Goal: Transaction & Acquisition: Purchase product/service

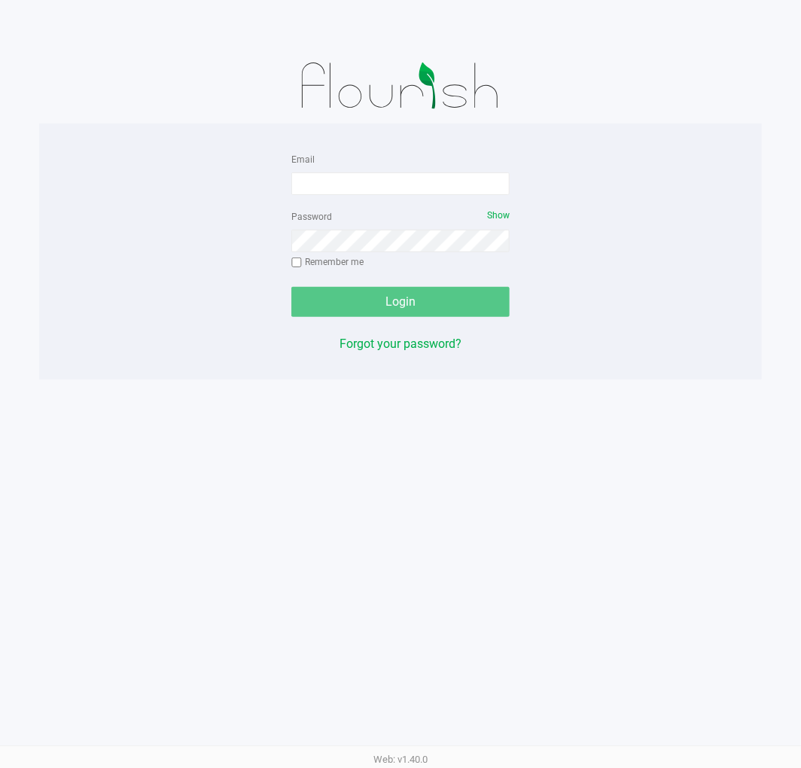
drag, startPoint x: 426, startPoint y: 160, endPoint x: 417, endPoint y: 169, distance: 12.3
click at [419, 161] on div "Email" at bounding box center [400, 172] width 218 height 45
click at [413, 174] on input "Email" at bounding box center [400, 183] width 218 height 23
type input "[EMAIL_ADDRESS][DOMAIN_NAME]"
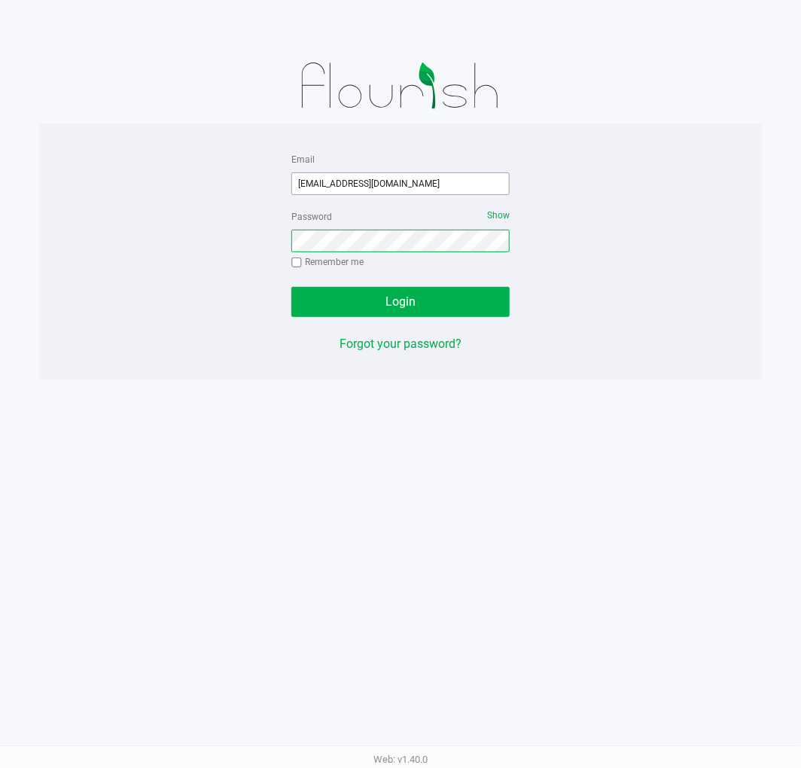
click at [291, 287] on button "Login" at bounding box center [400, 302] width 218 height 30
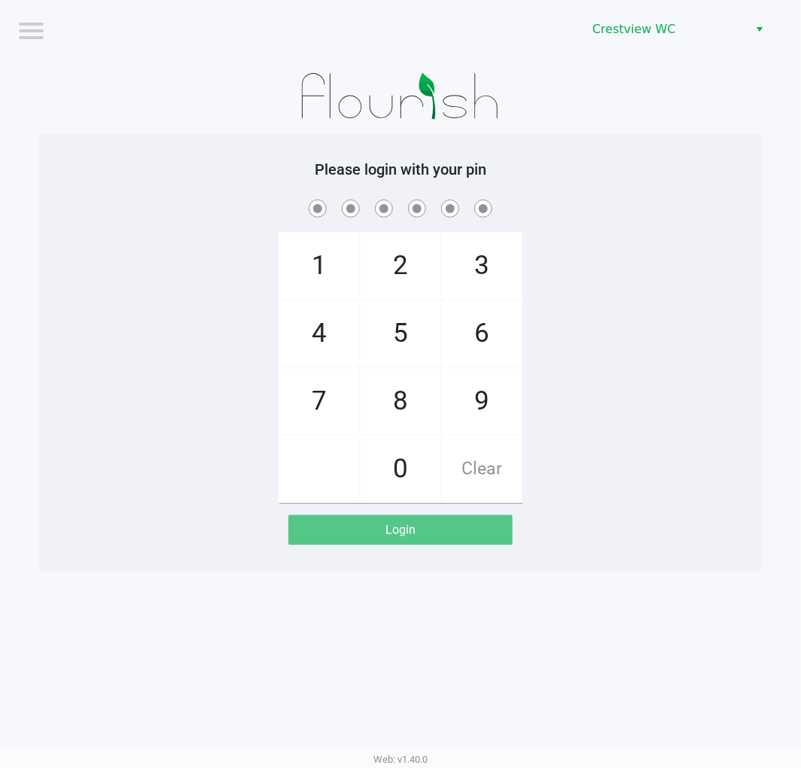
click at [415, 126] on img at bounding box center [401, 96] width 234 height 75
checkbox input "true"
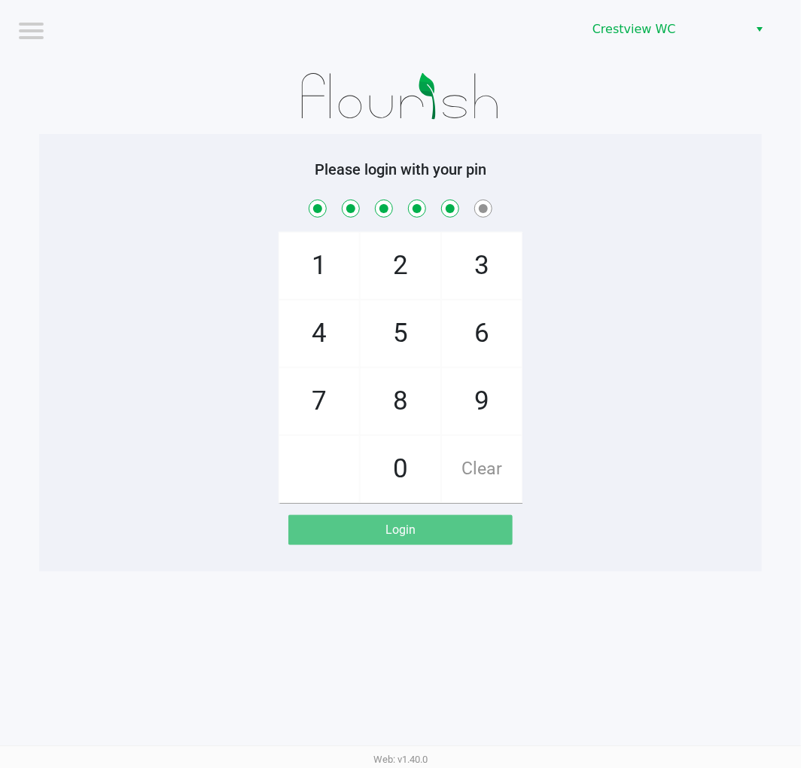
checkbox input "true"
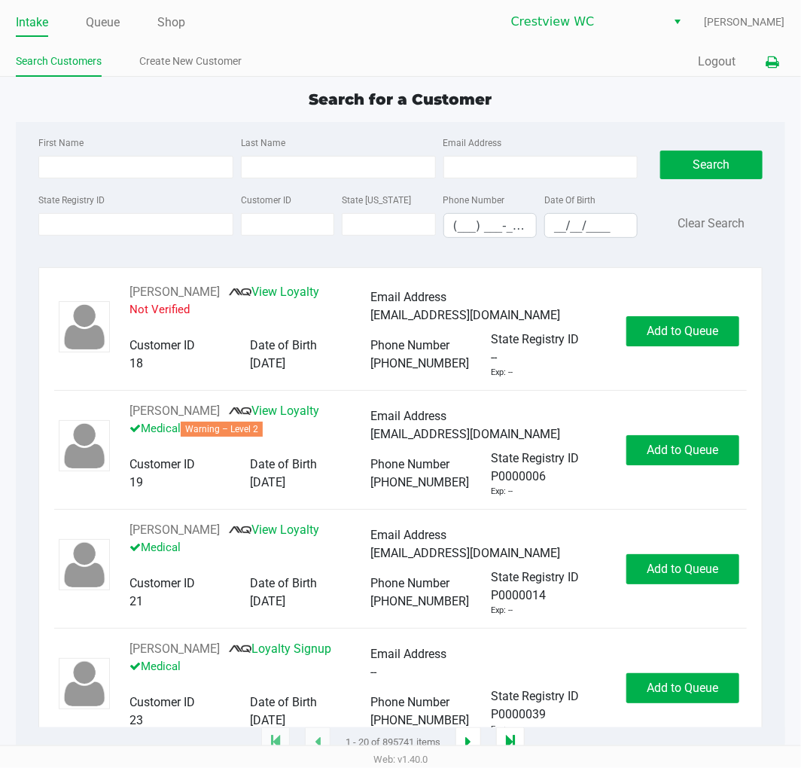
click at [782, 56] on button at bounding box center [773, 62] width 25 height 28
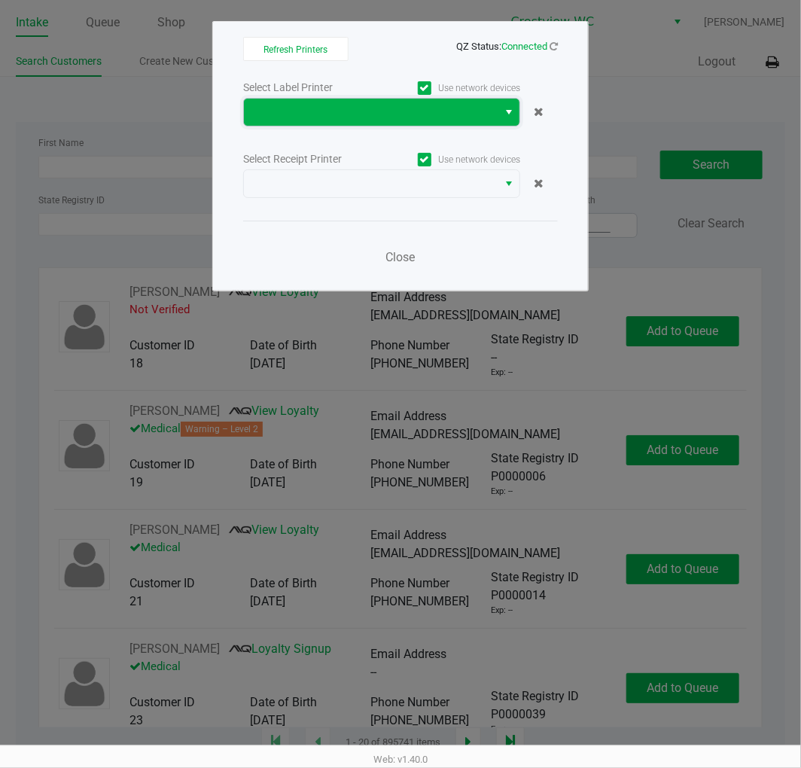
click at [420, 105] on span at bounding box center [371, 112] width 236 height 18
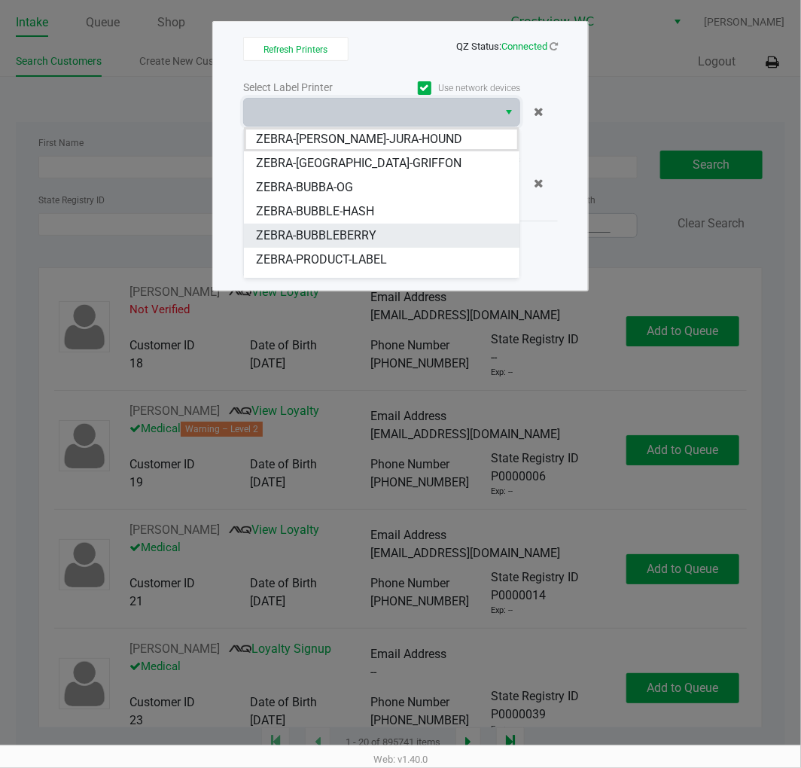
click at [380, 229] on li "ZEBRA-BUBBLEBERRY" at bounding box center [382, 236] width 276 height 24
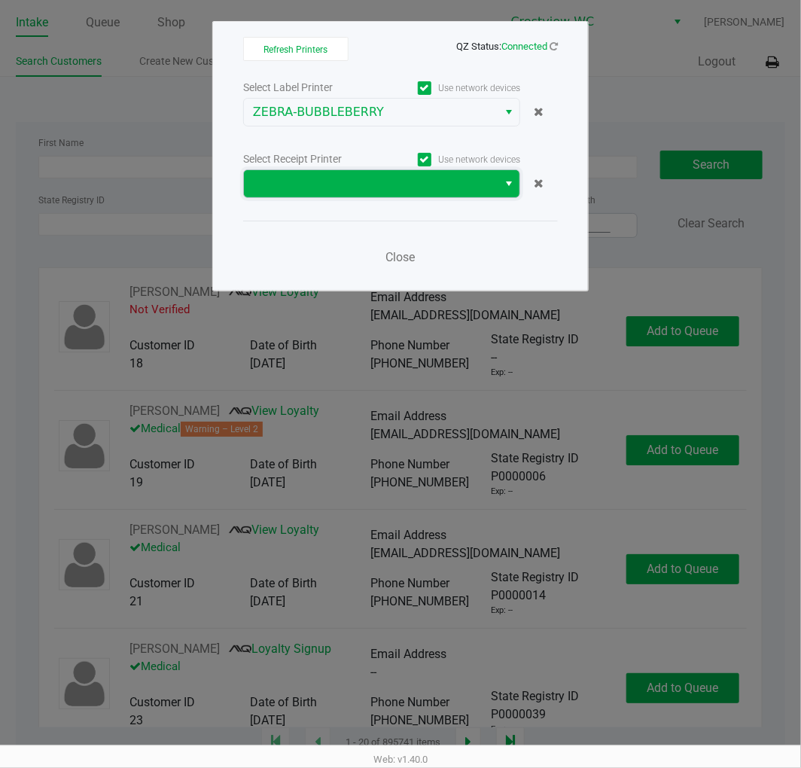
click at [422, 188] on span at bounding box center [371, 184] width 236 height 18
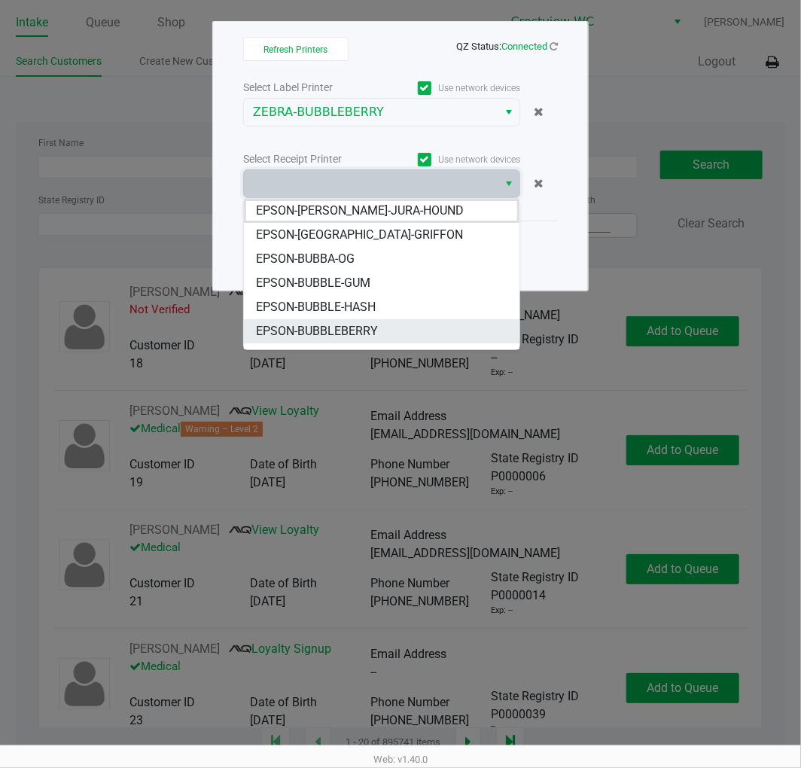
click at [371, 328] on span "EPSON-BUBBLEBERRY" at bounding box center [317, 331] width 122 height 18
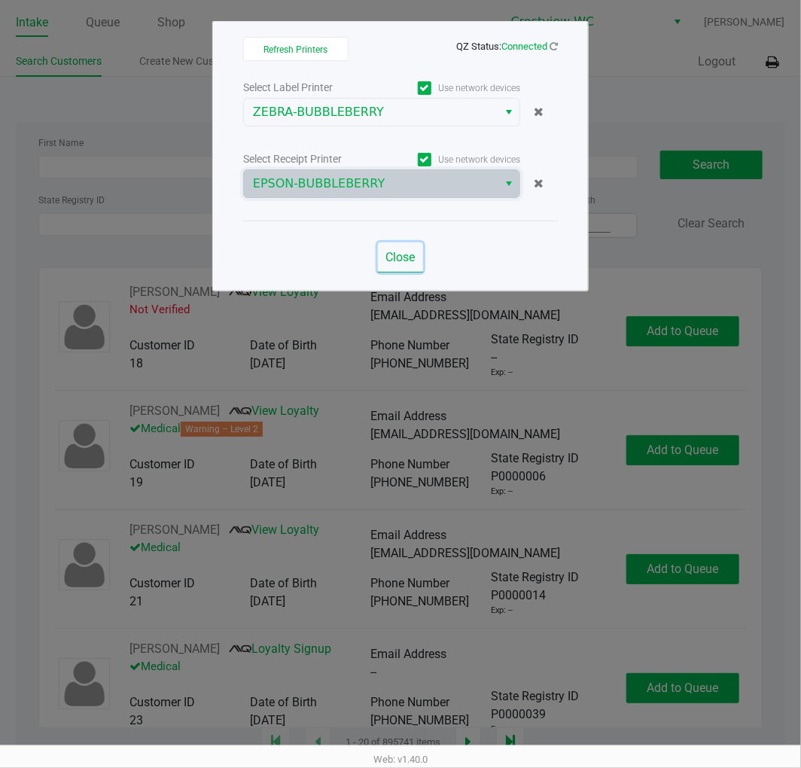
click at [394, 245] on button "Close" at bounding box center [400, 258] width 45 height 30
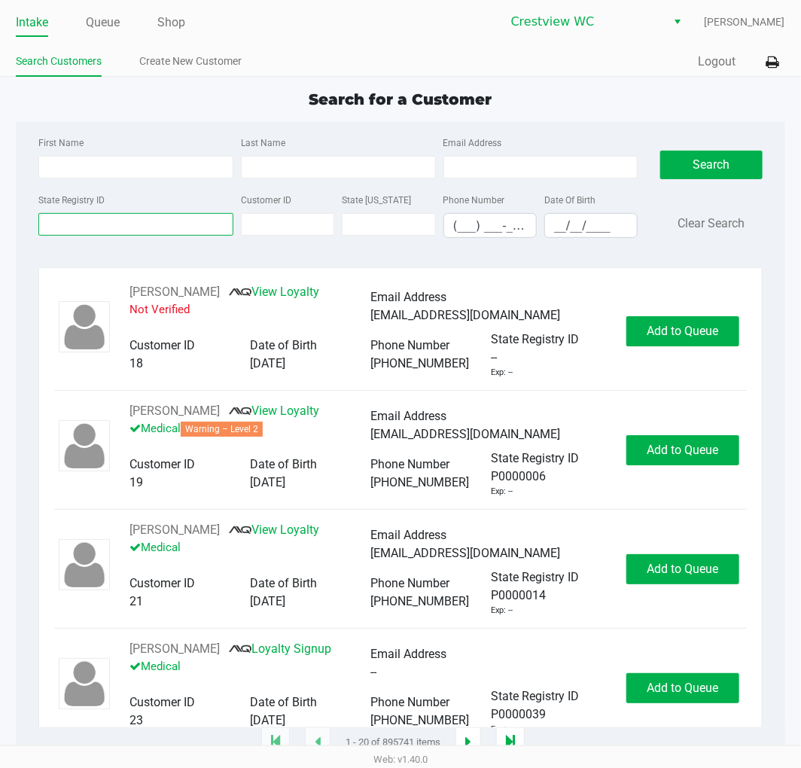
click at [147, 222] on input "State Registry ID" at bounding box center [135, 224] width 195 height 23
click at [119, 224] on input "State Registry ID" at bounding box center [135, 224] width 195 height 23
click at [105, 27] on link "Queue" at bounding box center [103, 22] width 34 height 21
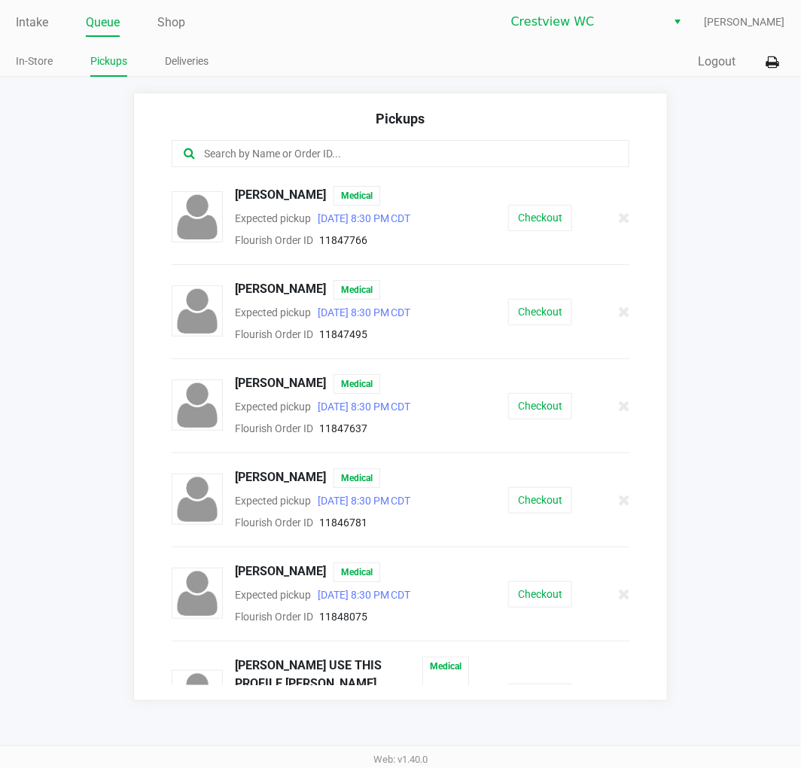
click at [222, 152] on input "text" at bounding box center [398, 153] width 390 height 17
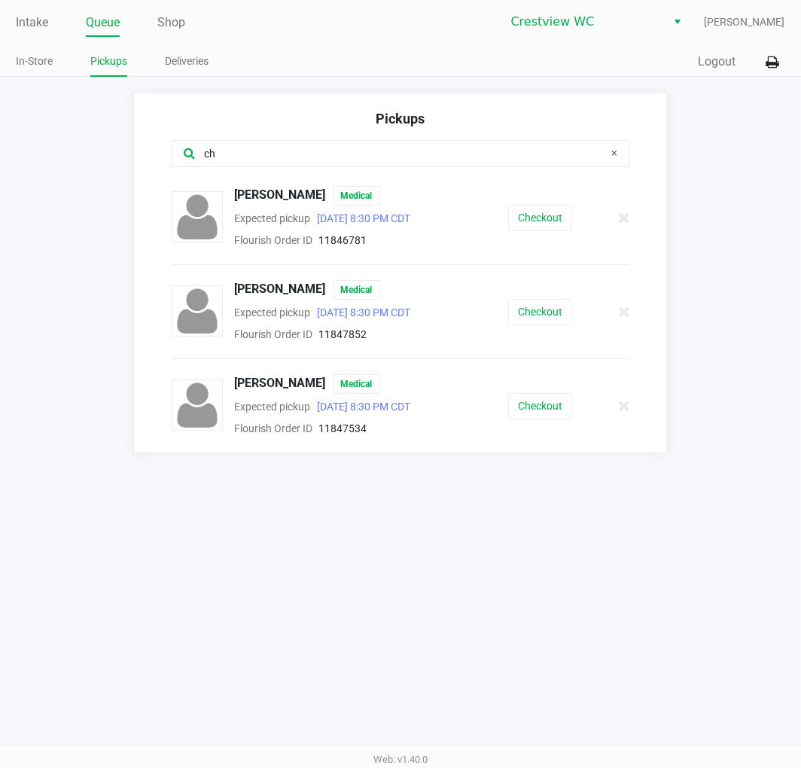
type input "ch"
click at [545, 217] on button "Checkout" at bounding box center [540, 218] width 64 height 26
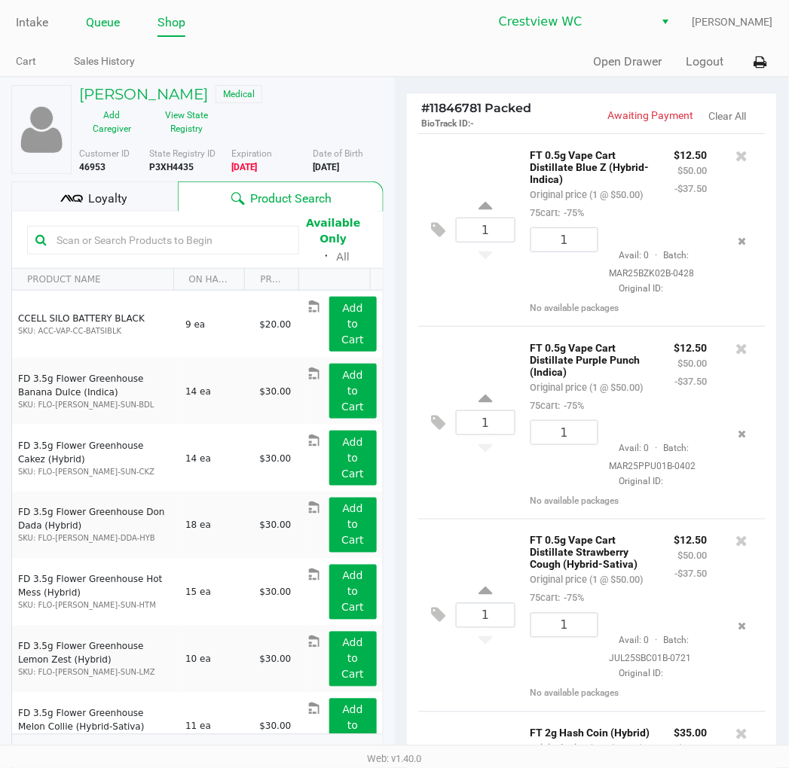
click at [105, 27] on link "Queue" at bounding box center [103, 22] width 34 height 21
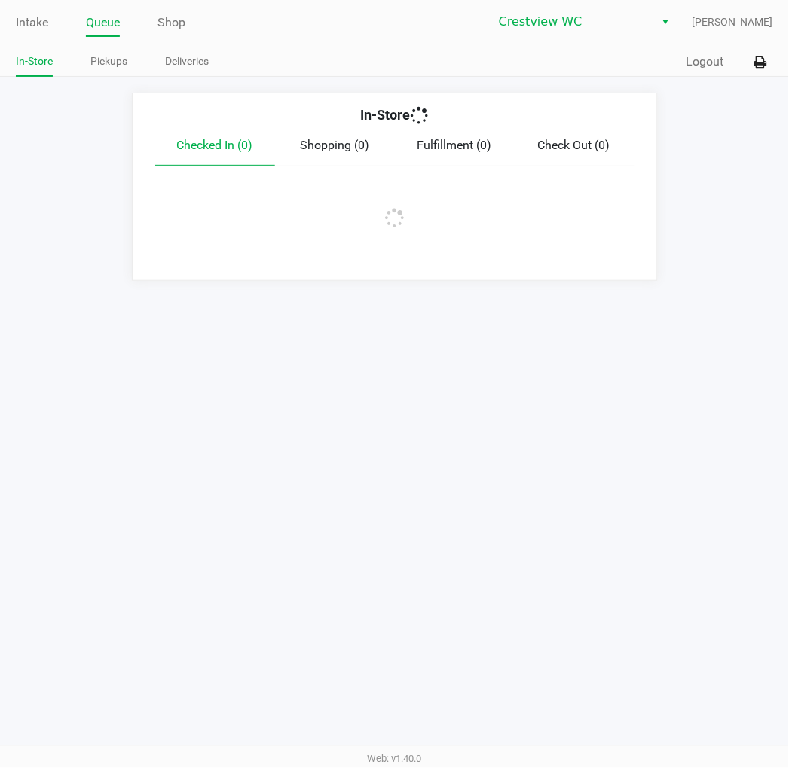
click at [121, 61] on link "Pickups" at bounding box center [108, 61] width 37 height 19
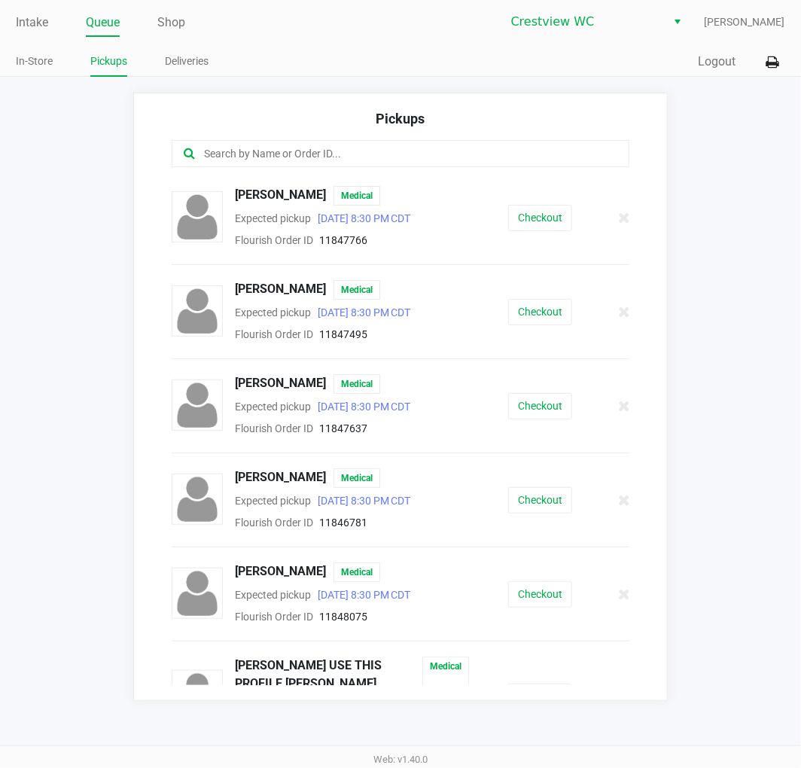
click at [397, 153] on input "text" at bounding box center [398, 153] width 390 height 17
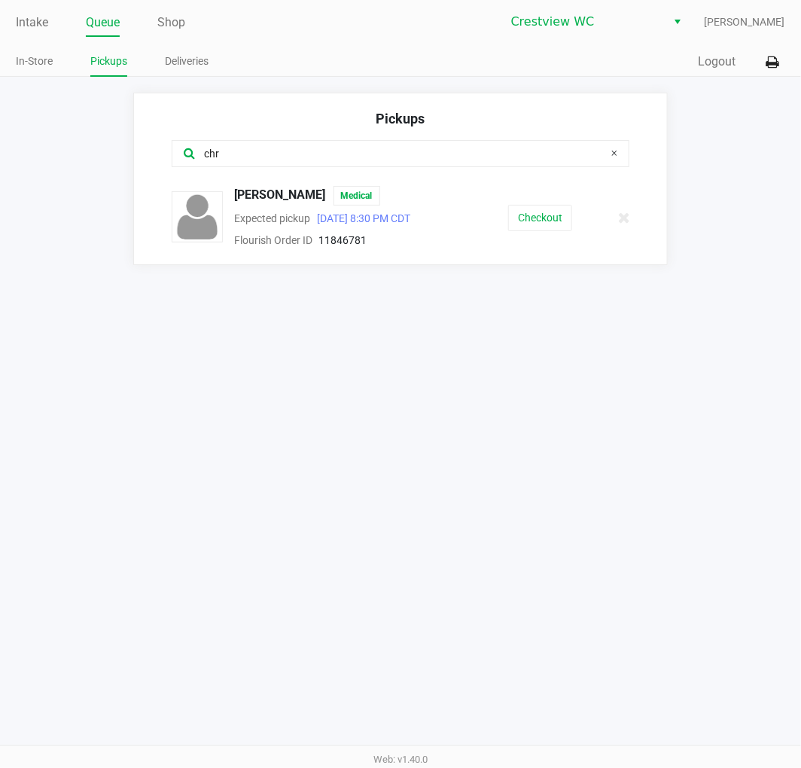
type input "chr"
click at [17, 29] on link "Intake" at bounding box center [32, 22] width 32 height 21
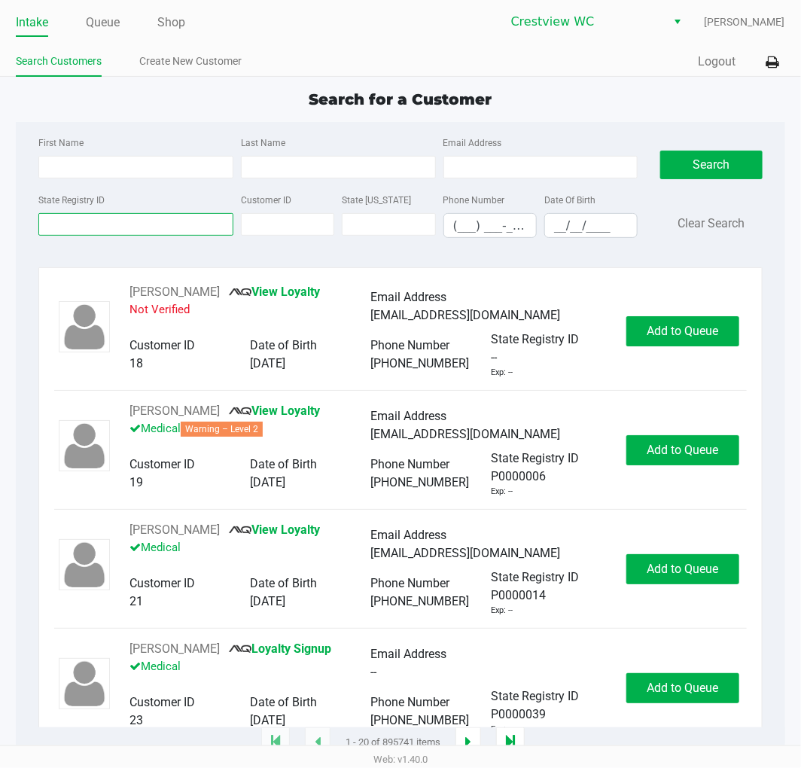
click at [140, 226] on input "State Registry ID" at bounding box center [135, 224] width 195 height 23
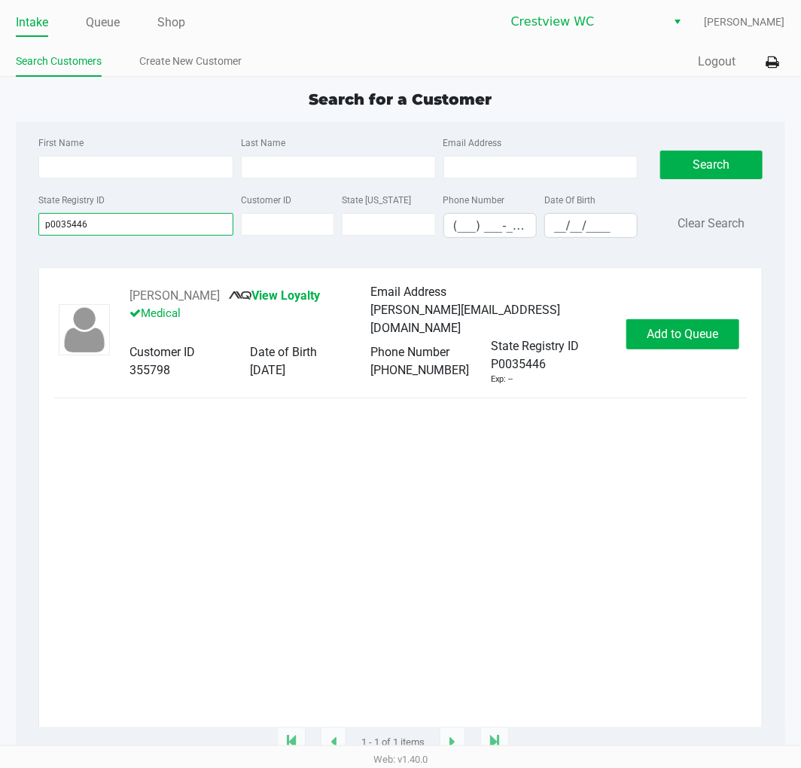
type input "p0035446"
click at [220, 292] on button "CHRISTOPHER ENGLMEIER" at bounding box center [175, 296] width 90 height 18
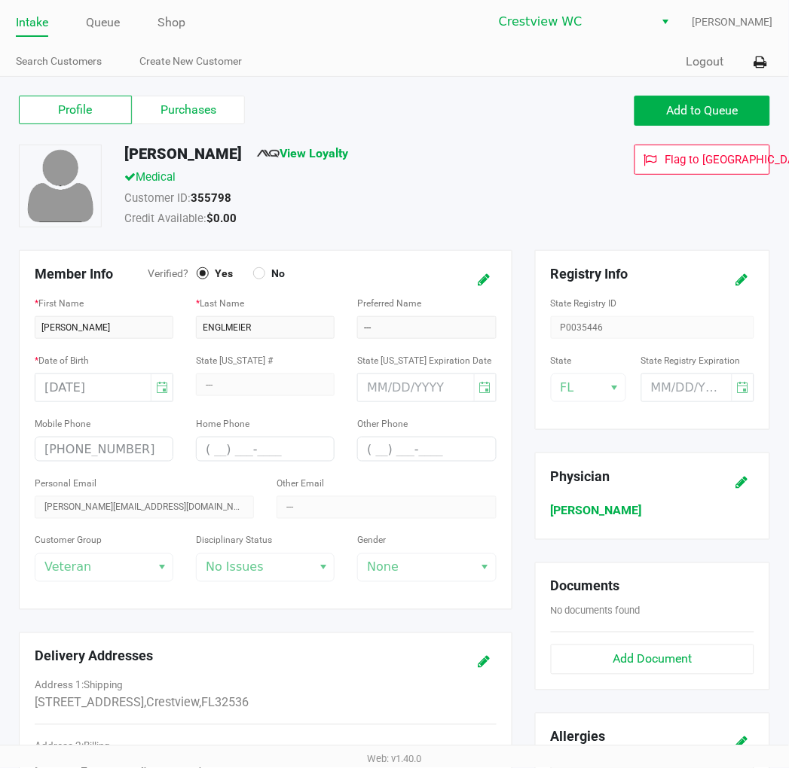
click at [209, 118] on label "Purchases" at bounding box center [188, 110] width 113 height 29
click at [0, 0] on 1 "Purchases" at bounding box center [0, 0] width 0 height 0
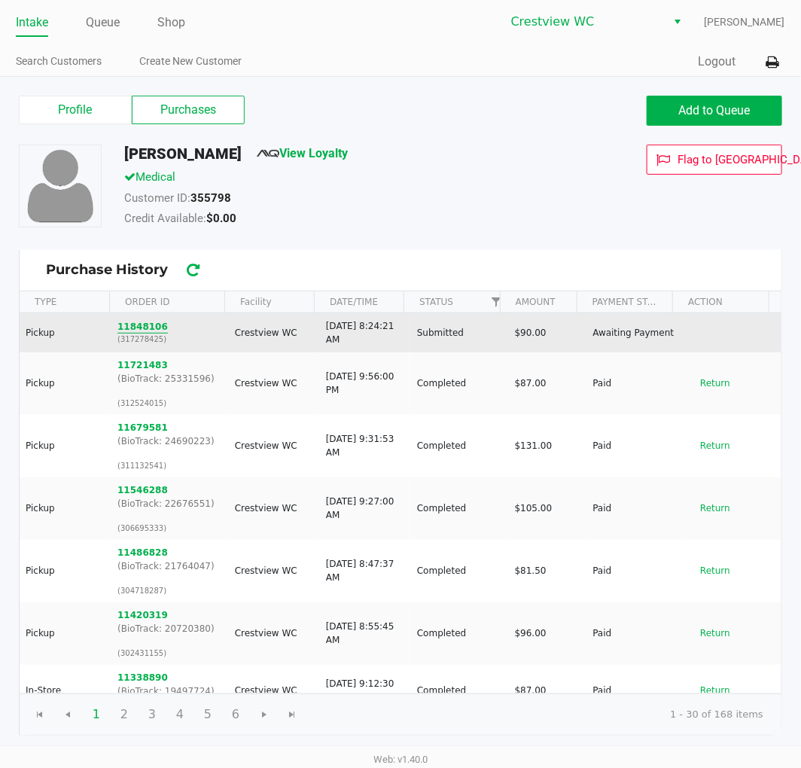
click at [145, 326] on button "11848106" at bounding box center [142, 327] width 50 height 14
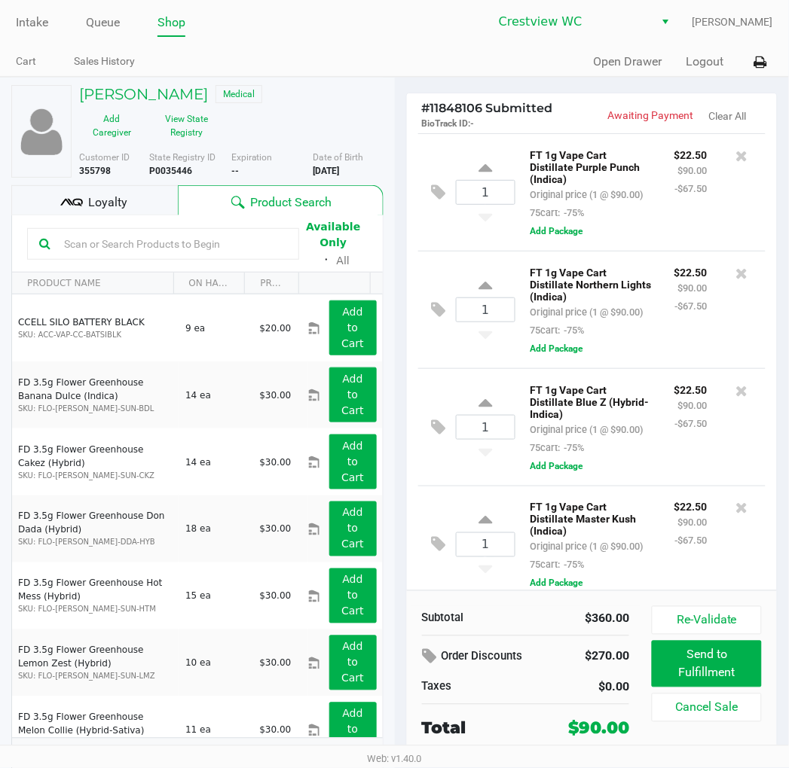
click at [459, 547] on div "1 FT 1g Vape Cart Distillate Master Kush (Indica) Original price (1 @ $90.00) 7…" at bounding box center [592, 544] width 348 height 117
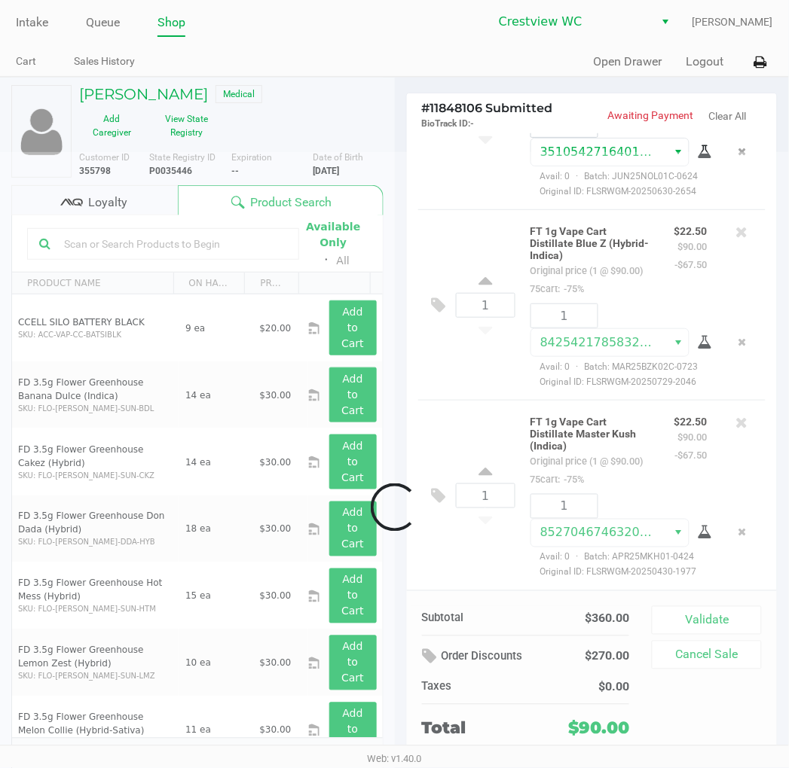
scroll to position [449, 0]
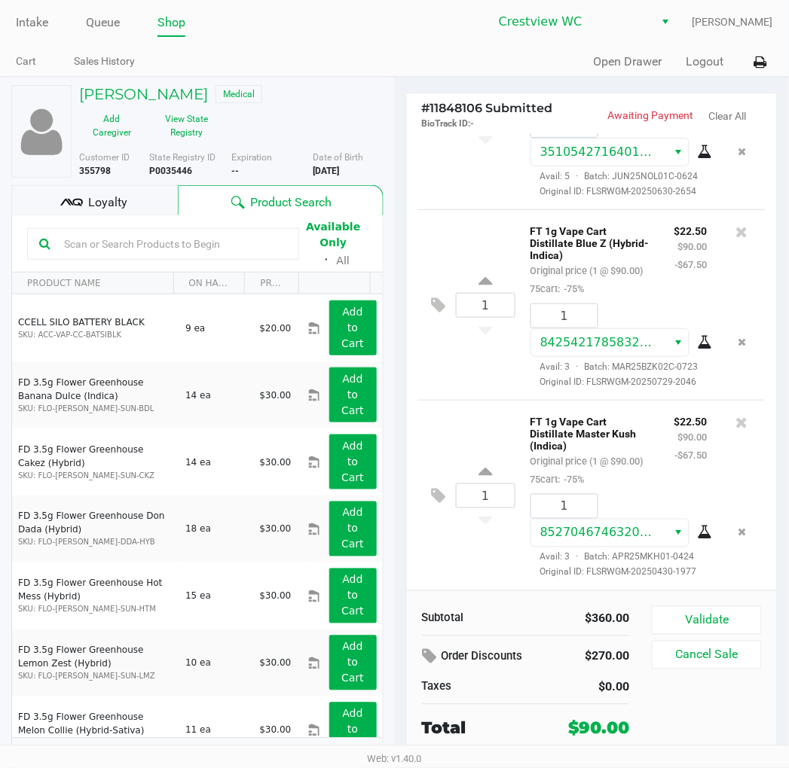
click at [750, 623] on button "Validate" at bounding box center [705, 620] width 109 height 29
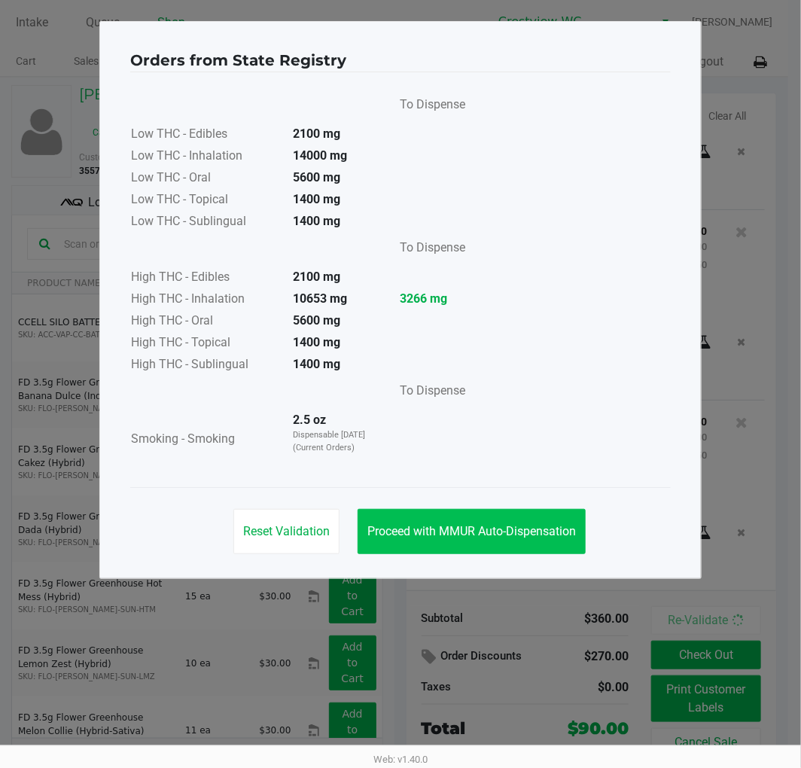
click at [513, 536] on span "Proceed with MMUR Auto-Dispensation" at bounding box center [472, 531] width 209 height 14
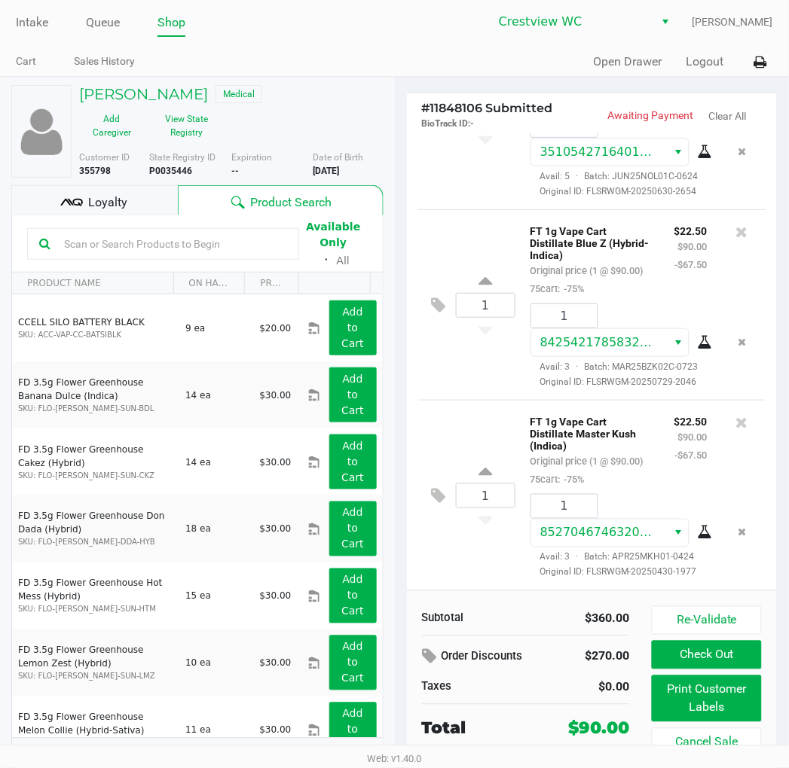
scroll to position [20, 0]
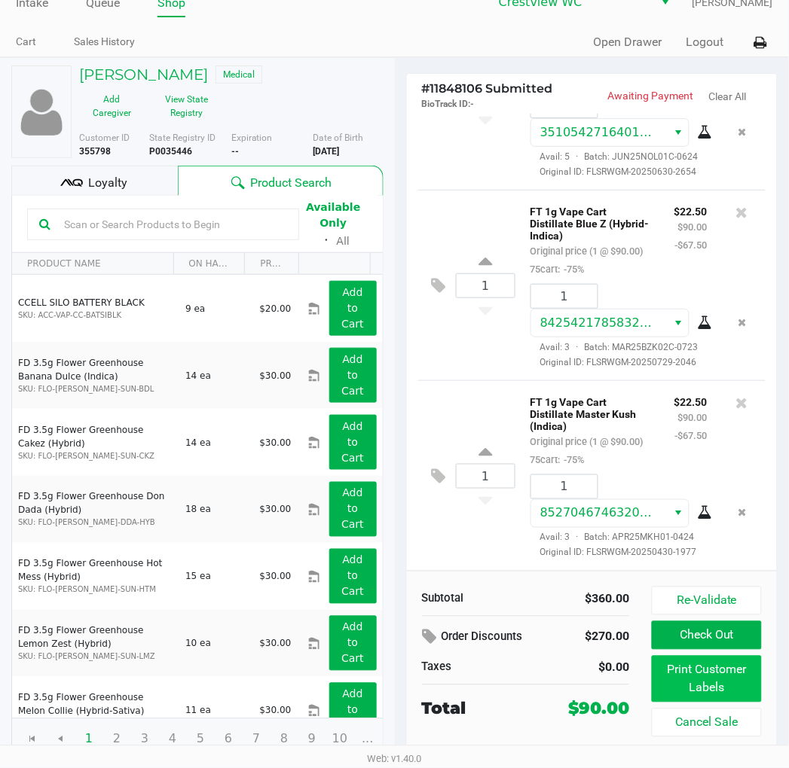
click at [749, 687] on button "Print Customer Labels" at bounding box center [705, 679] width 109 height 47
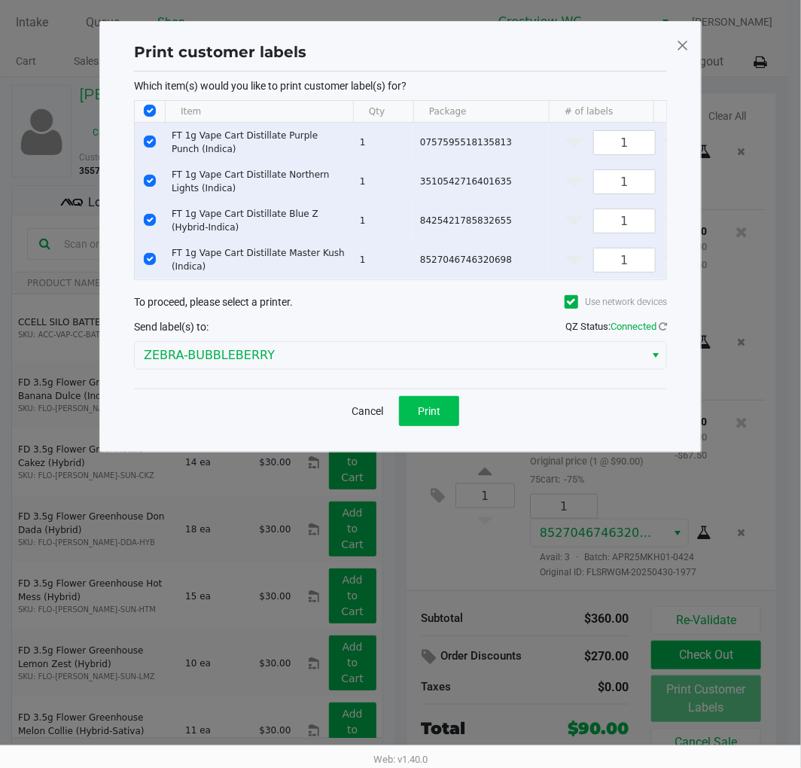
click at [438, 417] on span "Print" at bounding box center [429, 411] width 23 height 12
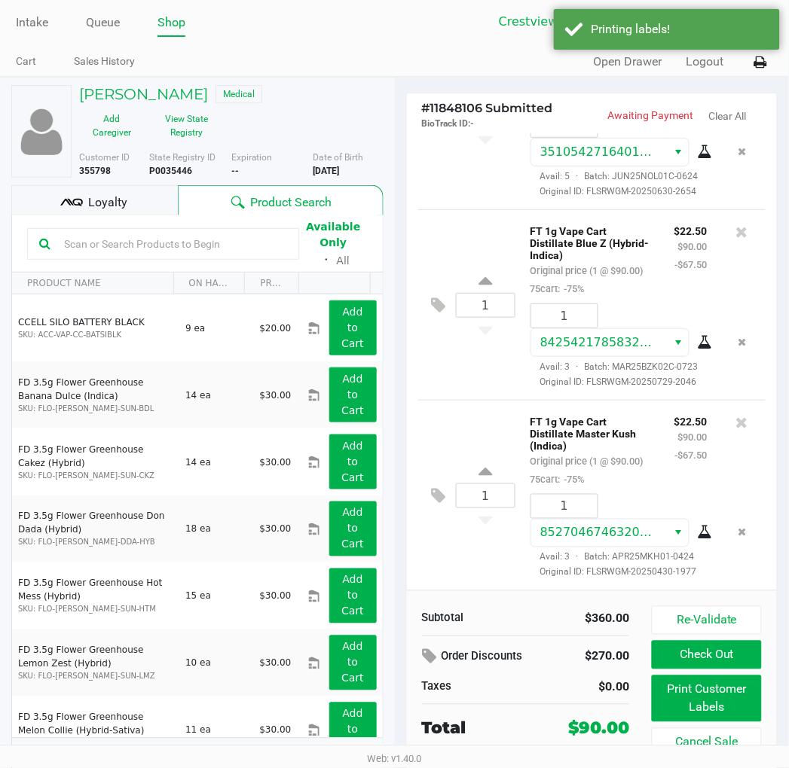
scroll to position [20, 0]
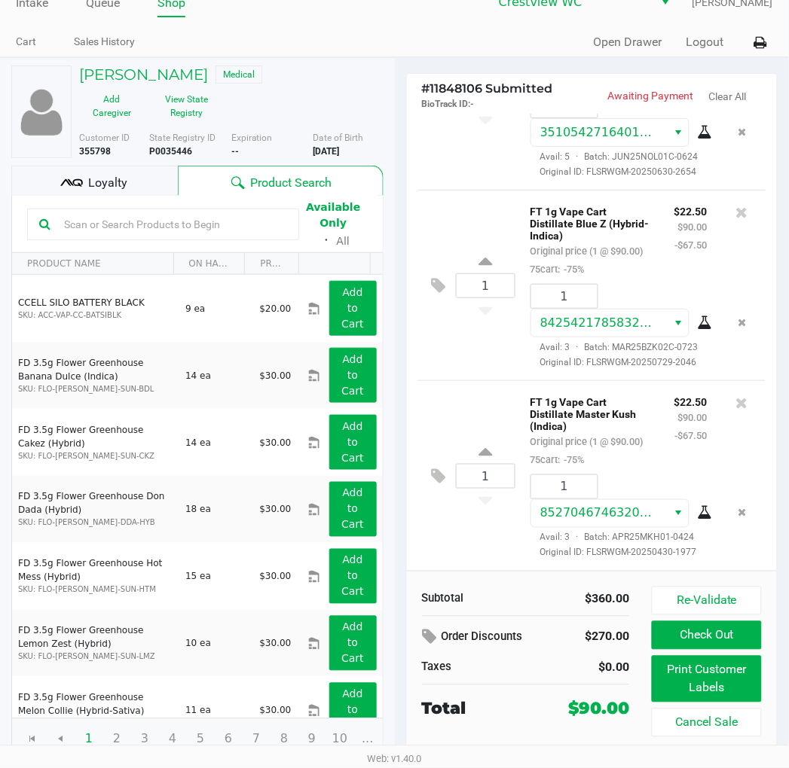
click at [126, 187] on div "Loyalty" at bounding box center [94, 181] width 166 height 30
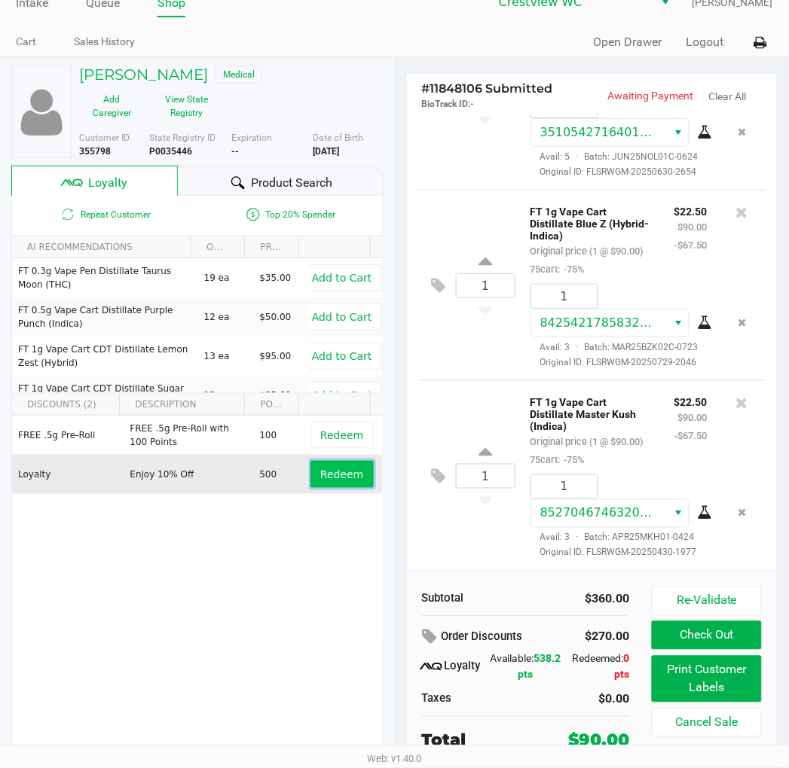
click at [345, 478] on span "Redeem" at bounding box center [341, 474] width 43 height 12
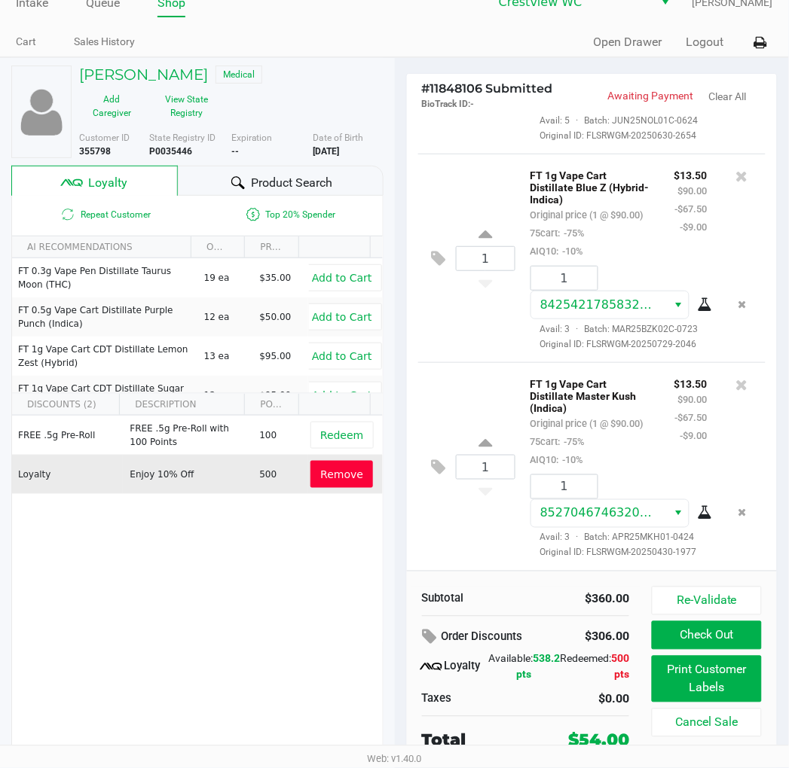
scroll to position [521, 0]
click at [345, 484] on button "Remove" at bounding box center [341, 474] width 63 height 27
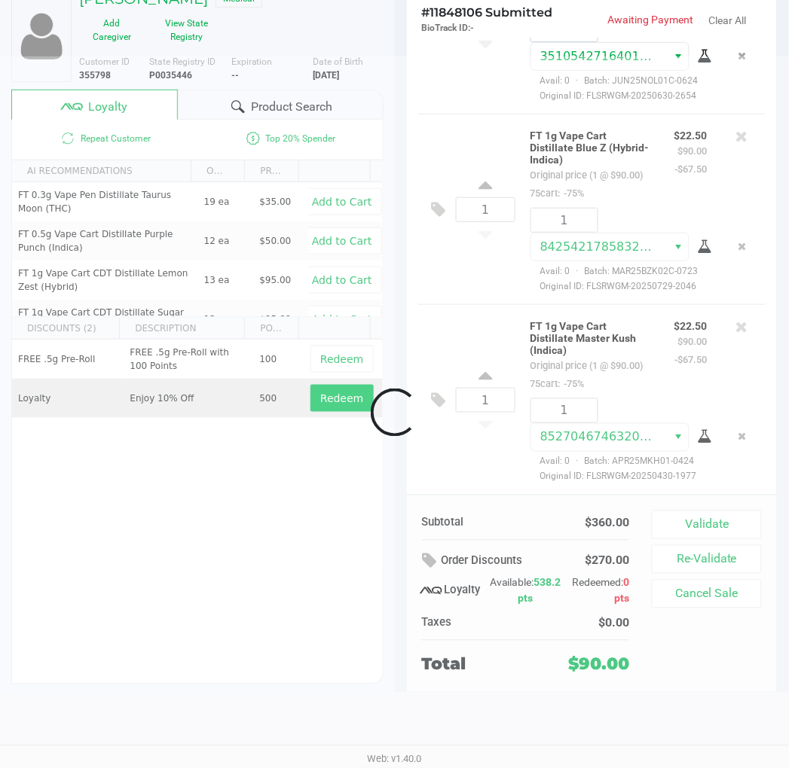
scroll to position [21, 0]
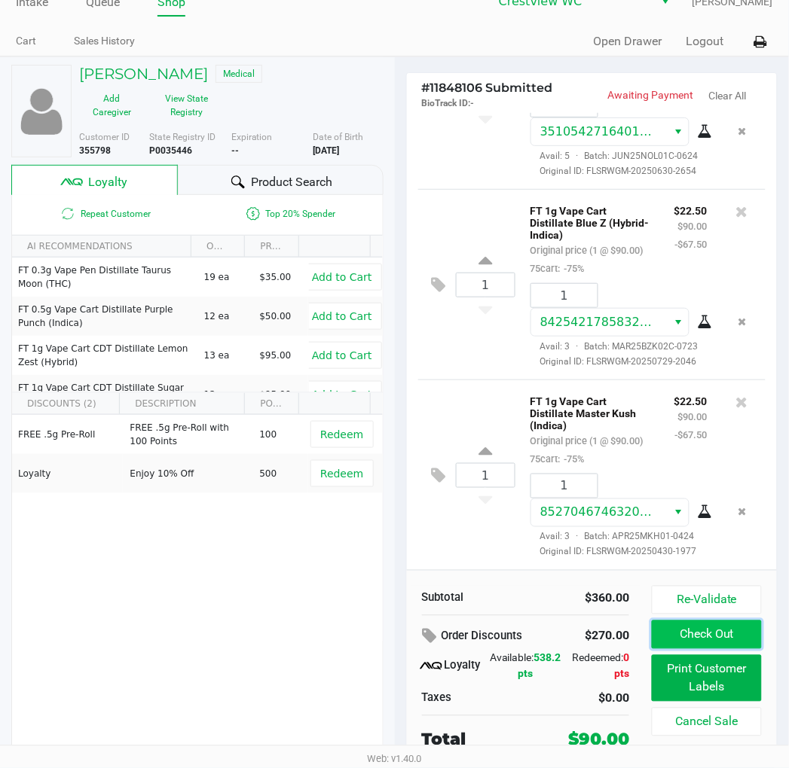
click at [753, 641] on button "Check Out" at bounding box center [705, 635] width 109 height 29
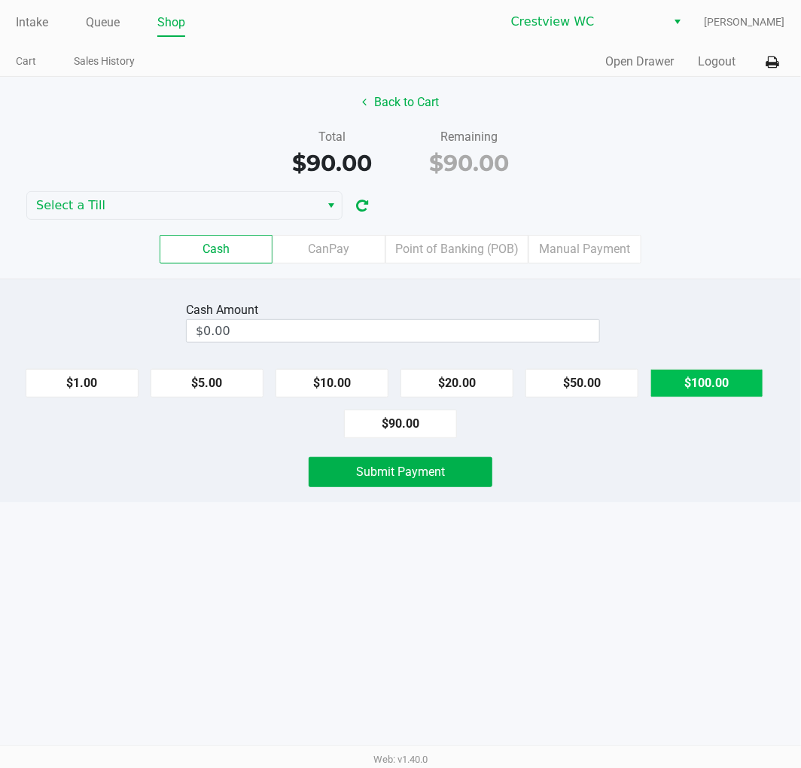
click at [718, 386] on button "$100.00" at bounding box center [707, 383] width 113 height 29
type input "$100.00"
click at [455, 474] on button "Submit Payment" at bounding box center [401, 472] width 184 height 30
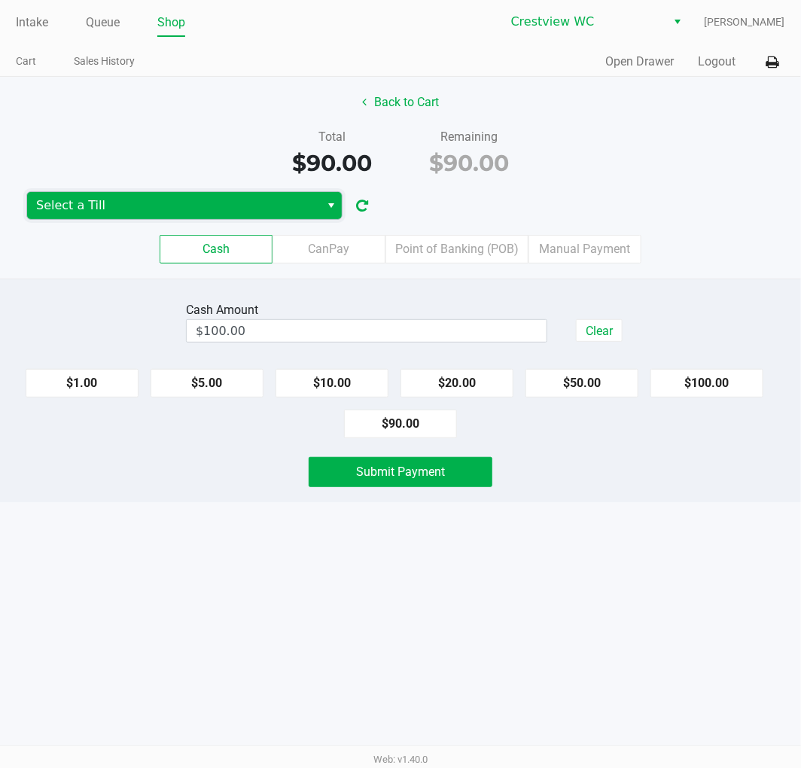
click at [215, 215] on span "Select a Till" at bounding box center [173, 206] width 275 height 18
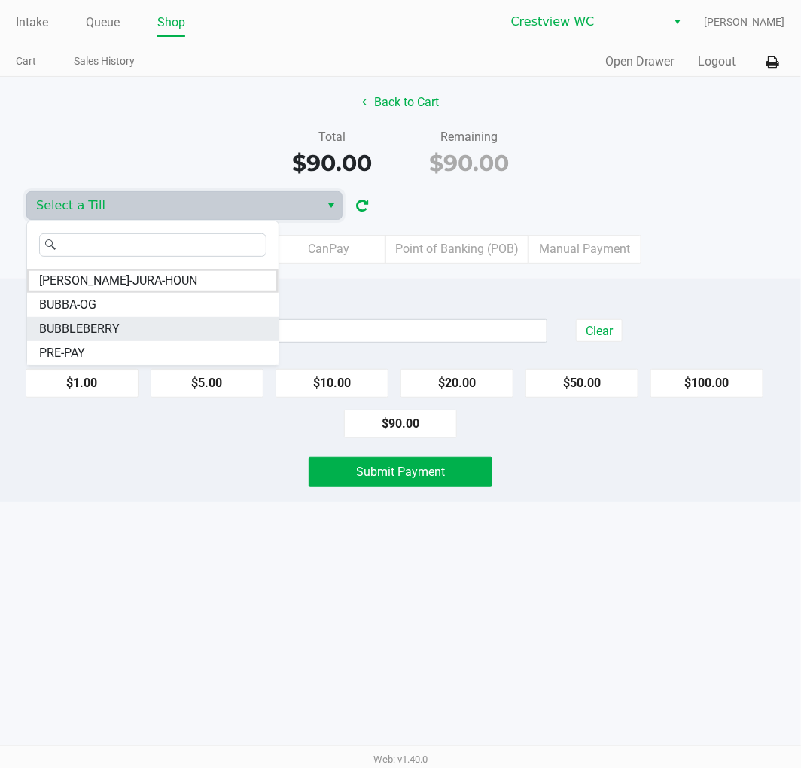
click at [186, 324] on li "BUBBLEBERRY" at bounding box center [153, 329] width 252 height 24
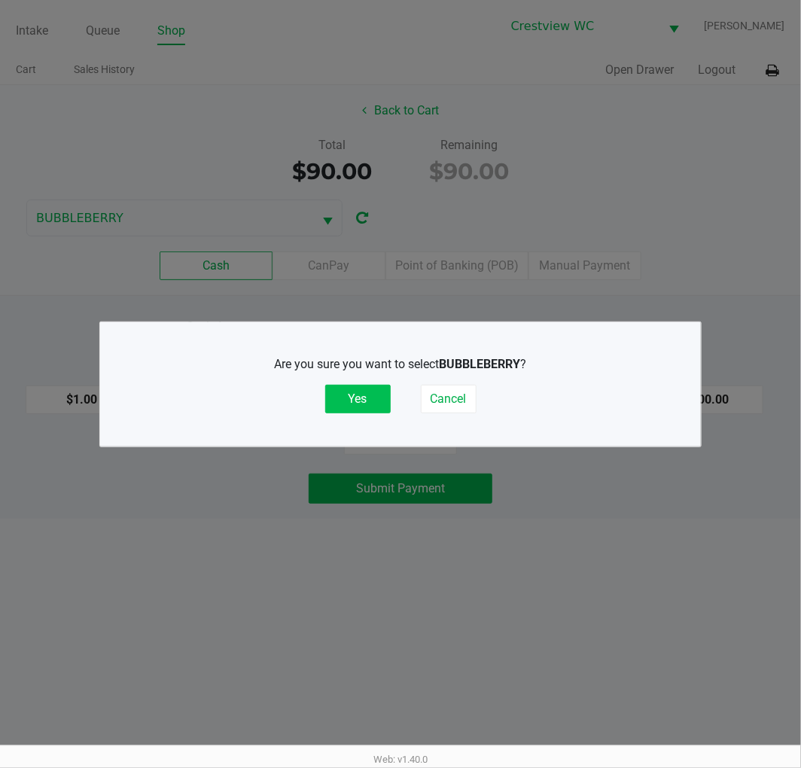
click at [345, 400] on button "Yes" at bounding box center [358, 399] width 66 height 29
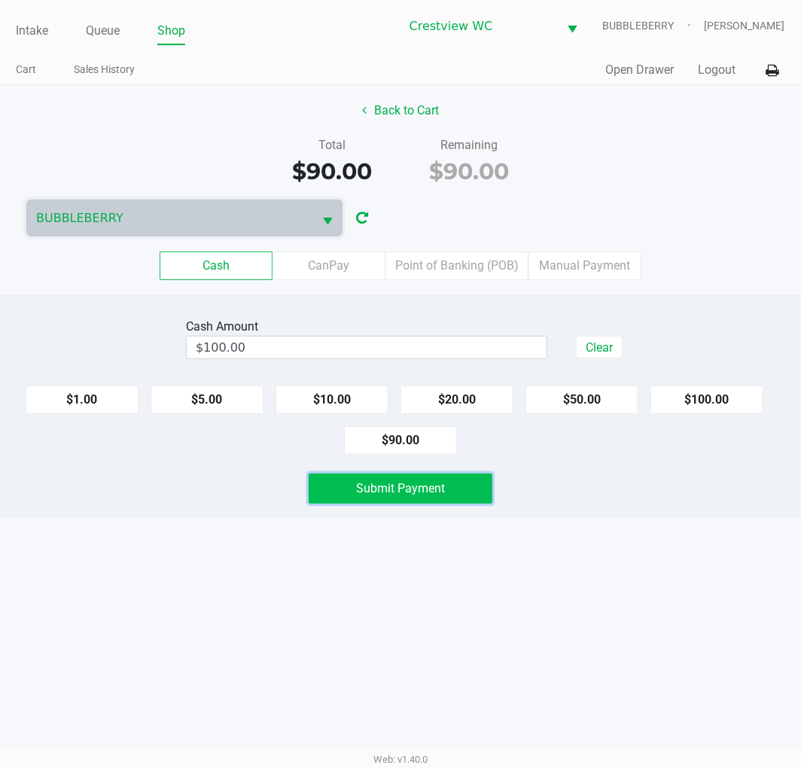
click at [470, 490] on button "Submit Payment" at bounding box center [401, 489] width 184 height 30
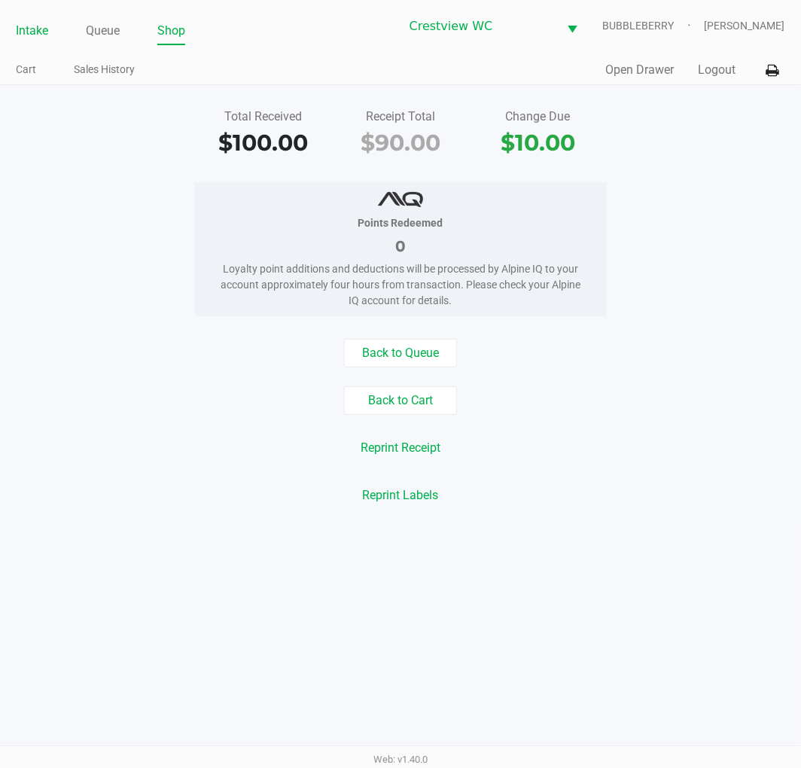
click at [30, 36] on link "Intake" at bounding box center [32, 30] width 32 height 21
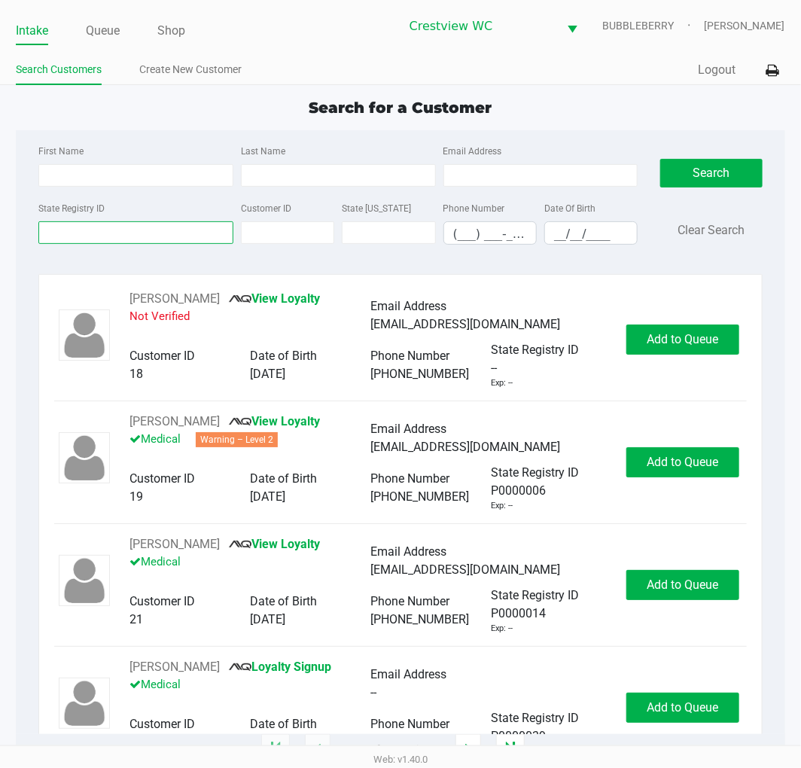
click at [117, 233] on input "State Registry ID" at bounding box center [135, 232] width 195 height 23
click at [628, 77] on div "Quick Sale Logout" at bounding box center [593, 70] width 385 height 28
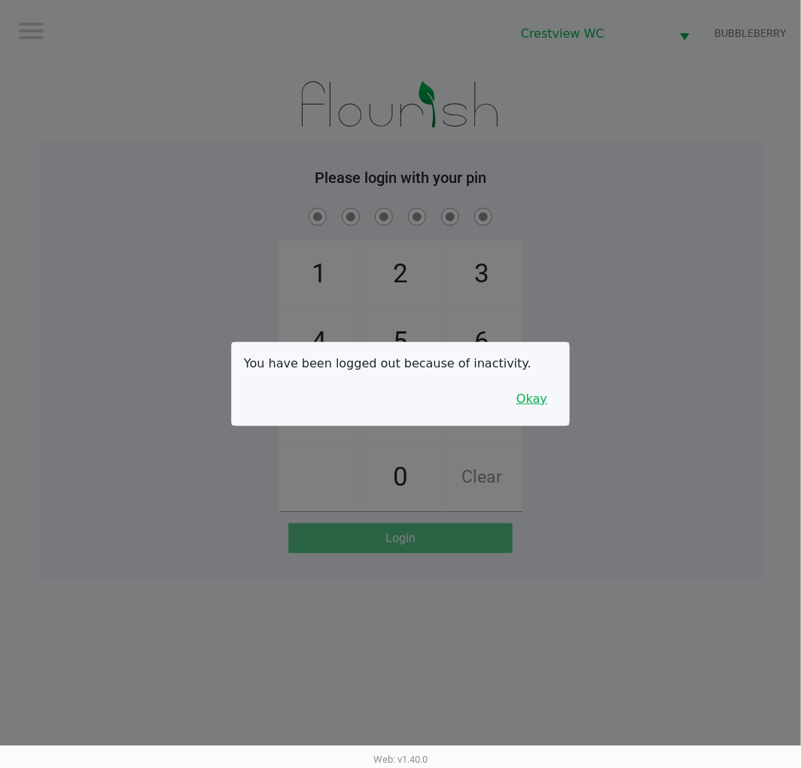
click at [546, 398] on button "Okay" at bounding box center [532, 399] width 50 height 29
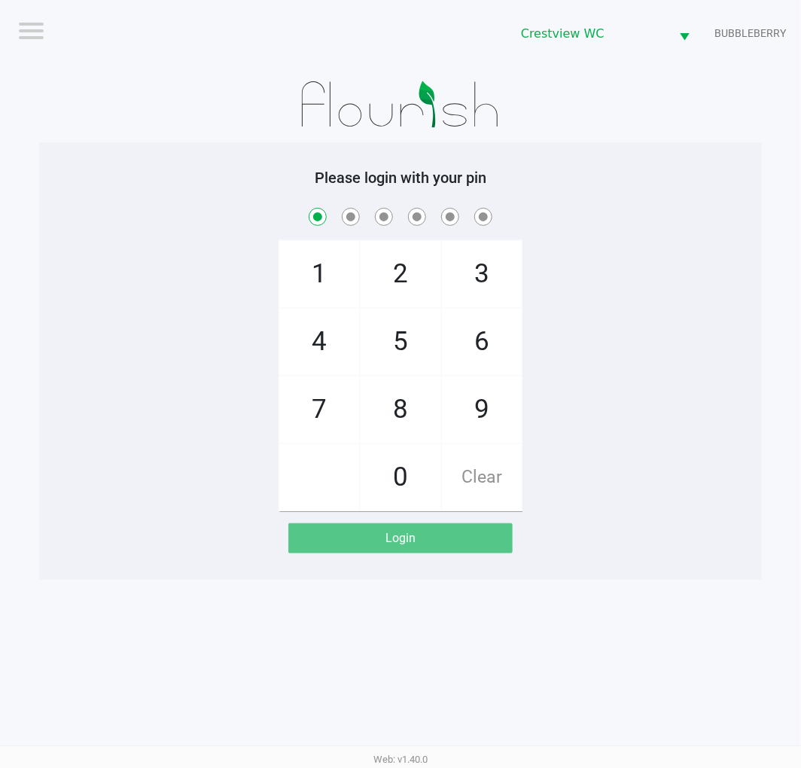
checkbox input "true"
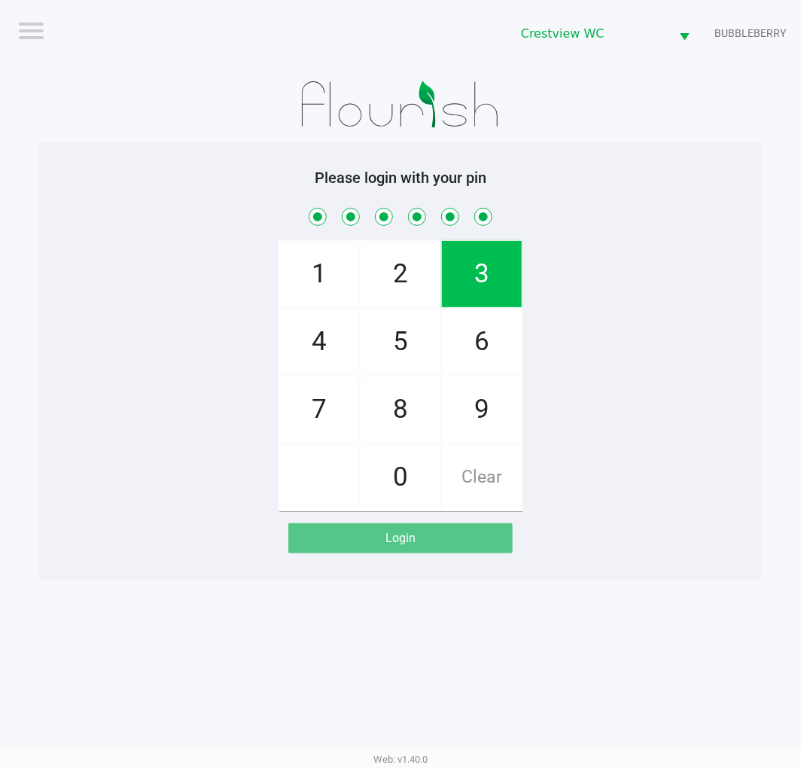
checkbox input "true"
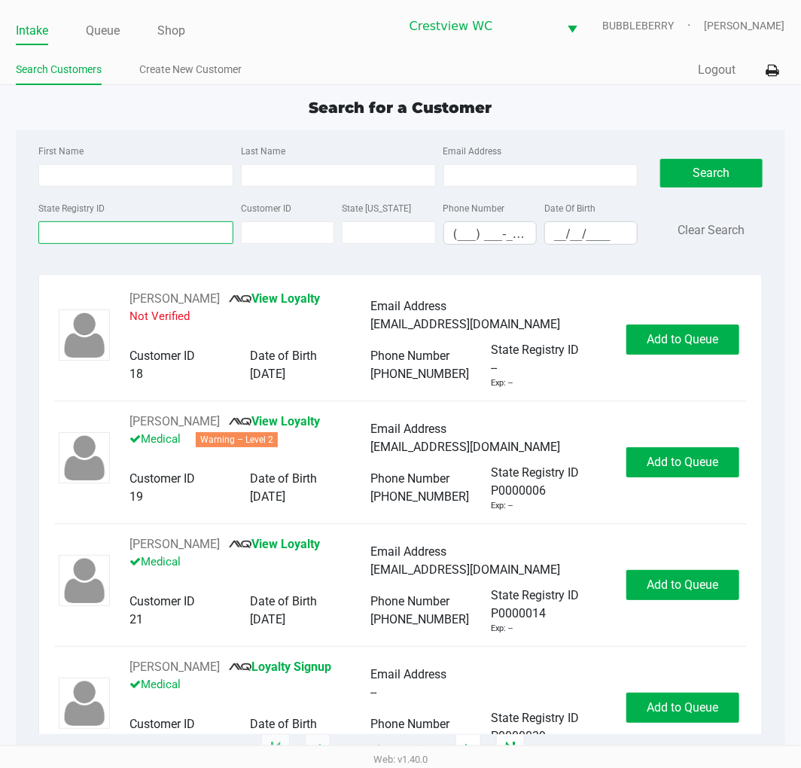
click at [169, 233] on input "State Registry ID" at bounding box center [135, 232] width 195 height 23
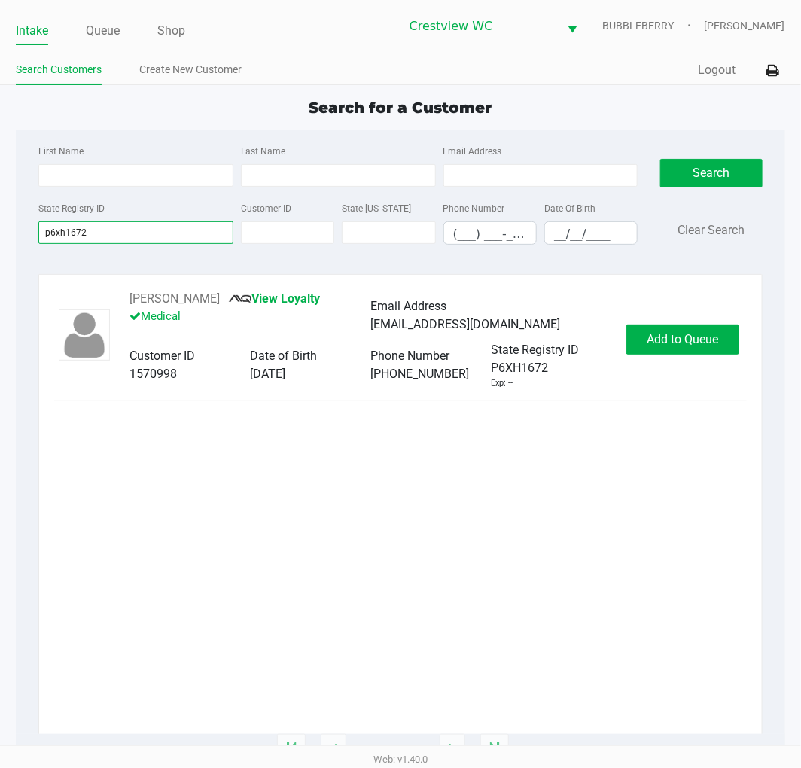
type input "p6xh1672"
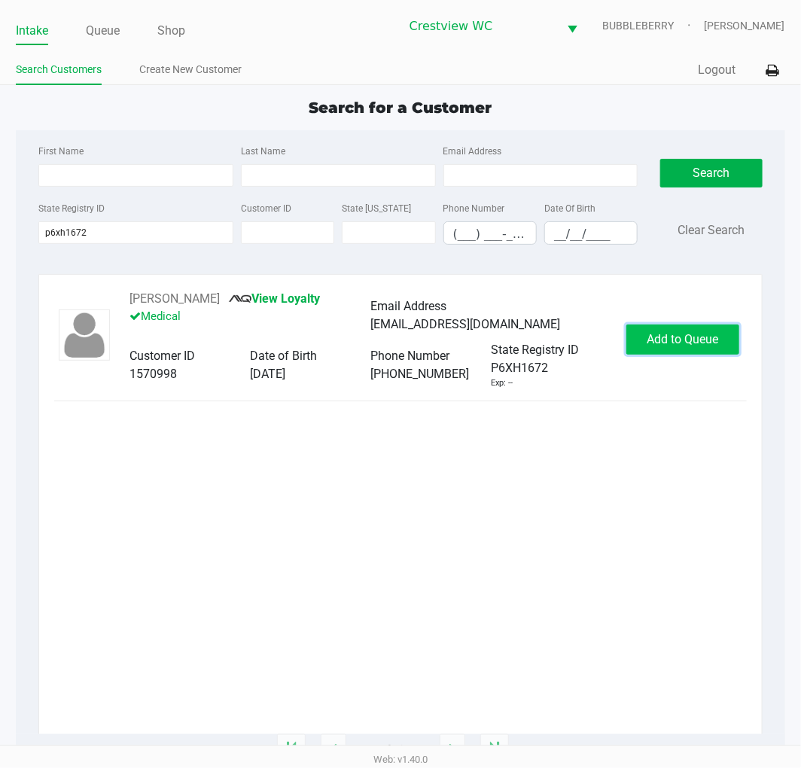
click at [688, 351] on button "Add to Queue" at bounding box center [683, 340] width 113 height 30
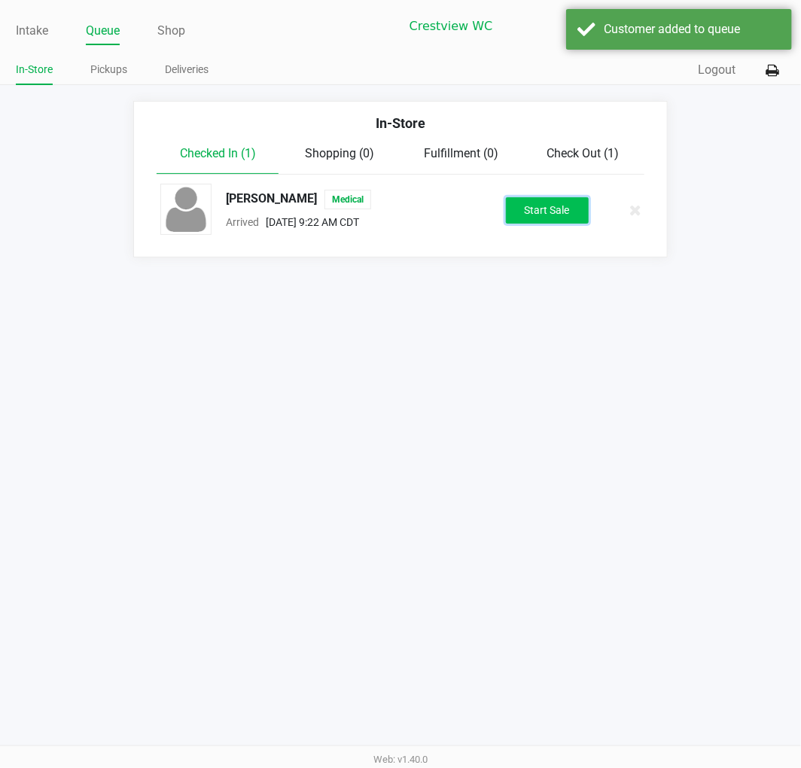
click at [561, 209] on button "Start Sale" at bounding box center [547, 210] width 83 height 26
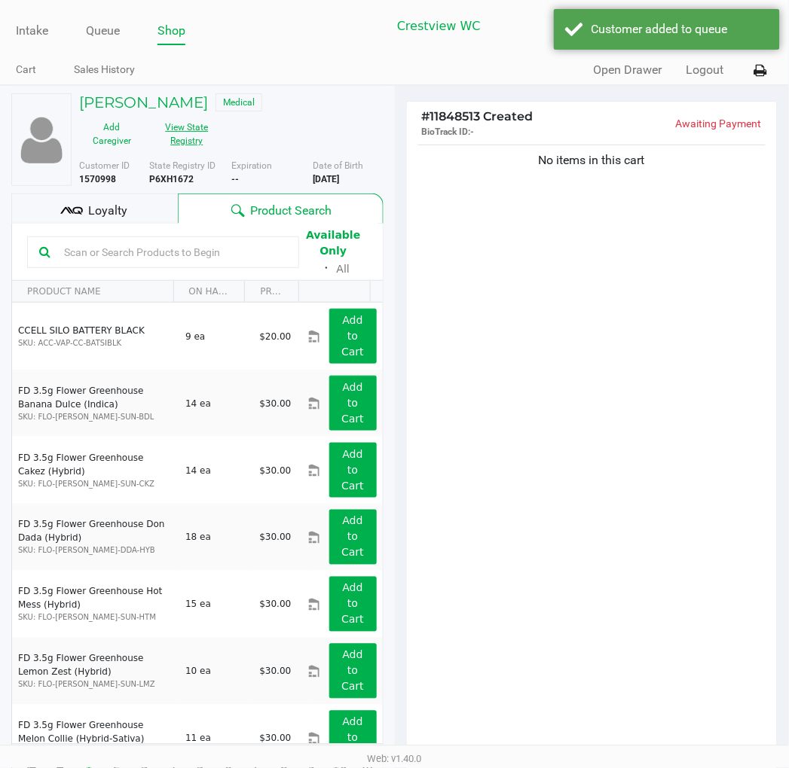
click at [203, 136] on button "View State Registry" at bounding box center [182, 134] width 75 height 38
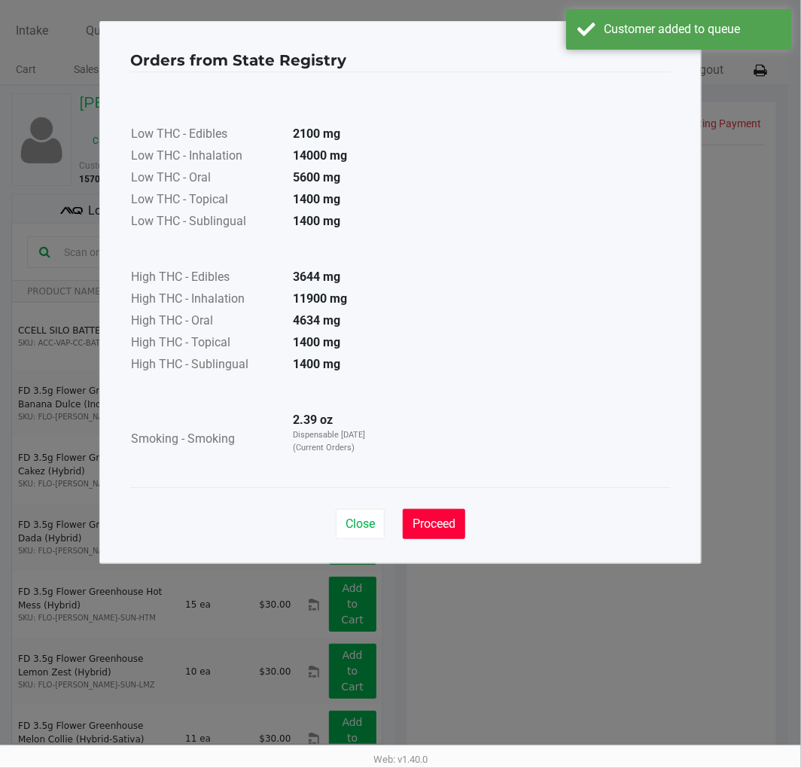
click at [438, 517] on span "Proceed" at bounding box center [434, 524] width 43 height 14
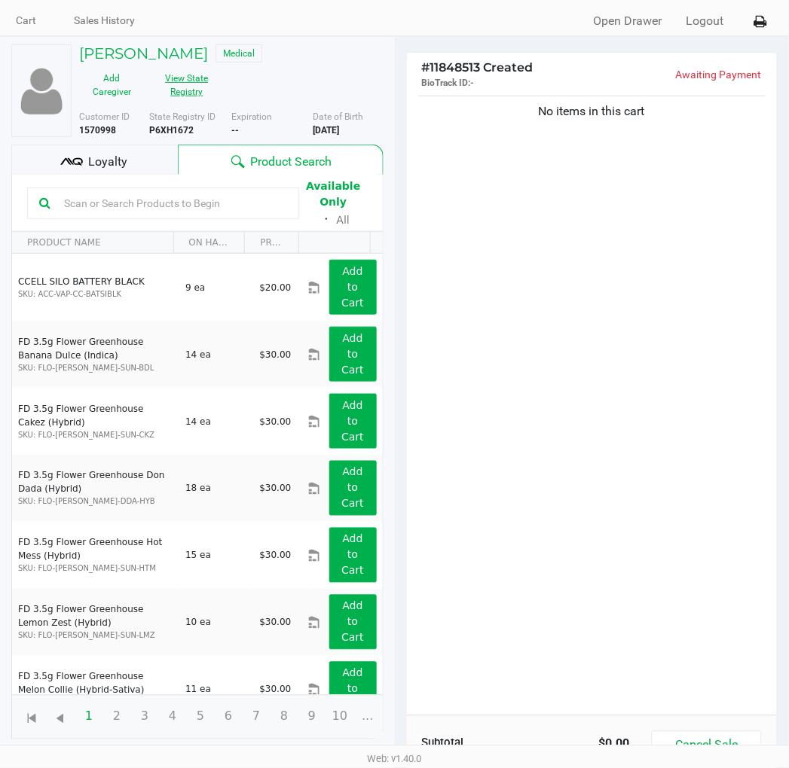
scroll to position [108, 0]
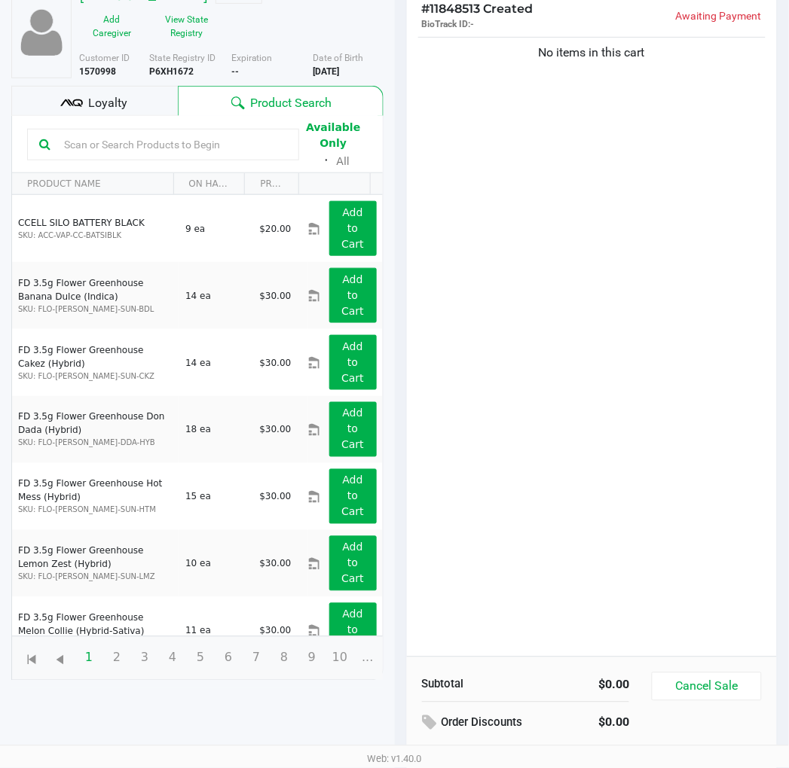
click at [200, 146] on input "text" at bounding box center [172, 144] width 229 height 23
click at [582, 363] on div "No items in this cart" at bounding box center [592, 345] width 371 height 623
click at [505, 288] on div "No items in this cart" at bounding box center [592, 345] width 371 height 623
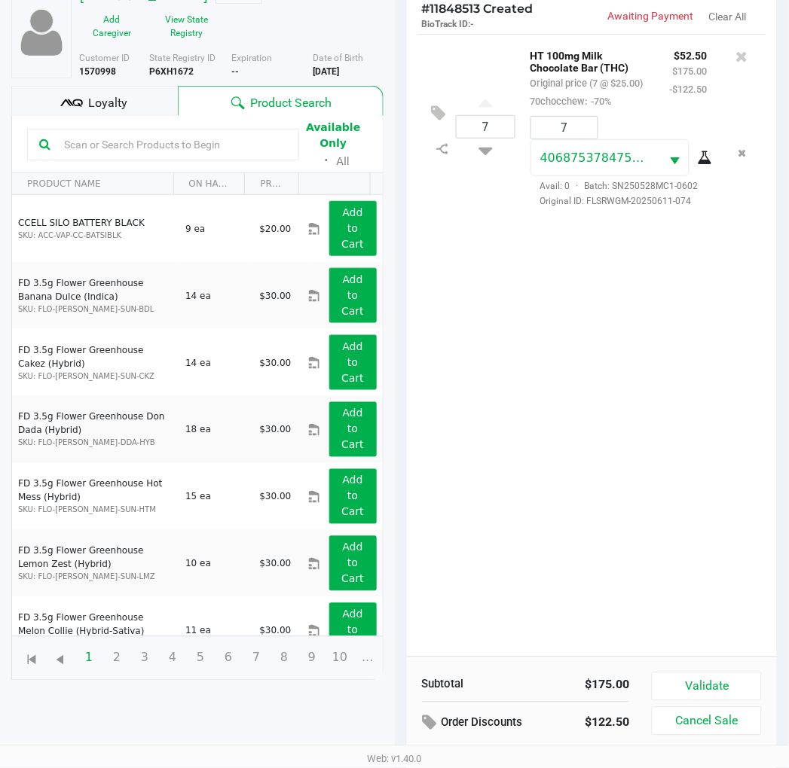
click at [620, 359] on div "7 HT 100mg Milk Chocolate Bar (THC) Original price (7 @ $25.00) 70chocchew: -70…" at bounding box center [592, 345] width 371 height 623
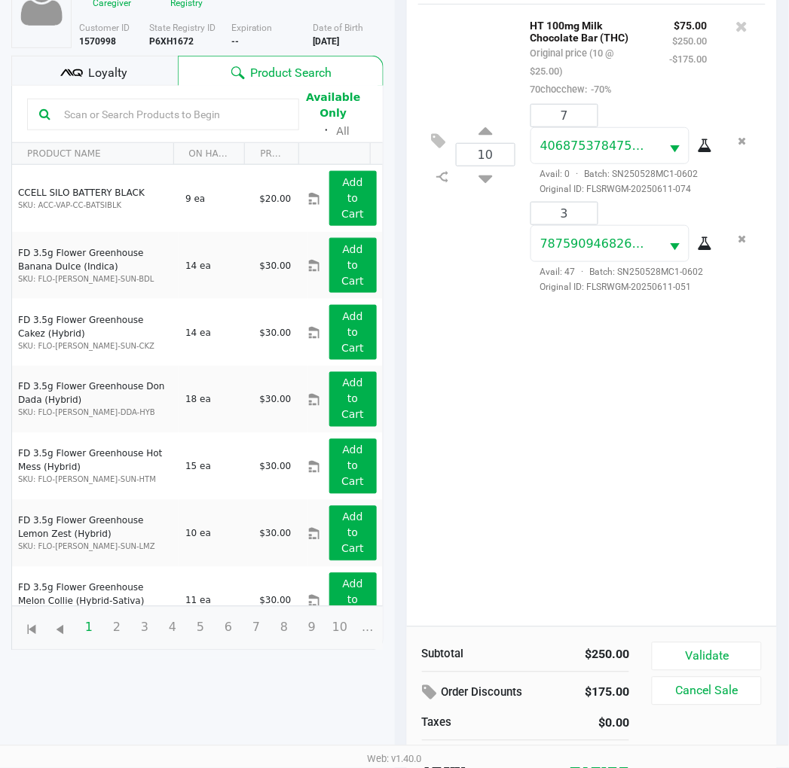
scroll to position [163, 0]
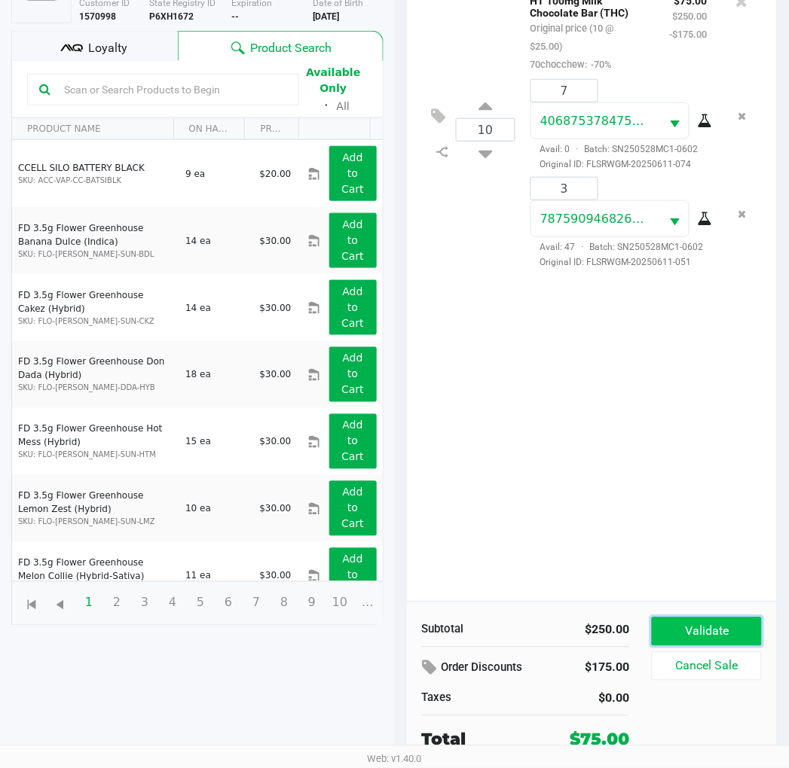
click at [715, 624] on button "Validate" at bounding box center [705, 632] width 109 height 29
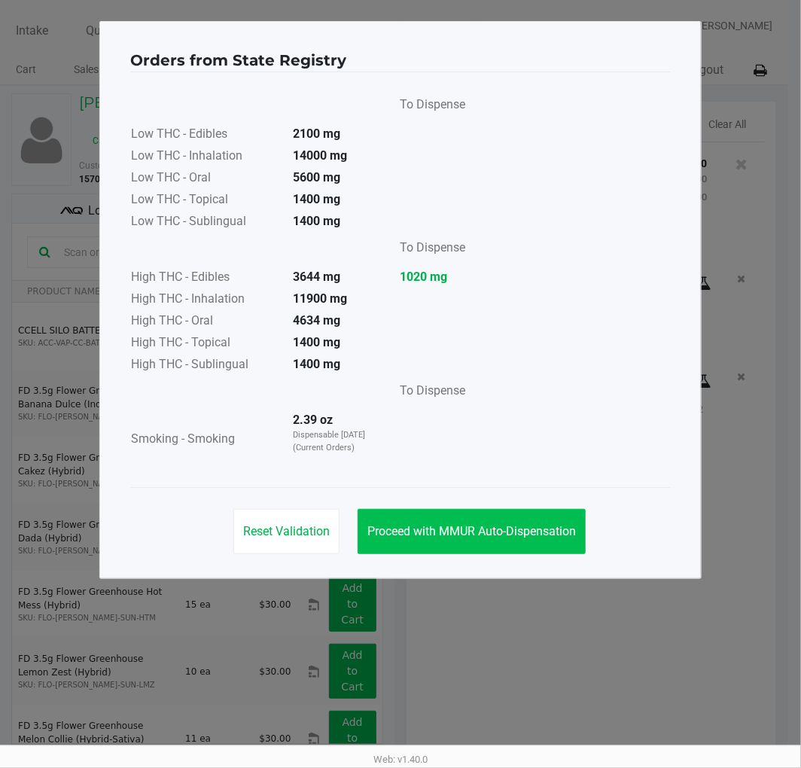
click at [487, 551] on div "Reset Validation Proceed with MMUR Auto-Dispensation" at bounding box center [400, 525] width 541 height 76
click at [499, 535] on span "Proceed with MMUR Auto-Dispensation" at bounding box center [472, 531] width 209 height 14
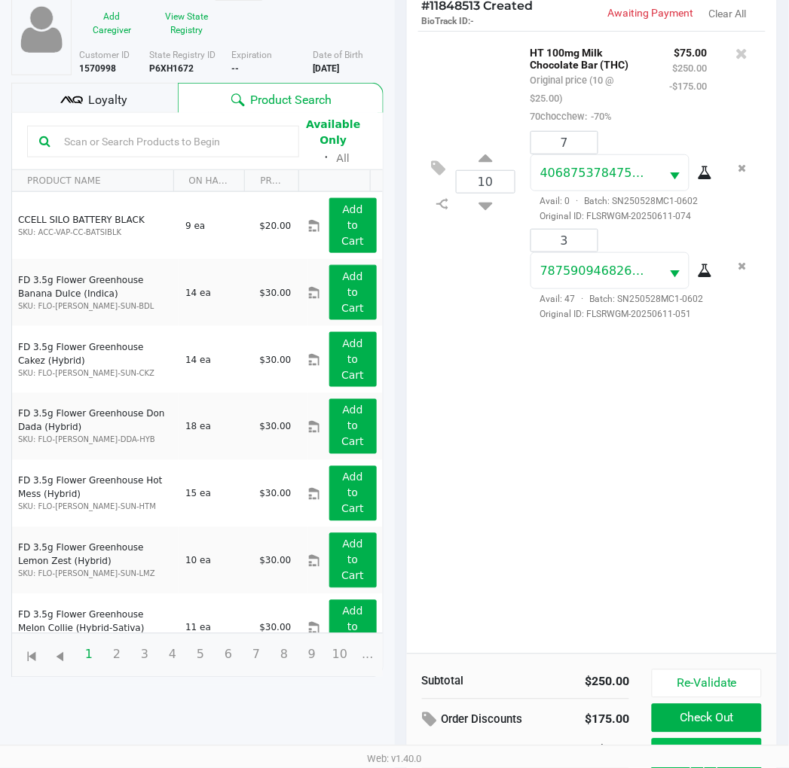
scroll to position [179, 0]
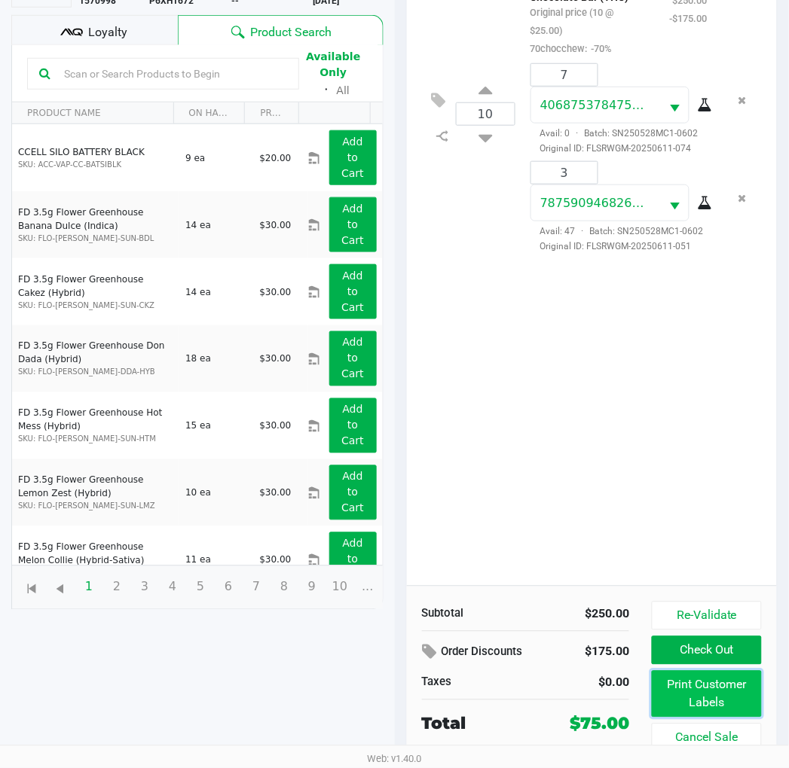
click at [691, 703] on button "Print Customer Labels" at bounding box center [705, 694] width 109 height 47
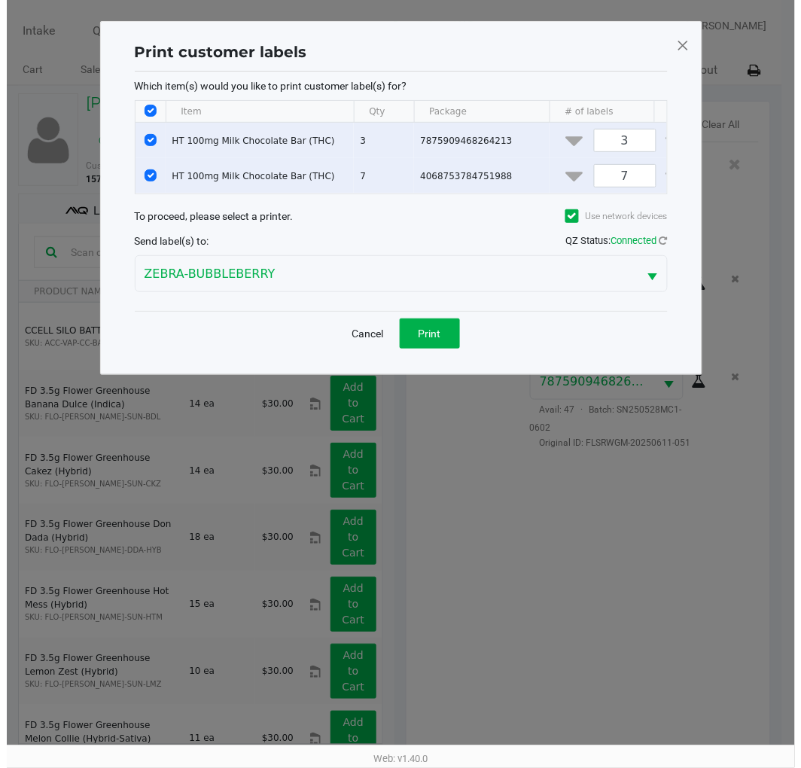
scroll to position [0, 0]
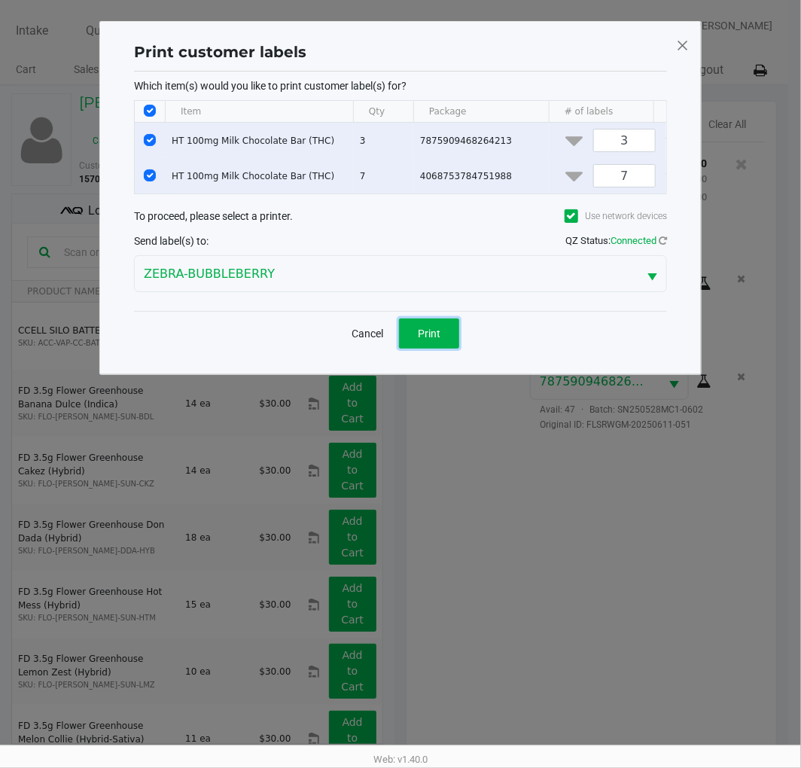
click at [428, 340] on span "Print" at bounding box center [429, 334] width 23 height 12
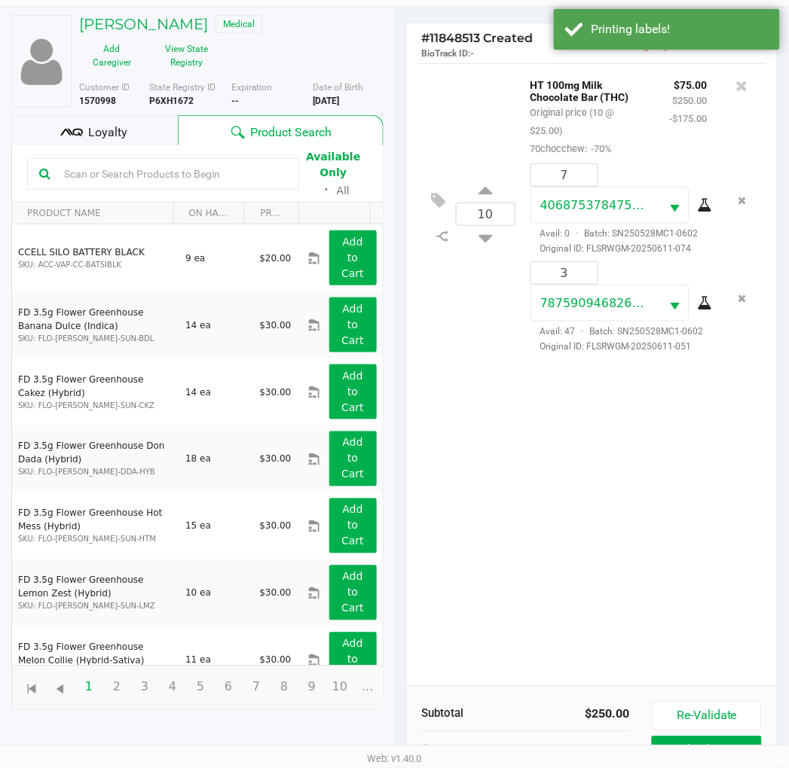
scroll to position [179, 0]
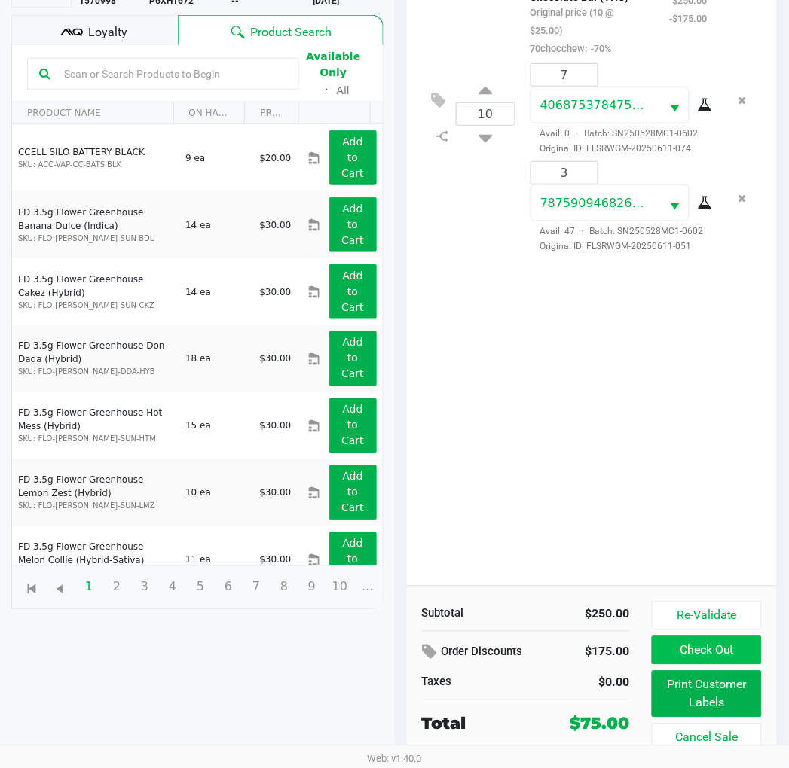
click at [743, 651] on button "Check Out" at bounding box center [705, 650] width 109 height 29
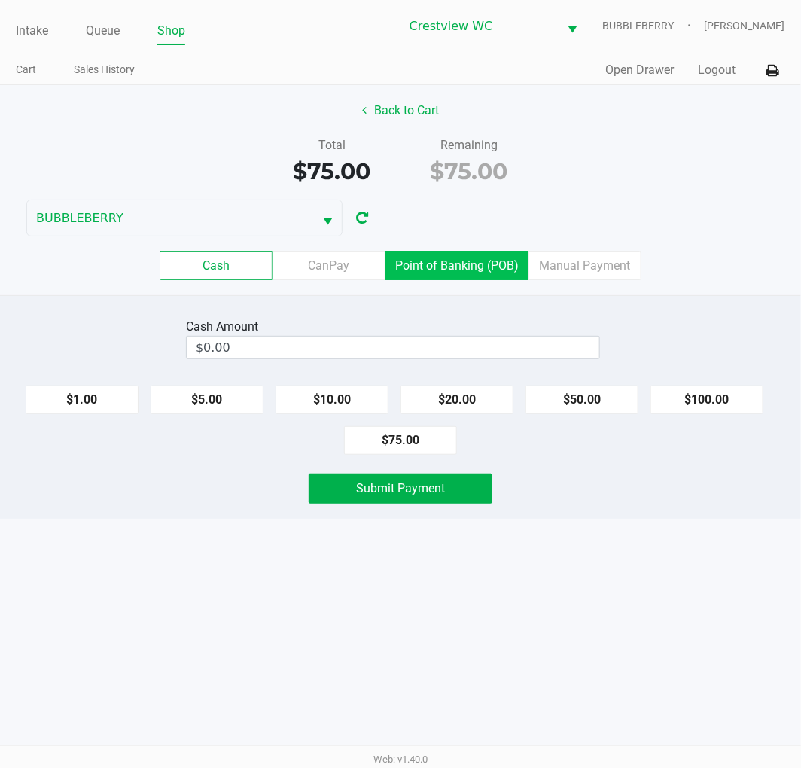
click at [448, 256] on label "Point of Banking (POB)" at bounding box center [457, 266] width 143 height 29
click at [0, 0] on 7 "Point of Banking (POB)" at bounding box center [0, 0] width 0 height 0
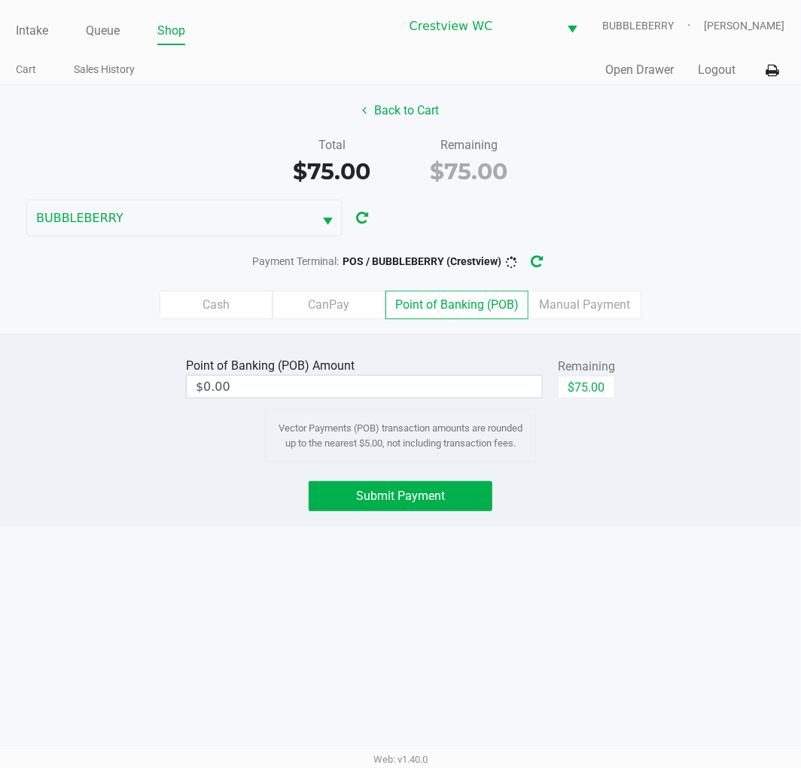
click at [595, 381] on button "$75.00" at bounding box center [586, 387] width 57 height 23
type input "$75.00"
click at [455, 490] on button "Submit Payment" at bounding box center [401, 496] width 184 height 30
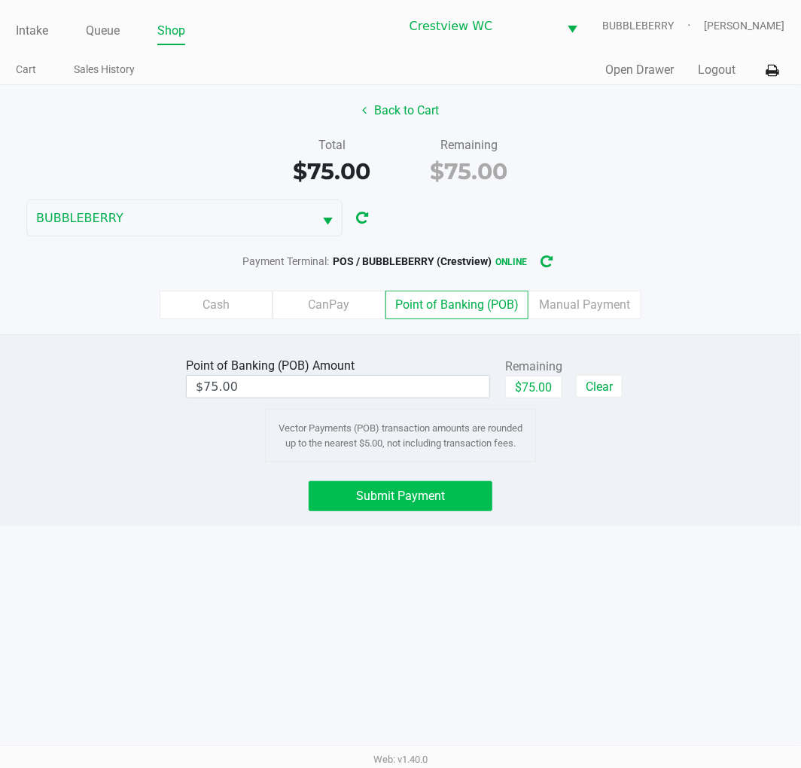
click at [419, 485] on button "Submit Payment" at bounding box center [401, 496] width 184 height 30
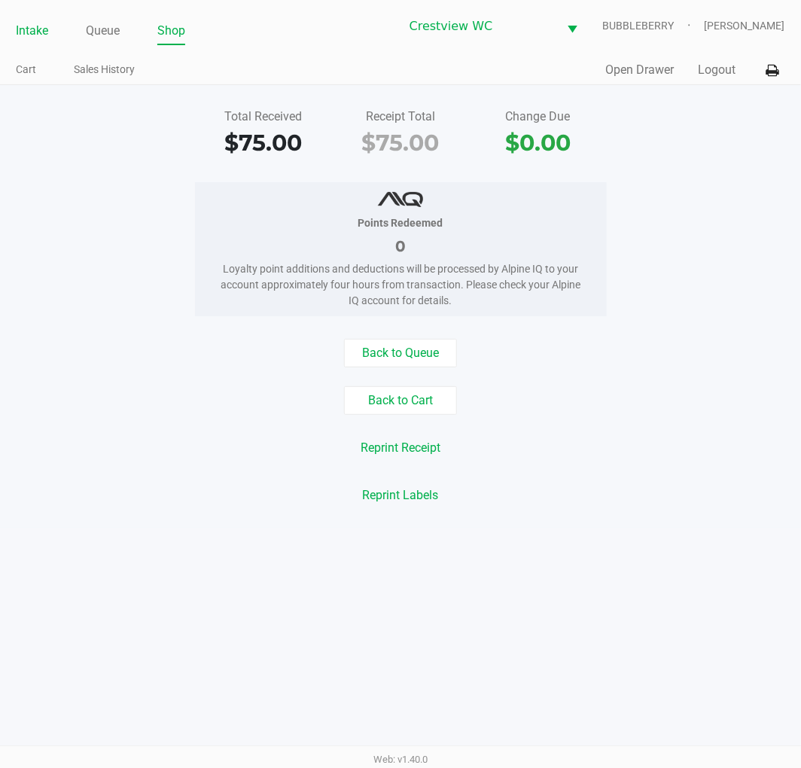
click at [47, 28] on link "Intake" at bounding box center [32, 30] width 32 height 21
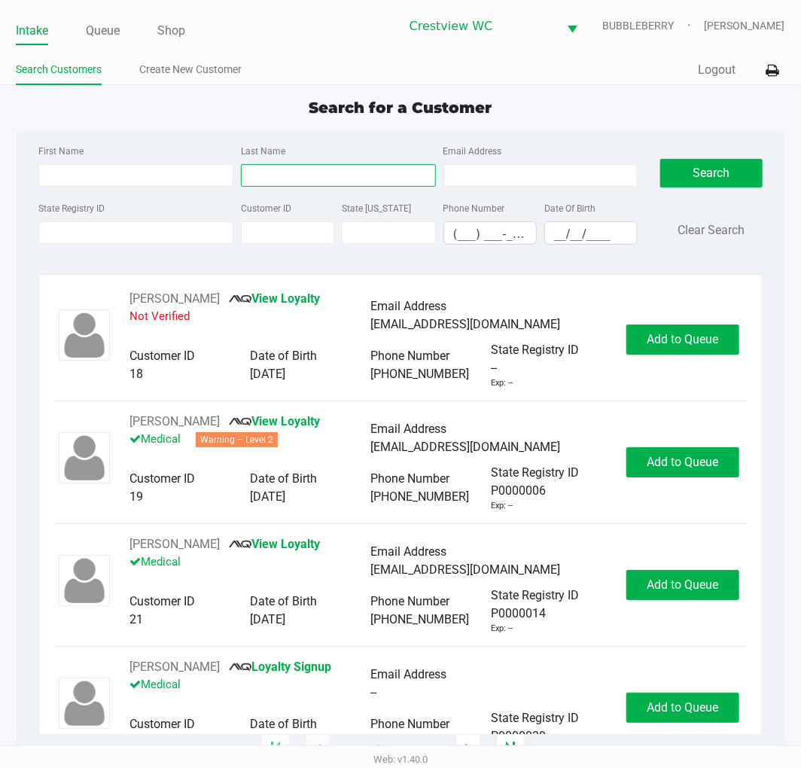
click at [283, 171] on input "Last Name" at bounding box center [338, 175] width 195 height 23
click at [104, 33] on link "Queue" at bounding box center [103, 30] width 34 height 21
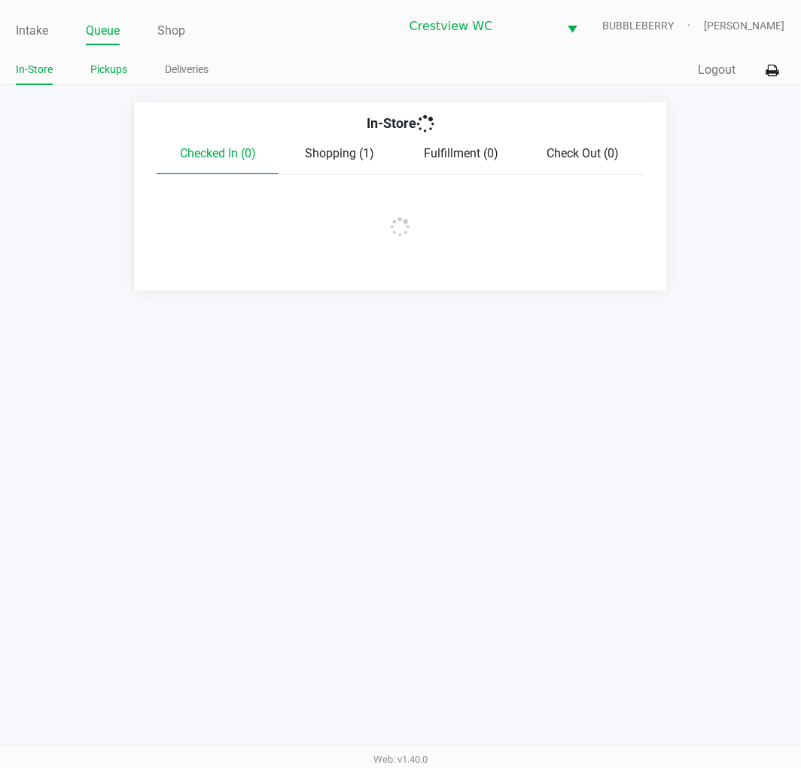
click at [105, 72] on link "Pickups" at bounding box center [108, 69] width 37 height 19
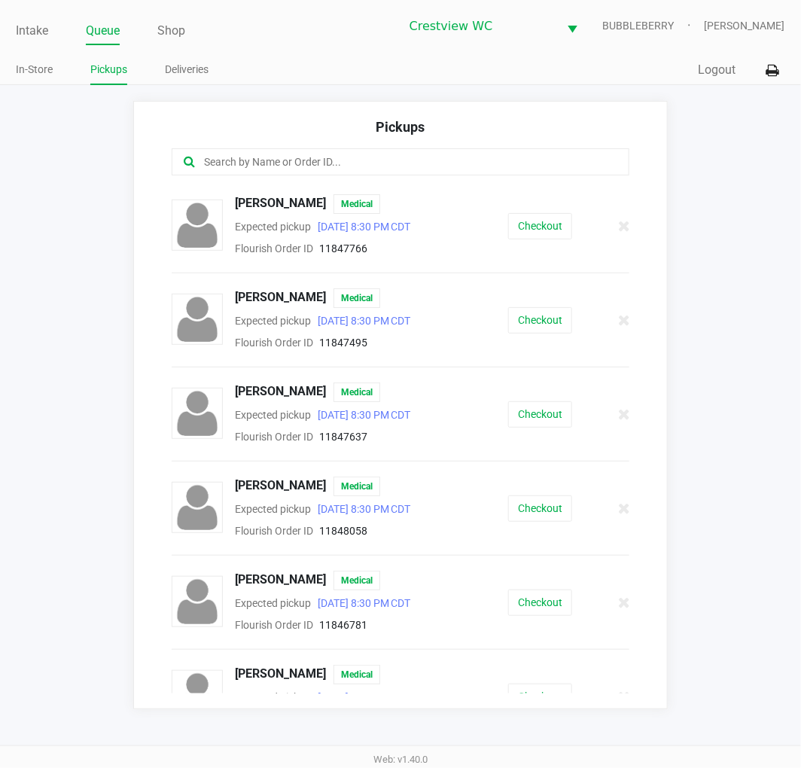
click at [298, 164] on input "text" at bounding box center [398, 162] width 390 height 17
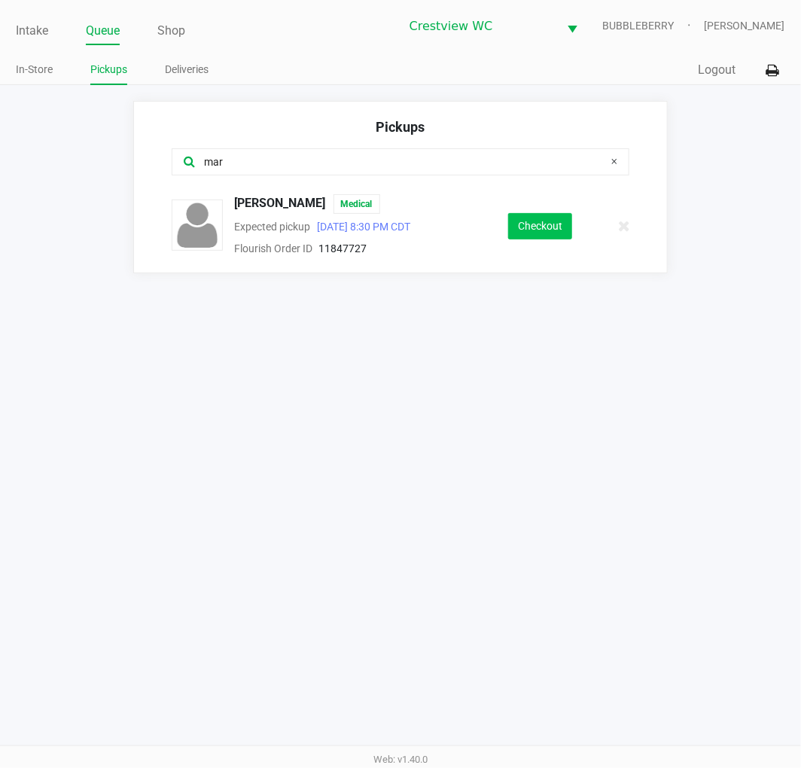
type input "mar"
click at [560, 215] on button "Checkout" at bounding box center [540, 226] width 64 height 26
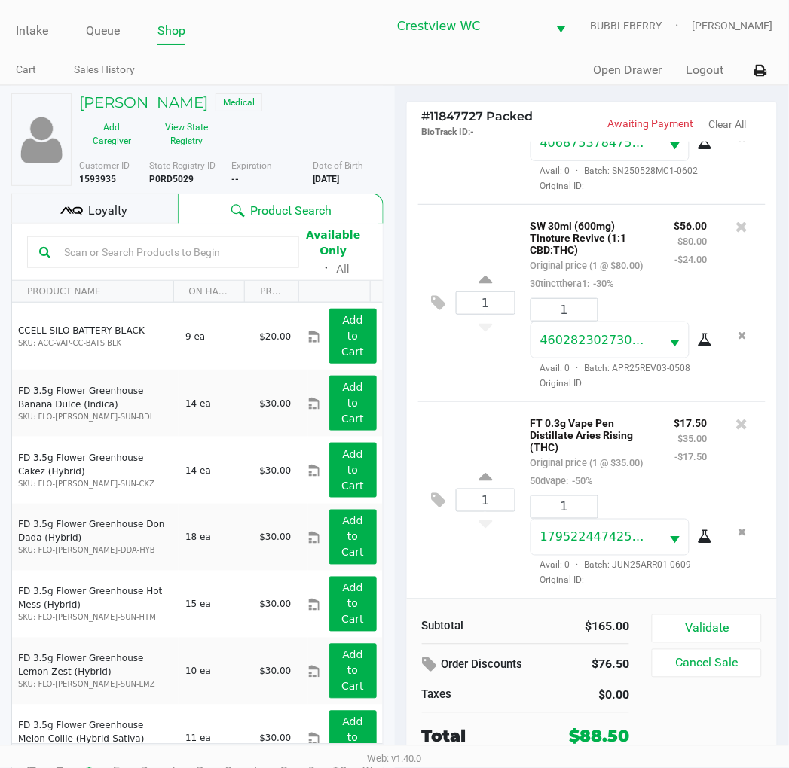
scroll to position [200, 0]
click at [744, 627] on button "Validate" at bounding box center [705, 629] width 109 height 29
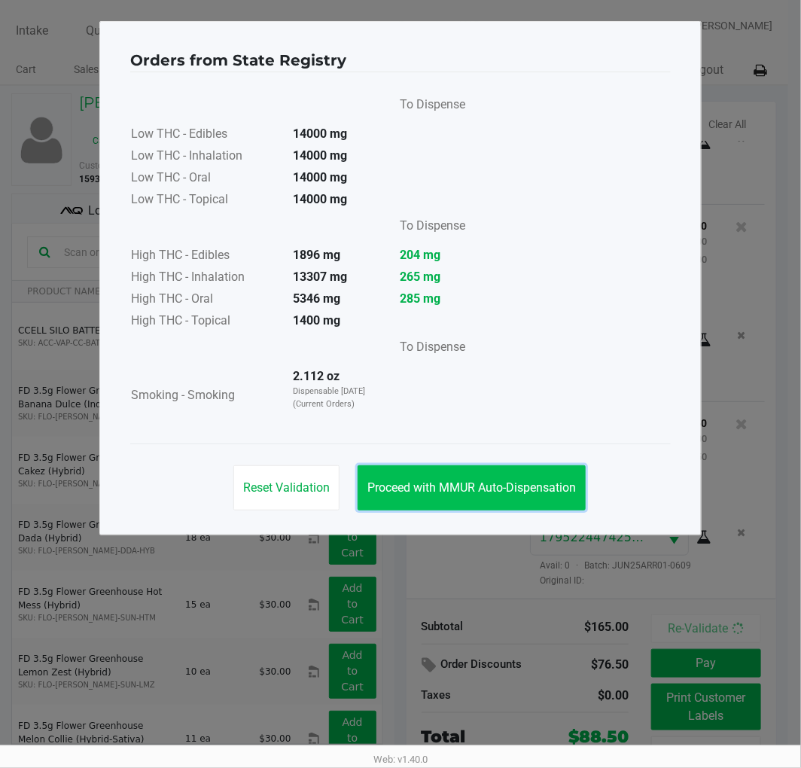
click at [520, 468] on button "Proceed with MMUR Auto-Dispensation" at bounding box center [472, 487] width 228 height 45
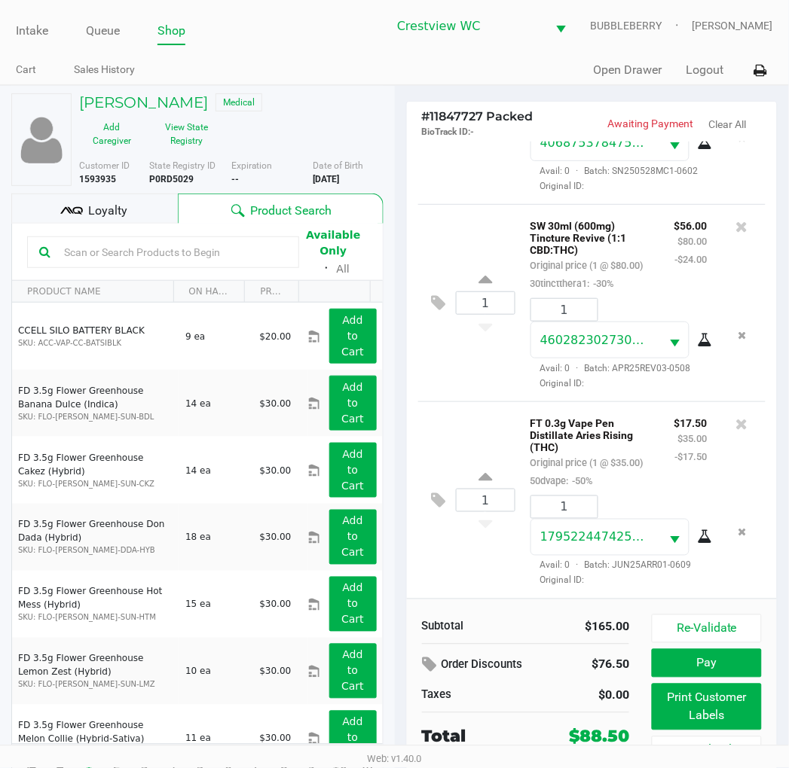
scroll to position [28, 0]
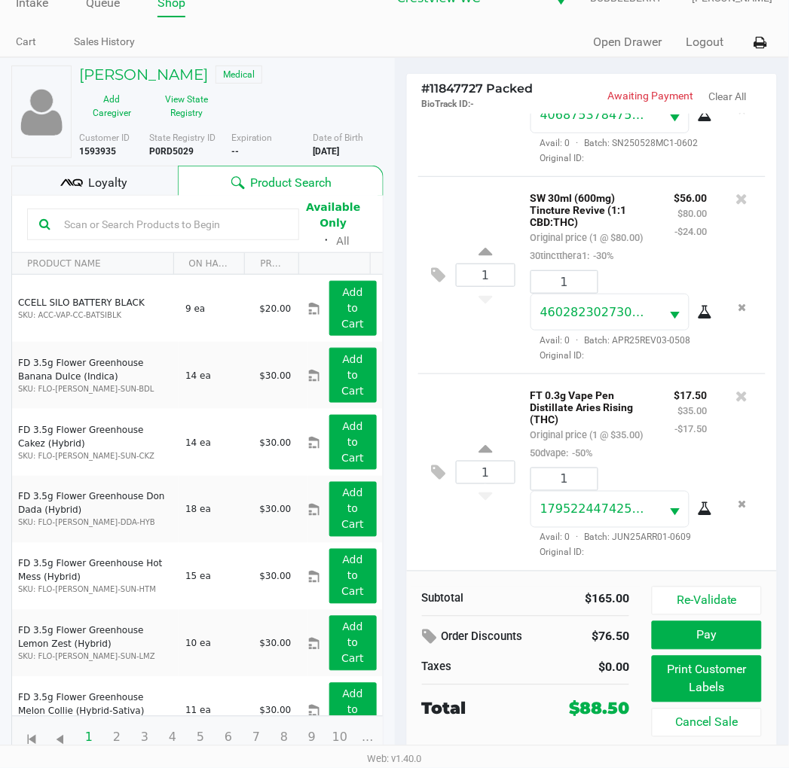
click at [746, 687] on button "Print Customer Labels" at bounding box center [705, 679] width 109 height 47
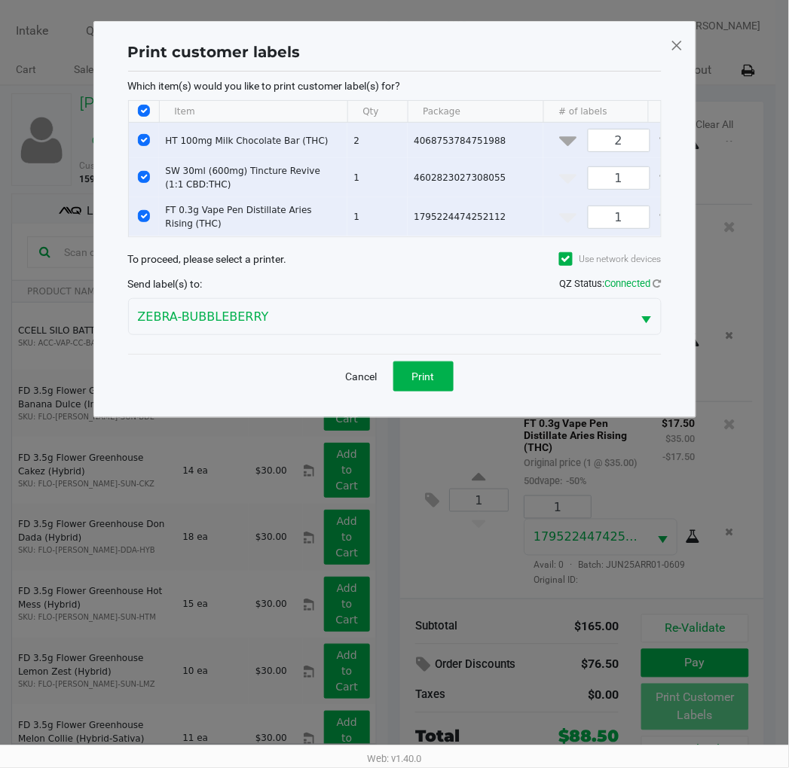
scroll to position [0, 0]
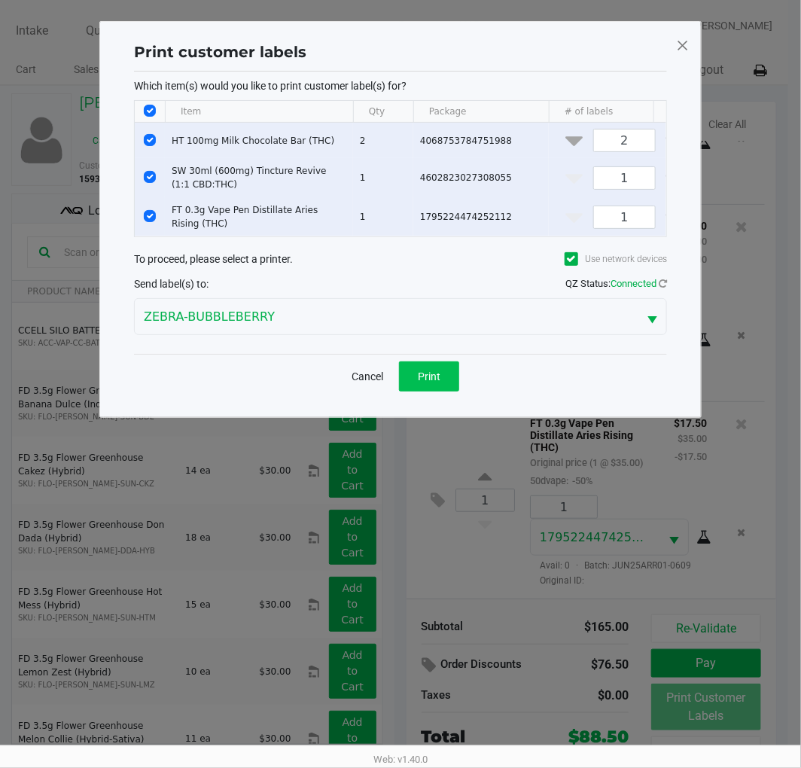
click at [441, 392] on button "Print" at bounding box center [429, 377] width 60 height 30
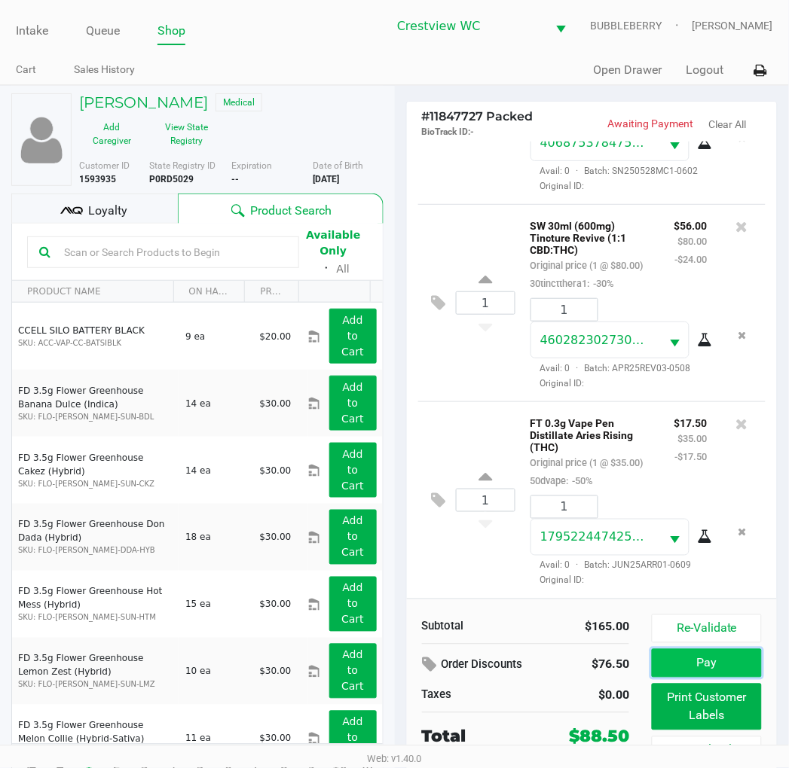
click at [758, 665] on button "Pay" at bounding box center [705, 663] width 109 height 29
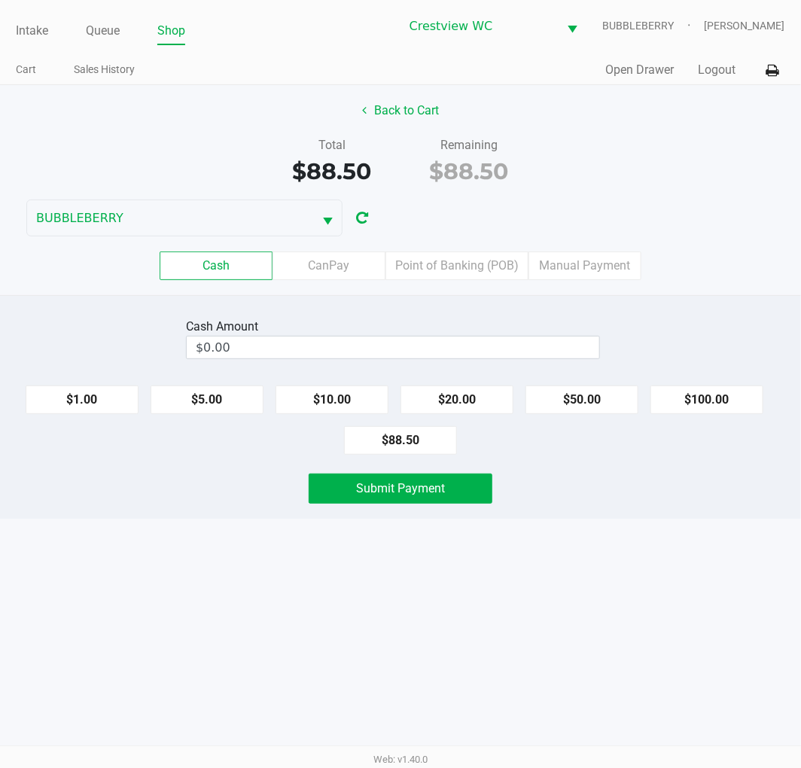
click at [479, 264] on label "Point of Banking (POB)" at bounding box center [457, 266] width 143 height 29
click at [0, 0] on 7 "Point of Banking (POB)" at bounding box center [0, 0] width 0 height 0
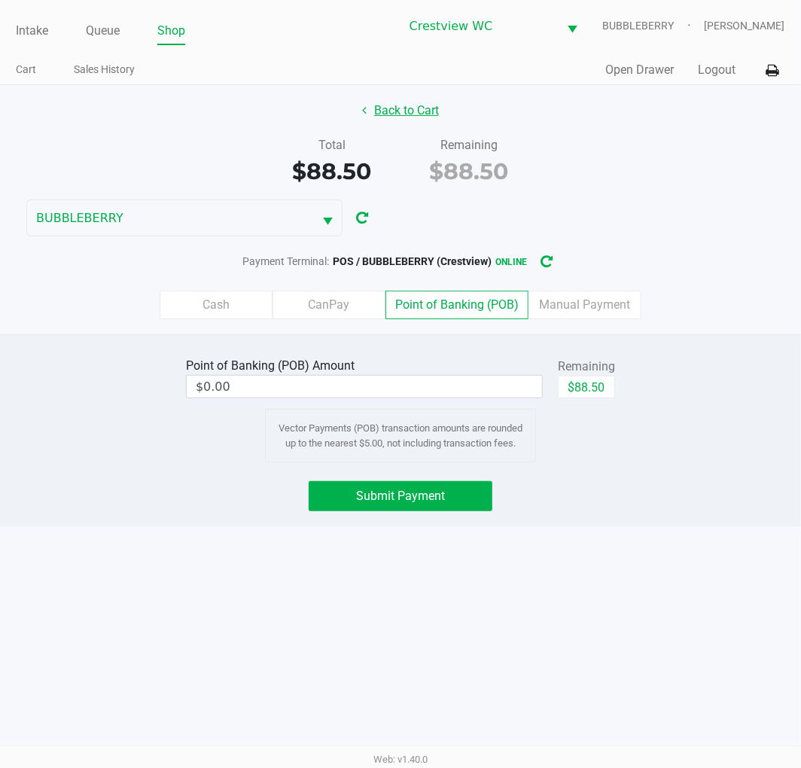
click at [428, 108] on button "Back to Cart" at bounding box center [400, 110] width 96 height 29
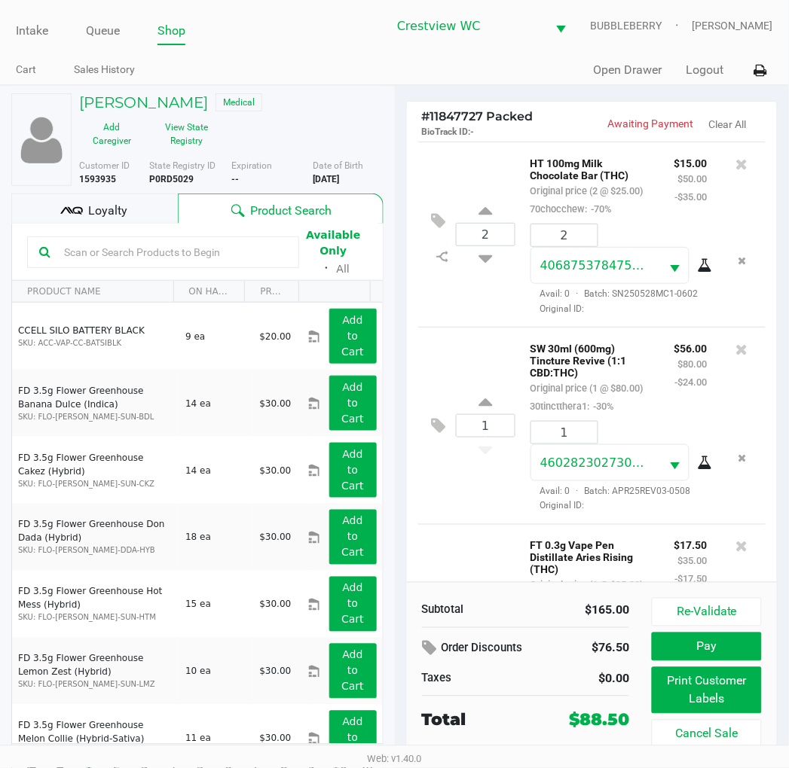
click at [132, 209] on div "Loyalty" at bounding box center [94, 209] width 166 height 30
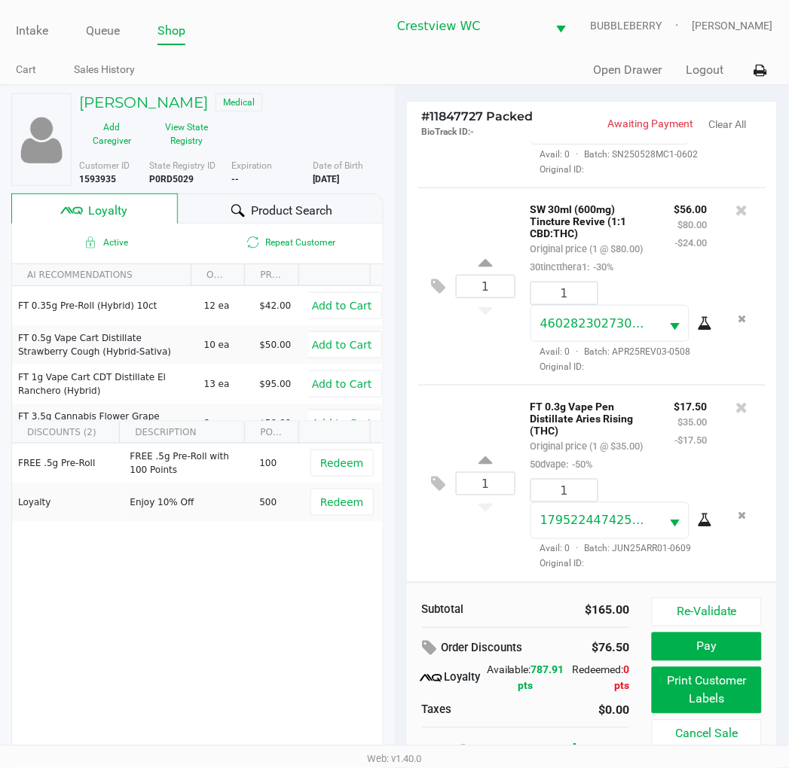
scroll to position [185, 0]
click at [754, 640] on button "Pay" at bounding box center [705, 647] width 109 height 29
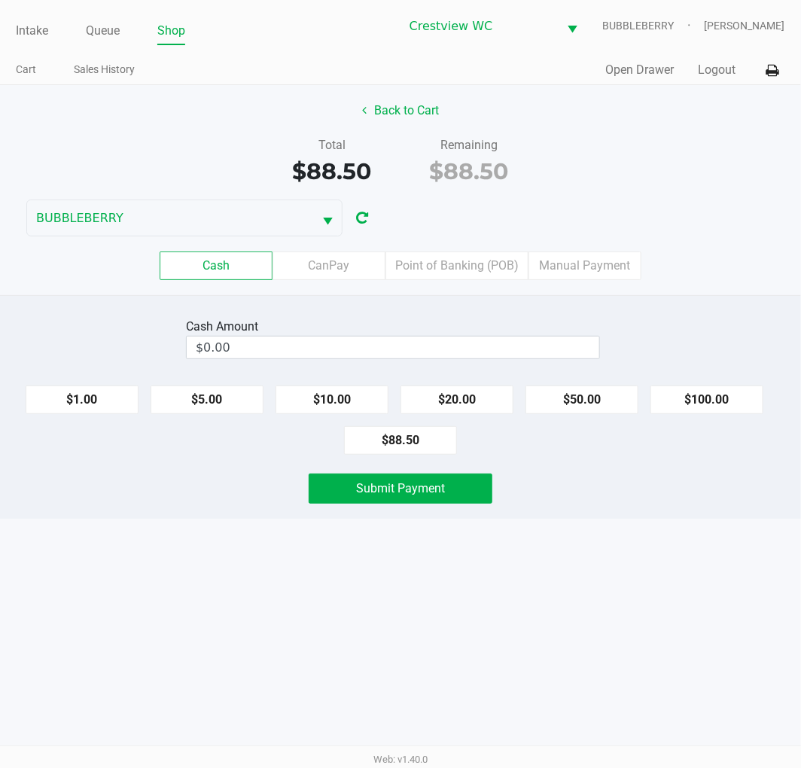
click at [473, 260] on label "Point of Banking (POB)" at bounding box center [457, 266] width 143 height 29
click at [0, 0] on 7 "Point of Banking (POB)" at bounding box center [0, 0] width 0 height 0
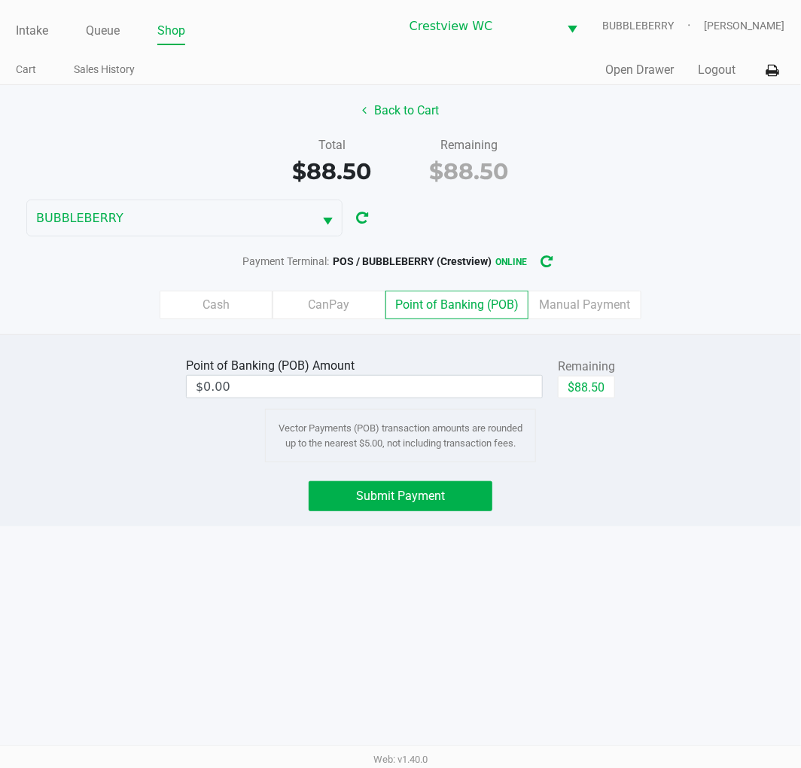
click at [597, 377] on button "$88.50" at bounding box center [586, 387] width 57 height 23
type input "$88.50"
click at [456, 529] on div "Intake Queue Shop Crestview WC BUBBLEBERRY Quintin Davies Cart Sales History Qu…" at bounding box center [400, 384] width 801 height 768
click at [458, 485] on button "Submit Payment" at bounding box center [401, 496] width 184 height 30
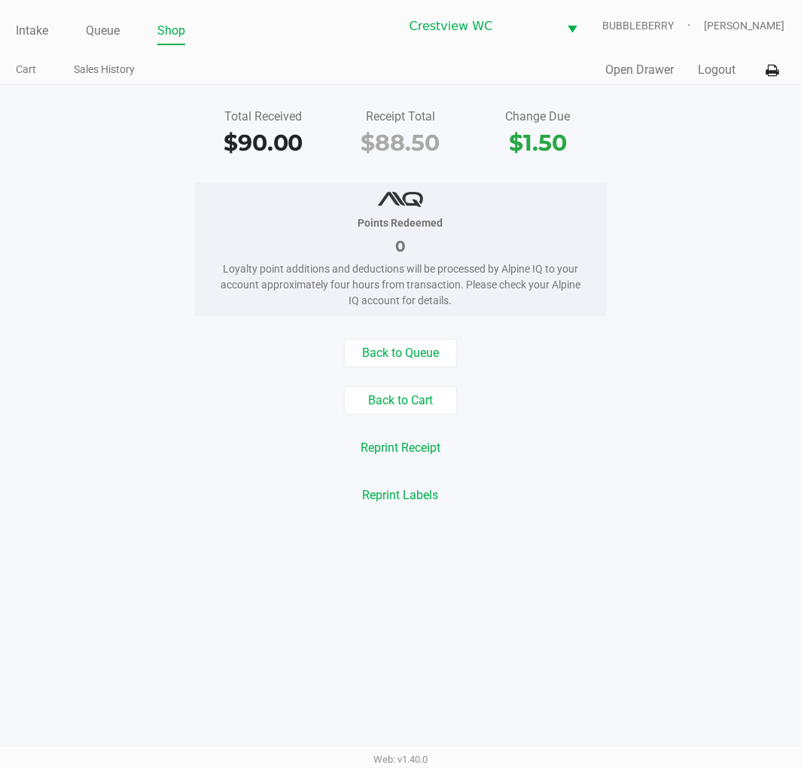
click at [35, 26] on link "Intake" at bounding box center [32, 30] width 32 height 21
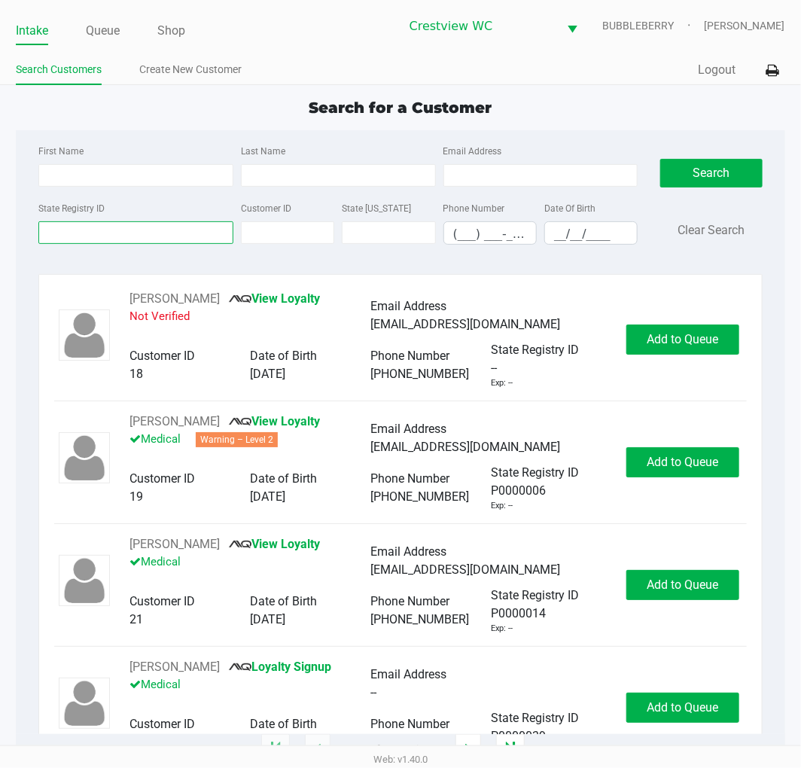
click at [84, 233] on input "State Registry ID" at bounding box center [135, 232] width 195 height 23
click at [114, 233] on input "State Registry ID" at bounding box center [135, 232] width 195 height 23
click at [87, 26] on link "Queue" at bounding box center [103, 30] width 34 height 21
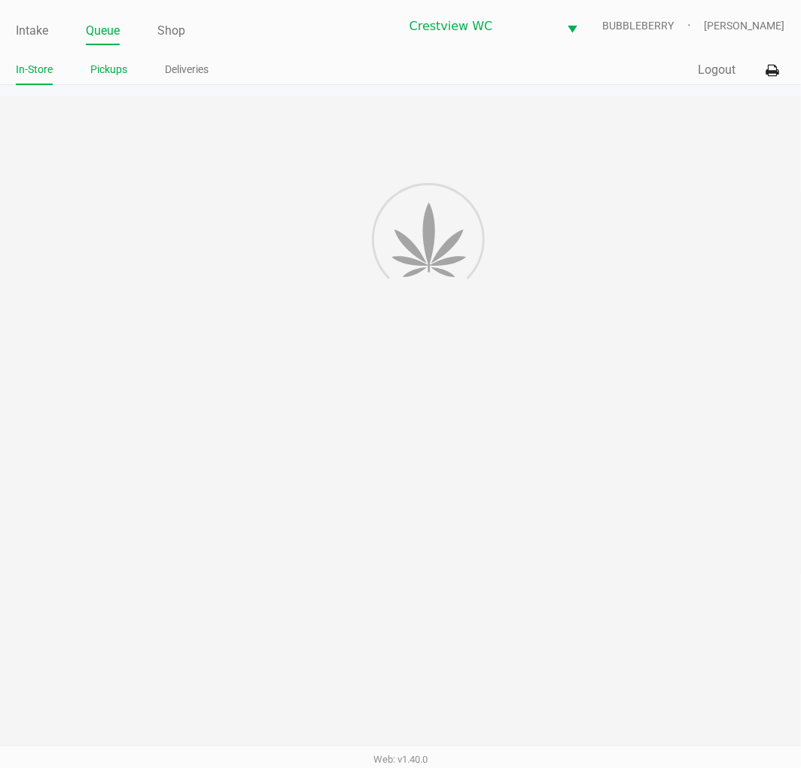
click at [106, 63] on link "Pickups" at bounding box center [108, 69] width 37 height 19
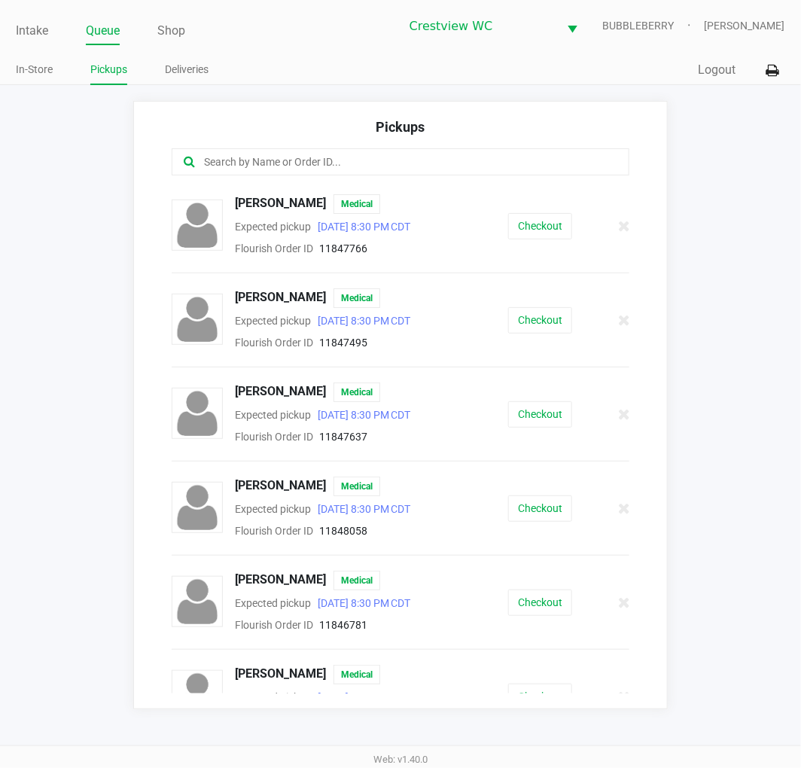
click at [211, 155] on input "text" at bounding box center [398, 162] width 390 height 17
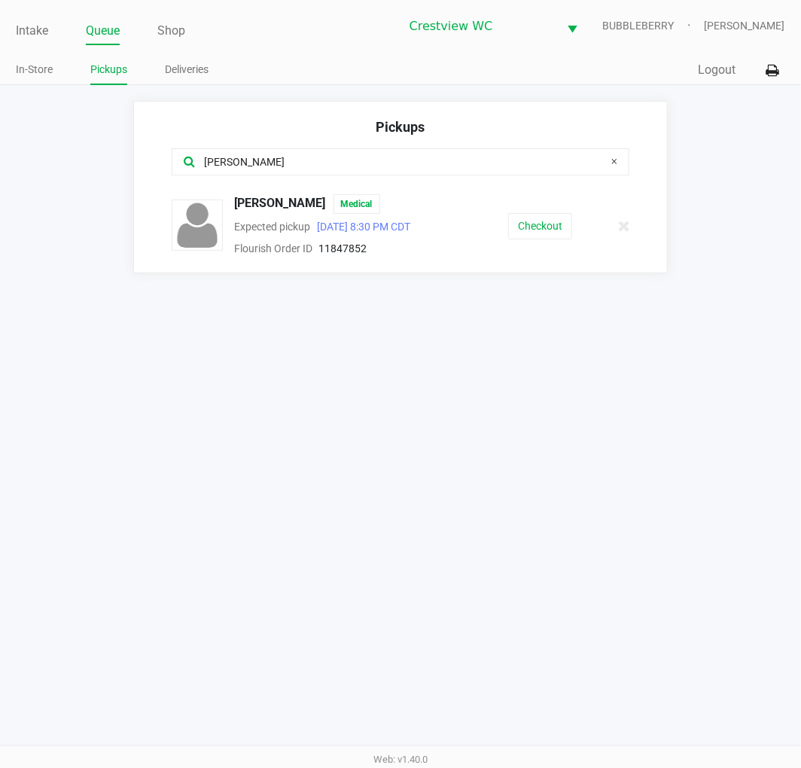
type input "kasey"
click at [566, 222] on button "Checkout" at bounding box center [540, 226] width 64 height 26
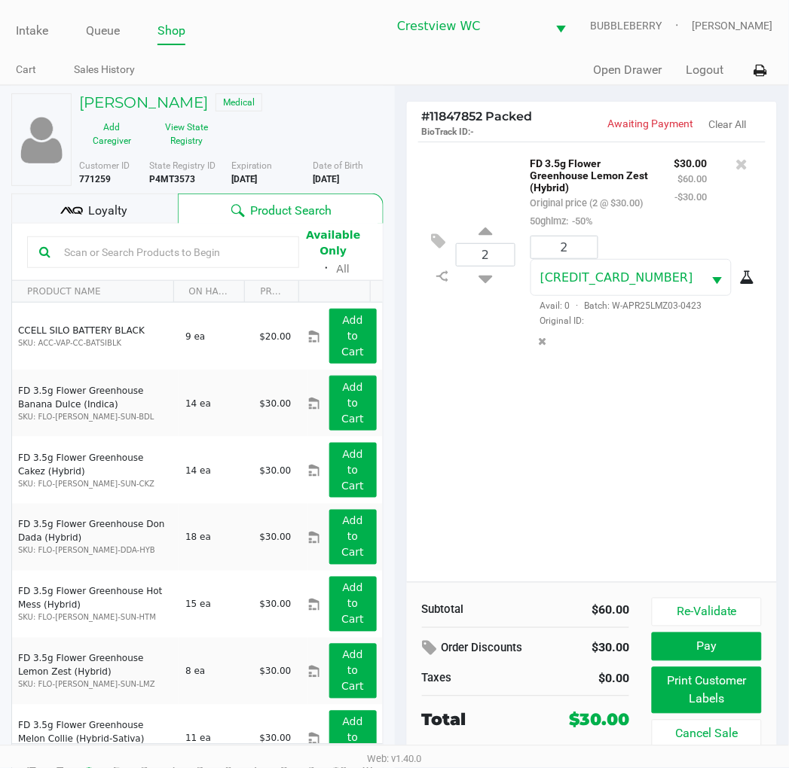
click at [732, 679] on button "Print Customer Labels" at bounding box center [705, 690] width 109 height 47
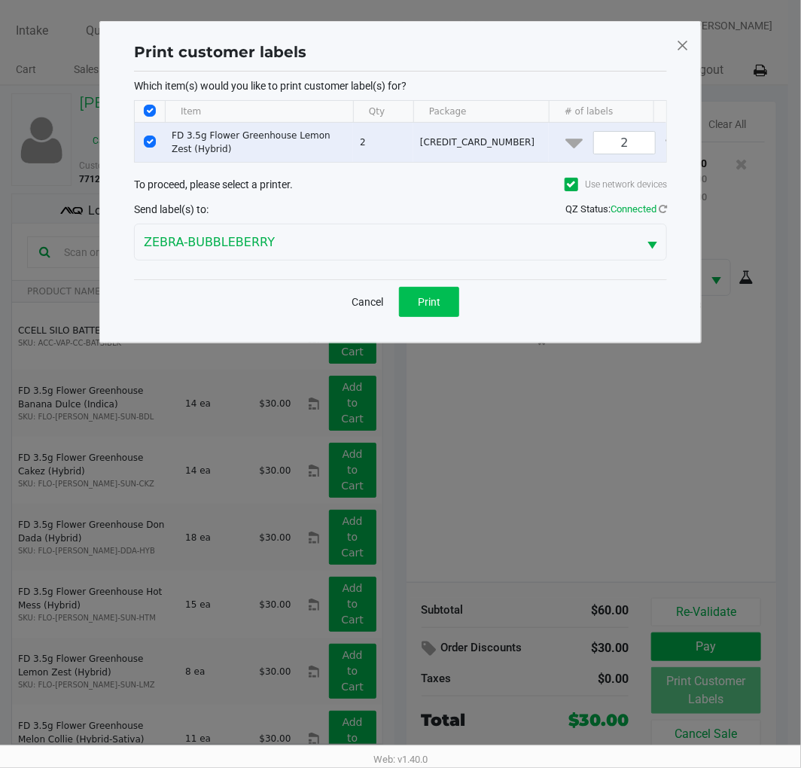
click at [437, 308] on span "Print" at bounding box center [429, 302] width 23 height 12
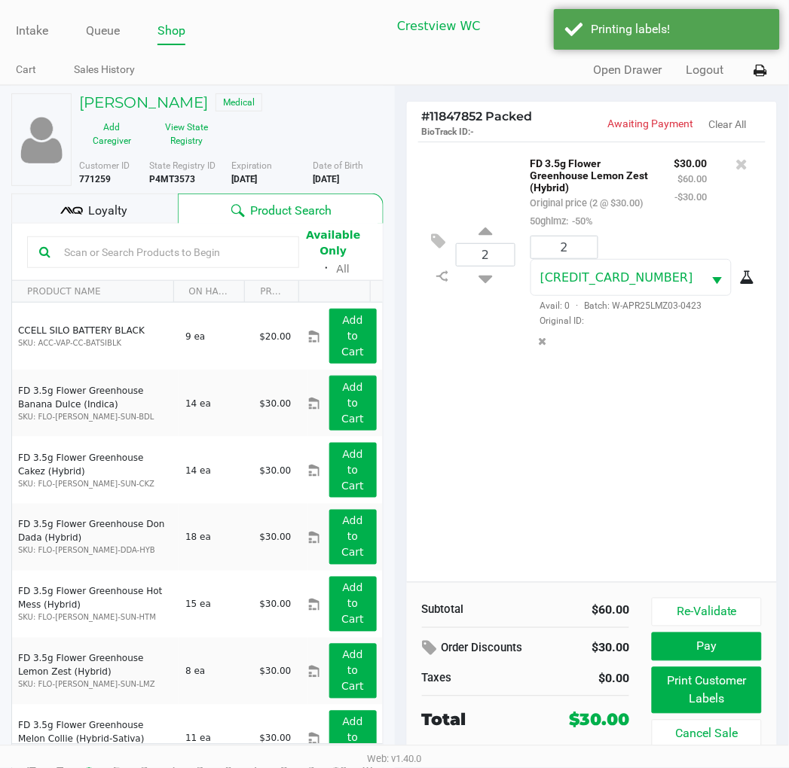
scroll to position [28, 0]
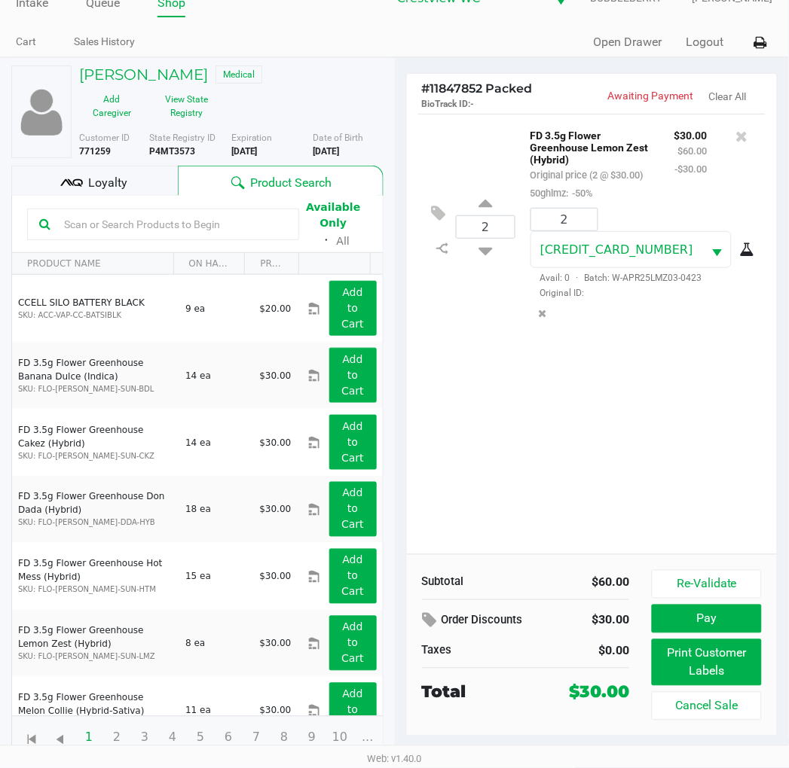
click at [721, 618] on button "Pay" at bounding box center [705, 619] width 109 height 29
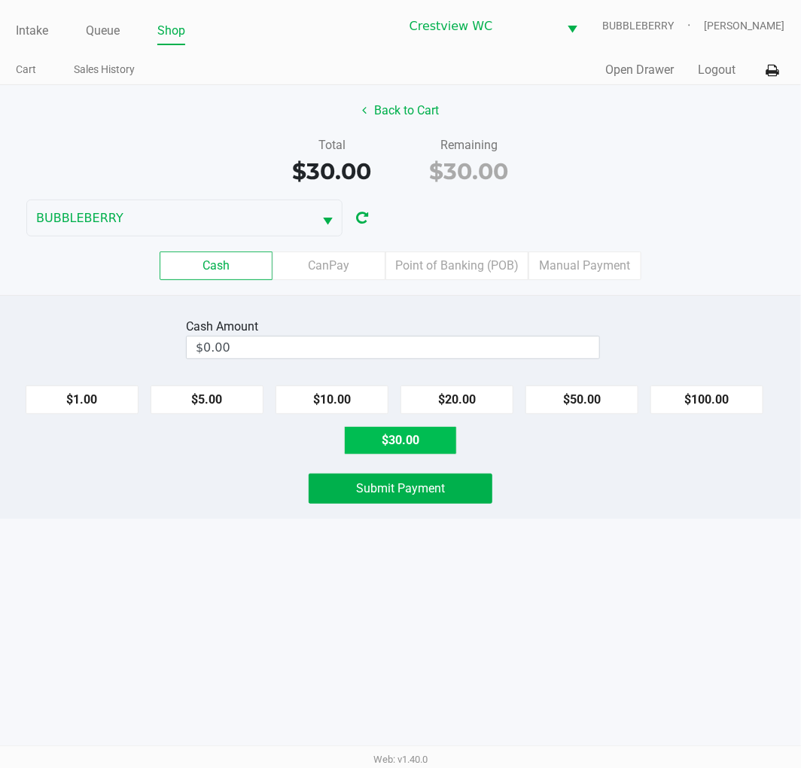
click at [410, 453] on button "$30.00" at bounding box center [400, 440] width 113 height 29
type input "$30.00"
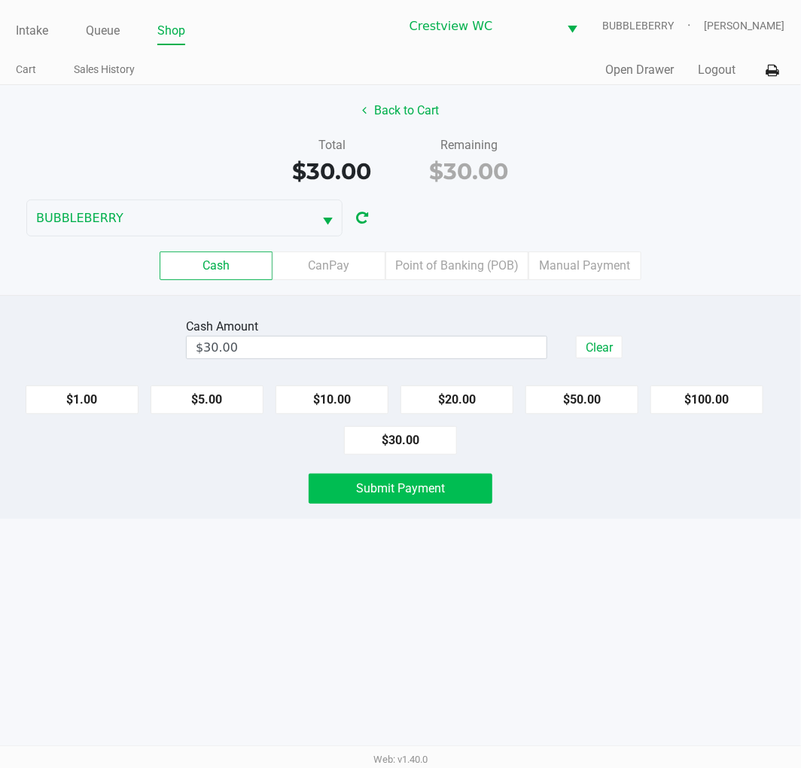
click at [416, 490] on span "Submit Payment" at bounding box center [400, 488] width 89 height 14
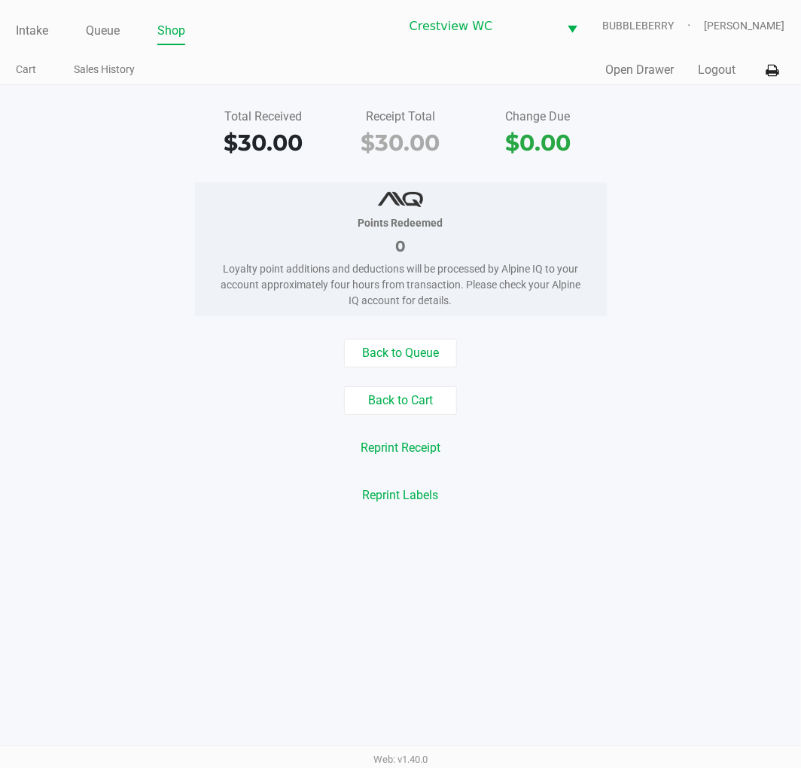
click at [44, 36] on link "Intake" at bounding box center [32, 30] width 32 height 21
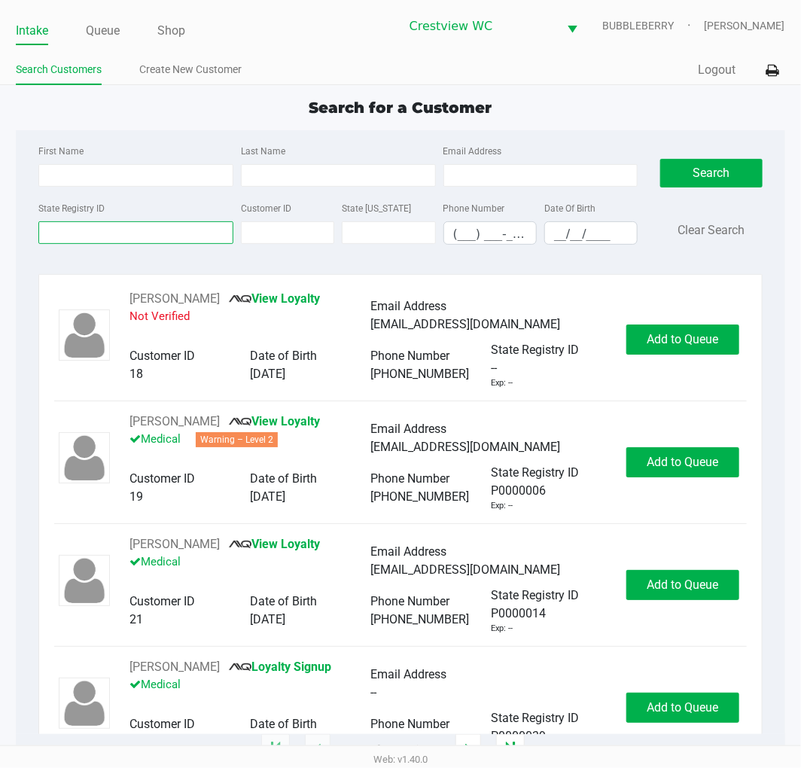
click at [70, 234] on input "State Registry ID" at bounding box center [135, 232] width 195 height 23
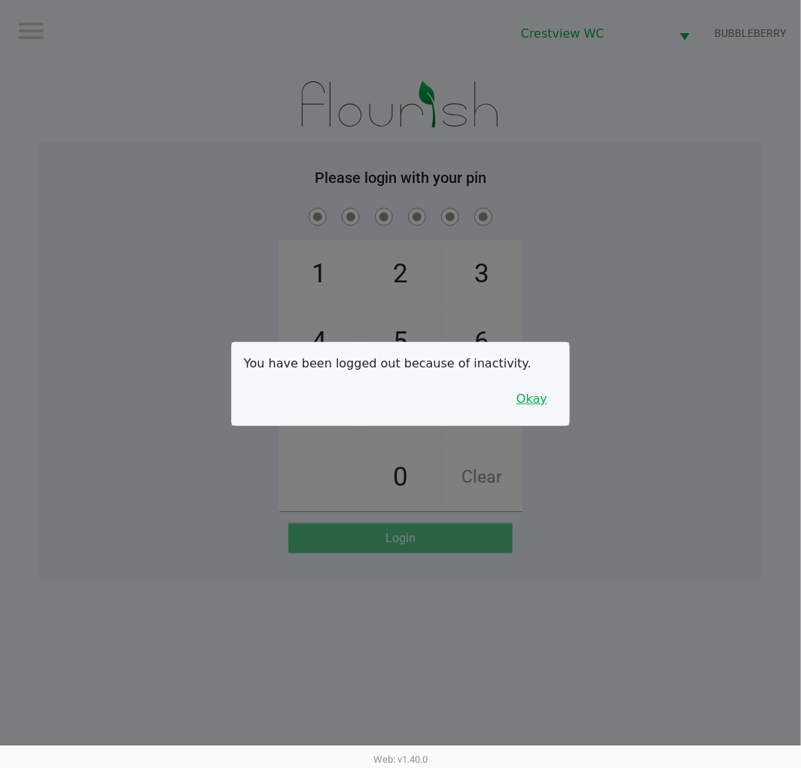
click at [541, 402] on button "Okay" at bounding box center [532, 399] width 50 height 29
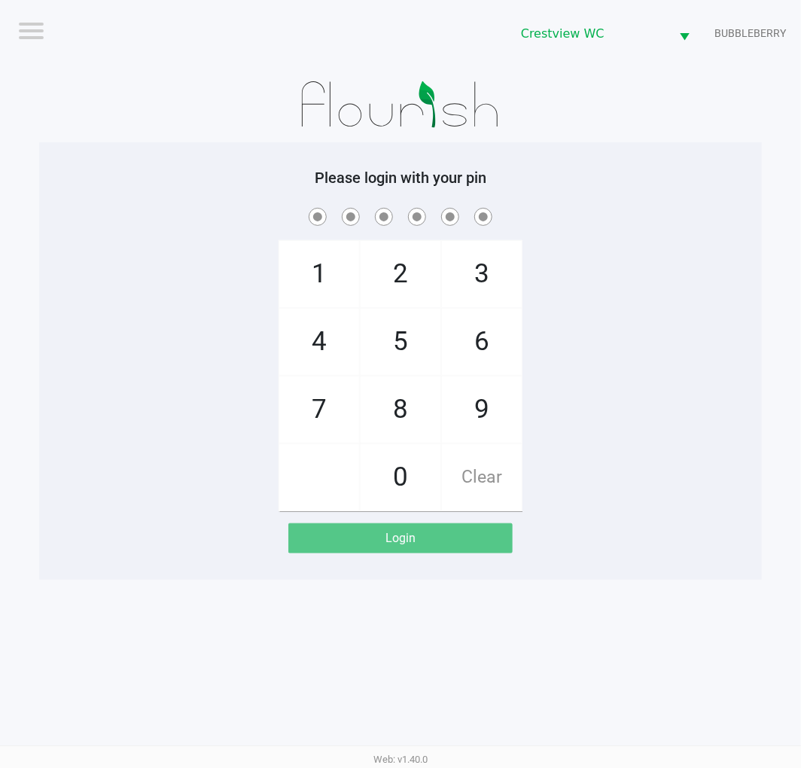
click at [576, 352] on div "1 4 7 2 5 8 0 3 6 9 Clear" at bounding box center [400, 358] width 723 height 307
checkbox input "true"
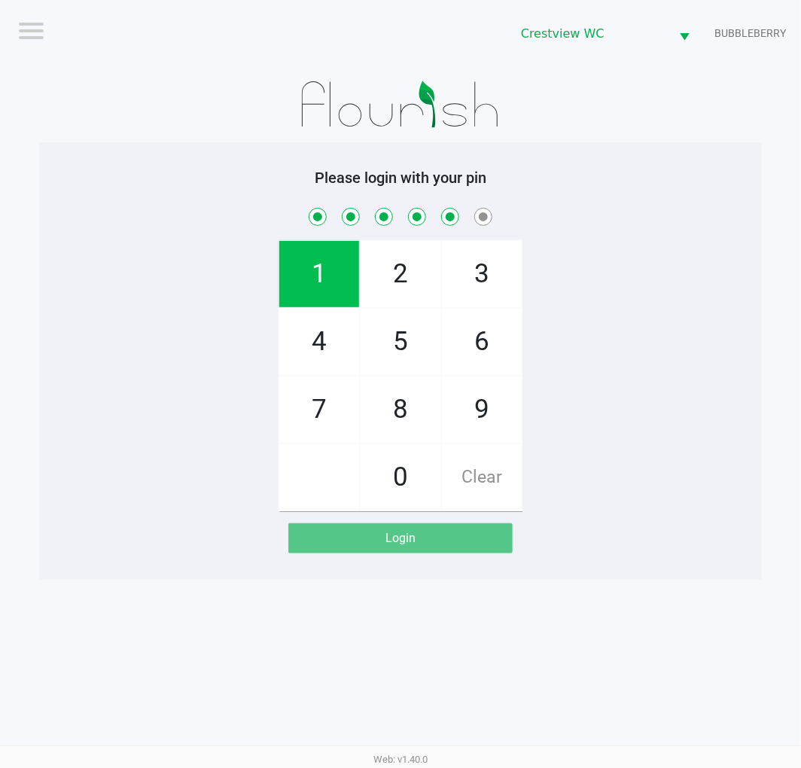
checkbox input "true"
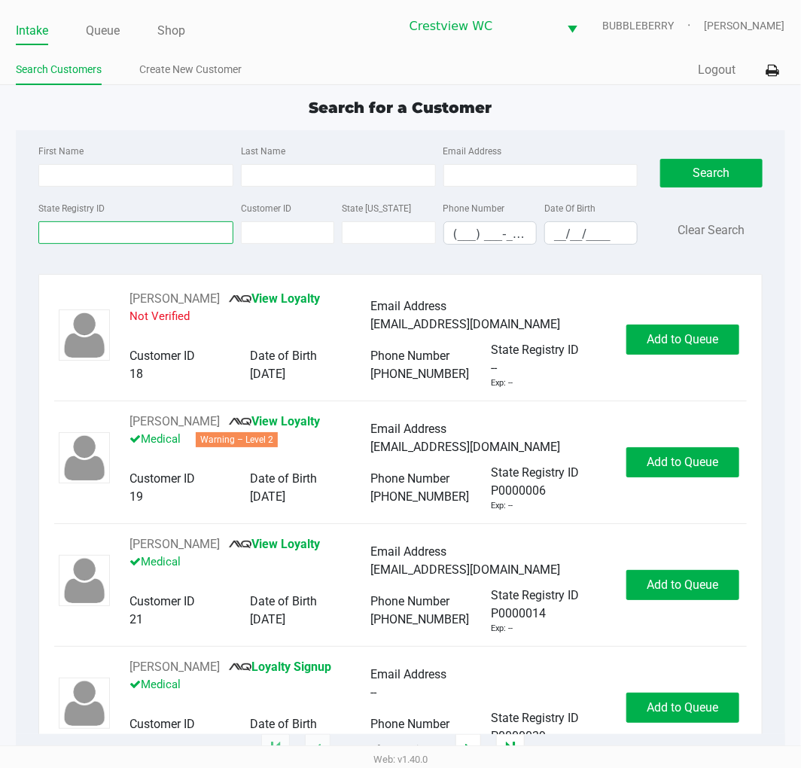
click at [114, 233] on input "State Registry ID" at bounding box center [135, 232] width 195 height 23
click at [128, 226] on input "State Registry ID" at bounding box center [135, 232] width 195 height 23
click at [159, 236] on input "State Registry ID" at bounding box center [135, 232] width 195 height 23
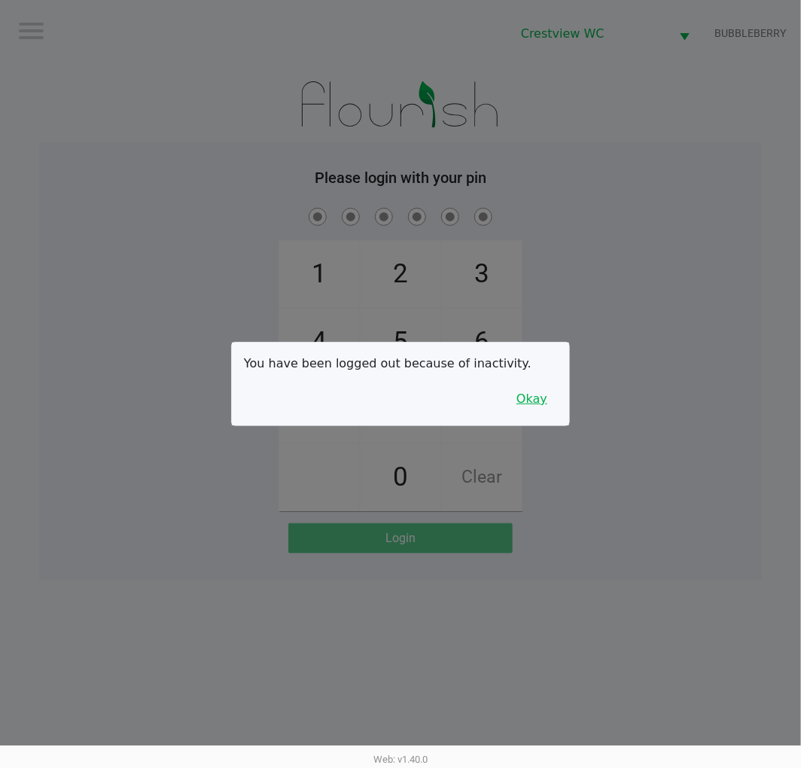
click at [551, 390] on button "Okay" at bounding box center [532, 399] width 50 height 29
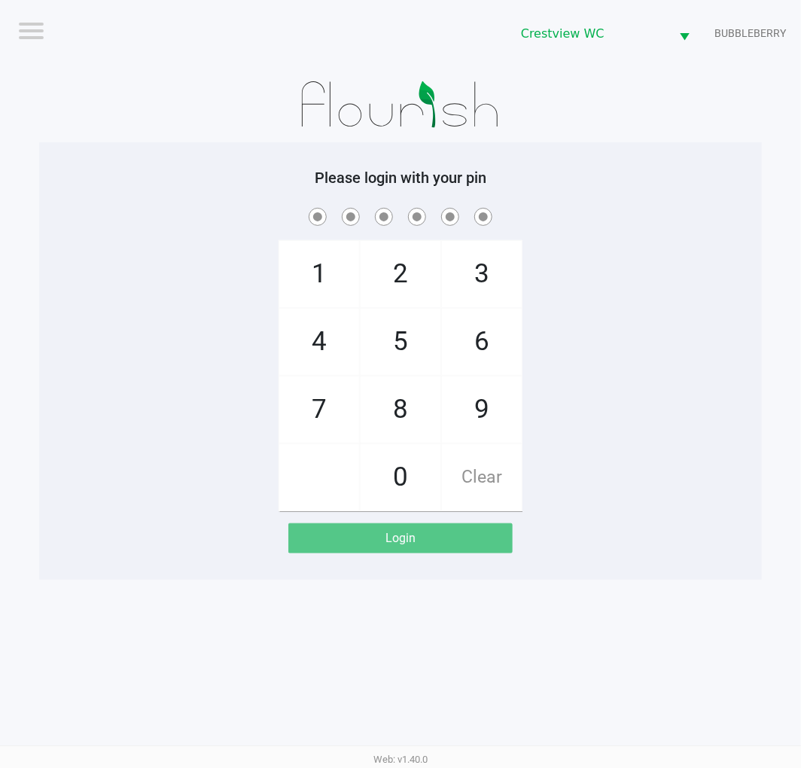
click at [621, 355] on div "1 4 7 2 5 8 0 3 6 9 Clear" at bounding box center [400, 358] width 723 height 307
checkbox input "true"
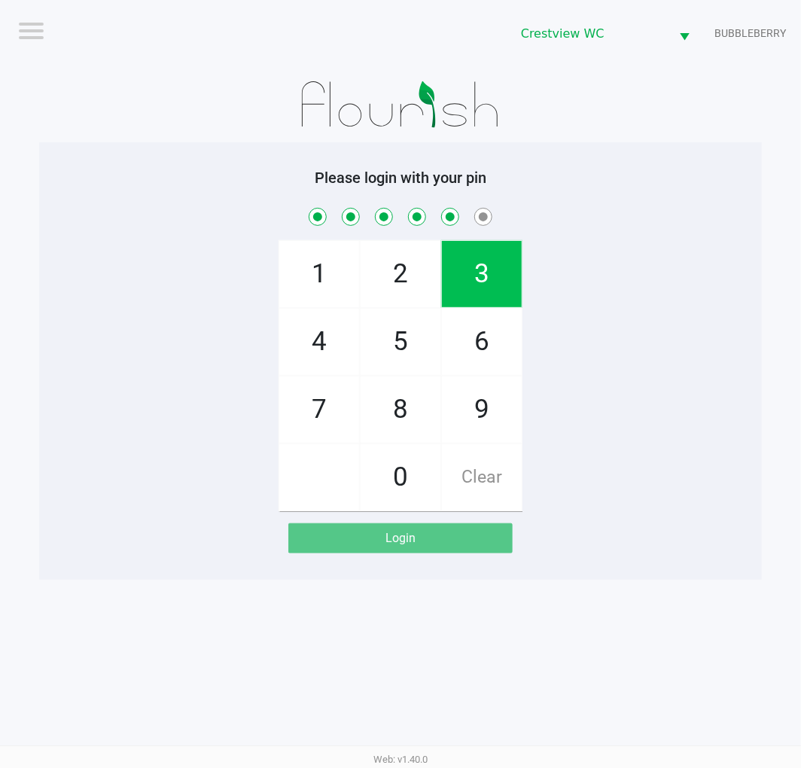
checkbox input "true"
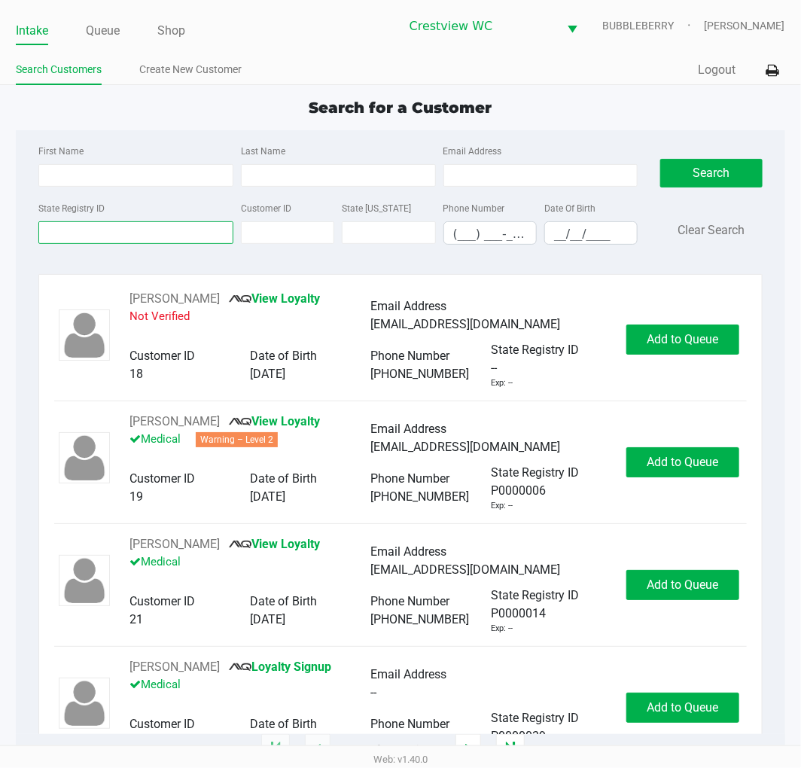
click at [117, 232] on input "State Registry ID" at bounding box center [135, 232] width 195 height 23
click at [163, 260] on div "First Name Last Name Email Address State Registry ID Customer ID State ID Phone…" at bounding box center [400, 199] width 746 height 138
click at [133, 227] on input "State Registry ID" at bounding box center [135, 232] width 195 height 23
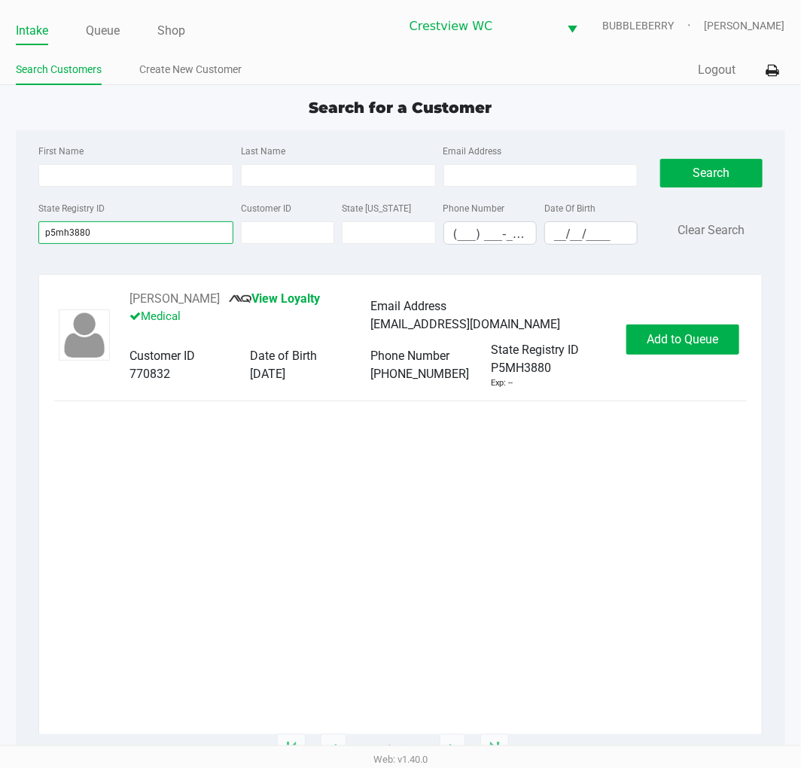
type input "p5mh3880"
click at [696, 392] on div "CATHY LANE View Loyalty Medical Email Address cathylane272@gmail.com Customer I…" at bounding box center [400, 512] width 692 height 444
click at [694, 352] on button "Add to Queue" at bounding box center [683, 340] width 113 height 30
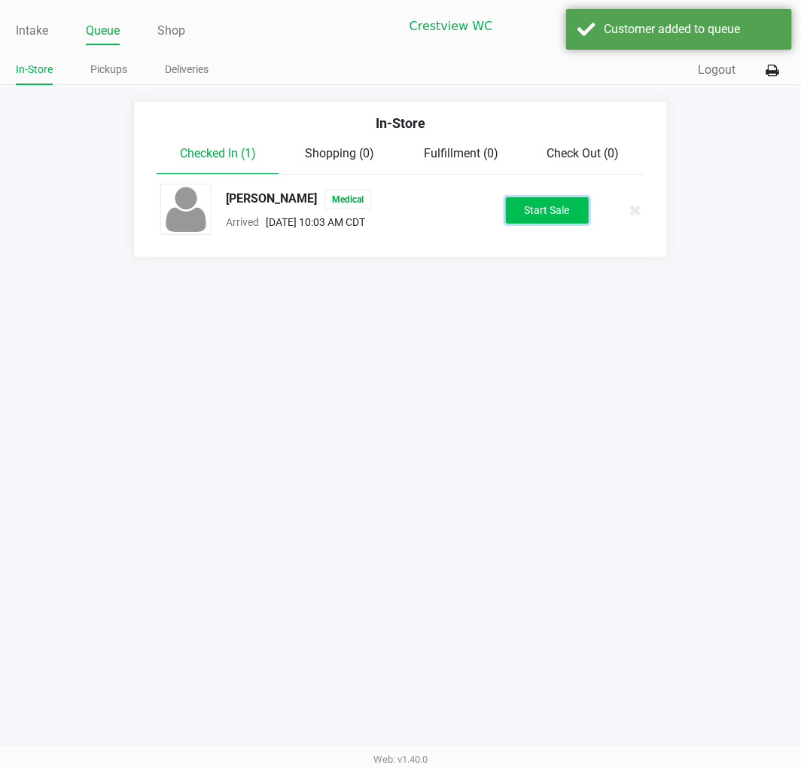
click at [565, 205] on button "Start Sale" at bounding box center [547, 210] width 83 height 26
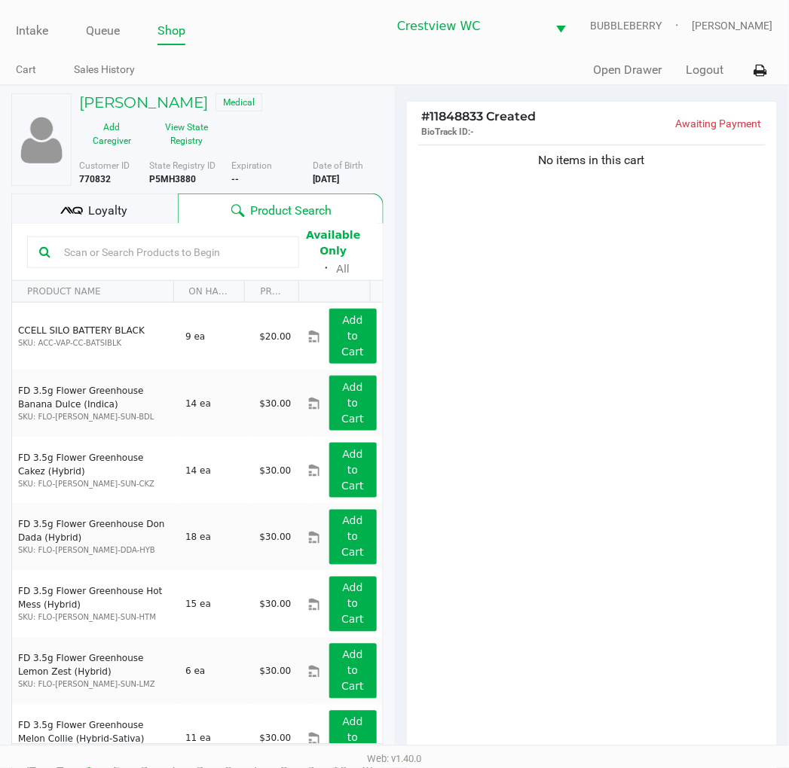
drag, startPoint x: 499, startPoint y: 261, endPoint x: 523, endPoint y: 261, distance: 24.1
click at [499, 261] on div "No items in this cart" at bounding box center [592, 453] width 371 height 623
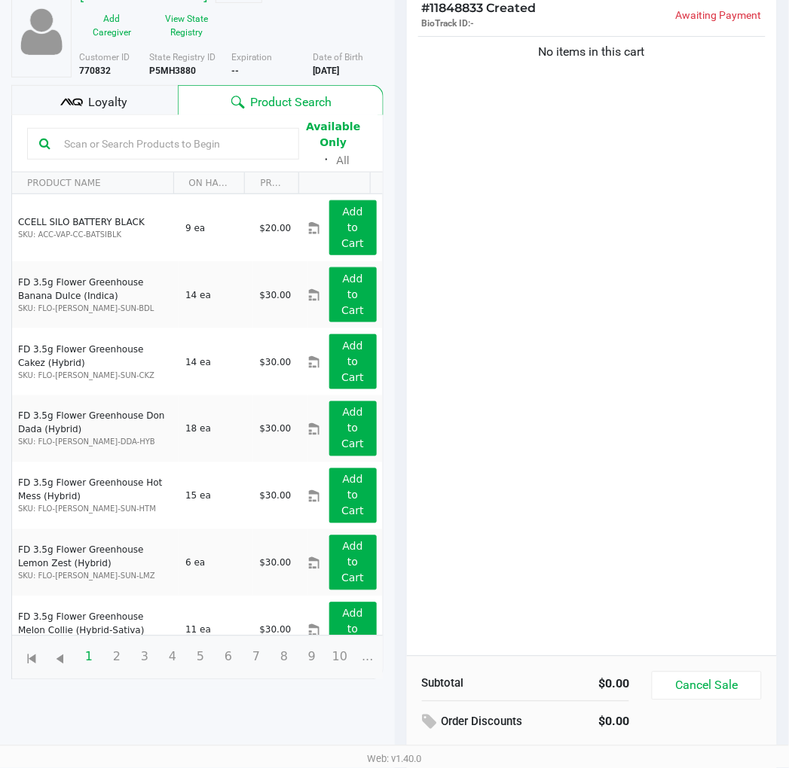
scroll to position [163, 0]
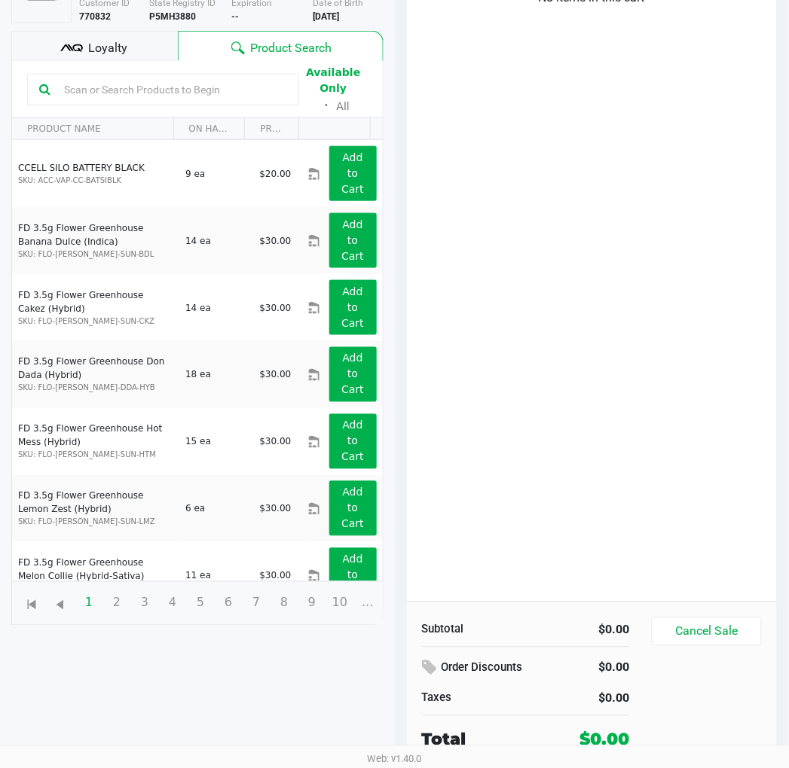
click at [614, 313] on div "No items in this cart" at bounding box center [592, 290] width 371 height 623
click at [596, 258] on div "No items in this cart" at bounding box center [592, 290] width 371 height 623
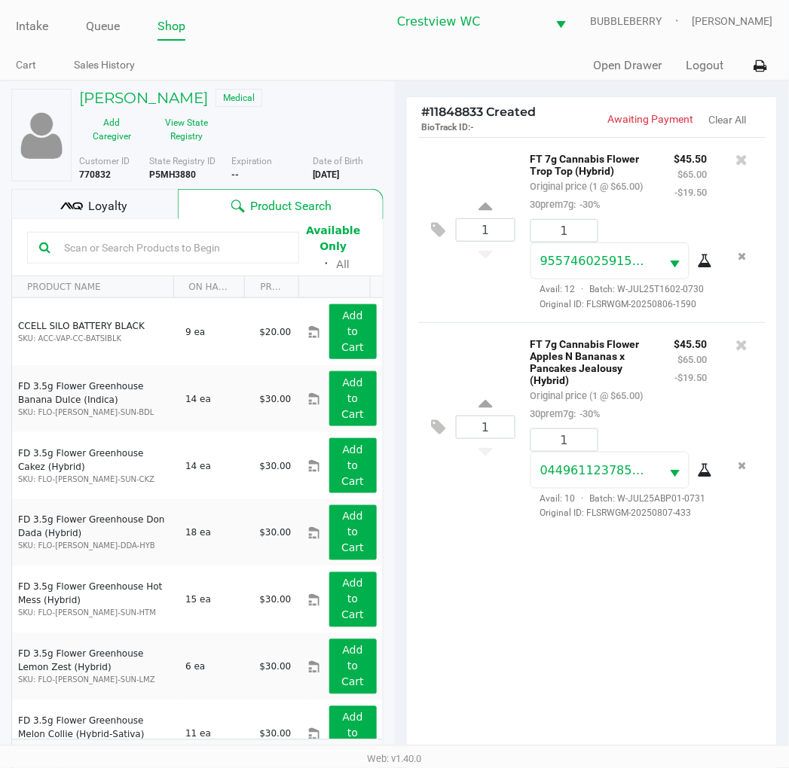
scroll to position [0, 0]
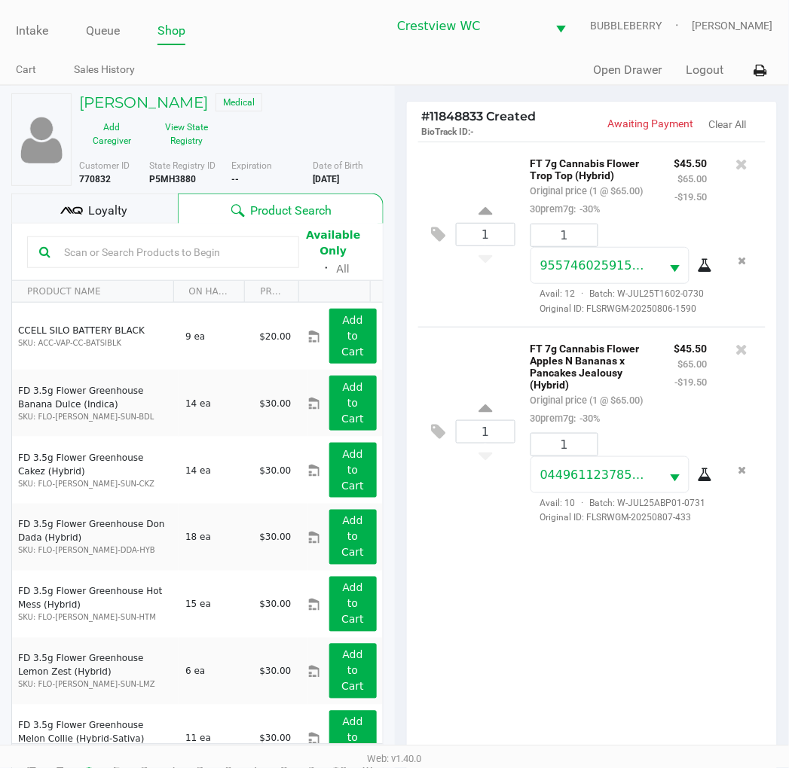
click at [117, 212] on span "Loyalty" at bounding box center [107, 211] width 39 height 18
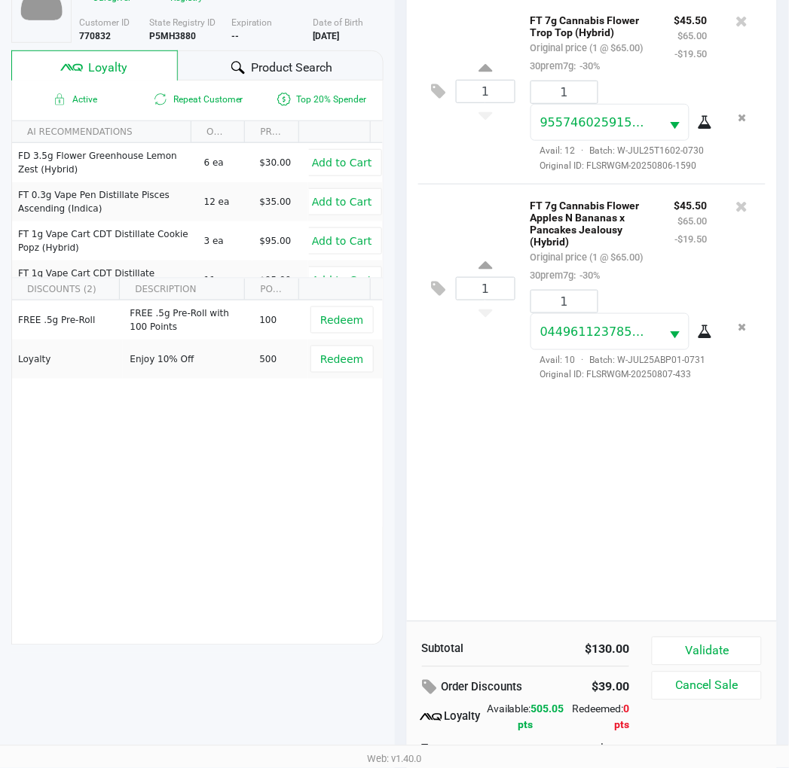
scroll to position [147, 0]
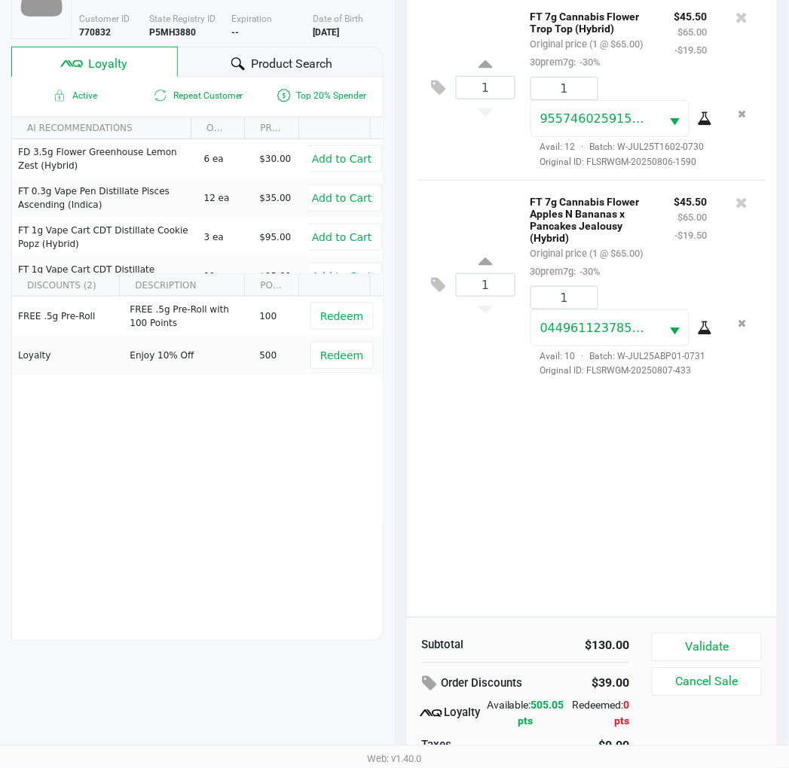
click at [683, 485] on div "1 FT 7g Cannabis Flower Trop Top (Hybrid) Original price (1 @ $65.00) 30prem7g:…" at bounding box center [592, 306] width 371 height 623
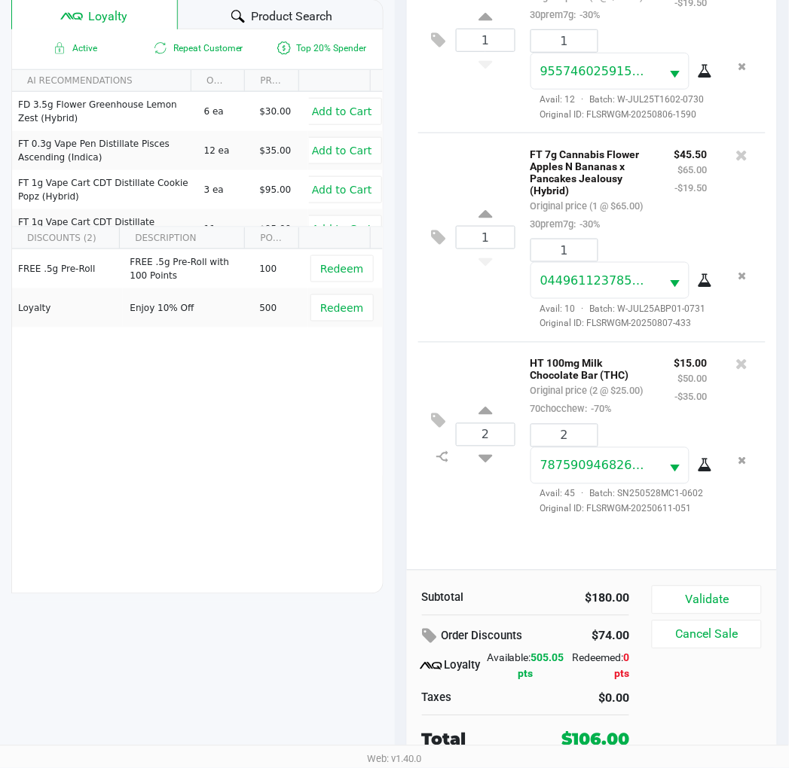
click at [465, 526] on div "2 HT 100mg Milk Chocolate Bar (THC) Original price (2 @ $25.00) 70chocchew: -70…" at bounding box center [592, 434] width 348 height 185
click at [442, 342] on div "1 FT 7g Cannabis Flower Apples N Bananas x Pancakes Jealousy (Hybrid) Original …" at bounding box center [592, 237] width 348 height 209
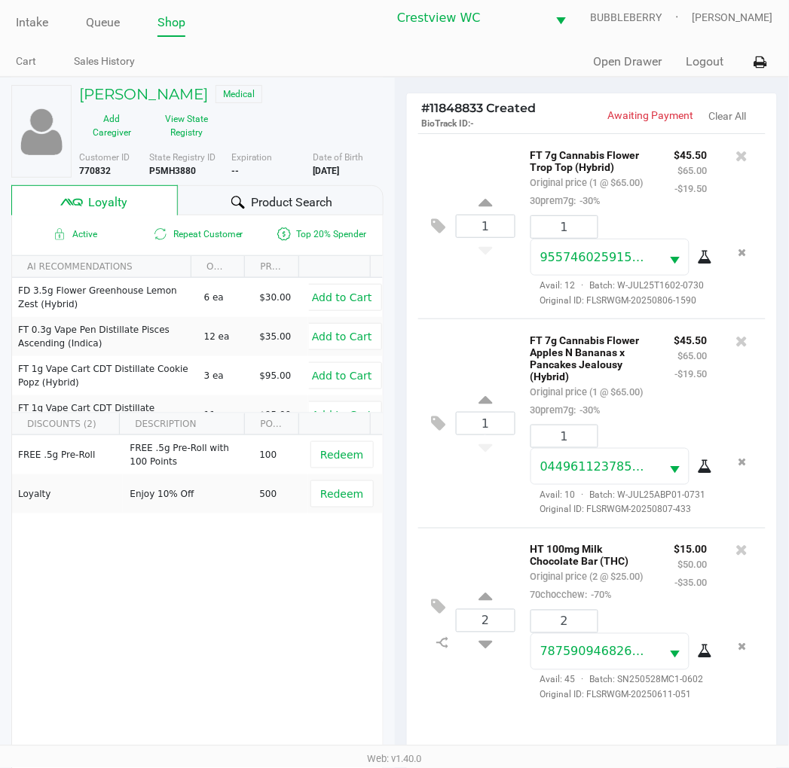
scroll to position [0, 0]
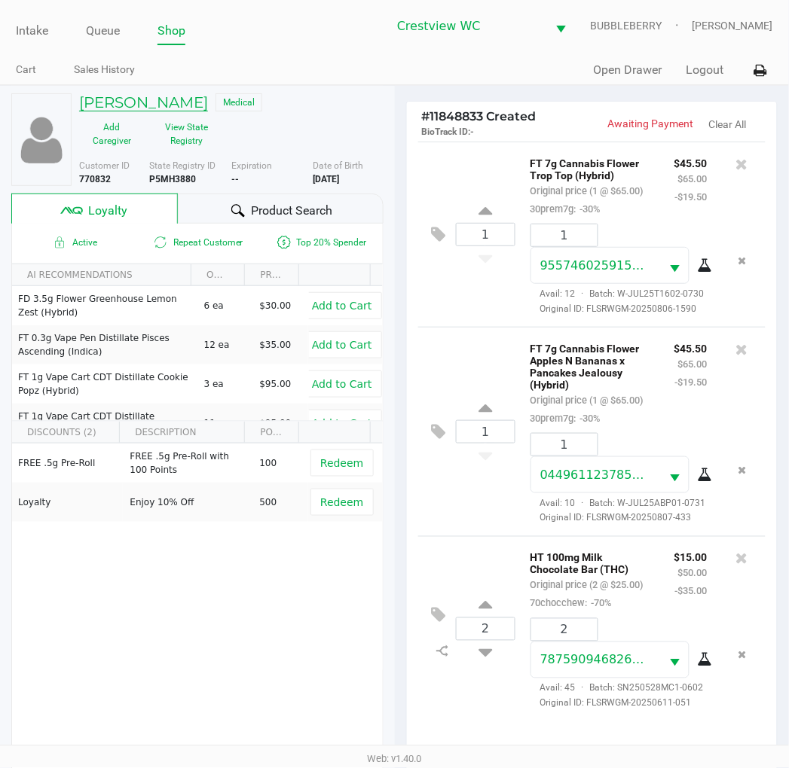
click at [153, 110] on h5 "CATHY LANE" at bounding box center [143, 102] width 129 height 18
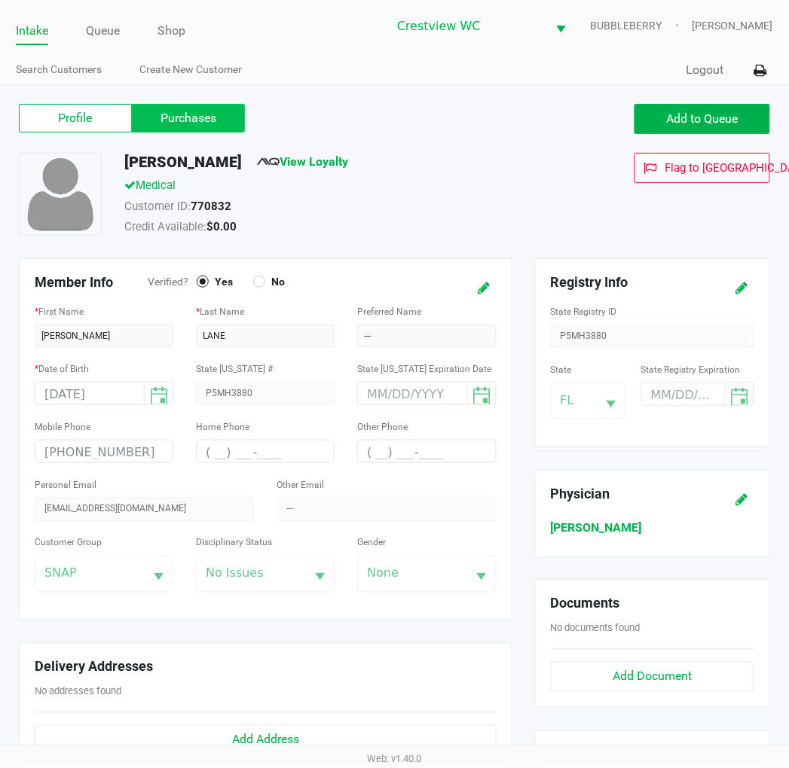
click at [190, 126] on label "Purchases" at bounding box center [188, 118] width 113 height 29
click at [0, 0] on 1 "Purchases" at bounding box center [0, 0] width 0 height 0
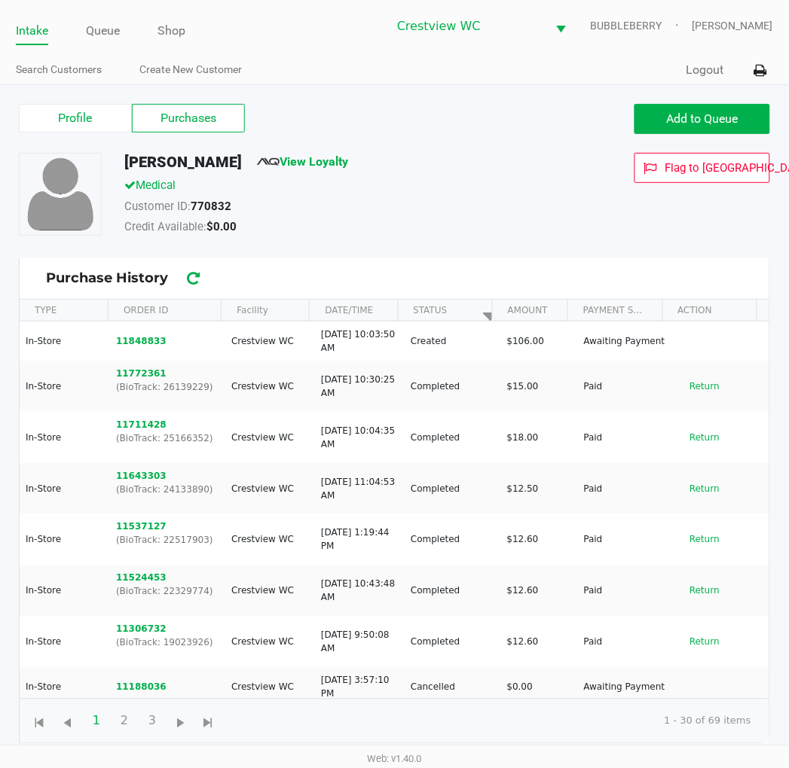
click at [131, 335] on button "11848833" at bounding box center [141, 341] width 50 height 14
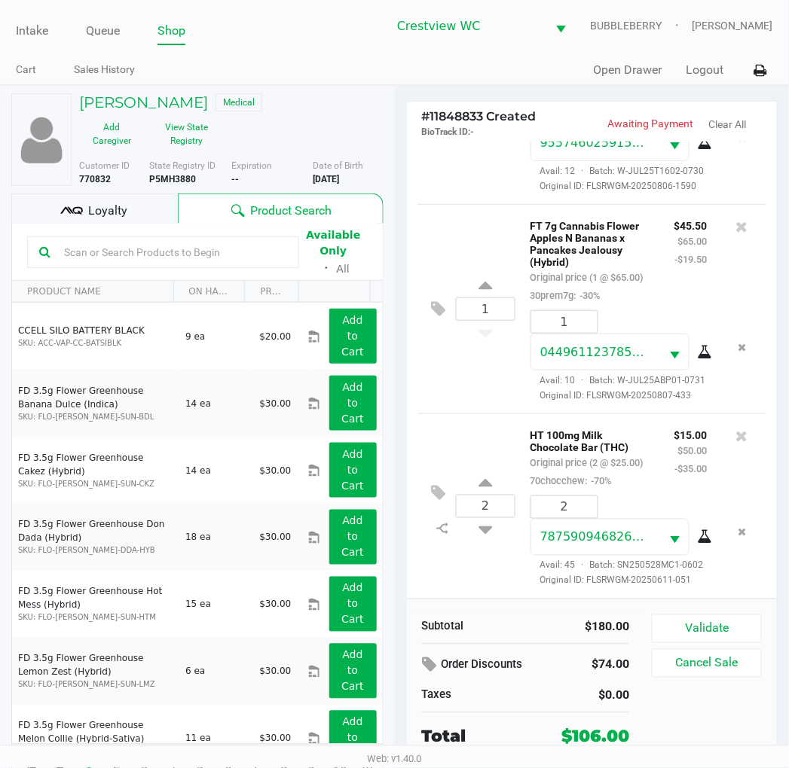
scroll to position [28, 0]
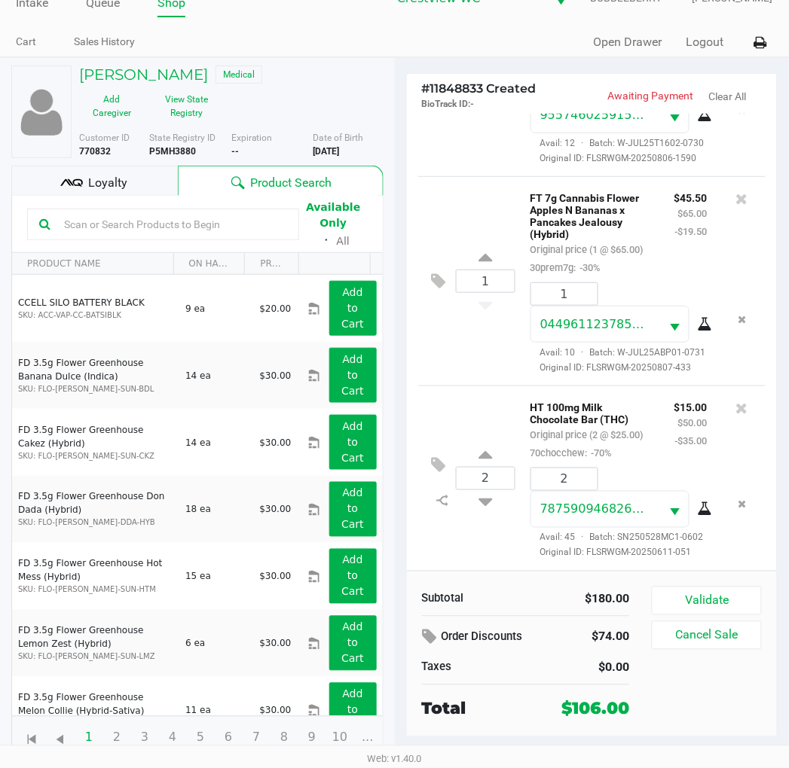
click at [450, 386] on div "2 HT 100mg Milk Chocolate Bar (THC) Original price (2 @ $25.00) 70chocchew: -70…" at bounding box center [592, 478] width 348 height 185
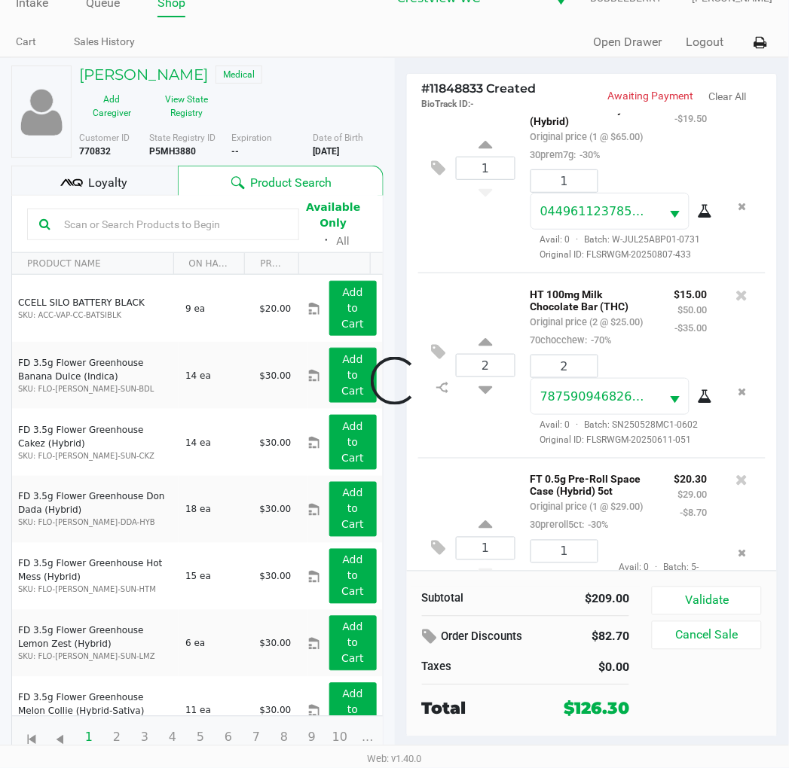
scroll to position [435, 0]
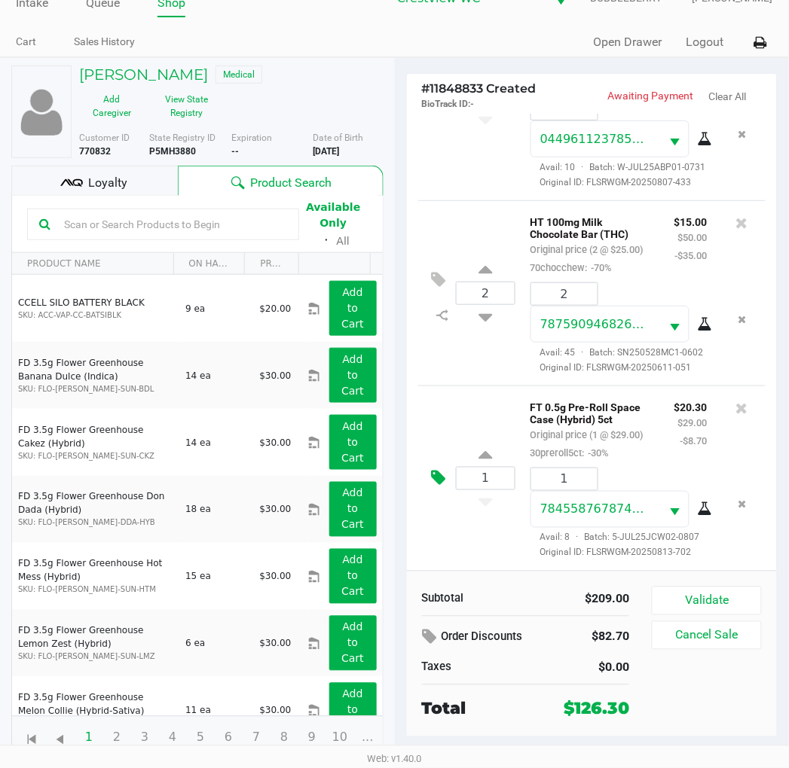
click at [439, 477] on icon at bounding box center [439, 478] width 14 height 17
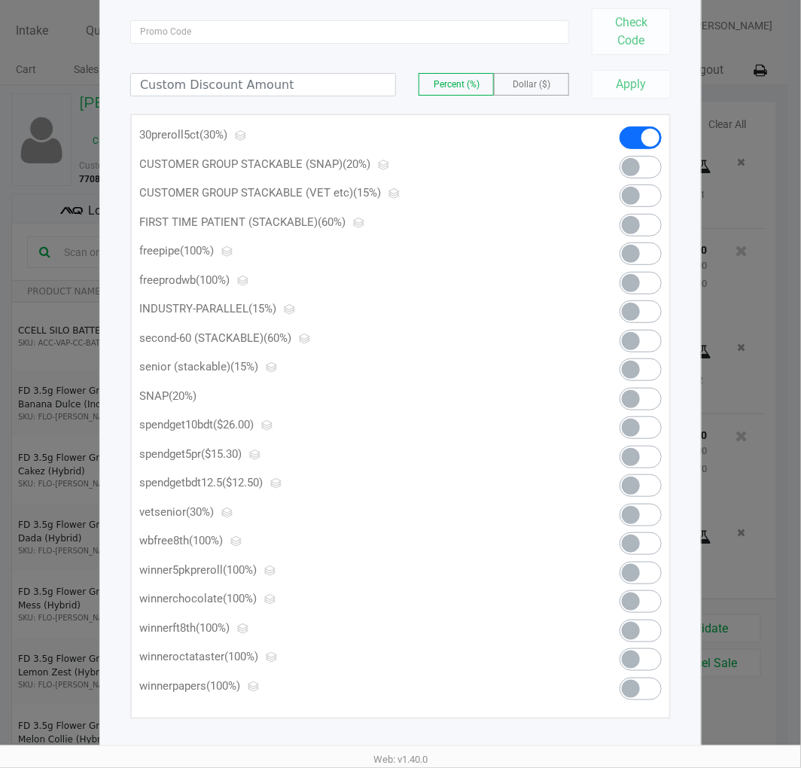
scroll to position [129, 0]
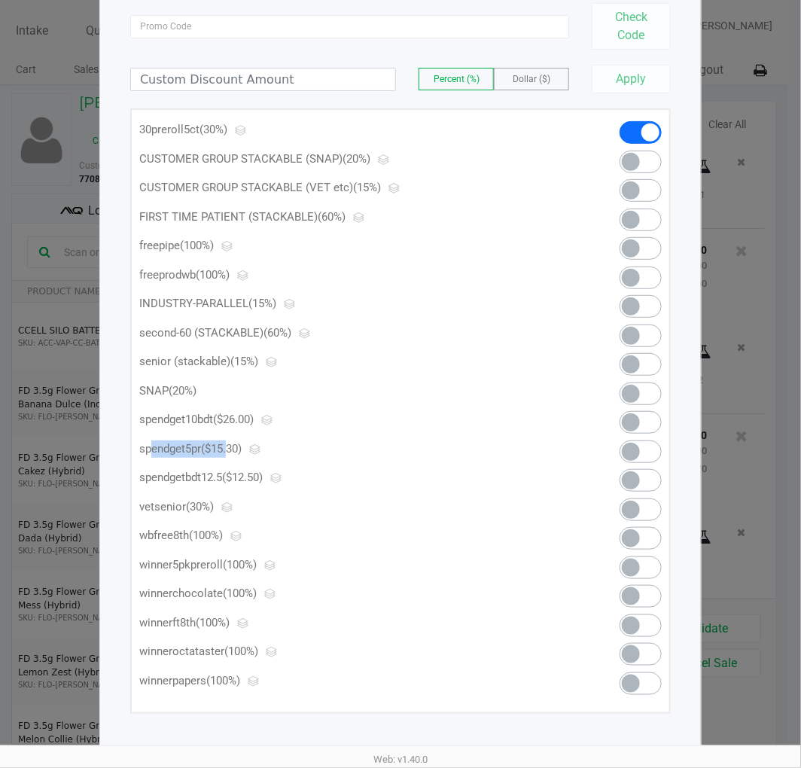
drag, startPoint x: 143, startPoint y: 450, endPoint x: 224, endPoint y: 445, distance: 81.5
click at [224, 445] on p "spendget5pr ($15.30)" at bounding box center [355, 449] width 432 height 17
drag, startPoint x: 187, startPoint y: 480, endPoint x: 226, endPoint y: 480, distance: 39.2
click at [226, 480] on p "spendgetbdt12.5 ($12.50)" at bounding box center [355, 477] width 432 height 17
drag, startPoint x: 176, startPoint y: 422, endPoint x: 191, endPoint y: 422, distance: 15.1
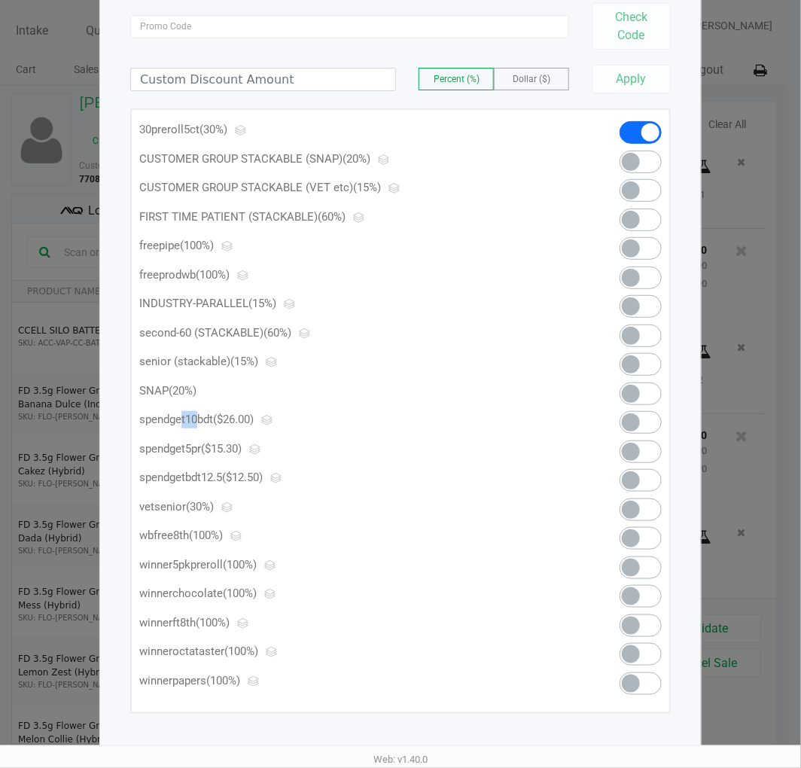
click at [191, 422] on p "spendget10bdt ($26.00)" at bounding box center [355, 419] width 432 height 17
click at [215, 420] on p "spendget10bdt ($26.00)" at bounding box center [355, 419] width 432 height 17
click at [336, 429] on div "spendget10bdt ($26.00)" at bounding box center [355, 425] width 454 height 29
click at [645, 454] on span at bounding box center [641, 452] width 42 height 23
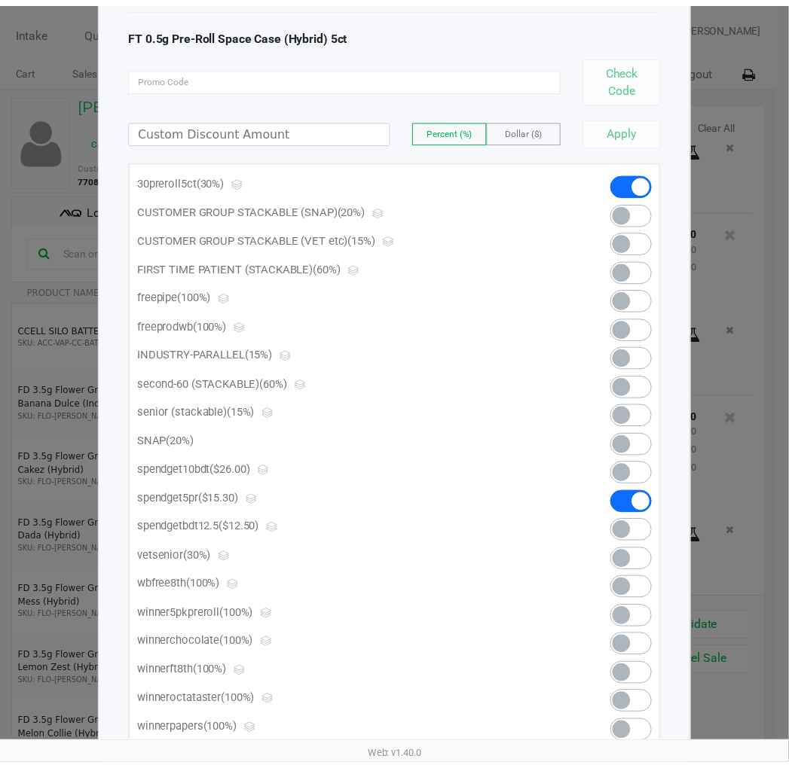
scroll to position [0, 0]
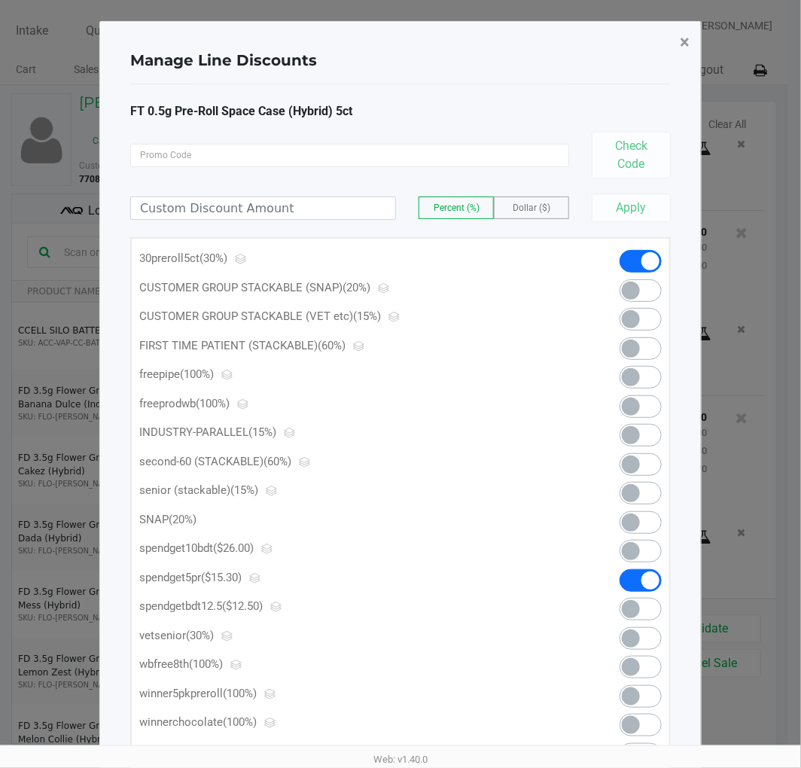
click at [685, 41] on span "×" at bounding box center [685, 42] width 10 height 21
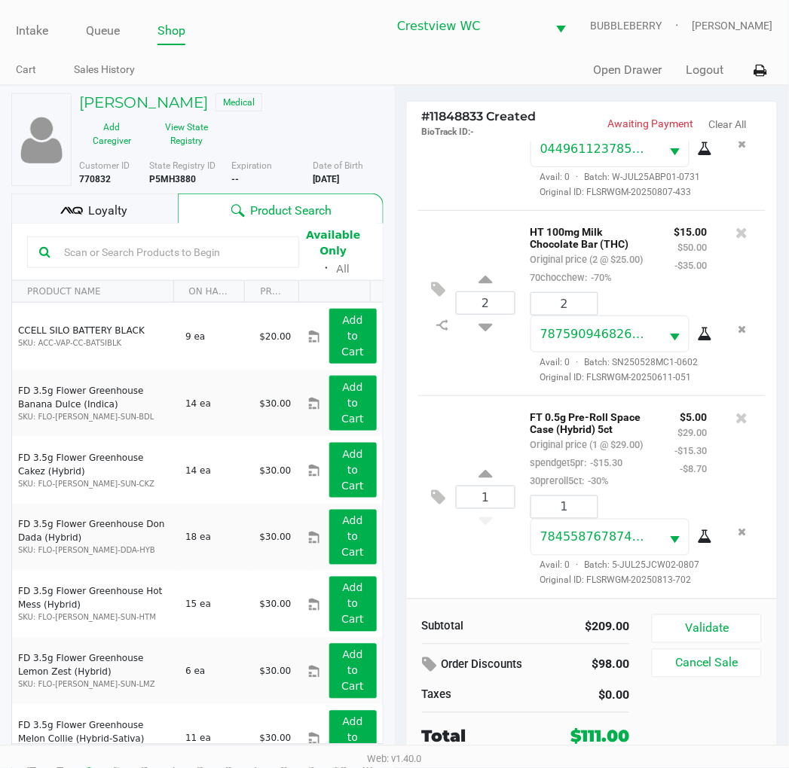
scroll to position [477, 0]
click at [691, 630] on button "Validate" at bounding box center [705, 629] width 109 height 29
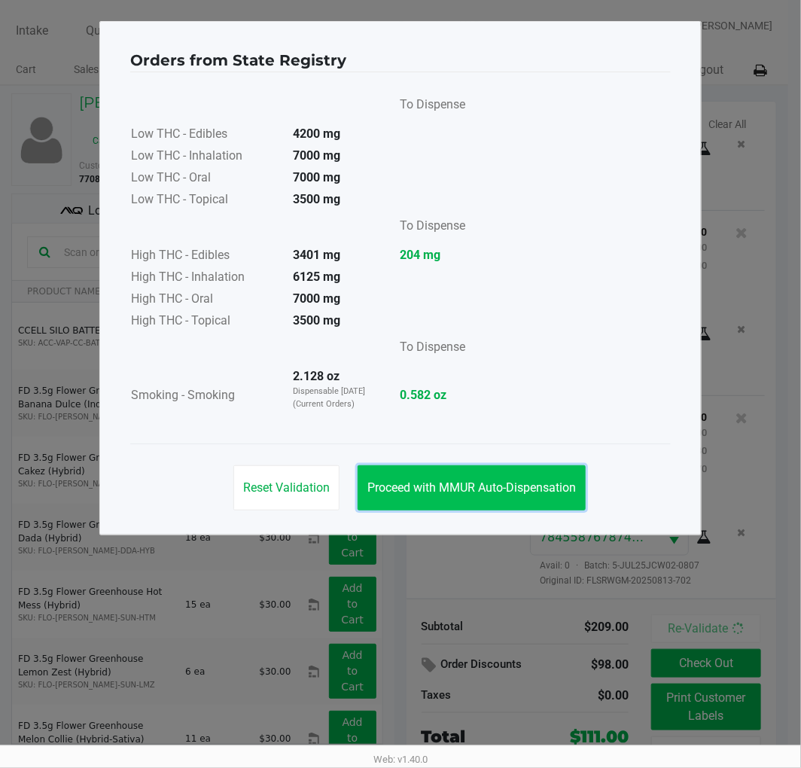
click at [539, 495] on button "Proceed with MMUR Auto-Dispensation" at bounding box center [472, 487] width 228 height 45
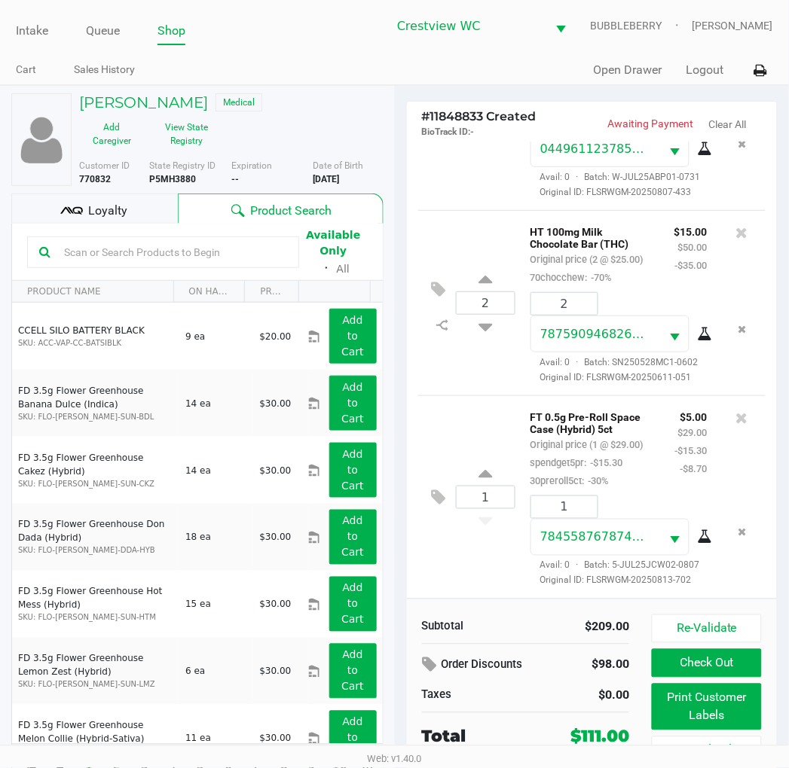
scroll to position [28, 0]
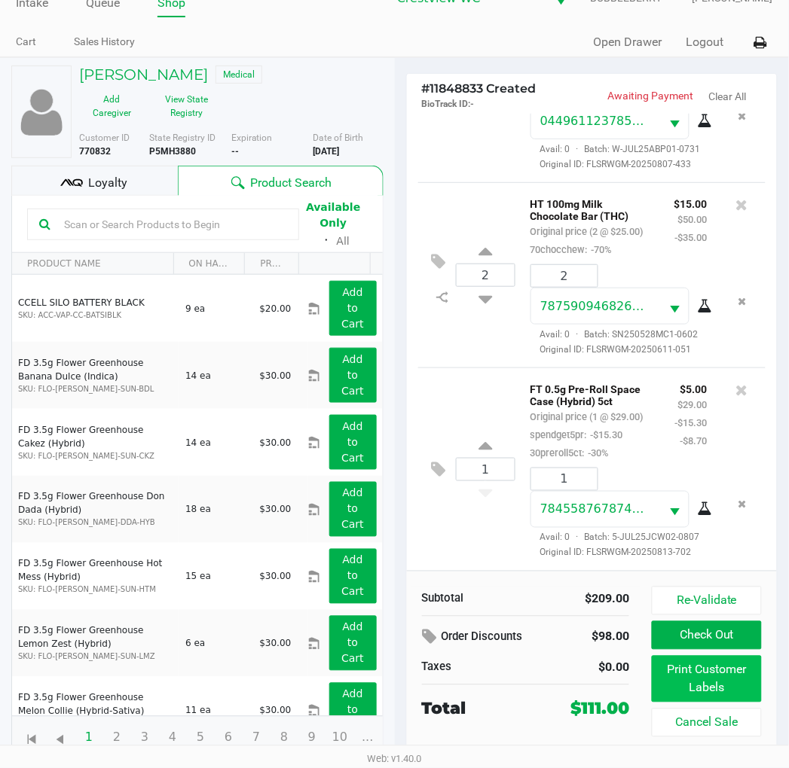
click at [739, 681] on button "Print Customer Labels" at bounding box center [705, 679] width 109 height 47
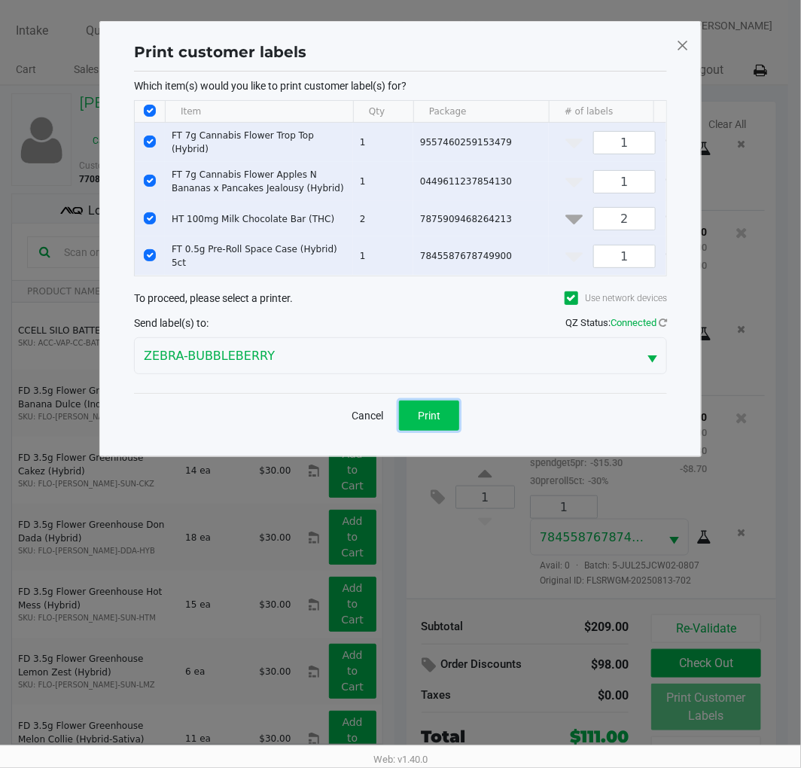
click at [430, 419] on span "Print" at bounding box center [429, 416] width 23 height 12
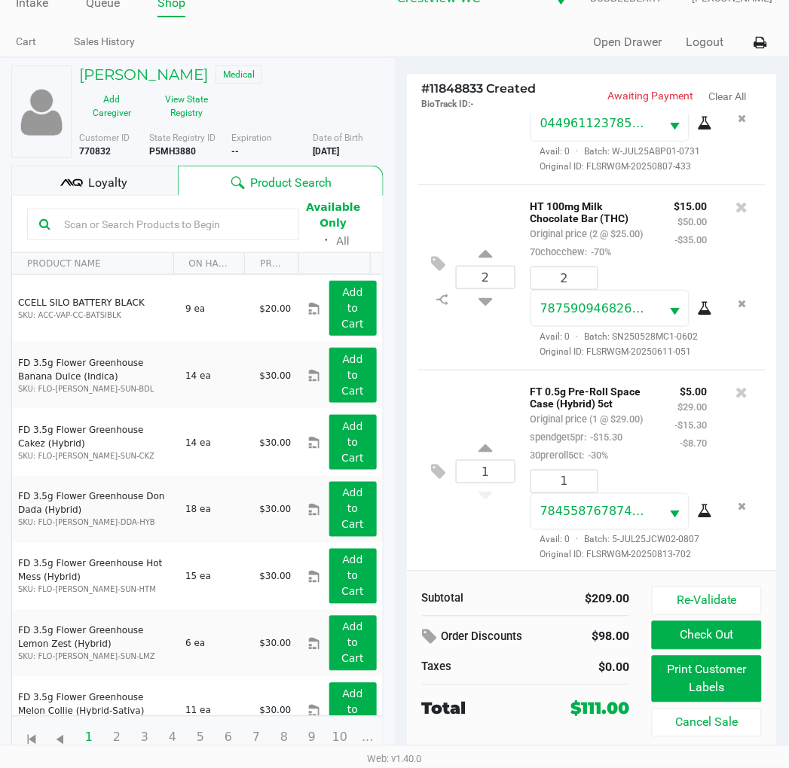
scroll to position [327, 0]
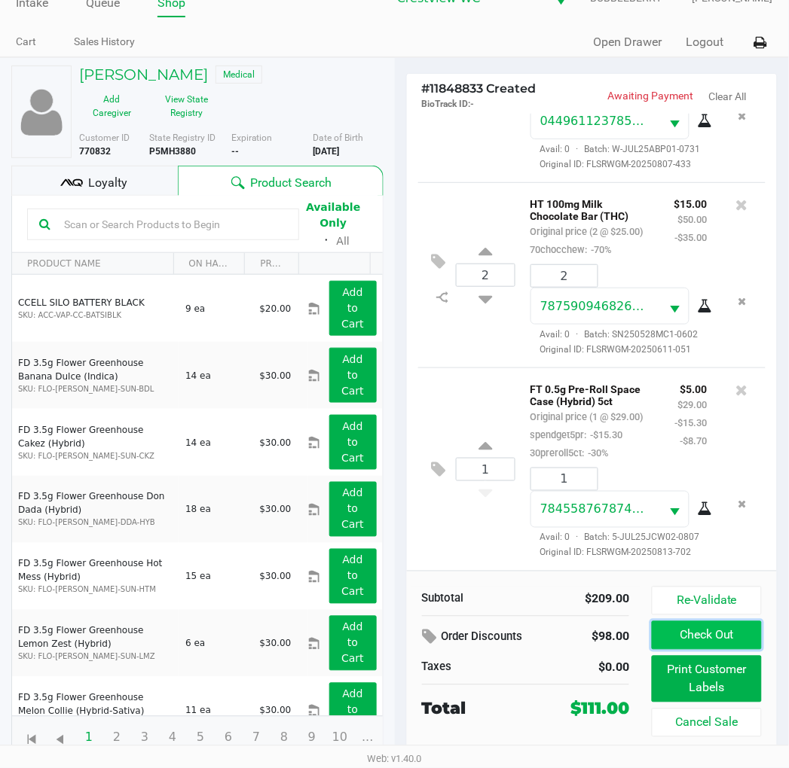
click at [734, 635] on button "Check Out" at bounding box center [705, 635] width 109 height 29
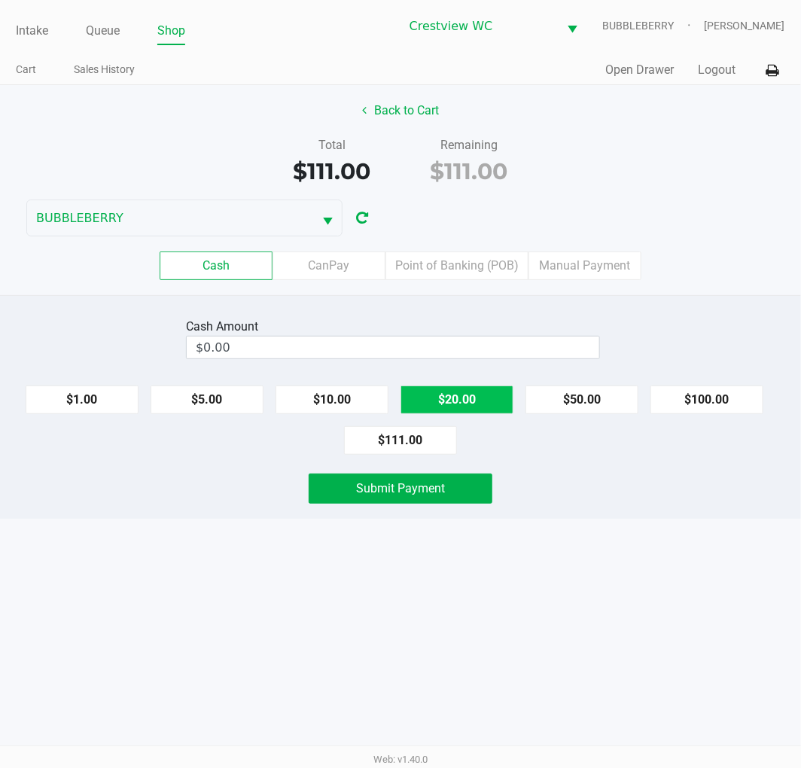
click at [483, 401] on button "$20.00" at bounding box center [457, 400] width 113 height 29
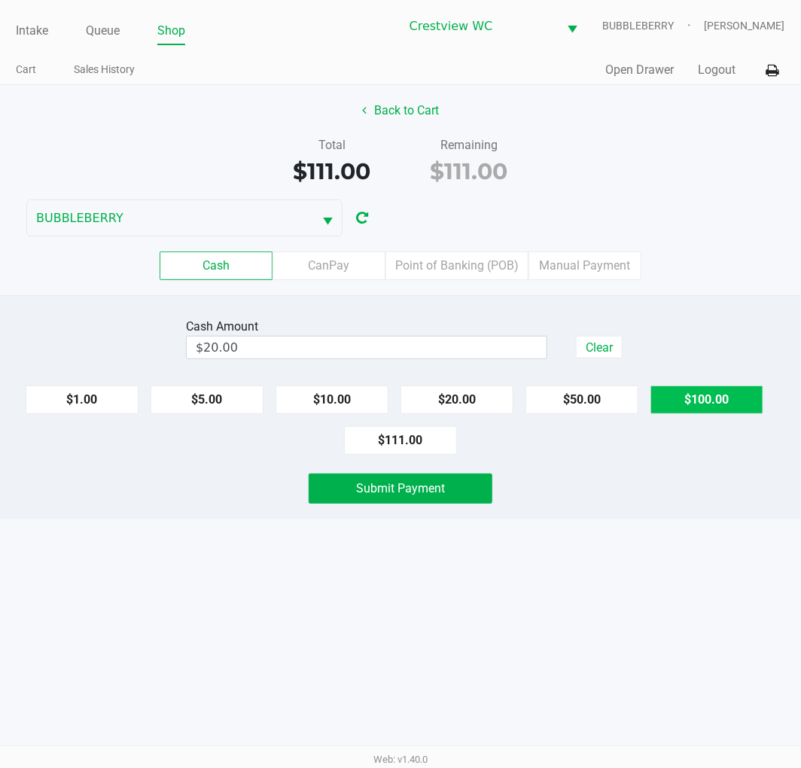
click at [722, 388] on button "$100.00" at bounding box center [707, 400] width 113 height 29
type input "$120.00"
click at [465, 488] on button "Submit Payment" at bounding box center [401, 489] width 184 height 30
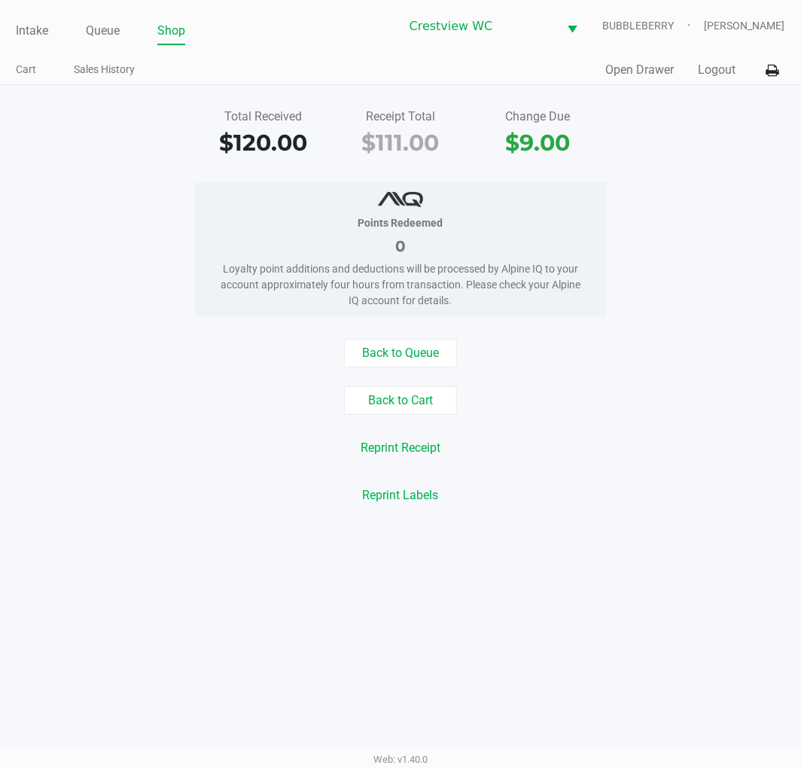
click at [27, 28] on link "Intake" at bounding box center [32, 30] width 32 height 21
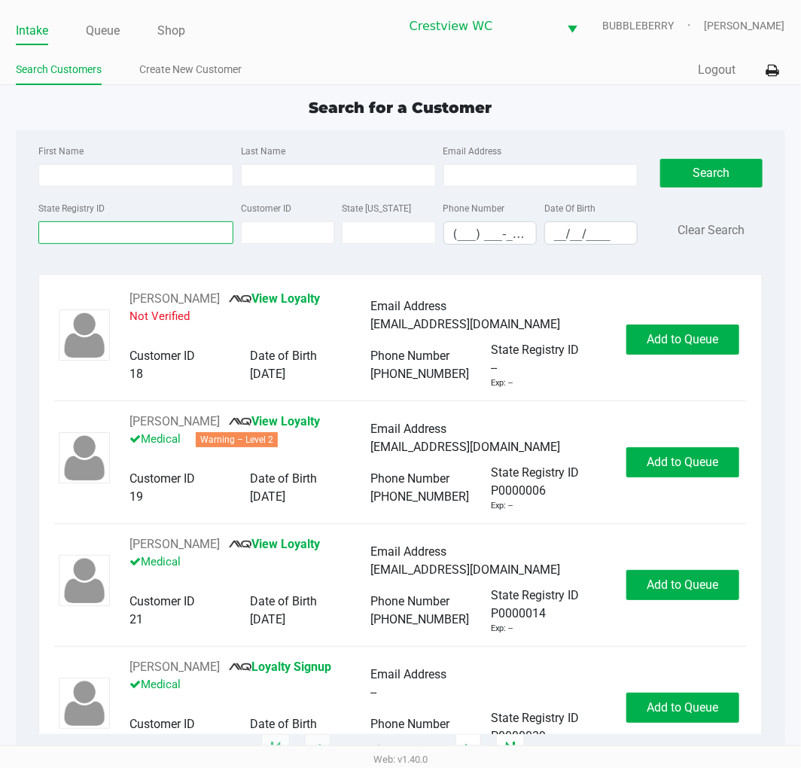
click at [119, 230] on input "State Registry ID" at bounding box center [135, 232] width 195 height 23
click at [102, 233] on input "State Registry ID" at bounding box center [135, 232] width 195 height 23
click at [138, 229] on input "State Registry ID" at bounding box center [135, 232] width 195 height 23
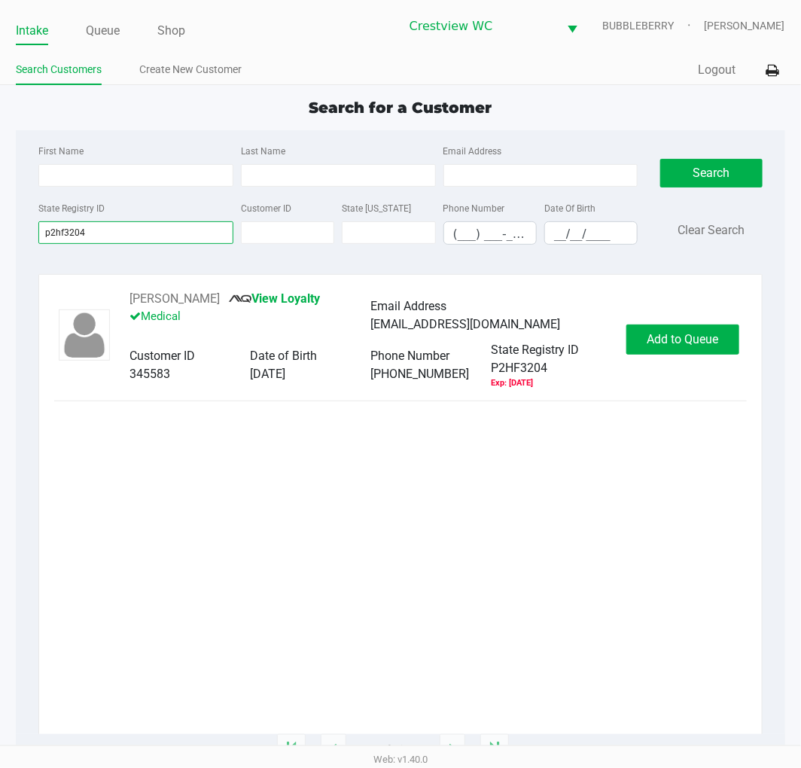
type input "p2hf3204"
click at [664, 332] on span "Add to Queue" at bounding box center [683, 339] width 72 height 14
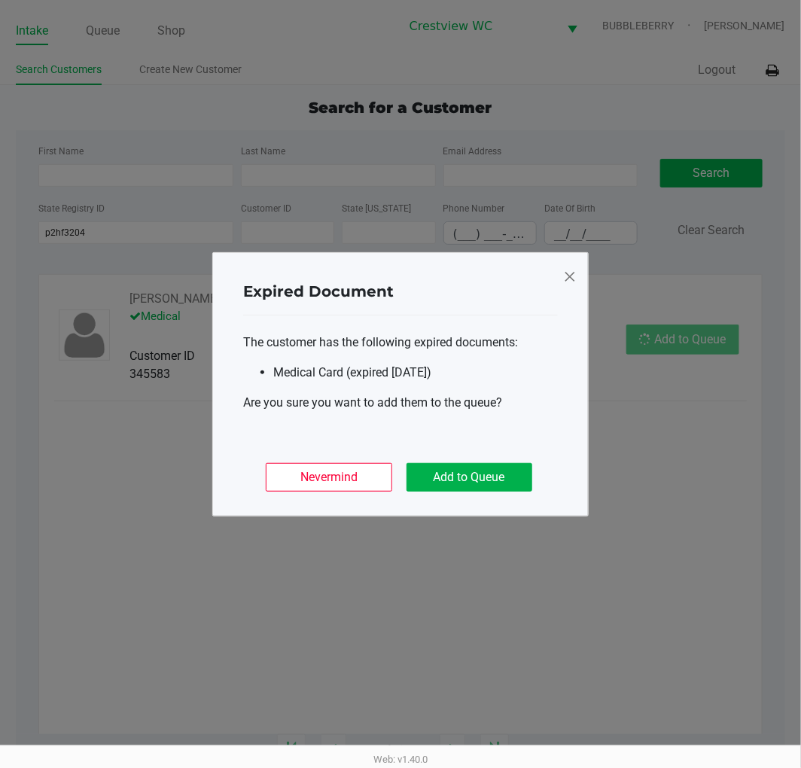
click at [468, 490] on button "Add to Queue" at bounding box center [470, 477] width 126 height 29
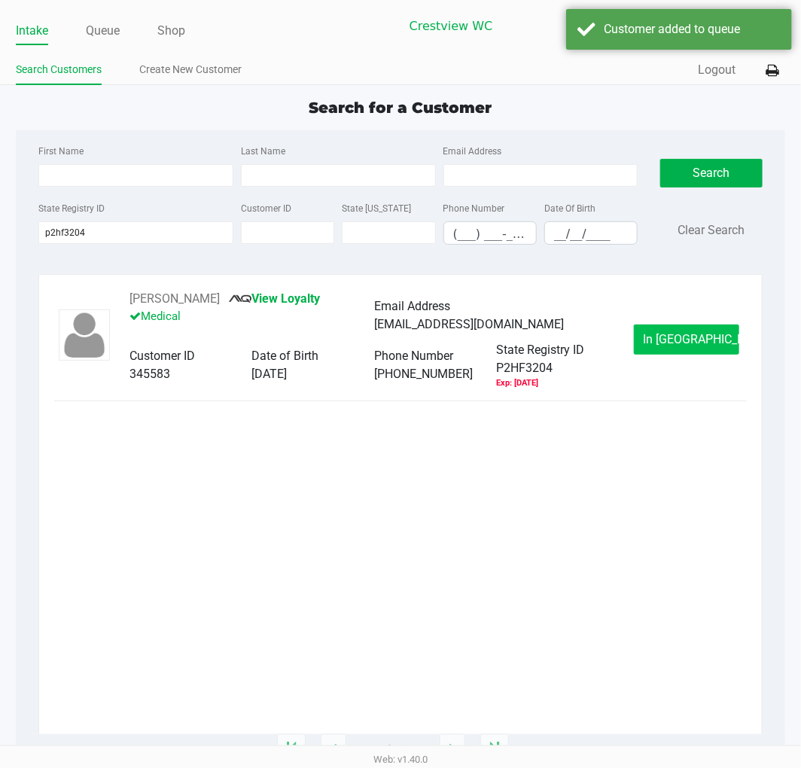
click at [703, 340] on span "In Queue" at bounding box center [707, 339] width 127 height 14
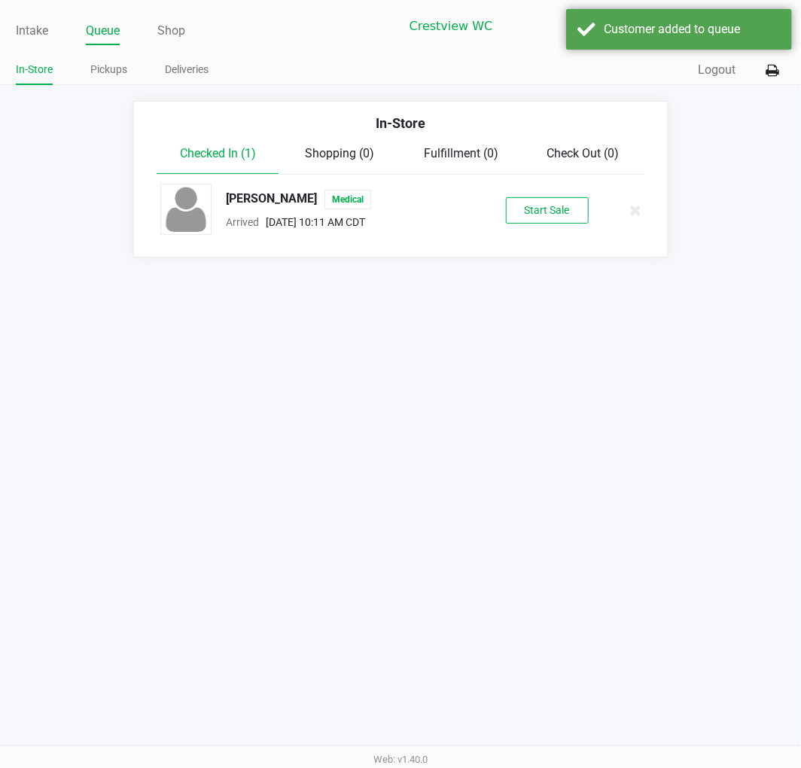
click at [543, 214] on button "Start Sale" at bounding box center [547, 210] width 83 height 26
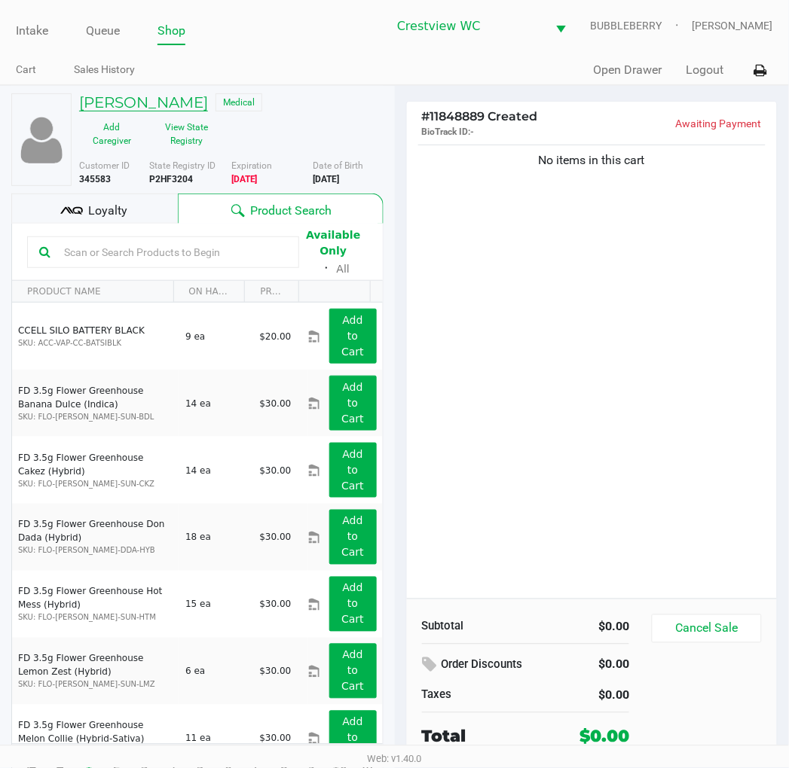
click at [119, 110] on h5 "Becca NEFF" at bounding box center [143, 102] width 129 height 18
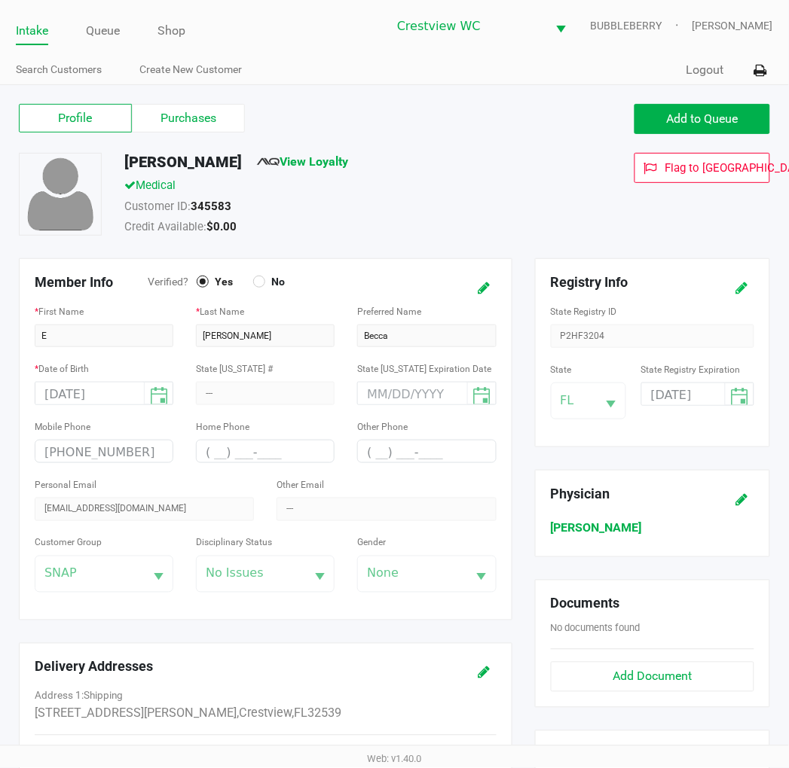
click at [742, 284] on icon at bounding box center [742, 288] width 12 height 11
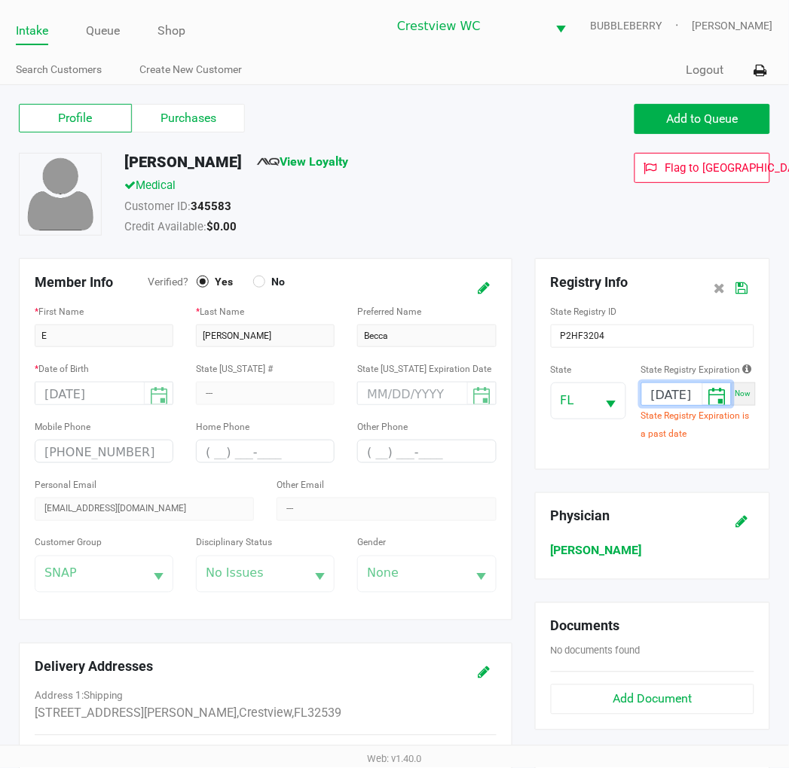
click at [651, 401] on input "08/06/2025" at bounding box center [672, 394] width 60 height 23
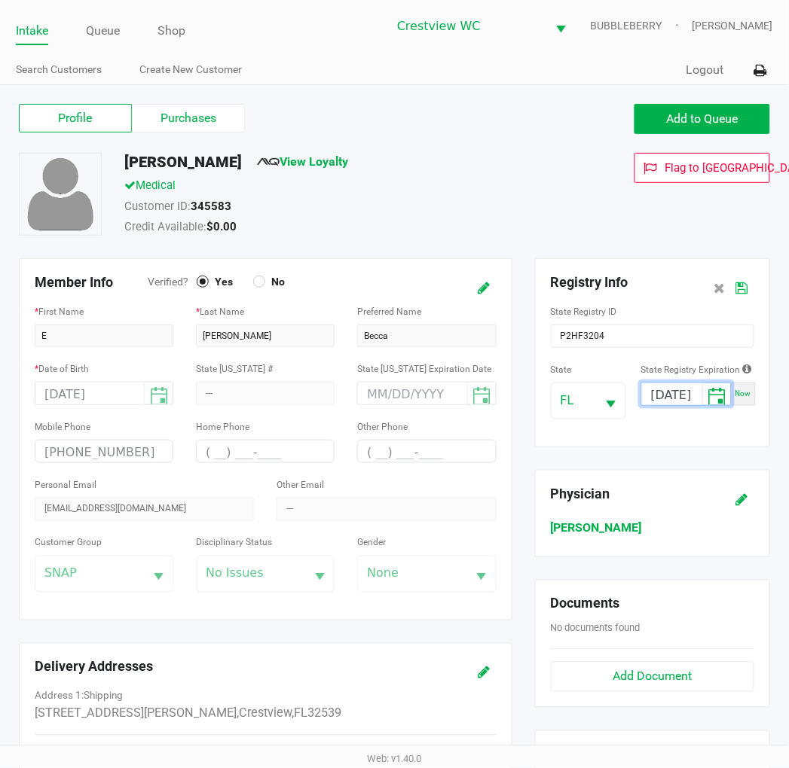
type input "08/06/2026"
click at [746, 283] on icon at bounding box center [742, 288] width 12 height 11
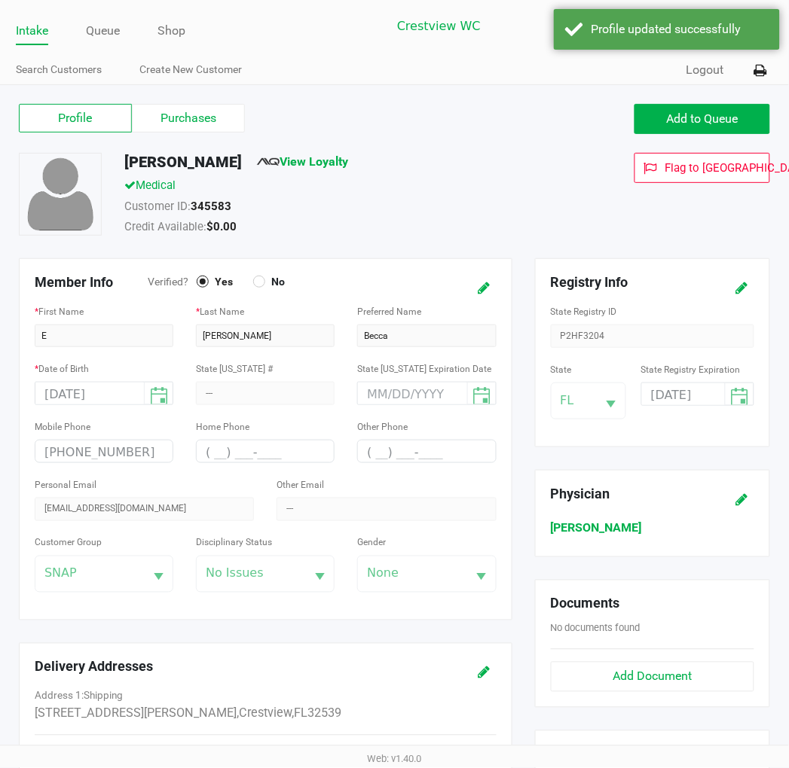
click at [200, 117] on label "Purchases" at bounding box center [188, 118] width 113 height 29
click at [0, 0] on 1 "Purchases" at bounding box center [0, 0] width 0 height 0
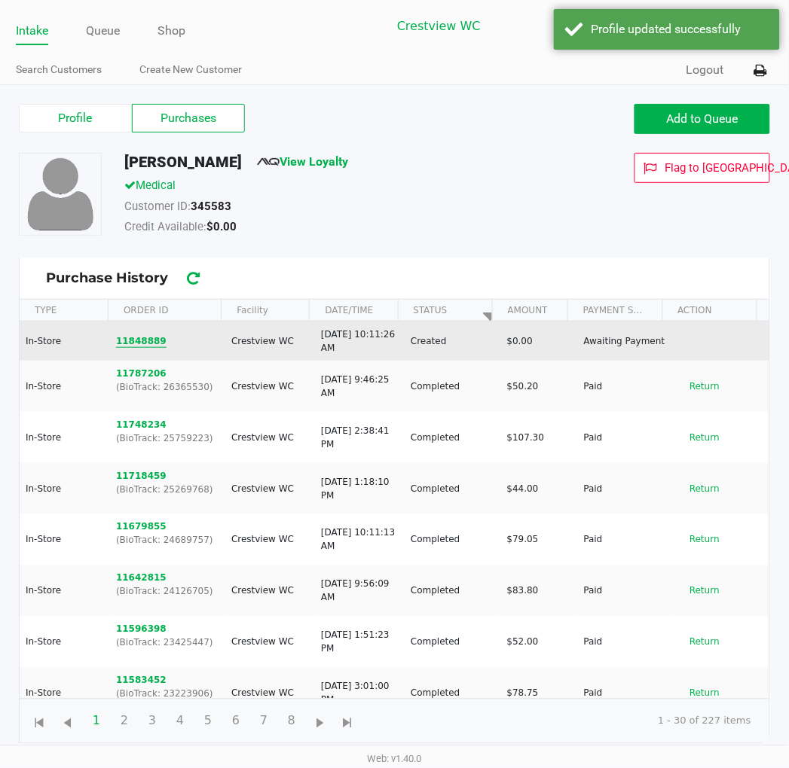
click at [146, 344] on button "11848889" at bounding box center [141, 341] width 50 height 14
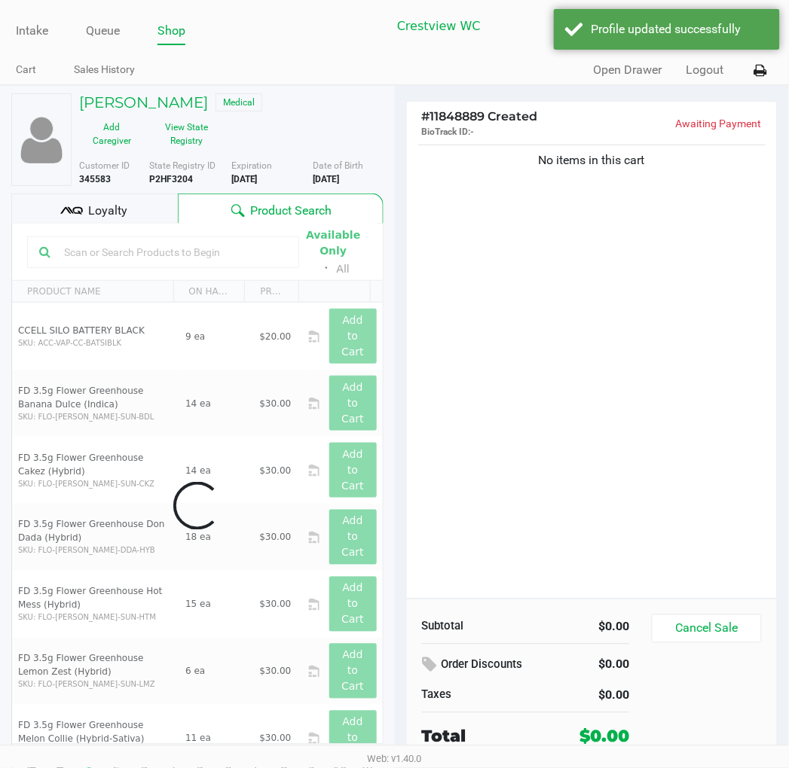
click at [154, 246] on div "Data table" at bounding box center [197, 506] width 371 height 564
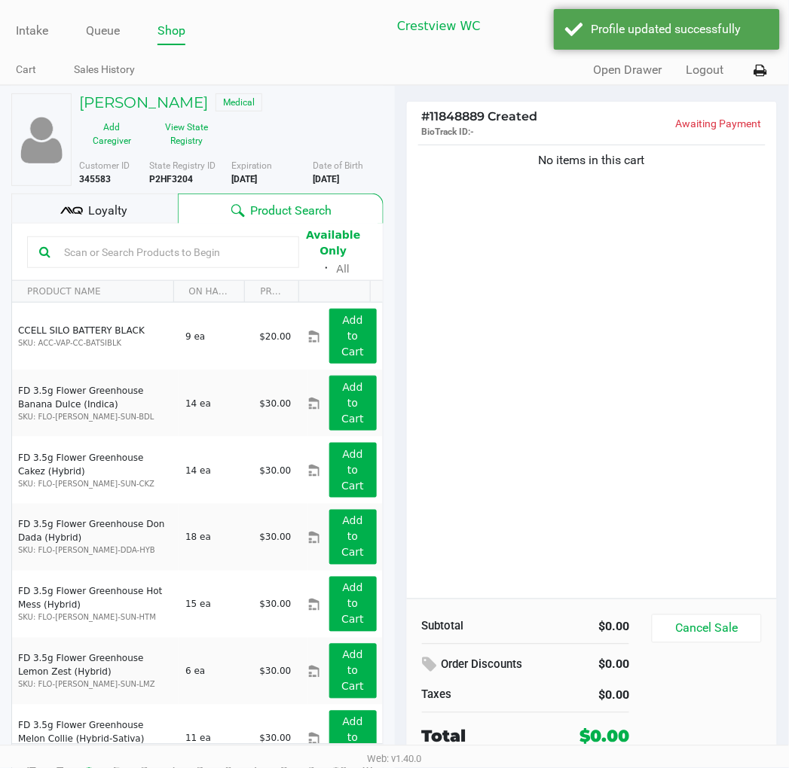
click at [174, 251] on input "text" at bounding box center [172, 252] width 229 height 23
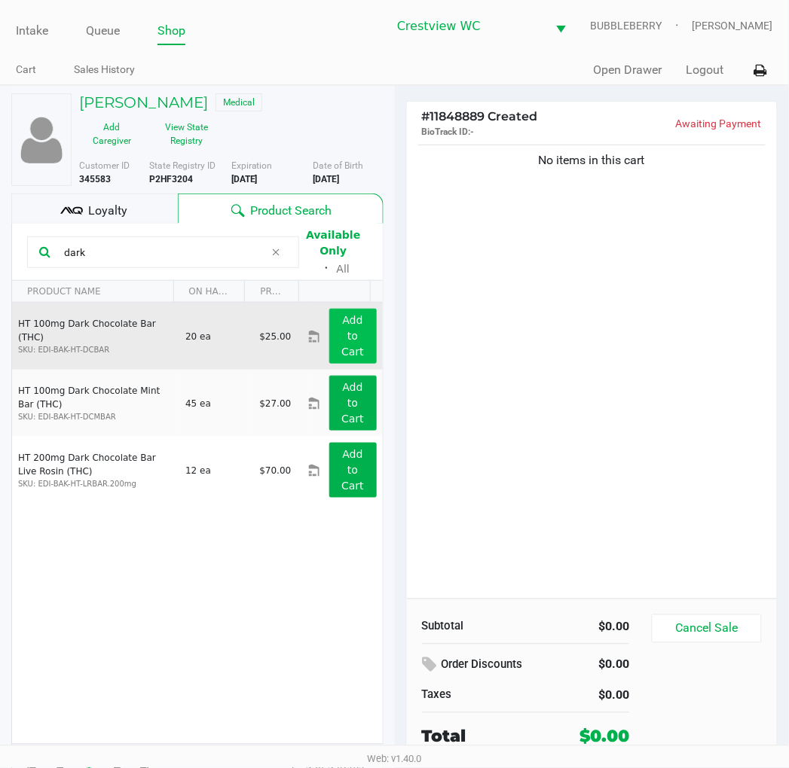
type input "dark"
click at [343, 343] on app-button-loader "Add to Cart" at bounding box center [352, 336] width 23 height 44
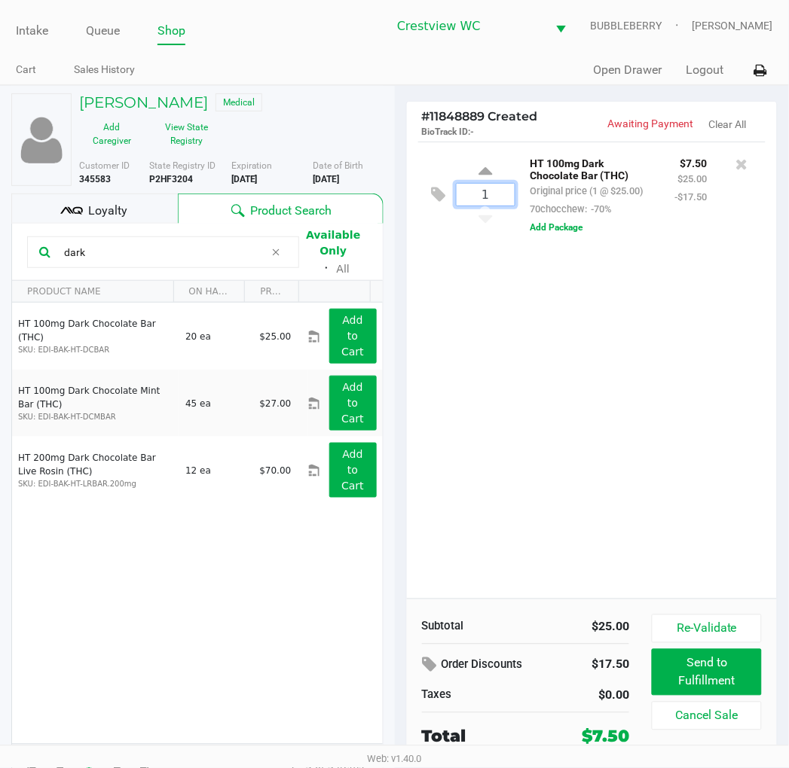
click at [484, 194] on input "1" at bounding box center [485, 195] width 58 height 22
type input "4"
click at [622, 456] on div "Becca NEFF Medical Add Caregiver View State Registry Customer ID 345583 State R…" at bounding box center [394, 440] width 789 height 711
click at [674, 401] on div "4 HT 100mg Dark Chocolate Bar (THC) Original price (4 @ $25.00) 70chocchew: -70…" at bounding box center [592, 370] width 371 height 457
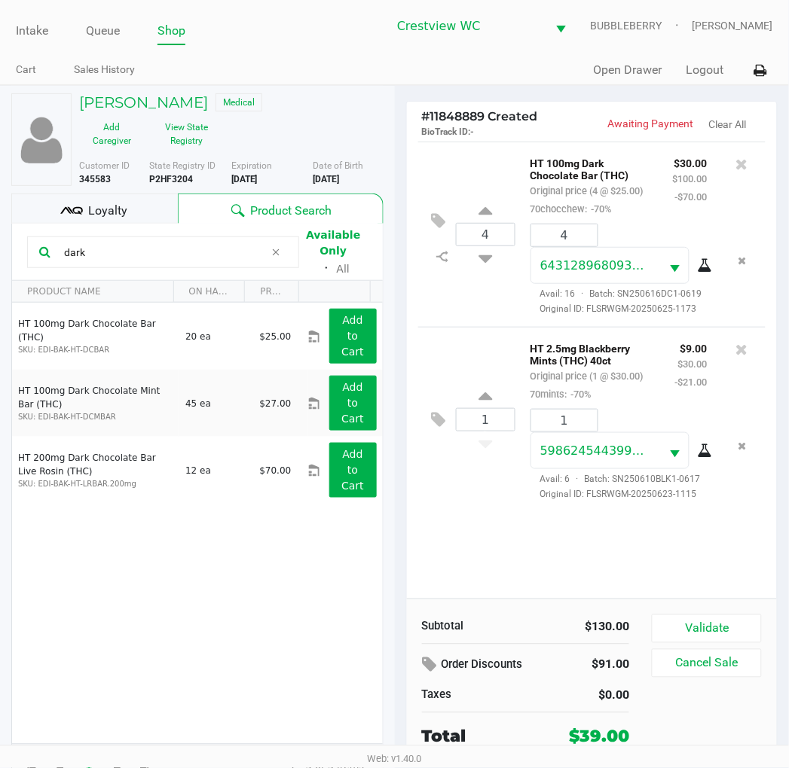
click at [196, 140] on button "View State Registry" at bounding box center [182, 134] width 75 height 38
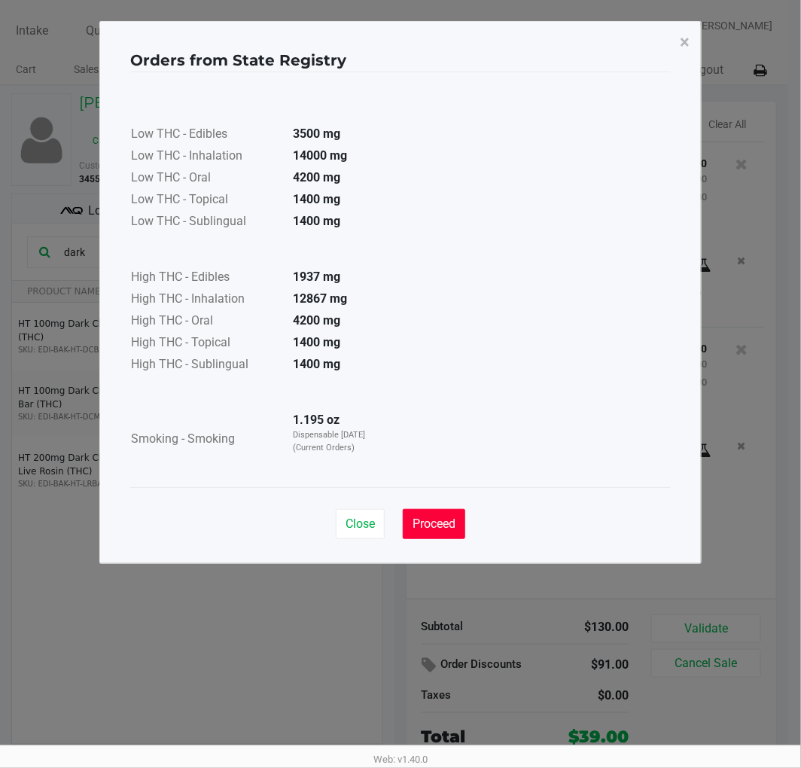
click at [426, 517] on span "Proceed" at bounding box center [434, 524] width 43 height 14
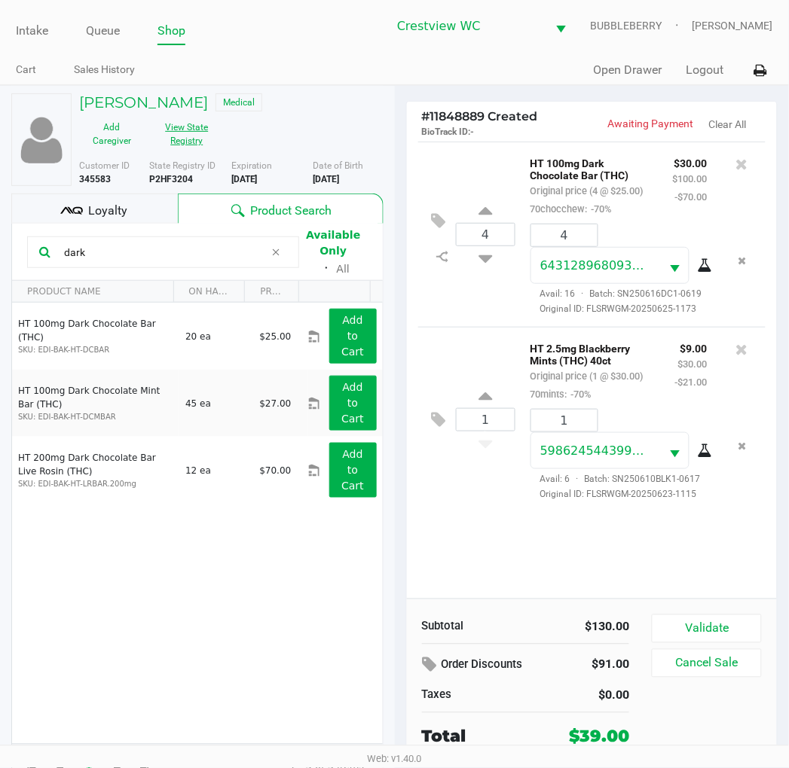
click at [485, 532] on div "4 HT 100mg Dark Chocolate Bar (THC) Original price (4 @ $25.00) 70chocchew: -70…" at bounding box center [592, 370] width 371 height 457
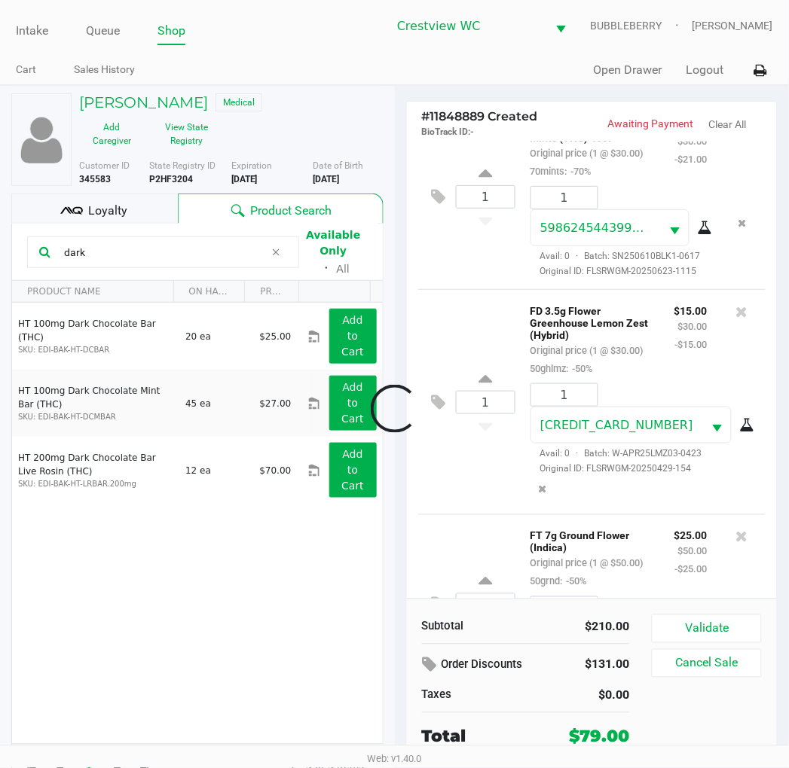
scroll to position [423, 0]
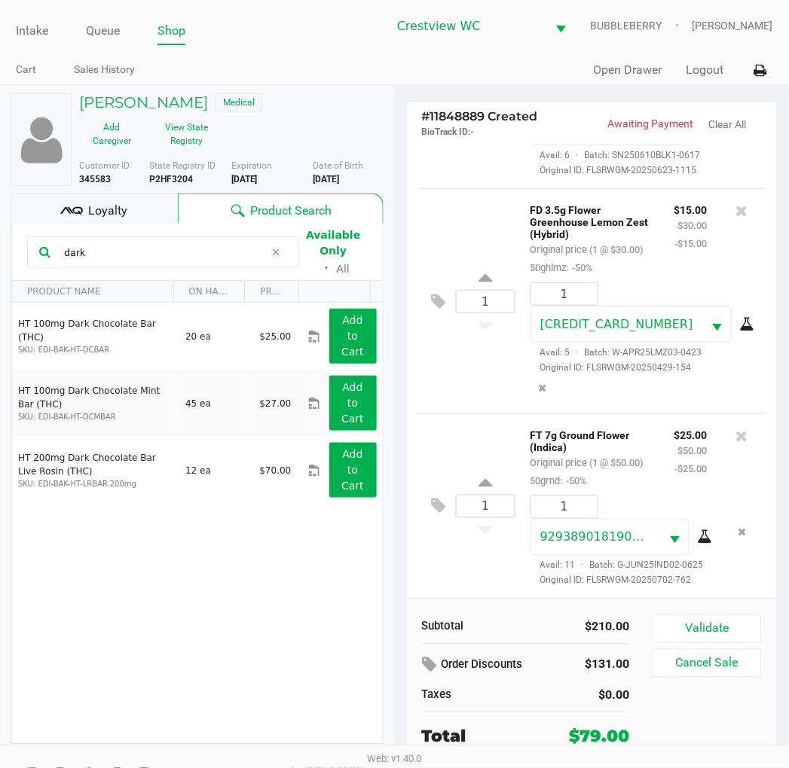
click at [482, 374] on div "1 FD 3.5g Flower Greenhouse Lemon Zest (Hybrid) Original price (1 @ $30.00) 50g…" at bounding box center [592, 300] width 348 height 225
click at [475, 375] on div "1 FD 3.5g Flower Greenhouse Lemon Zest (Hybrid) Original price (1 @ $30.00) 50g…" at bounding box center [592, 300] width 348 height 225
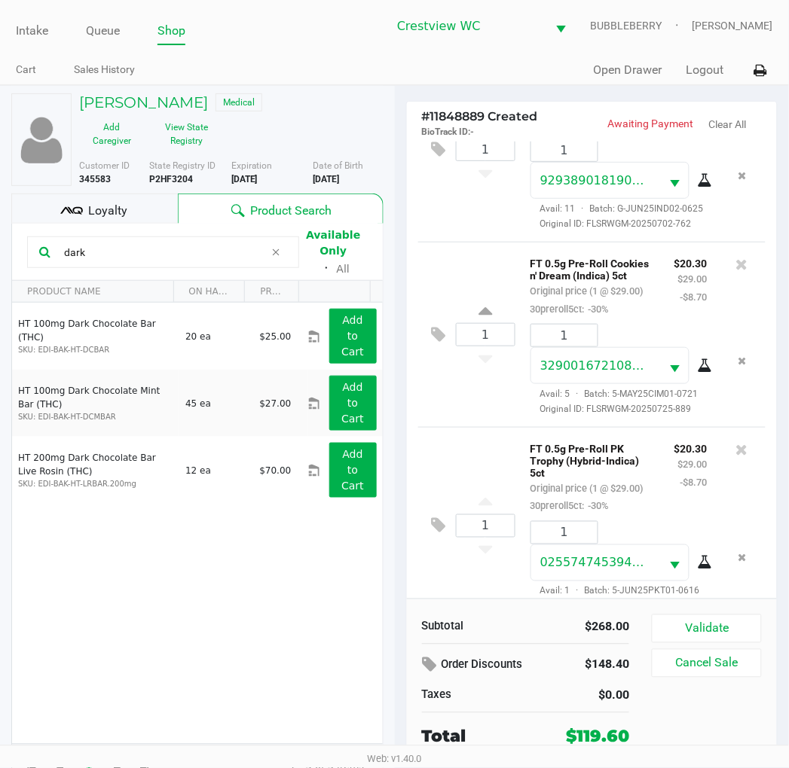
scroll to position [893, 0]
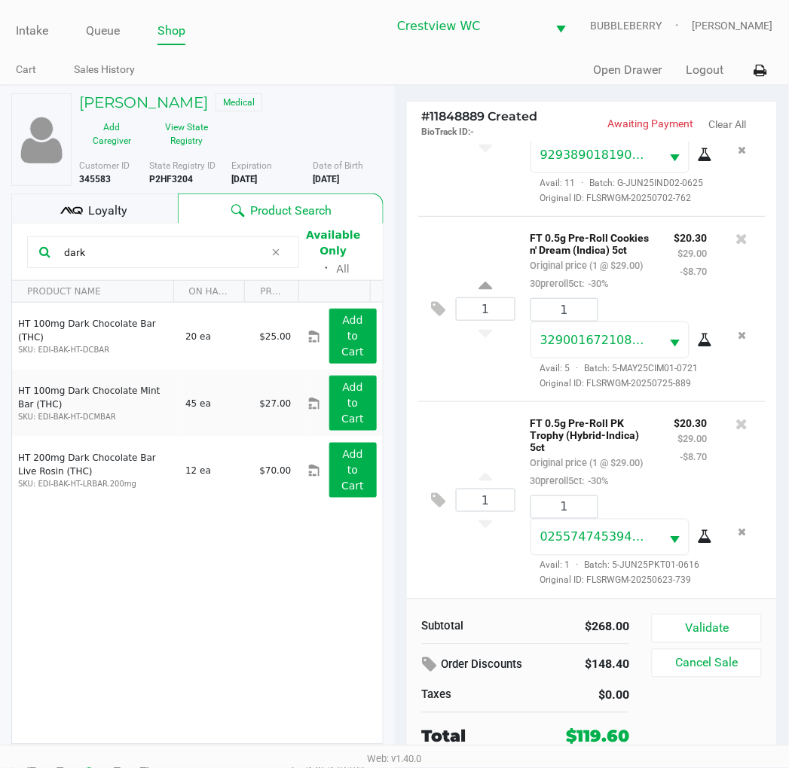
click at [146, 209] on div "Loyalty" at bounding box center [94, 209] width 166 height 30
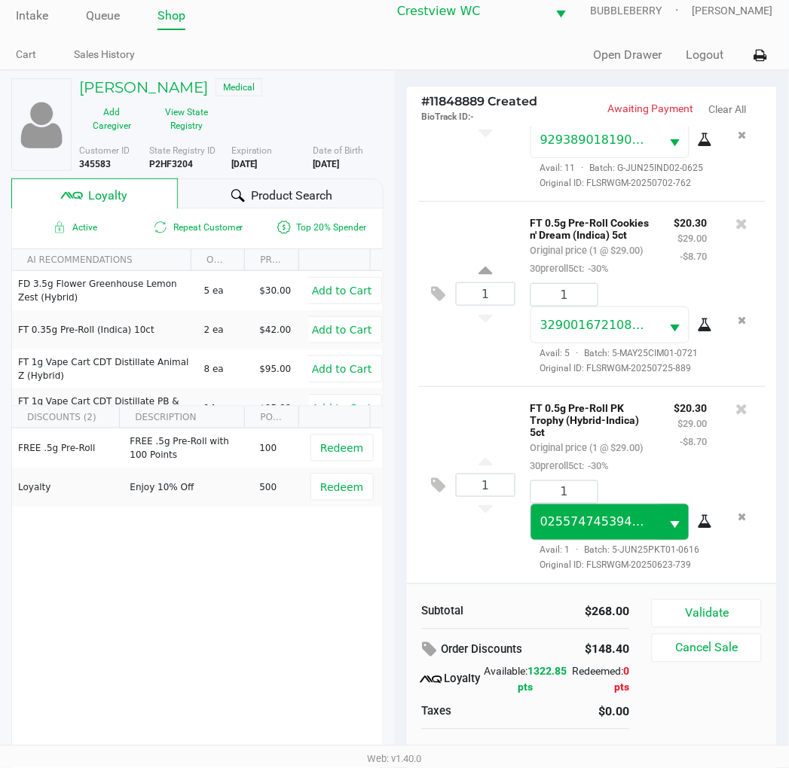
scroll to position [29, 0]
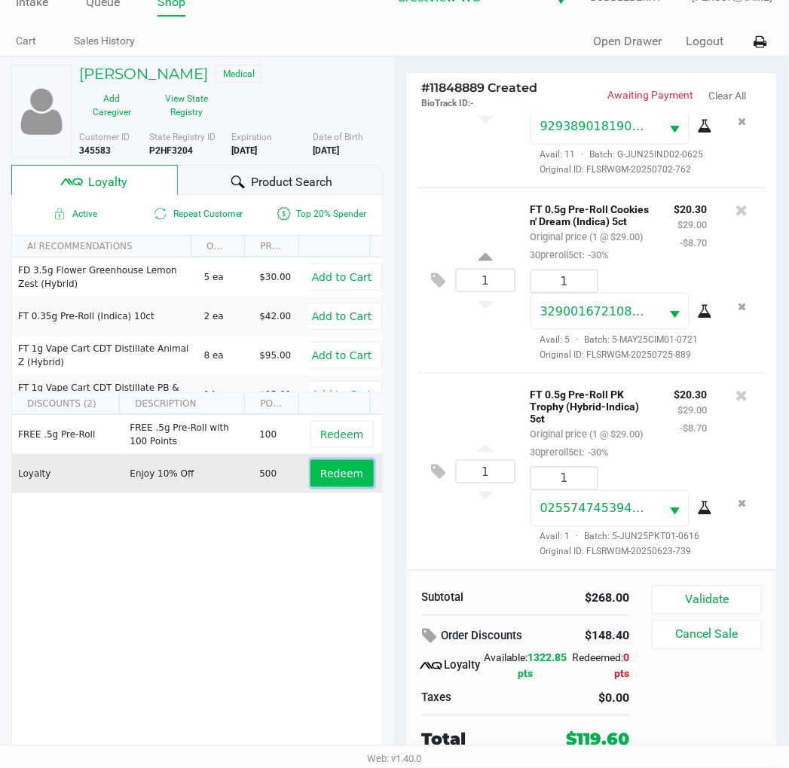
click at [314, 484] on button "Redeem" at bounding box center [341, 473] width 63 height 27
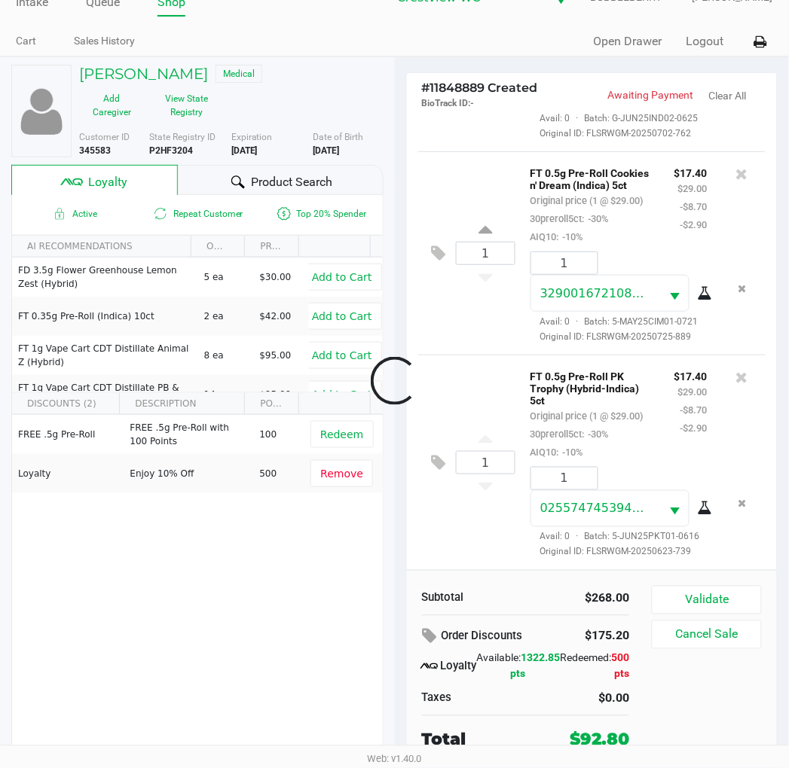
scroll to position [1025, 0]
click at [712, 592] on button "Validate" at bounding box center [705, 600] width 109 height 29
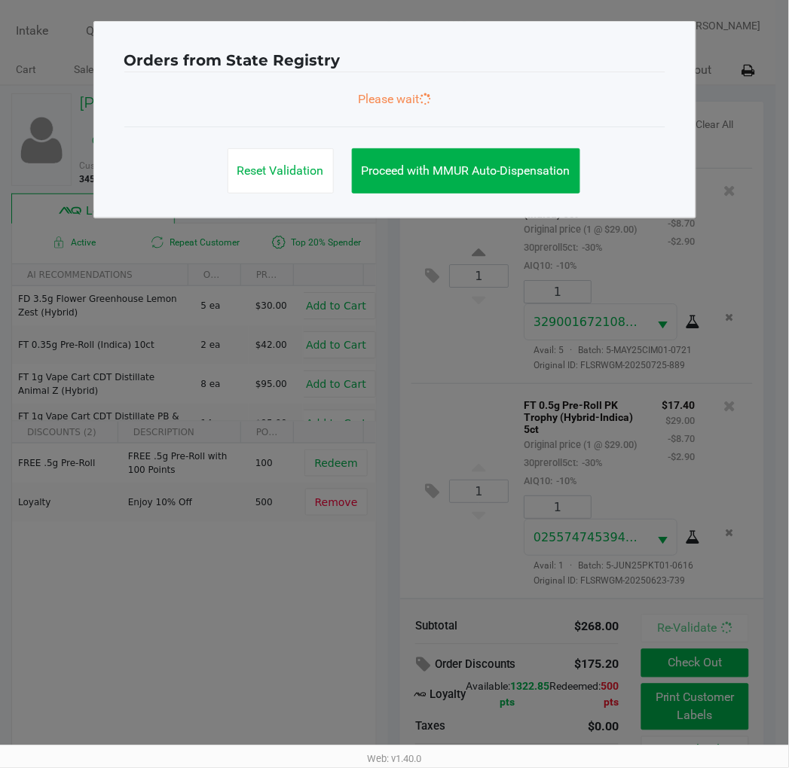
scroll to position [0, 0]
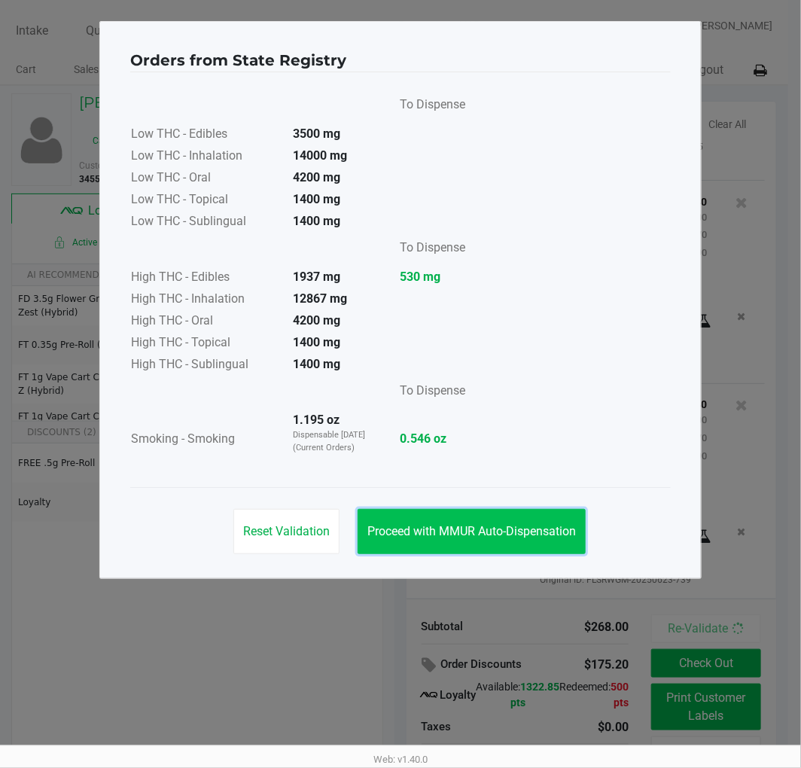
click at [555, 532] on span "Proceed with MMUR Auto-Dispensation" at bounding box center [472, 531] width 209 height 14
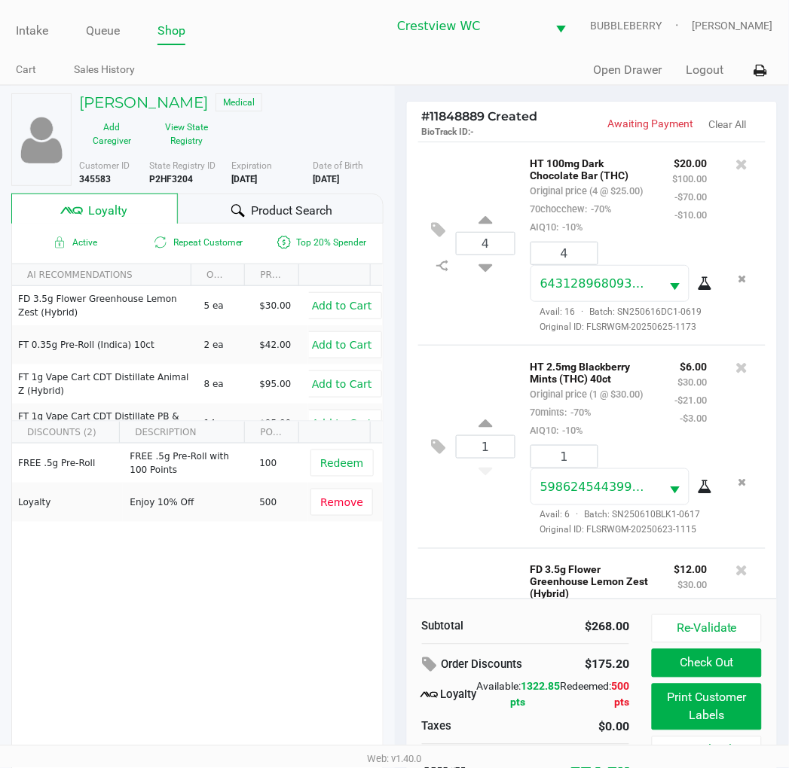
click at [487, 190] on div "4 HT 100mg Dark Chocolate Bar (THC) Original price (4 @ $25.00) 70chocchew: -70…" at bounding box center [592, 243] width 348 height 203
click at [474, 389] on div "1 HT 2.5mg Blackberry Mints (THC) 40ct Original price (1 @ $30.00) 70mints: -70…" at bounding box center [592, 446] width 348 height 203
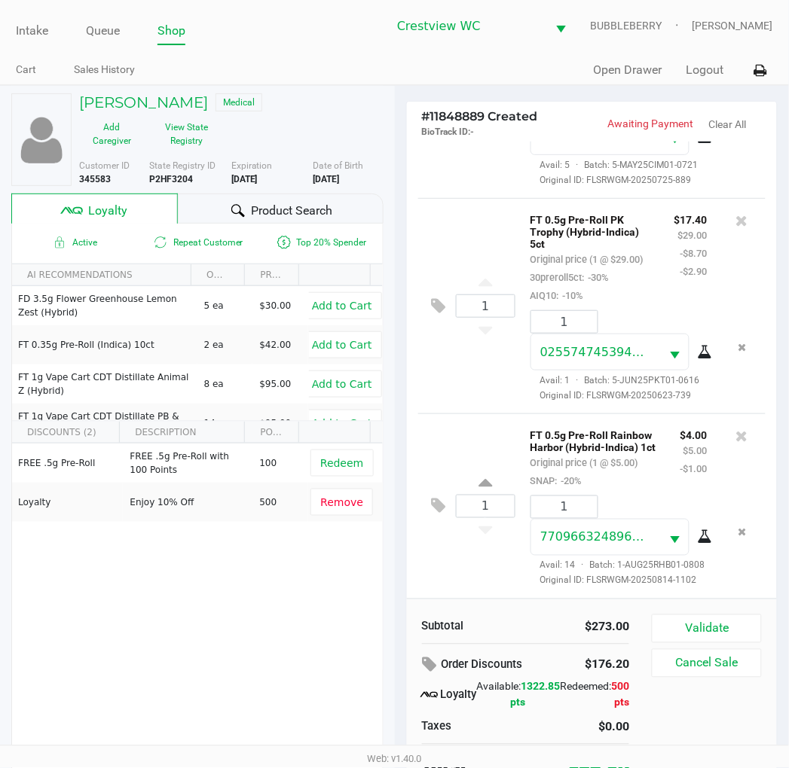
scroll to position [1243, 0]
click at [740, 630] on button "Validate" at bounding box center [705, 629] width 109 height 29
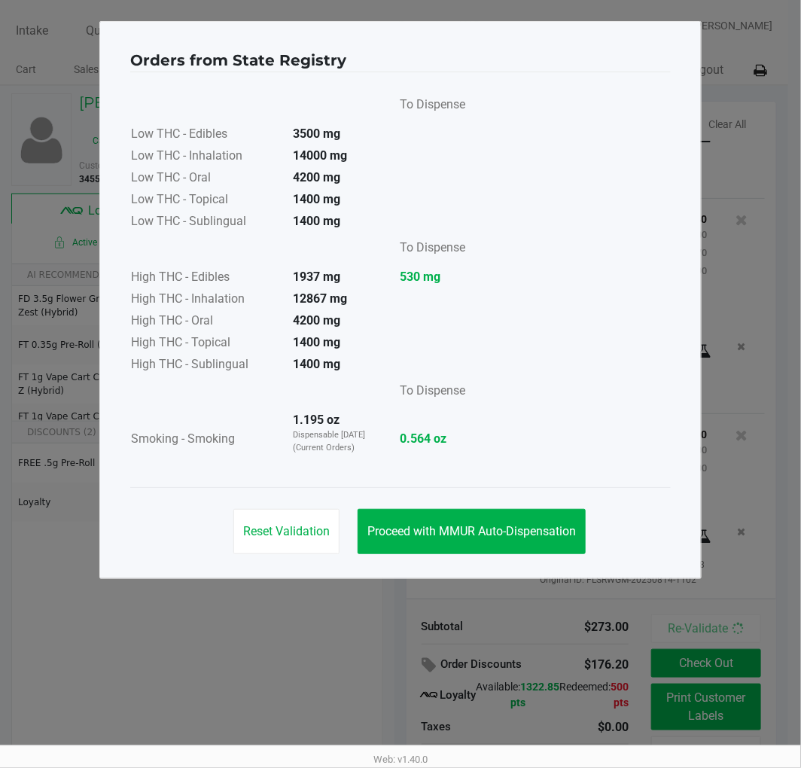
click at [532, 532] on span "Proceed with MMUR Auto-Dispensation" at bounding box center [472, 531] width 209 height 14
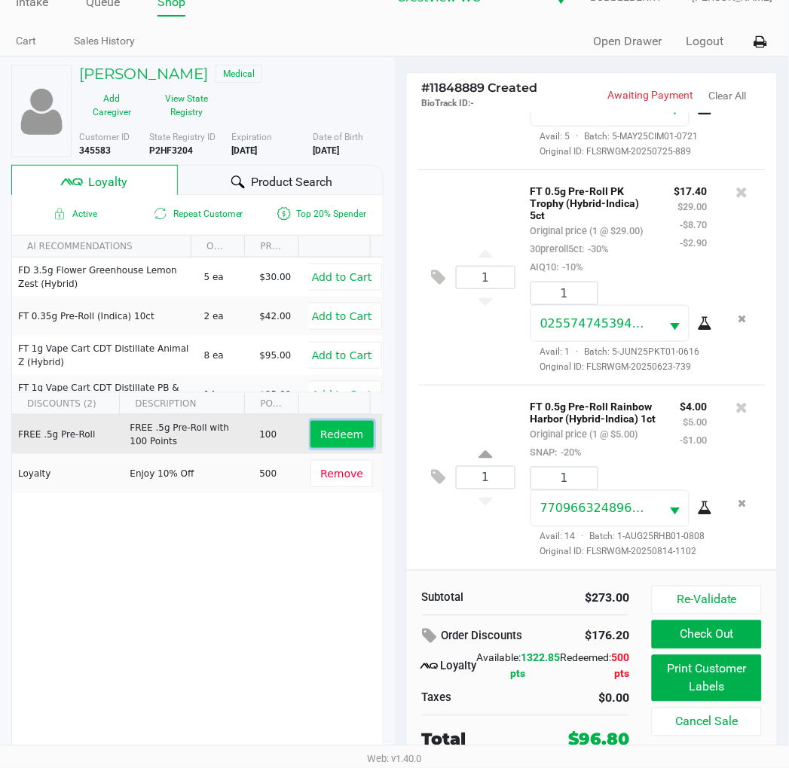
click at [333, 429] on span "Redeem" at bounding box center [341, 435] width 43 height 12
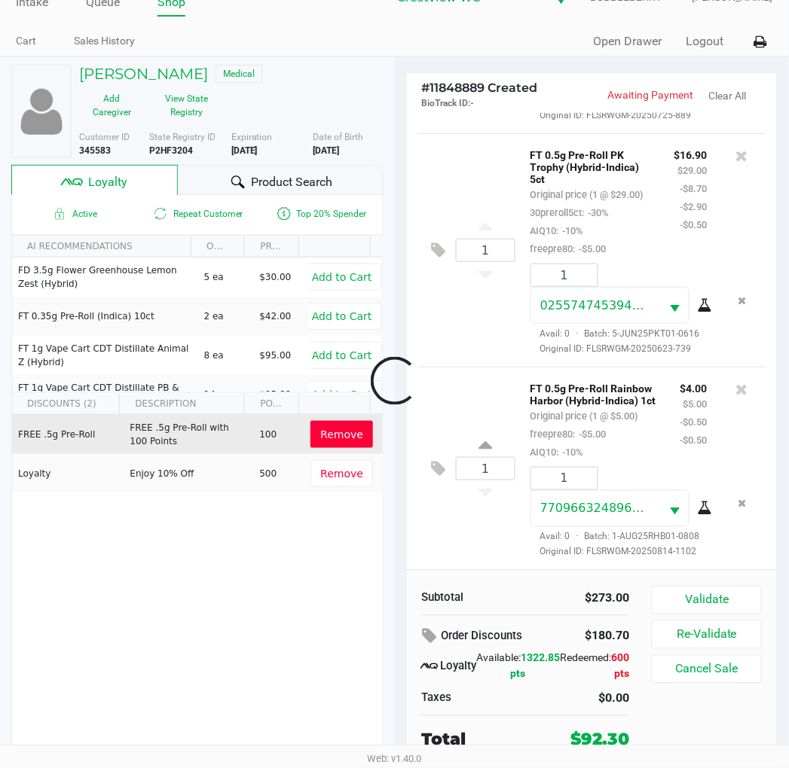
scroll to position [1368, 0]
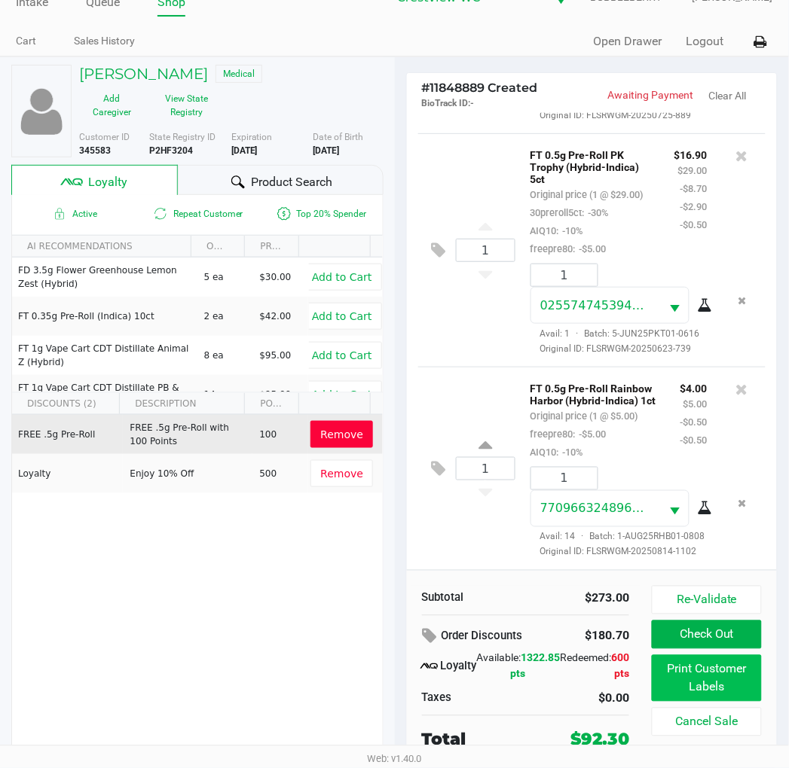
click at [733, 688] on button "Print Customer Labels" at bounding box center [705, 678] width 109 height 47
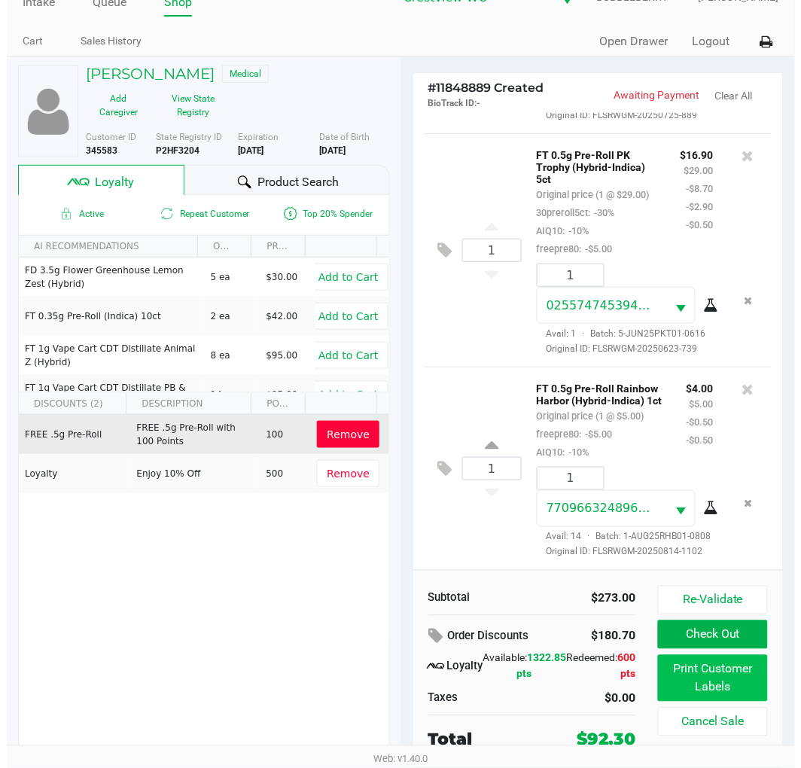
scroll to position [0, 0]
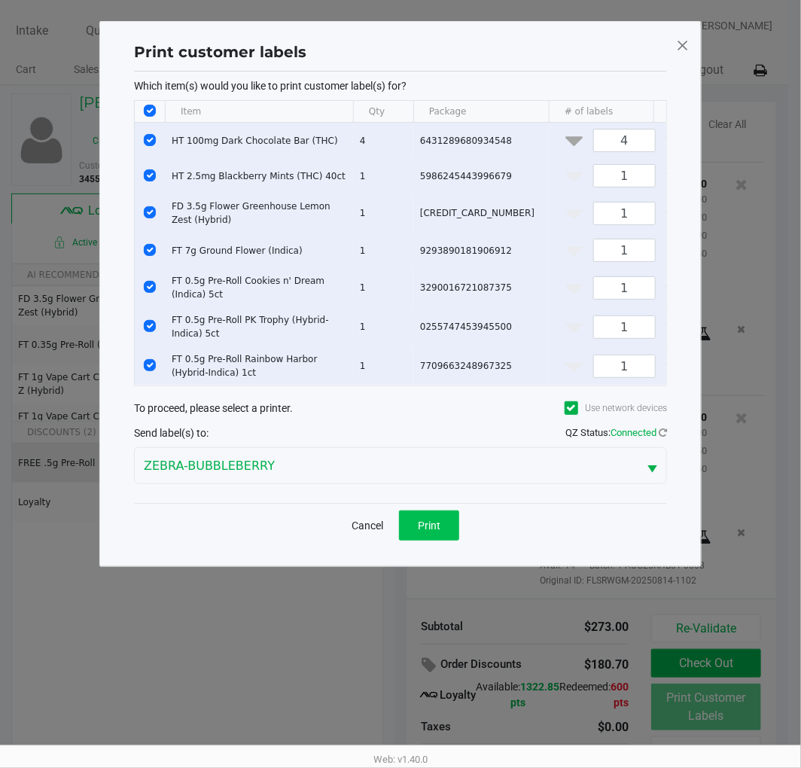
click at [414, 538] on button "Print" at bounding box center [429, 526] width 60 height 30
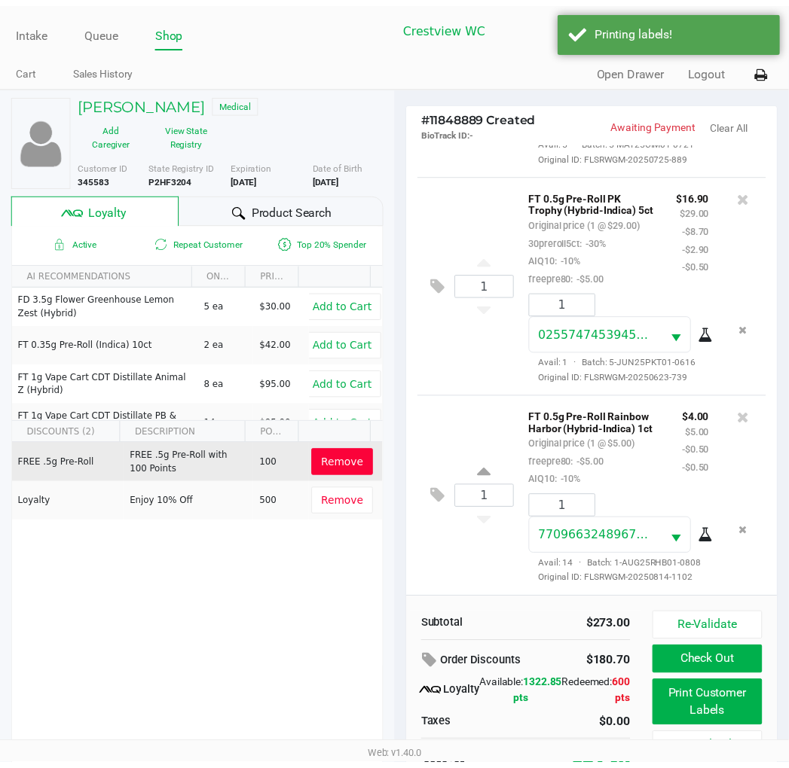
scroll to position [29, 0]
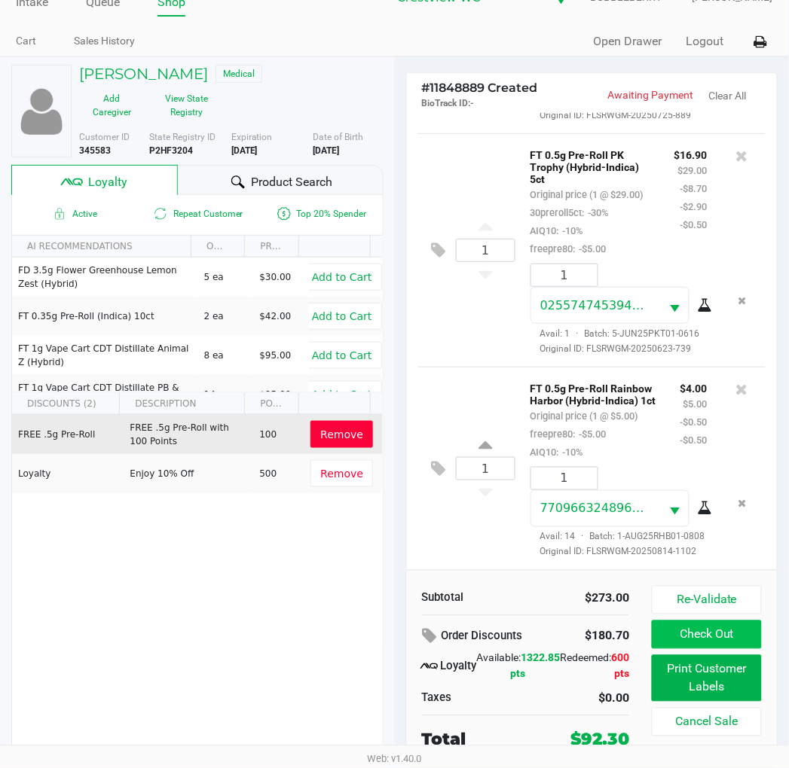
click at [733, 626] on button "Check Out" at bounding box center [705, 635] width 109 height 29
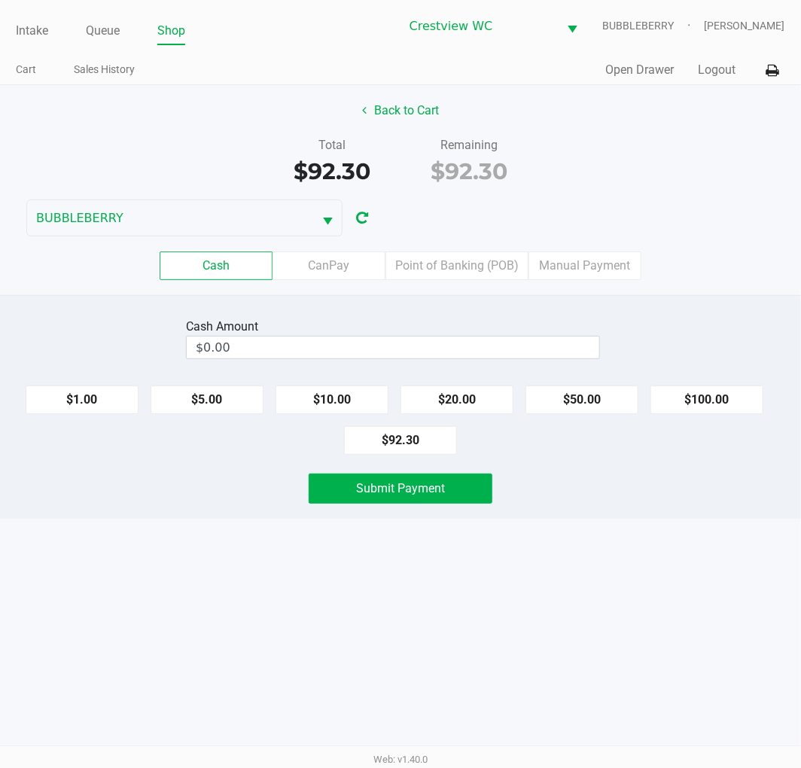
click at [728, 402] on button "$100.00" at bounding box center [707, 400] width 113 height 29
type input "$100.00"
click at [455, 503] on button "Submit Payment" at bounding box center [401, 489] width 184 height 30
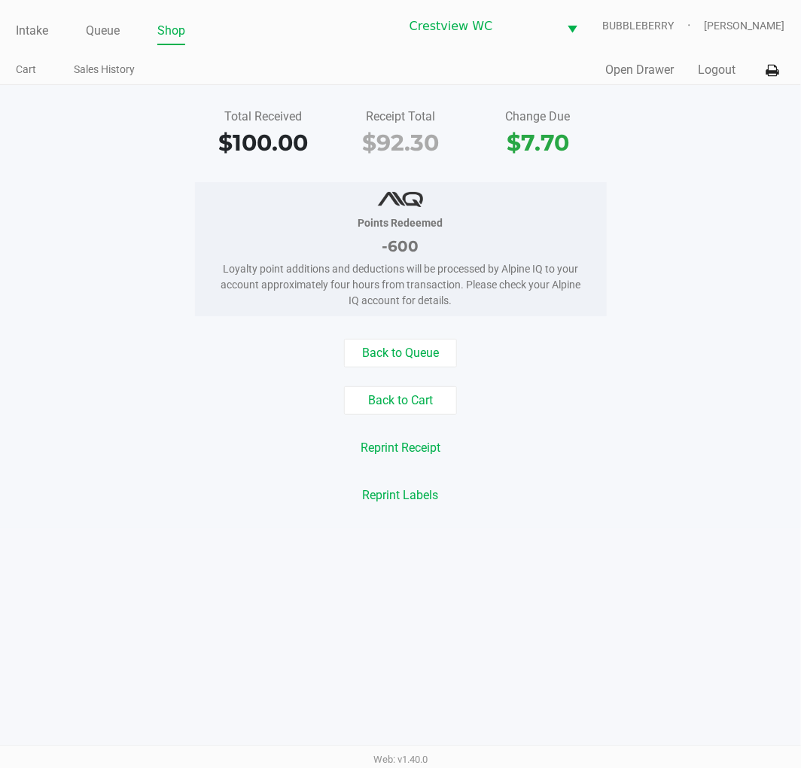
click at [23, 32] on link "Intake" at bounding box center [32, 30] width 32 height 21
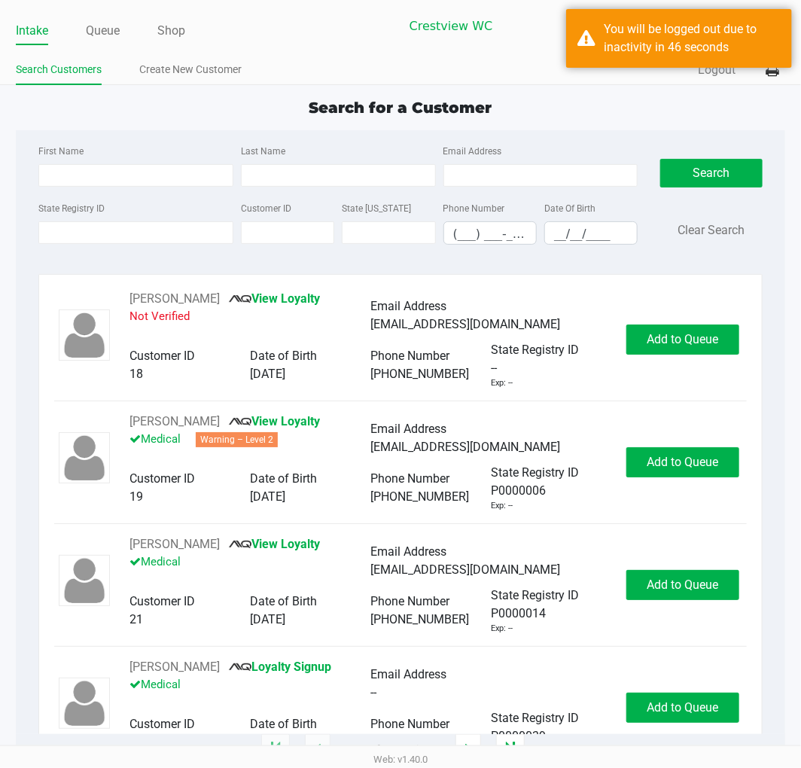
click at [302, 17] on div "Intake Queue Shop" at bounding box center [207, 31] width 383 height 28
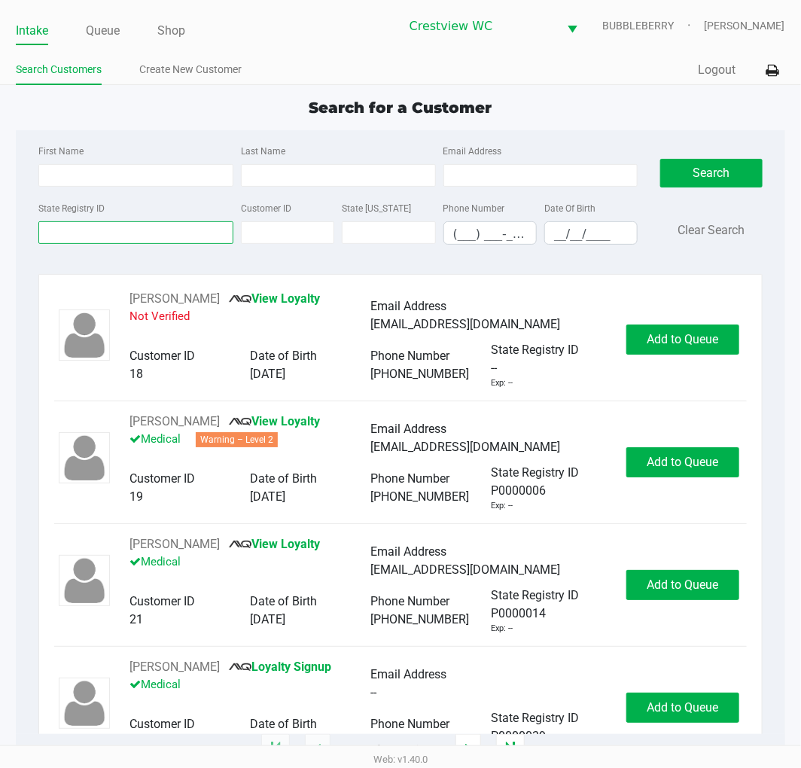
click at [101, 234] on input "State Registry ID" at bounding box center [135, 232] width 195 height 23
click at [80, 230] on input "State Registry ID" at bounding box center [135, 232] width 195 height 23
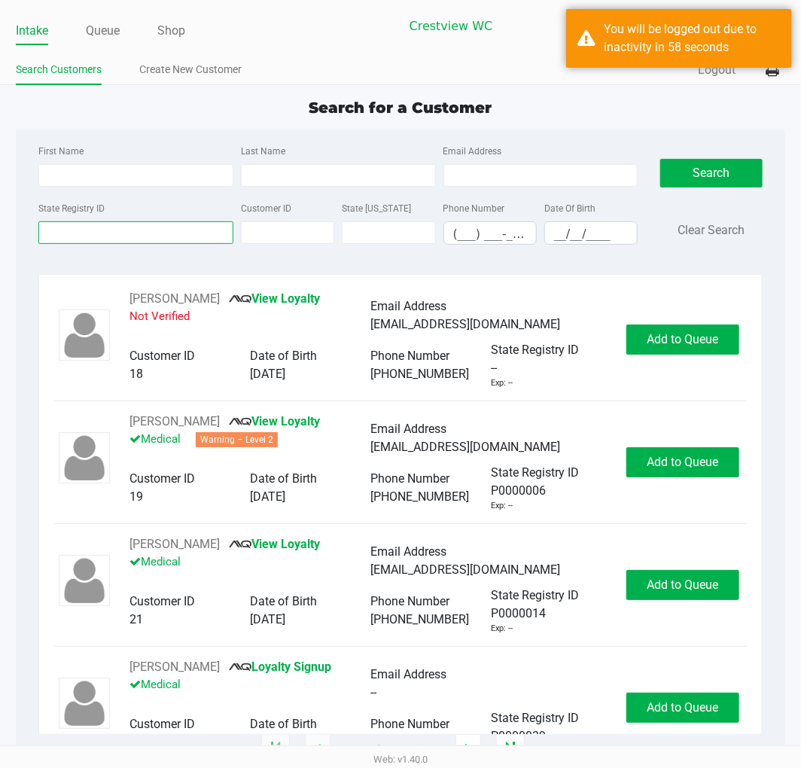
click at [99, 236] on input "State Registry ID" at bounding box center [135, 232] width 195 height 23
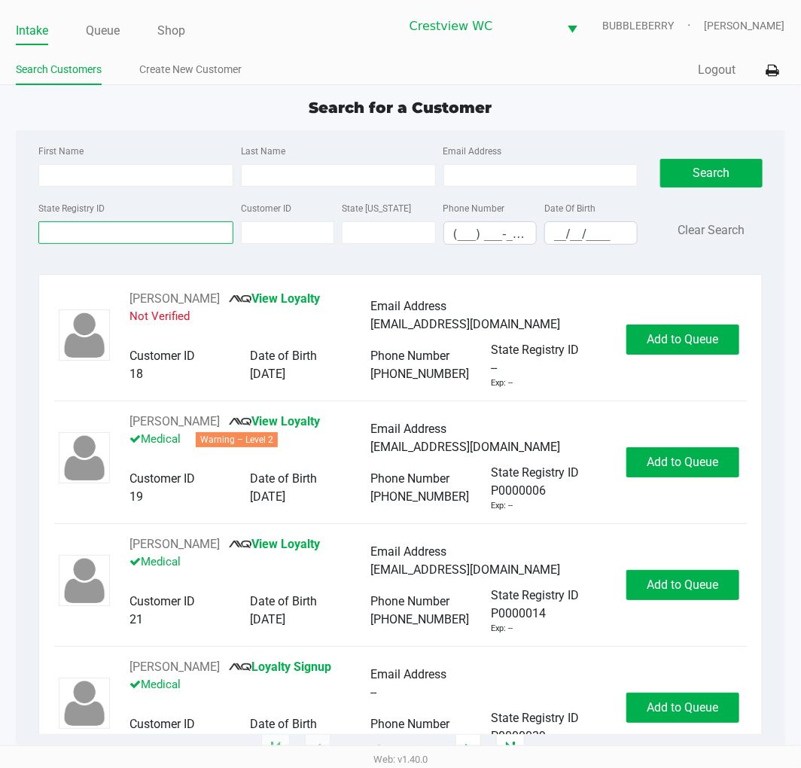
click at [98, 238] on input "State Registry ID" at bounding box center [135, 232] width 195 height 23
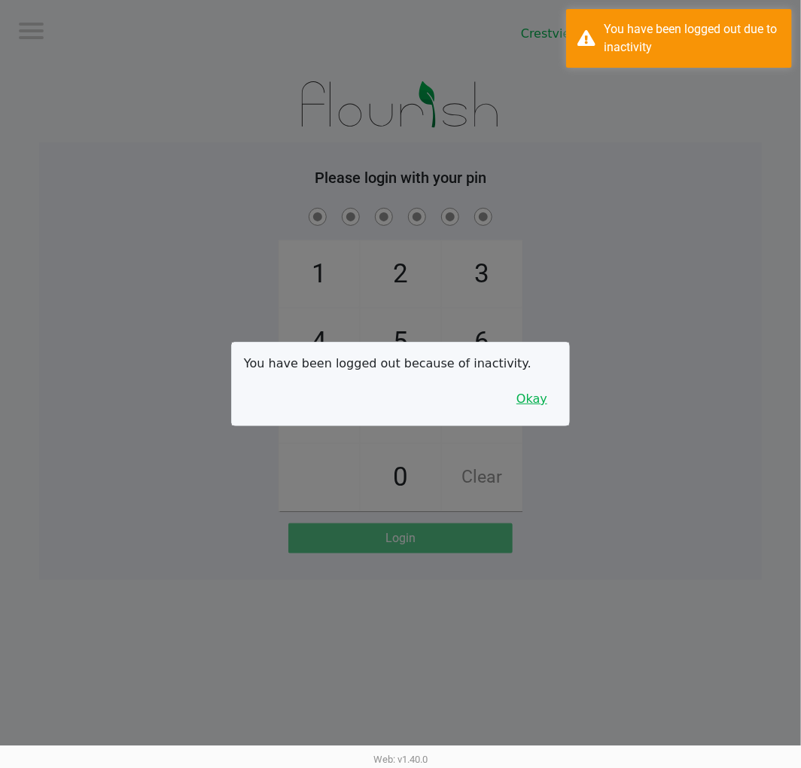
click at [528, 390] on button "Okay" at bounding box center [532, 399] width 50 height 29
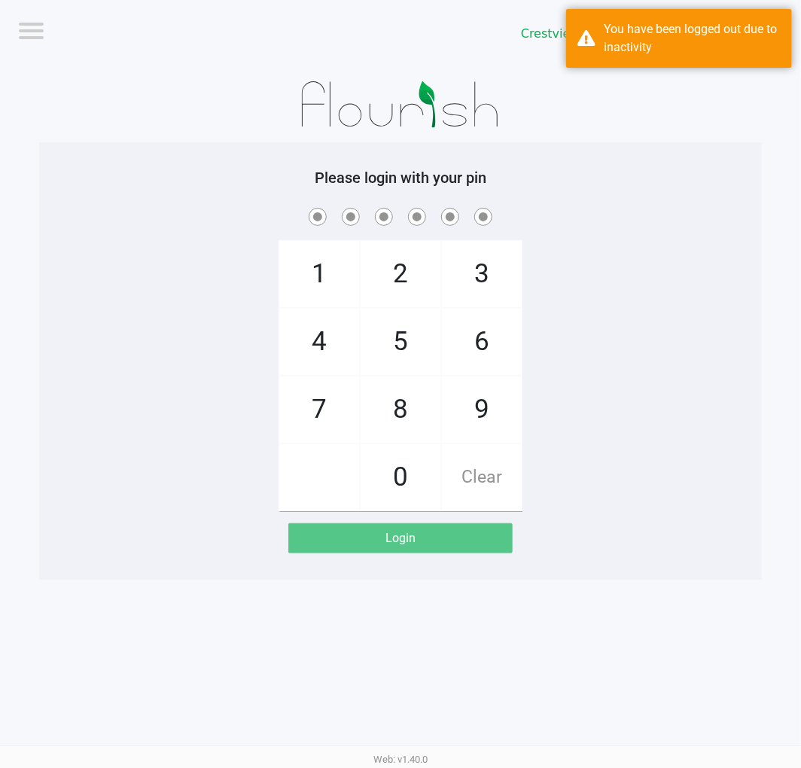
click at [603, 337] on div "1 4 7 2 5 8 0 3 6 9 Clear" at bounding box center [400, 358] width 723 height 307
checkbox input "true"
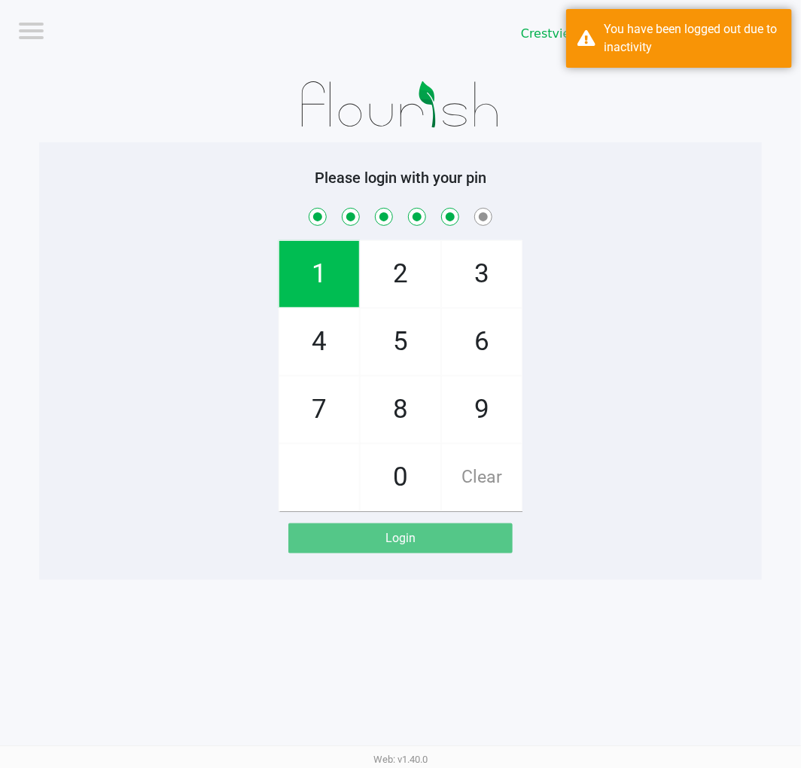
checkbox input "true"
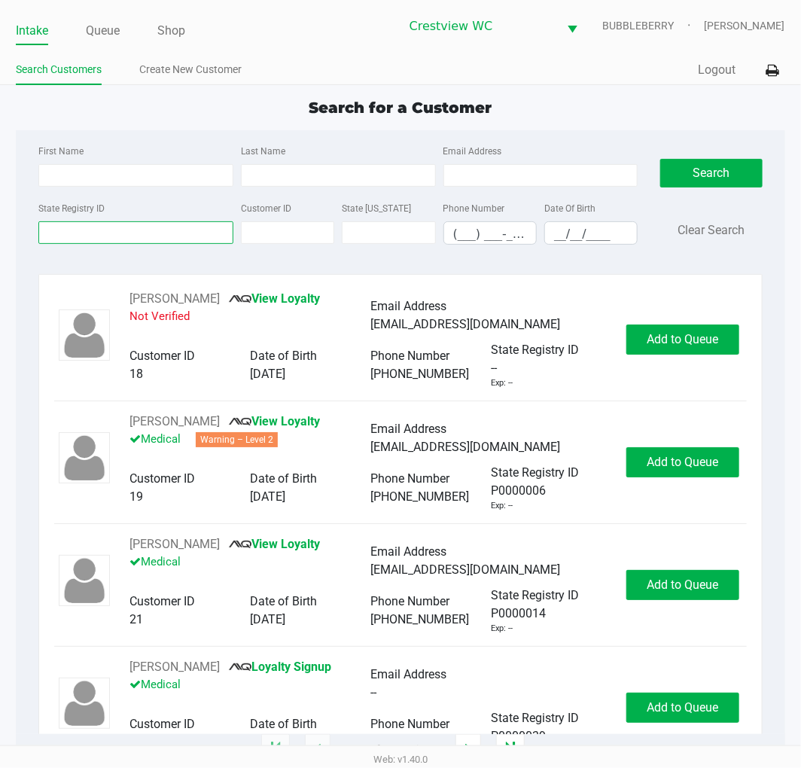
click at [101, 236] on input "State Registry ID" at bounding box center [135, 232] width 195 height 23
click at [86, 232] on input "State Registry ID" at bounding box center [135, 232] width 195 height 23
click at [102, 233] on input "State Registry ID" at bounding box center [135, 232] width 195 height 23
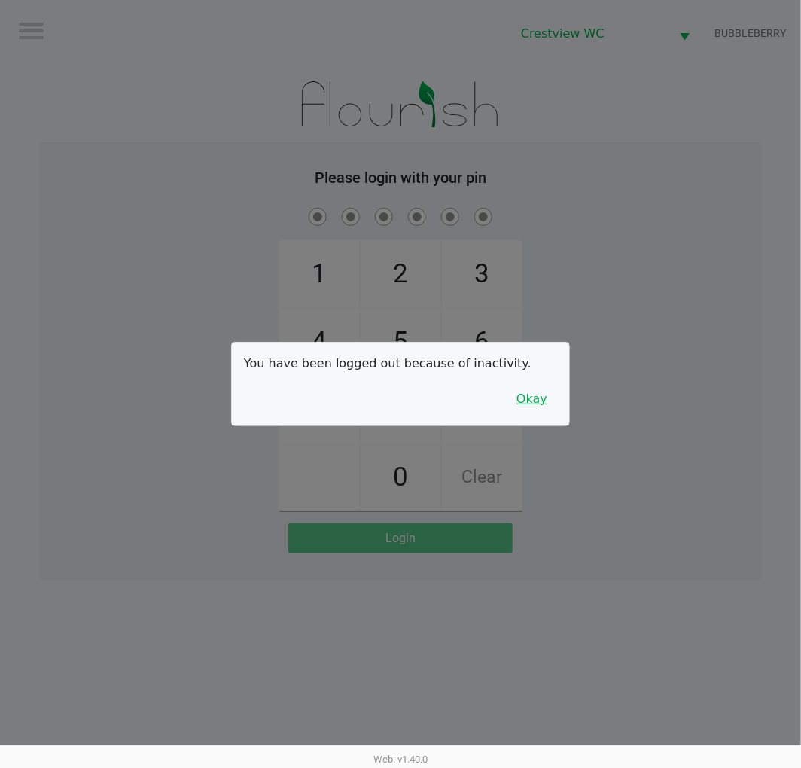
click at [533, 411] on button "Okay" at bounding box center [532, 399] width 50 height 29
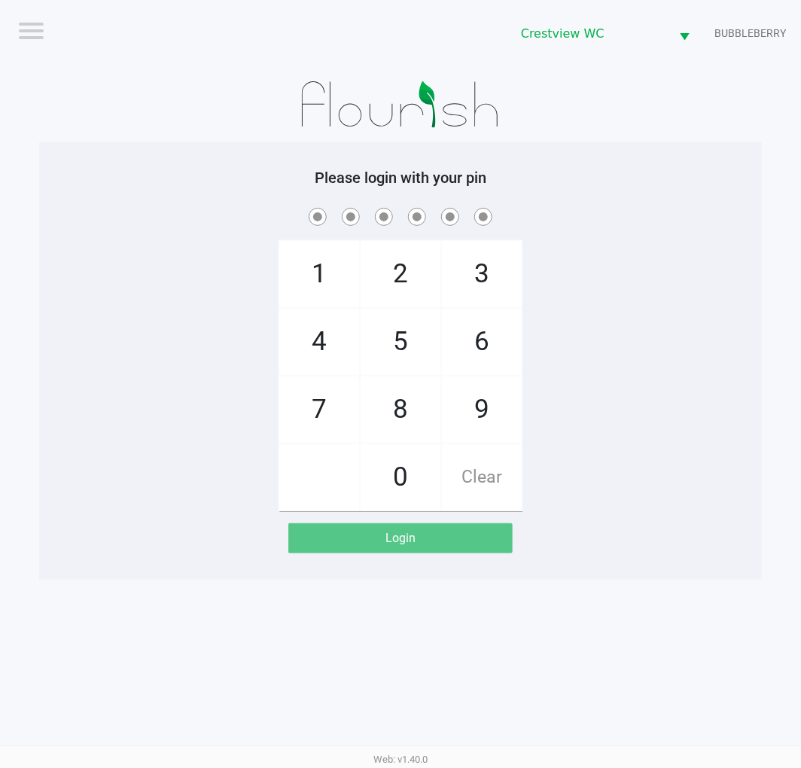
checkbox input "true"
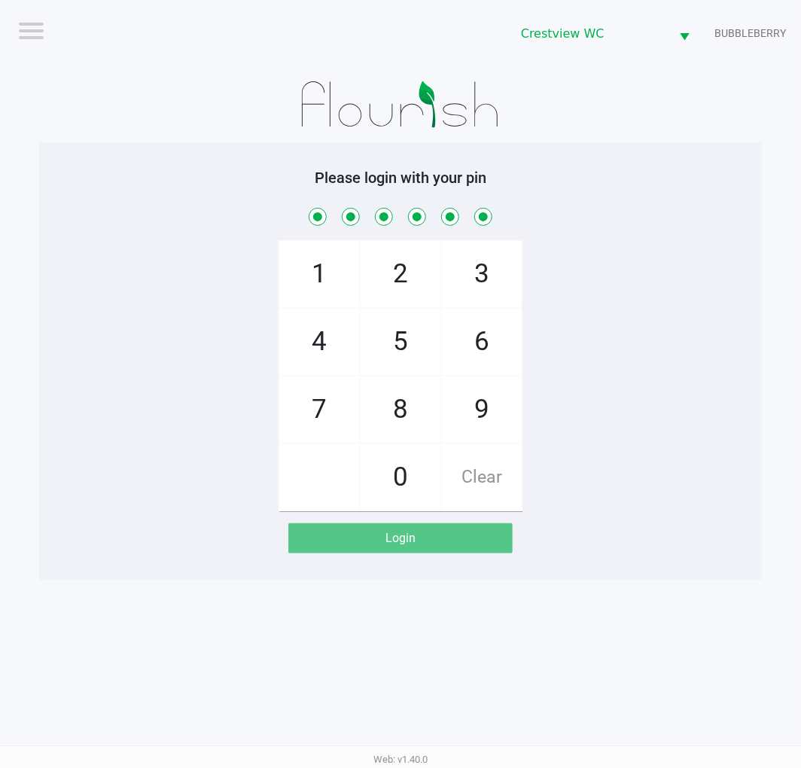
checkbox input "true"
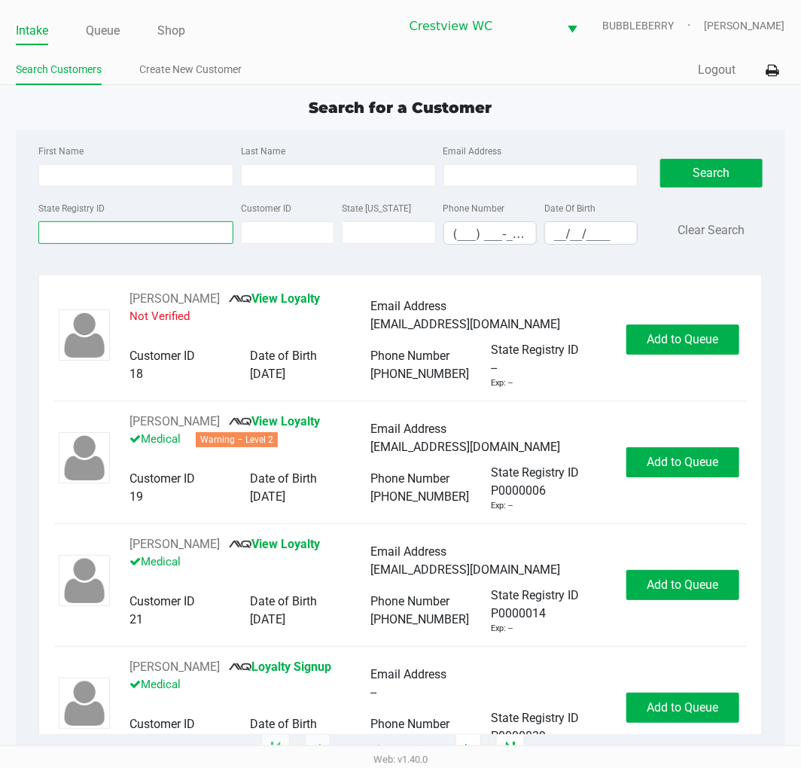
click at [149, 235] on input "State Registry ID" at bounding box center [135, 232] width 195 height 23
click at [108, 236] on input "State Registry ID" at bounding box center [135, 232] width 195 height 23
click at [137, 234] on input "State Registry ID" at bounding box center [135, 232] width 195 height 23
click at [74, 236] on input "State Registry ID" at bounding box center [135, 232] width 195 height 23
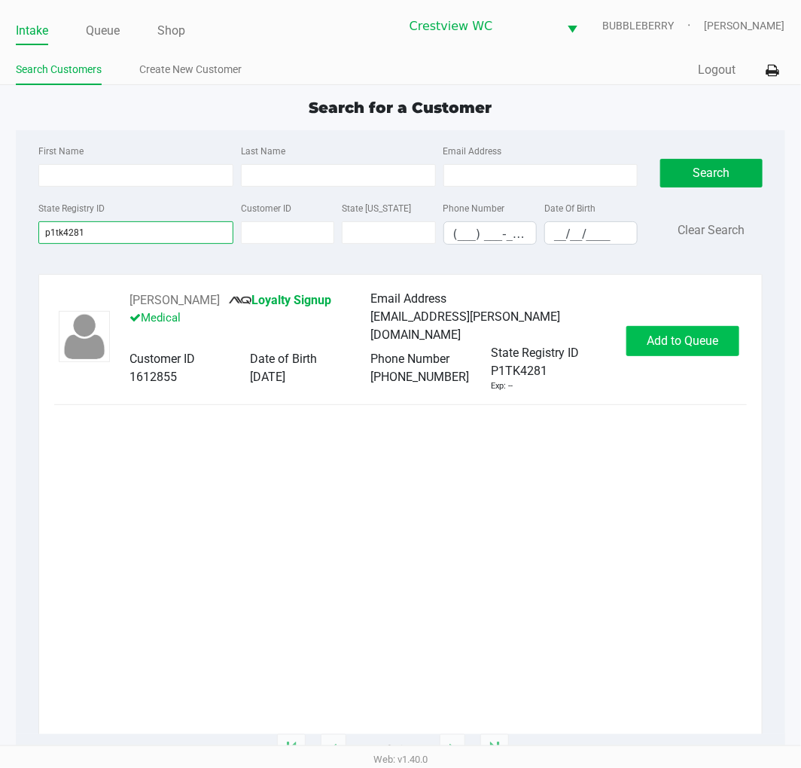
type input "p1tk4281"
click at [710, 334] on span "Add to Queue" at bounding box center [683, 341] width 72 height 14
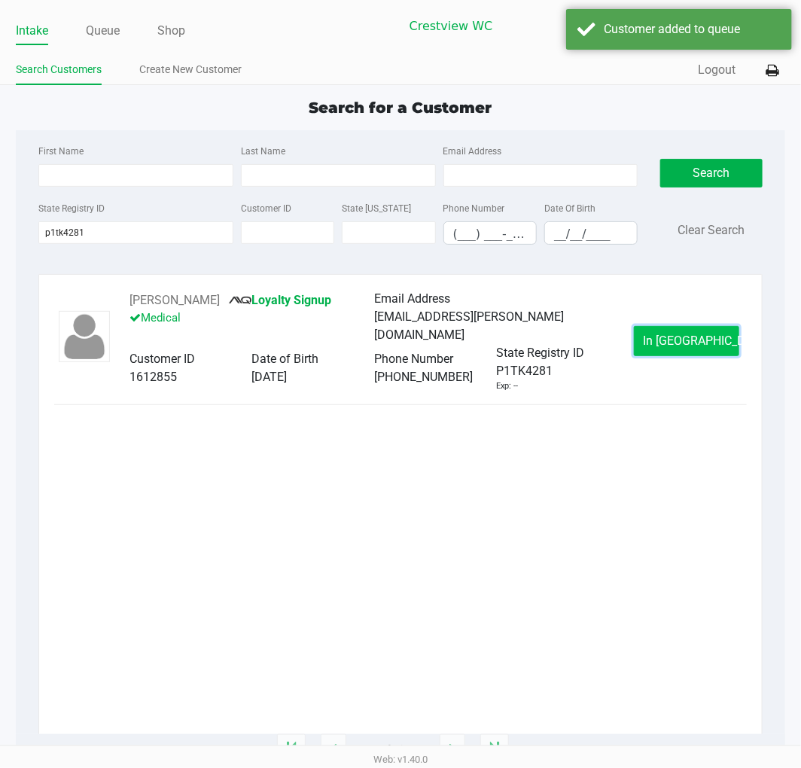
click at [718, 339] on button "In Queue" at bounding box center [686, 341] width 105 height 30
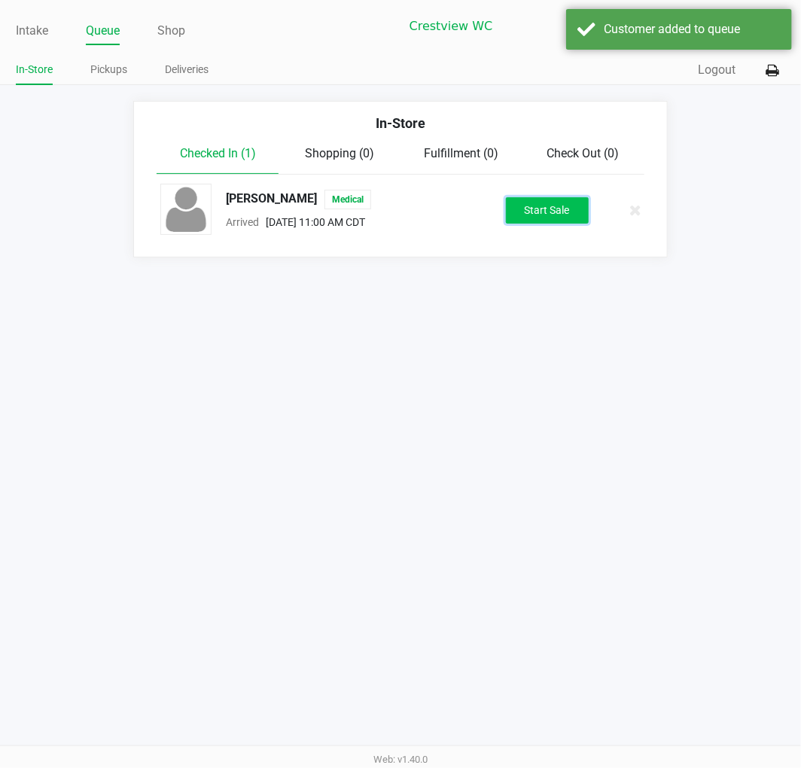
click at [566, 214] on button "Start Sale" at bounding box center [547, 210] width 83 height 26
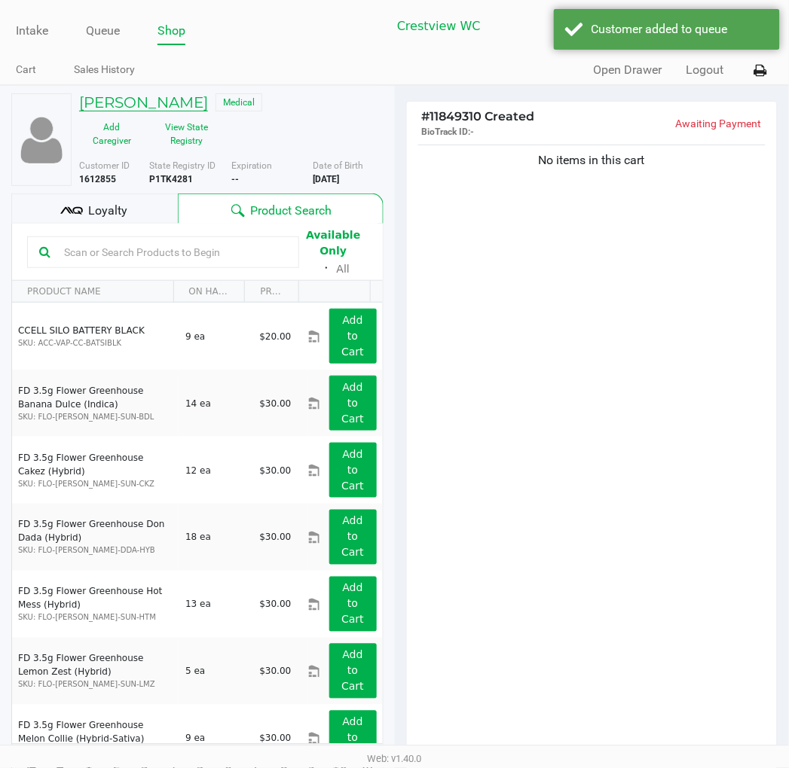
click at [139, 103] on h5 "LEE HOLLAND" at bounding box center [143, 102] width 129 height 18
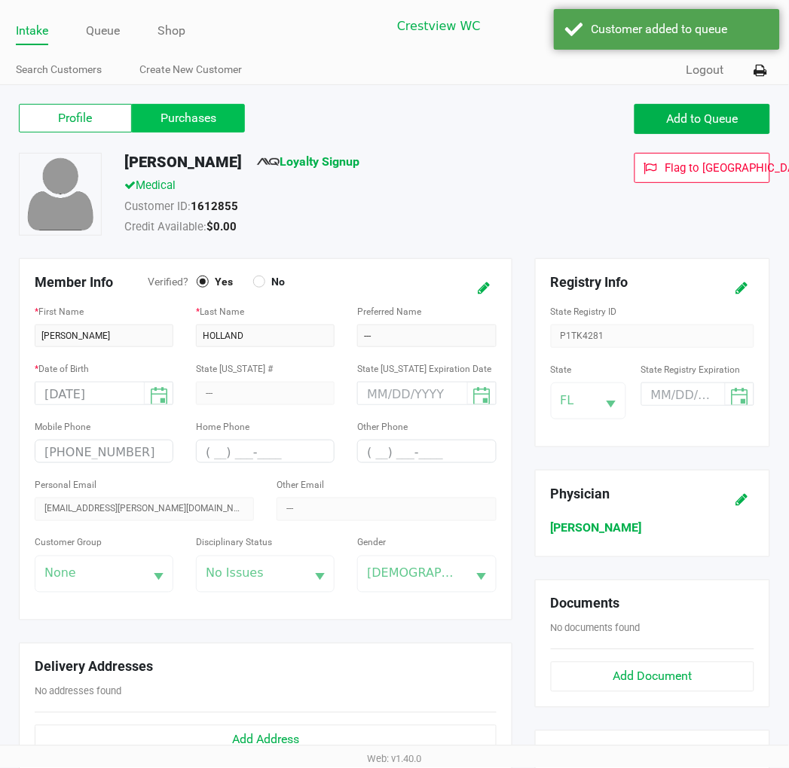
click at [198, 124] on label "Purchases" at bounding box center [188, 118] width 113 height 29
click at [0, 0] on 1 "Purchases" at bounding box center [0, 0] width 0 height 0
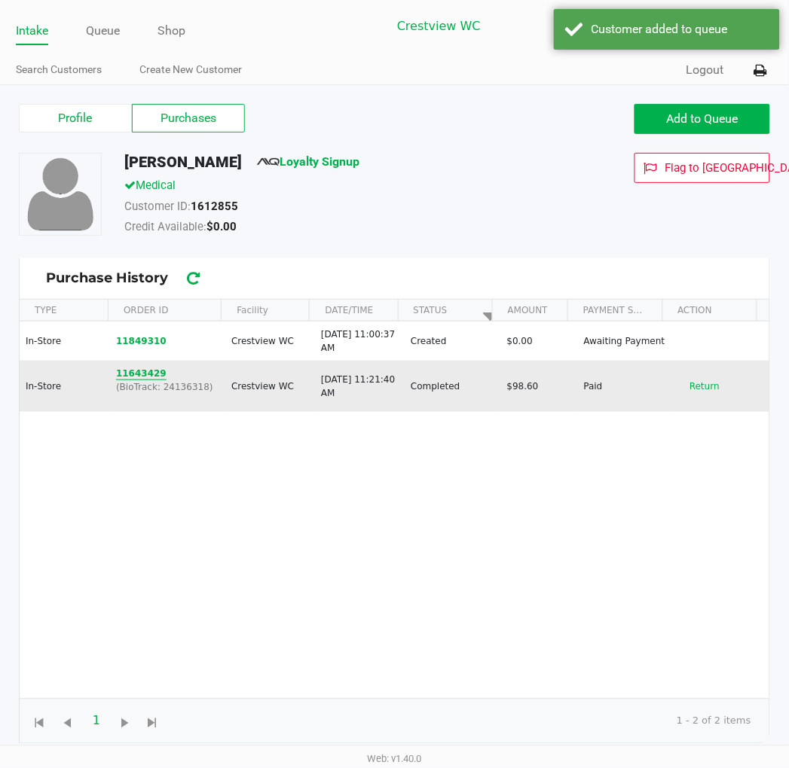
click at [154, 377] on button "11643429" at bounding box center [141, 374] width 50 height 14
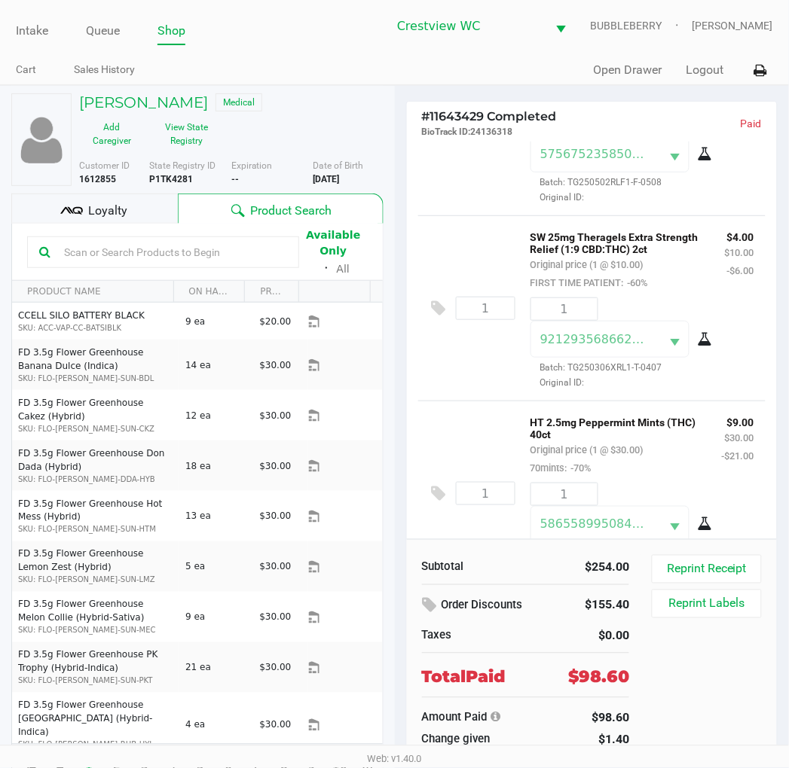
scroll to position [908, 0]
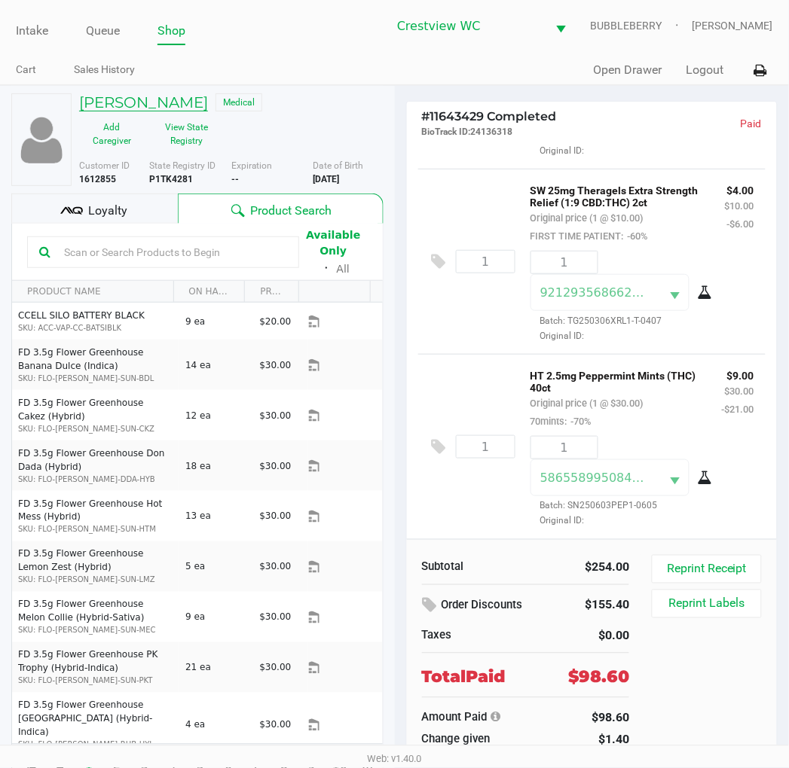
click at [138, 101] on h5 "LEE HOLLAND" at bounding box center [143, 102] width 129 height 18
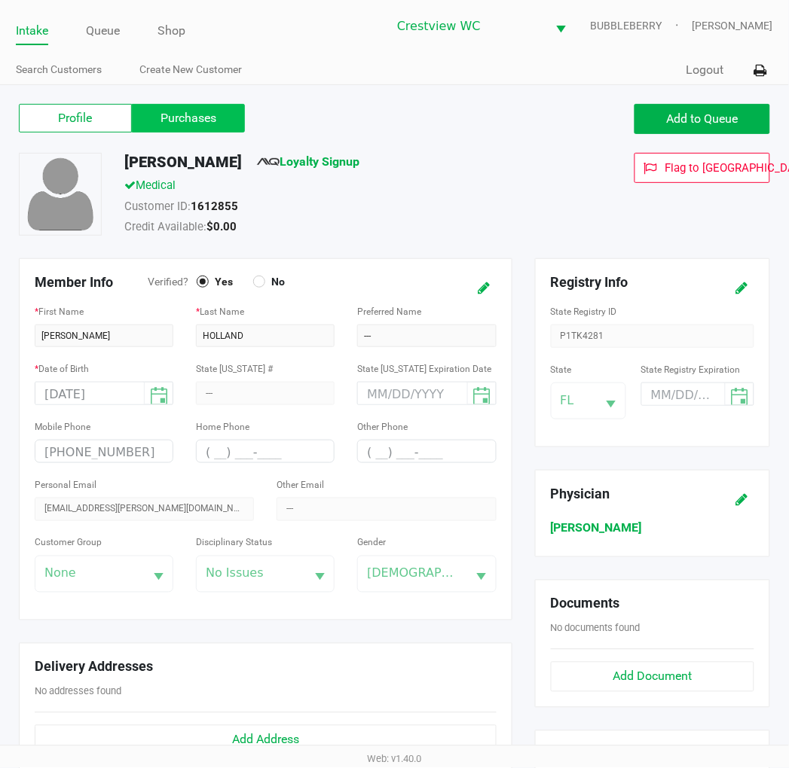
click at [187, 117] on label "Purchases" at bounding box center [188, 118] width 113 height 29
click at [0, 0] on 1 "Purchases" at bounding box center [0, 0] width 0 height 0
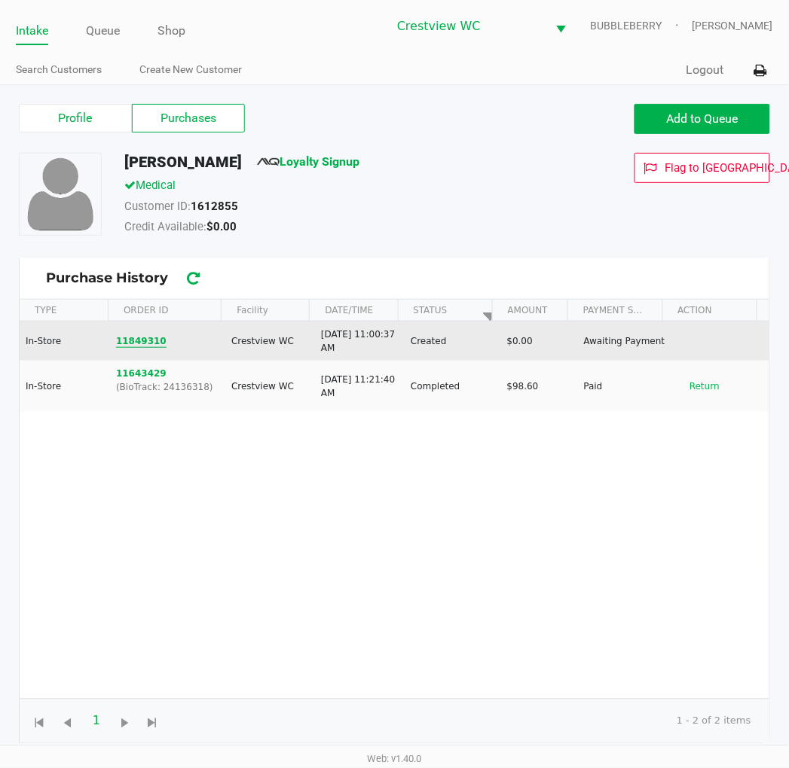
click at [130, 334] on button "11849310" at bounding box center [141, 341] width 50 height 14
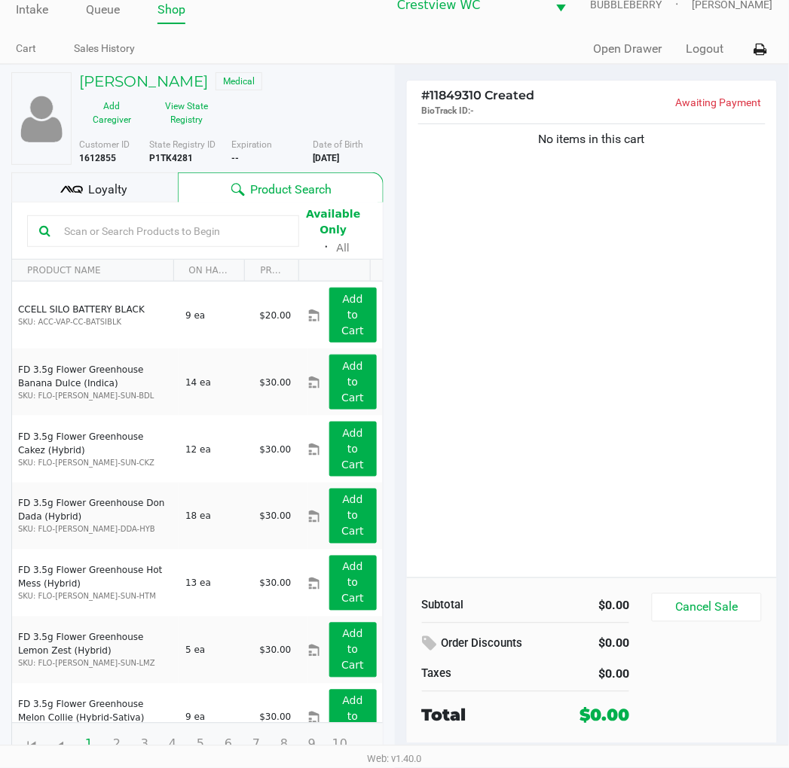
scroll to position [28, 0]
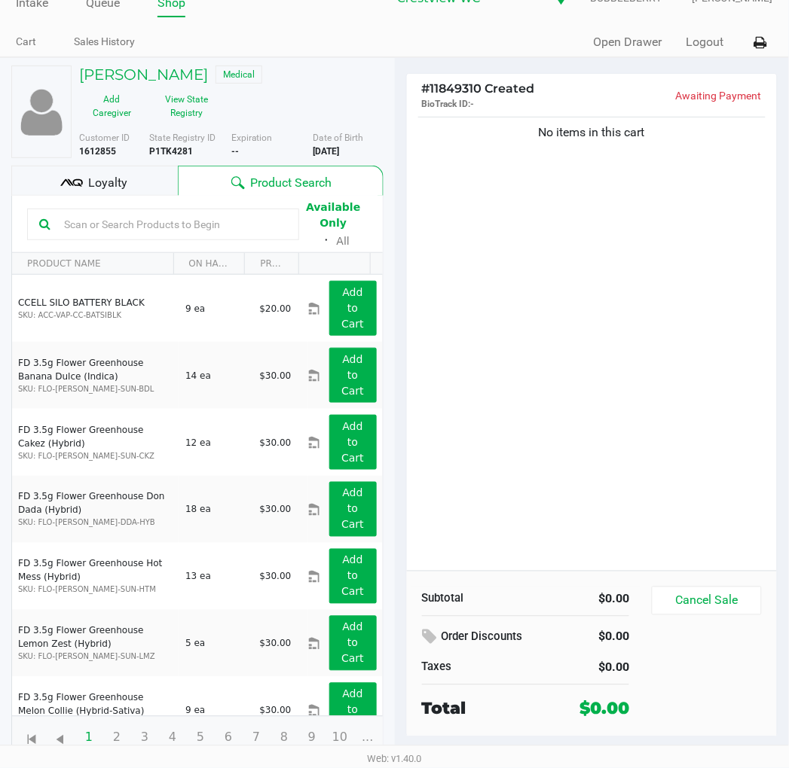
click at [478, 304] on div "No items in this cart" at bounding box center [592, 342] width 371 height 457
click at [510, 377] on div "No items in this cart" at bounding box center [592, 342] width 371 height 457
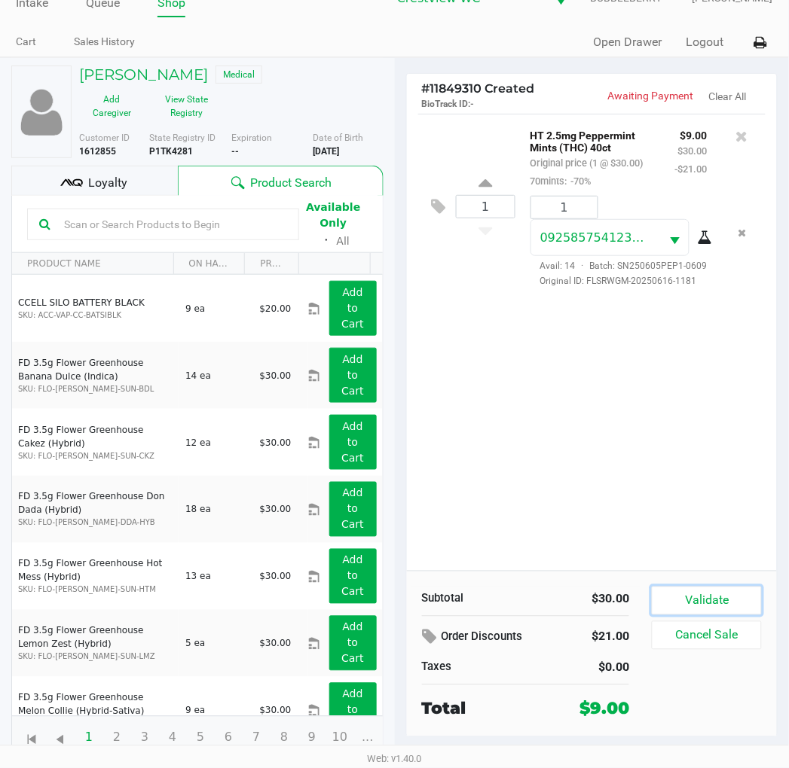
drag, startPoint x: 709, startPoint y: 603, endPoint x: 648, endPoint y: 583, distance: 64.1
click at [706, 596] on button "Validate" at bounding box center [705, 601] width 109 height 29
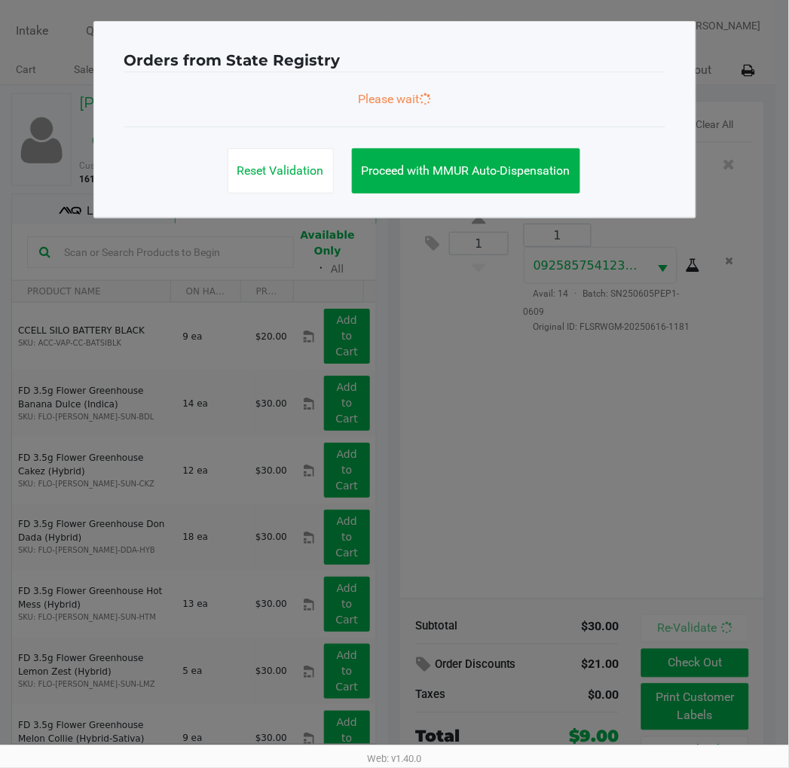
scroll to position [0, 0]
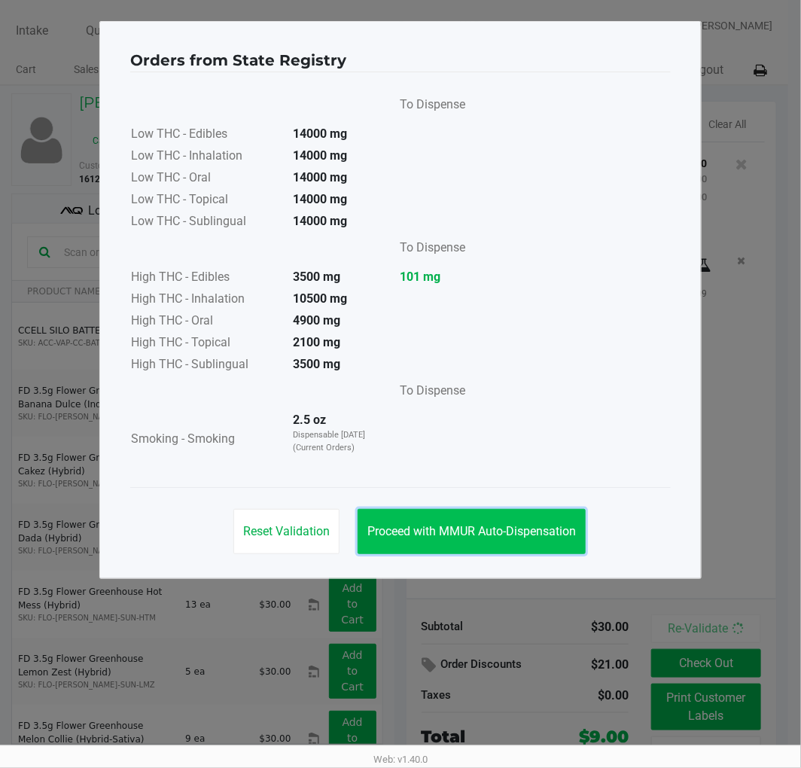
click at [529, 538] on button "Proceed with MMUR Auto-Dispensation" at bounding box center [472, 531] width 228 height 45
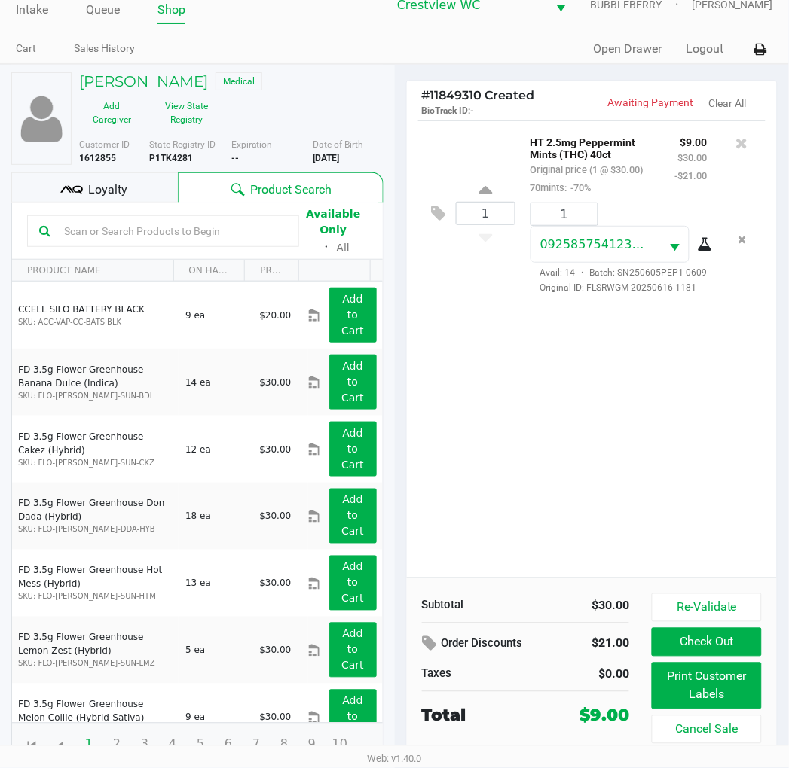
scroll to position [28, 0]
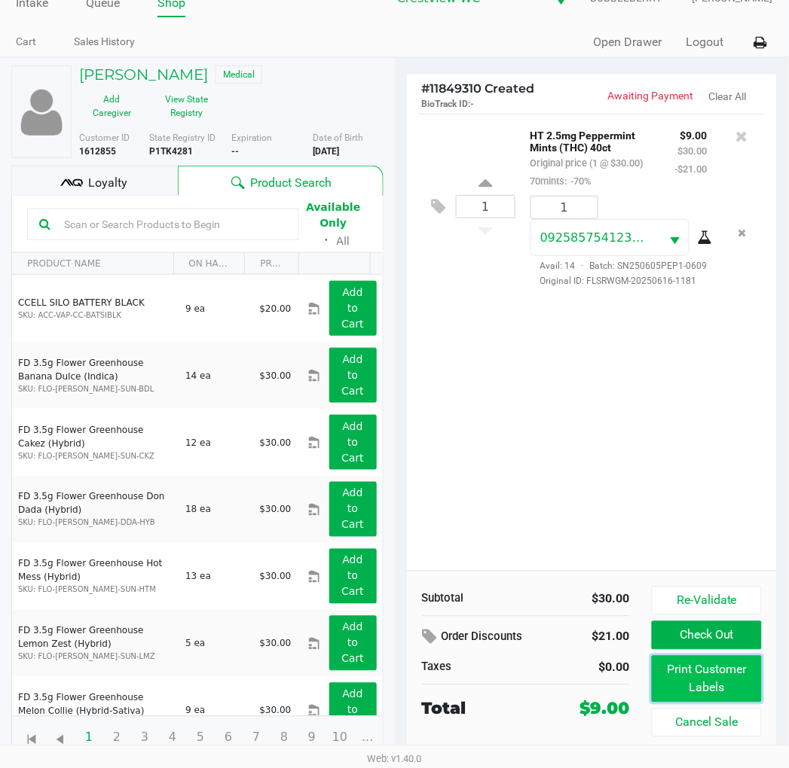
click at [717, 693] on button "Print Customer Labels" at bounding box center [705, 679] width 109 height 47
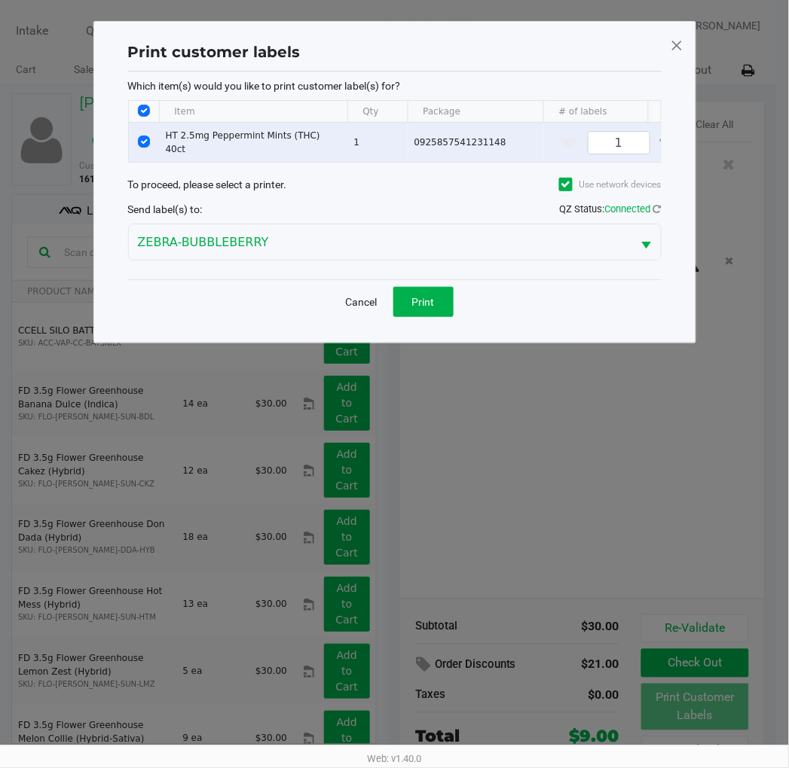
scroll to position [0, 0]
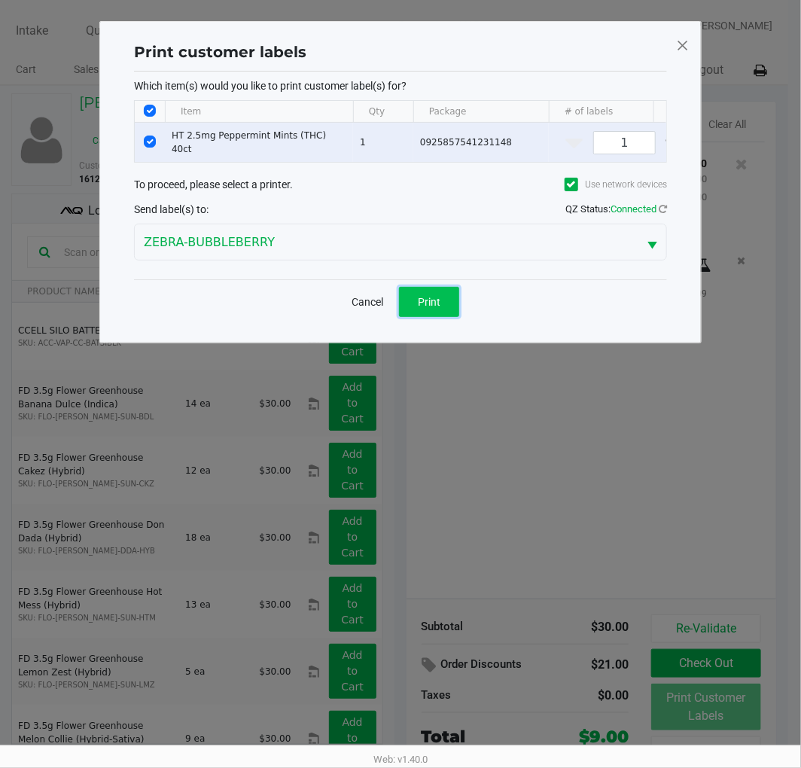
click at [448, 310] on button "Print" at bounding box center [429, 302] width 60 height 30
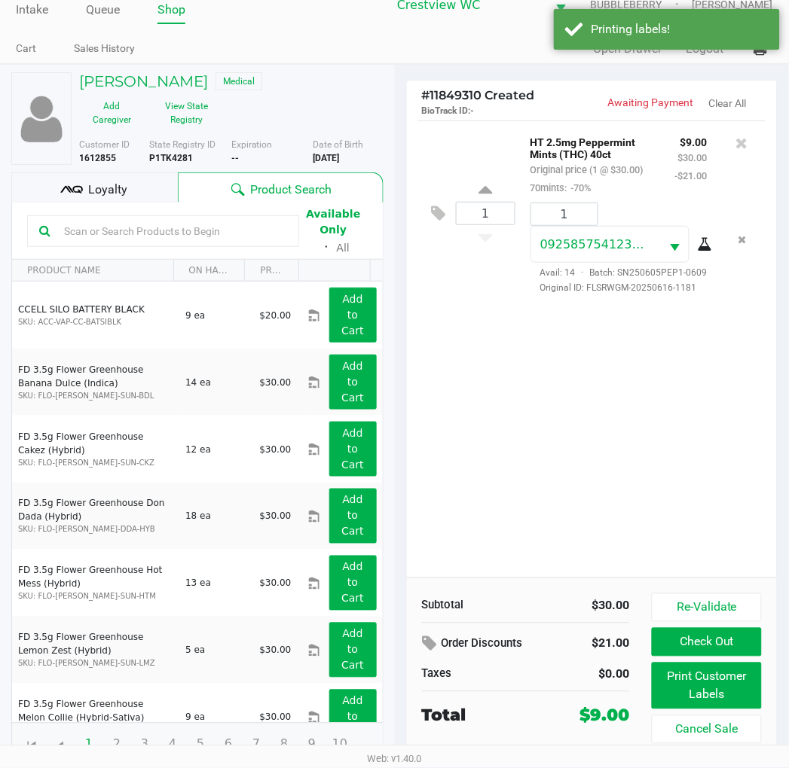
scroll to position [28, 0]
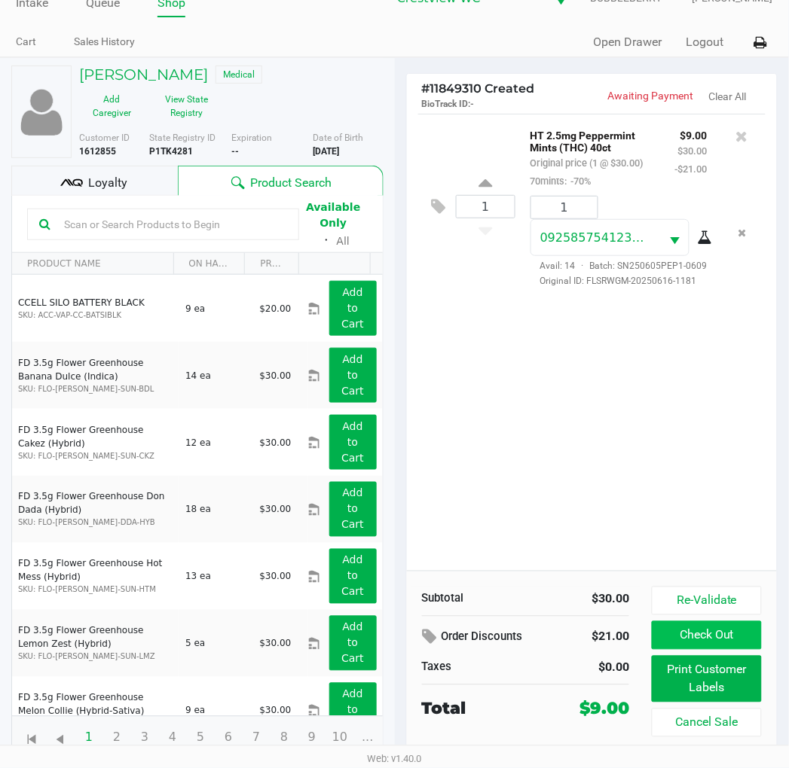
click at [744, 633] on button "Check Out" at bounding box center [705, 635] width 109 height 29
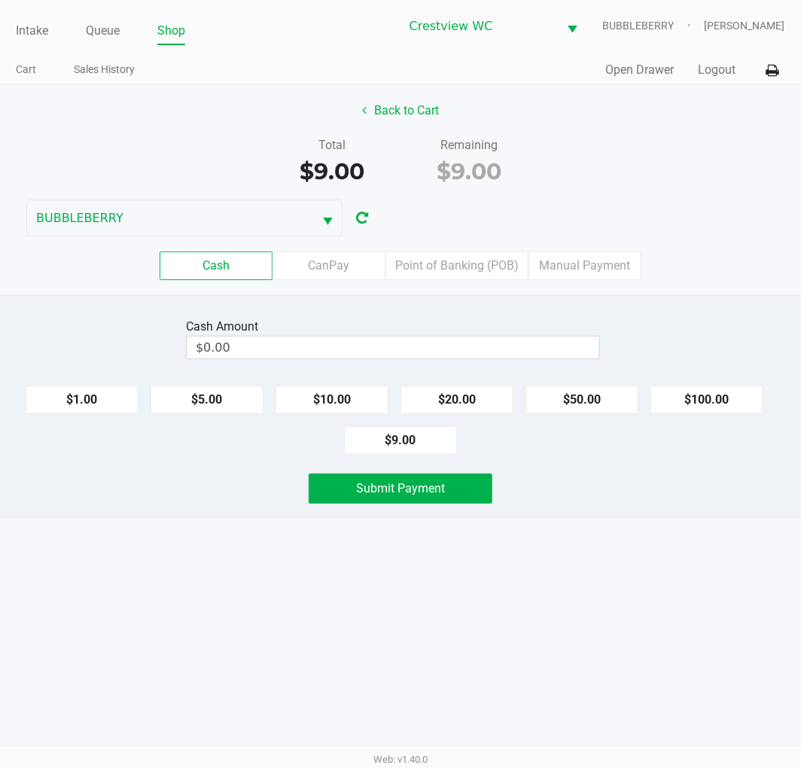
click at [718, 404] on button "$100.00" at bounding box center [707, 400] width 113 height 29
type input "$100.00"
click at [467, 492] on button "Submit Payment" at bounding box center [401, 489] width 184 height 30
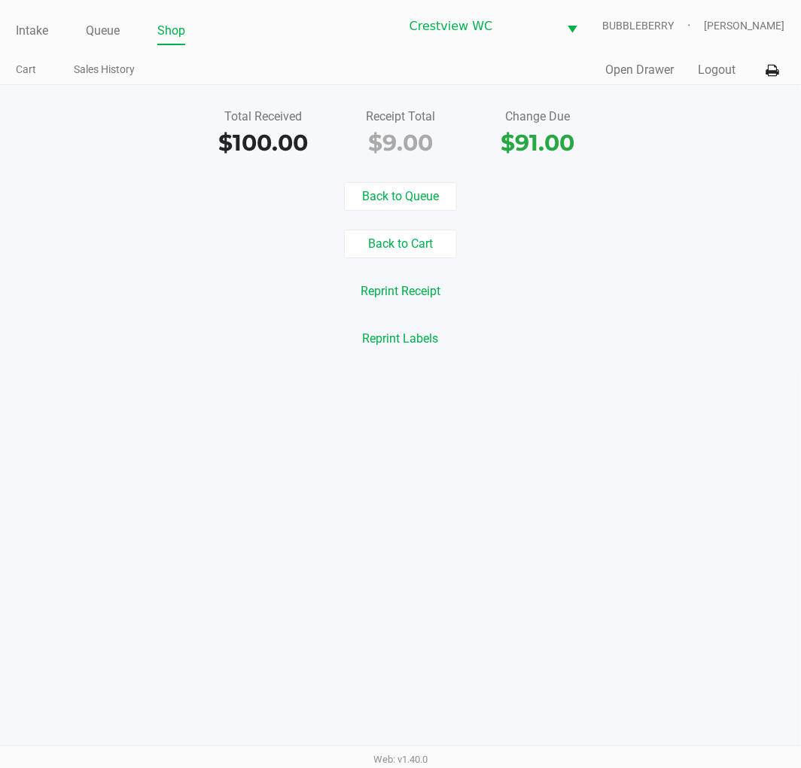
click at [28, 32] on link "Intake" at bounding box center [32, 30] width 32 height 21
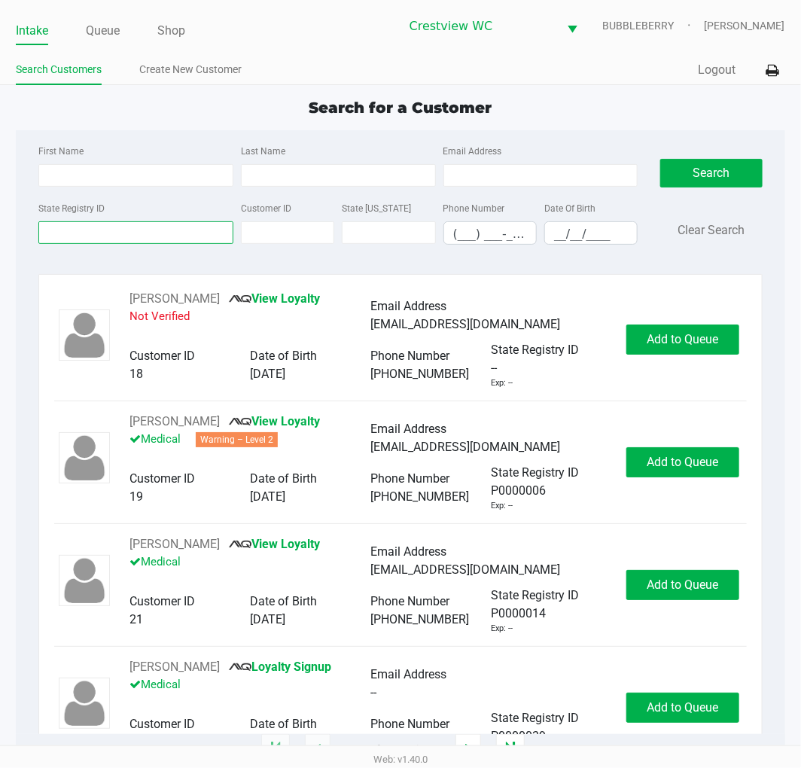
click at [155, 233] on input "State Registry ID" at bounding box center [135, 232] width 195 height 23
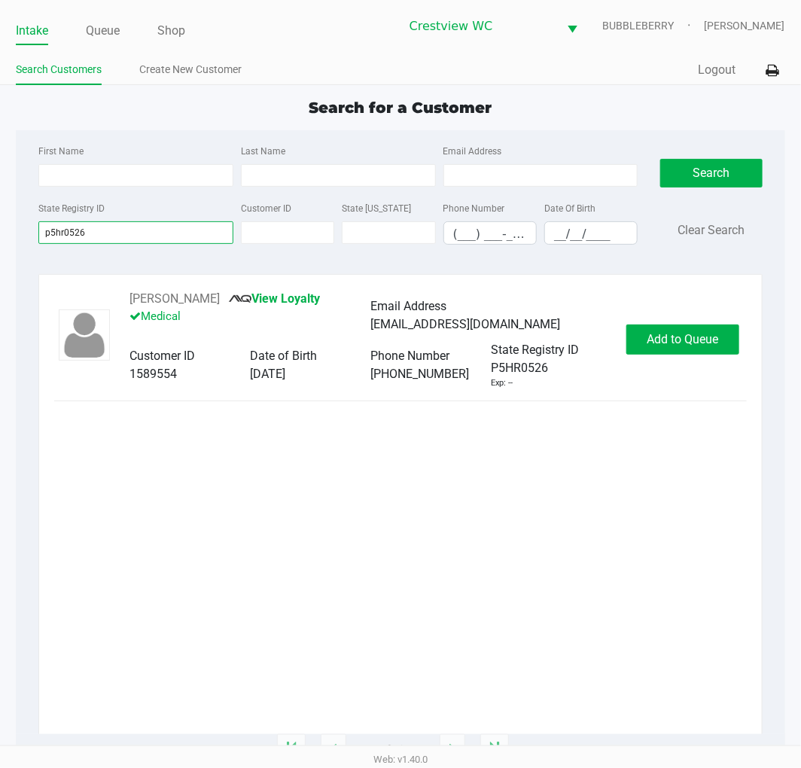
type input "p5hr0526"
click at [675, 333] on span "Add to Queue" at bounding box center [683, 339] width 72 height 14
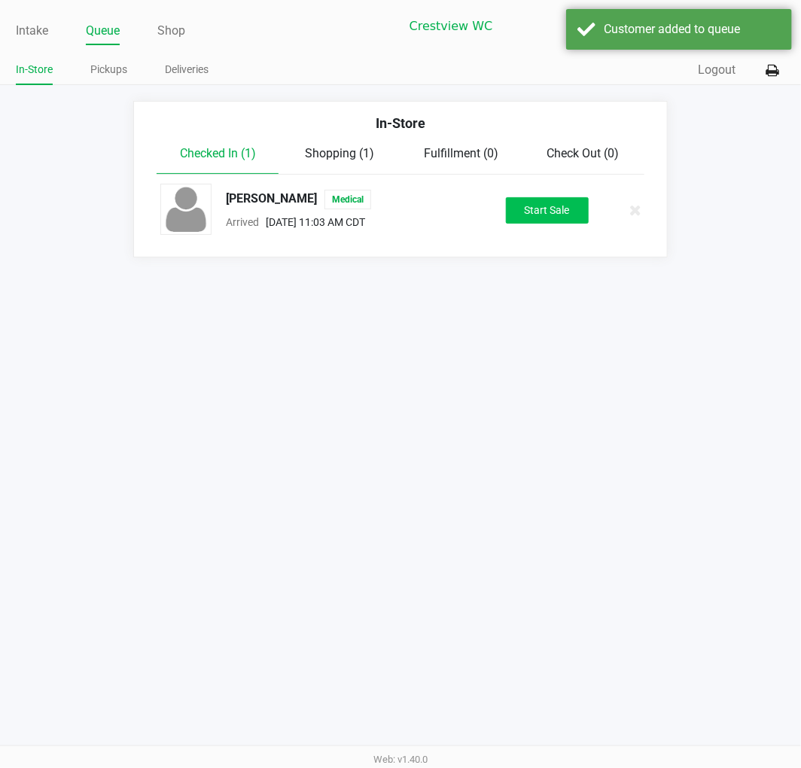
click at [570, 207] on button "Start Sale" at bounding box center [547, 210] width 83 height 26
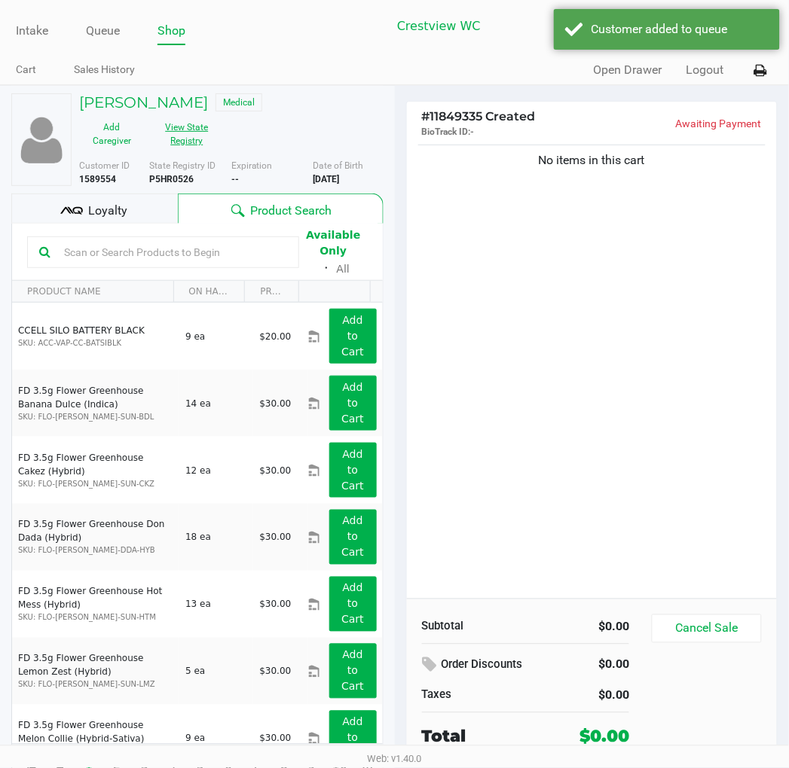
click at [186, 143] on button "View State Registry" at bounding box center [182, 134] width 75 height 38
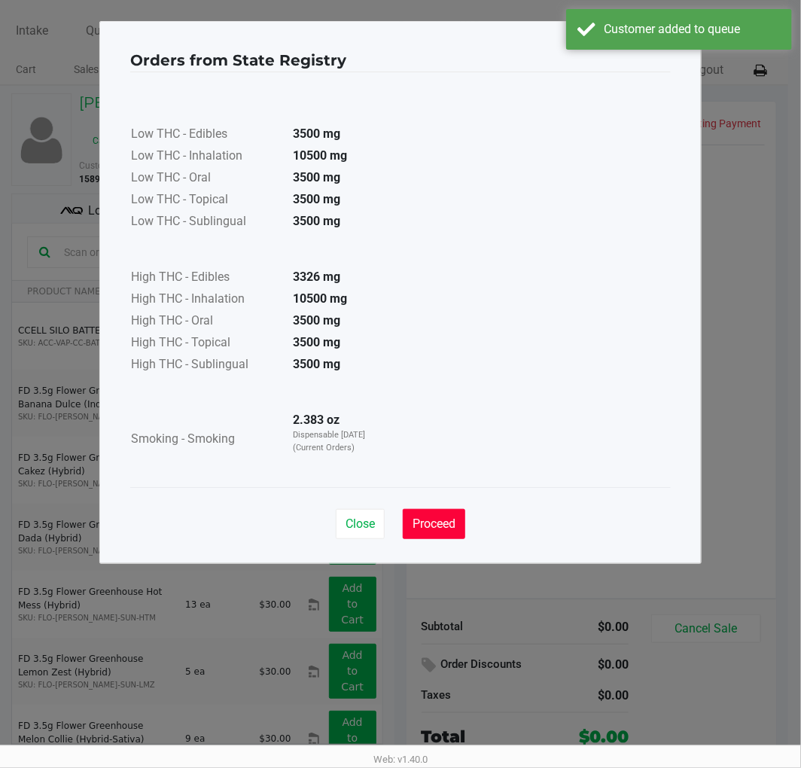
click at [441, 521] on span "Proceed" at bounding box center [434, 524] width 43 height 14
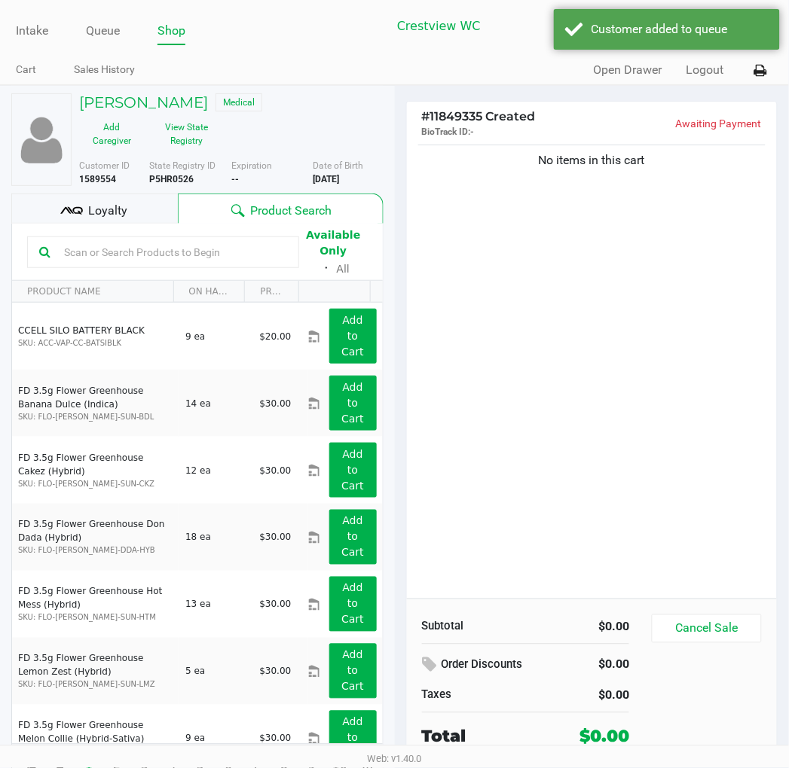
click at [198, 253] on input "text" at bounding box center [172, 252] width 229 height 23
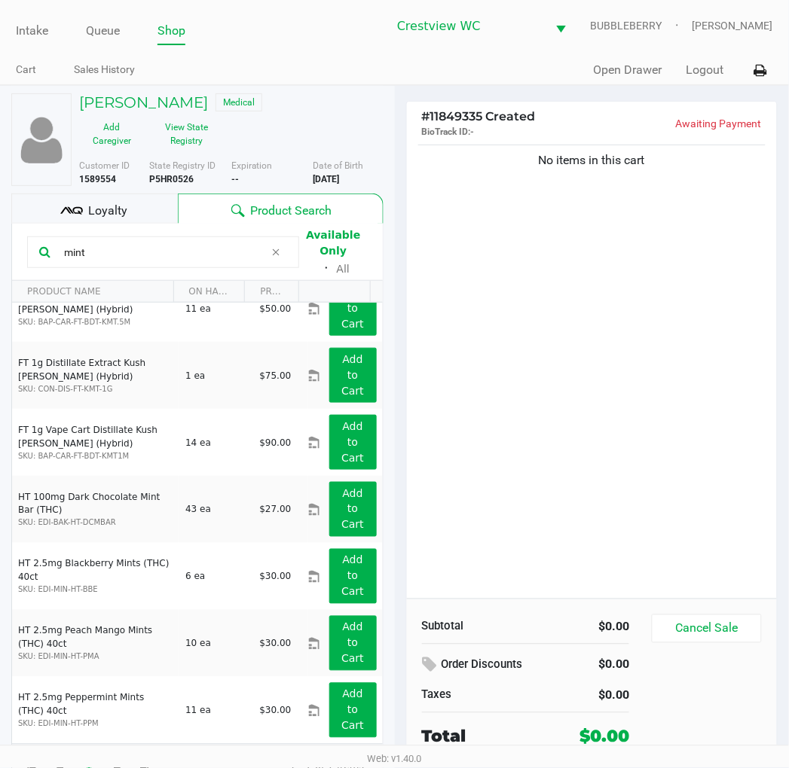
scroll to position [29, 0]
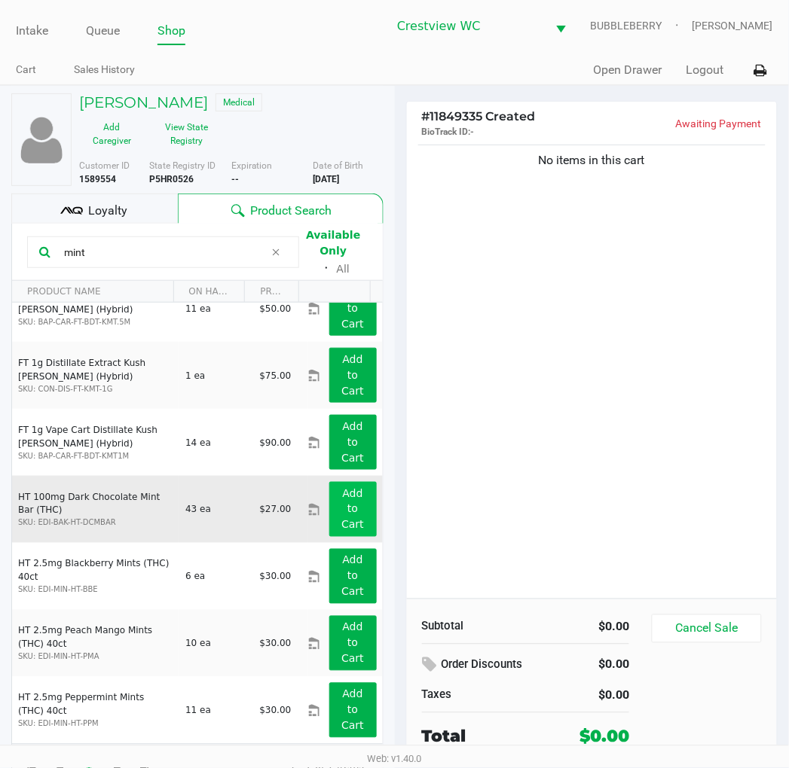
type input "mint"
click at [347, 517] on app-button-loader "Add to Cart" at bounding box center [352, 509] width 23 height 44
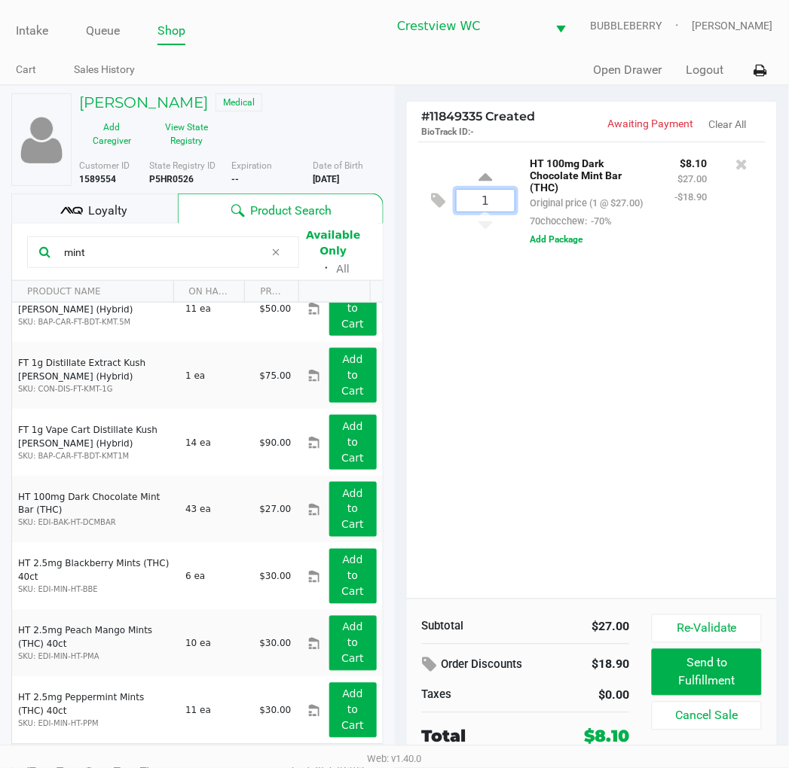
click at [496, 206] on input "1" at bounding box center [485, 201] width 58 height 22
type input "3"
click at [563, 445] on div "JOHN MITCHELL Medical Add Caregiver View State Registry Customer ID 1589554 Sta…" at bounding box center [394, 440] width 789 height 711
click at [160, 257] on input "mint" at bounding box center [161, 252] width 206 height 23
type input "m"
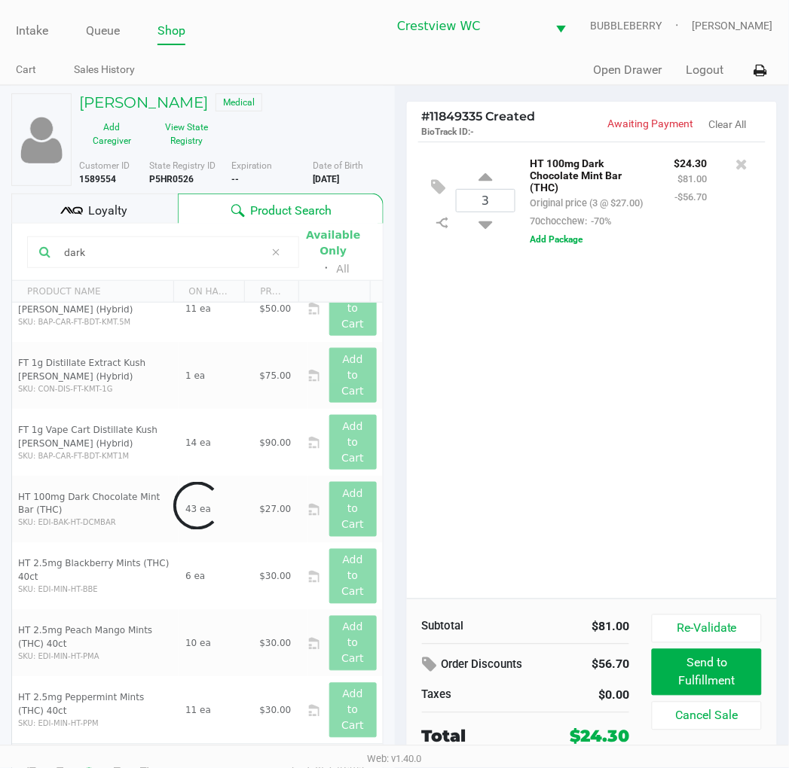
scroll to position [0, 0]
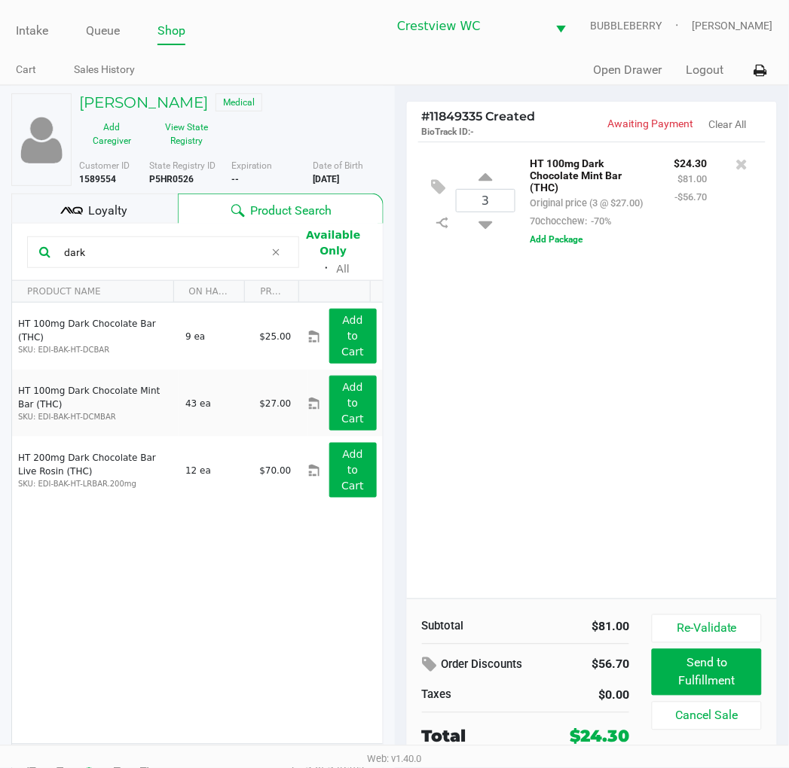
type input "dark"
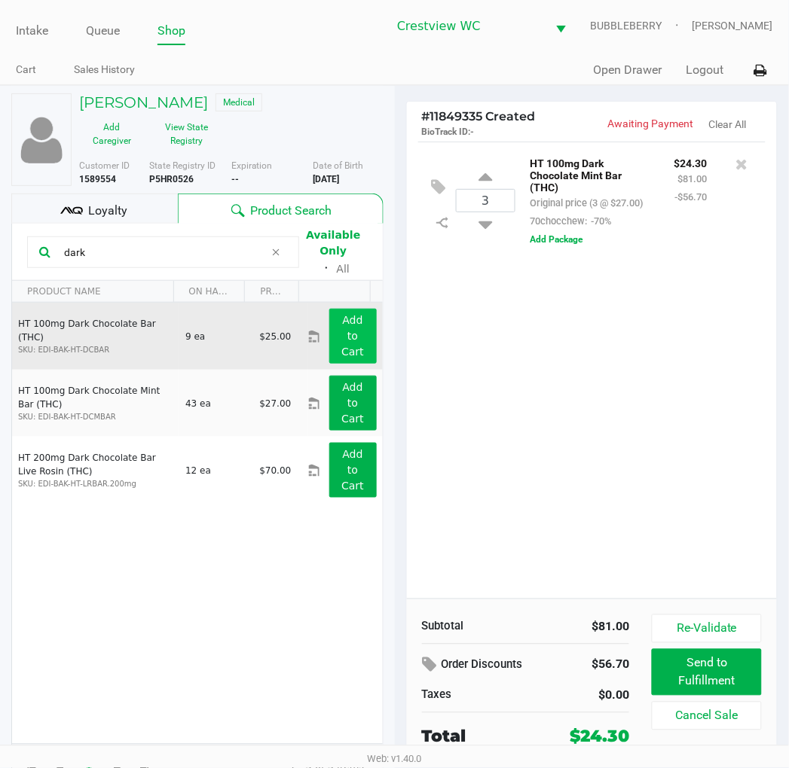
click at [333, 340] on button "Add to Cart" at bounding box center [352, 336] width 47 height 55
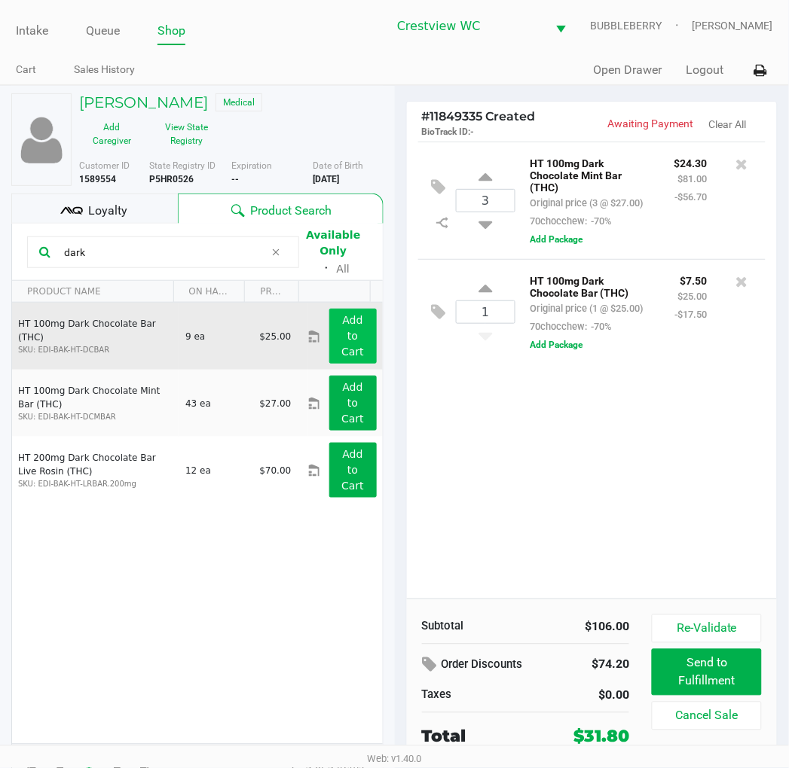
click at [491, 300] on icon at bounding box center [485, 291] width 14 height 19
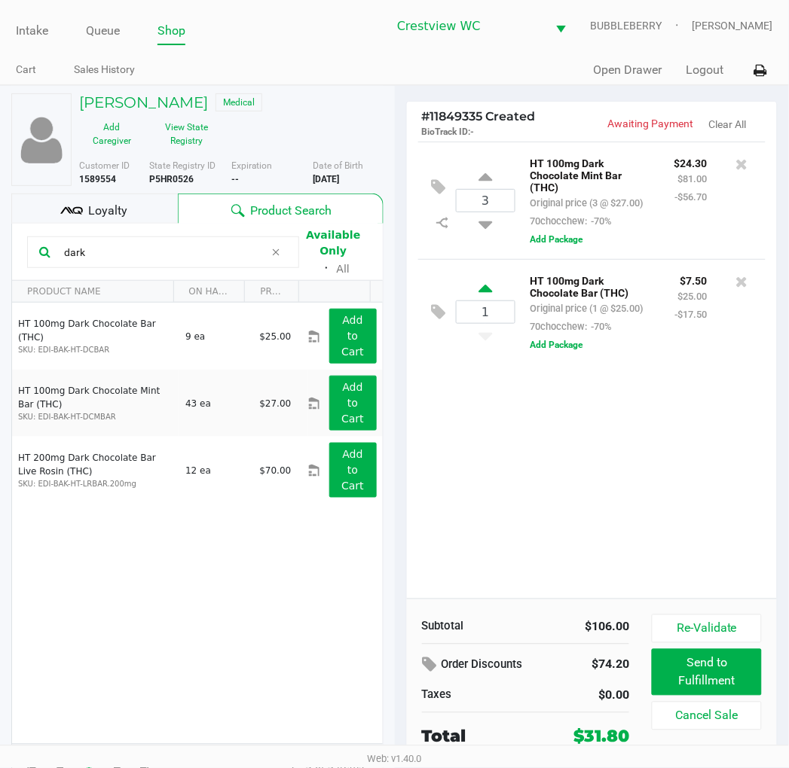
type input "2"
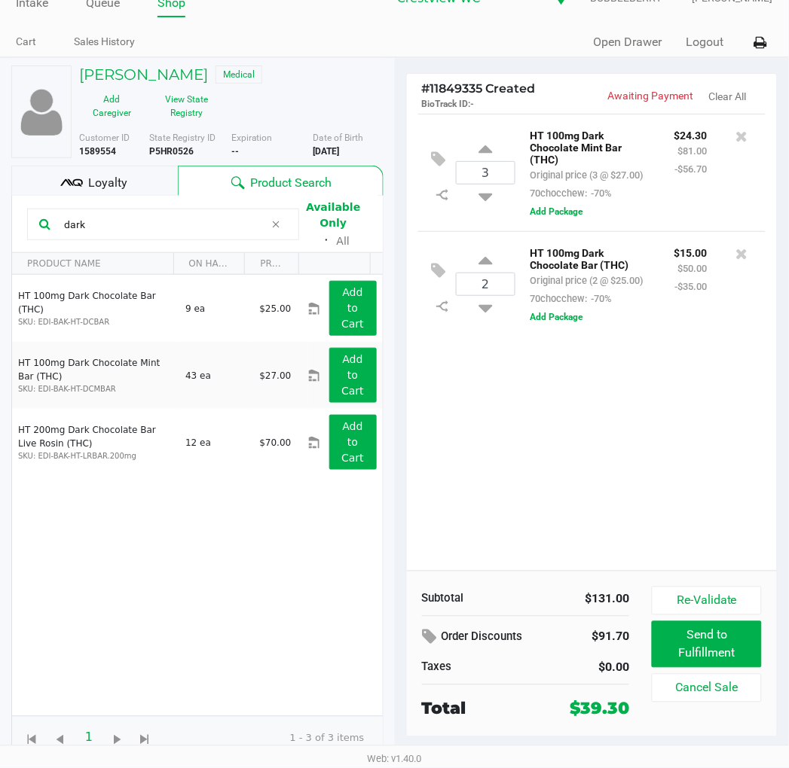
click at [621, 383] on div "3 HT 100mg Dark Chocolate Mint Bar (THC) Original price (3 @ $27.00) 70chocchew…" at bounding box center [592, 342] width 371 height 457
click at [703, 408] on div "3 HT 100mg Dark Chocolate Mint Bar (THC) Original price (3 @ $27.00) 70chocchew…" at bounding box center [592, 342] width 371 height 457
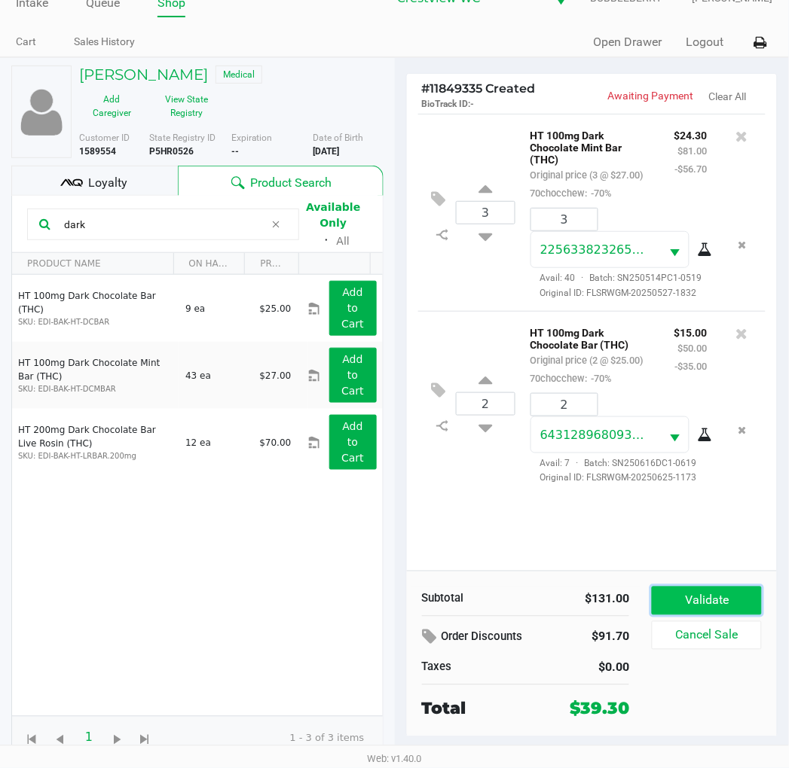
click at [672, 606] on button "Validate" at bounding box center [705, 601] width 109 height 29
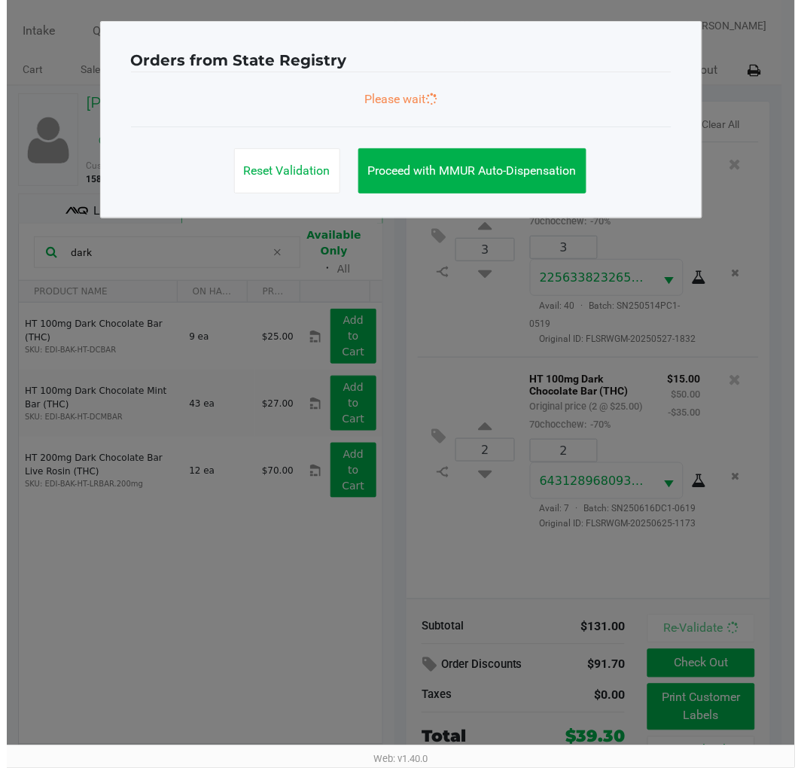
scroll to position [0, 0]
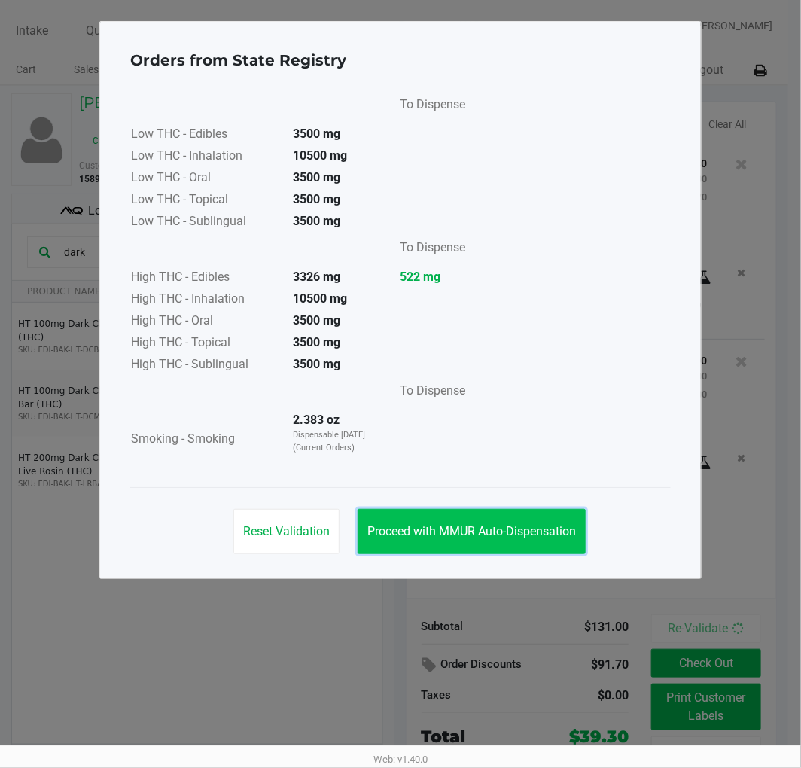
click at [533, 535] on span "Proceed with MMUR Auto-Dispensation" at bounding box center [472, 531] width 209 height 14
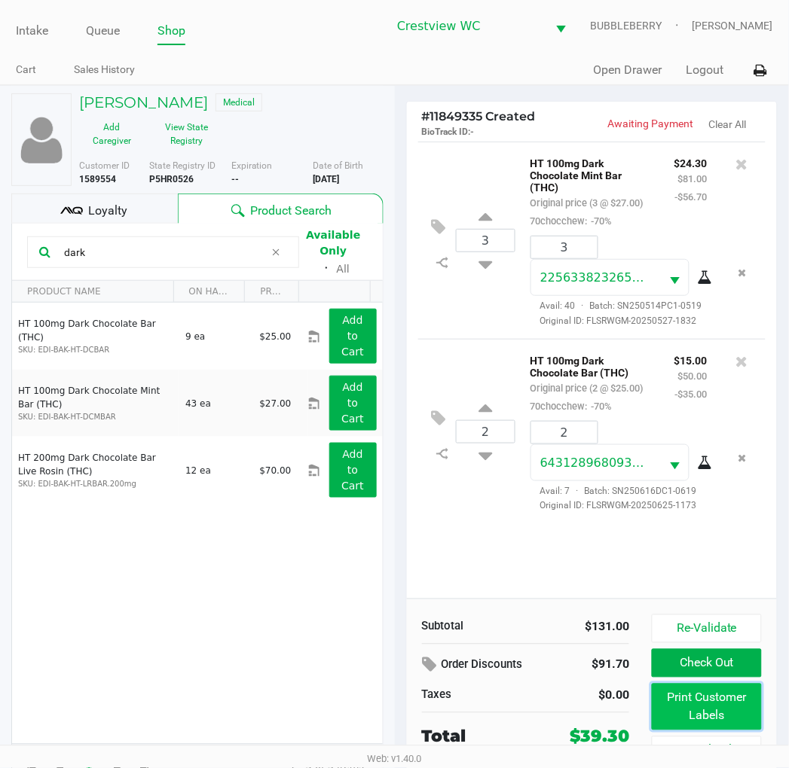
click at [754, 711] on button "Print Customer Labels" at bounding box center [705, 707] width 109 height 47
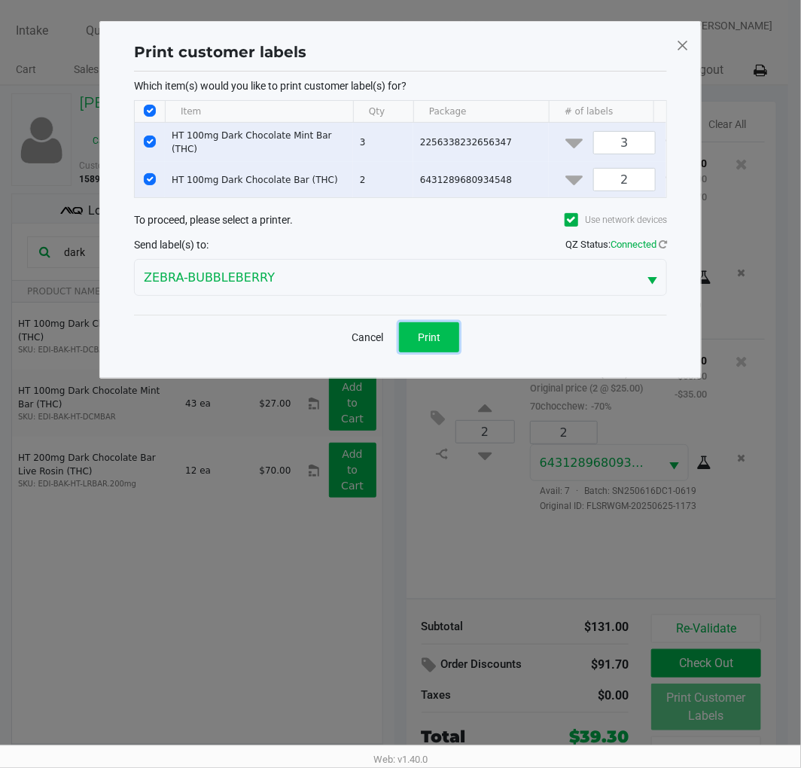
click at [457, 349] on button "Print" at bounding box center [429, 337] width 60 height 30
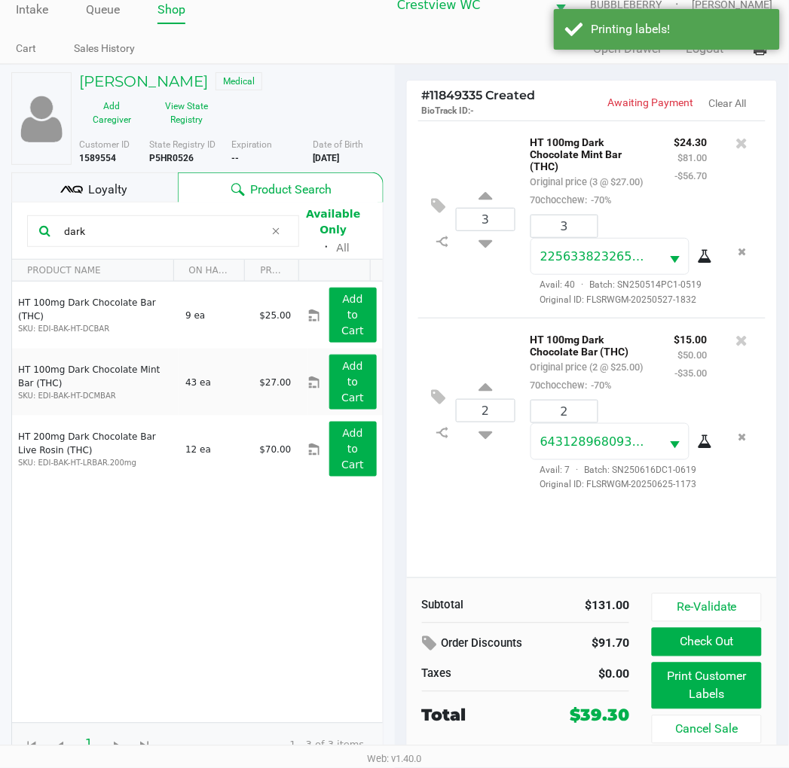
scroll to position [28, 0]
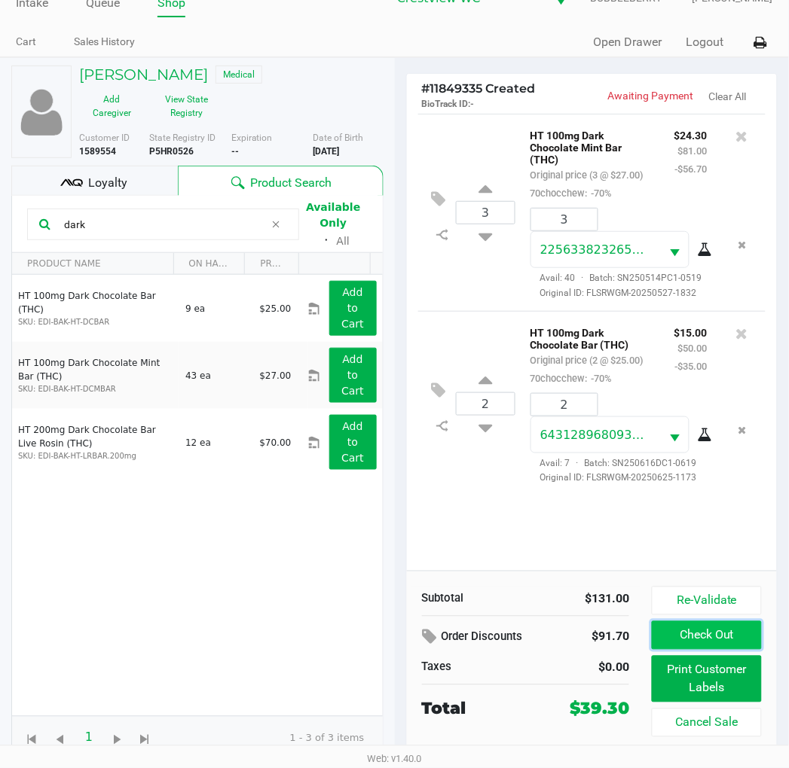
click at [720, 627] on button "Check Out" at bounding box center [705, 635] width 109 height 29
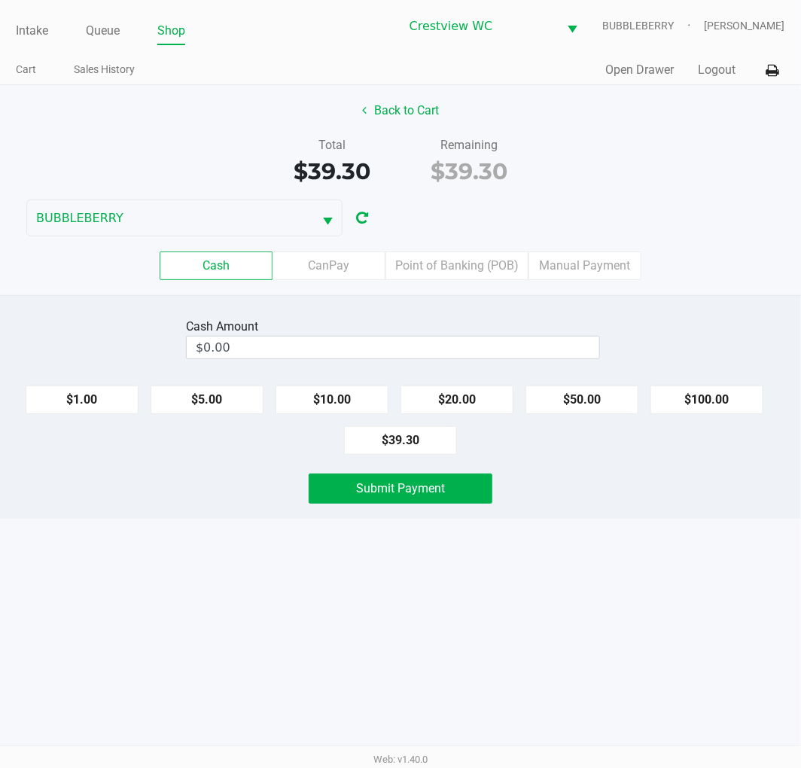
click at [493, 404] on button "$20.00" at bounding box center [457, 400] width 113 height 29
click at [484, 408] on button "$20.00" at bounding box center [457, 400] width 113 height 29
type input "$40.00"
click at [472, 525] on div "Intake Queue Shop Crestview WC BUBBLEBERRY Quintin Davies Cart Sales History Qu…" at bounding box center [400, 384] width 801 height 768
click at [478, 504] on button "Submit Payment" at bounding box center [401, 489] width 184 height 30
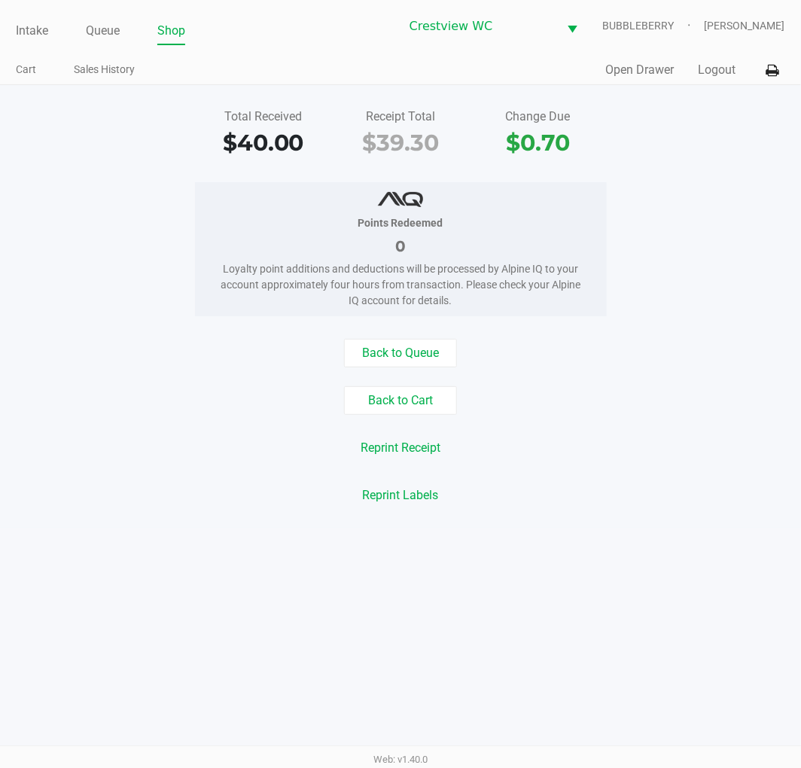
click at [23, 28] on link "Intake" at bounding box center [32, 30] width 32 height 21
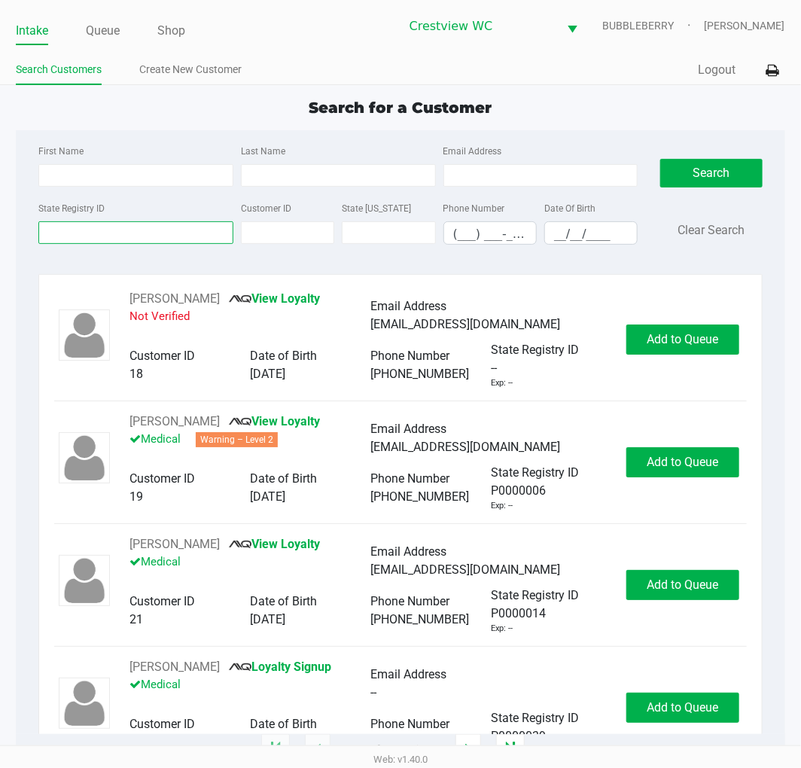
click at [113, 237] on input "State Registry ID" at bounding box center [135, 232] width 195 height 23
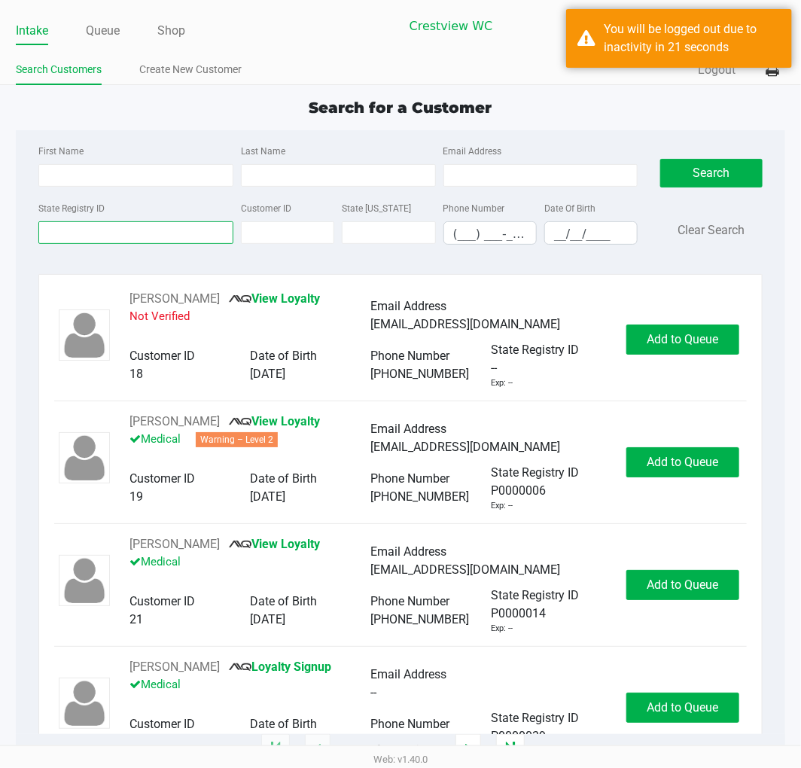
click at [143, 243] on input "State Registry ID" at bounding box center [135, 232] width 195 height 23
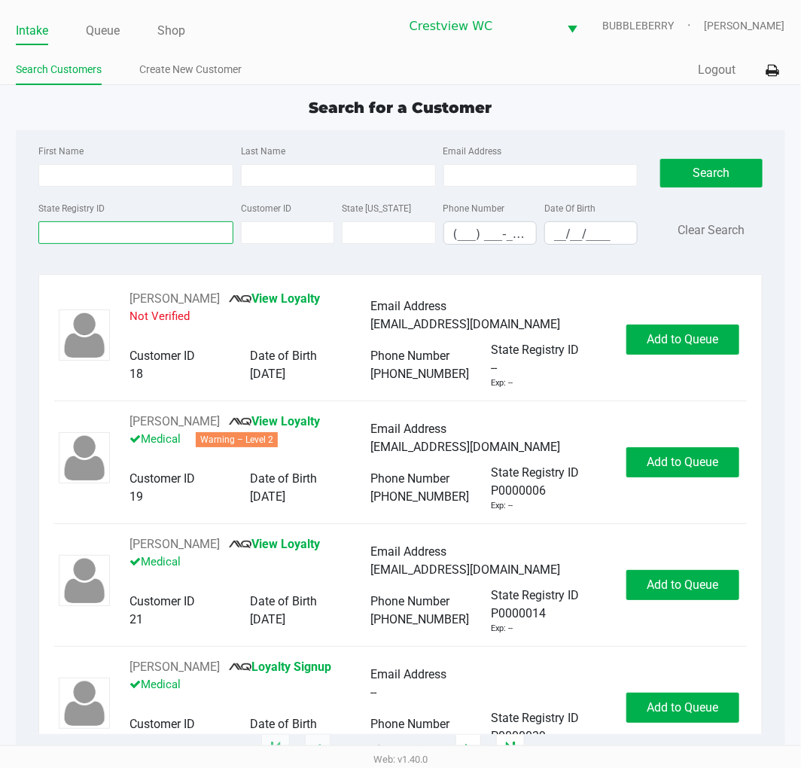
click at [101, 227] on input "State Registry ID" at bounding box center [135, 232] width 195 height 23
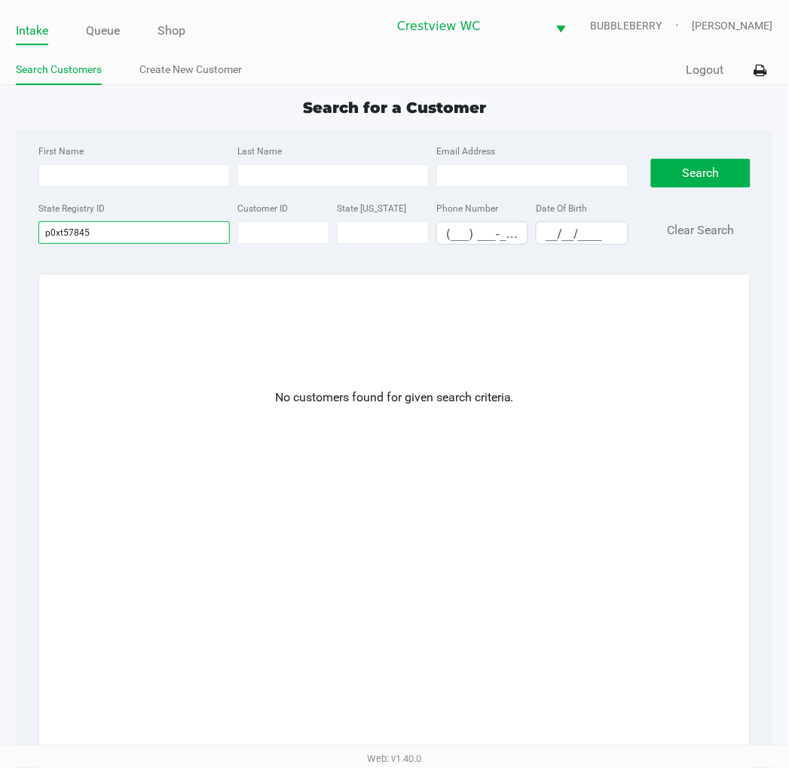
click at [132, 226] on input "p0xt57845" at bounding box center [133, 232] width 191 height 23
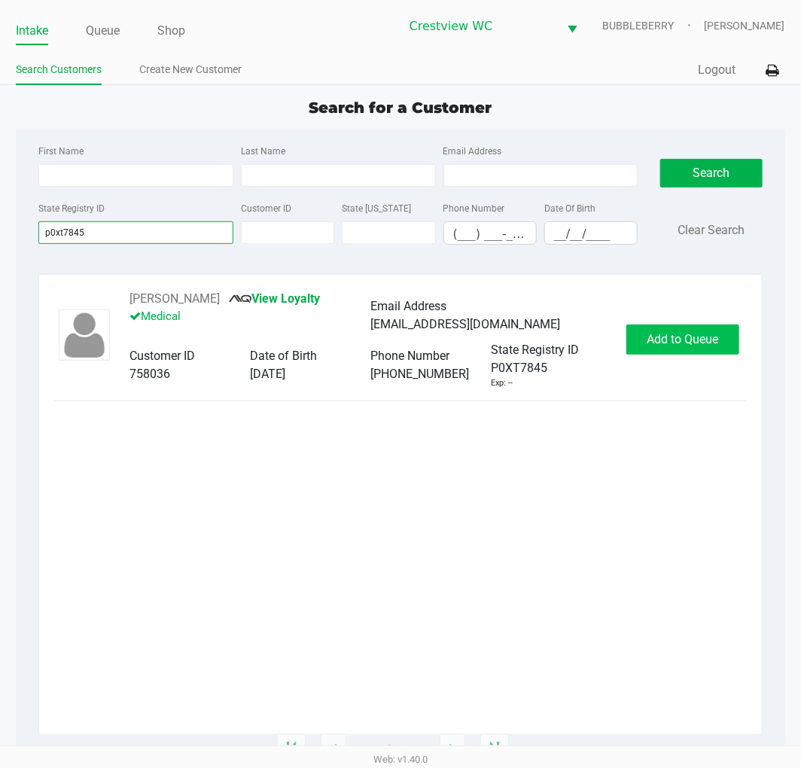
type input "p0xt7845"
click at [661, 328] on button "Add to Queue" at bounding box center [683, 340] width 113 height 30
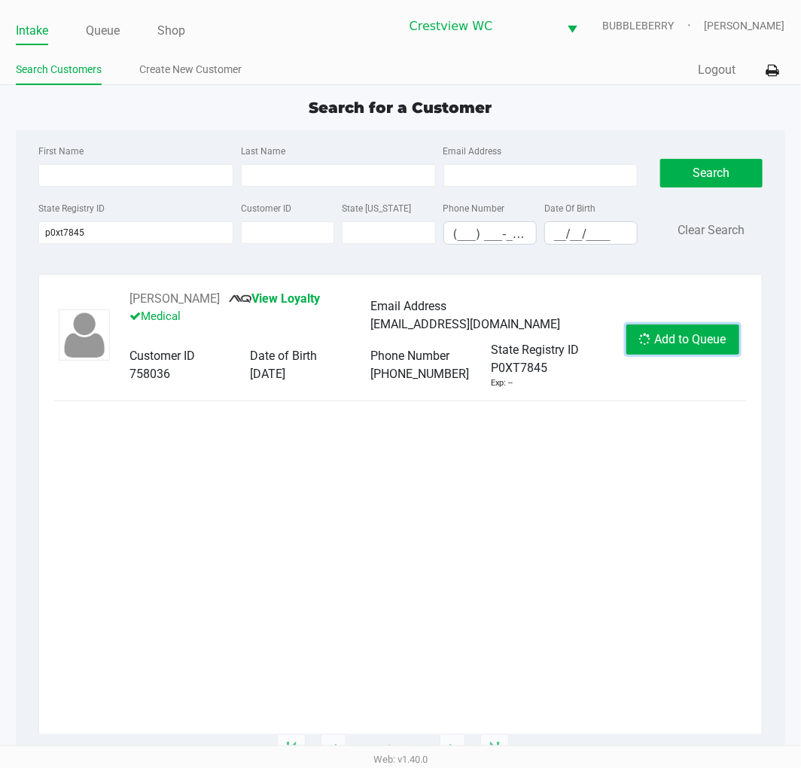
click at [693, 331] on button "Add to Queue" at bounding box center [683, 340] width 113 height 30
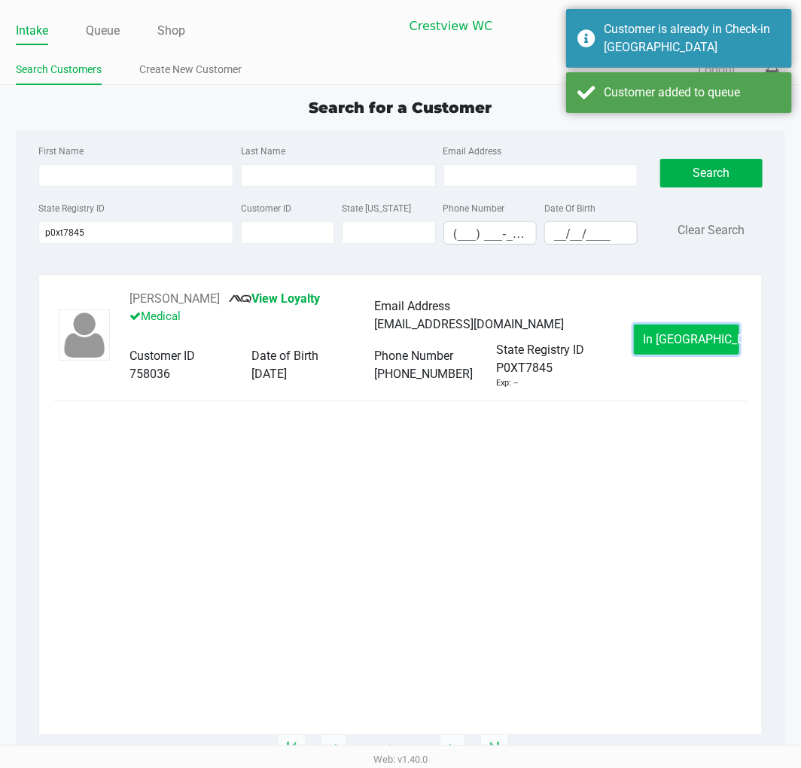
click at [657, 329] on button "In Queue" at bounding box center [686, 340] width 105 height 30
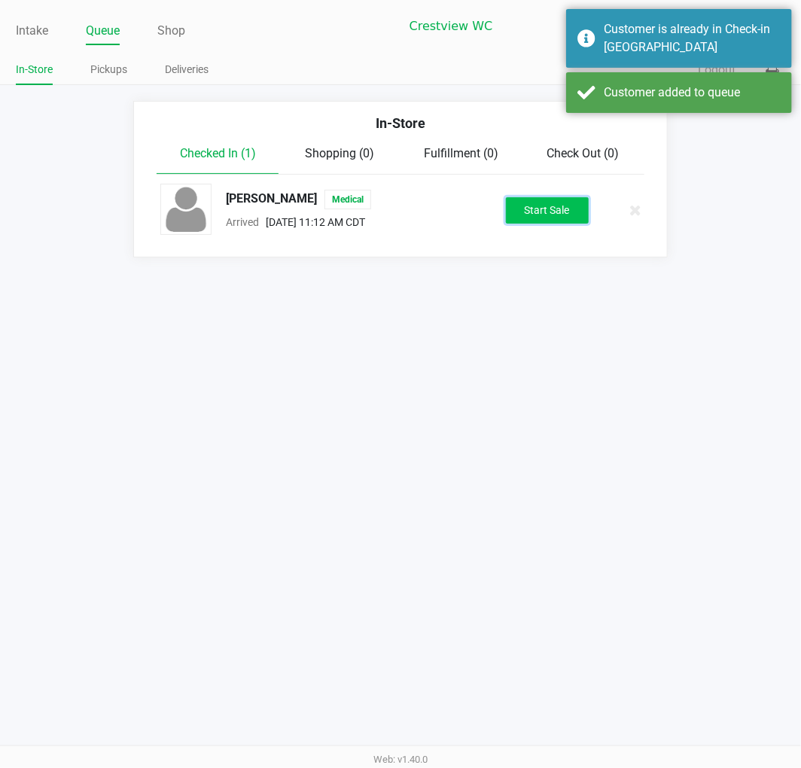
click at [508, 202] on button "Start Sale" at bounding box center [547, 210] width 83 height 26
click at [566, 226] on div "In-Store Checked In (1) Shopping (0) Fulfillment (0) Check Out (0) TAMON WINKLE…" at bounding box center [400, 179] width 801 height 157
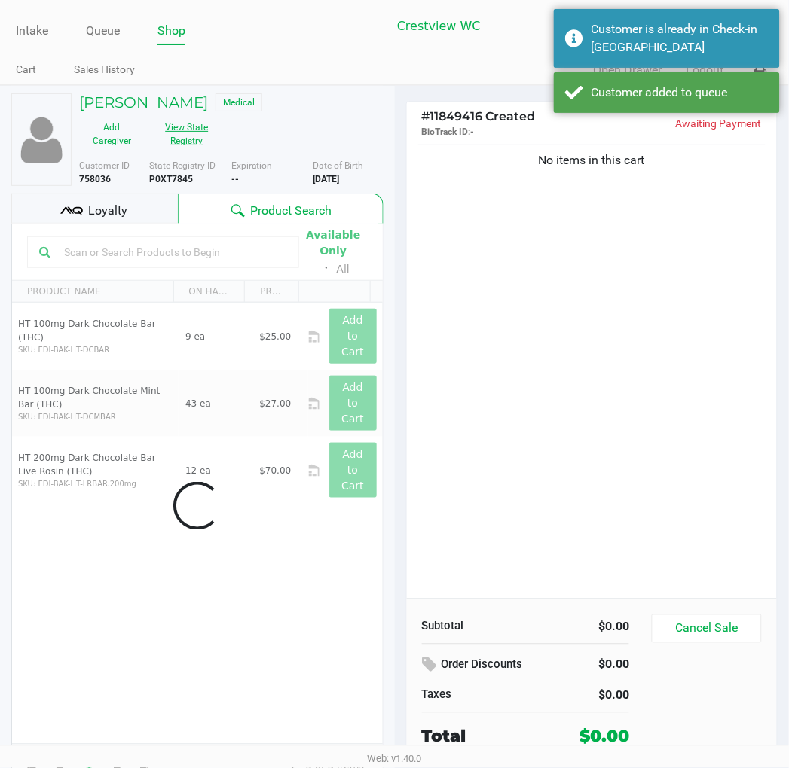
click at [193, 145] on button "View State Registry" at bounding box center [182, 134] width 75 height 38
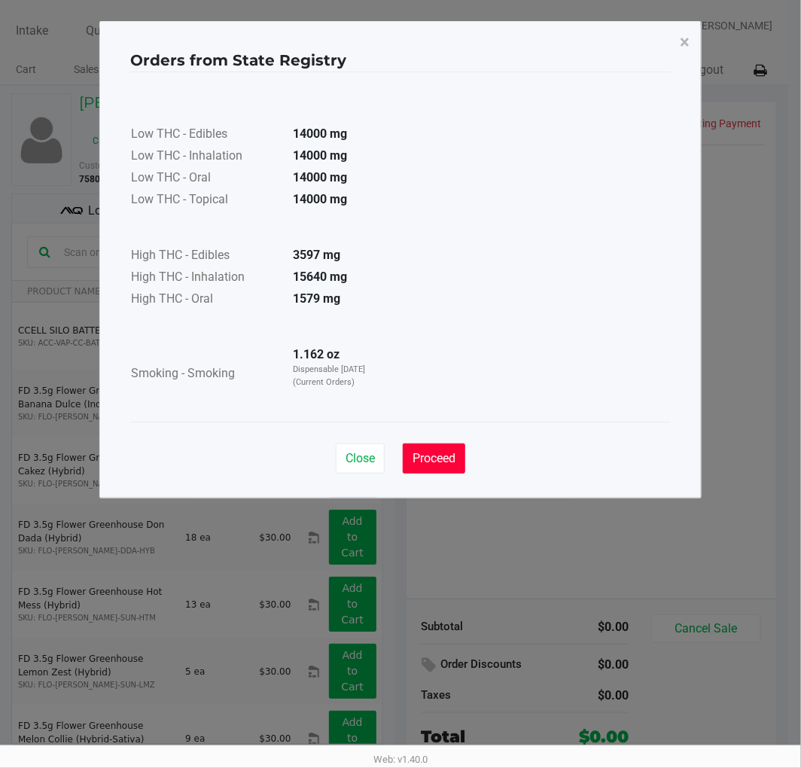
click at [430, 457] on span "Proceed" at bounding box center [434, 458] width 43 height 14
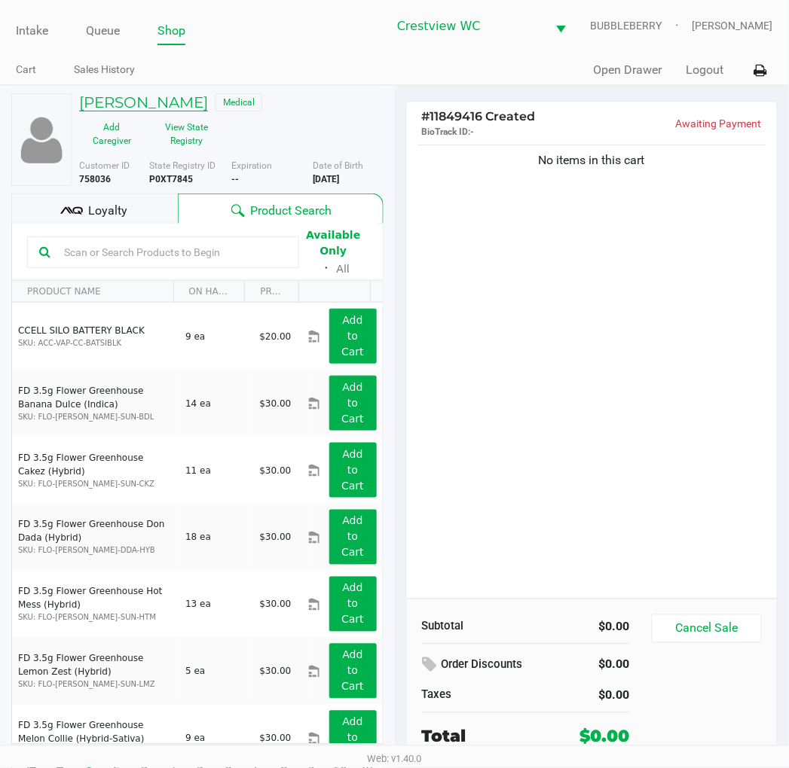
click at [151, 96] on h5 "TAMON WINKLER" at bounding box center [143, 102] width 129 height 18
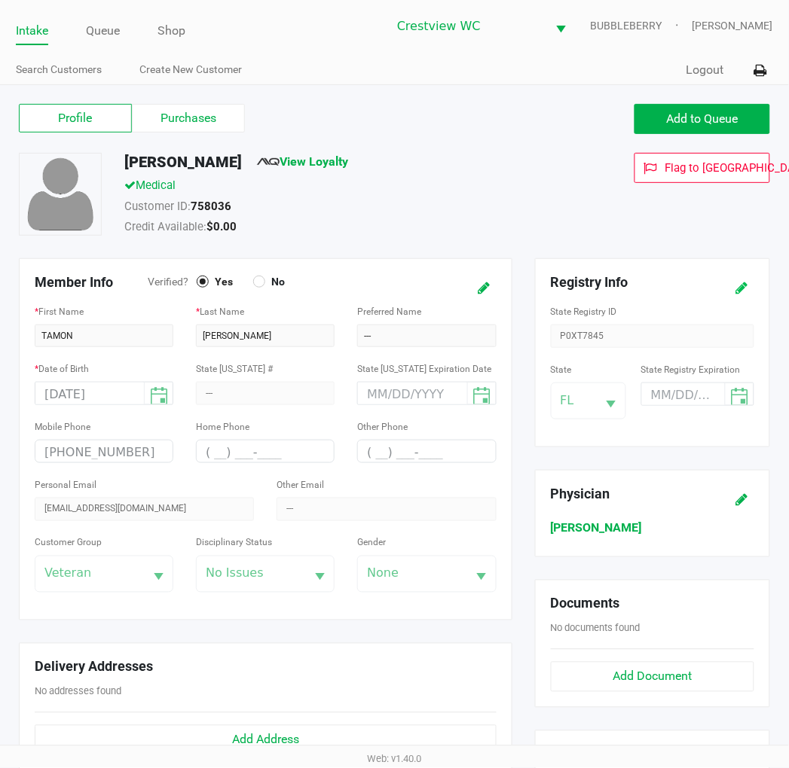
click at [743, 291] on icon at bounding box center [742, 288] width 12 height 11
click at [656, 399] on input "month/day/year" at bounding box center [672, 394] width 60 height 23
type input "09/11/2026"
click at [746, 287] on icon at bounding box center [742, 288] width 12 height 11
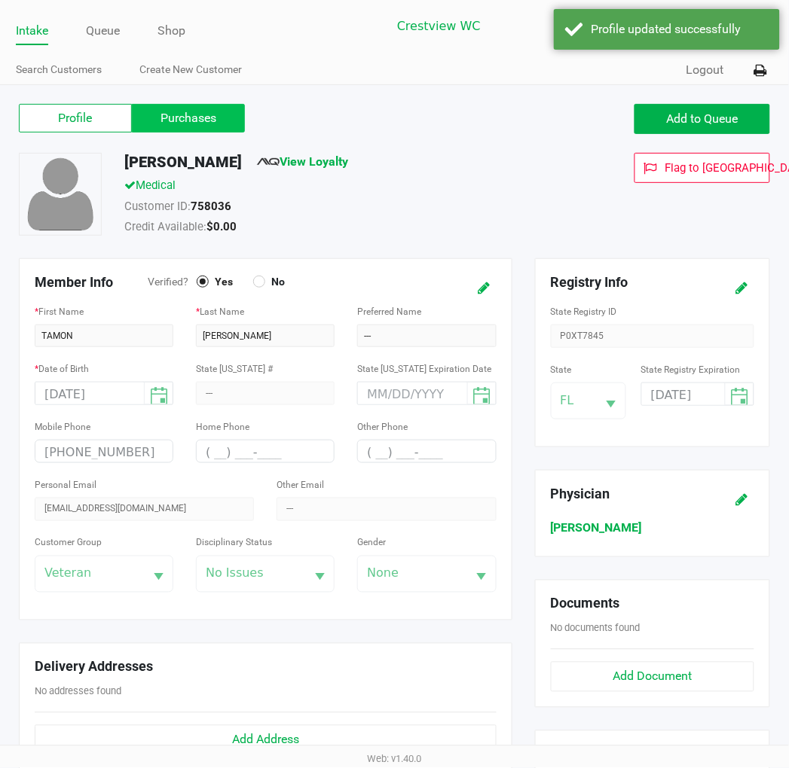
click at [155, 111] on label "Purchases" at bounding box center [188, 118] width 113 height 29
click at [0, 0] on 1 "Purchases" at bounding box center [0, 0] width 0 height 0
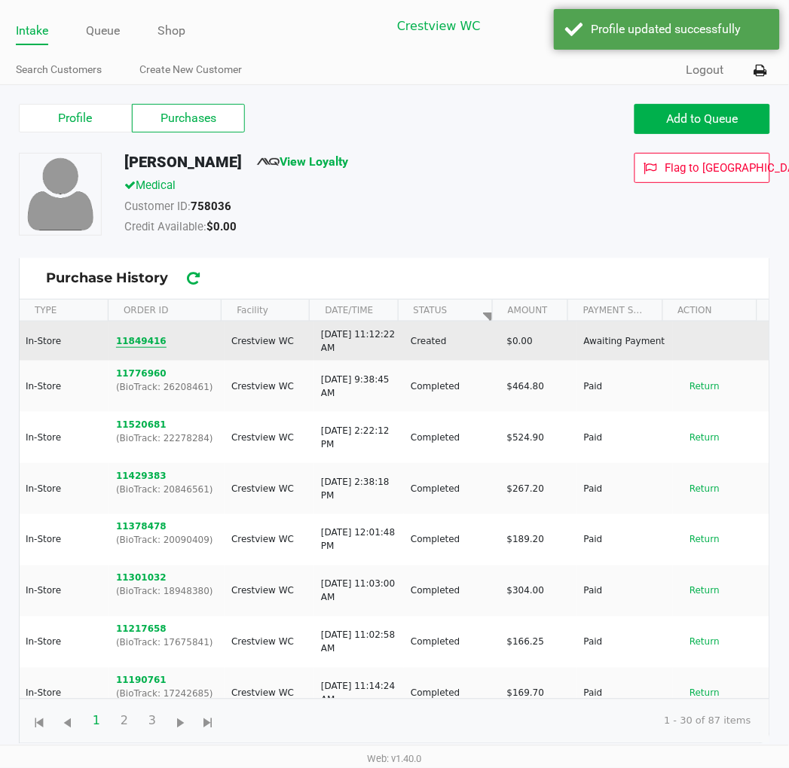
click at [136, 337] on button "11849416" at bounding box center [141, 341] width 50 height 14
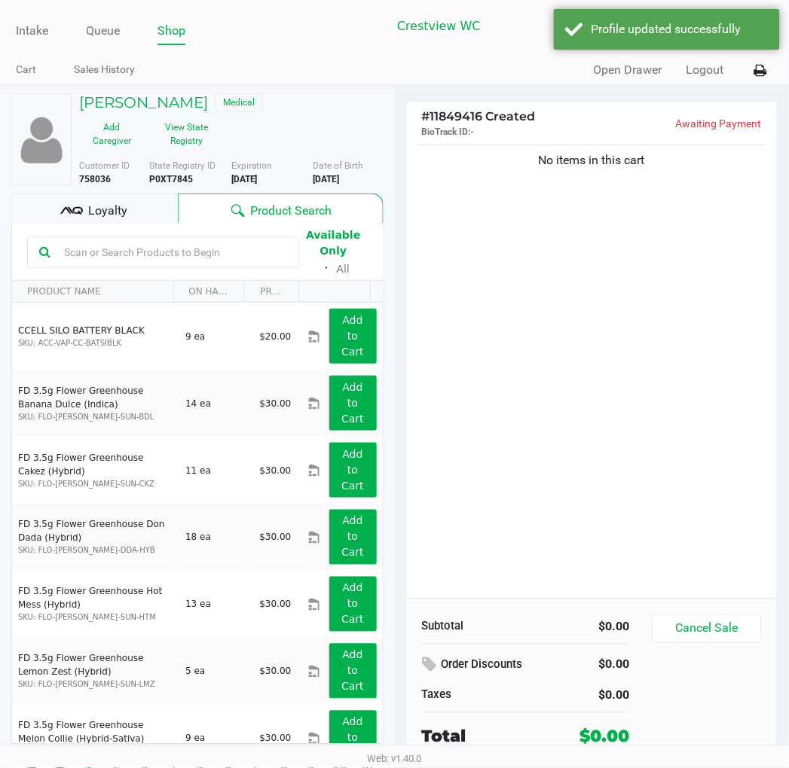
click at [560, 243] on div "No items in this cart" at bounding box center [592, 370] width 371 height 457
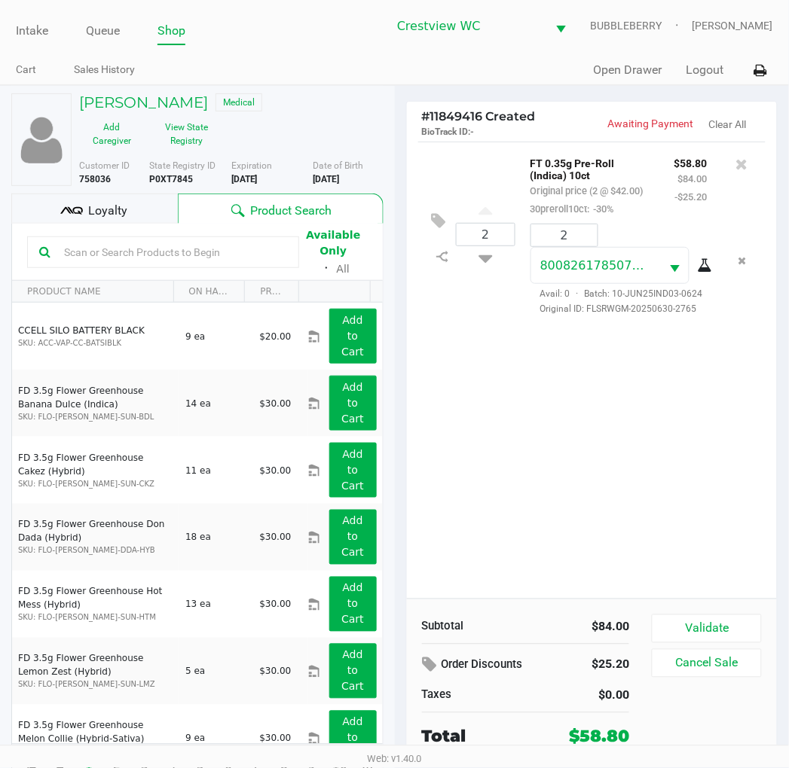
click at [613, 437] on div "2 FT 0.35g Pre-Roll (Indica) 10ct Original price (2 @ $42.00) 30preroll10ct: -3…" at bounding box center [592, 370] width 371 height 457
click at [598, 432] on div "2 FT 0.35g Pre-Roll (Indica) 10ct Original price (2 @ $42.00) 30preroll10ct: -3…" at bounding box center [592, 370] width 371 height 457
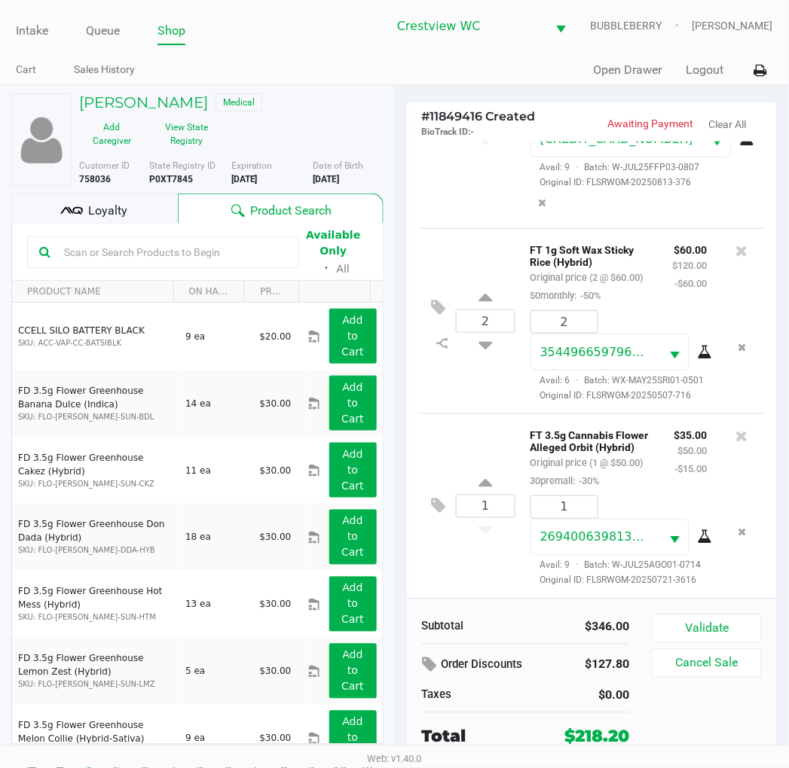
scroll to position [575, 0]
drag, startPoint x: 723, startPoint y: 624, endPoint x: 722, endPoint y: 606, distance: 18.1
click at [722, 613] on div "Subtotal $396.00 Order Discounts $142.80 Taxes $0.00 Total $253.20 Validate Can…" at bounding box center [592, 682] width 371 height 166
click at [679, 621] on button "Validate" at bounding box center [705, 629] width 109 height 29
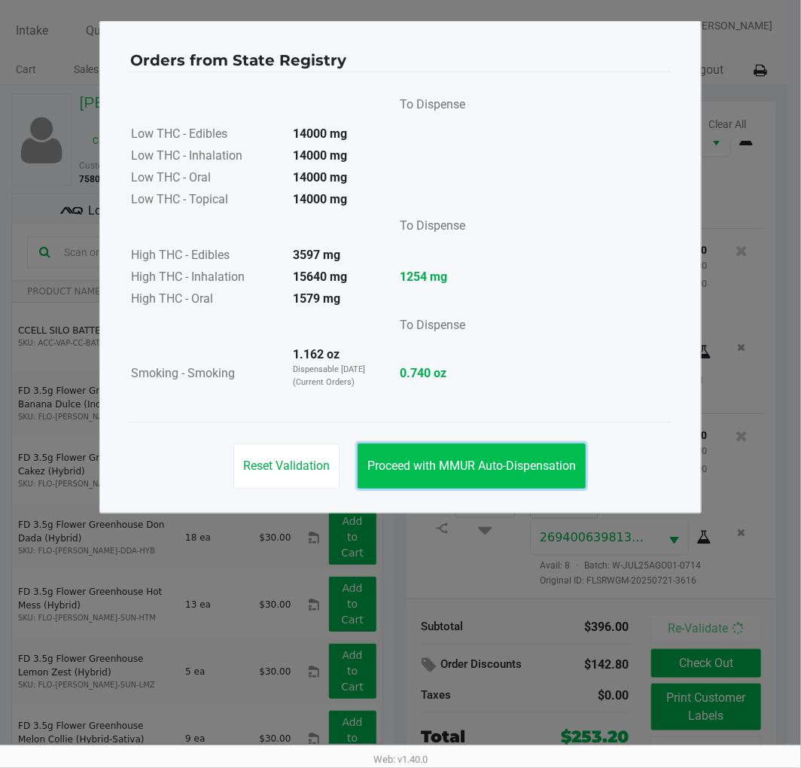
click at [565, 475] on button "Proceed with MMUR Auto-Dispensation" at bounding box center [472, 466] width 228 height 45
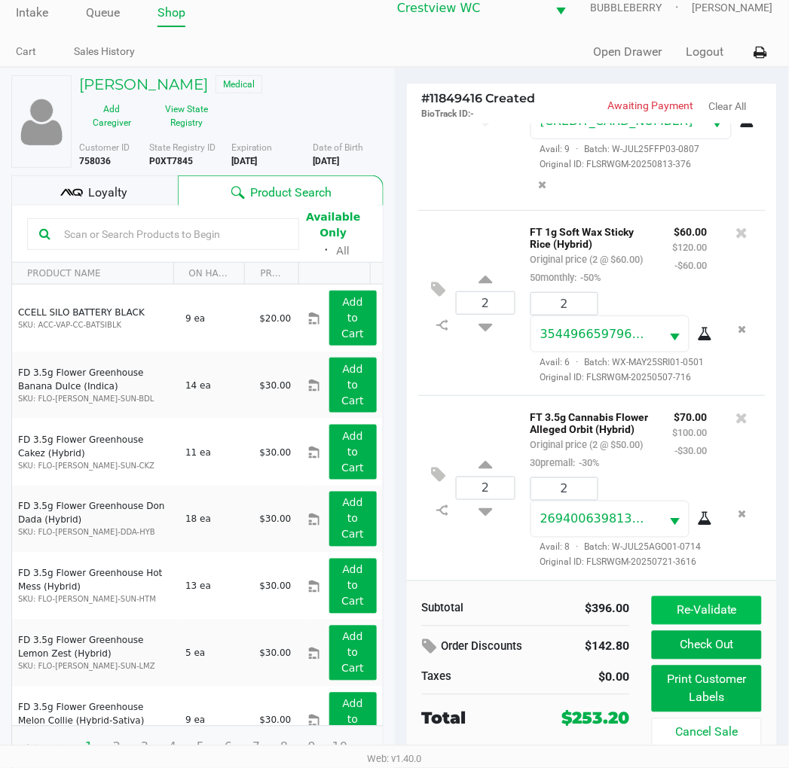
scroll to position [28, 0]
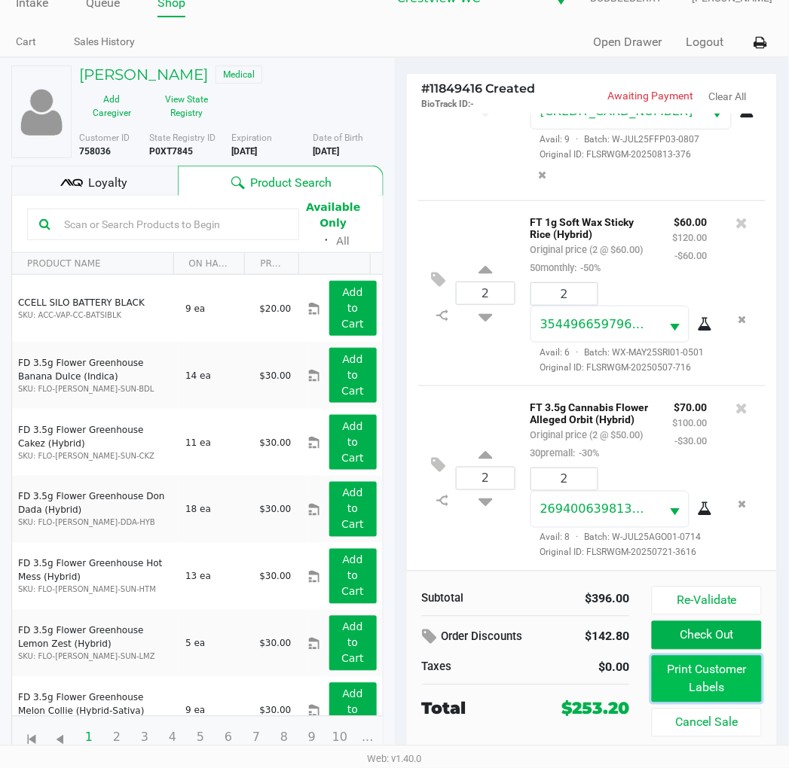
click at [679, 690] on button "Print Customer Labels" at bounding box center [705, 679] width 109 height 47
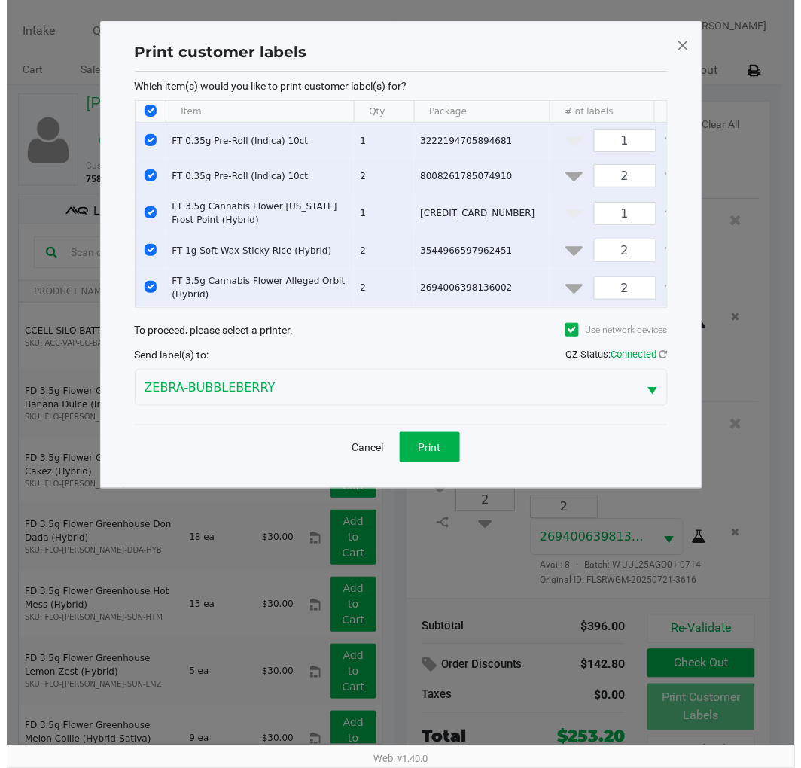
scroll to position [0, 0]
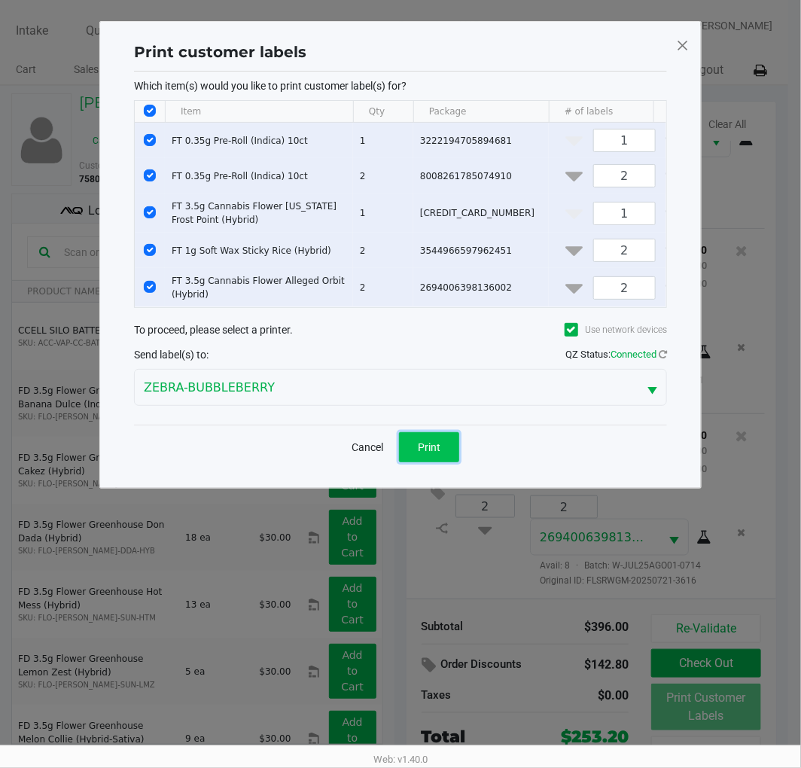
click at [425, 450] on button "Print" at bounding box center [429, 447] width 60 height 30
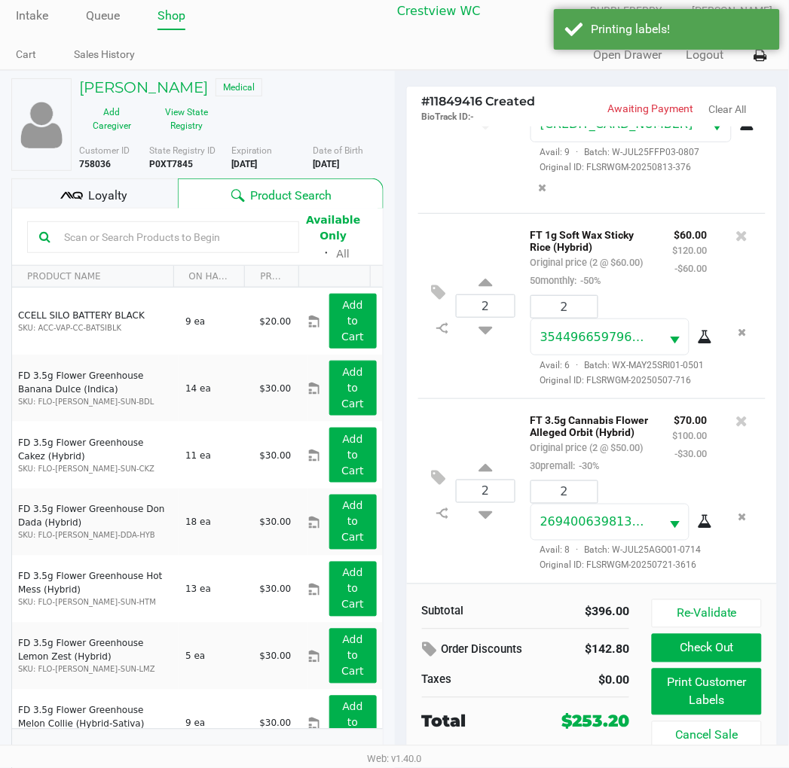
scroll to position [28, 0]
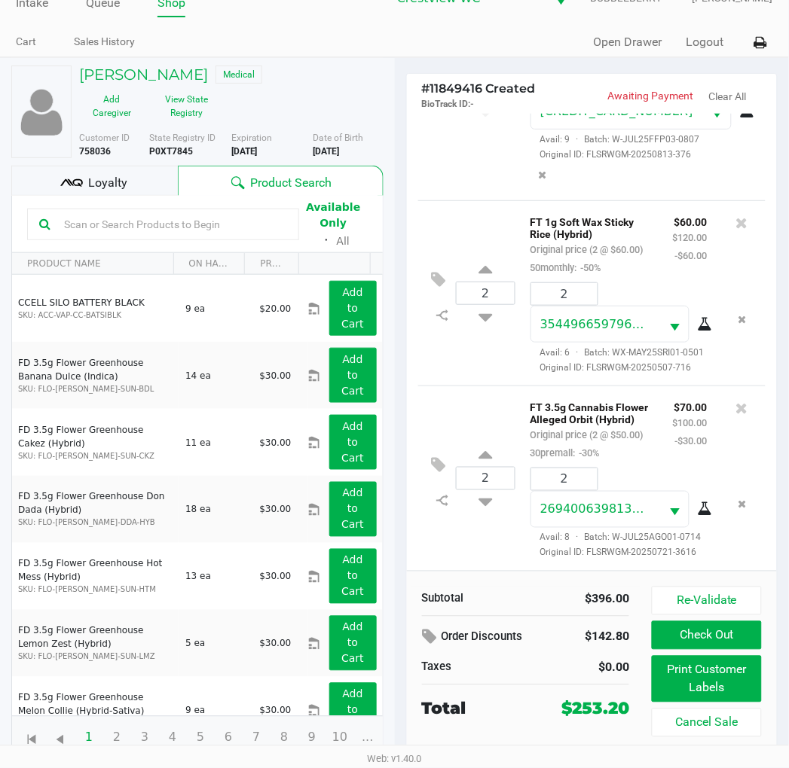
click at [139, 198] on div "Available Only ᛫ All" at bounding box center [197, 224] width 340 height 52
click at [136, 182] on div "Loyalty" at bounding box center [94, 181] width 166 height 30
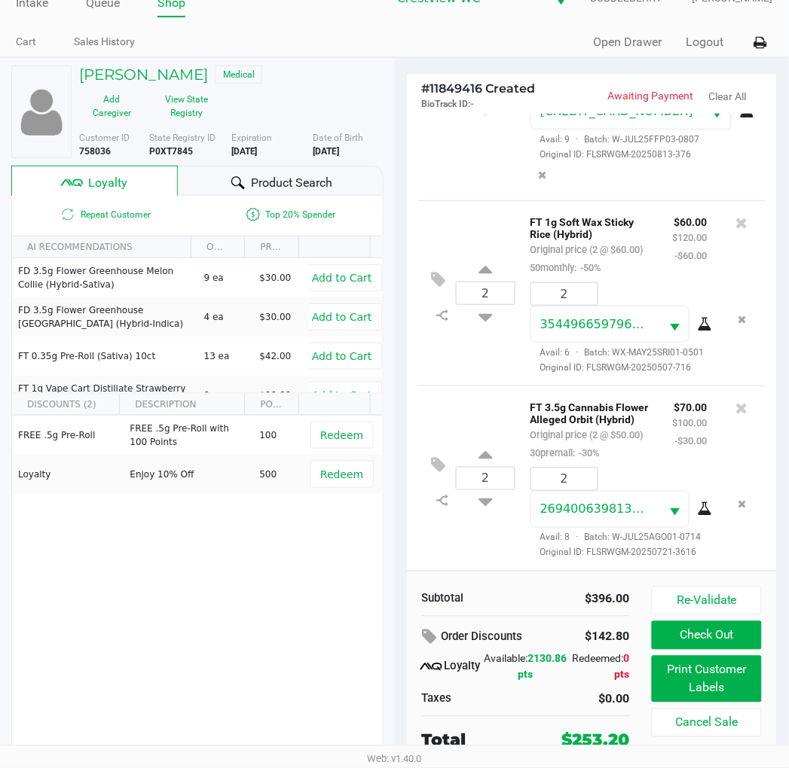
scroll to position [29, 0]
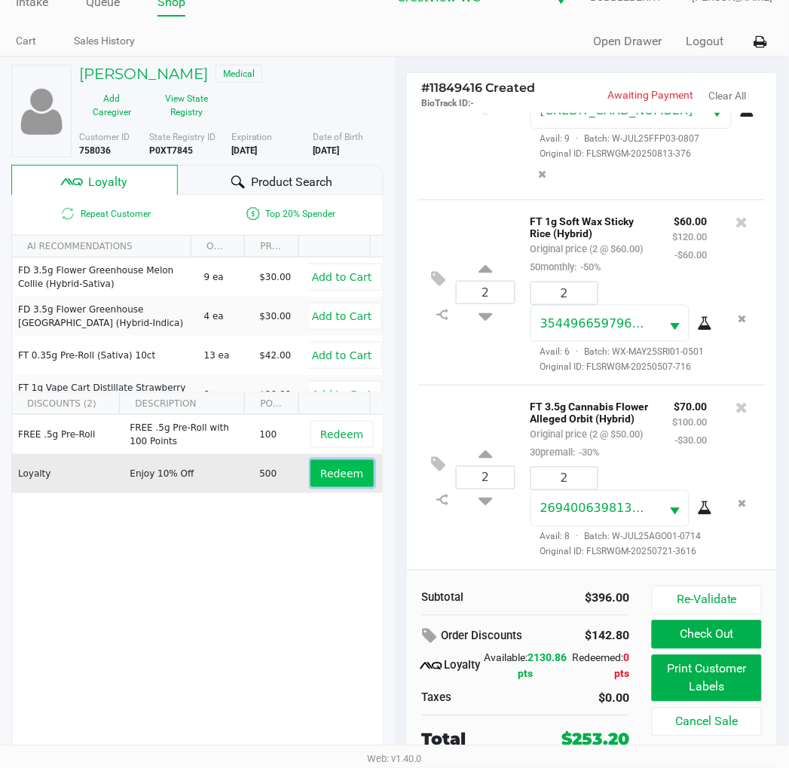
click at [347, 473] on span "Redeem" at bounding box center [341, 474] width 43 height 12
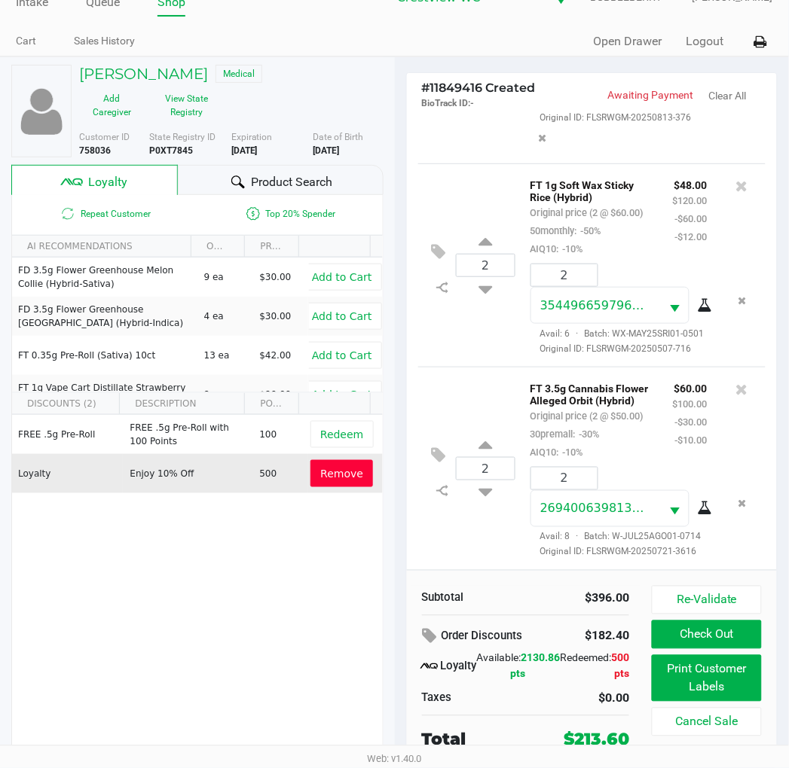
scroll to position [648, 0]
click at [450, 367] on div "2 FT 3.5g Cannabis Flower Alleged Orbit (Hybrid) Original price (2 @ $50.00) 30…" at bounding box center [592, 468] width 348 height 203
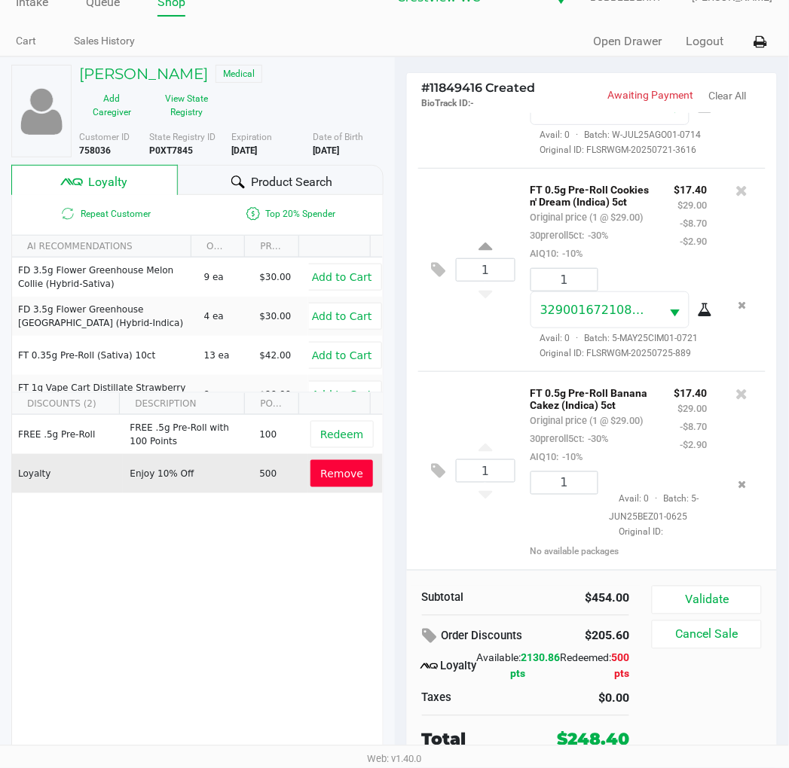
scroll to position [1131, 0]
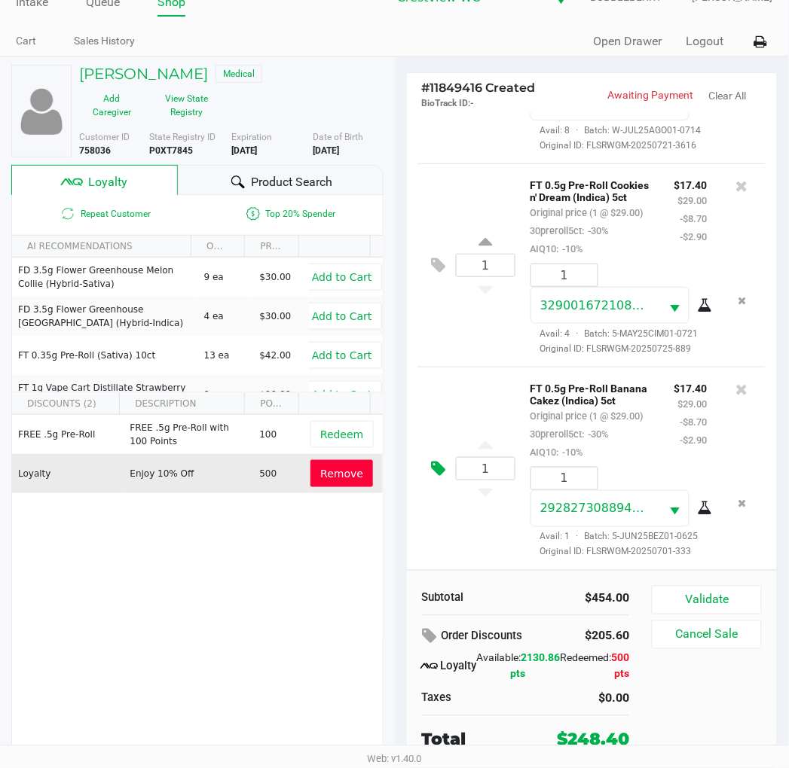
click at [440, 467] on icon at bounding box center [439, 468] width 14 height 17
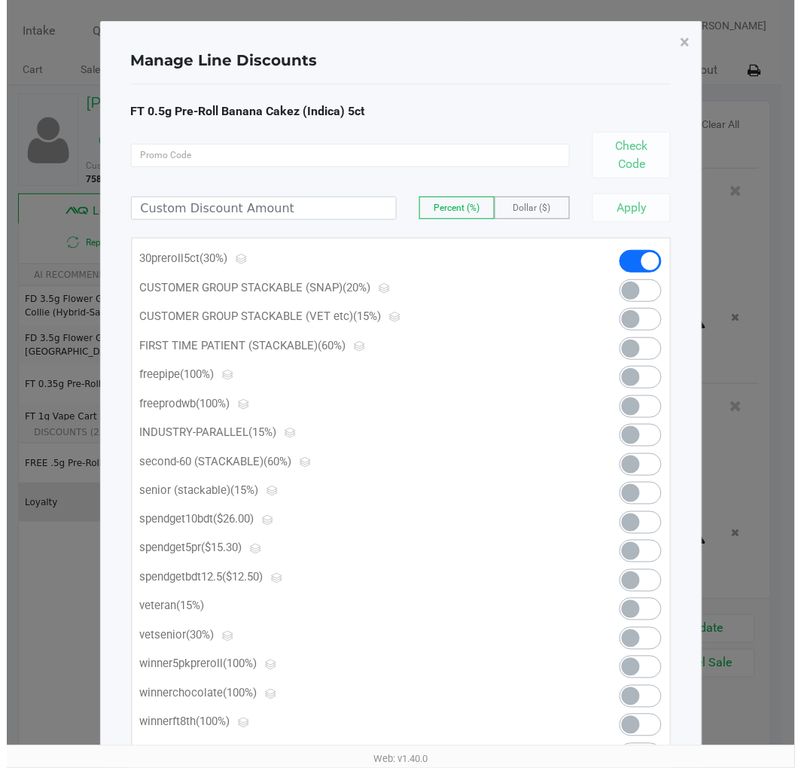
scroll to position [0, 0]
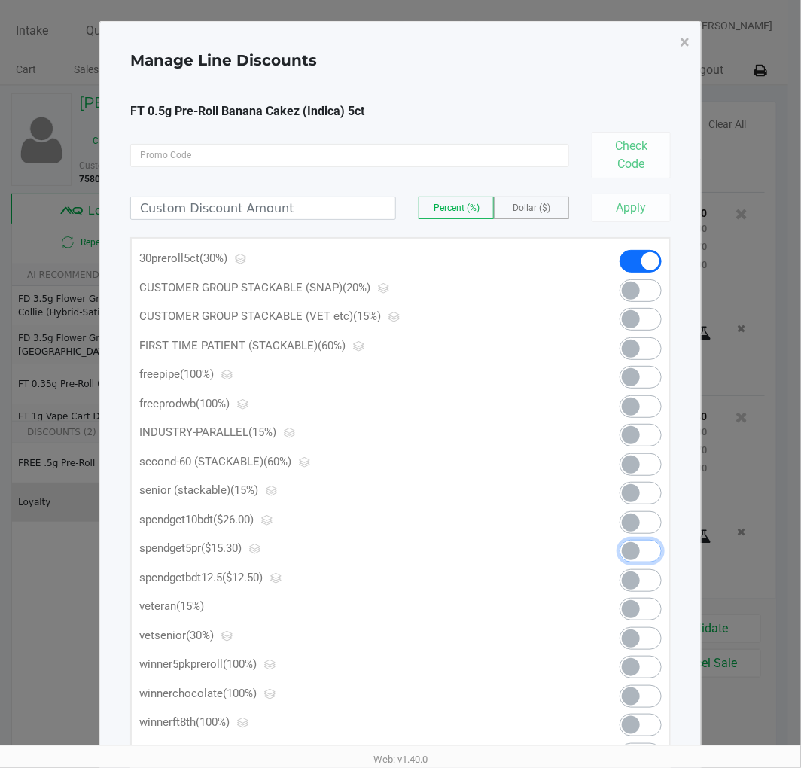
click at [651, 559] on span at bounding box center [641, 551] width 42 height 23
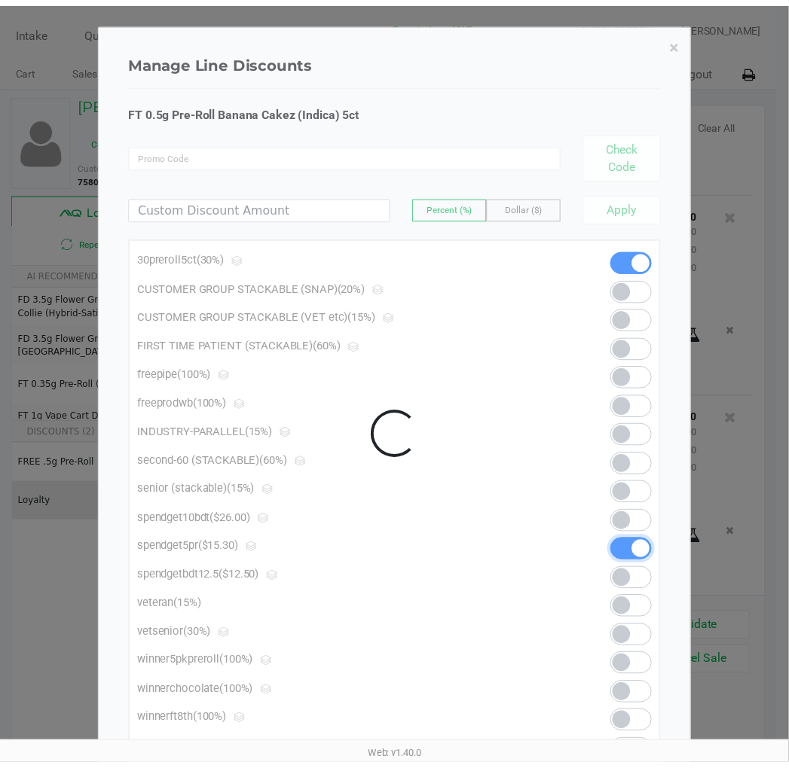
scroll to position [1154, 0]
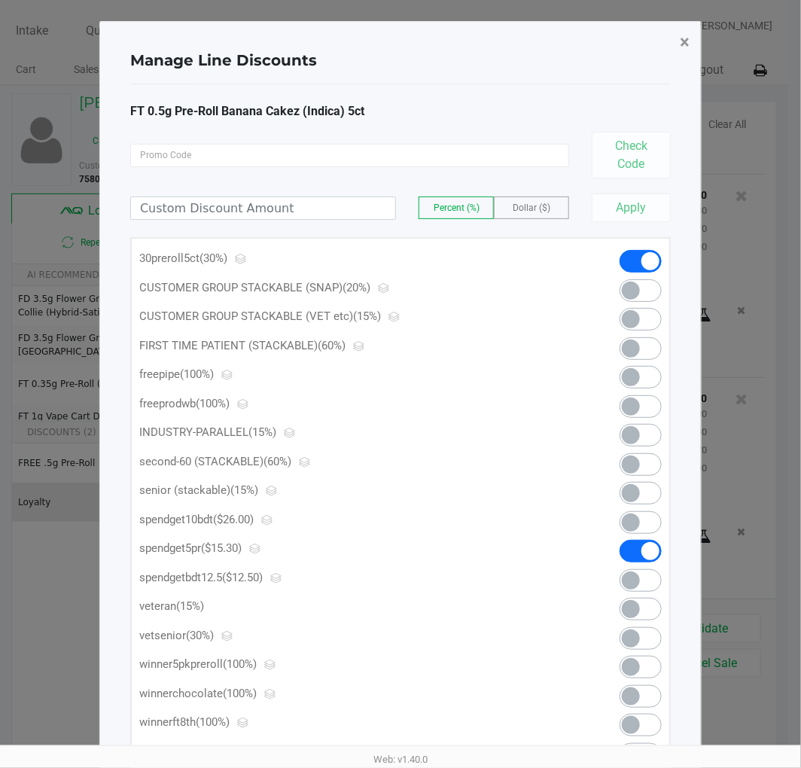
click at [686, 42] on span "×" at bounding box center [685, 42] width 10 height 21
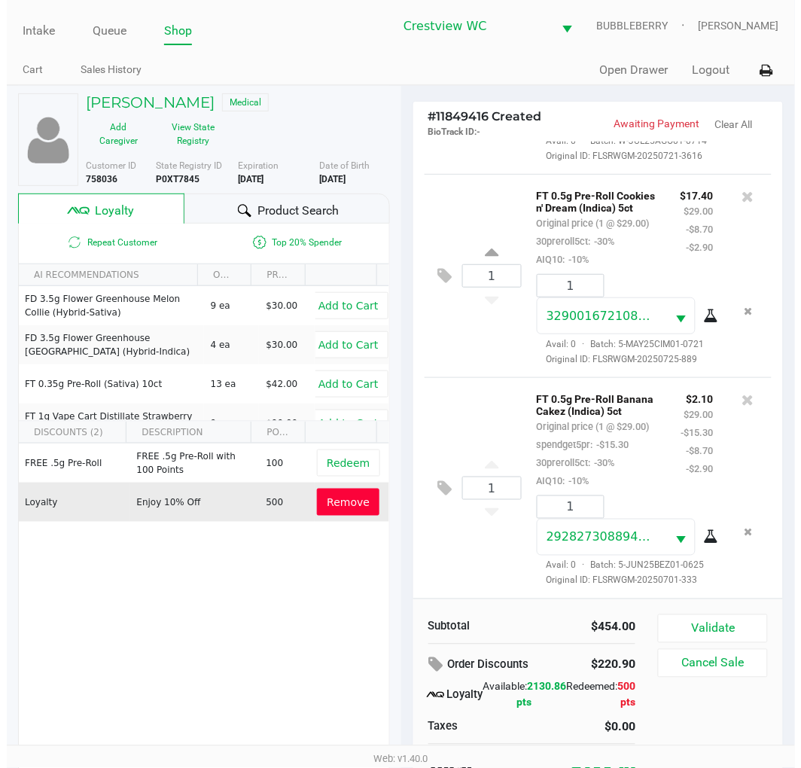
scroll to position [921, 0]
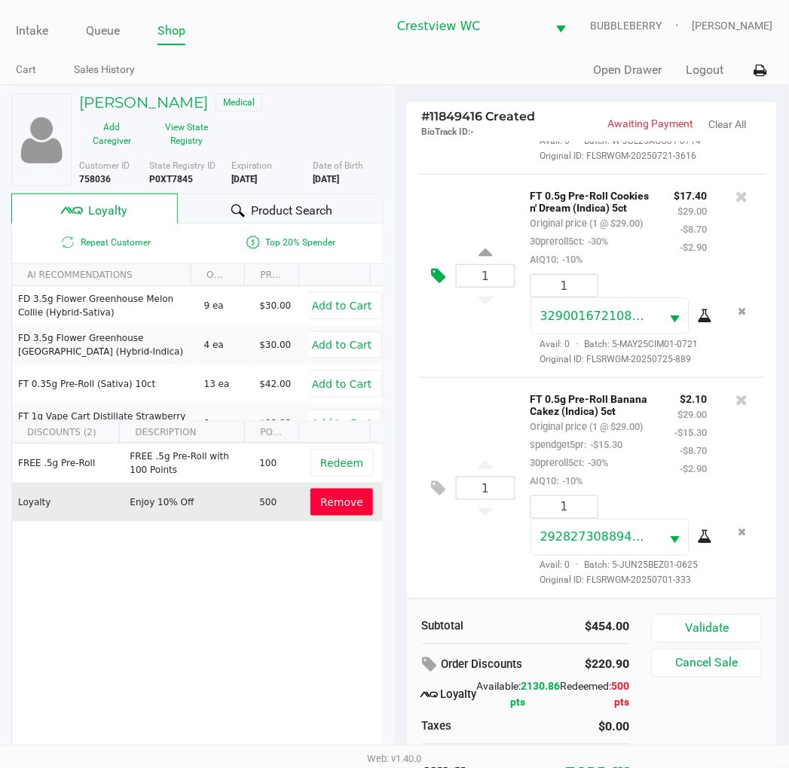
click at [446, 294] on button at bounding box center [442, 276] width 26 height 36
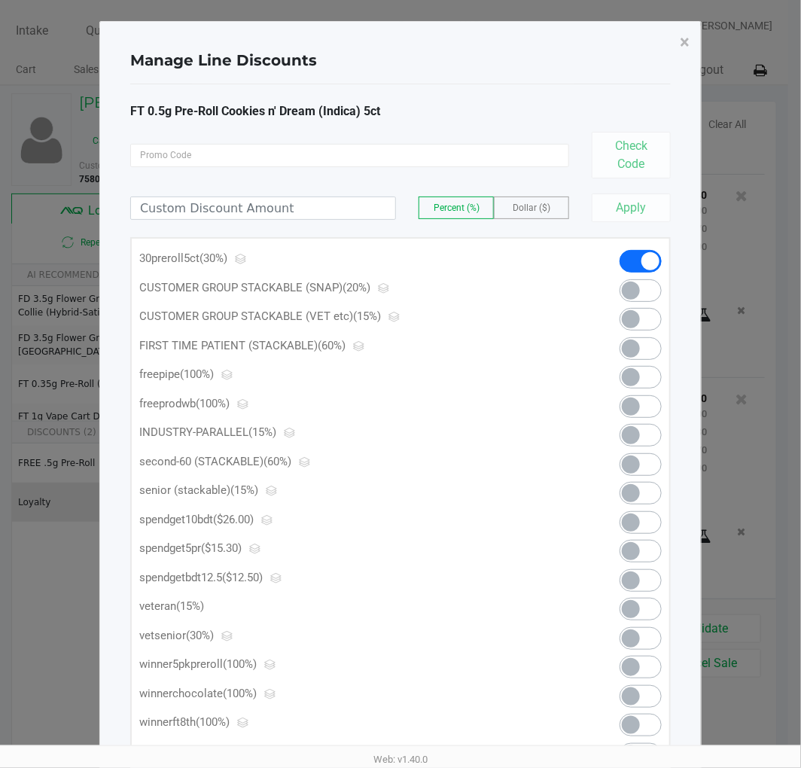
scroll to position [99, 0]
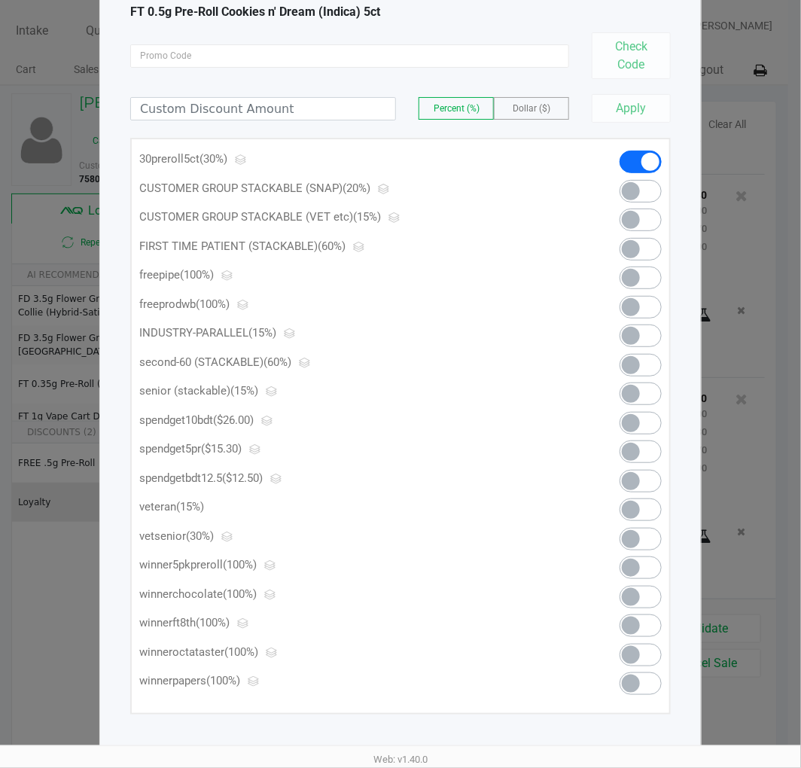
click at [636, 450] on span at bounding box center [631, 452] width 18 height 18
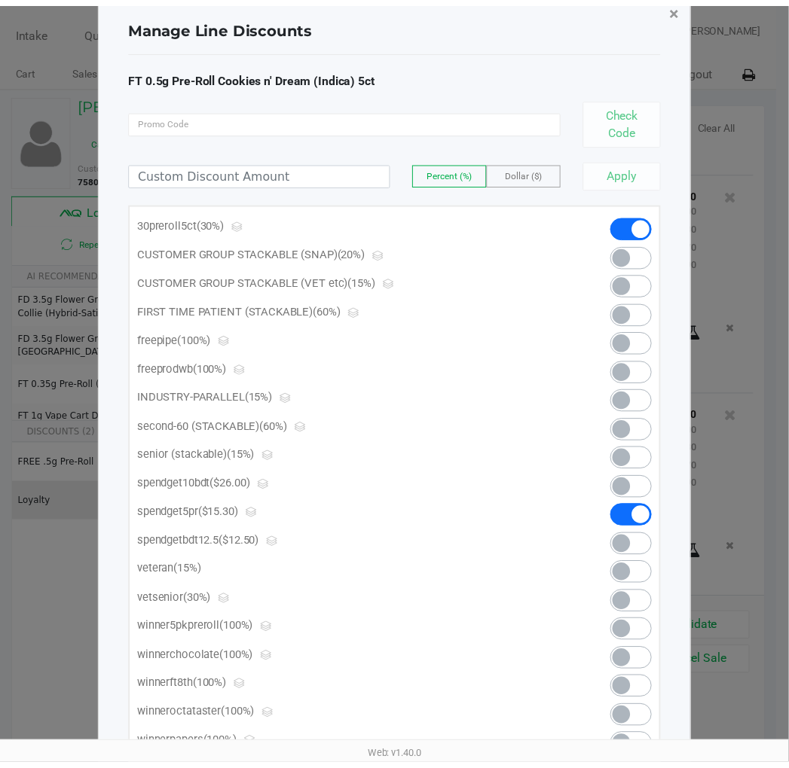
scroll to position [0, 0]
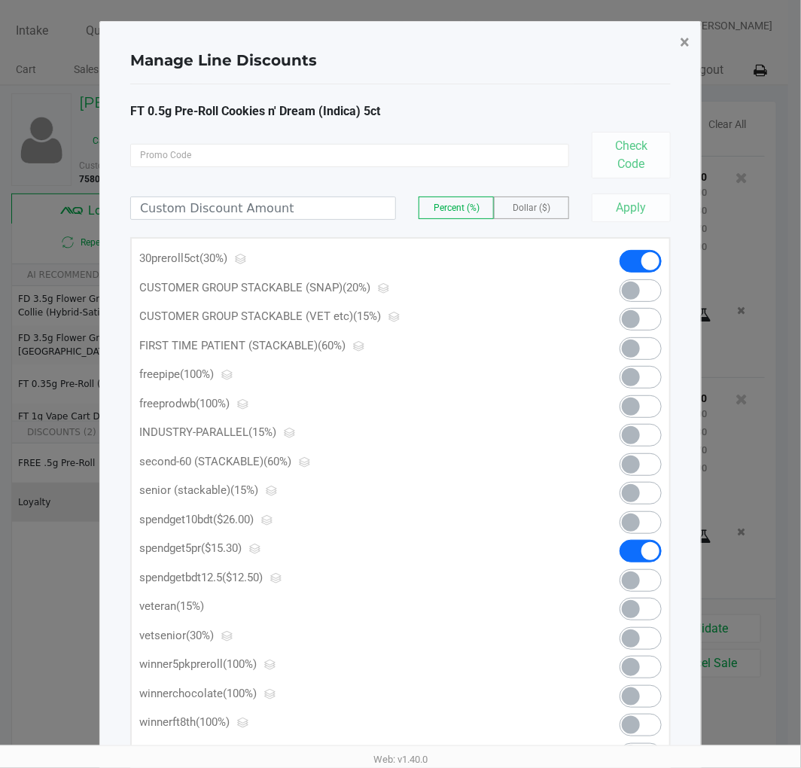
click at [685, 41] on span "×" at bounding box center [685, 42] width 10 height 21
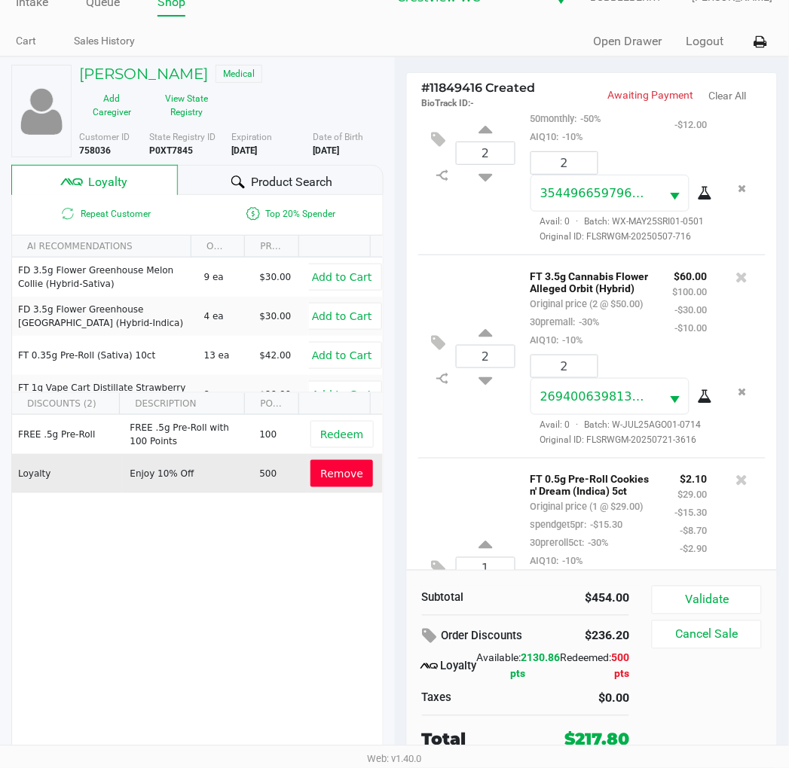
scroll to position [606, 0]
click at [446, 255] on div "2 FT 1g Soft Wax Sticky Rice (Hybrid) Original price (2 @ $60.00) 50monthly: -5…" at bounding box center [592, 153] width 348 height 203
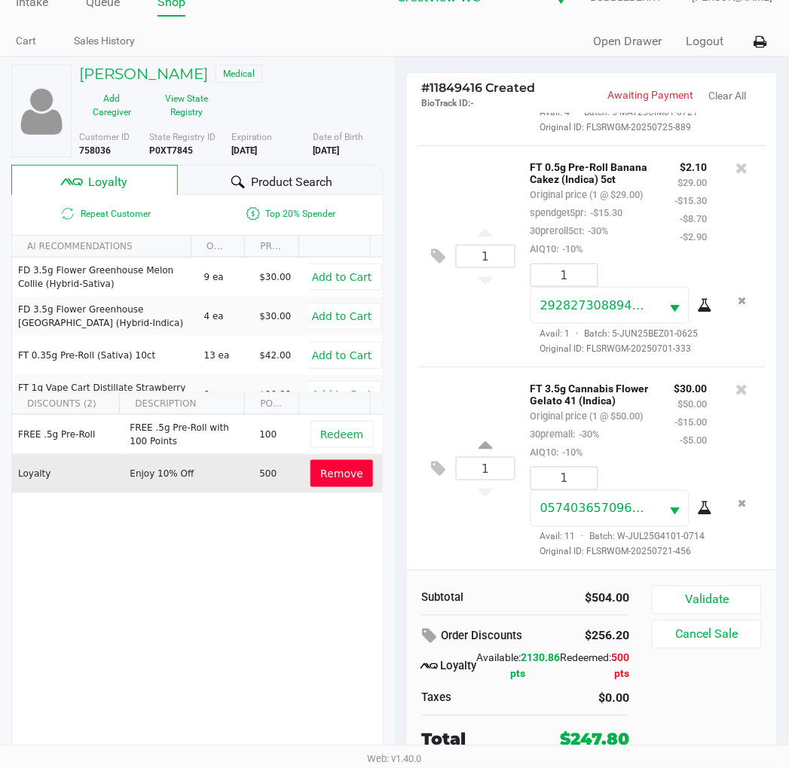
scroll to position [1443, 0]
click at [753, 593] on button "Validate" at bounding box center [705, 600] width 109 height 29
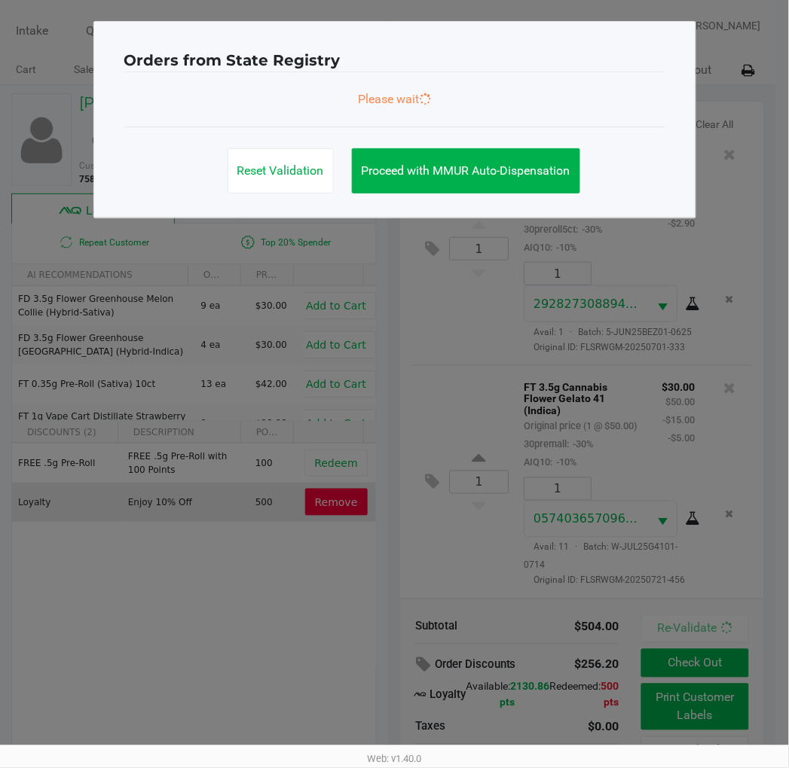
scroll to position [0, 0]
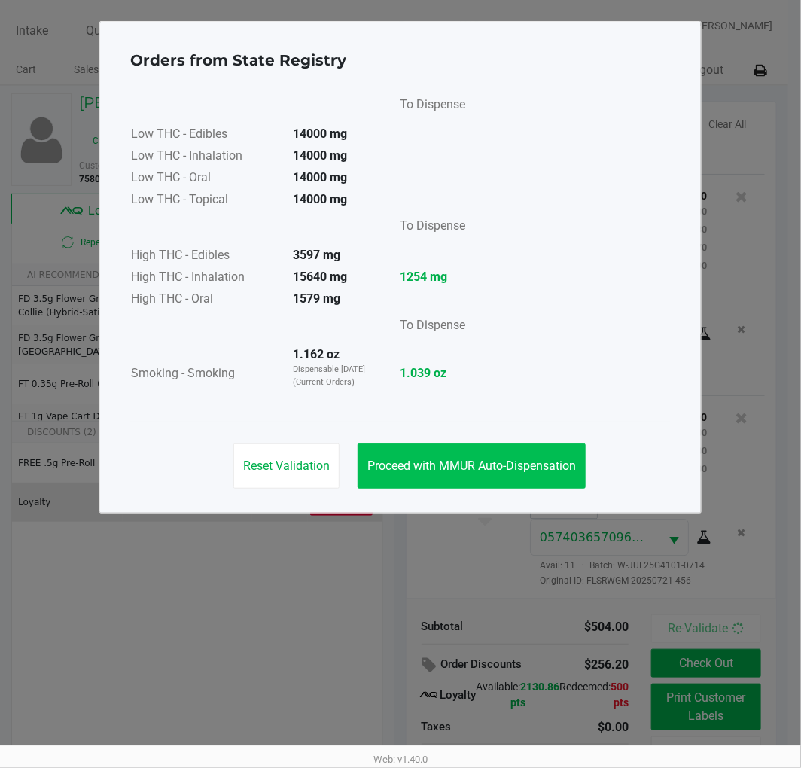
click at [535, 454] on button "Proceed with MMUR Auto-Dispensation" at bounding box center [472, 466] width 228 height 45
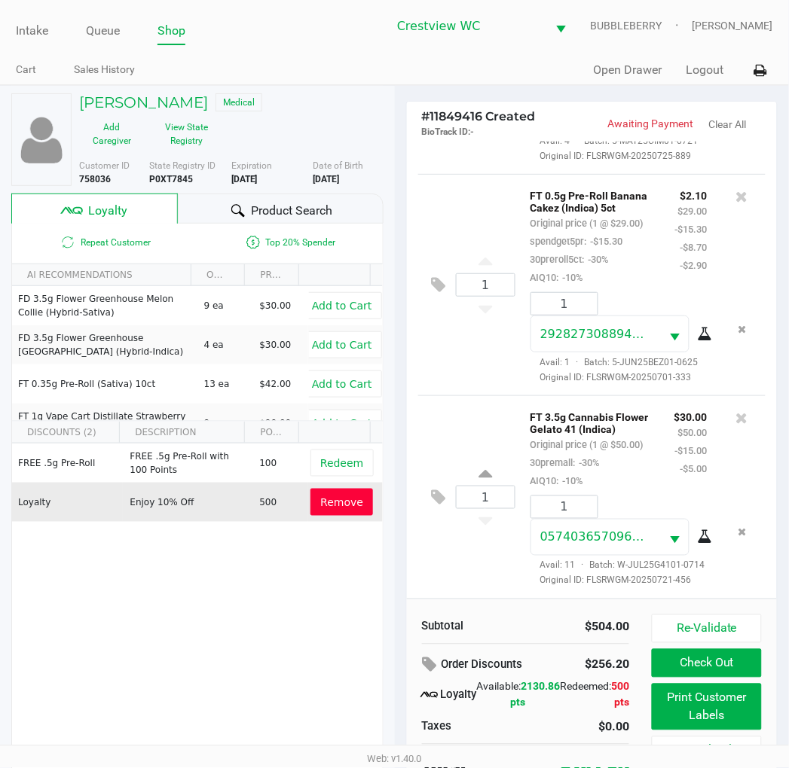
scroll to position [29, 0]
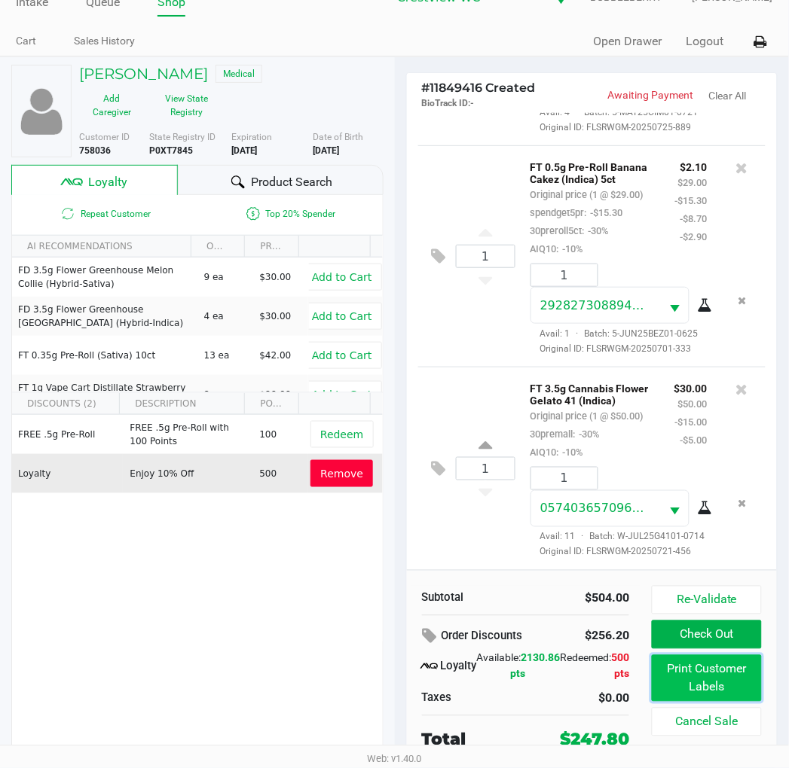
click at [740, 679] on button "Print Customer Labels" at bounding box center [705, 678] width 109 height 47
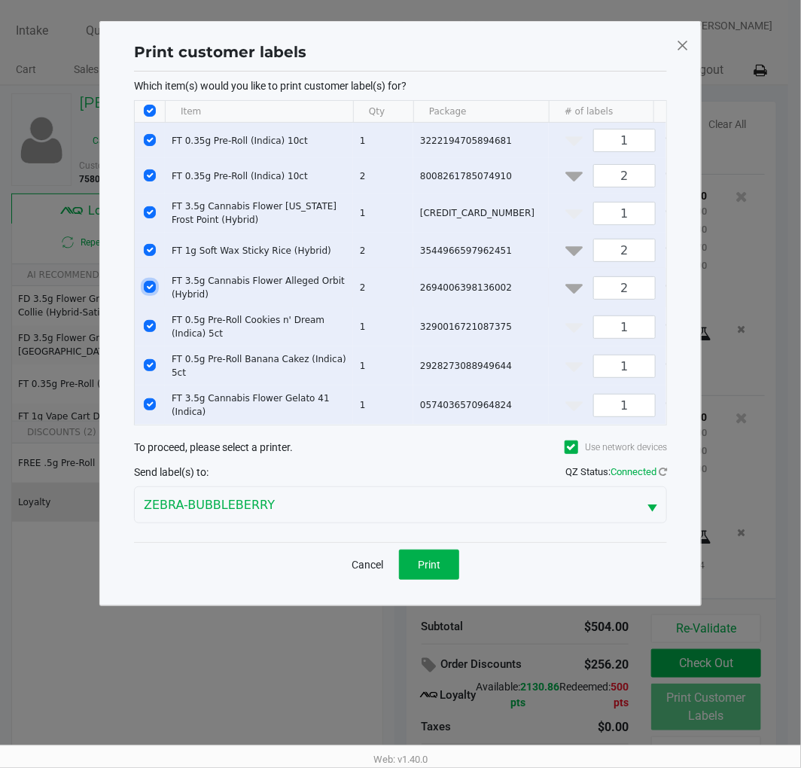
click at [154, 291] on input "Select Row" at bounding box center [150, 287] width 12 height 12
checkbox input "false"
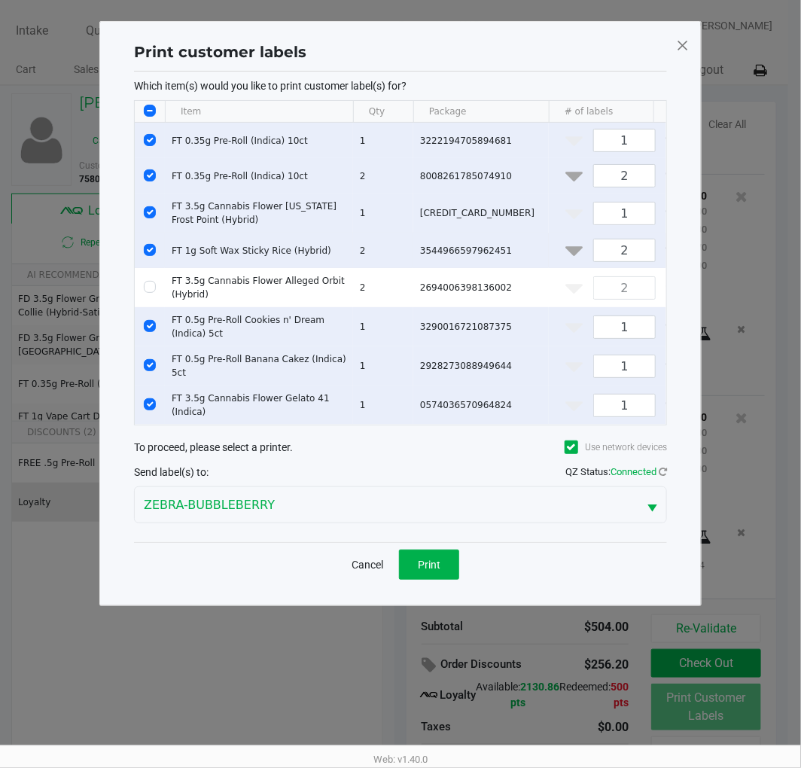
click at [149, 252] on input "Select Row" at bounding box center [150, 250] width 12 height 12
checkbox input "false"
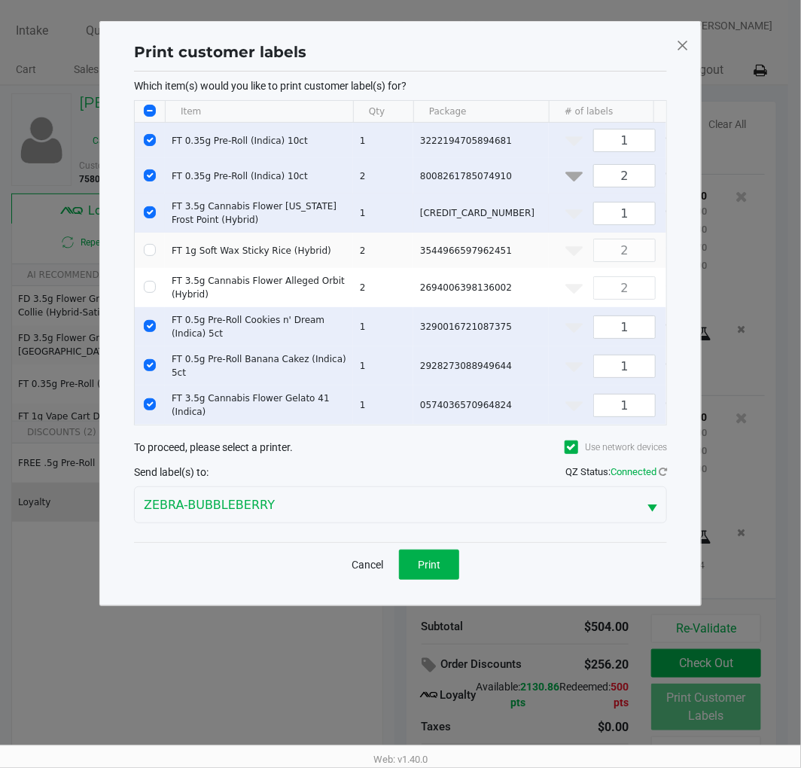
click at [149, 212] on input "Select Row" at bounding box center [150, 212] width 12 height 12
checkbox input "false"
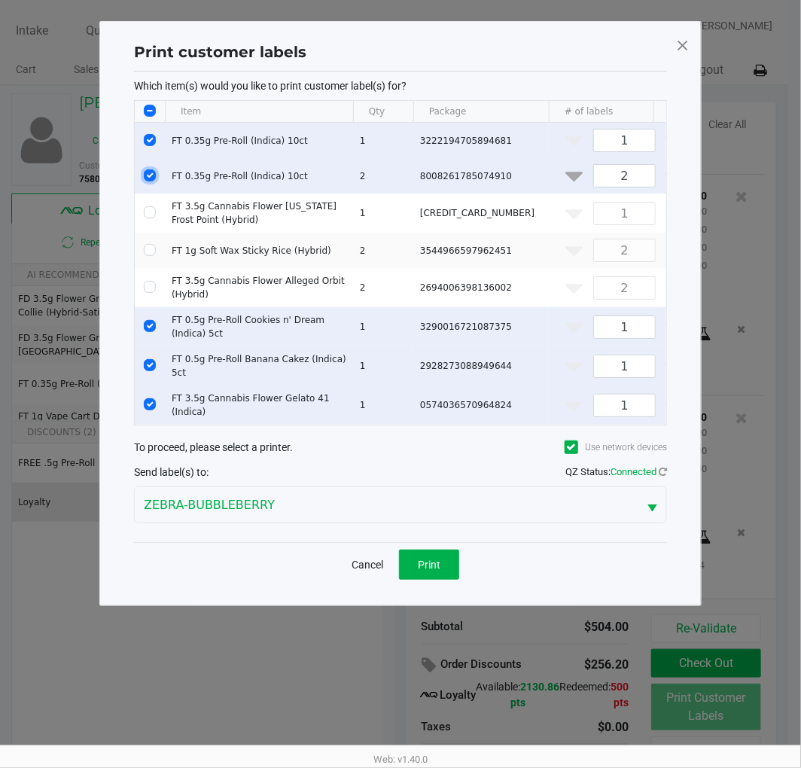
click at [148, 175] on input "Select Row" at bounding box center [150, 175] width 12 height 12
checkbox input "false"
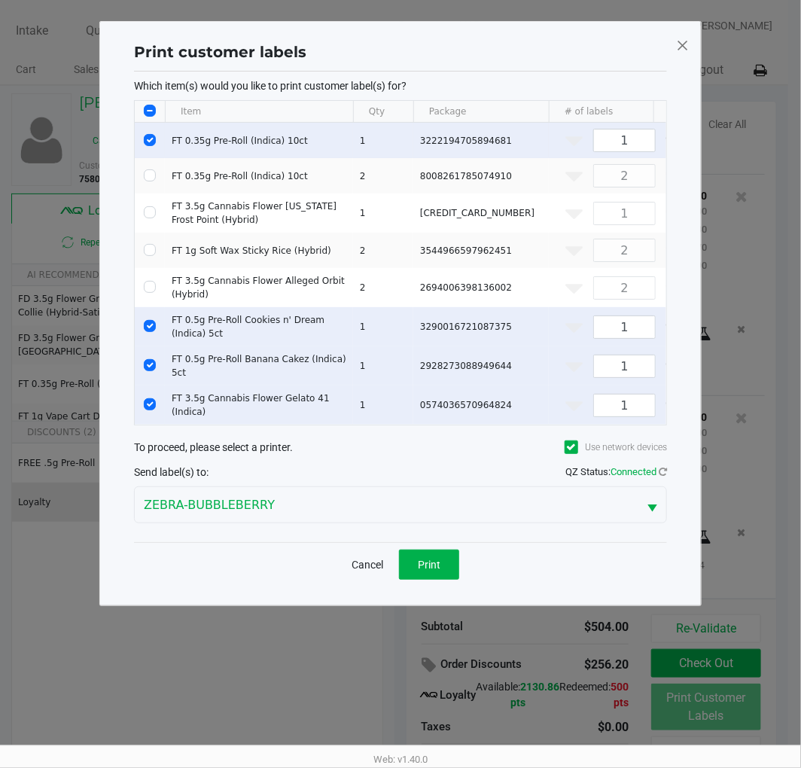
click at [146, 134] on input "Select Row" at bounding box center [150, 140] width 12 height 12
checkbox input "false"
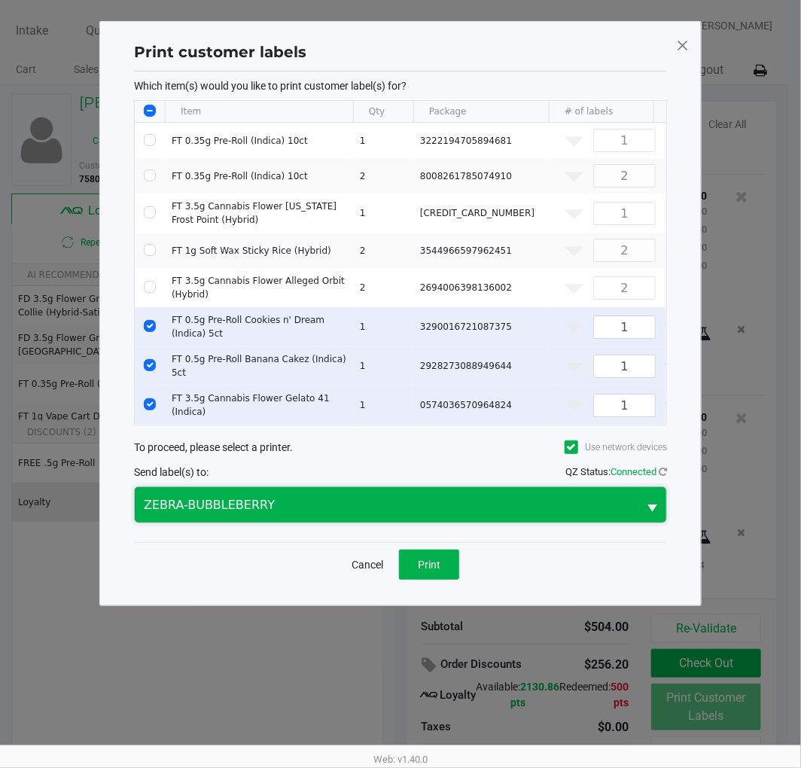
click at [438, 523] on span "ZEBRA-BUBBLEBERRY" at bounding box center [386, 504] width 503 height 35
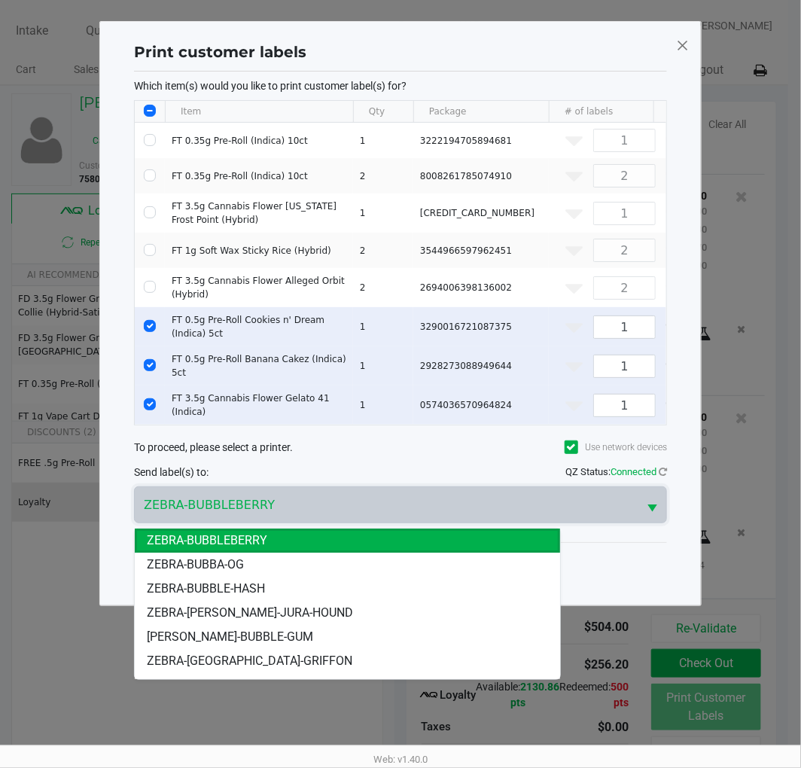
click at [419, 461] on div "To proceed, please select a printer. Use network devices" at bounding box center [400, 447] width 533 height 28
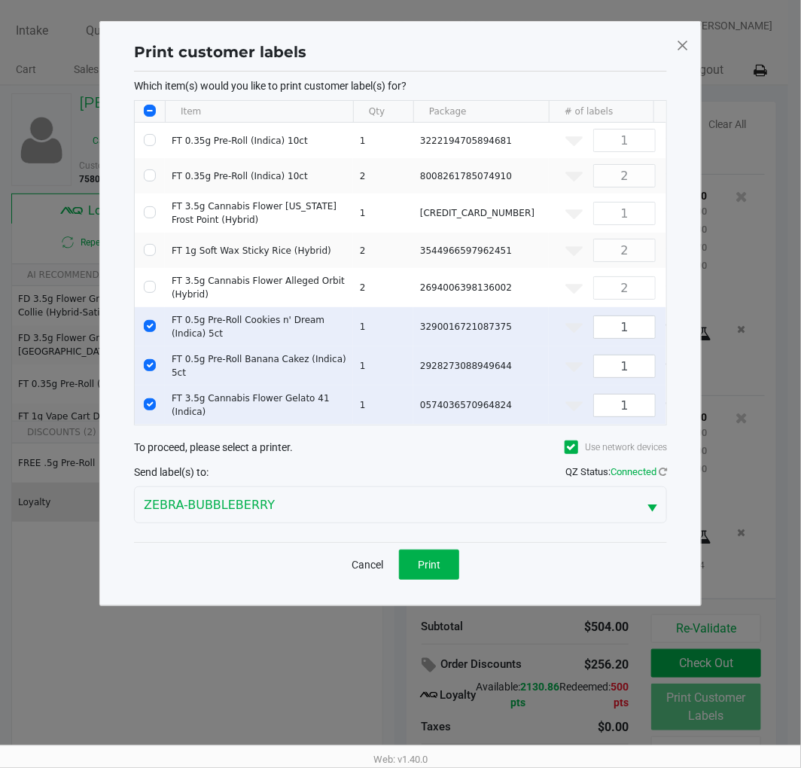
click at [439, 566] on span "Print" at bounding box center [429, 565] width 23 height 12
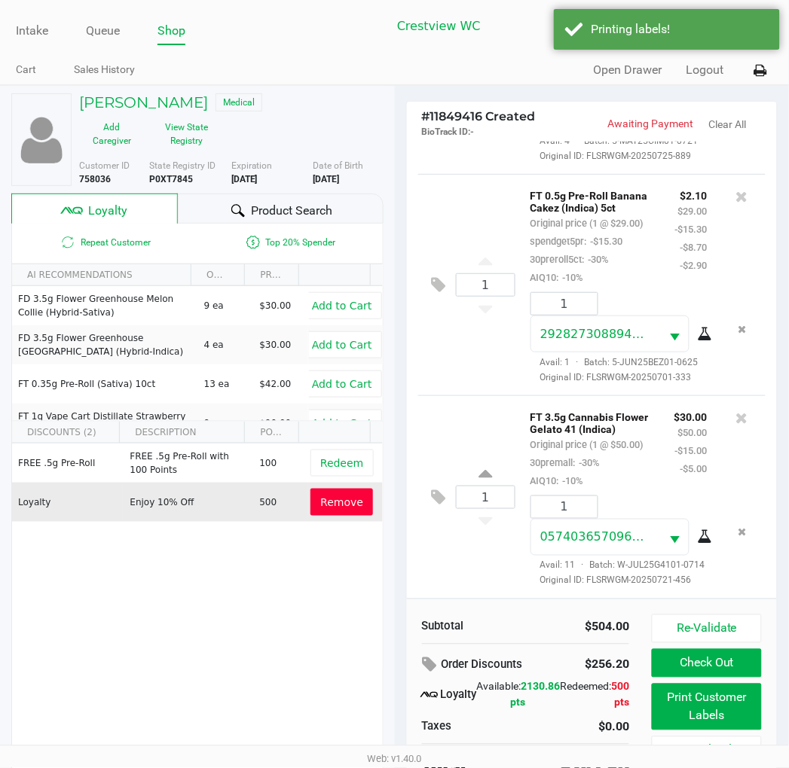
scroll to position [29, 0]
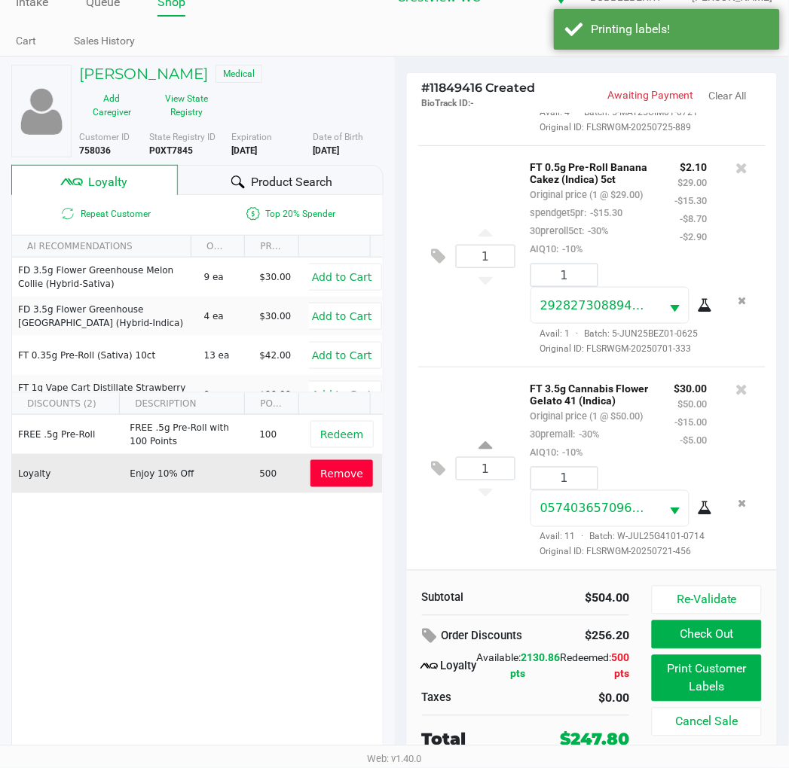
click at [743, 641] on button "Check Out" at bounding box center [705, 635] width 109 height 29
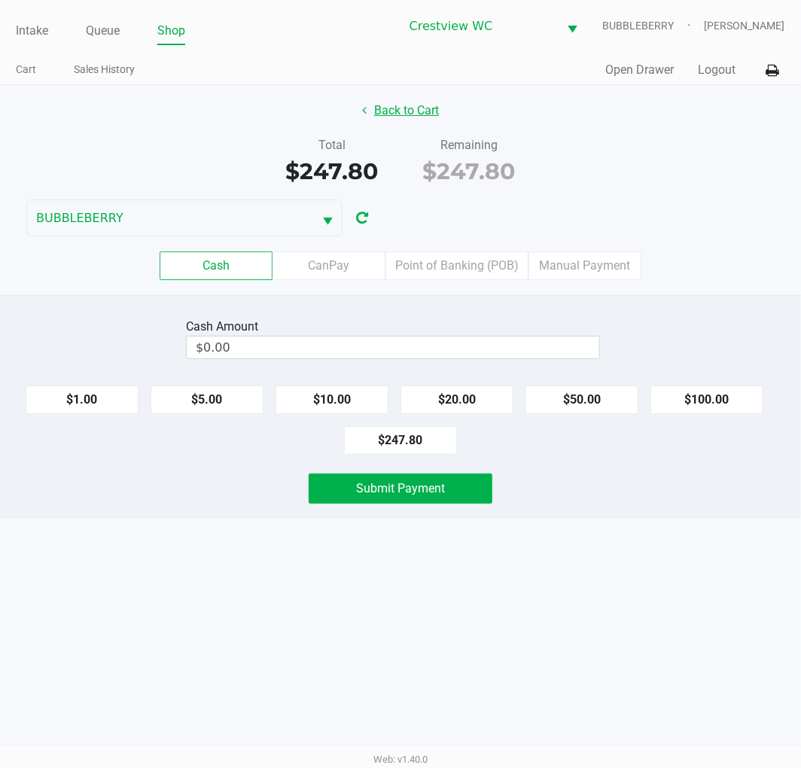
click at [419, 114] on button "Back to Cart" at bounding box center [400, 110] width 96 height 29
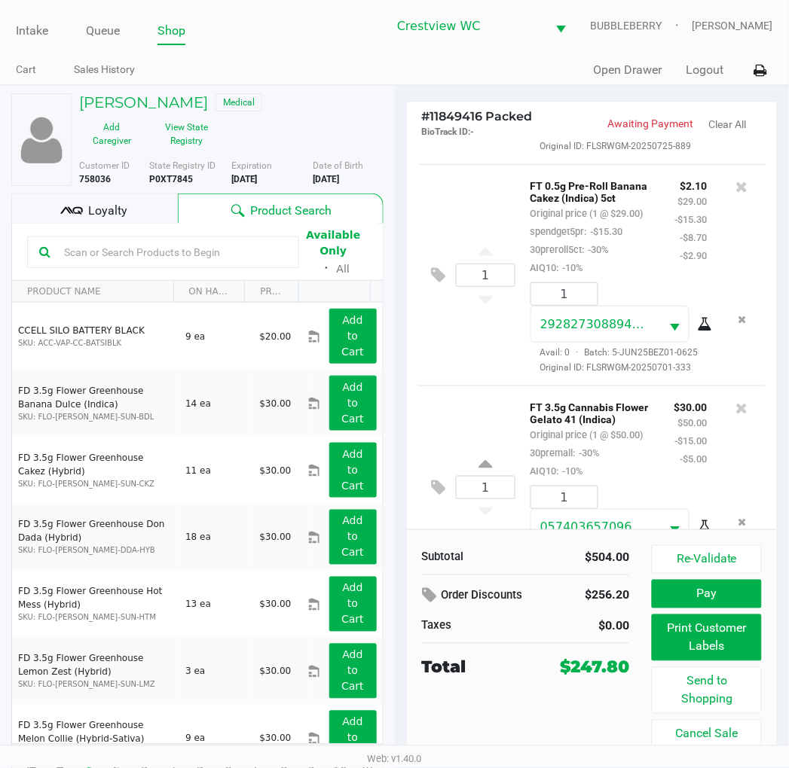
scroll to position [1153, 0]
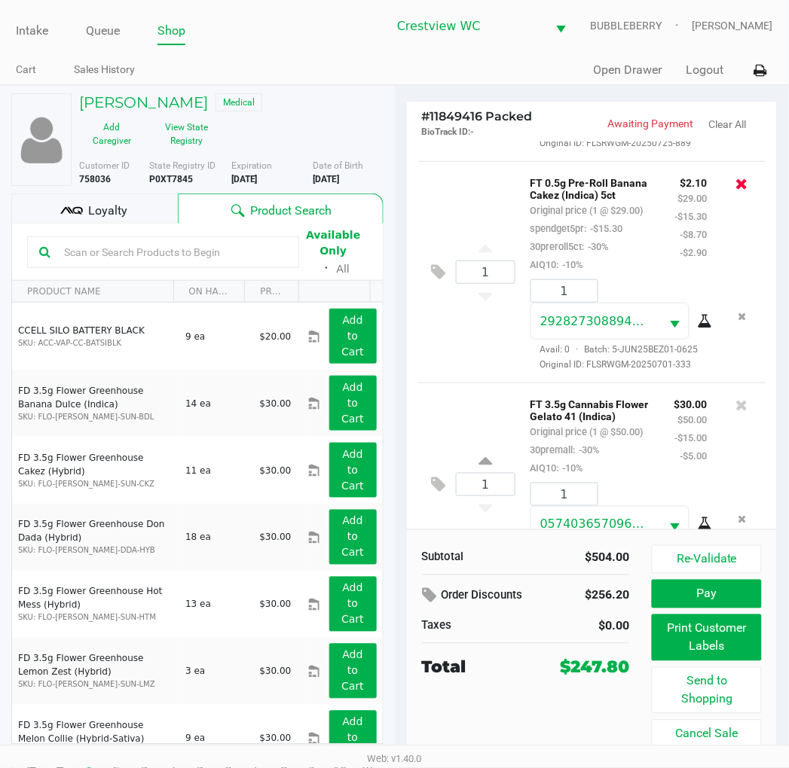
click at [736, 191] on icon at bounding box center [742, 183] width 12 height 15
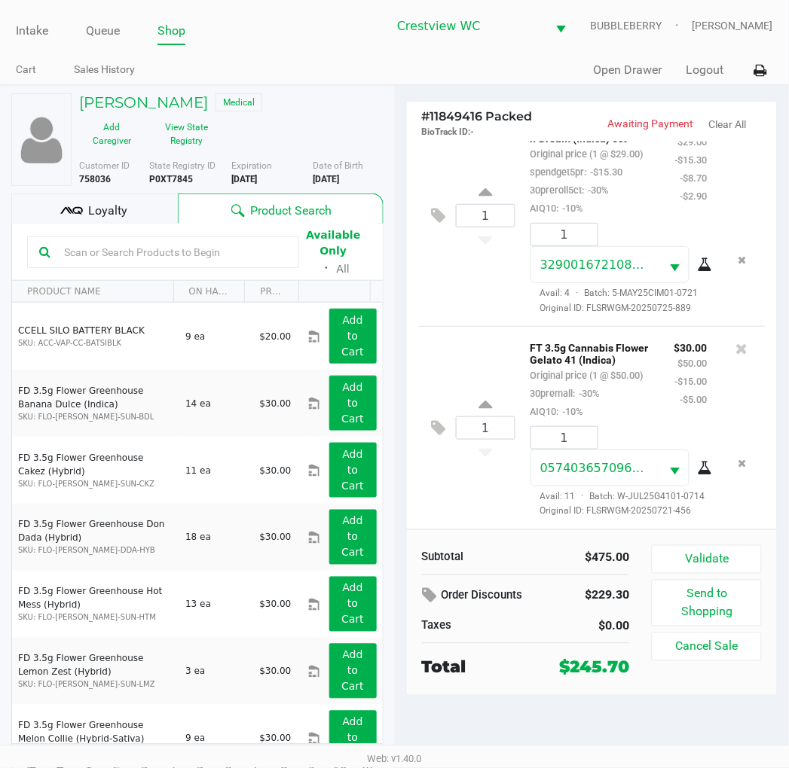
click at [469, 326] on div "1 FT 3.5g Cannabis Flower Gelato 41 (Indica) Original price (1 @ $50.00) 30prem…" at bounding box center [592, 427] width 348 height 203
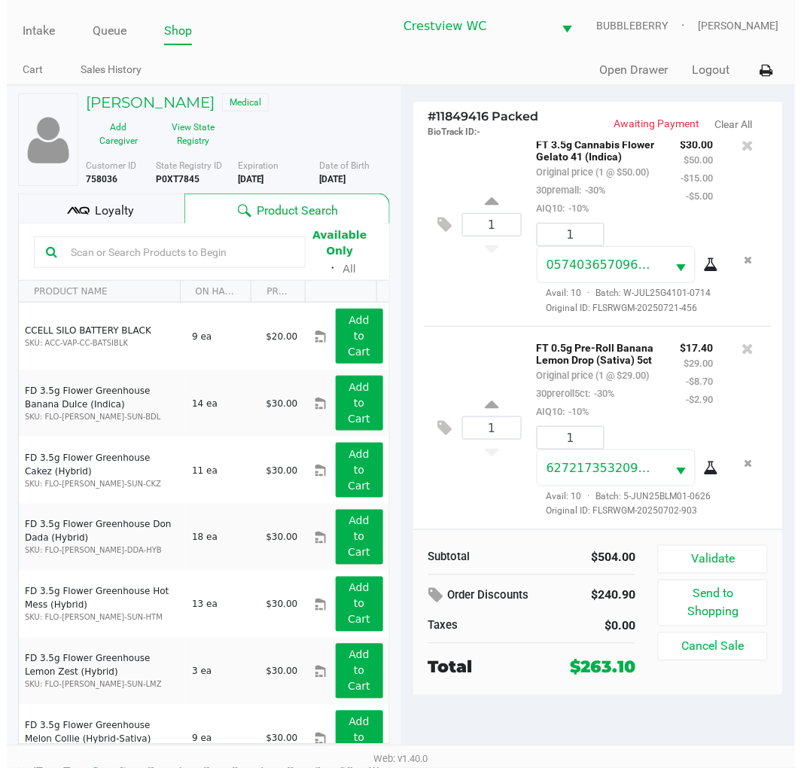
scroll to position [1489, 0]
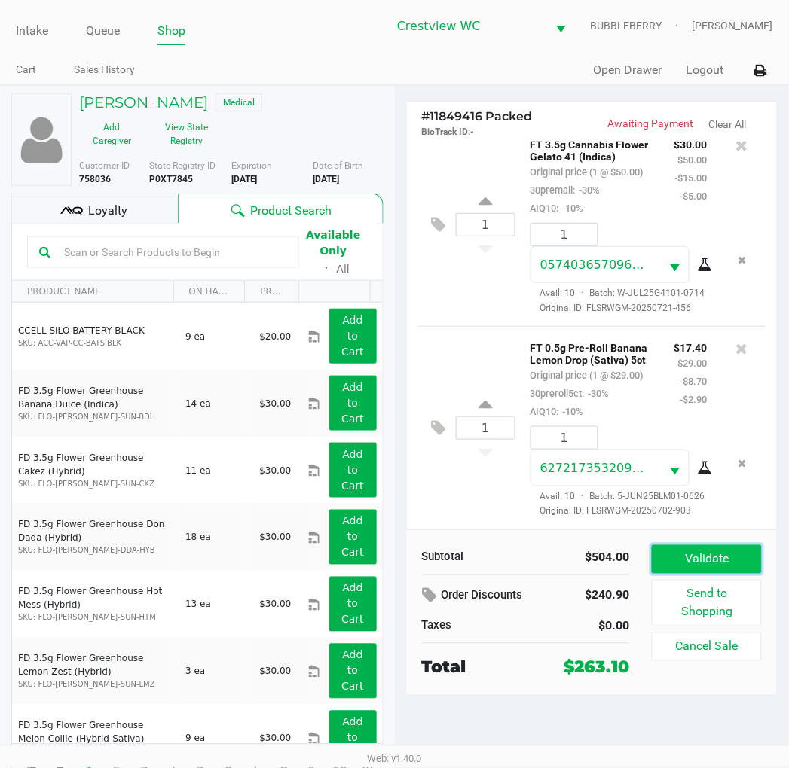
click at [732, 561] on button "Validate" at bounding box center [705, 559] width 109 height 29
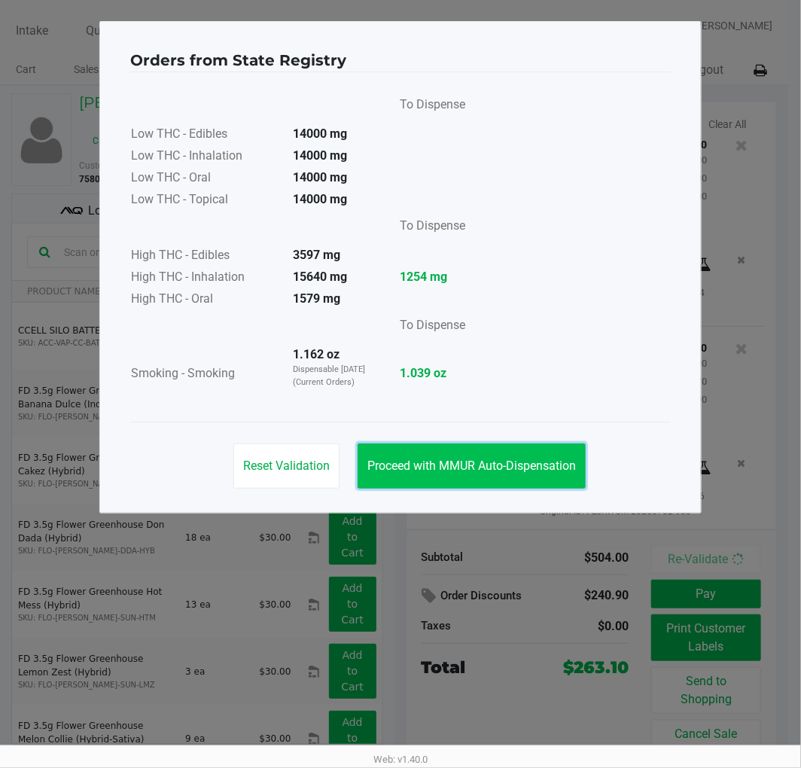
click at [561, 463] on span "Proceed with MMUR Auto-Dispensation" at bounding box center [472, 466] width 209 height 14
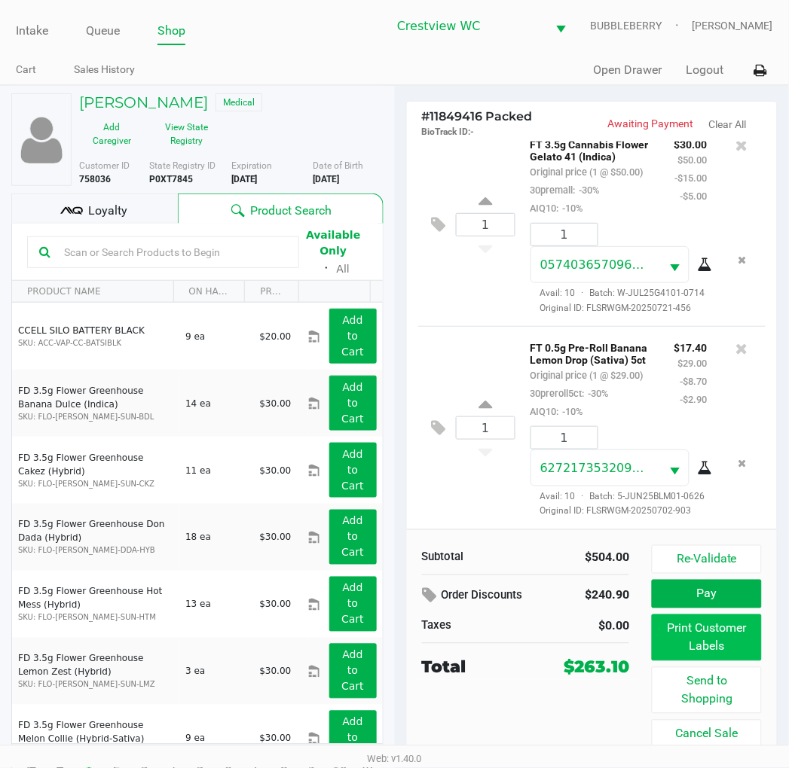
scroll to position [28, 0]
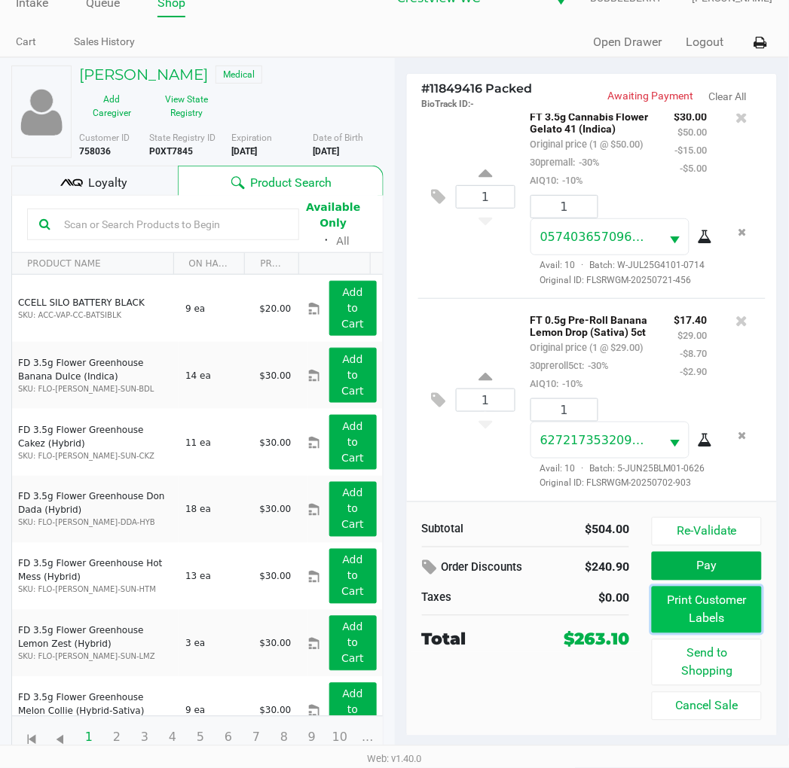
click at [671, 598] on button "Print Customer Labels" at bounding box center [705, 610] width 109 height 47
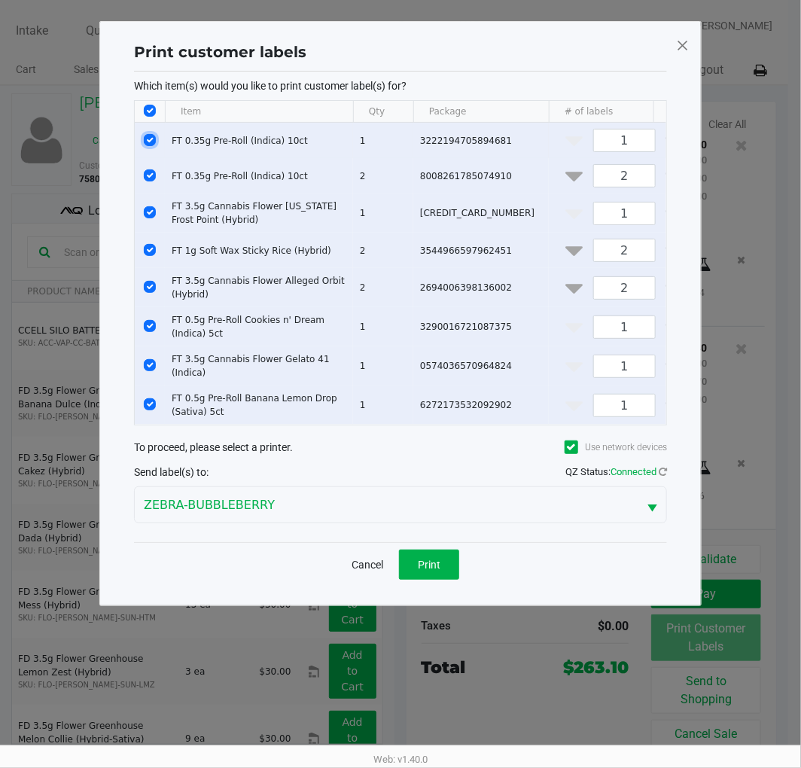
click at [151, 139] on input "Select Row" at bounding box center [150, 140] width 12 height 12
checkbox input "false"
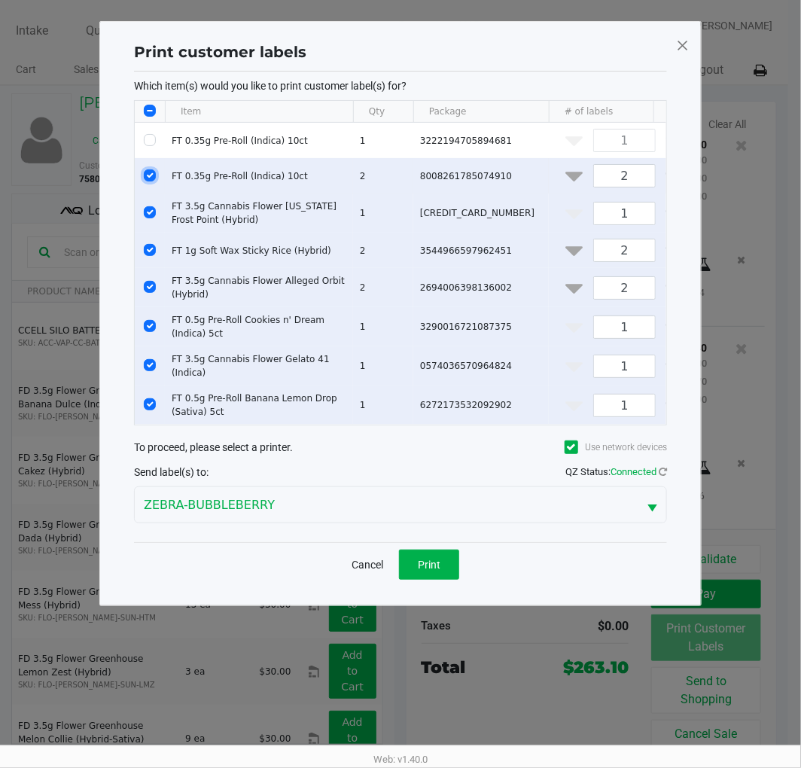
click at [148, 175] on input "Select Row" at bounding box center [150, 175] width 12 height 12
checkbox input "false"
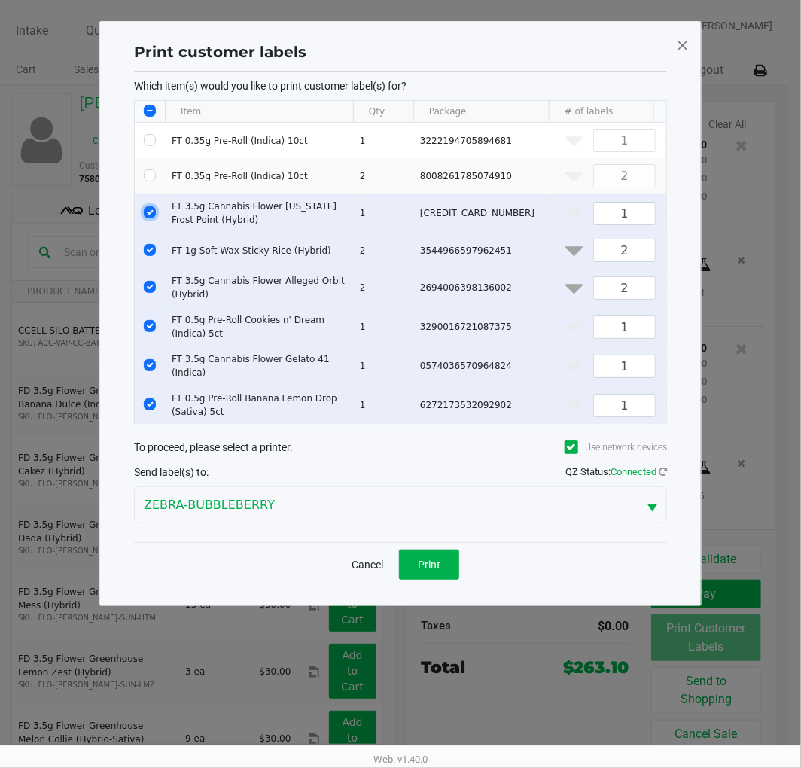
click at [148, 209] on input "Select Row" at bounding box center [150, 212] width 12 height 12
checkbox input "false"
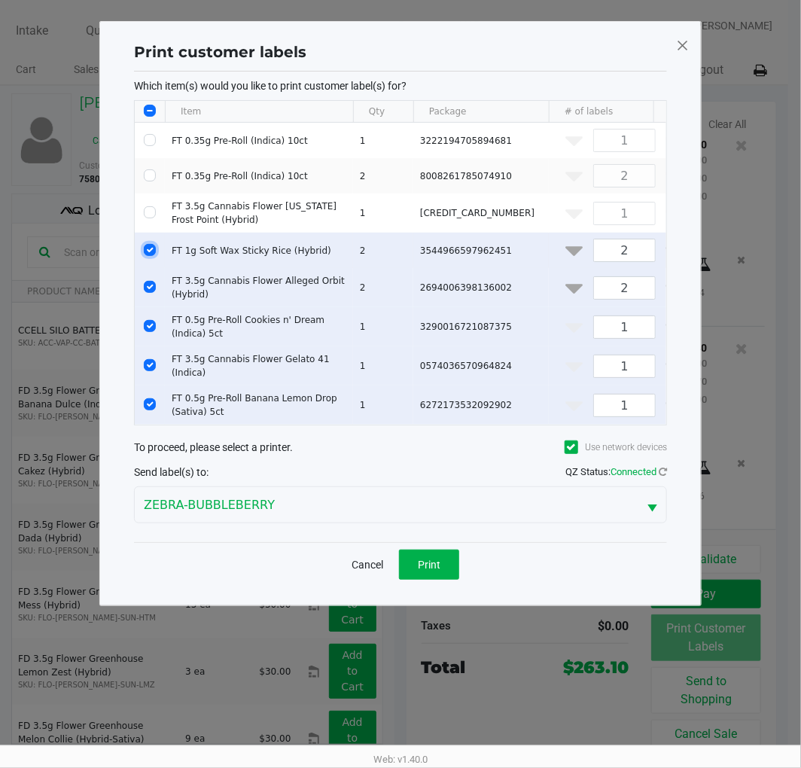
click at [146, 251] on input "Select Row" at bounding box center [150, 250] width 12 height 12
checkbox input "false"
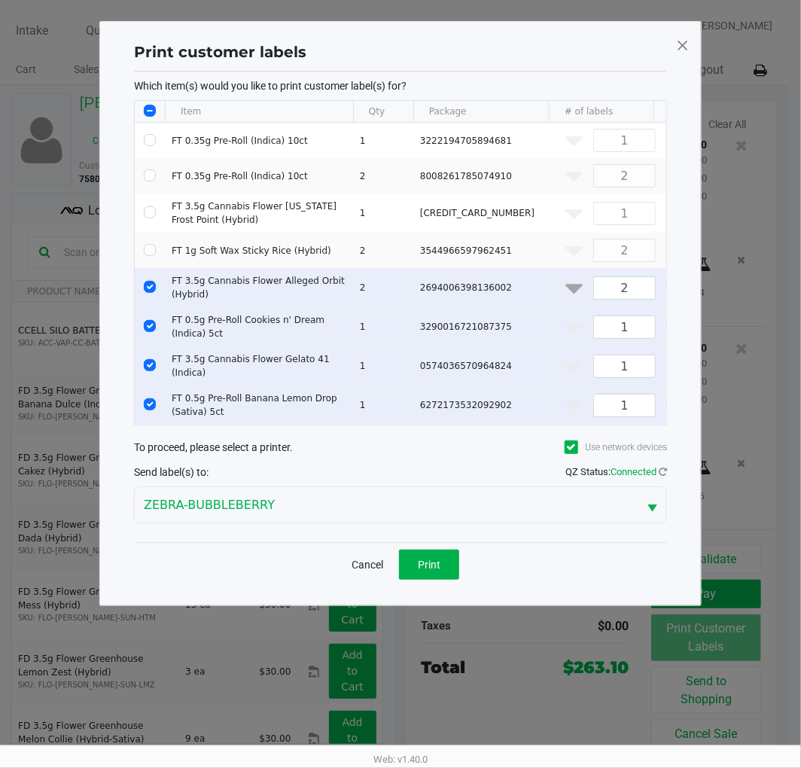
click at [145, 291] on td "Data table" at bounding box center [150, 287] width 30 height 39
click at [148, 284] on input "Select Row" at bounding box center [150, 287] width 12 height 12
checkbox input "false"
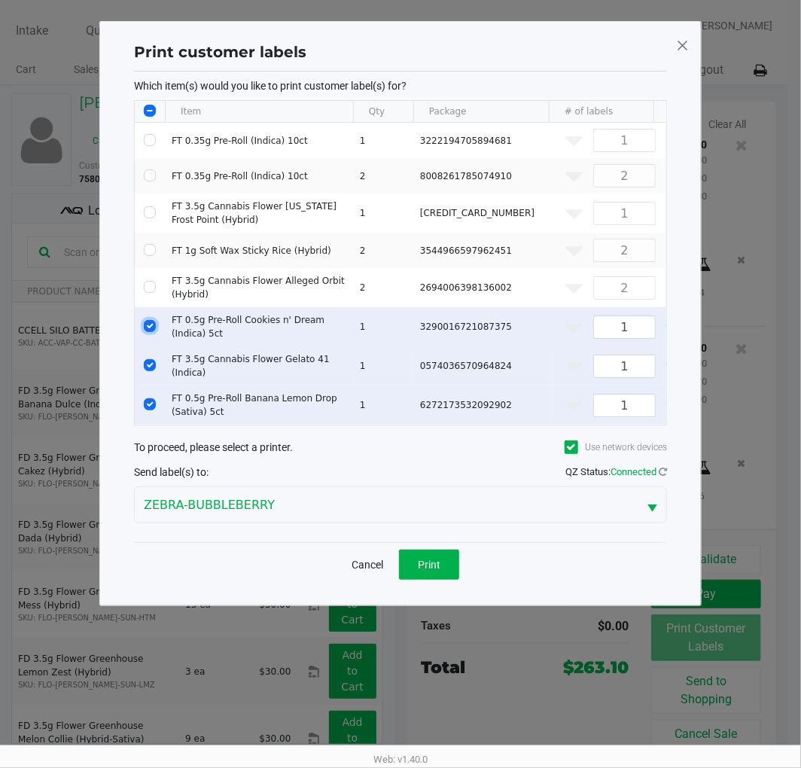
click at [148, 326] on input "Select Row" at bounding box center [150, 326] width 12 height 12
checkbox input "false"
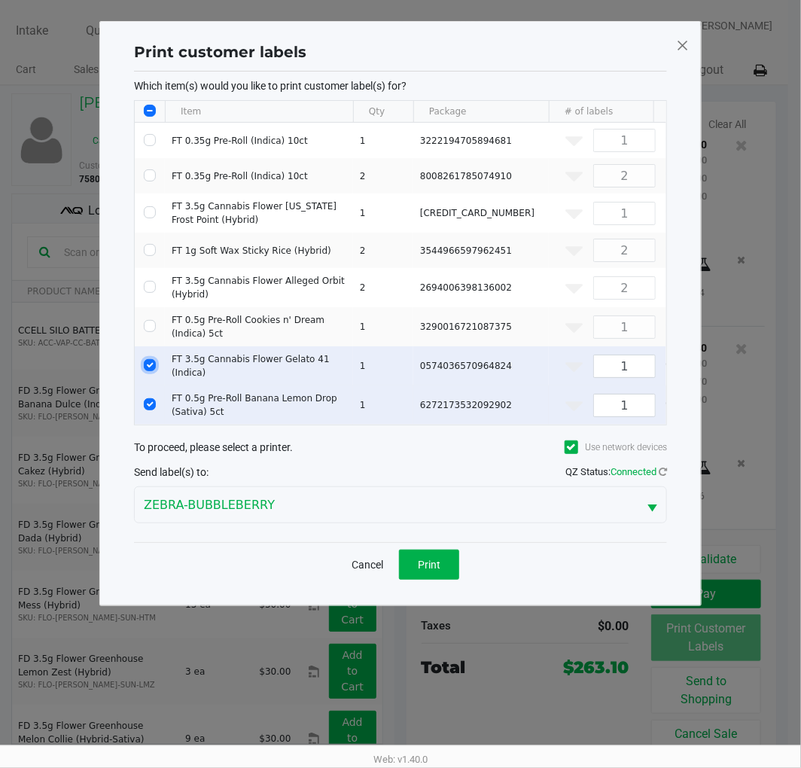
click at [154, 363] on input "Select Row" at bounding box center [150, 365] width 12 height 12
checkbox input "false"
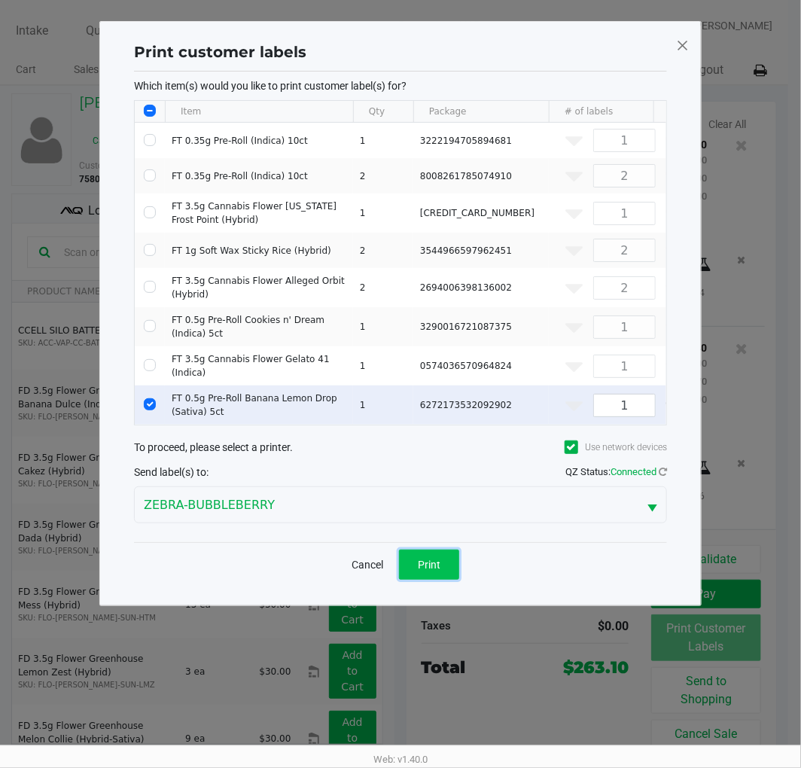
click at [432, 566] on span "Print" at bounding box center [429, 565] width 23 height 12
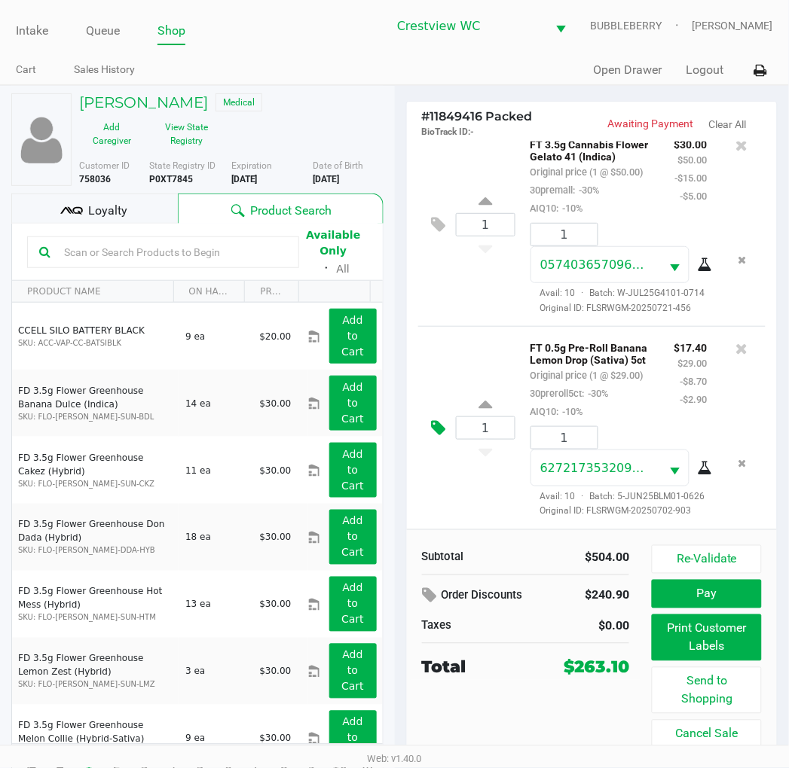
click at [432, 419] on icon at bounding box center [439, 427] width 14 height 17
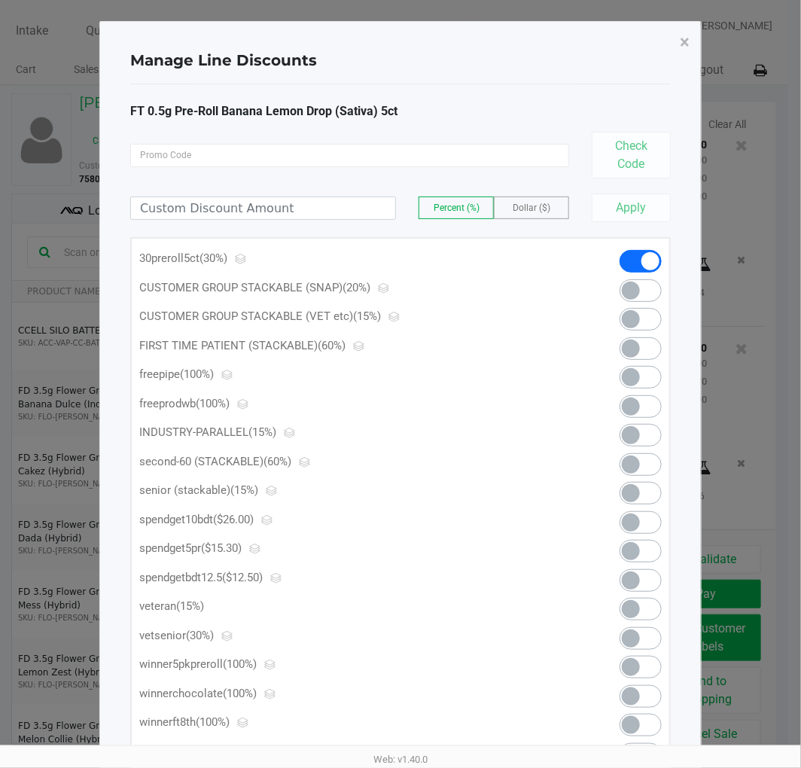
click at [643, 555] on span at bounding box center [641, 551] width 42 height 23
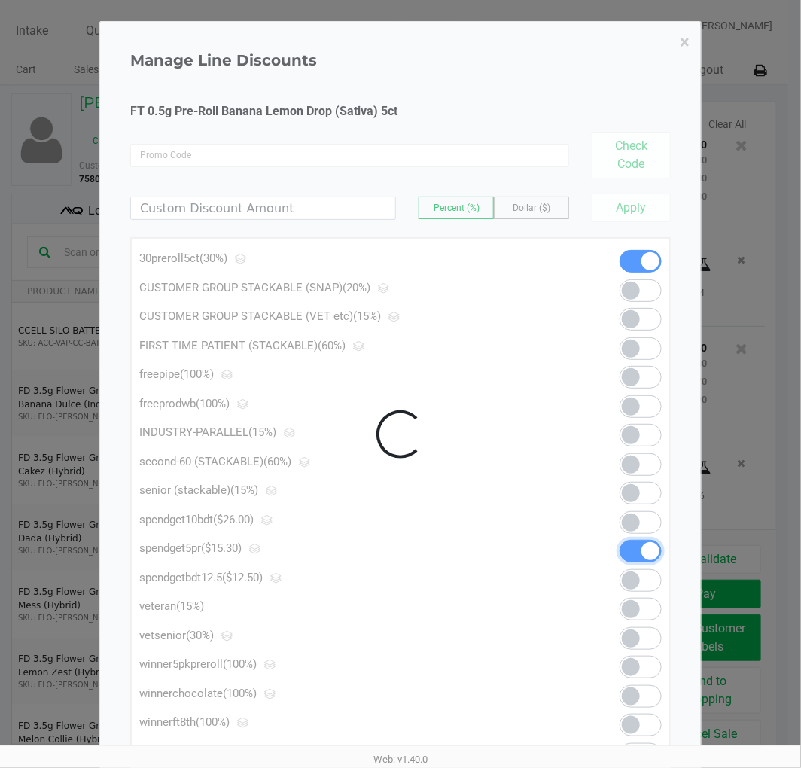
click at [688, 49] on div at bounding box center [400, 434] width 601 height 825
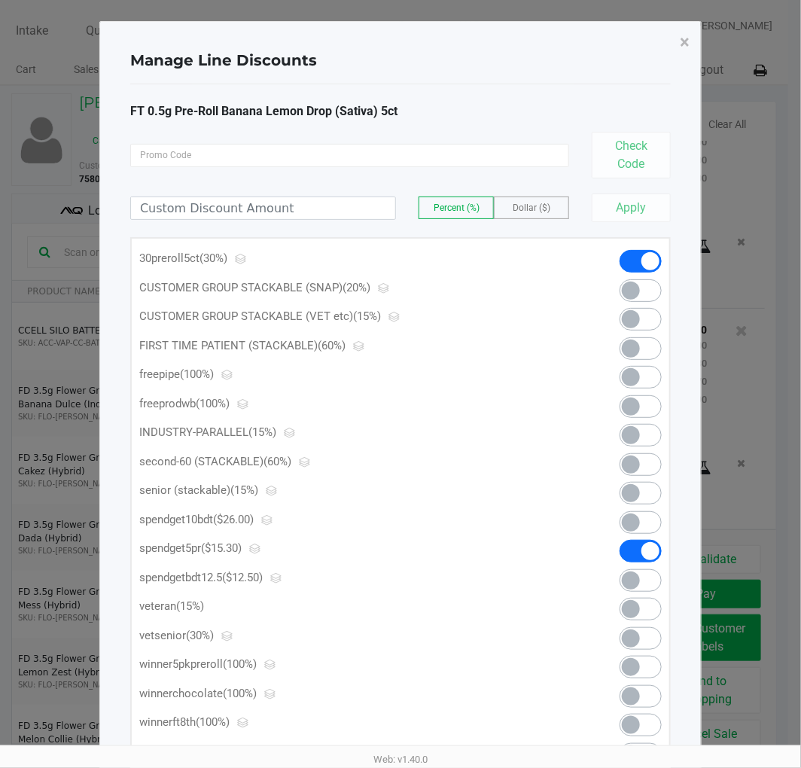
click at [691, 47] on button "×" at bounding box center [685, 42] width 34 height 42
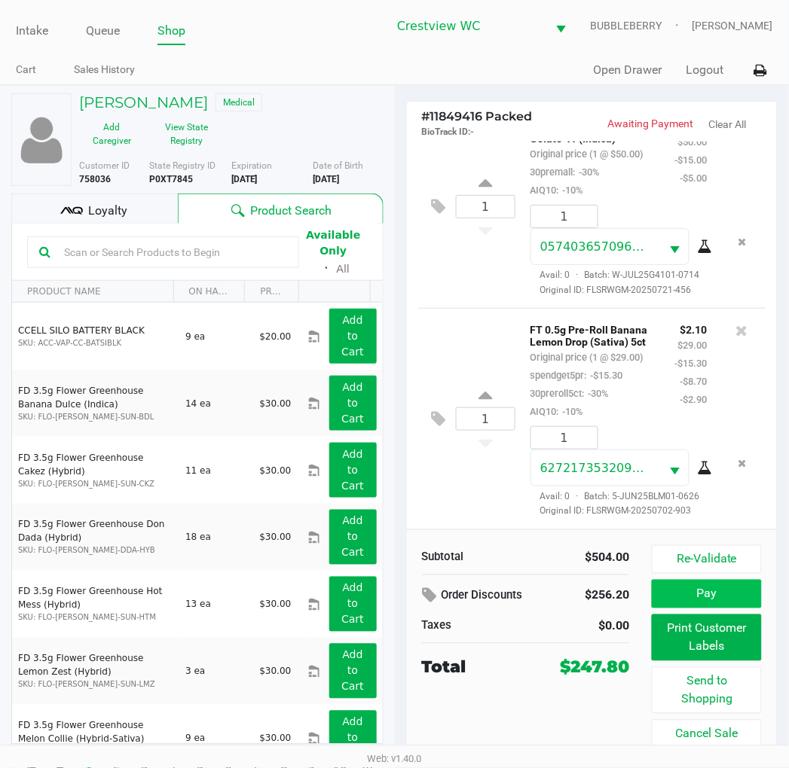
click at [752, 606] on button "Pay" at bounding box center [705, 594] width 109 height 29
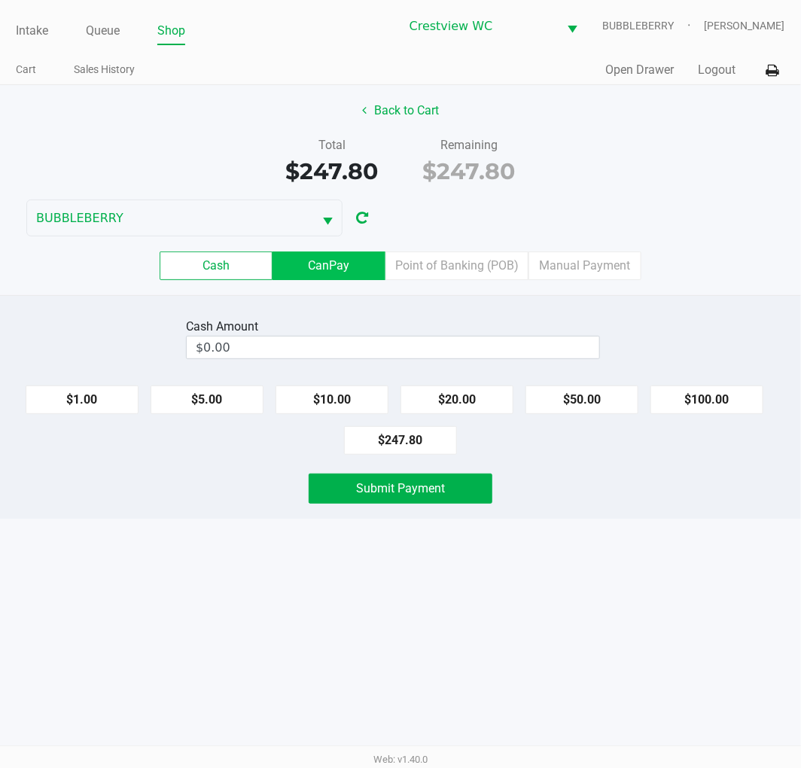
click at [362, 276] on label "CanPay" at bounding box center [329, 266] width 113 height 29
click at [0, 0] on 2 "CanPay" at bounding box center [0, 0] width 0 height 0
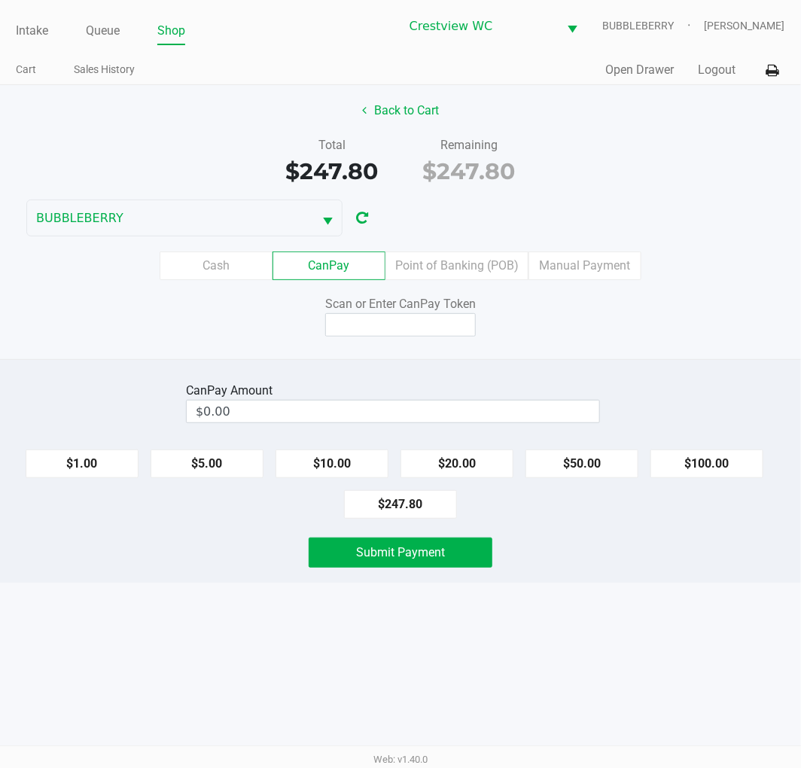
click at [492, 267] on label "Point of Banking (POB)" at bounding box center [457, 266] width 143 height 29
click at [0, 0] on 7 "Point of Banking (POB)" at bounding box center [0, 0] width 0 height 0
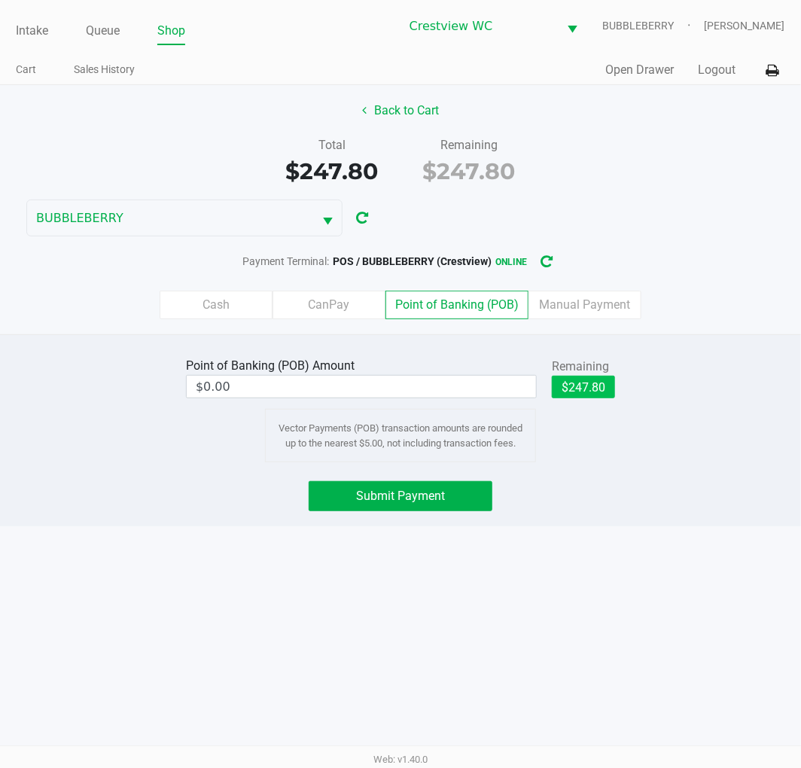
click at [609, 384] on button "$247.80" at bounding box center [583, 387] width 63 height 23
type input "$247.80"
click at [482, 486] on button "Submit Payment" at bounding box center [401, 496] width 184 height 30
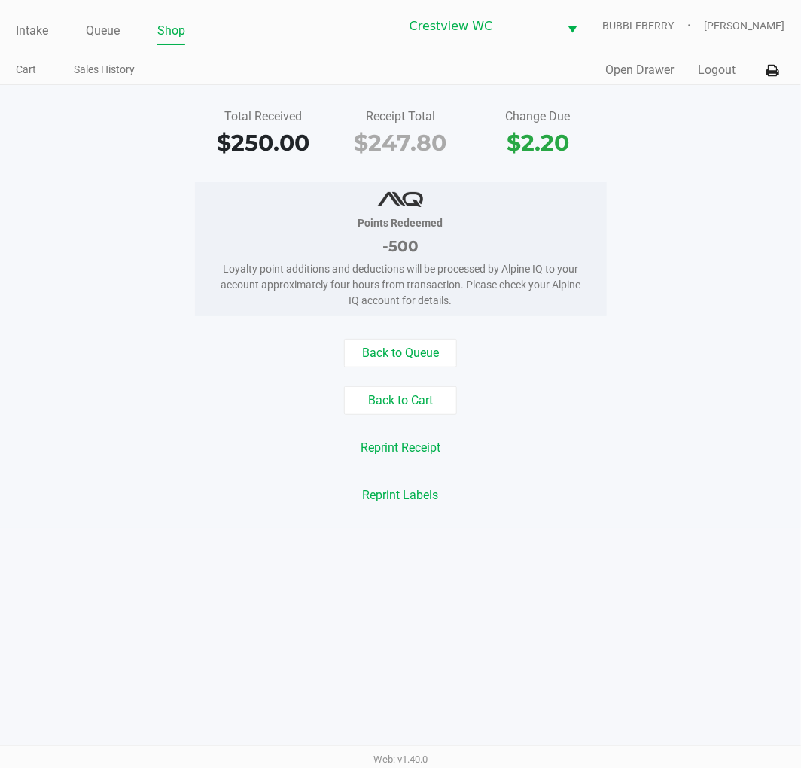
click at [25, 5] on div "Intake Queue Shop Crestview WC BUBBLEBERRY Quintin Davies Cart Sales History Qu…" at bounding box center [400, 42] width 801 height 85
click at [21, 35] on link "Intake" at bounding box center [32, 30] width 32 height 21
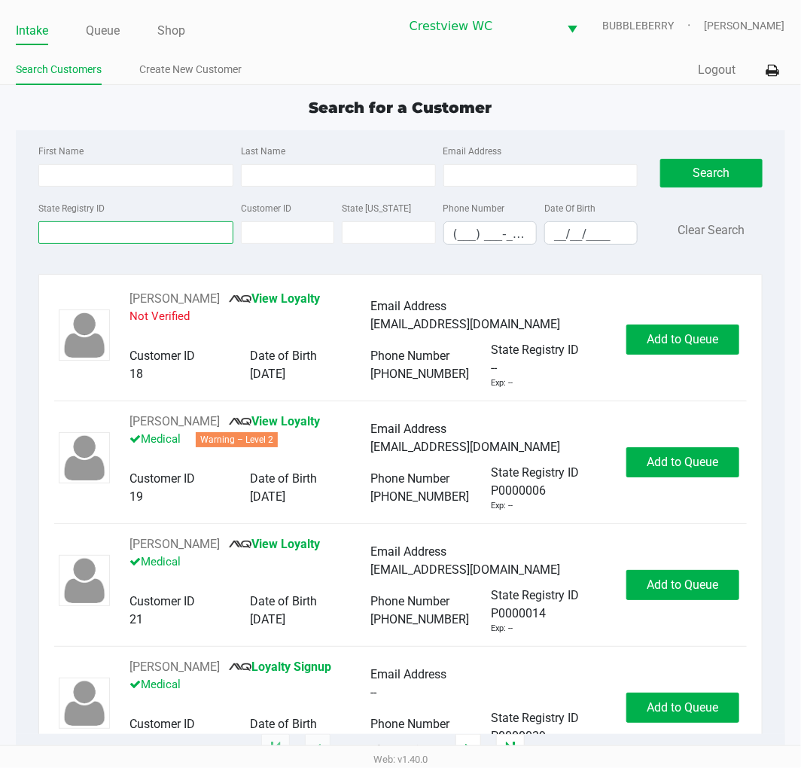
click at [145, 231] on input "State Registry ID" at bounding box center [135, 232] width 195 height 23
click at [148, 235] on input "State Registry ID" at bounding box center [135, 232] width 195 height 23
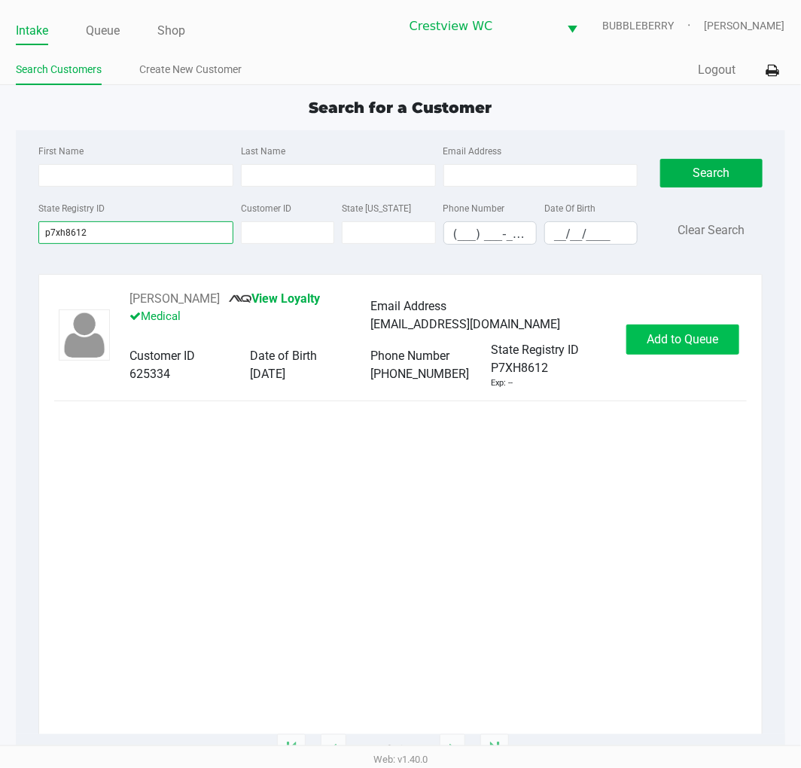
type input "p7xh8612"
click at [729, 352] on button "Add to Queue" at bounding box center [683, 340] width 113 height 30
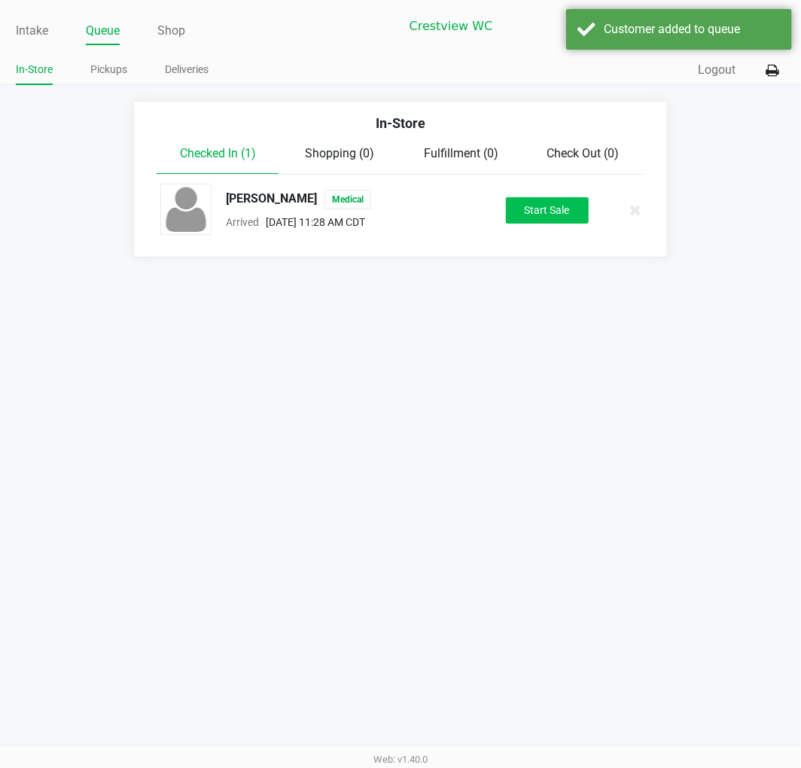
click at [569, 223] on button "Start Sale" at bounding box center [547, 210] width 83 height 26
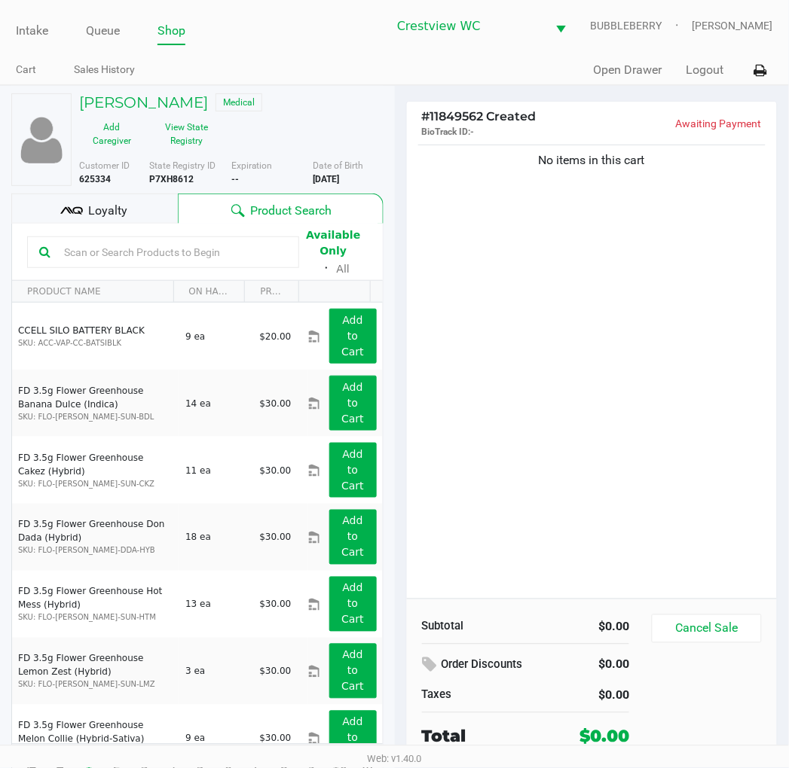
click at [231, 254] on input "text" at bounding box center [172, 252] width 229 height 23
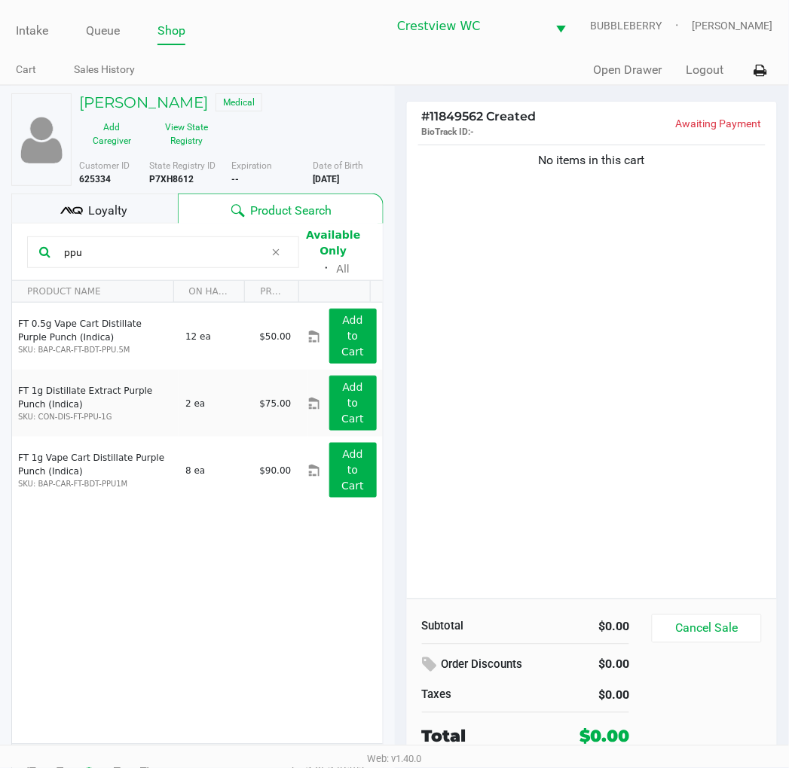
scroll to position [28, 0]
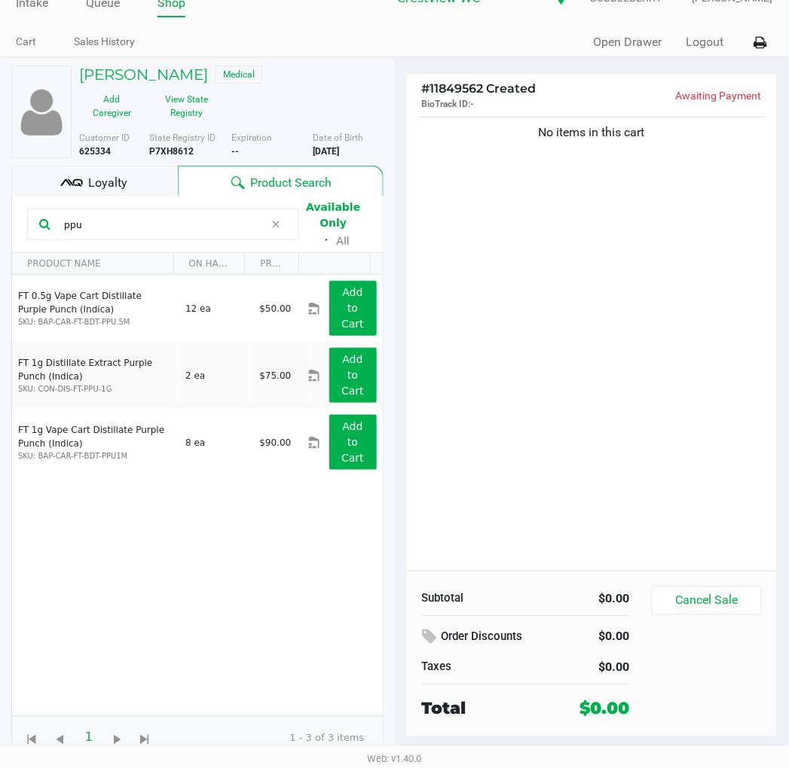
type input "ppu"
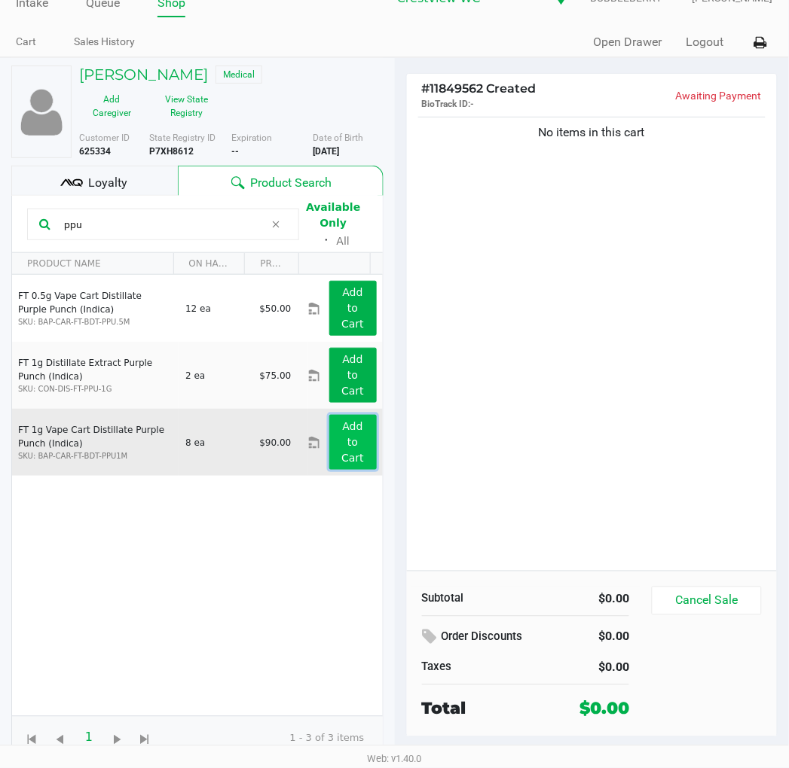
click at [349, 455] on app-button-loader "Add to Cart" at bounding box center [352, 442] width 23 height 44
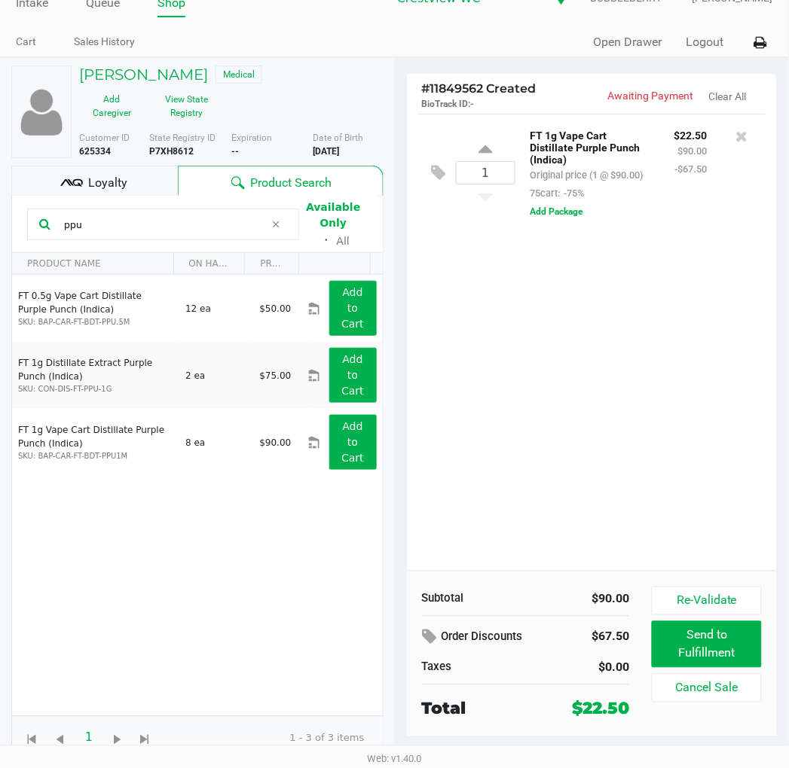
click at [562, 313] on div "1 FT 1g Vape Cart Distillate Purple Punch (Indica) Original price (1 @ $90.00) …" at bounding box center [592, 342] width 371 height 457
click at [644, 394] on div "1 FT 1g Vape Cart Distillate Purple Punch (Indica) Original price (1 @ $90.00) …" at bounding box center [592, 342] width 371 height 457
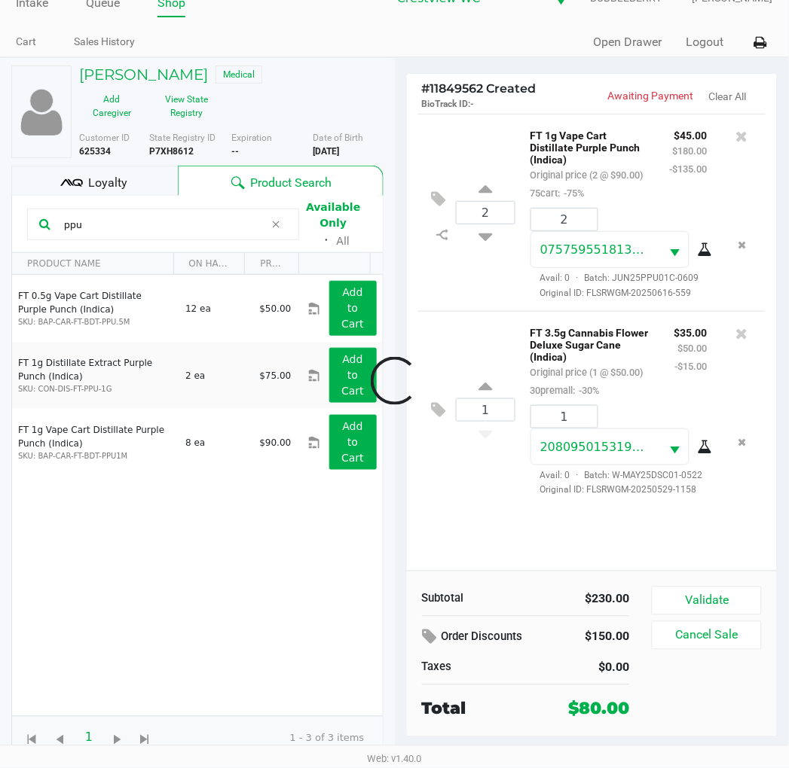
click at [732, 612] on button "Validate" at bounding box center [705, 601] width 109 height 29
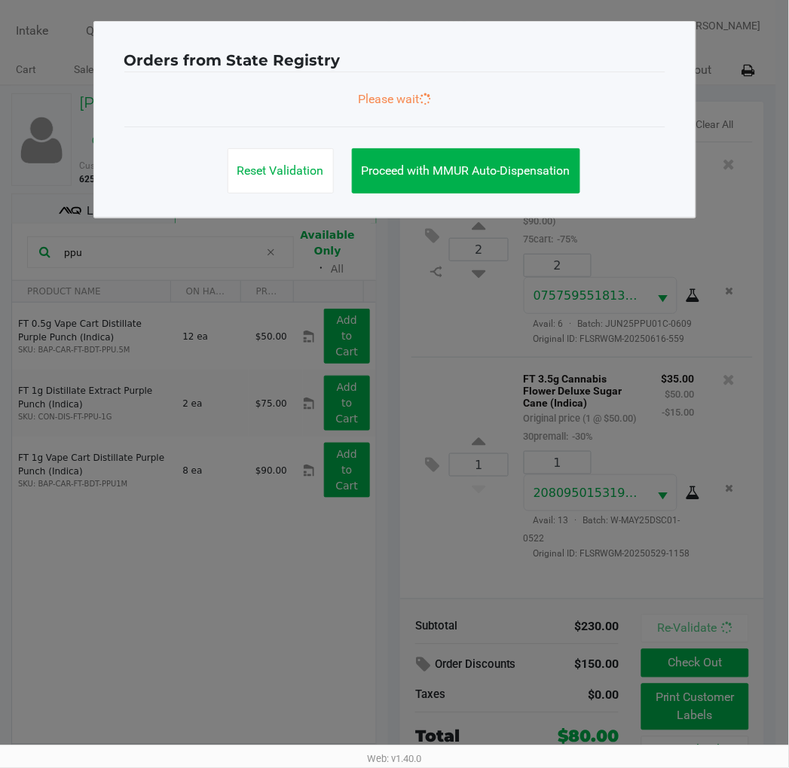
scroll to position [0, 0]
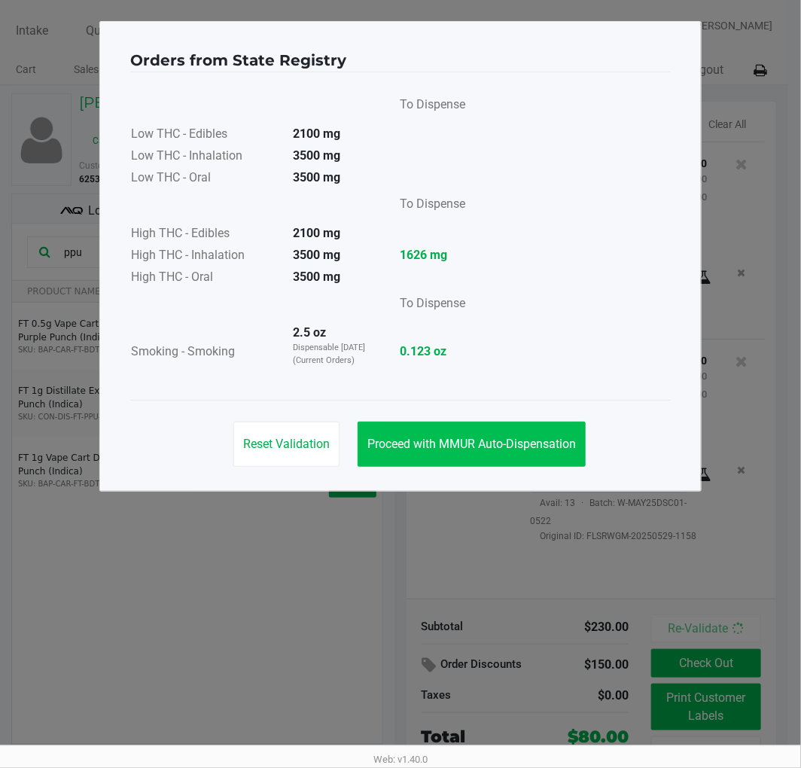
click at [524, 449] on span "Proceed with MMUR Auto-Dispensation" at bounding box center [472, 444] width 209 height 14
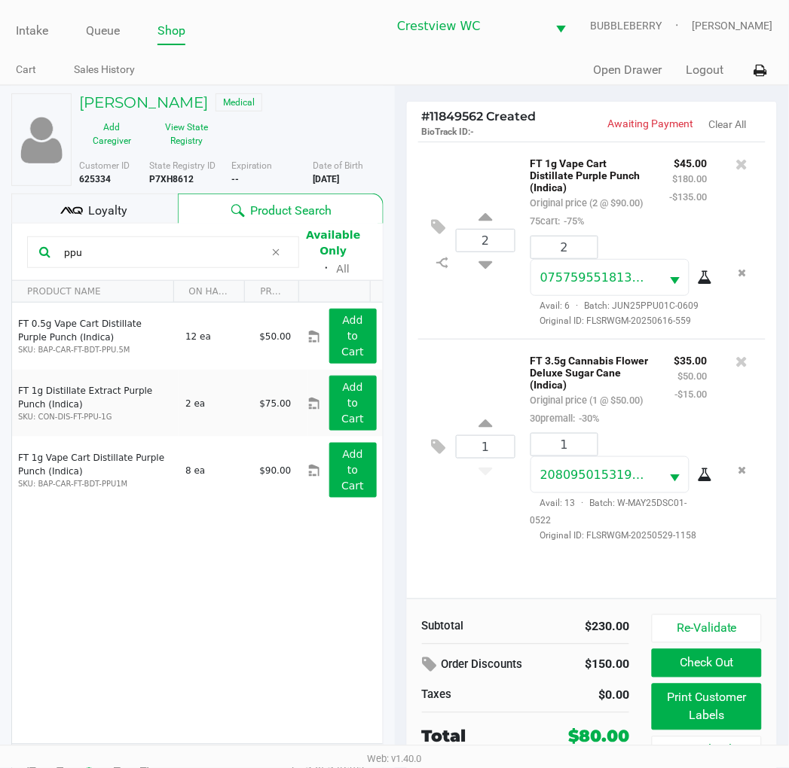
click at [142, 214] on div "Loyalty" at bounding box center [94, 209] width 166 height 30
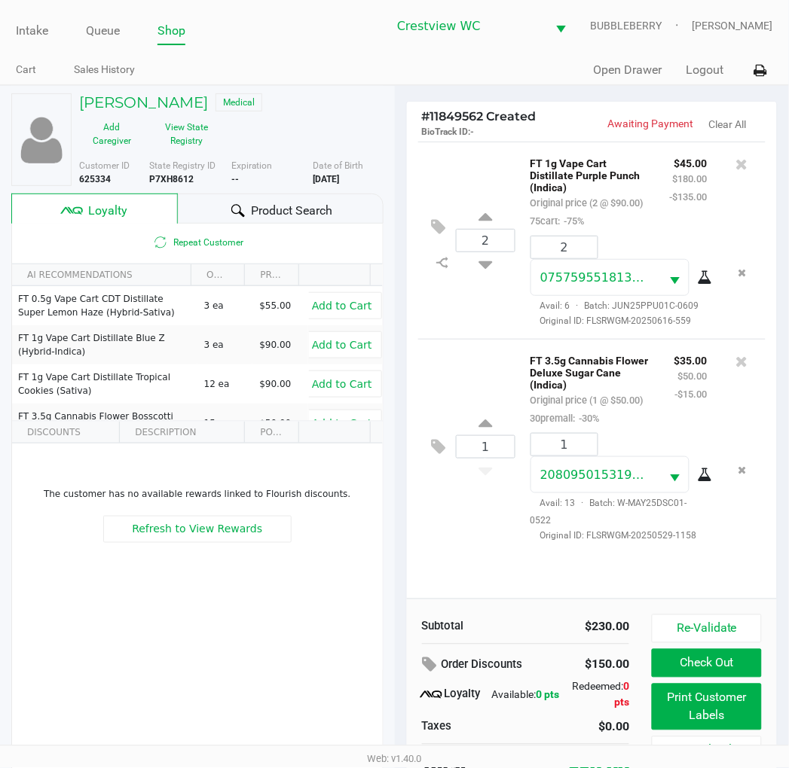
click at [738, 718] on button "Print Customer Labels" at bounding box center [705, 707] width 109 height 47
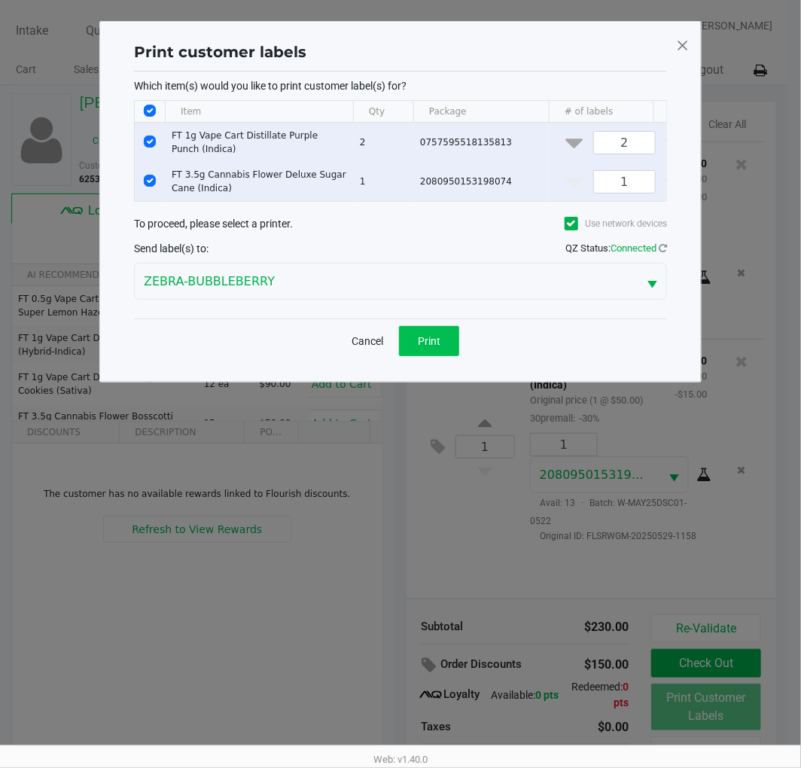
click at [447, 347] on button "Print" at bounding box center [429, 341] width 60 height 30
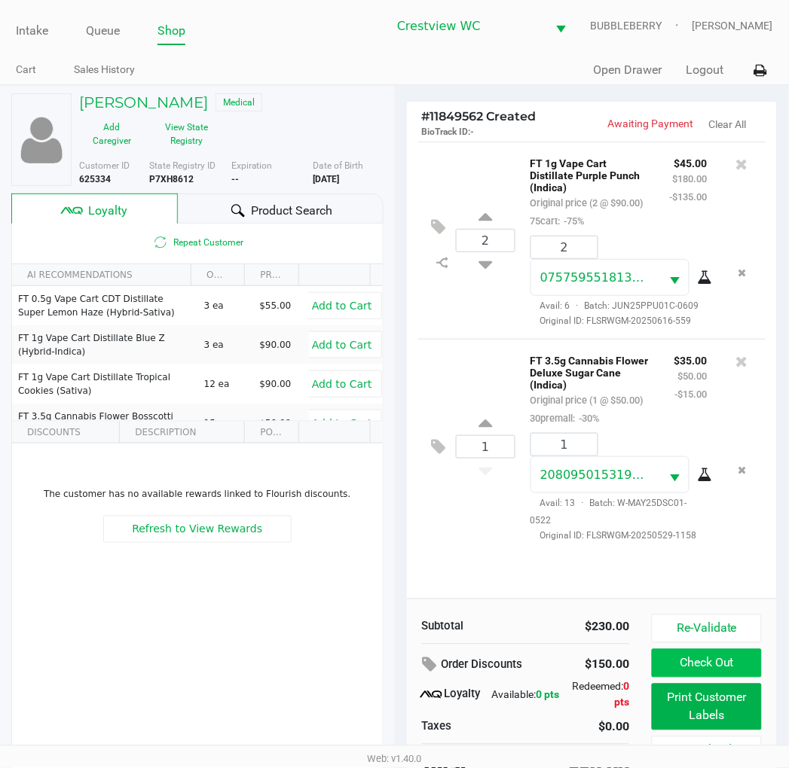
click at [743, 659] on button "Check Out" at bounding box center [705, 663] width 109 height 29
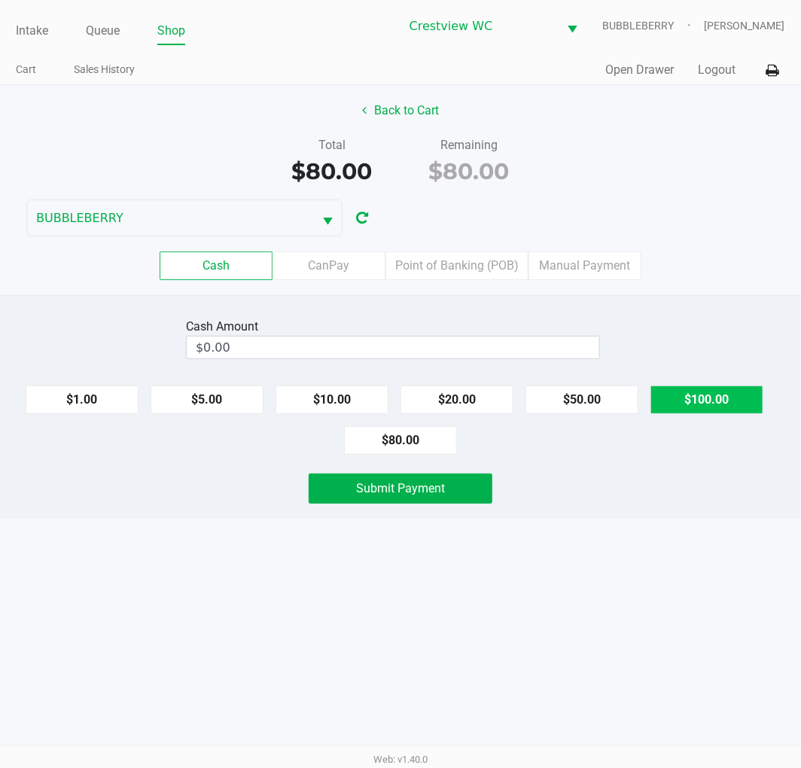
click at [734, 402] on button "$100.00" at bounding box center [707, 400] width 113 height 29
type input "$100.00"
click at [442, 518] on div "Cash Amount $100.00 Clear $1.00 $5.00 $10.00 $20.00 $50.00 $100.00 $80.00 Submi…" at bounding box center [400, 407] width 801 height 224
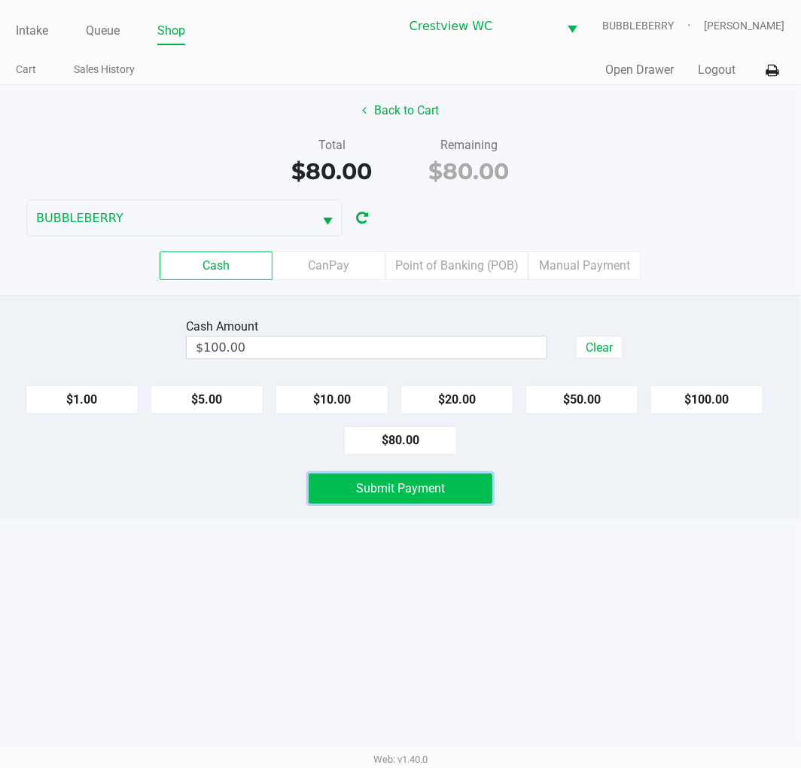
click at [481, 499] on button "Submit Payment" at bounding box center [401, 489] width 184 height 30
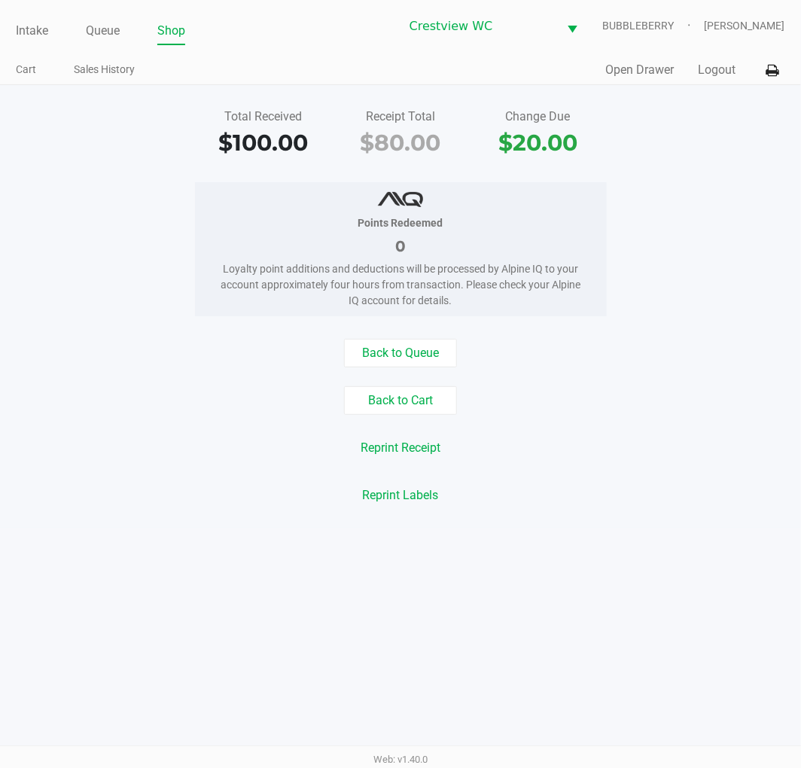
click at [26, 25] on link "Intake" at bounding box center [32, 30] width 32 height 21
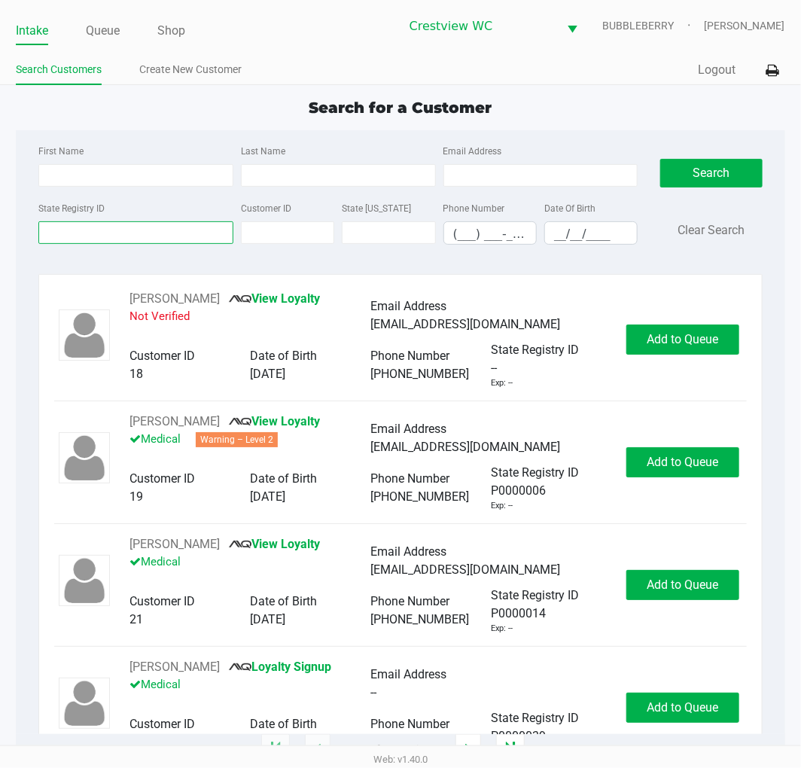
click at [104, 235] on input "State Registry ID" at bounding box center [135, 232] width 195 height 23
click at [75, 233] on input "State Registry ID" at bounding box center [135, 232] width 195 height 23
click at [89, 237] on input "State Registry ID" at bounding box center [135, 232] width 195 height 23
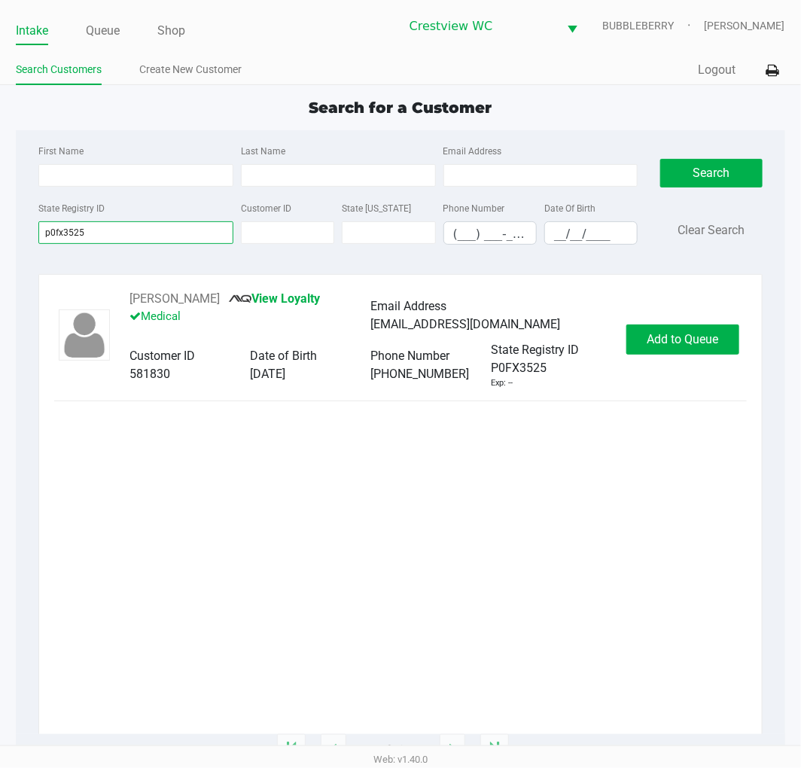
type input "p0fx3525"
click at [711, 340] on span "Add to Queue" at bounding box center [683, 339] width 72 height 14
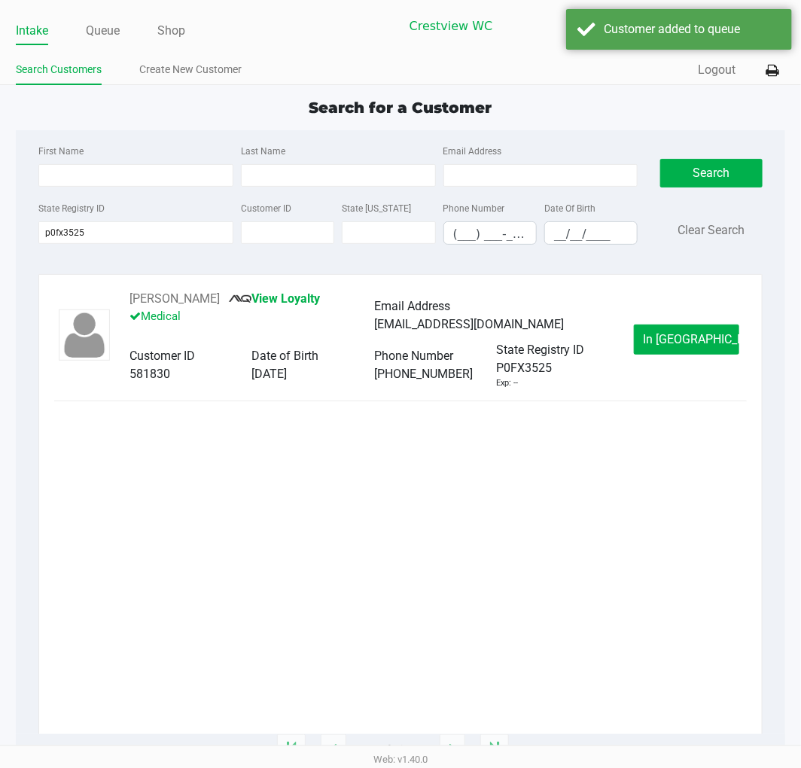
click at [703, 352] on button "In Queue" at bounding box center [686, 340] width 105 height 30
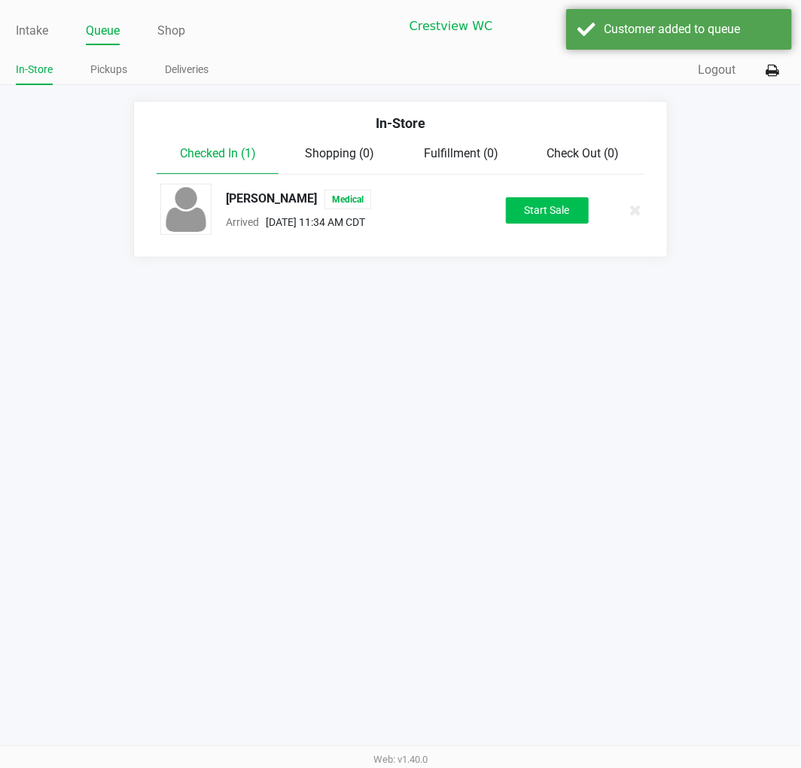
click at [551, 222] on button "Start Sale" at bounding box center [547, 210] width 83 height 26
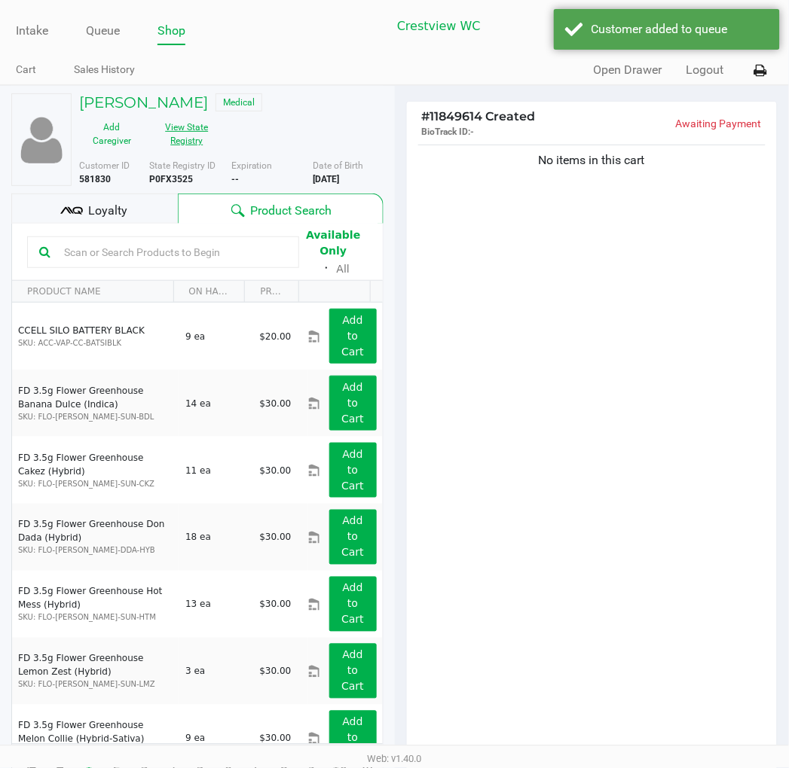
click at [185, 133] on button "View State Registry" at bounding box center [182, 134] width 75 height 38
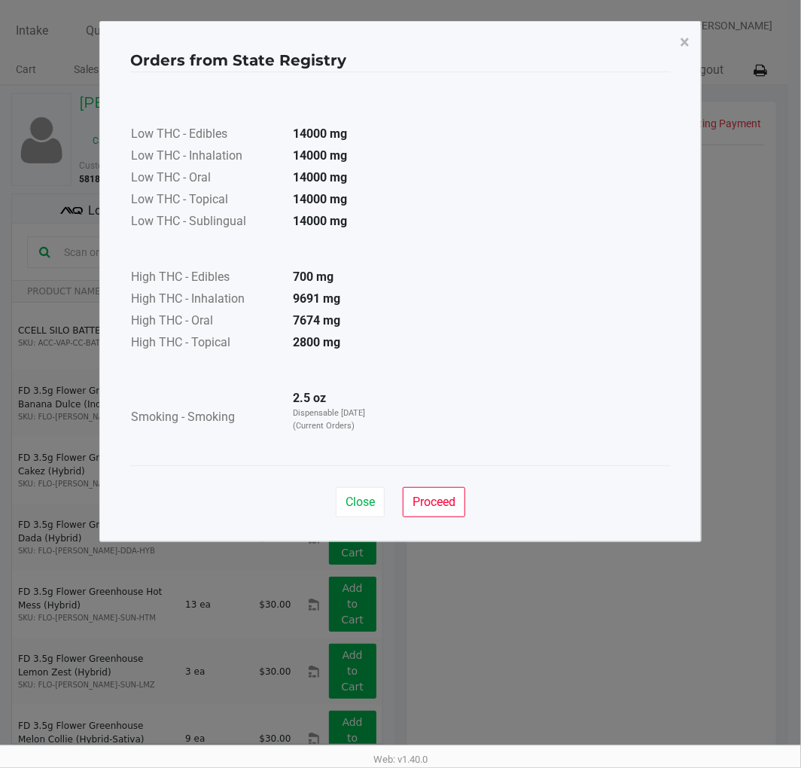
click at [442, 502] on span "Proceed" at bounding box center [434, 502] width 43 height 14
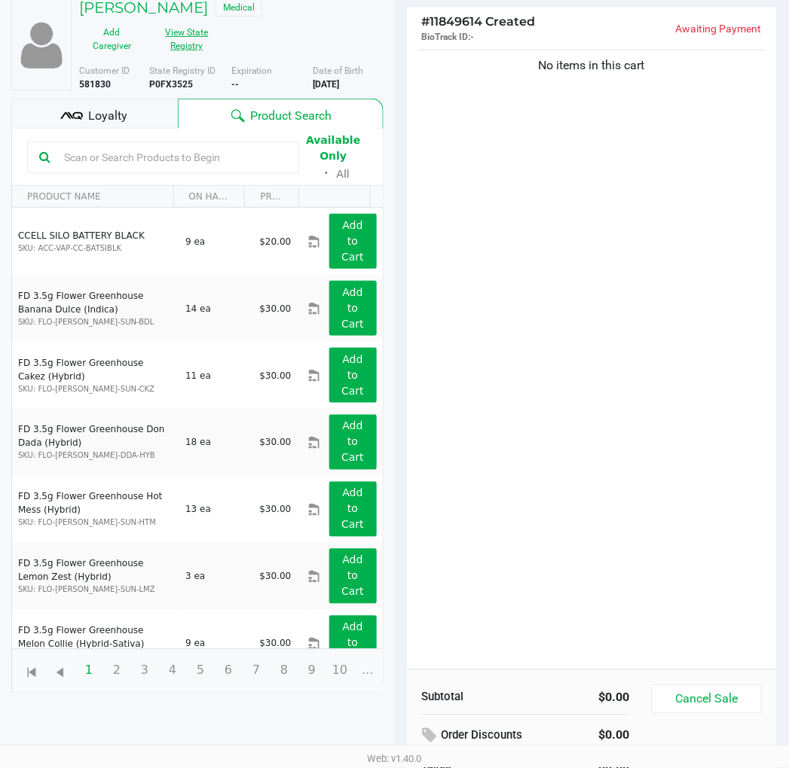
scroll to position [130, 0]
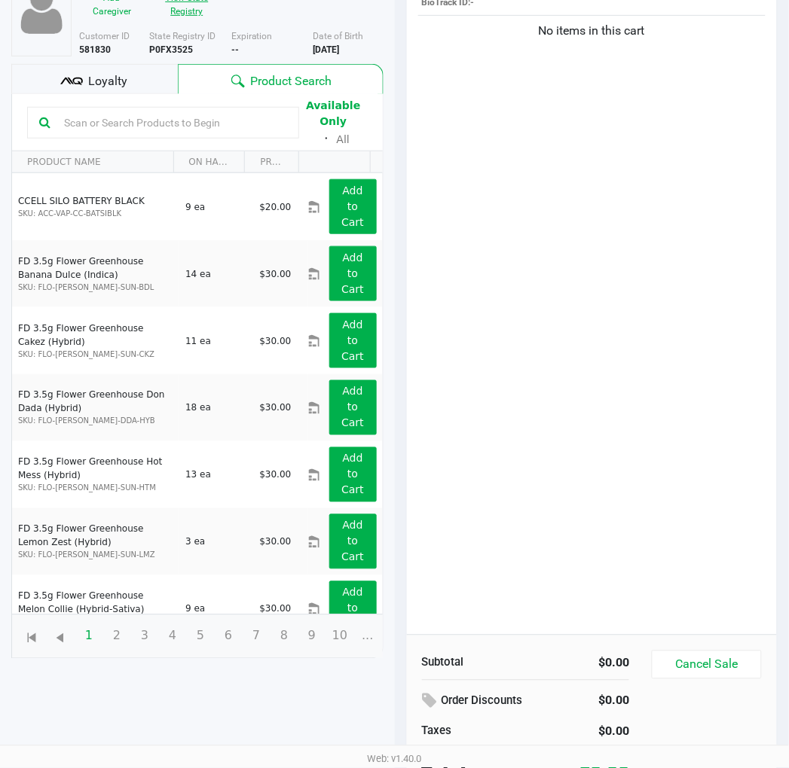
click at [648, 459] on div "No items in this cart" at bounding box center [592, 323] width 371 height 623
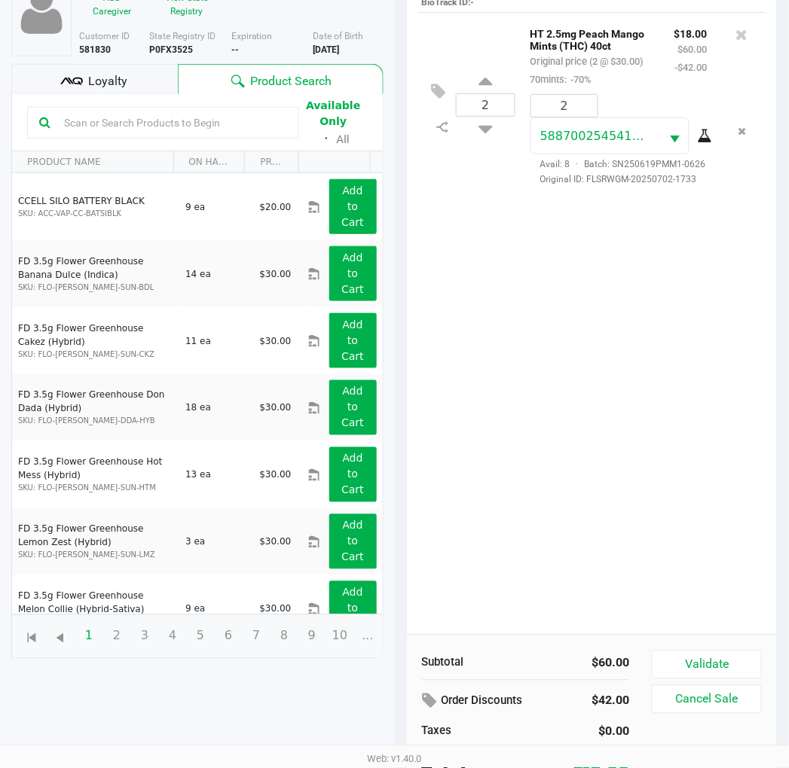
click at [570, 354] on div "2 HT 2.5mg Peach Mango Mints (THC) 40ct Original price (2 @ $30.00) 70mints: -7…" at bounding box center [592, 323] width 371 height 623
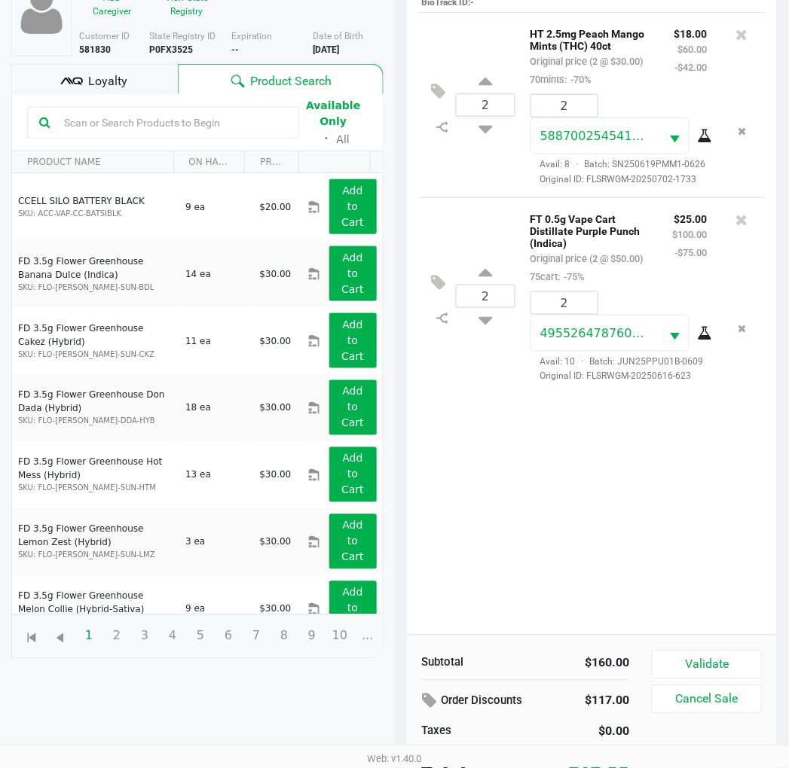
click at [550, 505] on div "2 HT 2.5mg Peach Mango Mints (THC) 40ct Original price (2 @ $30.00) 70mints: -7…" at bounding box center [592, 323] width 371 height 623
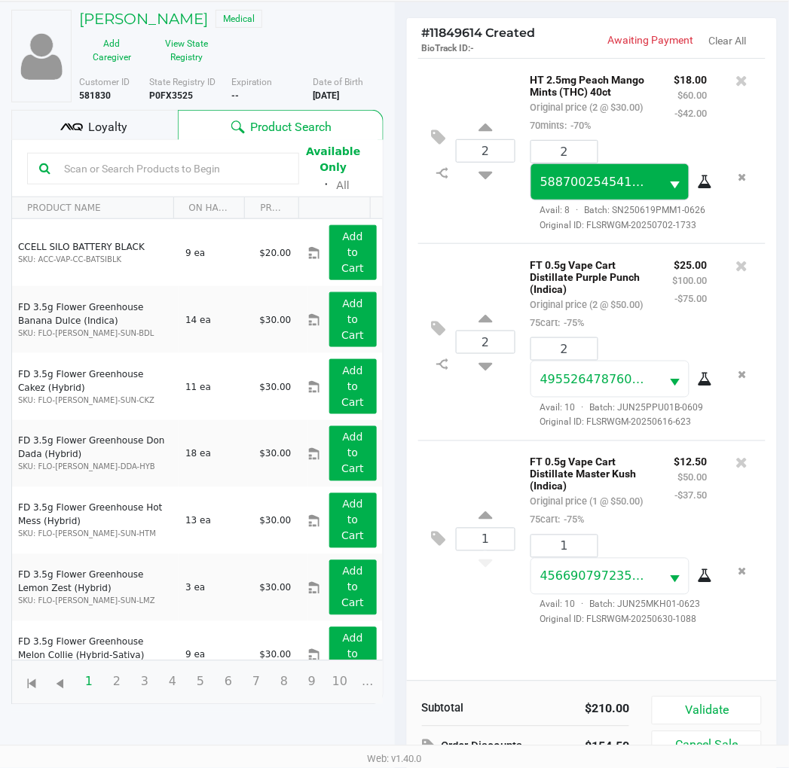
scroll to position [163, 0]
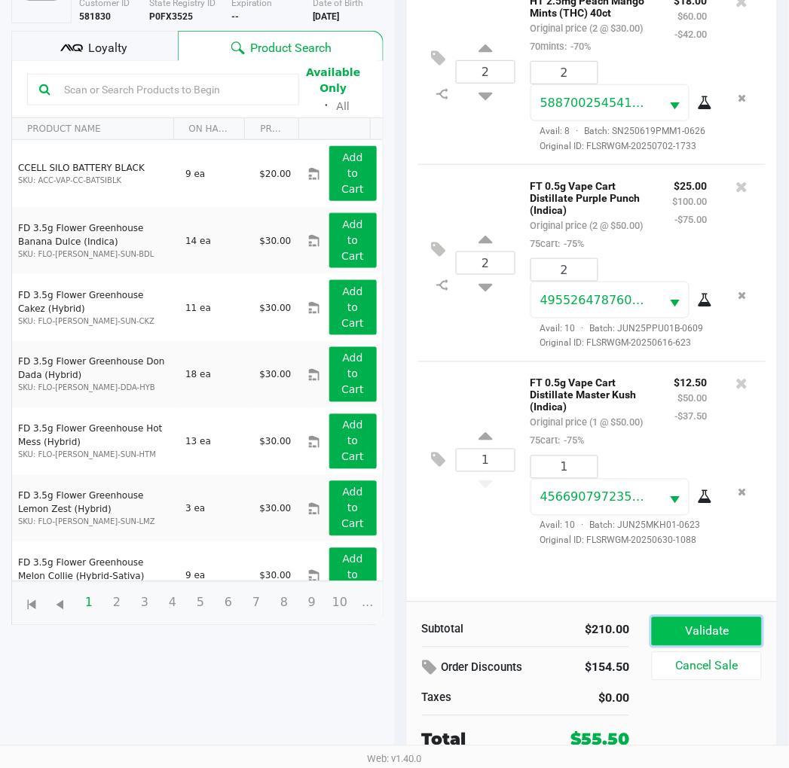
click at [697, 623] on button "Validate" at bounding box center [705, 632] width 109 height 29
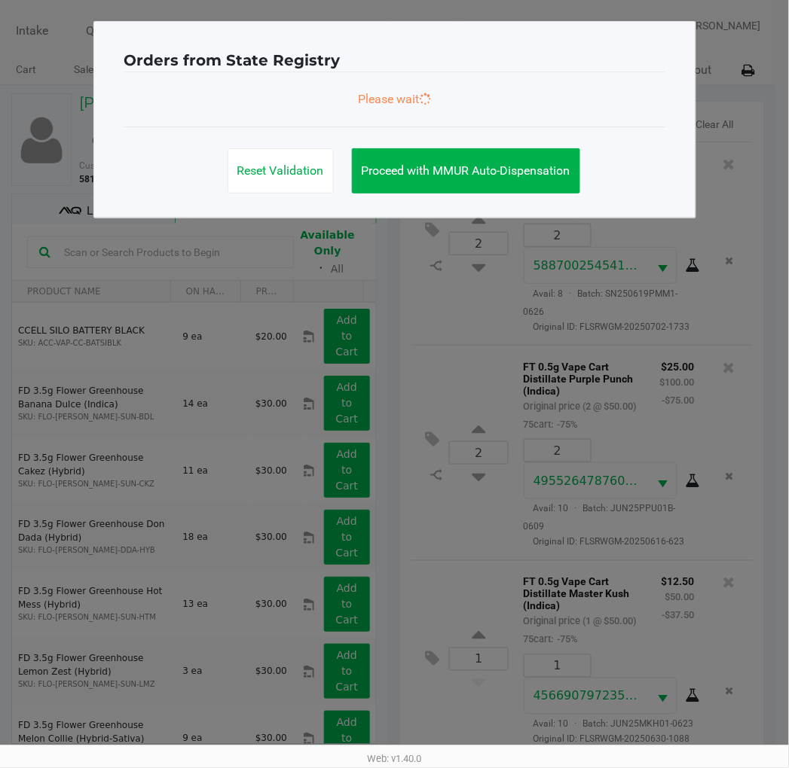
scroll to position [0, 0]
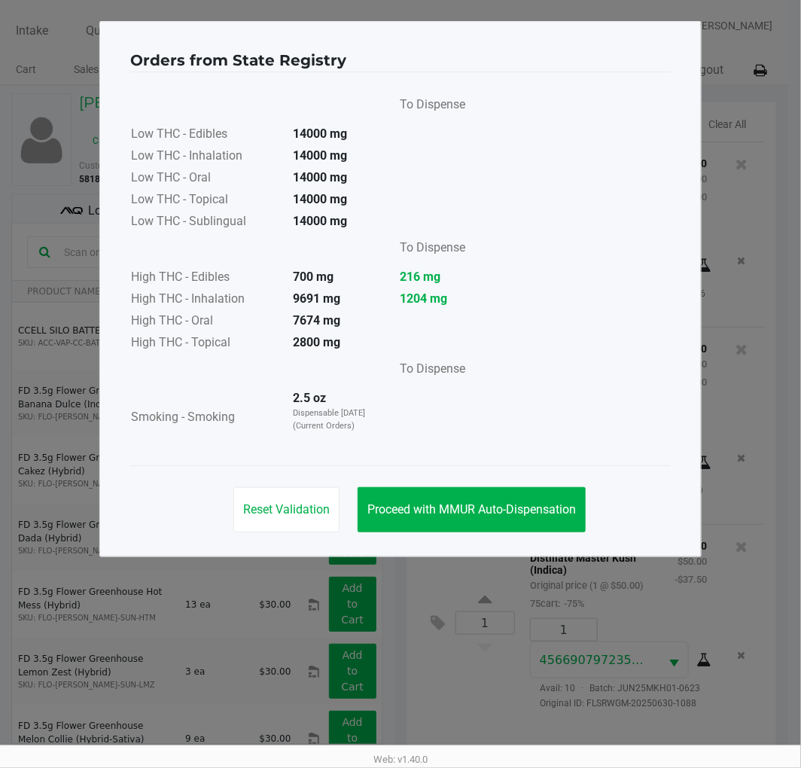
click at [477, 496] on button "Proceed with MMUR Auto-Dispensation" at bounding box center [472, 509] width 228 height 45
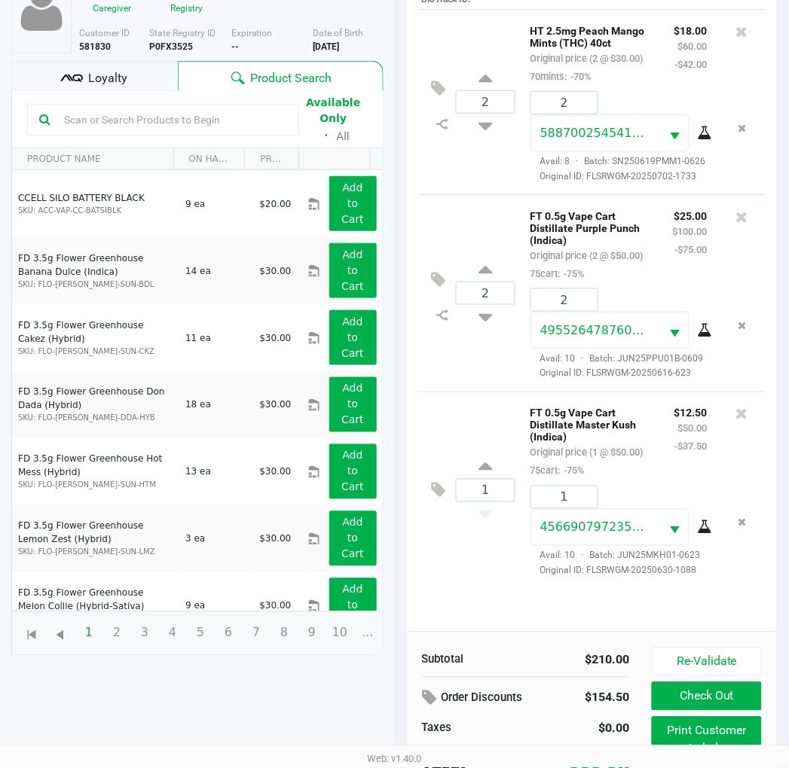
scroll to position [179, 0]
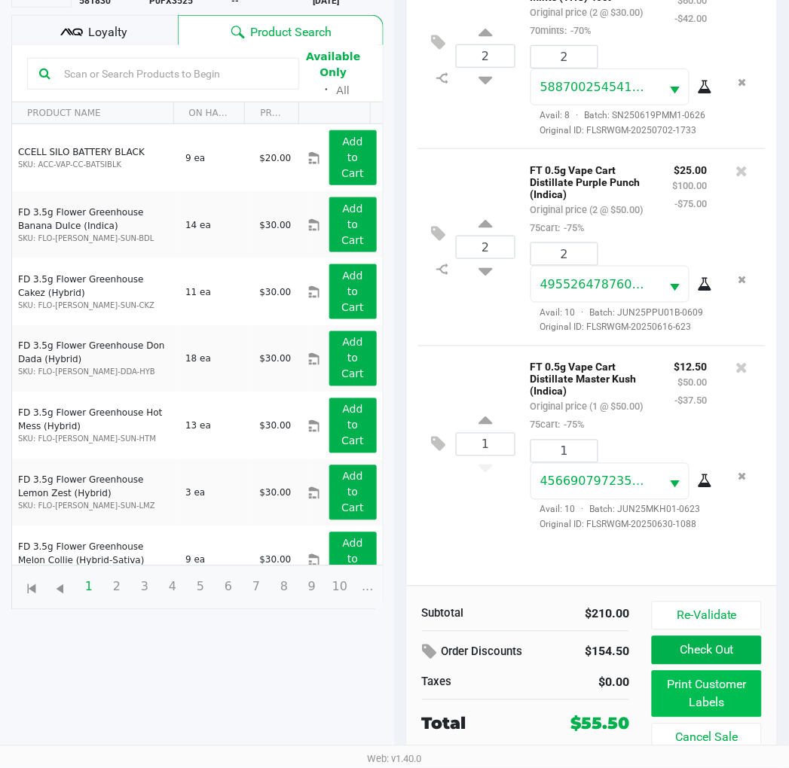
click at [727, 697] on button "Print Customer Labels" at bounding box center [705, 694] width 109 height 47
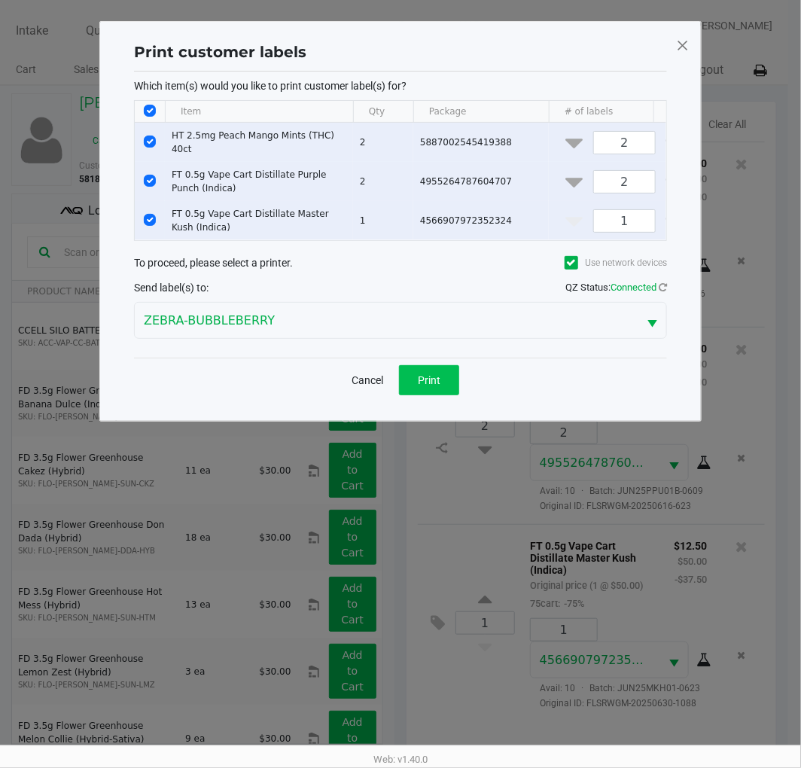
click at [426, 395] on button "Print" at bounding box center [429, 380] width 60 height 30
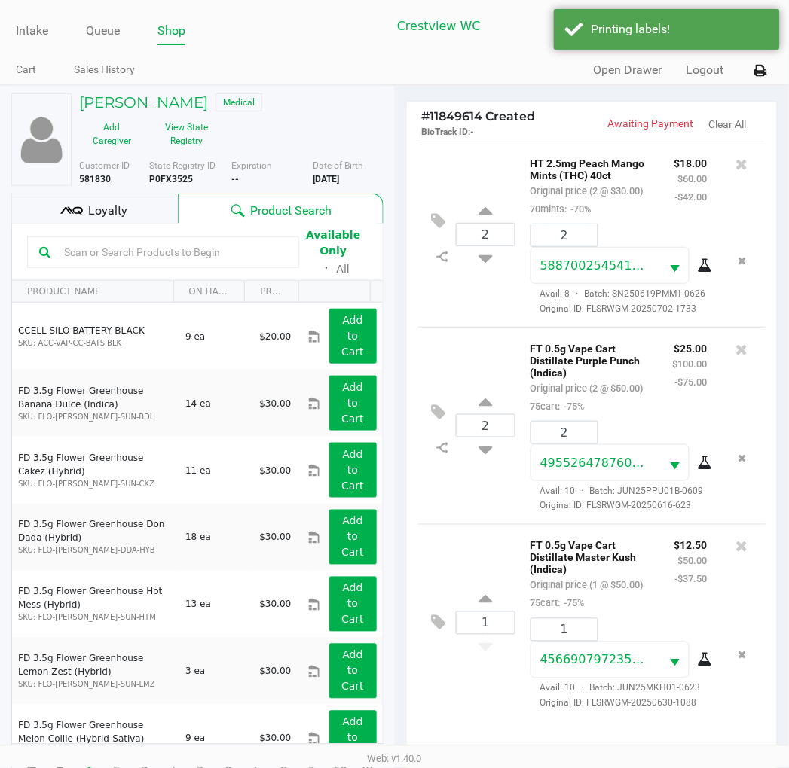
click at [115, 208] on span "Loyalty" at bounding box center [107, 211] width 39 height 18
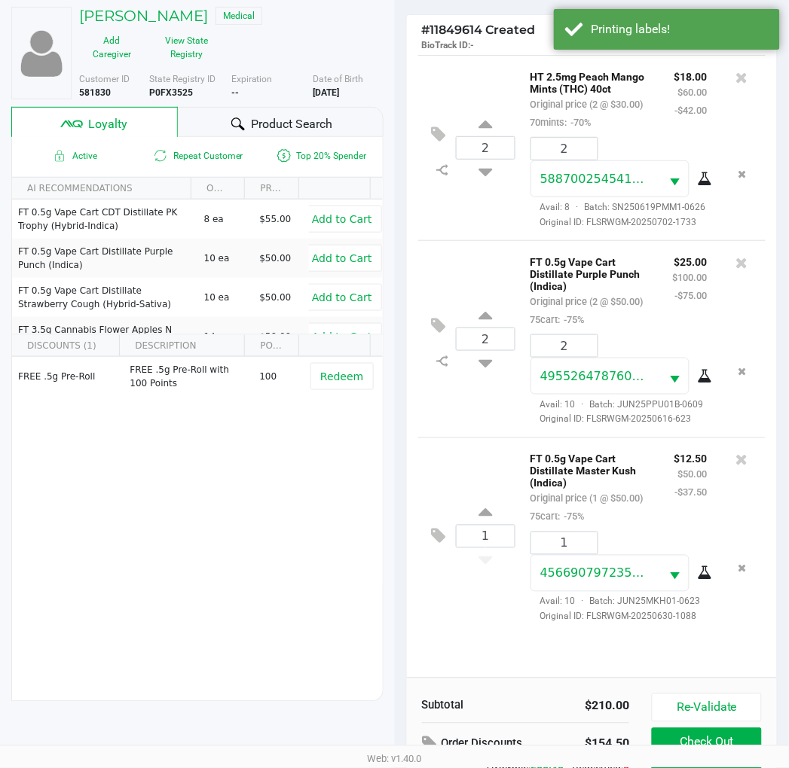
scroll to position [194, 0]
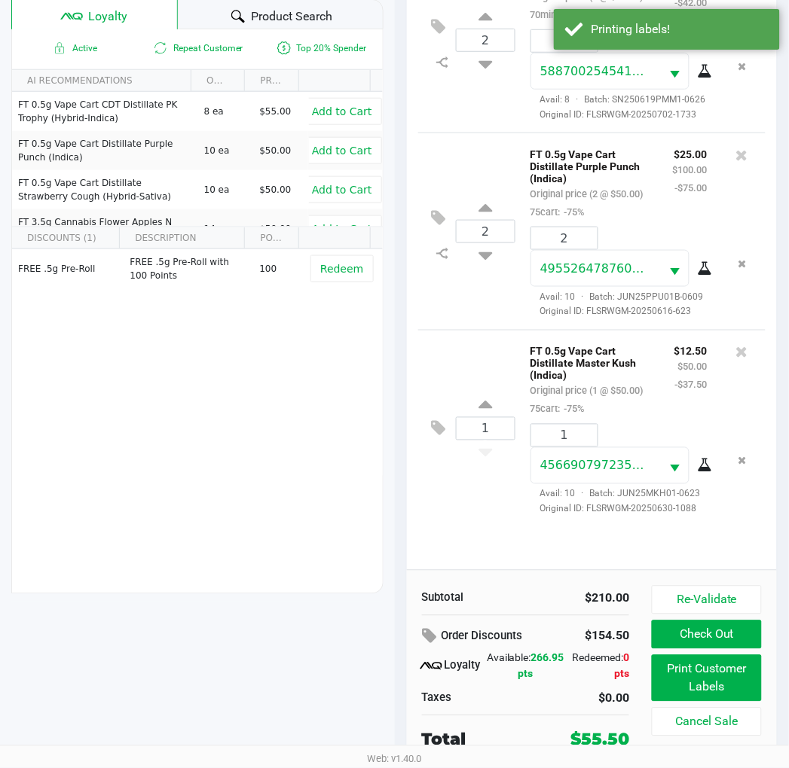
click at [743, 625] on button "Check Out" at bounding box center [705, 635] width 109 height 29
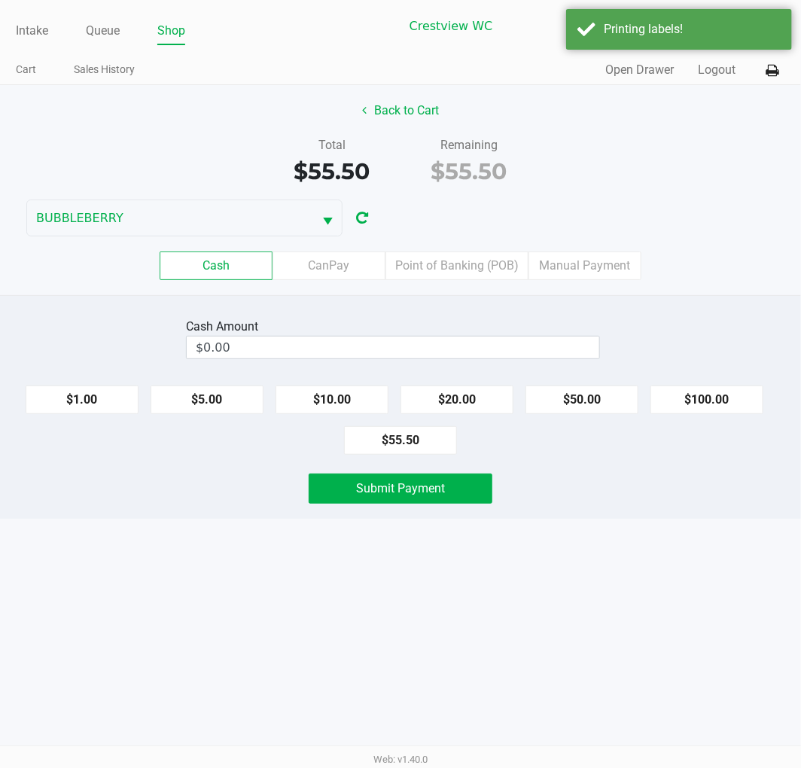
click at [441, 258] on label "Point of Banking (POB)" at bounding box center [457, 266] width 143 height 29
click at [0, 0] on 7 "Point of Banking (POB)" at bounding box center [0, 0] width 0 height 0
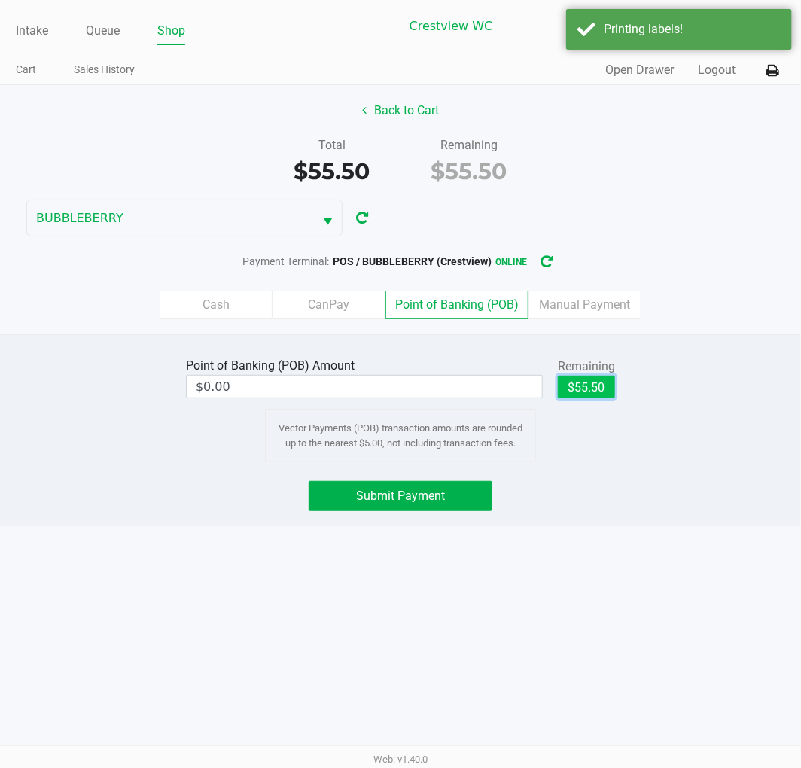
click at [577, 380] on button "$55.50" at bounding box center [586, 387] width 57 height 23
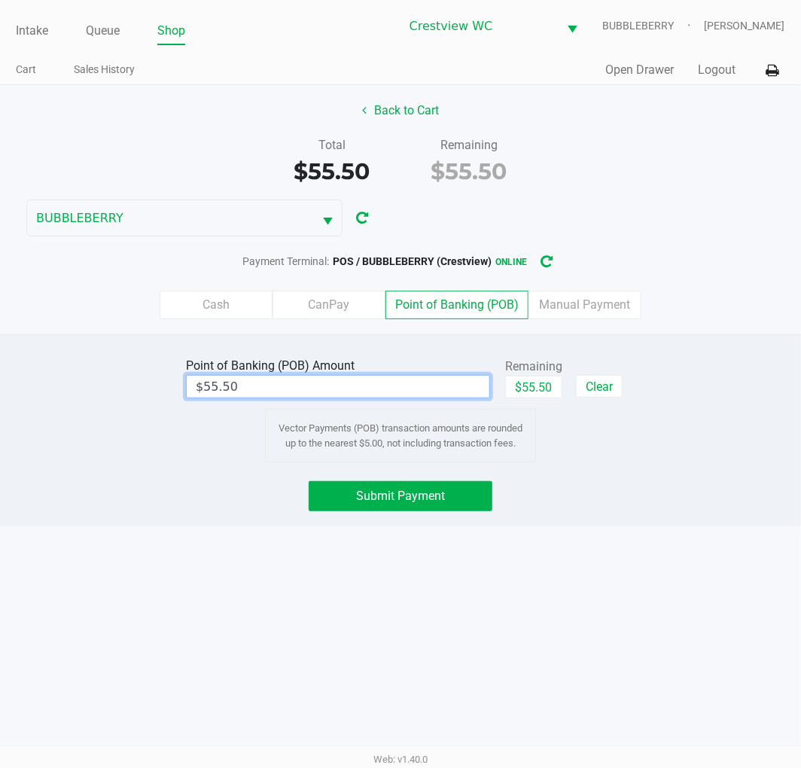
click at [401, 387] on input "$55.50" at bounding box center [338, 387] width 303 height 22
click at [182, 307] on label "Cash" at bounding box center [216, 305] width 113 height 29
click at [0, 0] on 0 "Cash" at bounding box center [0, 0] width 0 height 0
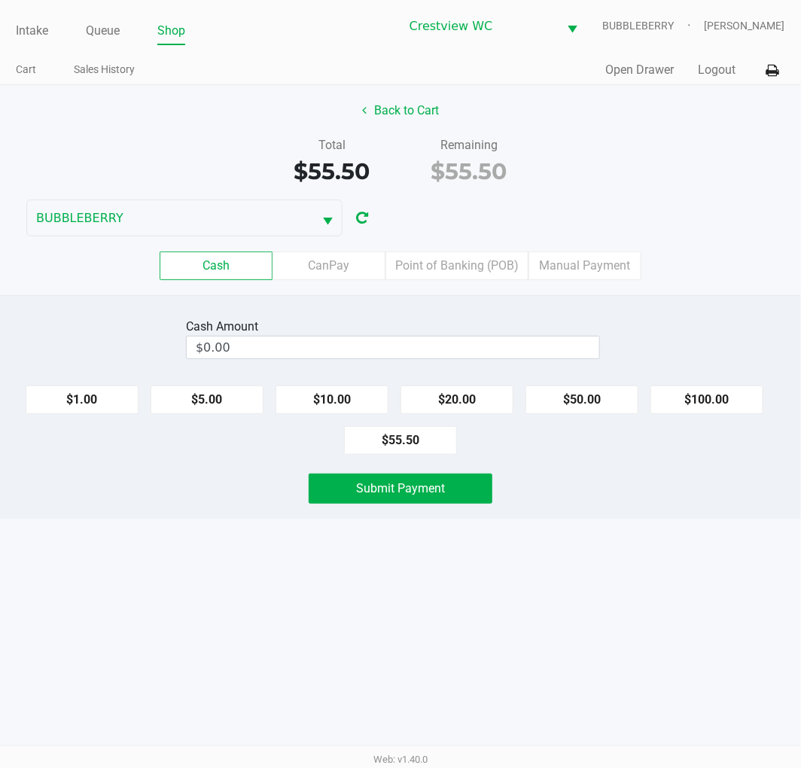
click at [483, 258] on label "Point of Banking (POB)" at bounding box center [457, 266] width 143 height 29
click at [0, 0] on 7 "Point of Banking (POB)" at bounding box center [0, 0] width 0 height 0
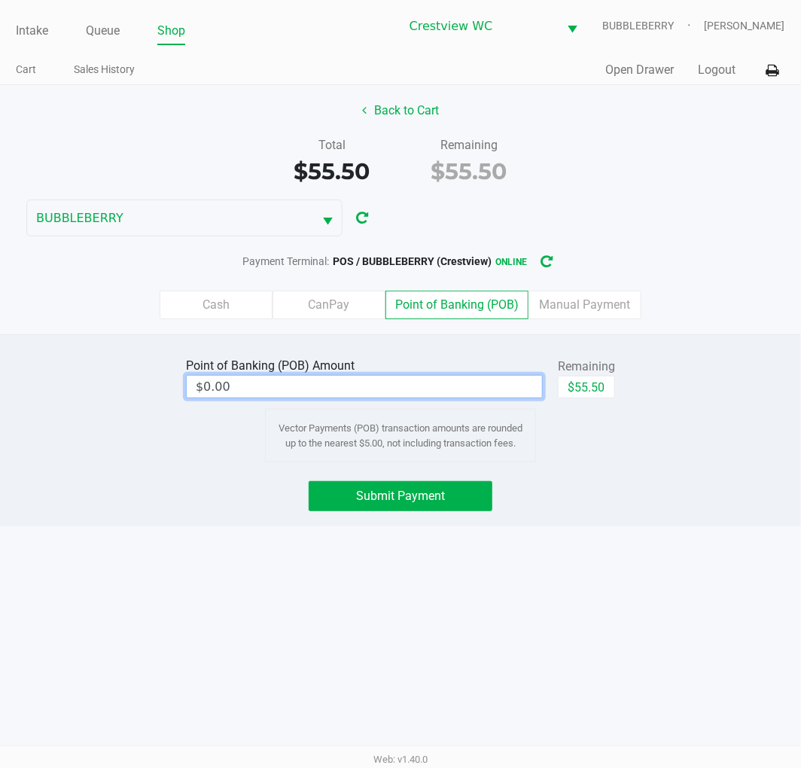
click at [437, 386] on input "$0.00" at bounding box center [364, 387] width 355 height 22
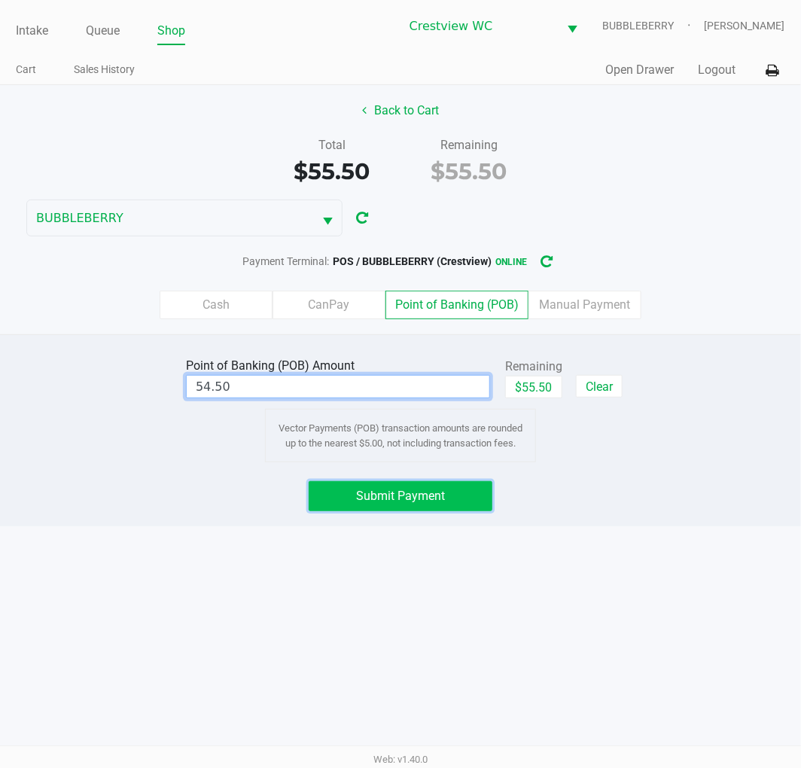
click at [442, 493] on span "Submit Payment" at bounding box center [400, 496] width 89 height 14
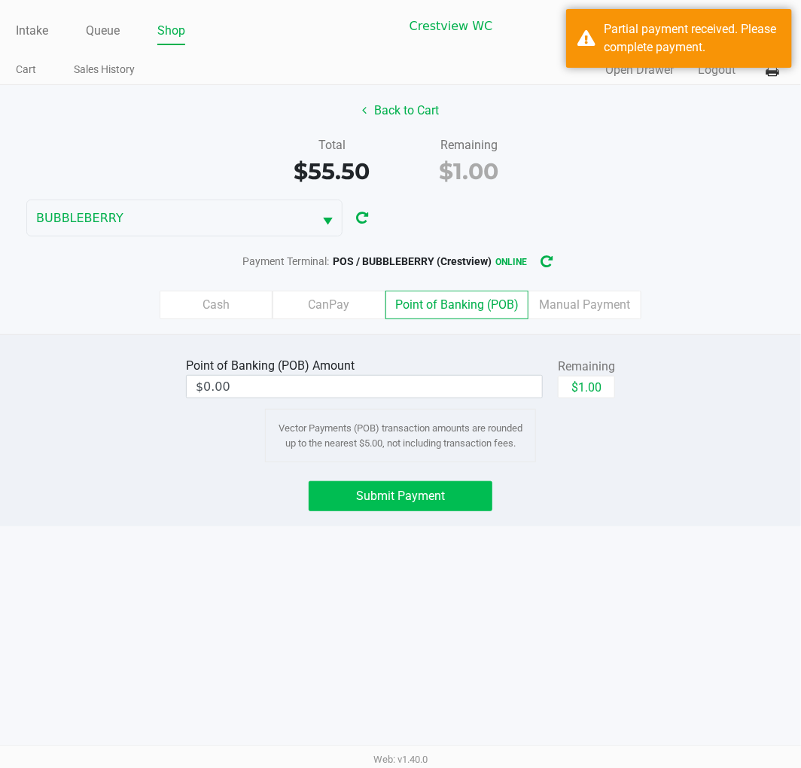
click at [249, 297] on label "Cash" at bounding box center [216, 305] width 113 height 29
click at [0, 0] on 0 "Cash" at bounding box center [0, 0] width 0 height 0
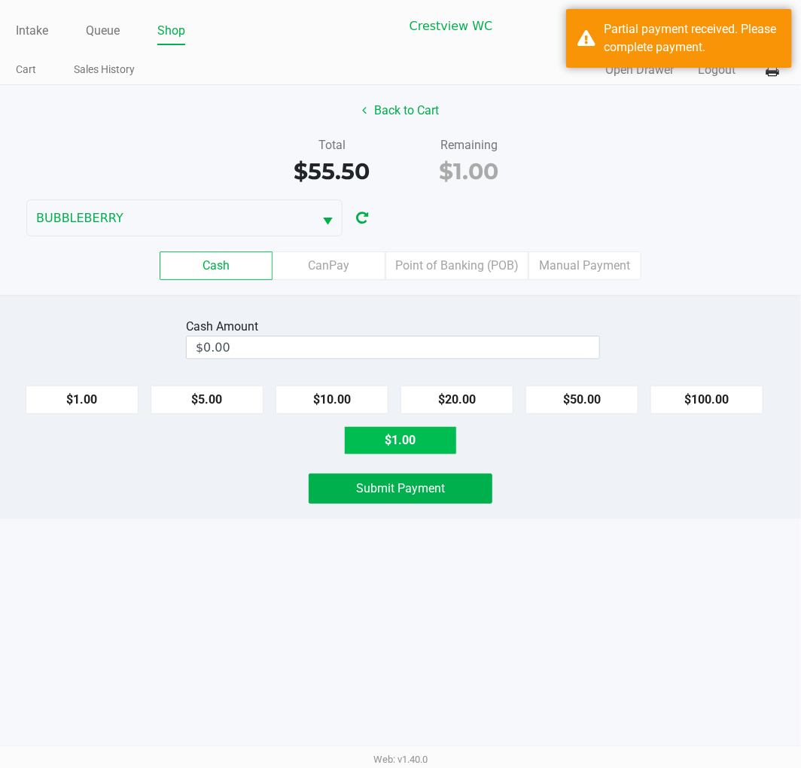
click at [412, 442] on button "$1.00" at bounding box center [400, 440] width 113 height 29
type input "$1.00"
click at [429, 501] on button "Submit Payment" at bounding box center [401, 489] width 184 height 30
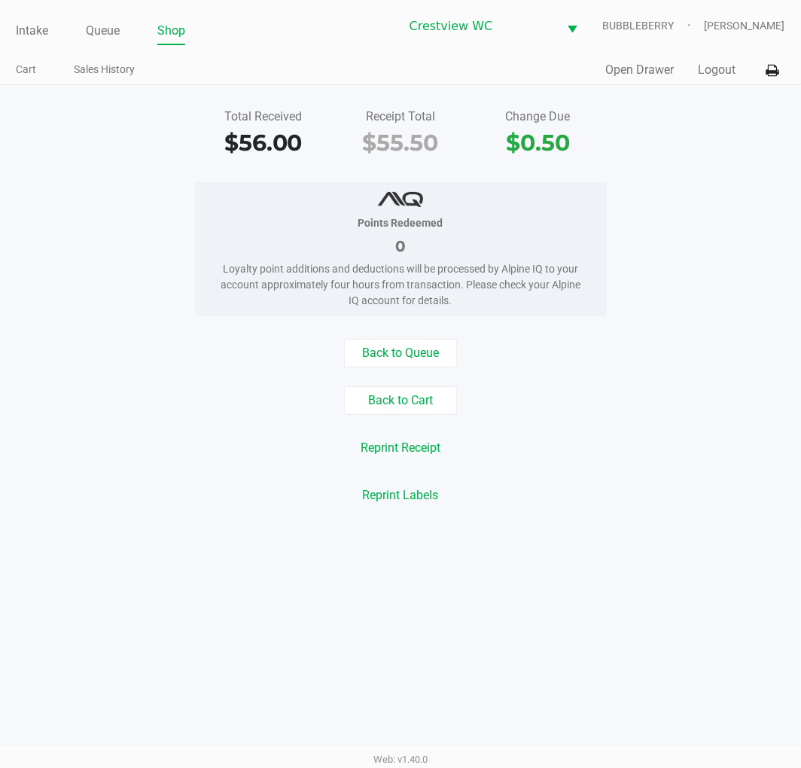
click at [17, 30] on link "Intake" at bounding box center [32, 30] width 32 height 21
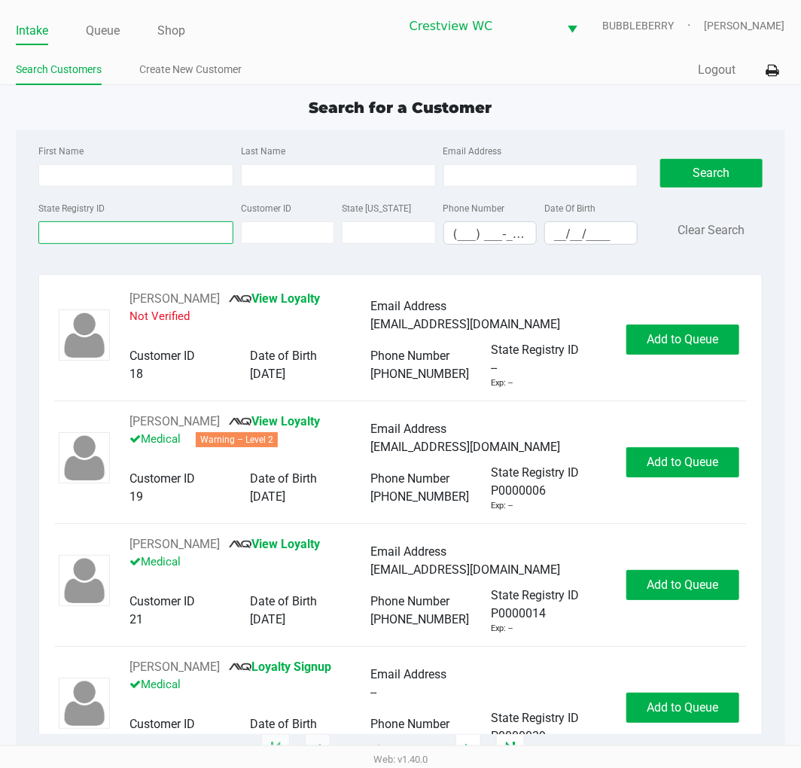
click at [114, 227] on input "State Registry ID" at bounding box center [135, 232] width 195 height 23
click at [267, 175] on input "Last Name" at bounding box center [338, 175] width 195 height 23
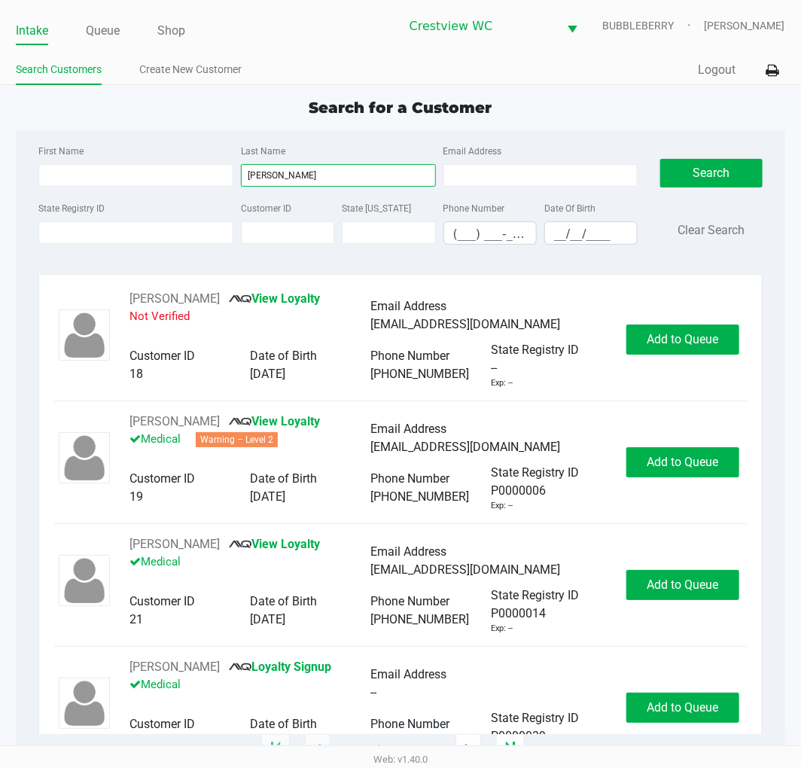
type input "billingsley"
click at [532, 233] on input "(___) ___-____" at bounding box center [490, 233] width 92 height 23
click at [560, 233] on input "__/__/____" at bounding box center [591, 233] width 92 height 23
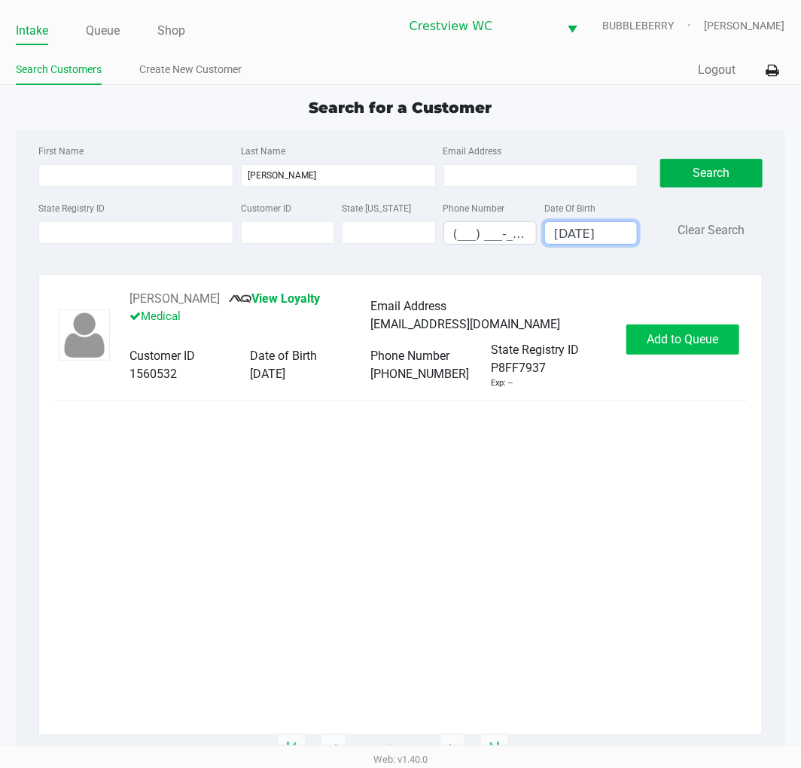
type input "11/22/1991"
click at [694, 339] on span "Add to Queue" at bounding box center [683, 339] width 72 height 14
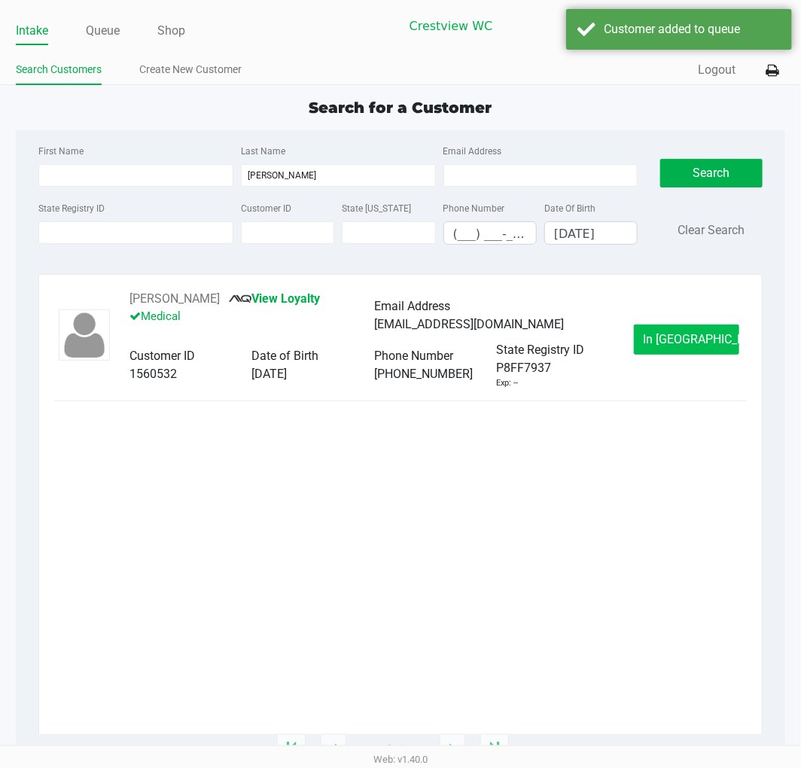
click at [684, 337] on span "In Queue" at bounding box center [707, 339] width 127 height 14
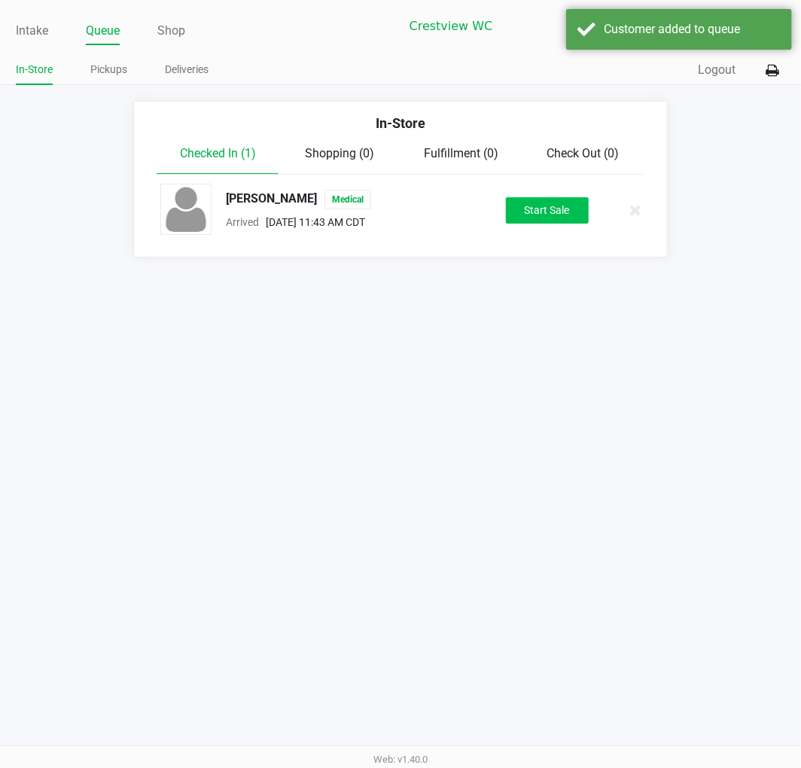
click at [540, 218] on button "Start Sale" at bounding box center [547, 210] width 83 height 26
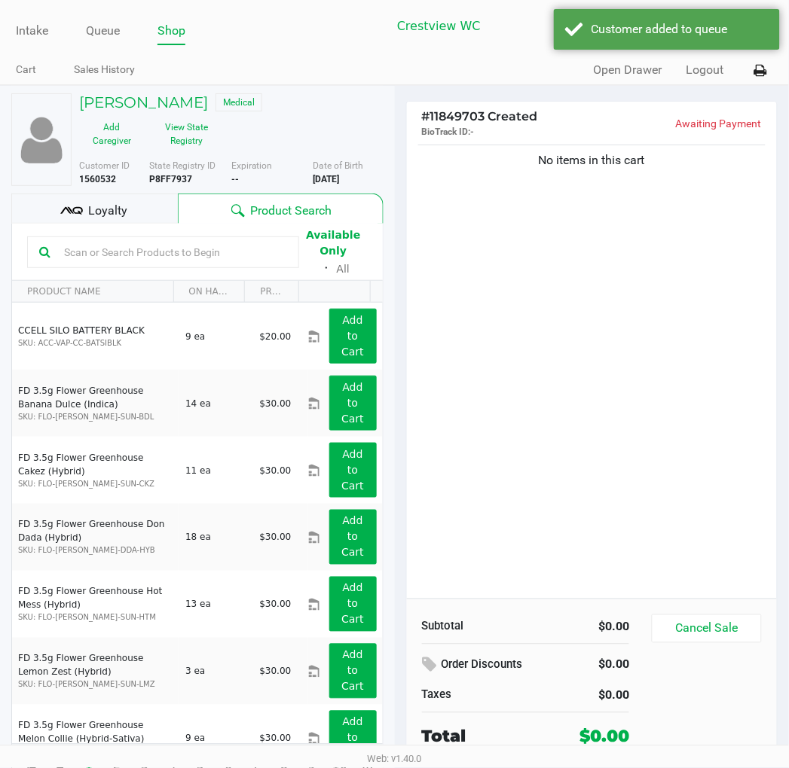
click at [179, 137] on button "View State Registry" at bounding box center [182, 134] width 75 height 38
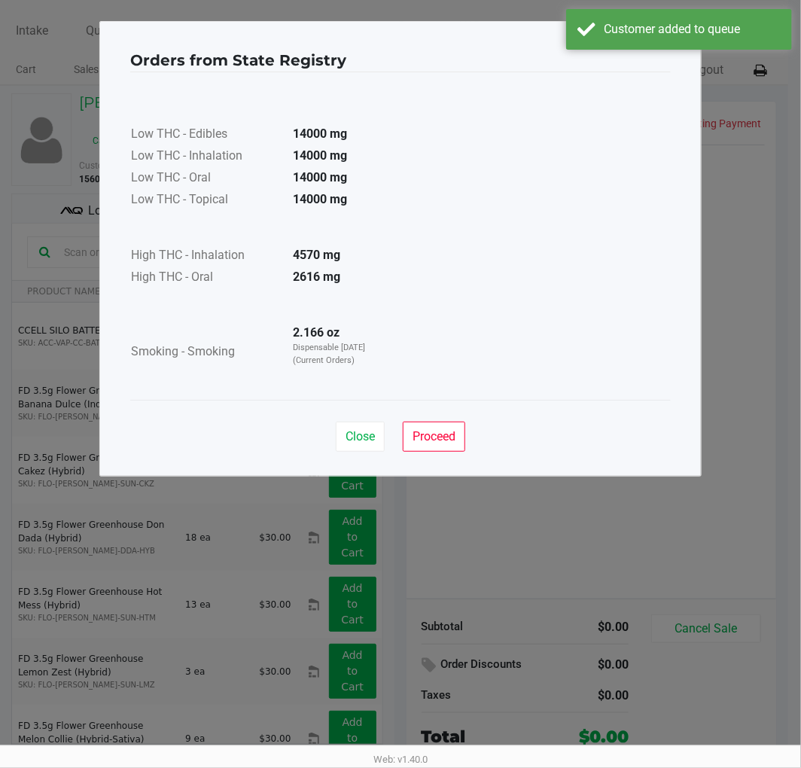
click at [444, 450] on button "Proceed" at bounding box center [434, 437] width 63 height 30
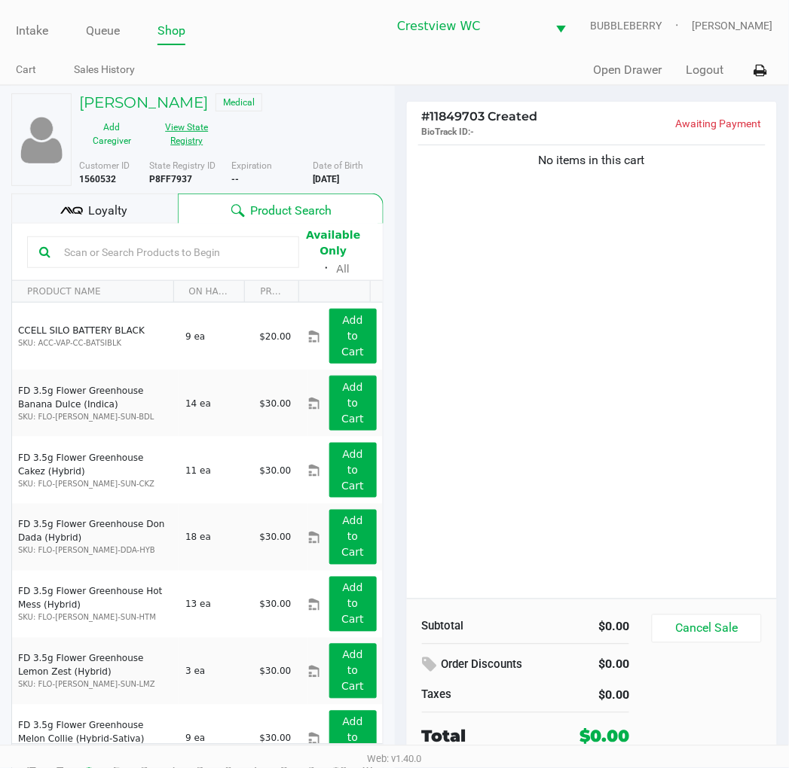
scroll to position [28, 0]
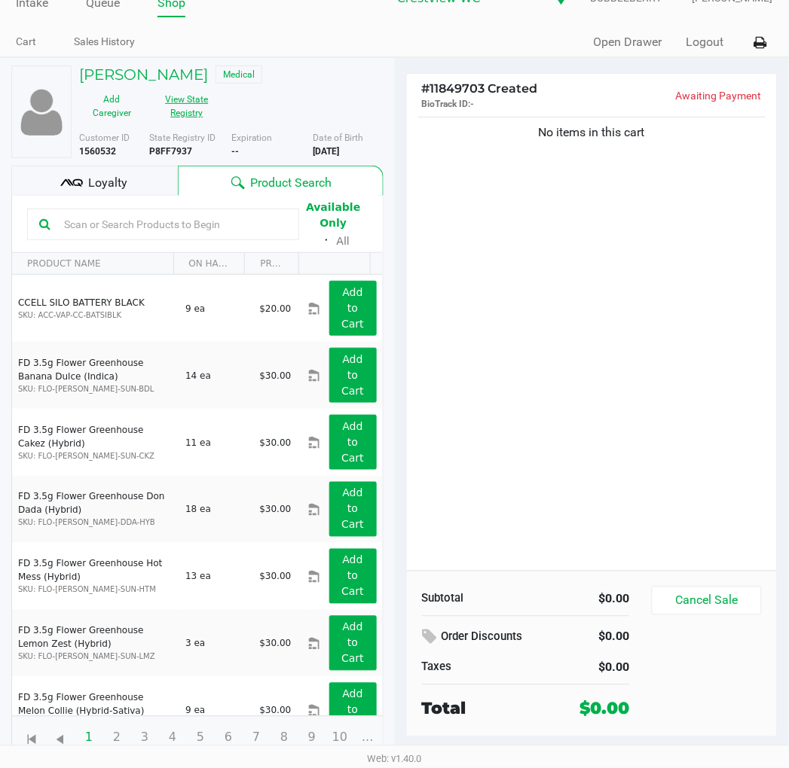
click at [649, 349] on div "No items in this cart" at bounding box center [592, 342] width 371 height 457
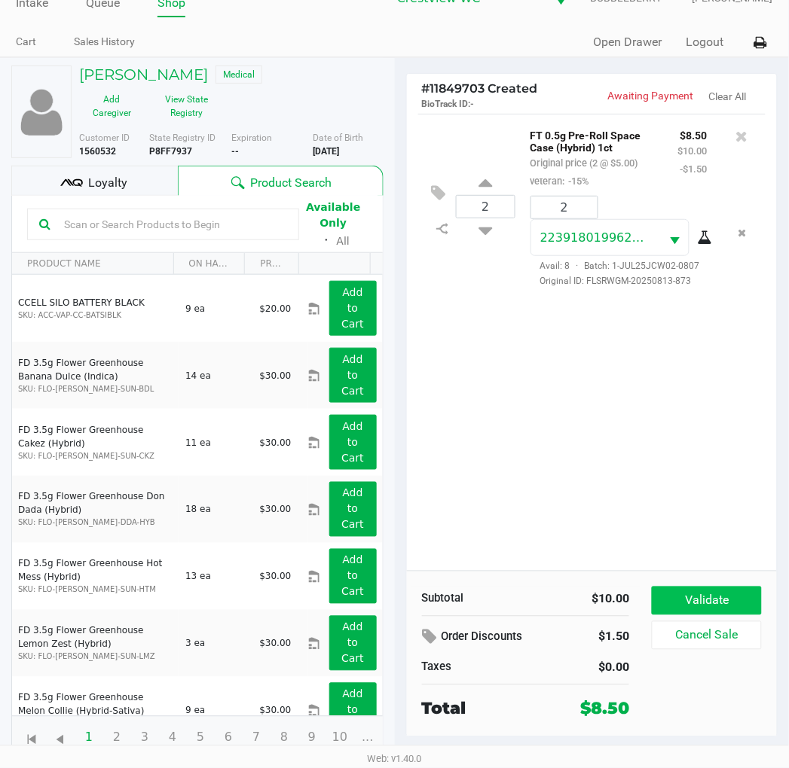
click at [727, 607] on button "Validate" at bounding box center [705, 601] width 109 height 29
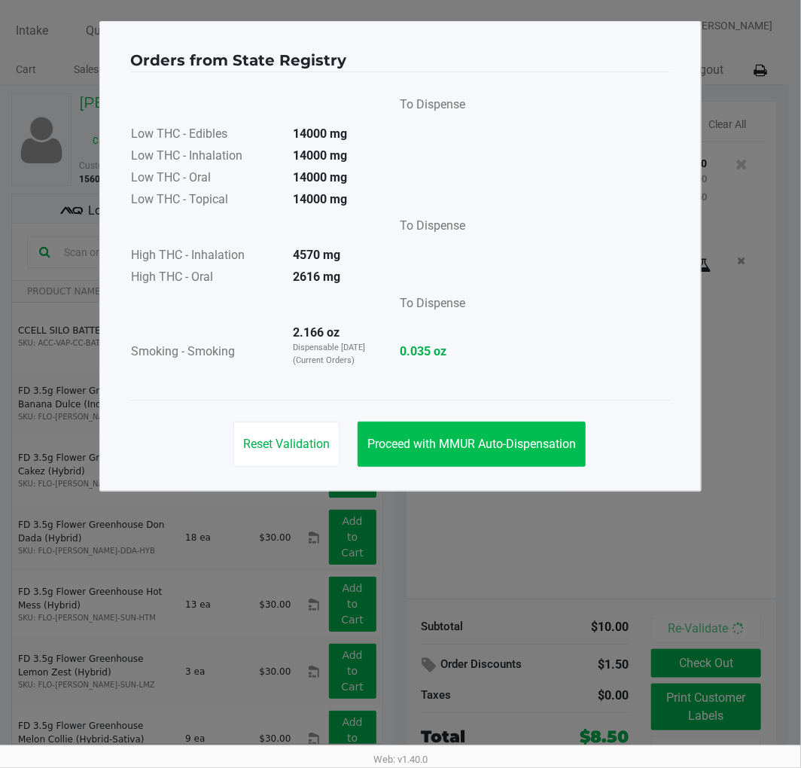
click at [520, 435] on button "Proceed with MMUR Auto-Dispensation" at bounding box center [472, 444] width 228 height 45
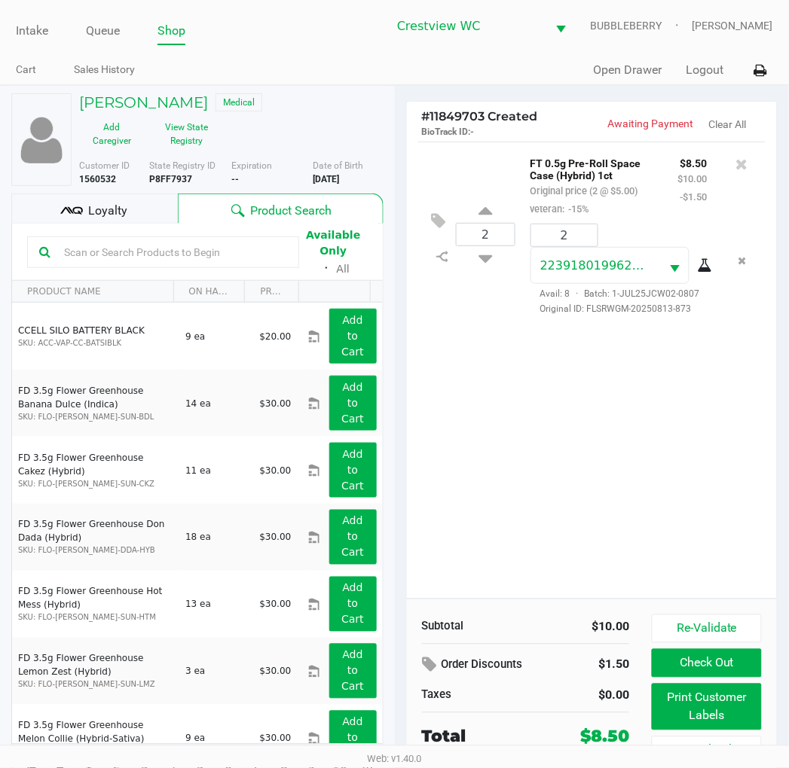
scroll to position [28, 0]
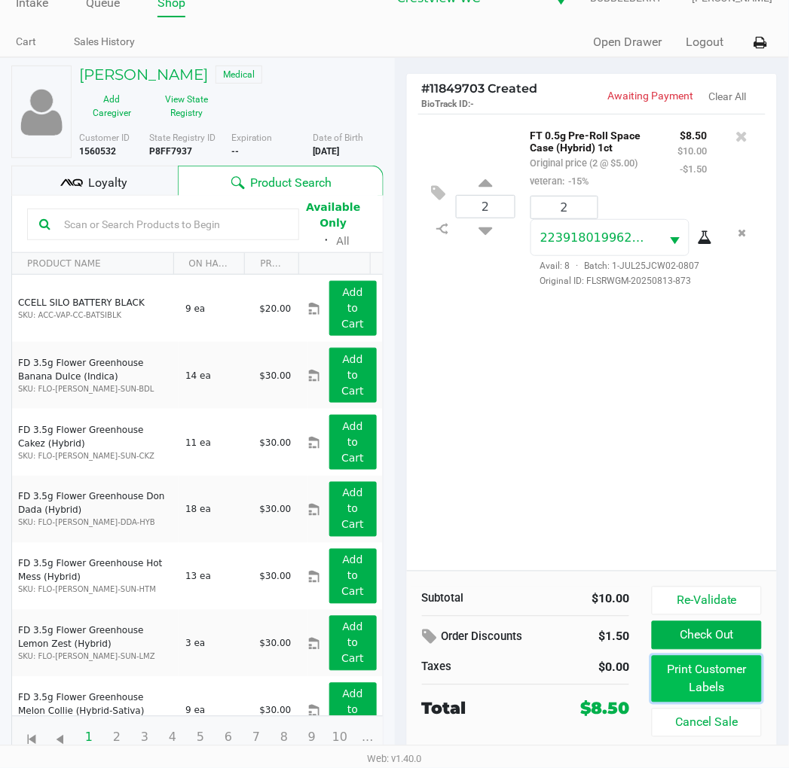
click at [743, 679] on button "Print Customer Labels" at bounding box center [705, 679] width 109 height 47
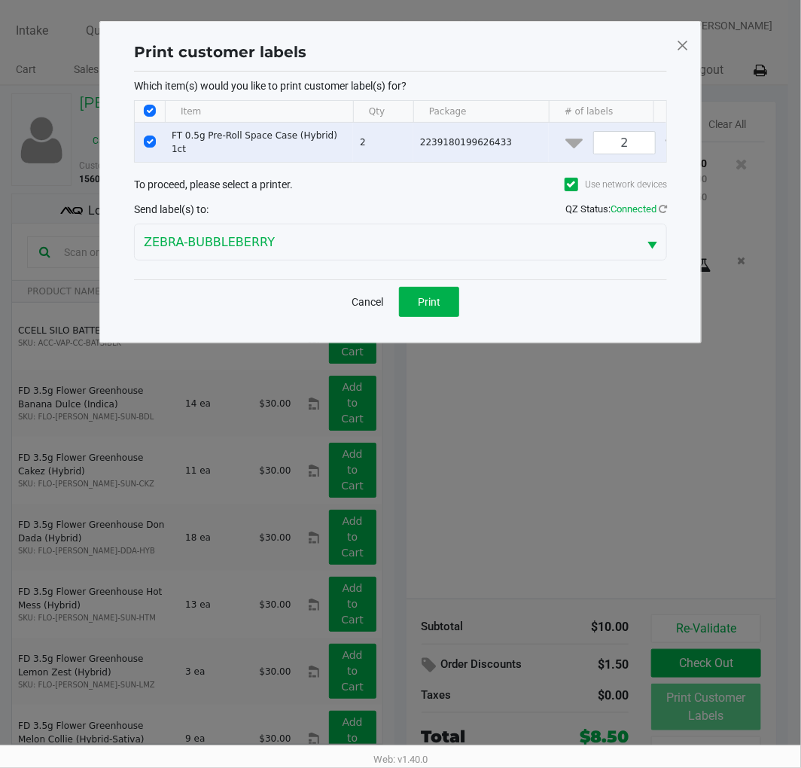
click at [448, 310] on button "Print" at bounding box center [429, 302] width 60 height 30
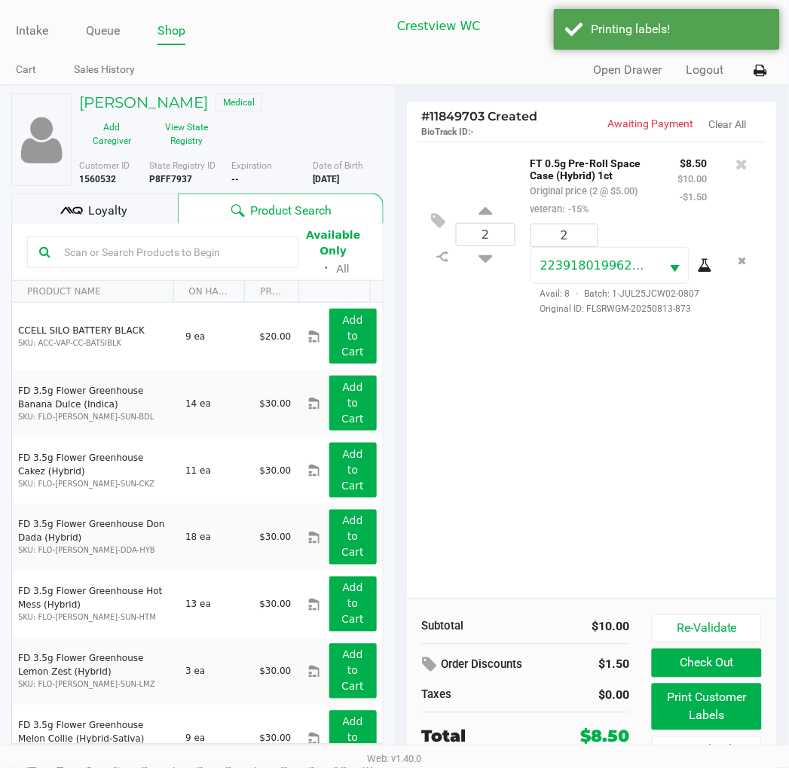
scroll to position [28, 0]
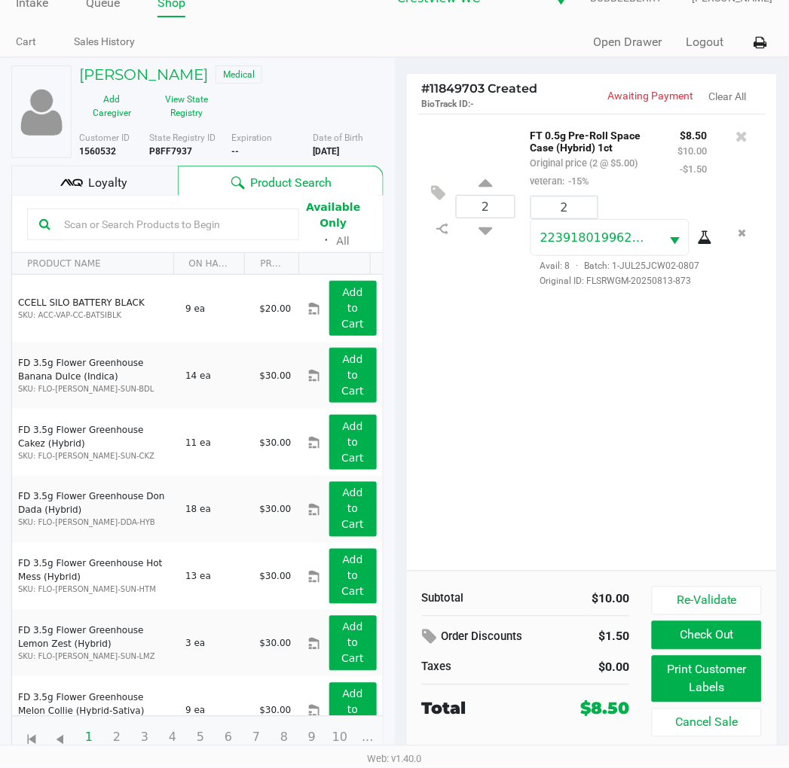
click at [554, 477] on div "2 FT 0.5g Pre-Roll Space Case (Hybrid) 1ct Original price (2 @ $5.00) veteran: …" at bounding box center [592, 342] width 371 height 457
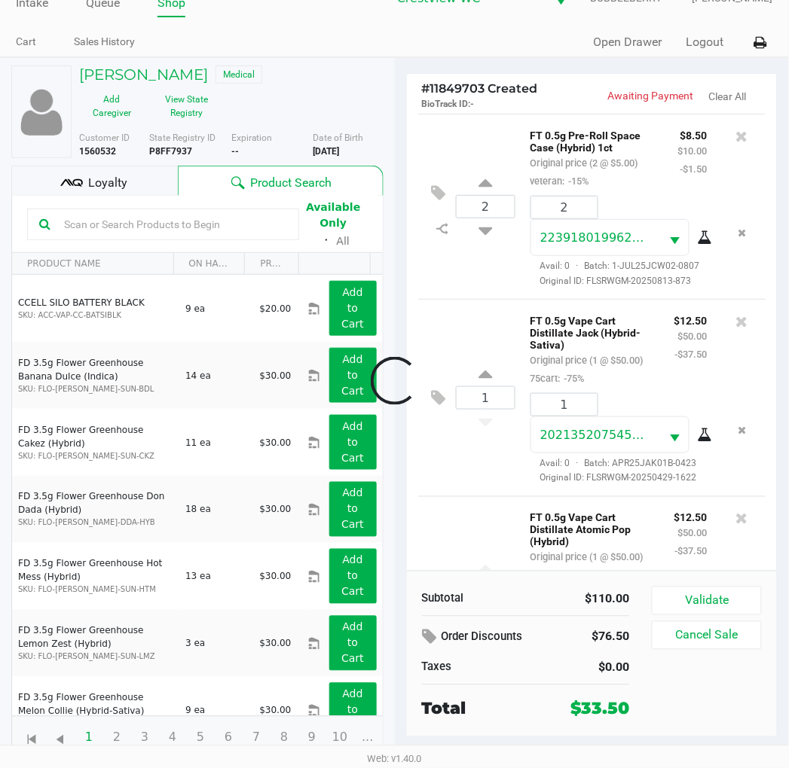
scroll to position [194, 0]
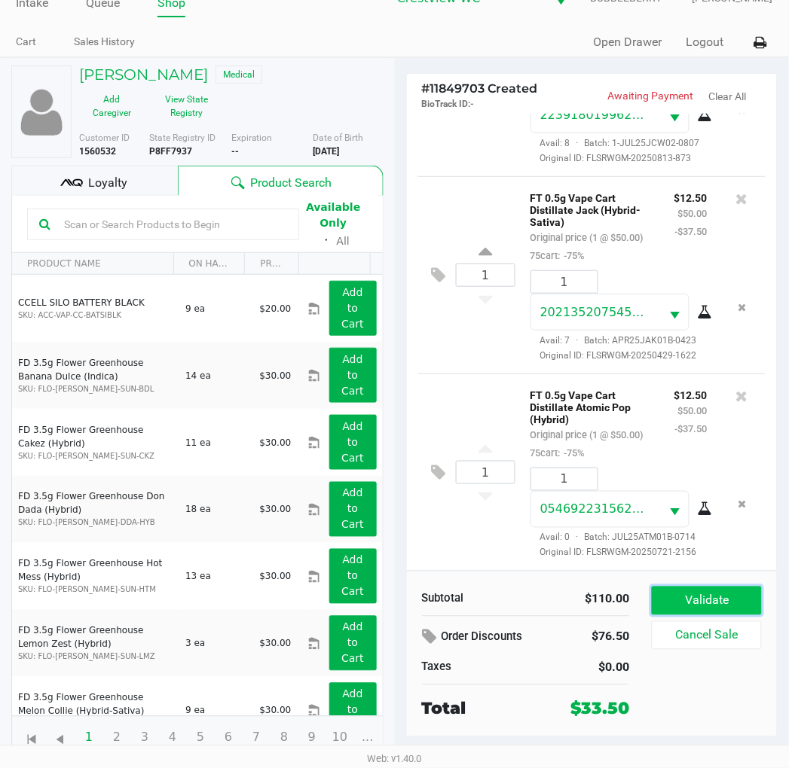
click at [719, 608] on button "Validate" at bounding box center [705, 601] width 109 height 29
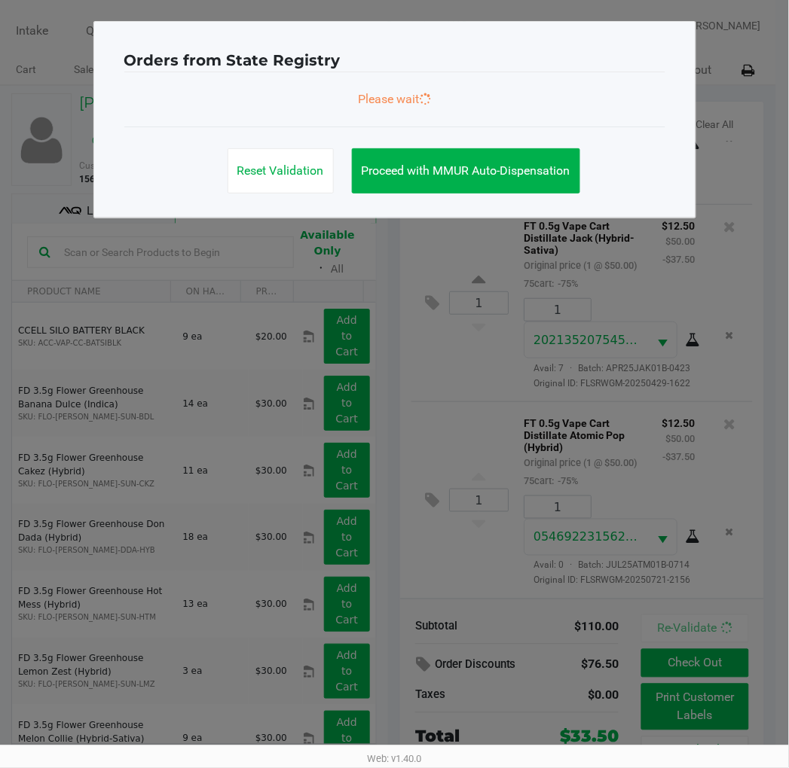
scroll to position [218, 0]
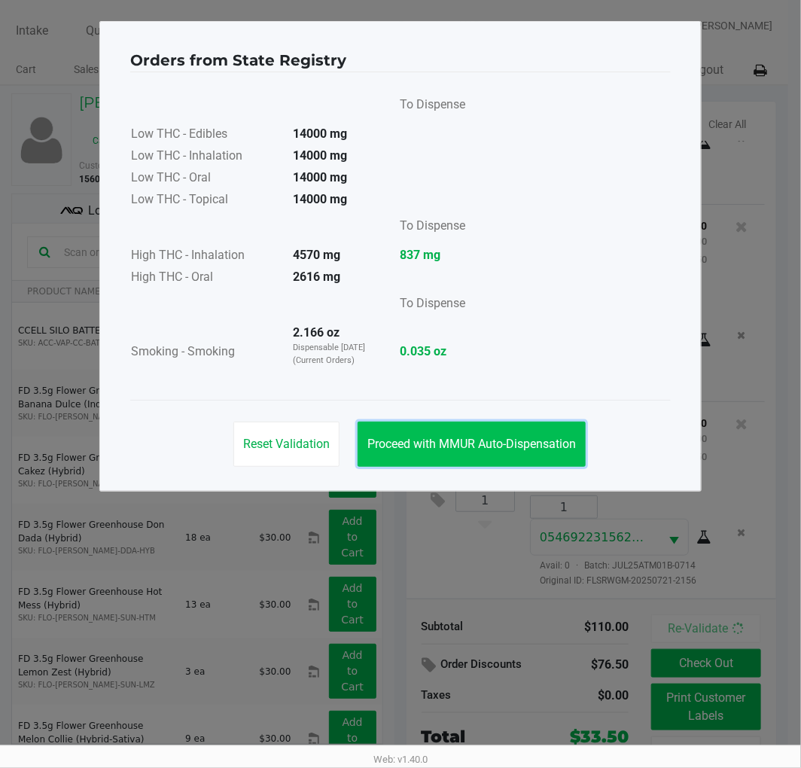
click at [484, 435] on button "Proceed with MMUR Auto-Dispensation" at bounding box center [472, 444] width 228 height 45
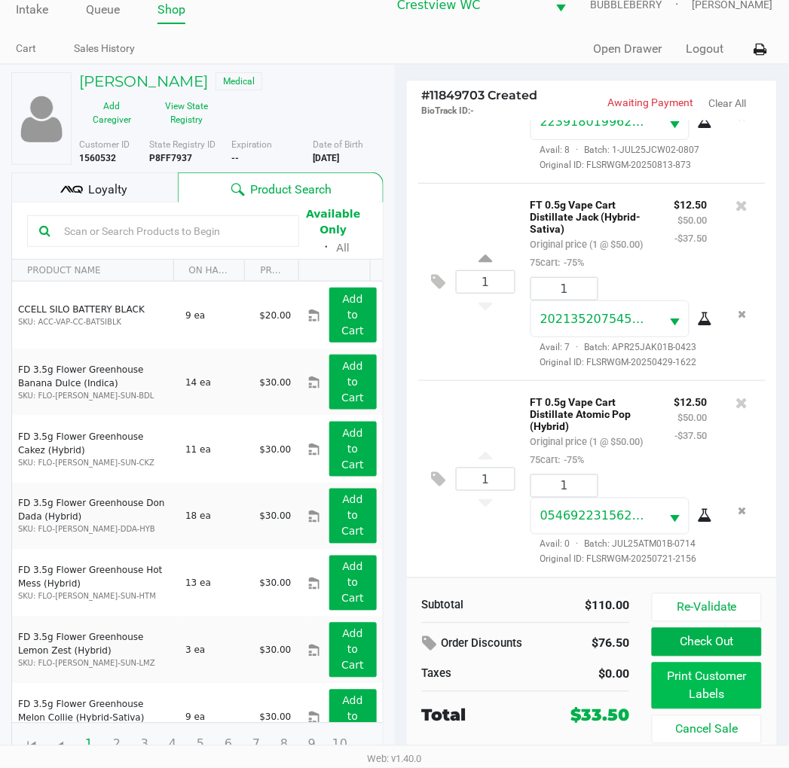
scroll to position [28, 0]
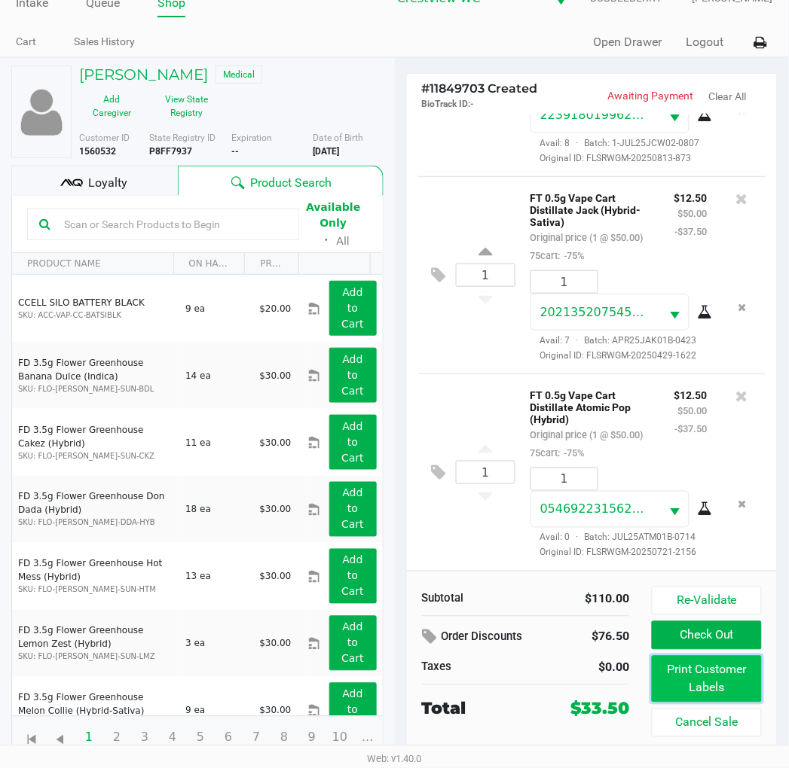
click at [685, 664] on button "Print Customer Labels" at bounding box center [705, 679] width 109 height 47
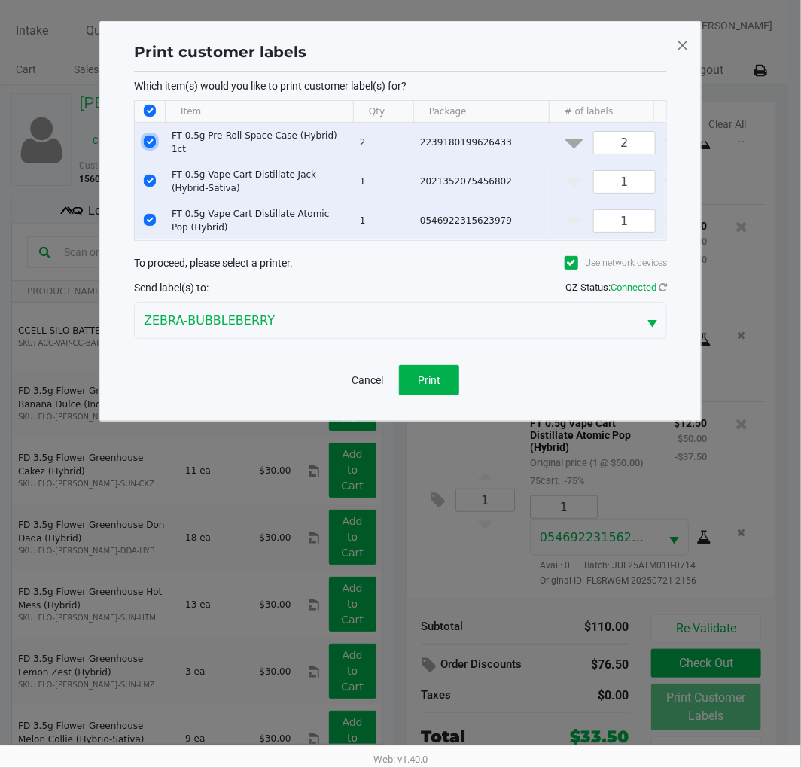
click at [153, 141] on input "Select Row" at bounding box center [150, 142] width 12 height 12
checkbox input "false"
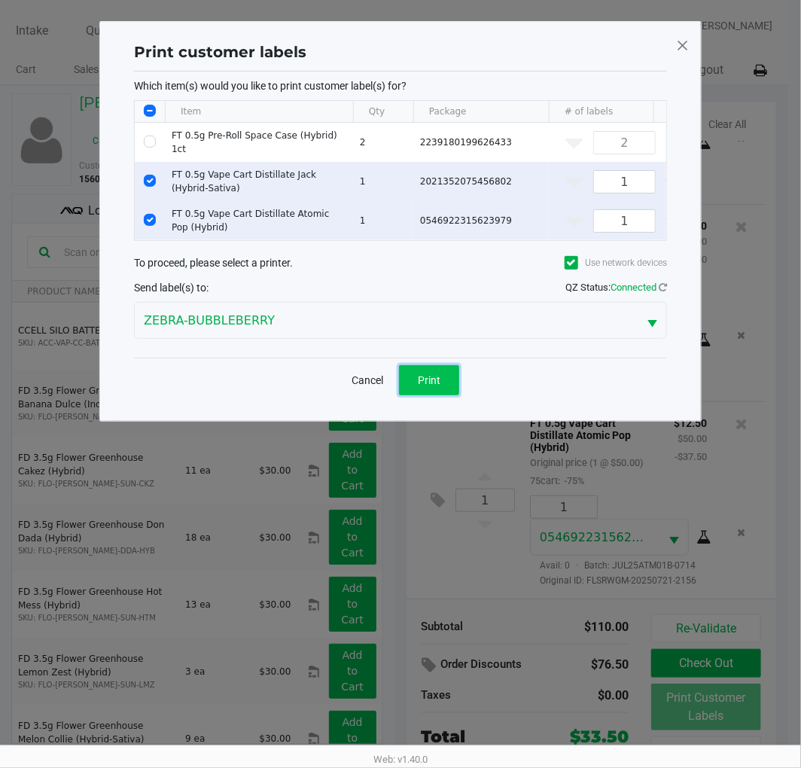
click at [409, 375] on button "Print" at bounding box center [429, 380] width 60 height 30
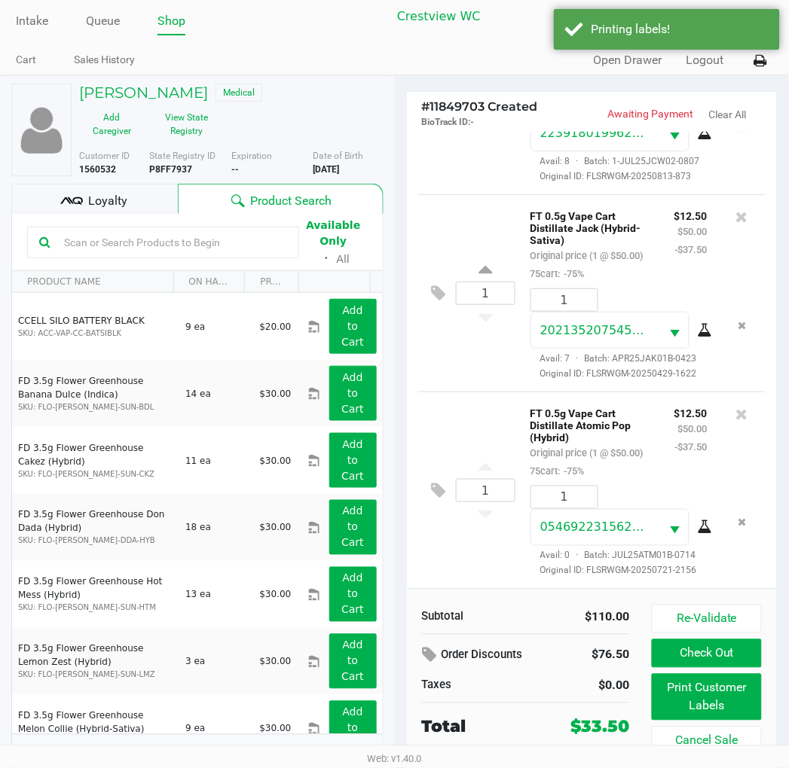
scroll to position [28, 0]
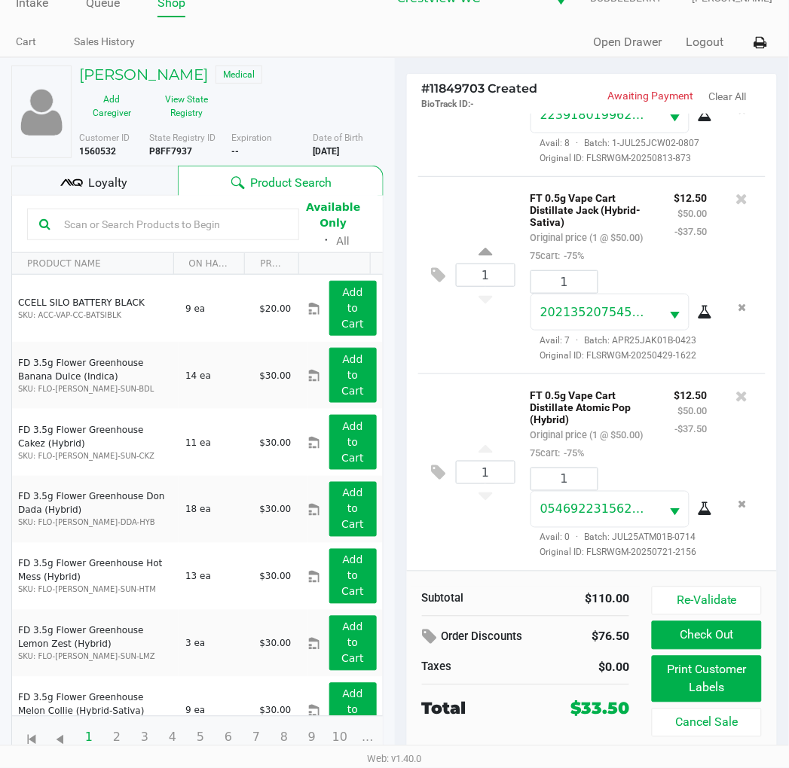
click at [83, 185] on icon at bounding box center [71, 183] width 23 height 23
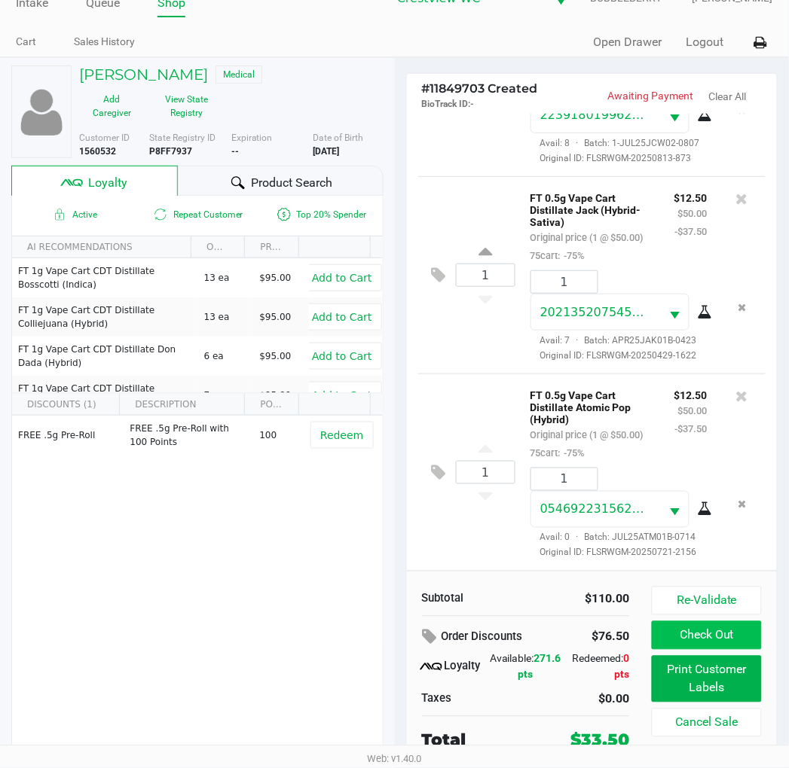
click at [746, 624] on button "Check Out" at bounding box center [705, 635] width 109 height 29
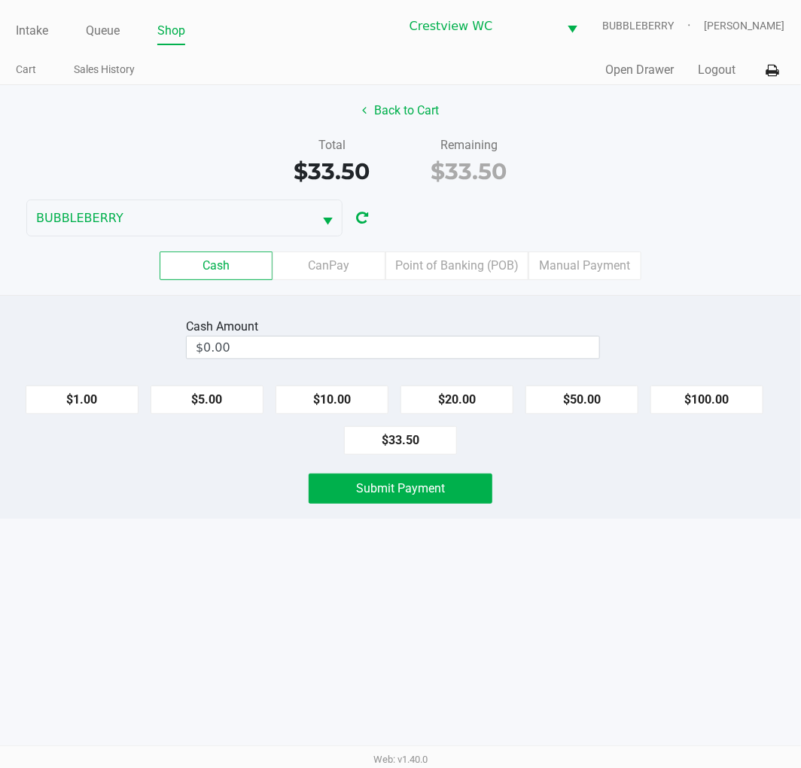
click at [481, 394] on button "$20.00" at bounding box center [457, 400] width 113 height 29
click at [315, 411] on button "$10.00" at bounding box center [332, 400] width 113 height 29
click at [80, 407] on button "$1.00" at bounding box center [82, 400] width 113 height 29
click at [76, 404] on button "$1.00" at bounding box center [82, 400] width 113 height 29
click at [83, 397] on button "$1.00" at bounding box center [82, 400] width 113 height 29
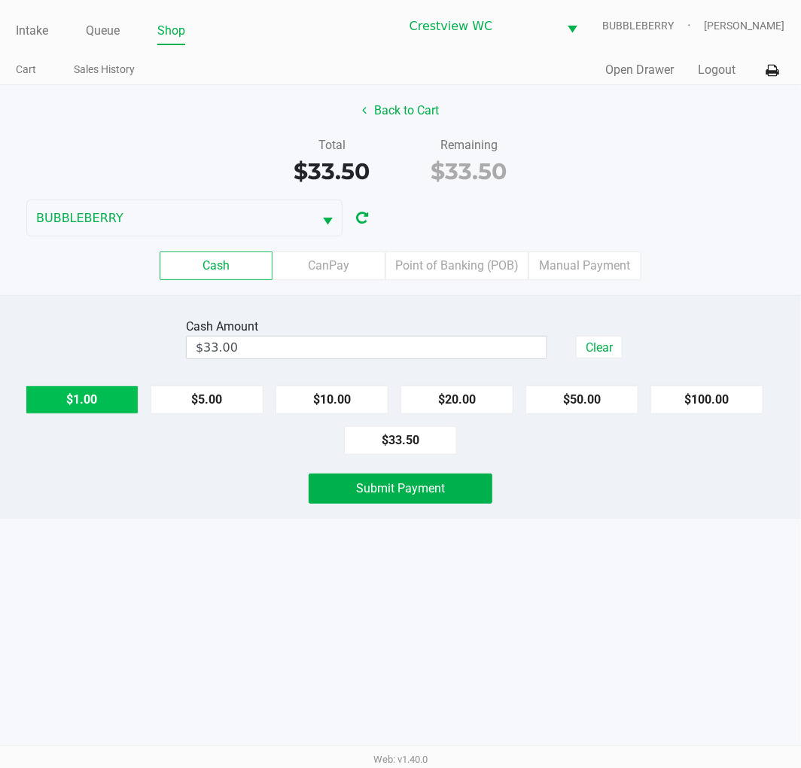
click at [84, 405] on button "$1.00" at bounding box center [82, 400] width 113 height 29
type input "$34.00"
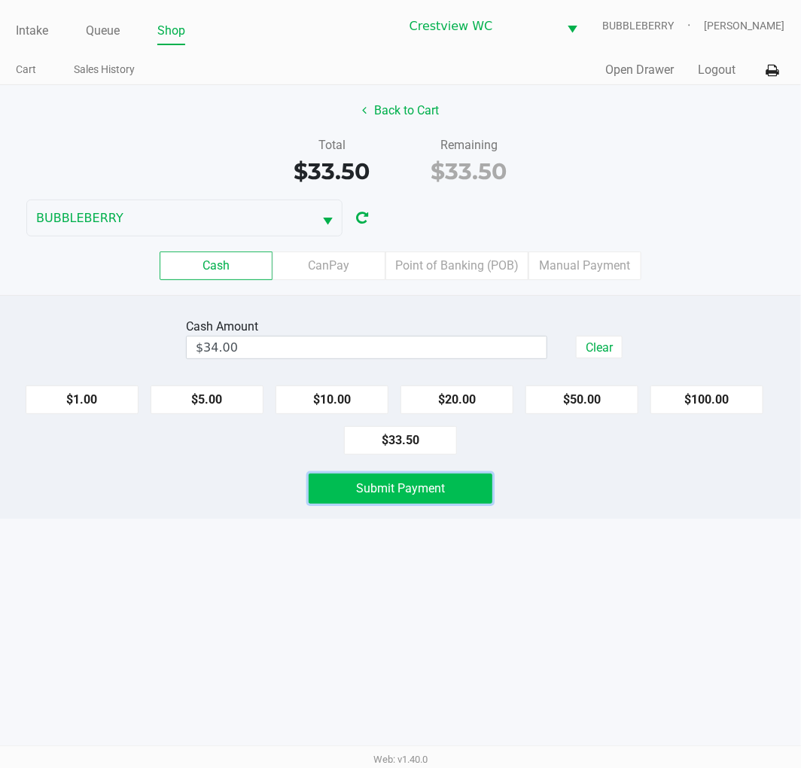
click at [394, 502] on button "Submit Payment" at bounding box center [401, 489] width 184 height 30
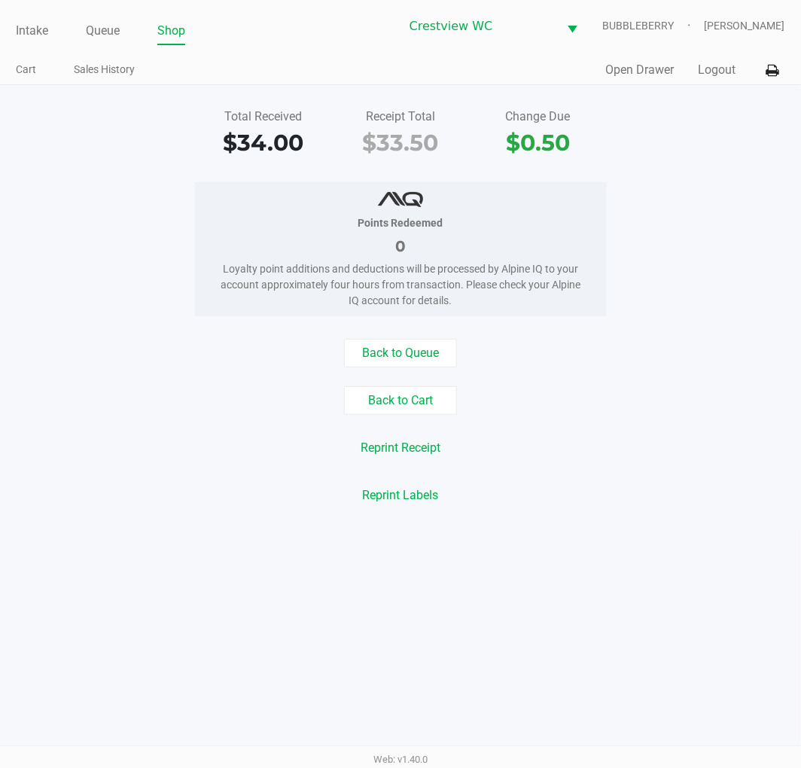
click at [26, 28] on link "Intake" at bounding box center [32, 30] width 32 height 21
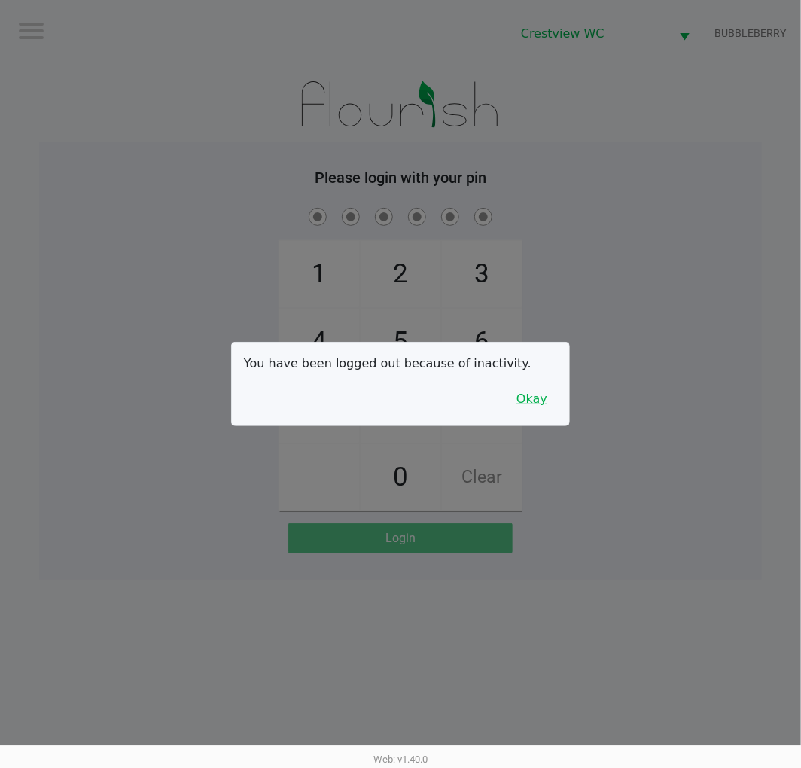
click at [545, 408] on button "Okay" at bounding box center [532, 399] width 50 height 29
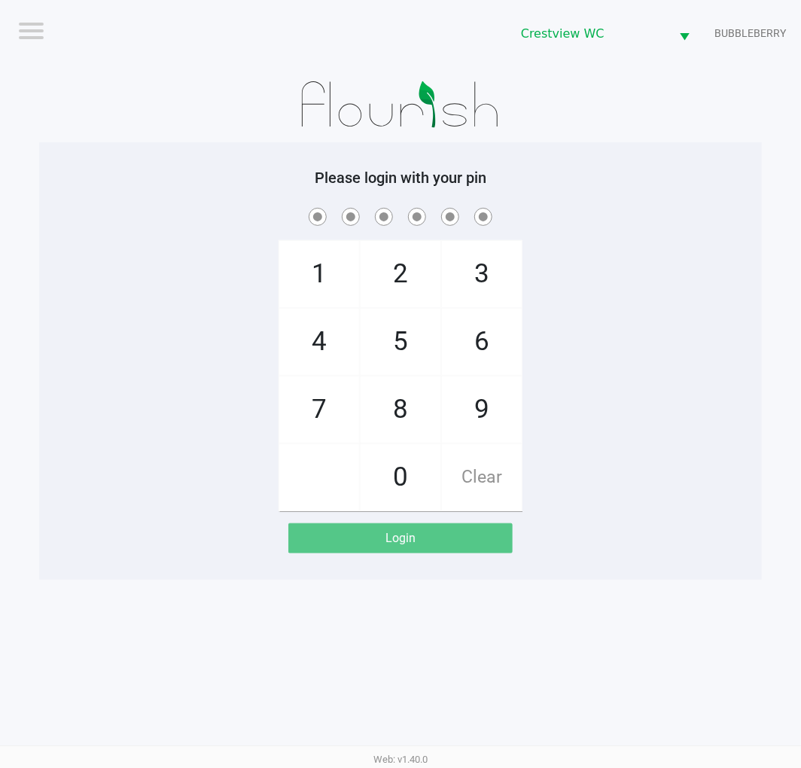
click at [573, 363] on div "1 4 7 2 5 8 0 3 6 9 Clear" at bounding box center [400, 358] width 723 height 307
checkbox input "true"
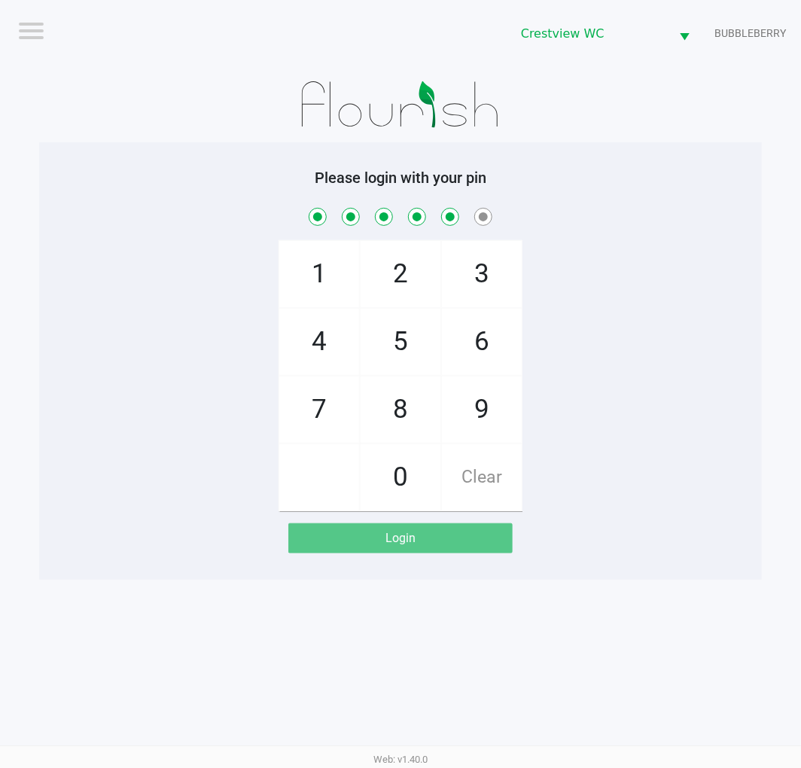
checkbox input "true"
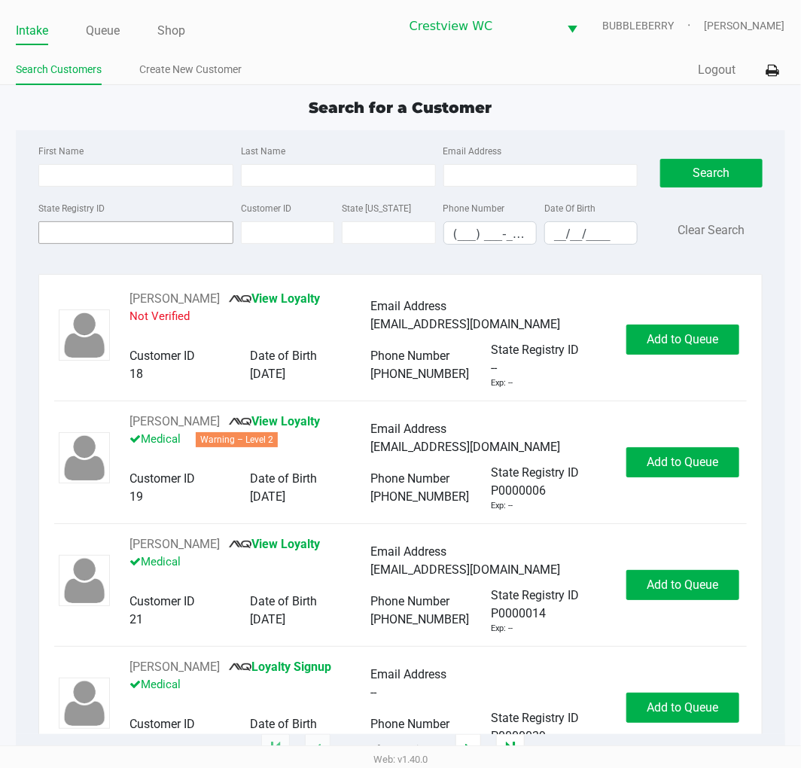
click at [114, 233] on input "State Registry ID" at bounding box center [135, 232] width 195 height 23
click at [268, 173] on input "Last Name" at bounding box center [338, 175] width 195 height 23
type input "chase"
click at [565, 232] on input "__/__/____" at bounding box center [591, 233] width 92 height 23
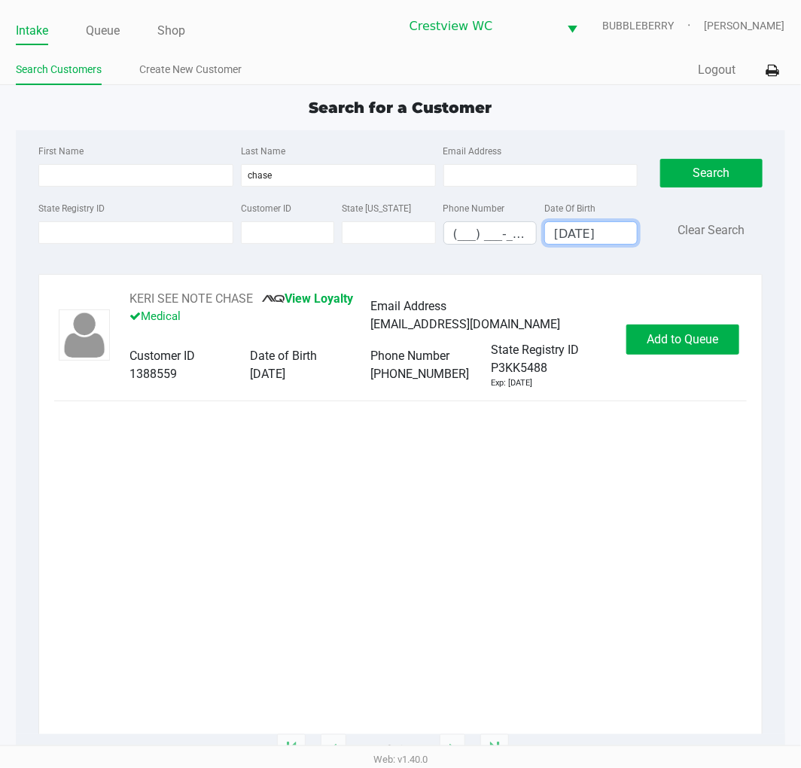
type input "10/11/1972"
click at [684, 328] on button "Add to Queue" at bounding box center [683, 340] width 113 height 30
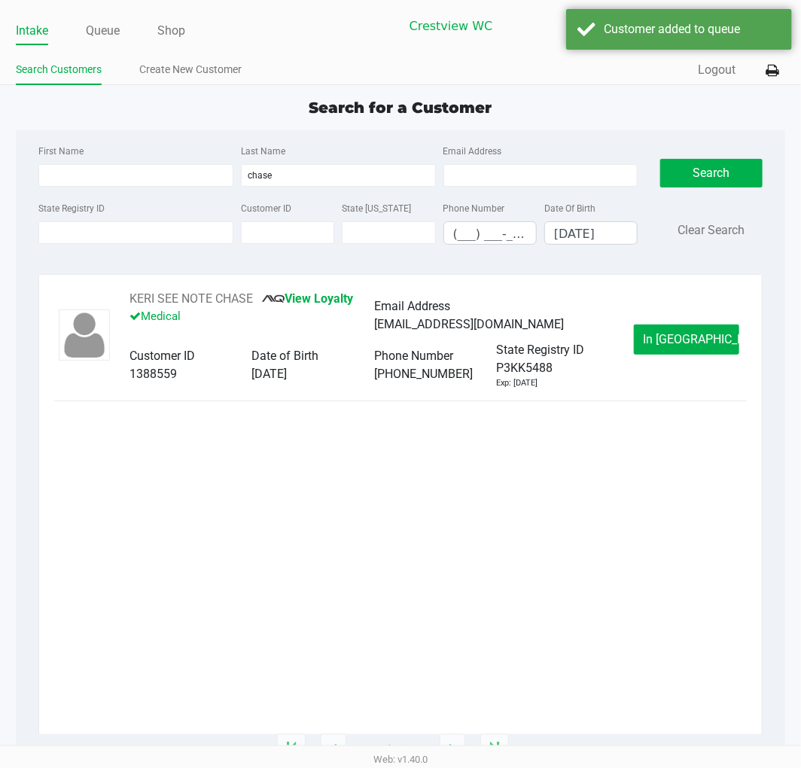
click at [691, 332] on span "In Queue" at bounding box center [707, 339] width 127 height 14
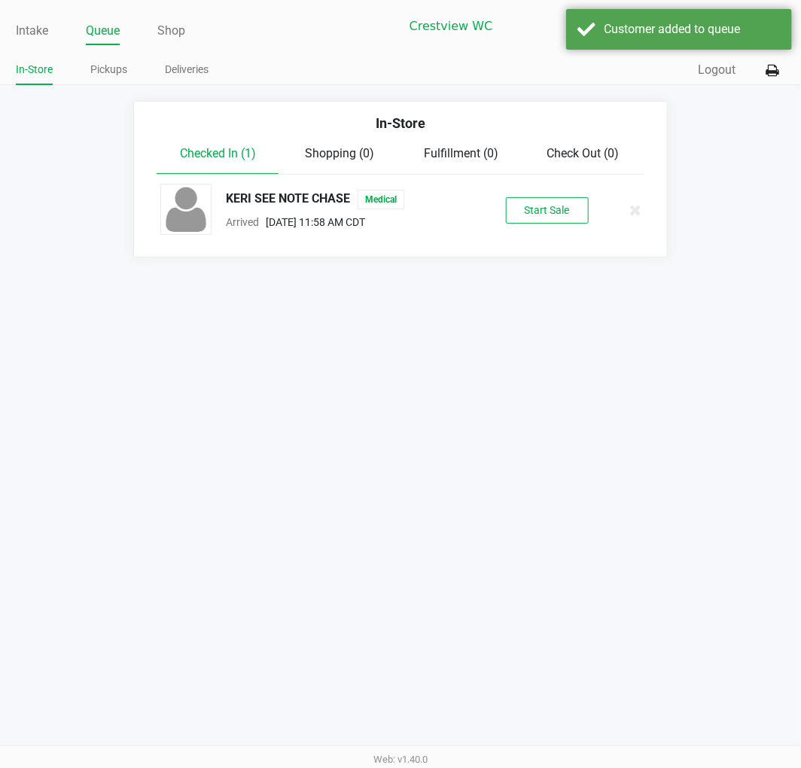
click at [570, 221] on button "Start Sale" at bounding box center [547, 210] width 83 height 26
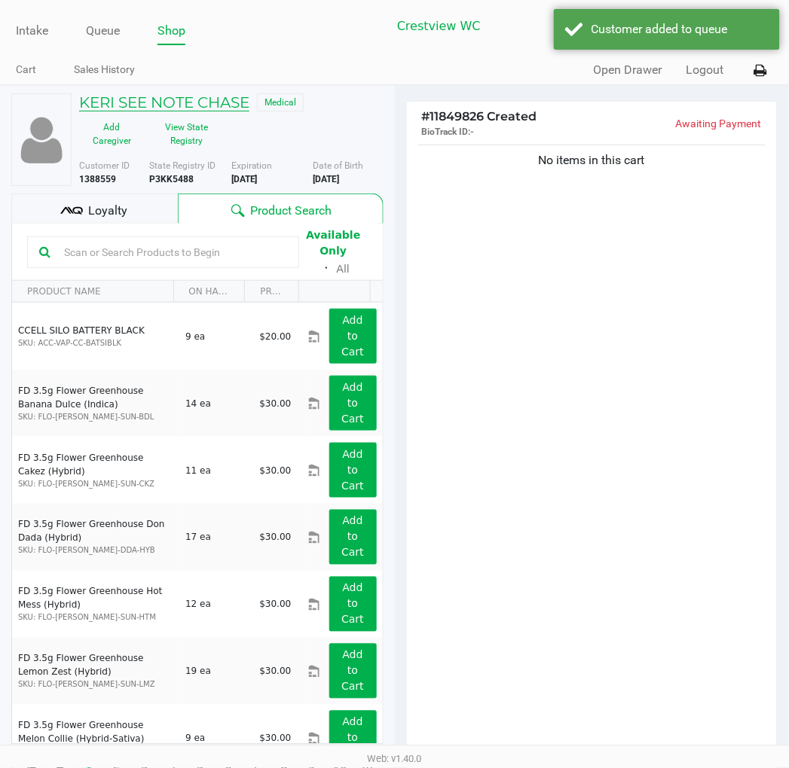
click at [178, 108] on h5 "KERI SEE NOTE CHASE" at bounding box center [164, 102] width 170 height 18
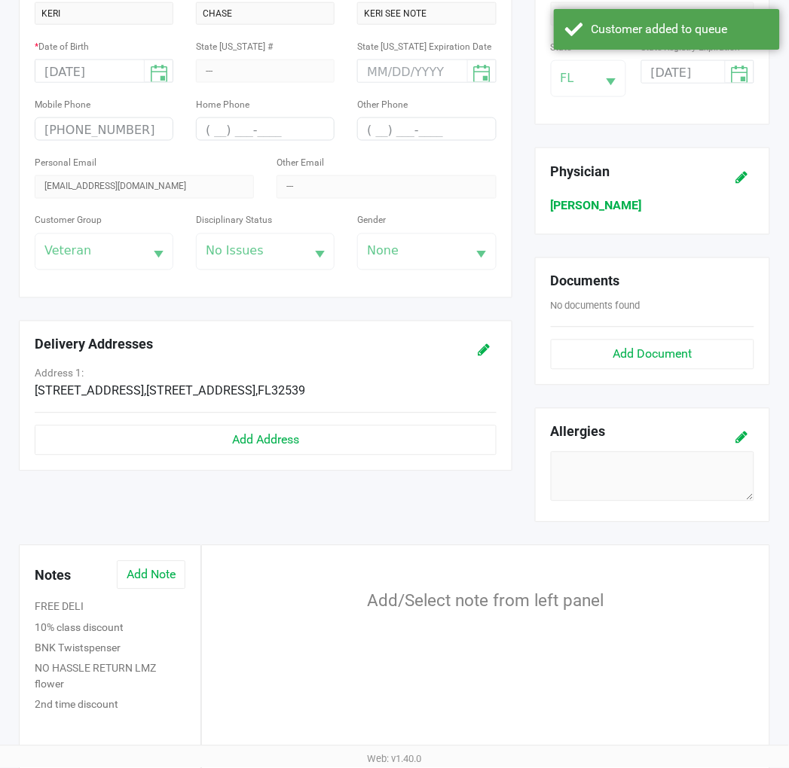
scroll to position [398, 0]
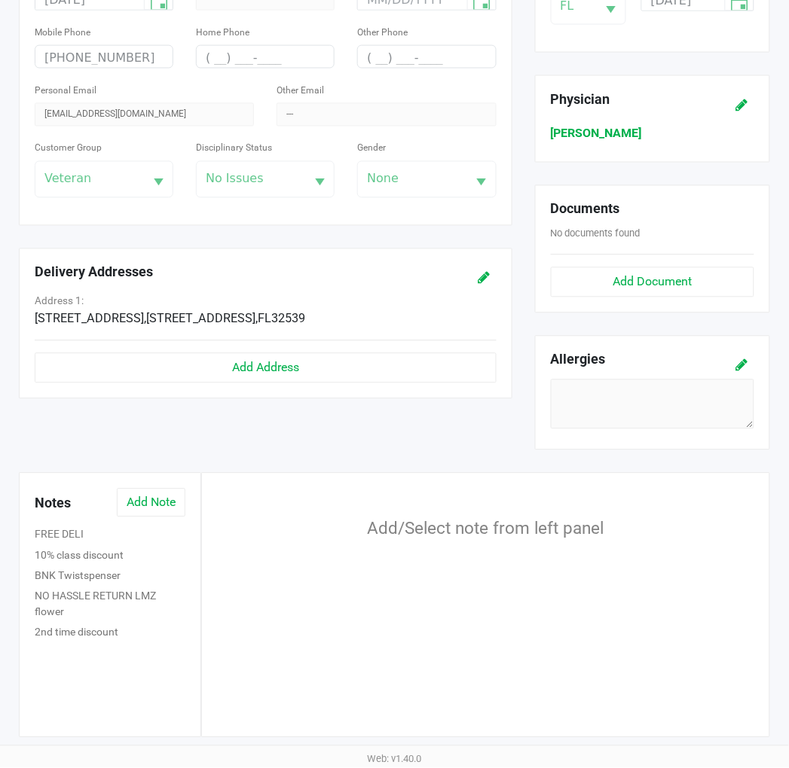
click at [43, 539] on button "FREE DELI" at bounding box center [59, 535] width 49 height 16
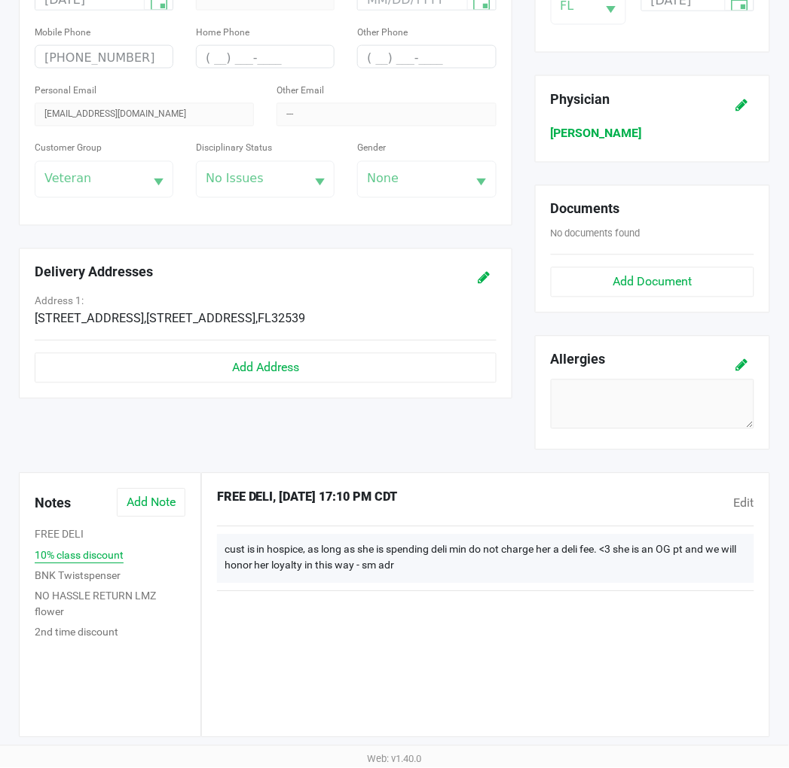
click at [87, 554] on button "10% class discount" at bounding box center [79, 556] width 89 height 16
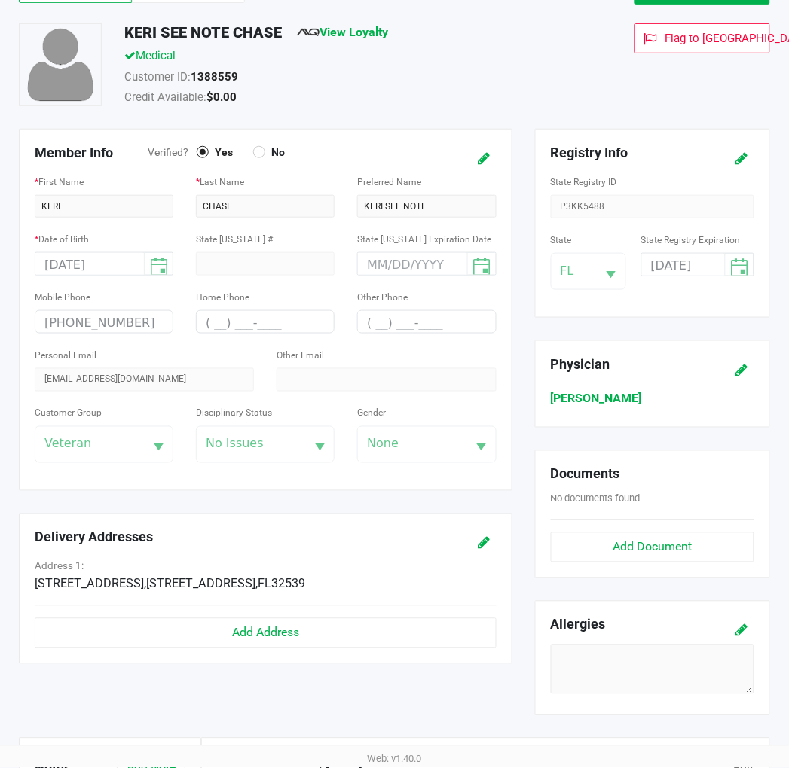
scroll to position [0, 0]
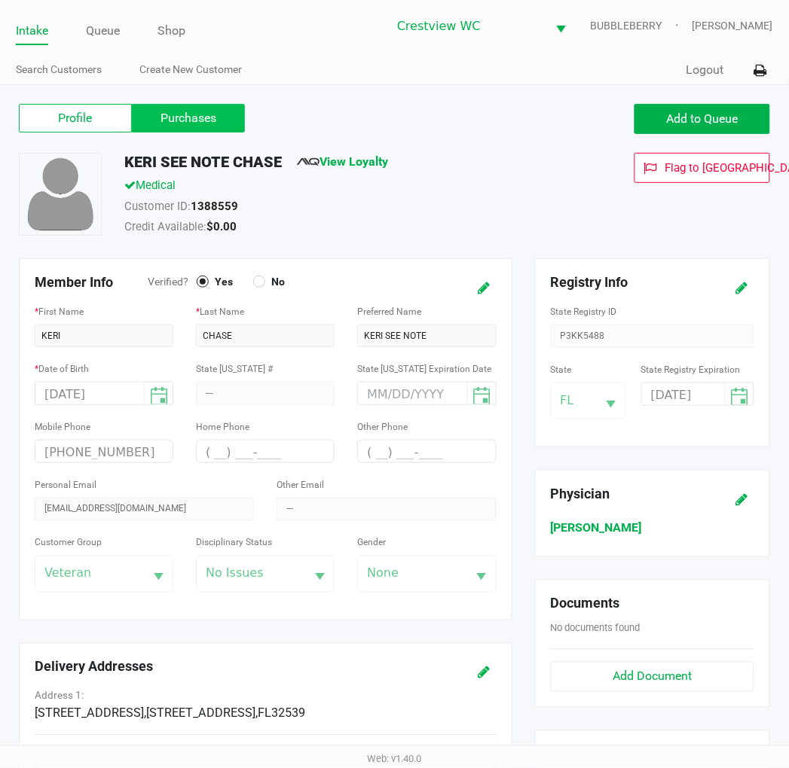
click at [206, 123] on label "Purchases" at bounding box center [188, 118] width 113 height 29
click at [0, 0] on 1 "Purchases" at bounding box center [0, 0] width 0 height 0
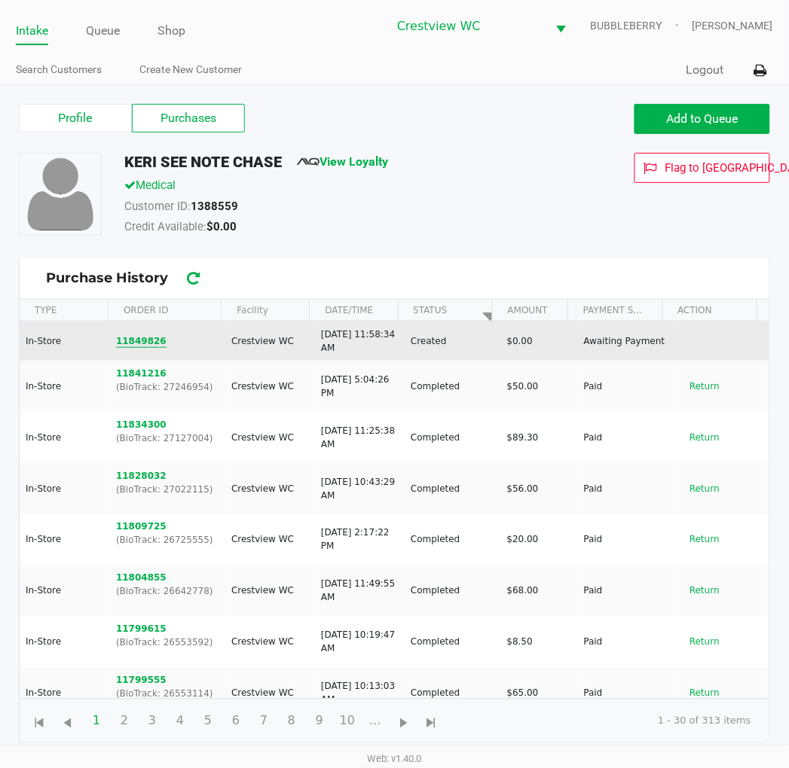
click at [123, 344] on button "11849826" at bounding box center [141, 341] width 50 height 14
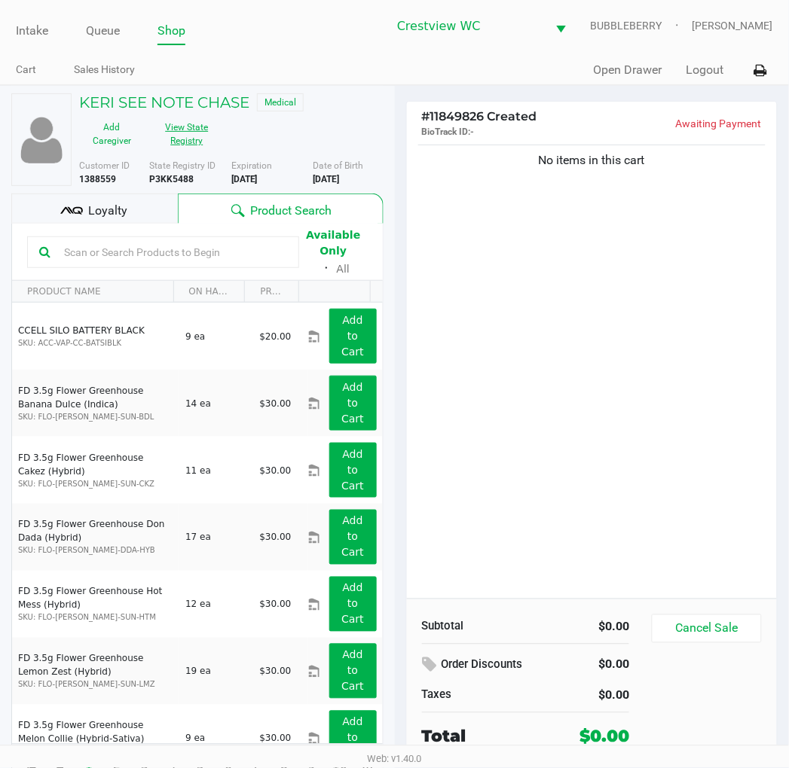
click at [197, 124] on button "View State Registry" at bounding box center [182, 134] width 75 height 38
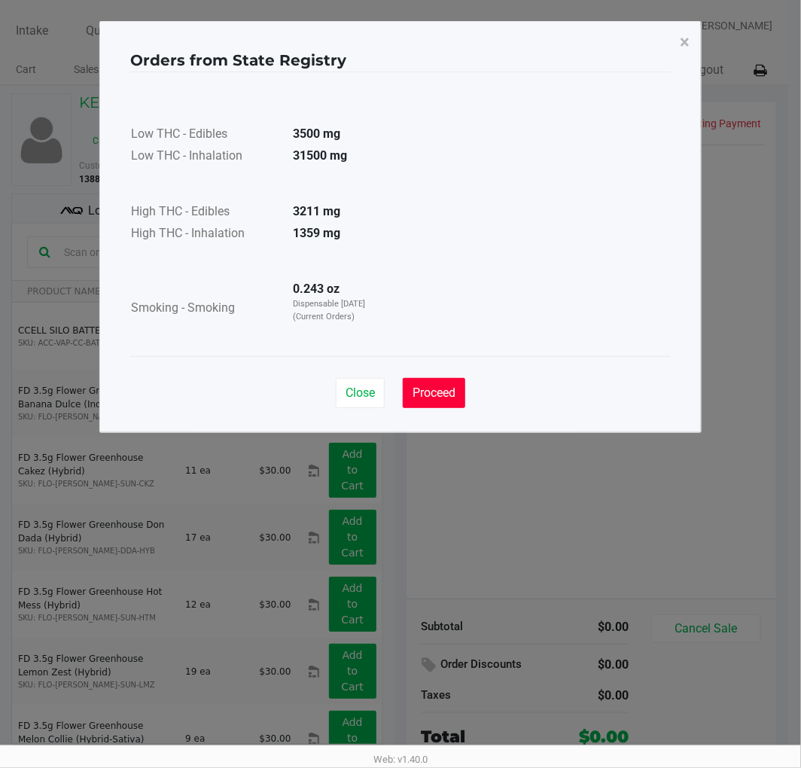
click at [457, 407] on button "Proceed" at bounding box center [434, 393] width 63 height 30
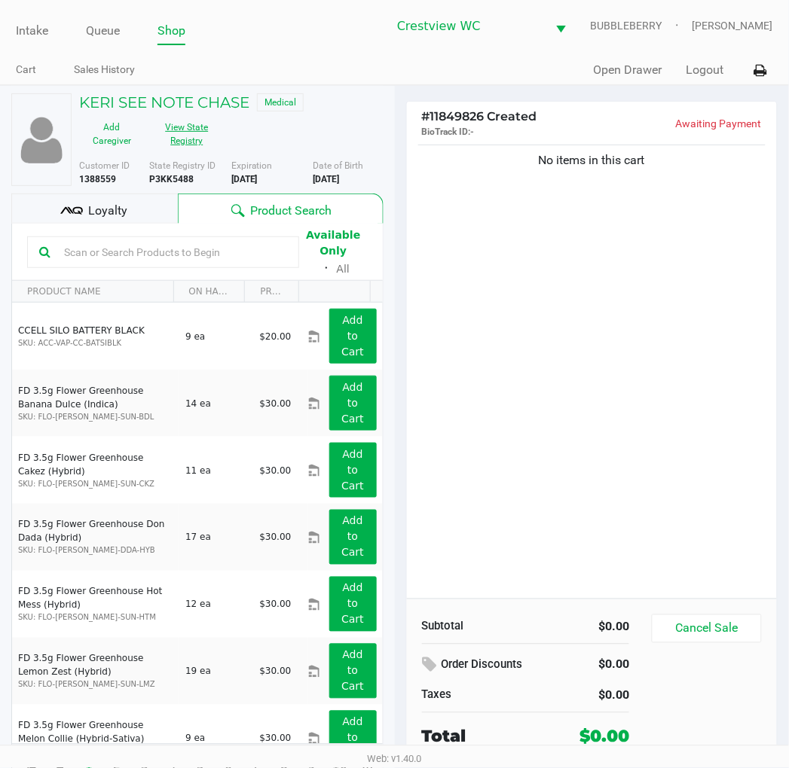
click at [194, 124] on button "View State Registry" at bounding box center [182, 134] width 75 height 38
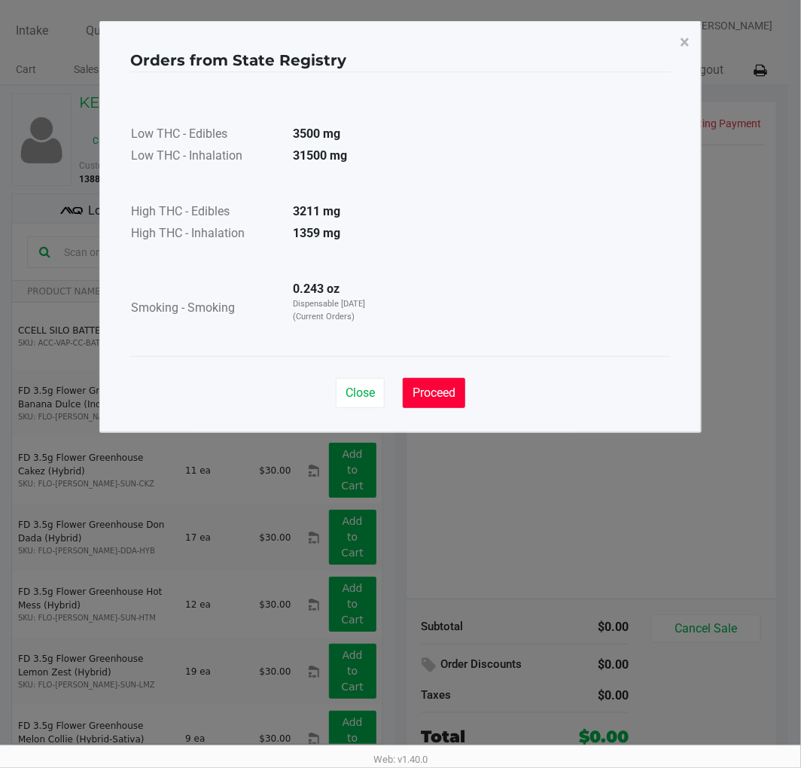
click at [425, 386] on span "Proceed" at bounding box center [434, 393] width 43 height 14
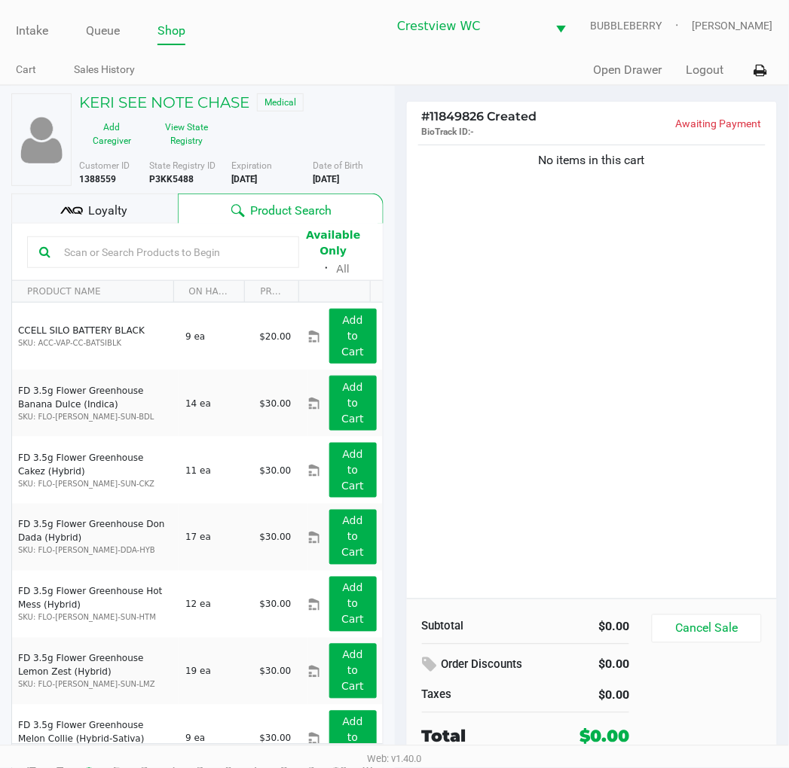
click at [531, 311] on div "No items in this cart" at bounding box center [592, 370] width 371 height 457
click at [575, 398] on div "No items in this cart" at bounding box center [592, 370] width 371 height 457
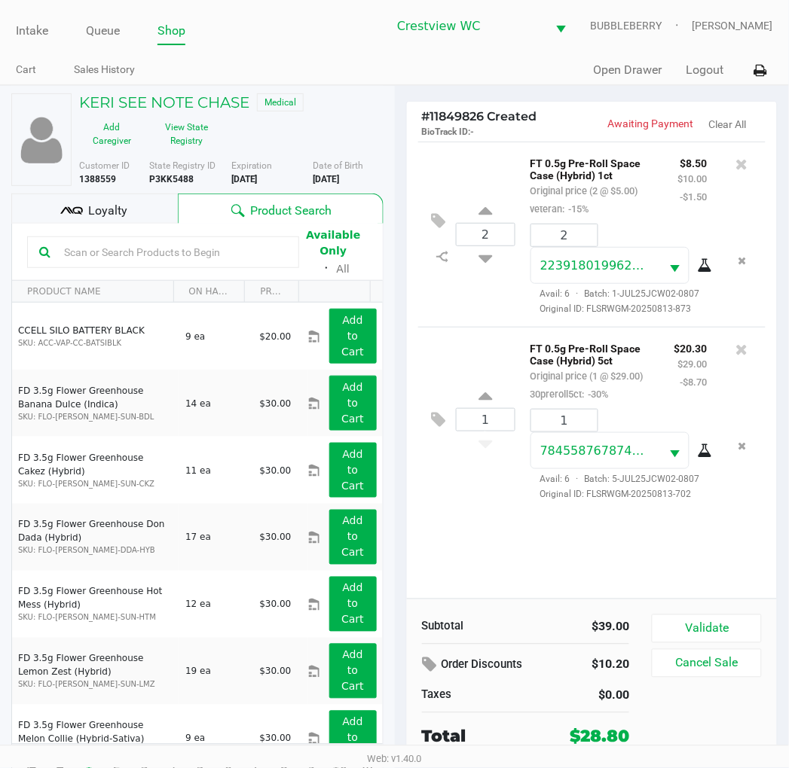
click at [149, 213] on div "Loyalty" at bounding box center [94, 209] width 166 height 30
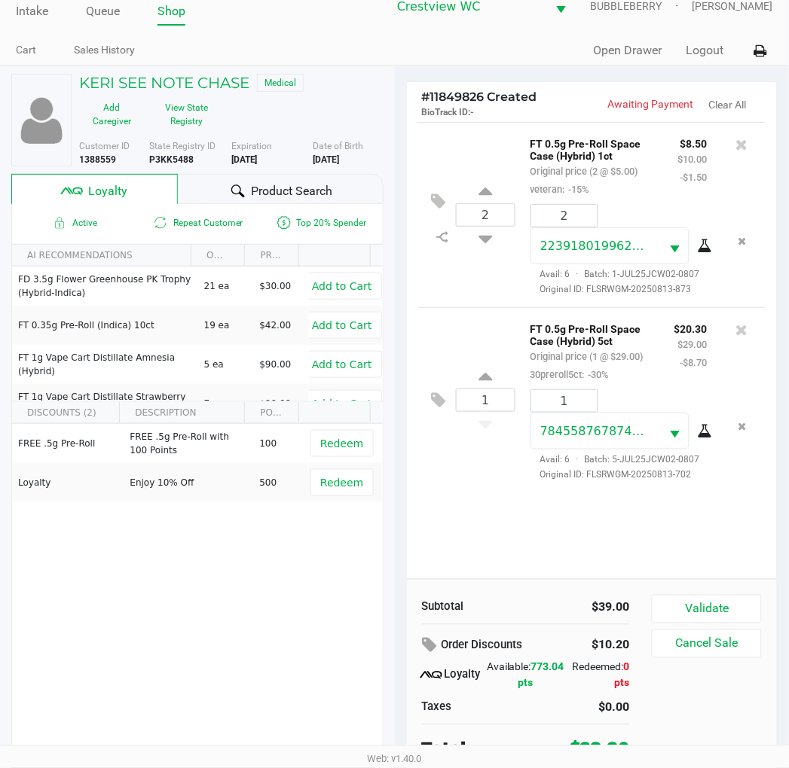
scroll to position [29, 0]
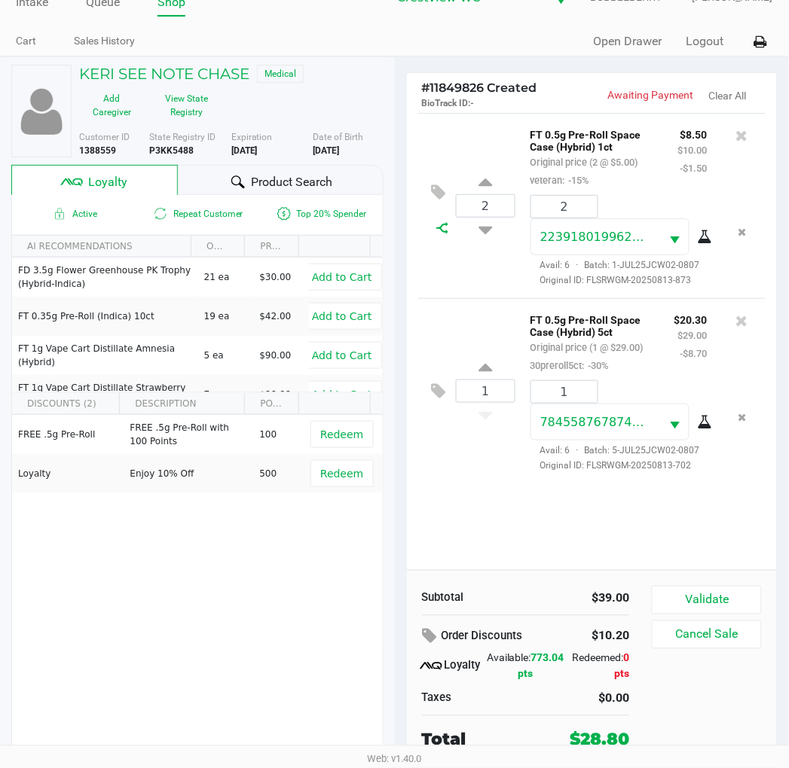
click at [437, 228] on icon at bounding box center [442, 228] width 12 height 12
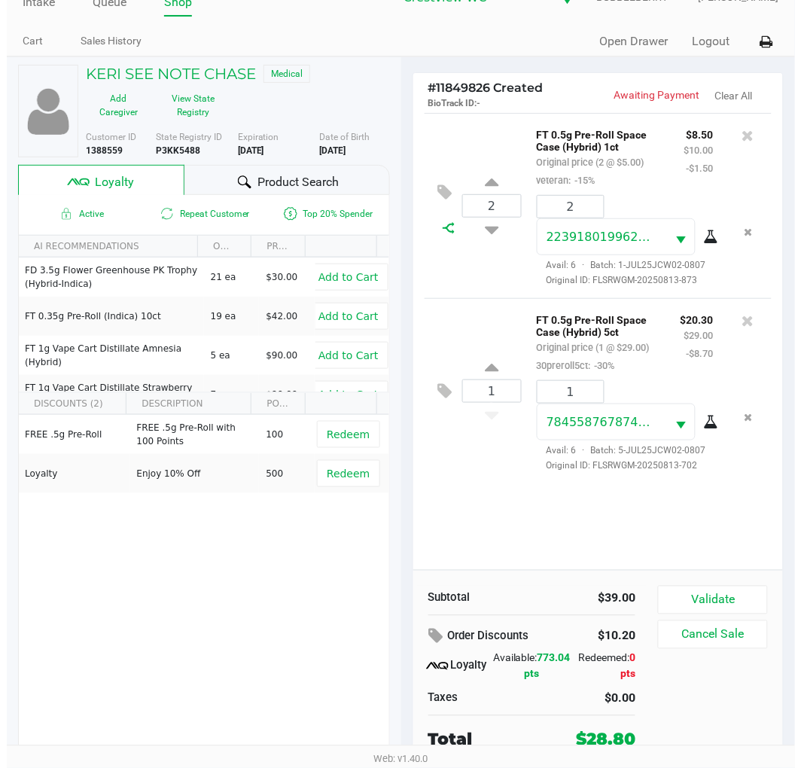
scroll to position [0, 0]
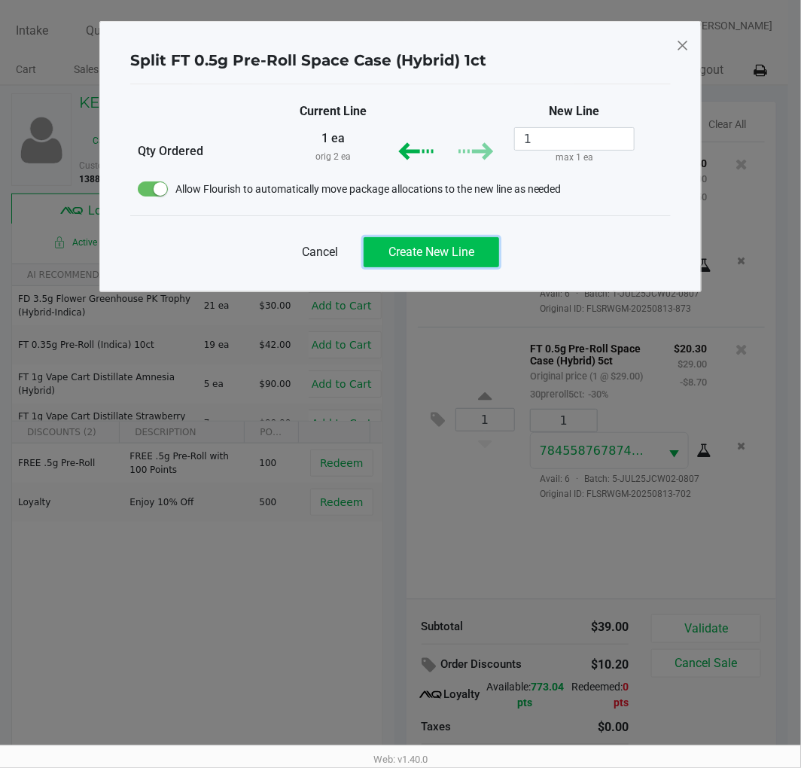
click at [453, 259] on span "Create New Line" at bounding box center [432, 252] width 86 height 14
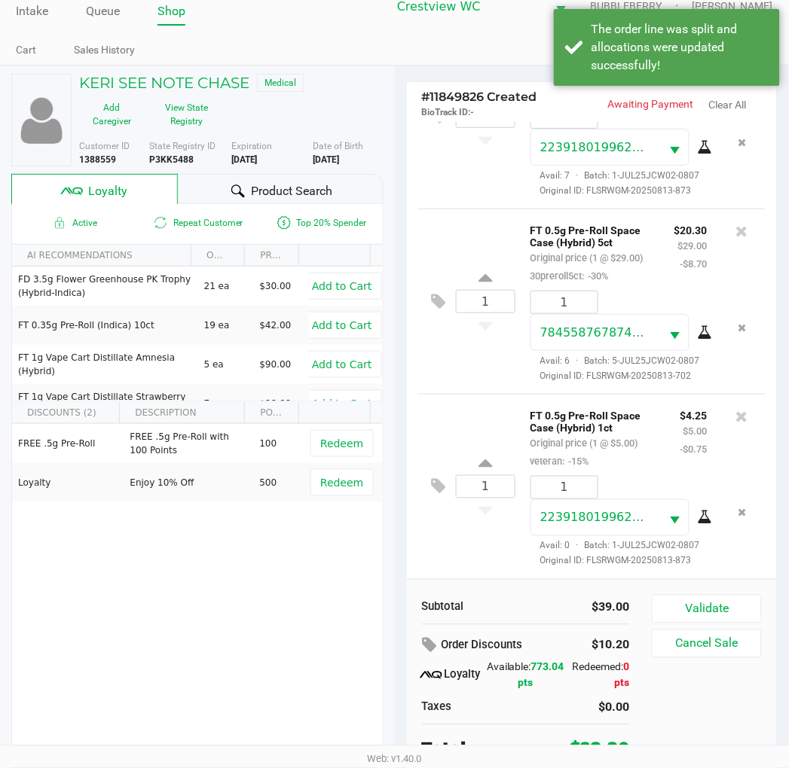
scroll to position [29, 0]
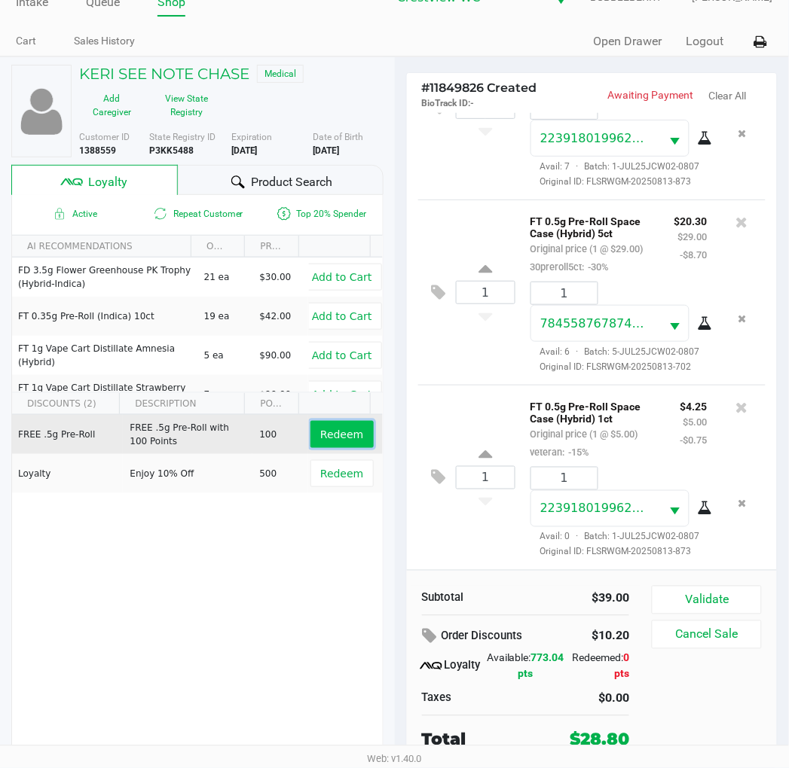
click at [343, 441] on button "Redeem" at bounding box center [341, 434] width 63 height 27
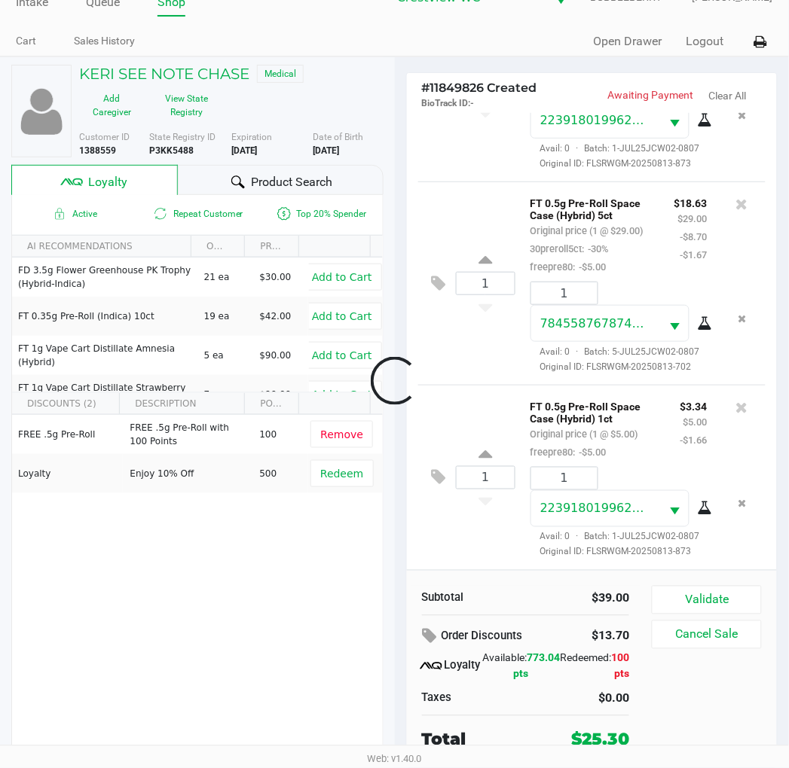
scroll to position [193, 0]
click at [682, 606] on button "Validate" at bounding box center [705, 600] width 109 height 29
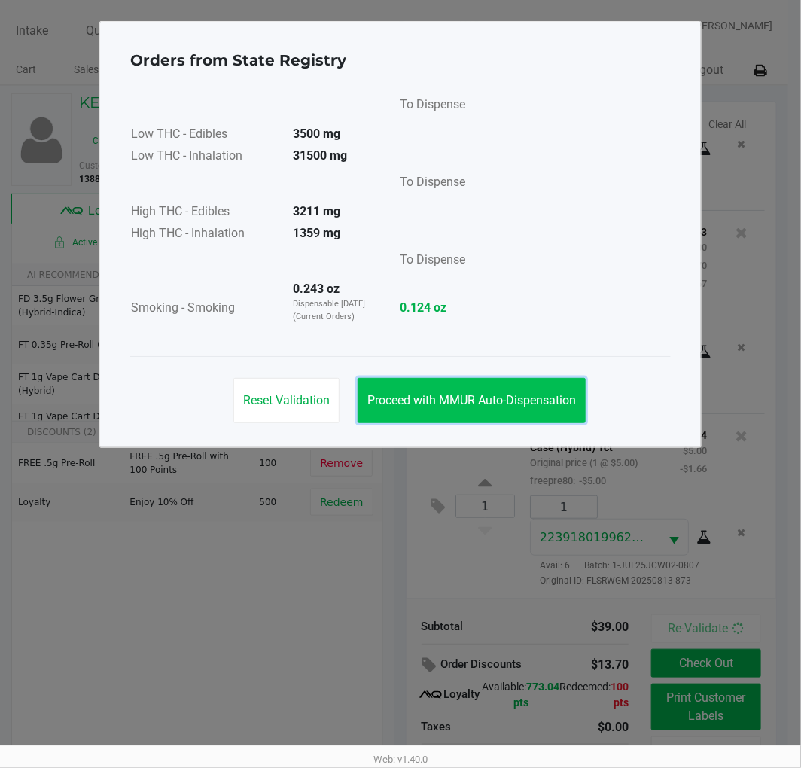
drag, startPoint x: 460, startPoint y: 397, endPoint x: 499, endPoint y: 390, distance: 39.7
click at [465, 393] on span "Proceed with MMUR Auto-Dispensation" at bounding box center [472, 400] width 209 height 14
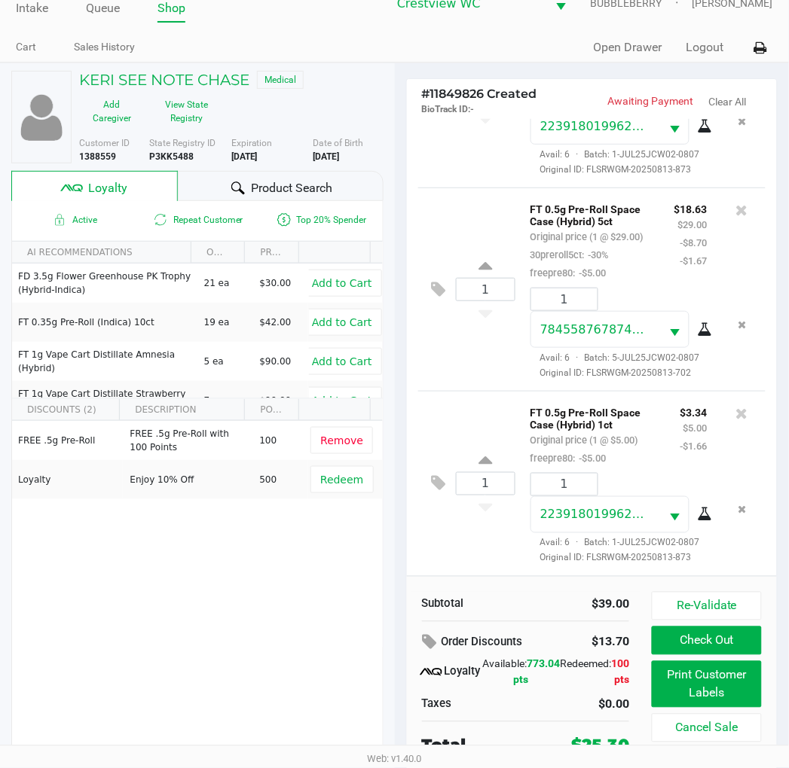
scroll to position [29, 0]
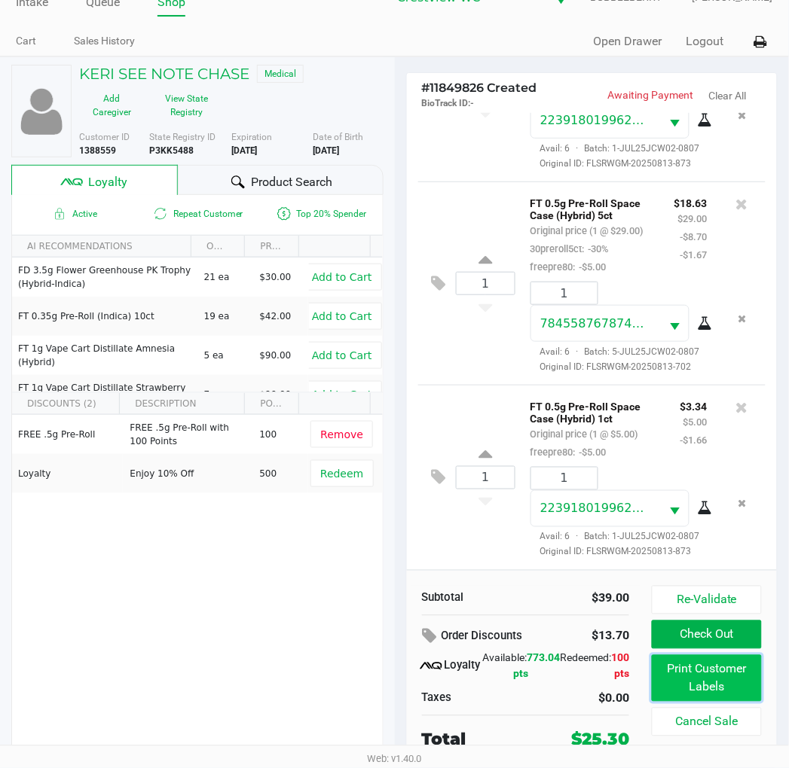
click at [712, 679] on button "Print Customer Labels" at bounding box center [705, 678] width 109 height 47
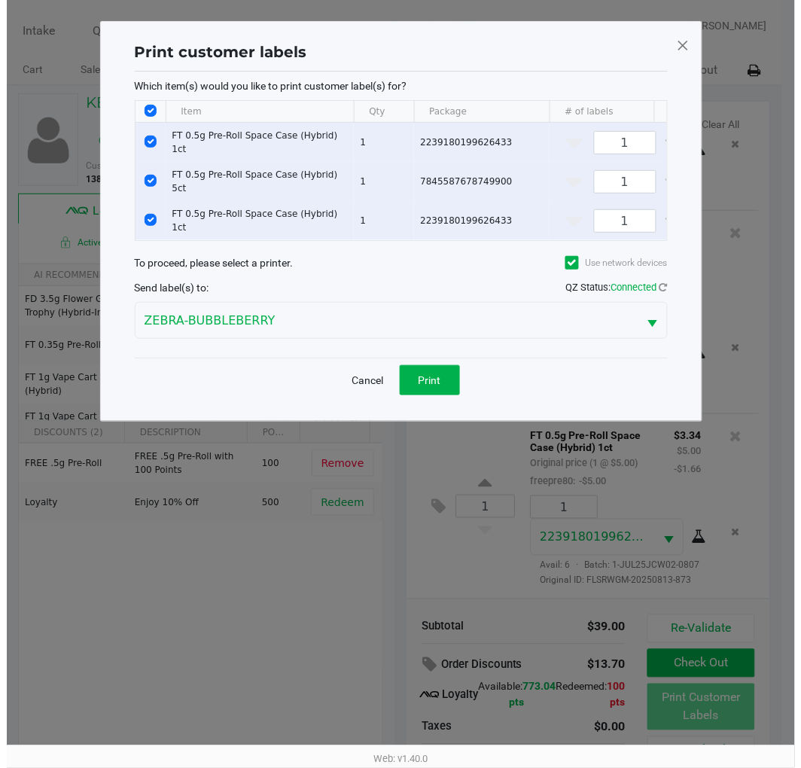
scroll to position [0, 0]
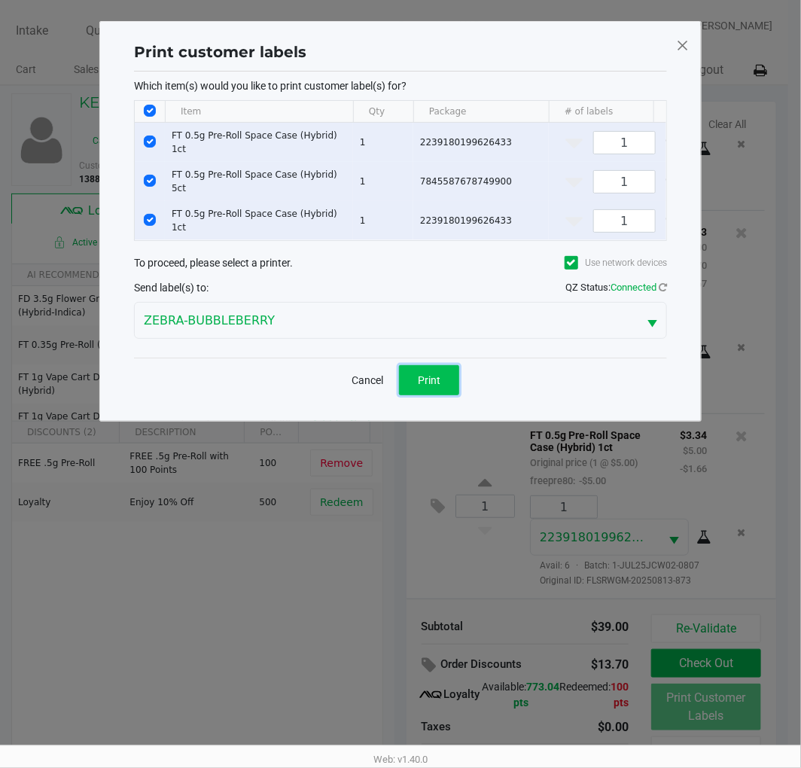
click at [453, 379] on button "Print" at bounding box center [429, 380] width 60 height 30
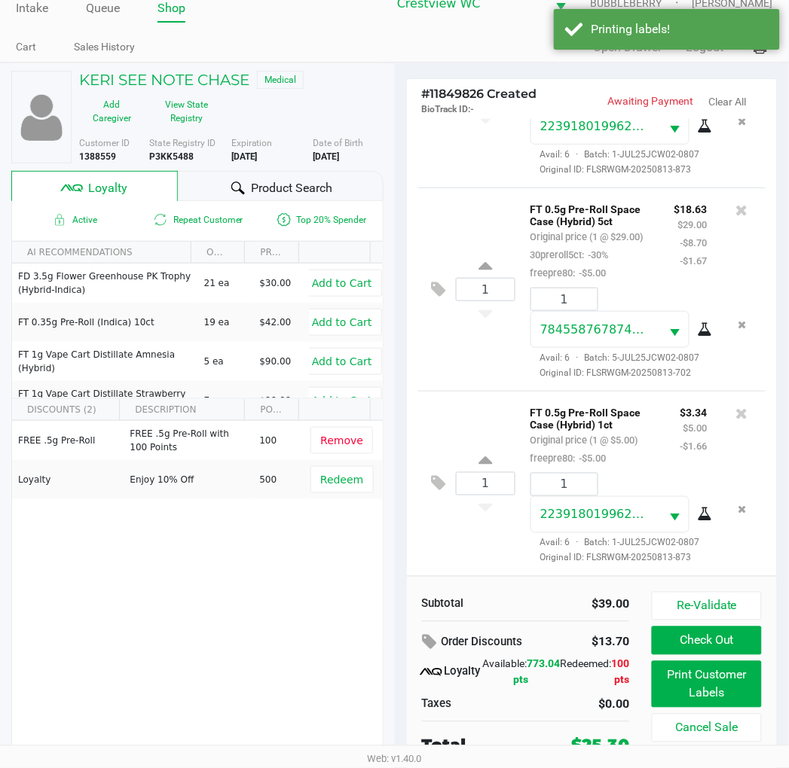
scroll to position [29, 0]
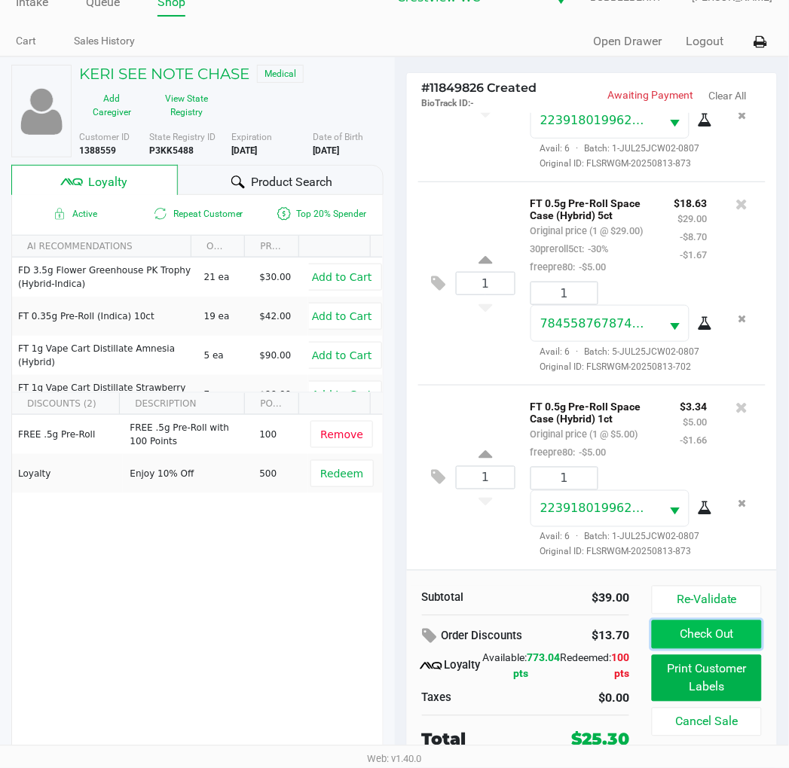
click at [746, 642] on button "Check Out" at bounding box center [705, 635] width 109 height 29
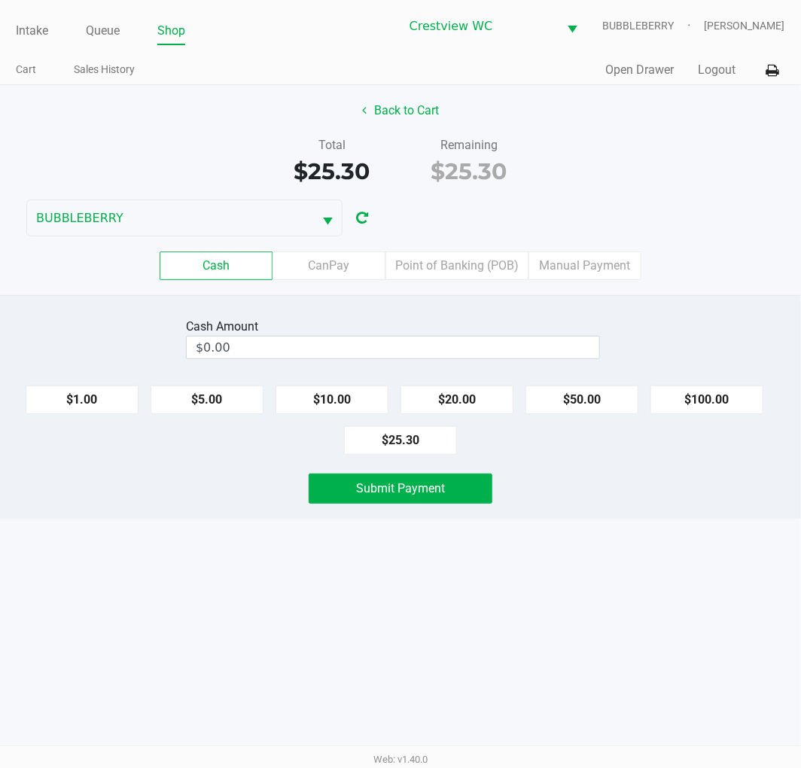
click at [488, 342] on input "$0.00" at bounding box center [393, 348] width 413 height 22
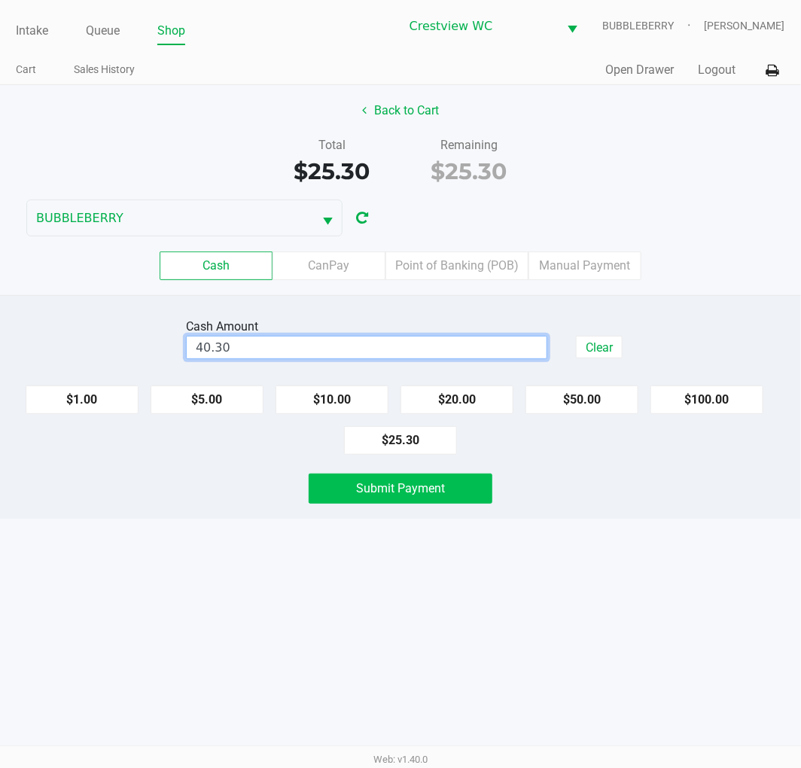
click at [445, 481] on button "Submit Payment" at bounding box center [401, 489] width 184 height 30
type input "$40.30"
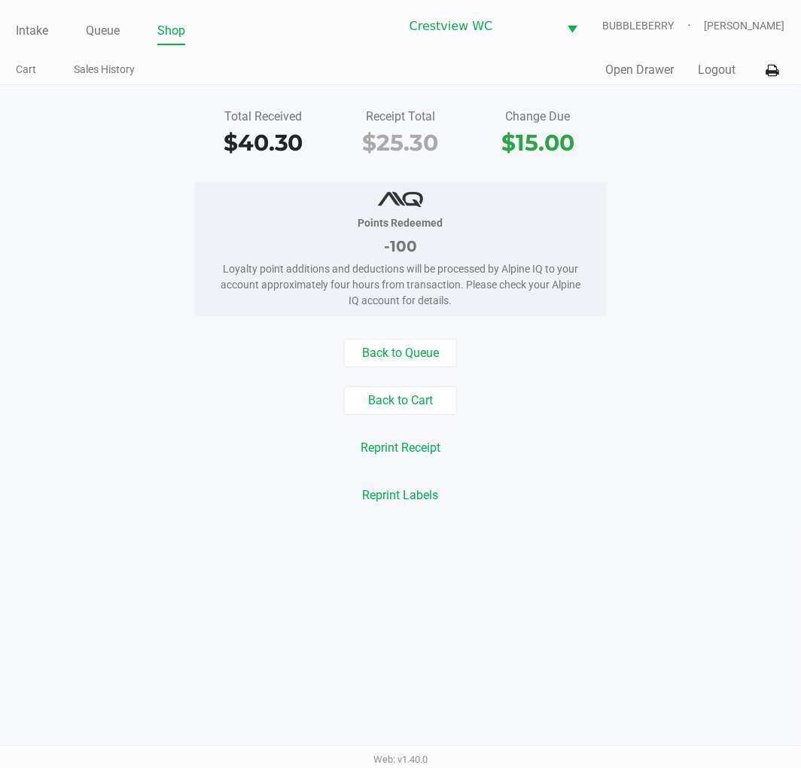
click at [32, 29] on link "Intake" at bounding box center [32, 30] width 32 height 21
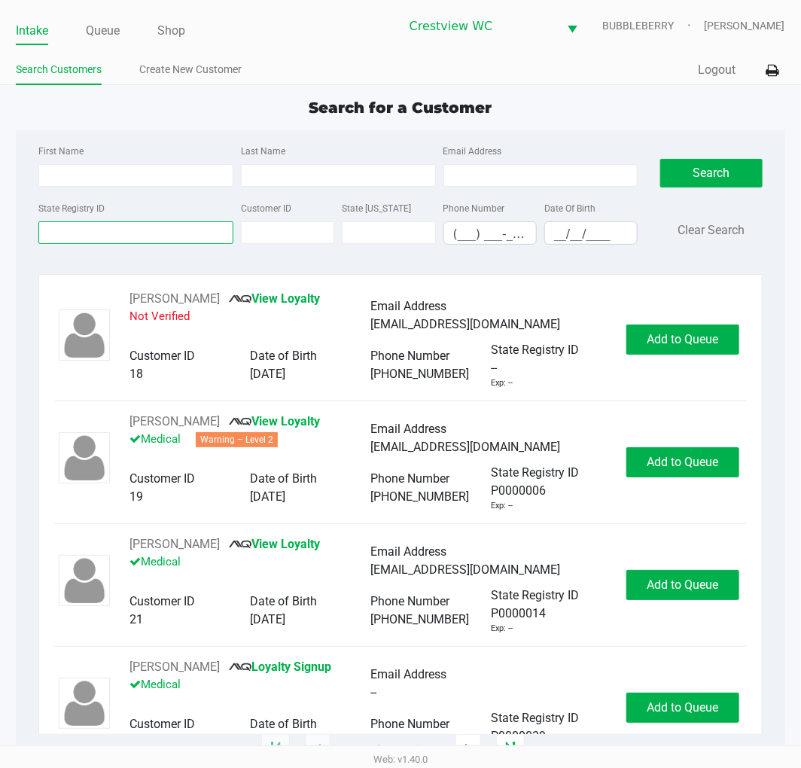
click at [161, 231] on input "State Registry ID" at bounding box center [135, 232] width 195 height 23
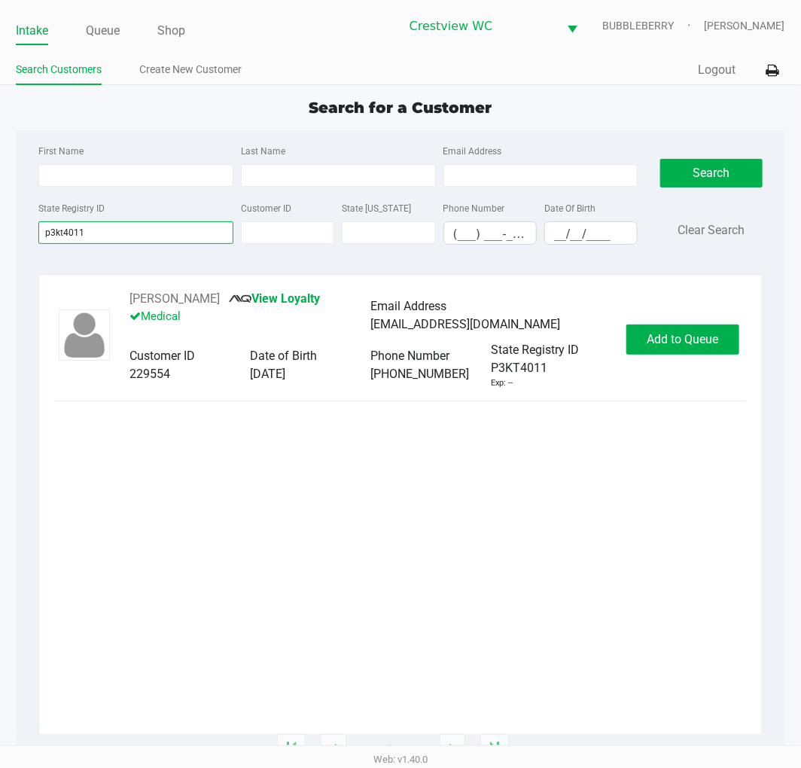
type input "p3kt4011"
click at [671, 351] on button "Add to Queue" at bounding box center [683, 340] width 113 height 30
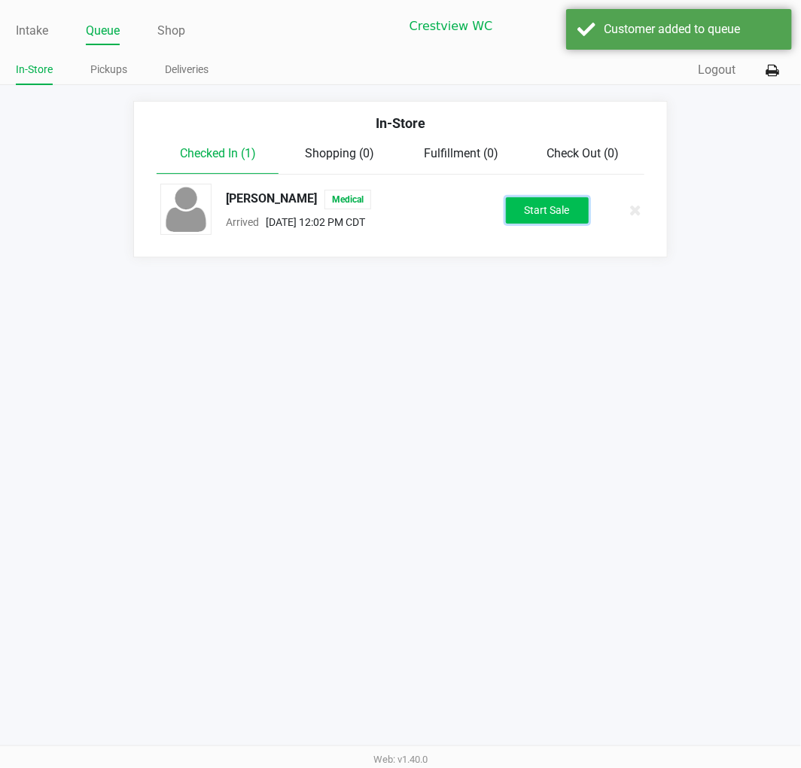
click at [563, 209] on button "Start Sale" at bounding box center [547, 210] width 83 height 26
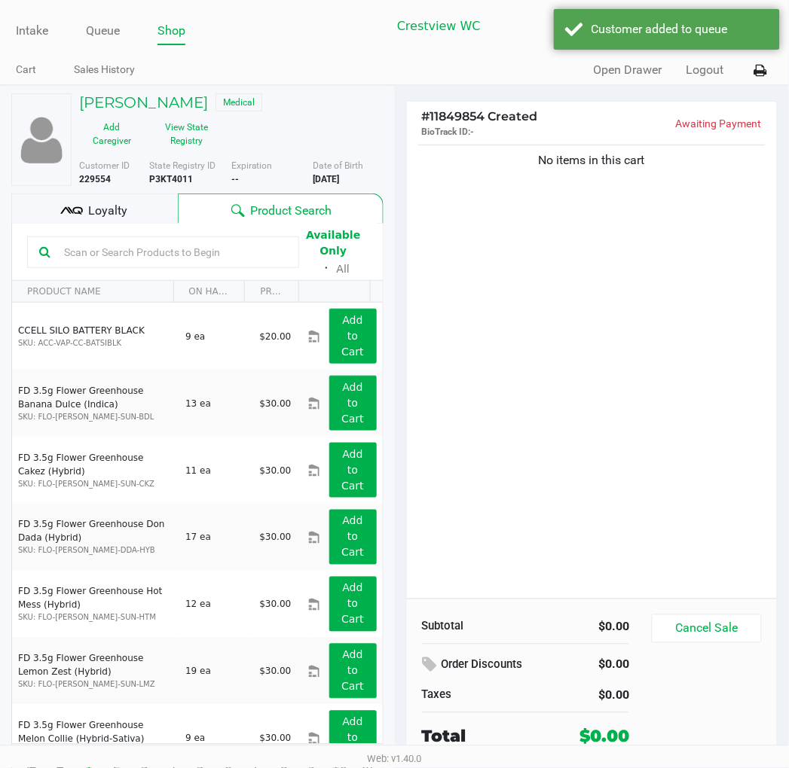
click at [189, 123] on button "View State Registry" at bounding box center [182, 134] width 75 height 38
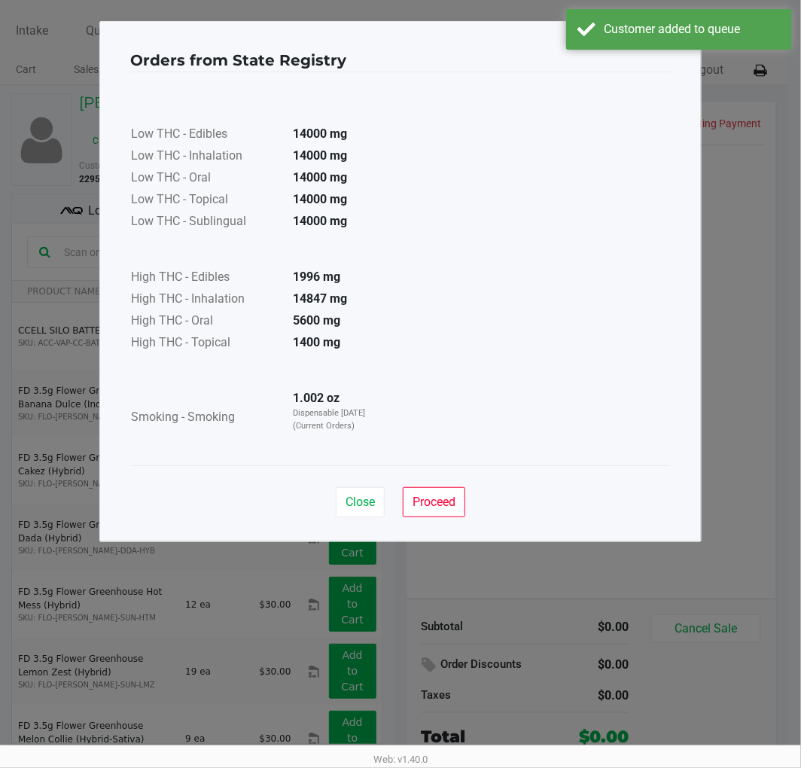
click at [441, 502] on span "Proceed" at bounding box center [434, 502] width 43 height 14
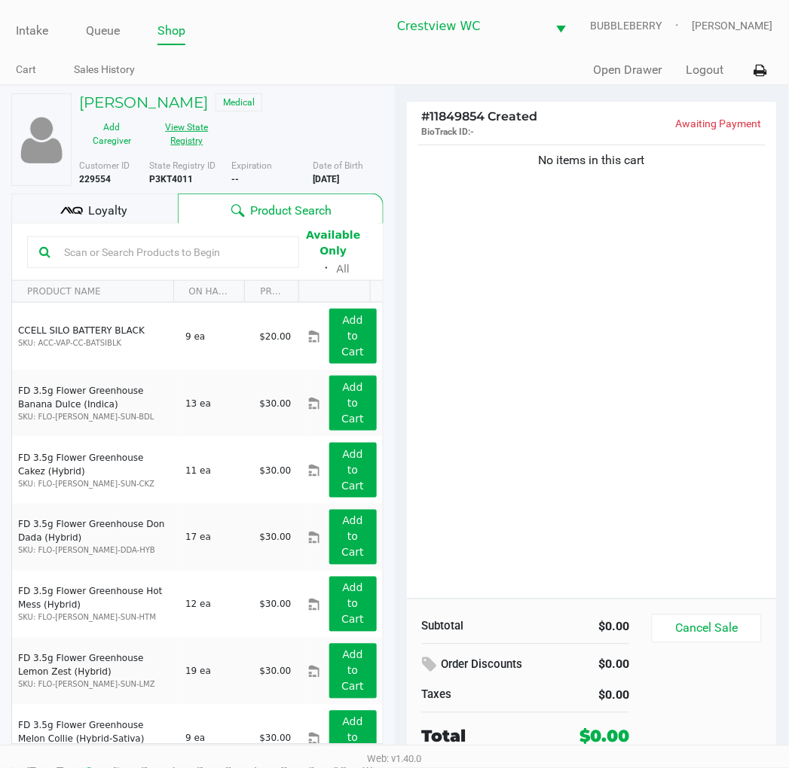
scroll to position [28, 0]
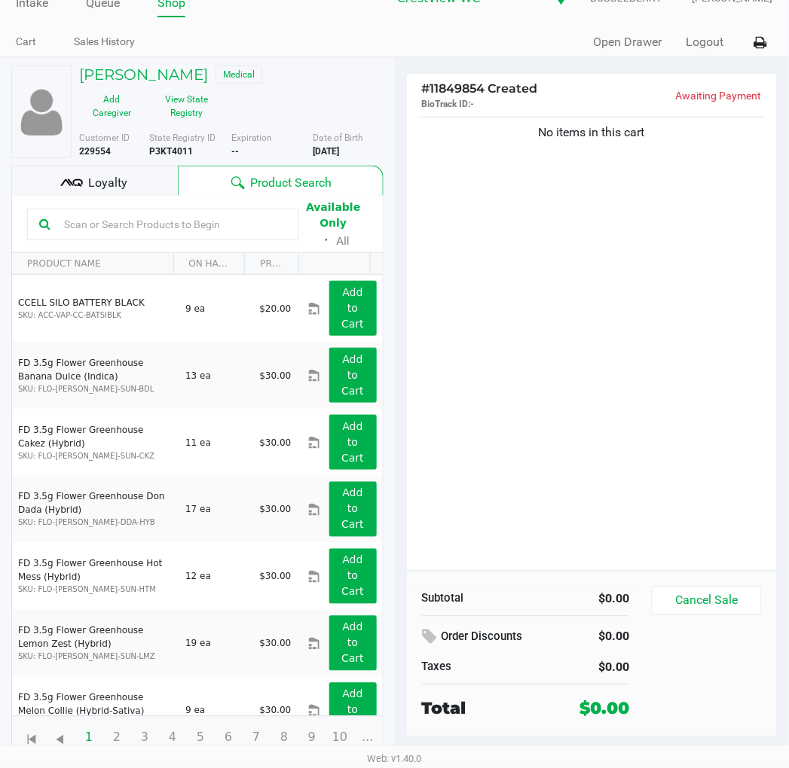
click at [591, 383] on div "No items in this cart" at bounding box center [592, 342] width 371 height 457
click at [690, 395] on div "No items in this cart" at bounding box center [592, 342] width 371 height 457
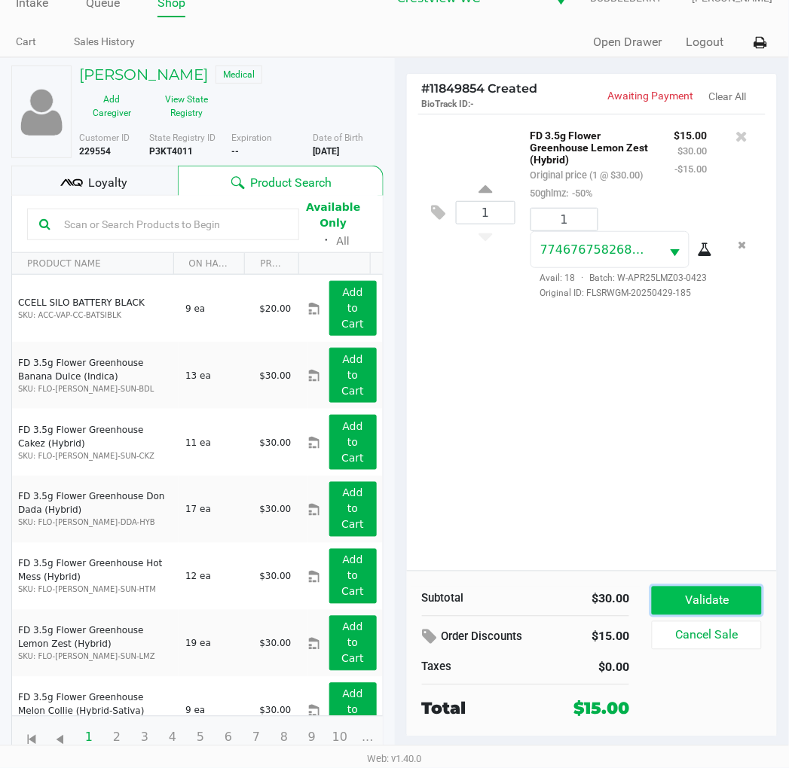
click at [731, 604] on button "Validate" at bounding box center [705, 601] width 109 height 29
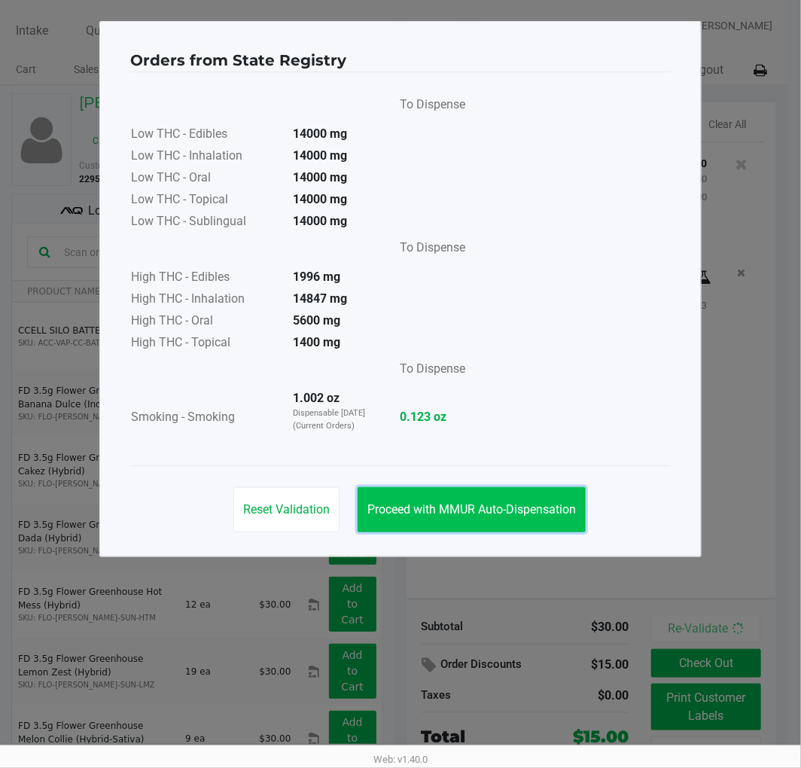
click at [494, 508] on span "Proceed with MMUR Auto-Dispensation" at bounding box center [472, 509] width 209 height 14
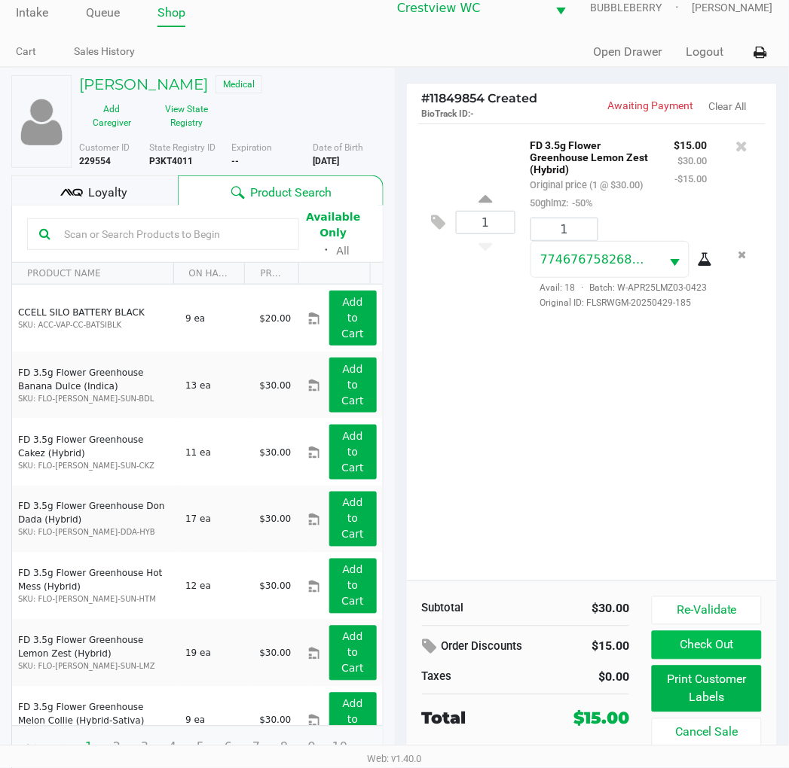
scroll to position [28, 0]
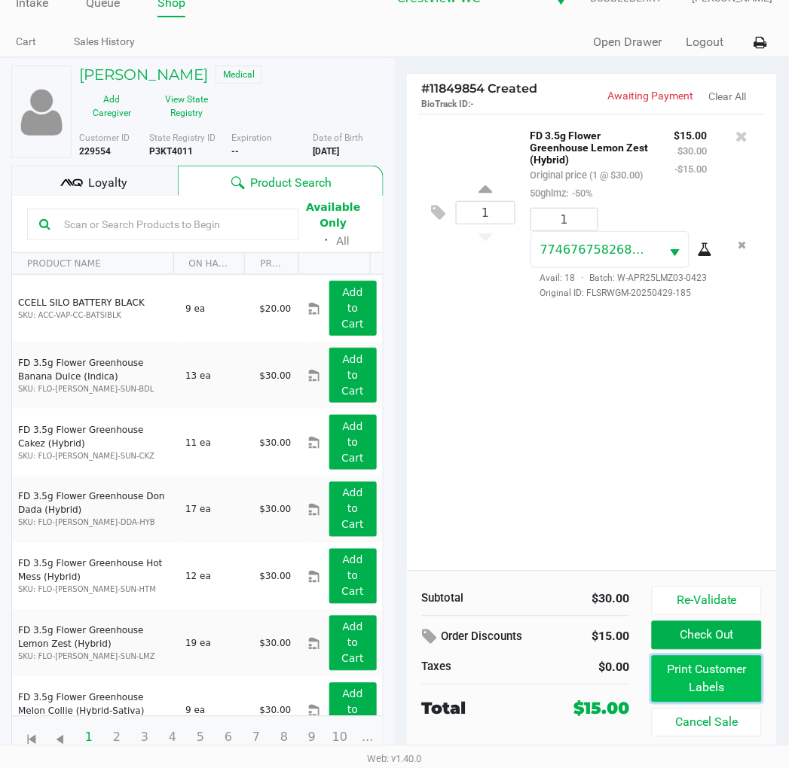
drag, startPoint x: 689, startPoint y: 688, endPoint x: 688, endPoint y: 674, distance: 14.4
click at [688, 674] on button "Print Customer Labels" at bounding box center [705, 679] width 109 height 47
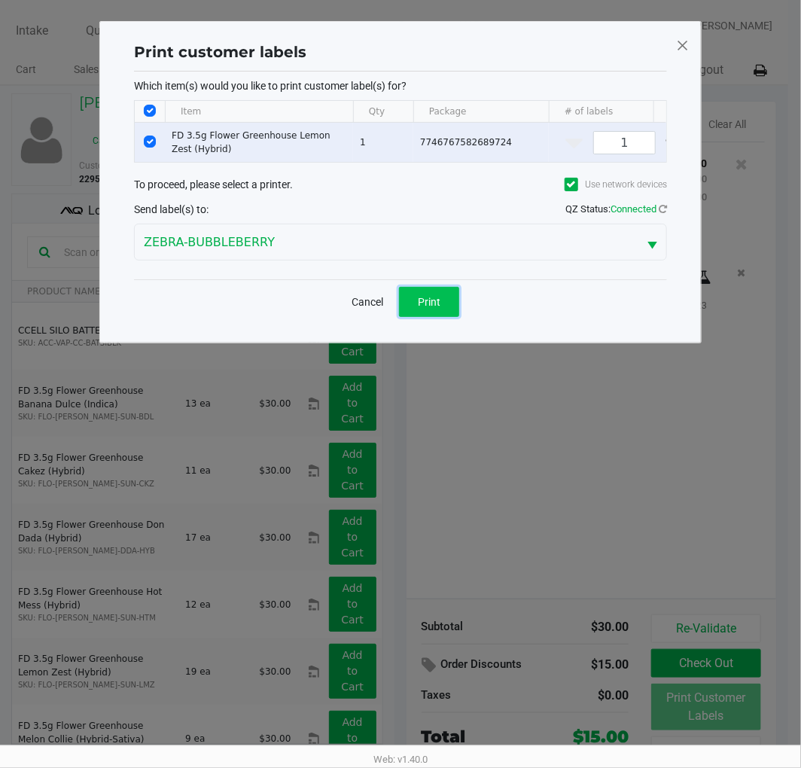
click at [411, 314] on button "Print" at bounding box center [429, 302] width 60 height 30
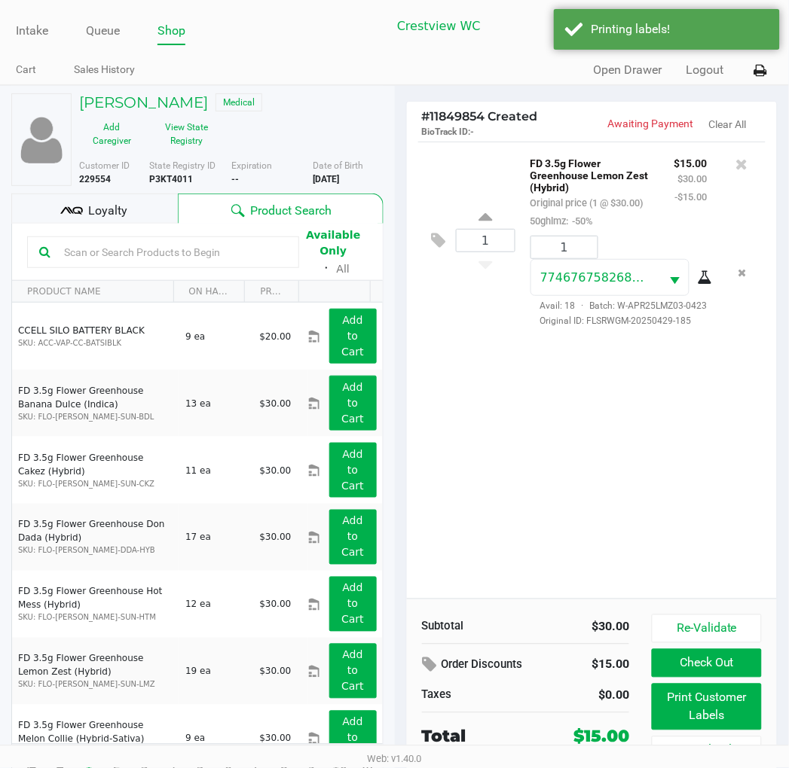
click at [751, 667] on button "Check Out" at bounding box center [705, 663] width 109 height 29
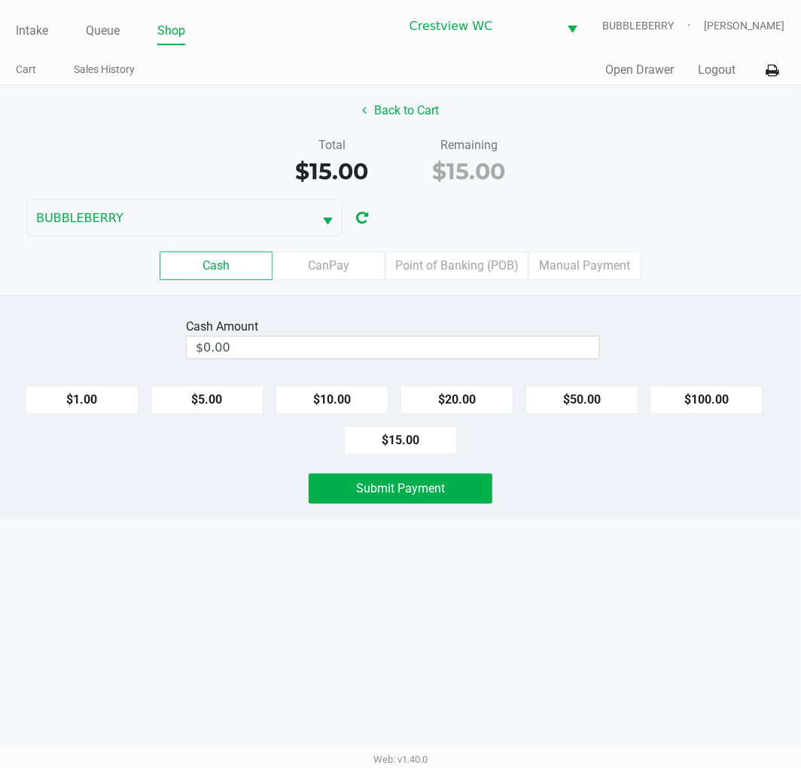
click at [476, 252] on label "Point of Banking (POB)" at bounding box center [457, 266] width 143 height 29
click at [0, 0] on 7 "Point of Banking (POB)" at bounding box center [0, 0] width 0 height 0
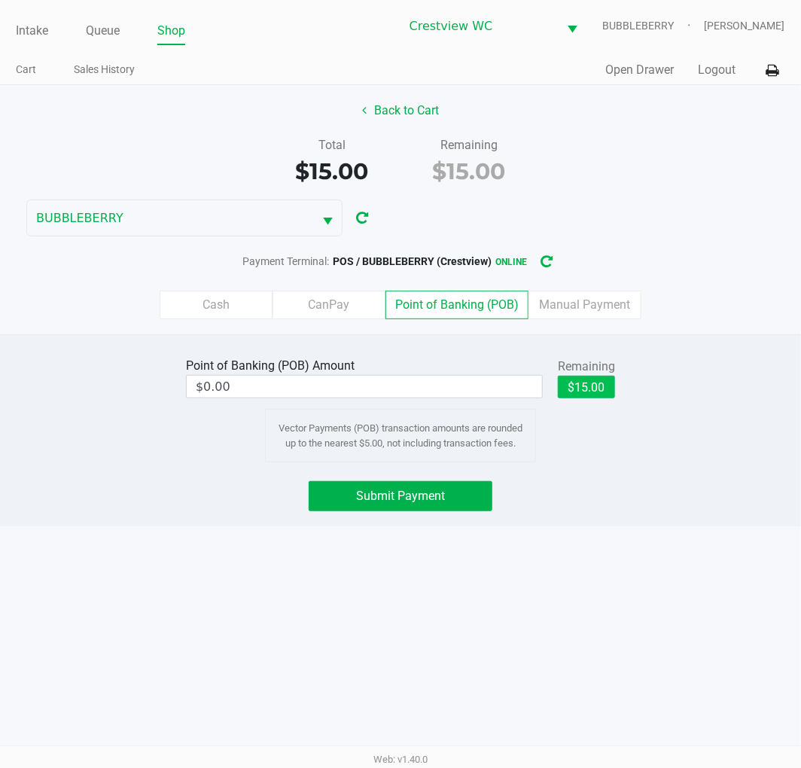
click at [563, 380] on button "$15.00" at bounding box center [586, 387] width 57 height 23
type input "$15.00"
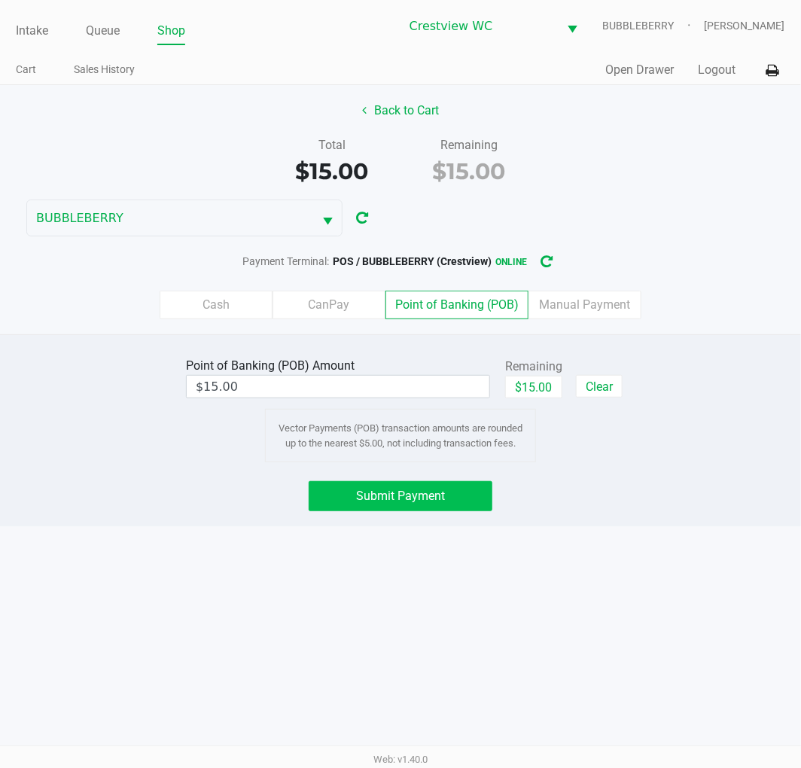
click at [443, 500] on span "Submit Payment" at bounding box center [400, 496] width 89 height 14
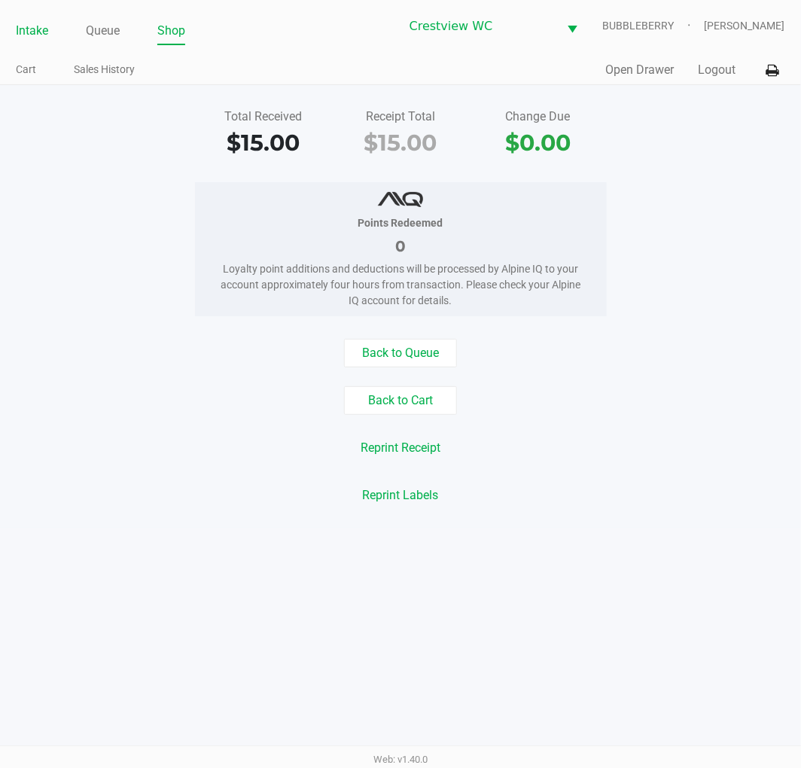
click at [32, 35] on link "Intake" at bounding box center [32, 30] width 32 height 21
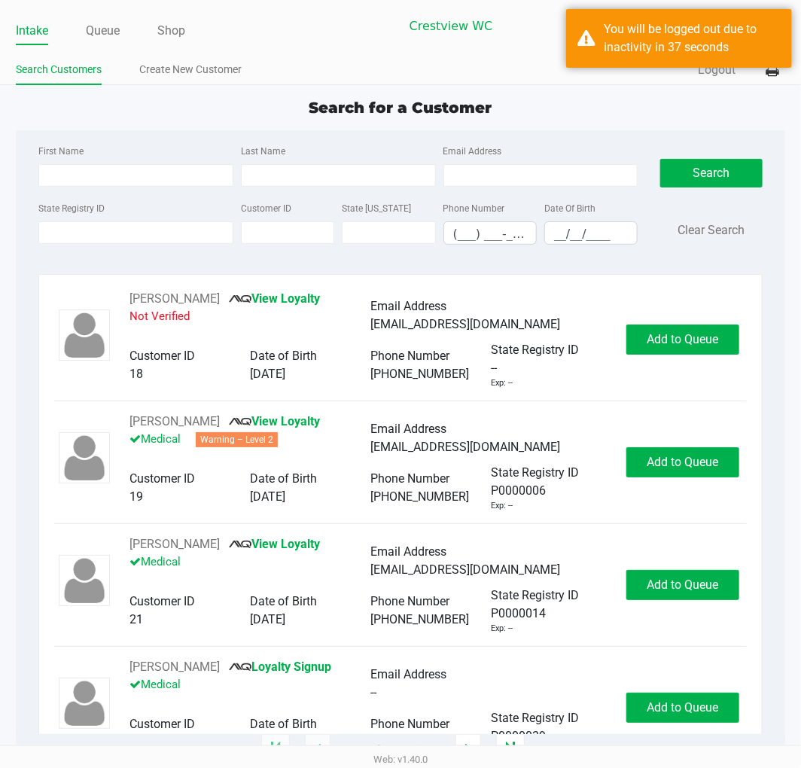
click at [301, 59] on ul "Search Customers Create New Customer" at bounding box center [208, 72] width 385 height 26
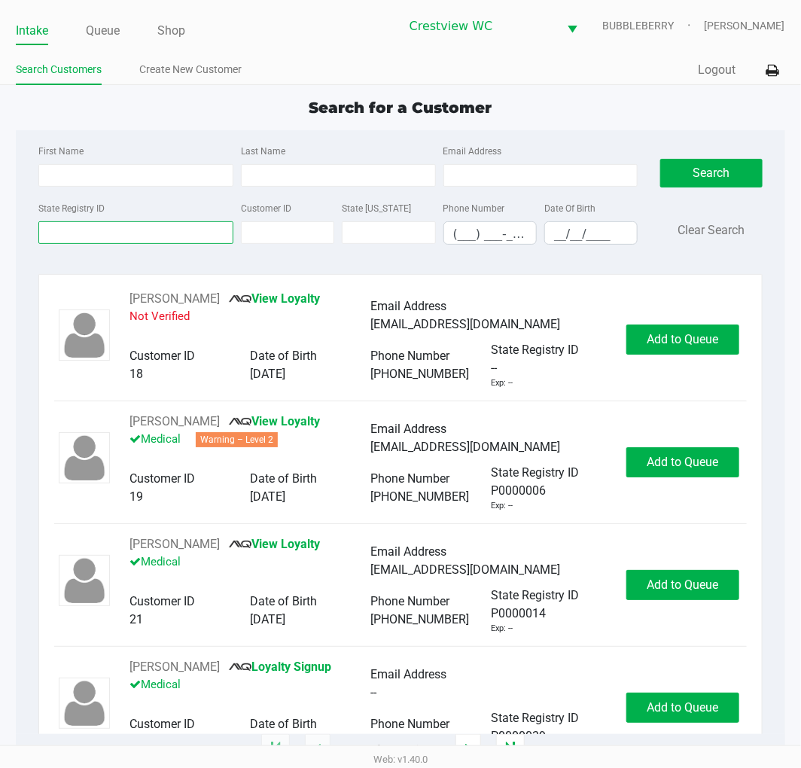
click at [117, 236] on input "State Registry ID" at bounding box center [135, 232] width 195 height 23
click at [79, 236] on input "State Registry ID" at bounding box center [135, 232] width 195 height 23
click at [103, 233] on input "State Registry ID" at bounding box center [135, 232] width 195 height 23
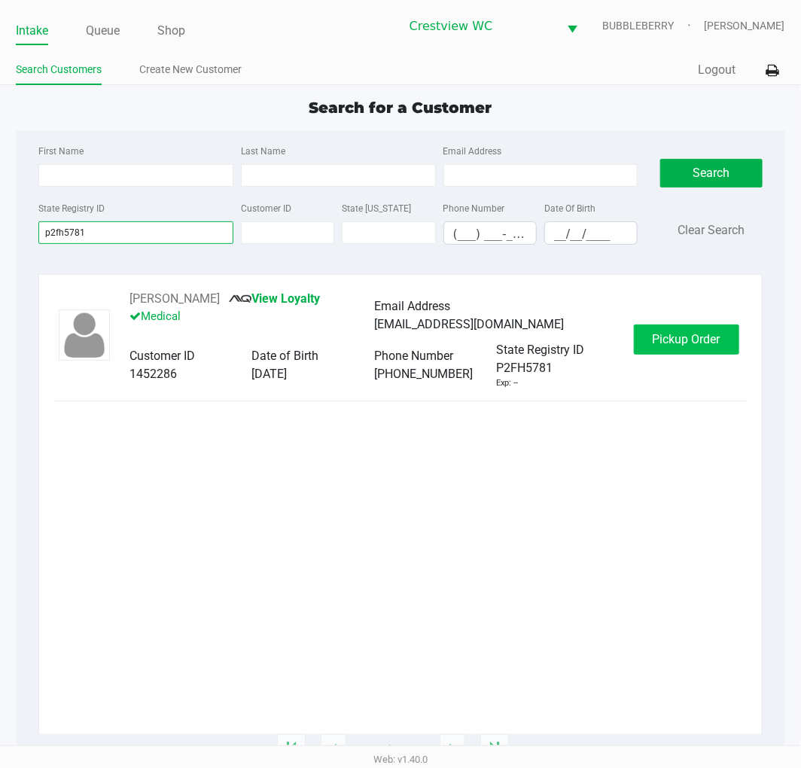
type input "p2fh5781"
click at [697, 341] on span "Pickup Order" at bounding box center [687, 339] width 68 height 14
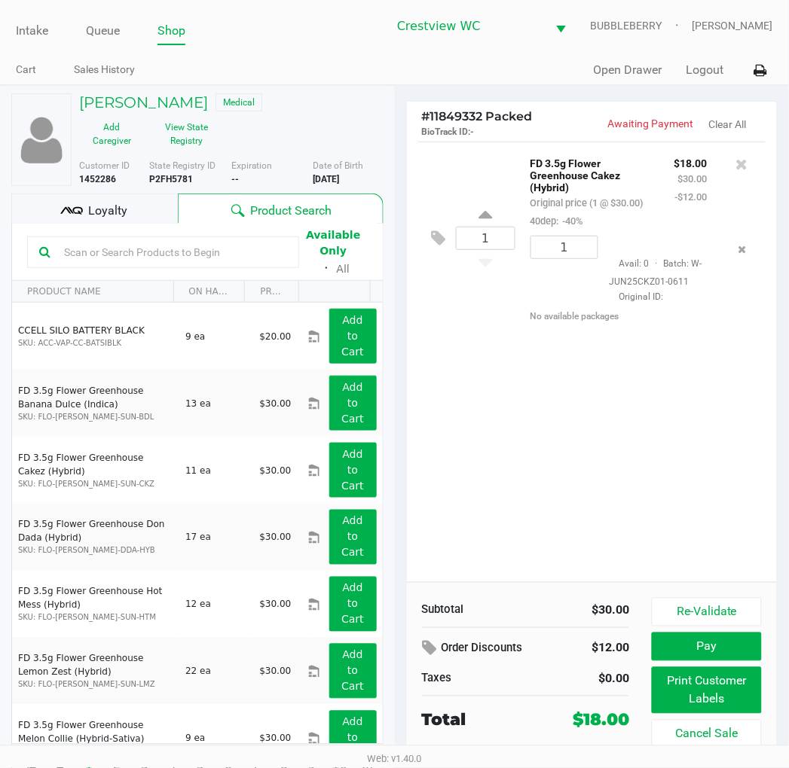
scroll to position [28, 0]
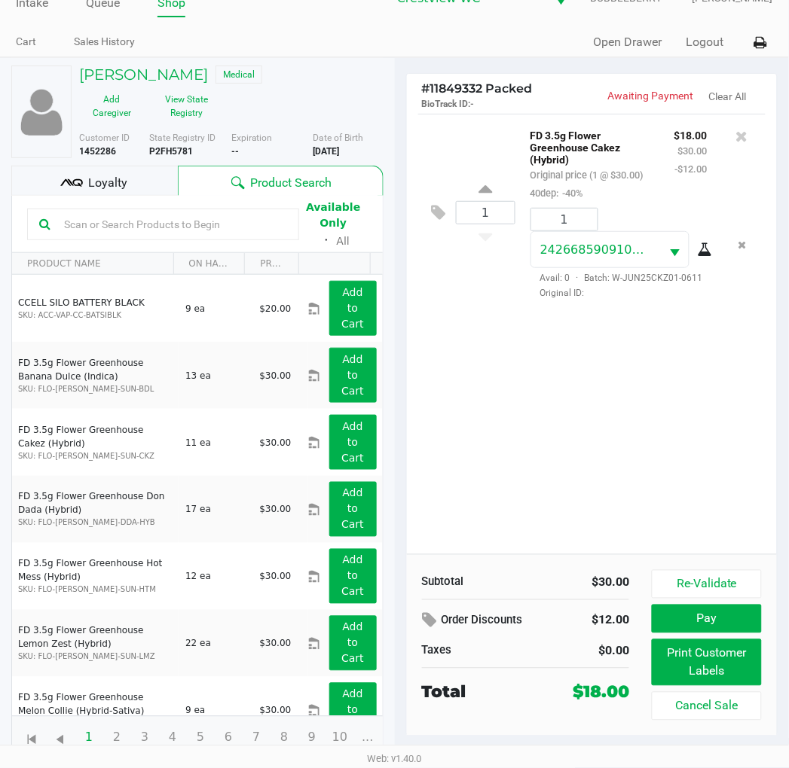
click at [743, 618] on button "Pay" at bounding box center [705, 619] width 109 height 29
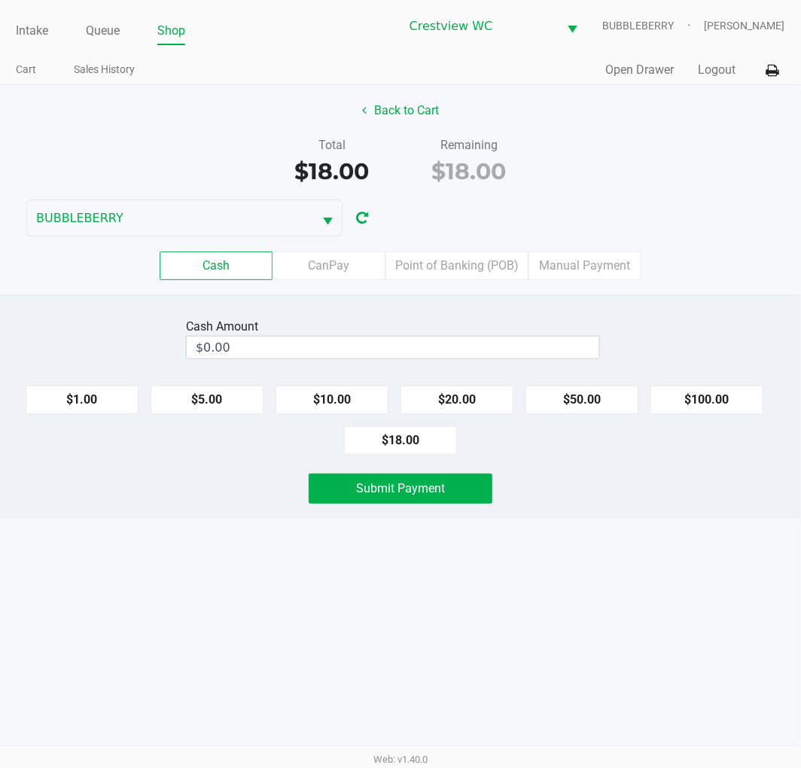
click at [476, 269] on label "Point of Banking (POB)" at bounding box center [457, 266] width 143 height 29
click at [0, 0] on 7 "Point of Banking (POB)" at bounding box center [0, 0] width 0 height 0
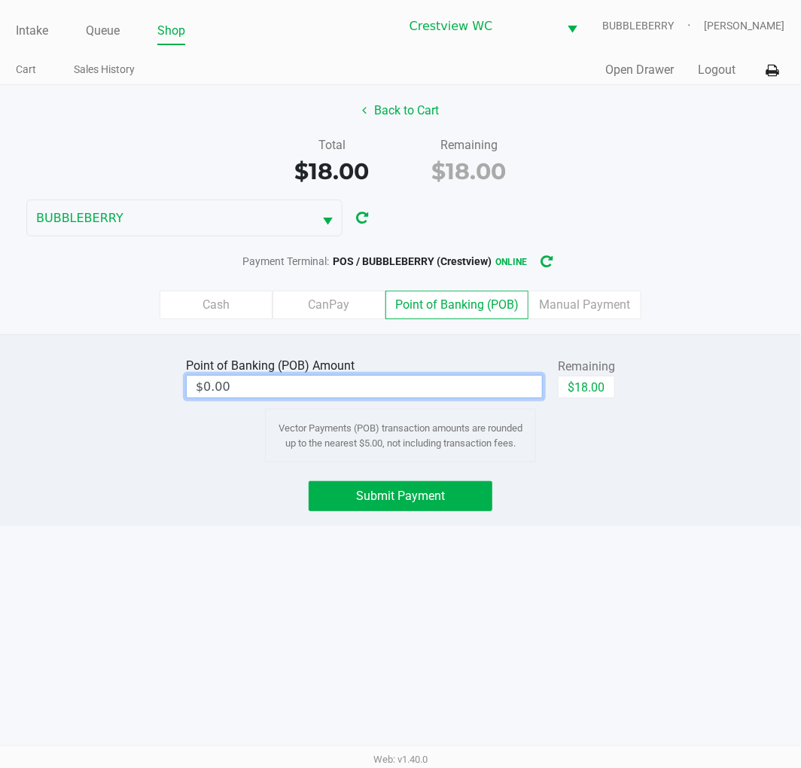
click at [455, 385] on input "$0.00" at bounding box center [364, 387] width 355 height 22
click at [459, 498] on button "Submit Payment" at bounding box center [401, 496] width 184 height 30
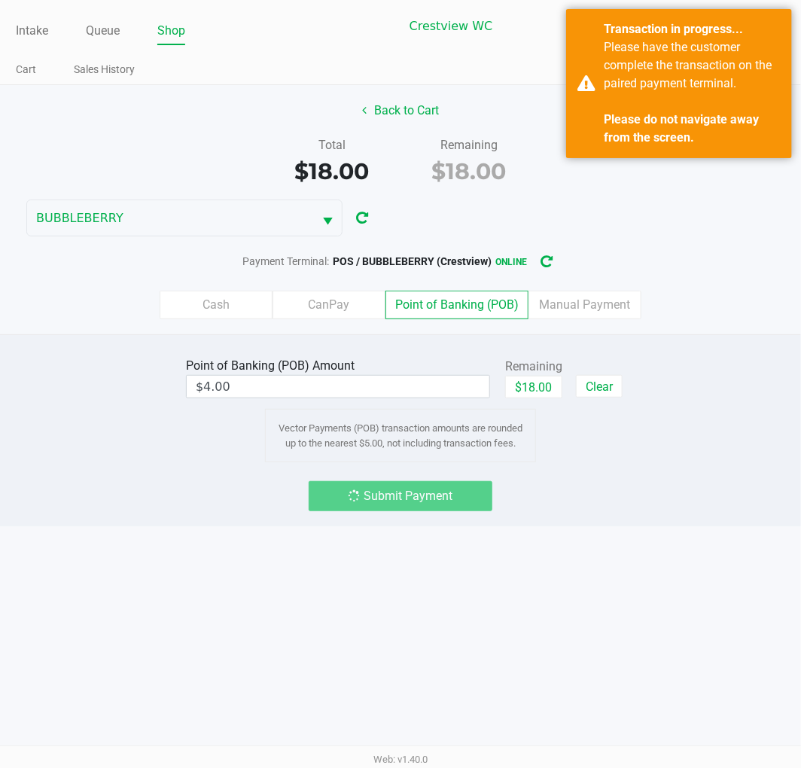
click at [710, 529] on div "Intake Queue Shop Crestview WC BUBBLEBERRY Quintin Davies Cart Sales History Qu…" at bounding box center [400, 384] width 801 height 768
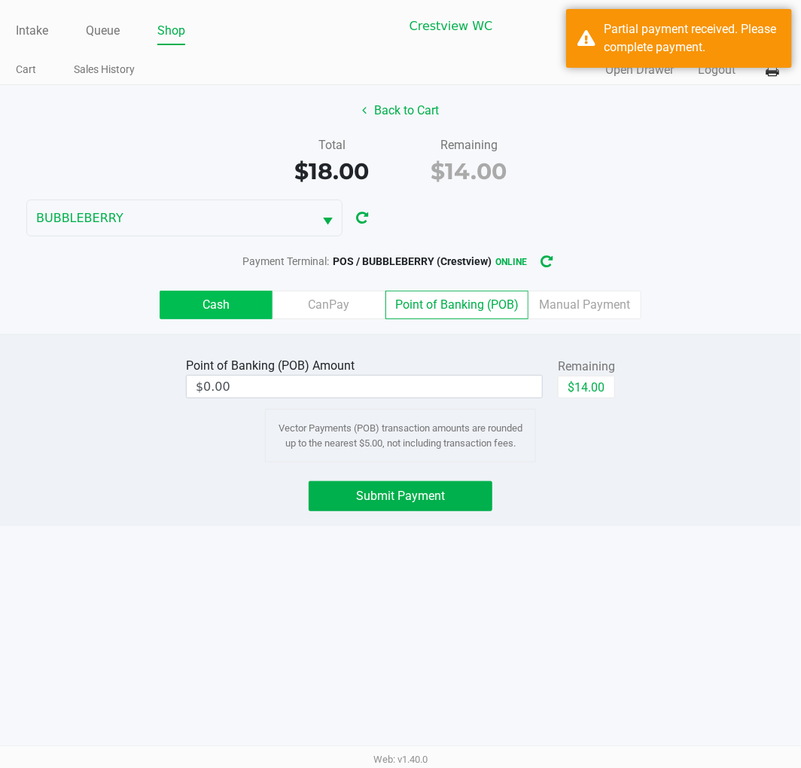
click at [243, 296] on label "Cash" at bounding box center [216, 305] width 113 height 29
click at [0, 0] on 0 "Cash" at bounding box center [0, 0] width 0 height 0
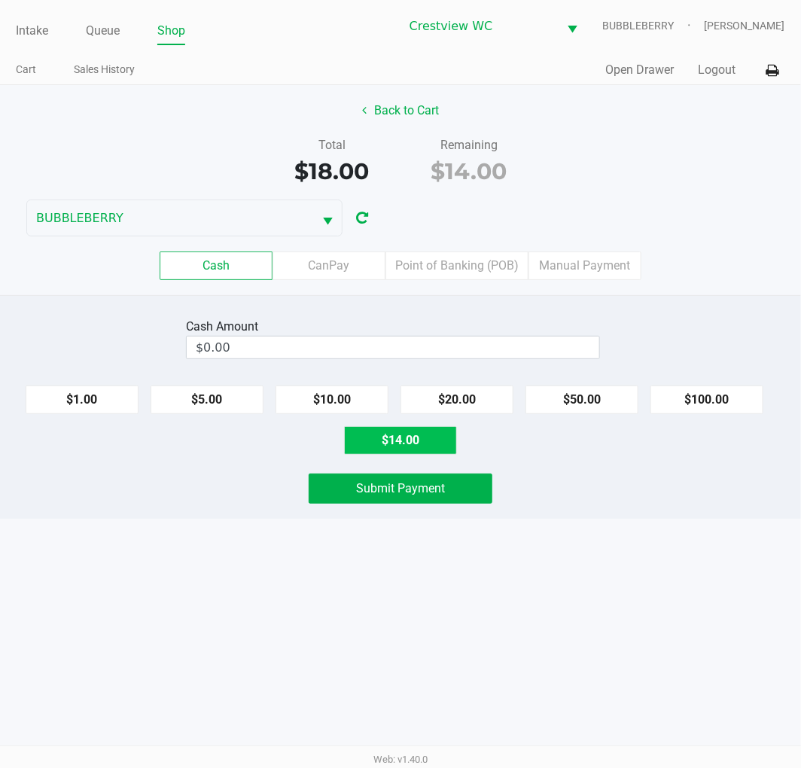
click at [401, 450] on button "$14.00" at bounding box center [400, 440] width 113 height 29
type input "$14.00"
click at [404, 500] on button "Submit Payment" at bounding box center [401, 489] width 184 height 30
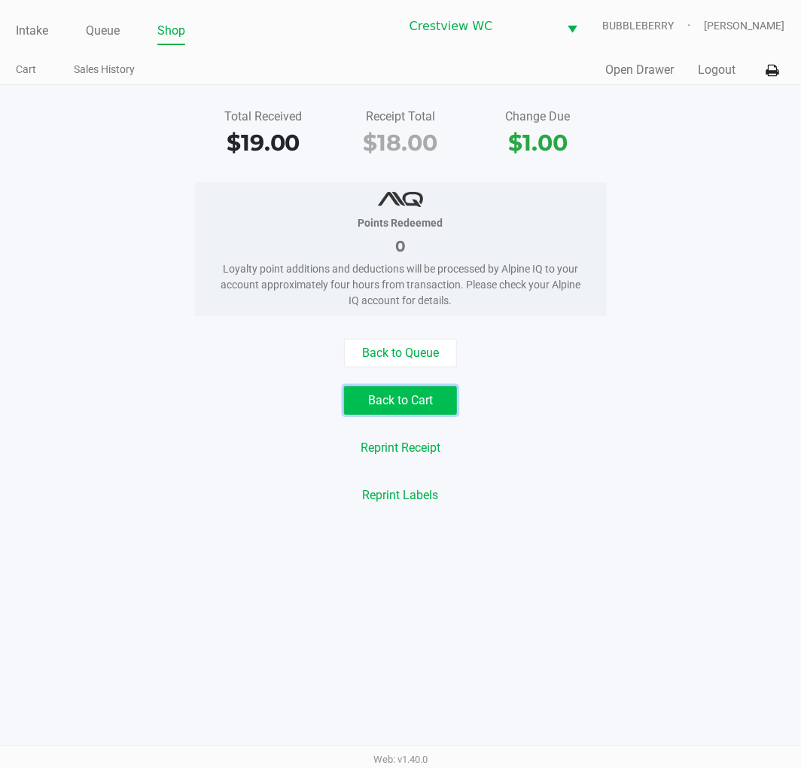
click at [416, 404] on button "Back to Cart" at bounding box center [400, 400] width 113 height 29
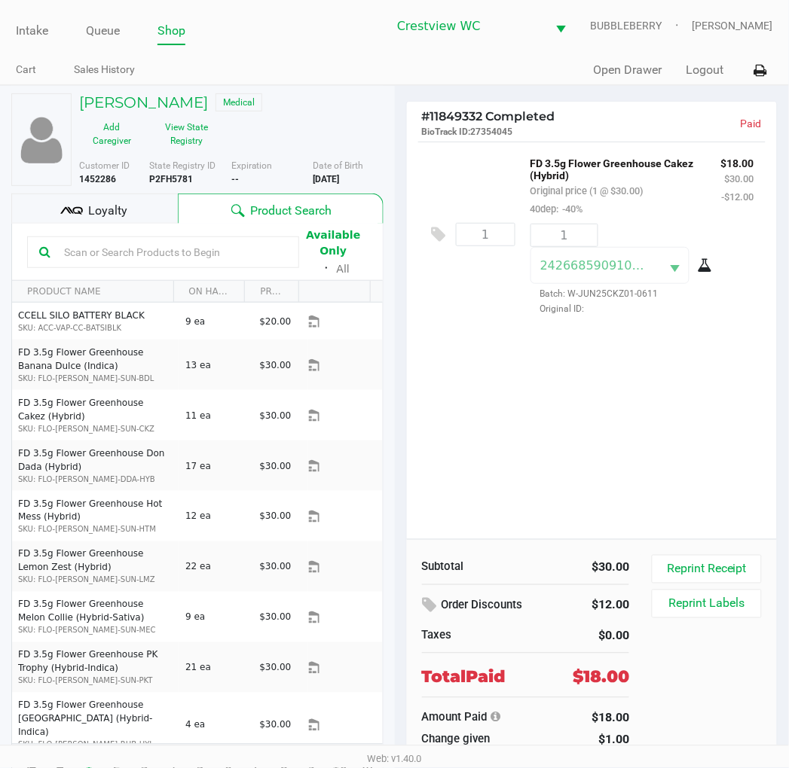
click at [741, 611] on button "Reprint Labels" at bounding box center [705, 604] width 109 height 29
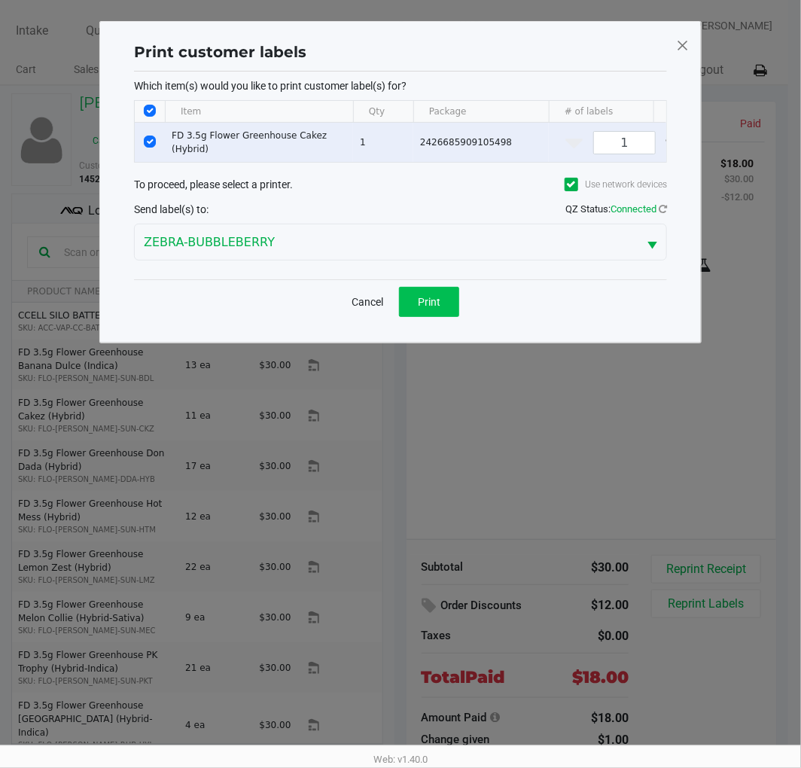
click at [441, 313] on button "Print" at bounding box center [429, 302] width 60 height 30
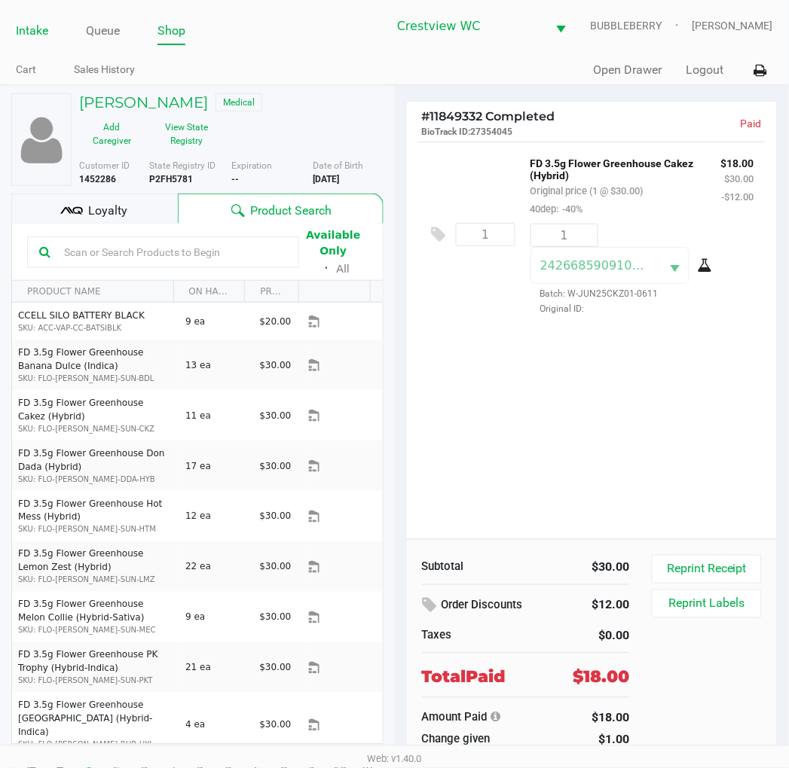
click at [29, 36] on link "Intake" at bounding box center [32, 30] width 32 height 21
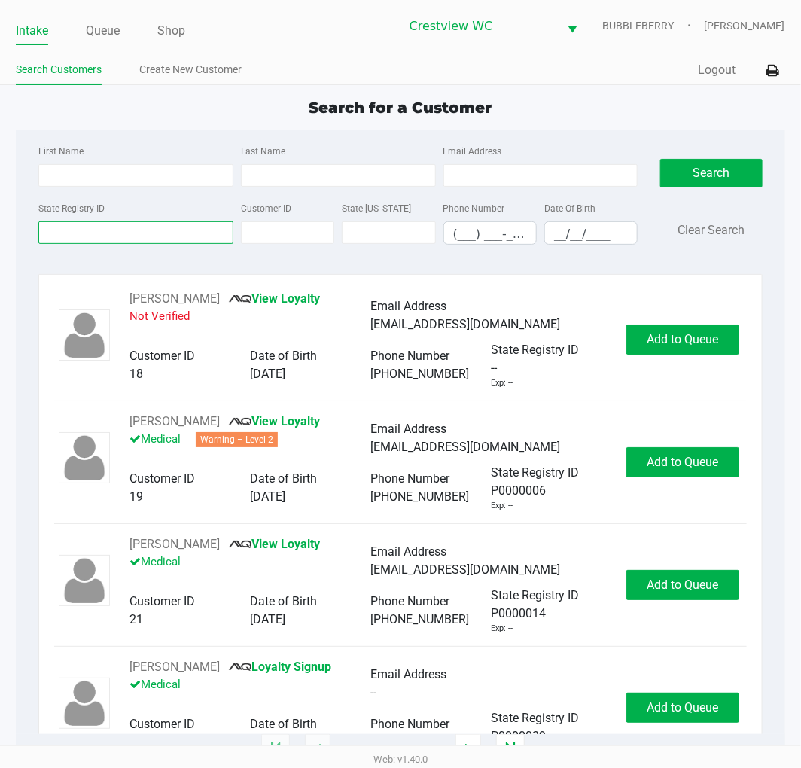
click at [149, 229] on input "State Registry ID" at bounding box center [135, 232] width 195 height 23
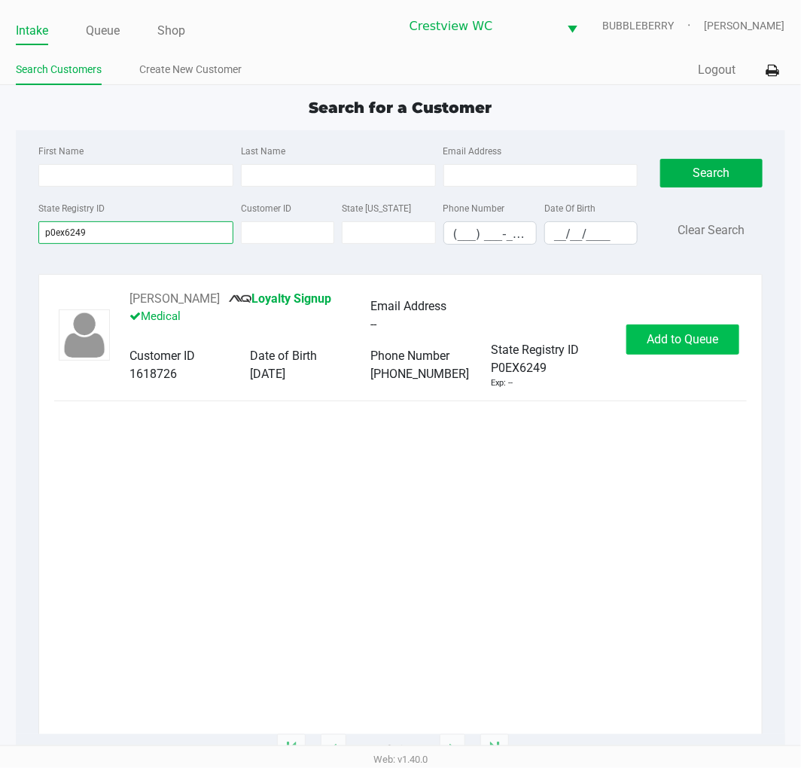
type input "p0ex6249"
click at [712, 341] on span "Add to Queue" at bounding box center [683, 339] width 72 height 14
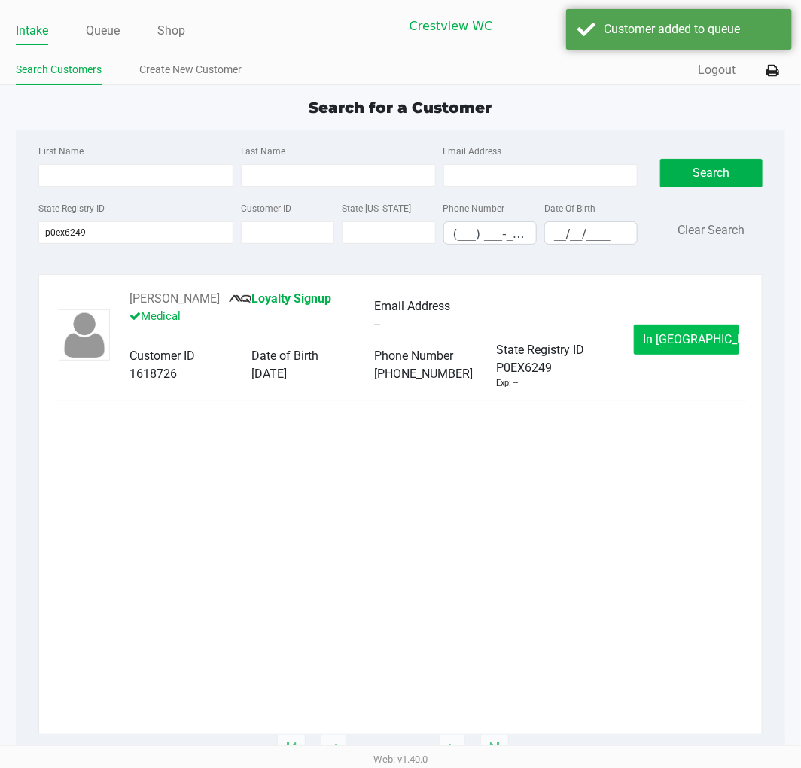
click at [697, 343] on span "In Queue" at bounding box center [707, 339] width 127 height 14
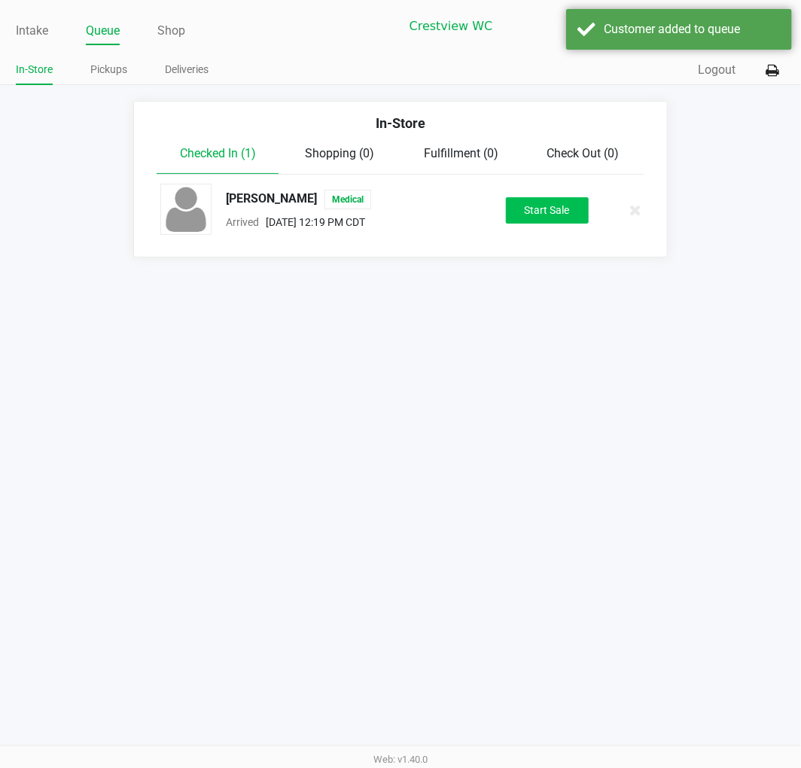
click at [581, 213] on button "Start Sale" at bounding box center [547, 210] width 83 height 26
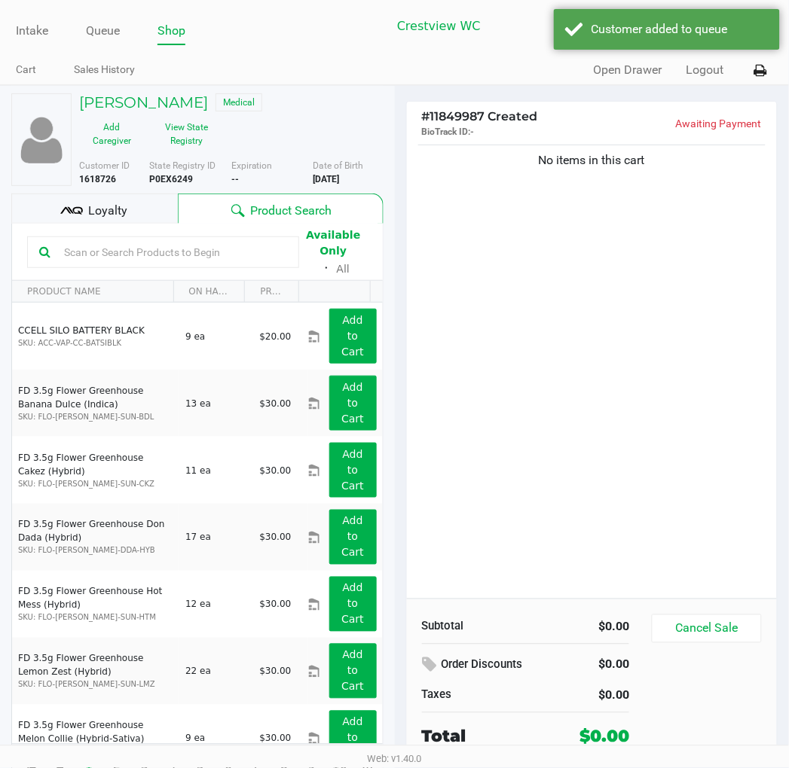
click at [184, 138] on button "View State Registry" at bounding box center [182, 134] width 75 height 38
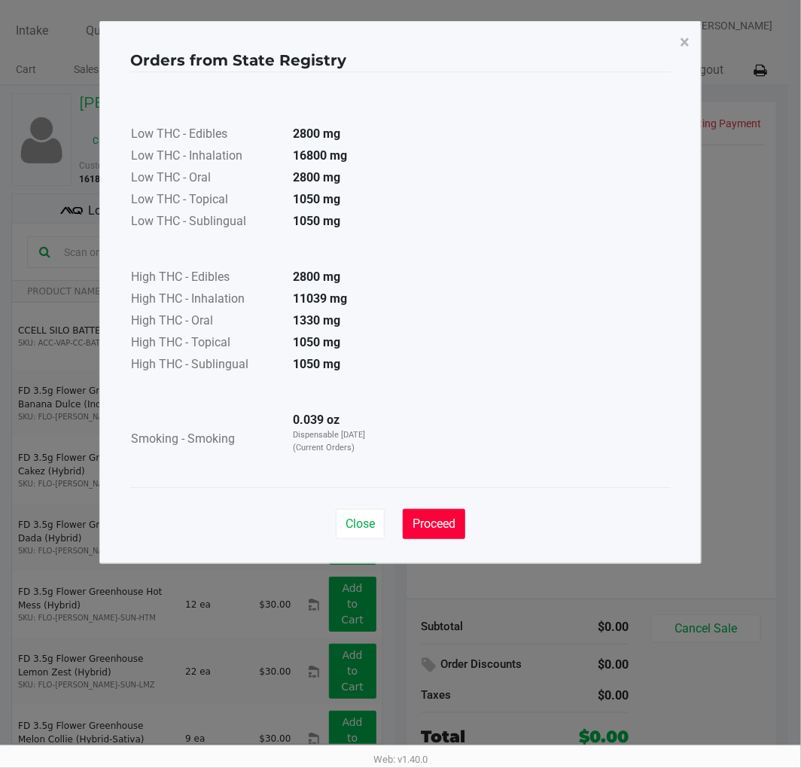
click at [438, 537] on button "Proceed" at bounding box center [434, 524] width 63 height 30
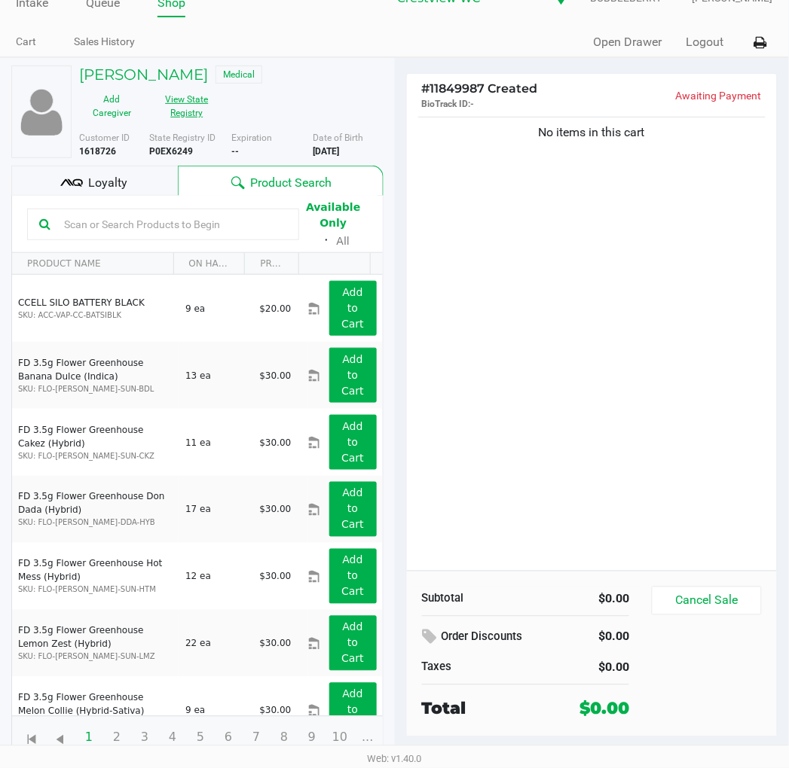
scroll to position [25, 0]
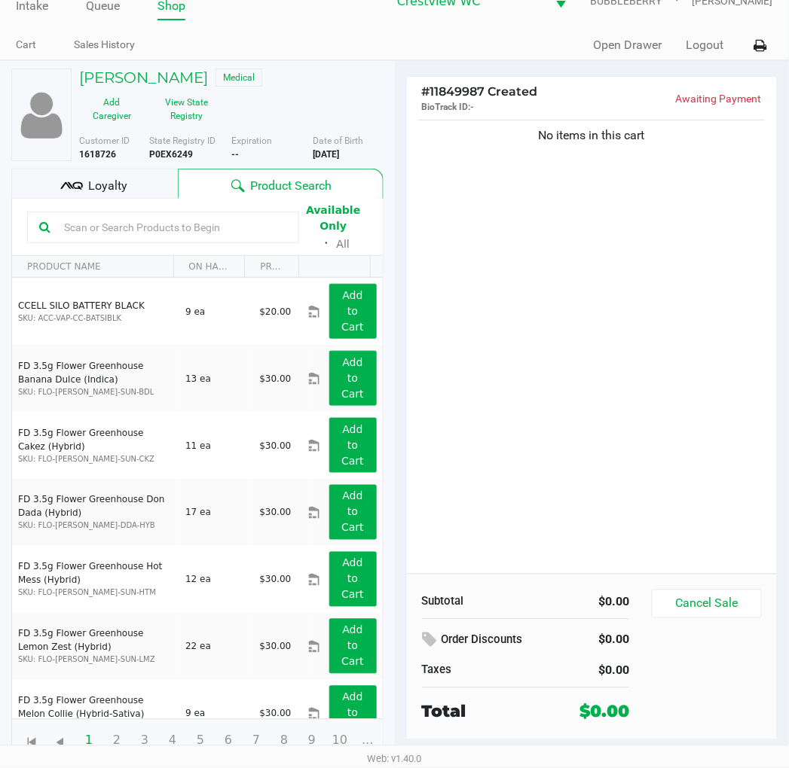
click at [471, 316] on div "No items in this cart" at bounding box center [592, 345] width 371 height 457
click at [188, 104] on button "View State Registry" at bounding box center [182, 109] width 75 height 38
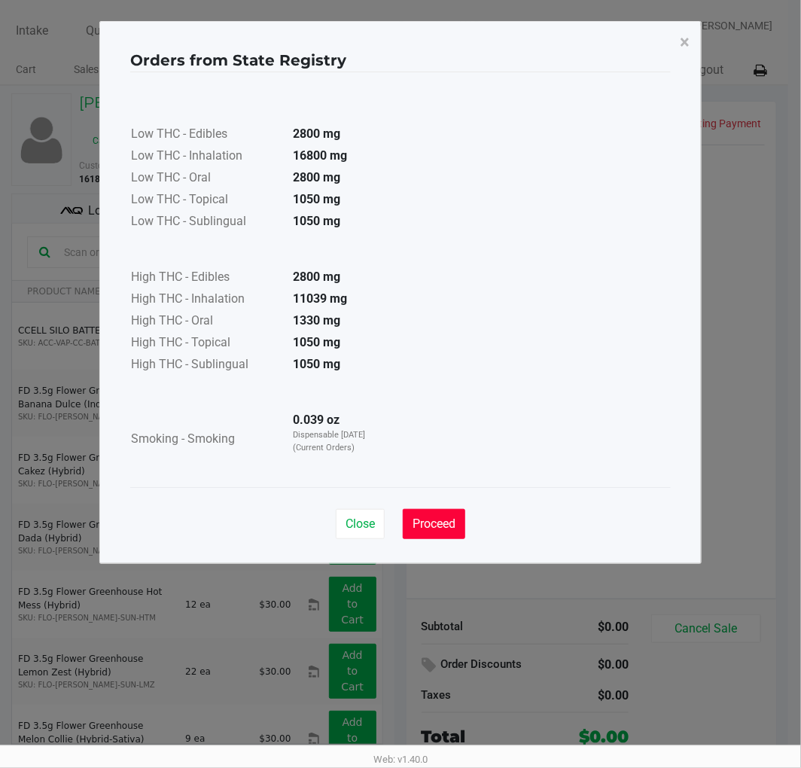
click at [435, 522] on span "Proceed" at bounding box center [434, 524] width 43 height 14
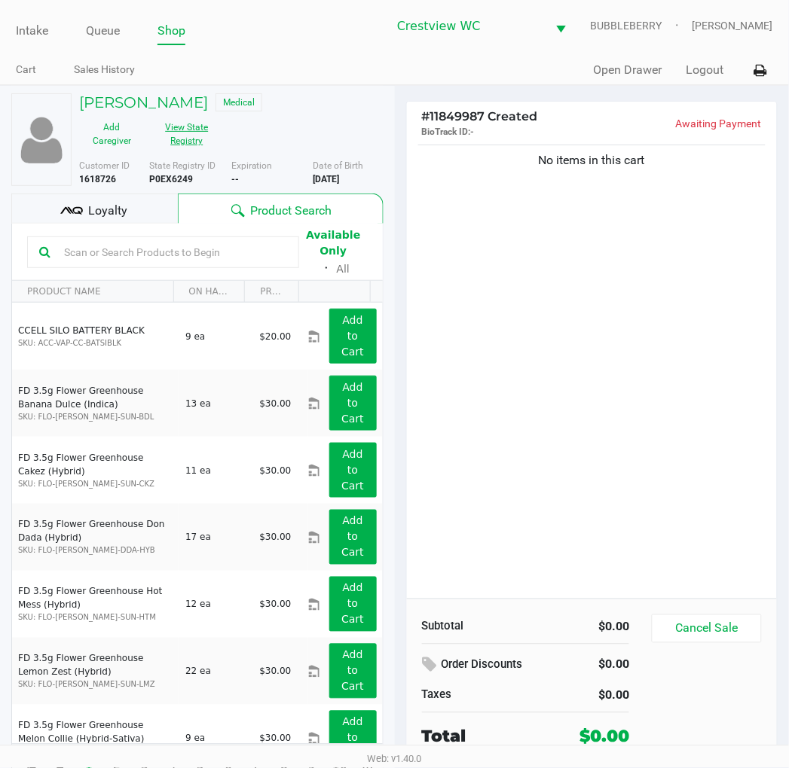
scroll to position [28, 0]
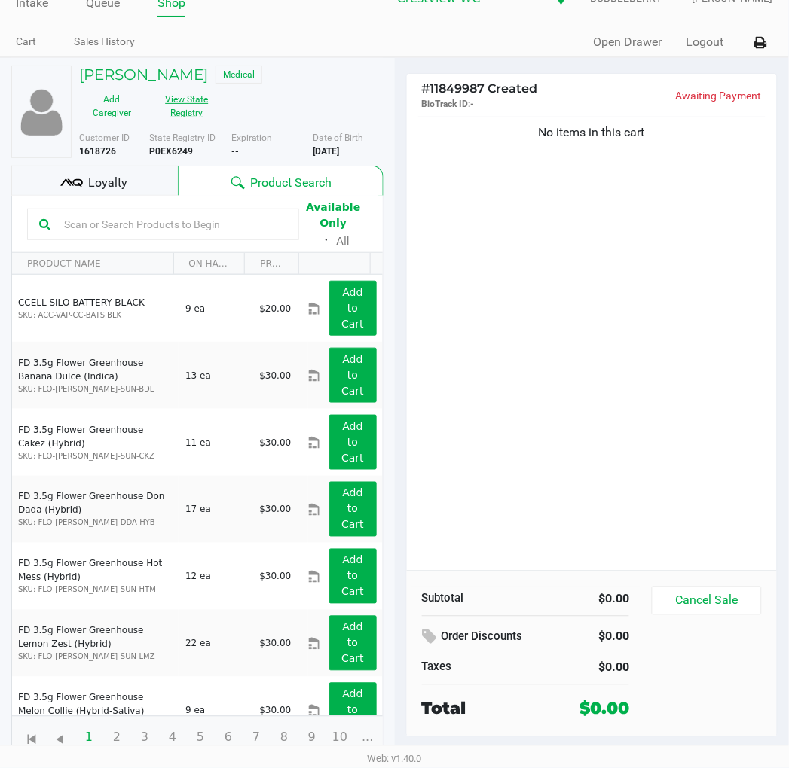
click at [539, 294] on div "No items in this cart" at bounding box center [592, 342] width 371 height 457
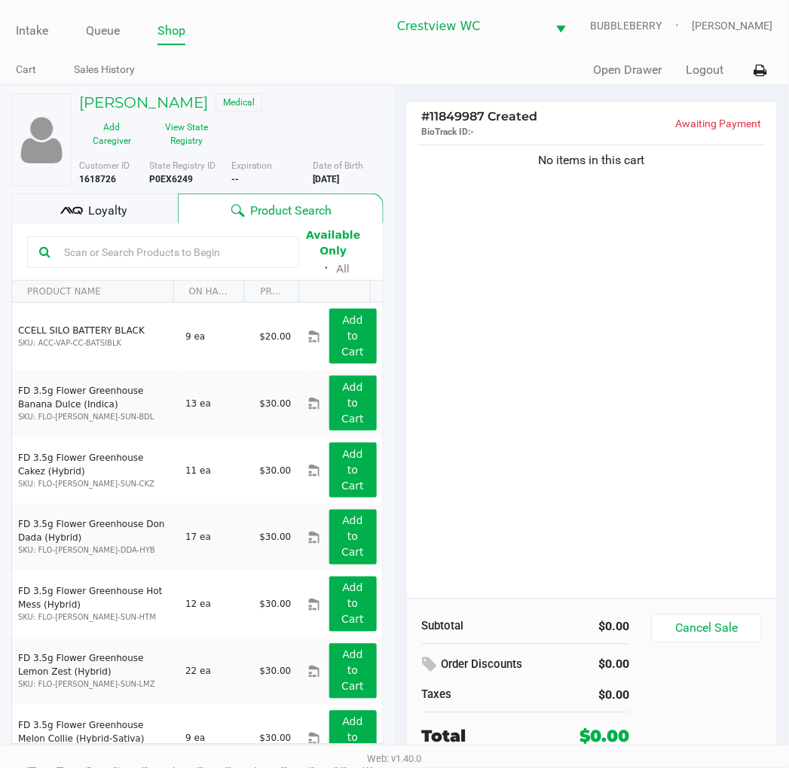
click at [639, 434] on div "No items in this cart" at bounding box center [592, 370] width 371 height 457
click at [683, 349] on div "No items in this cart" at bounding box center [592, 370] width 371 height 457
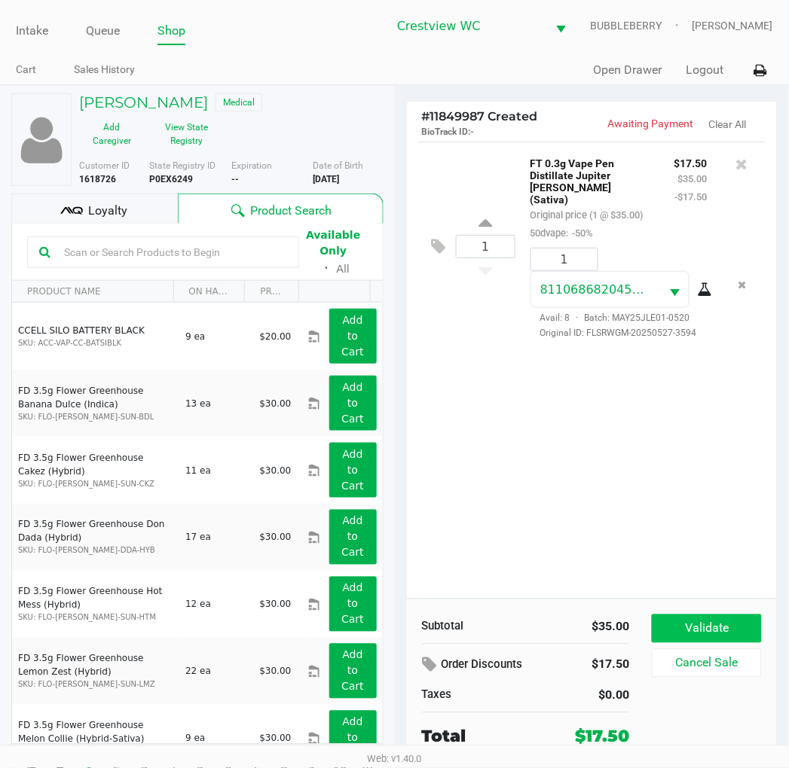
click at [744, 622] on button "Validate" at bounding box center [705, 629] width 109 height 29
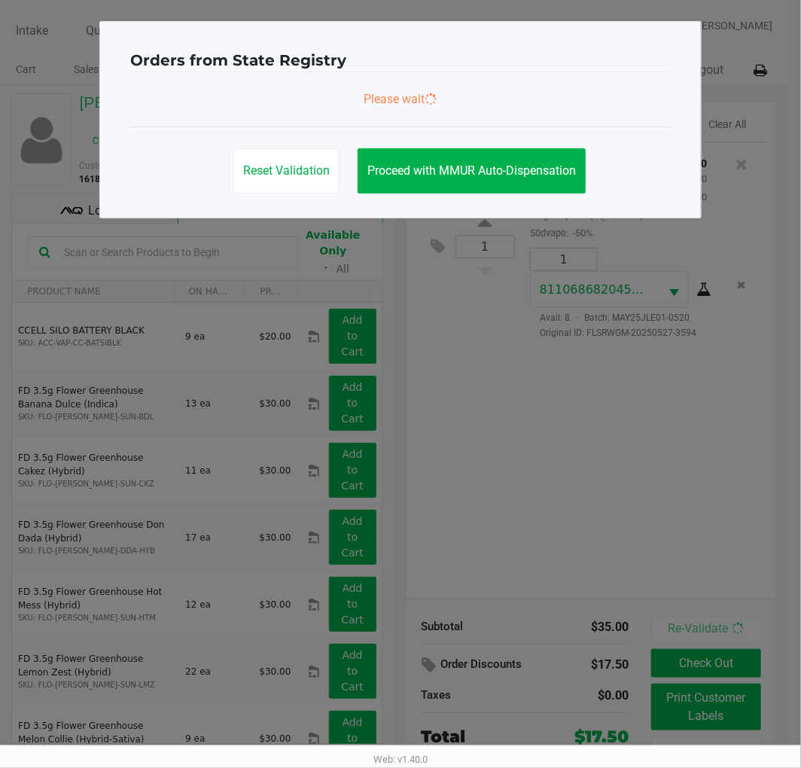
click at [725, 624] on ngb-modal-window "Orders from State Registry Please wait Reset Validation Proceed with MMUR Auto-…" at bounding box center [400, 384] width 801 height 768
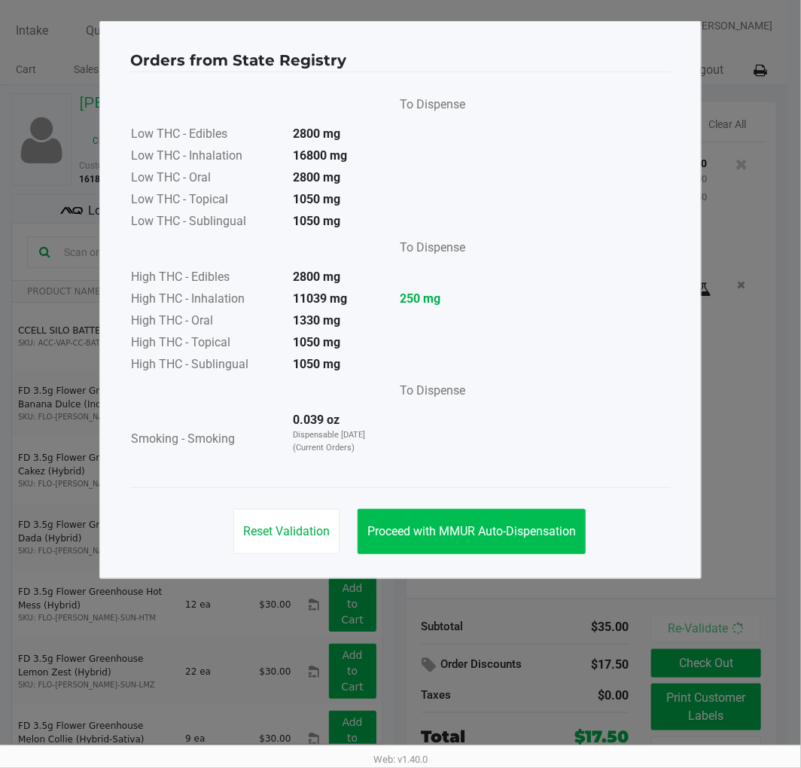
click at [538, 535] on span "Proceed with MMUR Auto-Dispensation" at bounding box center [472, 531] width 209 height 14
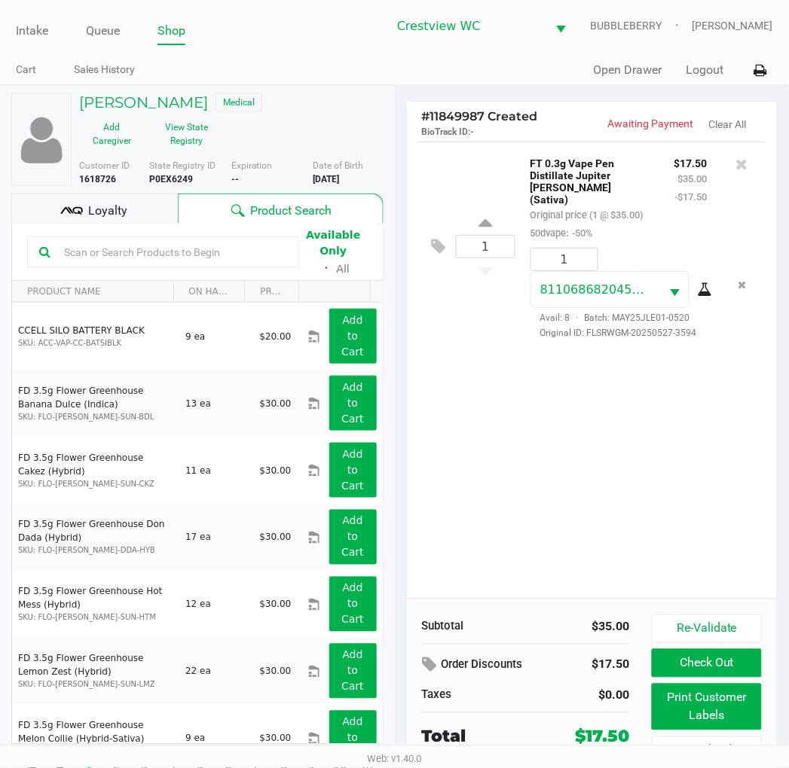
scroll to position [28, 0]
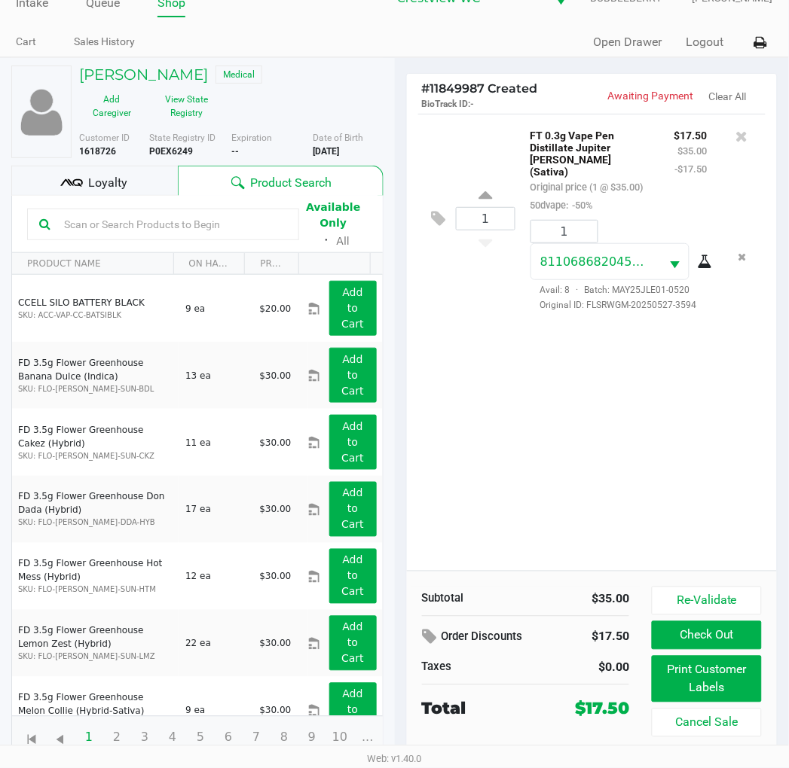
click at [744, 684] on button "Print Customer Labels" at bounding box center [705, 679] width 109 height 47
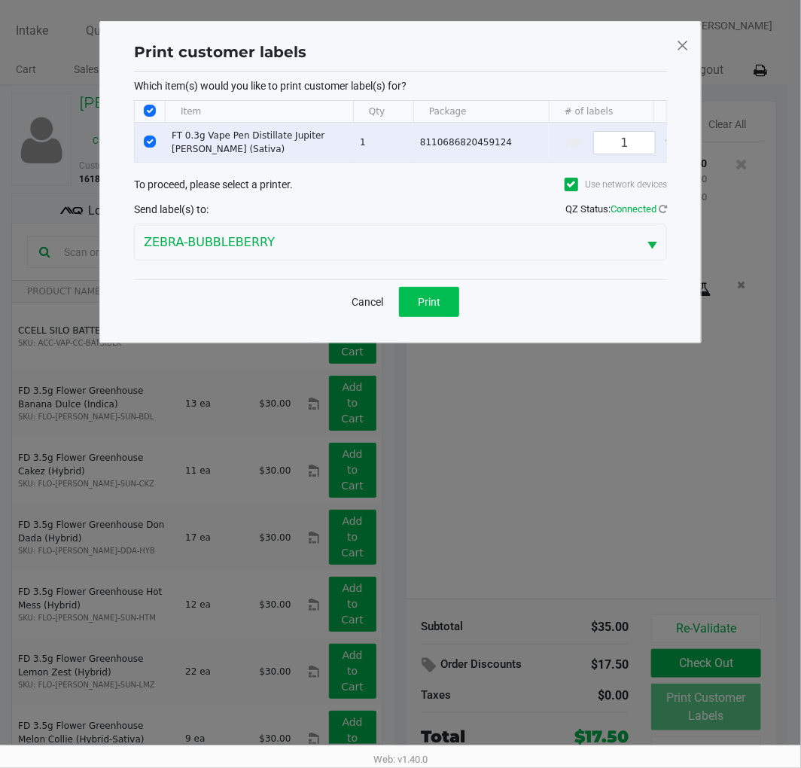
click at [430, 308] on span "Print" at bounding box center [429, 302] width 23 height 12
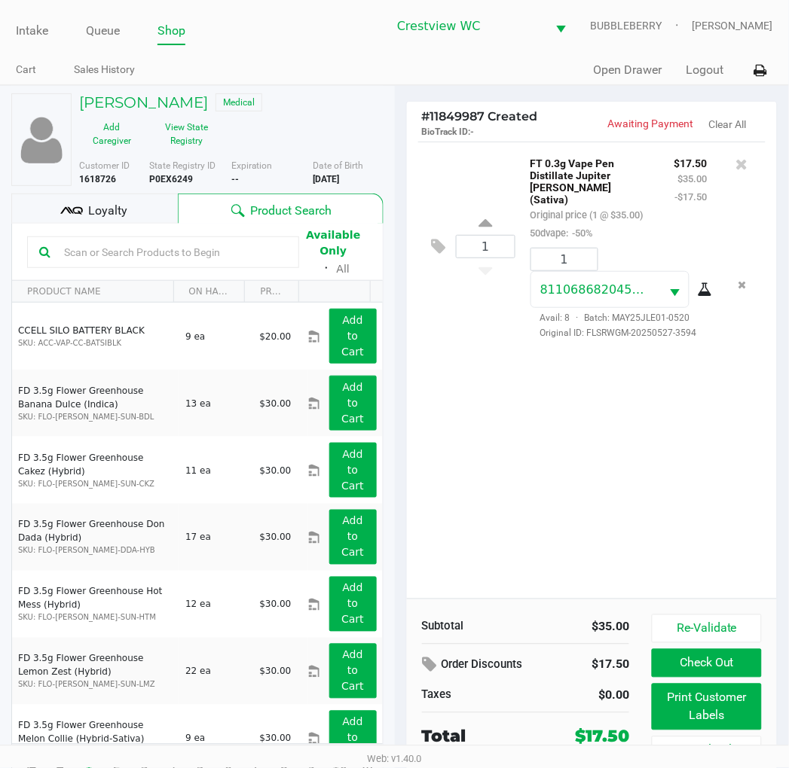
click at [713, 657] on button "Check Out" at bounding box center [705, 663] width 109 height 29
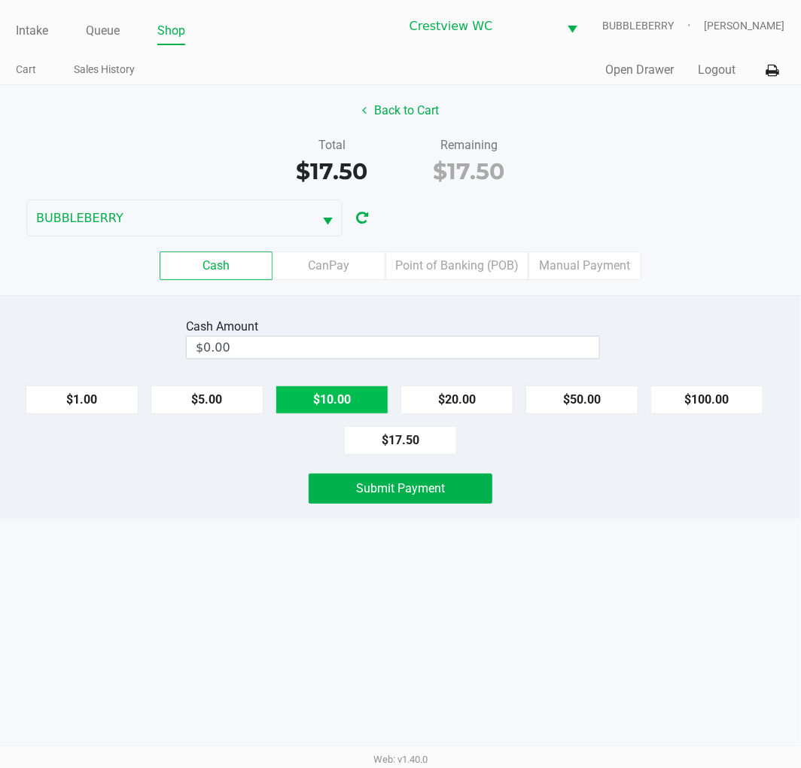
click at [321, 403] on button "$10.00" at bounding box center [332, 400] width 113 height 29
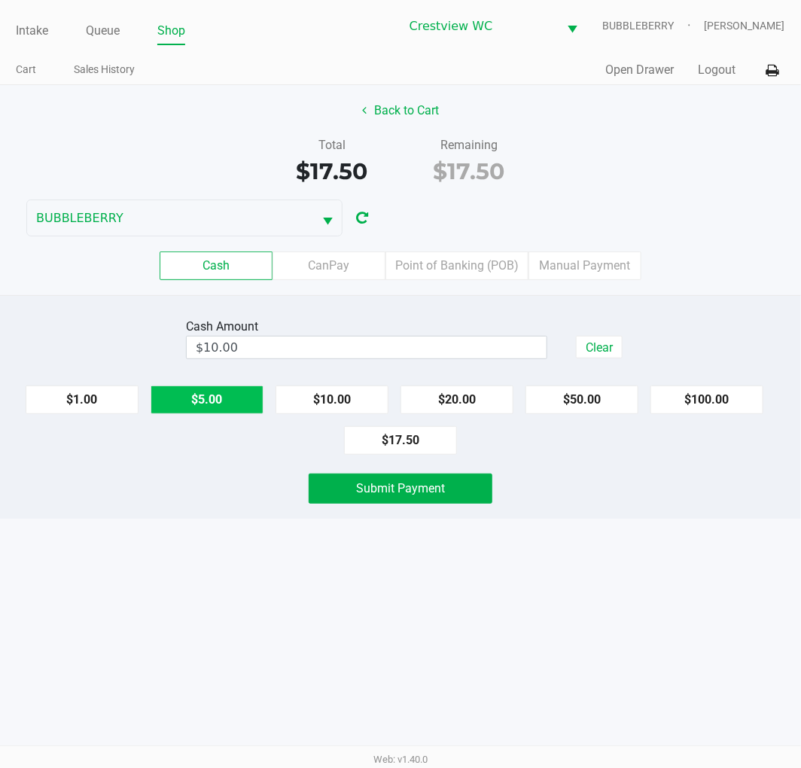
click at [197, 398] on button "$5.00" at bounding box center [207, 400] width 113 height 29
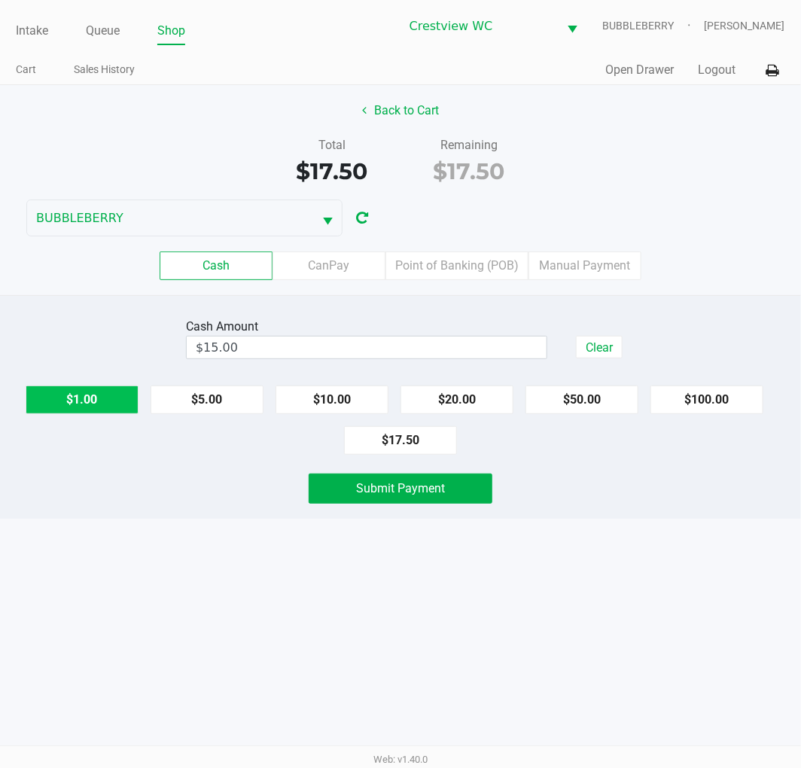
click at [72, 407] on button "$1.00" at bounding box center [82, 400] width 113 height 29
click at [79, 401] on button "$1.00" at bounding box center [82, 400] width 113 height 29
click at [68, 409] on button "$1.00" at bounding box center [82, 400] width 113 height 29
type input "$18.00"
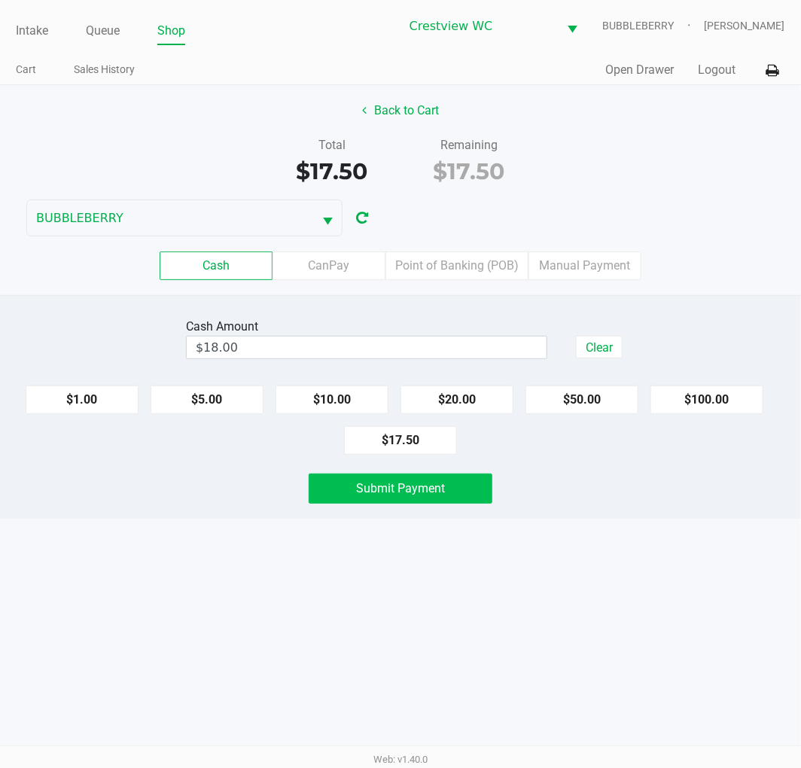
click at [483, 499] on button "Submit Payment" at bounding box center [401, 489] width 184 height 30
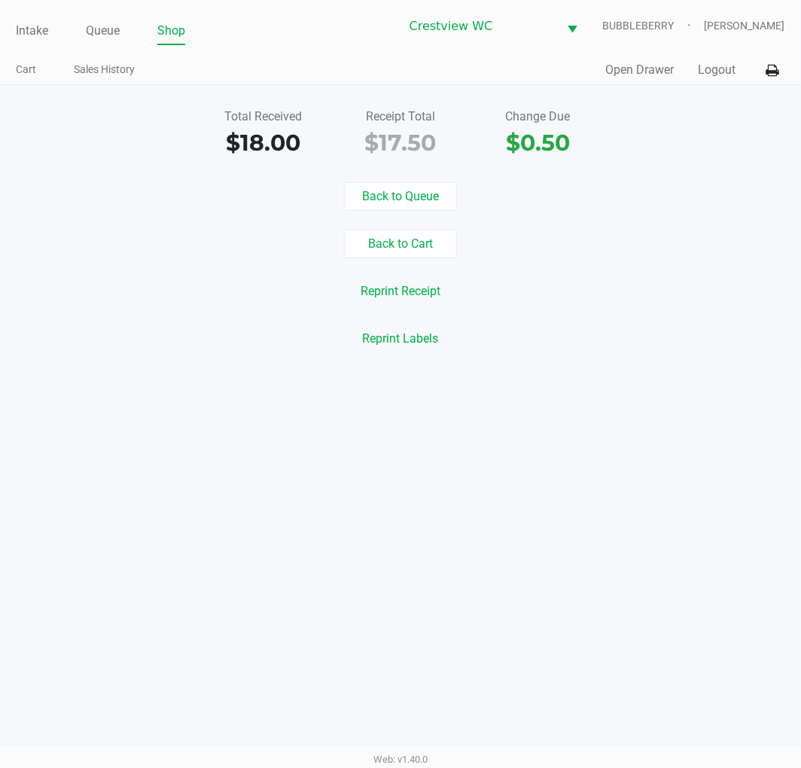
click at [32, 23] on link "Intake" at bounding box center [32, 30] width 32 height 21
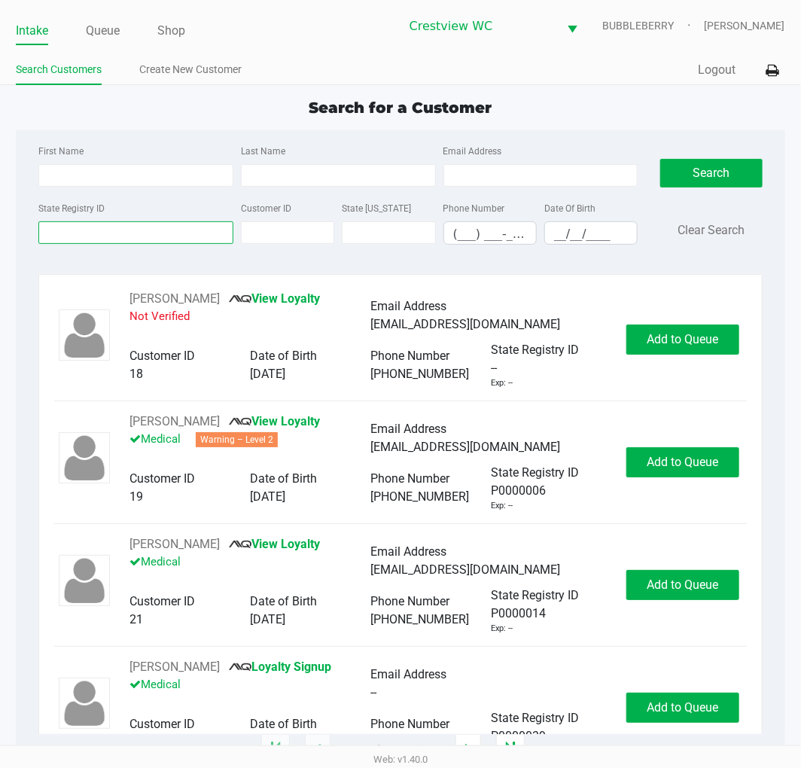
click at [108, 233] on input "State Registry ID" at bounding box center [135, 232] width 195 height 23
click at [113, 28] on link "Queue" at bounding box center [103, 30] width 34 height 21
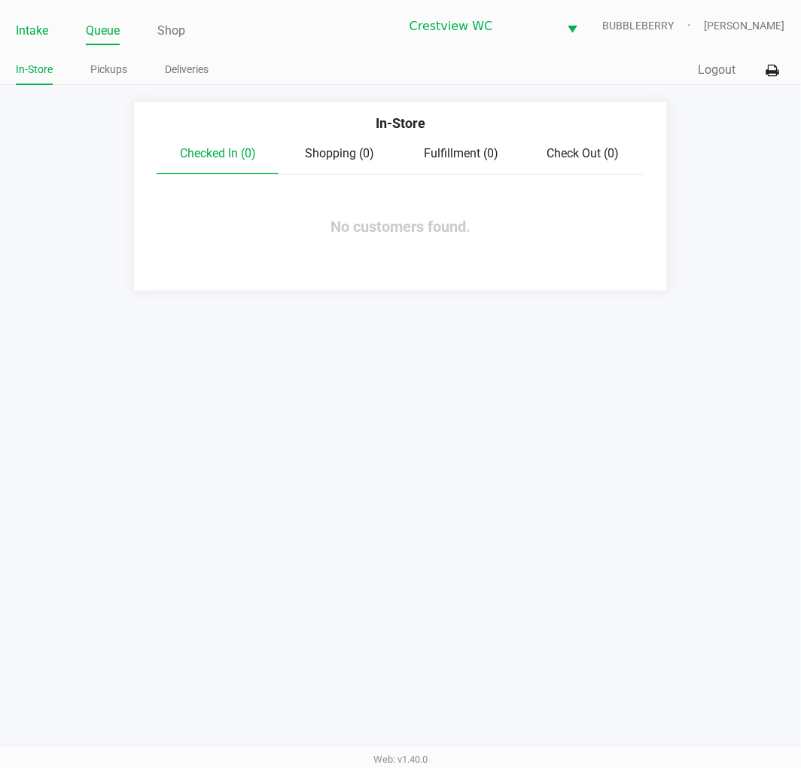
click at [47, 36] on link "Intake" at bounding box center [32, 30] width 32 height 21
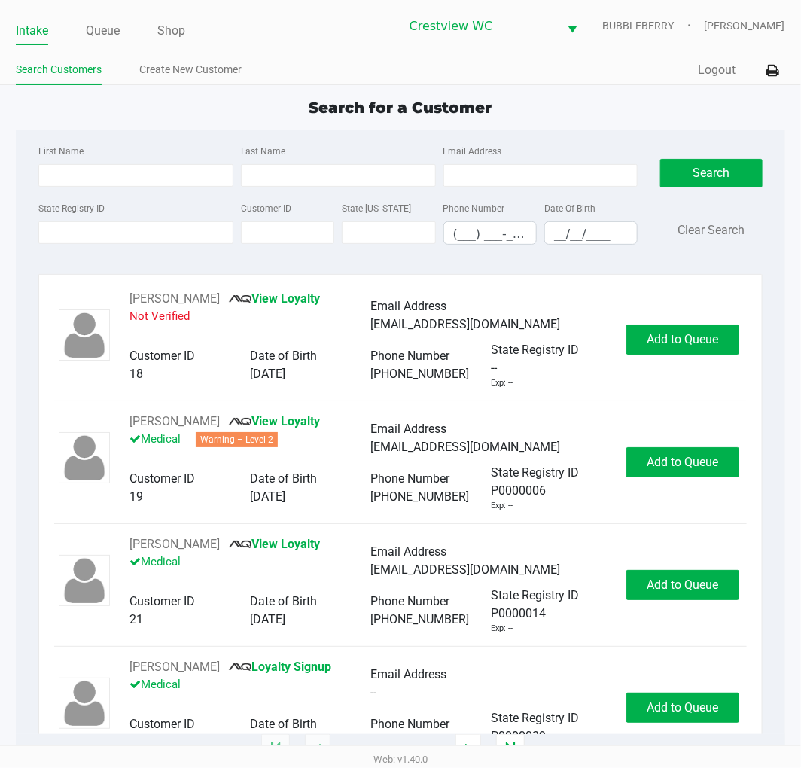
click at [201, 205] on div "State Registry ID" at bounding box center [136, 222] width 203 height 46
click at [200, 231] on input "State Registry ID" at bounding box center [135, 232] width 195 height 23
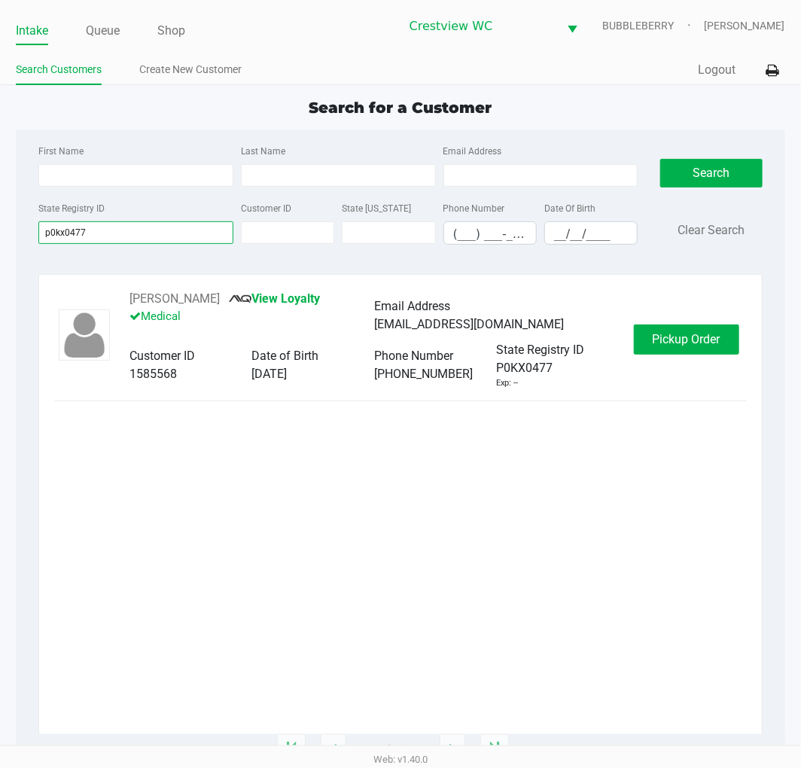
type input "p0kx0477"
click at [663, 339] on span "Pickup Order" at bounding box center [687, 339] width 68 height 14
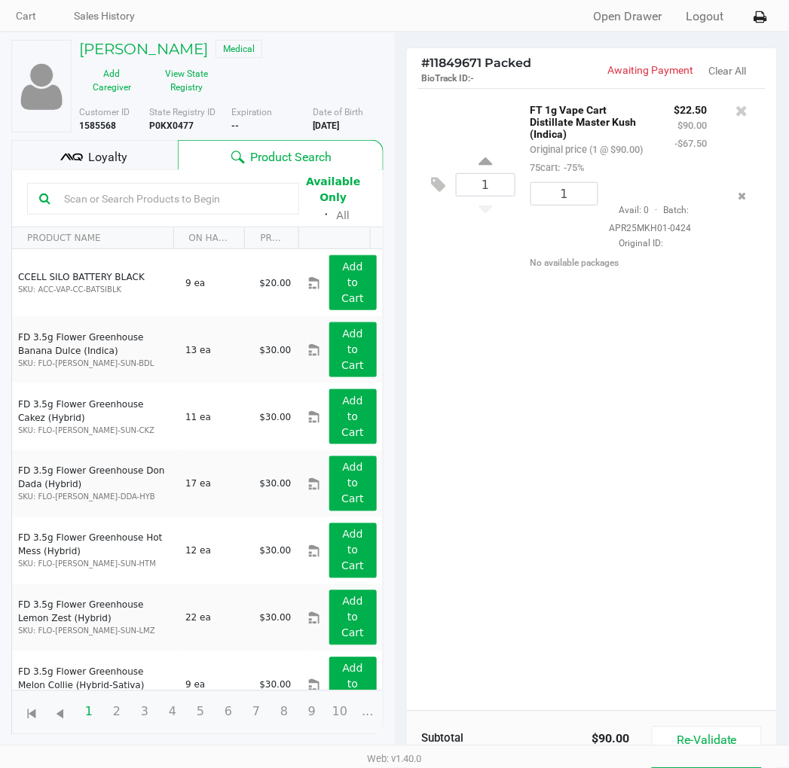
scroll to position [80, 0]
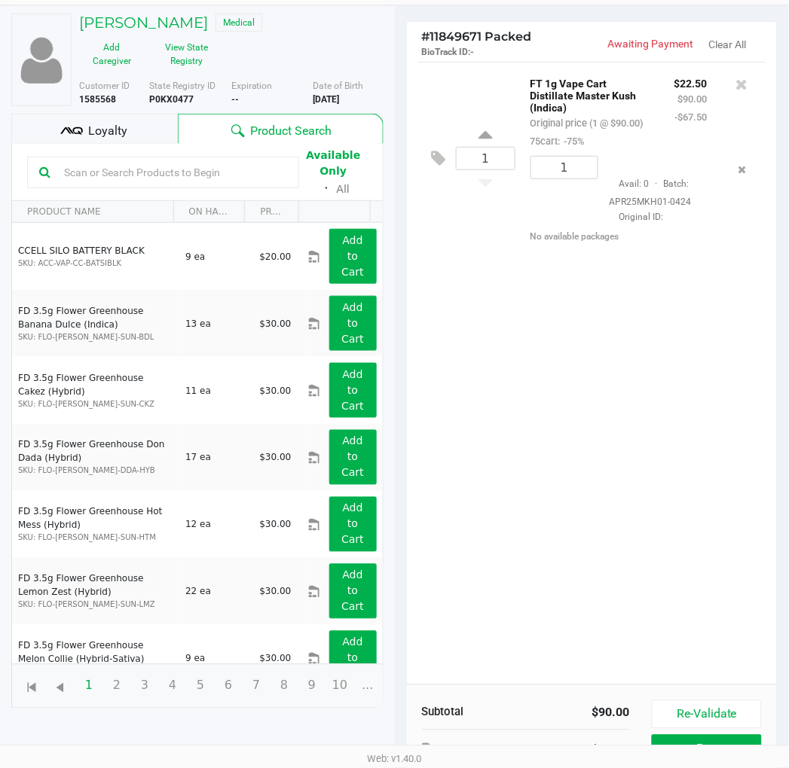
click at [571, 368] on div "1 FT 1g Vape Cart Distillate Master Kush (Indica) Original price (1 @ $90.00) 7…" at bounding box center [592, 373] width 371 height 623
click at [645, 438] on div "1 FT 1g Vape Cart Distillate Master Kush (Indica) Original price (1 @ $90.00) 7…" at bounding box center [592, 373] width 371 height 623
click at [134, 128] on div "Loyalty" at bounding box center [94, 129] width 166 height 30
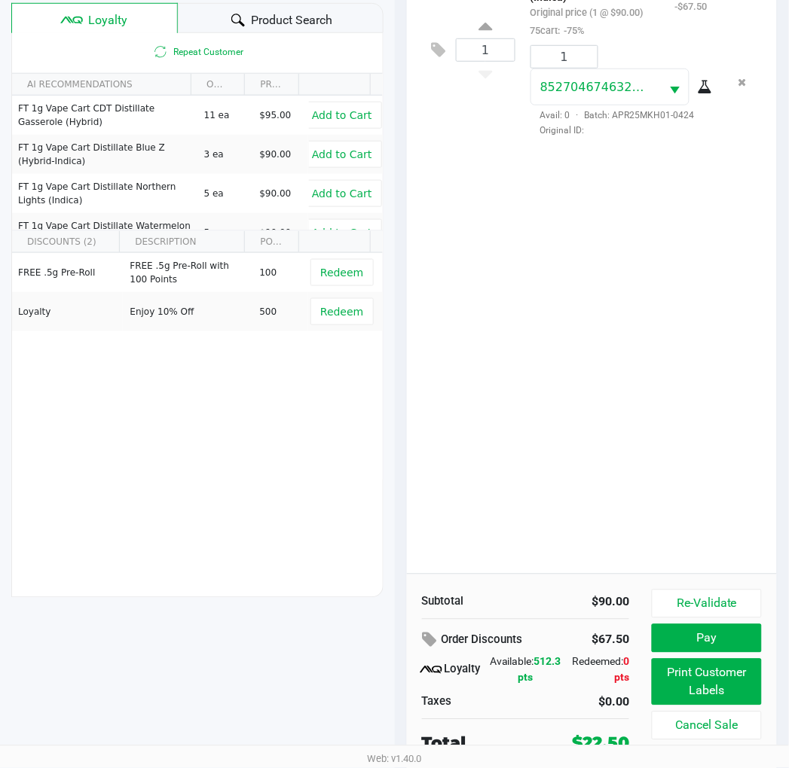
scroll to position [194, 0]
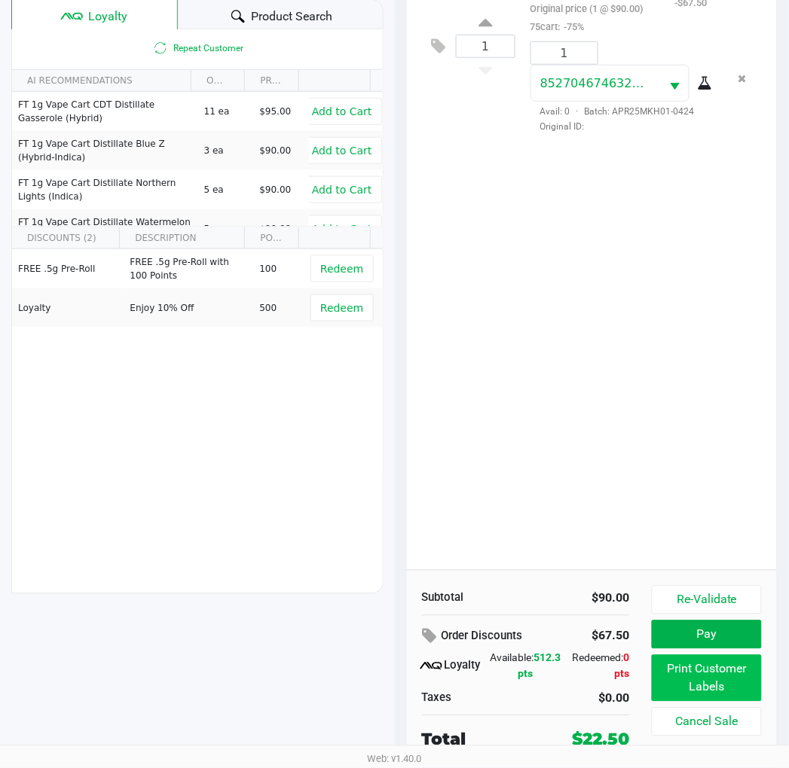
click at [739, 667] on button "Print Customer Labels" at bounding box center [705, 678] width 109 height 47
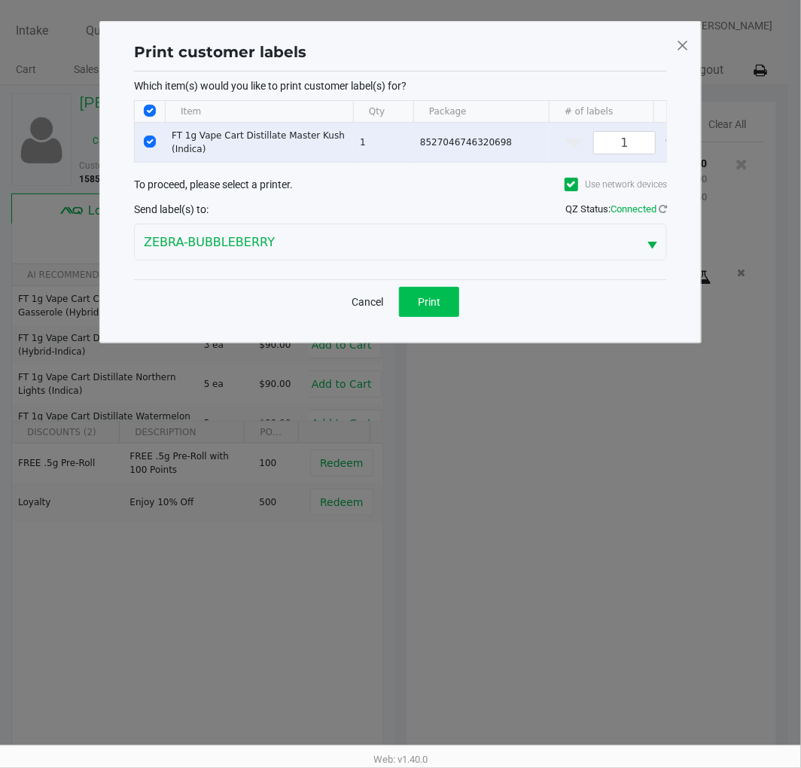
click at [445, 311] on button "Print" at bounding box center [429, 302] width 60 height 30
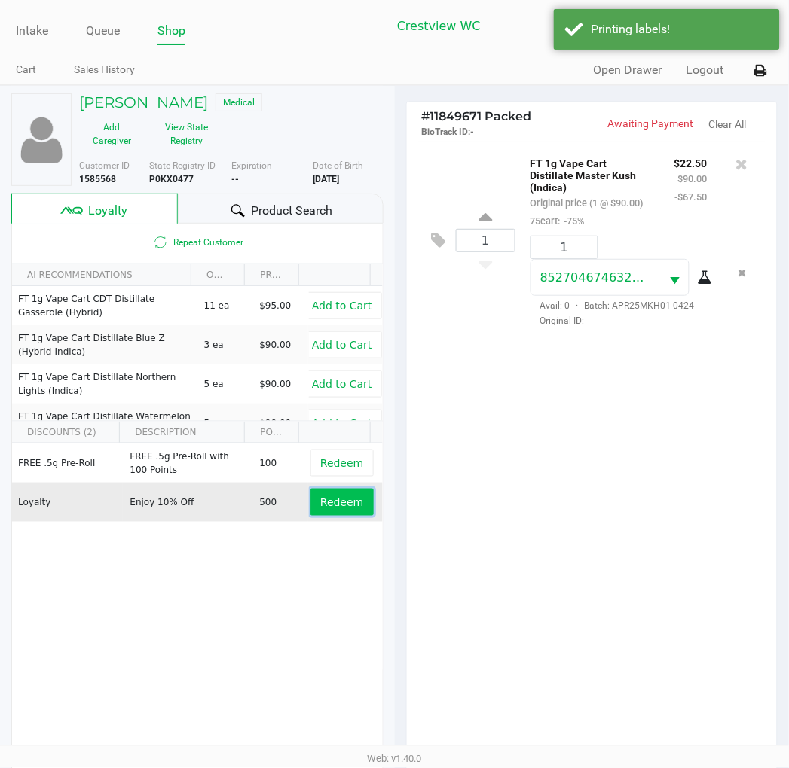
click at [320, 496] on span "Redeem" at bounding box center [341, 502] width 43 height 12
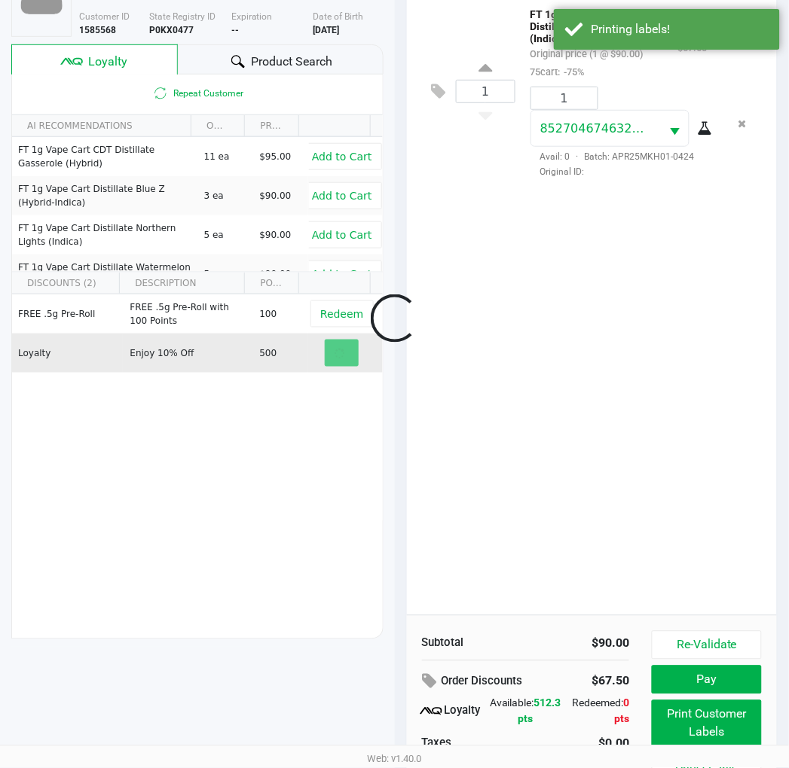
scroll to position [194, 0]
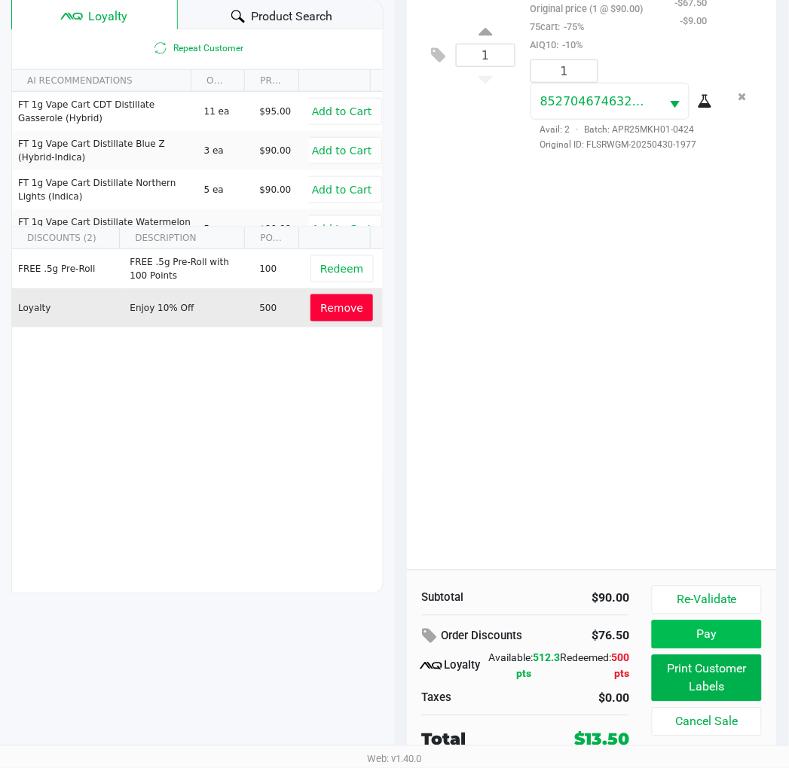
click at [717, 627] on button "Pay" at bounding box center [705, 635] width 109 height 29
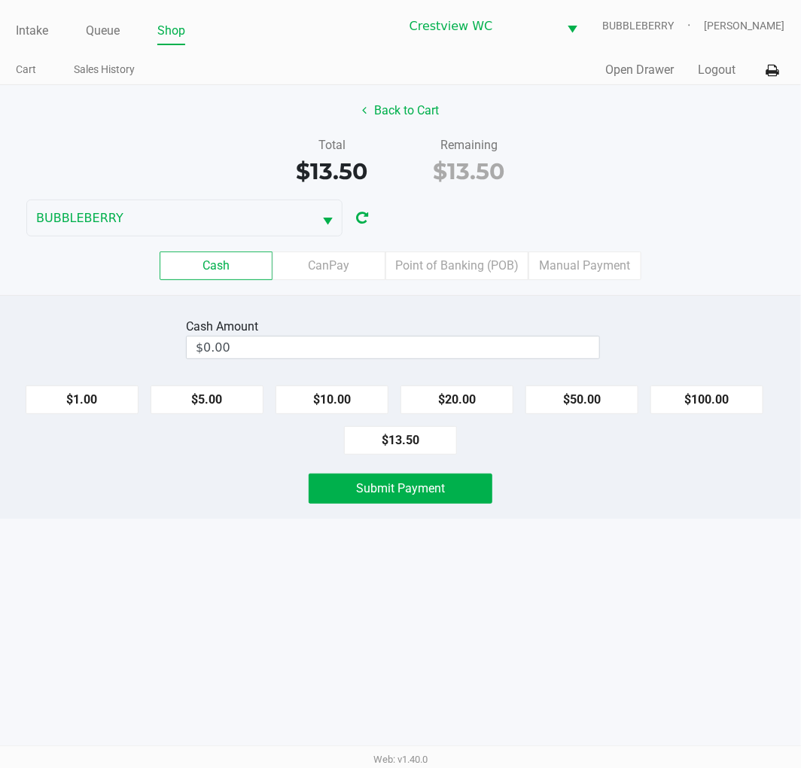
click at [485, 268] on label "Point of Banking (POB)" at bounding box center [457, 266] width 143 height 29
click at [0, 0] on 7 "Point of Banking (POB)" at bounding box center [0, 0] width 0 height 0
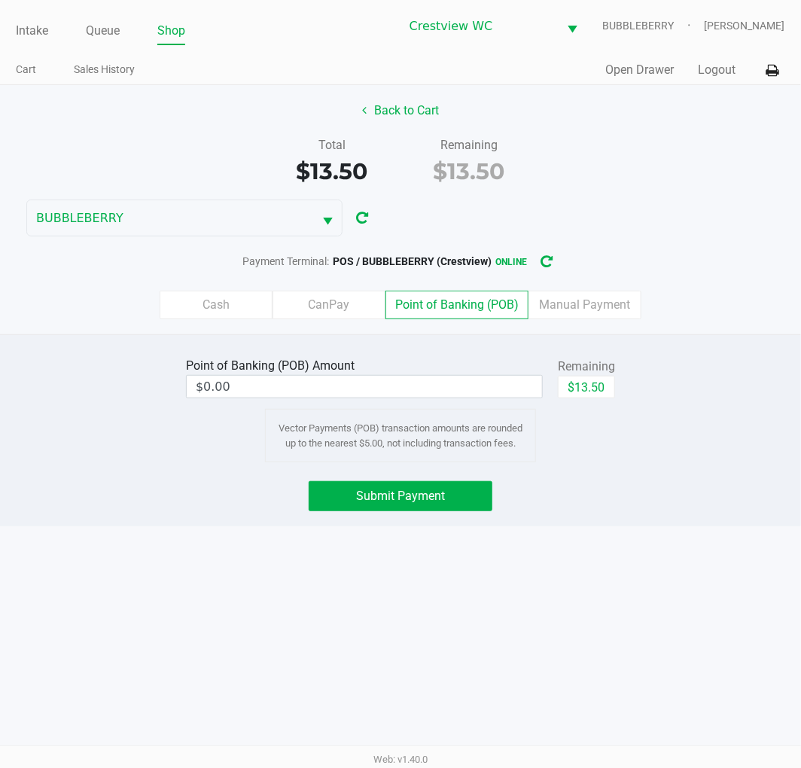
click at [592, 390] on button "$13.50" at bounding box center [586, 387] width 57 height 23
type input "$13.50"
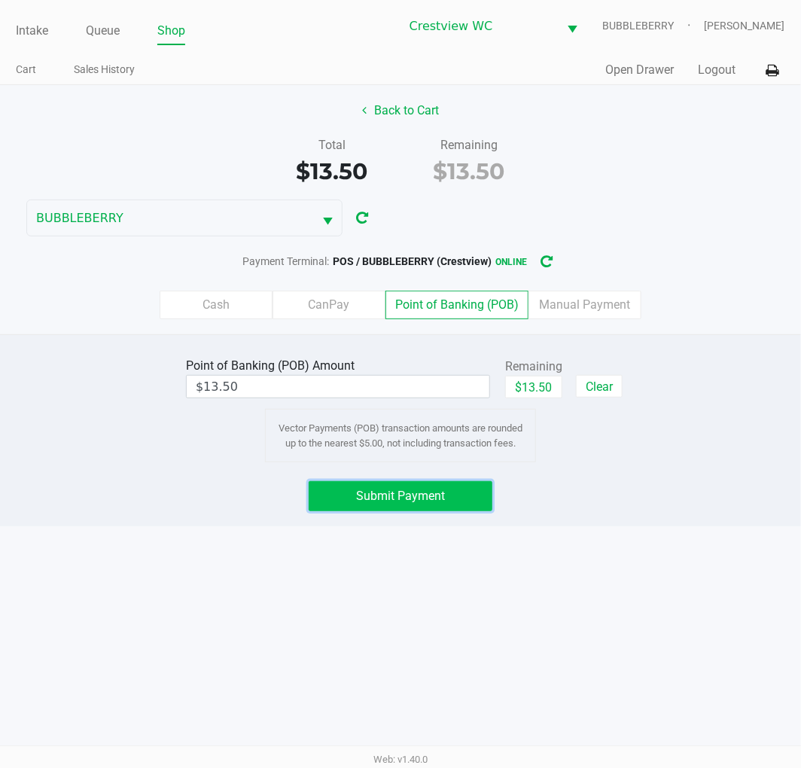
click at [445, 482] on button "Submit Payment" at bounding box center [401, 496] width 184 height 30
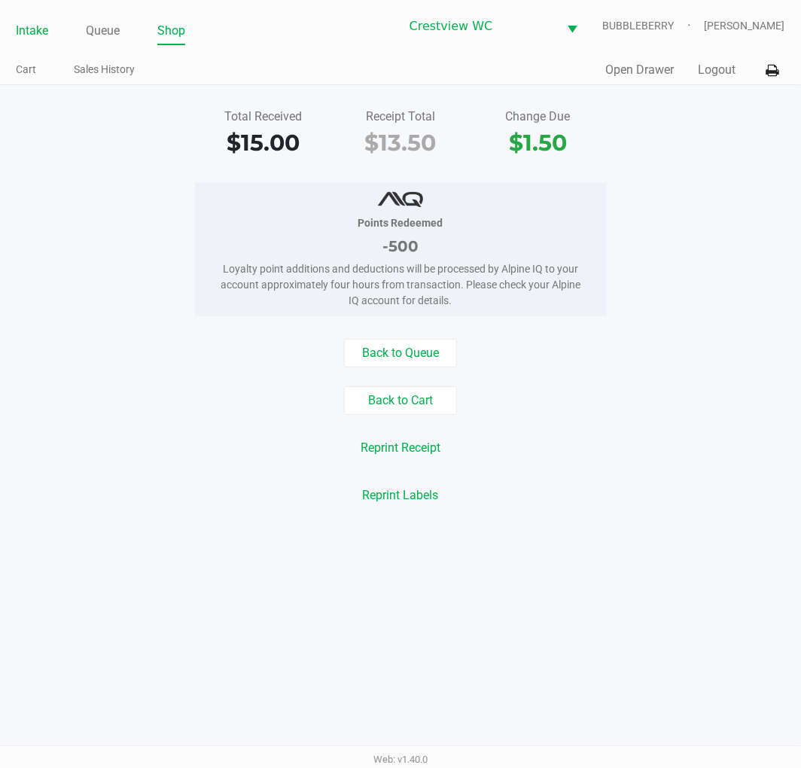
click at [38, 35] on link "Intake" at bounding box center [32, 30] width 32 height 21
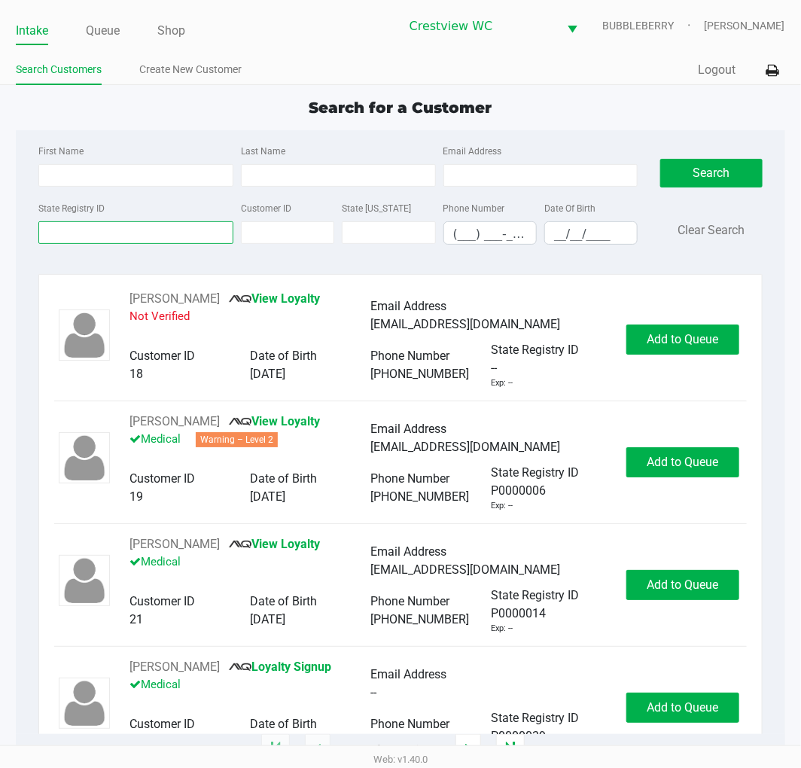
click at [74, 234] on input "State Registry ID" at bounding box center [135, 232] width 195 height 23
click at [123, 231] on input "State Registry ID" at bounding box center [135, 232] width 195 height 23
click at [141, 231] on input "State Registry ID" at bounding box center [135, 232] width 195 height 23
click at [129, 231] on input "State Registry ID" at bounding box center [135, 232] width 195 height 23
click at [144, 230] on input "State Registry ID" at bounding box center [135, 232] width 195 height 23
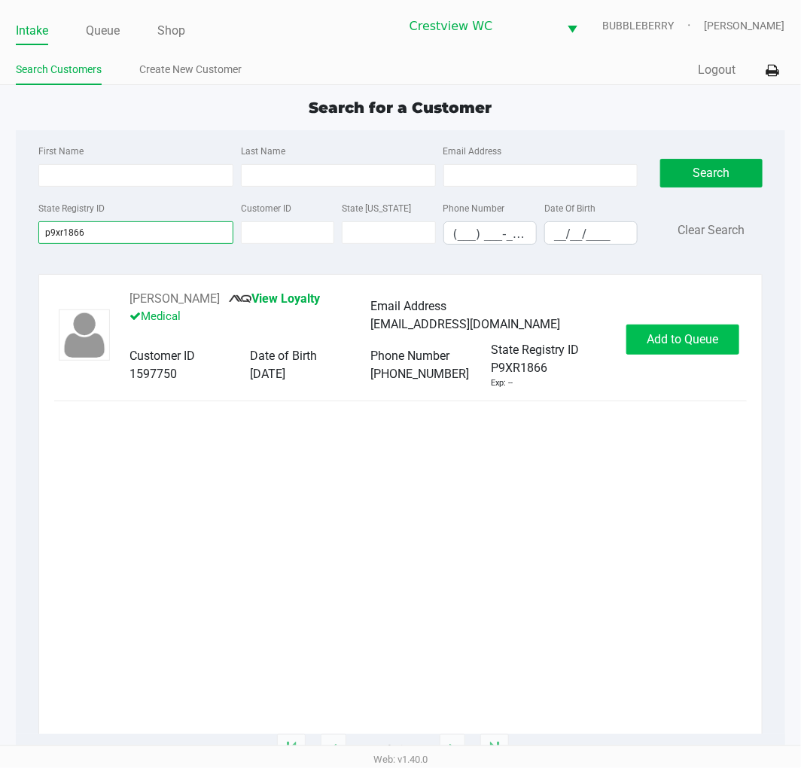
type input "p9xr1866"
click at [688, 350] on button "Add to Queue" at bounding box center [683, 340] width 113 height 30
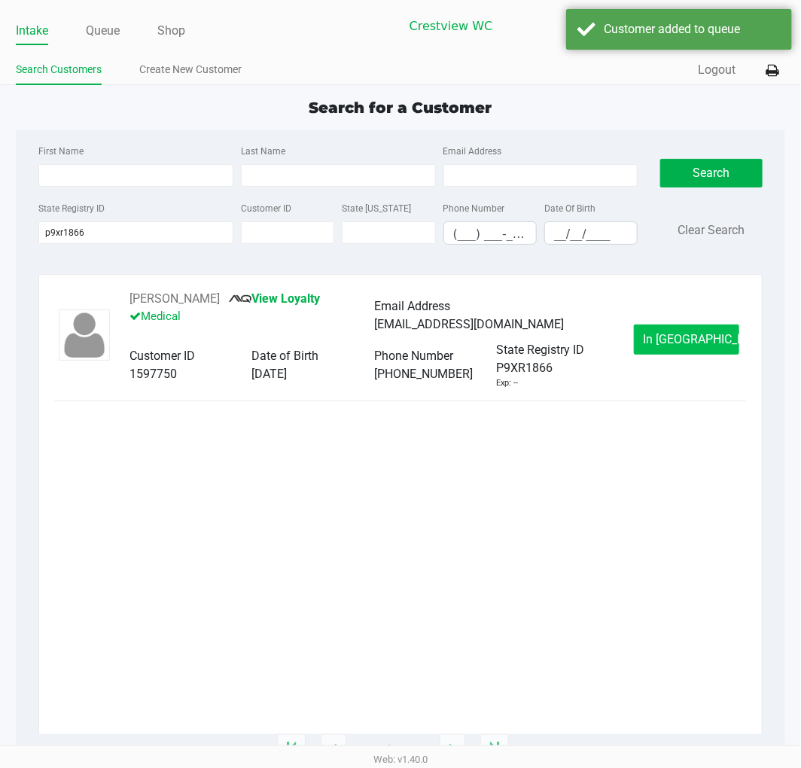
click at [667, 342] on span "In Queue" at bounding box center [707, 339] width 127 height 14
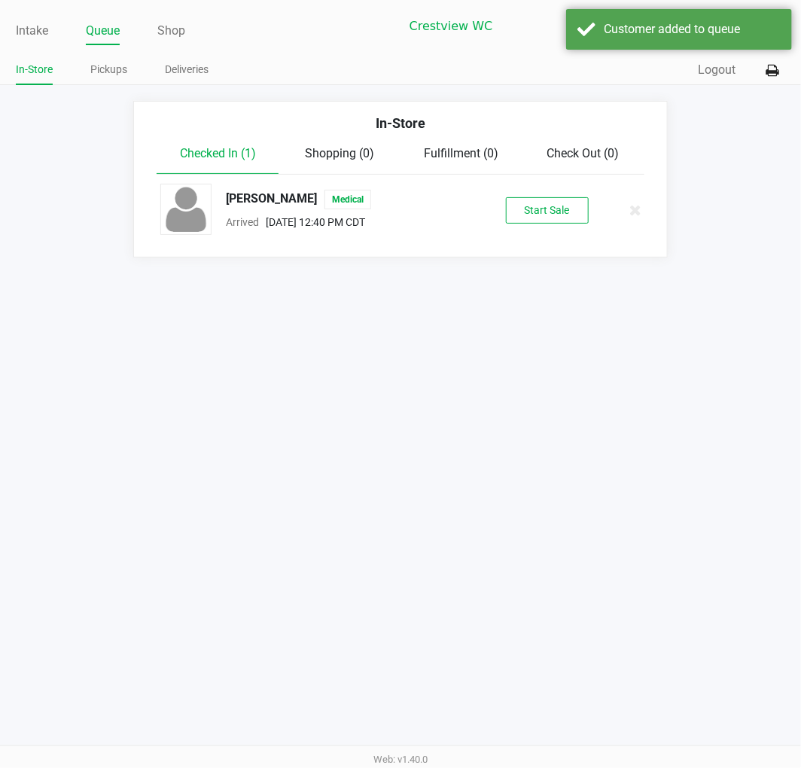
click at [545, 218] on button "Start Sale" at bounding box center [547, 210] width 83 height 26
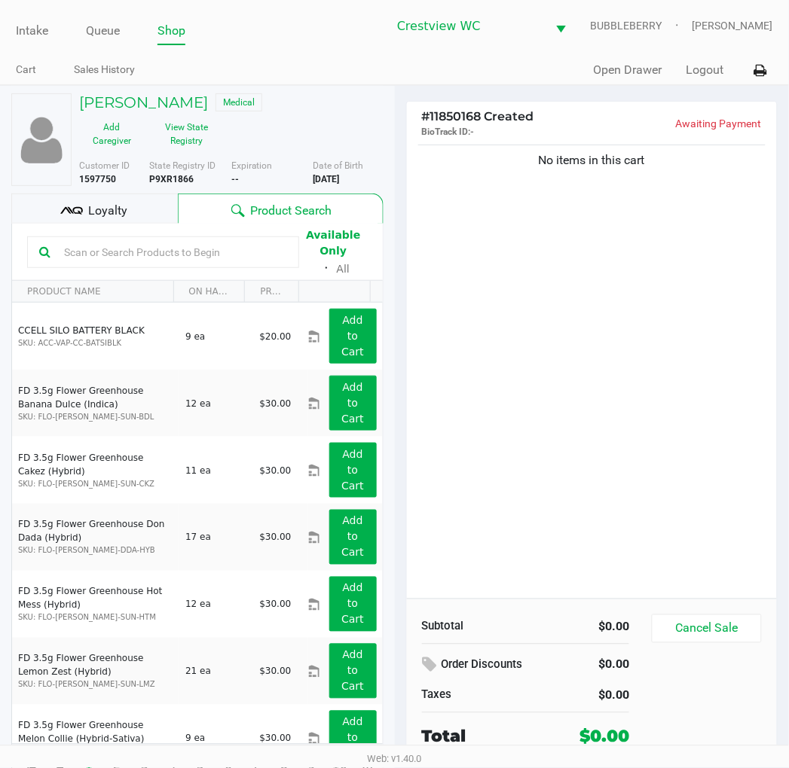
click at [181, 136] on button "View State Registry" at bounding box center [182, 134] width 75 height 38
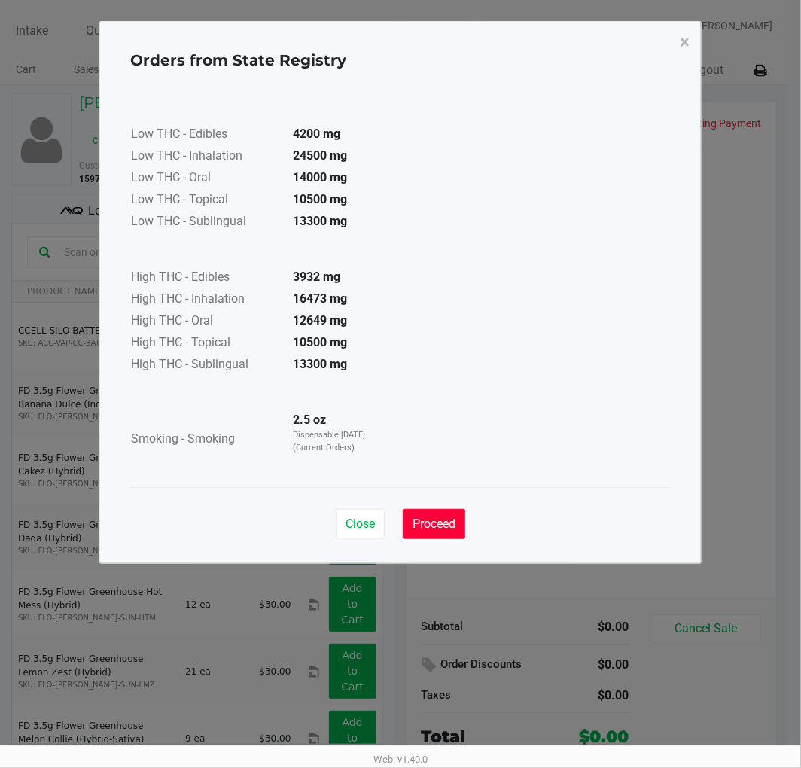
click at [453, 535] on button "Proceed" at bounding box center [434, 524] width 63 height 30
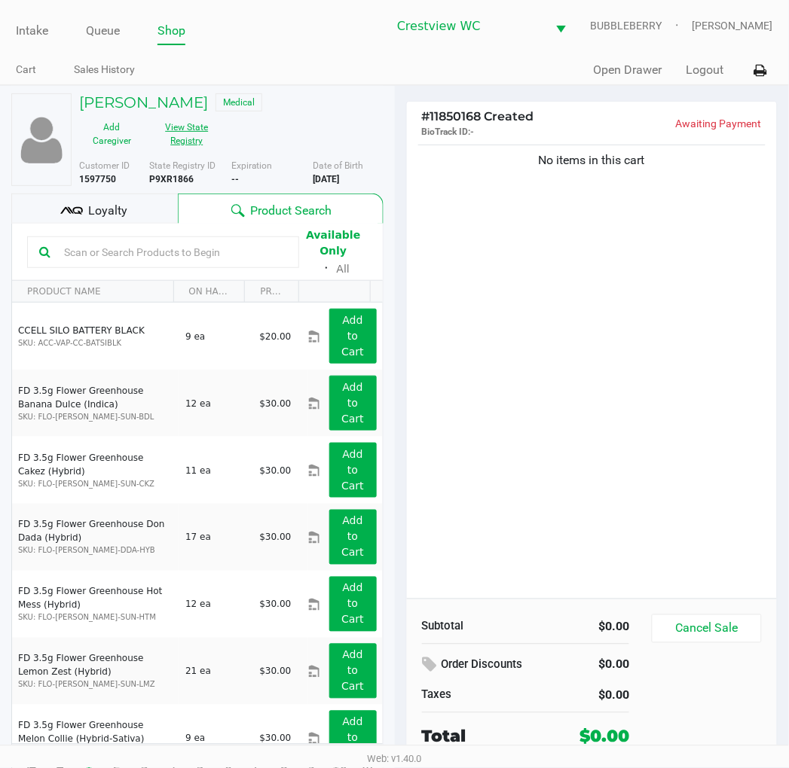
scroll to position [28, 0]
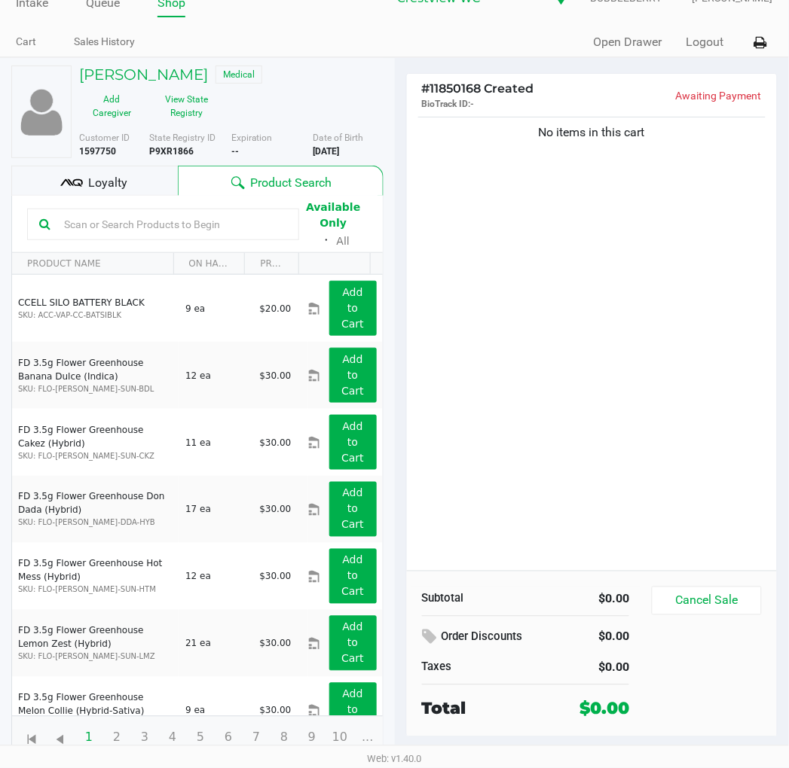
click at [621, 337] on div "No items in this cart" at bounding box center [592, 342] width 371 height 457
click at [575, 358] on div "No items in this cart" at bounding box center [592, 342] width 371 height 457
click at [184, 229] on input "text" at bounding box center [172, 224] width 229 height 23
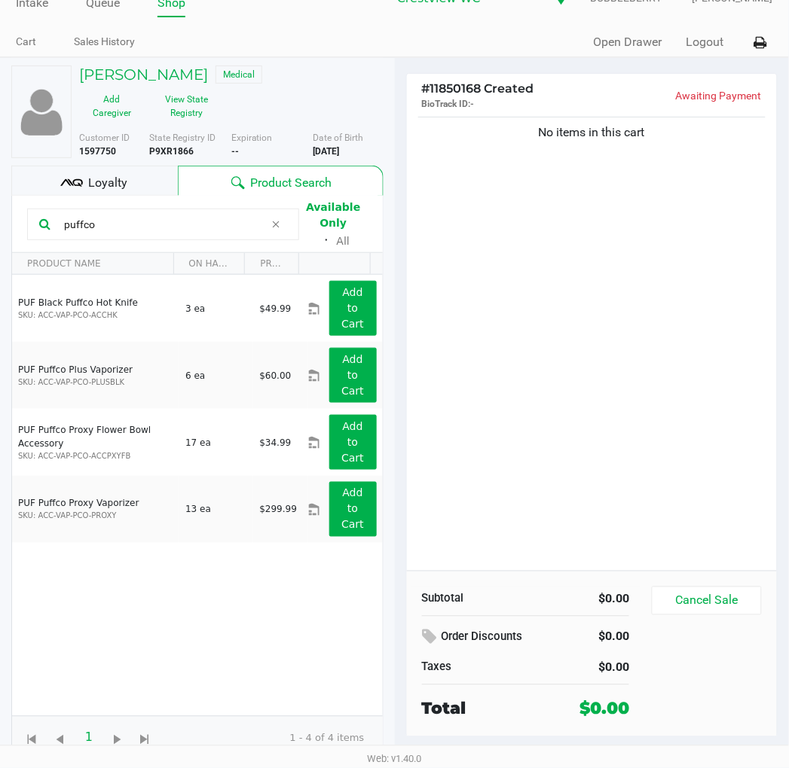
click at [203, 224] on input "puffco" at bounding box center [161, 224] width 206 height 23
type input "p"
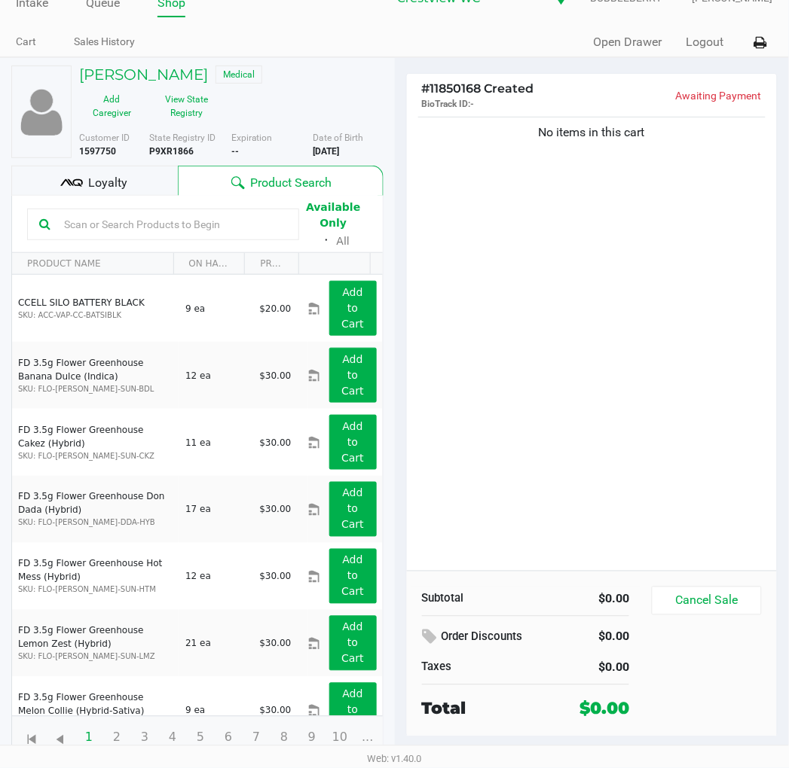
scroll to position [0, 0]
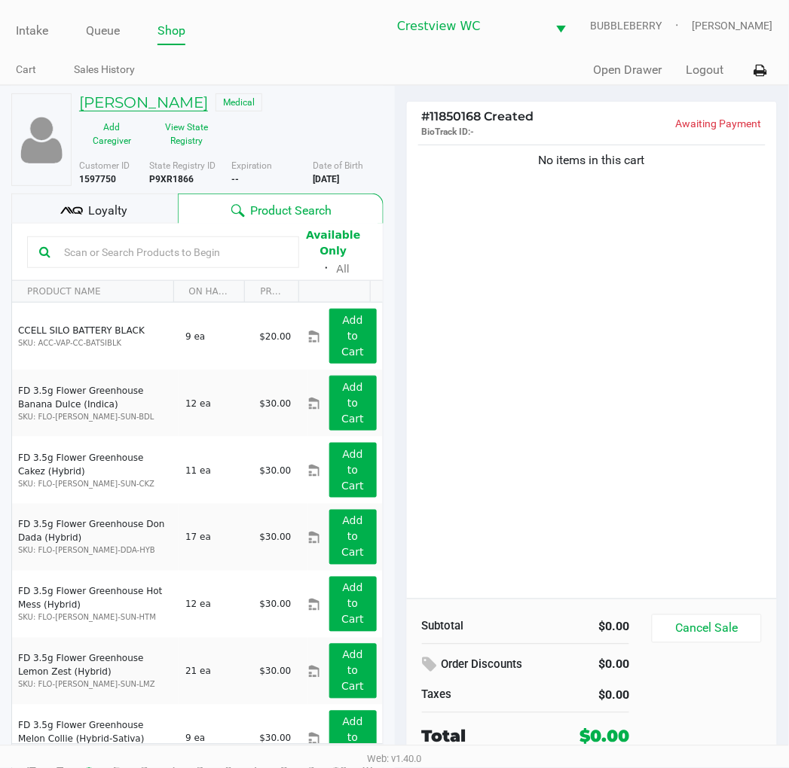
click at [133, 105] on h5 "STEVEN KELLY" at bounding box center [143, 102] width 129 height 18
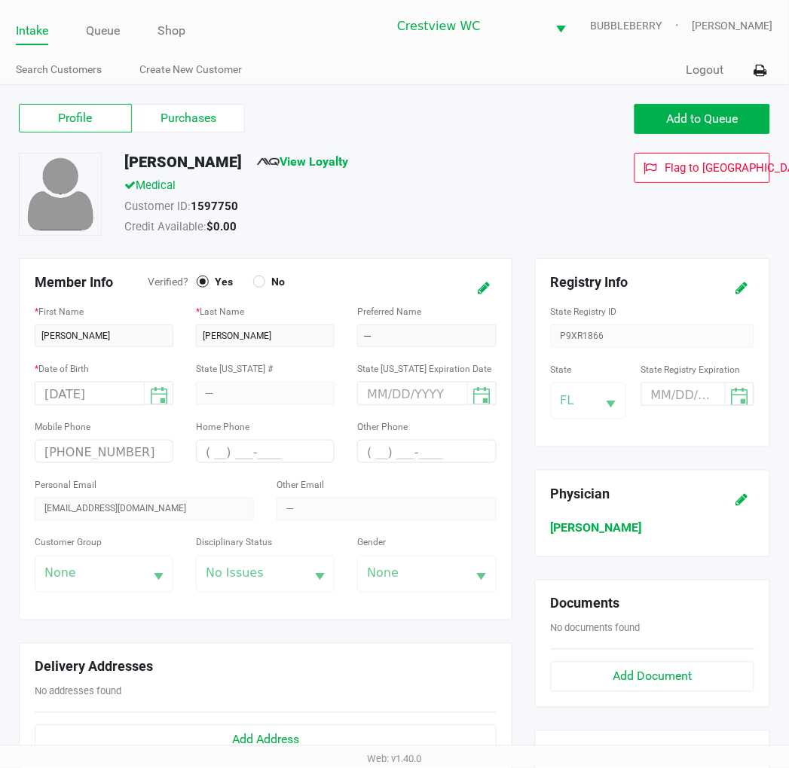
click at [217, 114] on label "Purchases" at bounding box center [188, 118] width 113 height 29
click at [0, 0] on 1 "Purchases" at bounding box center [0, 0] width 0 height 0
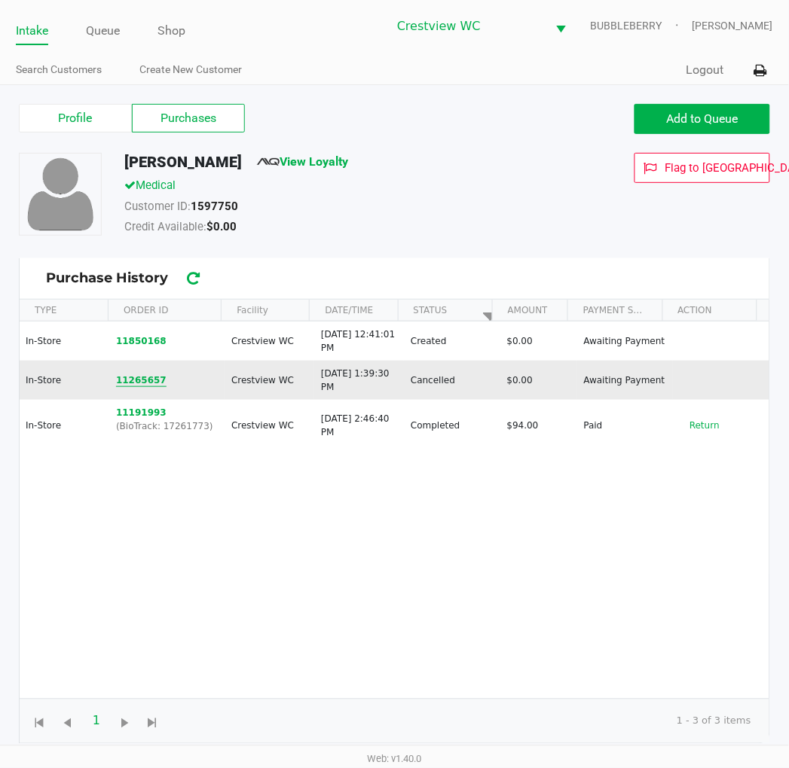
click at [145, 380] on button "11265657" at bounding box center [141, 381] width 50 height 14
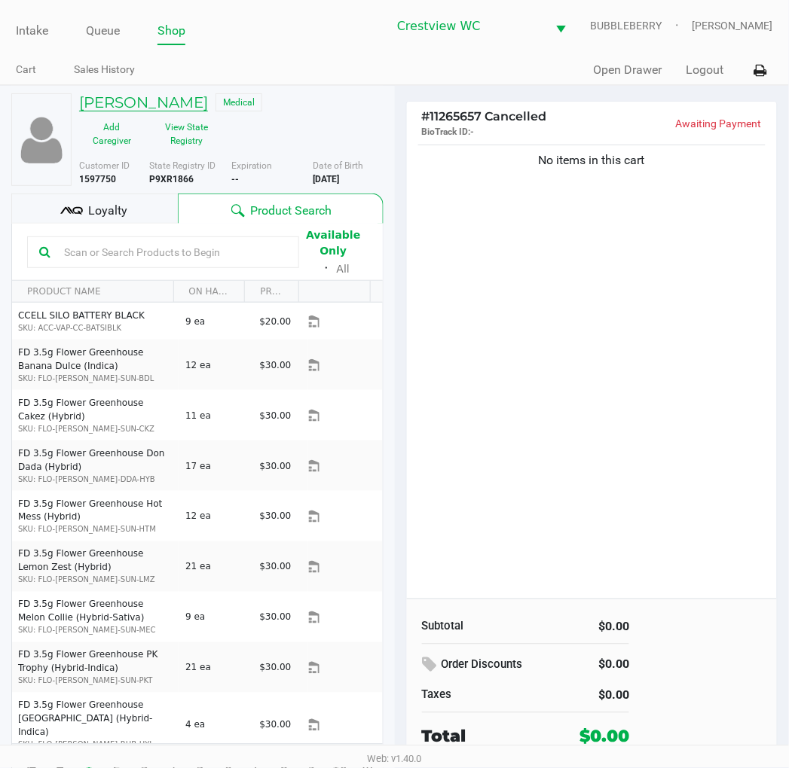
click at [157, 98] on h5 "STEVEN KELLY" at bounding box center [143, 102] width 129 height 18
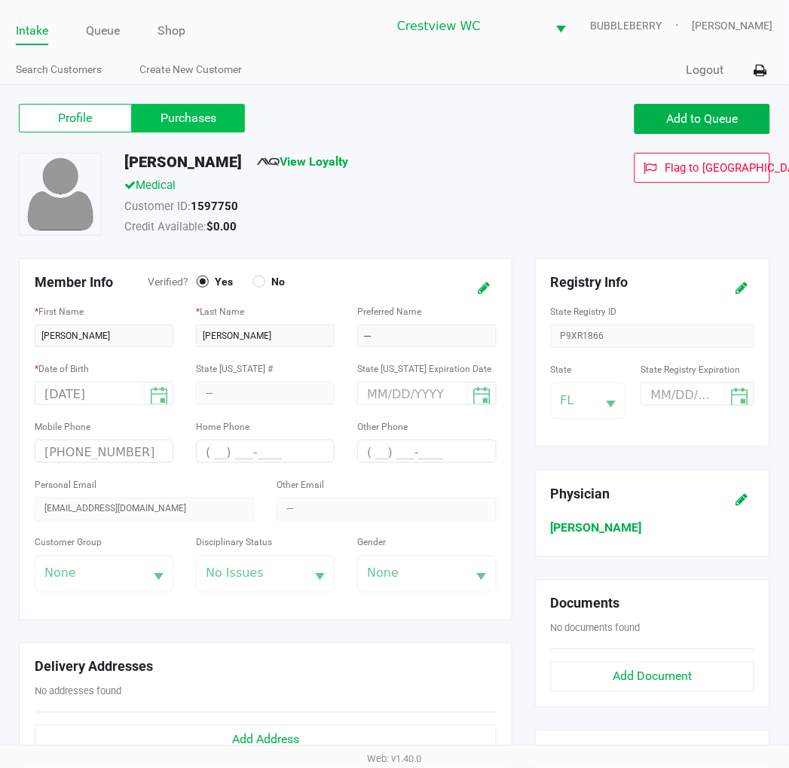
click at [191, 115] on label "Purchases" at bounding box center [188, 118] width 113 height 29
click at [0, 0] on 1 "Purchases" at bounding box center [0, 0] width 0 height 0
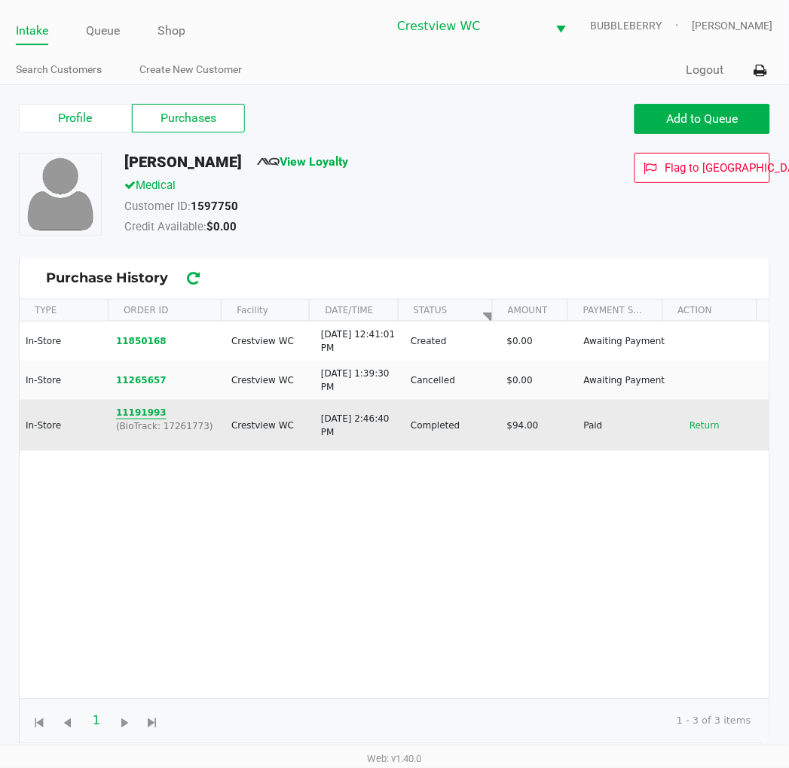
click at [153, 407] on button "11191993" at bounding box center [141, 413] width 50 height 14
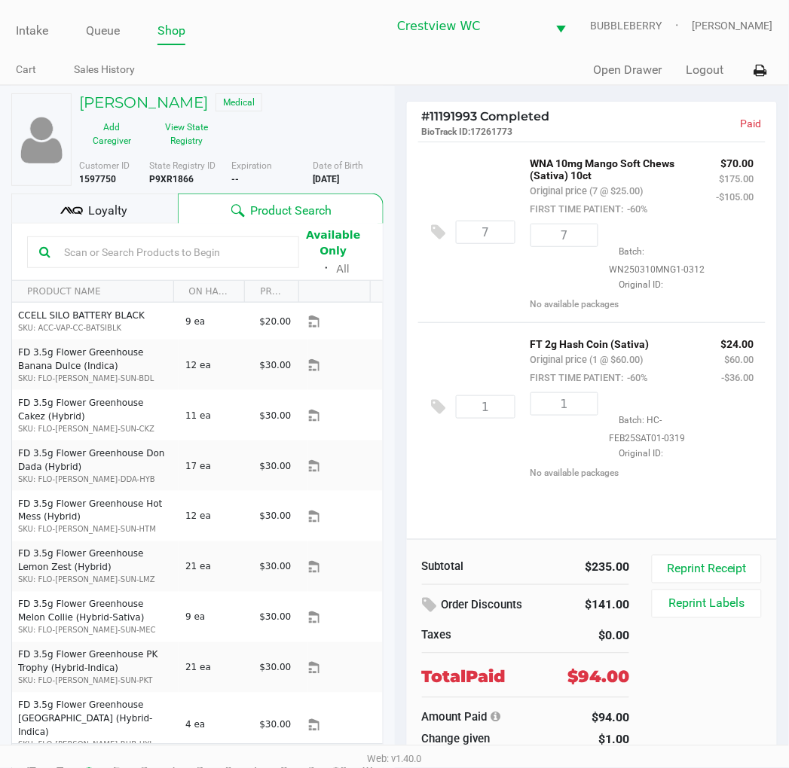
click at [696, 386] on div "FT 2g Hash Coin (Sativa) Original price (1 @ $60.00) FIRST TIME PATIENT: -60%" at bounding box center [614, 360] width 191 height 52
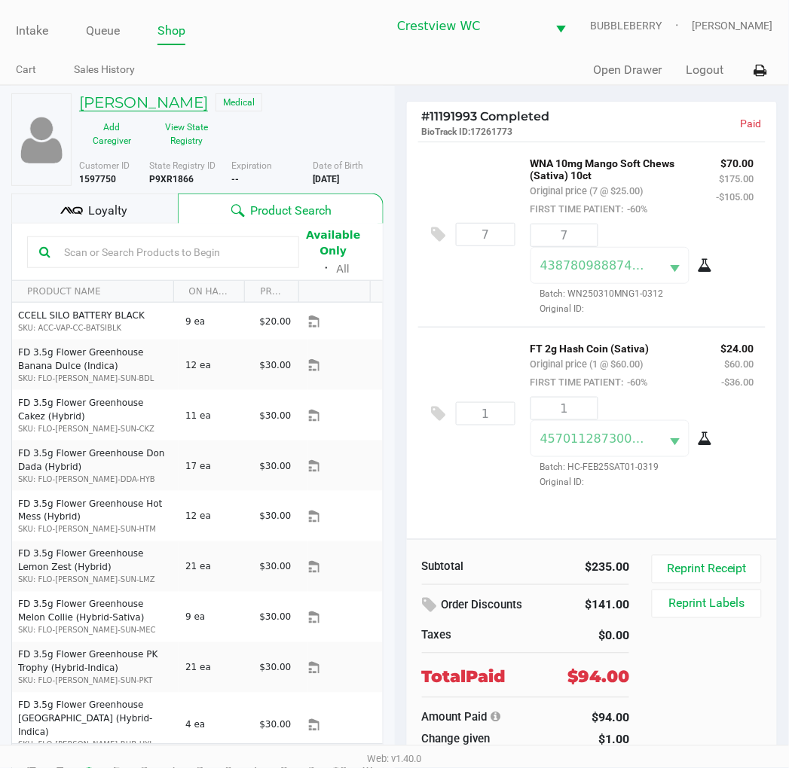
click at [139, 108] on h5 "STEVEN KELLY" at bounding box center [143, 102] width 129 height 18
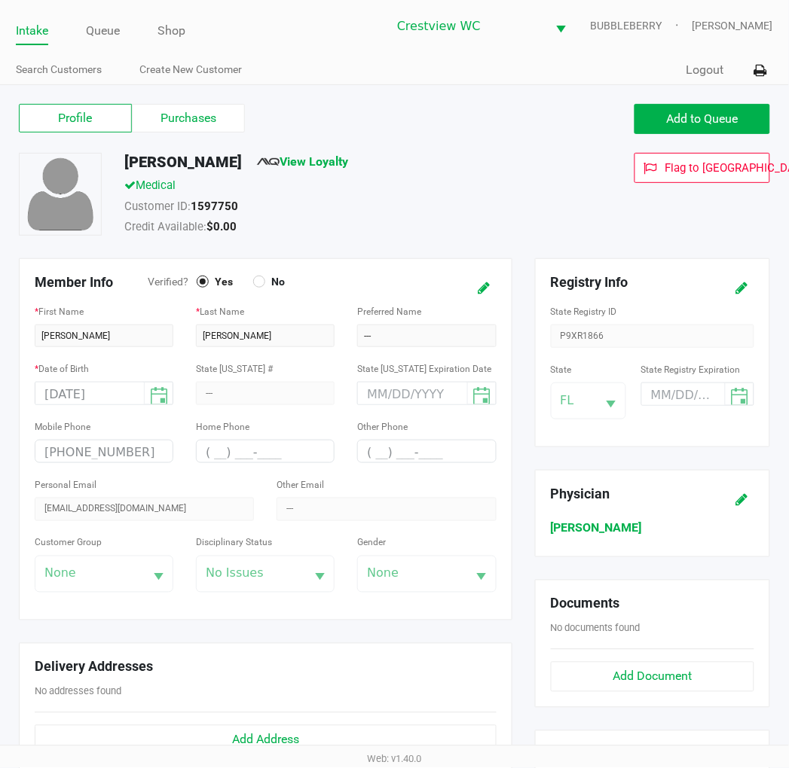
click at [206, 130] on label "Purchases" at bounding box center [188, 118] width 113 height 29
click at [0, 0] on 1 "Purchases" at bounding box center [0, 0] width 0 height 0
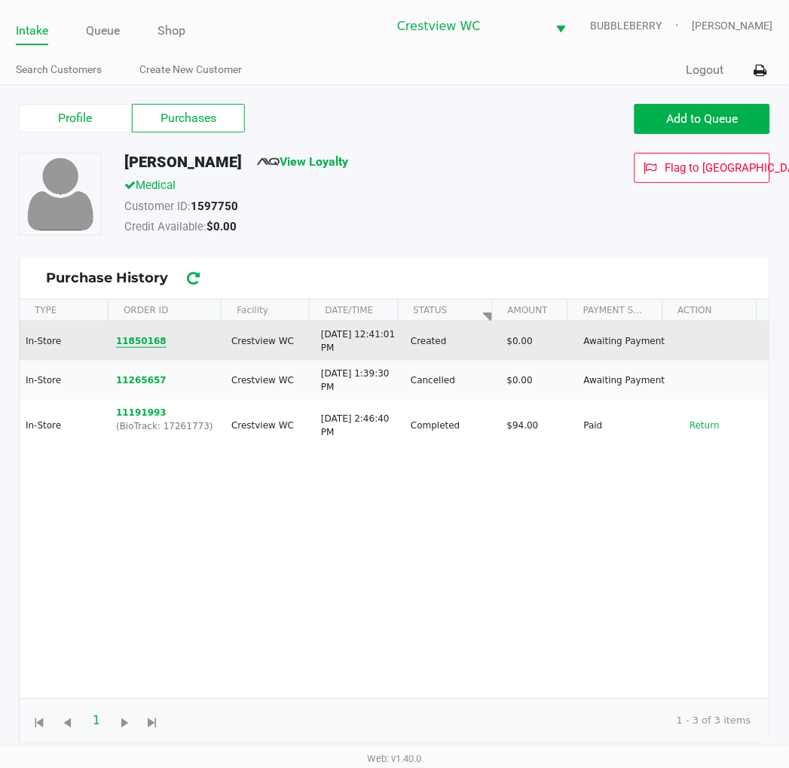
click at [148, 343] on button "11850168" at bounding box center [141, 341] width 50 height 14
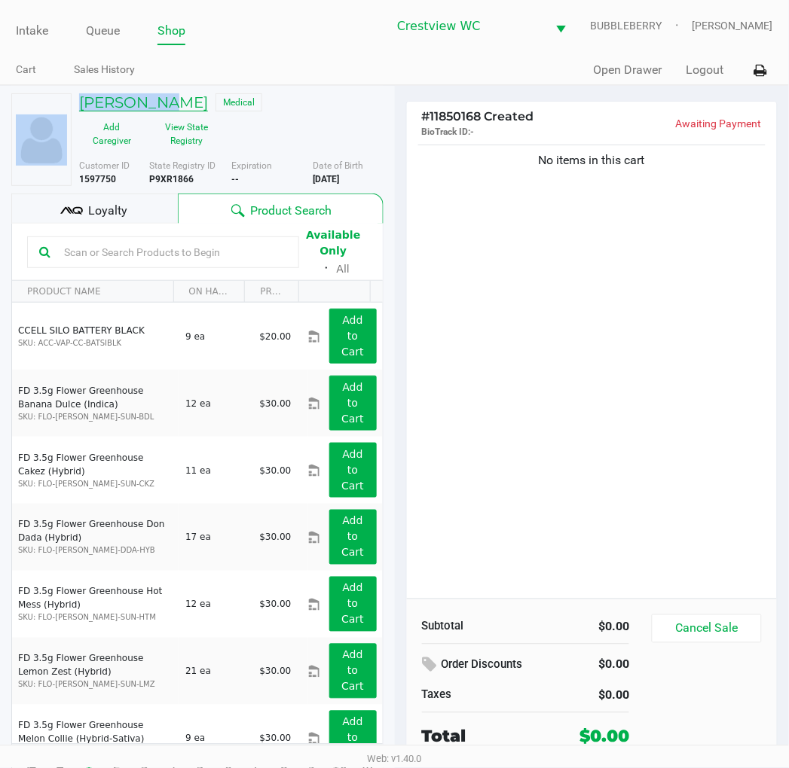
click at [164, 90] on div "STEVEN KELLY Medical Add Caregiver View State Registry Customer ID 1597750 Stat…" at bounding box center [197, 441] width 372 height 710
click at [166, 96] on h5 "STEVEN KELLY" at bounding box center [143, 102] width 129 height 18
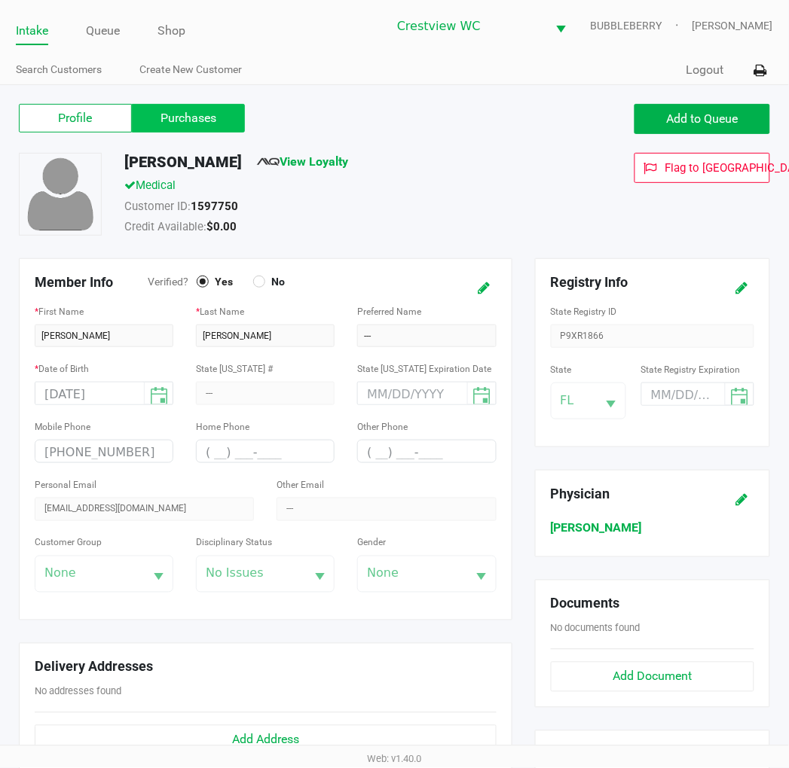
click at [163, 121] on label "Purchases" at bounding box center [188, 118] width 113 height 29
click at [0, 0] on 1 "Purchases" at bounding box center [0, 0] width 0 height 0
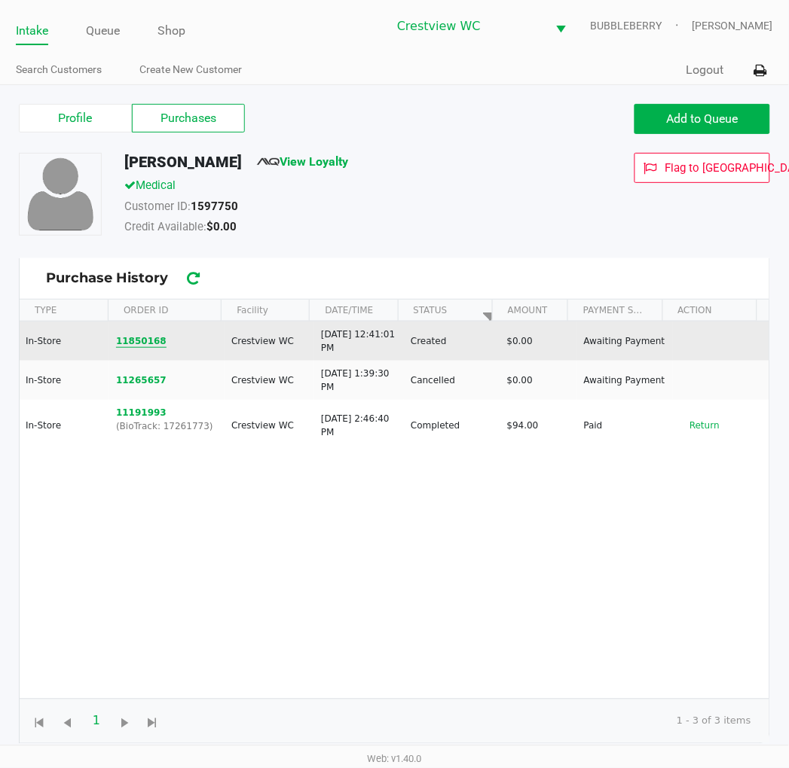
click at [137, 341] on button "11850168" at bounding box center [141, 341] width 50 height 14
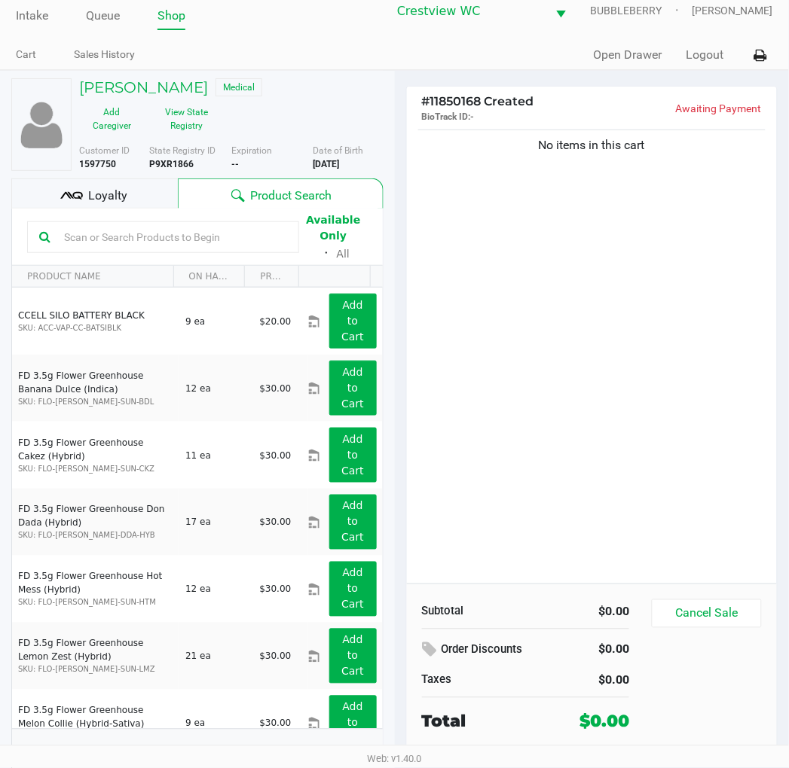
scroll to position [28, 0]
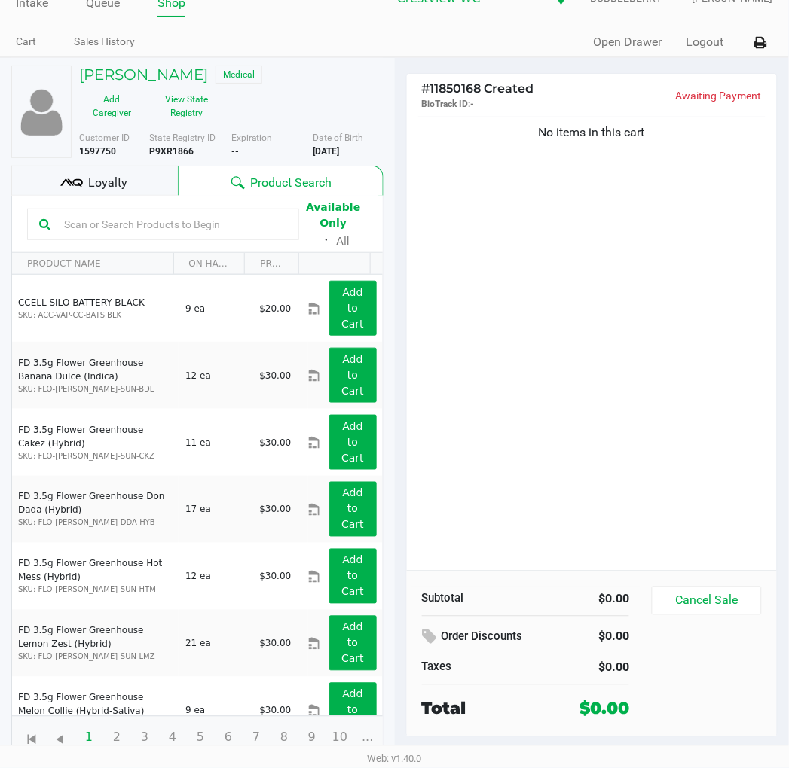
click at [547, 239] on div "No items in this cart" at bounding box center [592, 342] width 371 height 457
click at [550, 337] on div "No items in this cart" at bounding box center [592, 342] width 371 height 457
click at [91, 223] on input "text" at bounding box center [172, 224] width 229 height 23
click at [174, 101] on button "View State Registry" at bounding box center [182, 106] width 75 height 38
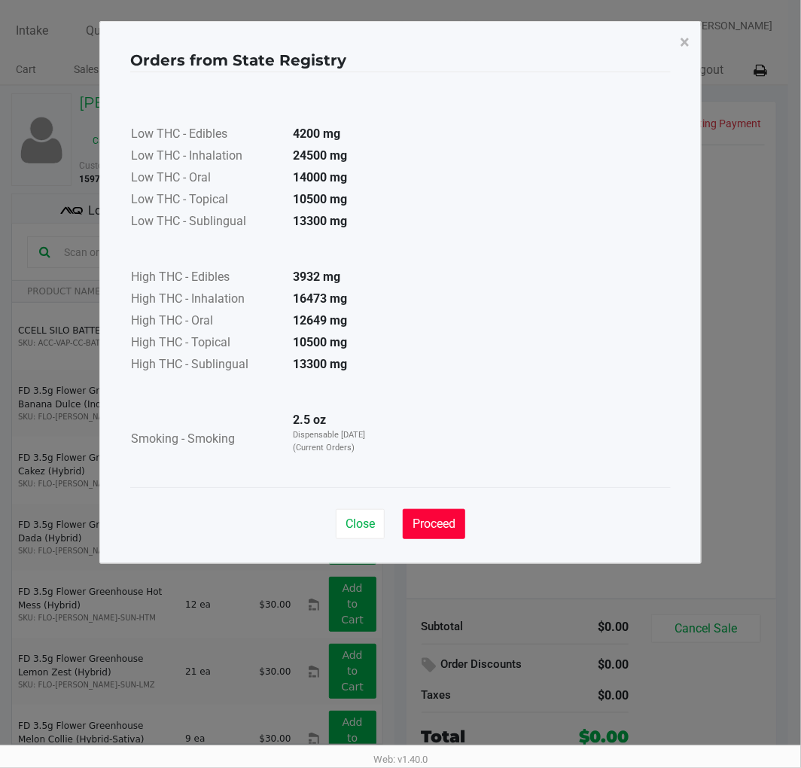
click at [432, 520] on span "Proceed" at bounding box center [434, 524] width 43 height 14
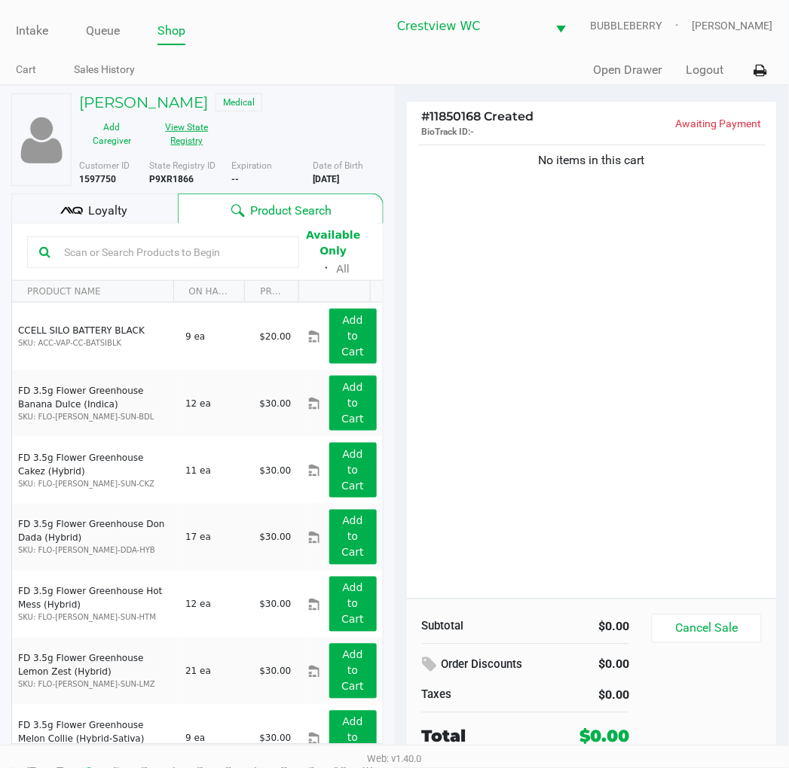
scroll to position [28, 0]
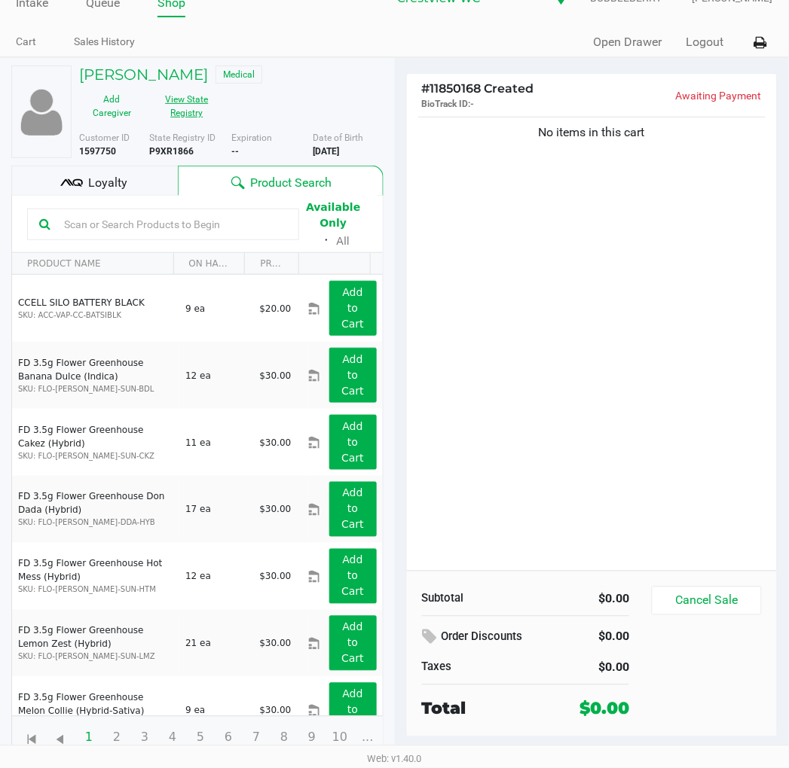
click at [528, 334] on div "No items in this cart" at bounding box center [592, 342] width 371 height 457
click at [578, 337] on div "No items in this cart" at bounding box center [592, 342] width 371 height 457
click at [553, 310] on div "No items in this cart" at bounding box center [592, 342] width 371 height 457
click at [485, 252] on div "No items in this cart" at bounding box center [592, 342] width 371 height 457
click at [529, 216] on div "No items in this cart" at bounding box center [592, 342] width 371 height 457
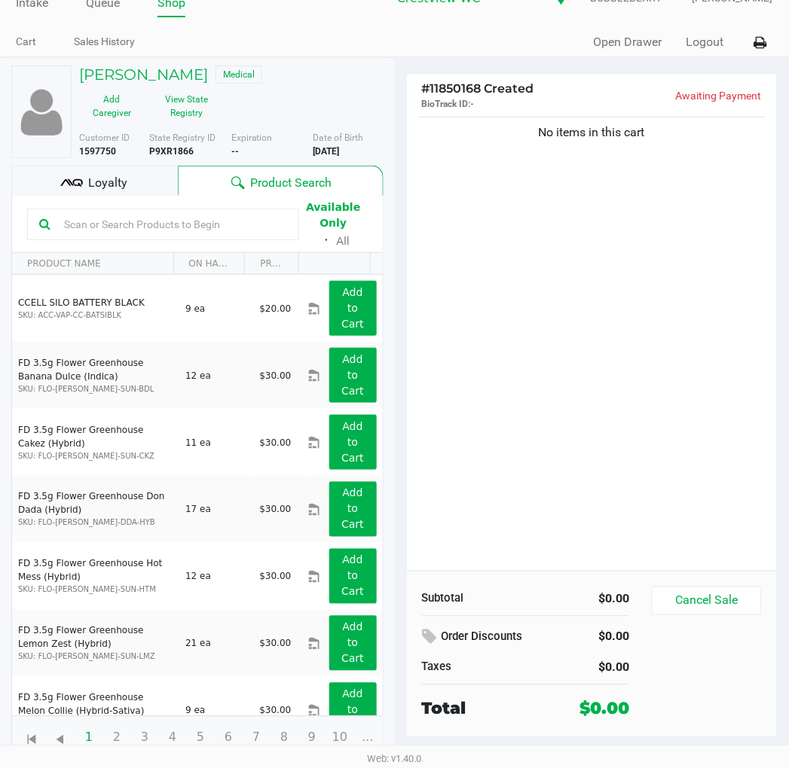
click at [574, 309] on div "No items in this cart" at bounding box center [592, 342] width 371 height 457
click at [673, 442] on div "No items in this cart" at bounding box center [592, 342] width 371 height 457
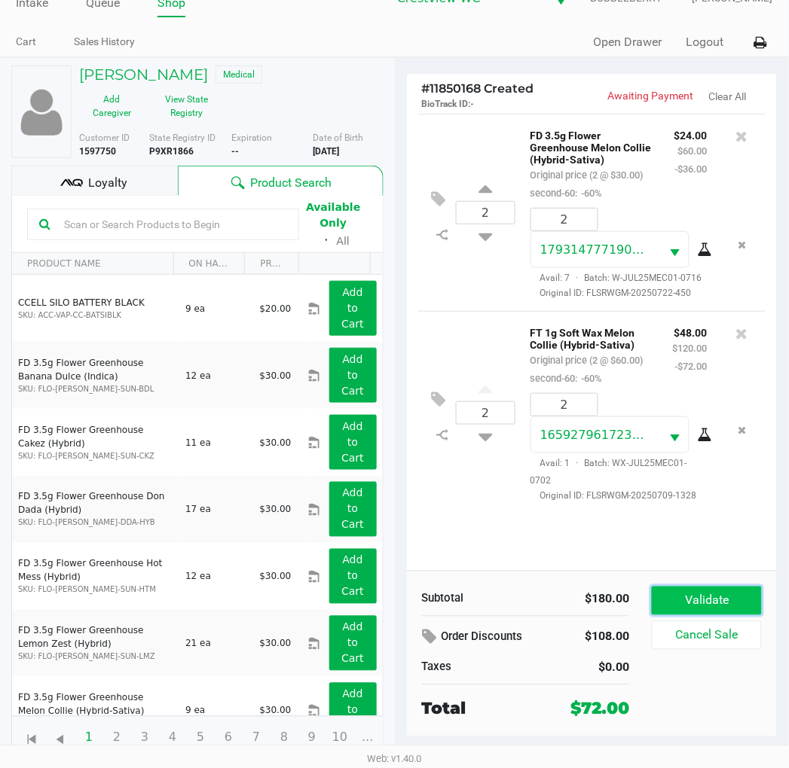
click at [724, 605] on button "Validate" at bounding box center [705, 601] width 109 height 29
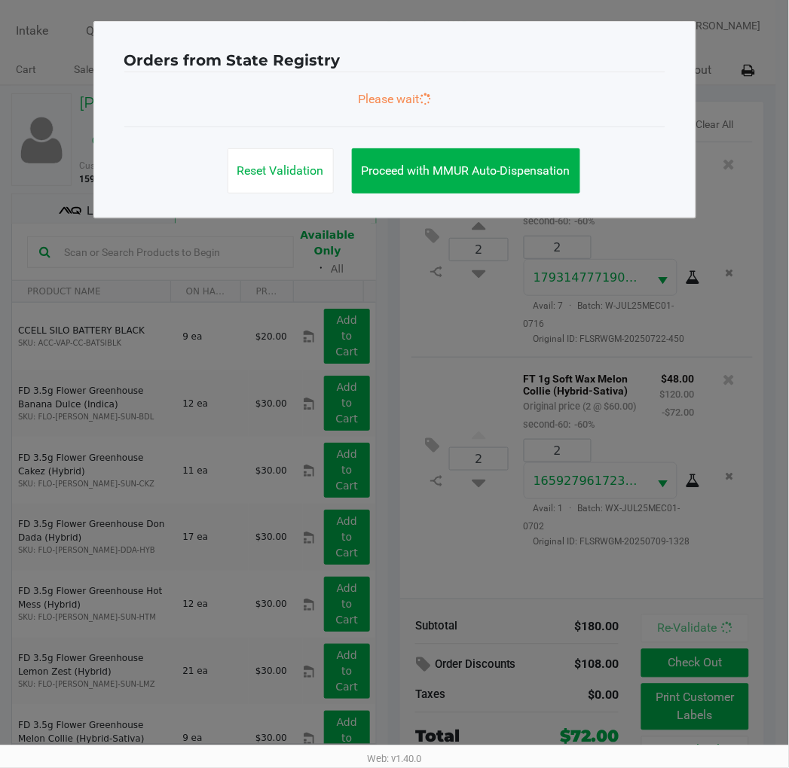
scroll to position [0, 0]
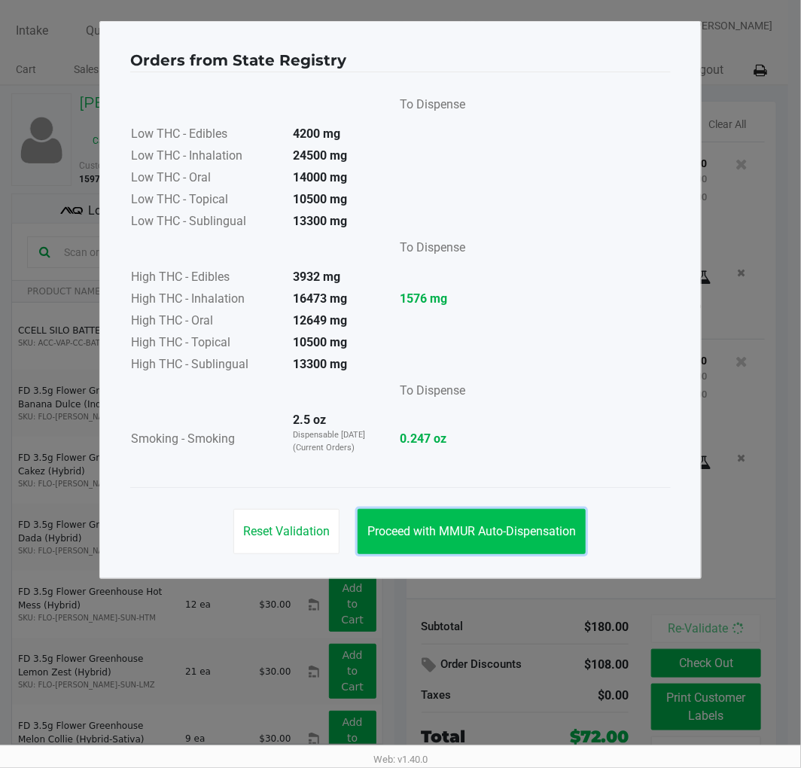
click at [501, 527] on span "Proceed with MMUR Auto-Dispensation" at bounding box center [472, 531] width 209 height 14
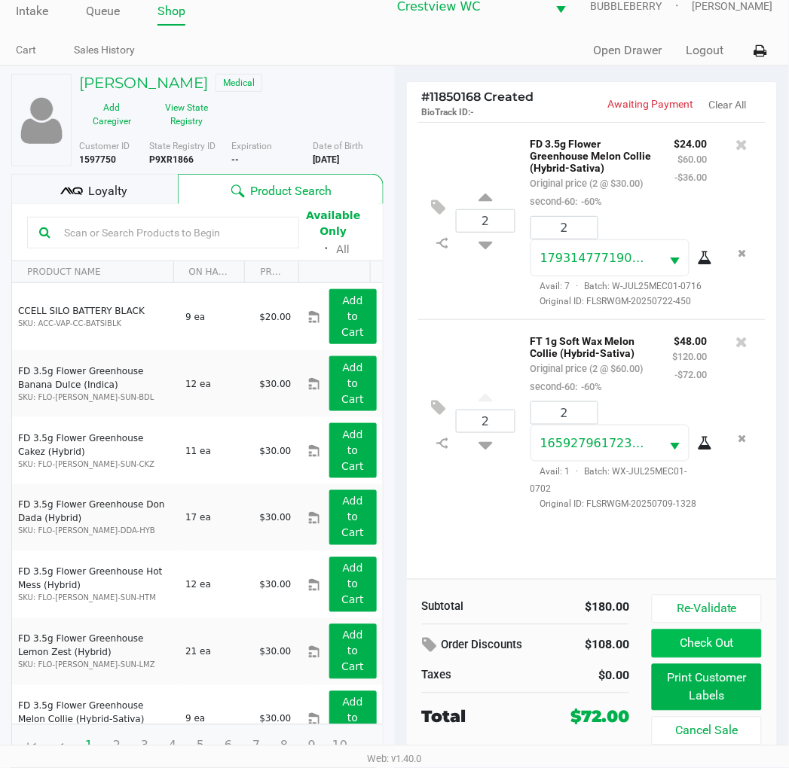
scroll to position [28, 0]
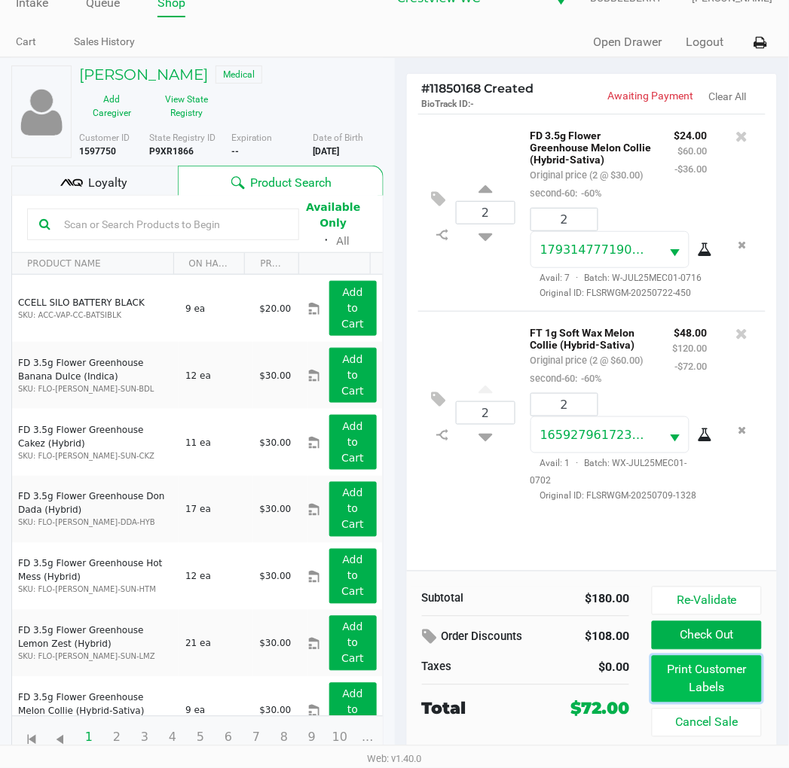
click at [704, 679] on button "Print Customer Labels" at bounding box center [705, 679] width 109 height 47
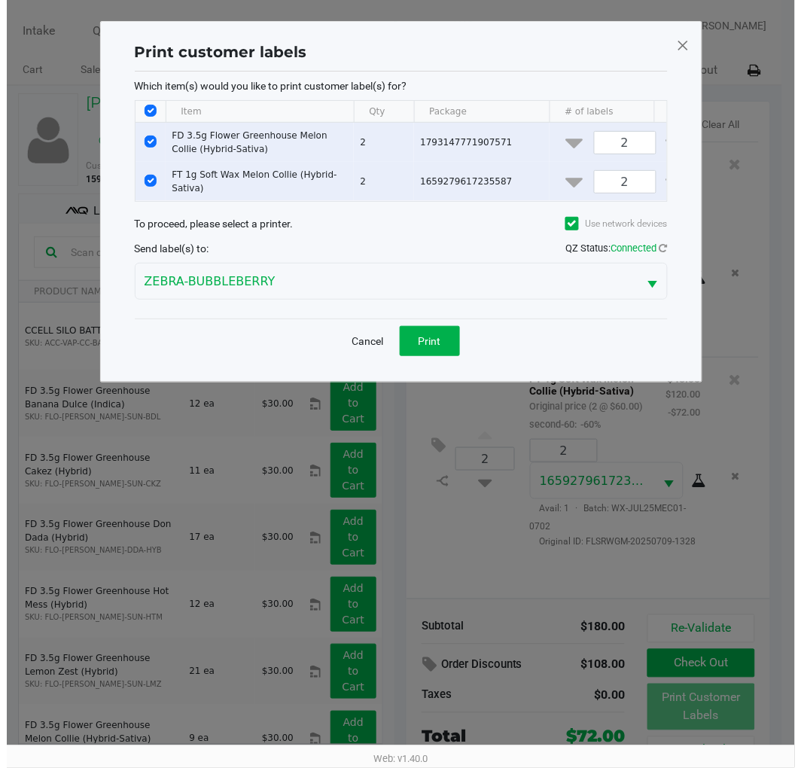
scroll to position [0, 0]
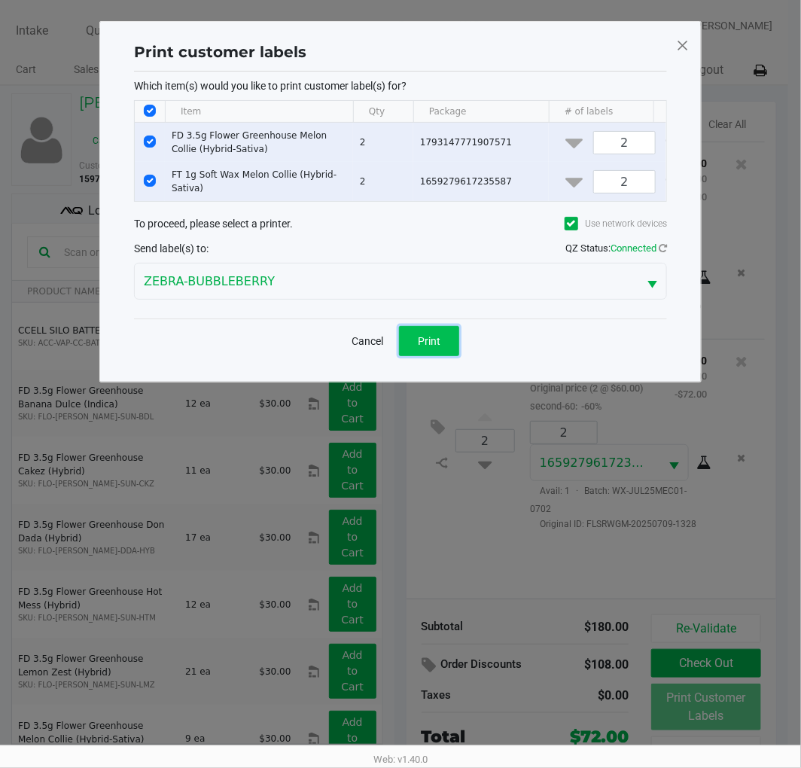
click at [419, 337] on button "Print" at bounding box center [429, 341] width 60 height 30
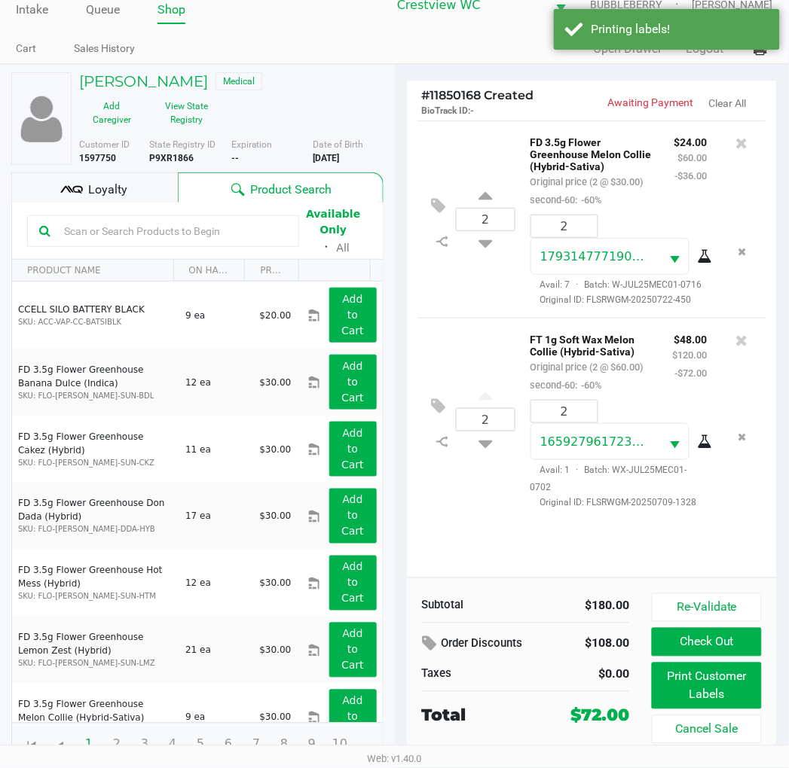
scroll to position [28, 0]
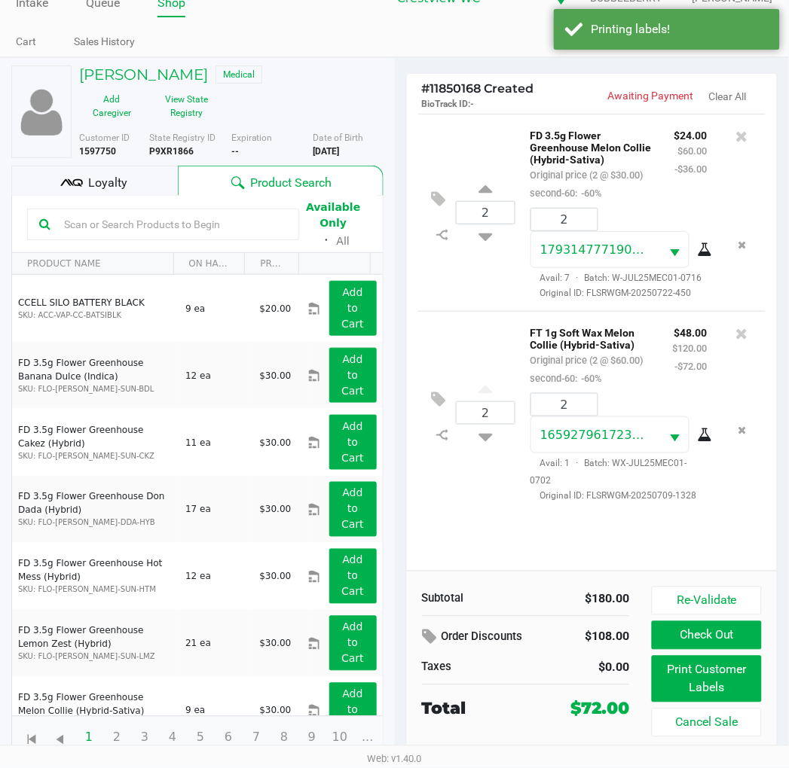
click at [125, 184] on span "Loyalty" at bounding box center [107, 183] width 39 height 18
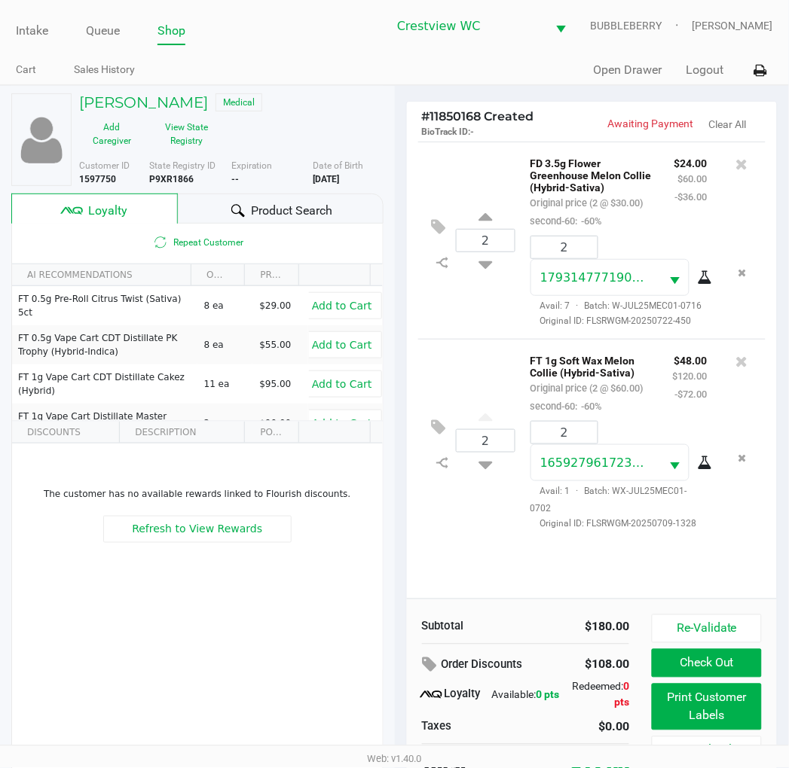
scroll to position [1, 0]
click at [452, 339] on div "2 FD 3.5g Flower Greenhouse Melon Collie (Hybrid-Sativa) Original price (2 @ $3…" at bounding box center [592, 240] width 348 height 197
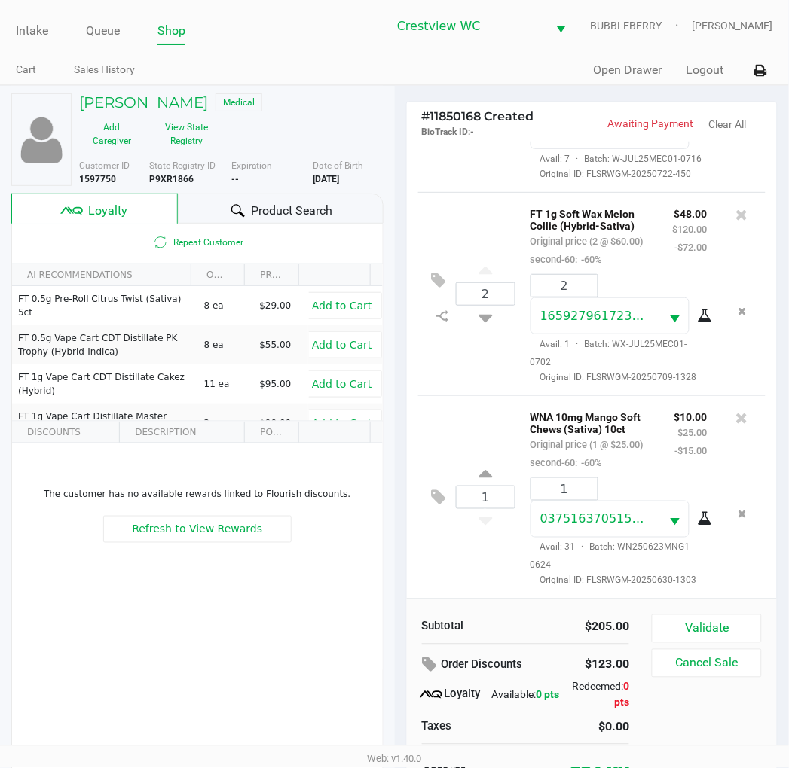
scroll to position [236, 0]
click at [747, 618] on button "Validate" at bounding box center [705, 629] width 109 height 29
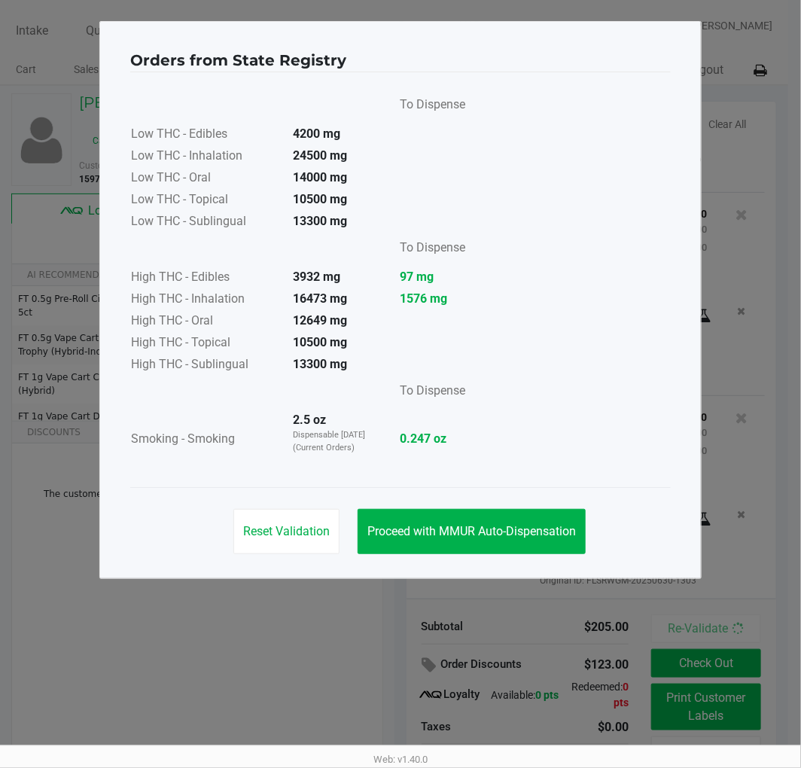
click at [506, 539] on button "Proceed with MMUR Auto-Dispensation" at bounding box center [472, 531] width 228 height 45
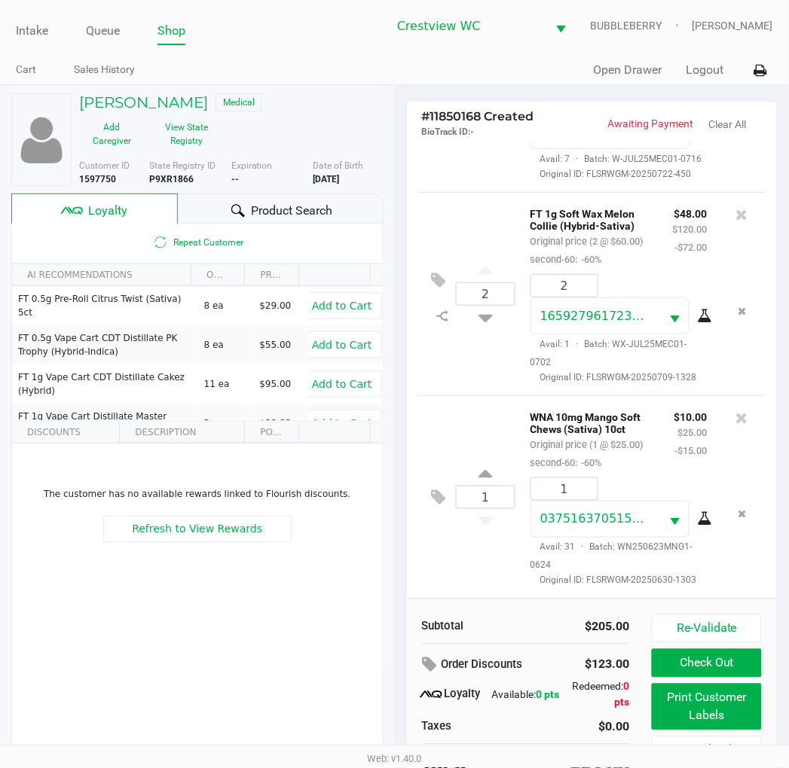
scroll to position [29, 0]
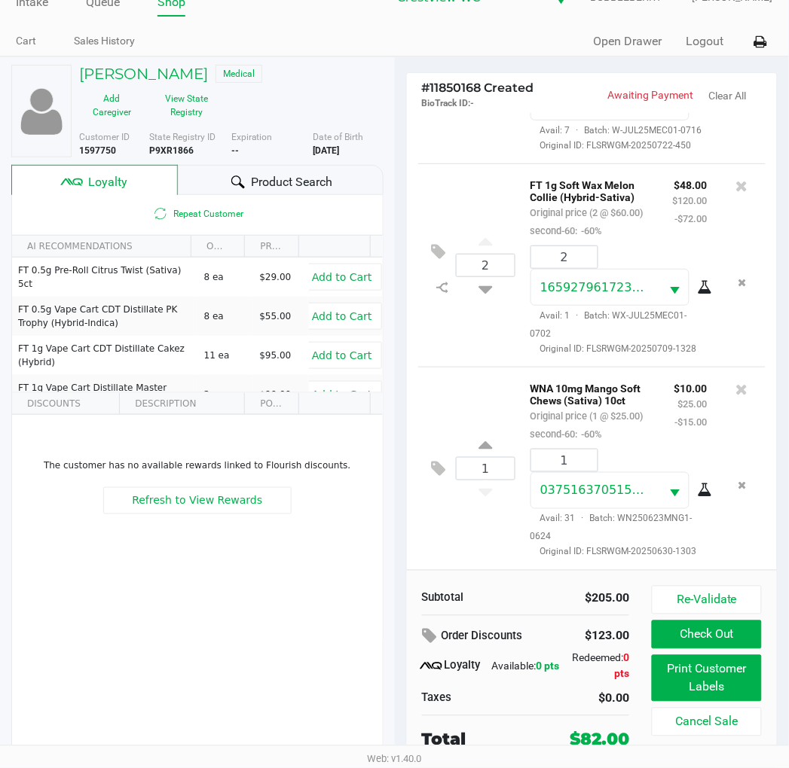
click at [736, 382] on icon at bounding box center [742, 389] width 12 height 15
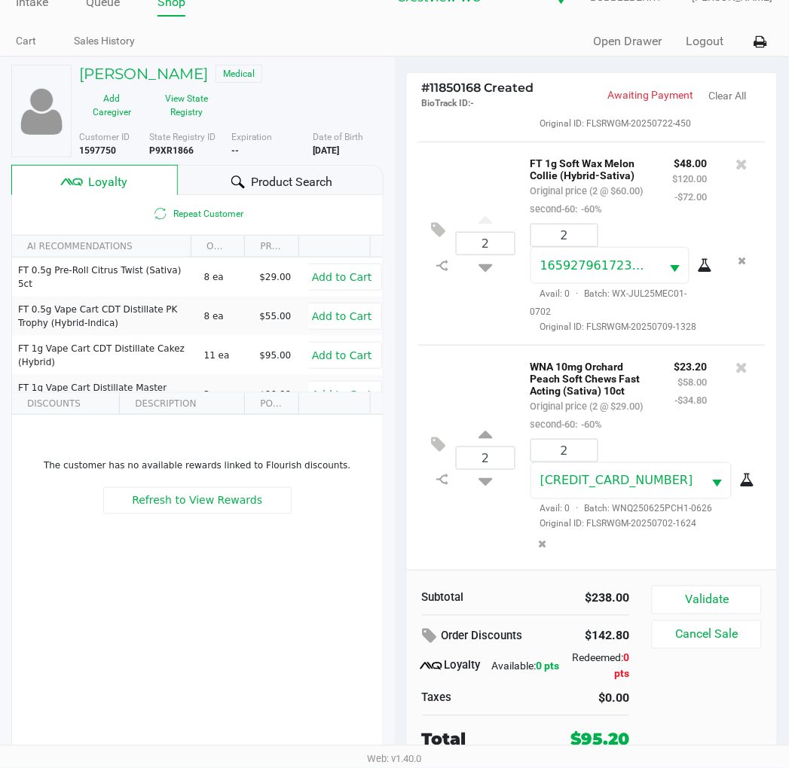
scroll to position [236, 0]
click at [740, 600] on button "Validate" at bounding box center [705, 600] width 109 height 29
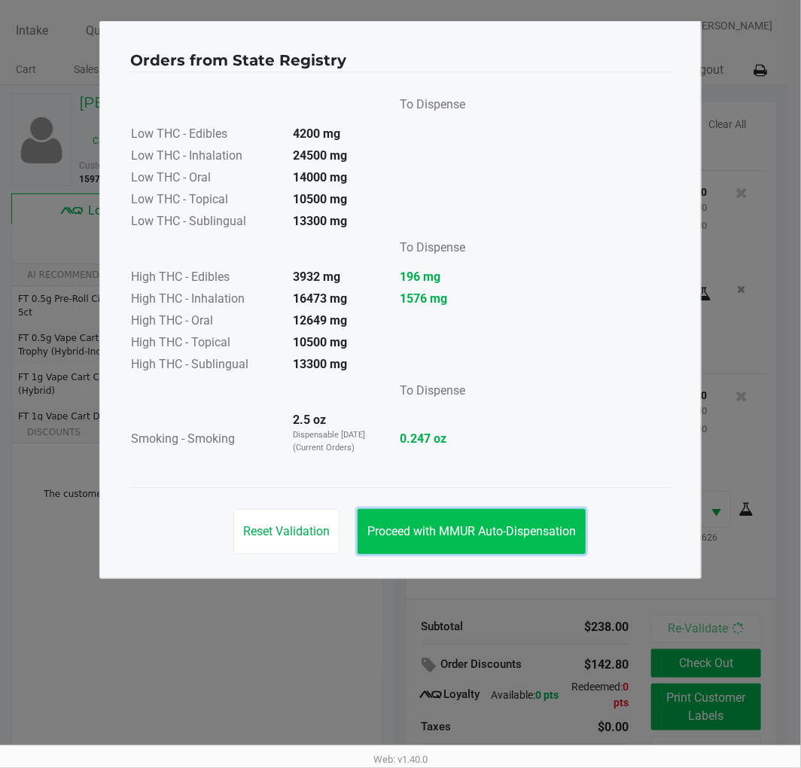
click at [525, 526] on span "Proceed with MMUR Auto-Dispensation" at bounding box center [472, 531] width 209 height 14
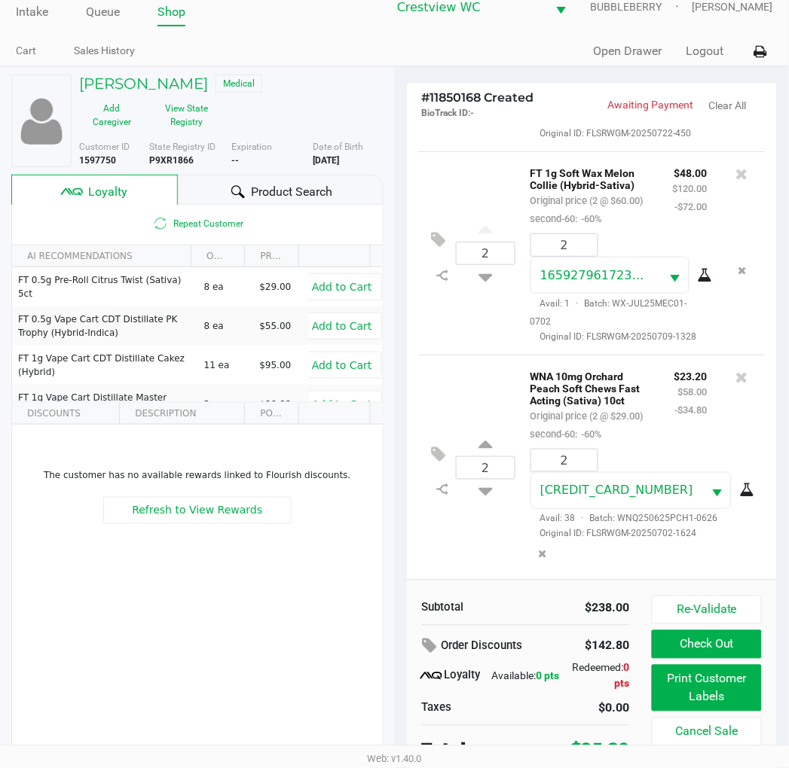
scroll to position [29, 0]
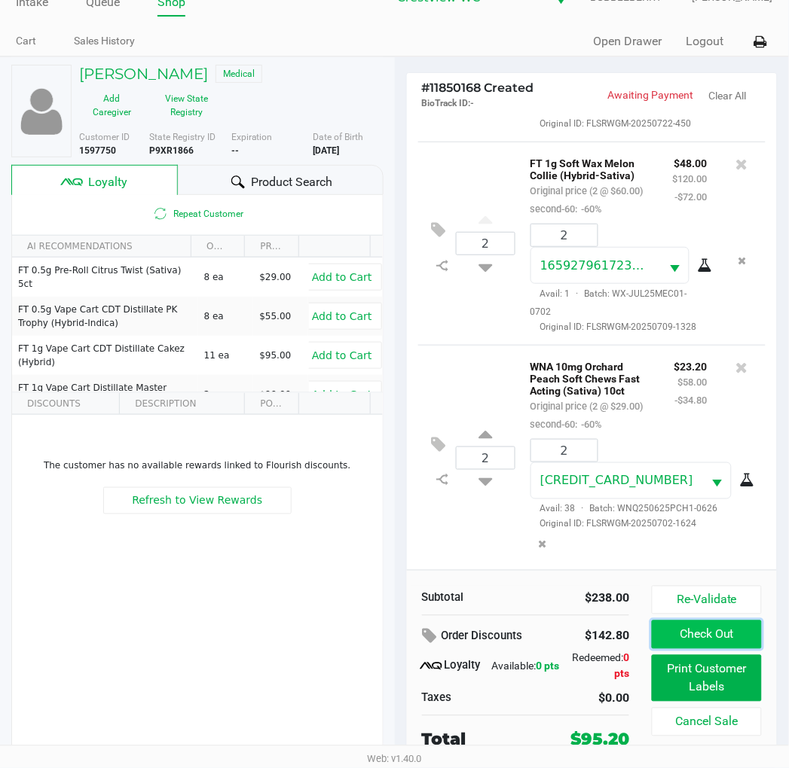
click at [742, 640] on button "Check Out" at bounding box center [705, 635] width 109 height 29
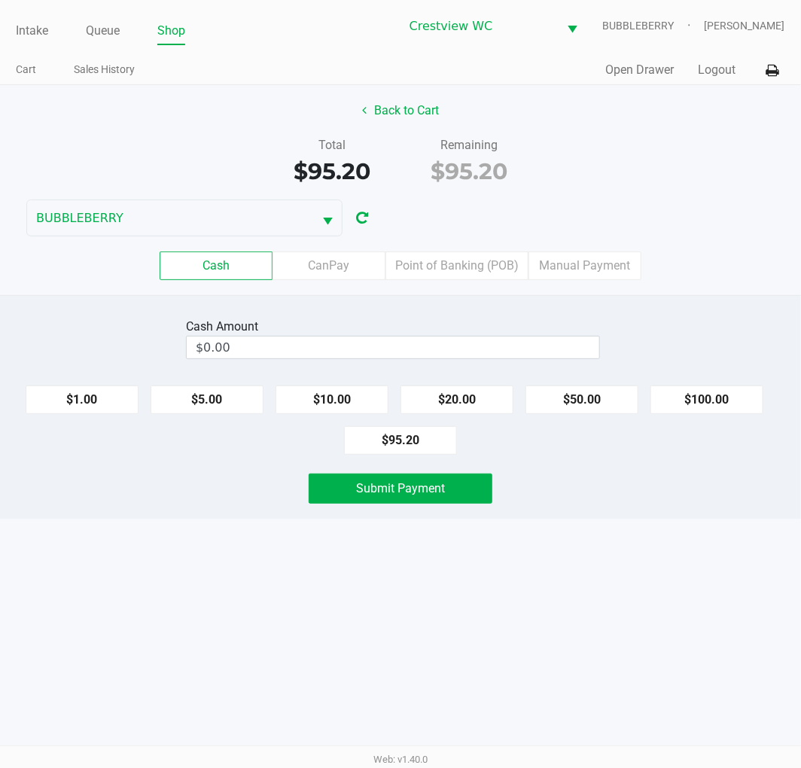
click at [407, 108] on button "Back to Cart" at bounding box center [400, 110] width 96 height 29
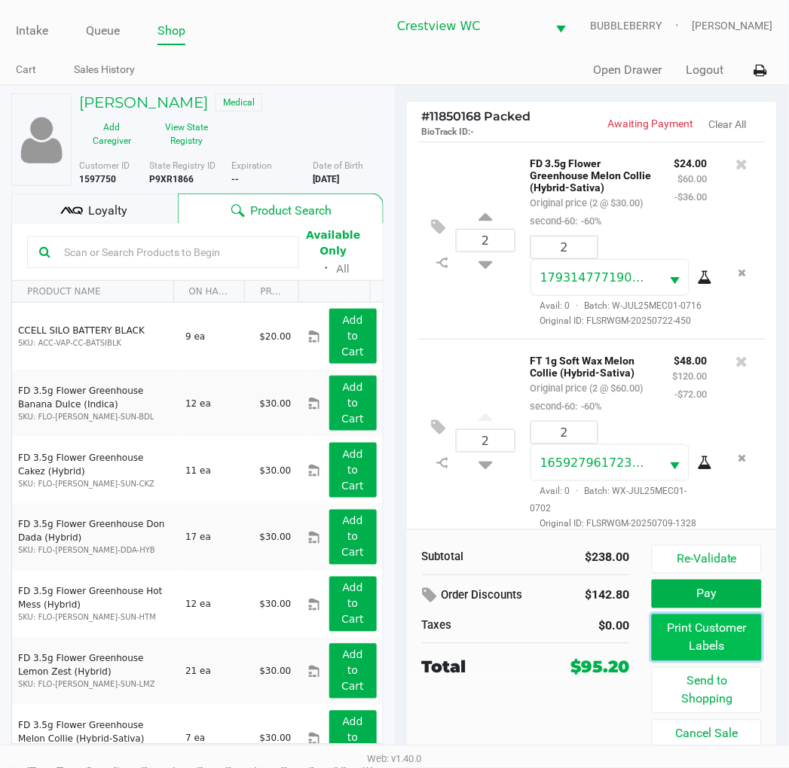
click at [731, 655] on button "Print Customer Labels" at bounding box center [705, 638] width 109 height 47
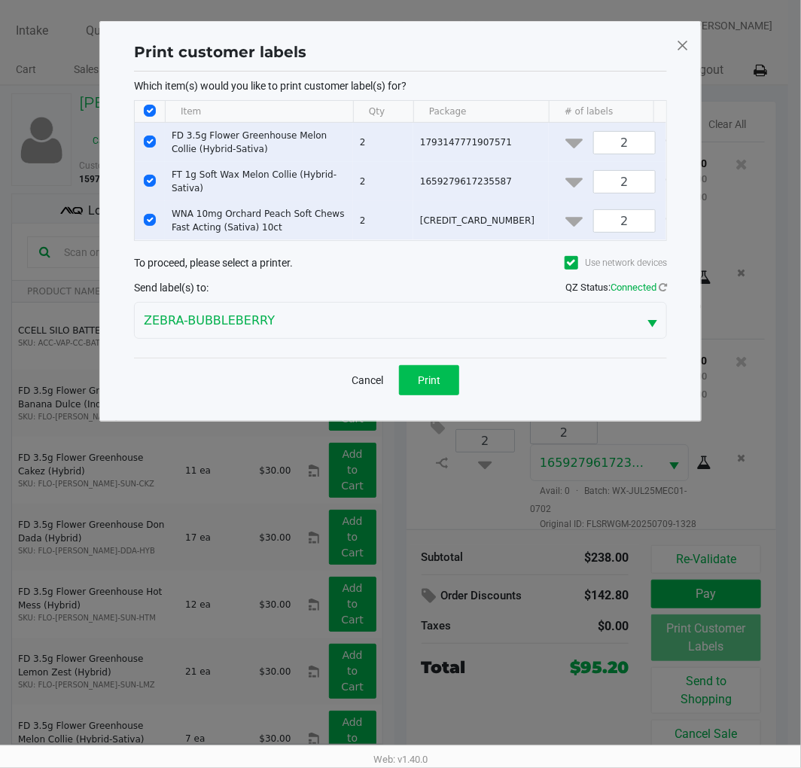
click at [440, 386] on span "Print" at bounding box center [429, 380] width 23 height 12
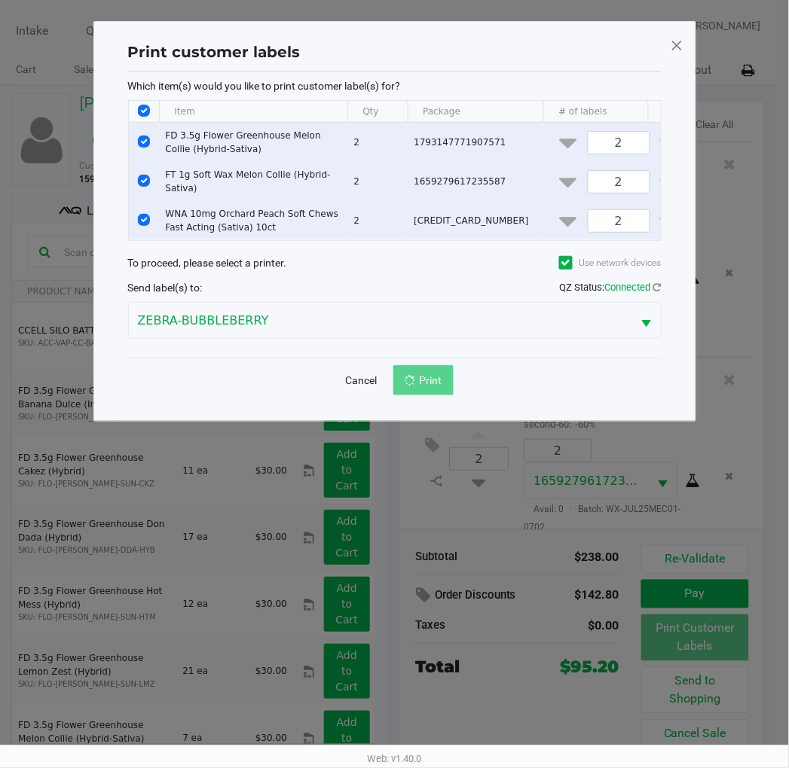
scroll to position [28, 0]
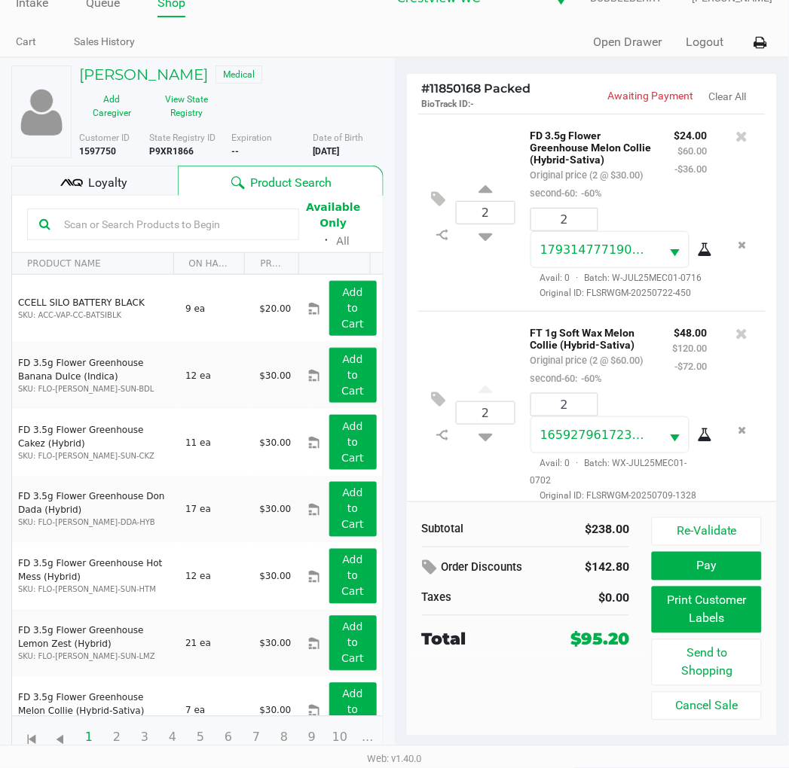
click at [749, 574] on button "Pay" at bounding box center [705, 566] width 109 height 29
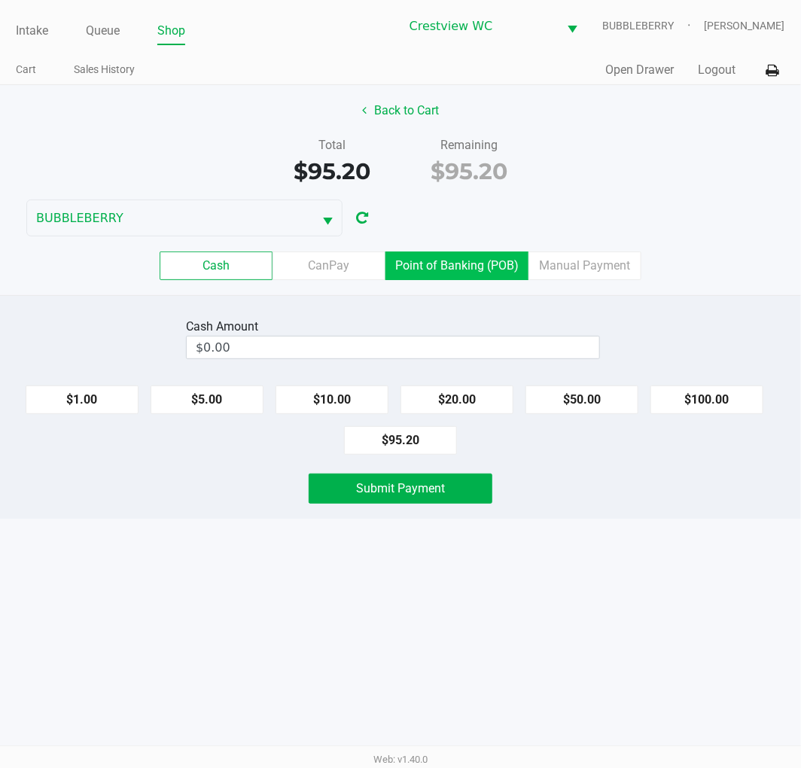
click at [465, 277] on label "Point of Banking (POB)" at bounding box center [457, 266] width 143 height 29
click at [0, 0] on 7 "Point of Banking (POB)" at bounding box center [0, 0] width 0 height 0
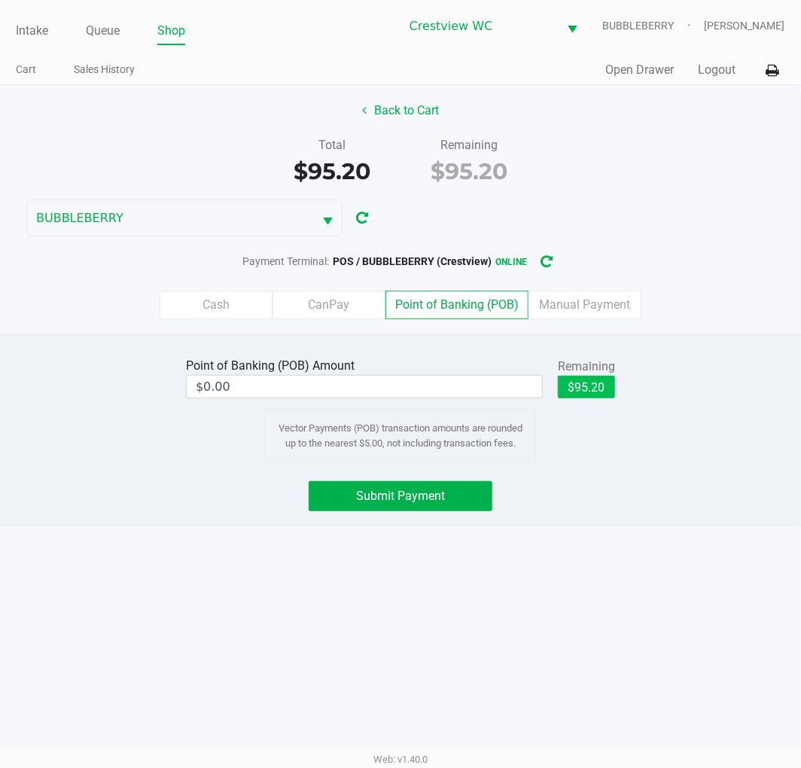
click at [611, 380] on button "$95.20" at bounding box center [586, 387] width 57 height 23
type input "$95.20"
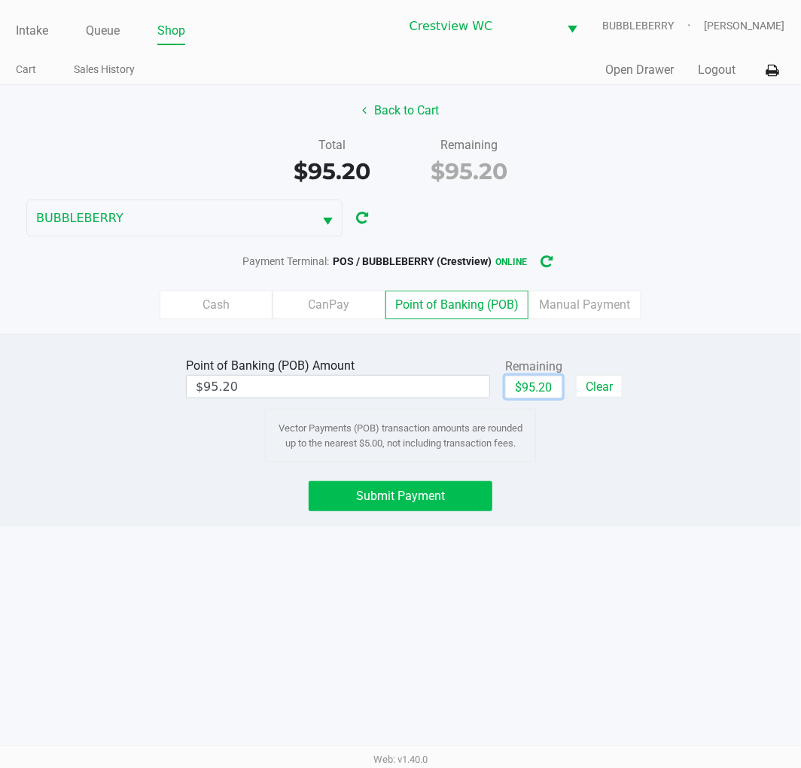
click at [439, 482] on button "Submit Payment" at bounding box center [401, 496] width 184 height 30
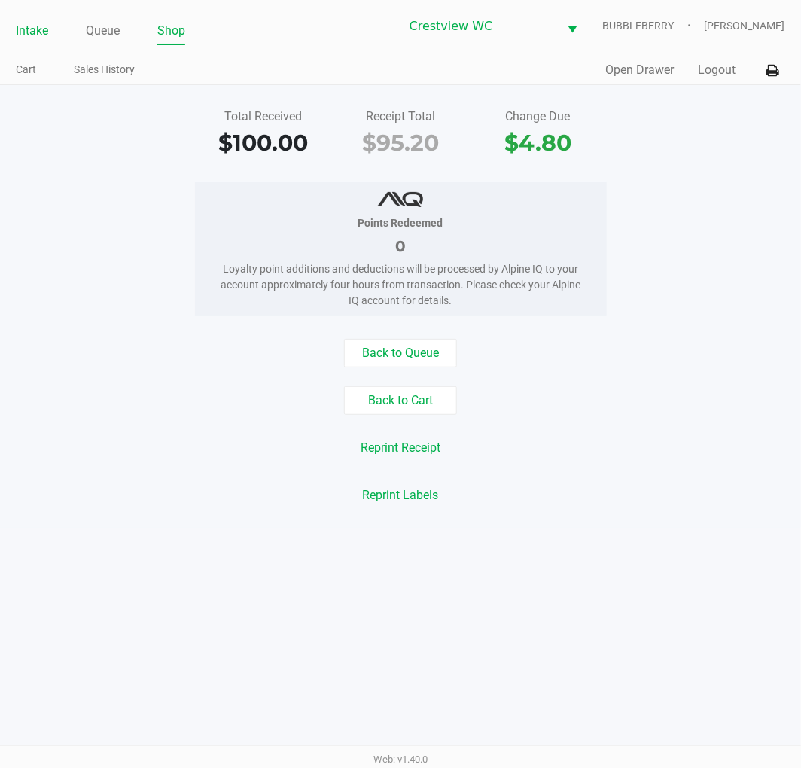
click at [29, 27] on link "Intake" at bounding box center [32, 30] width 32 height 21
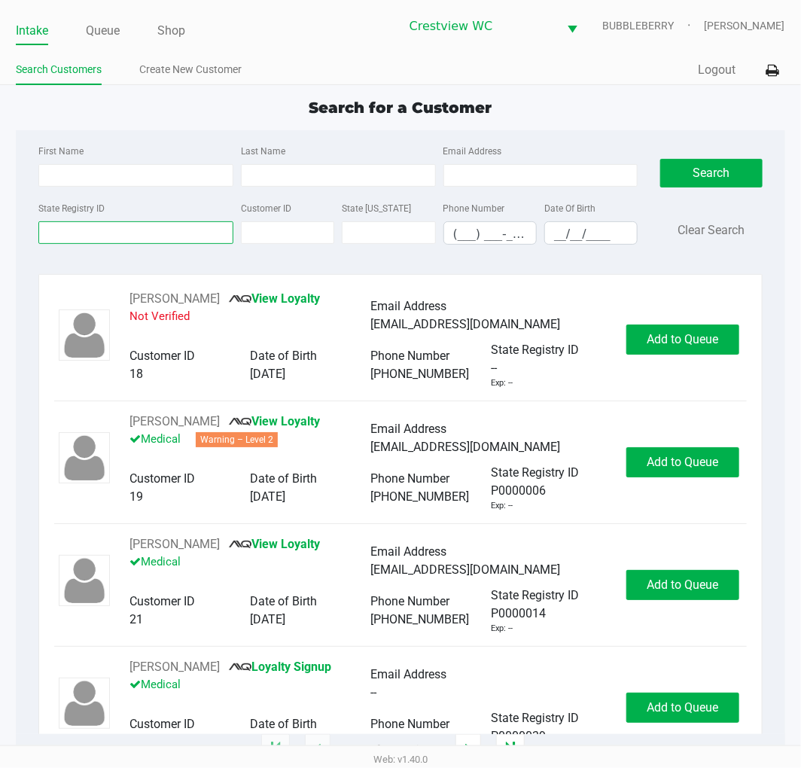
click at [95, 233] on input "State Registry ID" at bounding box center [135, 232] width 195 height 23
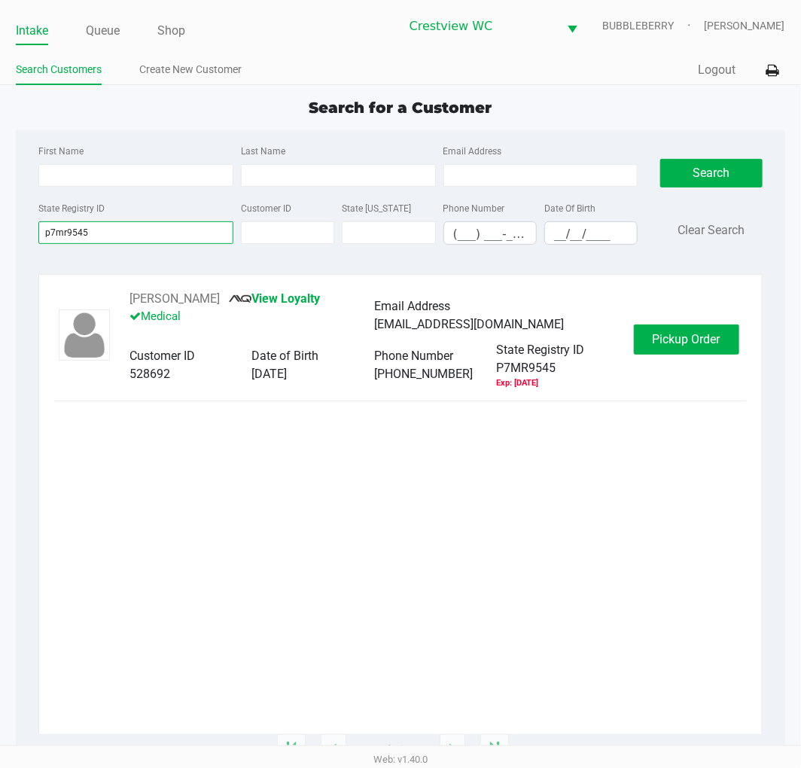
type input "p7mr9545"
click at [689, 342] on span "Pickup Order" at bounding box center [687, 339] width 68 height 14
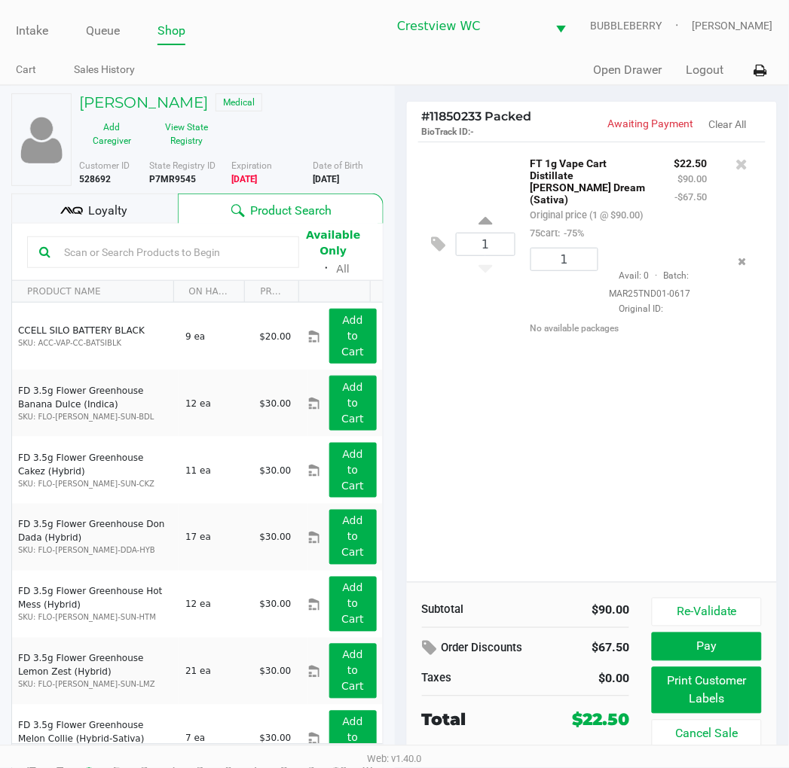
scroll to position [28, 0]
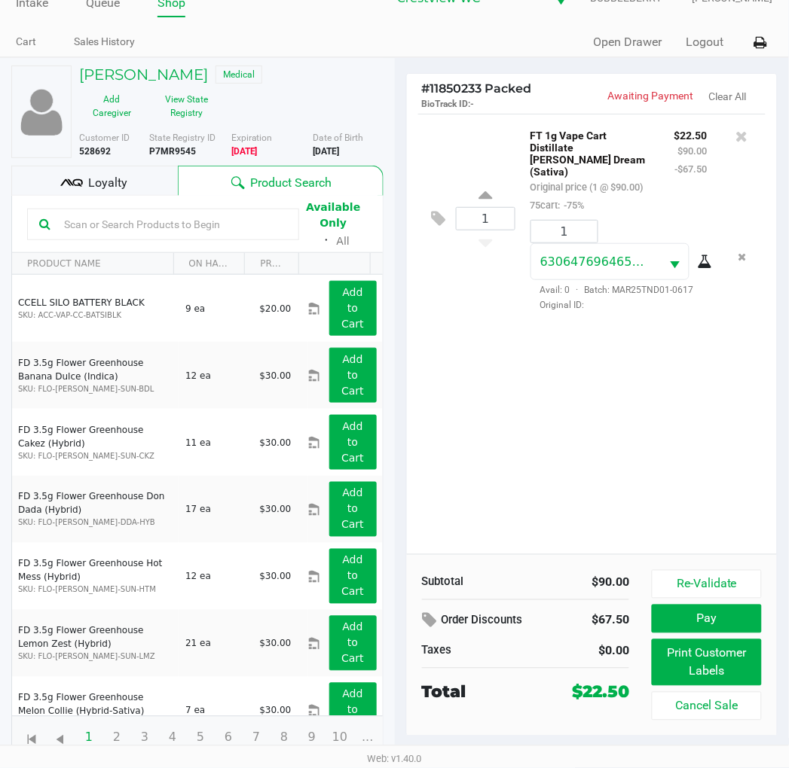
click at [557, 394] on div "1 FT 1g Vape Cart Distillate Tangie Dream (Sativa) Original price (1 @ $90.00) …" at bounding box center [592, 334] width 371 height 441
click at [655, 384] on div "1 FT 1g Vape Cart Distillate Tangie Dream (Sativa) Original price (1 @ $90.00) …" at bounding box center [592, 334] width 371 height 441
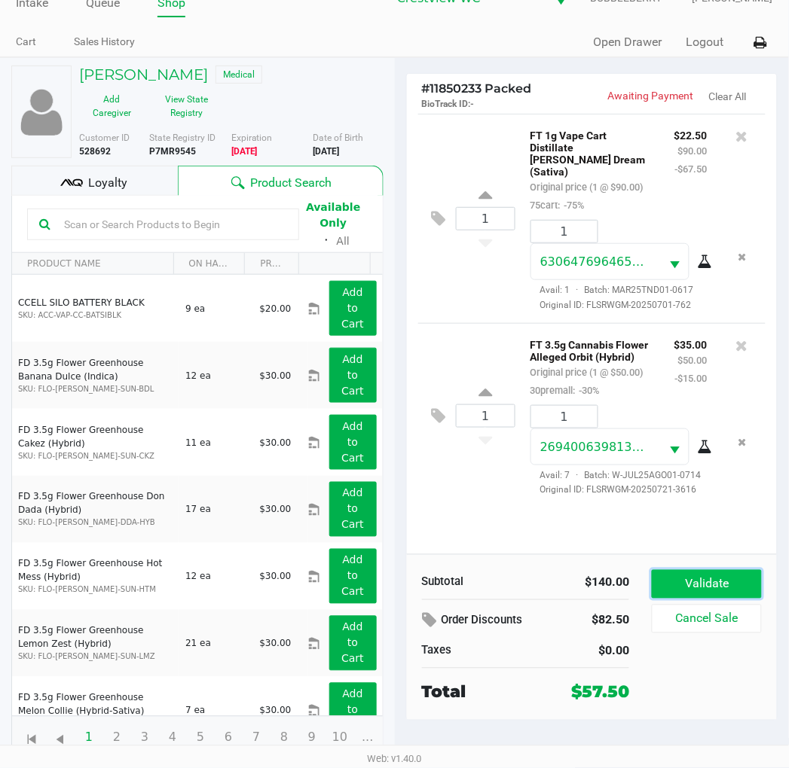
click at [704, 587] on button "Validate" at bounding box center [705, 584] width 109 height 29
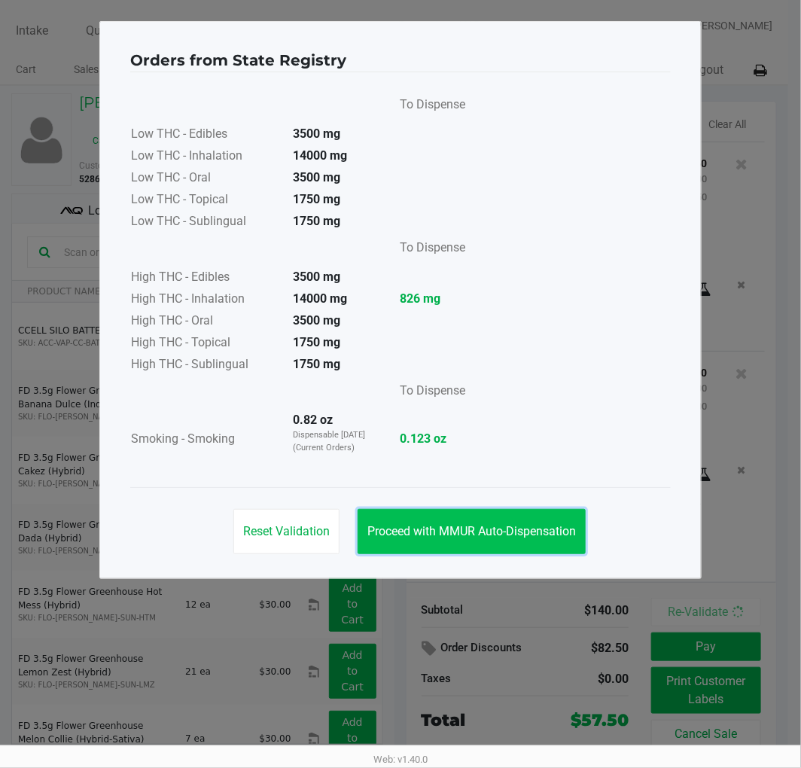
drag, startPoint x: 514, startPoint y: 529, endPoint x: 583, endPoint y: 514, distance: 70.8
click at [513, 528] on span "Proceed with MMUR Auto-Dispensation" at bounding box center [472, 531] width 209 height 14
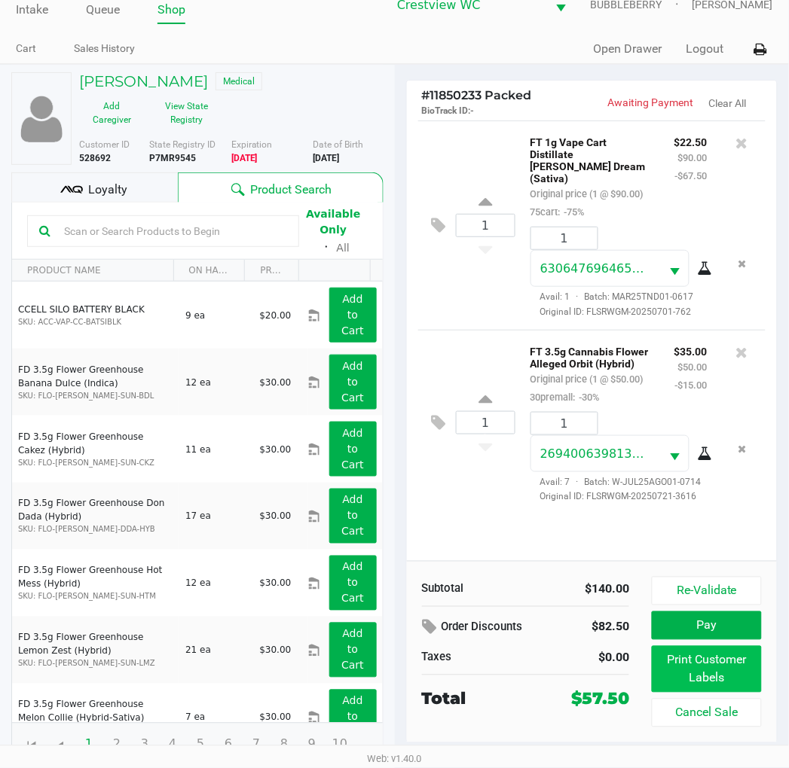
scroll to position [28, 0]
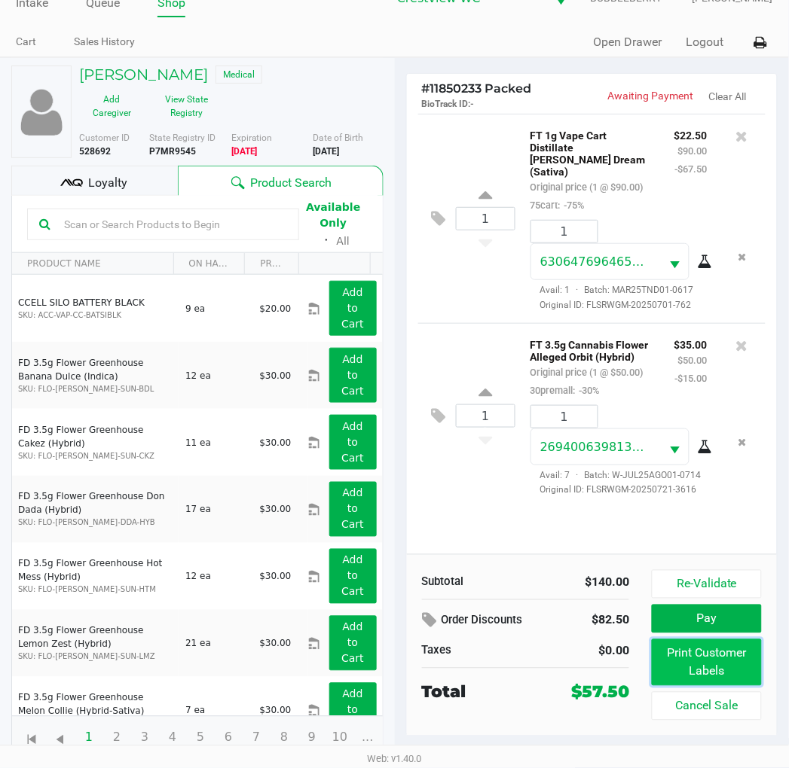
click at [705, 665] on button "Print Customer Labels" at bounding box center [705, 662] width 109 height 47
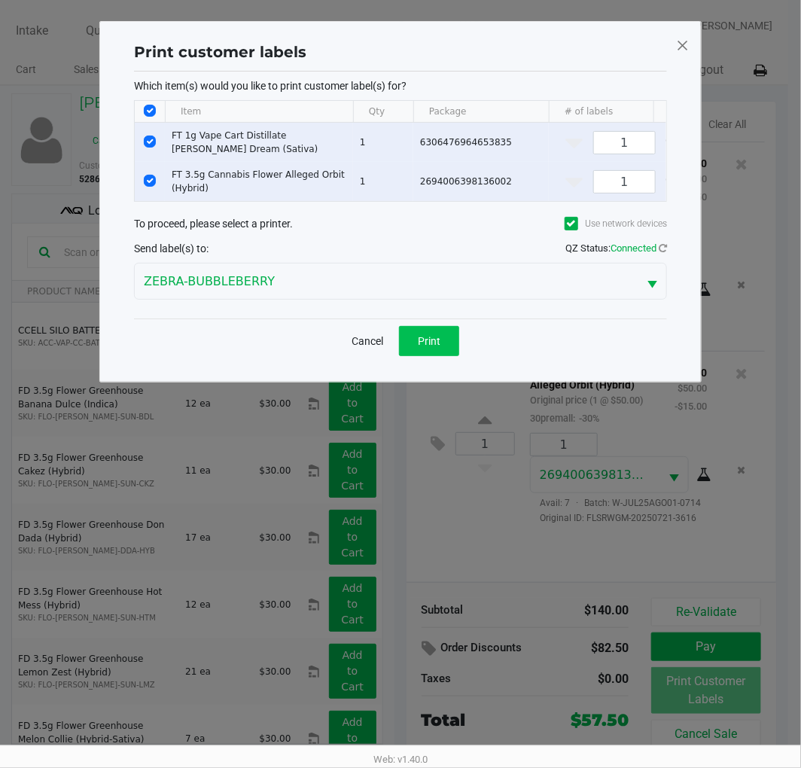
click at [430, 347] on span "Print" at bounding box center [429, 341] width 23 height 12
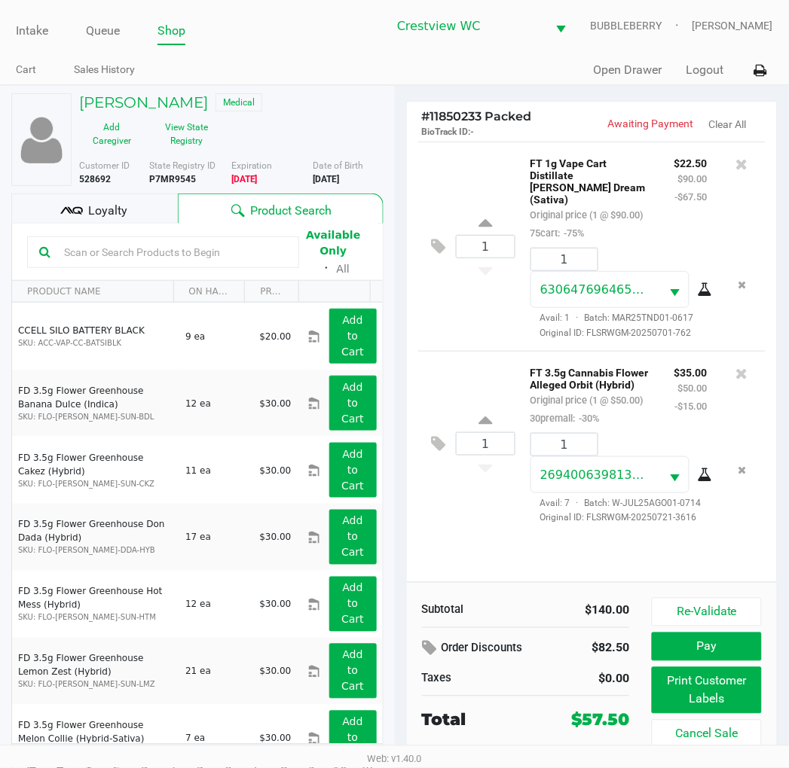
click at [697, 481] on icon at bounding box center [704, 475] width 15 height 12
click at [742, 646] on button "Pay" at bounding box center [705, 647] width 109 height 29
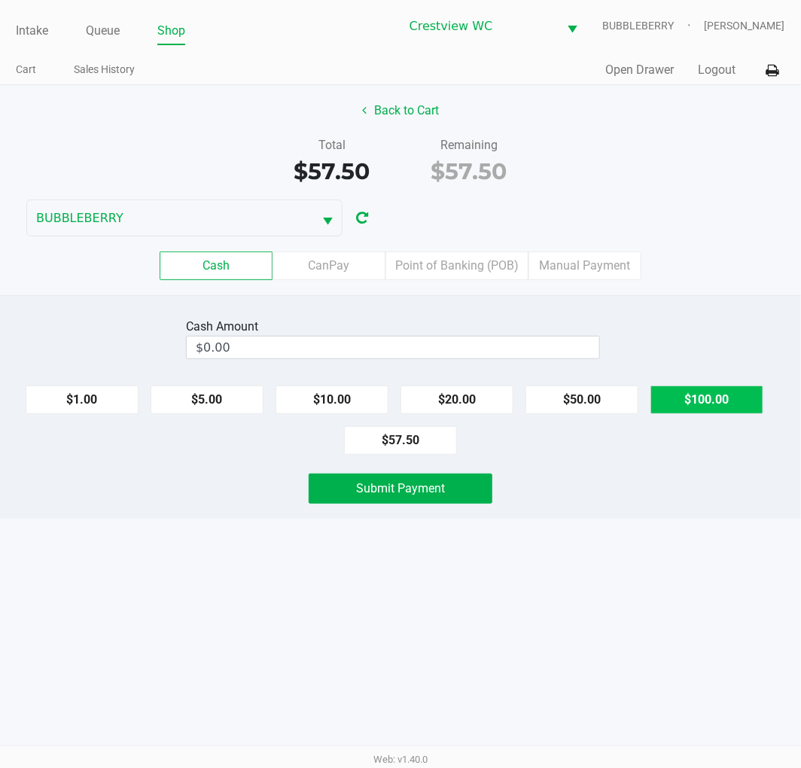
click at [735, 401] on button "$100.00" at bounding box center [707, 400] width 113 height 29
type input "$100.00"
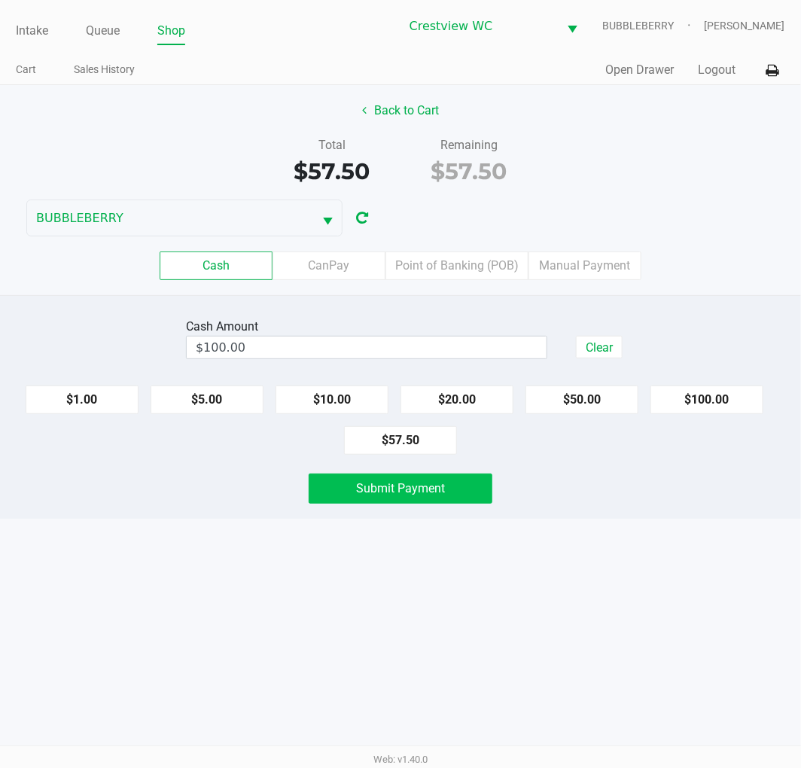
click at [460, 501] on button "Submit Payment" at bounding box center [401, 489] width 184 height 30
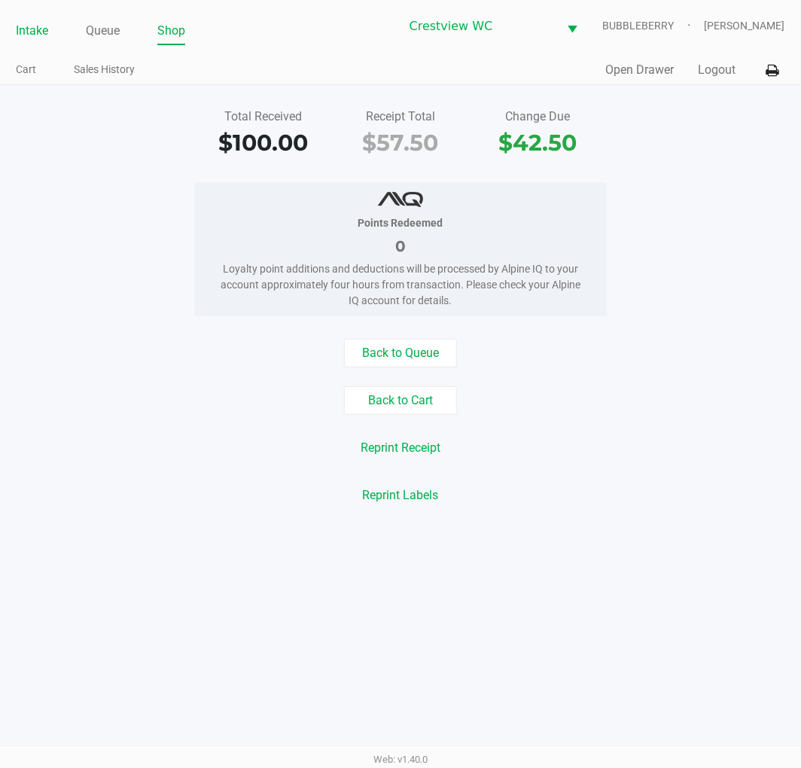
click at [26, 34] on link "Intake" at bounding box center [32, 30] width 32 height 21
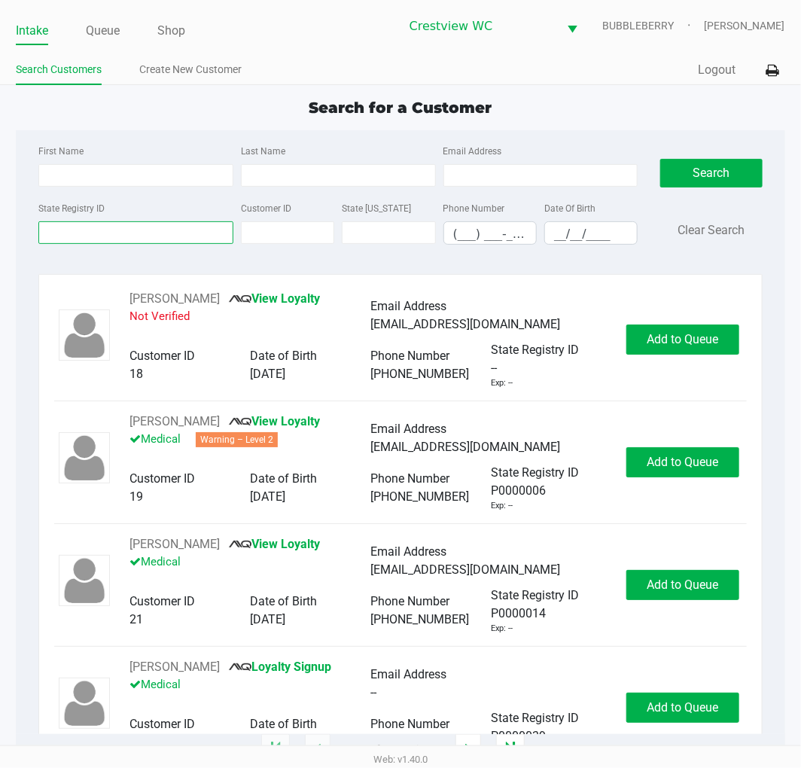
click at [70, 237] on input "State Registry ID" at bounding box center [135, 232] width 195 height 23
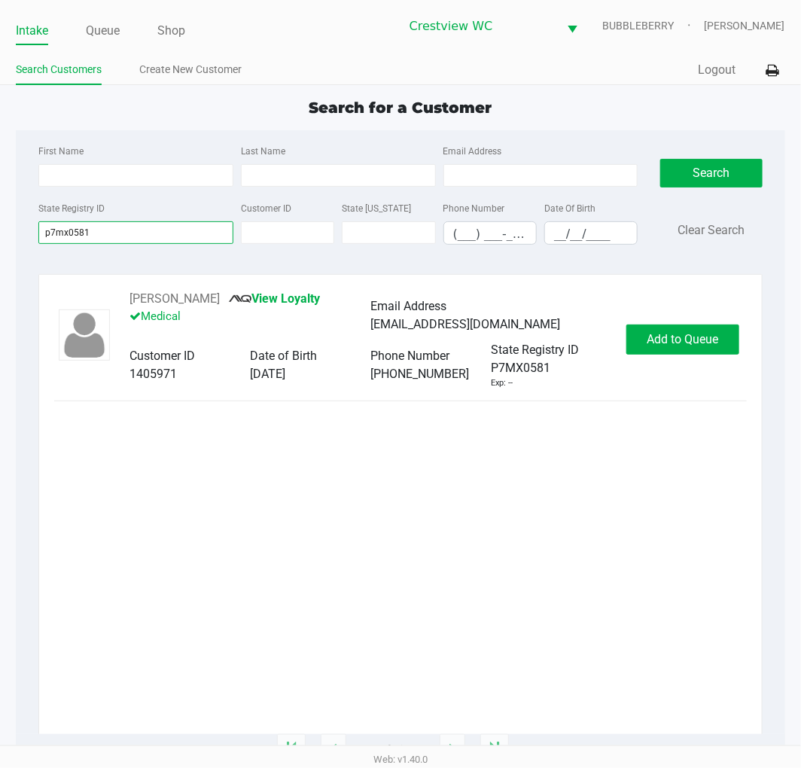
type input "p7mx0581"
click at [674, 336] on span "Add to Queue" at bounding box center [683, 339] width 72 height 14
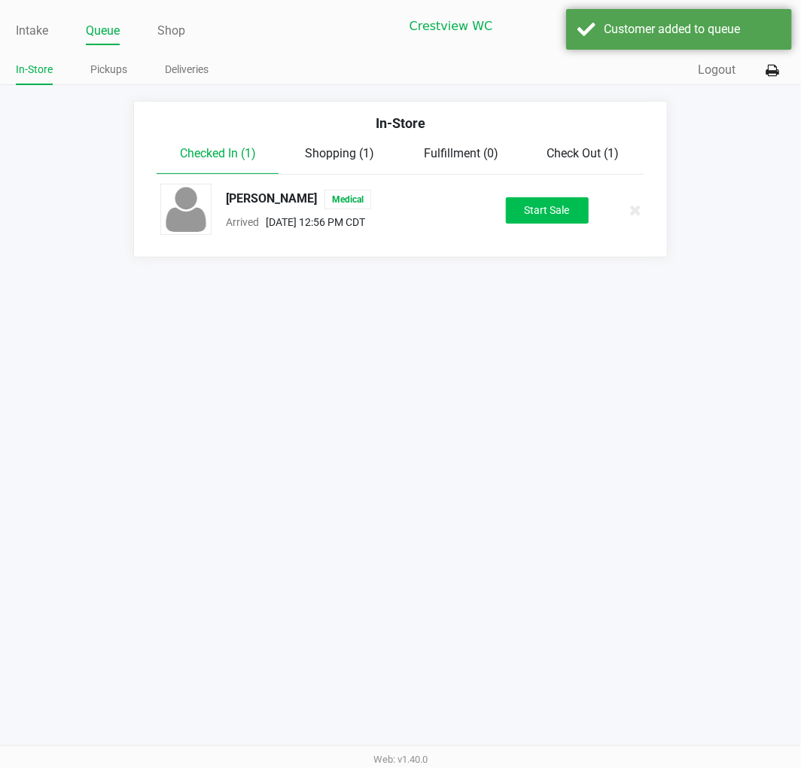
click at [544, 211] on button "Start Sale" at bounding box center [547, 210] width 83 height 26
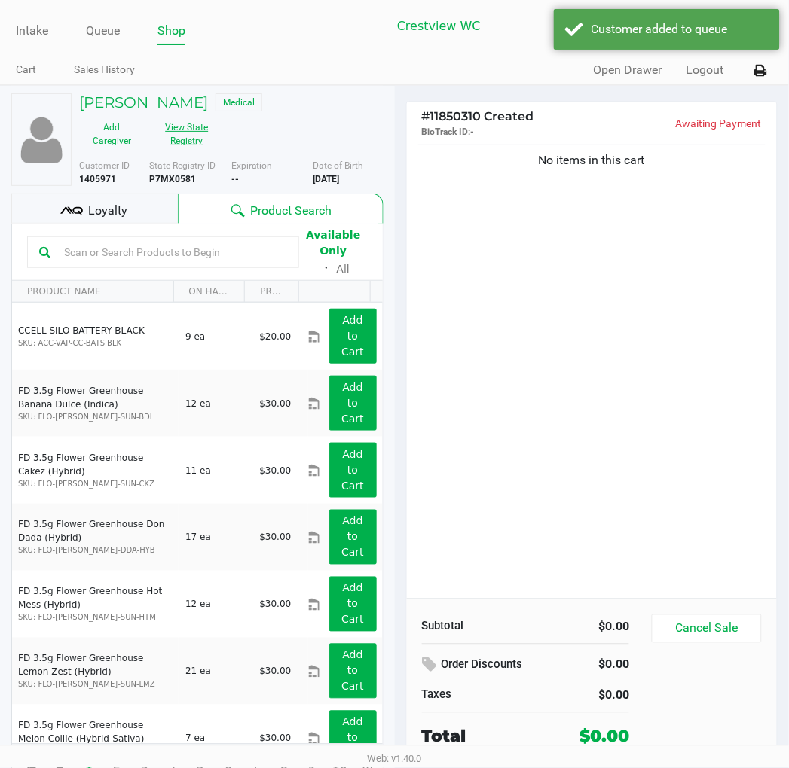
click at [191, 131] on button "View State Registry" at bounding box center [182, 134] width 75 height 38
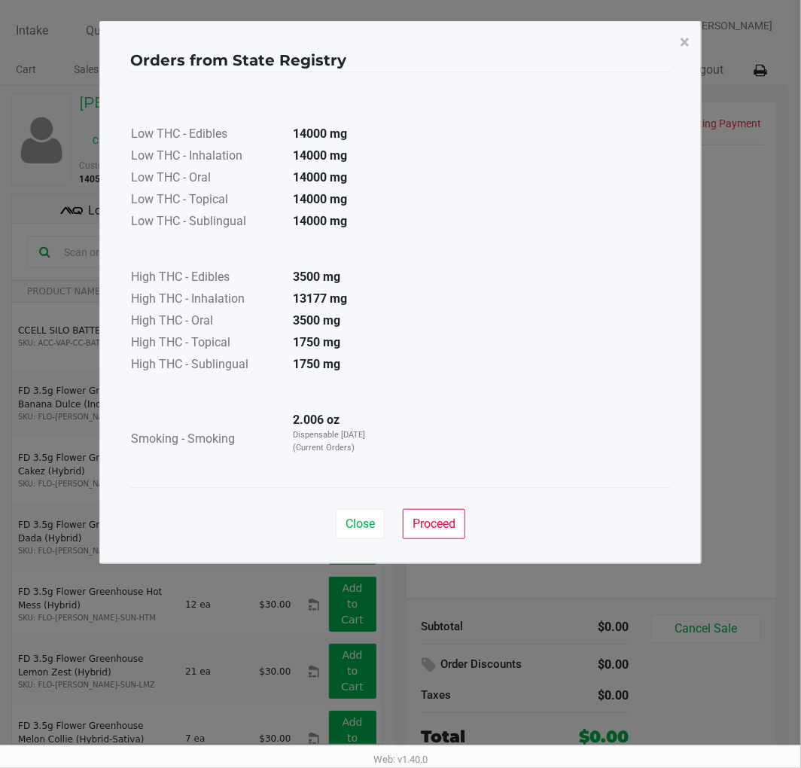
click at [432, 522] on span "Proceed" at bounding box center [434, 524] width 43 height 14
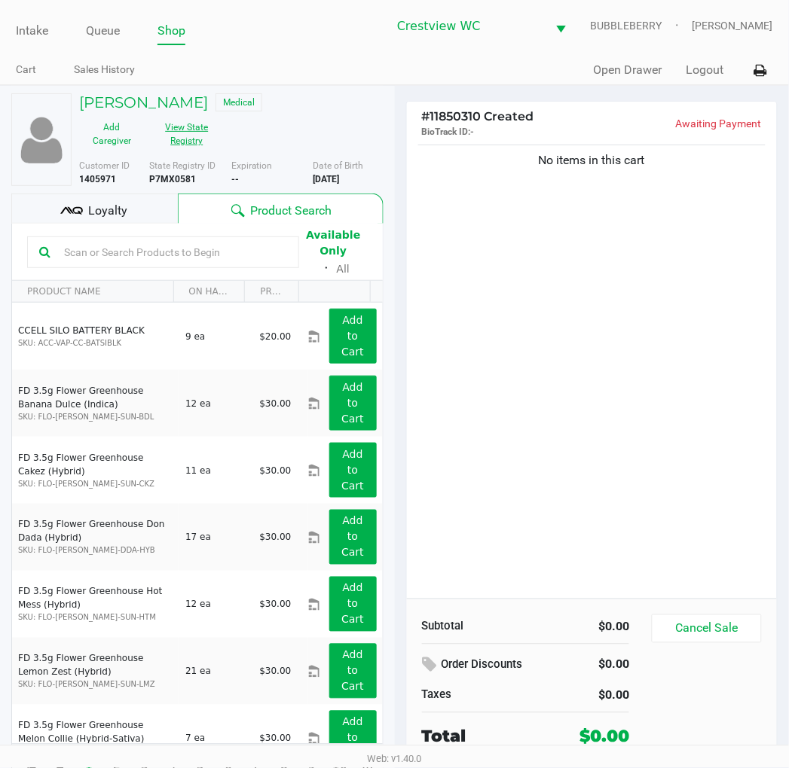
scroll to position [28, 0]
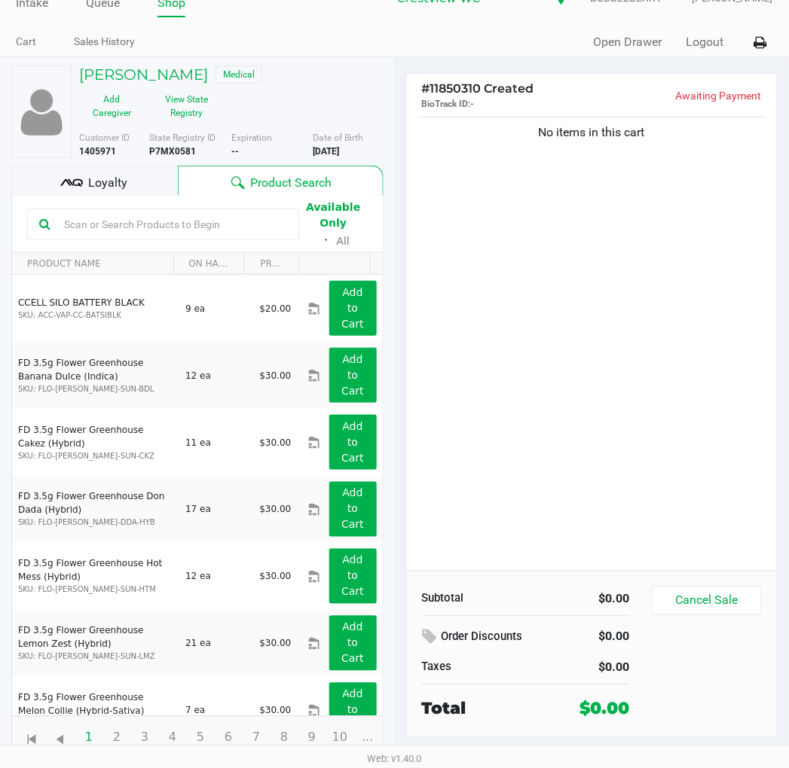
click at [548, 356] on div "No items in this cart" at bounding box center [592, 342] width 371 height 457
click at [614, 419] on div "No items in this cart" at bounding box center [592, 342] width 371 height 457
click at [623, 371] on div at bounding box center [394, 382] width 789 height 498
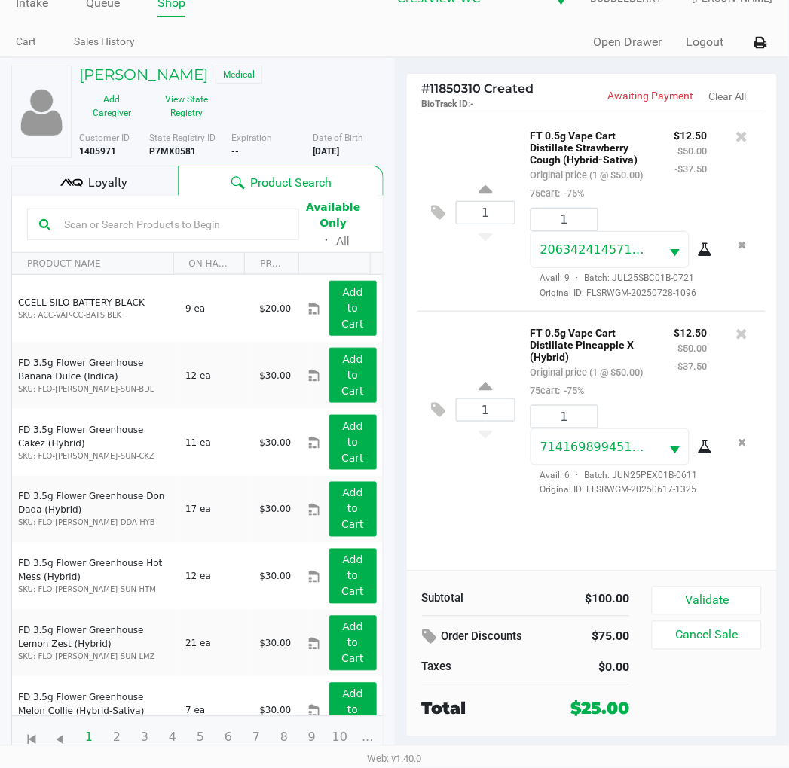
click at [444, 517] on div "1 FT 0.5g Vape Cart Distillate Strawberry Cough (Hybrid-Sativa) Original price …" at bounding box center [592, 342] width 371 height 457
click at [454, 291] on div "1 FT 0.5g Vape Cart Distillate Strawberry Cough (Hybrid-Sativa) Original price …" at bounding box center [592, 212] width 348 height 197
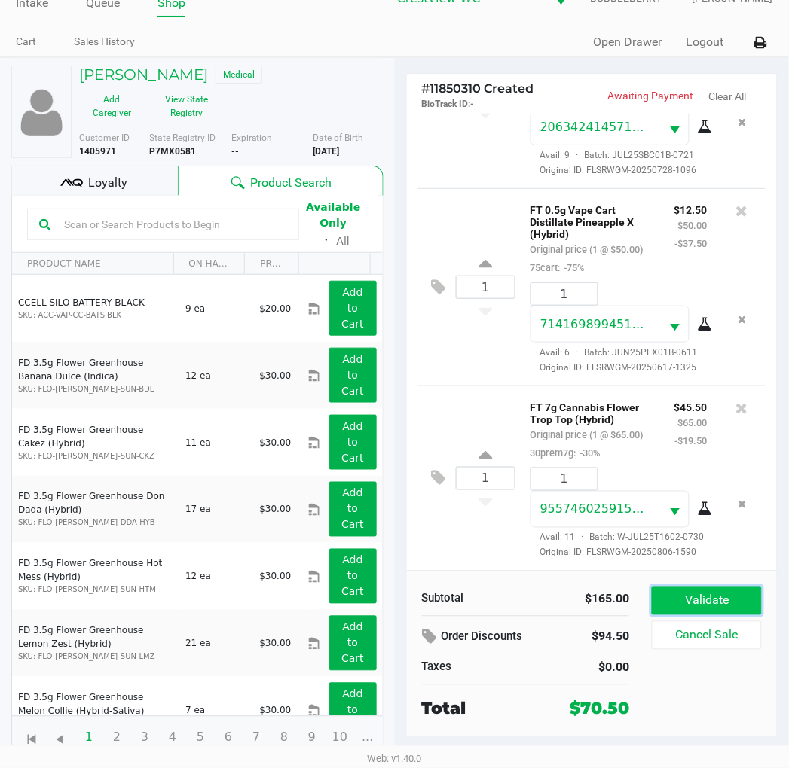
click at [731, 593] on button "Validate" at bounding box center [705, 601] width 109 height 29
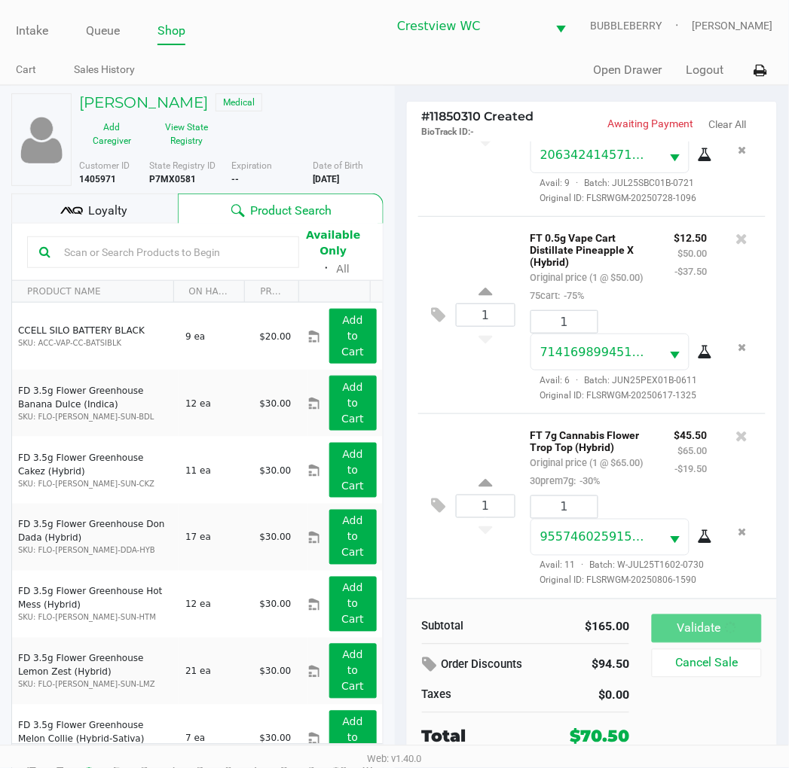
scroll to position [236, 0]
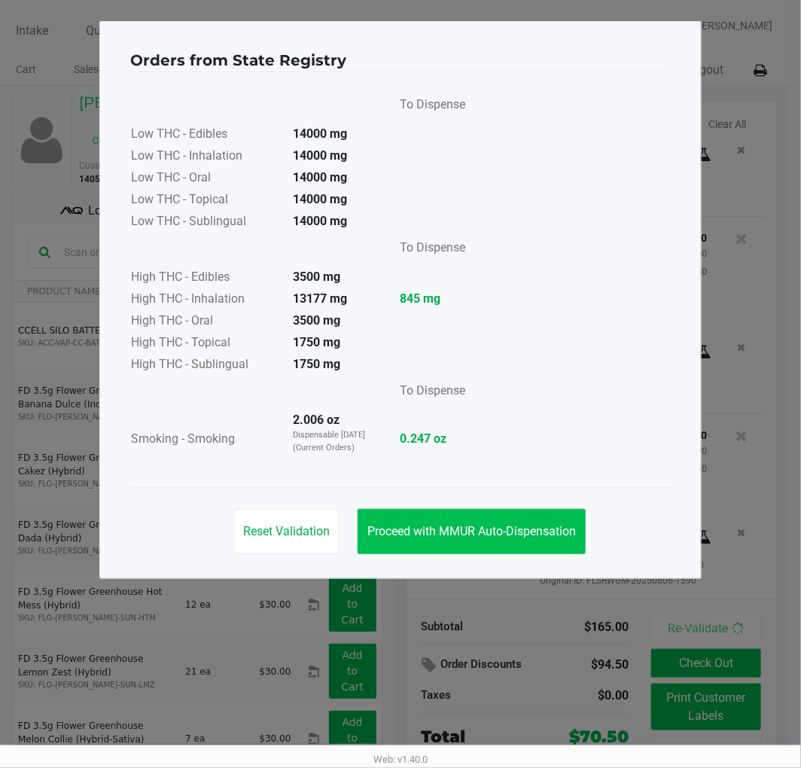
click at [517, 517] on button "Proceed with MMUR Auto-Dispensation" at bounding box center [472, 531] width 228 height 45
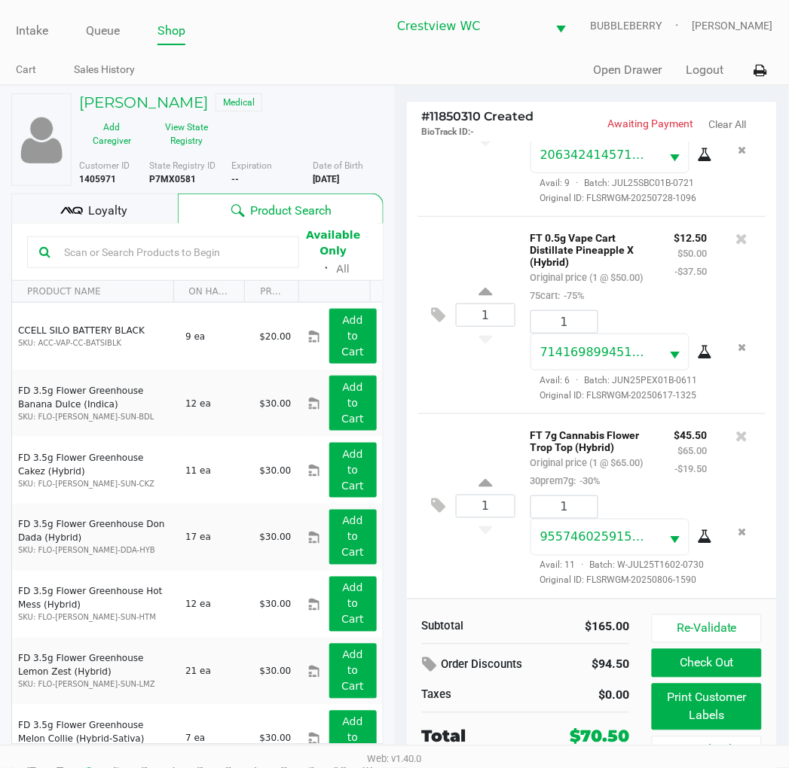
scroll to position [28, 0]
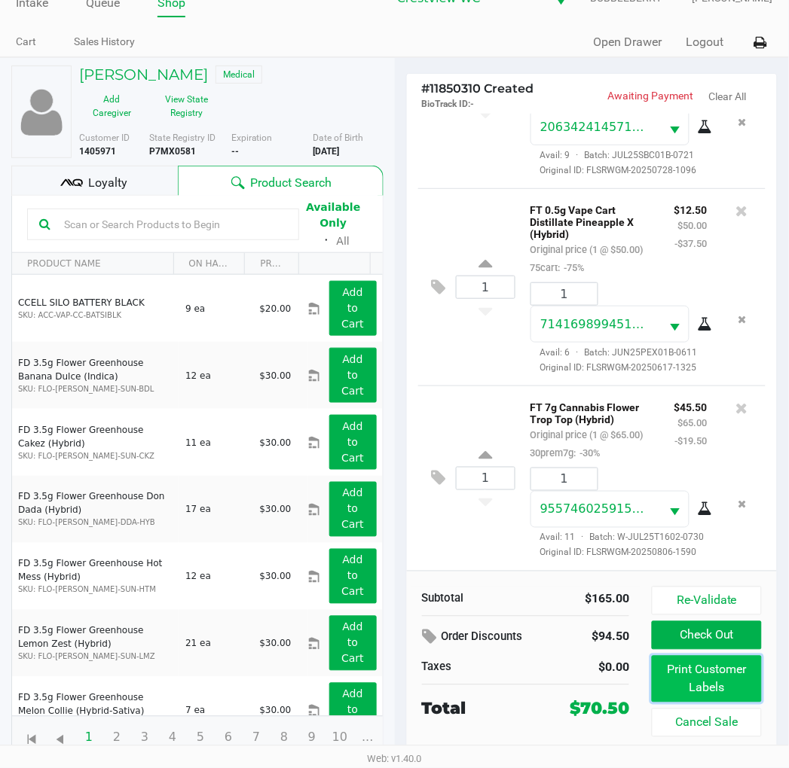
click at [755, 676] on button "Print Customer Labels" at bounding box center [705, 679] width 109 height 47
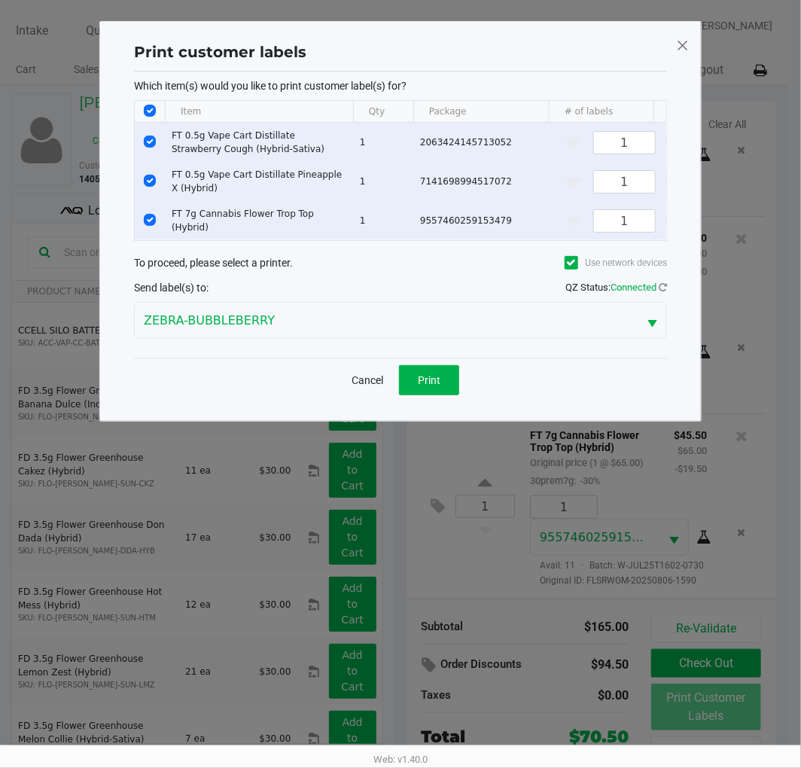
click at [423, 395] on button "Print" at bounding box center [429, 380] width 60 height 30
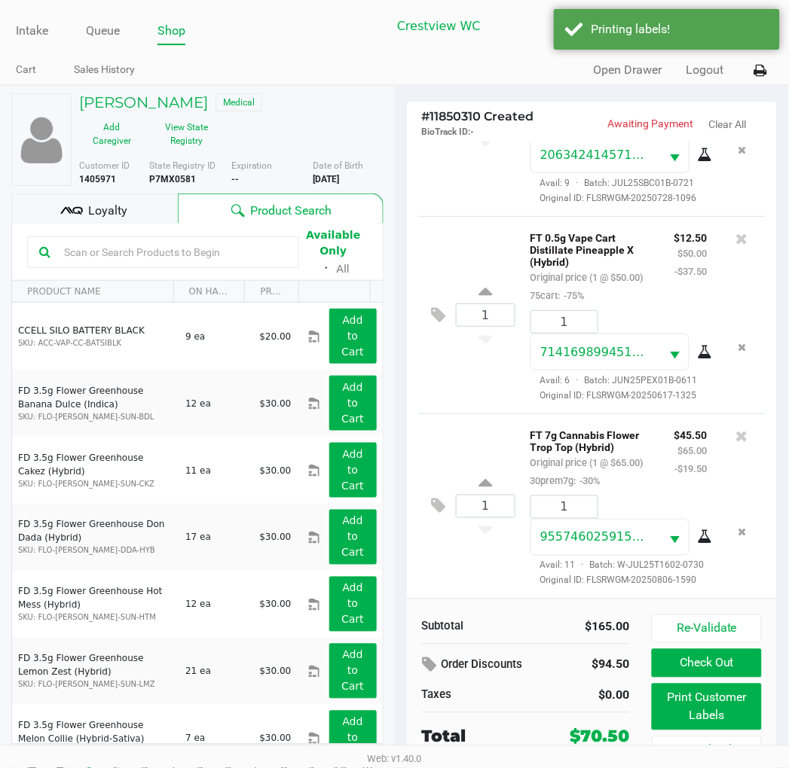
scroll to position [28, 0]
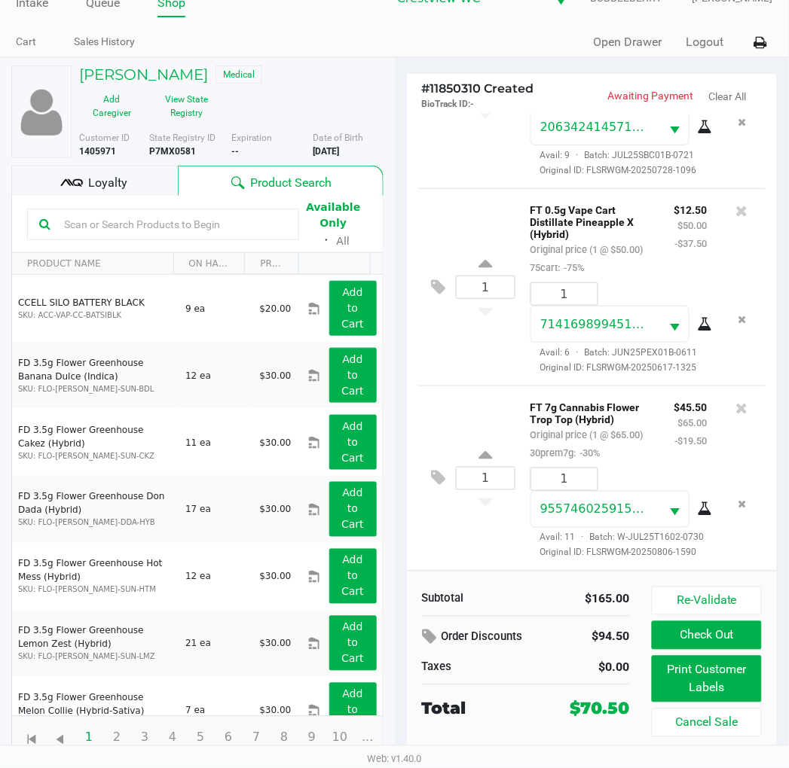
click at [477, 188] on div "1 FT 0.5g Vape Cart Distillate Pineapple X (Hybrid) Original price (1 @ $50.00)…" at bounding box center [592, 286] width 348 height 197
click at [131, 179] on div "Loyalty" at bounding box center [94, 181] width 166 height 30
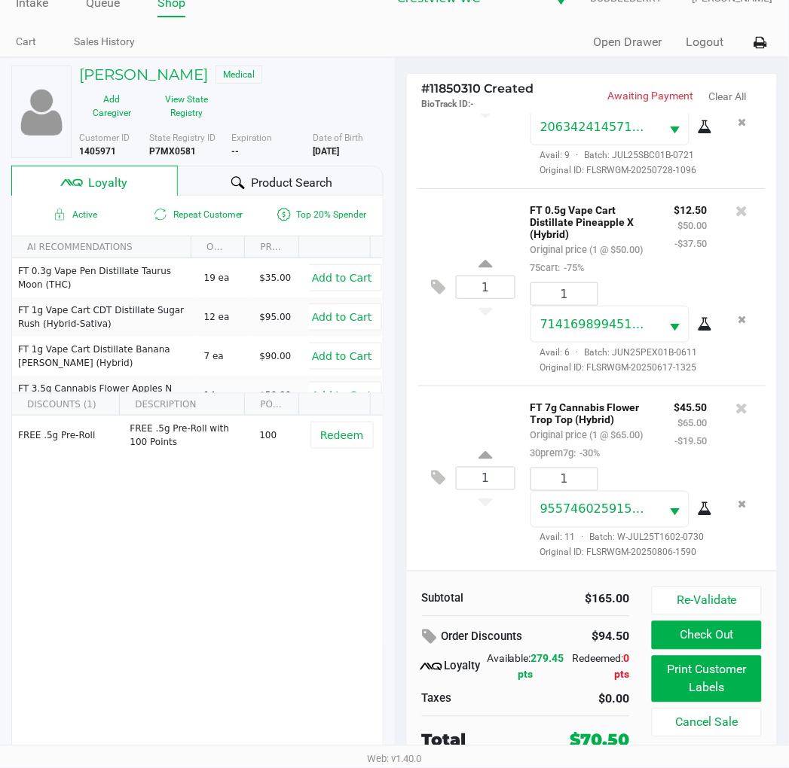
click at [737, 637] on button "Check Out" at bounding box center [705, 635] width 109 height 29
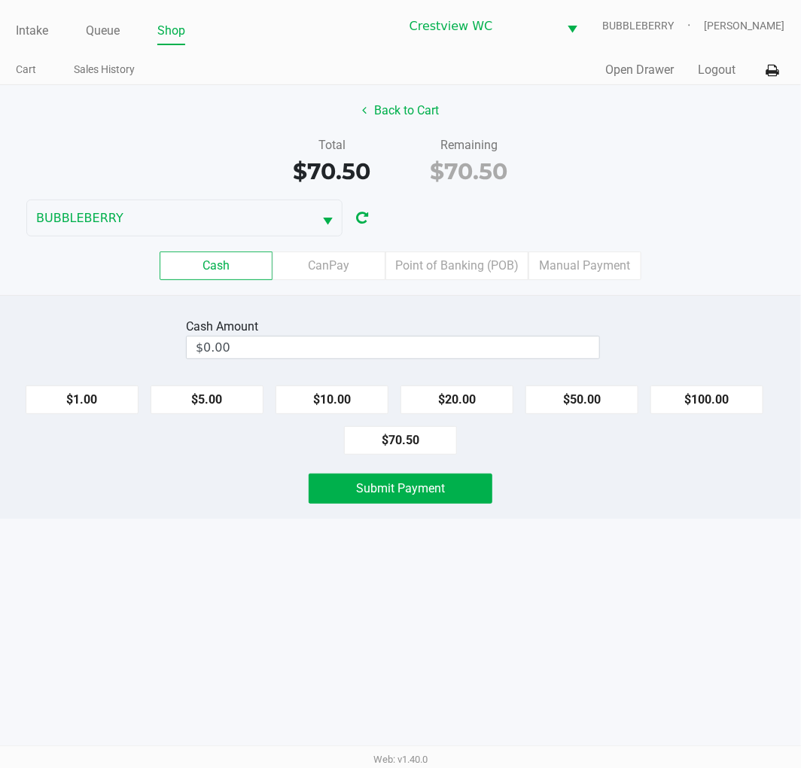
click at [486, 267] on label "Point of Banking (POB)" at bounding box center [457, 266] width 143 height 29
click at [0, 0] on 7 "Point of Banking (POB)" at bounding box center [0, 0] width 0 height 0
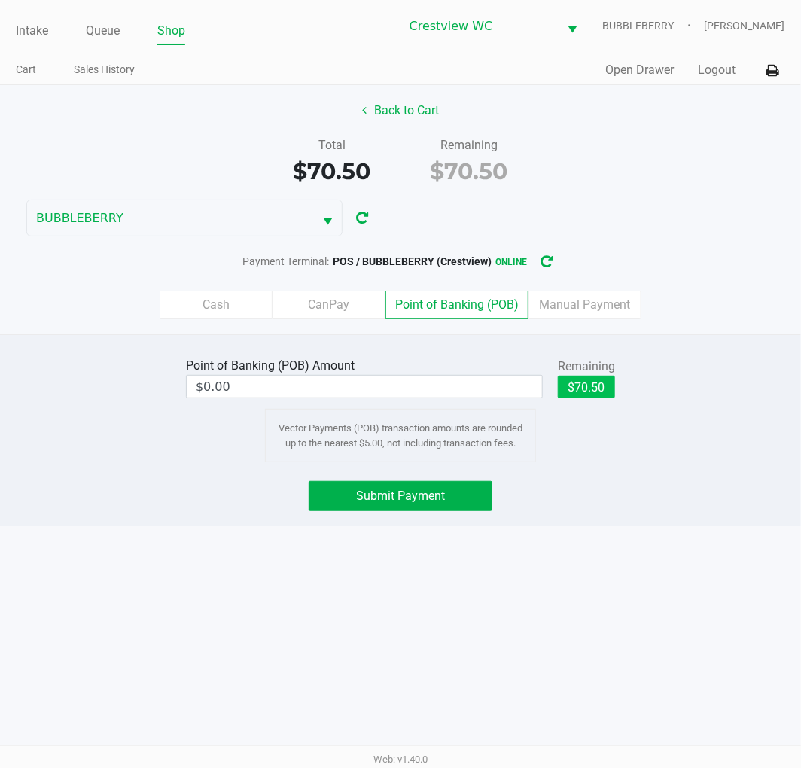
click at [595, 389] on button "$70.50" at bounding box center [586, 387] width 57 height 23
type input "$70.50"
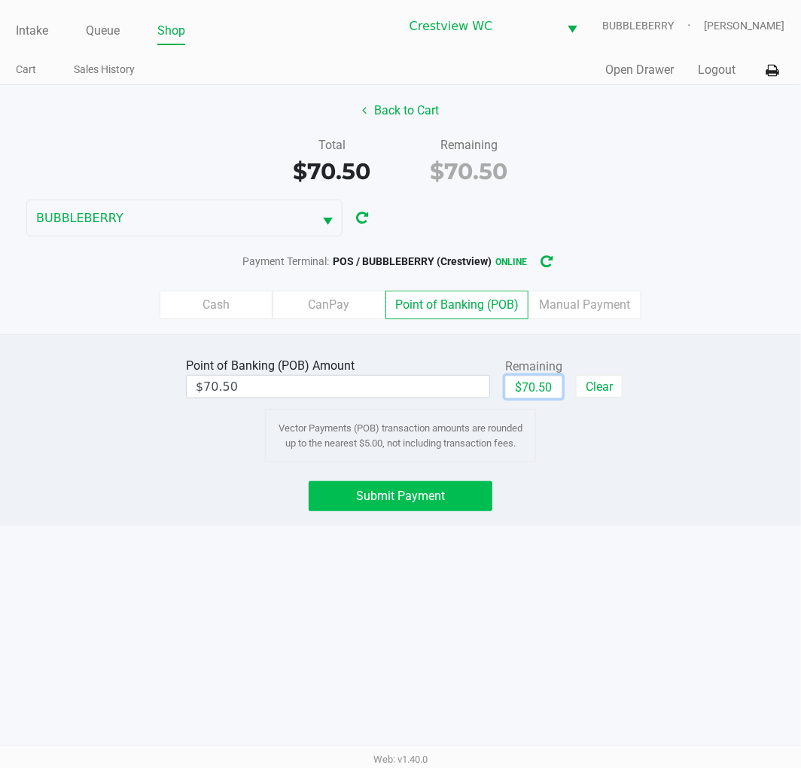
click at [461, 487] on button "Submit Payment" at bounding box center [401, 496] width 184 height 30
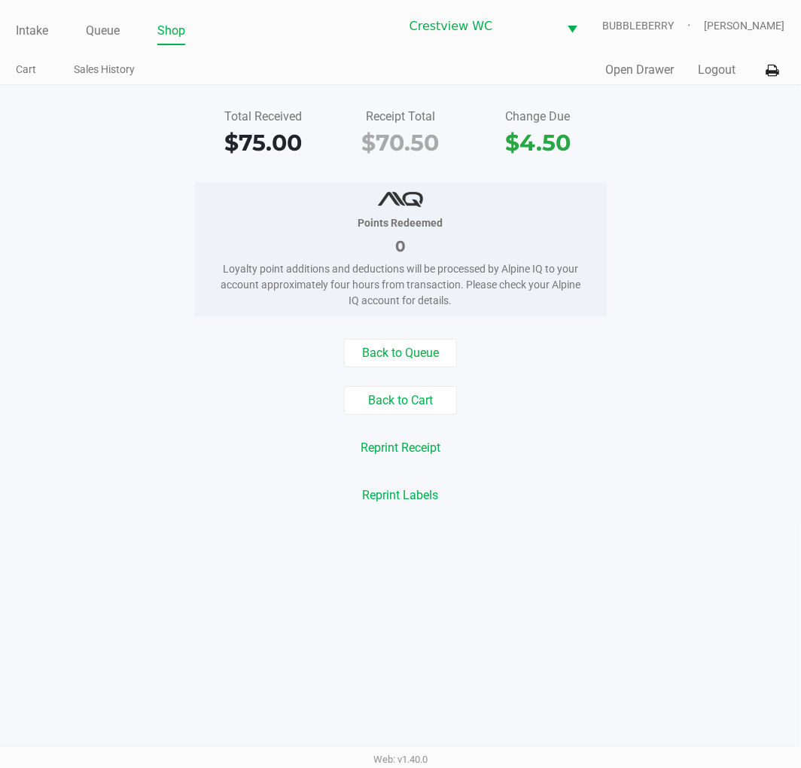
click at [30, 30] on link "Intake" at bounding box center [32, 30] width 32 height 21
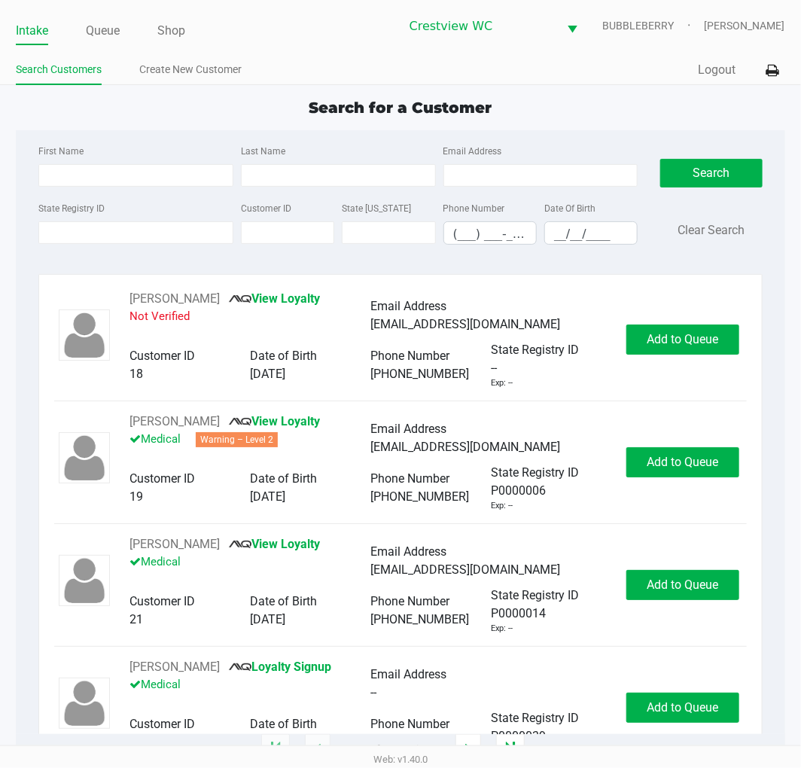
click at [100, 261] on div "First Name Last Name Email Address State Registry ID Customer ID State ID Phone…" at bounding box center [400, 199] width 746 height 138
click at [66, 234] on input "State Registry ID" at bounding box center [135, 232] width 195 height 23
click at [272, 174] on input "Last Name" at bounding box center [338, 175] width 195 height 23
type input "johnson"
click at [558, 235] on input "__/__/____" at bounding box center [591, 233] width 92 height 23
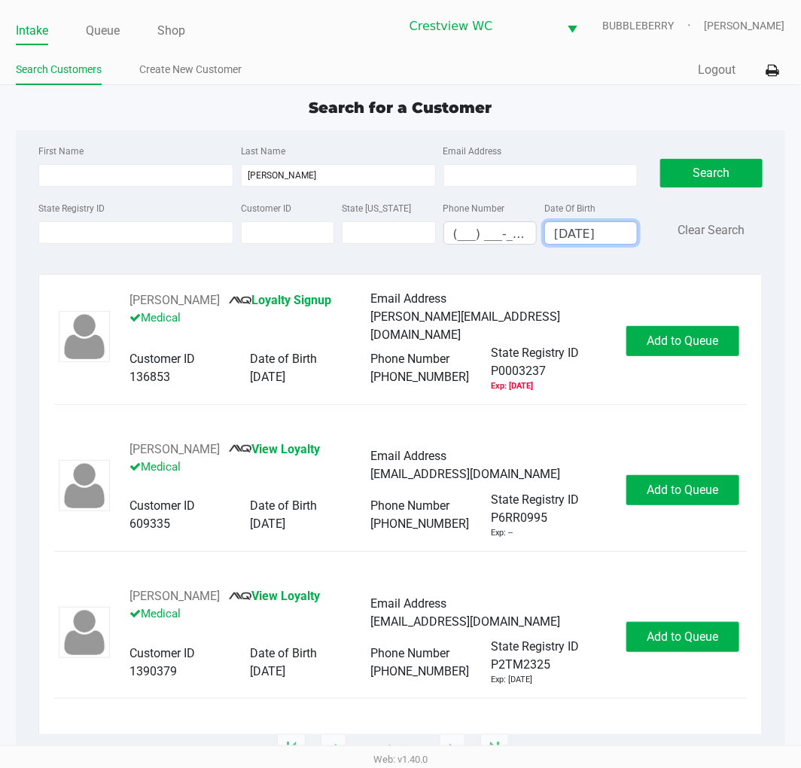
type input "03/25/1980"
click at [689, 648] on button "Add to Queue" at bounding box center [683, 637] width 113 height 30
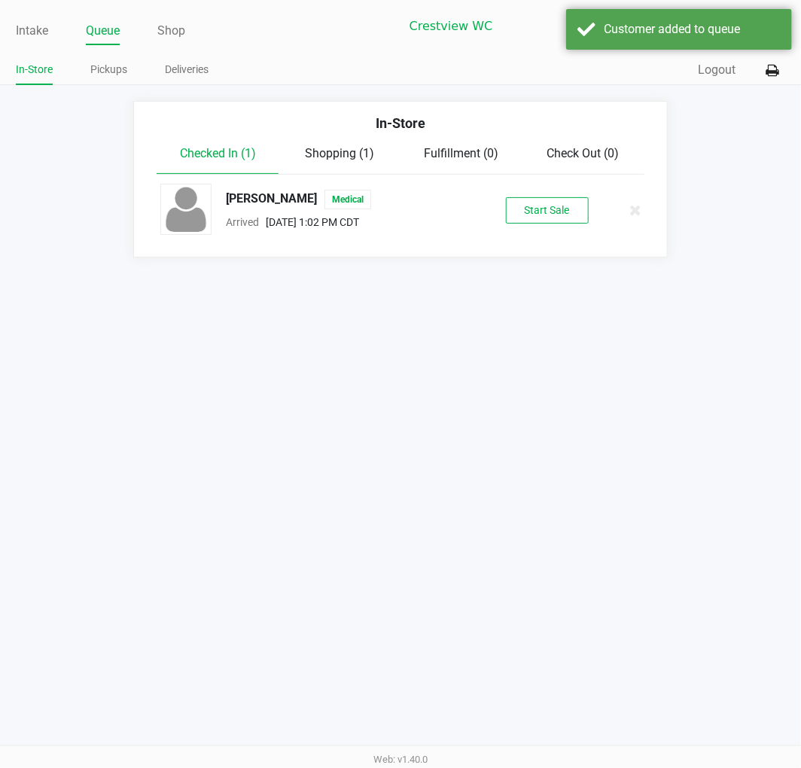
click at [570, 219] on button "Start Sale" at bounding box center [547, 210] width 83 height 26
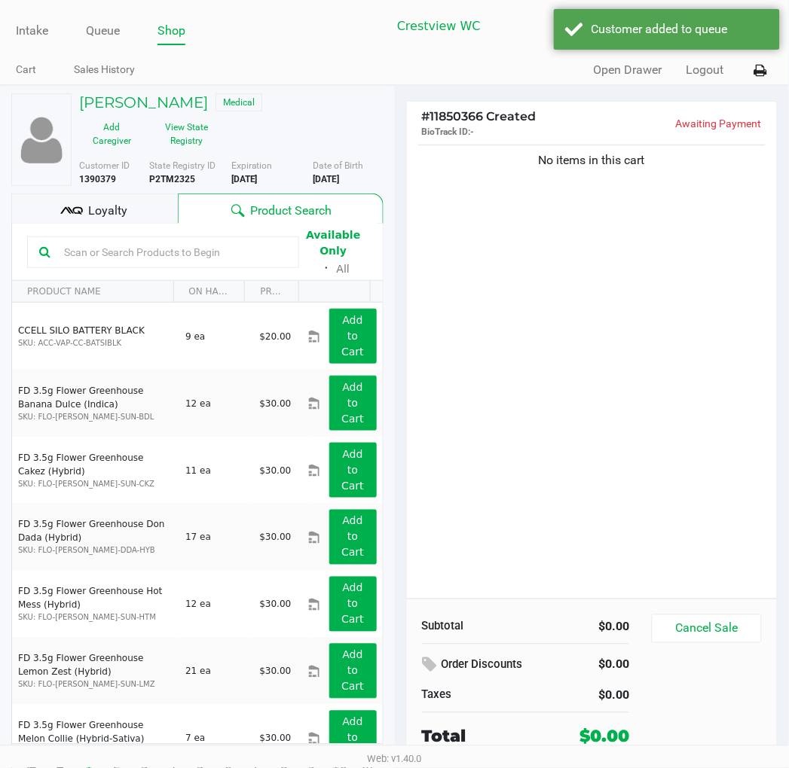
click at [590, 310] on div "No items in this cart" at bounding box center [592, 370] width 371 height 457
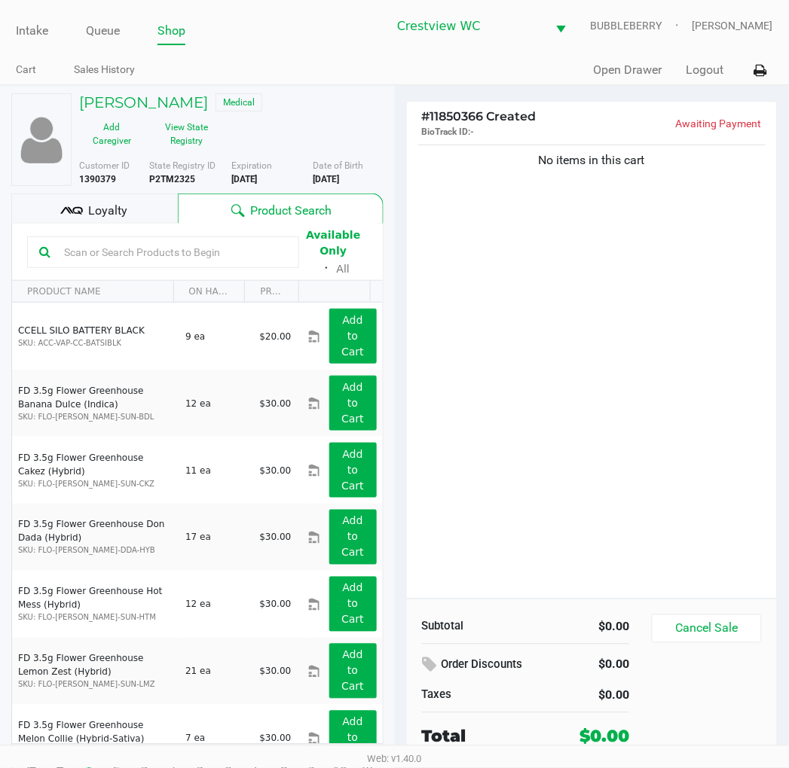
click at [576, 371] on div "No items in this cart" at bounding box center [592, 370] width 371 height 457
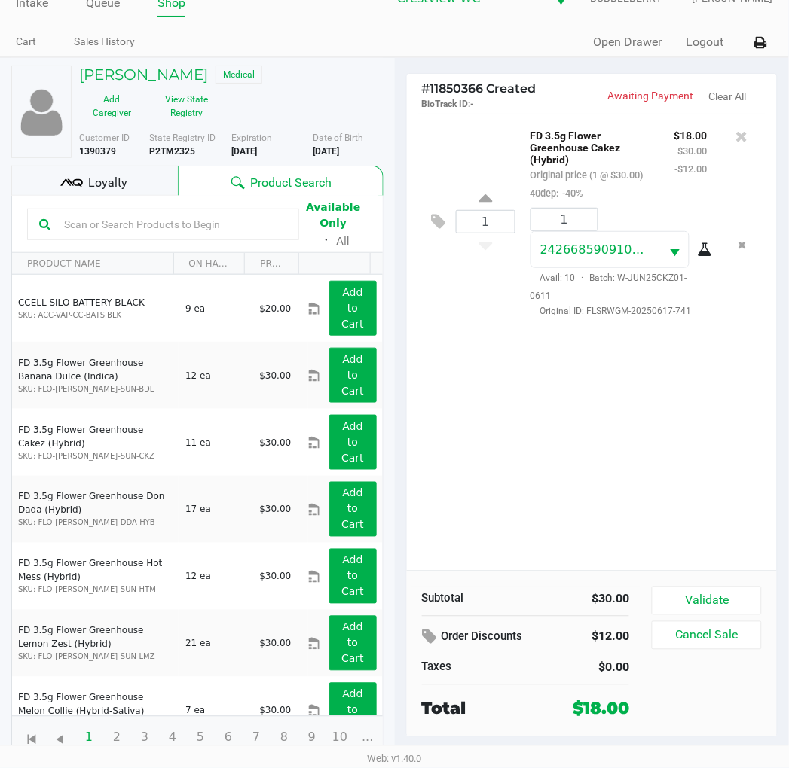
click at [740, 600] on button "Validate" at bounding box center [705, 601] width 109 height 29
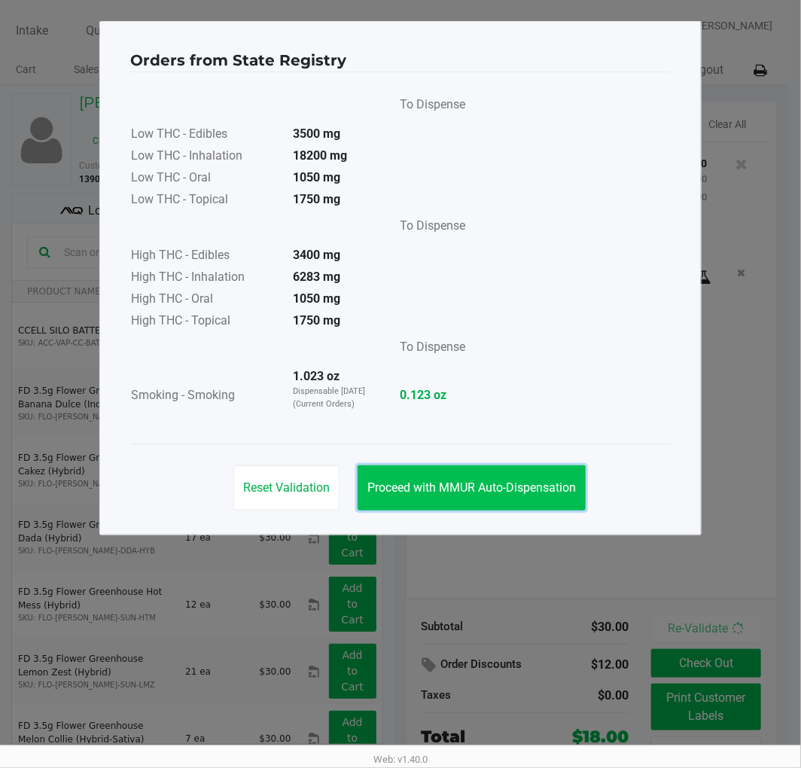
click at [538, 470] on button "Proceed with MMUR Auto-Dispensation" at bounding box center [472, 487] width 228 height 45
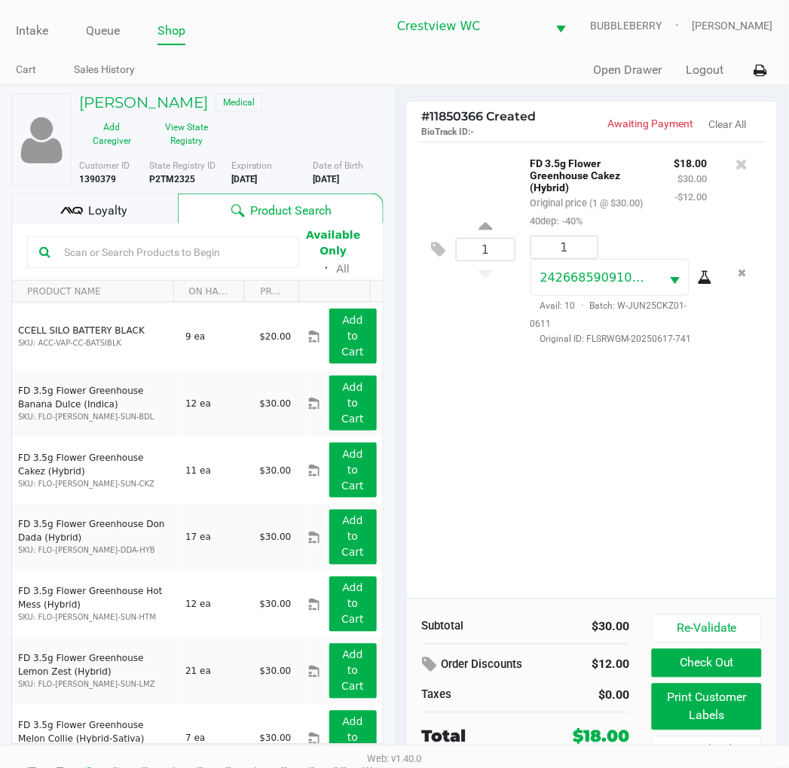
scroll to position [28, 0]
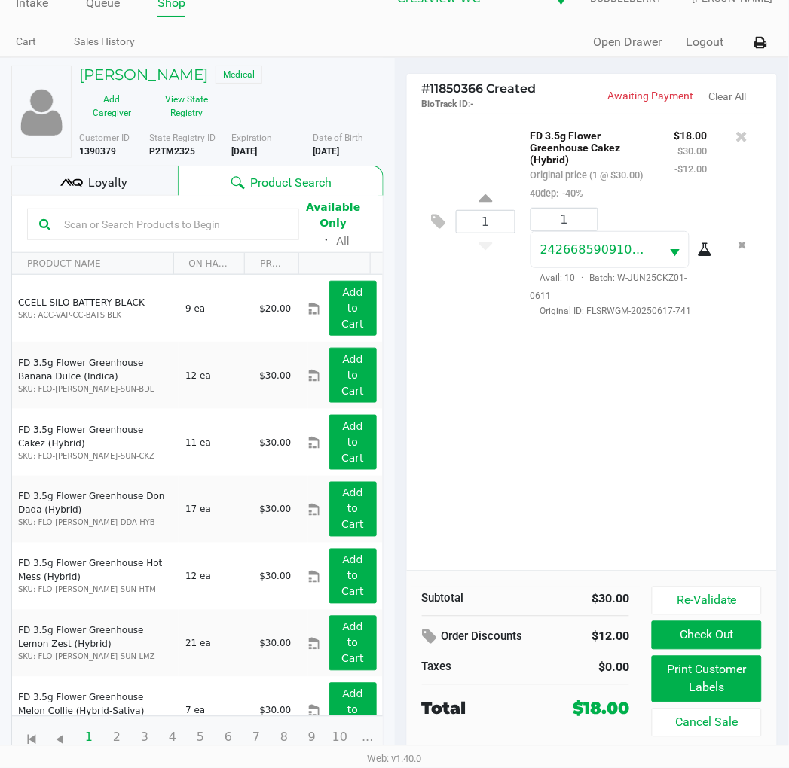
click at [728, 672] on button "Print Customer Labels" at bounding box center [705, 679] width 109 height 47
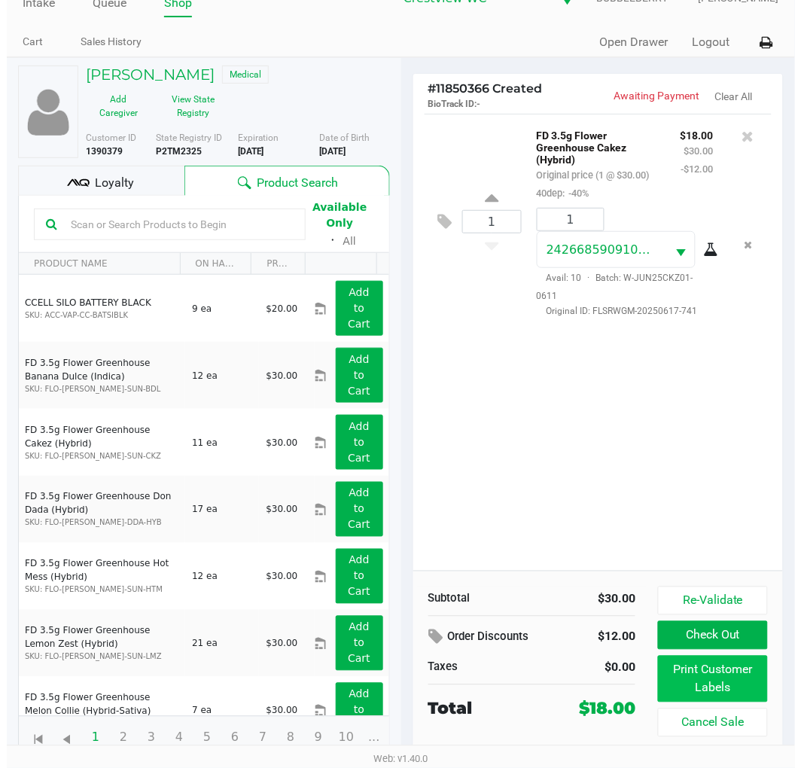
scroll to position [0, 0]
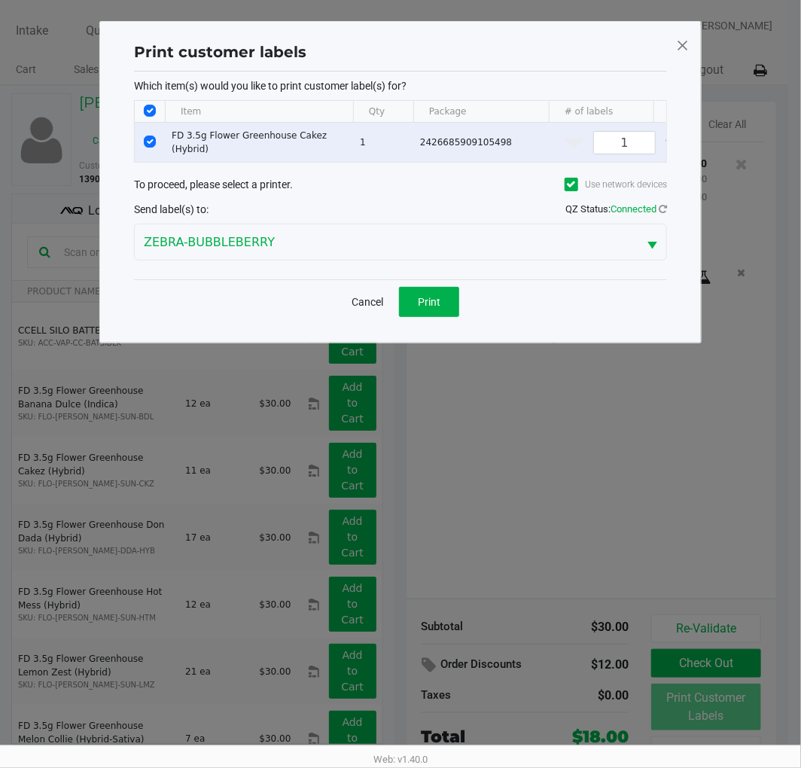
click at [426, 307] on span "Print" at bounding box center [429, 302] width 23 height 12
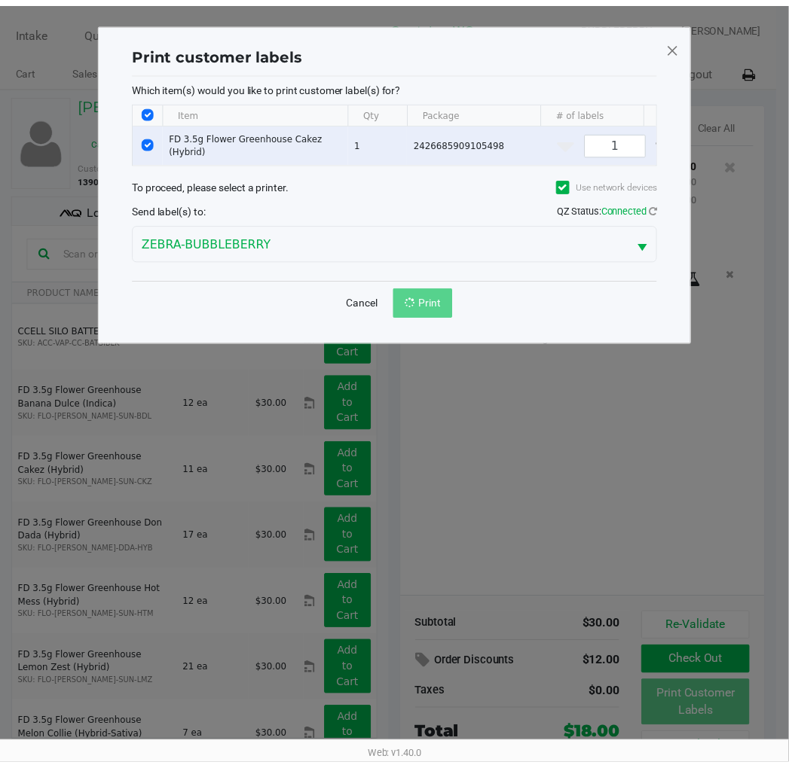
scroll to position [28, 0]
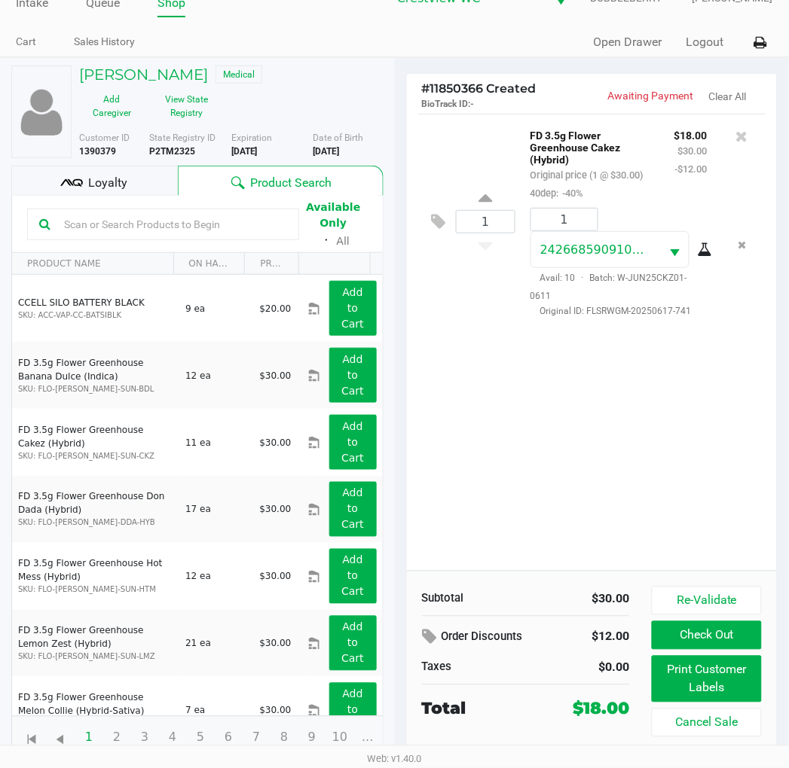
click at [615, 448] on div "1 FD 3.5g Flower Greenhouse Cakez (Hybrid) Original price (1 @ $30.00) 40dep: -…" at bounding box center [592, 342] width 371 height 457
click at [718, 396] on div "1 FD 3.5g Flower Greenhouse Cakez (Hybrid) Original price (1 @ $30.00) 40dep: -…" at bounding box center [592, 342] width 371 height 457
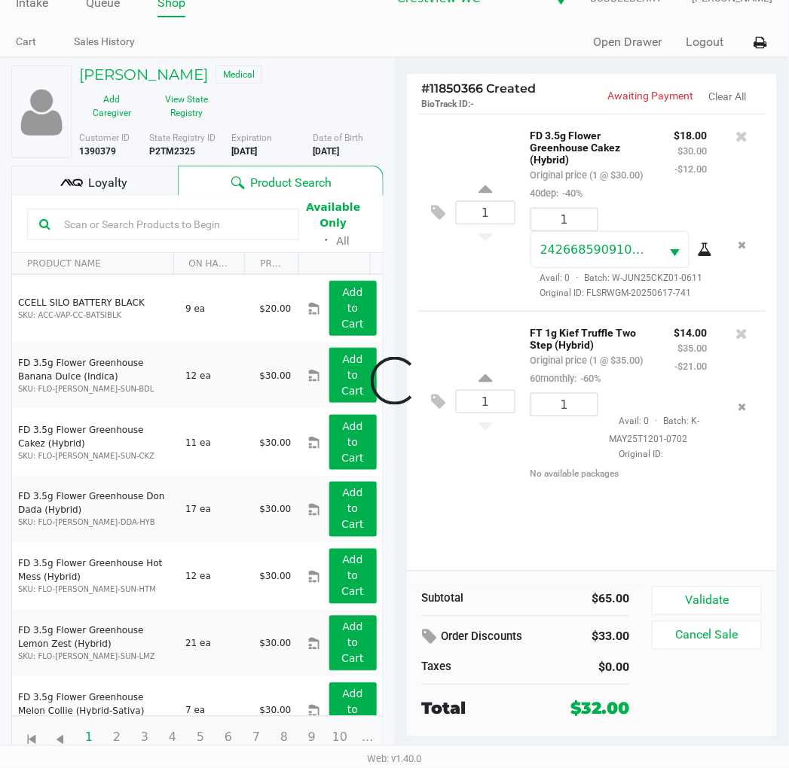
click at [749, 601] on div at bounding box center [394, 382] width 789 height 498
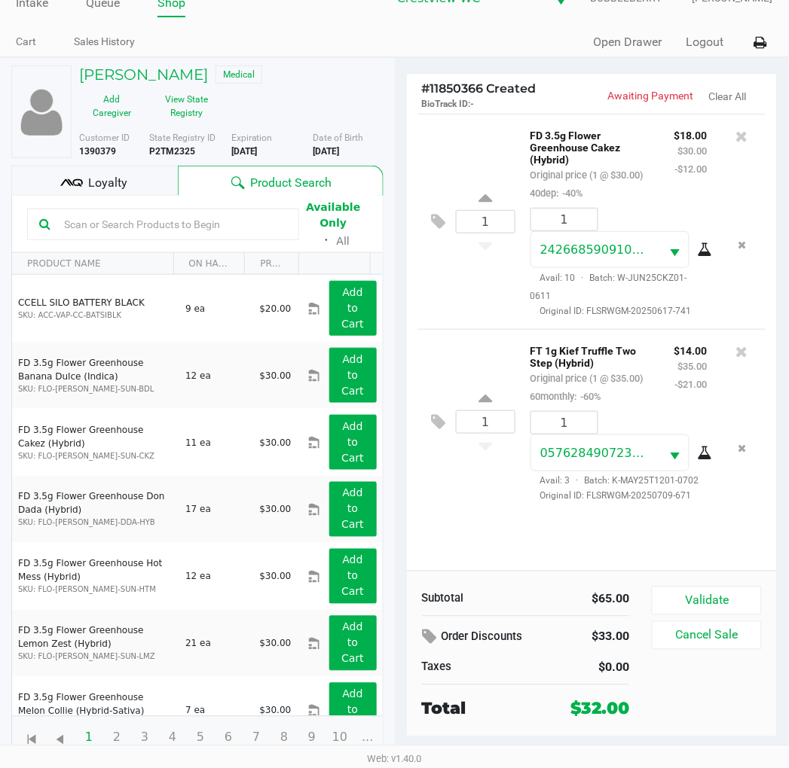
click at [725, 600] on button "Validate" at bounding box center [705, 601] width 109 height 29
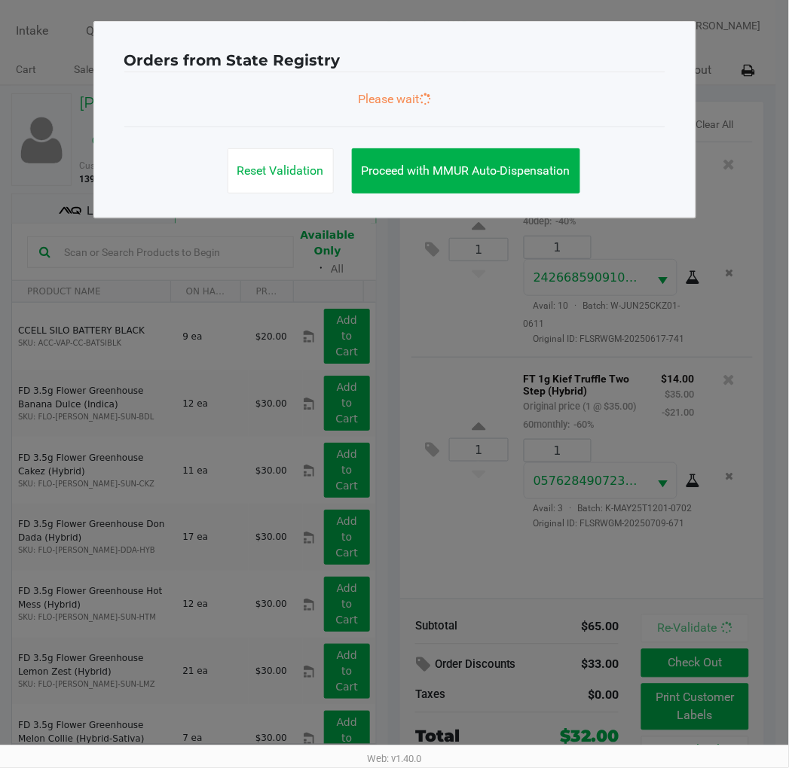
scroll to position [0, 0]
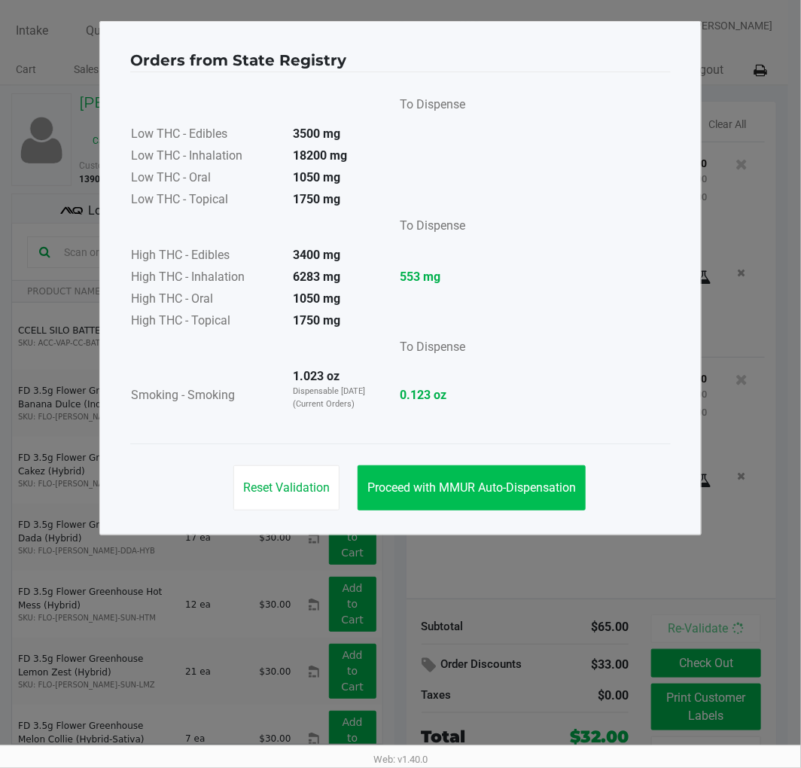
click at [522, 487] on span "Proceed with MMUR Auto-Dispensation" at bounding box center [472, 488] width 209 height 14
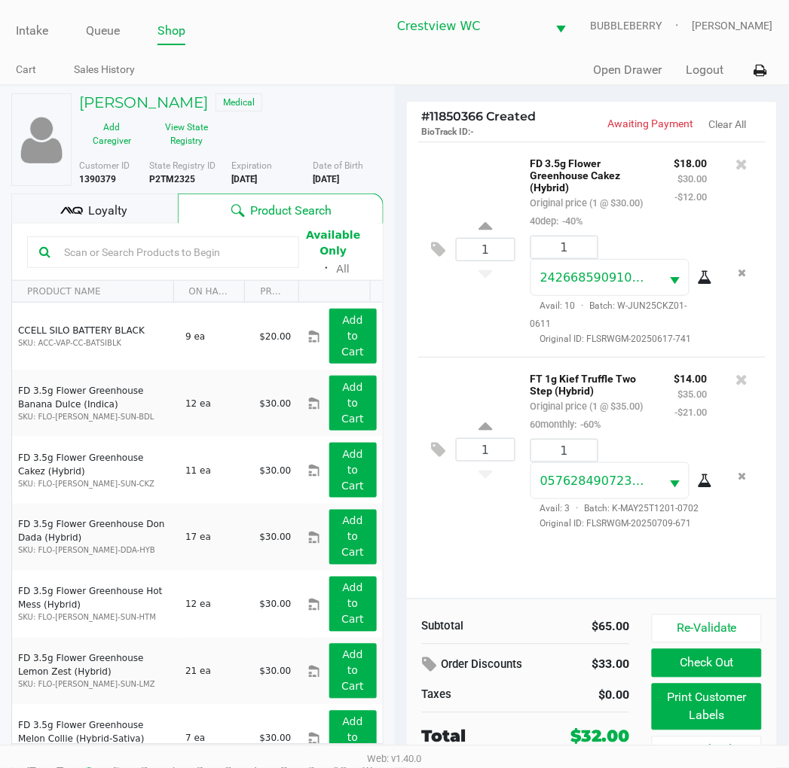
scroll to position [28, 0]
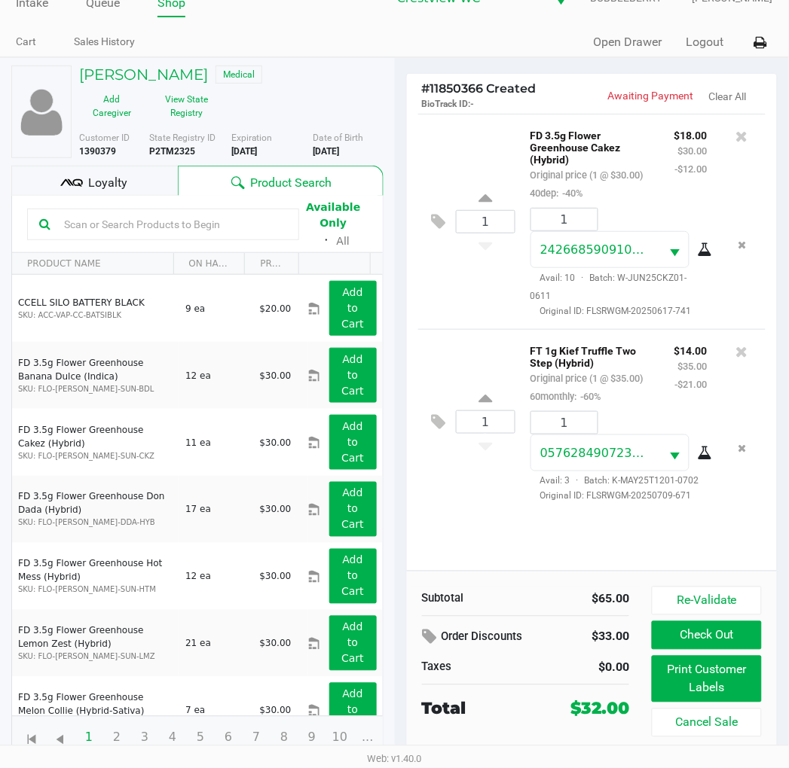
click at [742, 667] on button "Print Customer Labels" at bounding box center [705, 679] width 109 height 47
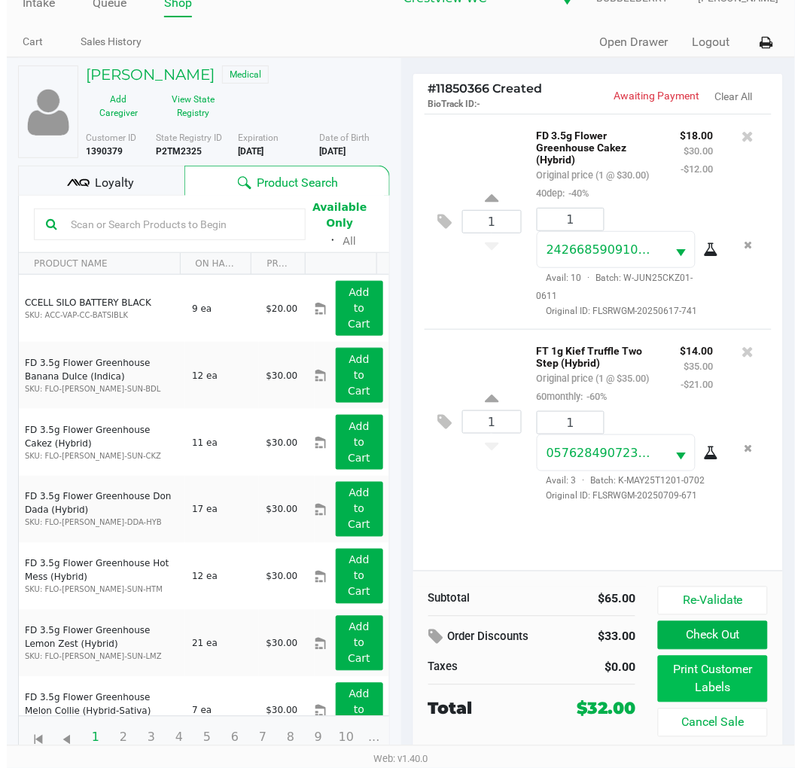
scroll to position [0, 0]
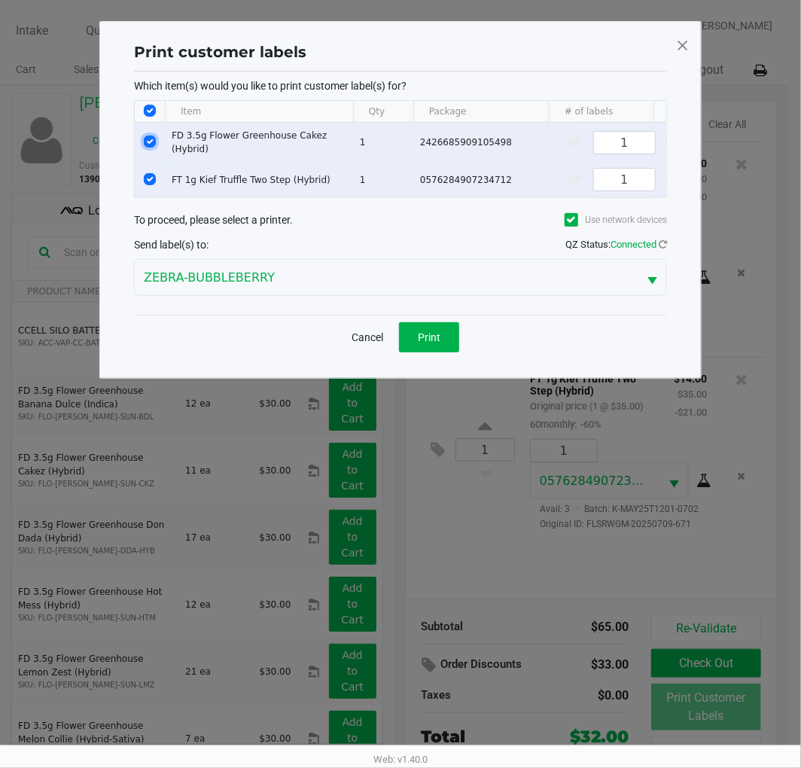
click at [147, 139] on input "Select Row" at bounding box center [150, 142] width 12 height 12
checkbox input "false"
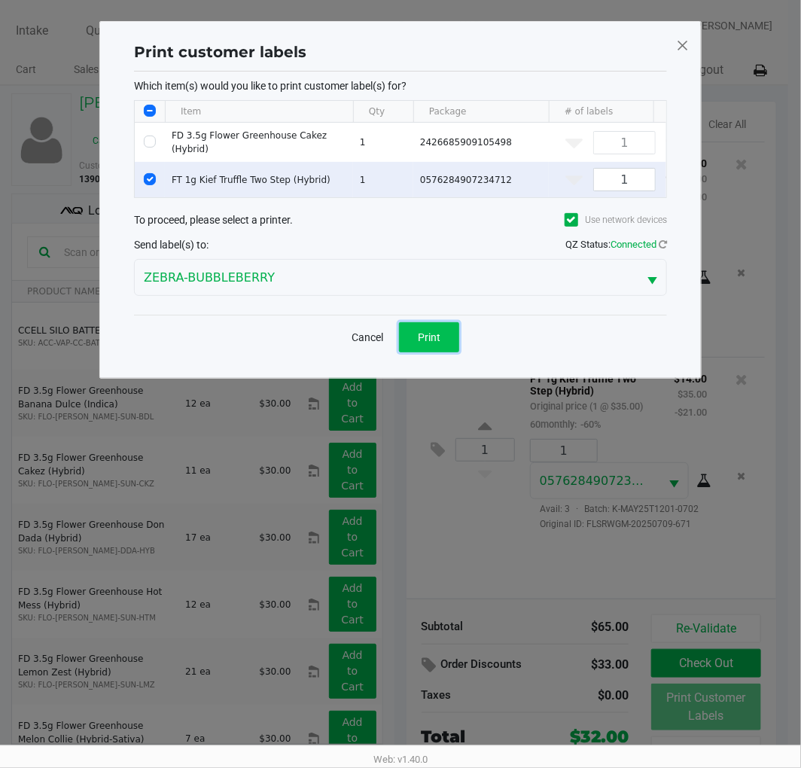
click at [434, 352] on button "Print" at bounding box center [429, 337] width 60 height 30
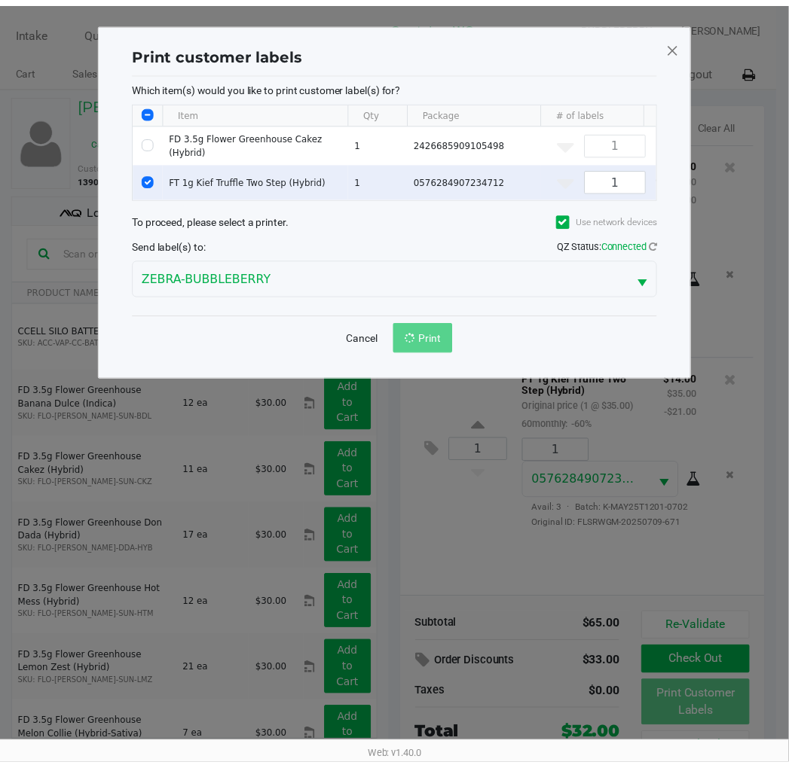
scroll to position [28, 0]
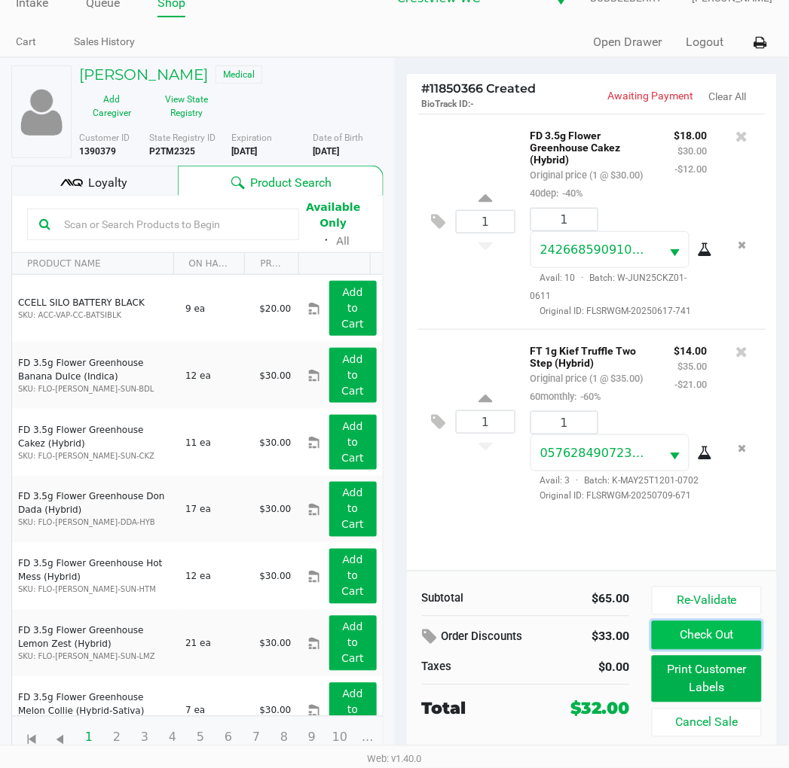
click at [746, 640] on button "Check Out" at bounding box center [705, 635] width 109 height 29
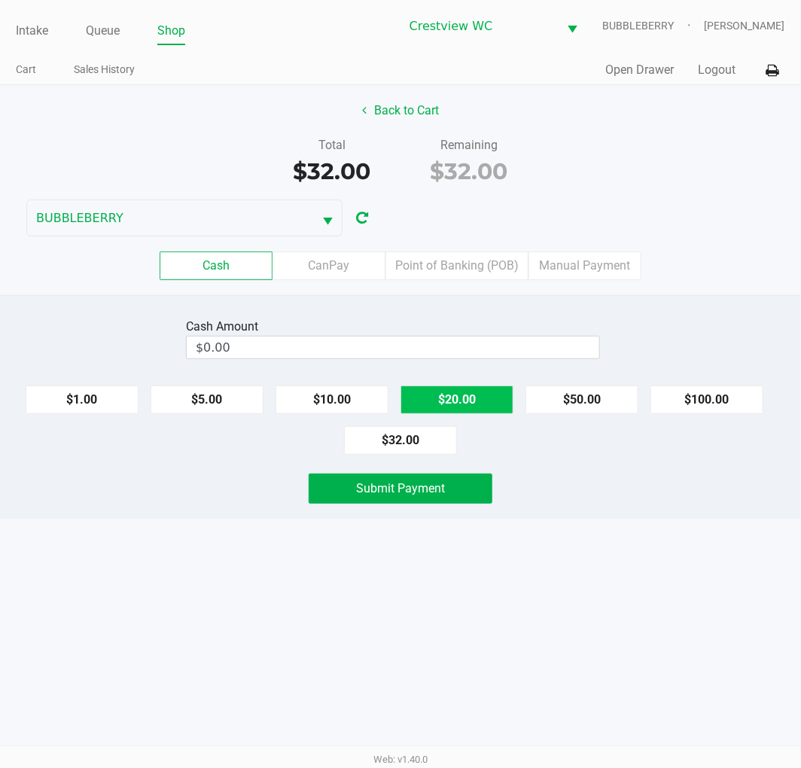
click at [485, 410] on button "$20.00" at bounding box center [457, 400] width 113 height 29
click at [494, 392] on button "$20.00" at bounding box center [457, 400] width 113 height 29
type input "$40.00"
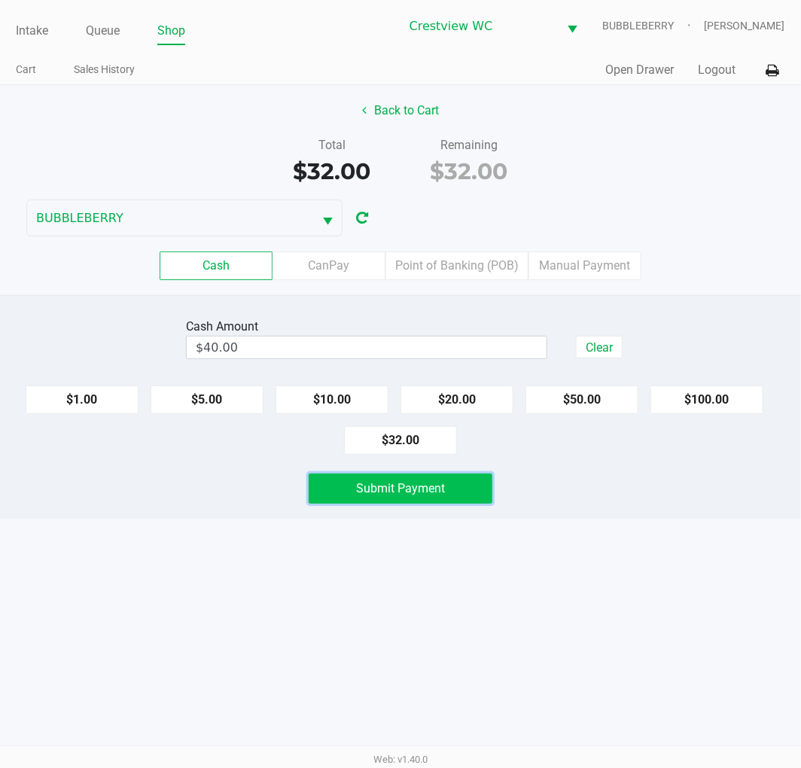
click at [465, 502] on button "Submit Payment" at bounding box center [401, 489] width 184 height 30
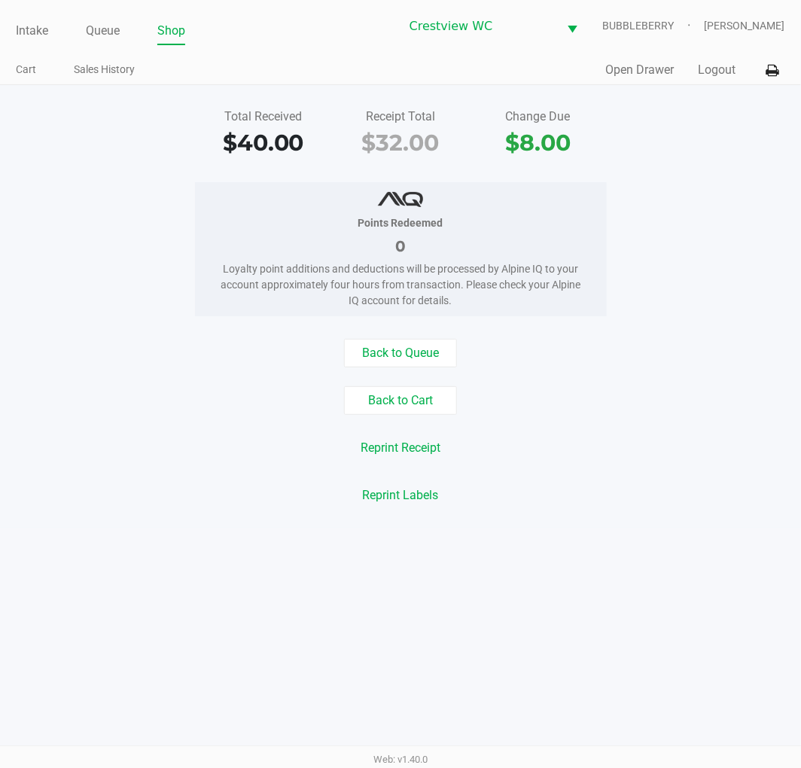
click at [35, 27] on link "Intake" at bounding box center [32, 30] width 32 height 21
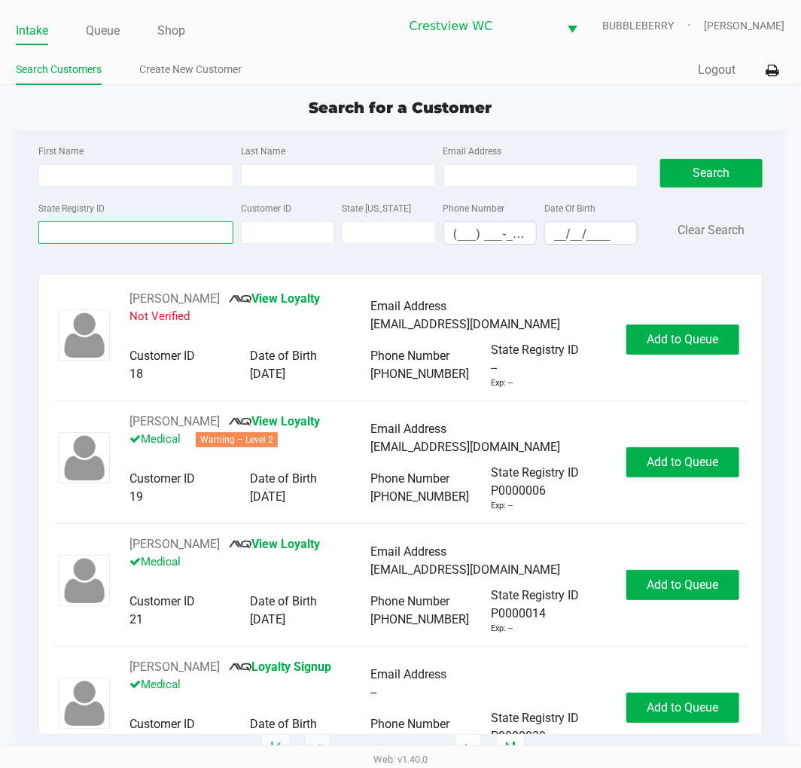
click at [69, 233] on input "State Registry ID" at bounding box center [135, 232] width 195 height 23
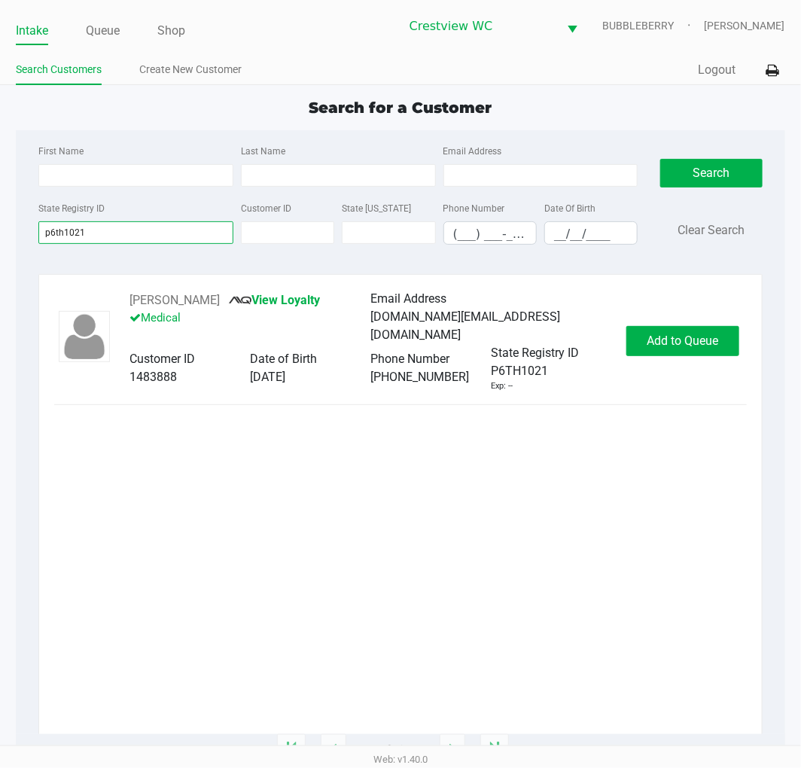
type input "p6th1021"
click at [676, 340] on span "Add to Queue" at bounding box center [683, 341] width 72 height 14
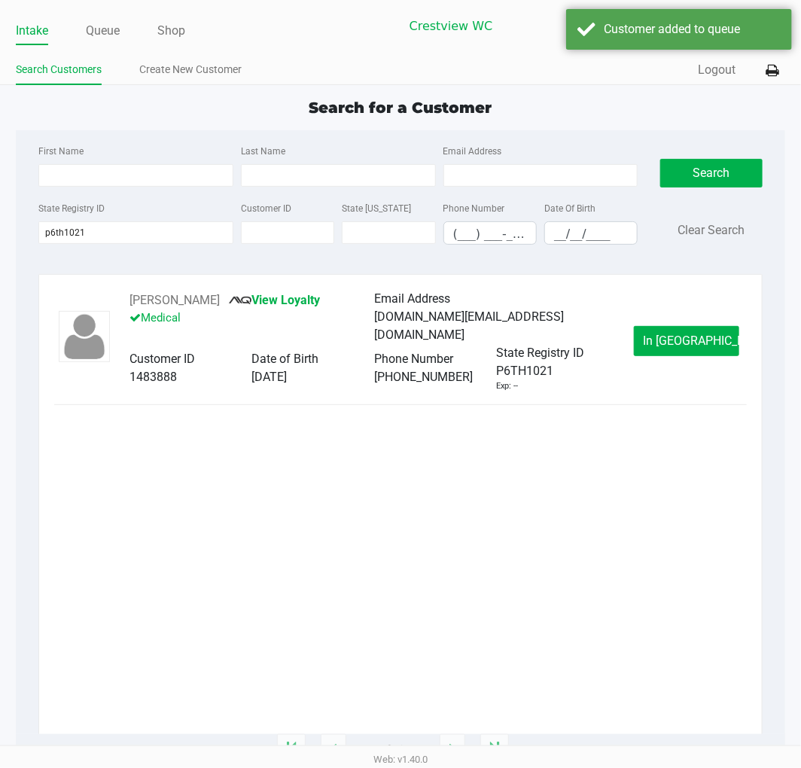
click at [635, 341] on button "In Queue" at bounding box center [686, 341] width 105 height 30
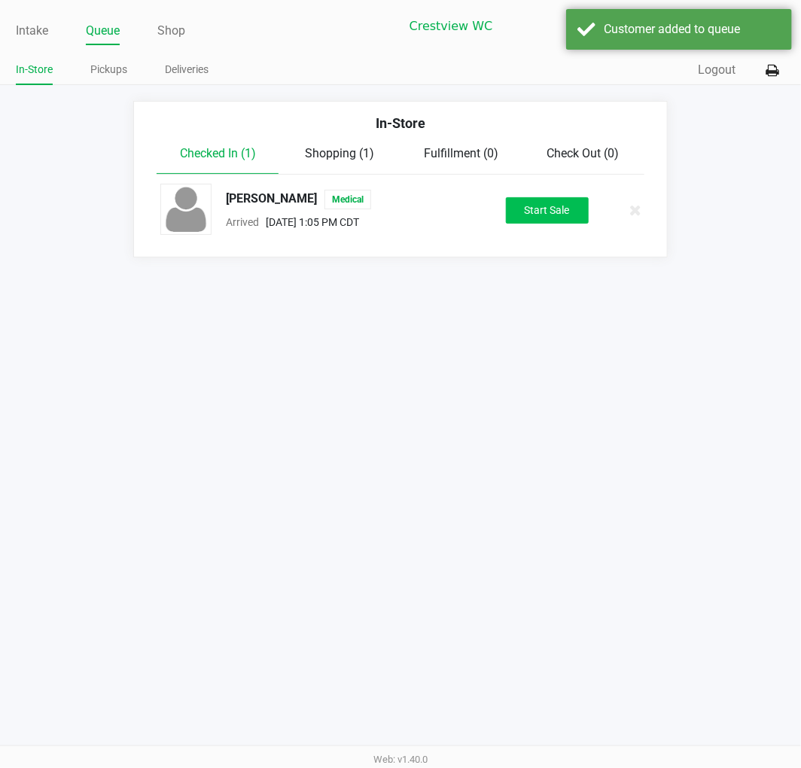
click at [577, 202] on button "Start Sale" at bounding box center [547, 210] width 83 height 26
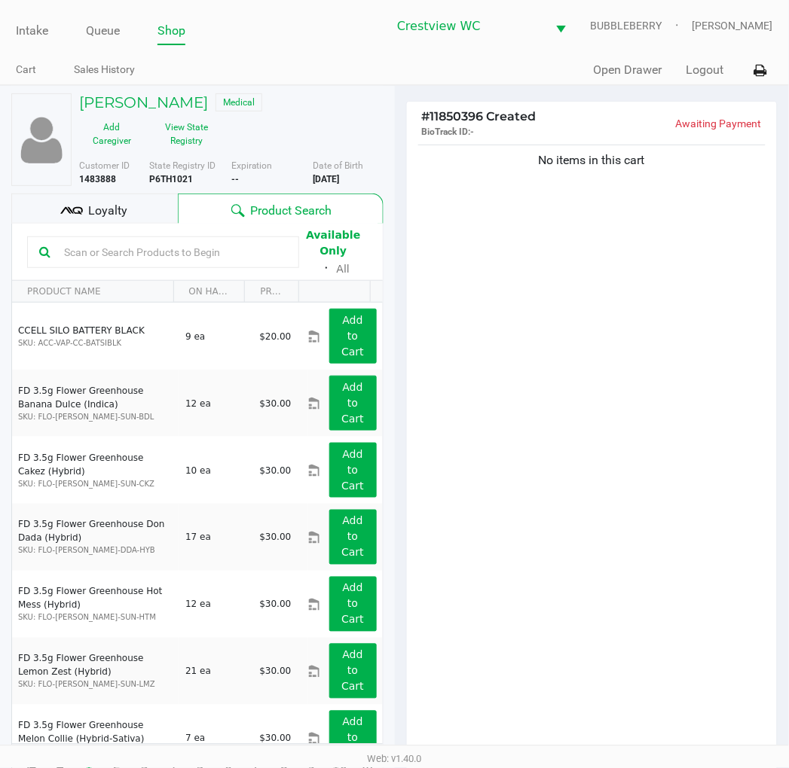
click at [709, 362] on div "No items in this cart" at bounding box center [592, 453] width 371 height 623
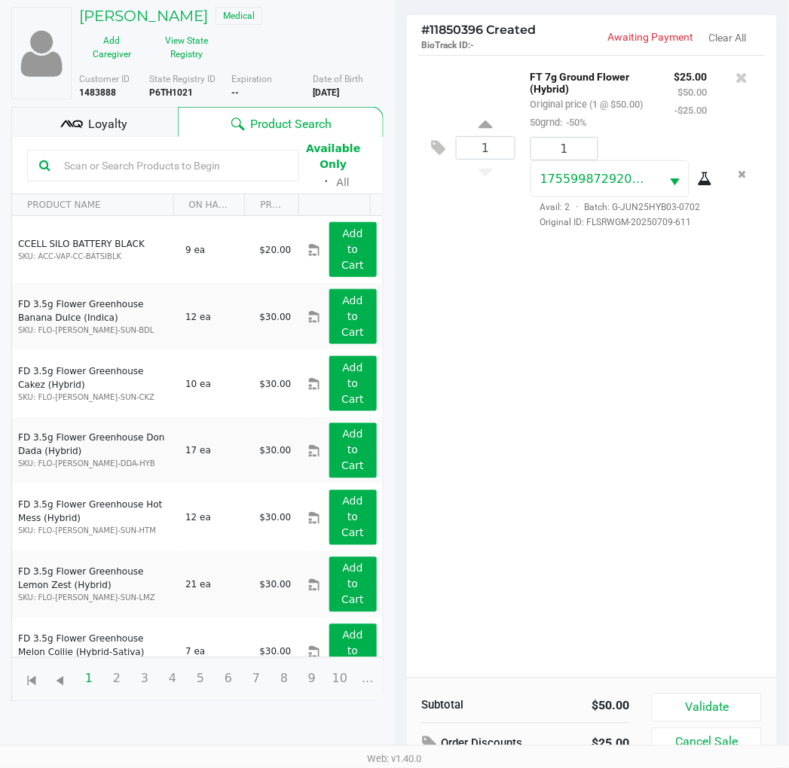
scroll to position [163, 0]
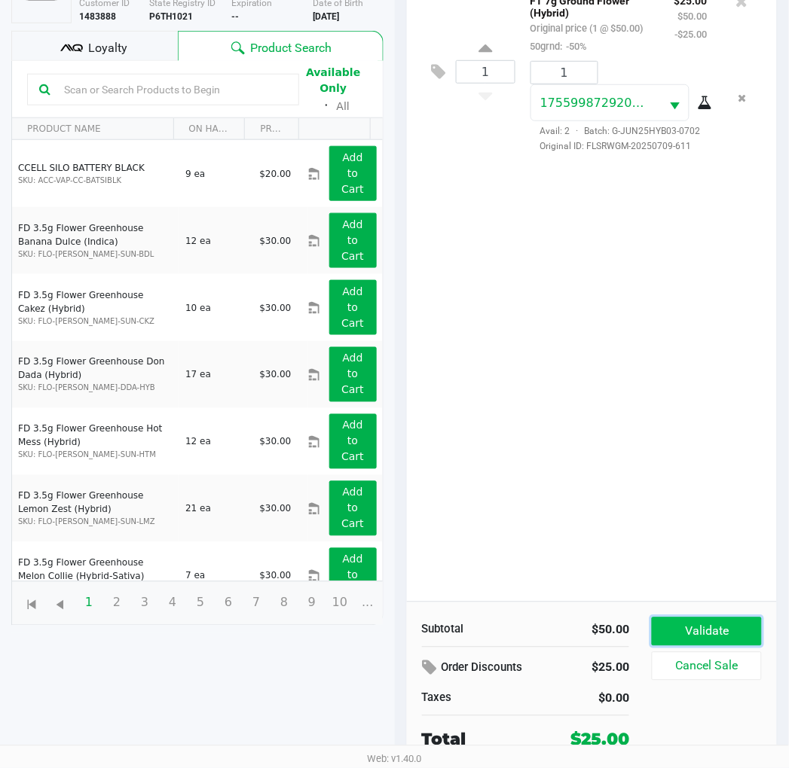
click at [712, 622] on button "Validate" at bounding box center [705, 632] width 109 height 29
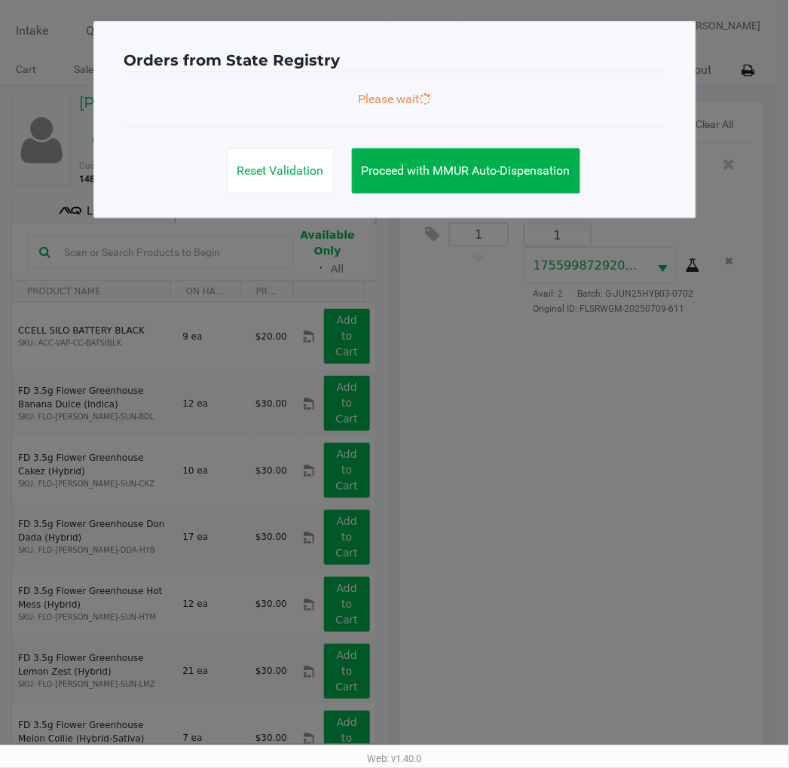
scroll to position [0, 0]
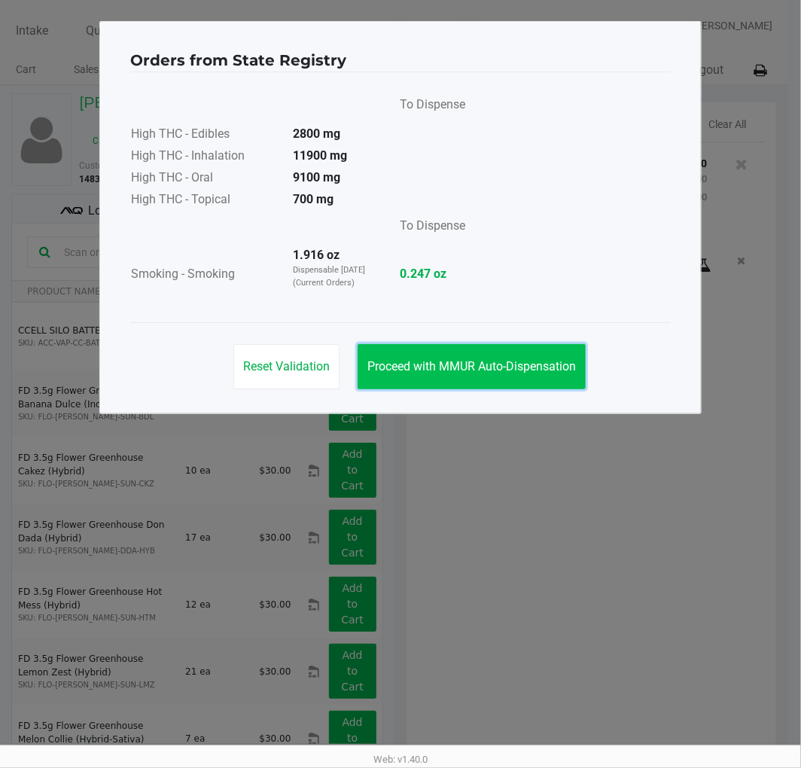
click at [513, 371] on span "Proceed with MMUR Auto-Dispensation" at bounding box center [472, 366] width 209 height 14
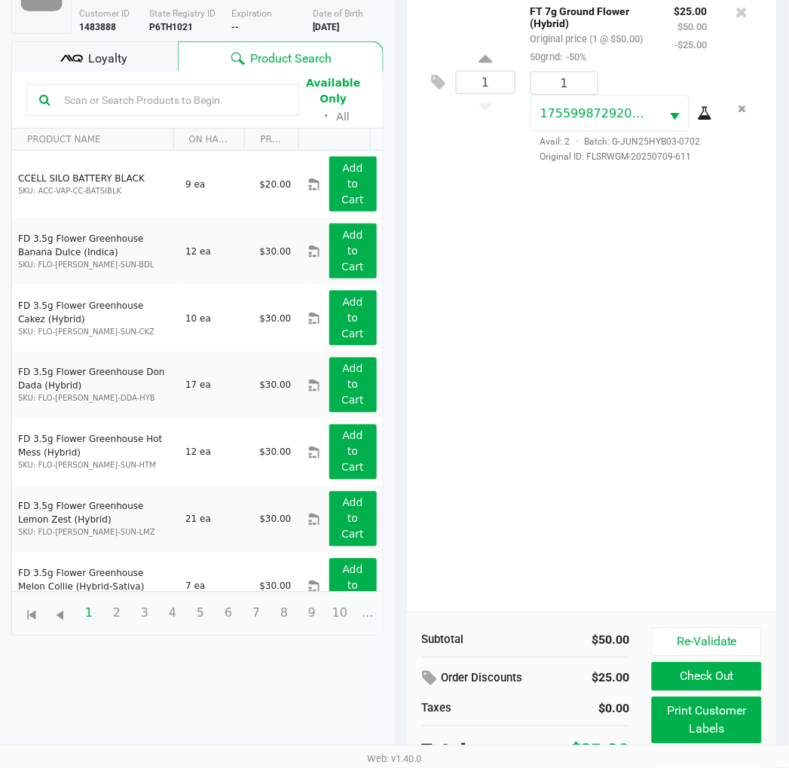
scroll to position [179, 0]
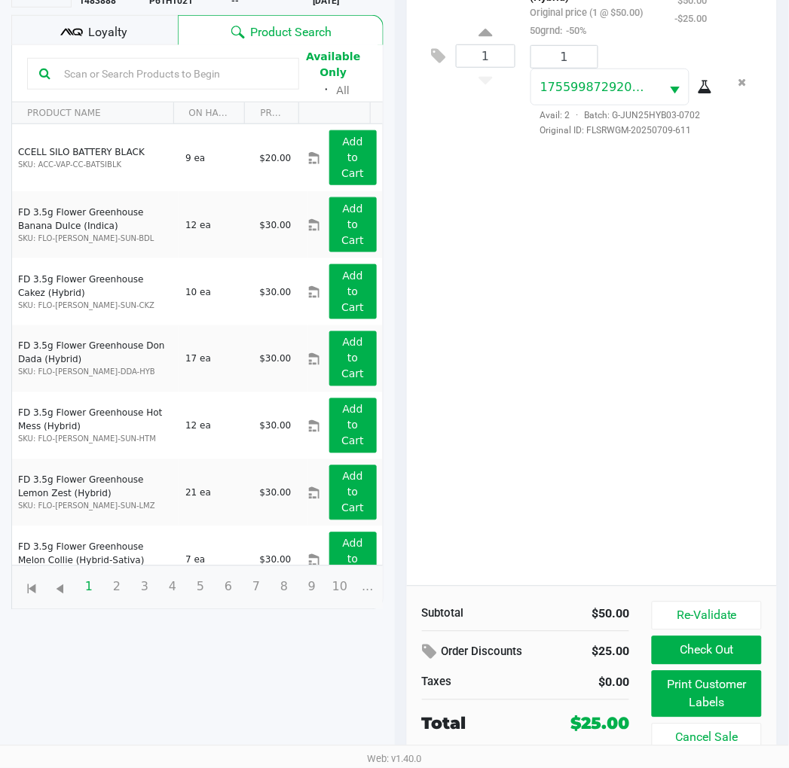
click at [149, 32] on div "Loyalty" at bounding box center [94, 30] width 166 height 30
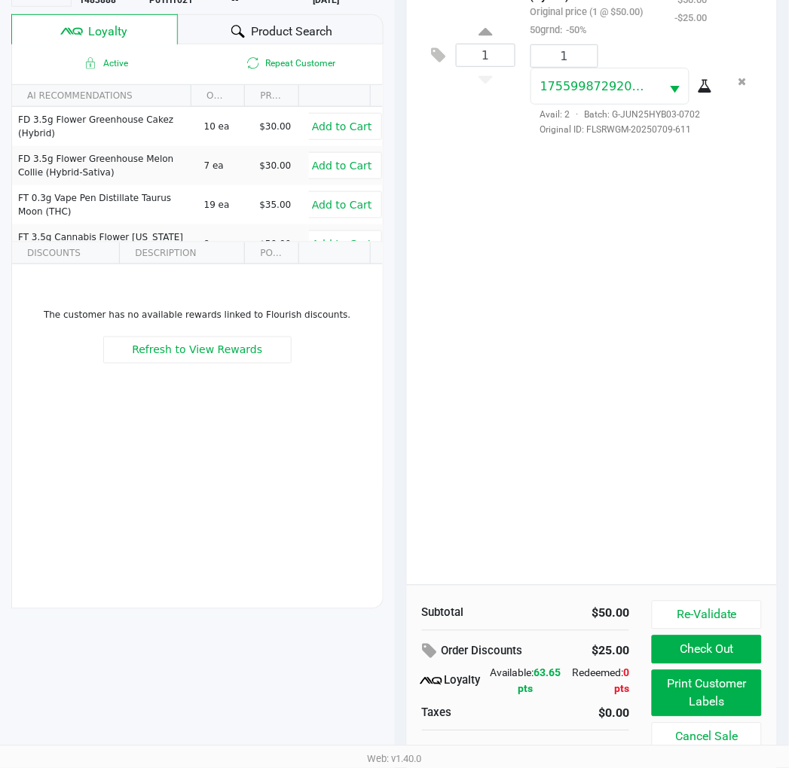
scroll to position [194, 0]
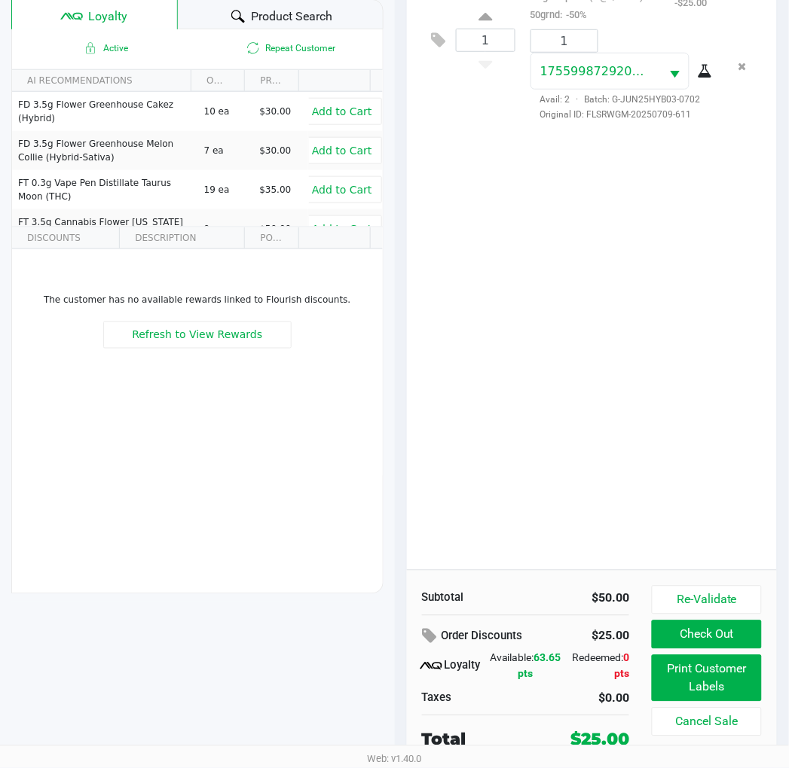
click at [733, 683] on button "Print Customer Labels" at bounding box center [705, 678] width 109 height 47
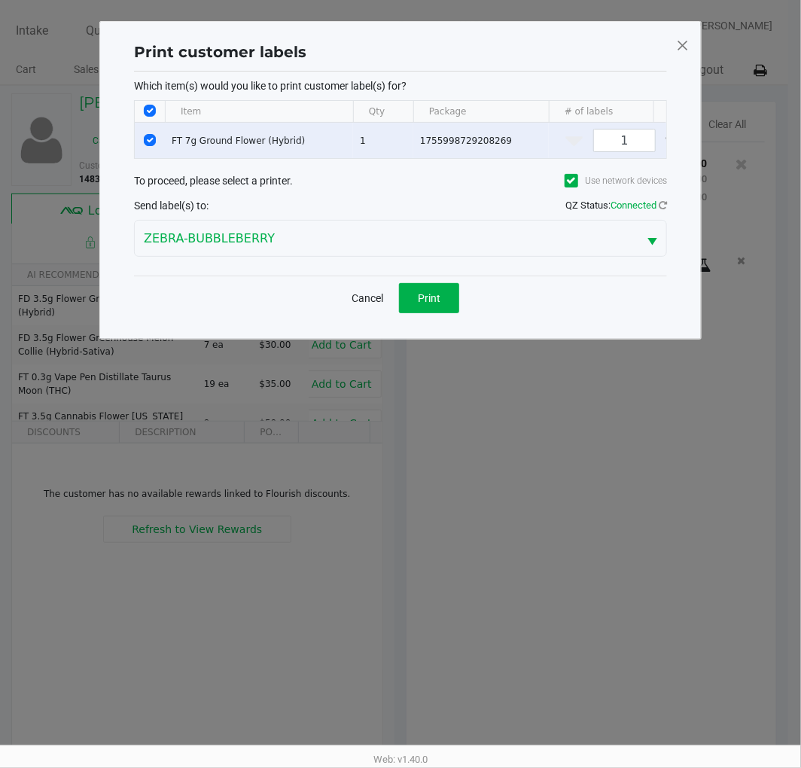
click at [435, 313] on button "Print" at bounding box center [429, 298] width 60 height 30
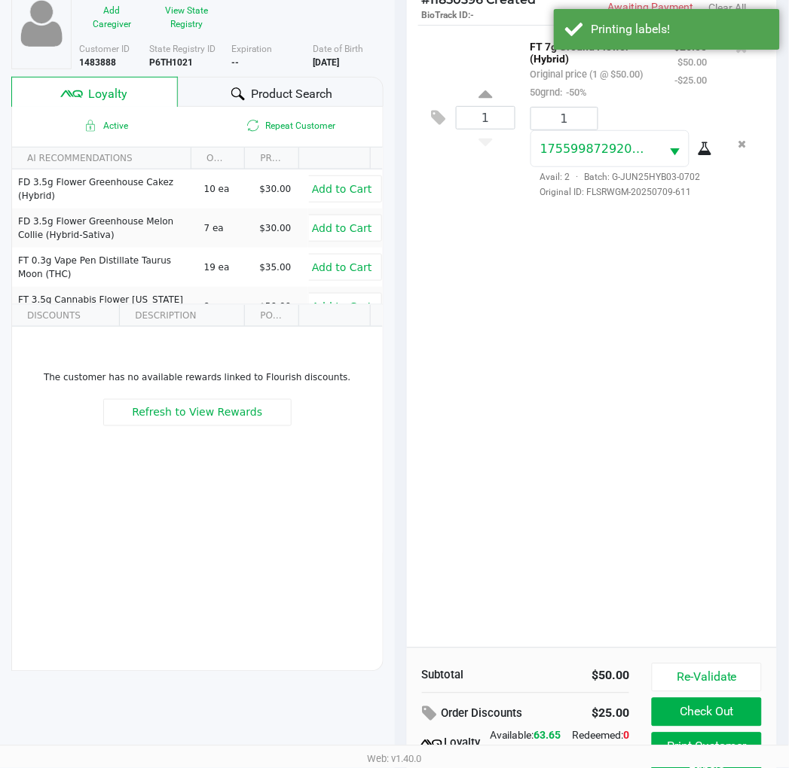
scroll to position [121, 0]
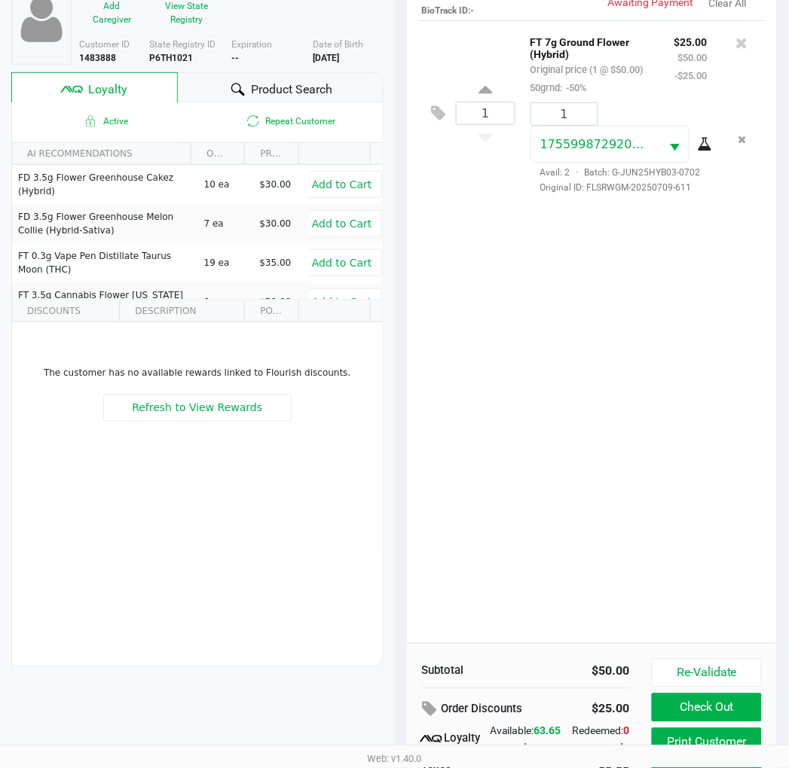
click at [671, 486] on div "1 FT 7g Ground Flower (Hybrid) Original price (1 @ $50.00) 50grnd: -50% $25.00 …" at bounding box center [592, 331] width 371 height 623
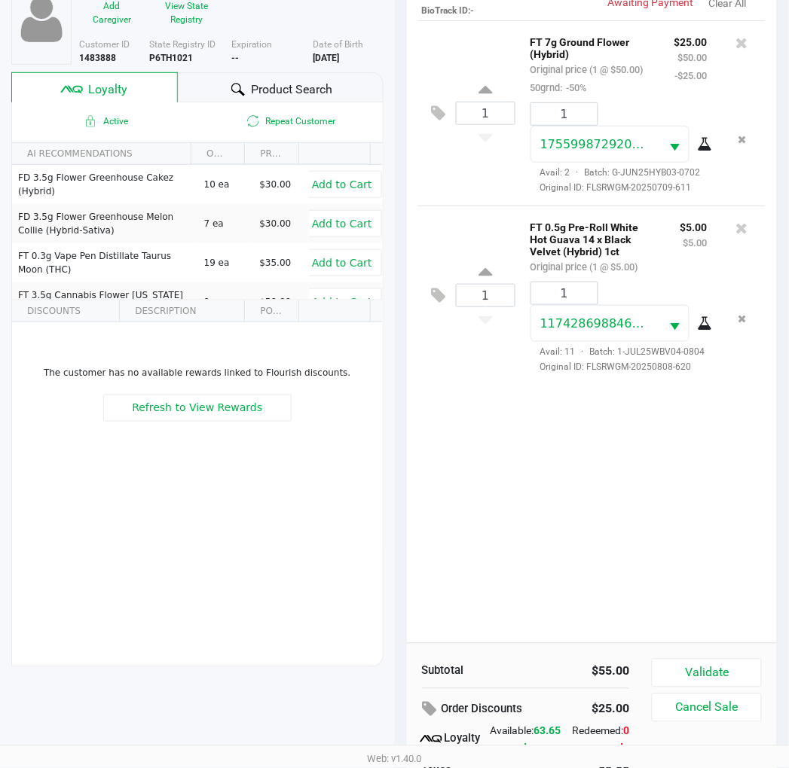
scroll to position [194, 0]
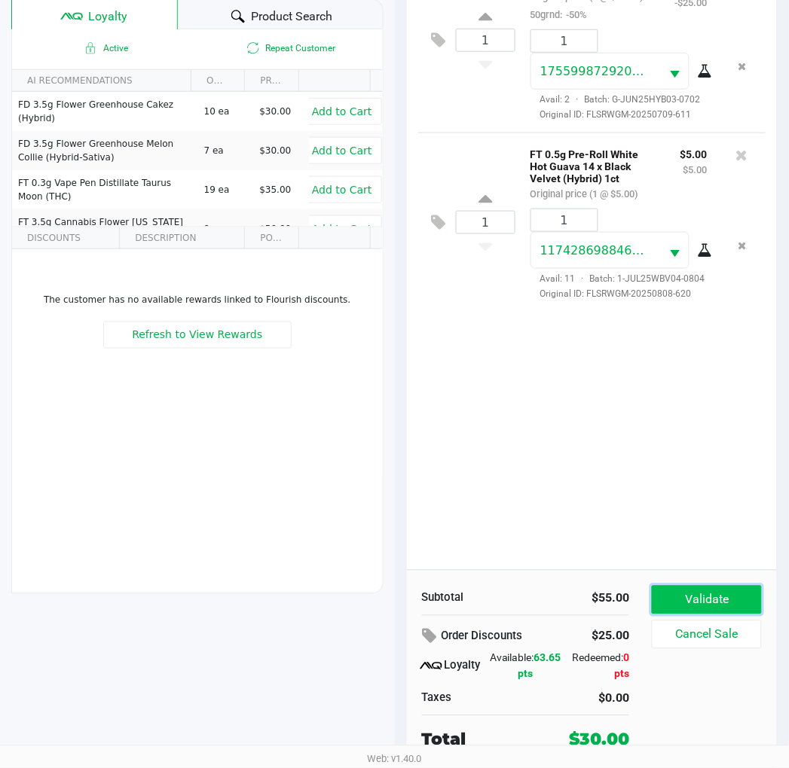
click at [744, 610] on button "Validate" at bounding box center [705, 600] width 109 height 29
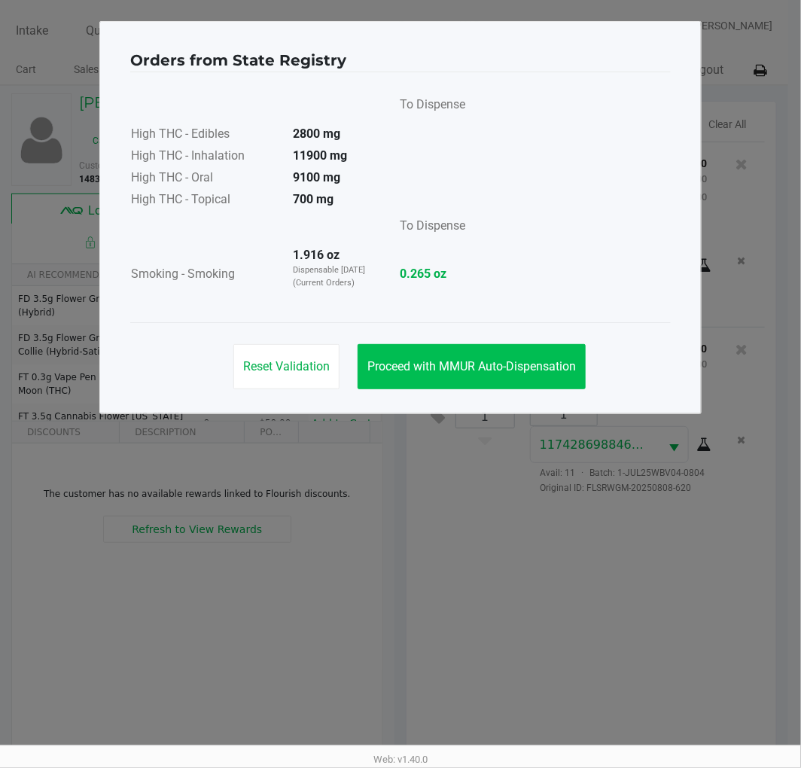
click at [545, 359] on span "Proceed with MMUR Auto-Dispensation" at bounding box center [472, 366] width 209 height 14
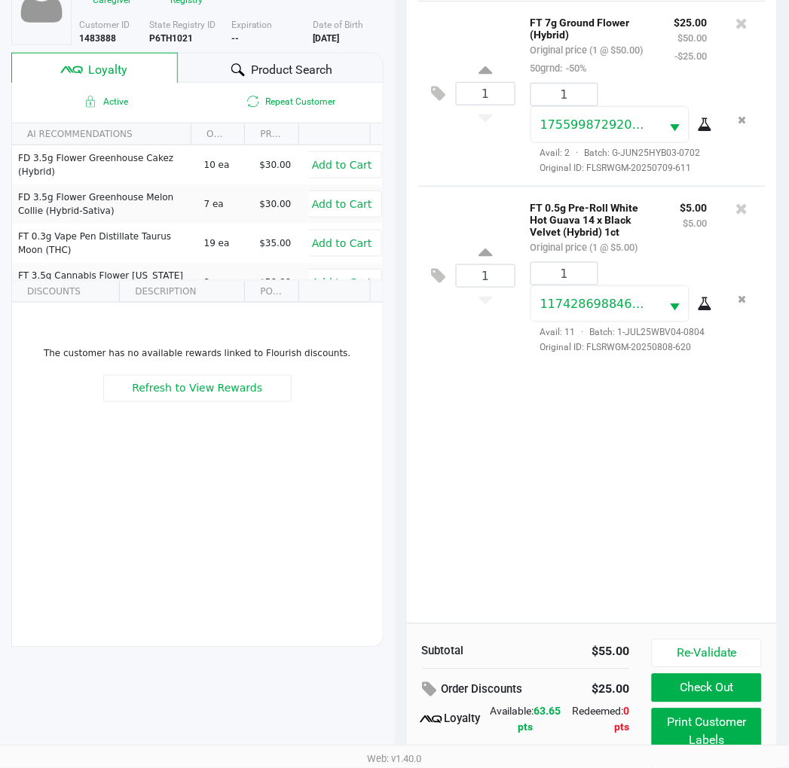
scroll to position [194, 0]
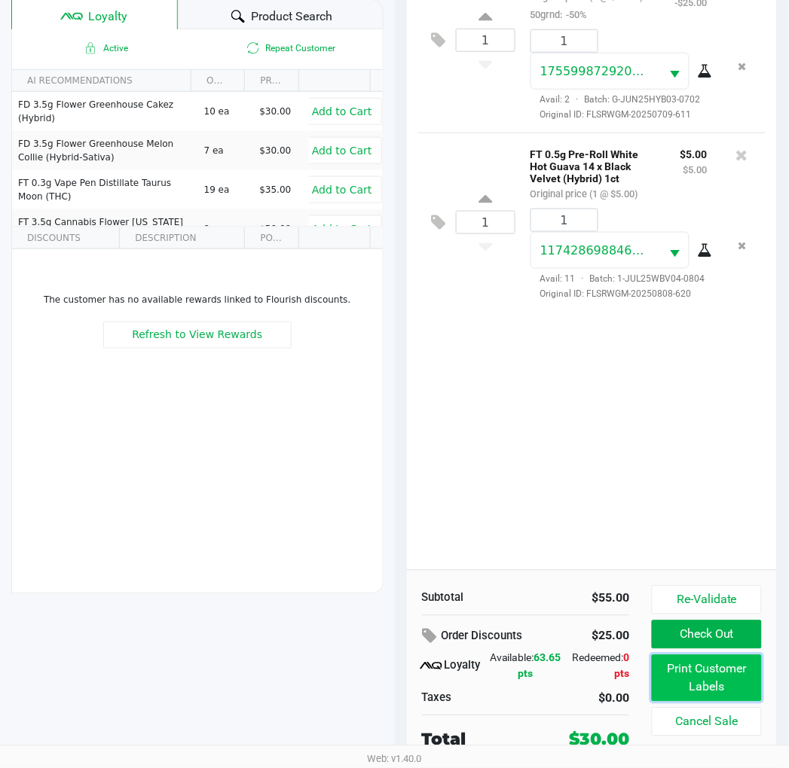
click at [733, 686] on button "Print Customer Labels" at bounding box center [705, 678] width 109 height 47
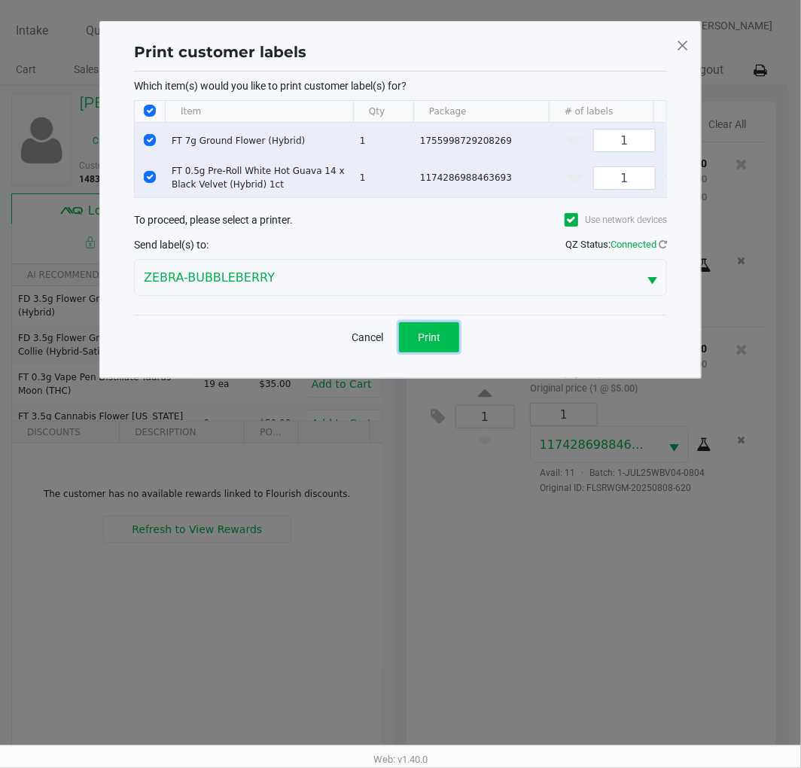
click at [450, 349] on button "Print" at bounding box center [429, 337] width 60 height 30
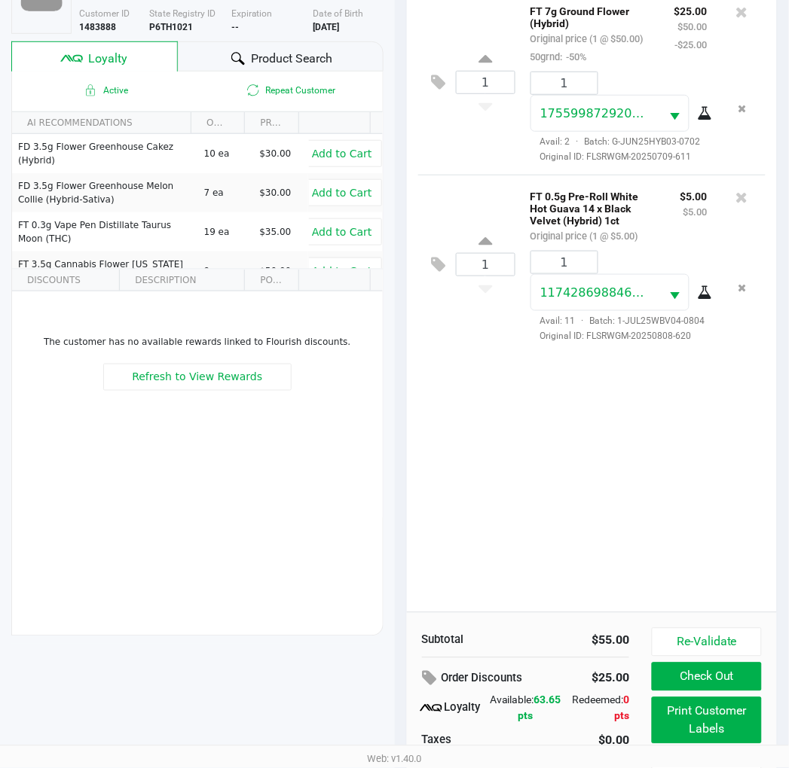
scroll to position [194, 0]
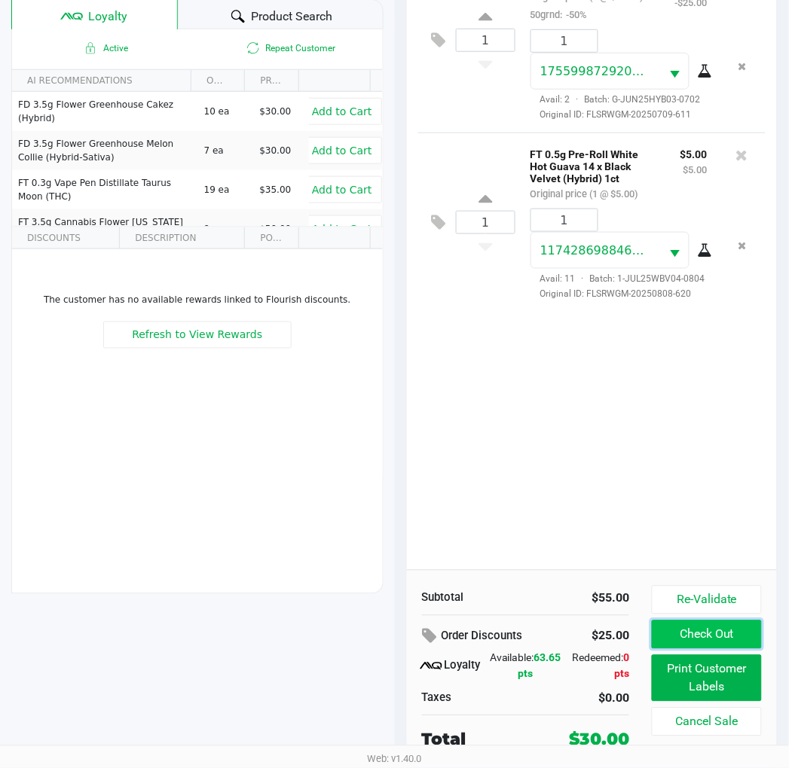
click at [723, 639] on button "Check Out" at bounding box center [705, 635] width 109 height 29
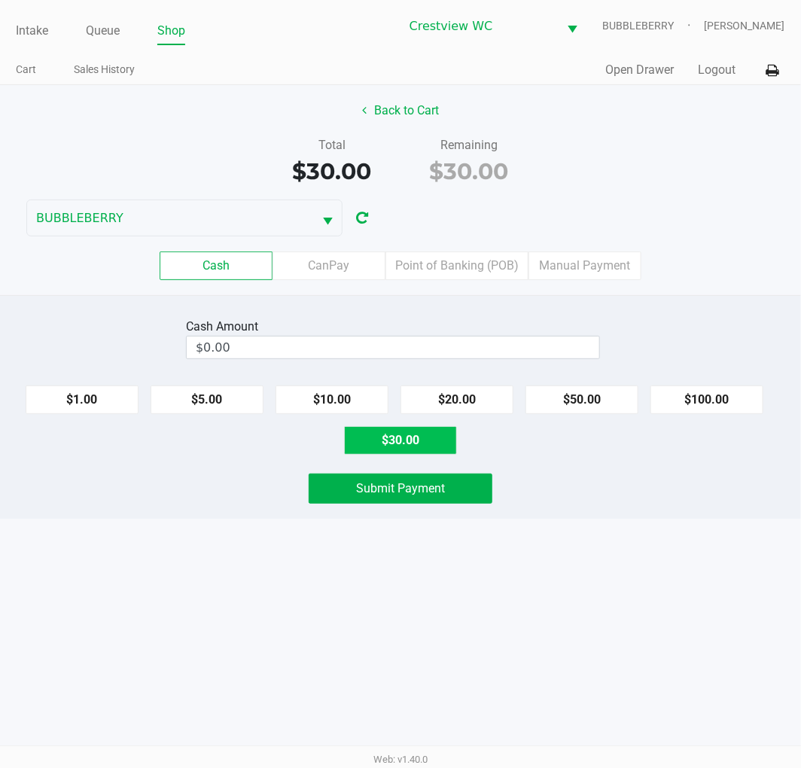
click at [386, 438] on button "$30.00" at bounding box center [400, 440] width 113 height 29
type input "$30.00"
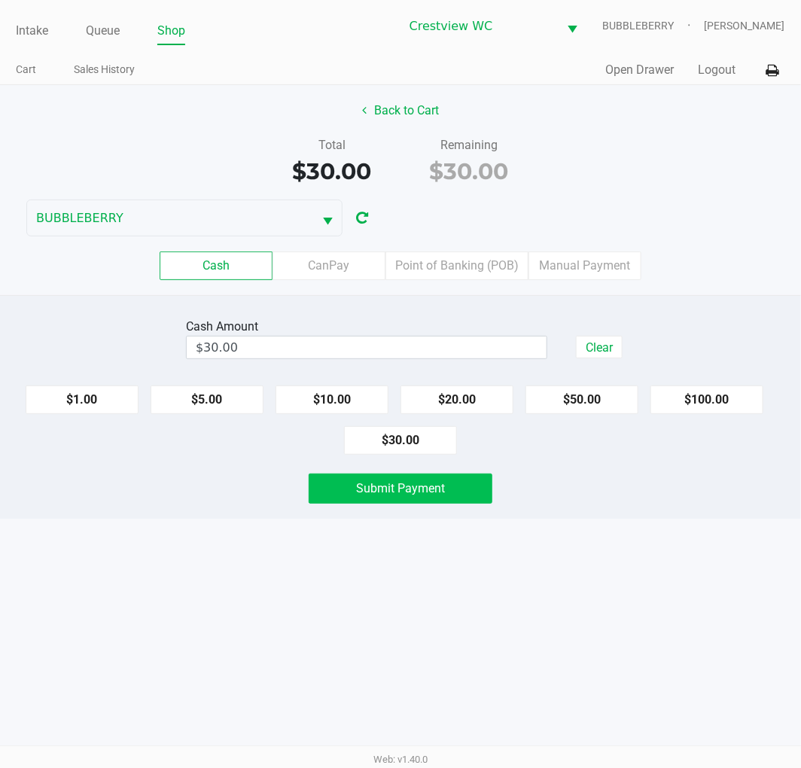
click at [374, 500] on button "Submit Payment" at bounding box center [401, 489] width 184 height 30
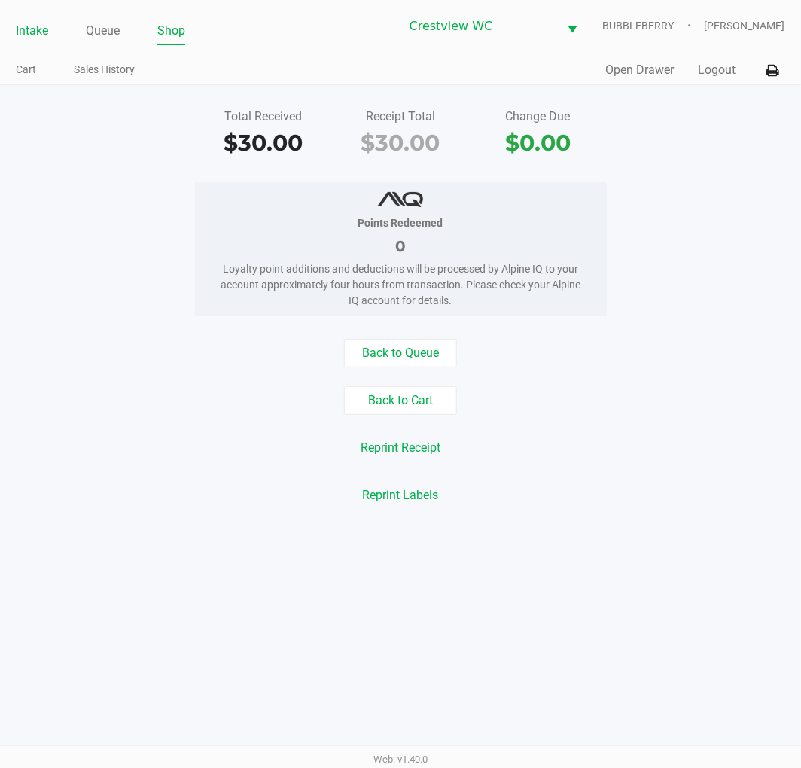
click at [20, 30] on link "Intake" at bounding box center [32, 30] width 32 height 21
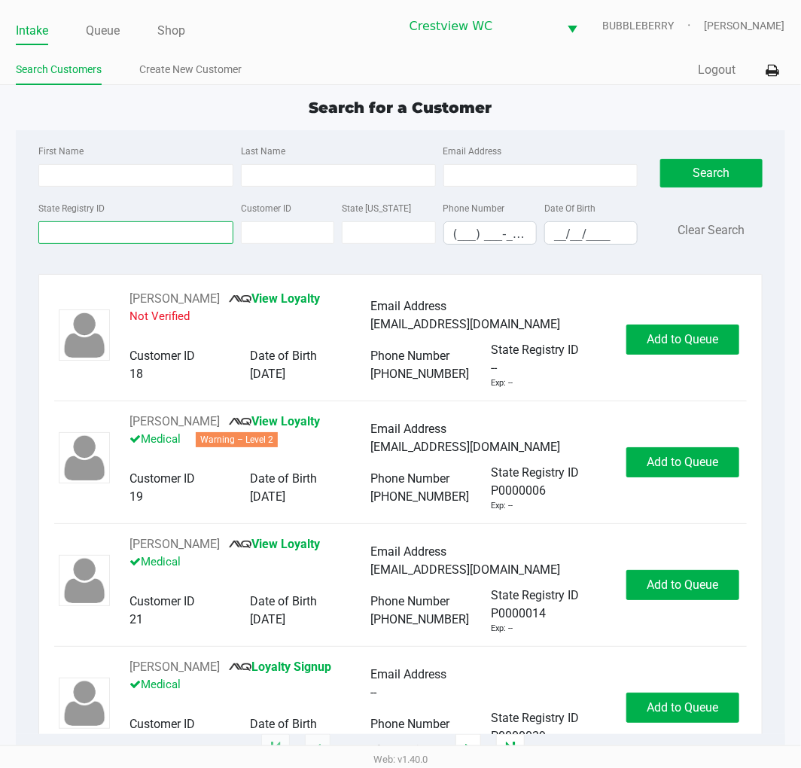
click at [79, 236] on input "State Registry ID" at bounding box center [135, 232] width 195 height 23
click at [174, 239] on input "State Registry ID" at bounding box center [135, 232] width 195 height 23
click at [65, 236] on input "State Registry ID" at bounding box center [135, 232] width 195 height 23
drag, startPoint x: 98, startPoint y: 233, endPoint x: 114, endPoint y: 227, distance: 17.9
click at [98, 233] on input "State Registry ID" at bounding box center [135, 232] width 195 height 23
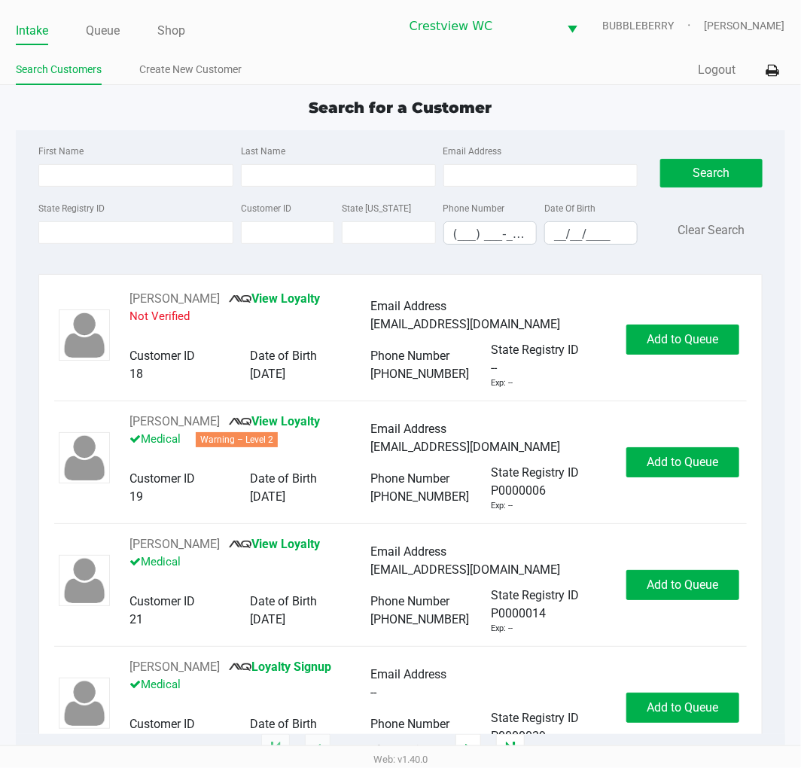
click at [145, 221] on div "State Registry ID" at bounding box center [136, 222] width 203 height 46
click at [129, 246] on div "State Registry ID Customer ID State ID Phone Number (___) ___-____ Date Of Birt…" at bounding box center [338, 228] width 607 height 58
click at [134, 230] on input "State Registry ID" at bounding box center [135, 232] width 195 height 23
click at [177, 233] on input "State Registry ID" at bounding box center [135, 232] width 195 height 23
click at [139, 233] on input "State Registry ID" at bounding box center [135, 232] width 195 height 23
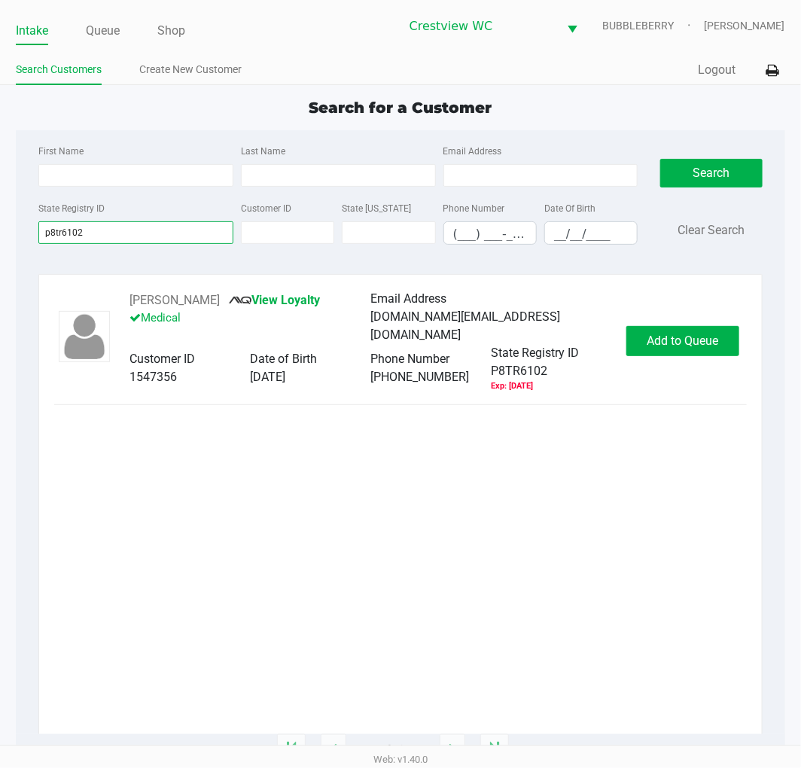
type input "p8tr6102"
click at [709, 350] on button "Add to Queue" at bounding box center [683, 341] width 113 height 30
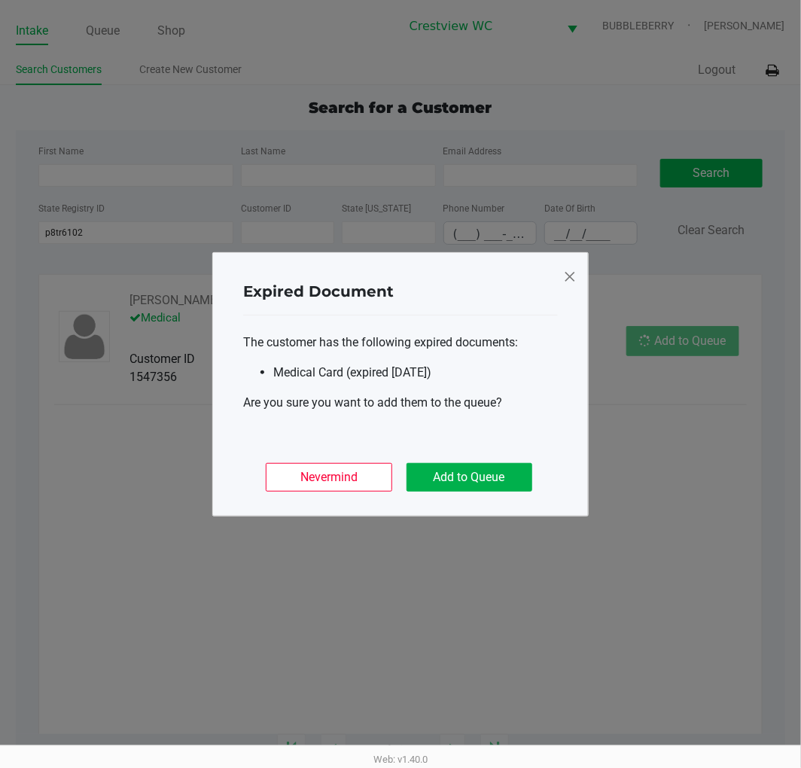
click at [702, 341] on ngb-modal-window "Expired Document The customer has the following expired documents: Medical Card…" at bounding box center [400, 384] width 801 height 768
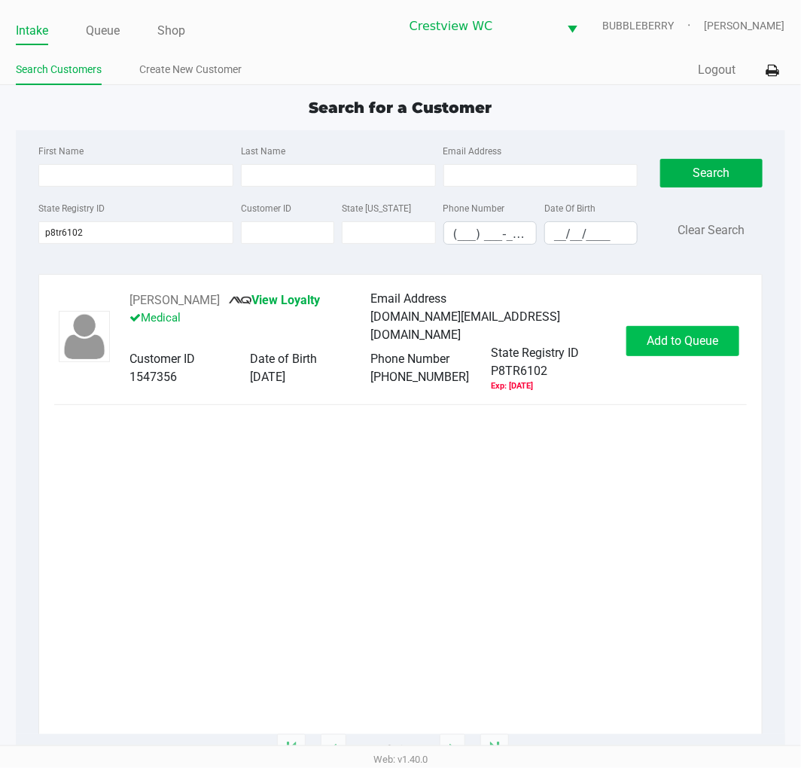
click at [710, 337] on span "Add to Queue" at bounding box center [683, 341] width 72 height 14
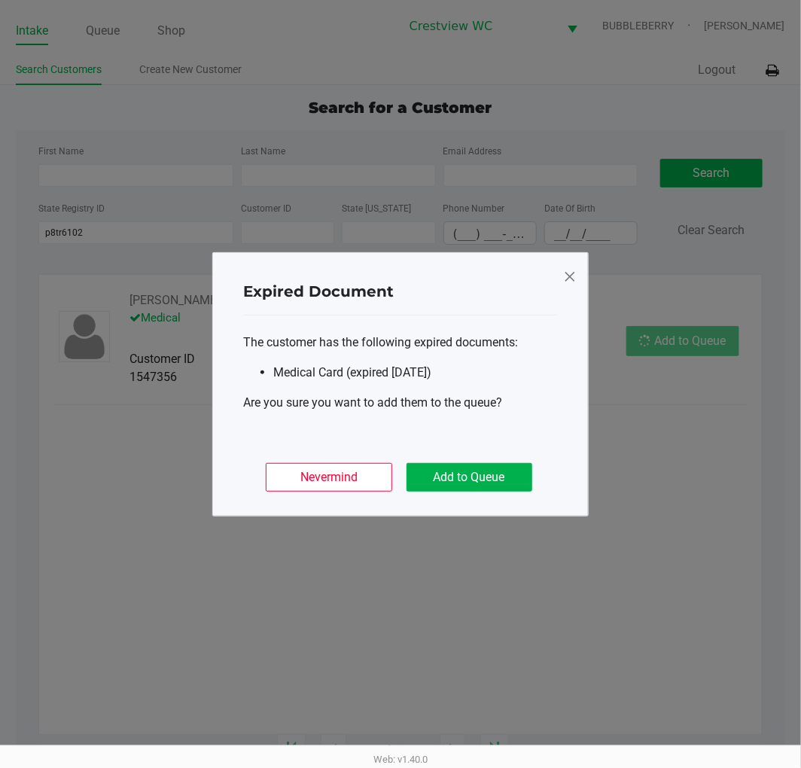
click at [520, 468] on button "Add to Queue" at bounding box center [470, 477] width 126 height 29
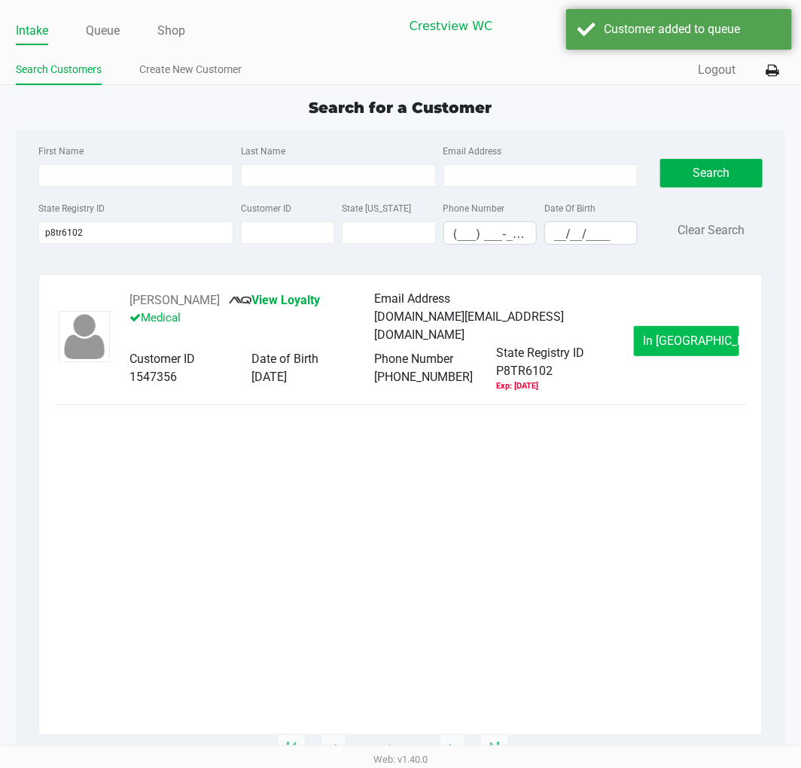
click at [695, 326] on button "In Queue" at bounding box center [686, 341] width 105 height 30
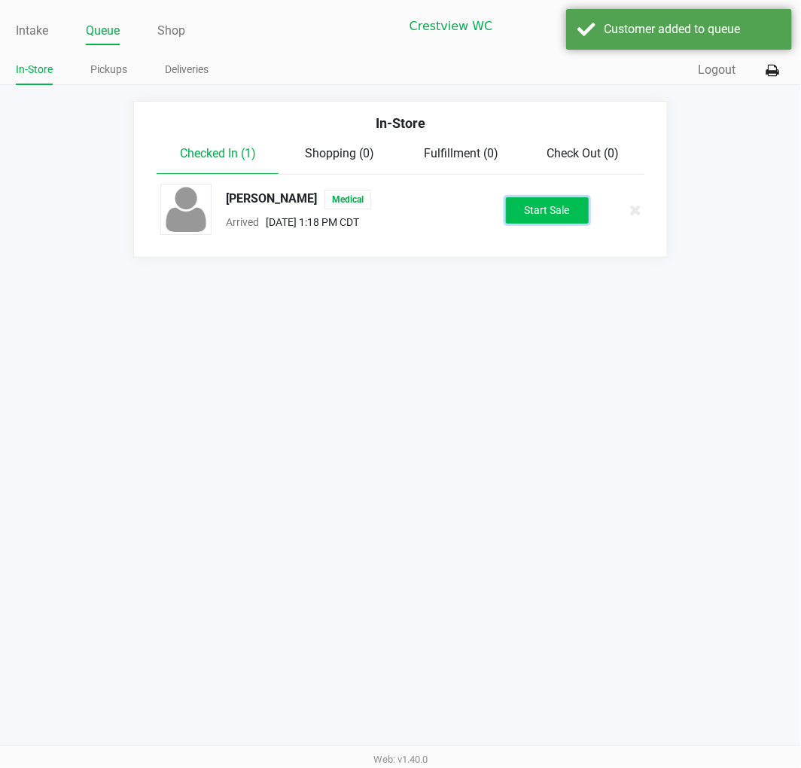
click at [573, 206] on button "Start Sale" at bounding box center [547, 210] width 83 height 26
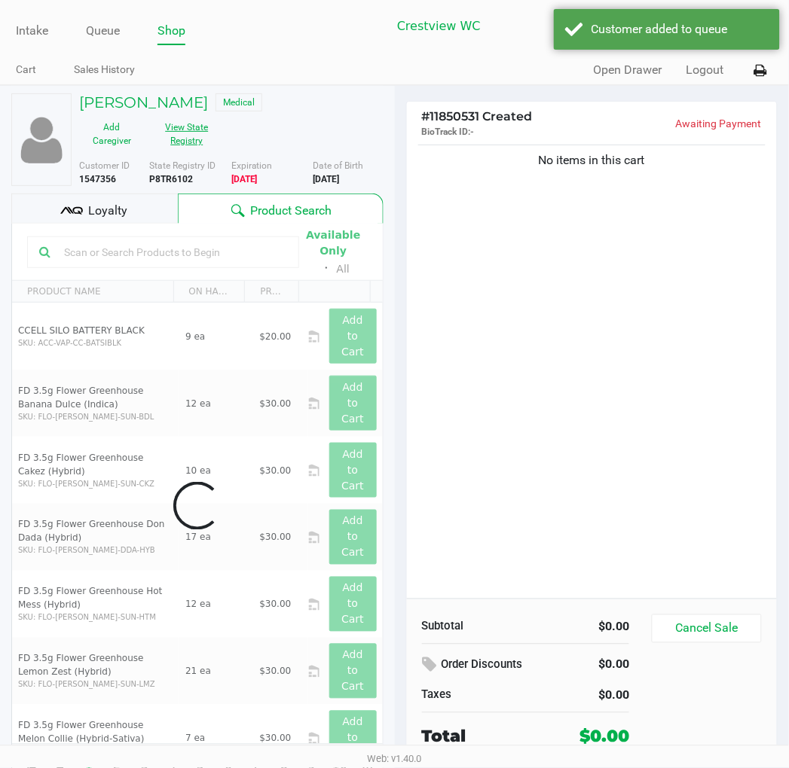
click at [181, 139] on button "View State Registry" at bounding box center [182, 134] width 75 height 38
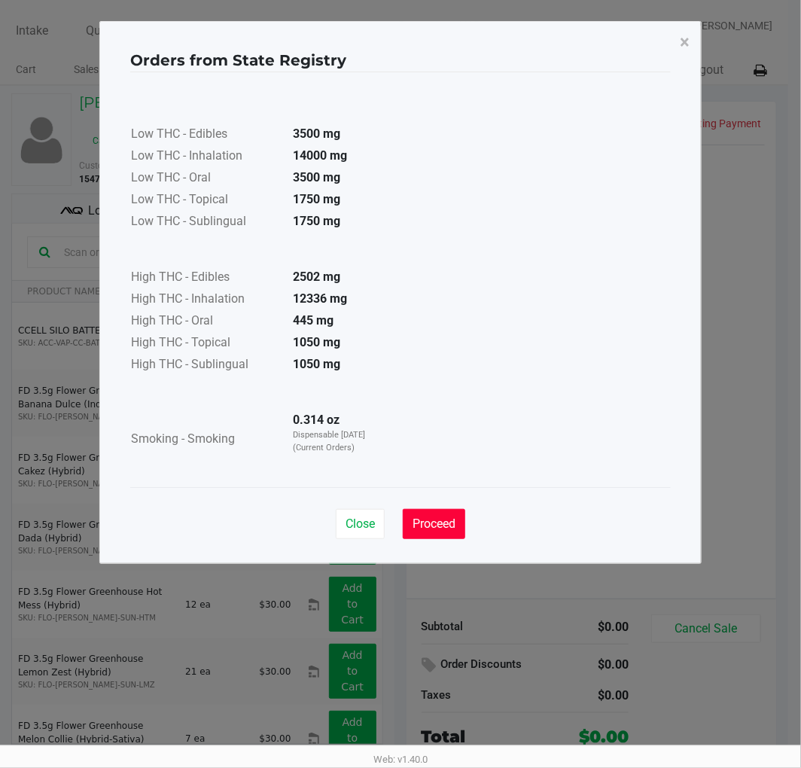
click at [447, 523] on span "Proceed" at bounding box center [434, 524] width 43 height 14
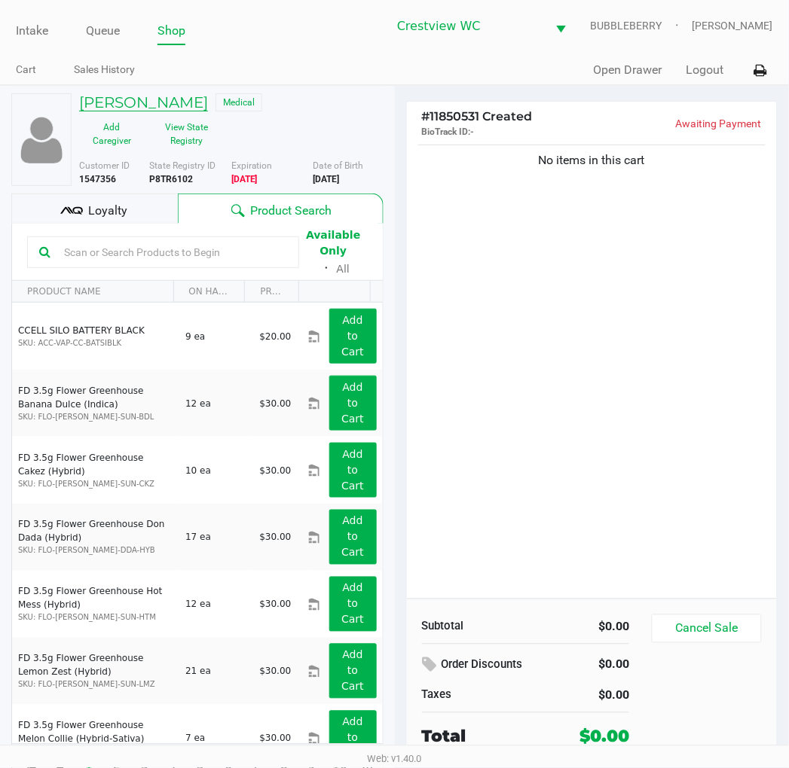
click at [169, 95] on h5 "SHELLY ETHRIDGE" at bounding box center [143, 102] width 129 height 18
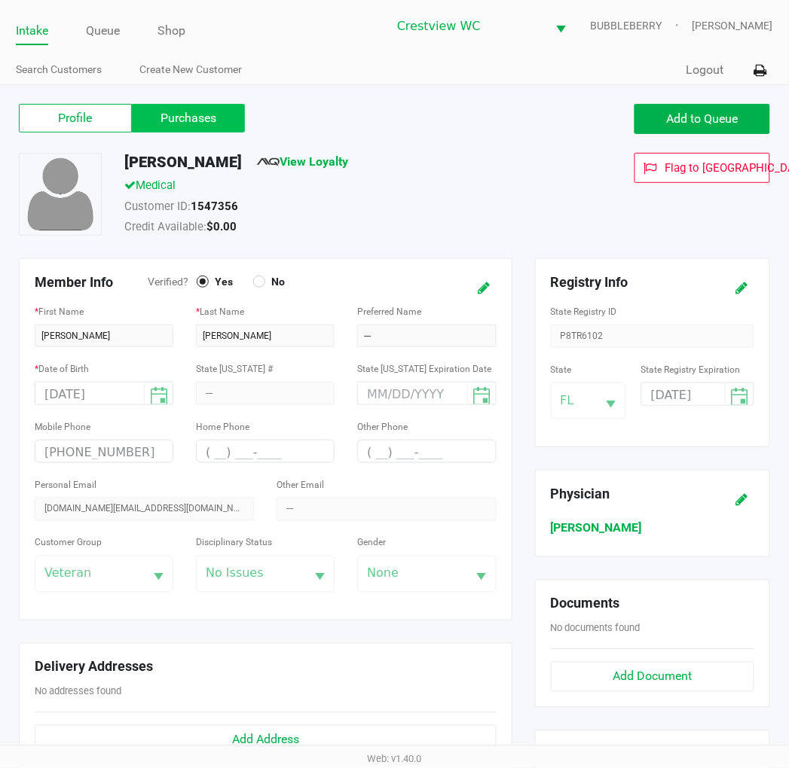
click at [190, 111] on label "Purchases" at bounding box center [188, 118] width 113 height 29
click at [0, 0] on 1 "Purchases" at bounding box center [0, 0] width 0 height 0
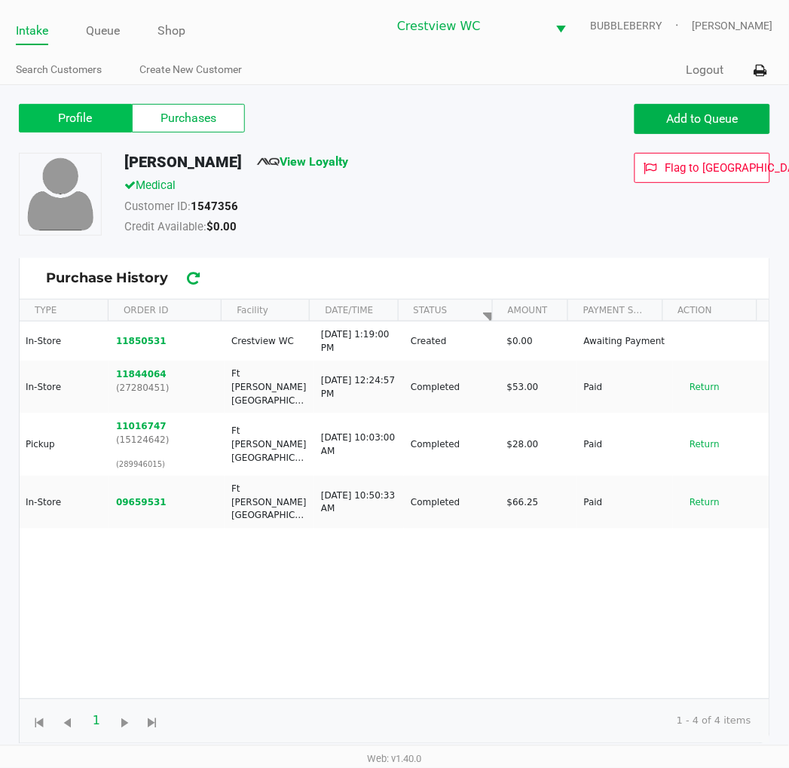
click at [121, 114] on label "Profile" at bounding box center [75, 118] width 113 height 29
click at [0, 0] on 0 "Profile" at bounding box center [0, 0] width 0 height 0
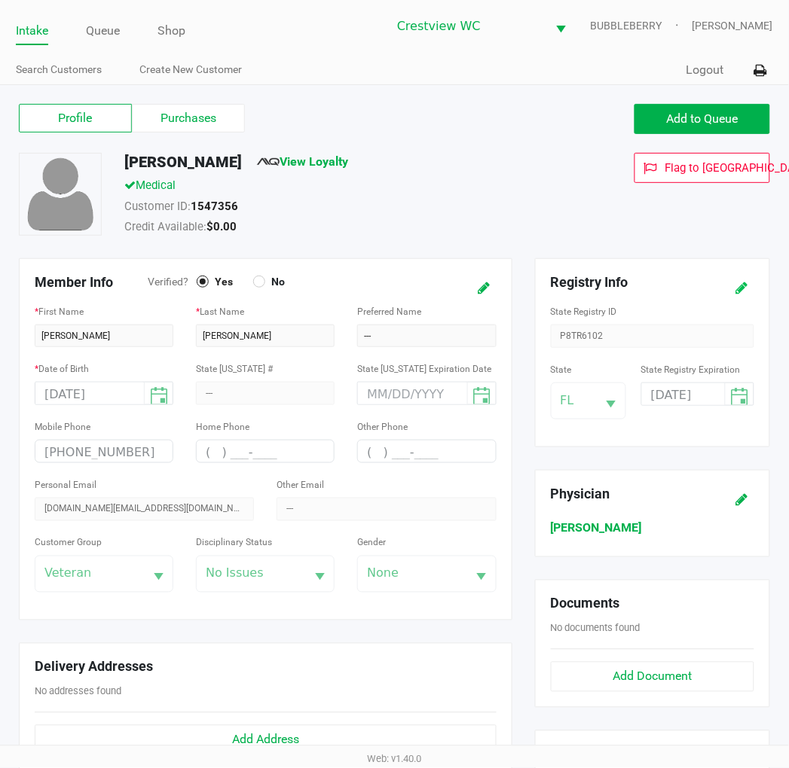
click at [746, 292] on icon at bounding box center [742, 288] width 12 height 11
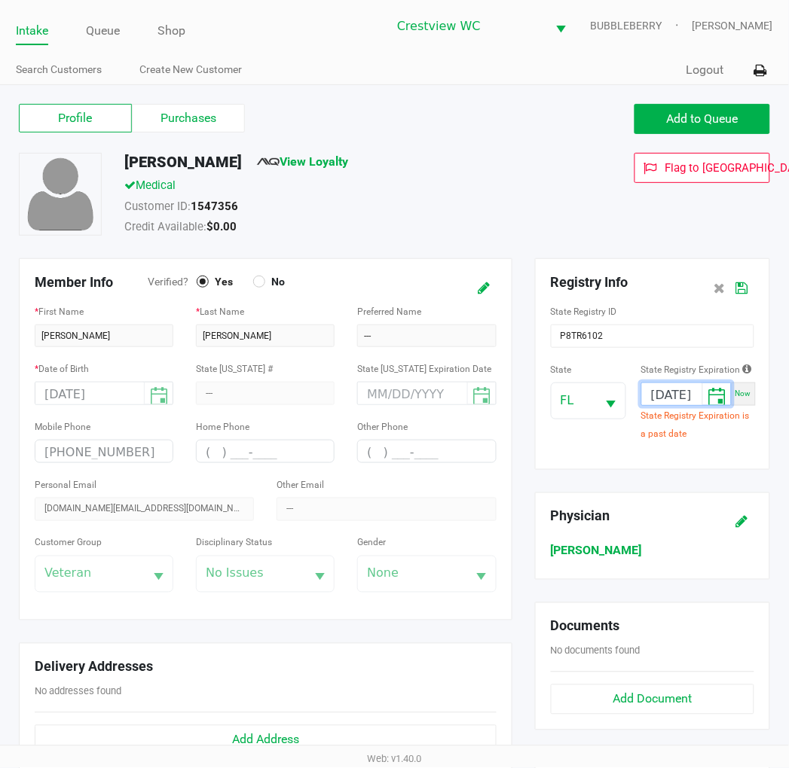
click at [651, 389] on input "07/05/2025" at bounding box center [672, 394] width 60 height 23
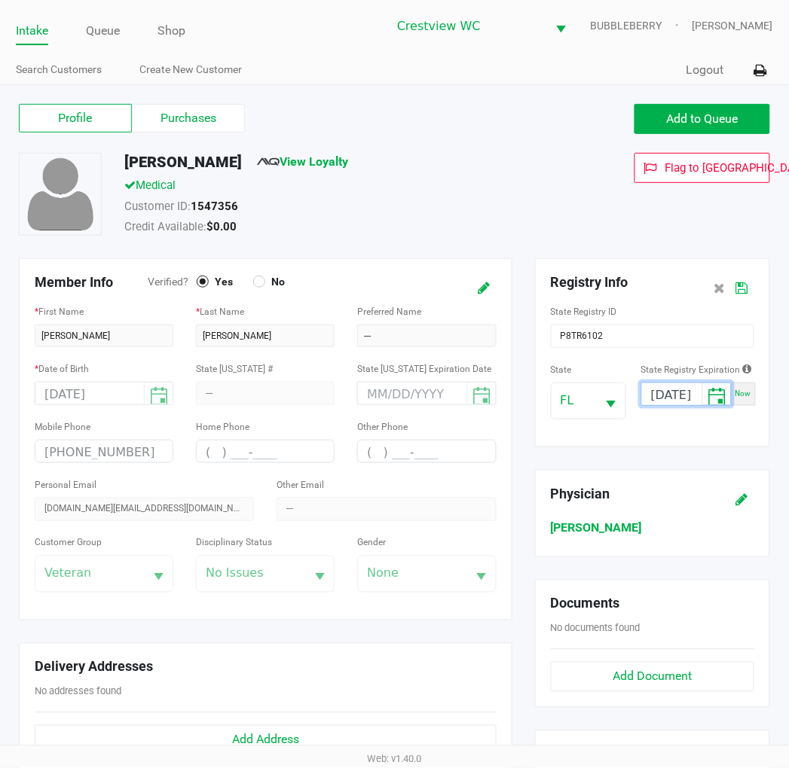
type input "07/10/2026"
click at [748, 294] on button at bounding box center [742, 288] width 24 height 28
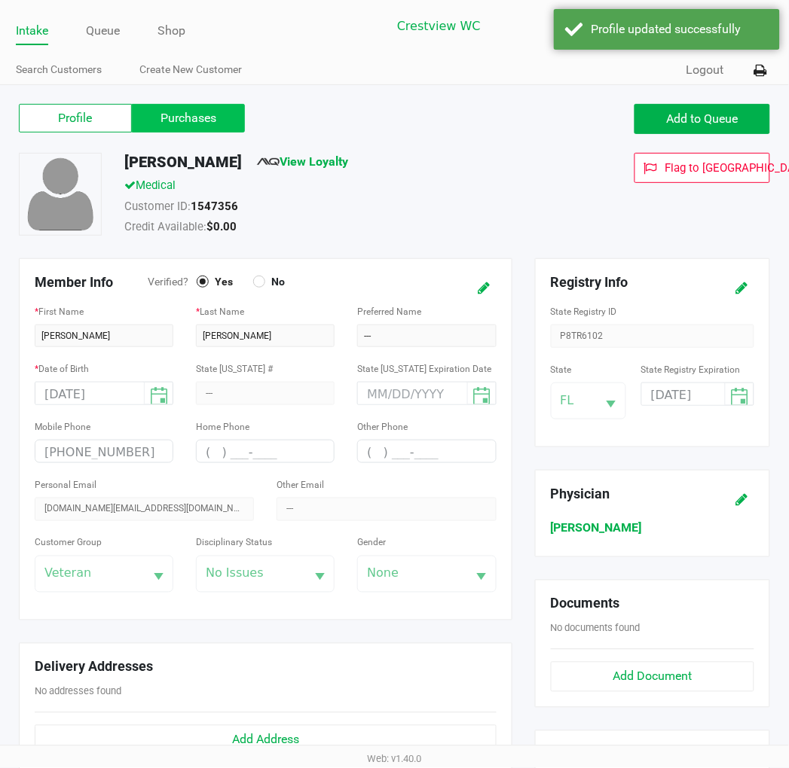
drag, startPoint x: 147, startPoint y: 114, endPoint x: 155, endPoint y: 144, distance: 30.5
click at [148, 114] on label "Purchases" at bounding box center [188, 118] width 113 height 29
click at [0, 0] on 1 "Purchases" at bounding box center [0, 0] width 0 height 0
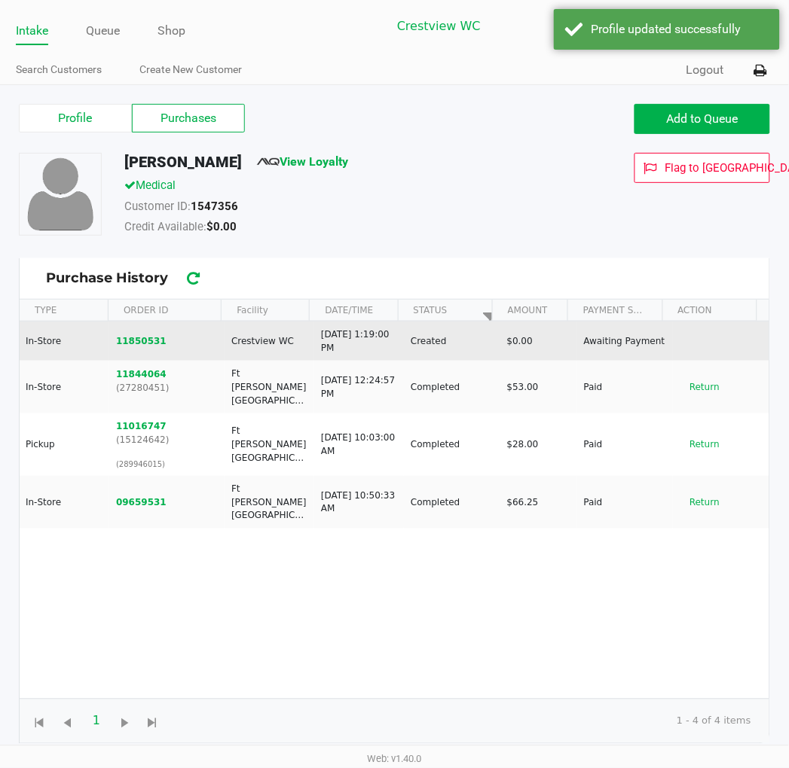
drag, startPoint x: 138, startPoint y: 350, endPoint x: 141, endPoint y: 343, distance: 8.1
click at [138, 349] on td "11850531" at bounding box center [166, 341] width 115 height 39
click at [141, 343] on button "11850531" at bounding box center [141, 341] width 50 height 14
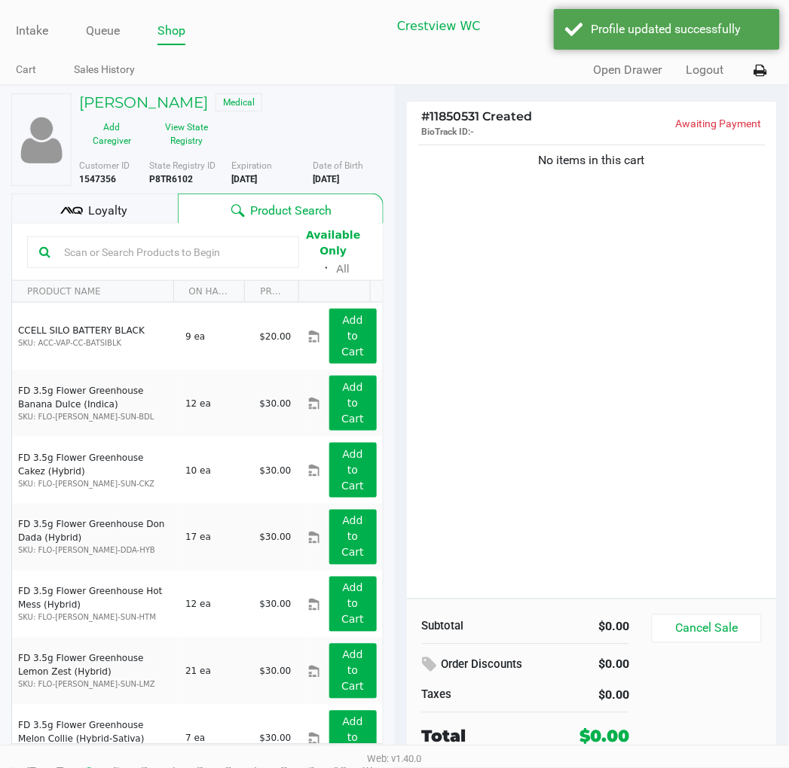
click at [471, 232] on div "No items in this cart" at bounding box center [592, 370] width 371 height 457
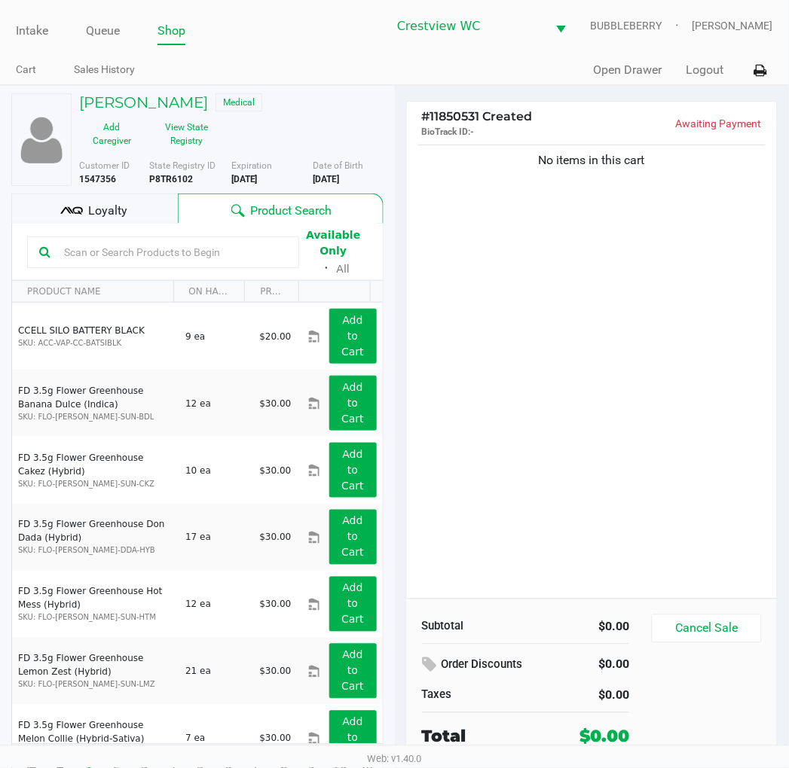
click at [93, 247] on input "text" at bounding box center [172, 252] width 229 height 23
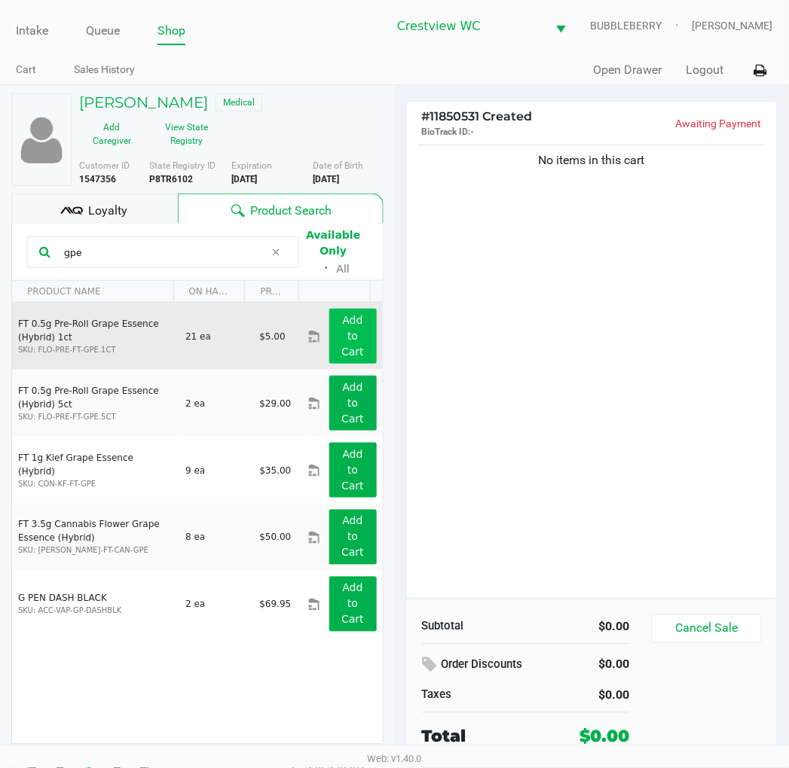
type input "gpe"
click at [341, 343] on app-button-loader "Add to Cart" at bounding box center [352, 336] width 23 height 44
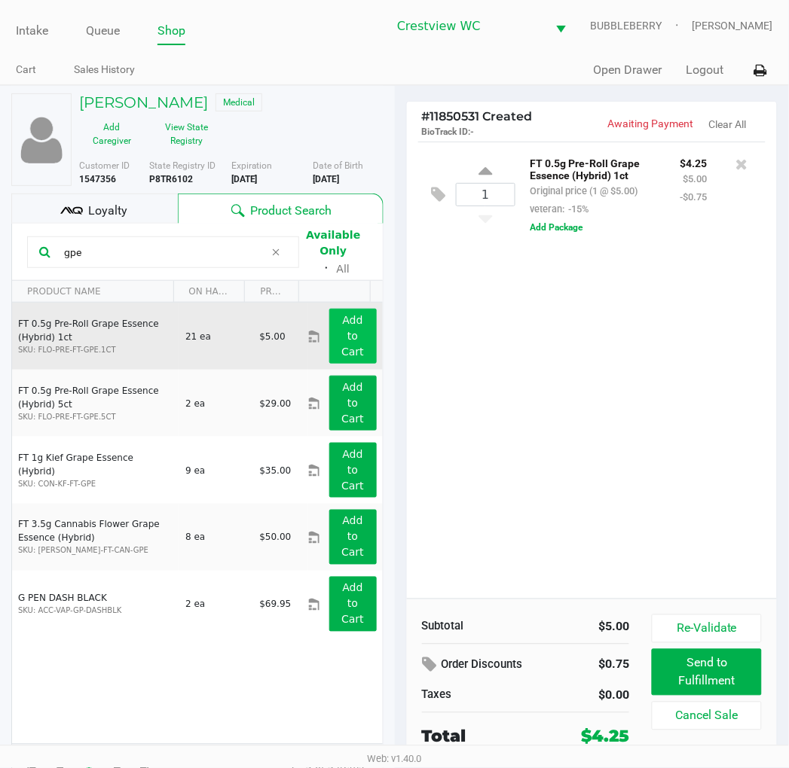
click at [624, 393] on div "1 FT 0.5g Pre-Roll Grape Essence (Hybrid) 1ct Original price (1 @ $5.00) vetera…" at bounding box center [592, 370] width 371 height 457
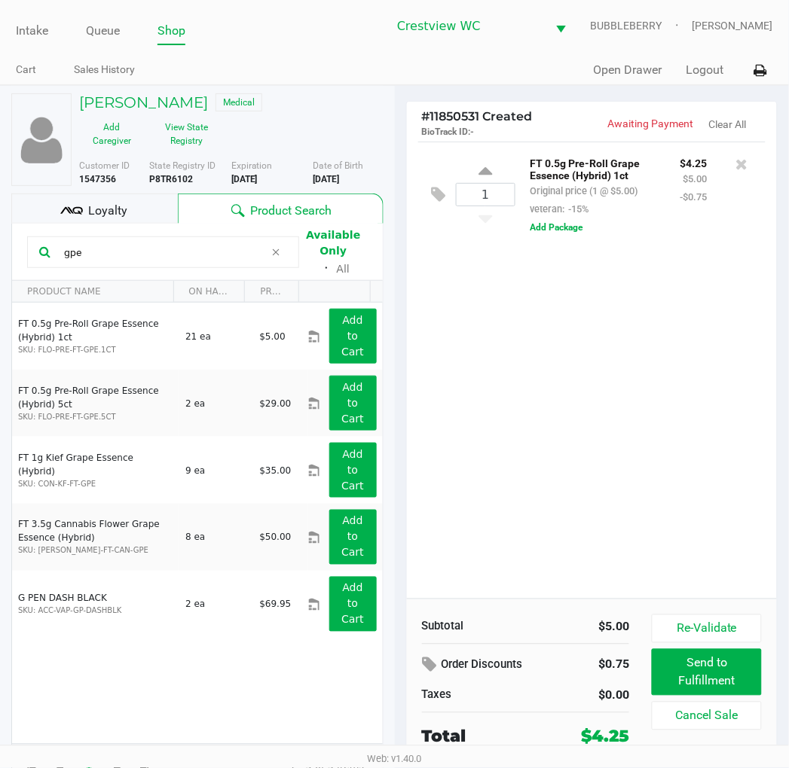
click at [601, 401] on div "1 FT 0.5g Pre-Roll Grape Essence (Hybrid) 1ct Original price (1 @ $5.00) vetera…" at bounding box center [592, 370] width 371 height 457
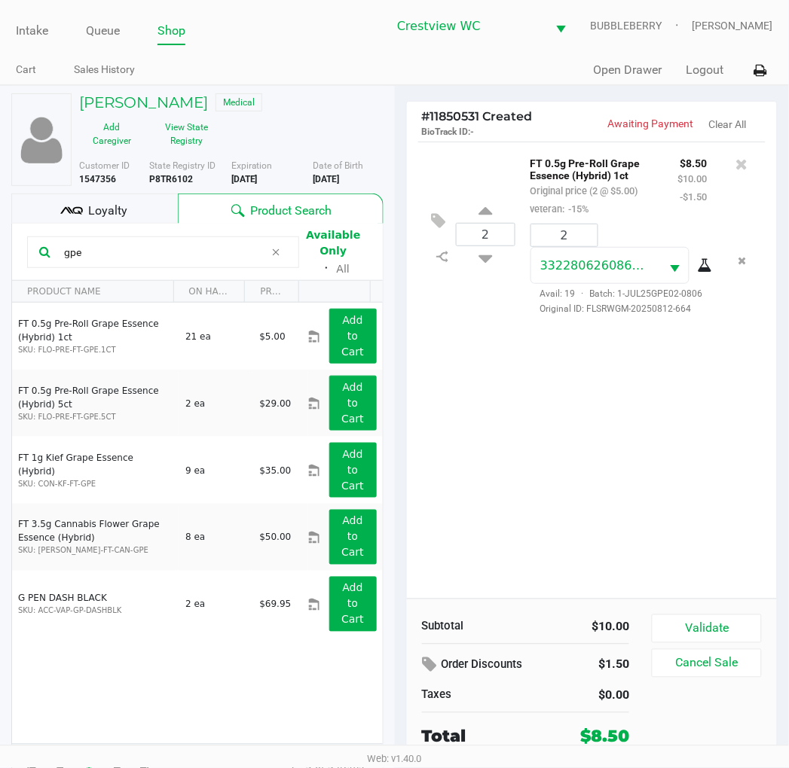
click at [740, 627] on button "Validate" at bounding box center [705, 629] width 109 height 29
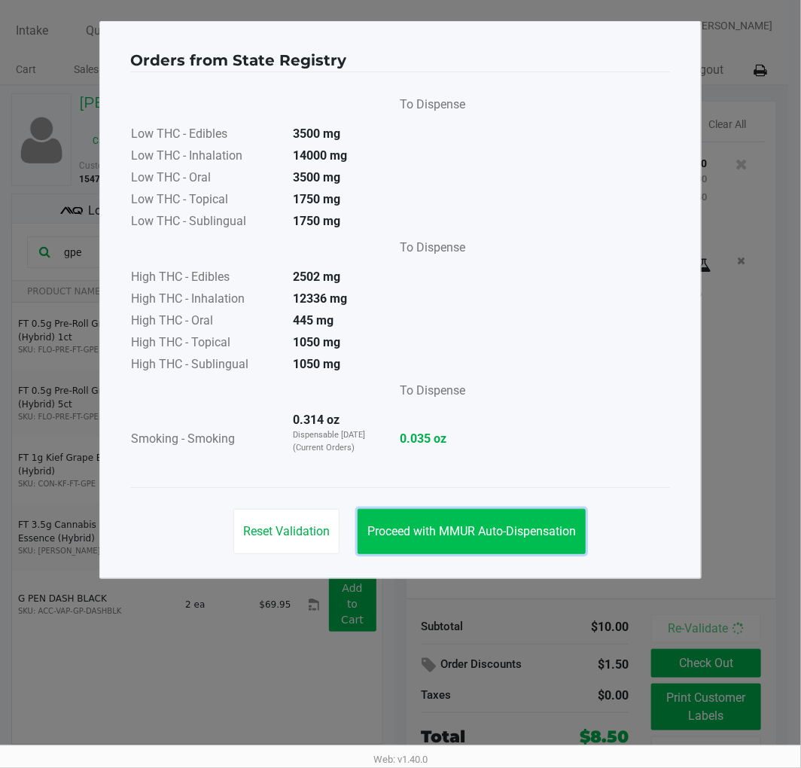
click at [545, 535] on span "Proceed with MMUR Auto-Dispensation" at bounding box center [472, 531] width 209 height 14
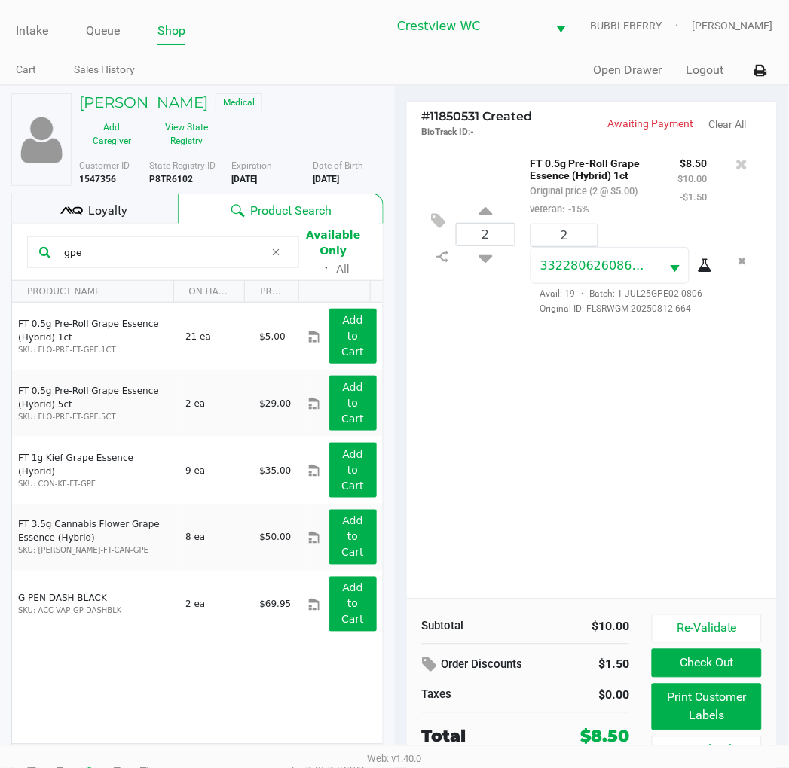
scroll to position [28, 0]
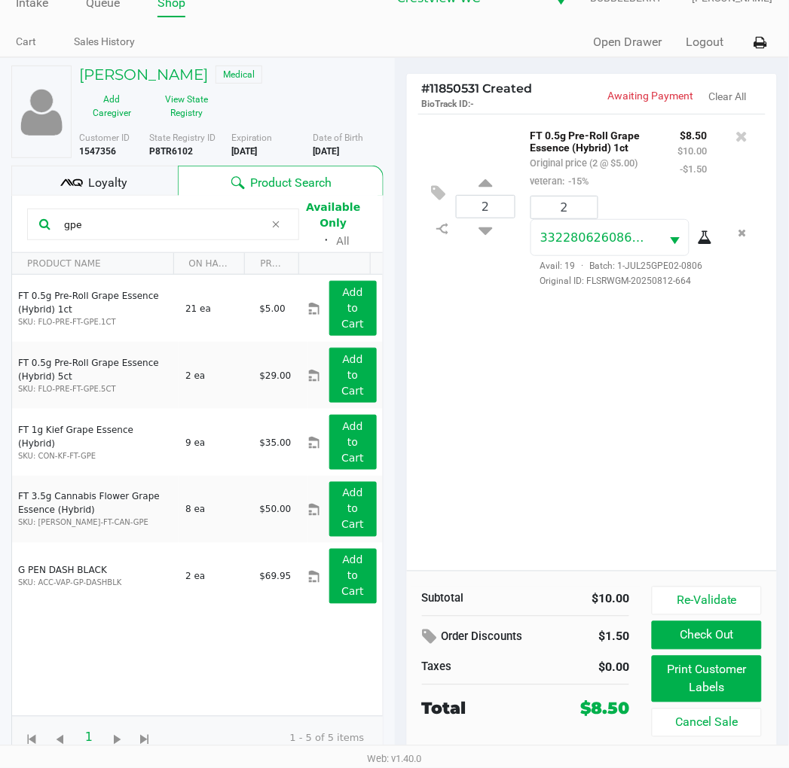
click at [728, 680] on button "Print Customer Labels" at bounding box center [705, 679] width 109 height 47
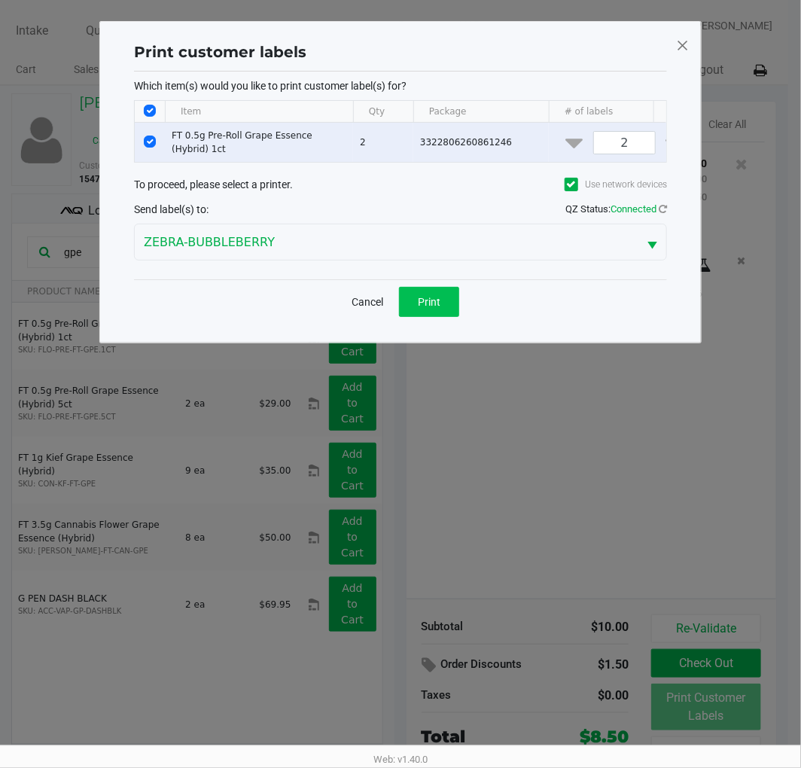
click at [435, 308] on span "Print" at bounding box center [429, 302] width 23 height 12
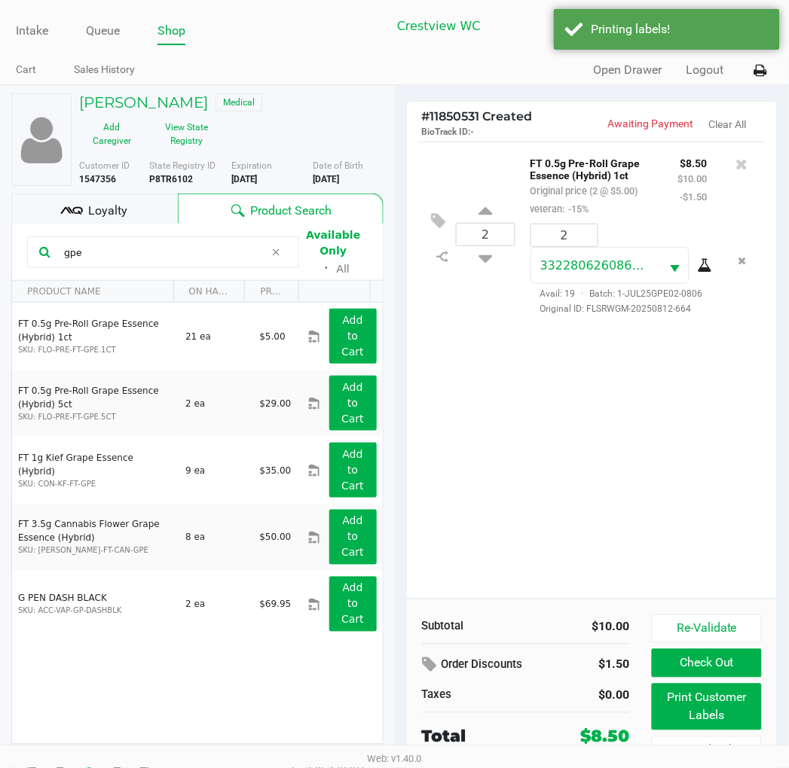
scroll to position [28, 0]
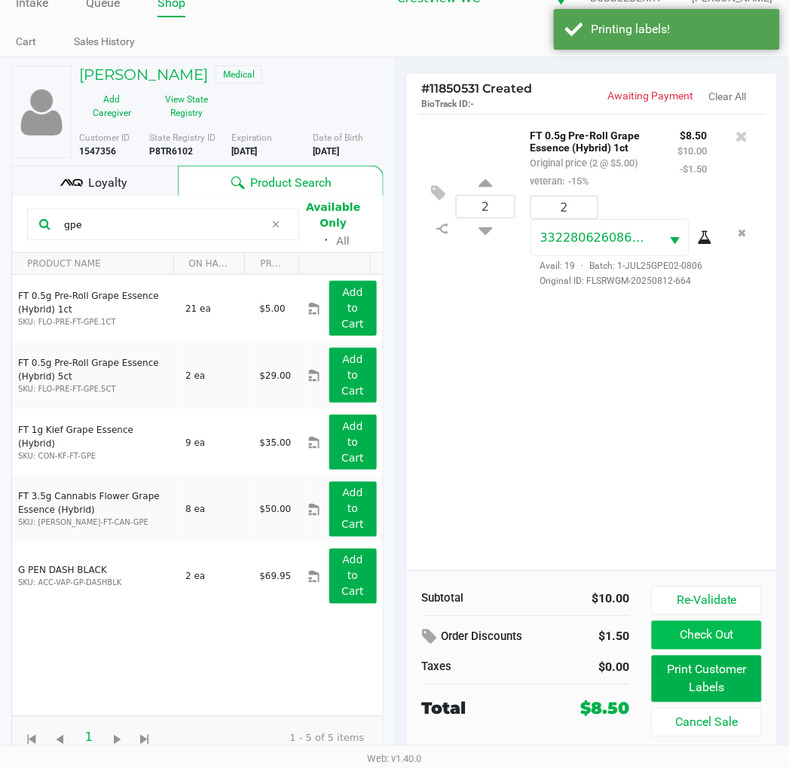
click at [749, 637] on button "Check Out" at bounding box center [705, 635] width 109 height 29
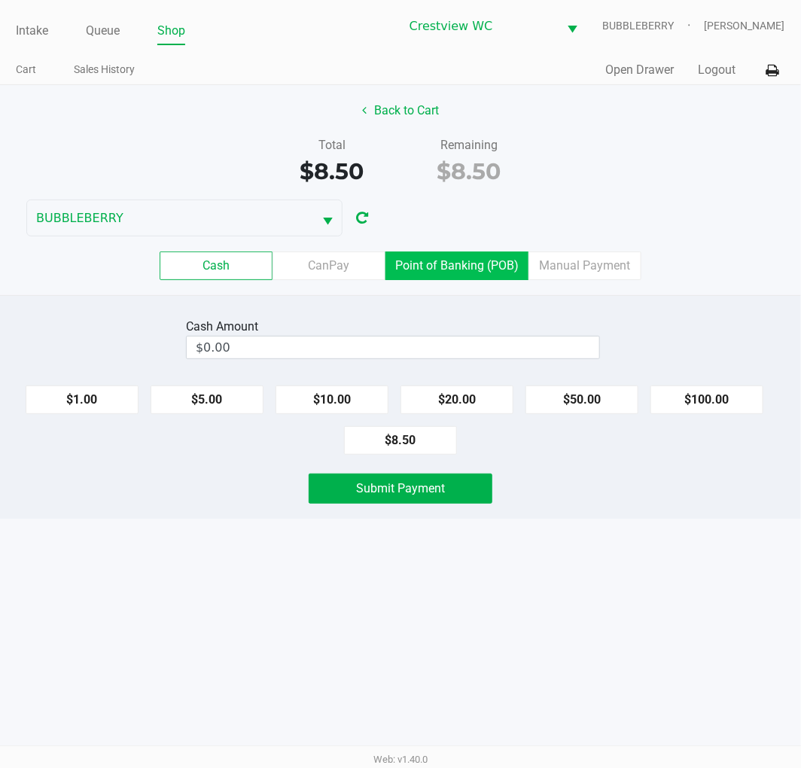
click at [479, 264] on label "Point of Banking (POB)" at bounding box center [457, 266] width 143 height 29
click at [0, 0] on 7 "Point of Banking (POB)" at bounding box center [0, 0] width 0 height 0
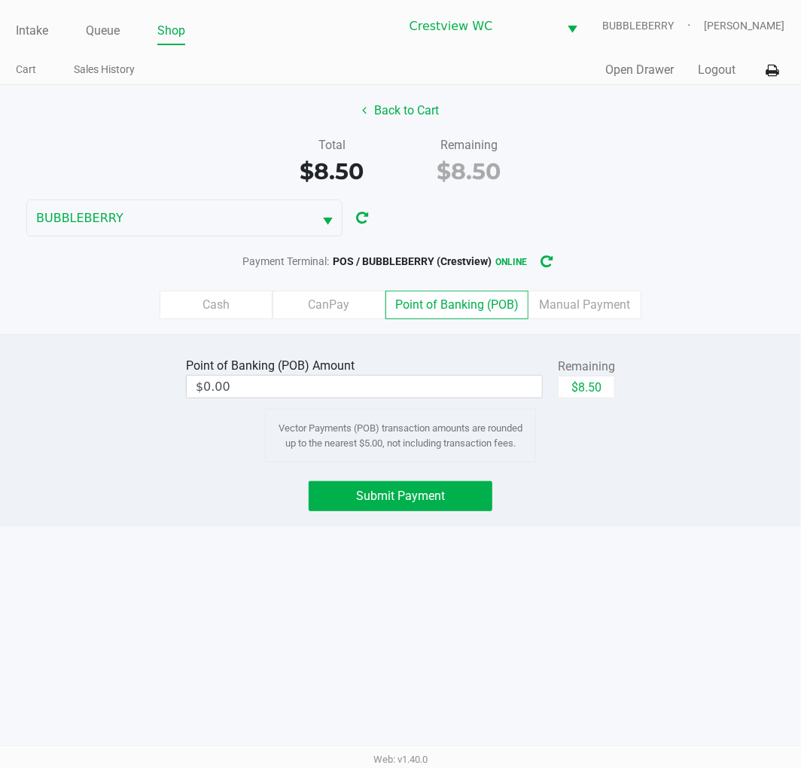
click at [606, 392] on button "$8.50" at bounding box center [586, 387] width 57 height 23
type input "$8.50"
click at [467, 502] on button "Submit Payment" at bounding box center [401, 496] width 184 height 30
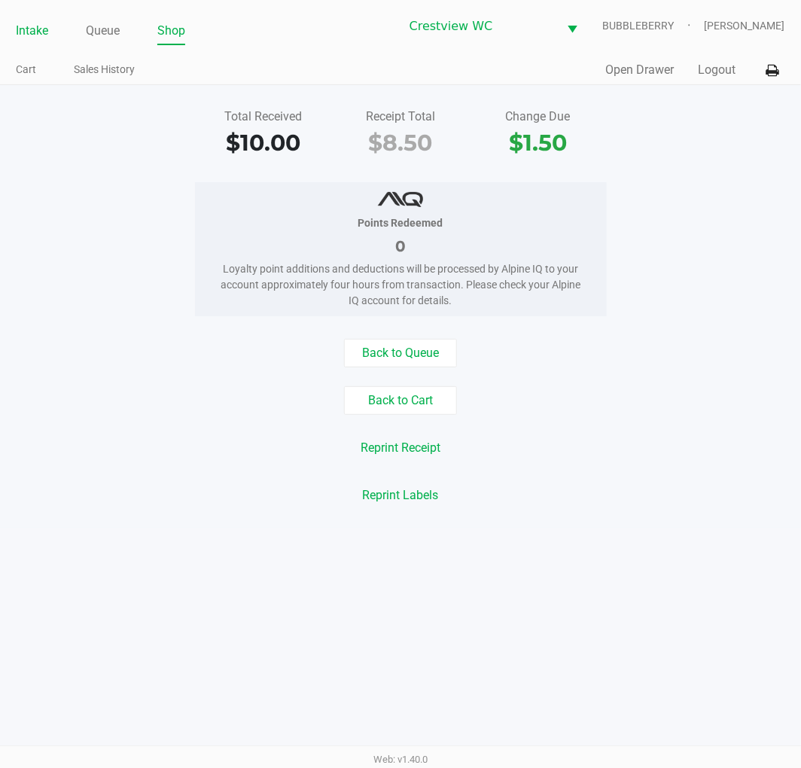
click at [35, 38] on link "Intake" at bounding box center [32, 30] width 32 height 21
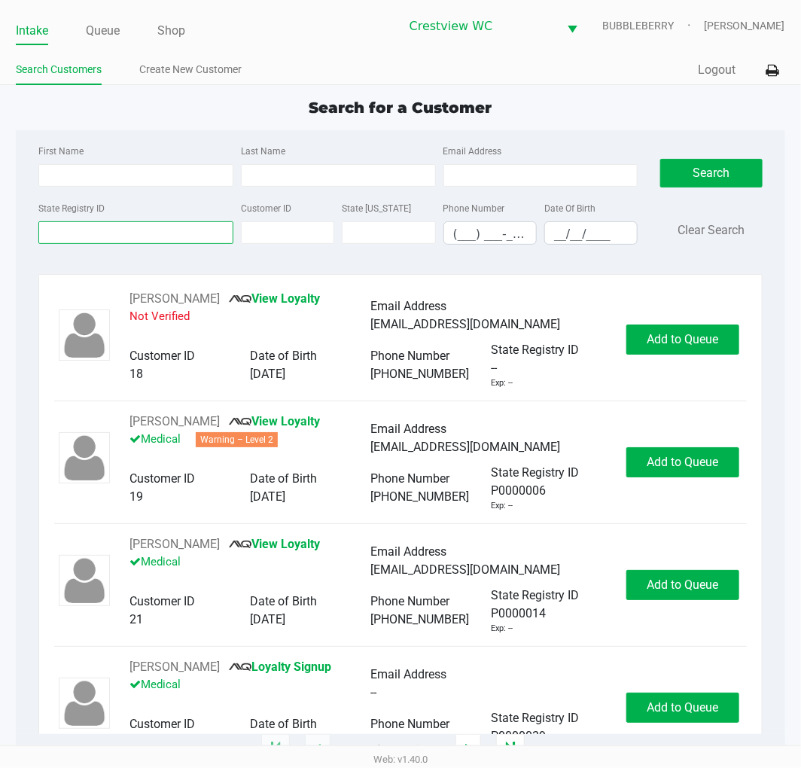
click at [80, 233] on input "State Registry ID" at bounding box center [135, 232] width 195 height 23
click at [160, 236] on input "State Registry ID" at bounding box center [135, 232] width 195 height 23
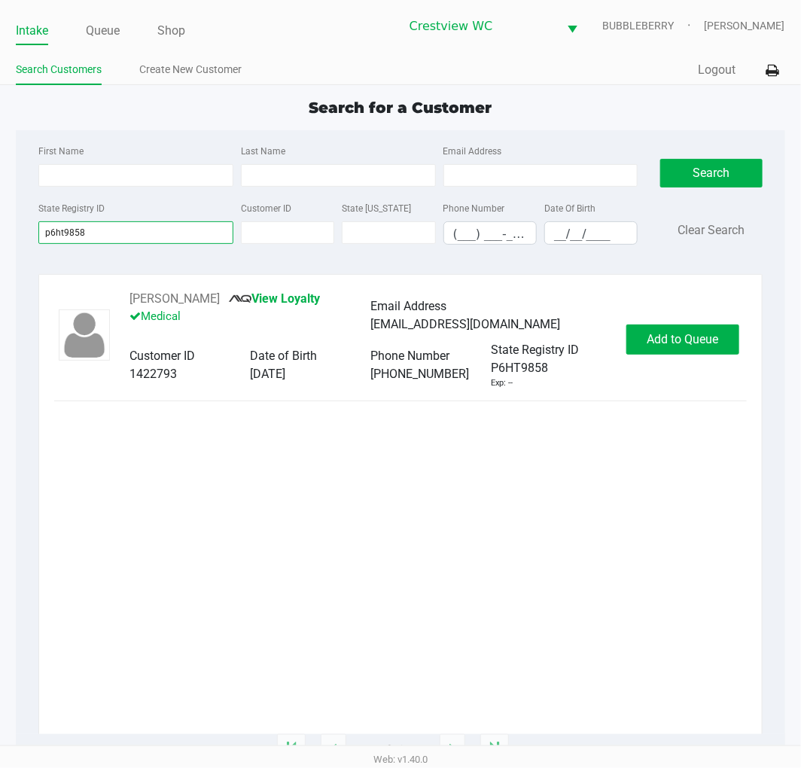
type input "p6ht9858"
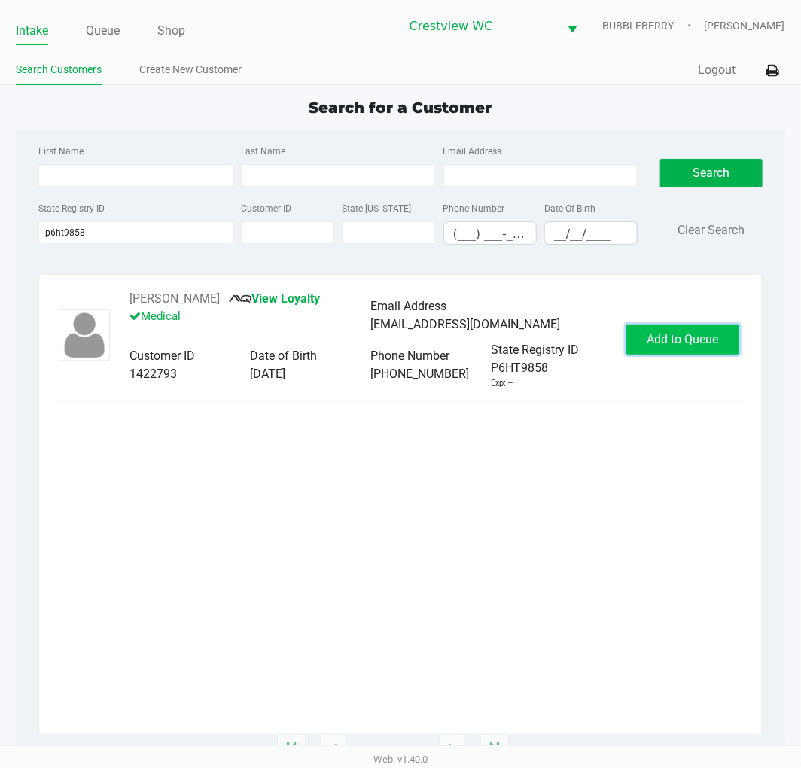
click at [686, 337] on span "Add to Queue" at bounding box center [683, 339] width 72 height 14
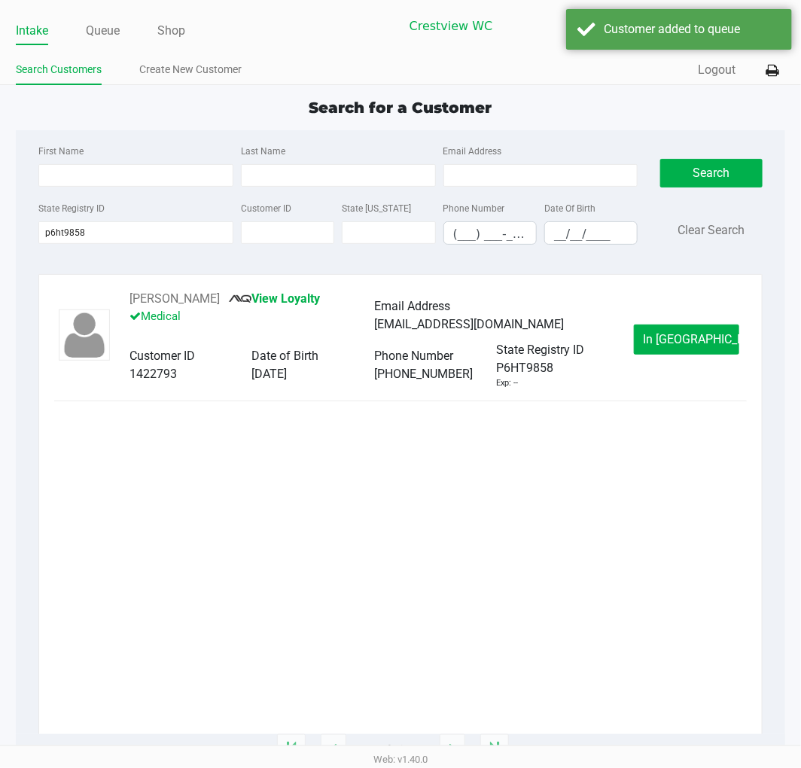
click at [688, 340] on span "In Queue" at bounding box center [707, 339] width 127 height 14
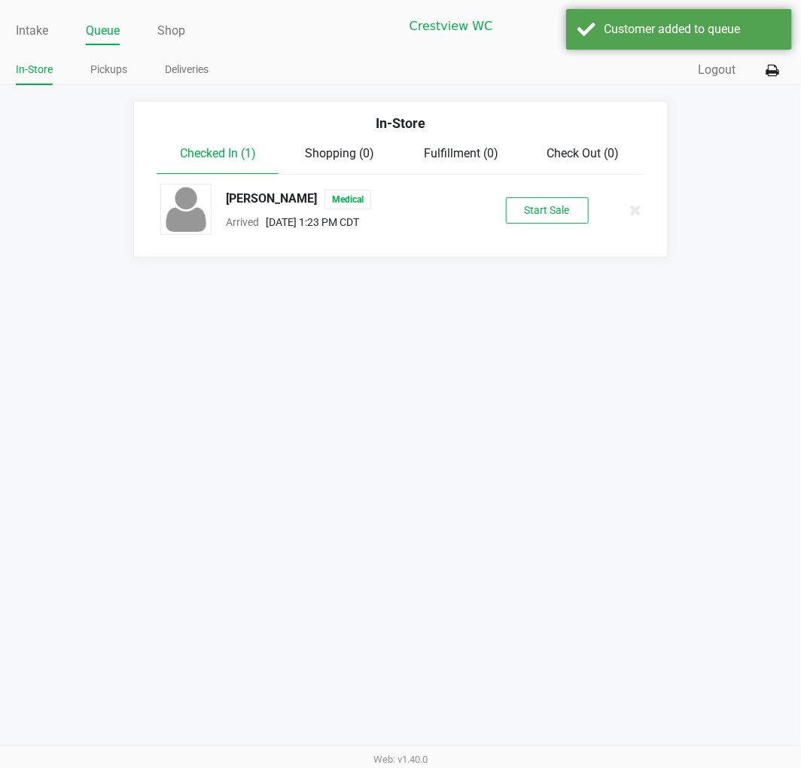
click at [561, 212] on button "Start Sale" at bounding box center [547, 210] width 83 height 26
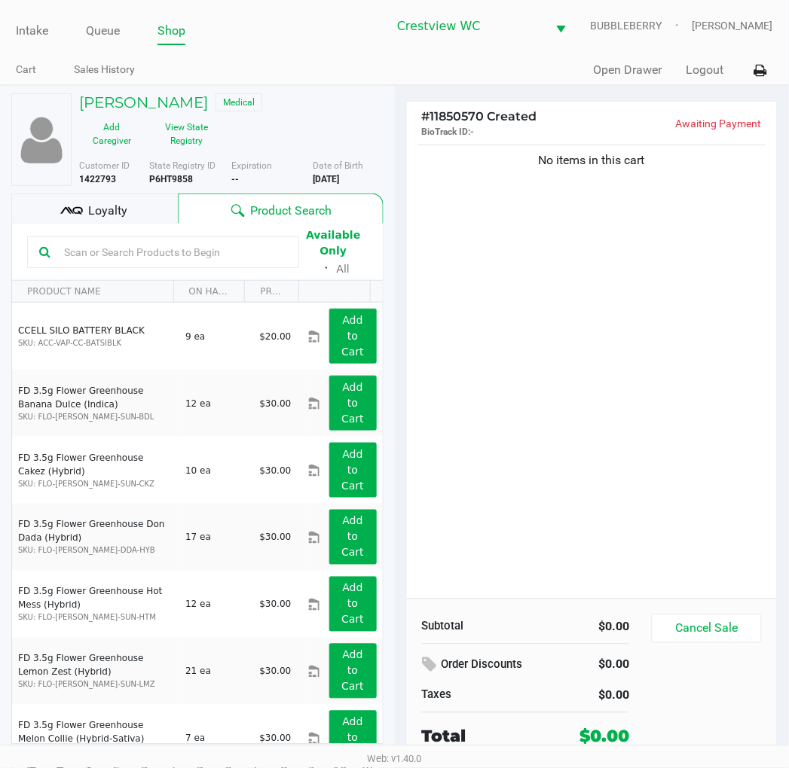
click at [702, 422] on div "No items in this cart" at bounding box center [592, 370] width 371 height 457
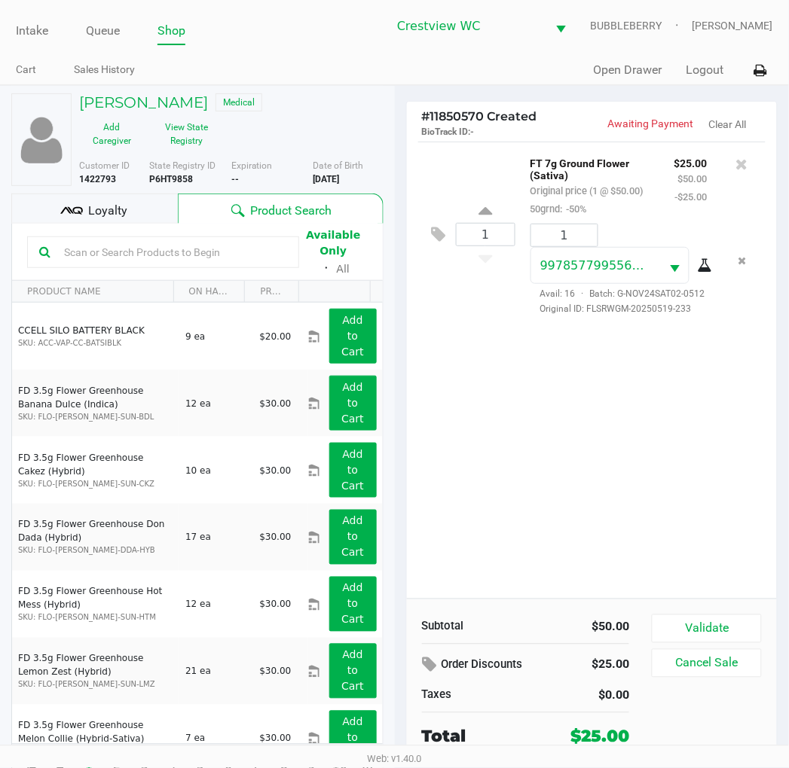
click at [664, 484] on div "1 FT 7g Ground Flower (Sativa) Original price (1 @ $50.00) 50grnd: -50% $25.00 …" at bounding box center [592, 370] width 371 height 457
click at [627, 443] on div "1 FT 7g Ground Flower (Sativa) Original price (1 @ $50.00) 50grnd: -50% $25.00 …" at bounding box center [592, 370] width 371 height 457
click at [593, 424] on div "1 FT 7g Ground Flower (Sativa) Original price (1 @ $50.00) 50grnd: -50% $25.00 …" at bounding box center [592, 370] width 371 height 457
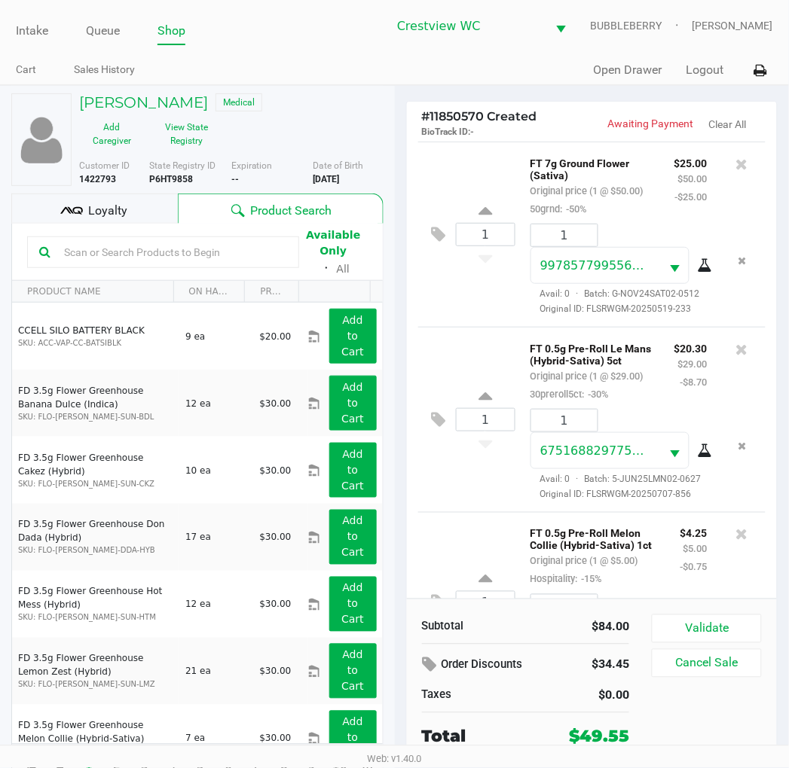
scroll to position [218, 0]
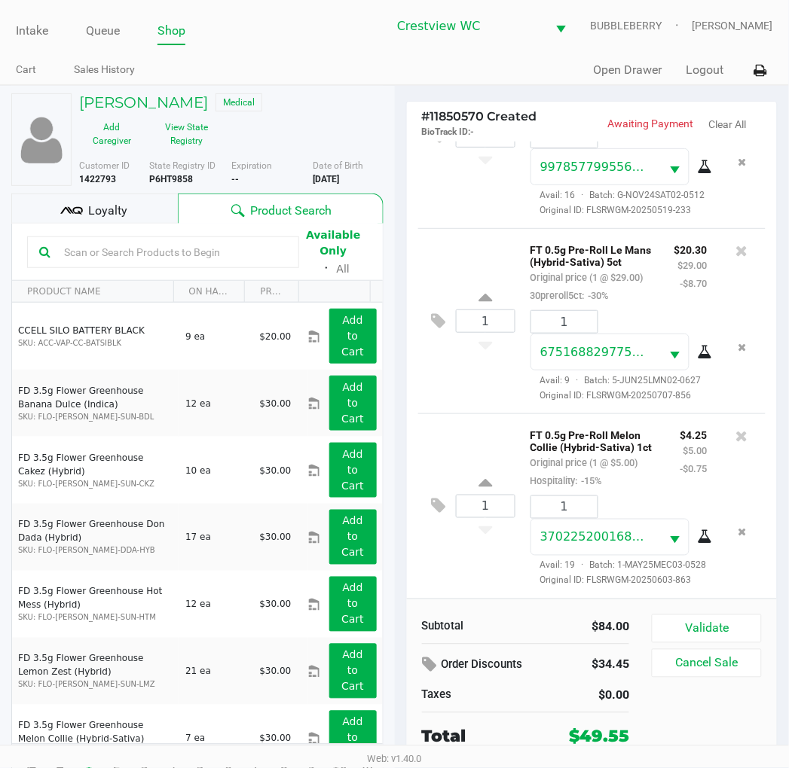
click at [715, 626] on button "Validate" at bounding box center [705, 629] width 109 height 29
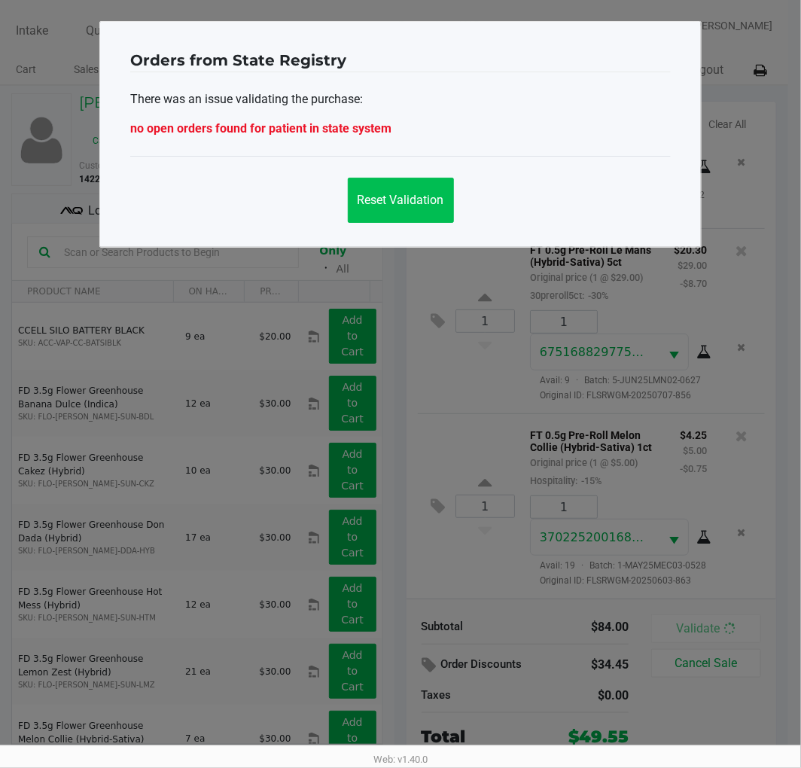
click at [416, 200] on span "Reset Validation" at bounding box center [401, 200] width 87 height 14
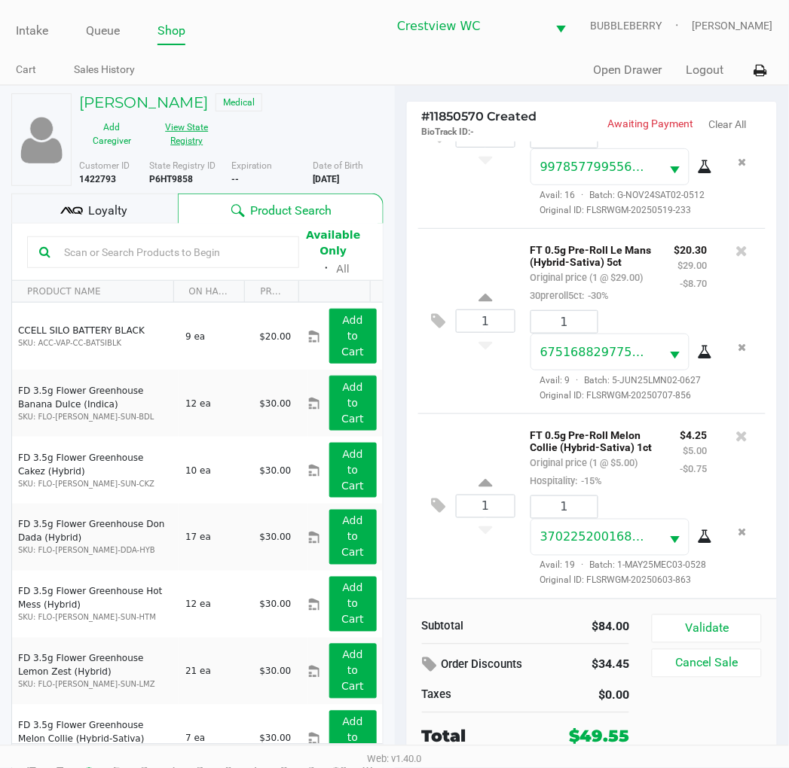
click at [203, 126] on button "View State Registry" at bounding box center [182, 134] width 75 height 38
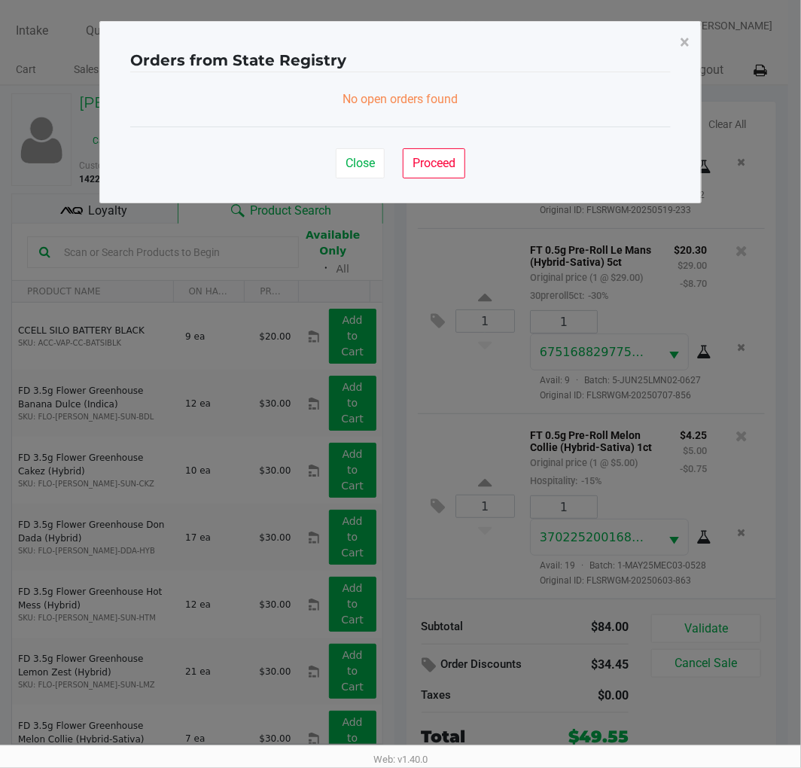
click at [438, 157] on span "Proceed" at bounding box center [434, 163] width 43 height 14
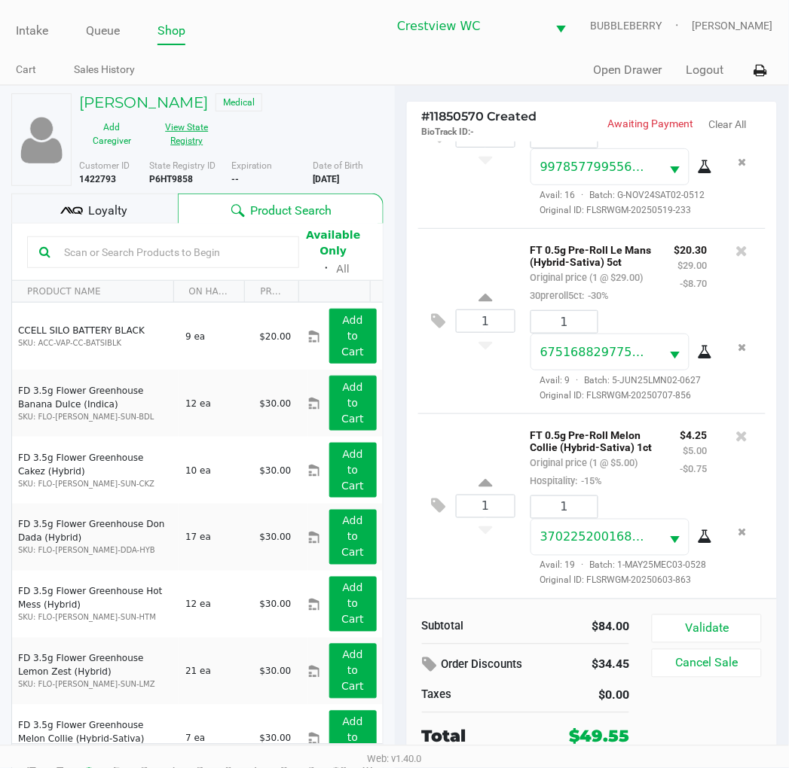
scroll to position [0, 0]
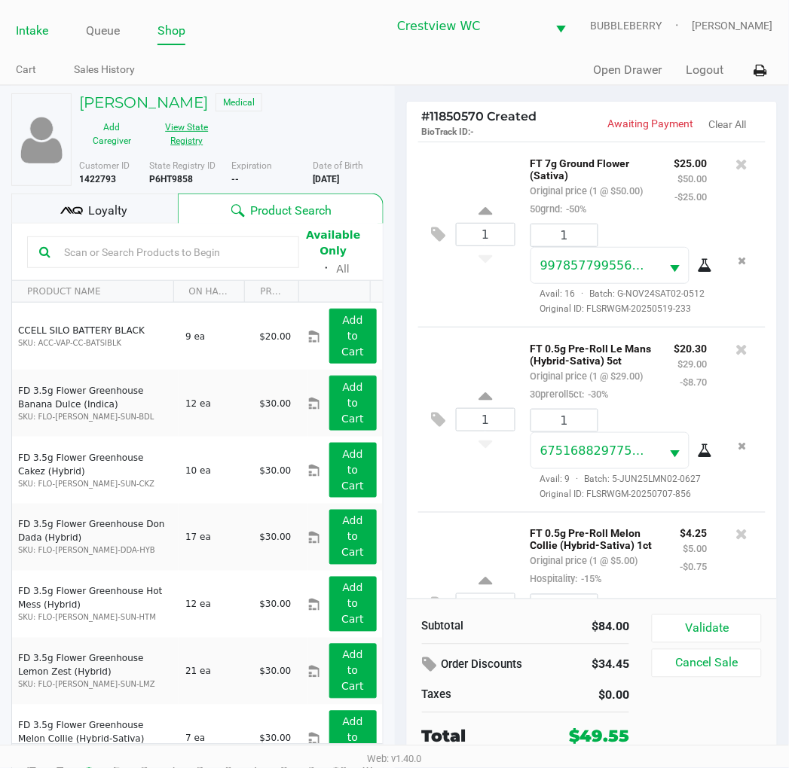
click at [24, 38] on link "Intake" at bounding box center [32, 30] width 32 height 21
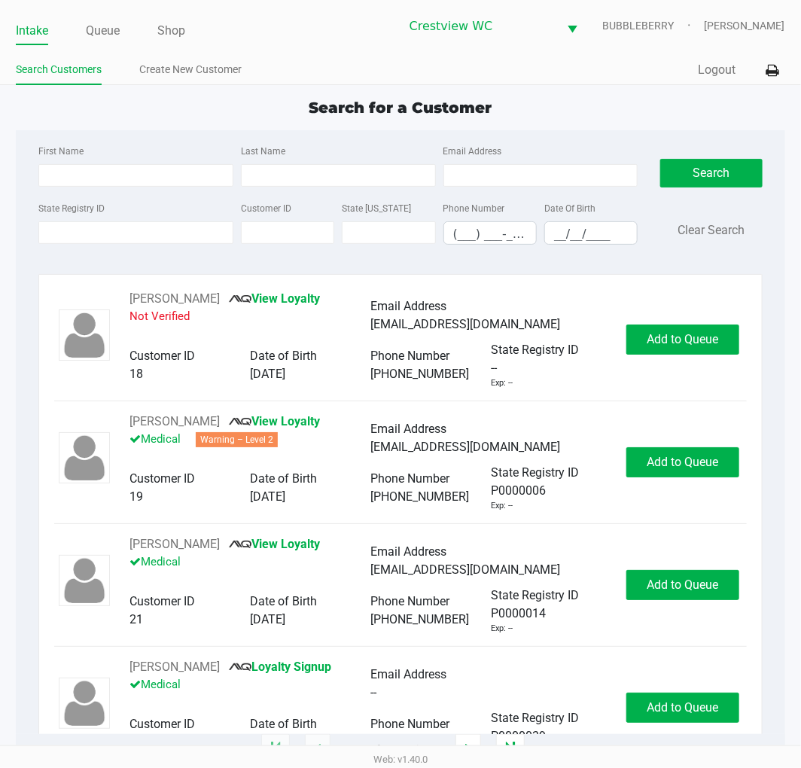
click at [161, 236] on input "State Registry ID" at bounding box center [135, 232] width 195 height 23
click at [335, 178] on input "Last Name" at bounding box center [338, 175] width 195 height 23
type input "duffy"
click at [558, 231] on input "__/__/____" at bounding box center [591, 233] width 92 height 23
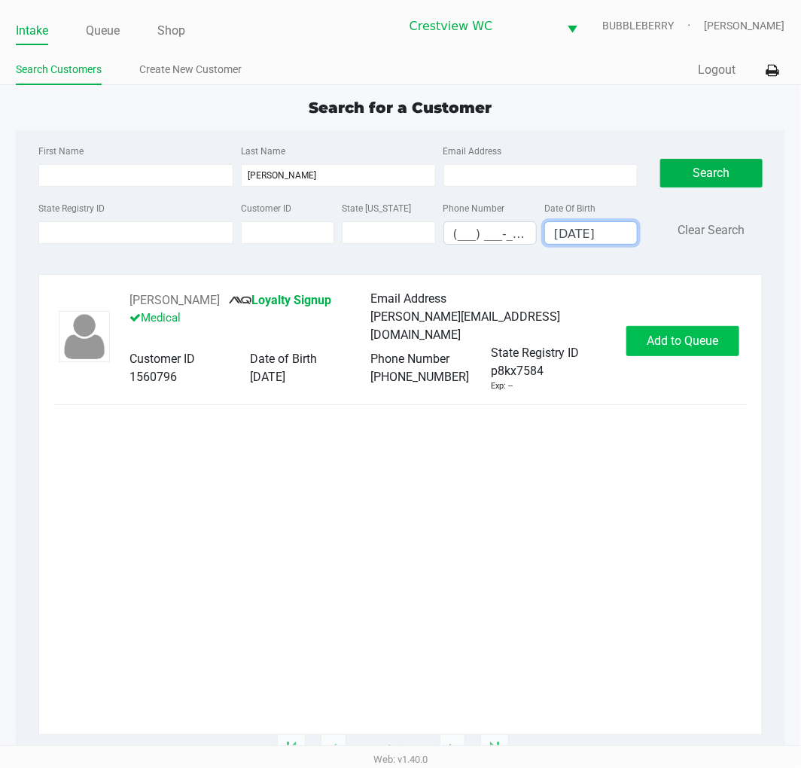
type input "02/24/1998"
click at [673, 350] on button "Add to Queue" at bounding box center [683, 341] width 113 height 30
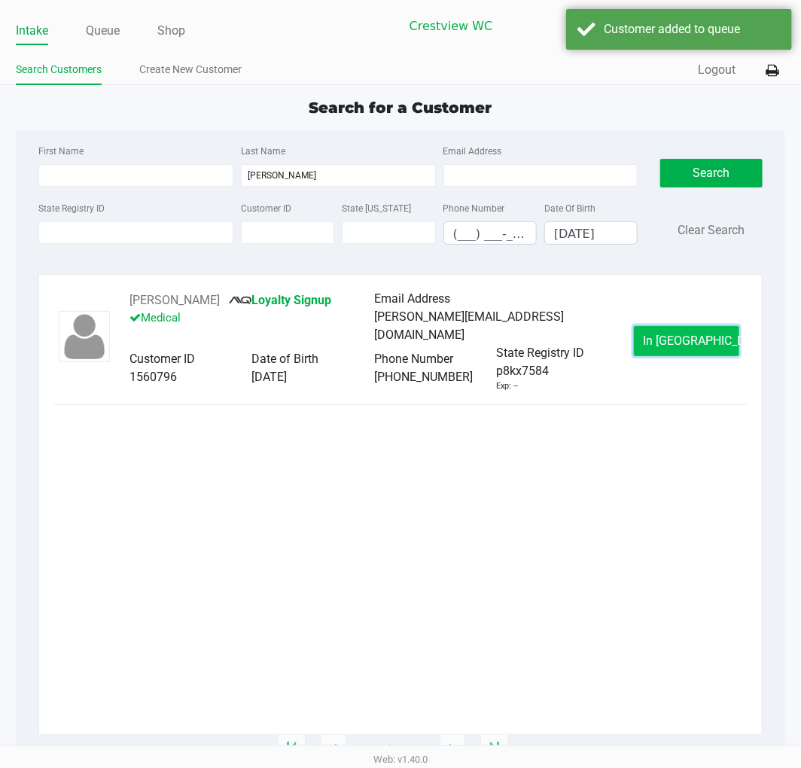
click at [682, 349] on button "In Queue" at bounding box center [686, 341] width 105 height 30
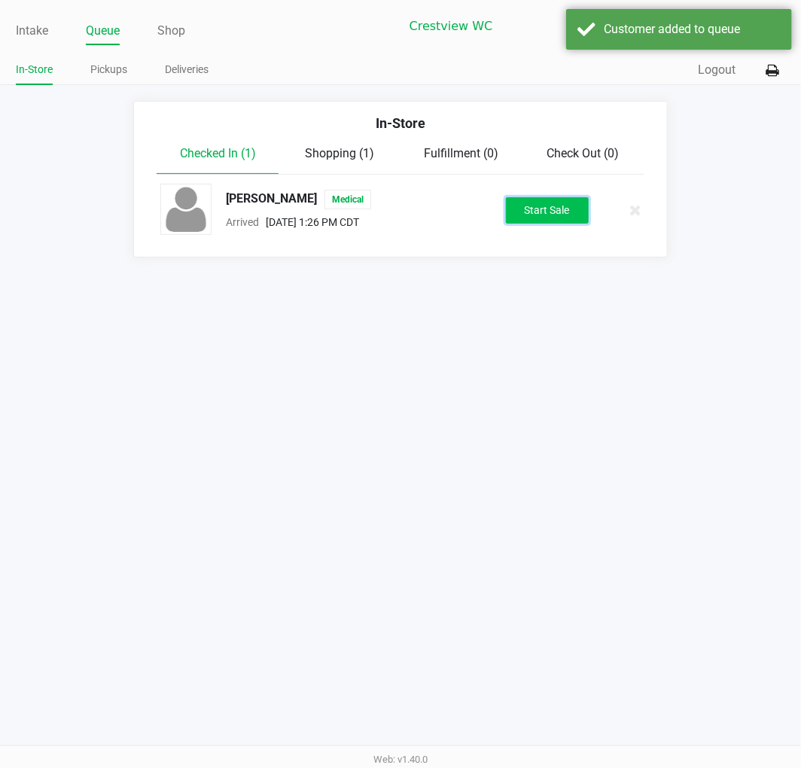
click at [557, 209] on button "Start Sale" at bounding box center [547, 210] width 83 height 26
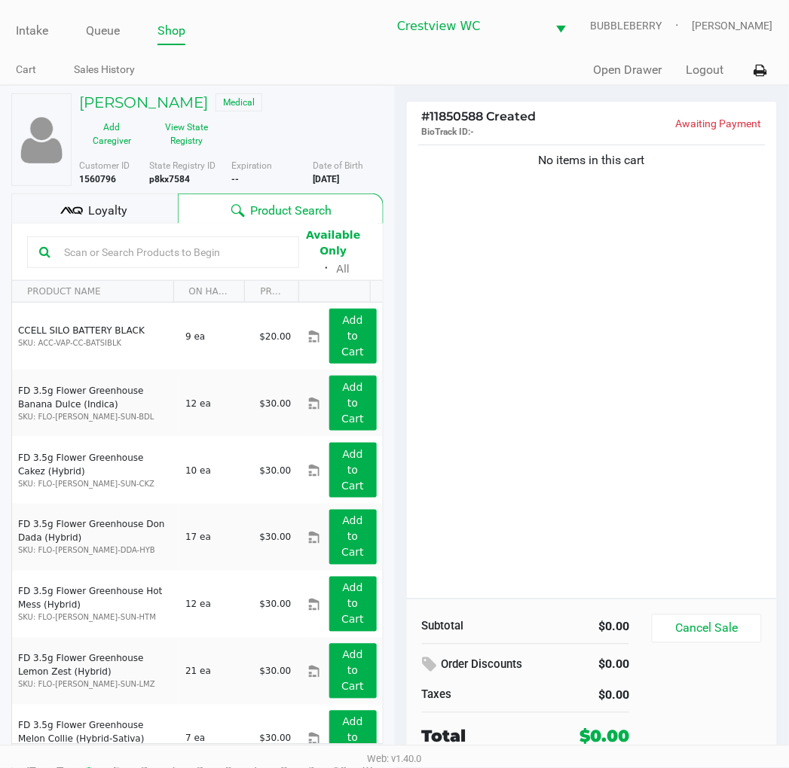
click at [193, 136] on button "View State Registry" at bounding box center [182, 134] width 75 height 38
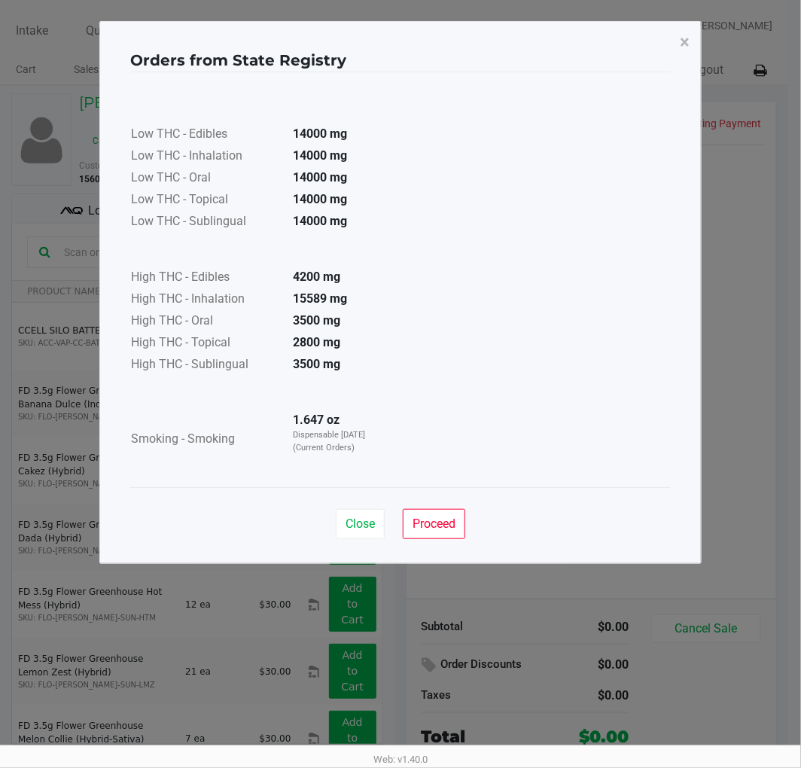
click at [441, 518] on span "Proceed" at bounding box center [434, 524] width 43 height 14
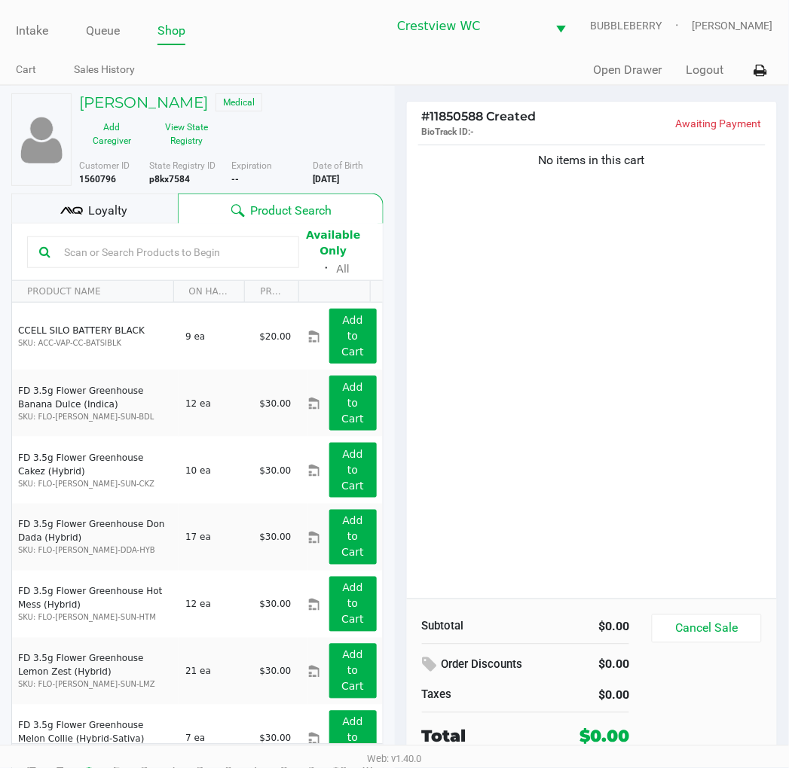
click at [90, 252] on input "text" at bounding box center [172, 252] width 229 height 23
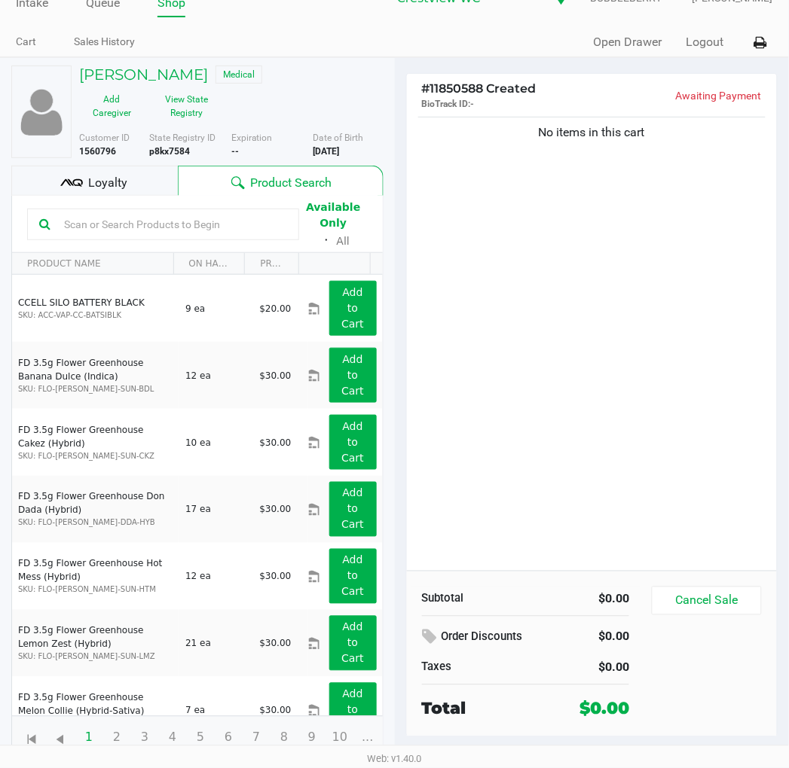
click at [574, 328] on div "No items in this cart" at bounding box center [592, 342] width 371 height 457
click at [619, 359] on div "No items in this cart" at bounding box center [592, 342] width 371 height 457
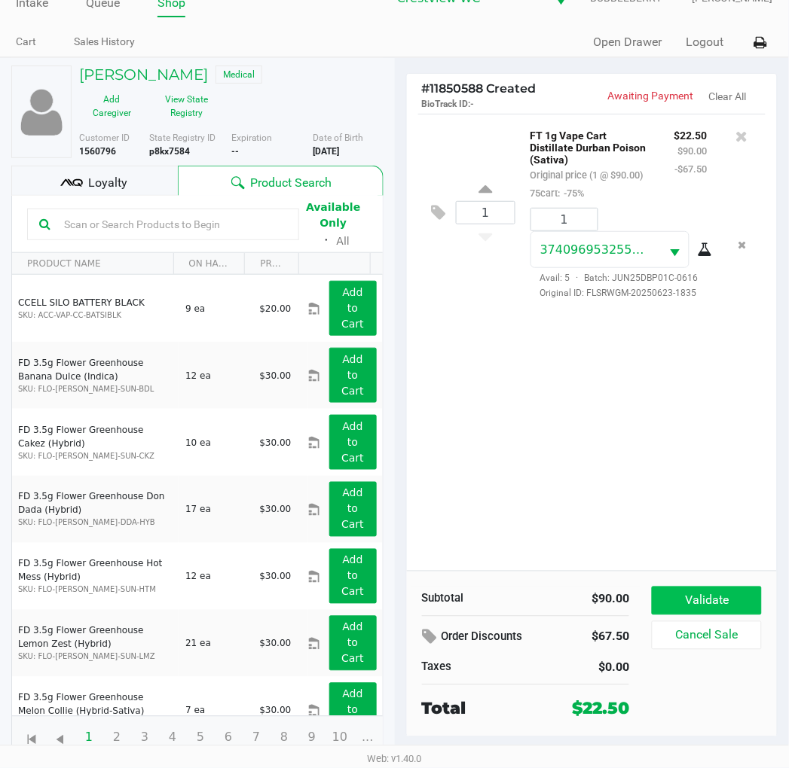
click at [725, 593] on button "Validate" at bounding box center [705, 601] width 109 height 29
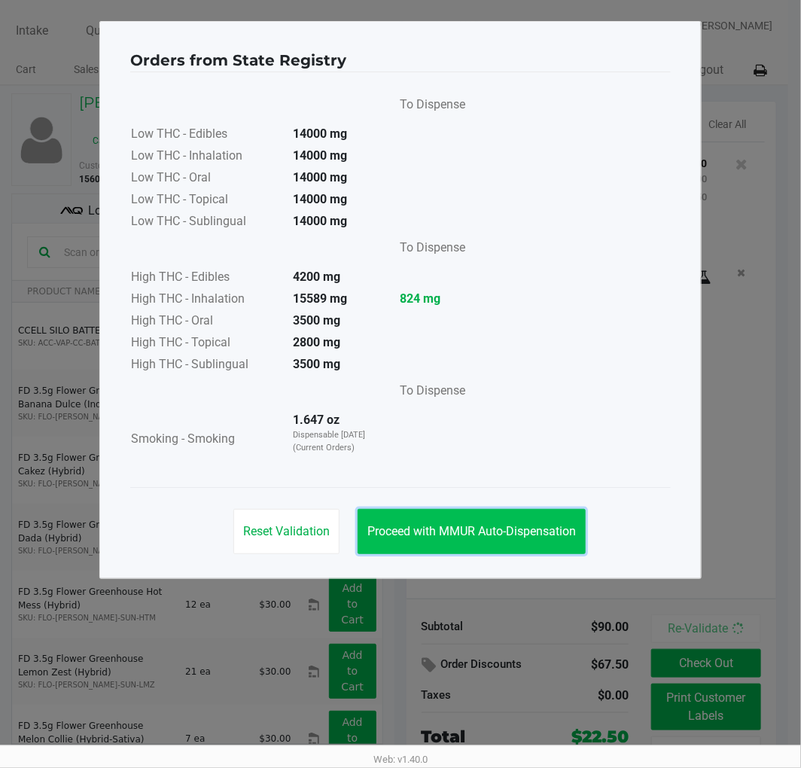
click at [520, 520] on button "Proceed with MMUR Auto-Dispensation" at bounding box center [472, 531] width 228 height 45
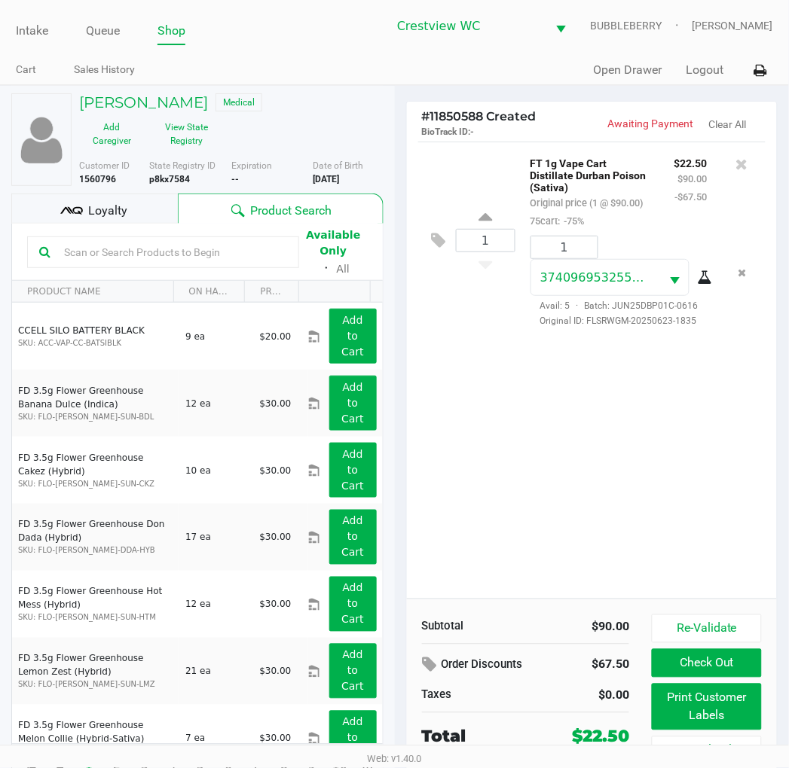
scroll to position [28, 0]
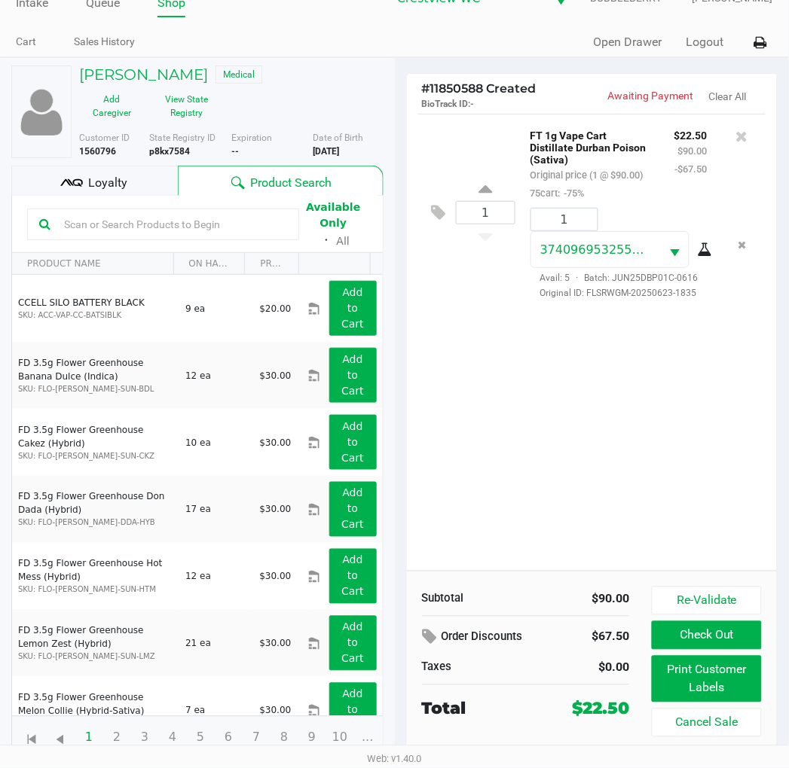
click at [676, 442] on div "1 FT 1g Vape Cart Distillate Durban Poison (Sativa) Original price (1 @ $90.00)…" at bounding box center [592, 342] width 371 height 457
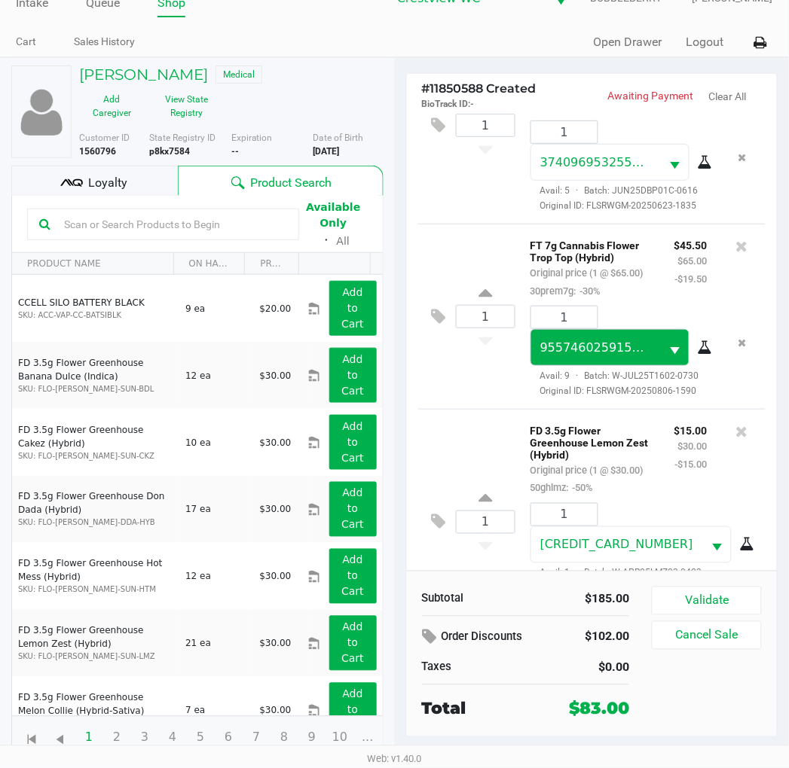
scroll to position [236, 0]
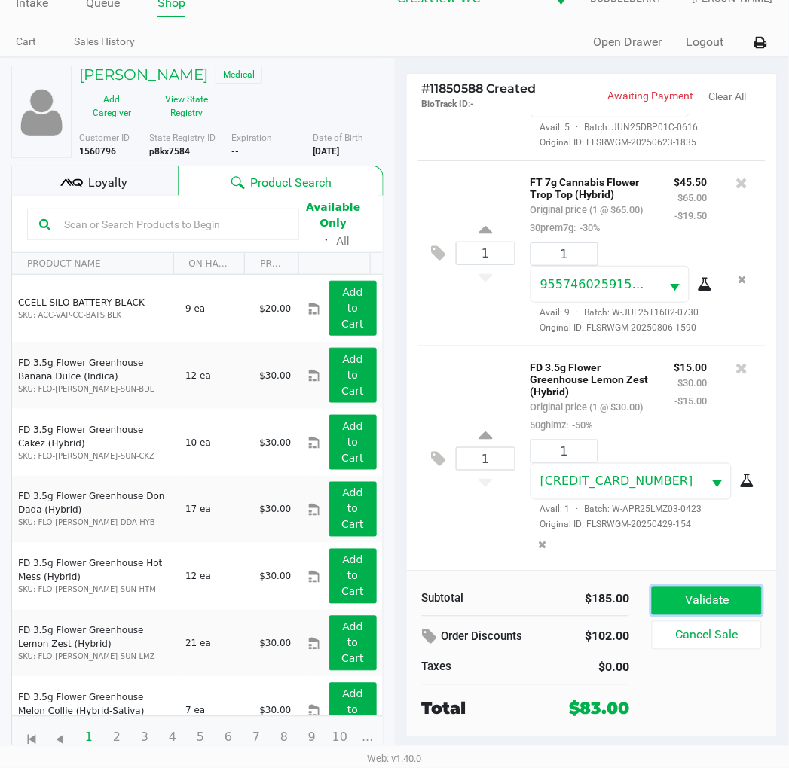
click at [735, 609] on button "Validate" at bounding box center [705, 601] width 109 height 29
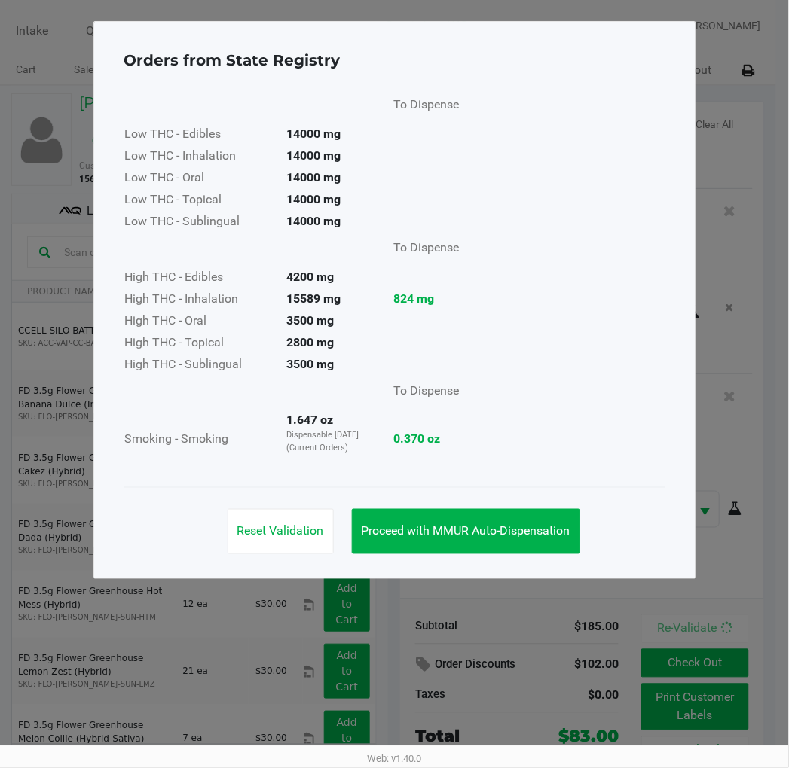
scroll to position [0, 0]
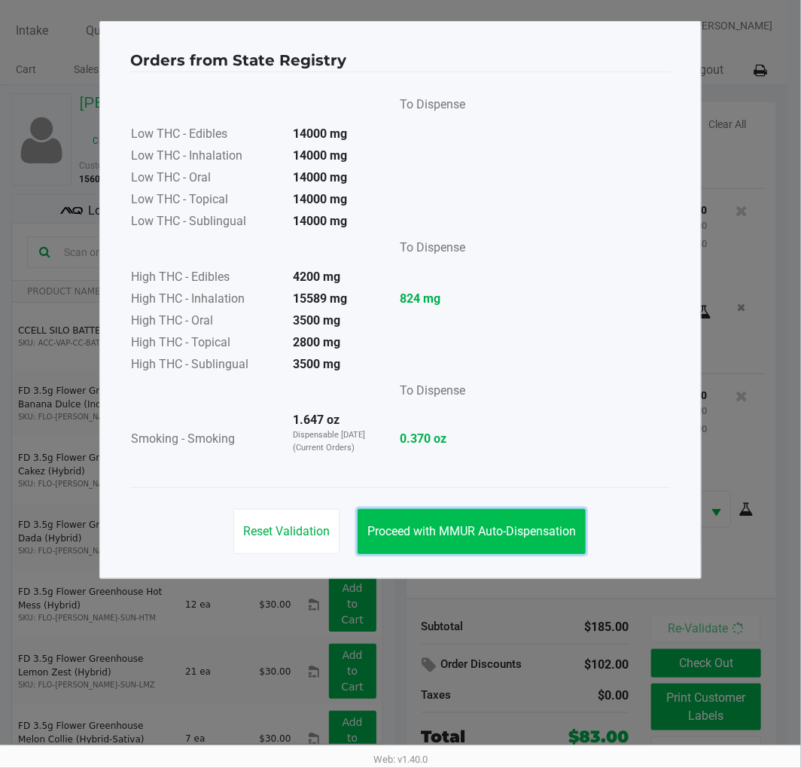
click at [493, 520] on button "Proceed with MMUR Auto-Dispensation" at bounding box center [472, 531] width 228 height 45
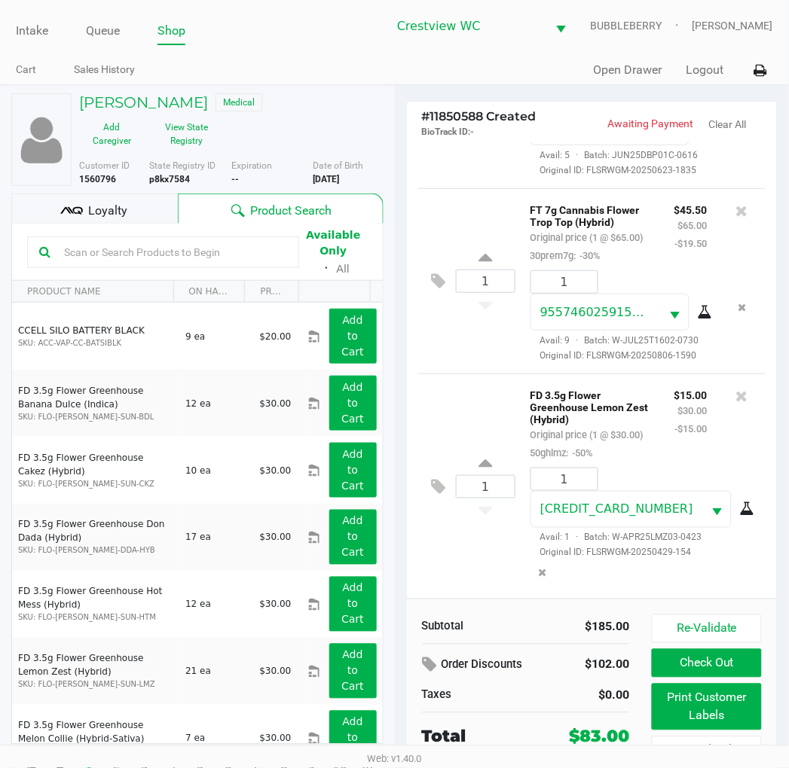
scroll to position [28, 0]
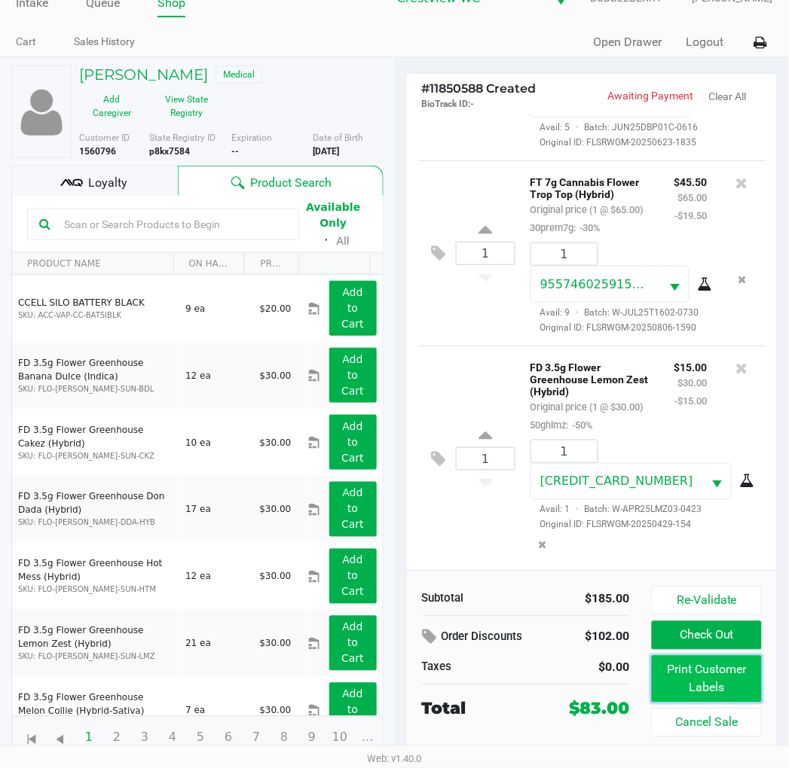
click at [667, 664] on button "Print Customer Labels" at bounding box center [705, 679] width 109 height 47
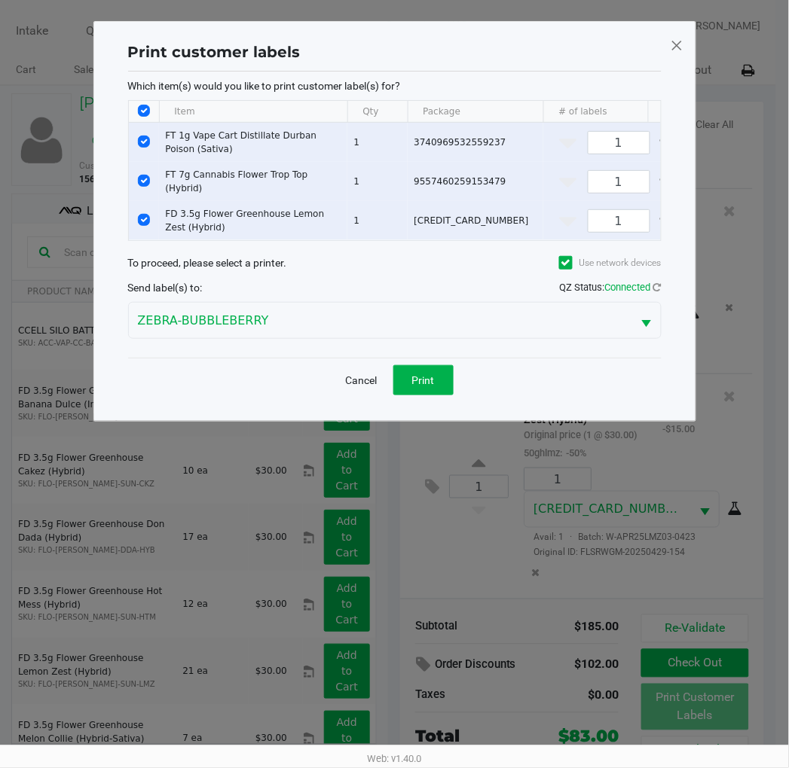
scroll to position [0, 0]
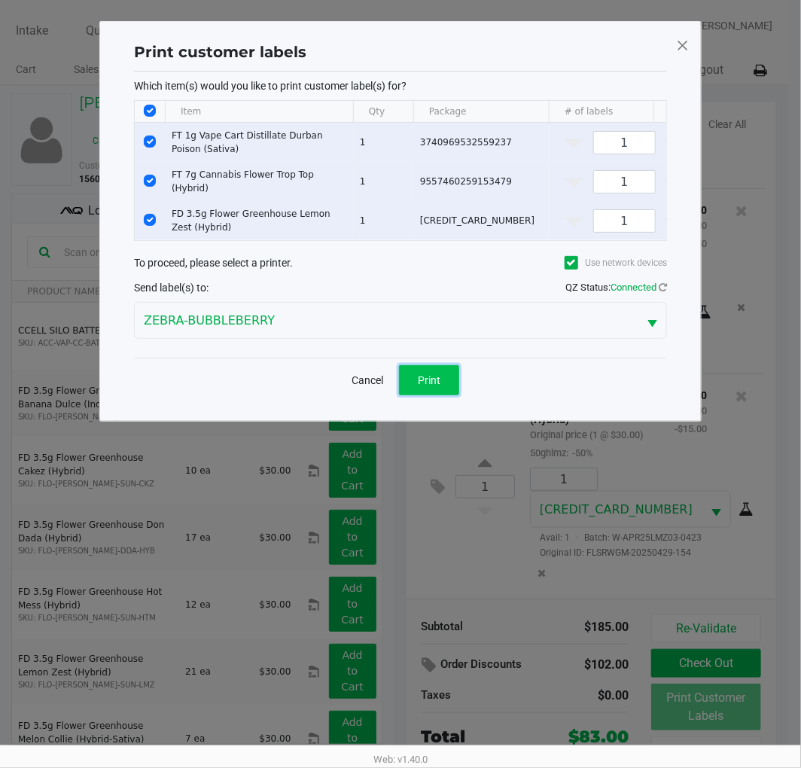
click at [430, 386] on span "Print" at bounding box center [429, 380] width 23 height 12
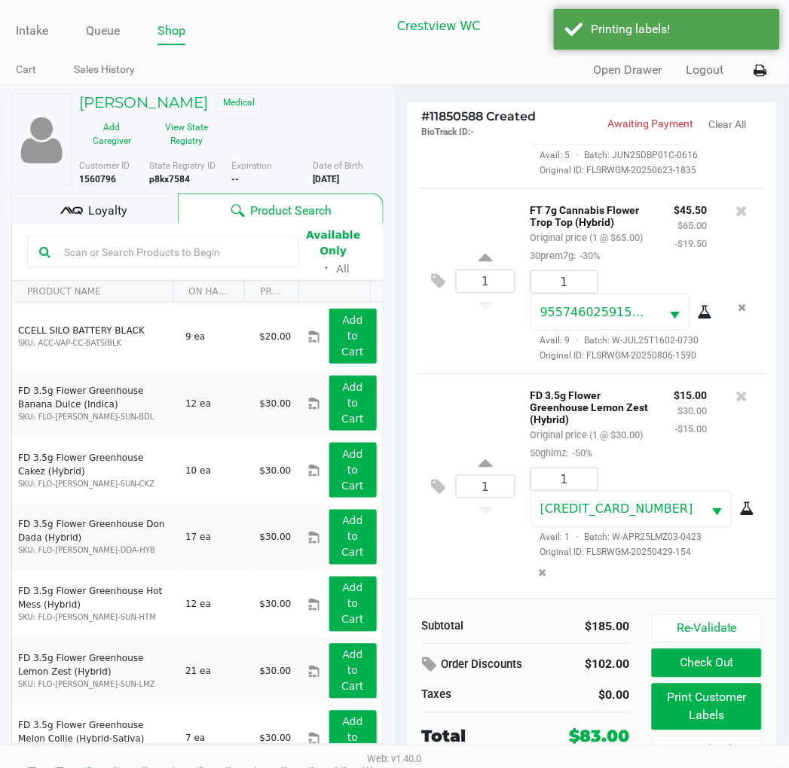
click at [134, 215] on div "Loyalty" at bounding box center [94, 209] width 166 height 30
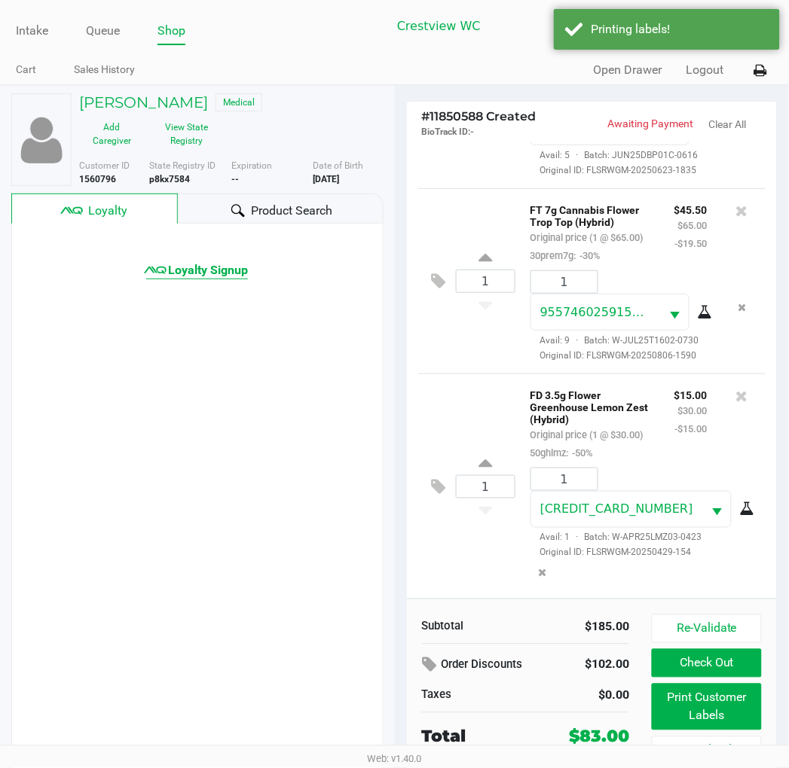
click at [220, 272] on span "Loyalty Signup" at bounding box center [208, 270] width 80 height 18
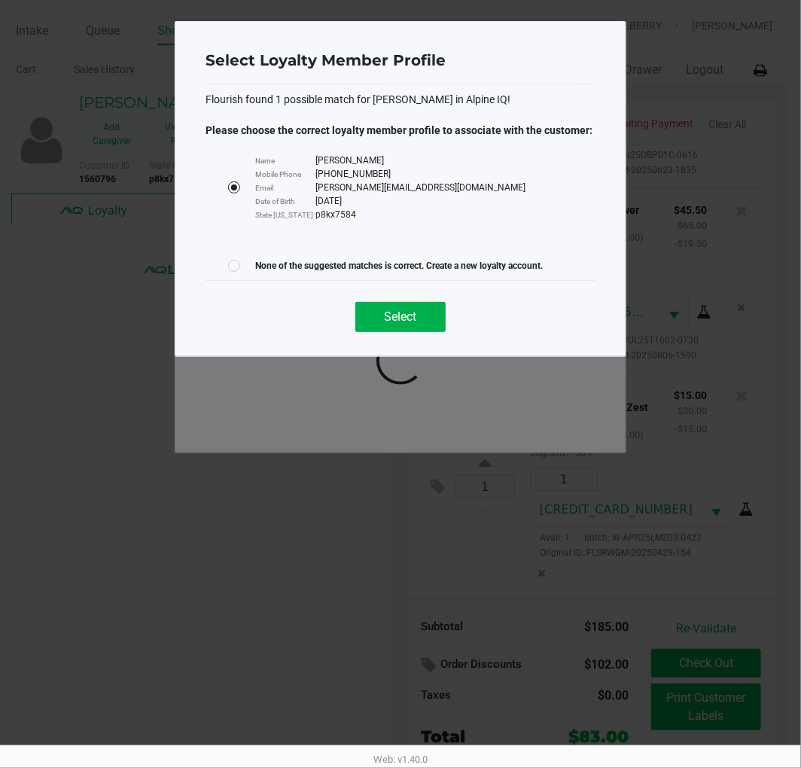
click at [230, 267] on div at bounding box center [234, 266] width 12 height 12
click at [433, 322] on button "Select" at bounding box center [400, 317] width 90 height 30
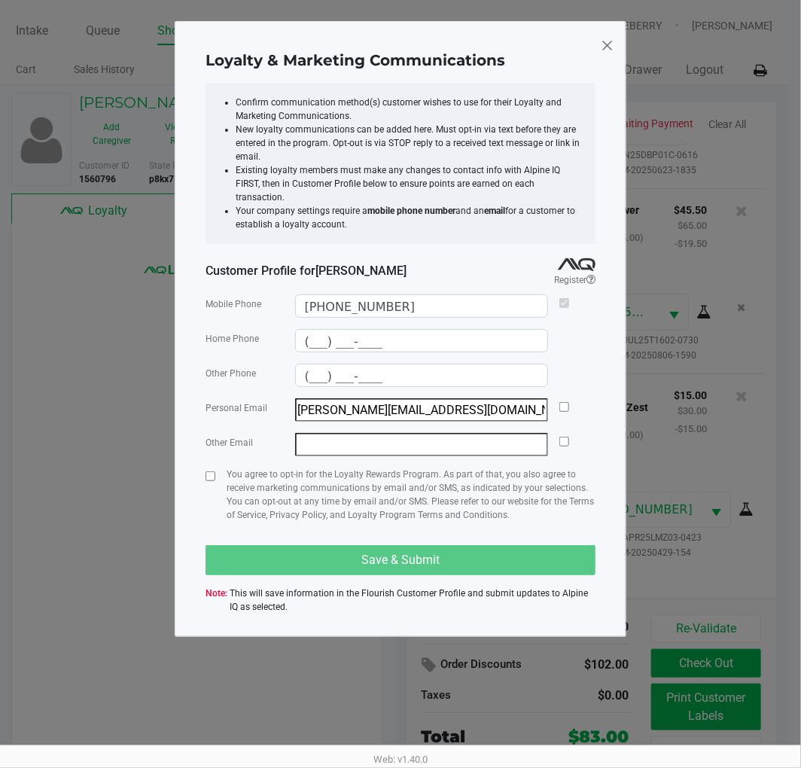
click at [563, 400] on div at bounding box center [565, 409] width 10 height 23
drag, startPoint x: 567, startPoint y: 393, endPoint x: 227, endPoint y: 496, distance: 355.5
click at [566, 402] on input "checkbox" at bounding box center [565, 407] width 10 height 10
checkbox input "true"
click at [212, 471] on input "checkbox" at bounding box center [211, 476] width 10 height 10
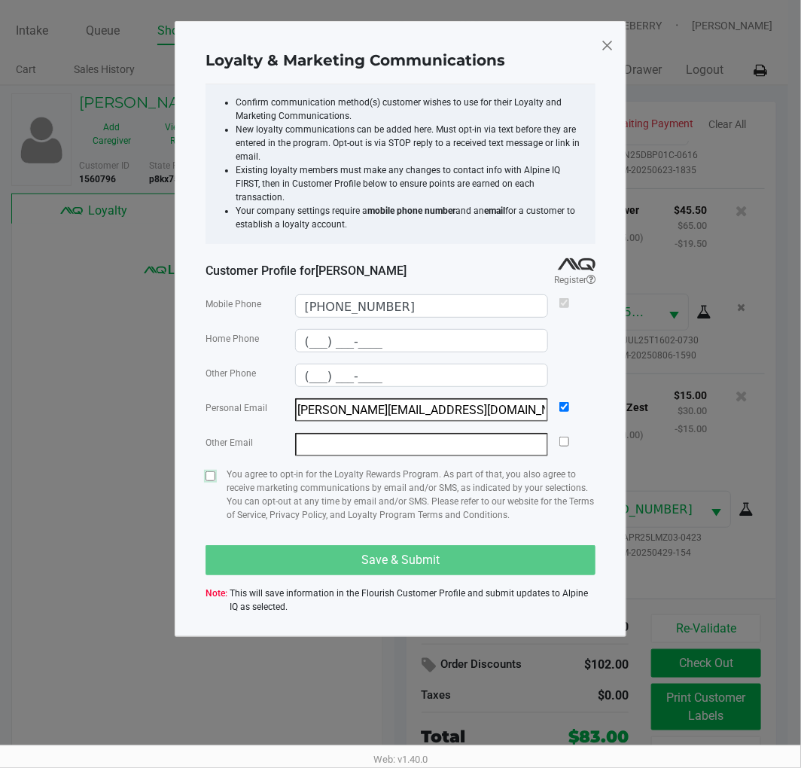
checkbox input "true"
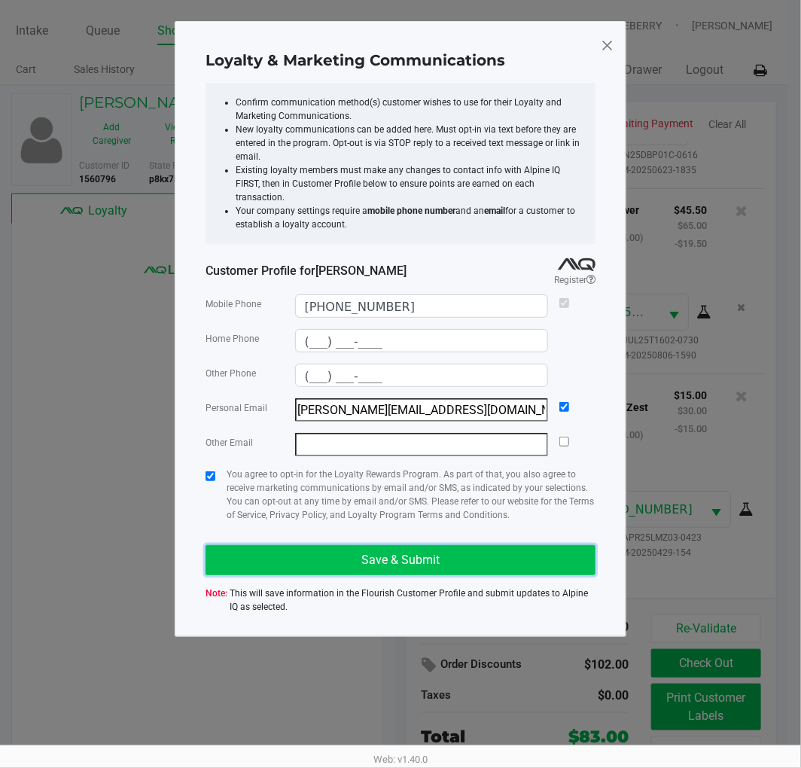
click at [365, 553] on span "Save & Submit" at bounding box center [401, 560] width 78 height 14
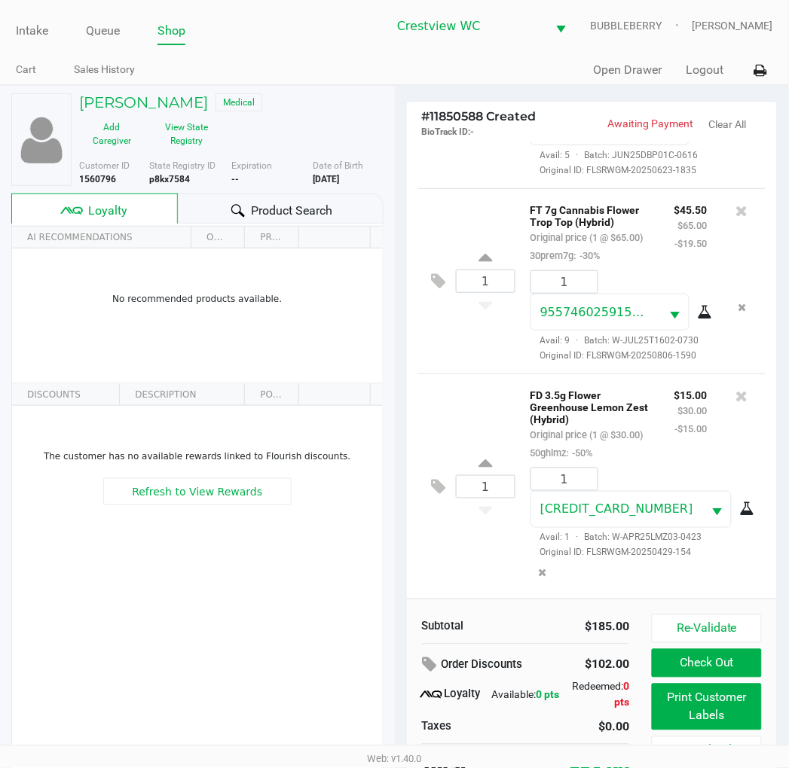
click at [460, 330] on div "1 FT 7g Cannabis Flower Trop Top (Hybrid) Original price (1 @ $65.00) 30prem7g:…" at bounding box center [592, 280] width 348 height 185
click at [259, 200] on div "Product Search" at bounding box center [280, 209] width 205 height 30
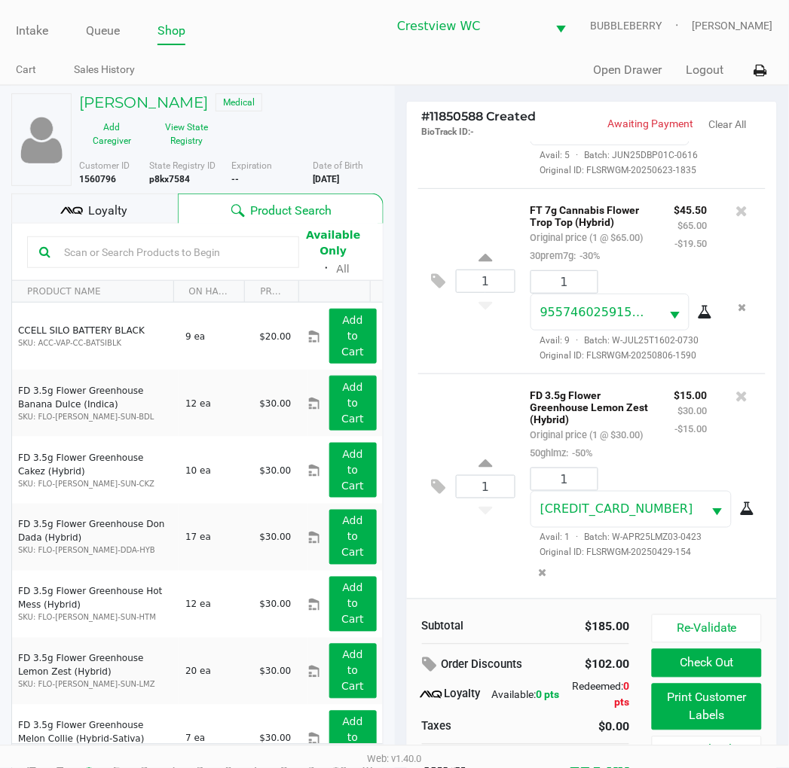
scroll to position [29, 0]
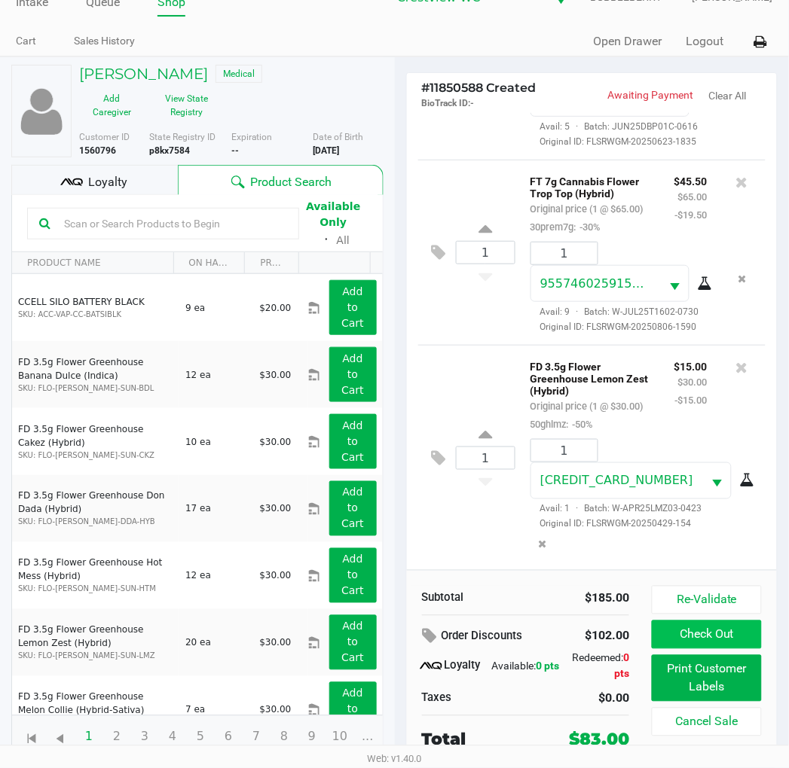
click at [733, 628] on button "Check Out" at bounding box center [705, 635] width 109 height 29
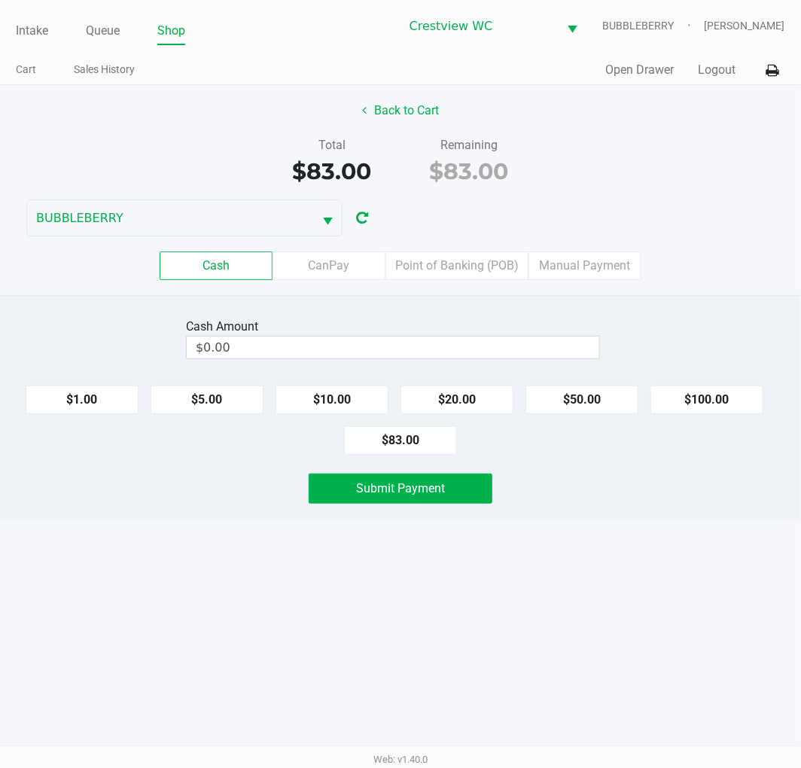
click at [467, 403] on button "$20.00" at bounding box center [457, 400] width 113 height 29
click at [467, 400] on button "$20.00" at bounding box center [457, 400] width 113 height 29
click at [468, 390] on button "$20.00" at bounding box center [457, 400] width 113 height 29
click at [480, 395] on button "$20.00" at bounding box center [457, 400] width 113 height 29
click at [197, 404] on button "$5.00" at bounding box center [207, 400] width 113 height 29
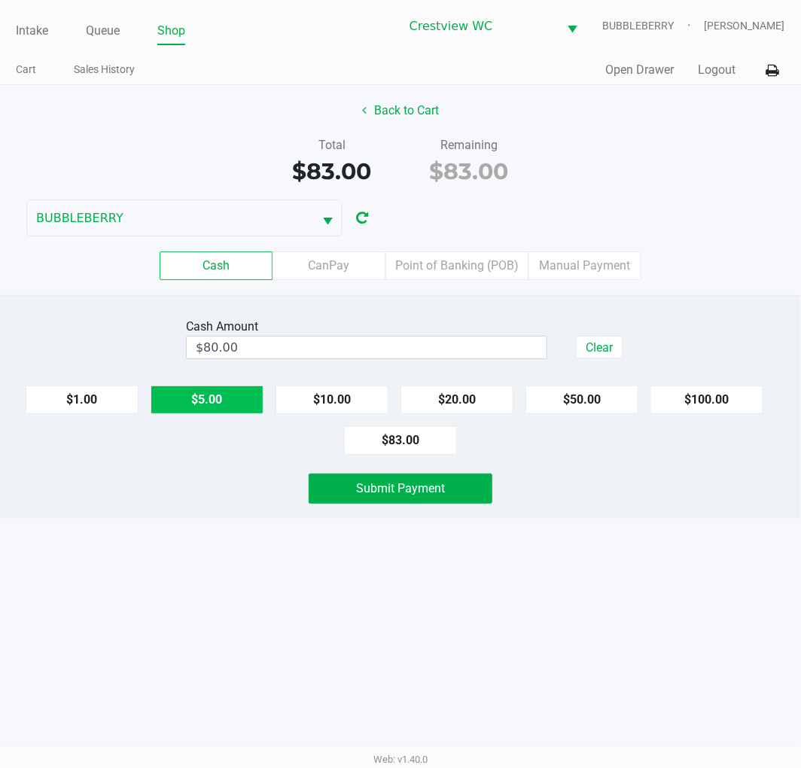
type input "$85.00"
click at [390, 502] on button "Submit Payment" at bounding box center [401, 489] width 184 height 30
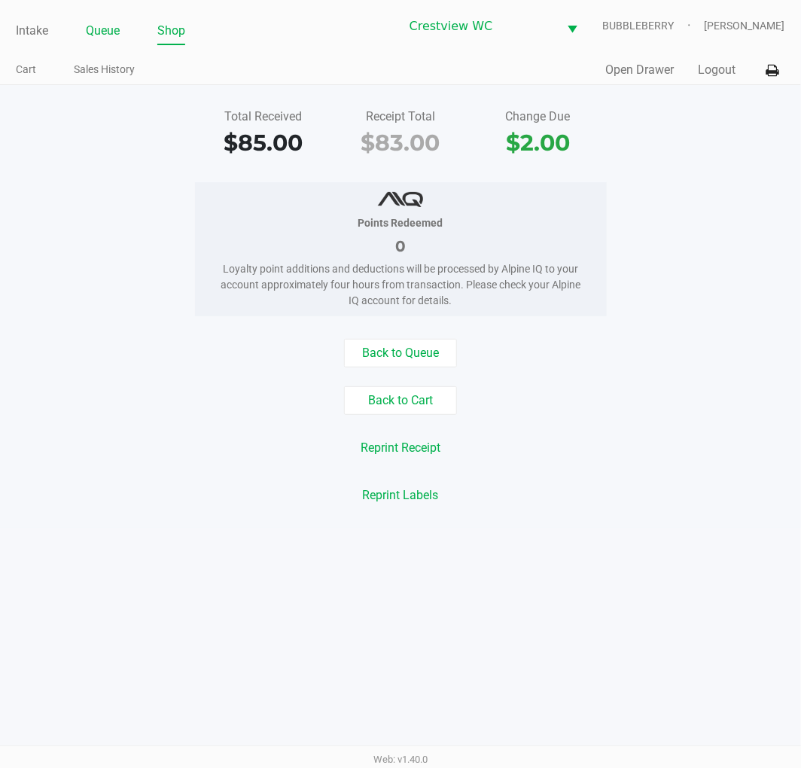
click at [99, 32] on link "Queue" at bounding box center [103, 30] width 34 height 21
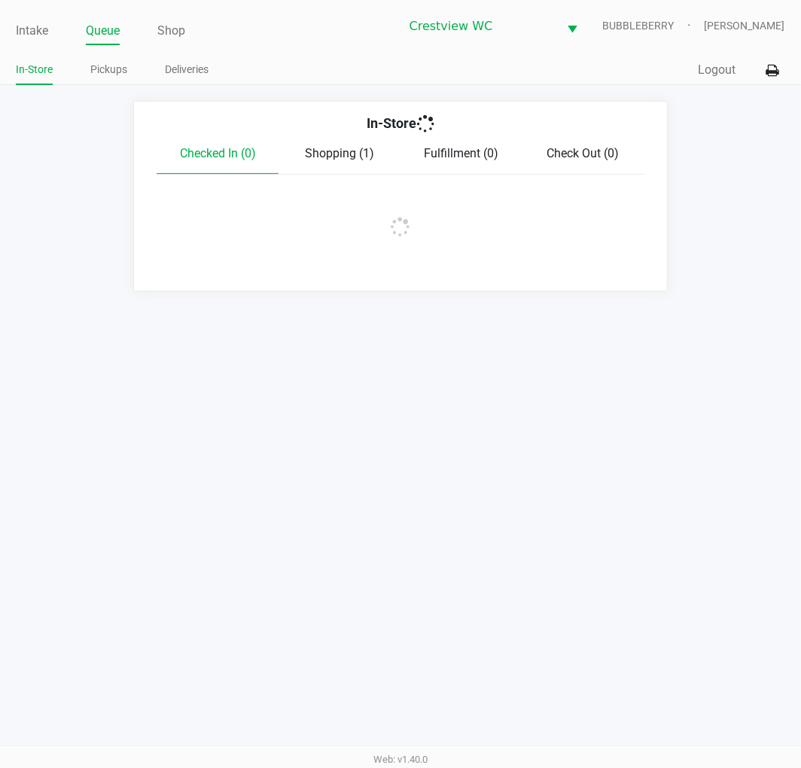
click at [99, 65] on link "Pickups" at bounding box center [108, 69] width 37 height 19
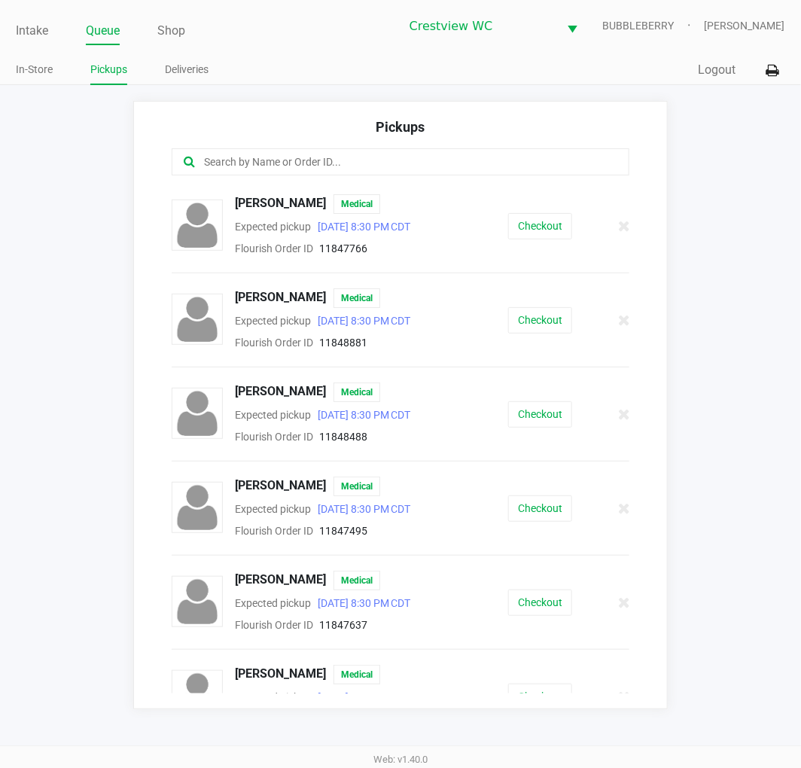
click at [242, 160] on input "text" at bounding box center [398, 162] width 390 height 17
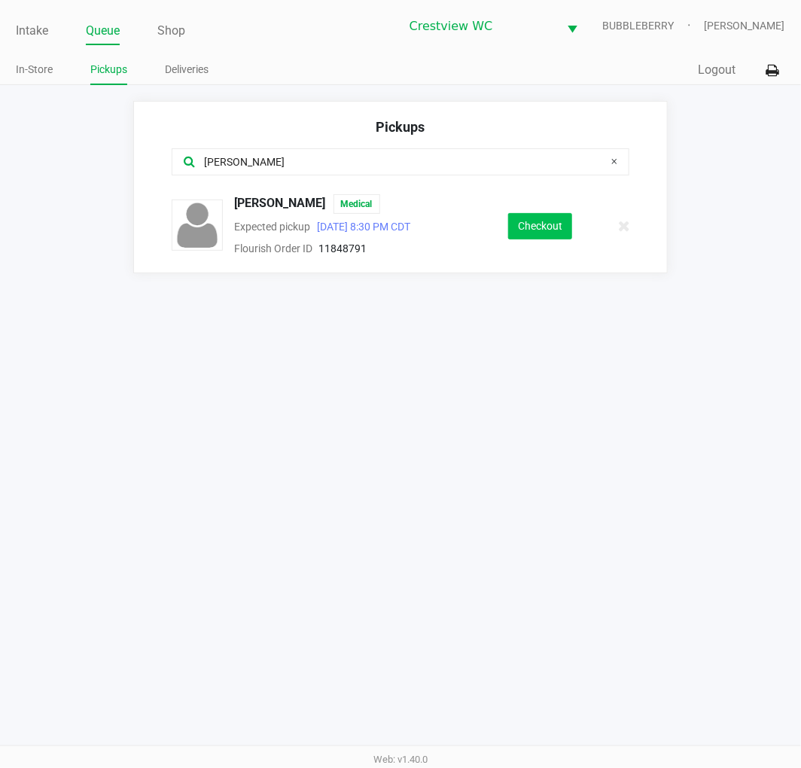
type input "ron"
click at [565, 218] on button "Checkout" at bounding box center [540, 226] width 64 height 26
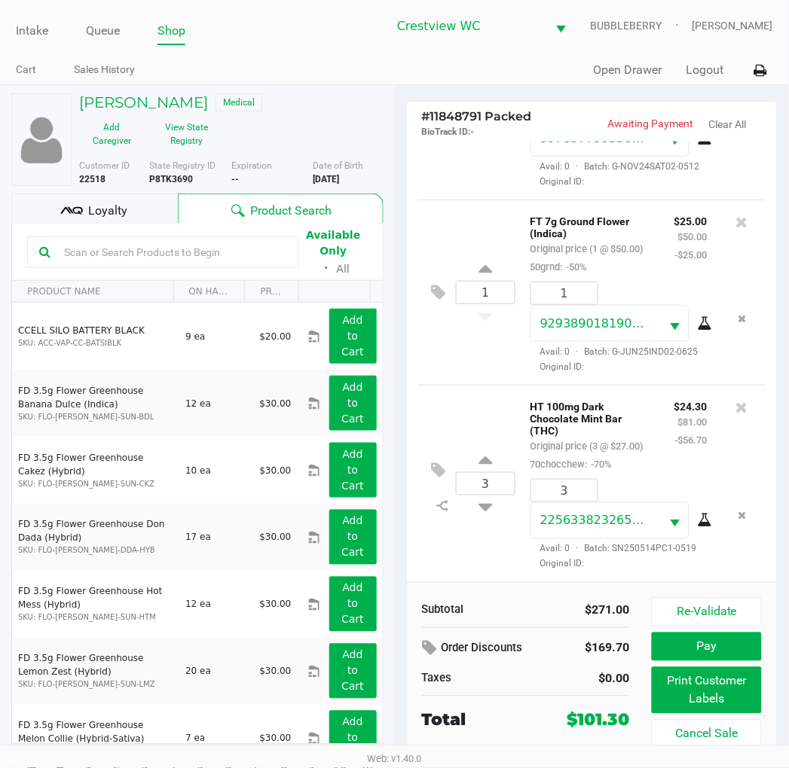
scroll to position [462, 0]
click at [128, 208] on div "Loyalty" at bounding box center [94, 209] width 166 height 30
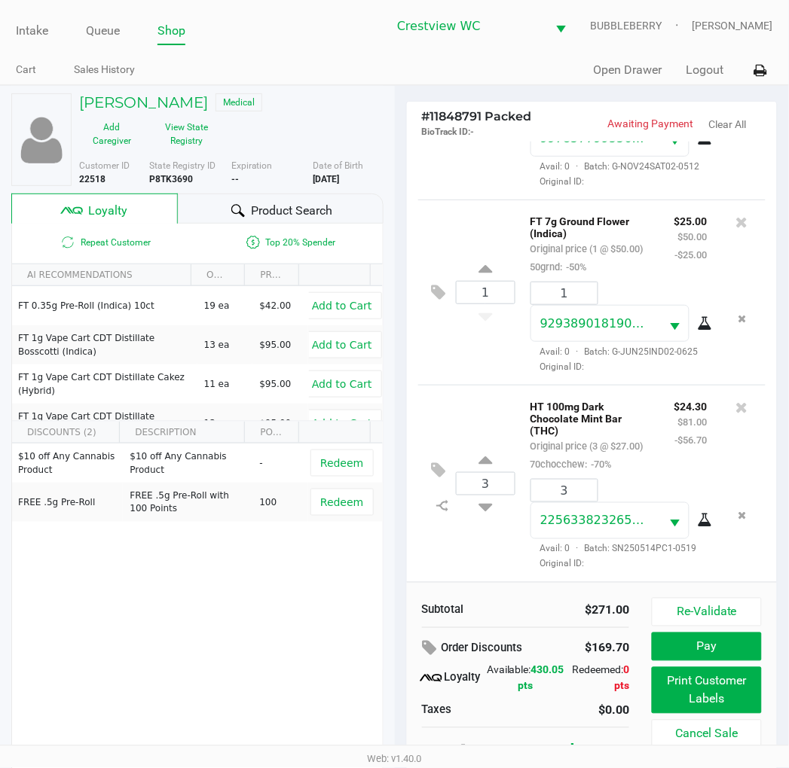
scroll to position [28, 0]
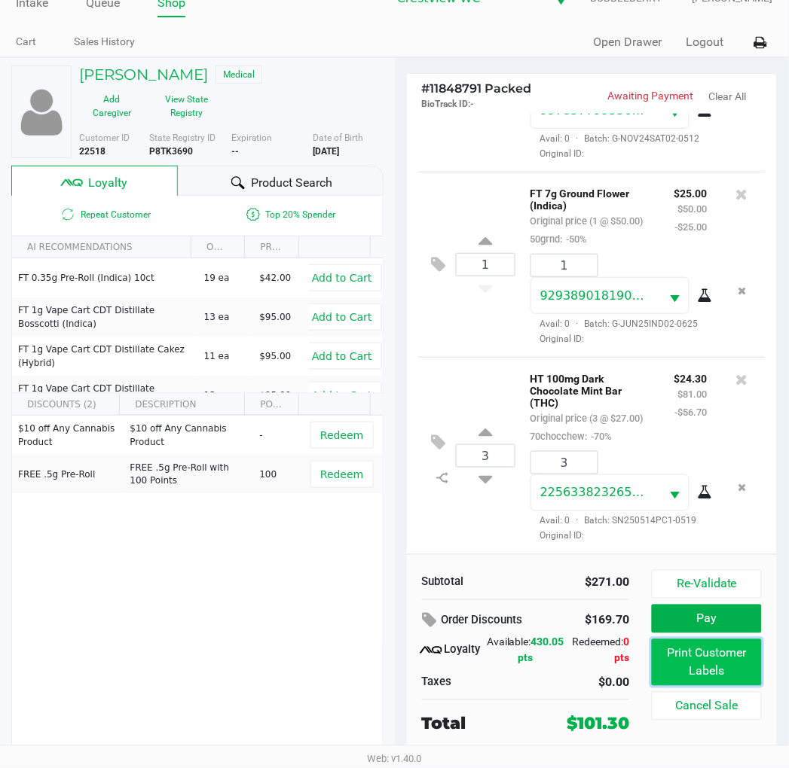
click at [734, 667] on button "Print Customer Labels" at bounding box center [705, 662] width 109 height 47
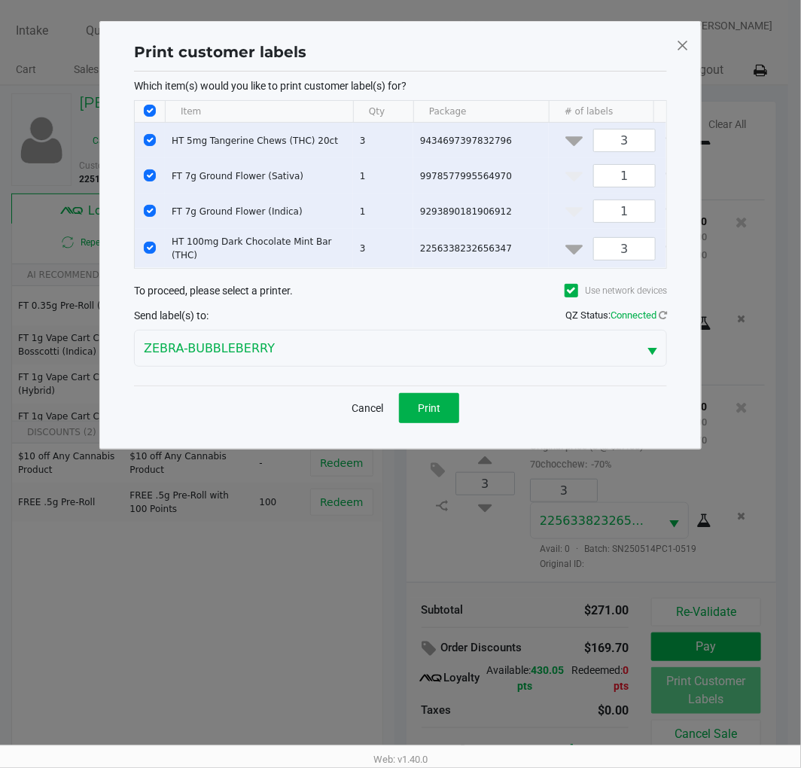
click at [450, 419] on button "Print" at bounding box center [429, 408] width 60 height 30
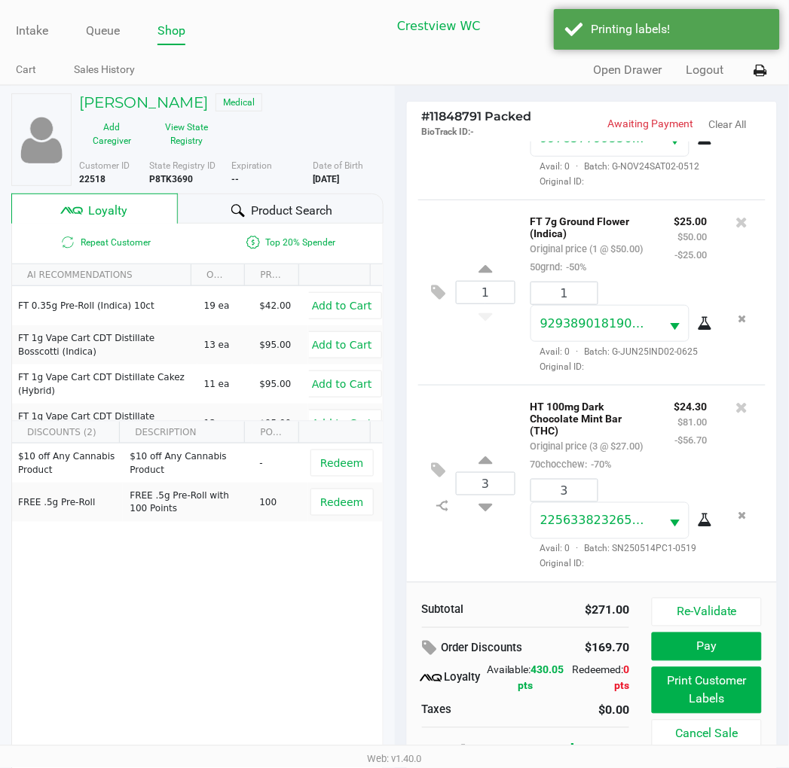
scroll to position [28, 0]
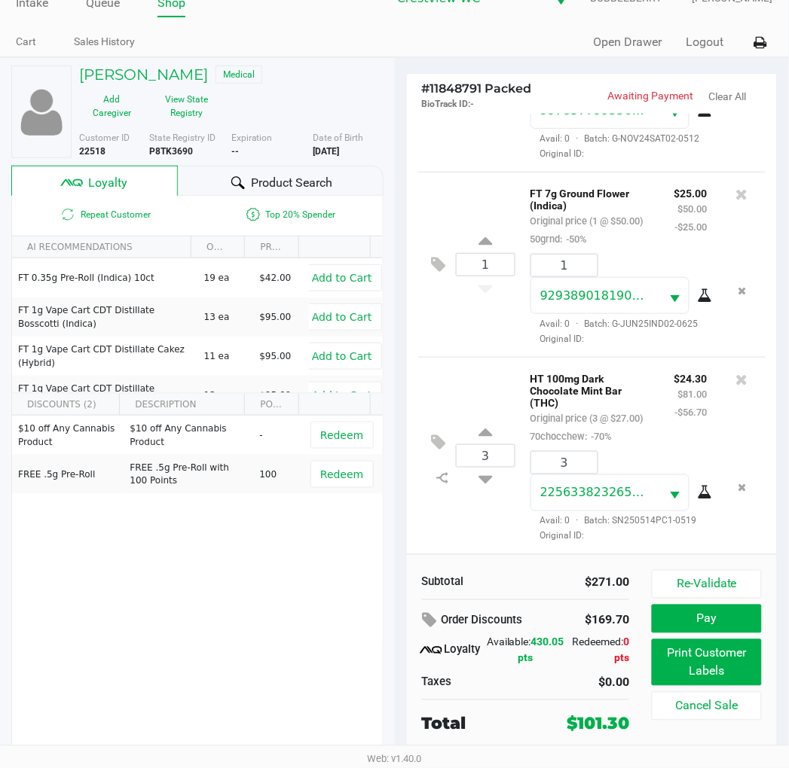
click at [330, 433] on span "Redeem" at bounding box center [341, 435] width 43 height 12
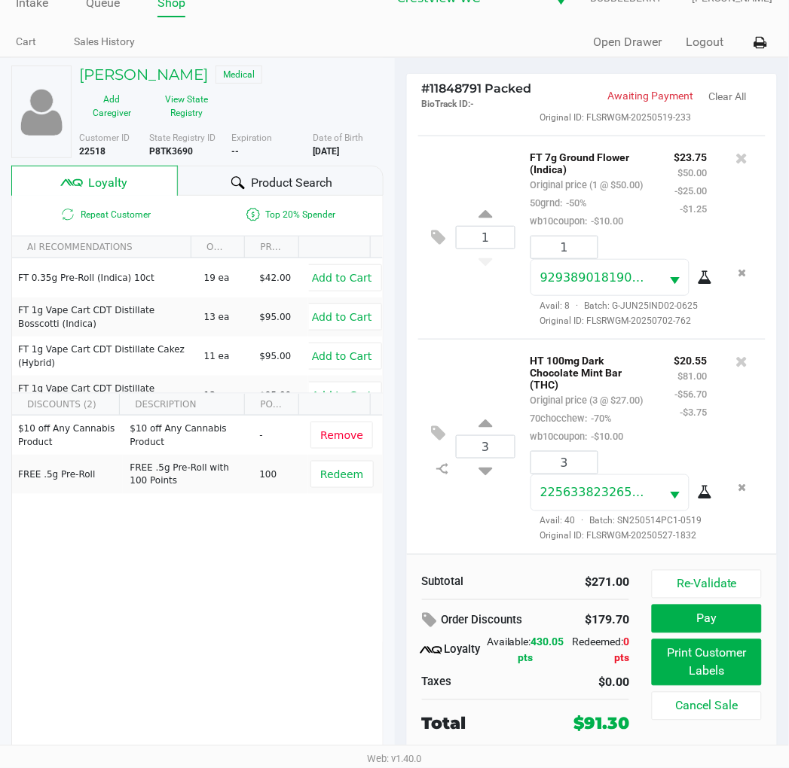
scroll to position [535, 0]
click at [737, 620] on button "Pay" at bounding box center [705, 619] width 109 height 29
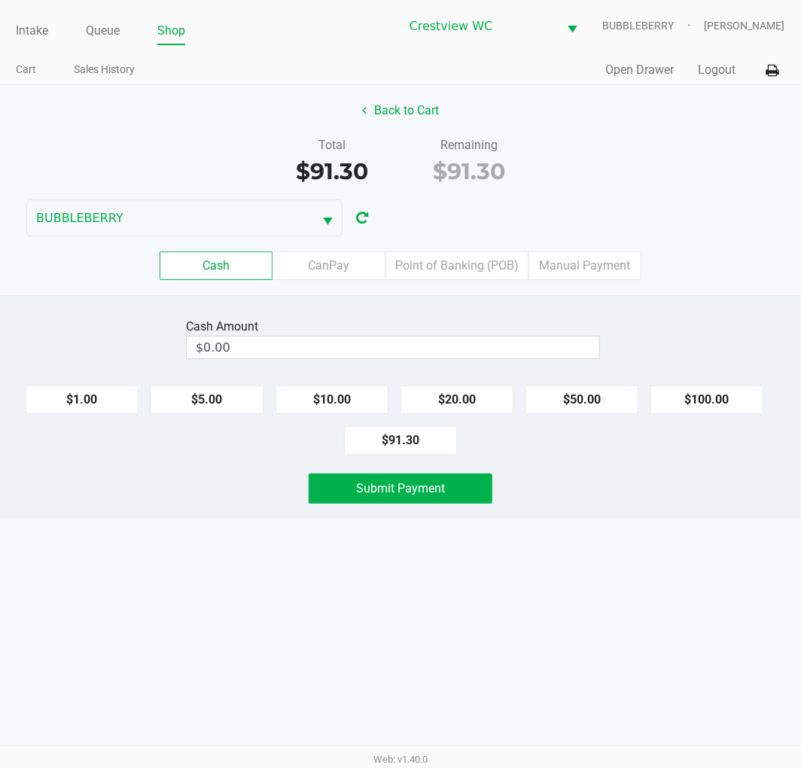
click at [334, 259] on label "CanPay" at bounding box center [329, 266] width 113 height 29
click at [0, 0] on 2 "CanPay" at bounding box center [0, 0] width 0 height 0
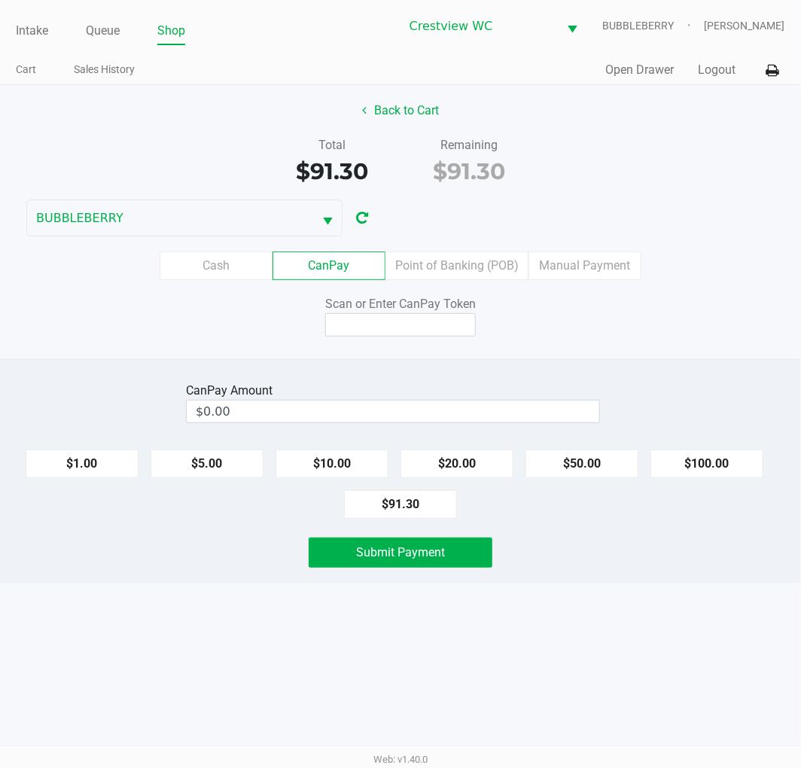
click at [426, 513] on button "$91.30" at bounding box center [400, 504] width 113 height 29
type input "$91.30"
click at [422, 325] on input at bounding box center [400, 324] width 151 height 23
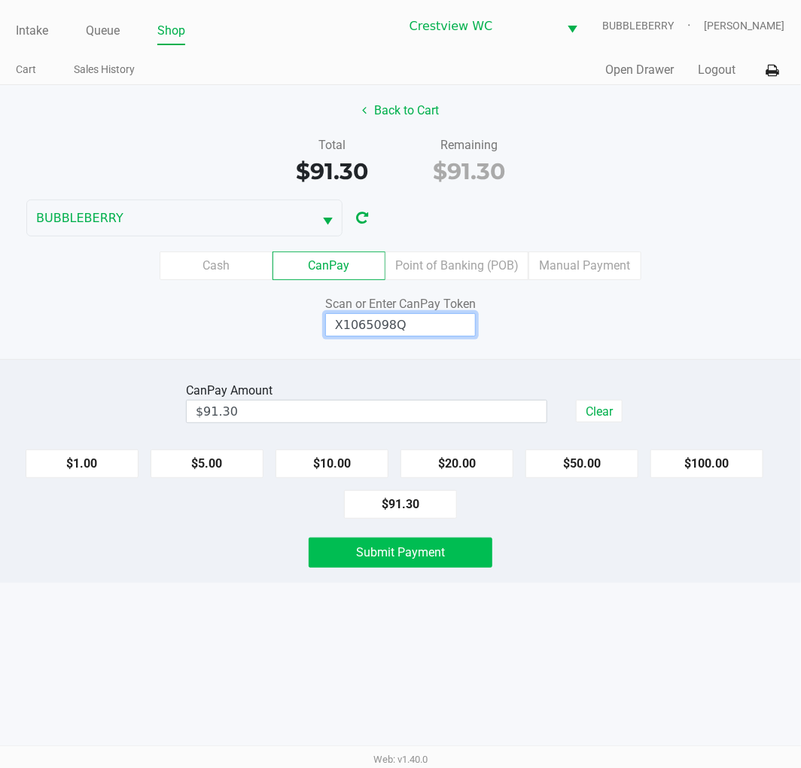
type input "X1065098Q"
click at [481, 566] on button "Submit Payment" at bounding box center [401, 553] width 184 height 30
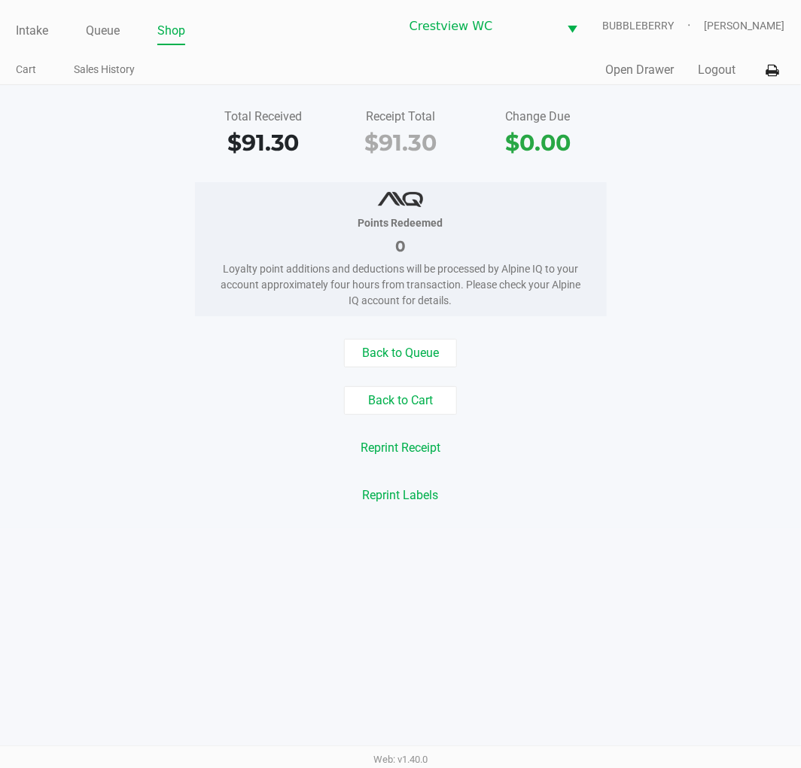
click at [27, 35] on link "Intake" at bounding box center [32, 30] width 32 height 21
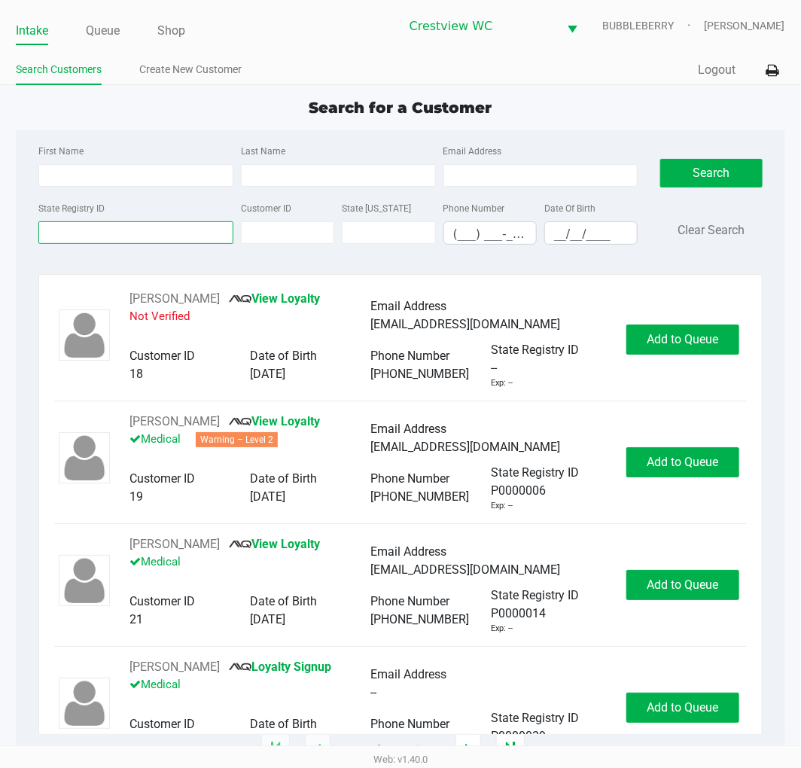
click at [88, 231] on input "State Registry ID" at bounding box center [135, 232] width 195 height 23
click at [71, 40] on ul "Intake Queue Shop" at bounding box center [207, 32] width 383 height 26
click at [108, 236] on input "State Registry ID" at bounding box center [135, 232] width 195 height 23
click at [77, 237] on input "State Registry ID" at bounding box center [135, 232] width 195 height 23
click at [102, 34] on link "Queue" at bounding box center [103, 30] width 34 height 21
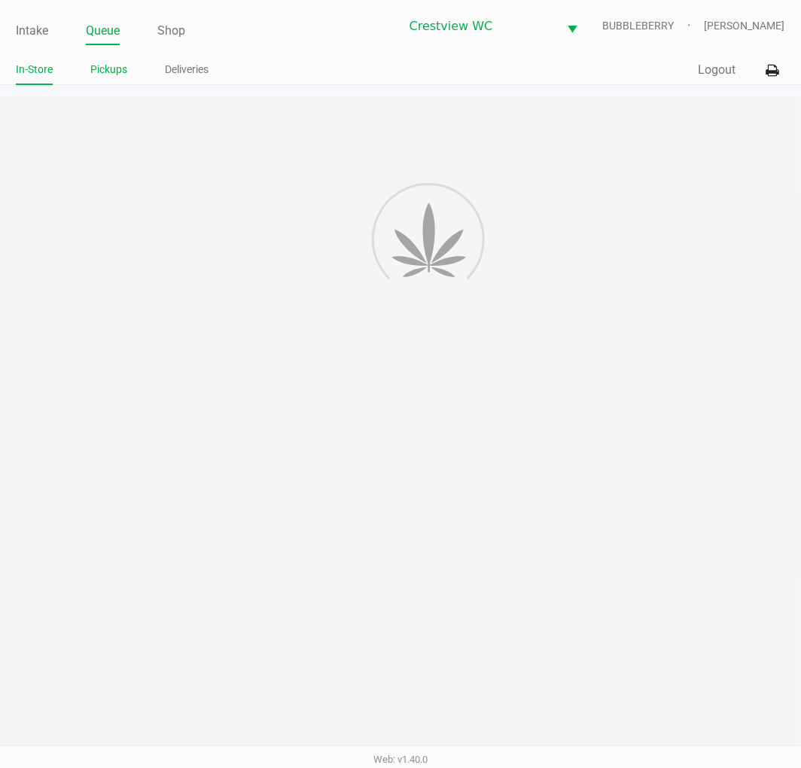
click at [103, 66] on link "Pickups" at bounding box center [108, 69] width 37 height 19
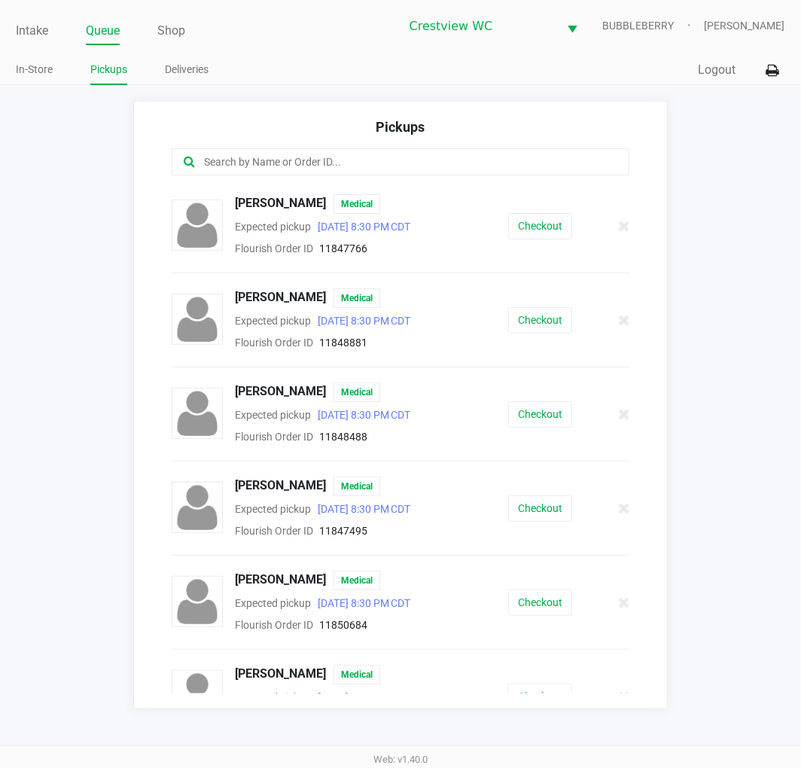
click at [212, 158] on input "text" at bounding box center [398, 162] width 390 height 17
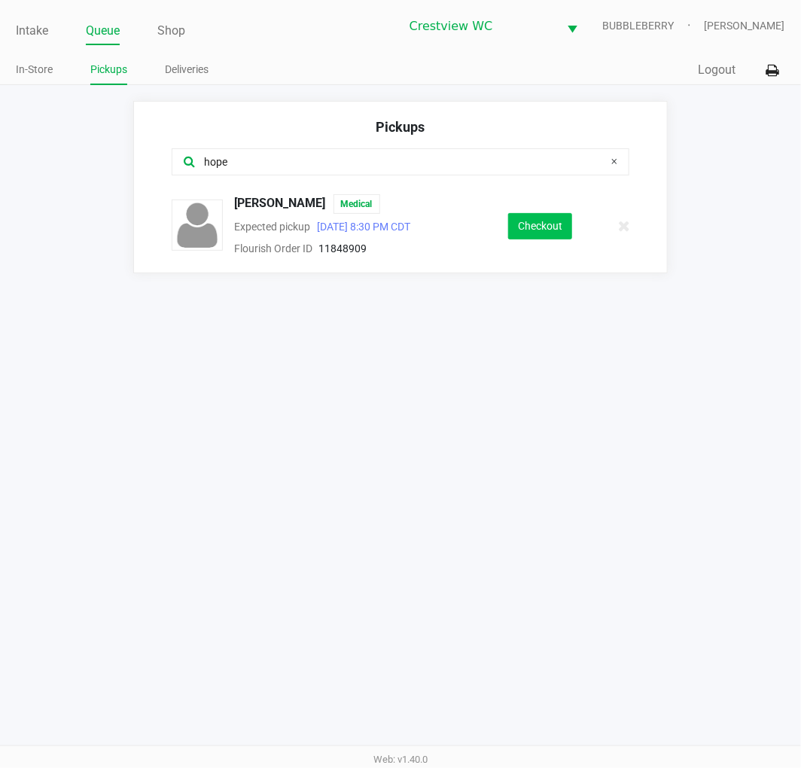
type input "hope"
click at [550, 227] on button "Checkout" at bounding box center [540, 226] width 64 height 26
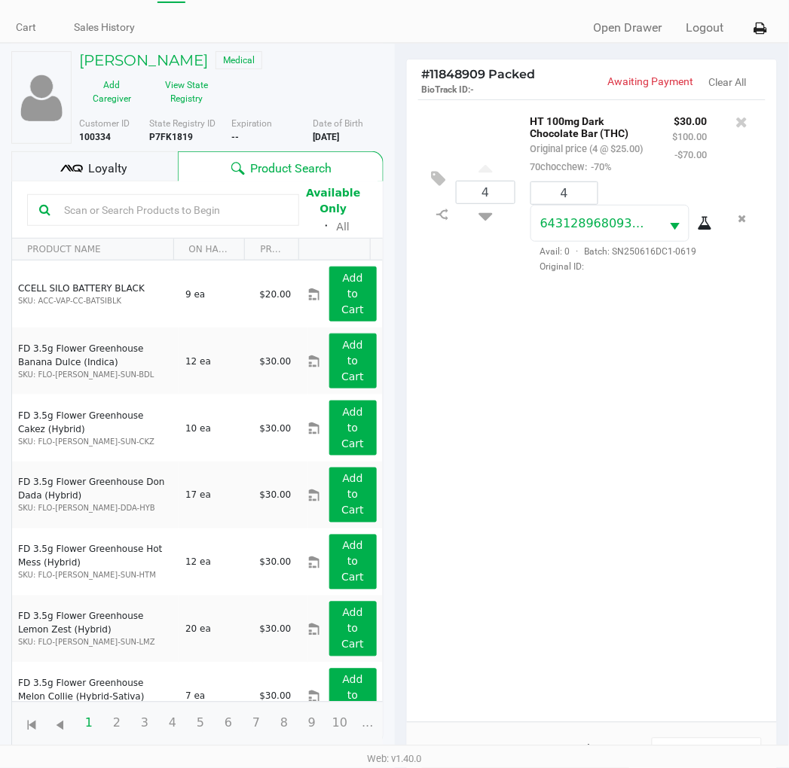
scroll to position [75, 0]
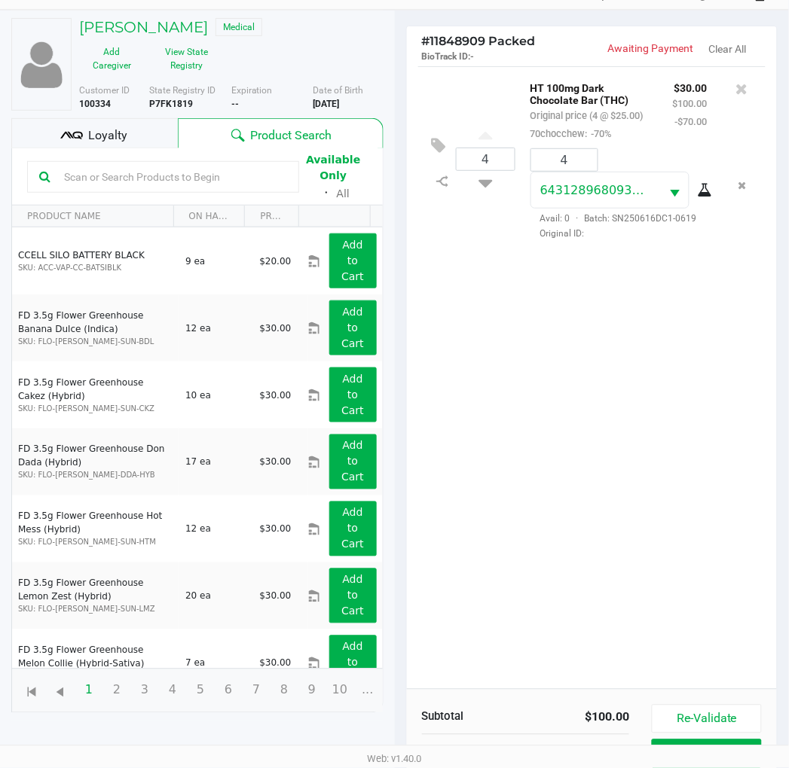
click at [621, 412] on div "4 HT 100mg Dark Chocolate Bar (THC) Original price (4 @ $25.00) 70chocchew: -70…" at bounding box center [592, 377] width 371 height 623
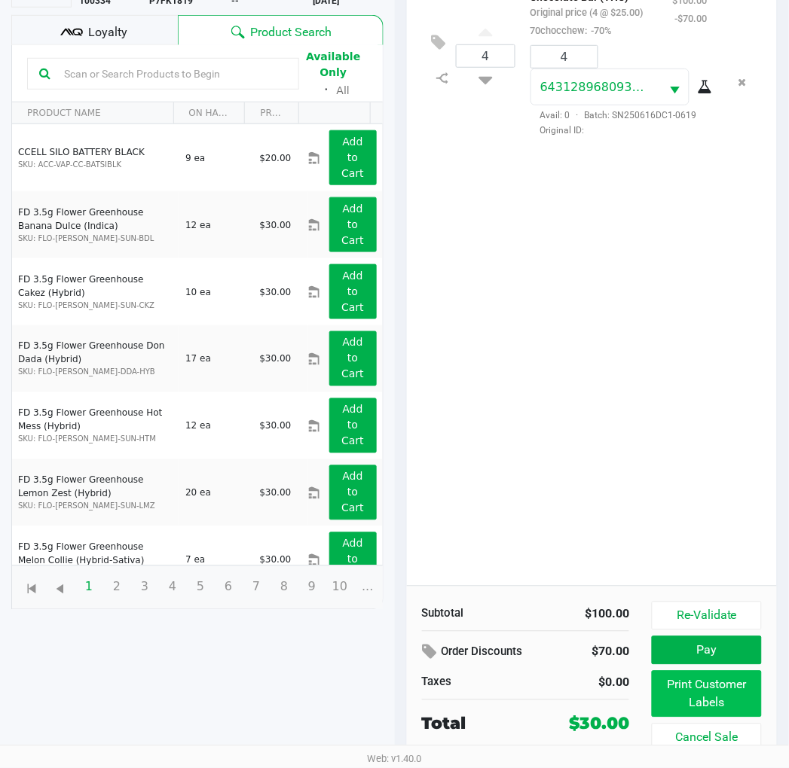
click at [743, 703] on button "Print Customer Labels" at bounding box center [705, 694] width 109 height 47
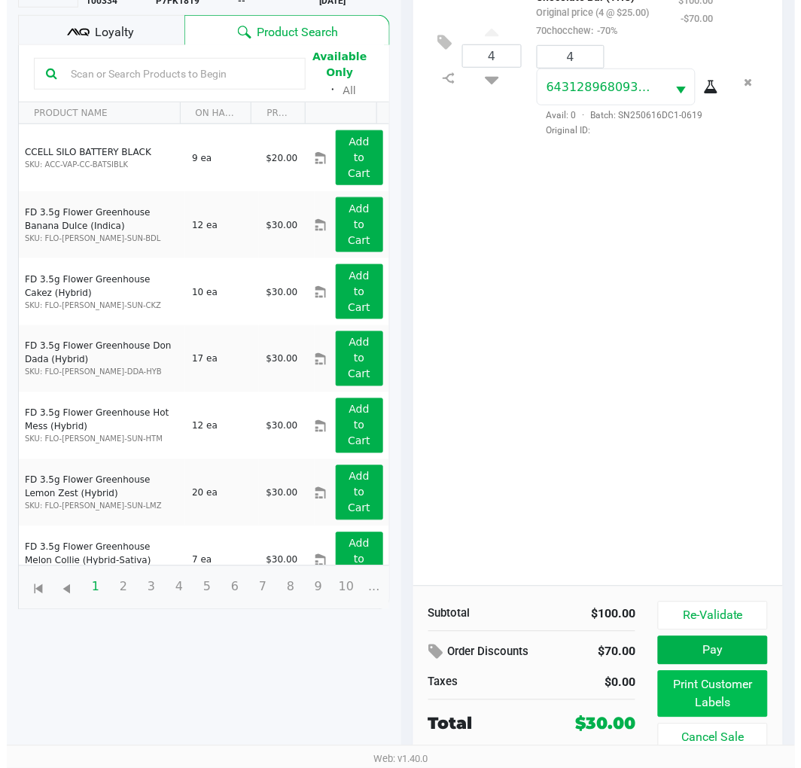
scroll to position [0, 0]
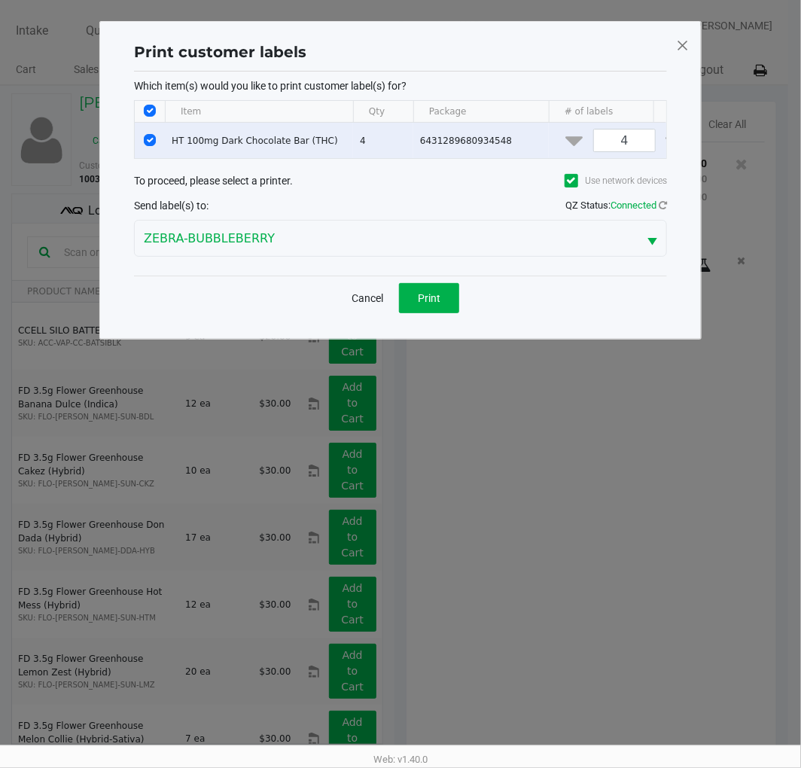
click at [435, 304] on span "Print" at bounding box center [429, 298] width 23 height 12
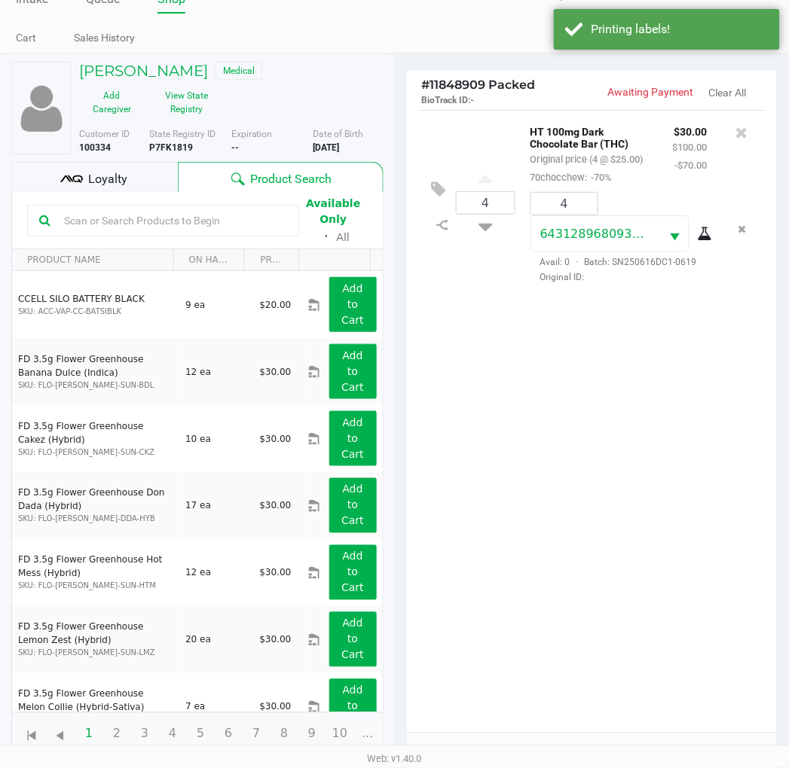
scroll to position [179, 0]
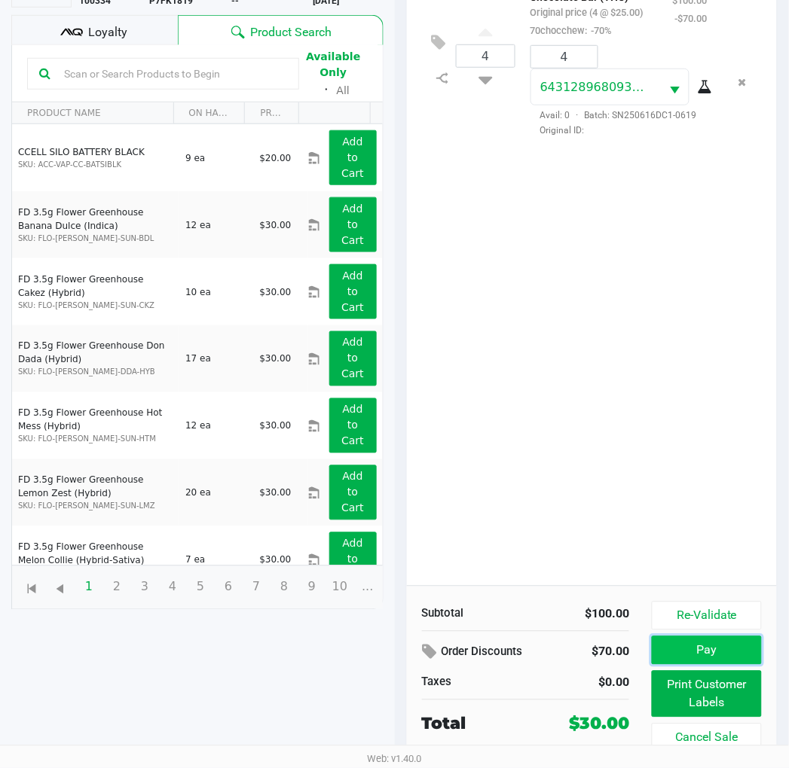
click at [746, 643] on button "Pay" at bounding box center [705, 650] width 109 height 29
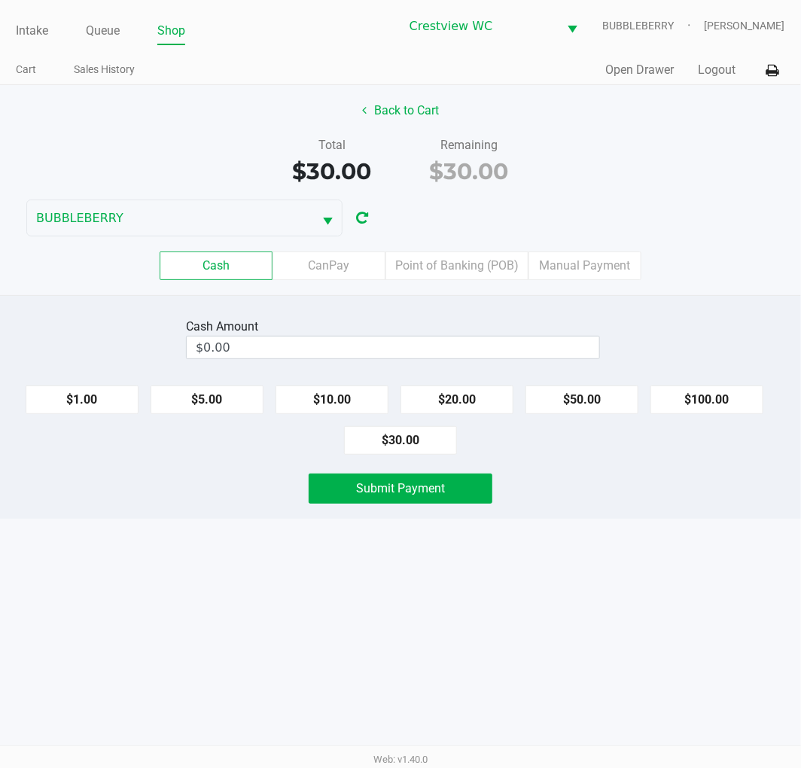
click at [345, 273] on label "CanPay" at bounding box center [329, 266] width 113 height 29
click at [0, 0] on 2 "CanPay" at bounding box center [0, 0] width 0 height 0
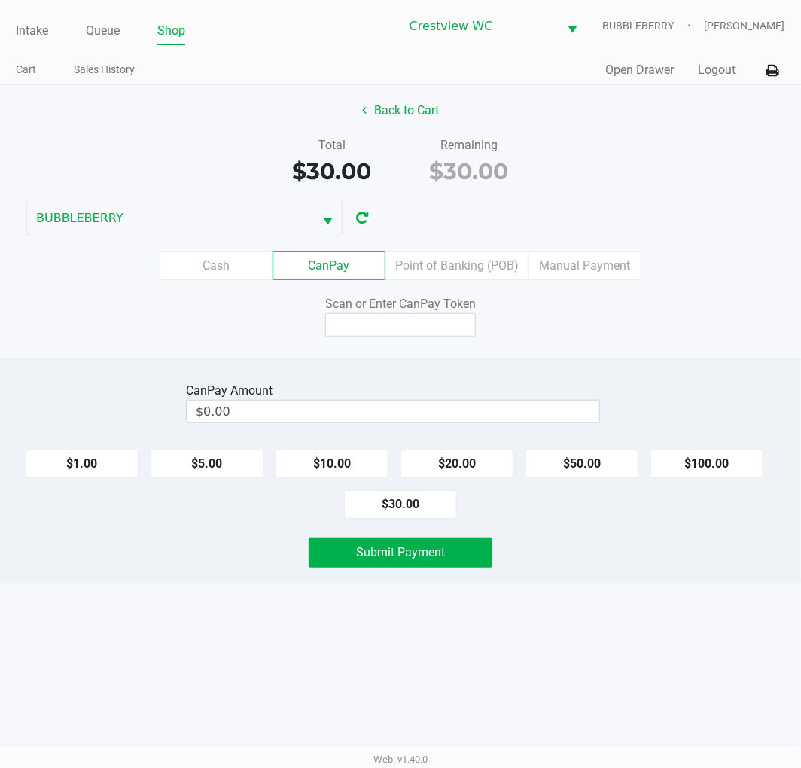
click at [420, 329] on input at bounding box center [400, 324] width 151 height 23
type input "Q2111706X"
click at [424, 502] on button "$30.00" at bounding box center [400, 504] width 113 height 29
type input "$30.00"
click at [428, 554] on span "Submit Payment" at bounding box center [400, 552] width 89 height 14
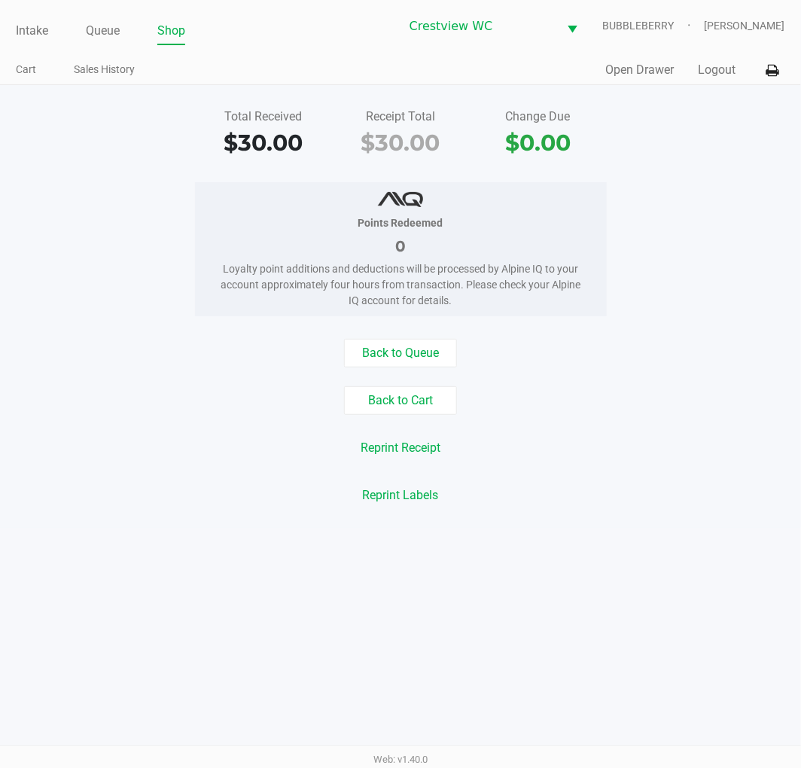
click at [29, 31] on link "Intake" at bounding box center [32, 30] width 32 height 21
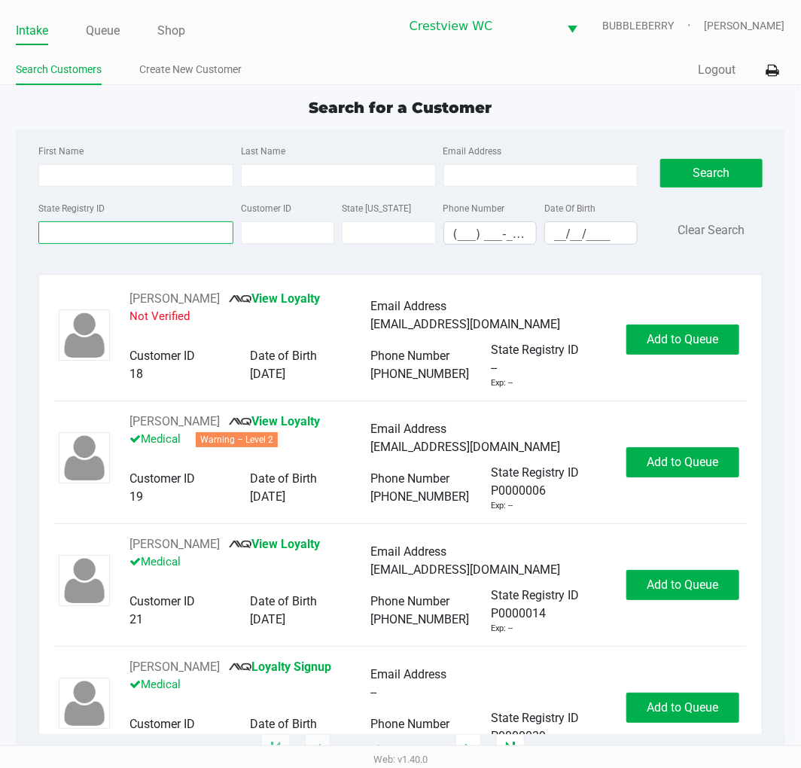
click at [178, 230] on input "State Registry ID" at bounding box center [135, 232] width 195 height 23
drag, startPoint x: 55, startPoint y: 239, endPoint x: 71, endPoint y: 230, distance: 18.2
click at [59, 236] on input "State Registry ID" at bounding box center [135, 232] width 195 height 23
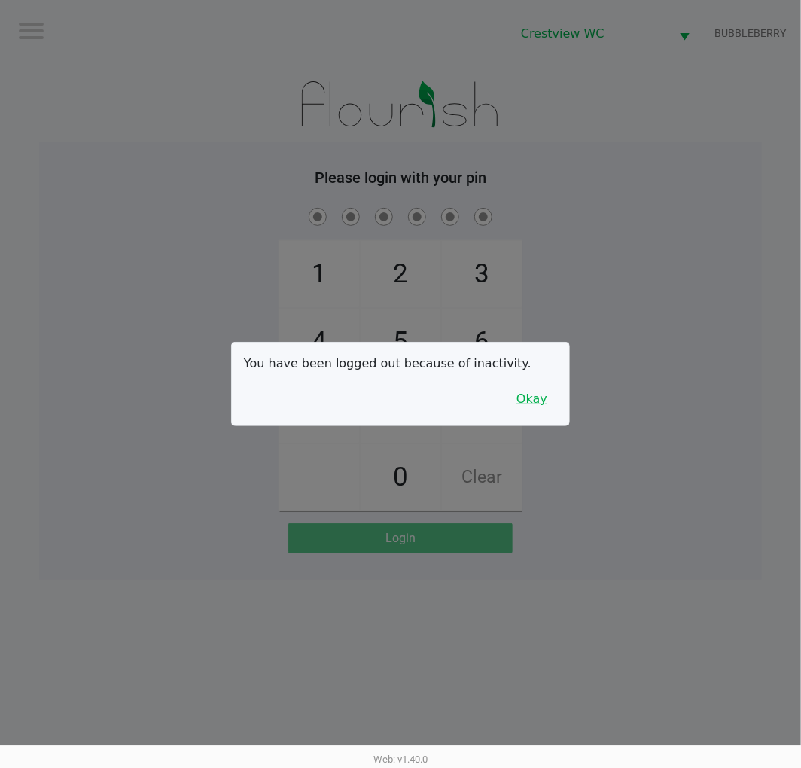
click at [538, 402] on button "Okay" at bounding box center [532, 399] width 50 height 29
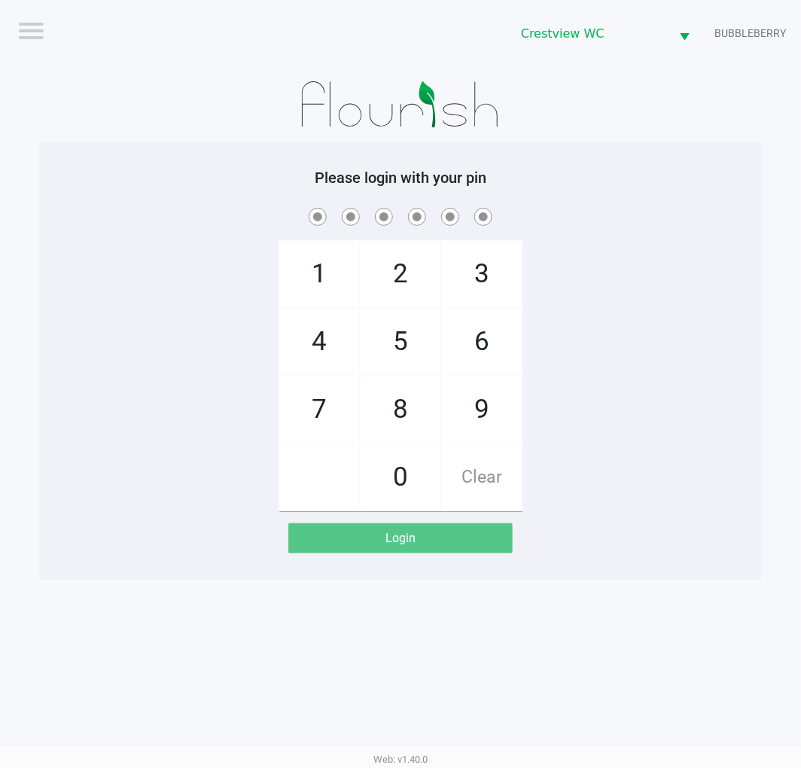
click at [637, 265] on div "1 4 7 2 5 8 0 3 6 9 Clear" at bounding box center [400, 358] width 723 height 307
checkbox input "true"
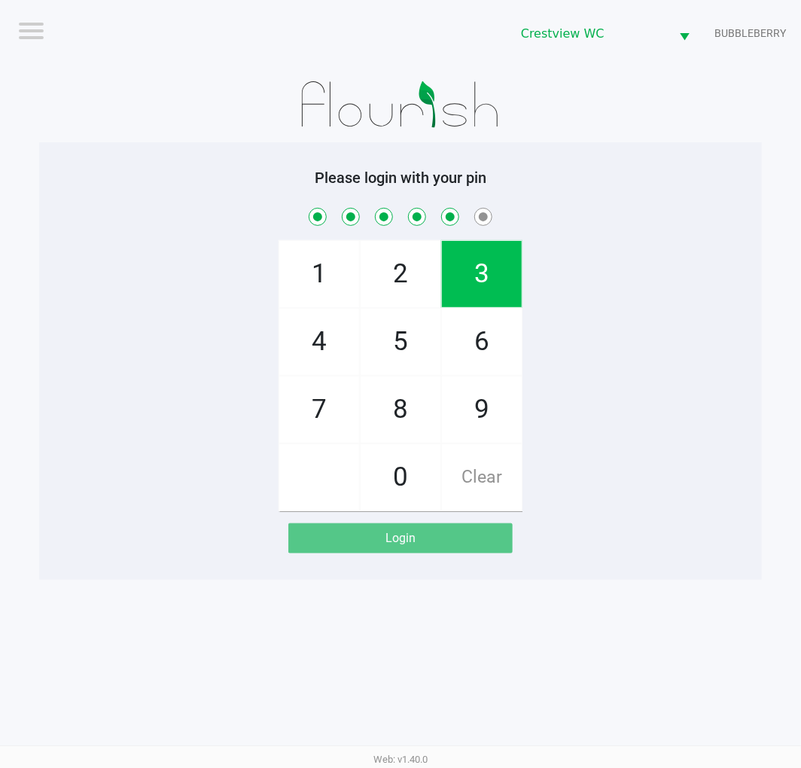
checkbox input "true"
click at [626, 318] on div "1 4 7 2 5 8 0 3 6 9 Clear" at bounding box center [400, 358] width 723 height 307
checkbox input "false"
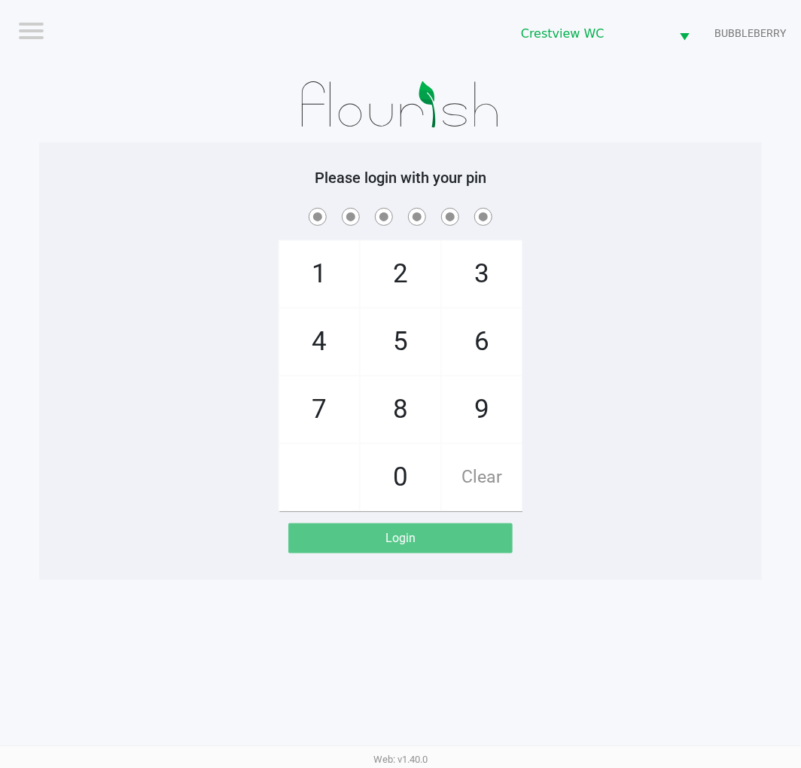
checkbox input "false"
checkbox input "true"
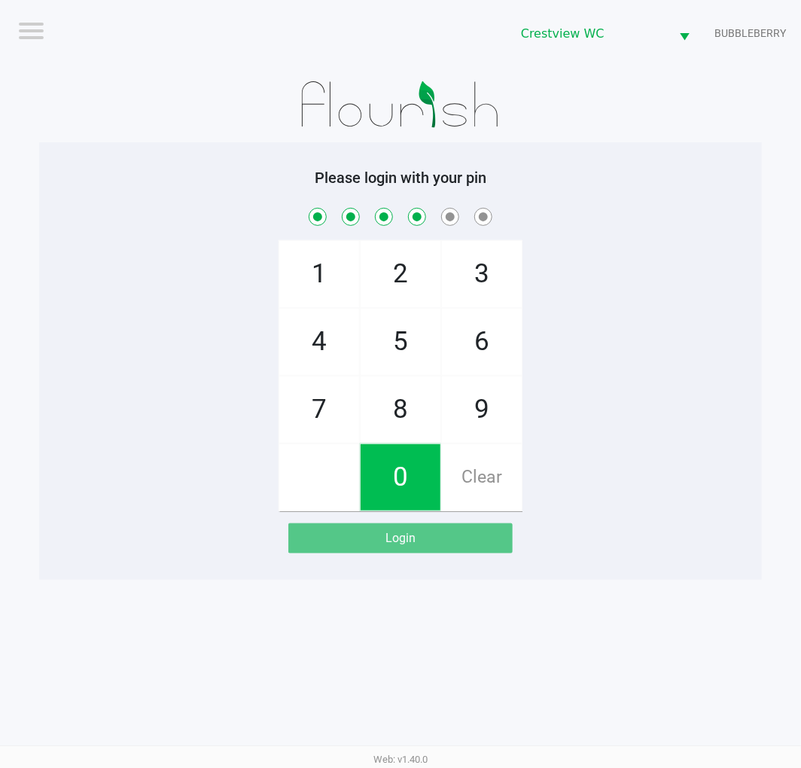
checkbox input "true"
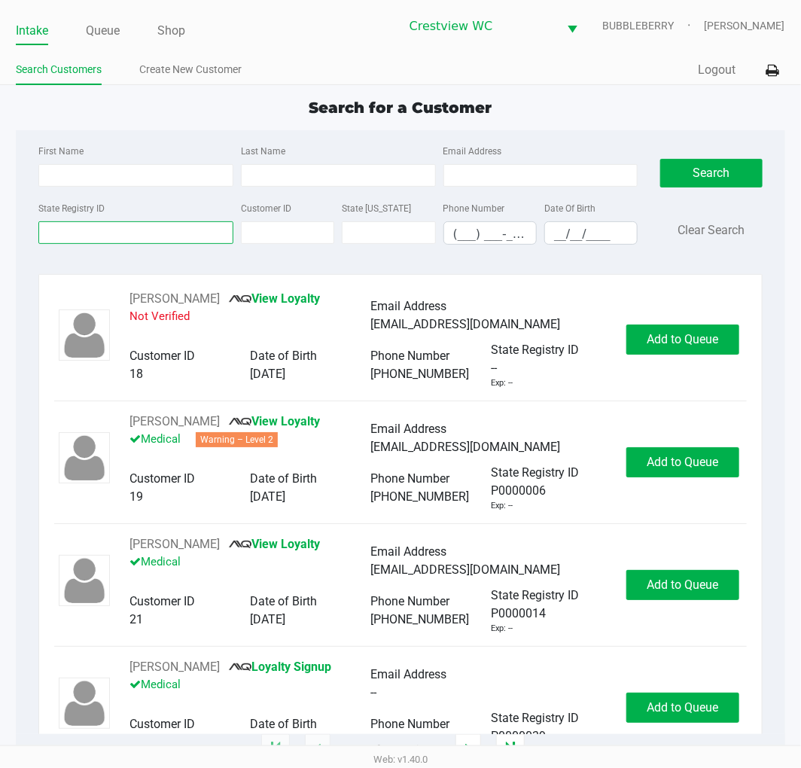
click at [121, 238] on input "State Registry ID" at bounding box center [135, 232] width 195 height 23
click at [178, 72] on link "Create New Customer" at bounding box center [190, 69] width 102 height 19
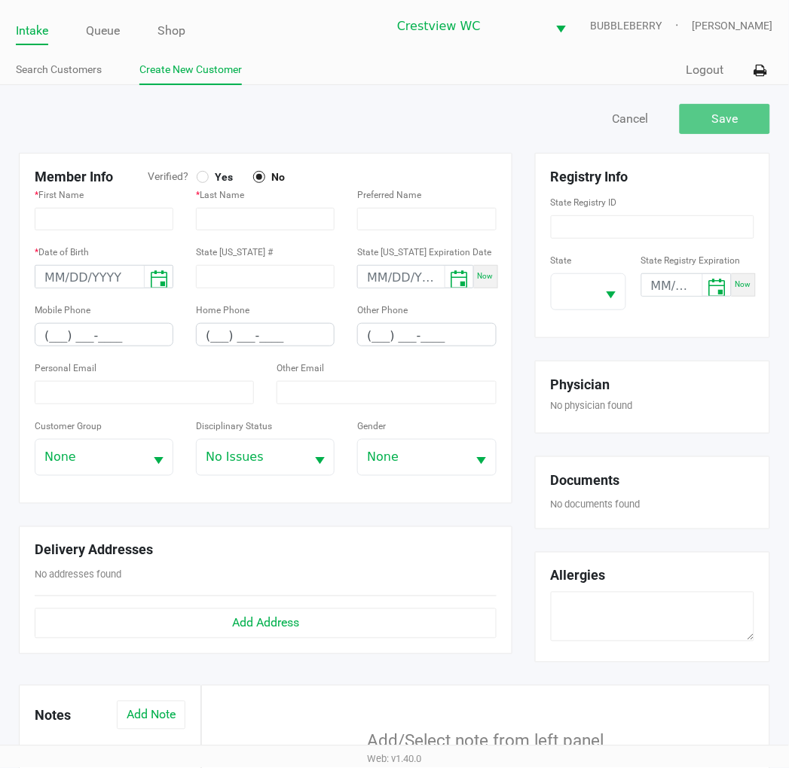
click at [202, 176] on div at bounding box center [203, 177] width 6 height 6
click at [487, 59] on div "Quick Sale Logout" at bounding box center [584, 70] width 379 height 28
type input "ELIZABETH"
type input "GUNNISS"
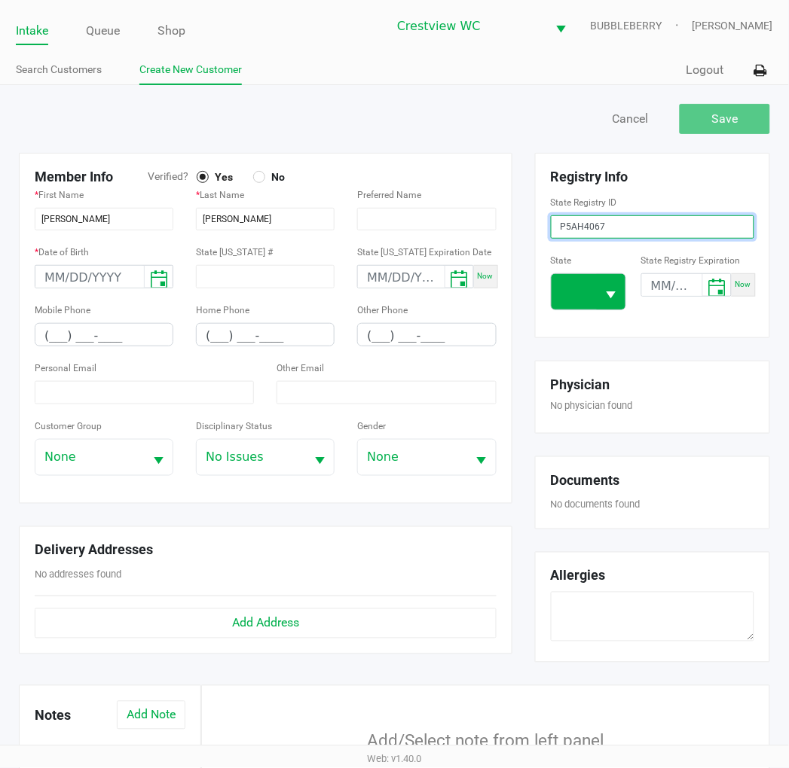
click at [606, 291] on span "Select" at bounding box center [611, 295] width 19 height 19
type input "P5AH4067"
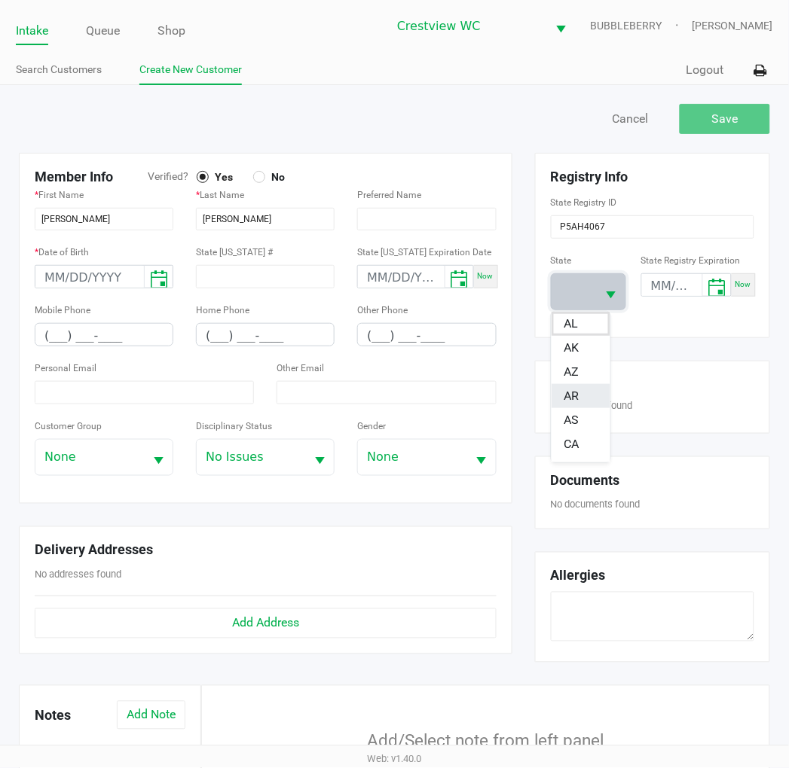
scroll to position [167, 0]
click at [581, 394] on li "FL" at bounding box center [580, 398] width 59 height 24
click at [453, 88] on div "Save Cancel Member Info Verified? Yes No * First Name ELIZABETH * Last Name GUN…" at bounding box center [394, 525] width 789 height 880
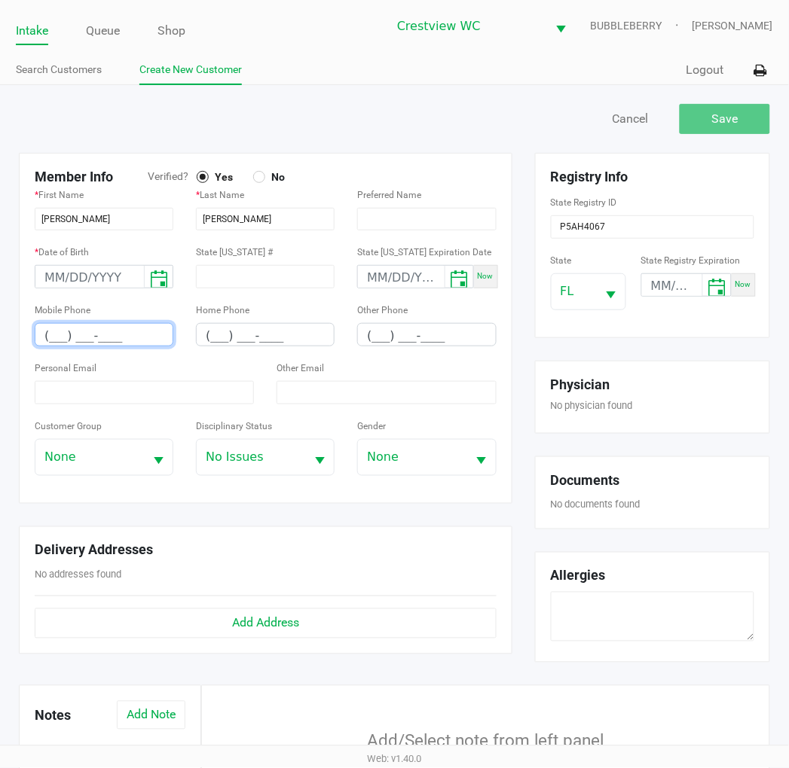
click at [50, 328] on input "(___) ___-____" at bounding box center [103, 335] width 137 height 23
type input "(850) 291-1602"
click at [53, 271] on input at bounding box center [89, 277] width 108 height 23
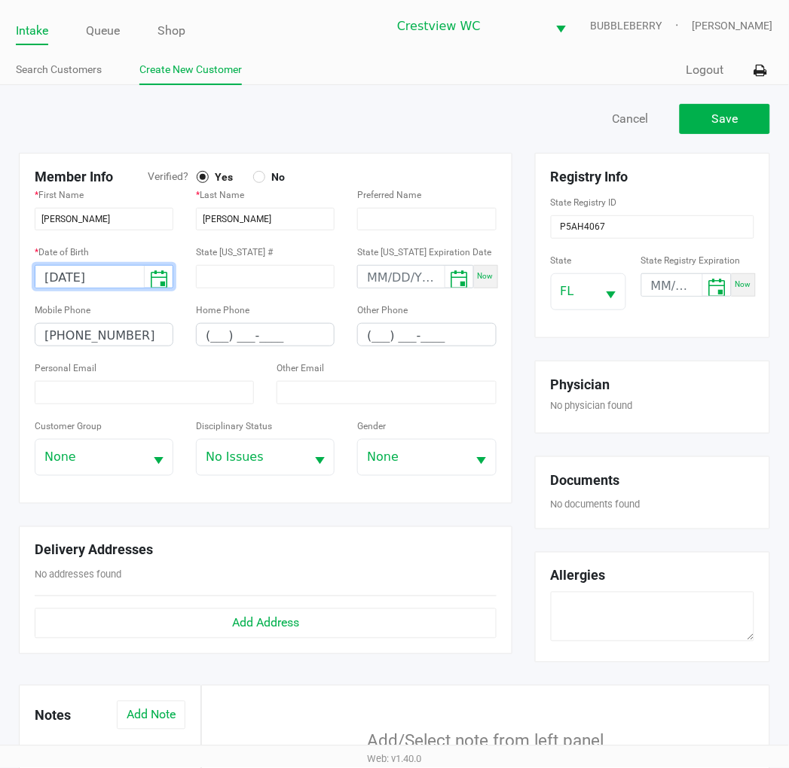
type input "08/01/1973"
drag, startPoint x: 366, startPoint y: 127, endPoint x: 342, endPoint y: 122, distance: 24.5
click at [351, 124] on div at bounding box center [201, 119] width 387 height 30
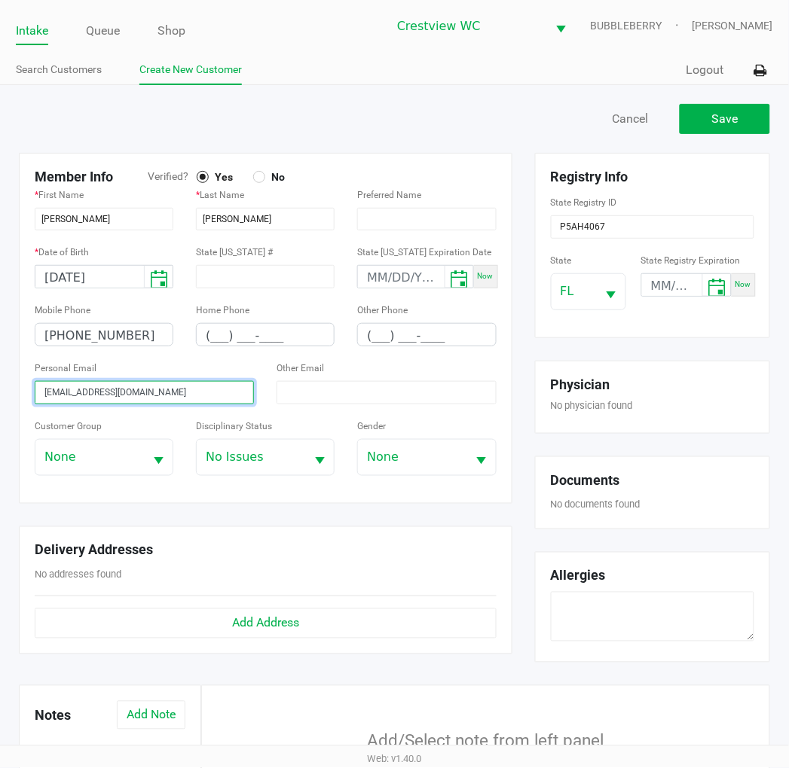
type input "epgun@aol.com"
click at [499, 123] on div "Save Cancel" at bounding box center [588, 119] width 387 height 30
click at [734, 121] on span "Save" at bounding box center [725, 118] width 26 height 14
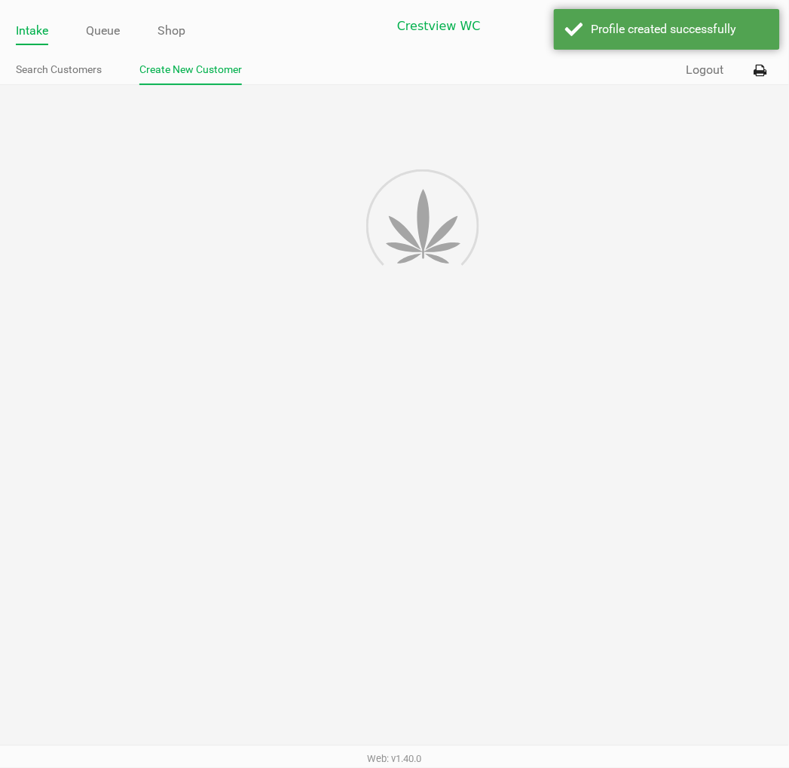
type input "---"
type input "( __) ___-____"
type input "---"
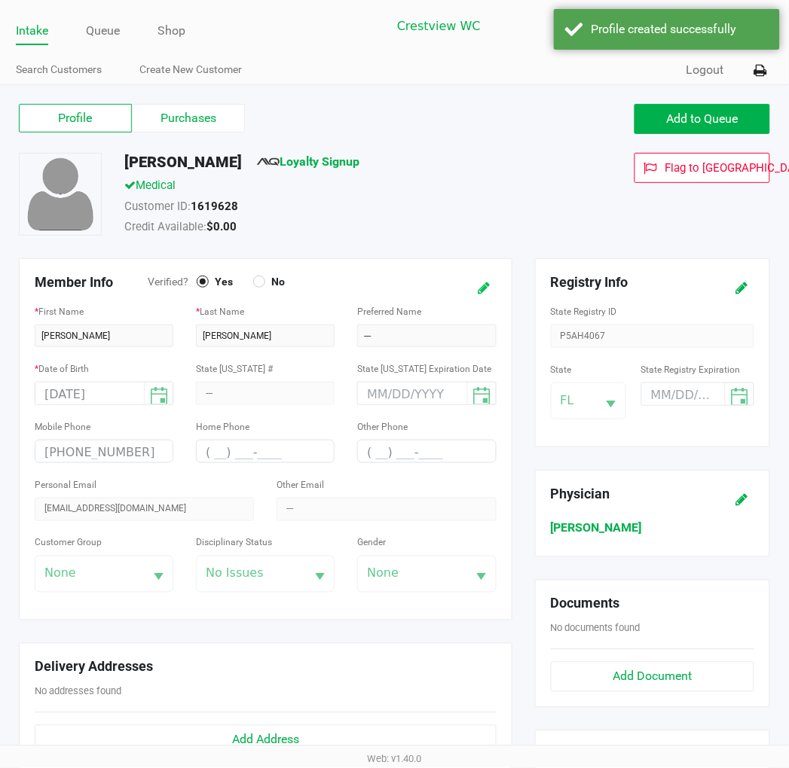
click at [488, 287] on icon at bounding box center [484, 288] width 12 height 11
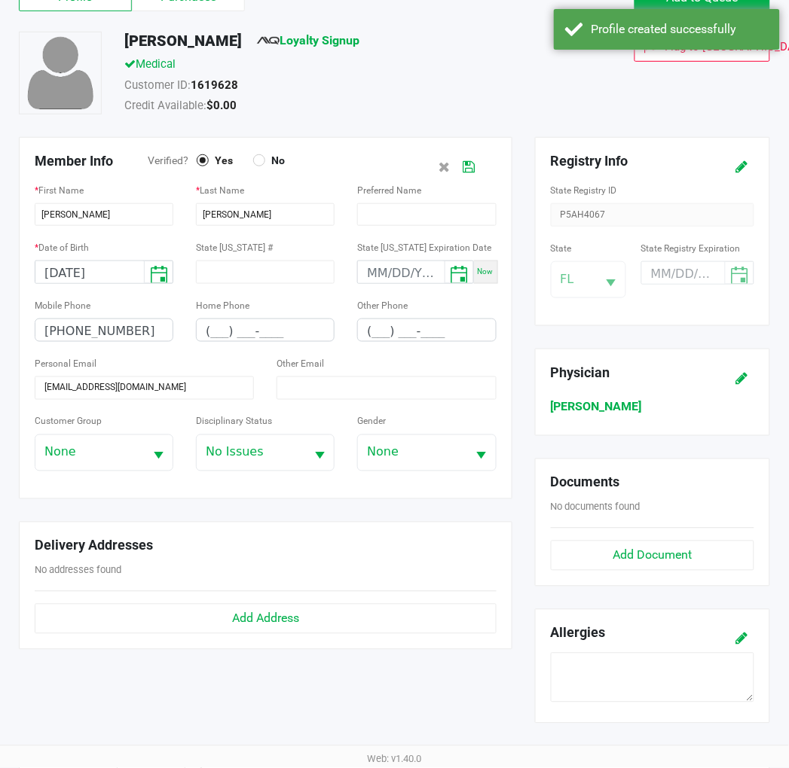
scroll to position [251, 0]
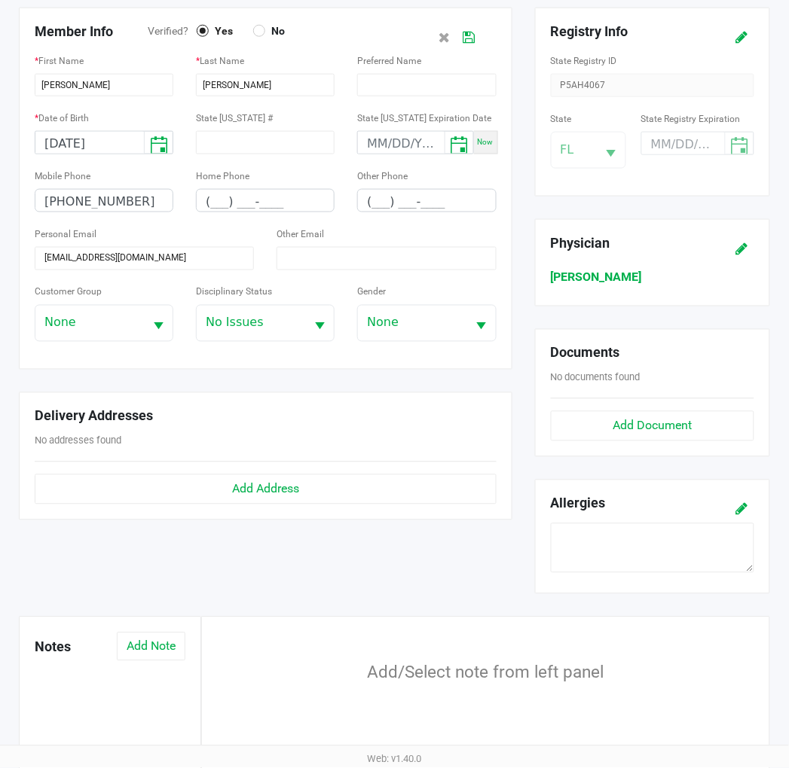
click at [267, 473] on div at bounding box center [265, 462] width 484 height 25
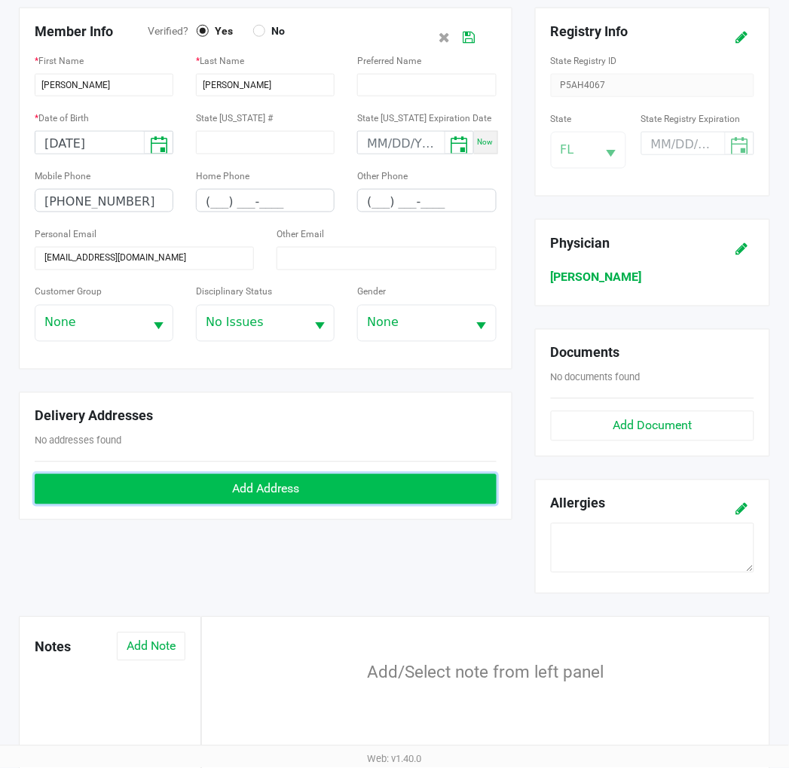
click at [266, 484] on span "Add Address" at bounding box center [265, 489] width 67 height 14
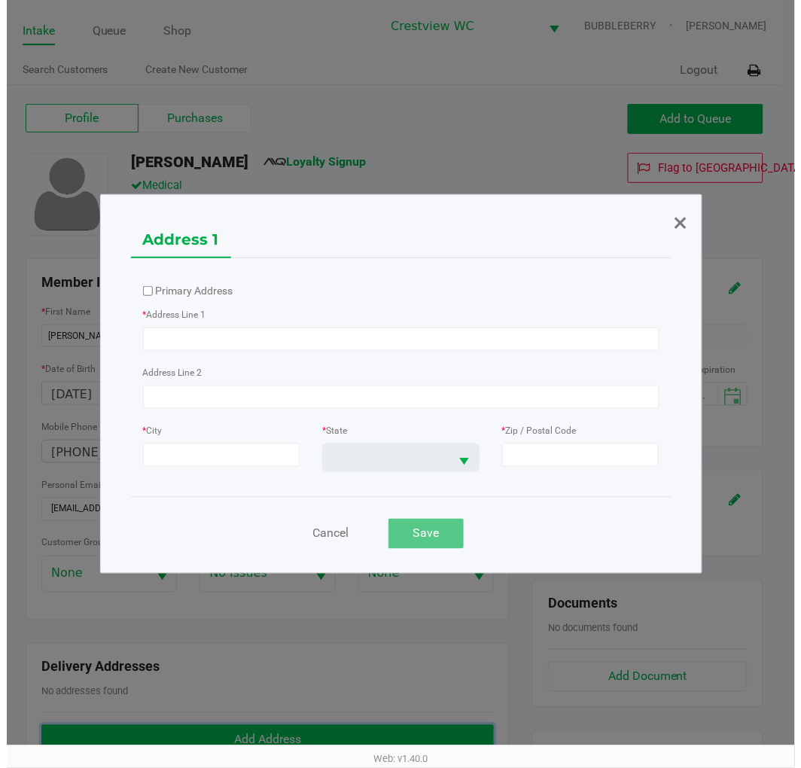
scroll to position [0, 0]
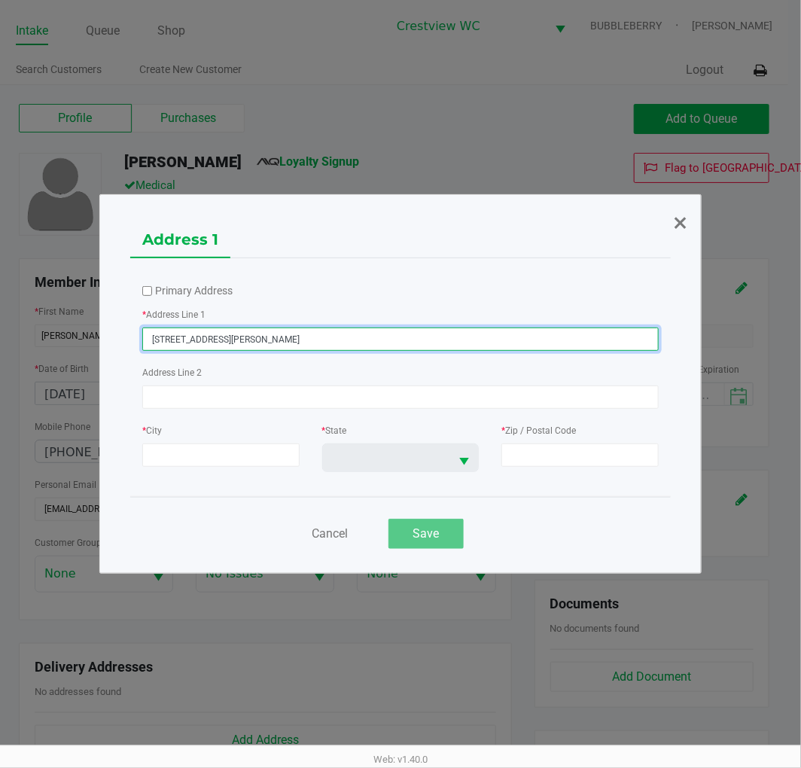
type input "540 DONNA LN"
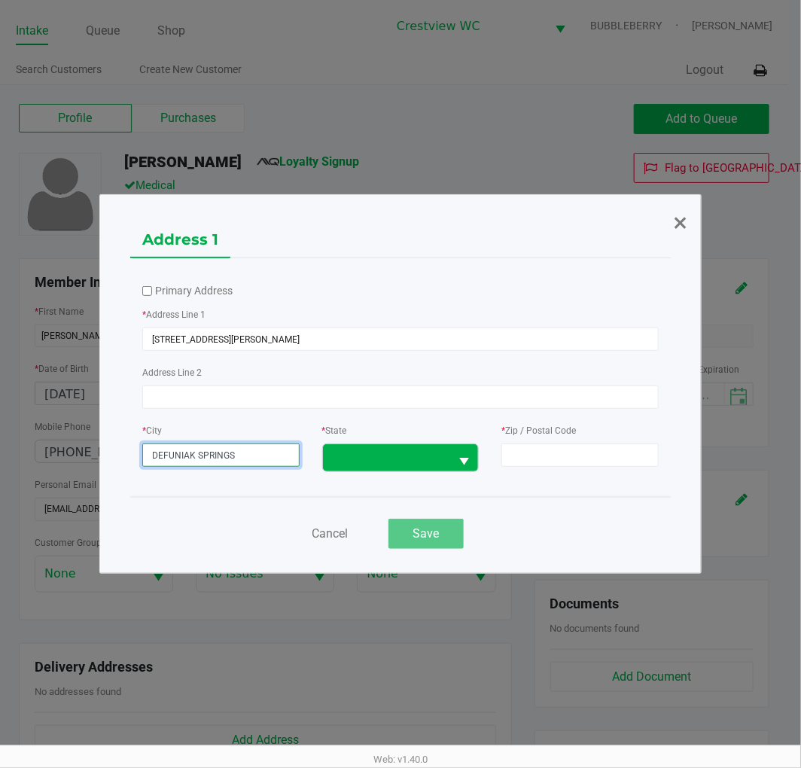
type input "DEFUNIAK SPRINGS"
click at [429, 465] on span at bounding box center [386, 458] width 109 height 18
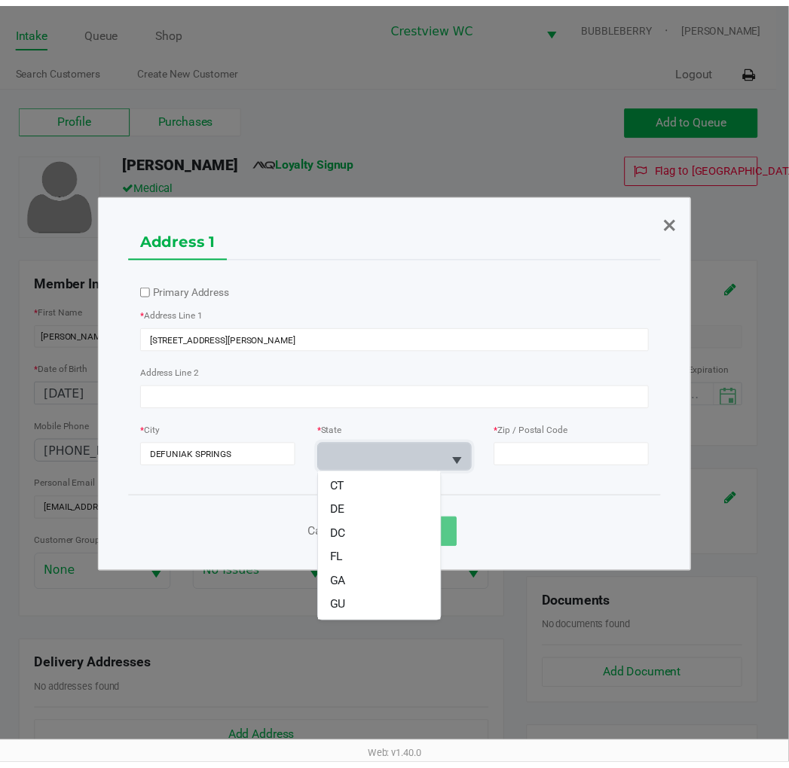
scroll to position [167, 0]
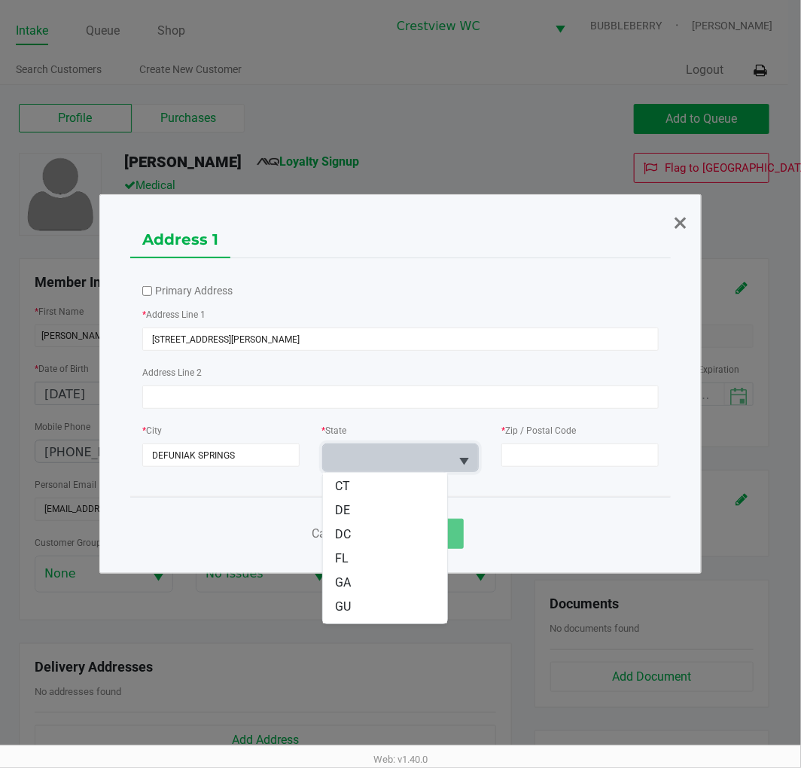
click at [386, 551] on li "FL" at bounding box center [385, 559] width 124 height 24
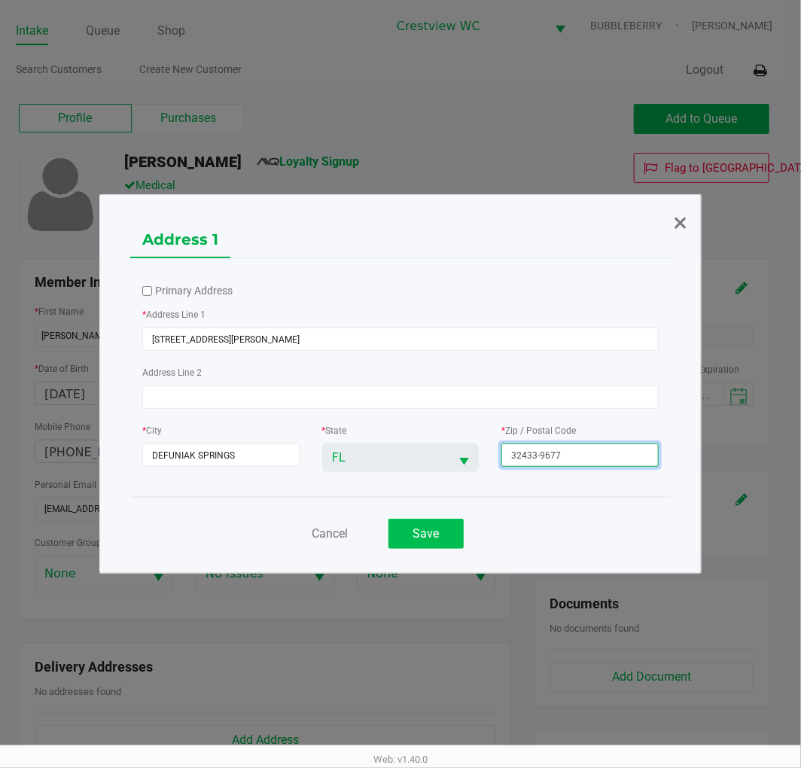
type input "32433-9677"
click at [443, 529] on button "Save" at bounding box center [426, 534] width 75 height 30
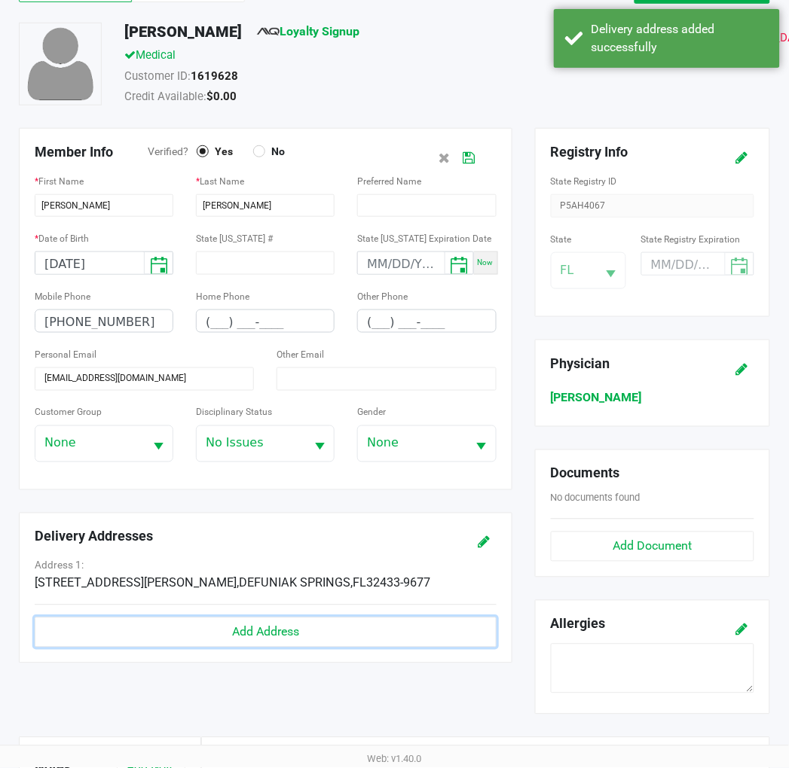
scroll to position [0, 0]
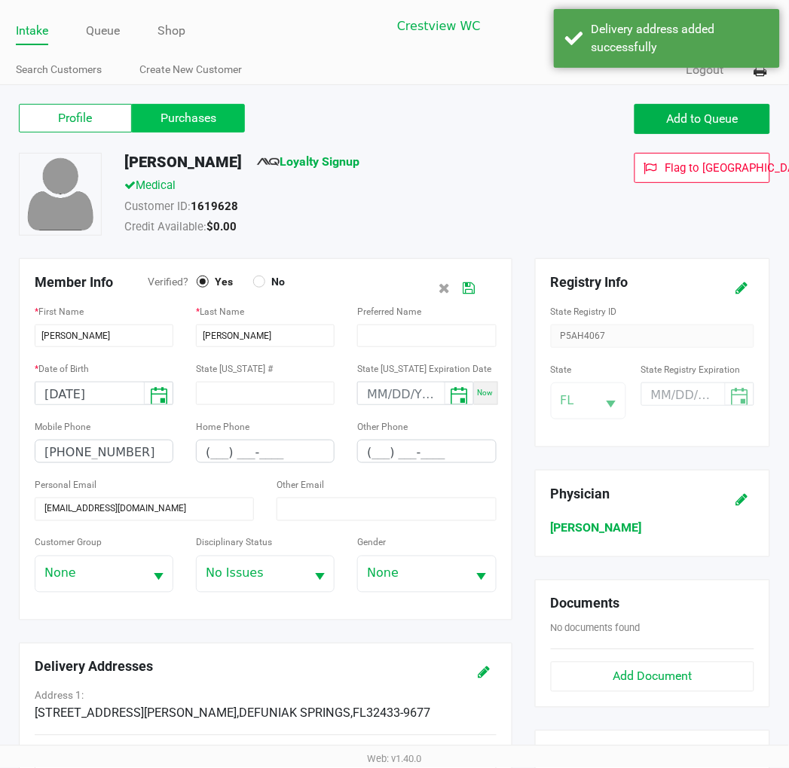
click at [212, 117] on label "Purchases" at bounding box center [188, 118] width 113 height 29
click at [0, 0] on 1 "Purchases" at bounding box center [0, 0] width 0 height 0
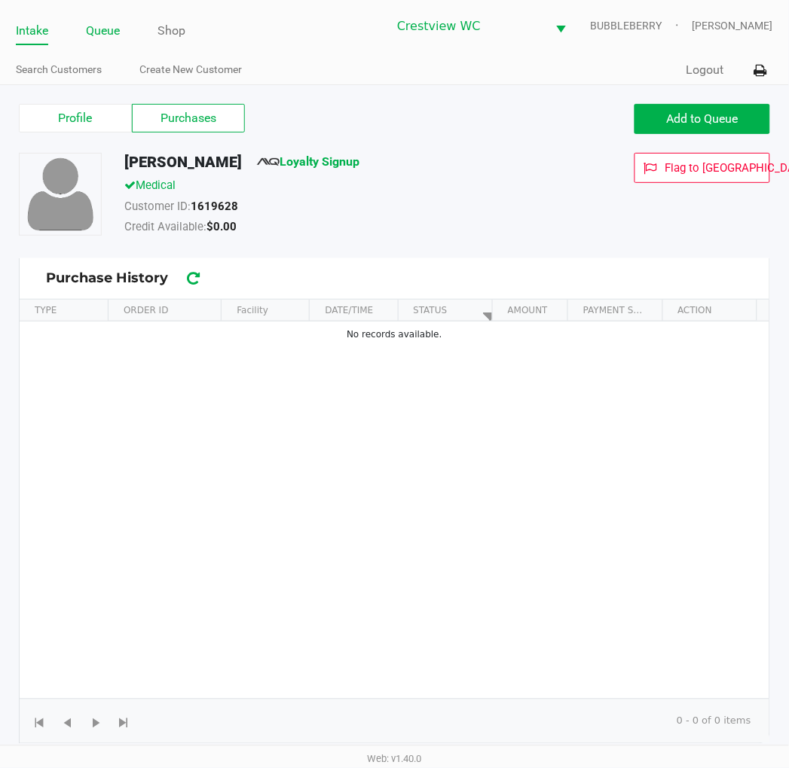
click at [102, 38] on link "Queue" at bounding box center [103, 30] width 34 height 21
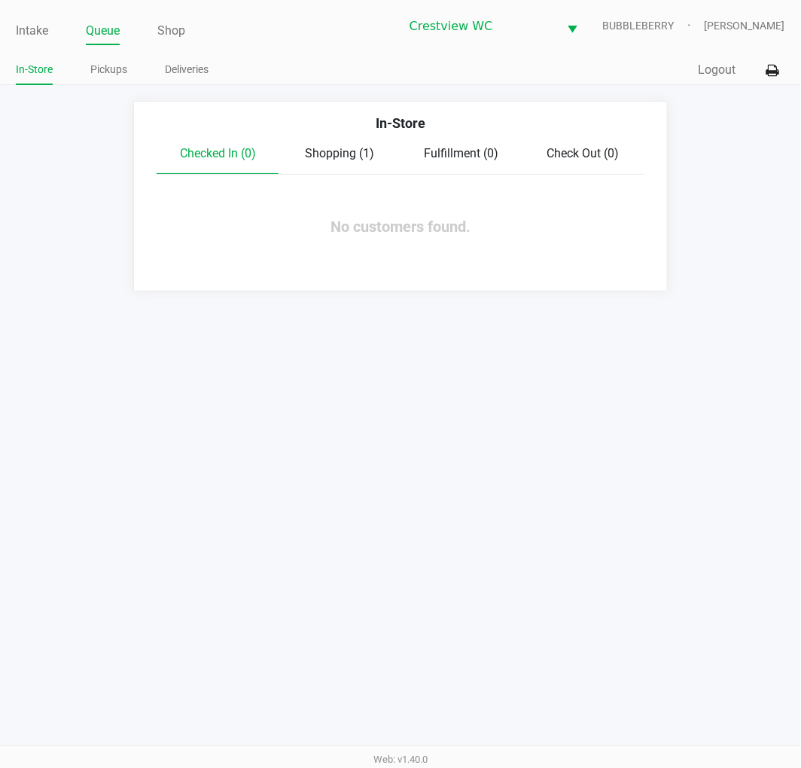
click at [336, 148] on span "Shopping (1)" at bounding box center [339, 153] width 69 height 14
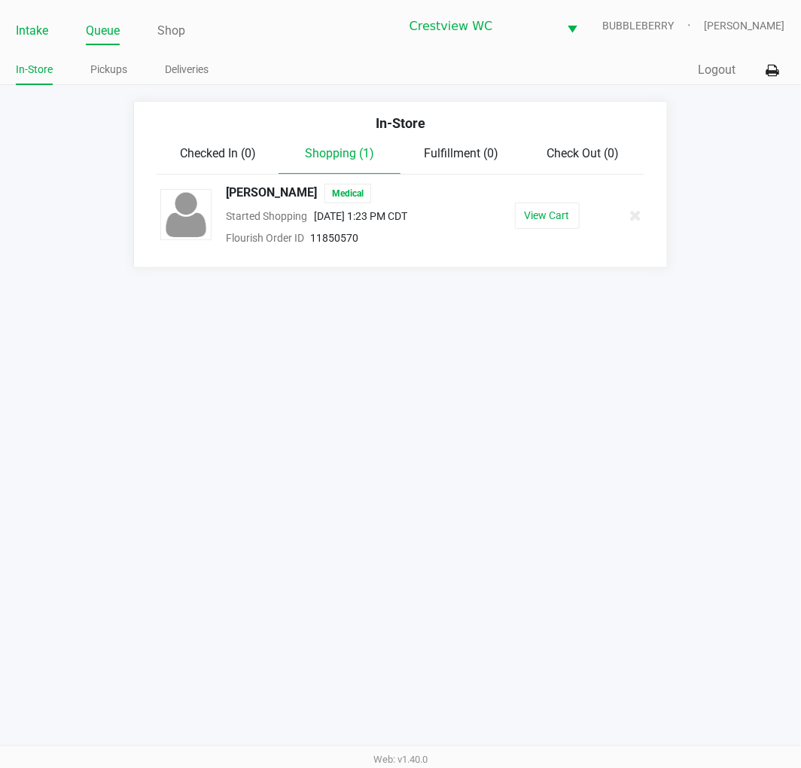
click at [39, 33] on link "Intake" at bounding box center [32, 30] width 32 height 21
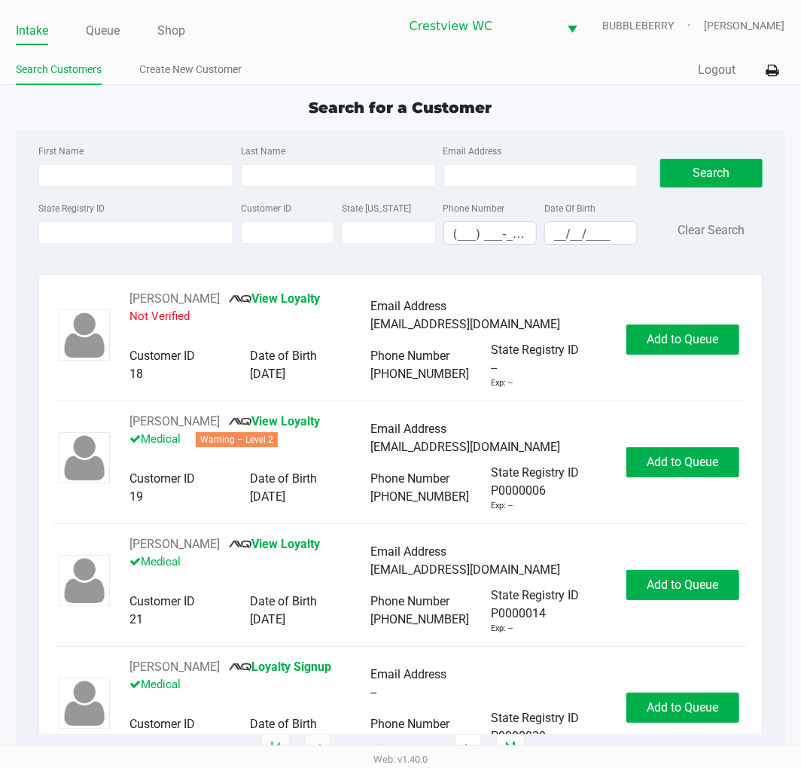
click at [346, 163] on div "Last Name" at bounding box center [338, 164] width 203 height 45
click at [343, 167] on input "Last Name" at bounding box center [338, 175] width 195 height 23
type input "gunniss"
click at [566, 235] on input "__/__/____" at bounding box center [591, 233] width 92 height 23
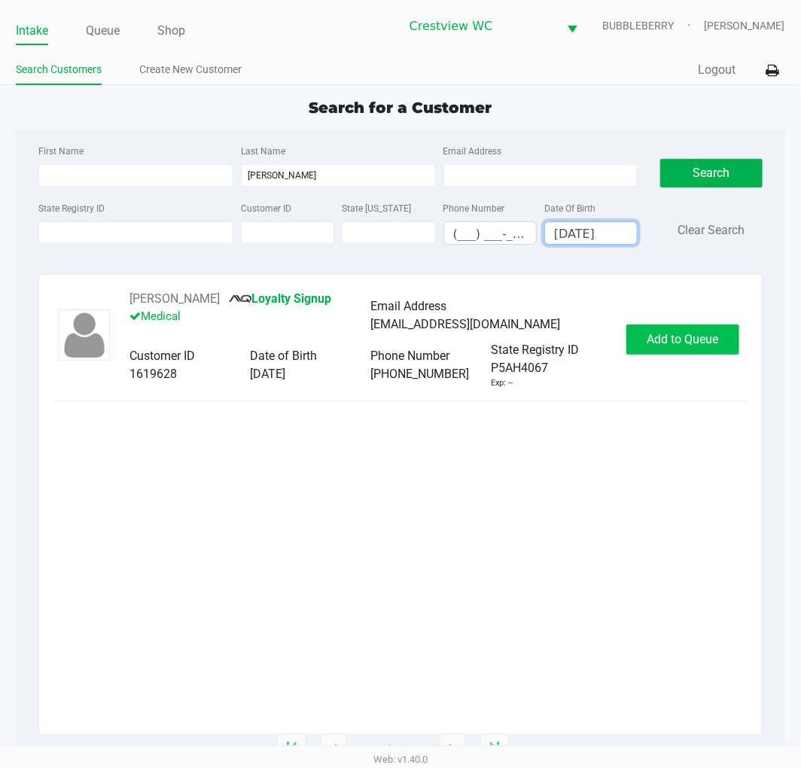
type input "08/01/1973"
click at [705, 341] on span "Add to Queue" at bounding box center [683, 339] width 72 height 14
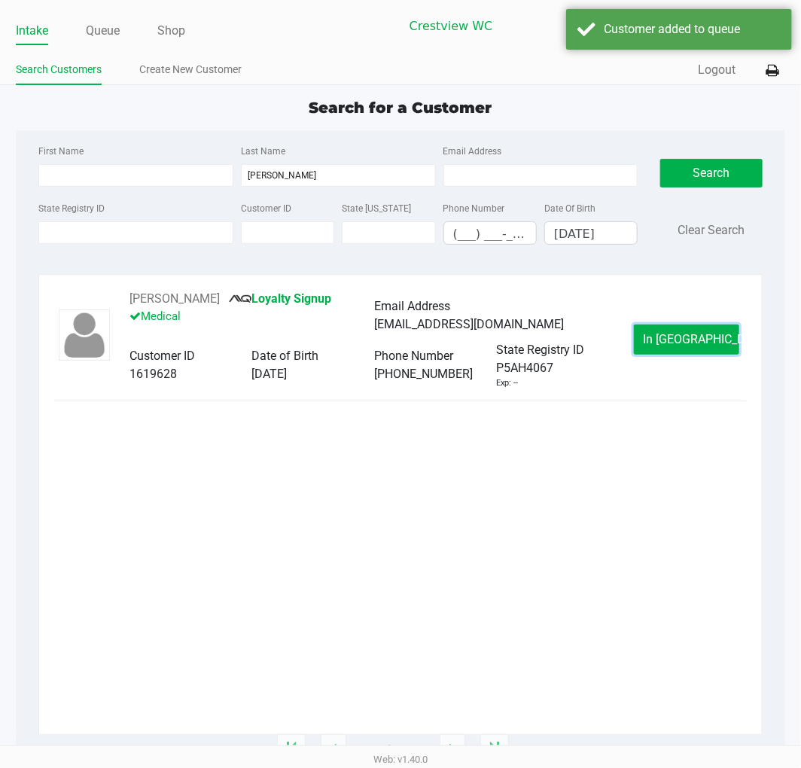
click at [705, 341] on span "In Queue" at bounding box center [707, 339] width 127 height 14
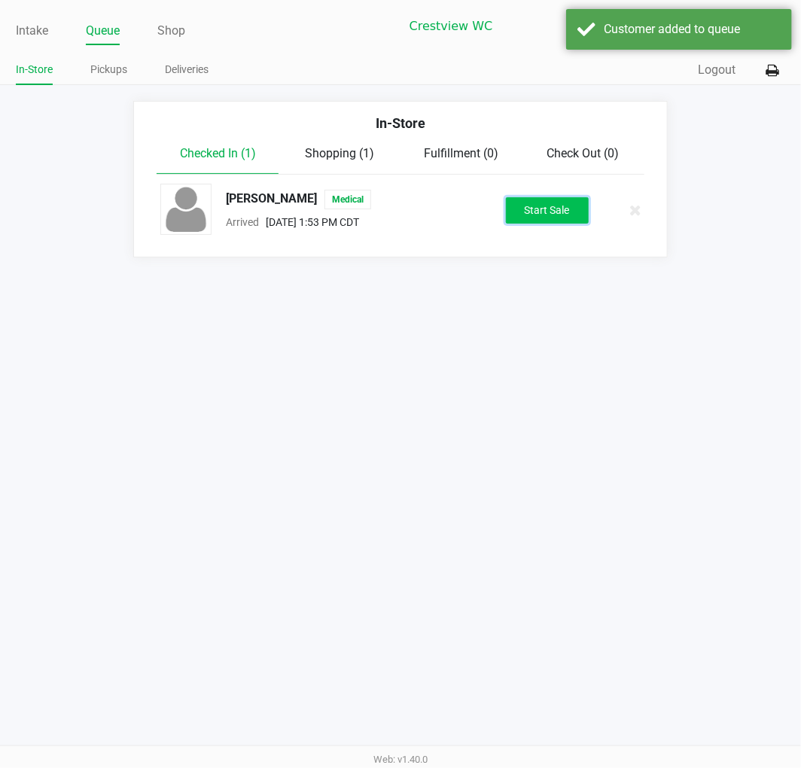
click at [571, 214] on button "Start Sale" at bounding box center [547, 210] width 83 height 26
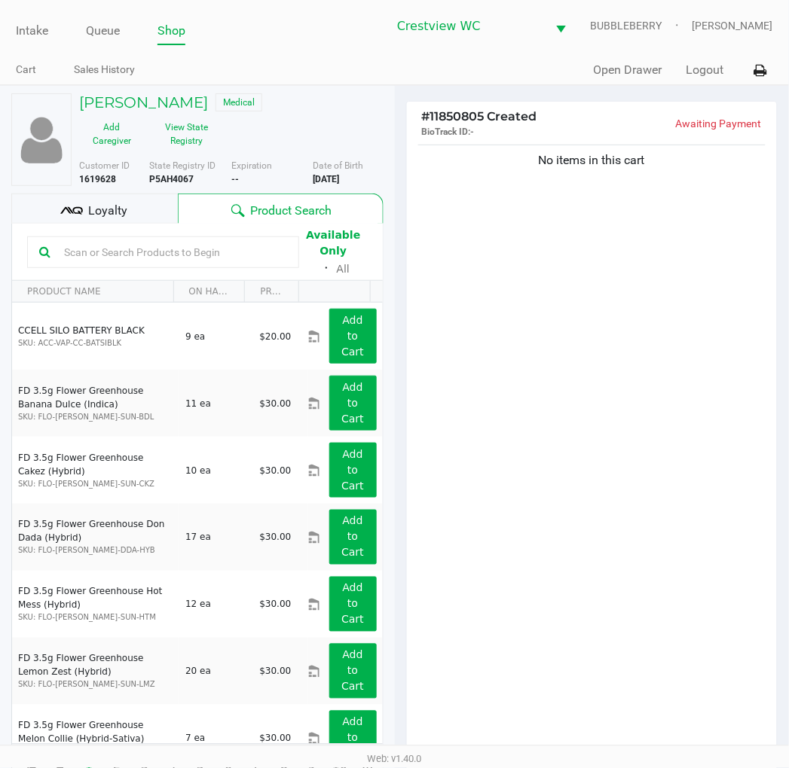
click at [571, 412] on div "No items in this cart" at bounding box center [592, 453] width 371 height 623
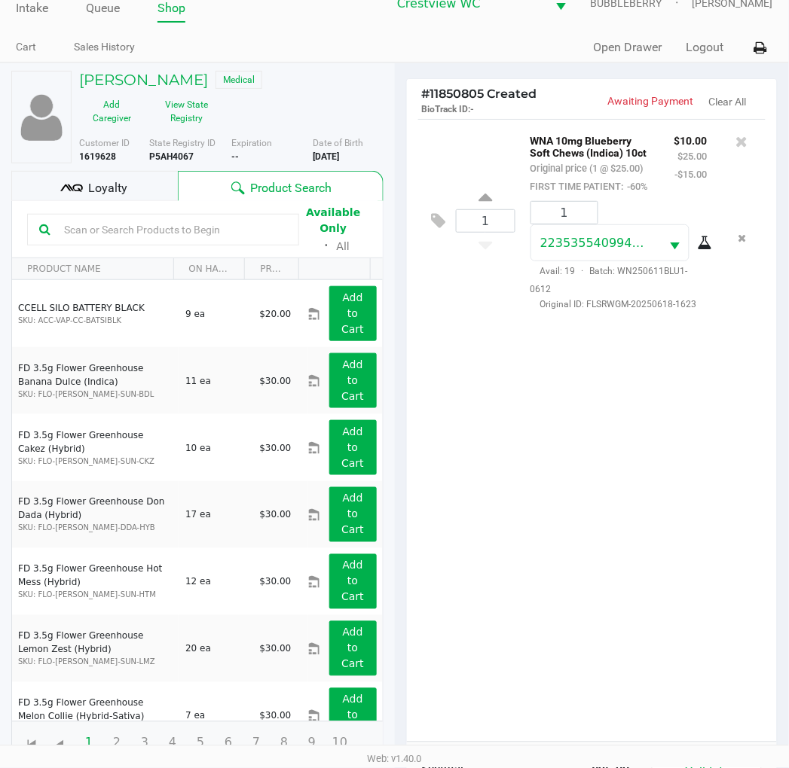
scroll to position [35, 0]
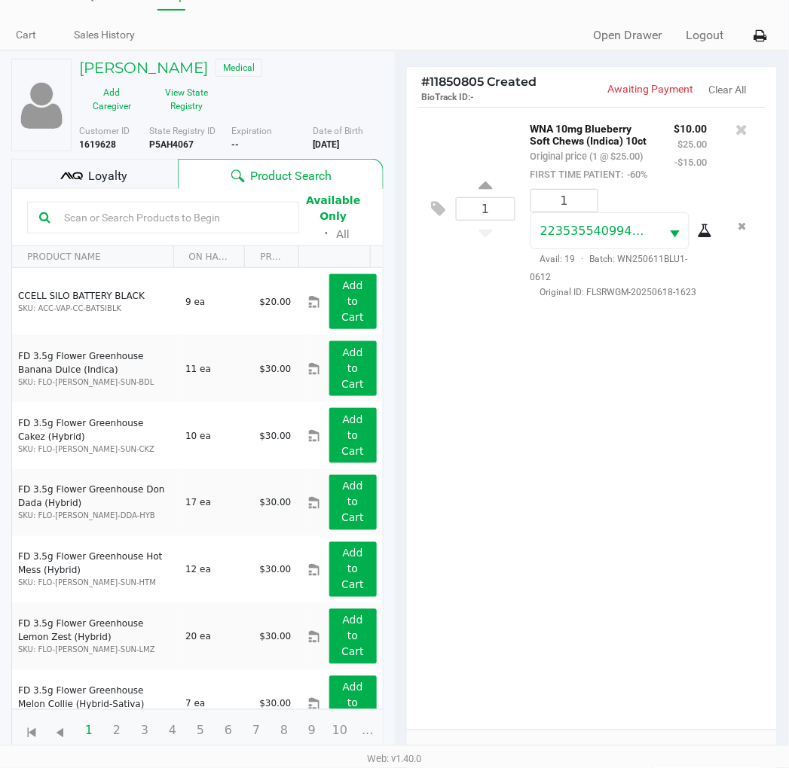
click at [650, 401] on div "1 WNA 10mg Blueberry Soft Chews (Indica) 10ct Original price (1 @ $25.00) FIRST…" at bounding box center [592, 418] width 371 height 623
click at [660, 536] on div "1 WNA 10mg Blueberry Soft Chews (Indica) 10ct Original price (1 @ $25.00) FIRST…" at bounding box center [592, 418] width 371 height 623
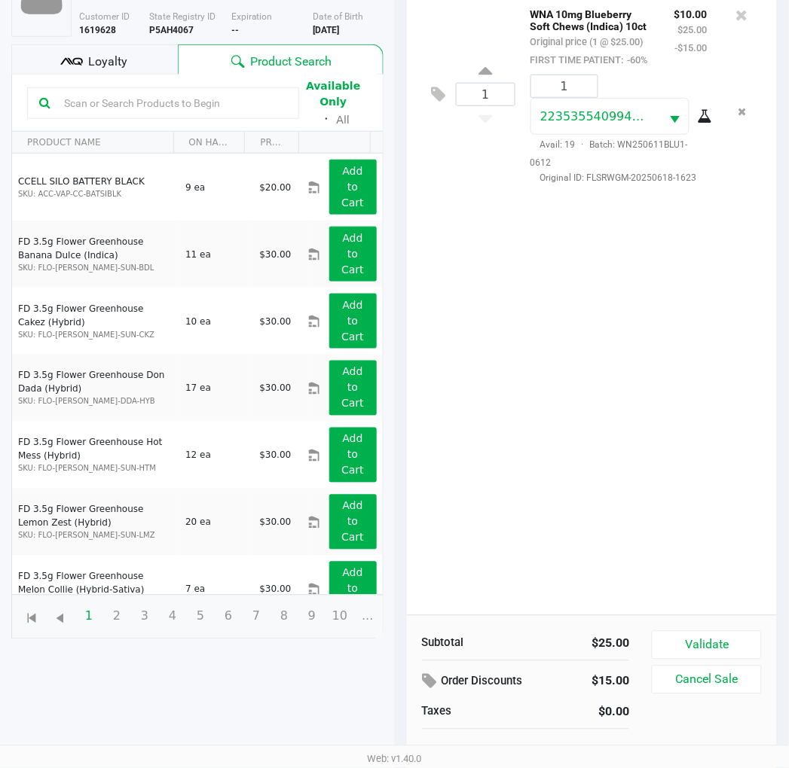
scroll to position [163, 0]
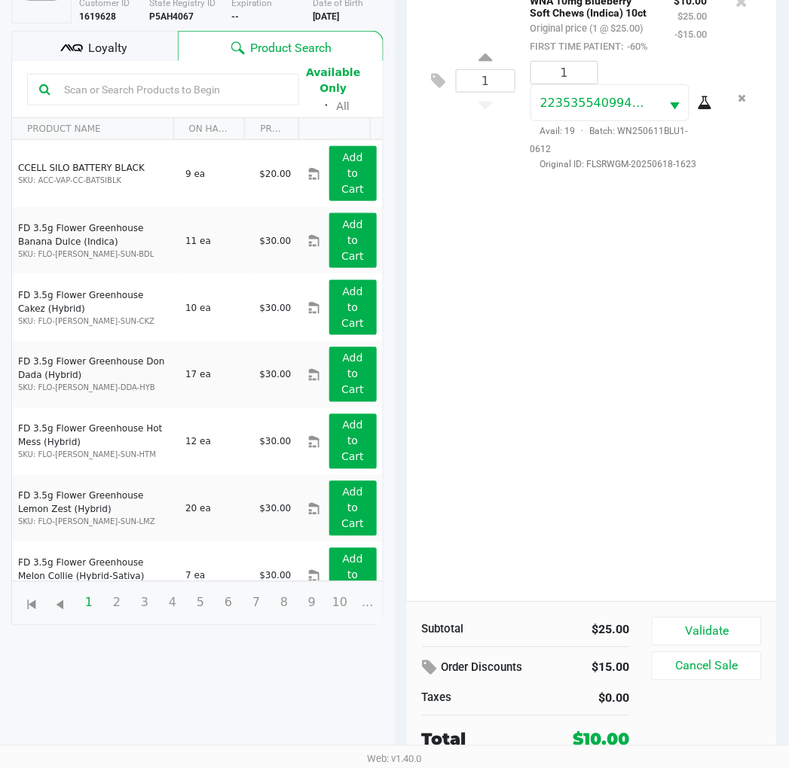
click at [664, 363] on div "1 WNA 10mg Blueberry Soft Chews (Indica) 10ct Original price (1 @ $25.00) FIRST…" at bounding box center [592, 290] width 371 height 623
click at [695, 380] on div "1 WNA 10mg Blueberry Soft Chews (Indica) 10ct Original price (1 @ $25.00) FIRST…" at bounding box center [592, 290] width 371 height 623
click at [607, 410] on div "1 WNA 10mg Blueberry Soft Chews (Indica) 10ct Original price (1 @ $25.00) FIRST…" at bounding box center [592, 290] width 371 height 623
click at [543, 339] on div "1 WNA 10mg Blueberry Soft Chews (Indica) 10ct Original price (1 @ $25.00) FIRST…" at bounding box center [592, 290] width 371 height 623
click at [193, 83] on input "text" at bounding box center [172, 89] width 229 height 23
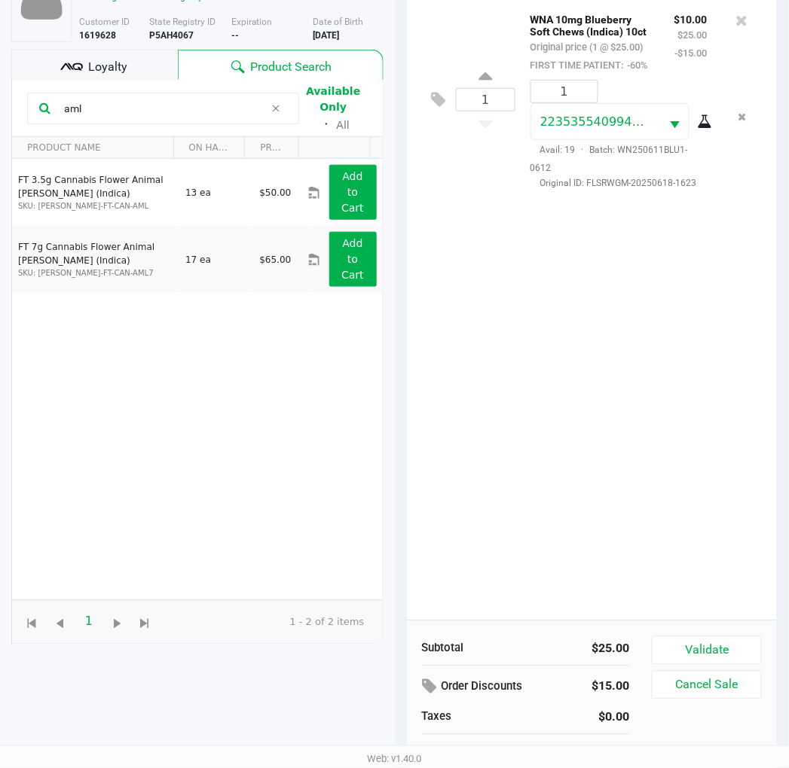
scroll to position [136, 0]
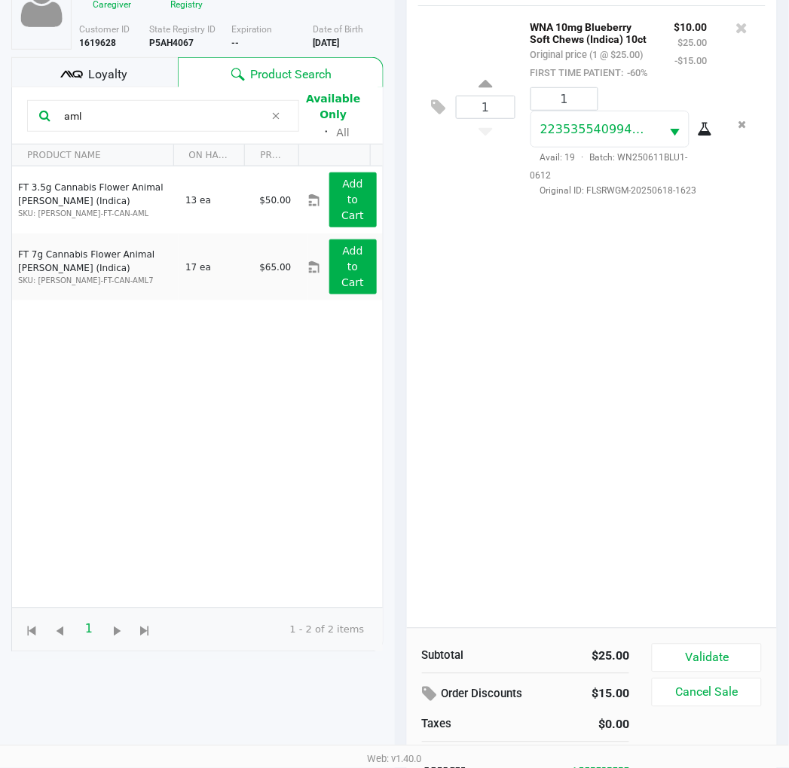
type input "aml"
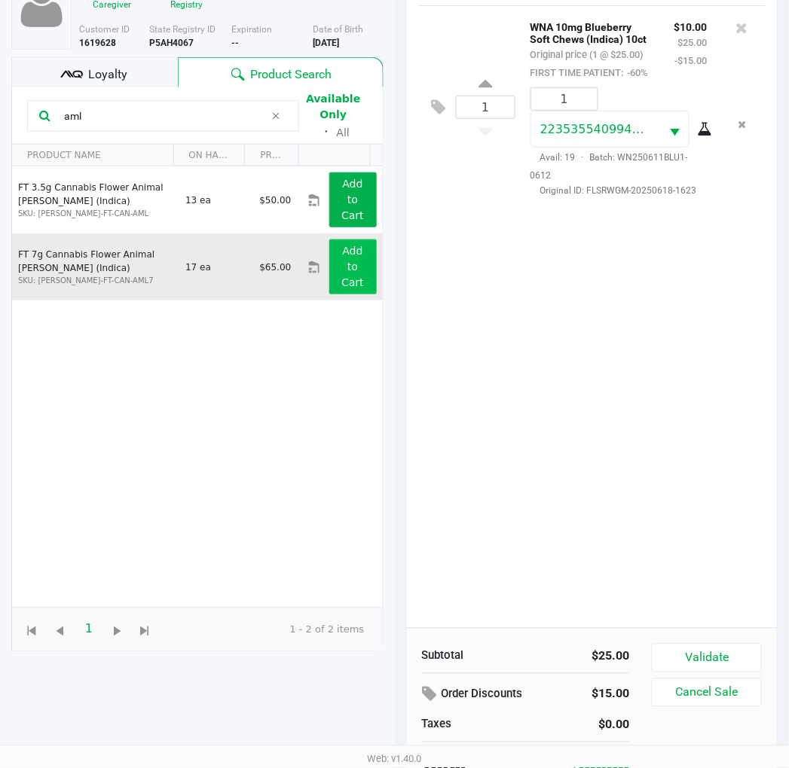
click at [344, 280] on app-button-loader "Add to Cart" at bounding box center [352, 267] width 23 height 44
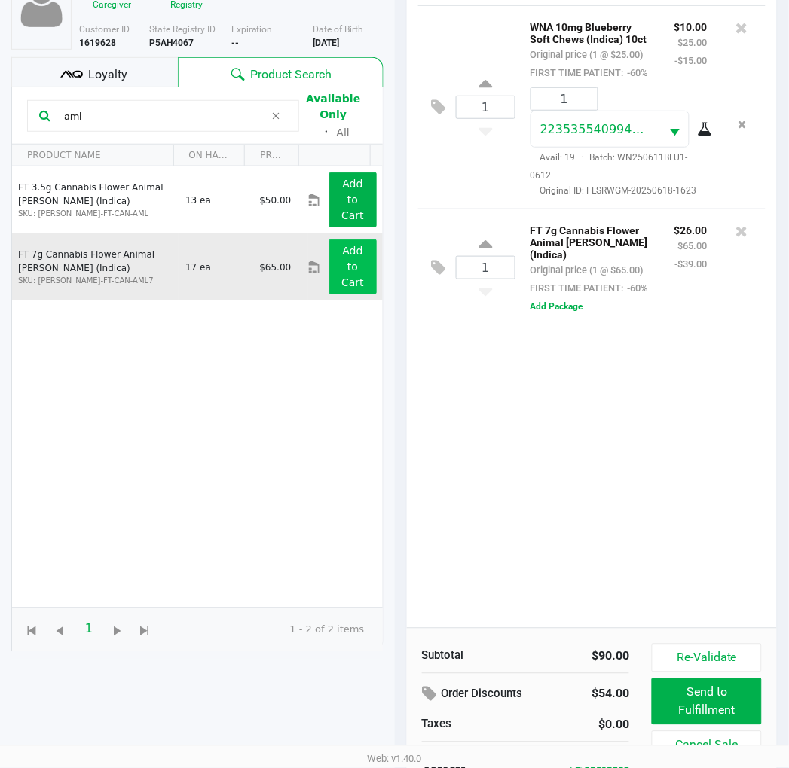
scroll to position [163, 0]
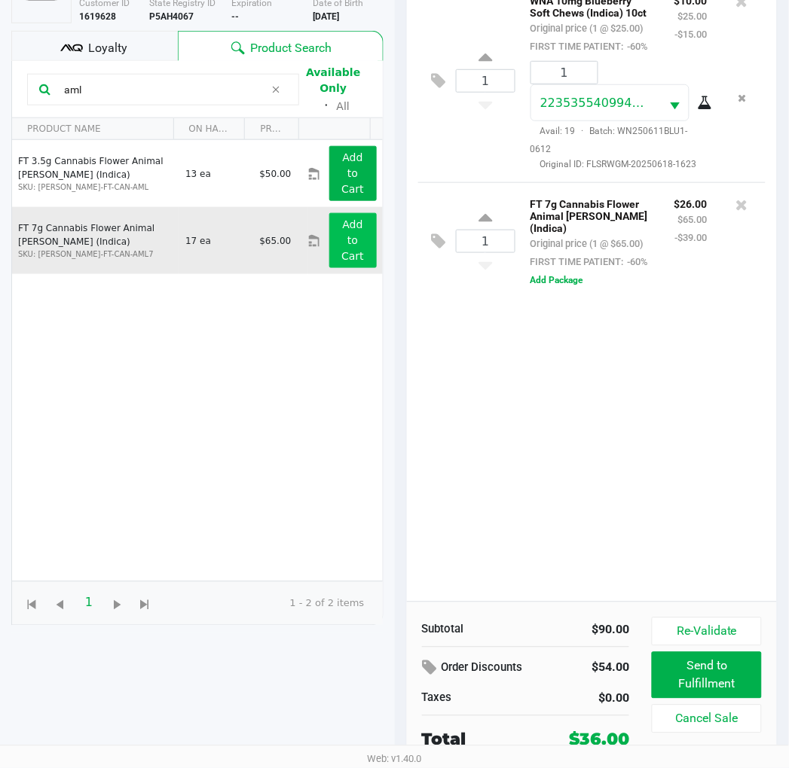
click at [708, 404] on div "1 WNA 10mg Blueberry Soft Chews (Indica) 10ct Original price (1 @ $25.00) FIRST…" at bounding box center [592, 290] width 371 height 623
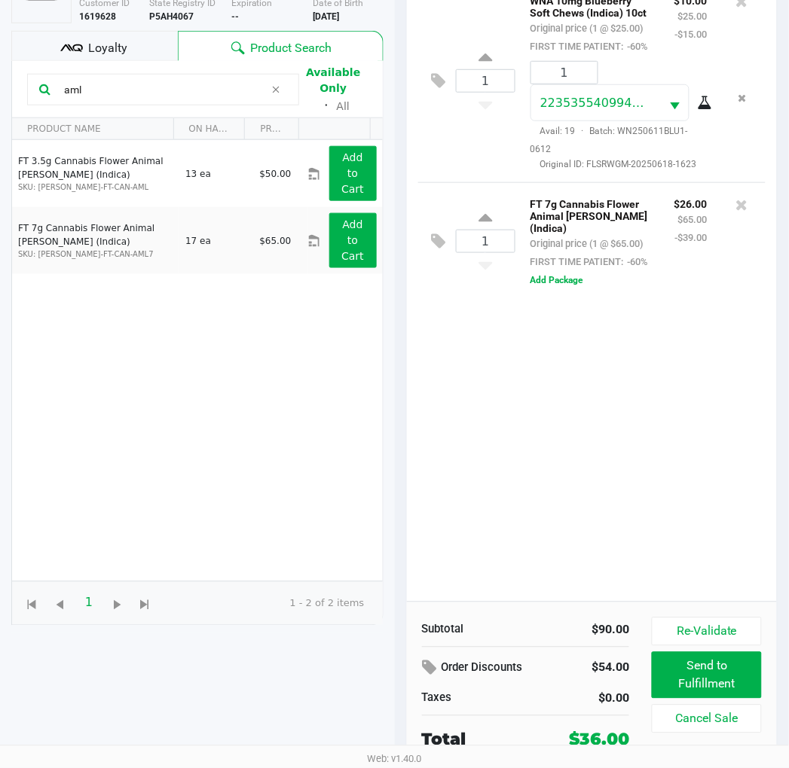
click at [566, 402] on div "1 WNA 10mg Blueberry Soft Chews (Indica) 10ct Original price (1 @ $25.00) FIRST…" at bounding box center [592, 290] width 371 height 623
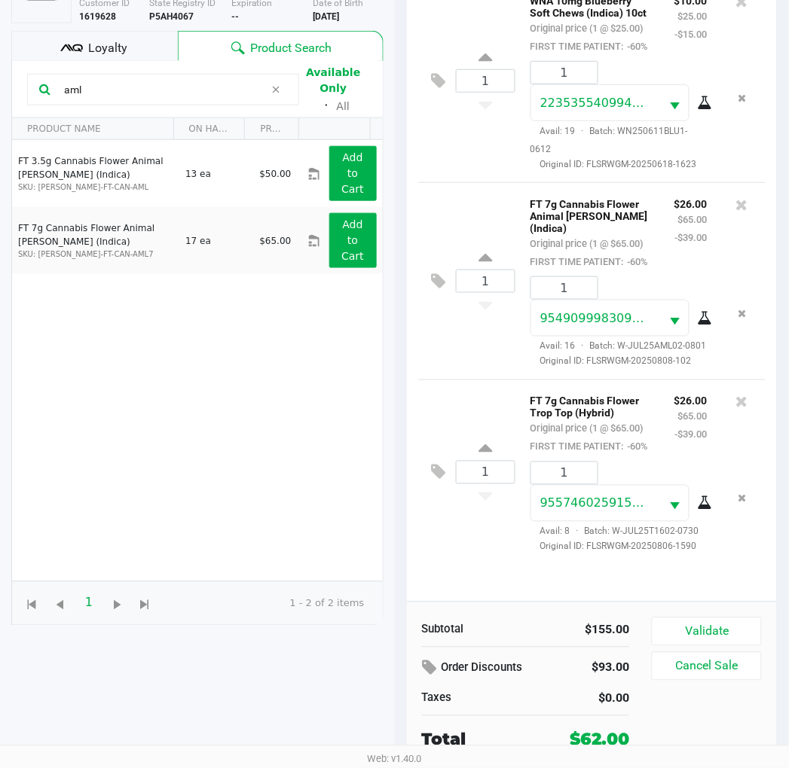
click at [740, 621] on button "Validate" at bounding box center [705, 632] width 109 height 29
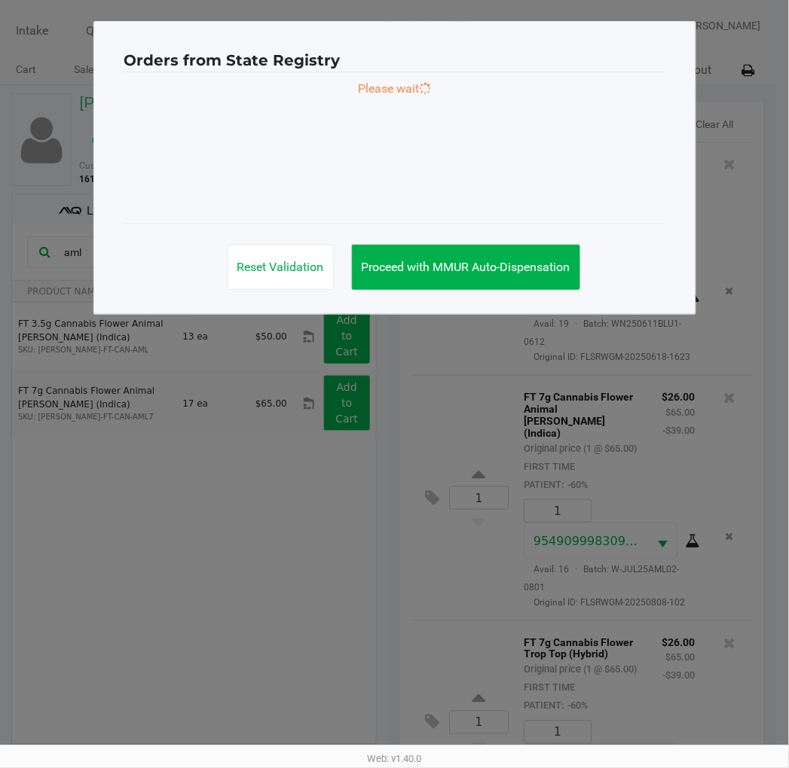
scroll to position [0, 0]
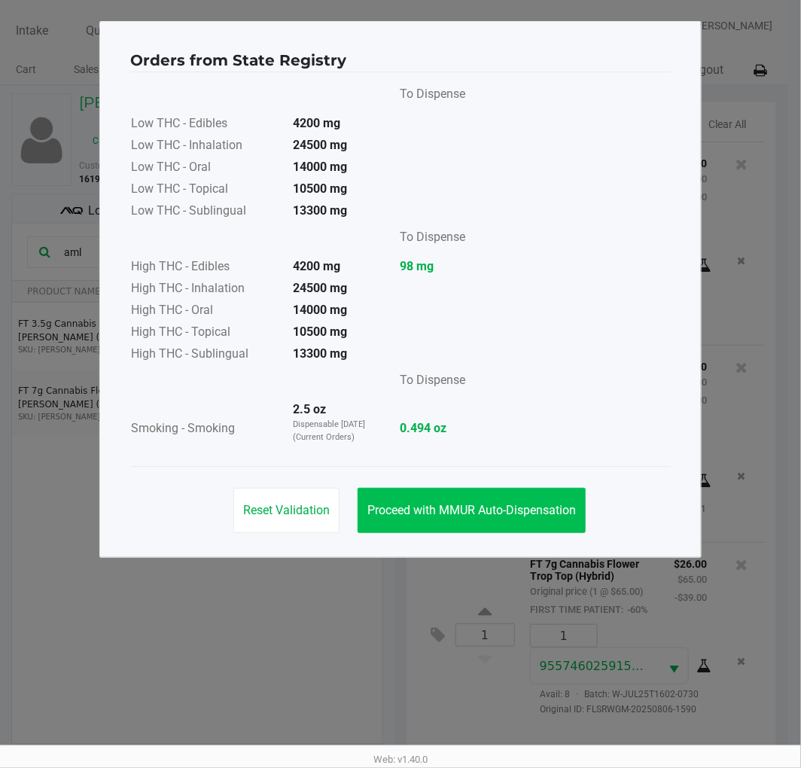
click at [545, 499] on button "Proceed with MMUR Auto-Dispensation" at bounding box center [472, 510] width 228 height 45
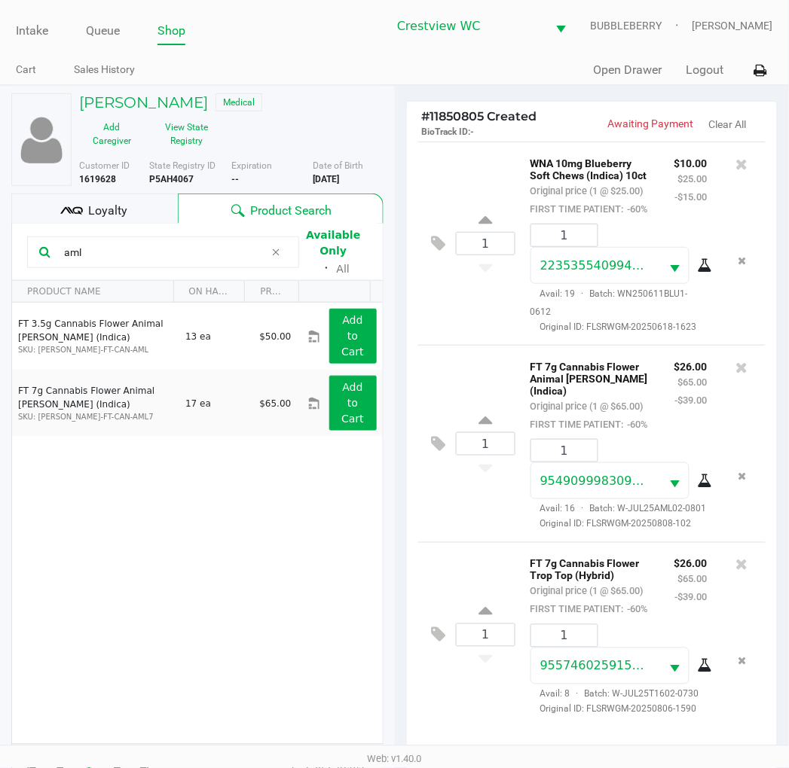
click at [471, 345] on div "1 WNA 10mg Blueberry Soft Chews (Indica) 10ct Original price (1 @ $25.00) FIRST…" at bounding box center [592, 243] width 348 height 203
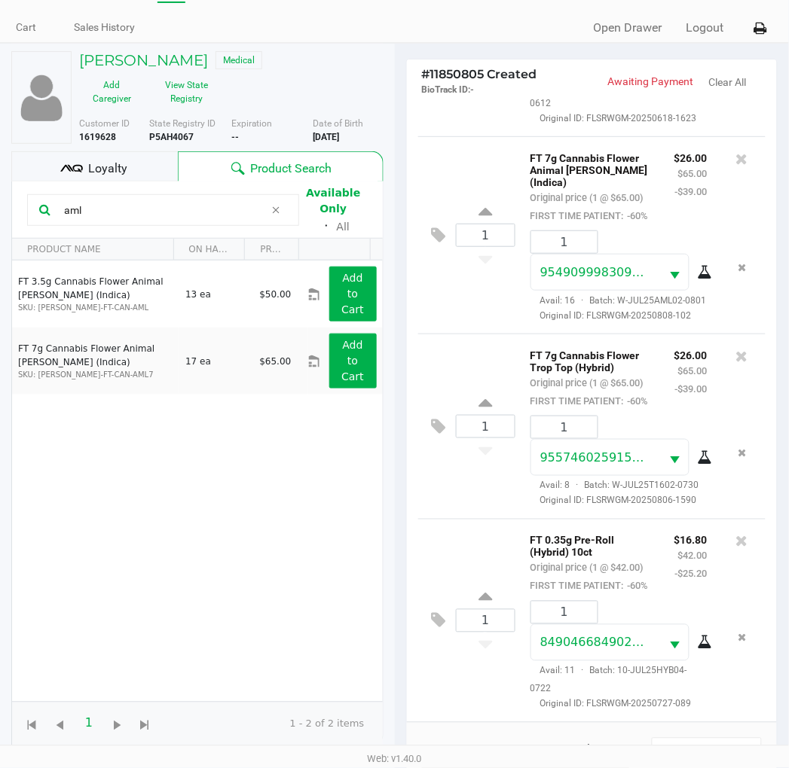
scroll to position [84, 0]
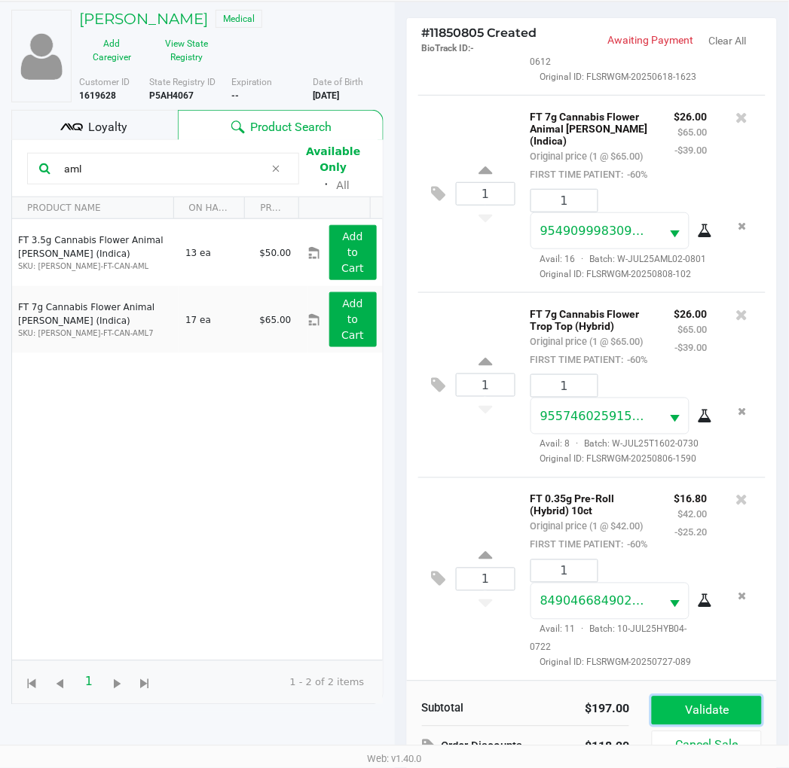
click at [691, 709] on button "Validate" at bounding box center [705, 711] width 109 height 29
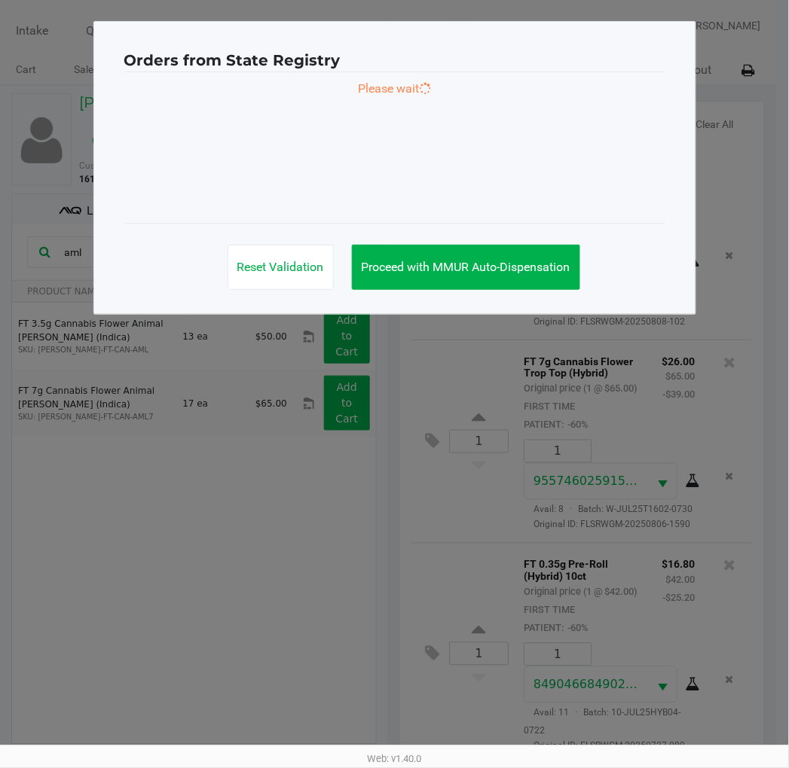
scroll to position [0, 0]
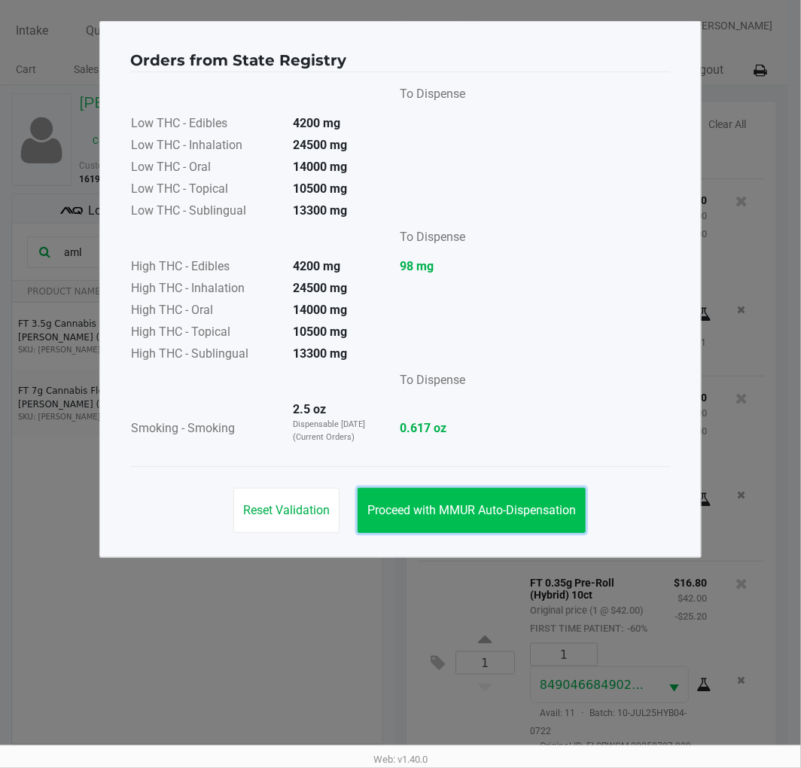
drag, startPoint x: 538, startPoint y: 521, endPoint x: 544, endPoint y: 510, distance: 12.5
click at [539, 518] on button "Proceed with MMUR Auto-Dispensation" at bounding box center [472, 510] width 228 height 45
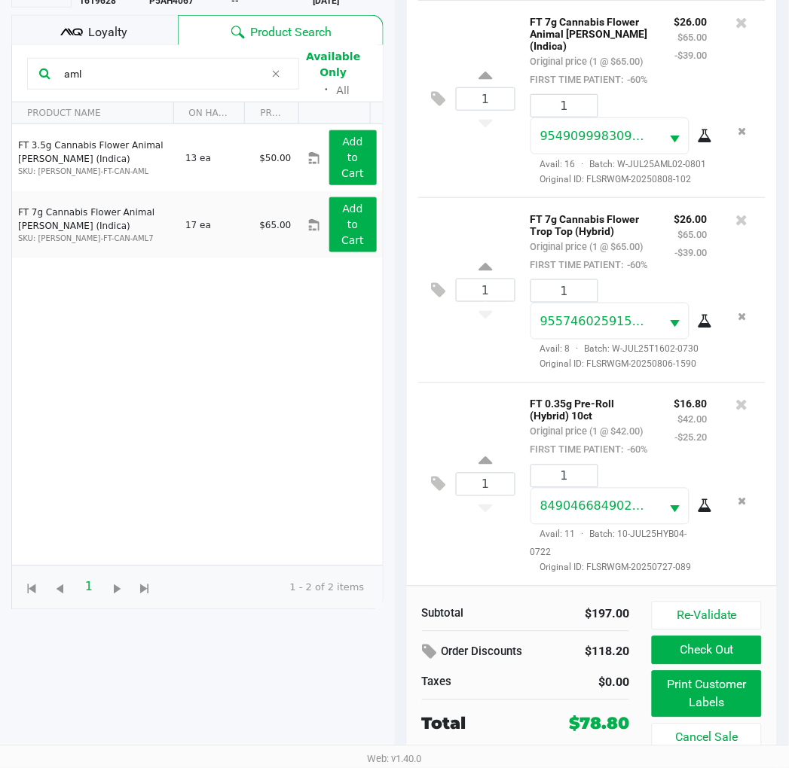
scroll to position [179, 0]
click at [734, 683] on button "Print Customer Labels" at bounding box center [705, 694] width 109 height 47
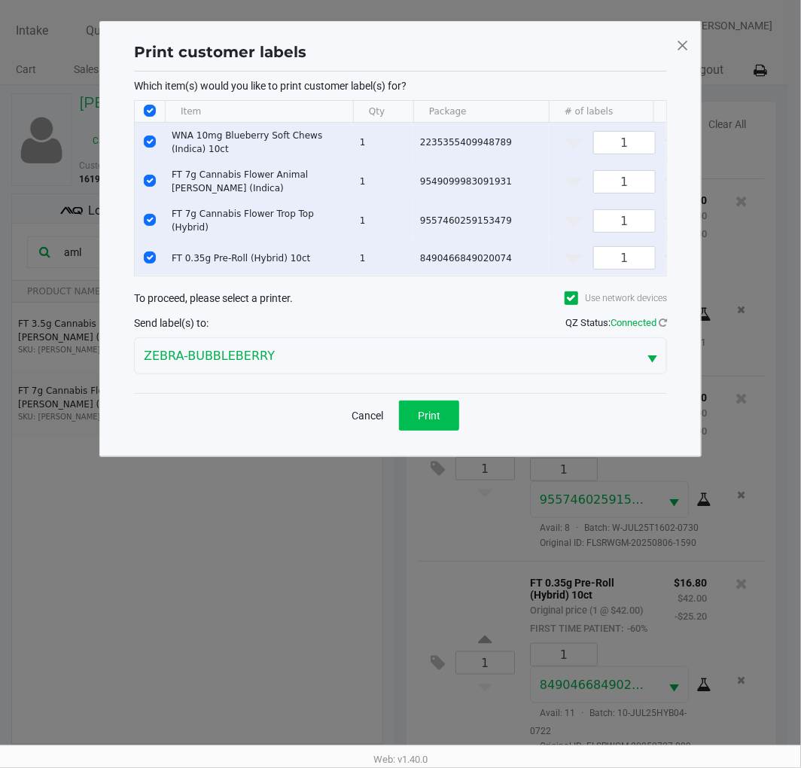
click at [439, 408] on button "Print" at bounding box center [429, 416] width 60 height 30
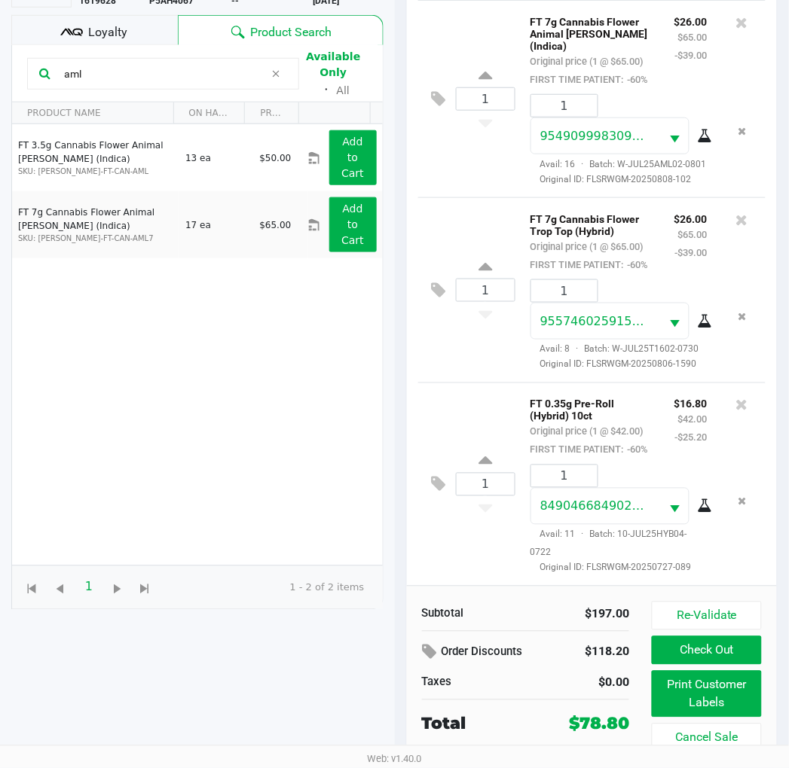
scroll to position [146, 0]
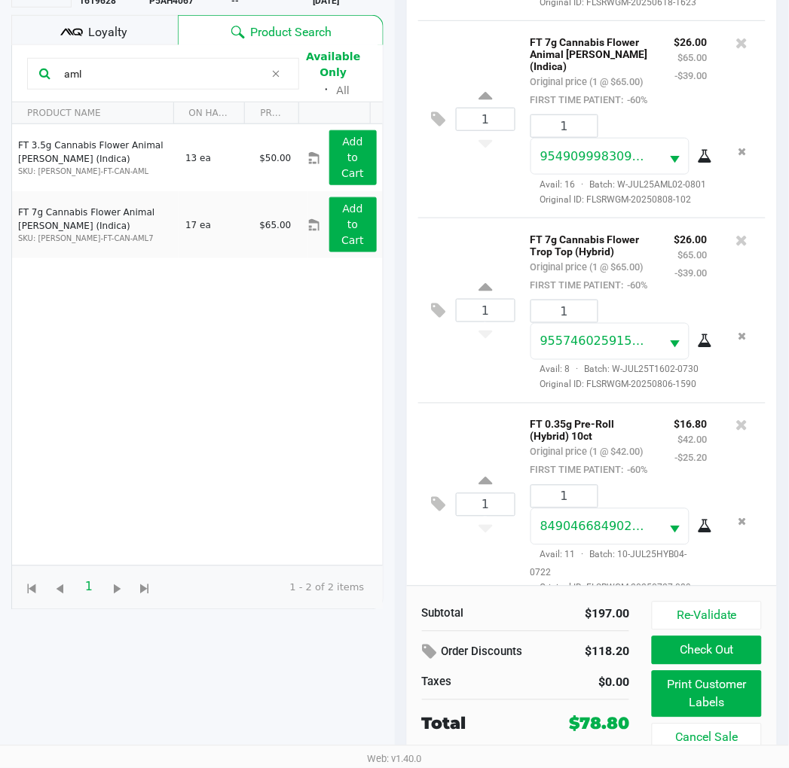
click at [118, 27] on span "Loyalty" at bounding box center [107, 32] width 39 height 18
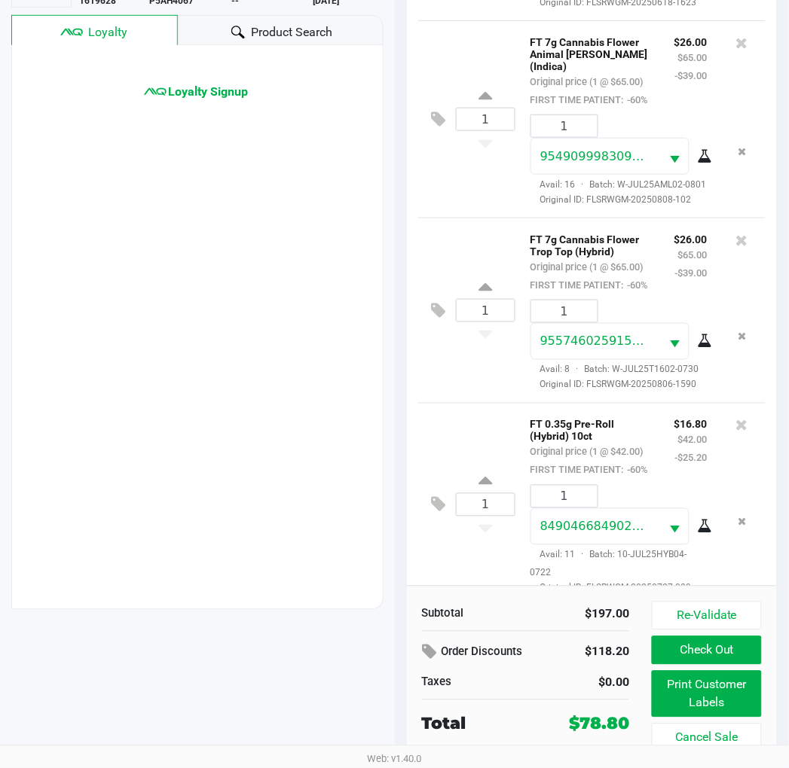
click at [224, 95] on span "Loyalty Signup" at bounding box center [208, 92] width 80 height 18
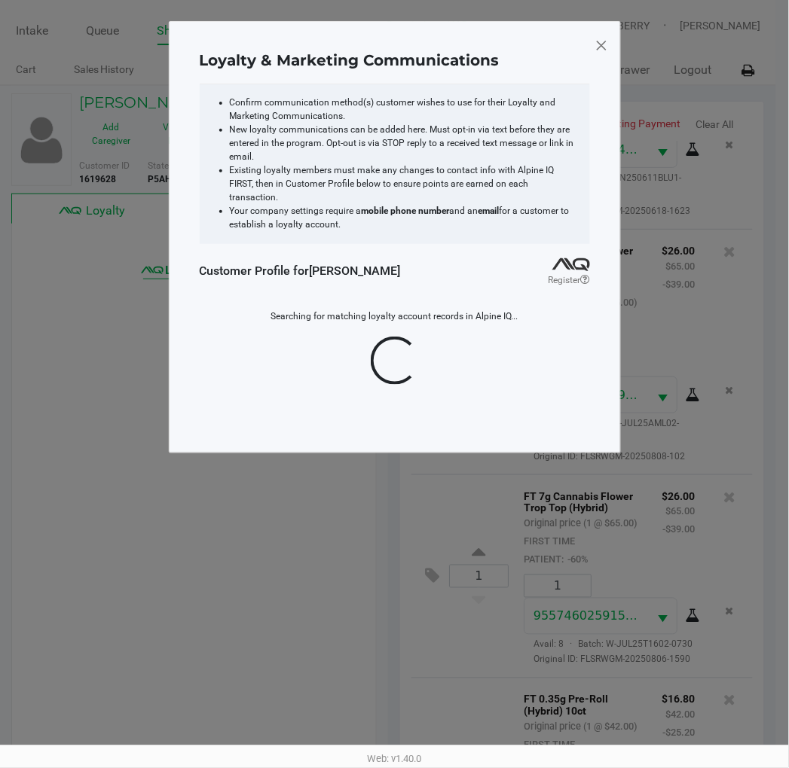
scroll to position [0, 0]
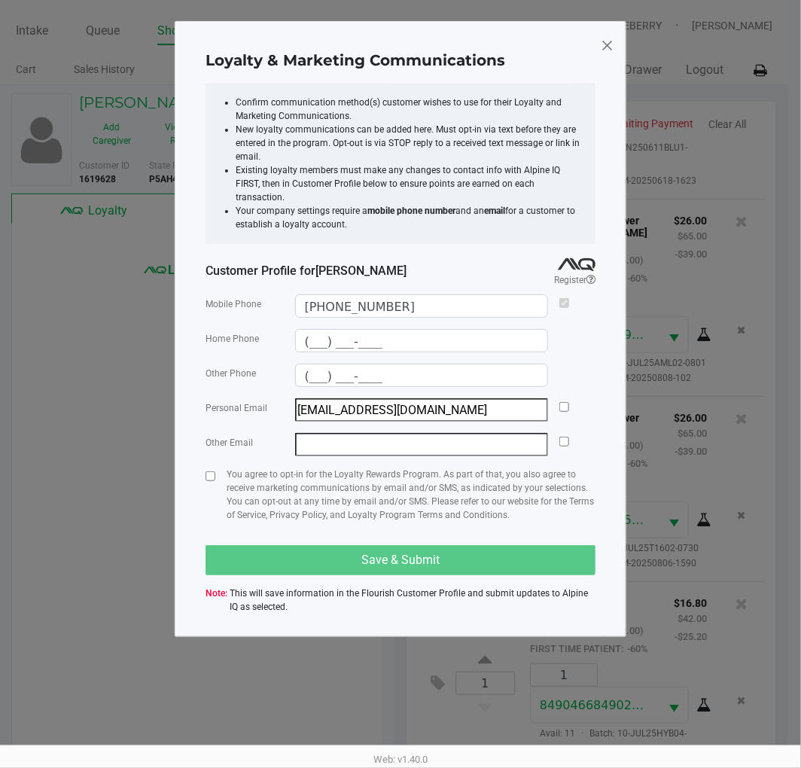
click at [205, 484] on div "Loyalty & Marketing Communications Confirm communication method(s) customer wis…" at bounding box center [401, 329] width 452 height 616
click at [214, 471] on input "checkbox" at bounding box center [211, 476] width 10 height 10
checkbox input "true"
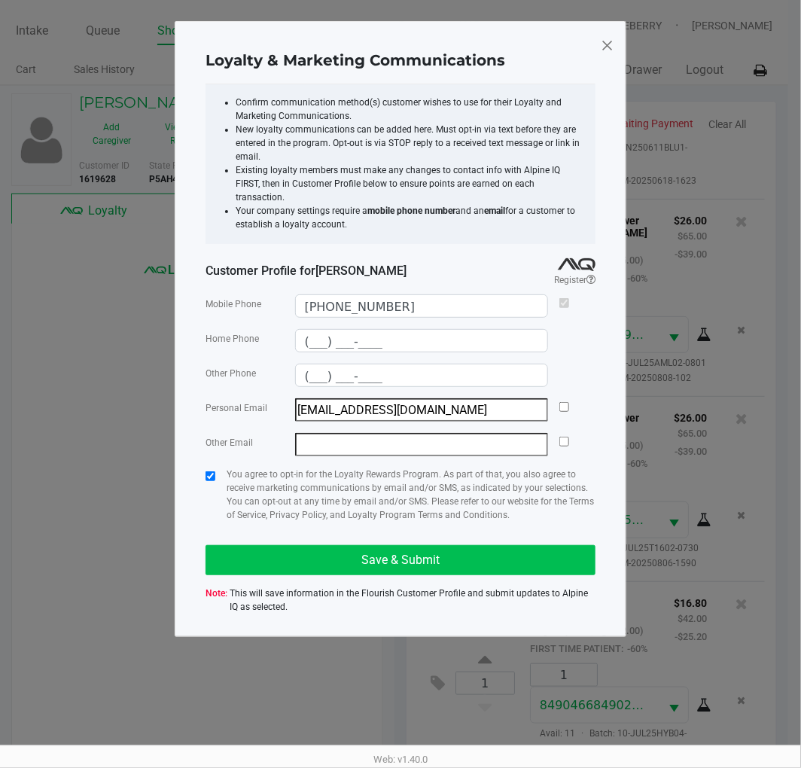
click at [423, 553] on span "Save & Submit" at bounding box center [401, 560] width 78 height 14
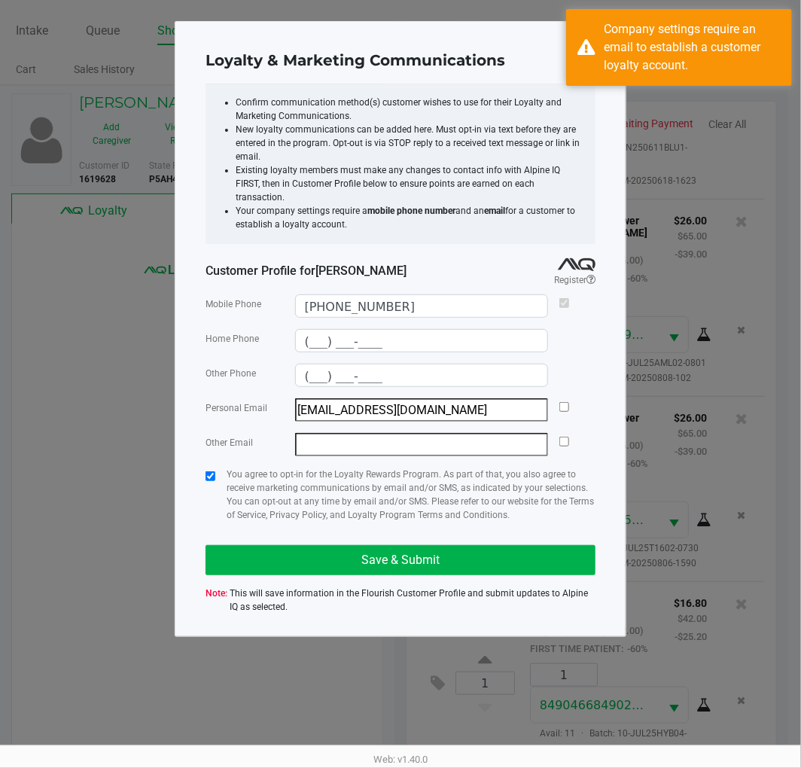
click at [565, 402] on input "checkbox" at bounding box center [565, 407] width 10 height 10
checkbox input "true"
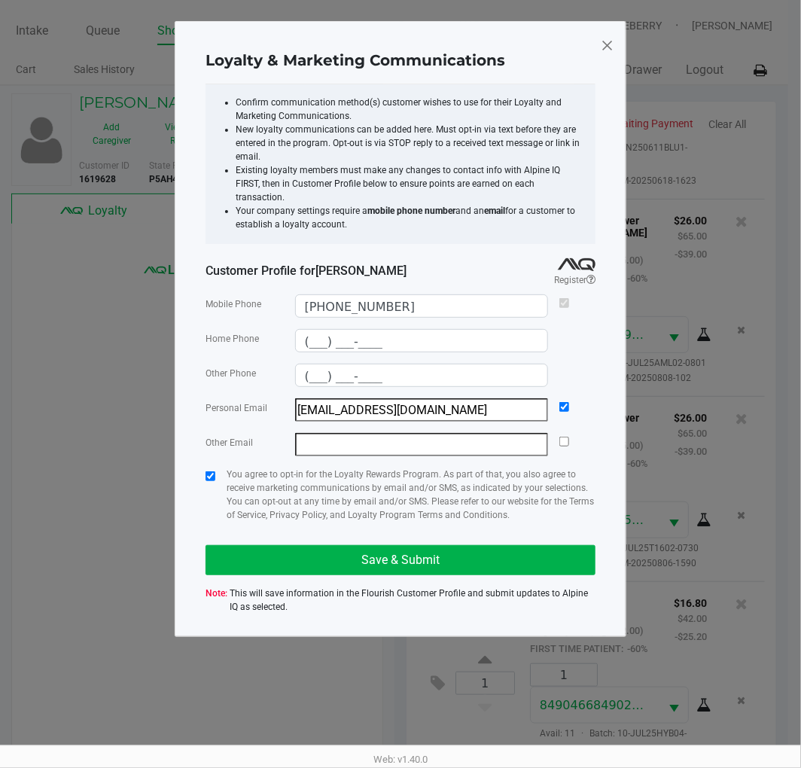
click at [474, 398] on input "epgun@aol.com" at bounding box center [422, 409] width 254 height 23
type input "epgun@aol.com"
click at [493, 57] on h4 "Loyalty & Marketing Communications" at bounding box center [356, 60] width 300 height 23
click at [500, 545] on button "Save & Submit" at bounding box center [401, 560] width 390 height 30
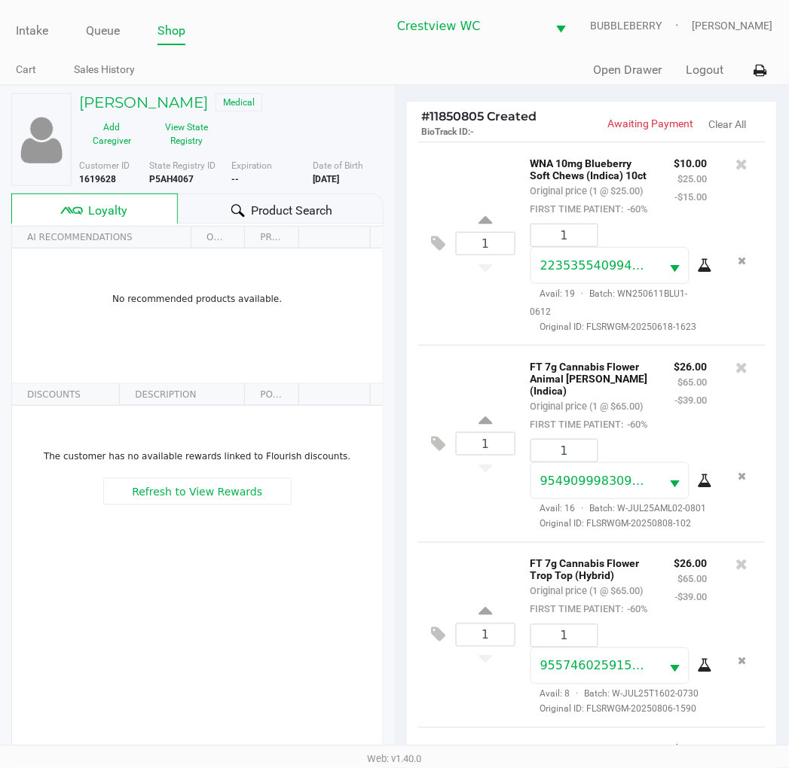
drag, startPoint x: 243, startPoint y: 209, endPoint x: 231, endPoint y: 205, distance: 12.6
click at [243, 208] on icon at bounding box center [238, 211] width 14 height 14
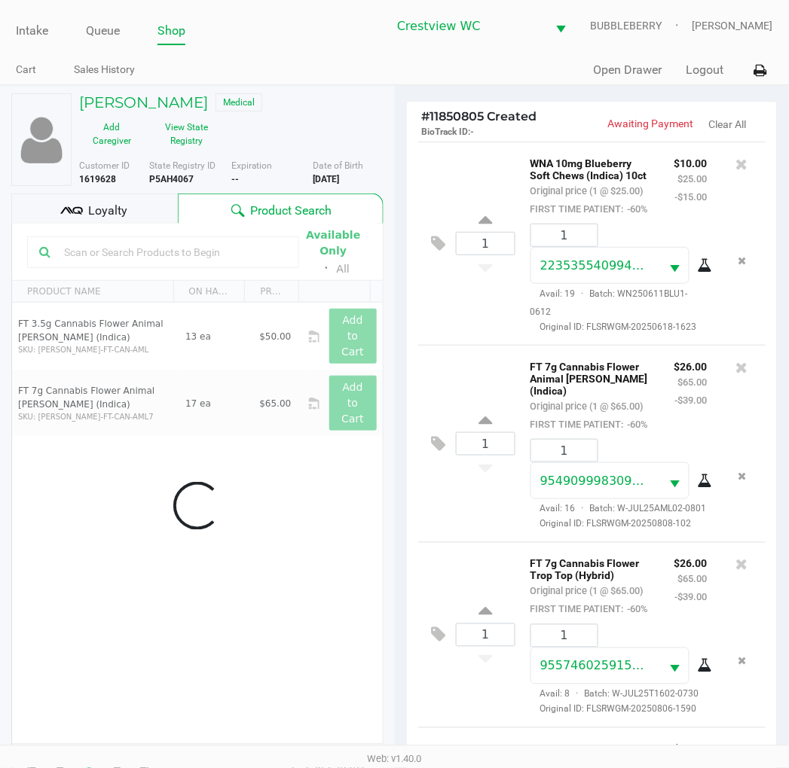
click at [94, 205] on span "Loyalty" at bounding box center [107, 211] width 39 height 18
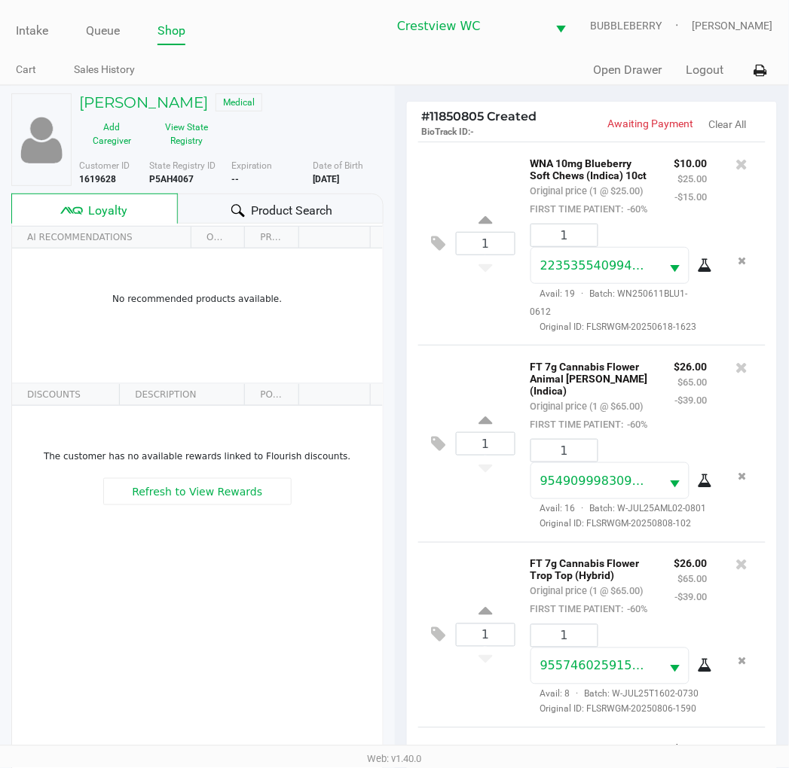
click at [209, 206] on div "Product Search" at bounding box center [280, 209] width 205 height 30
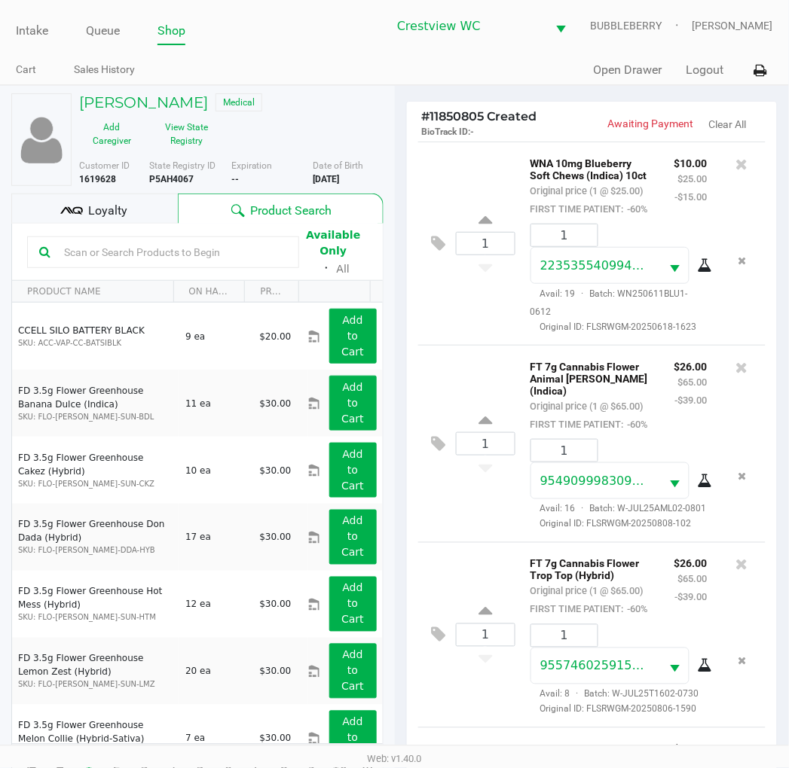
click at [104, 207] on span "Loyalty" at bounding box center [107, 211] width 39 height 18
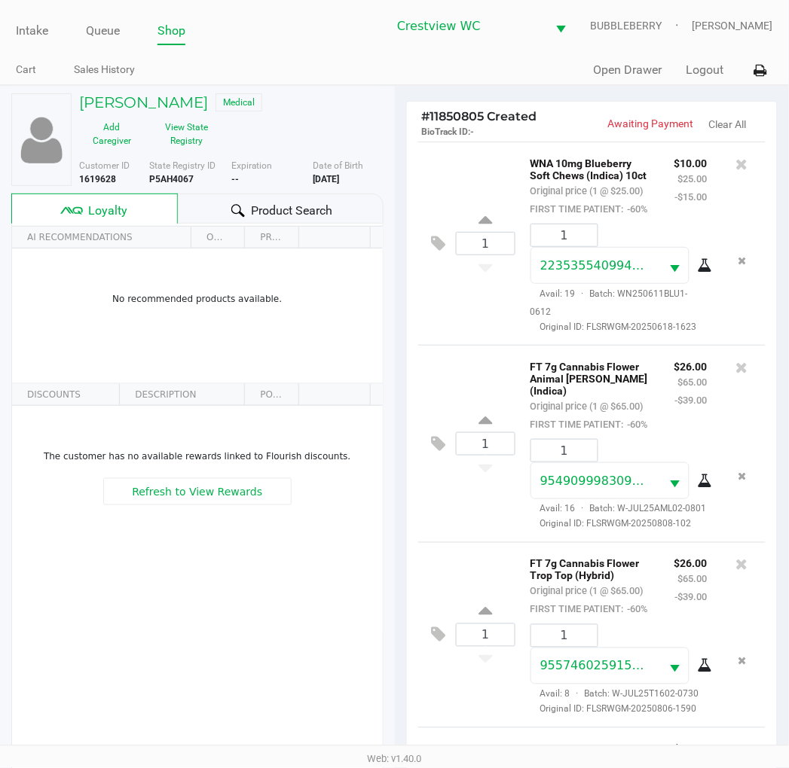
click at [252, 216] on span "Product Search" at bounding box center [291, 211] width 81 height 18
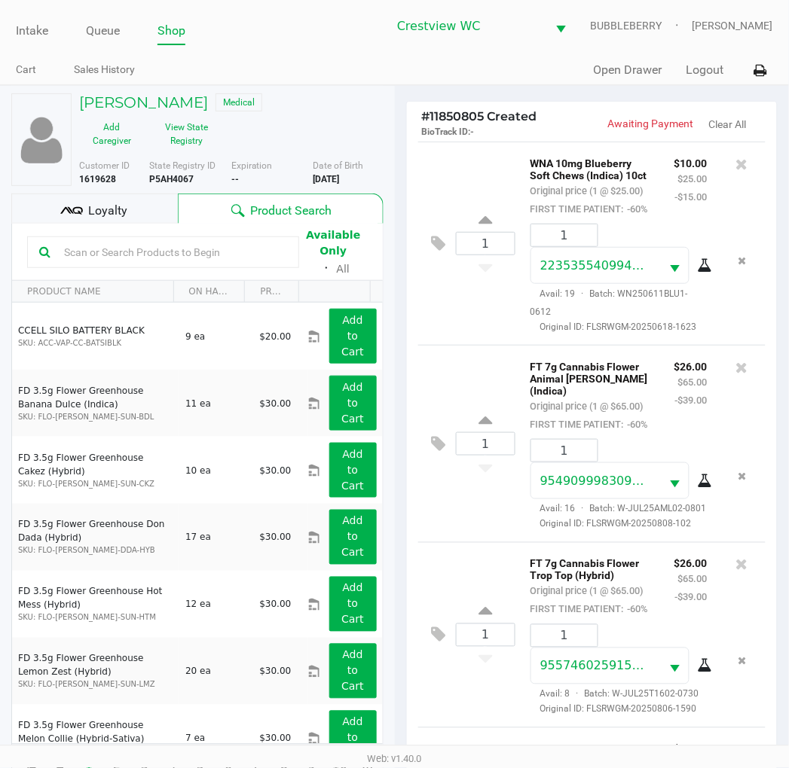
click at [147, 215] on div "Loyalty" at bounding box center [94, 209] width 166 height 30
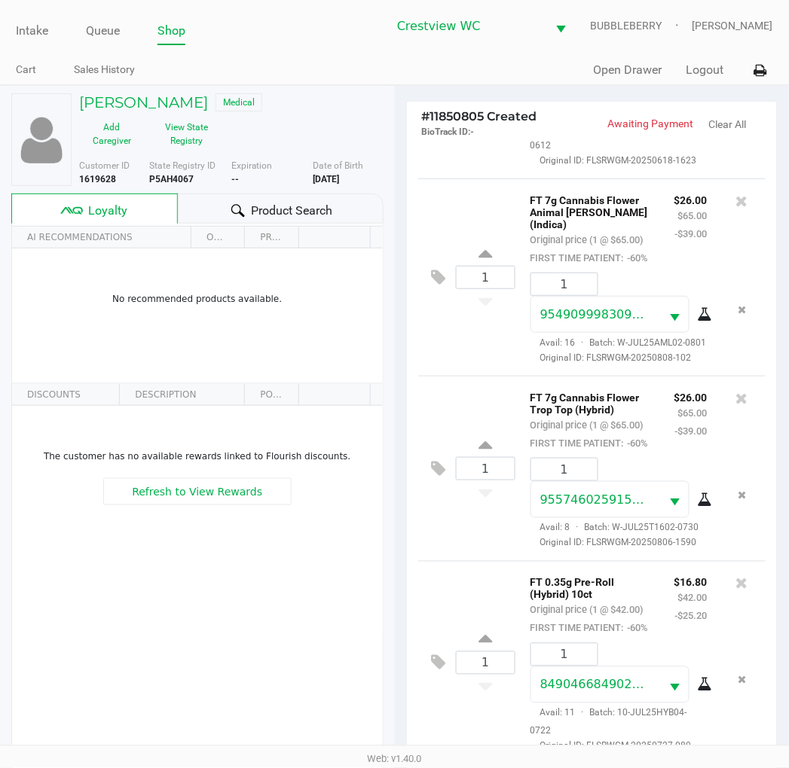
click at [304, 209] on span "Product Search" at bounding box center [291, 211] width 81 height 18
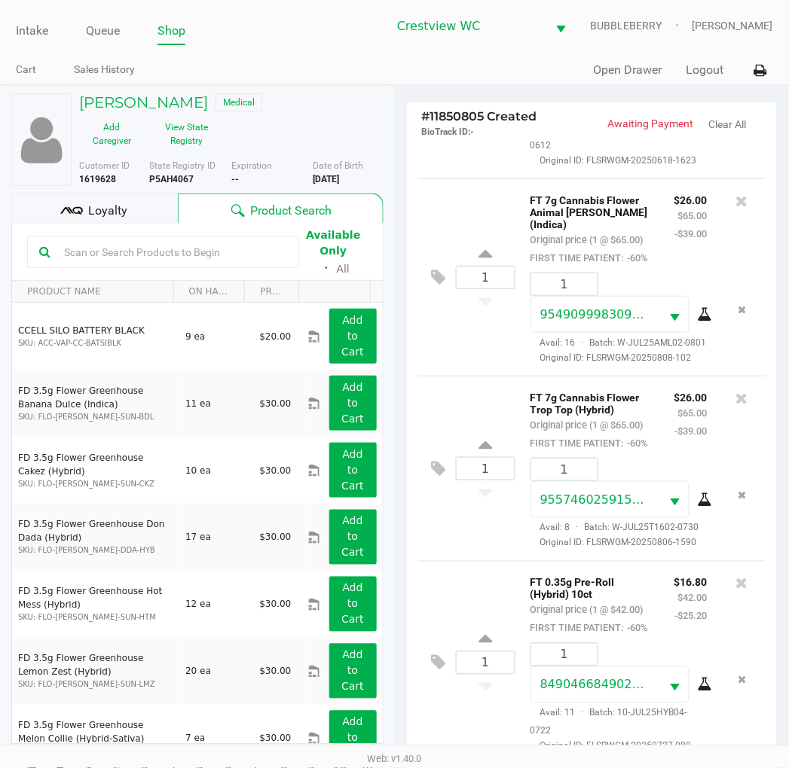
click at [340, 128] on div "ELIZABETH GUNNISS Medical Add Caregiver View State Registry" at bounding box center [231, 122] width 327 height 59
click at [457, 492] on div "1 FT 7g Cannabis Flower Trop Top (Hybrid) Original price (1 @ $65.00) FIRST TIM…" at bounding box center [592, 468] width 348 height 185
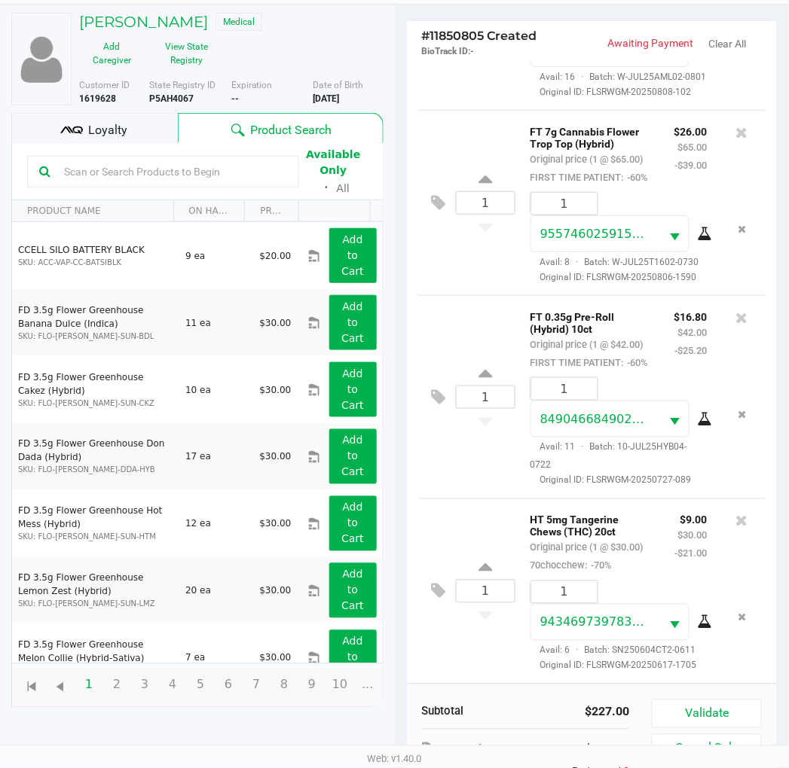
scroll to position [194, 0]
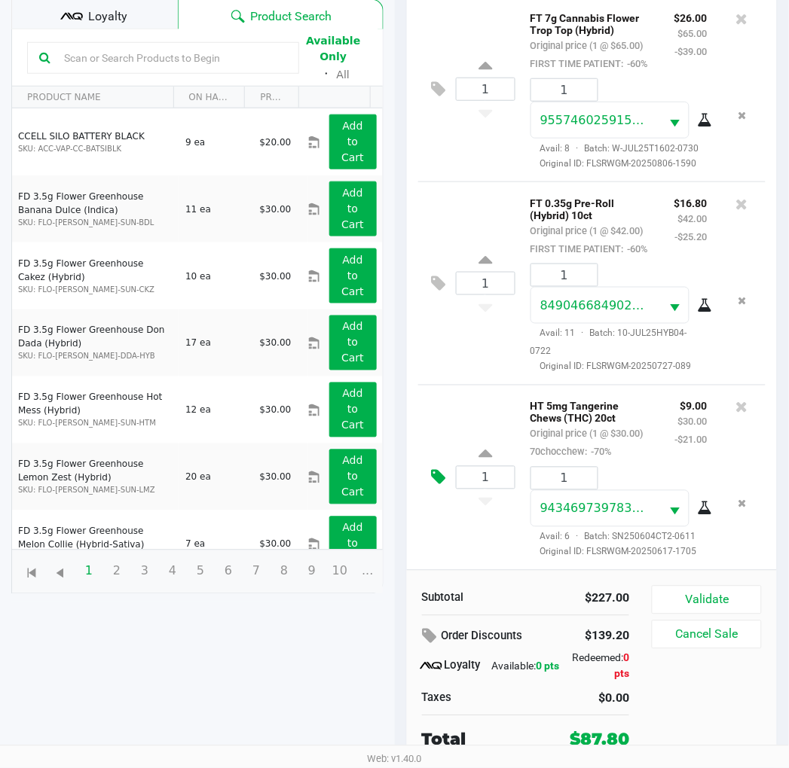
click at [440, 469] on icon at bounding box center [439, 477] width 14 height 17
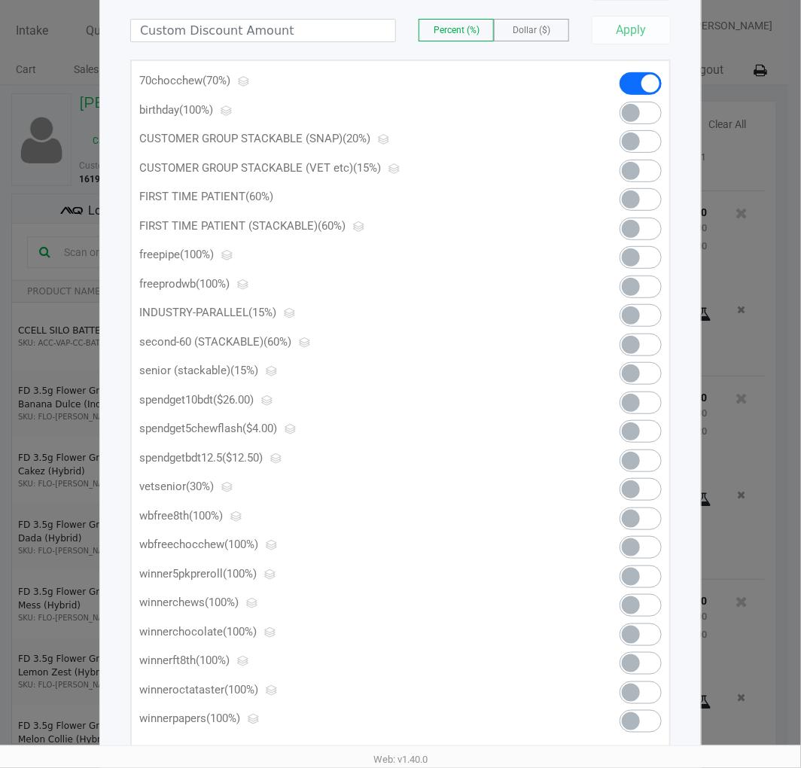
scroll to position [194, 0]
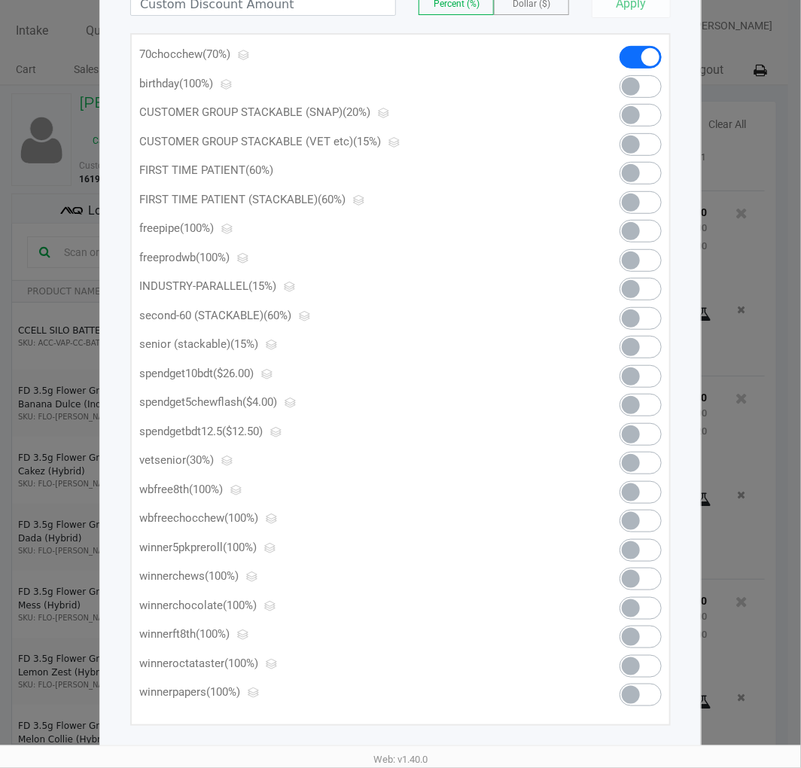
click at [657, 484] on span at bounding box center [641, 492] width 42 height 23
click at [648, 46] on span at bounding box center [641, 57] width 42 height 23
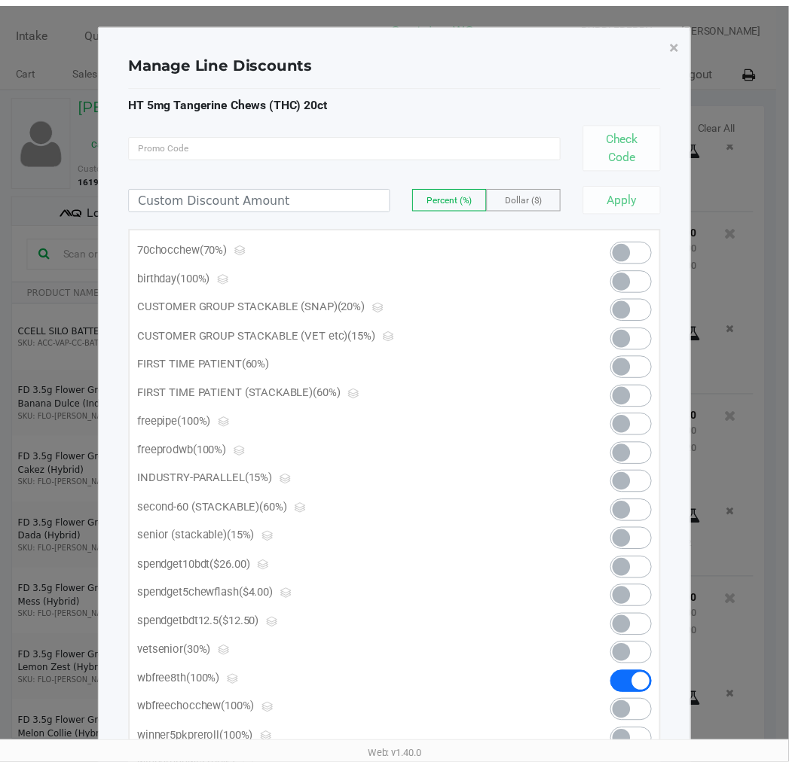
scroll to position [575, 0]
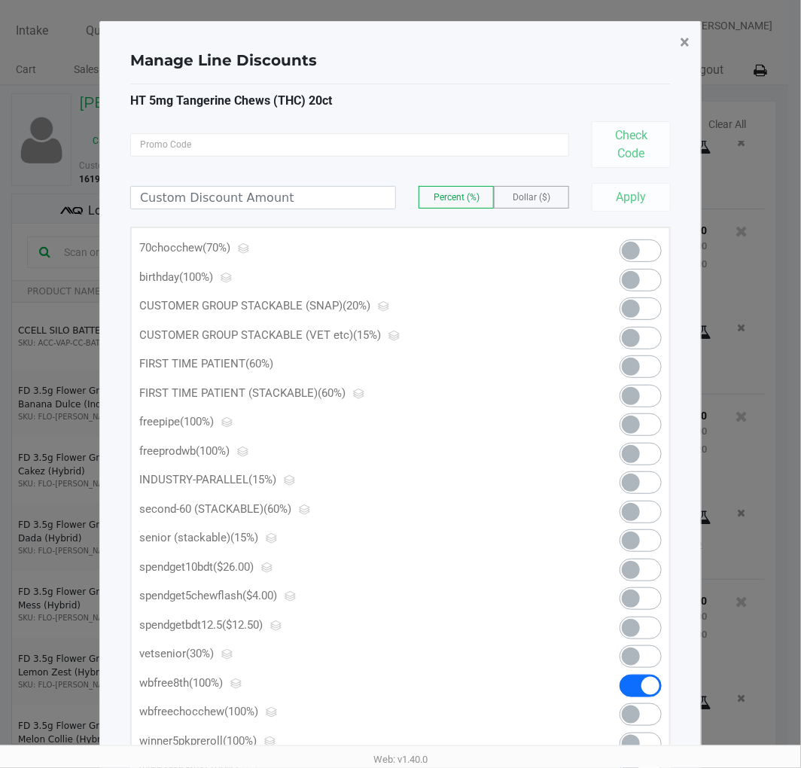
click at [682, 39] on span "×" at bounding box center [685, 42] width 10 height 21
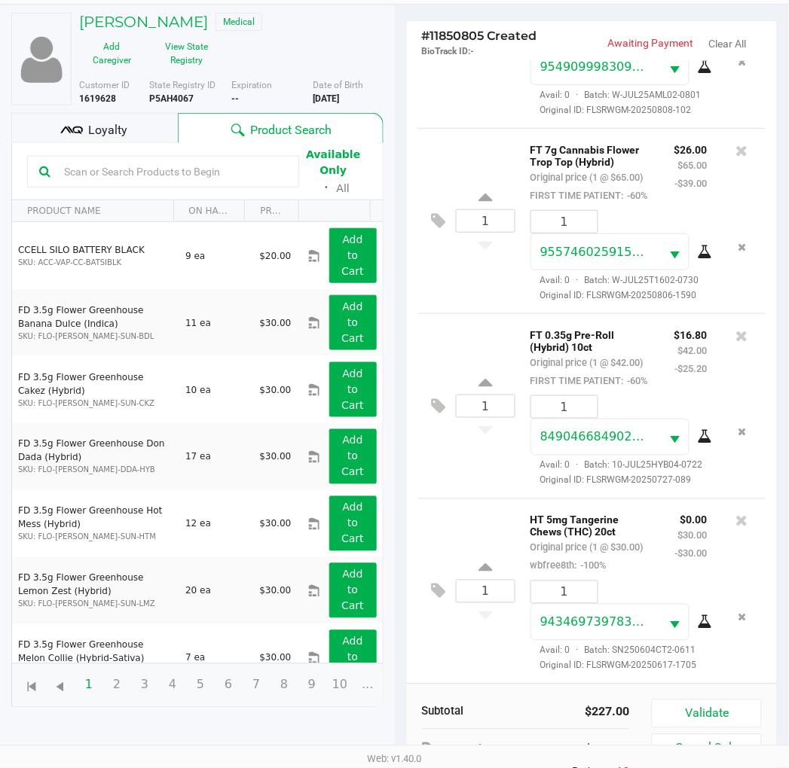
scroll to position [194, 0]
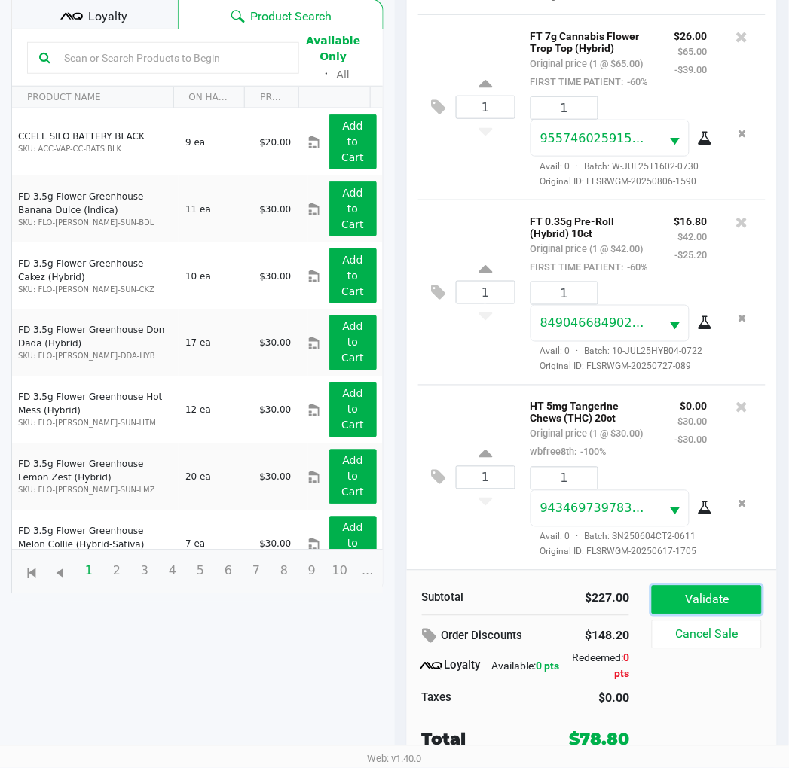
click at [738, 595] on button "Validate" at bounding box center [705, 600] width 109 height 29
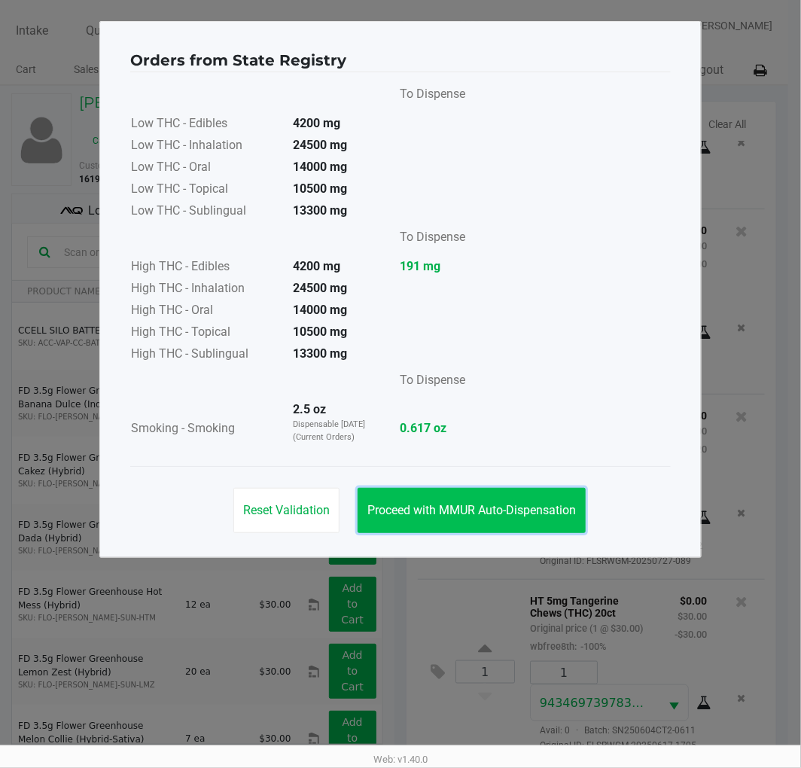
click at [490, 503] on span "Proceed with MMUR Auto-Dispensation" at bounding box center [472, 510] width 209 height 14
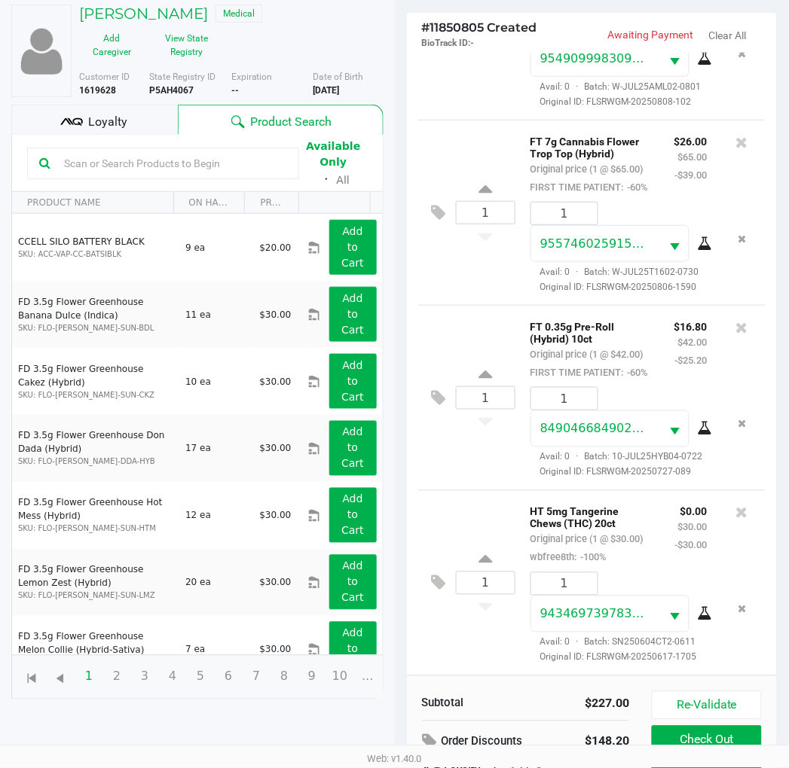
scroll to position [194, 0]
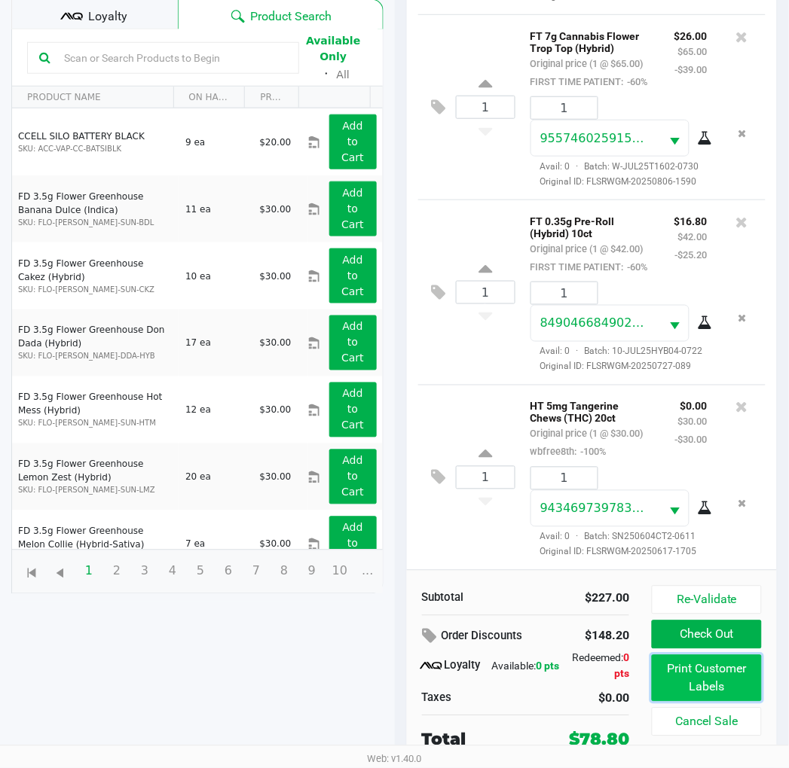
click at [698, 690] on button "Print Customer Labels" at bounding box center [705, 678] width 109 height 47
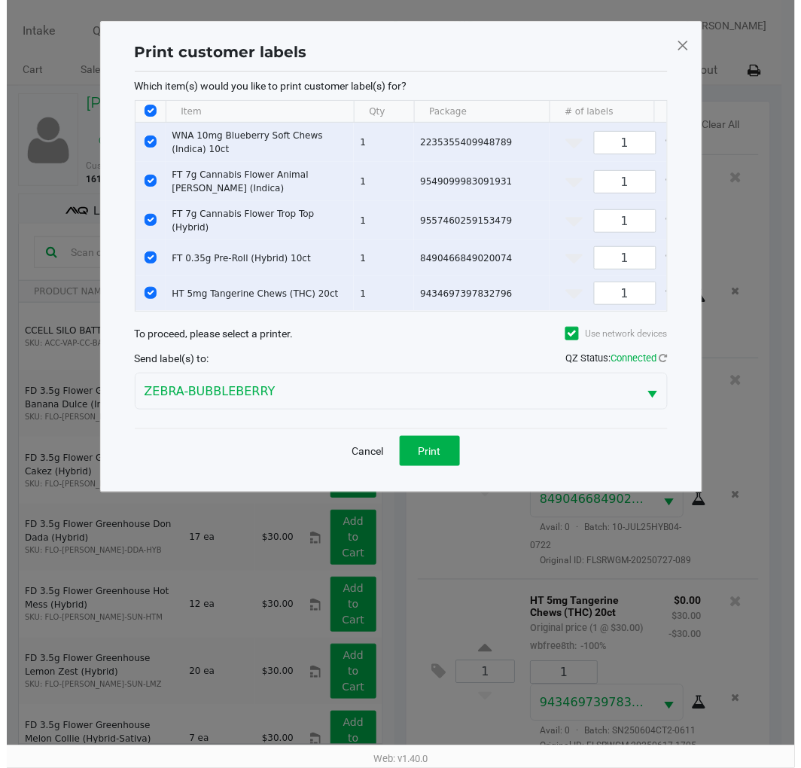
scroll to position [0, 0]
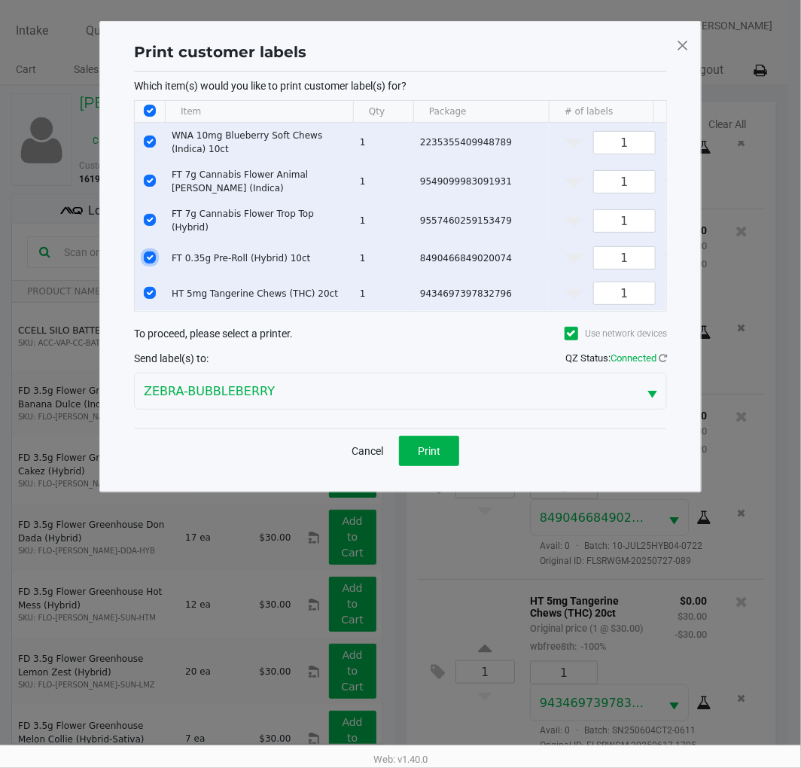
click at [146, 252] on input "Select Row" at bounding box center [150, 258] width 12 height 12
checkbox input "false"
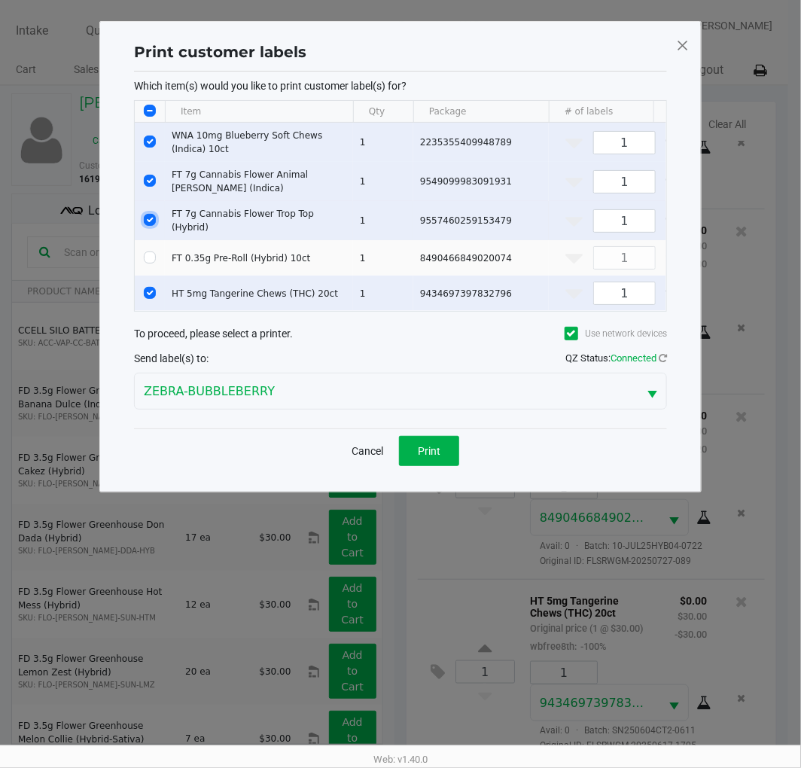
click at [153, 214] on input "Select Row" at bounding box center [150, 220] width 12 height 12
checkbox input "false"
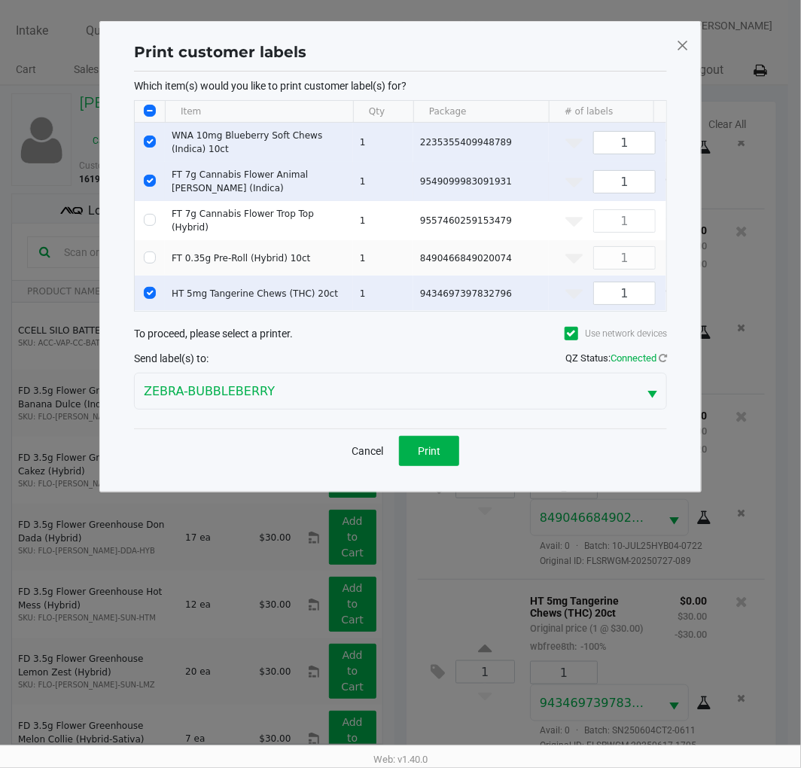
click at [153, 185] on td "Data table" at bounding box center [150, 181] width 30 height 39
click at [148, 171] on td "Data table" at bounding box center [150, 181] width 30 height 39
click at [149, 141] on input "Select Row" at bounding box center [150, 142] width 12 height 12
checkbox input "false"
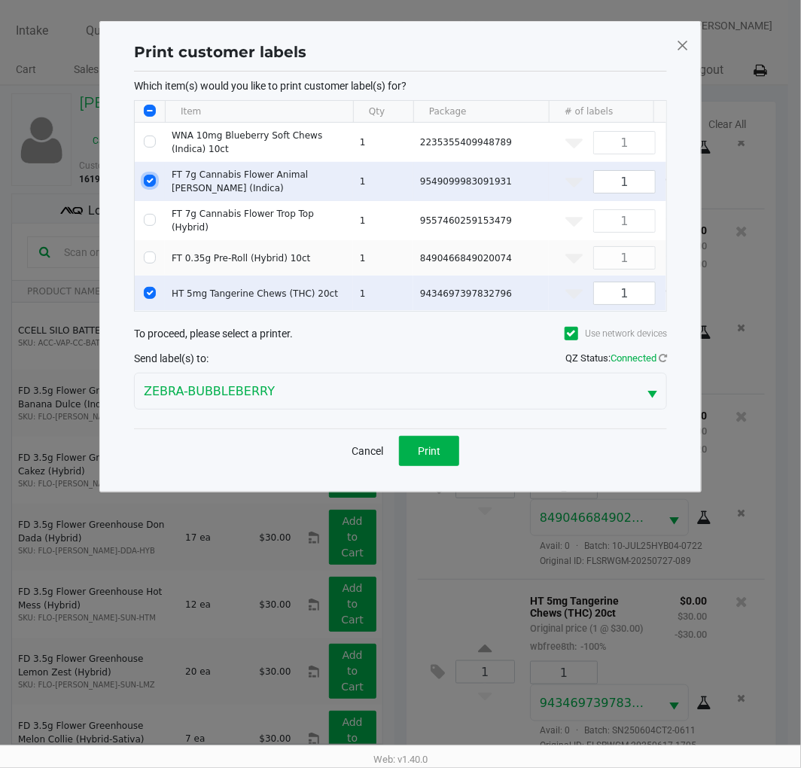
click at [153, 176] on input "Select Row" at bounding box center [150, 181] width 12 height 12
checkbox input "false"
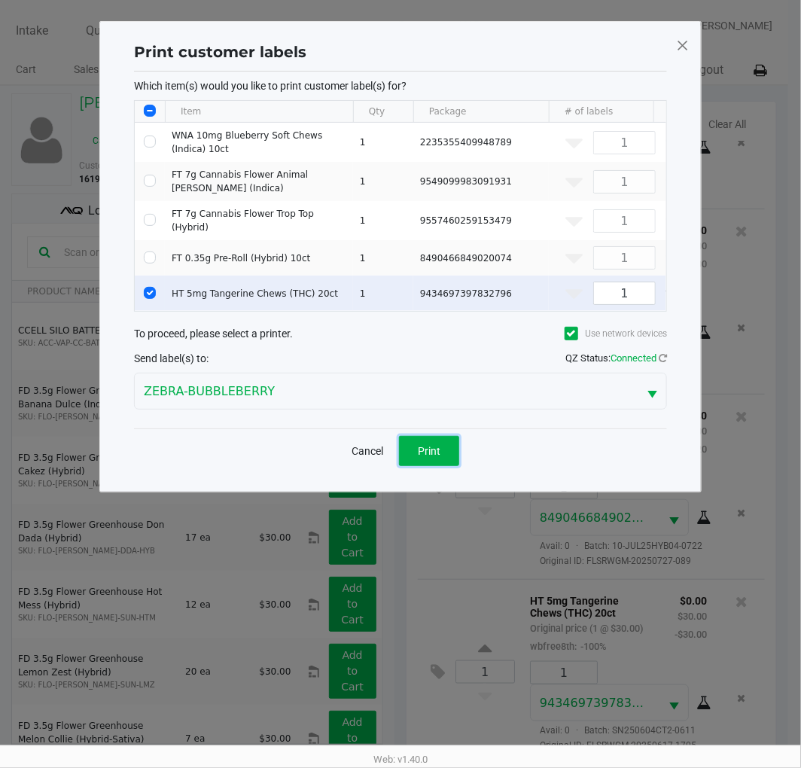
drag, startPoint x: 423, startPoint y: 467, endPoint x: 426, endPoint y: 450, distance: 17.7
click at [423, 464] on button "Print" at bounding box center [429, 451] width 60 height 30
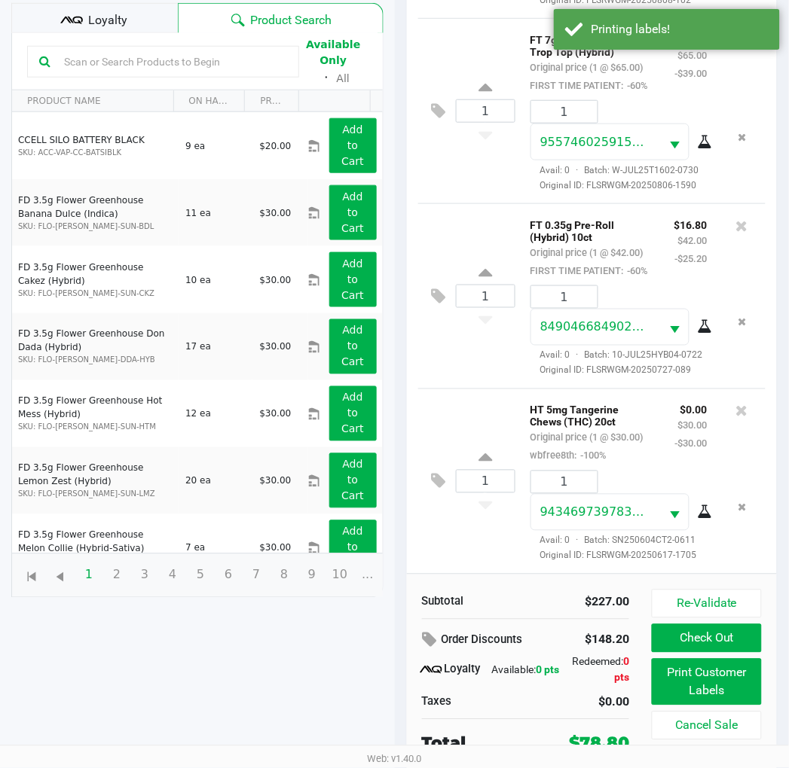
scroll to position [194, 0]
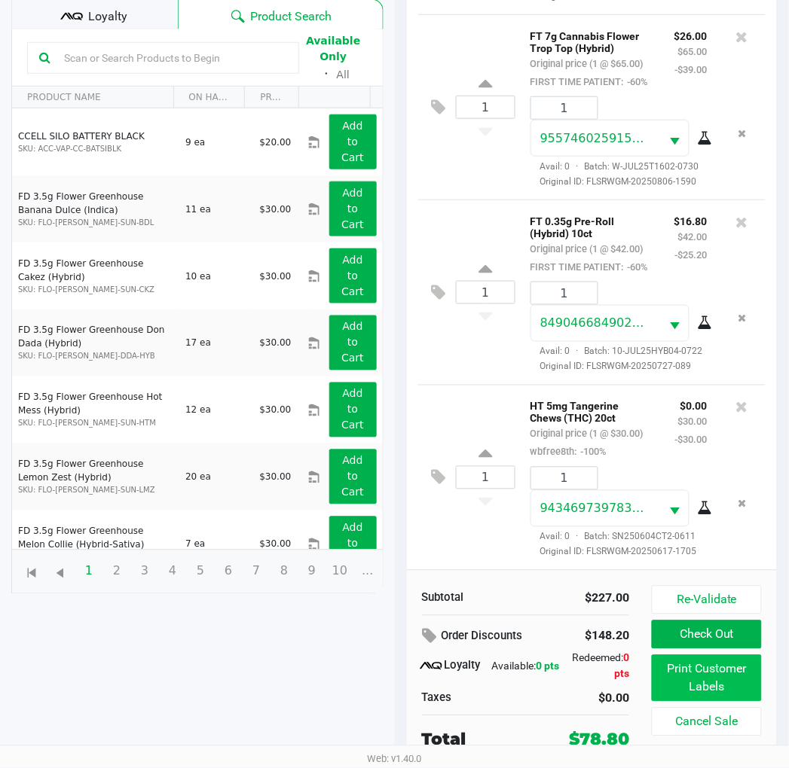
click at [740, 659] on button "Print Customer Labels" at bounding box center [705, 678] width 109 height 47
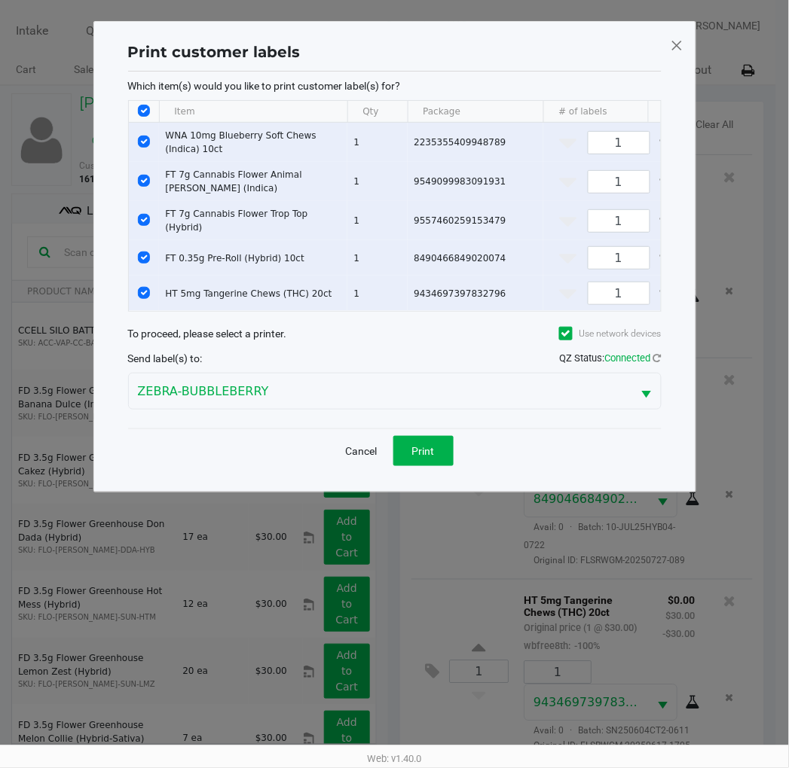
scroll to position [0, 0]
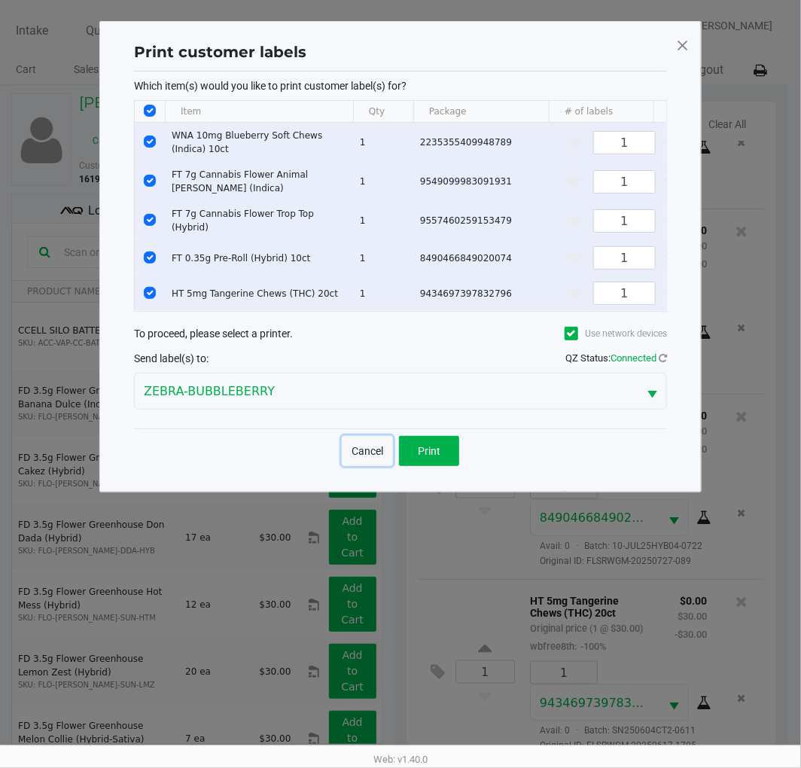
click at [357, 459] on button "Cancel" at bounding box center [367, 451] width 51 height 30
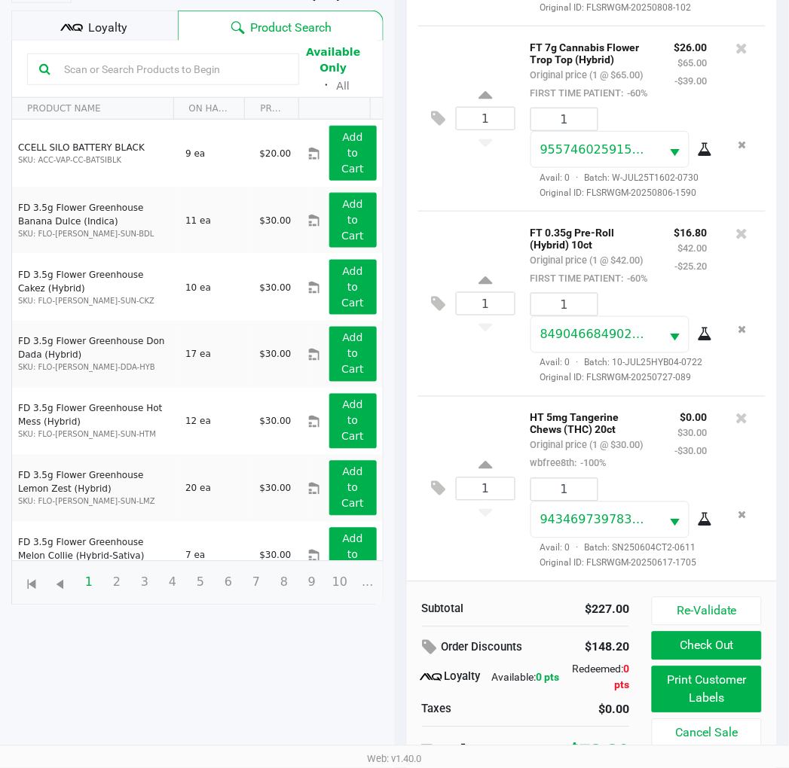
scroll to position [194, 0]
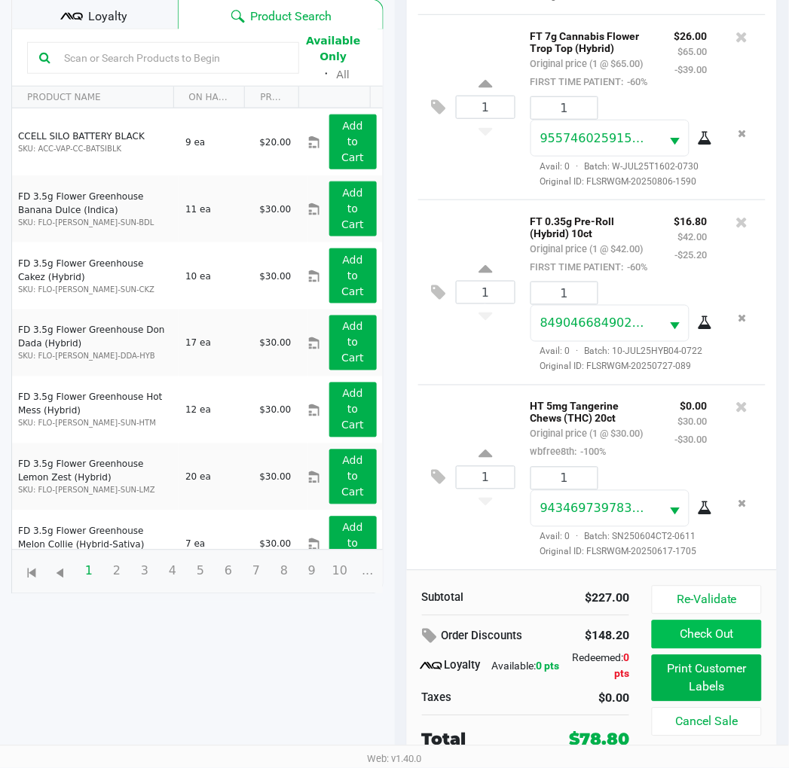
click at [750, 631] on button "Check Out" at bounding box center [705, 635] width 109 height 29
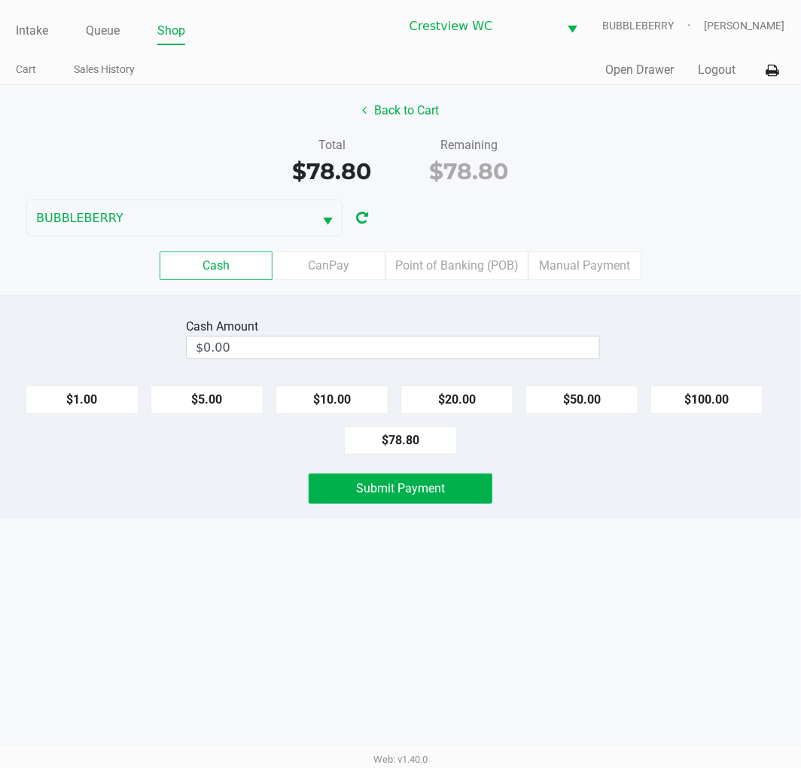
click at [467, 270] on label "Point of Banking (POB)" at bounding box center [457, 266] width 143 height 29
click at [0, 0] on 7 "Point of Banking (POB)" at bounding box center [0, 0] width 0 height 0
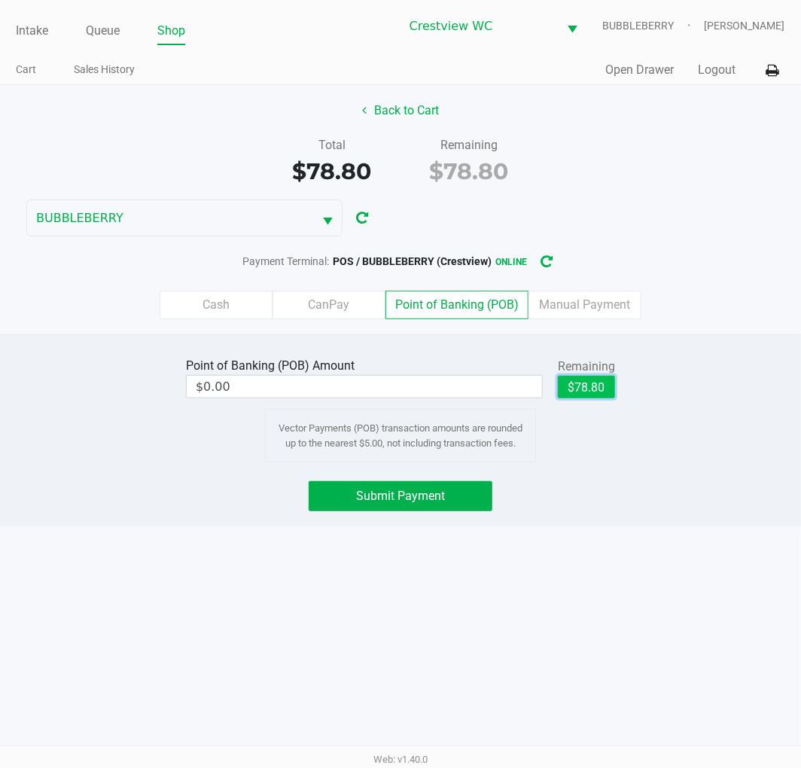
click at [607, 393] on button "$78.80" at bounding box center [586, 387] width 57 height 23
type input "$78.80"
click at [445, 486] on button "Submit Payment" at bounding box center [401, 496] width 184 height 30
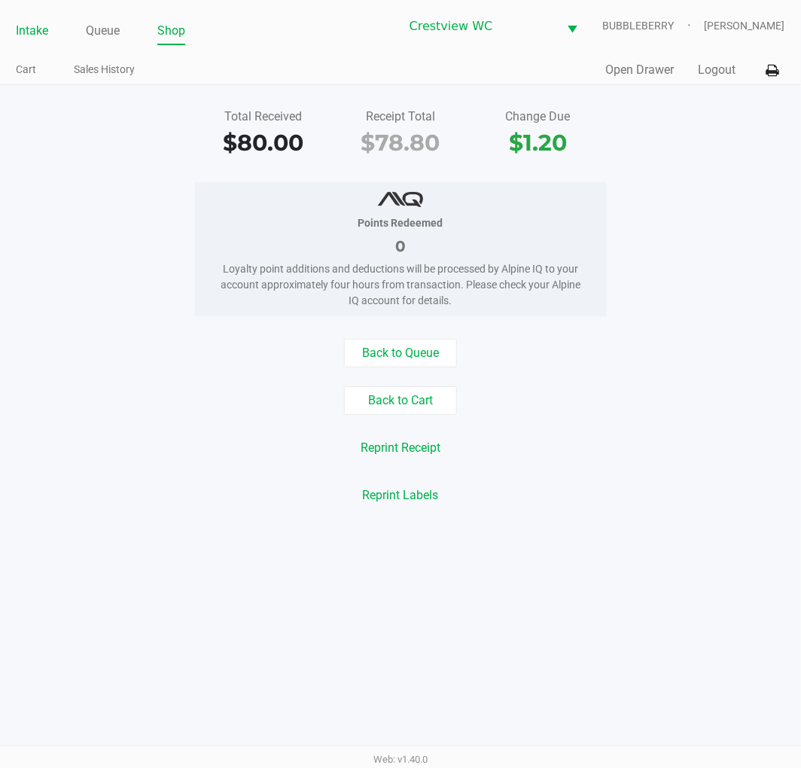
click at [35, 31] on link "Intake" at bounding box center [32, 30] width 32 height 21
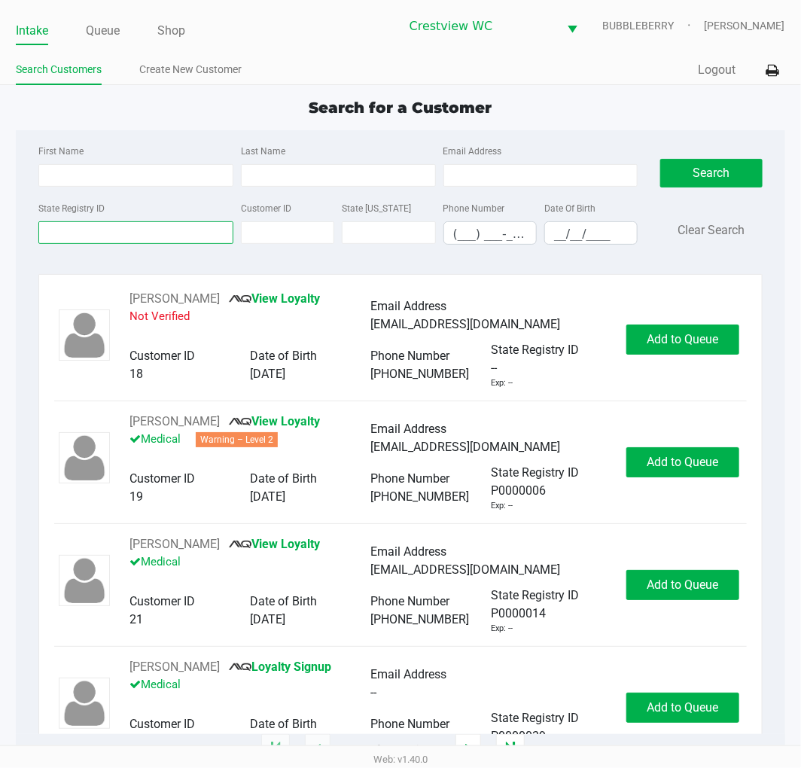
click at [68, 234] on input "State Registry ID" at bounding box center [135, 232] width 195 height 23
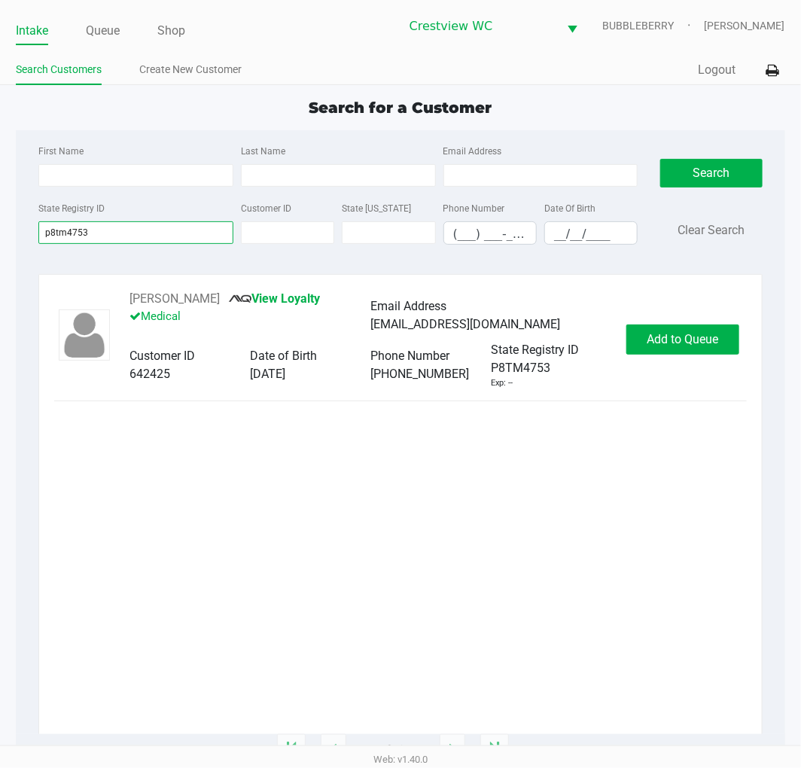
type input "p8tm4753"
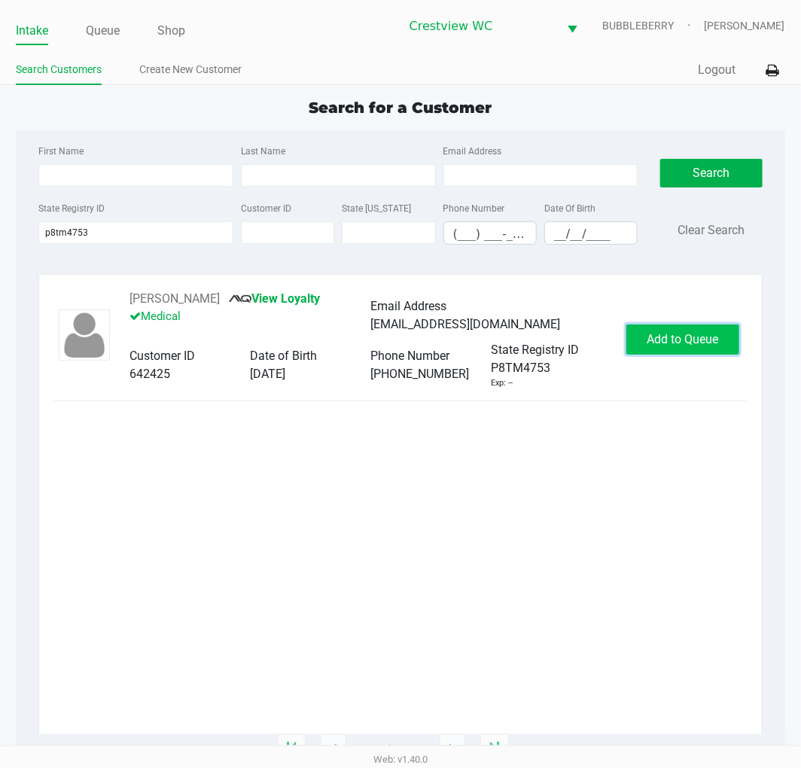
click at [694, 343] on span "Add to Queue" at bounding box center [683, 339] width 72 height 14
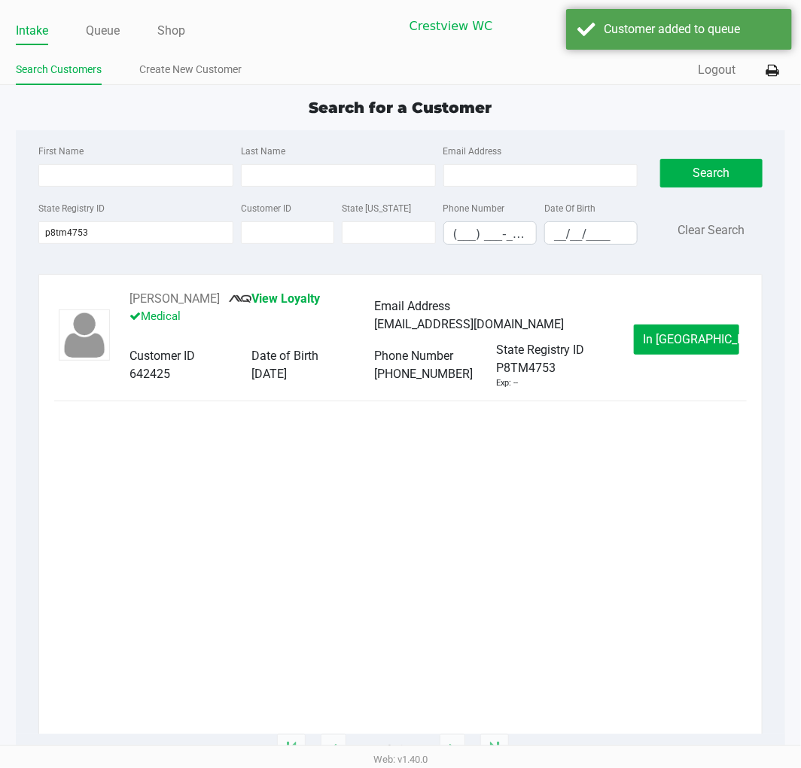
click at [679, 341] on span "In Queue" at bounding box center [707, 339] width 127 height 14
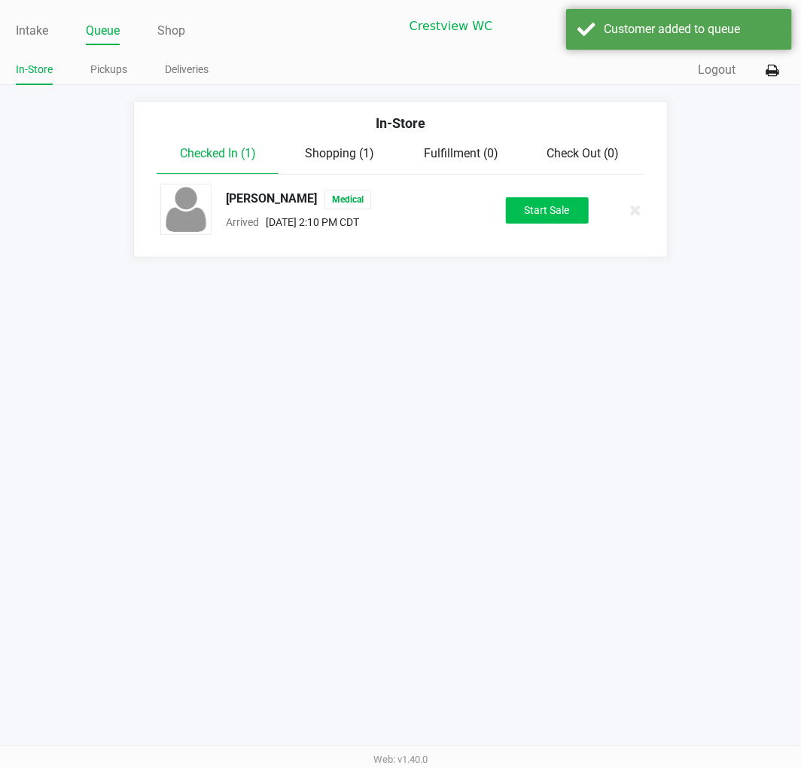
click at [559, 222] on button "Start Sale" at bounding box center [547, 210] width 83 height 26
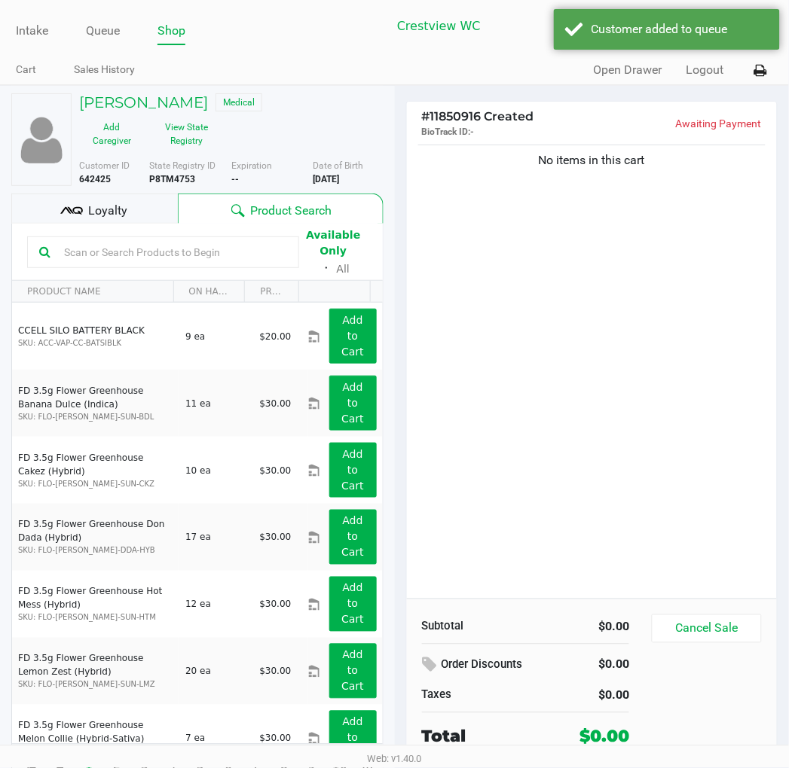
click at [189, 136] on button "View State Registry" at bounding box center [182, 134] width 75 height 38
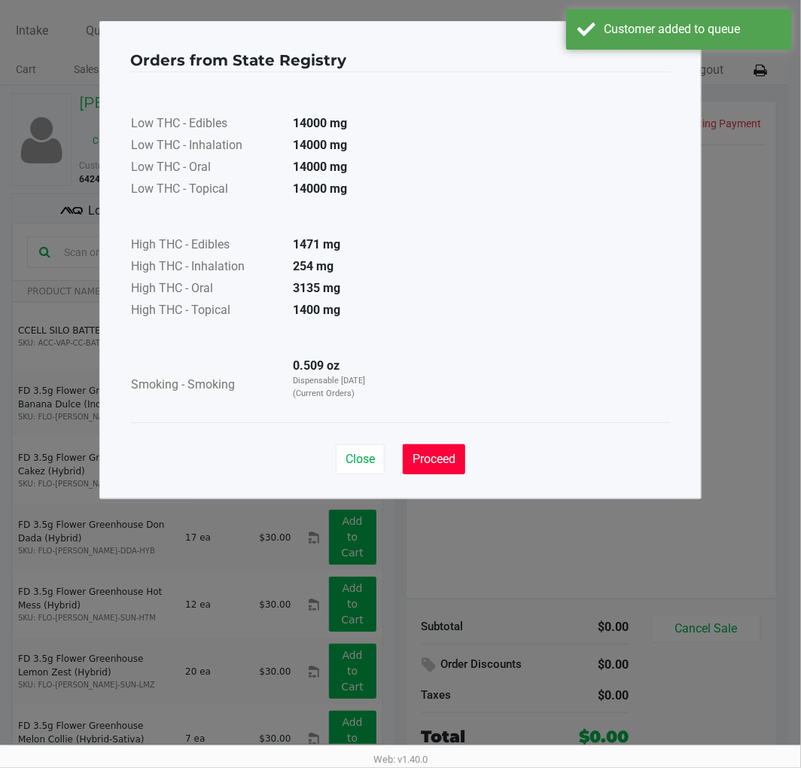
click at [441, 460] on span "Proceed" at bounding box center [434, 459] width 43 height 14
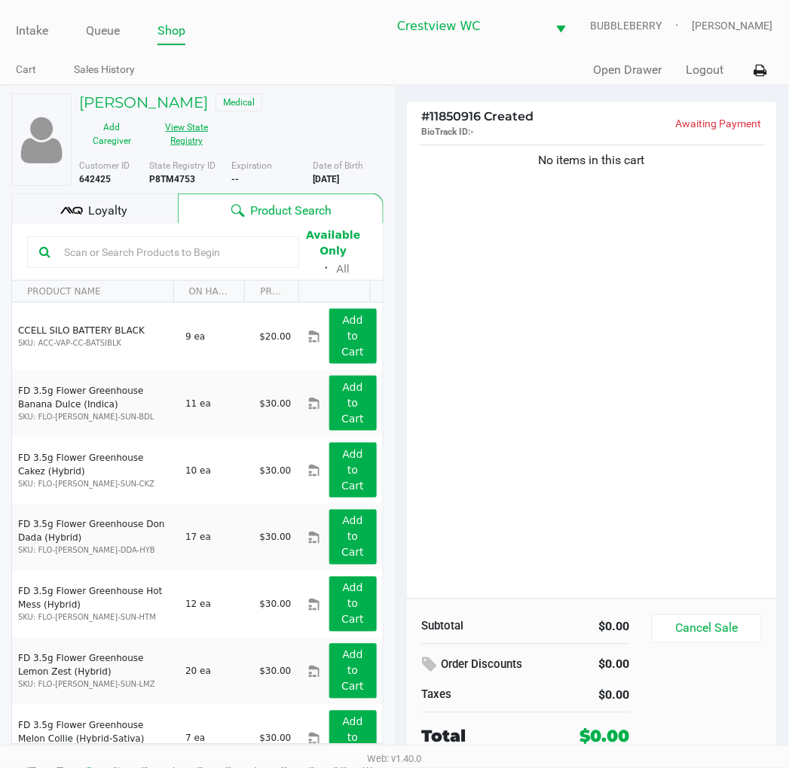
scroll to position [28, 0]
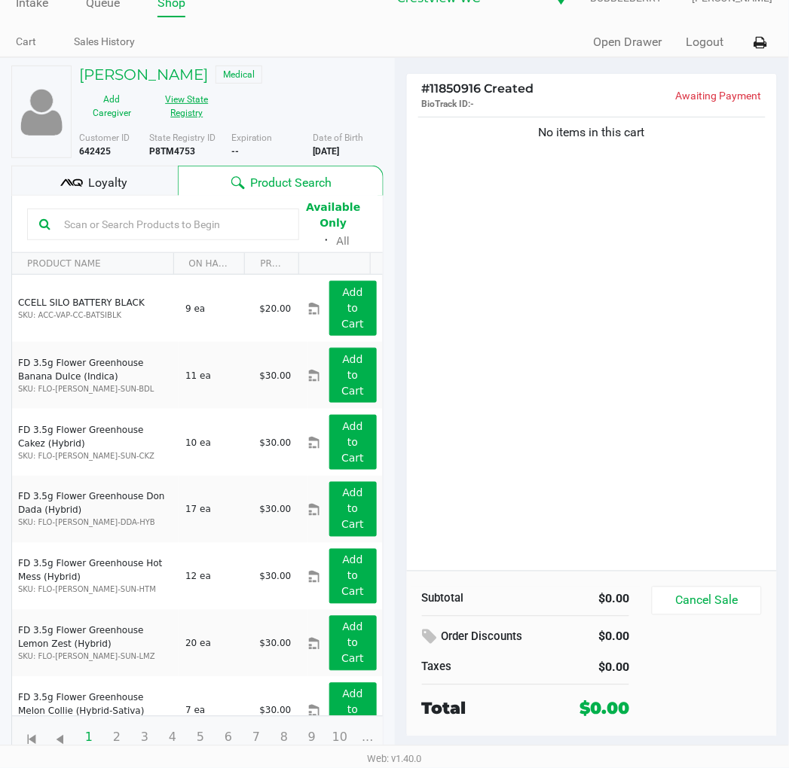
click at [577, 262] on div "No items in this cart" at bounding box center [592, 342] width 371 height 457
click at [612, 399] on div at bounding box center [394, 382] width 789 height 498
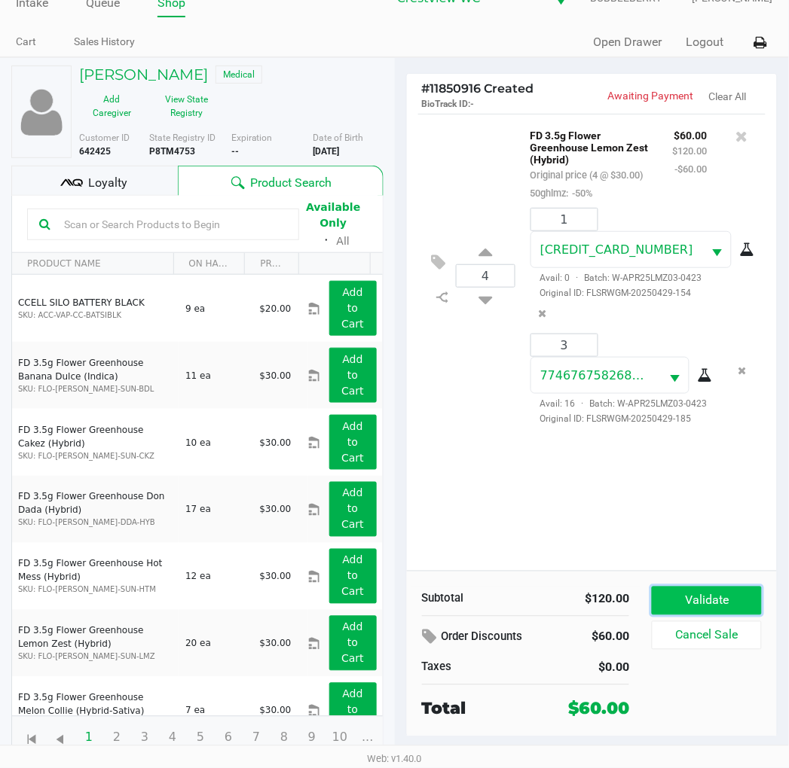
click at [743, 592] on button "Validate" at bounding box center [705, 601] width 109 height 29
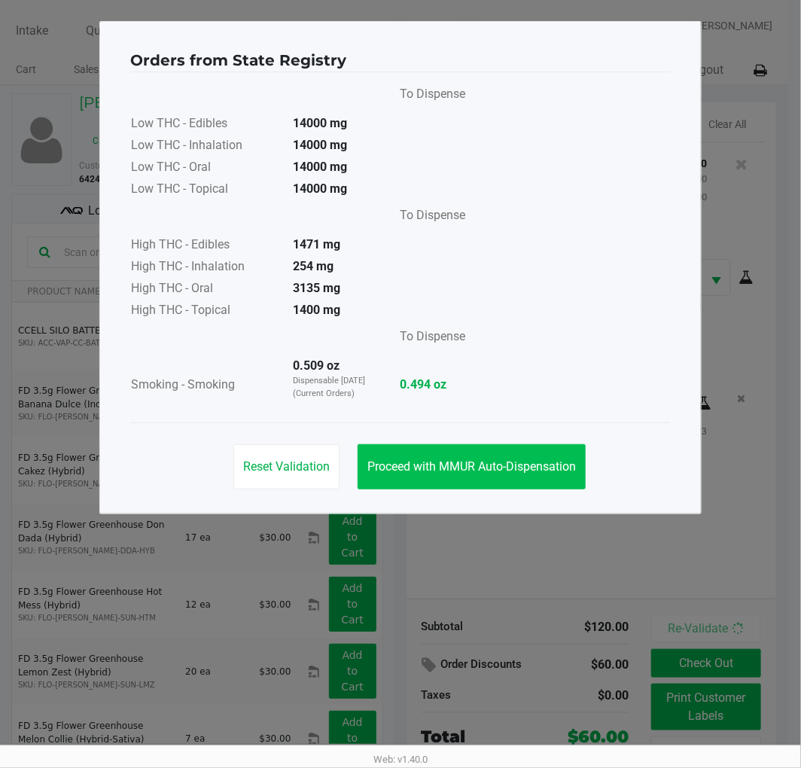
click at [539, 465] on span "Proceed with MMUR Auto-Dispensation" at bounding box center [472, 466] width 209 height 14
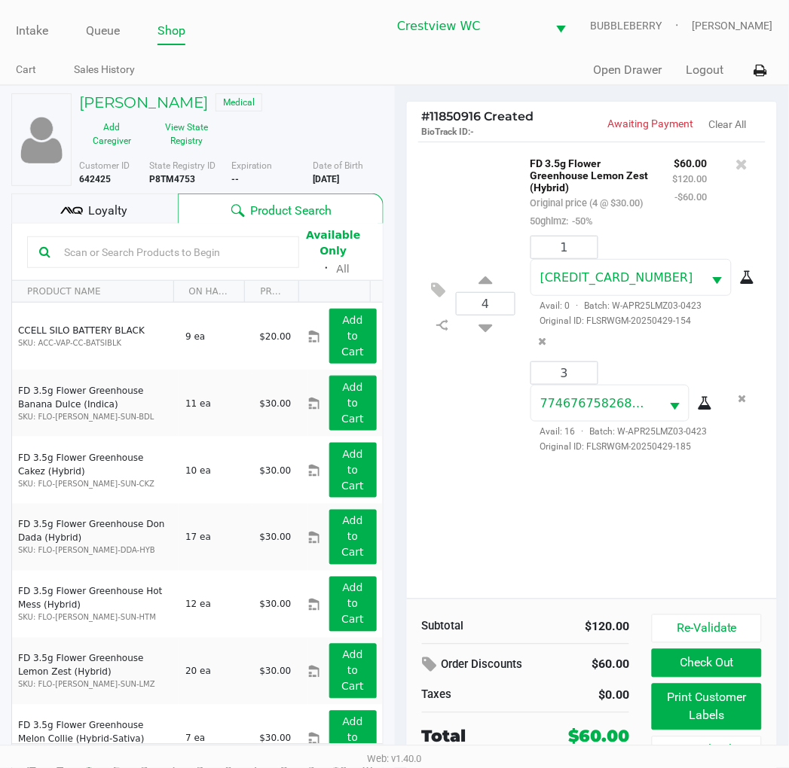
scroll to position [28, 0]
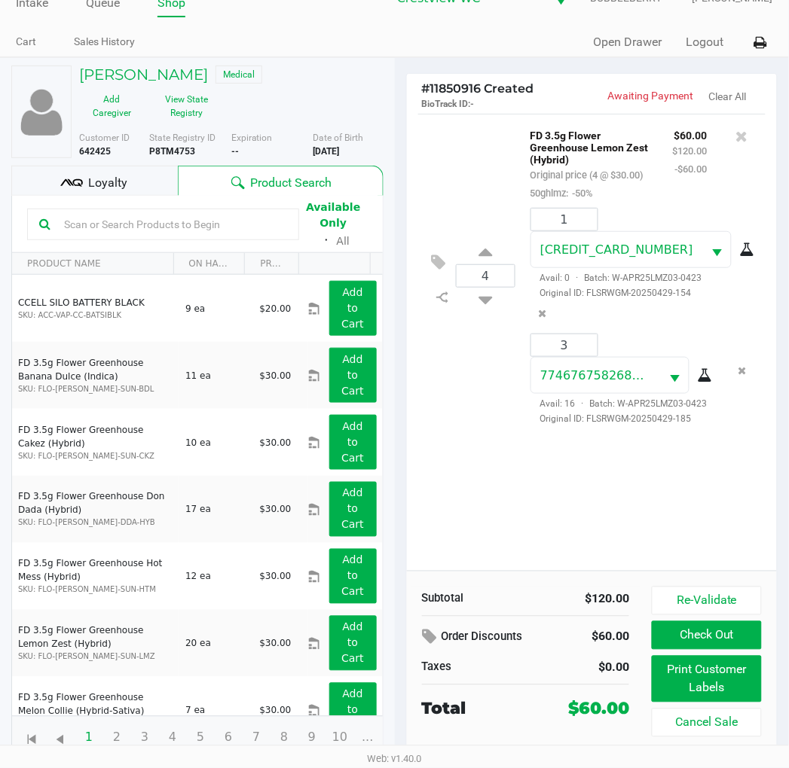
click at [734, 686] on button "Print Customer Labels" at bounding box center [705, 679] width 109 height 47
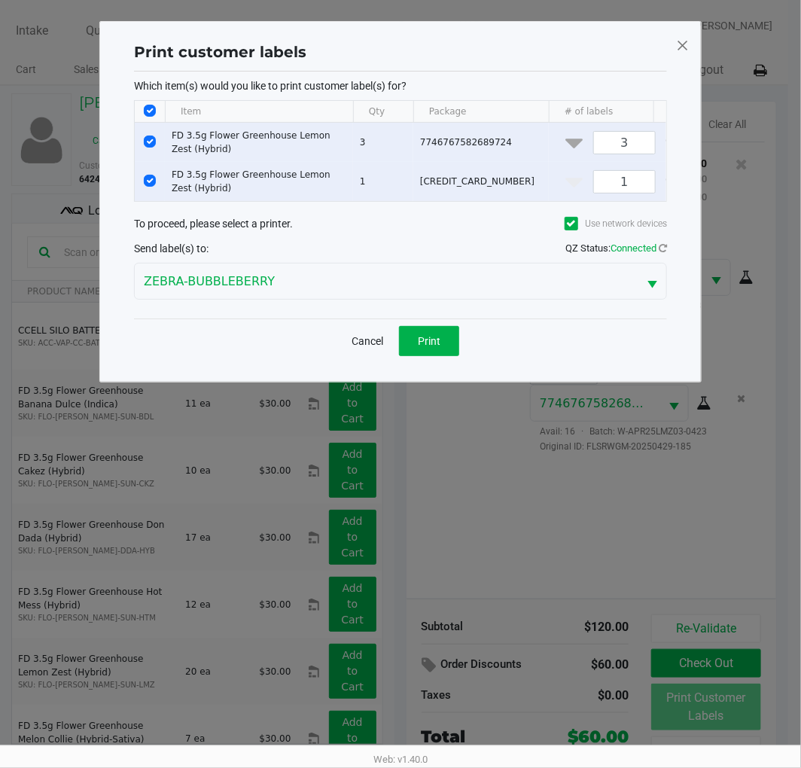
click at [428, 347] on span "Print" at bounding box center [429, 341] width 23 height 12
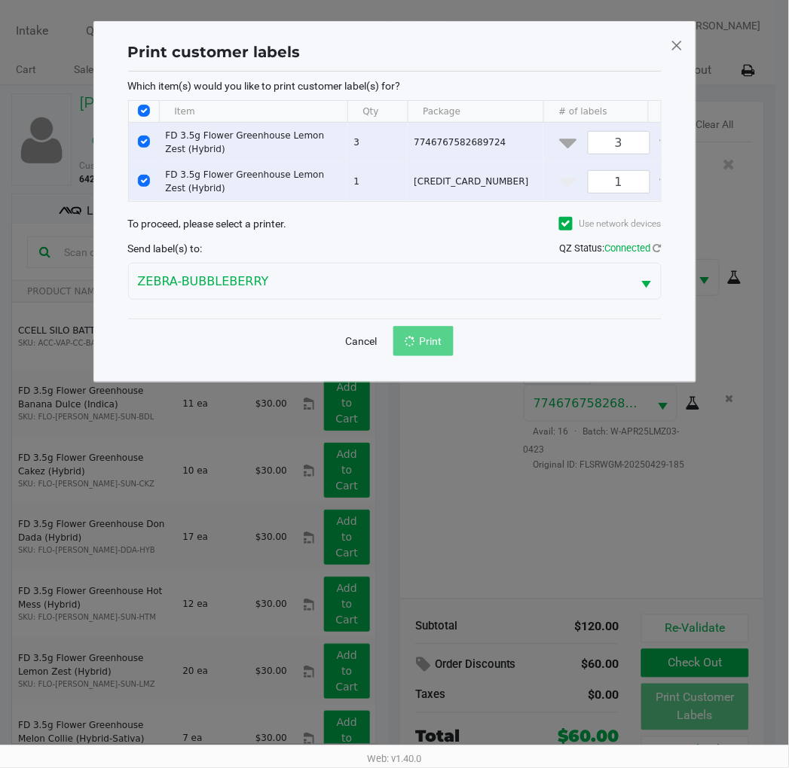
scroll to position [28, 0]
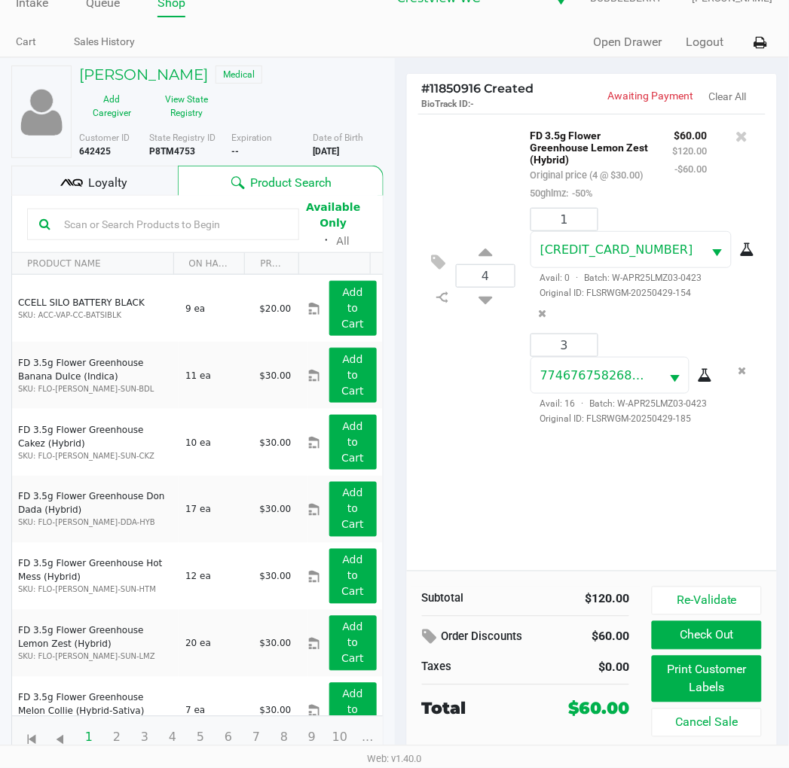
click at [748, 640] on button "Check Out" at bounding box center [705, 635] width 109 height 29
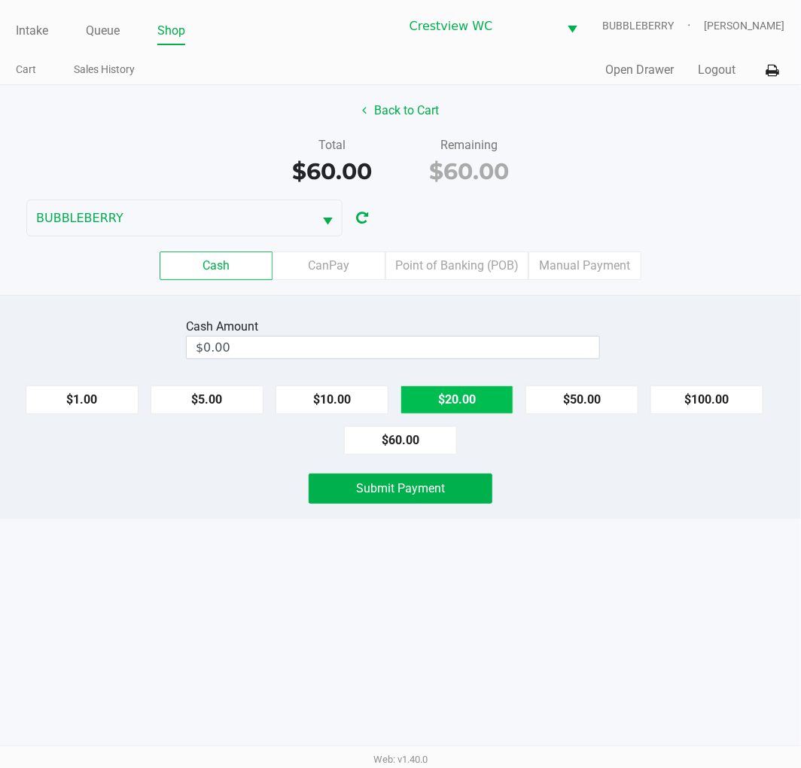
click at [471, 401] on button "$20.00" at bounding box center [457, 400] width 113 height 29
click at [483, 400] on button "$20.00" at bounding box center [457, 400] width 113 height 29
click at [482, 392] on button "$20.00" at bounding box center [457, 400] width 113 height 29
type input "$60.00"
click at [476, 484] on button "Submit Payment" at bounding box center [401, 489] width 184 height 30
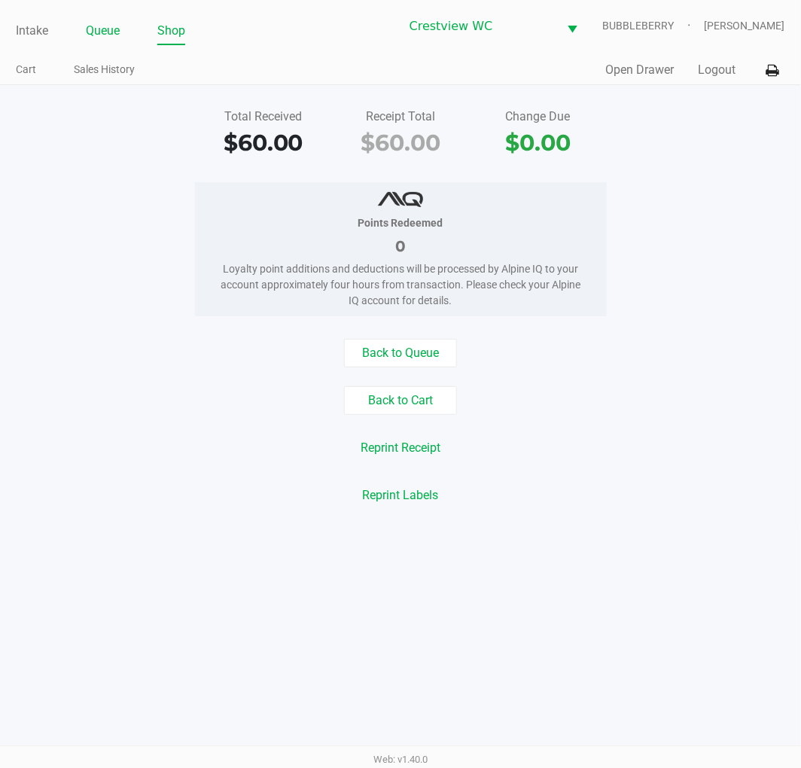
click at [98, 33] on link "Queue" at bounding box center [103, 30] width 34 height 21
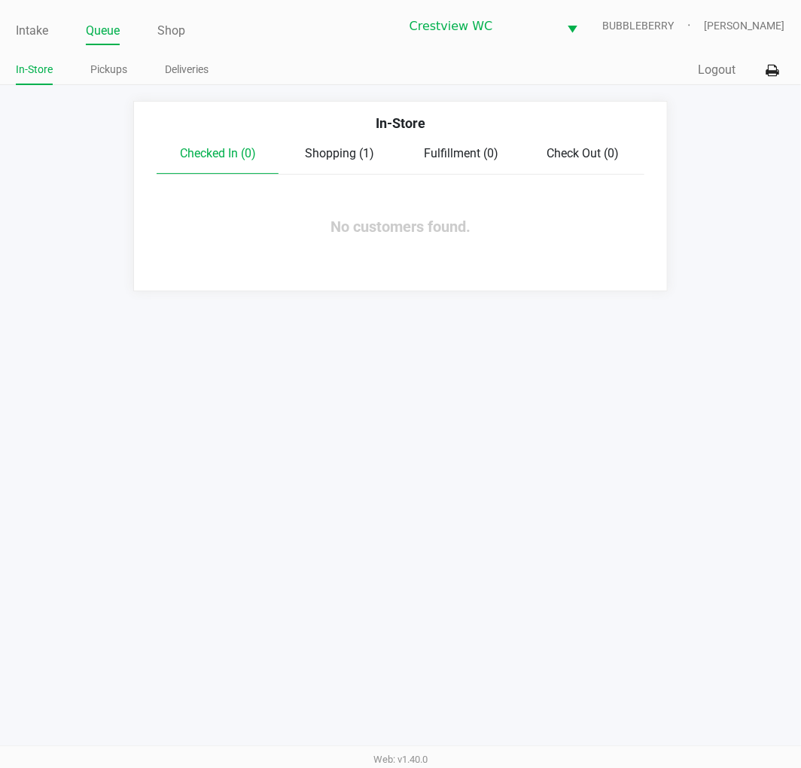
click at [118, 73] on link "Pickups" at bounding box center [108, 69] width 37 height 19
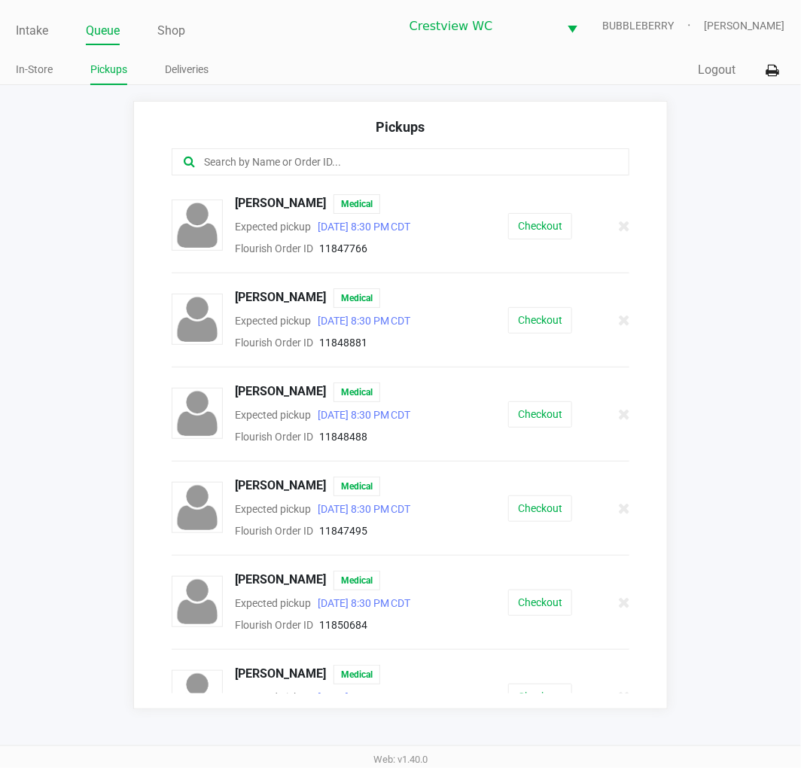
click at [257, 167] on input "text" at bounding box center [398, 162] width 390 height 17
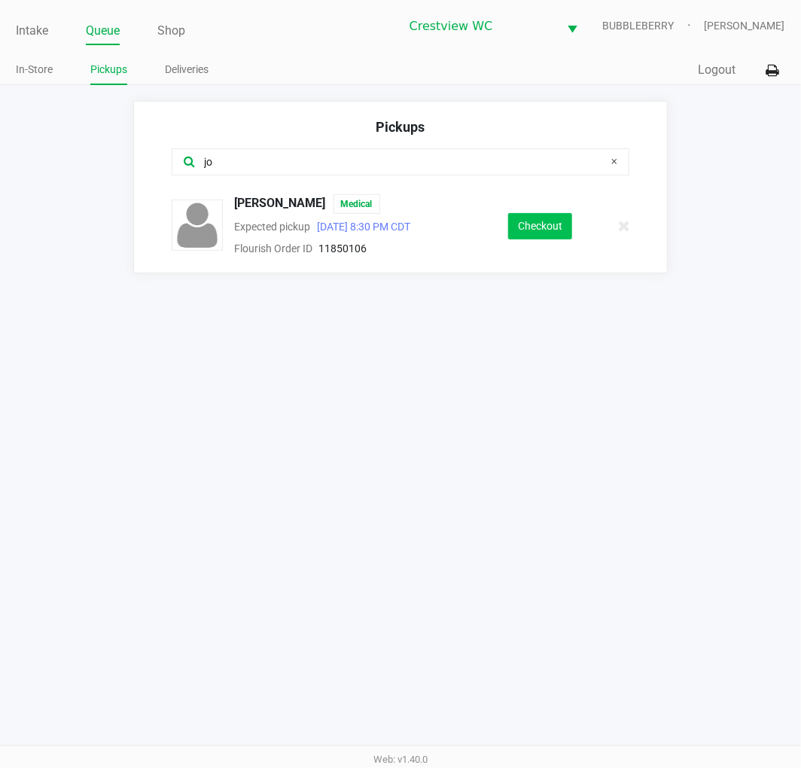
type input "jo"
click at [548, 224] on button "Checkout" at bounding box center [540, 226] width 64 height 26
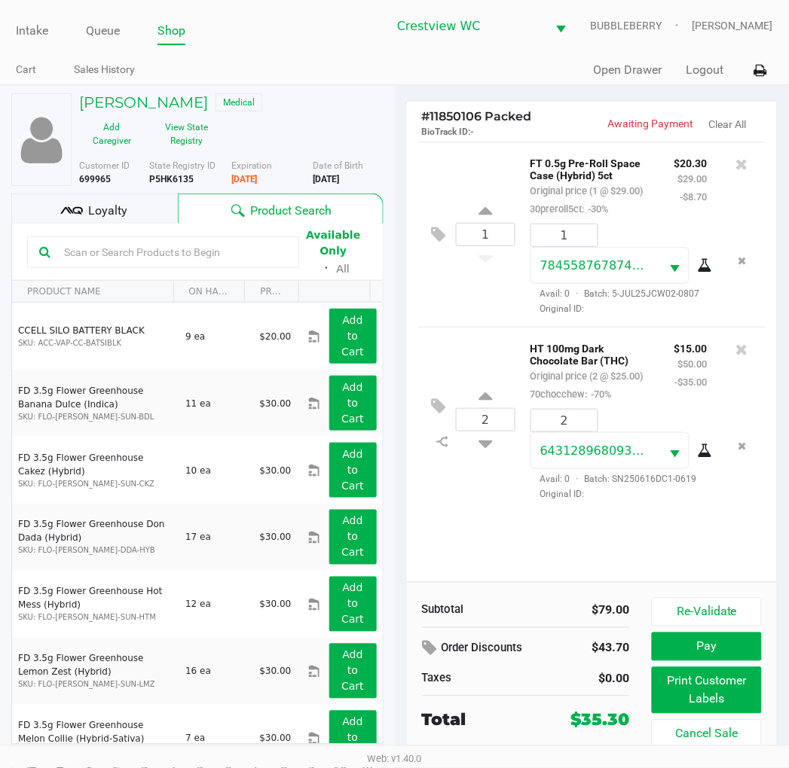
click at [491, 523] on div "1 FT 0.5g Pre-Roll Space Case (Hybrid) 5ct Original price (1 @ $29.00) 30prerol…" at bounding box center [592, 362] width 371 height 441
click at [728, 688] on button "Print Customer Labels" at bounding box center [705, 690] width 109 height 47
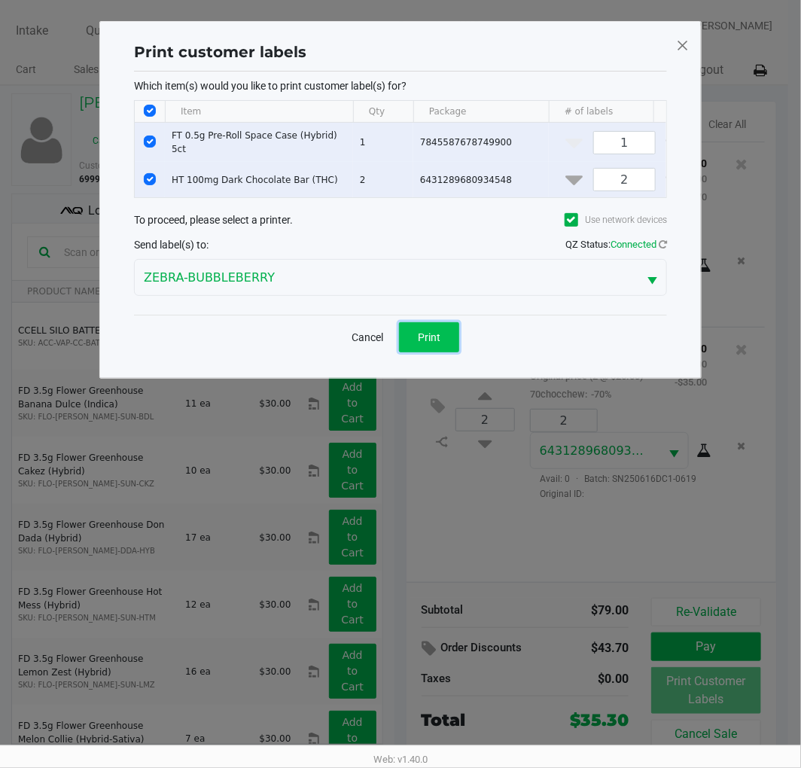
click at [438, 352] on button "Print" at bounding box center [429, 337] width 60 height 30
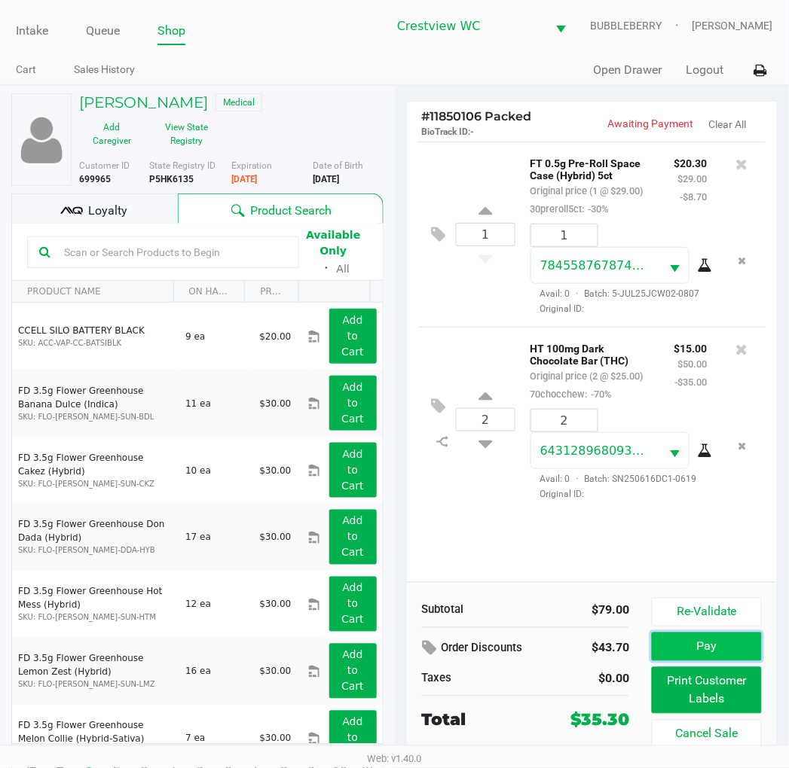
click at [739, 654] on button "Pay" at bounding box center [705, 647] width 109 height 29
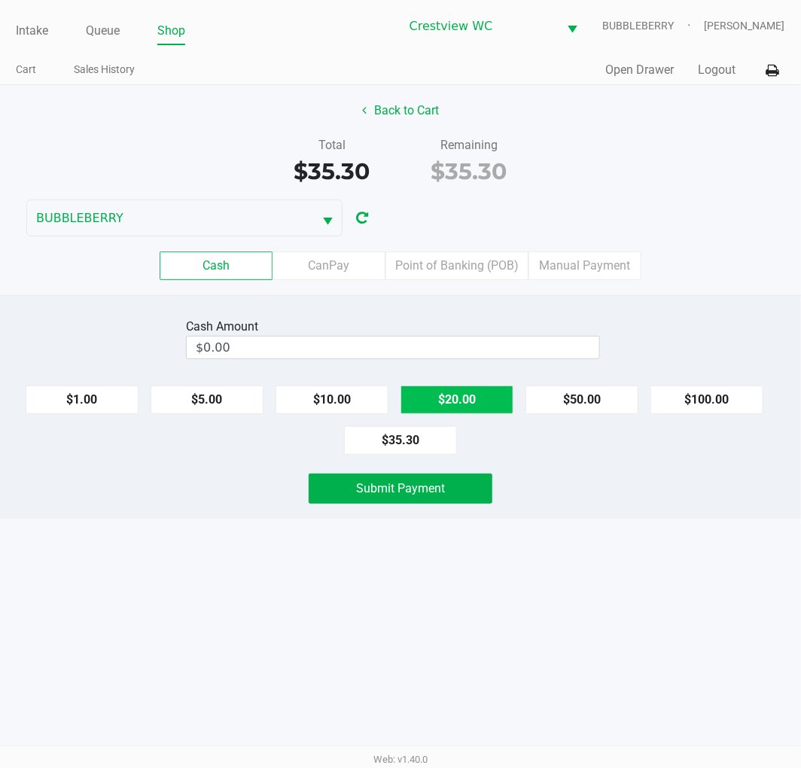
click at [495, 404] on button "$20.00" at bounding box center [457, 400] width 113 height 29
click at [496, 404] on button "$20.00" at bounding box center [457, 400] width 113 height 29
type input "$40.00"
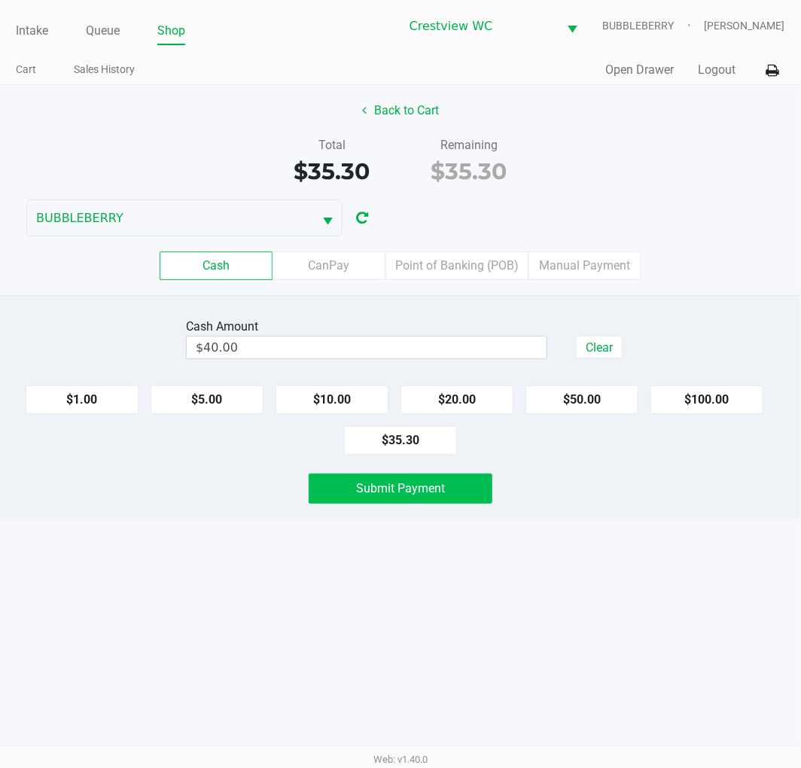
click at [465, 497] on button "Submit Payment" at bounding box center [401, 489] width 184 height 30
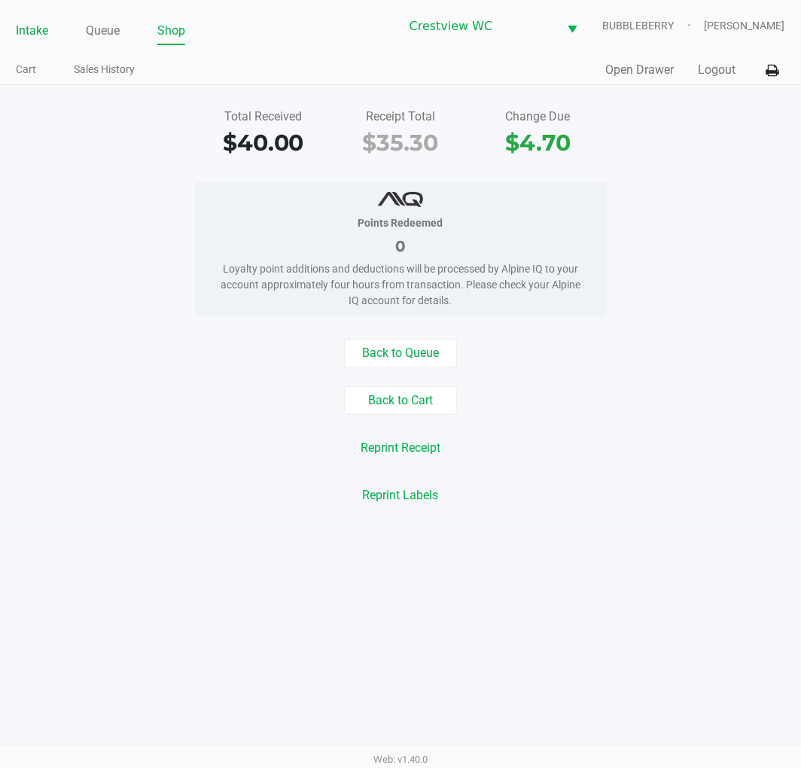
click at [36, 23] on link "Intake" at bounding box center [32, 30] width 32 height 21
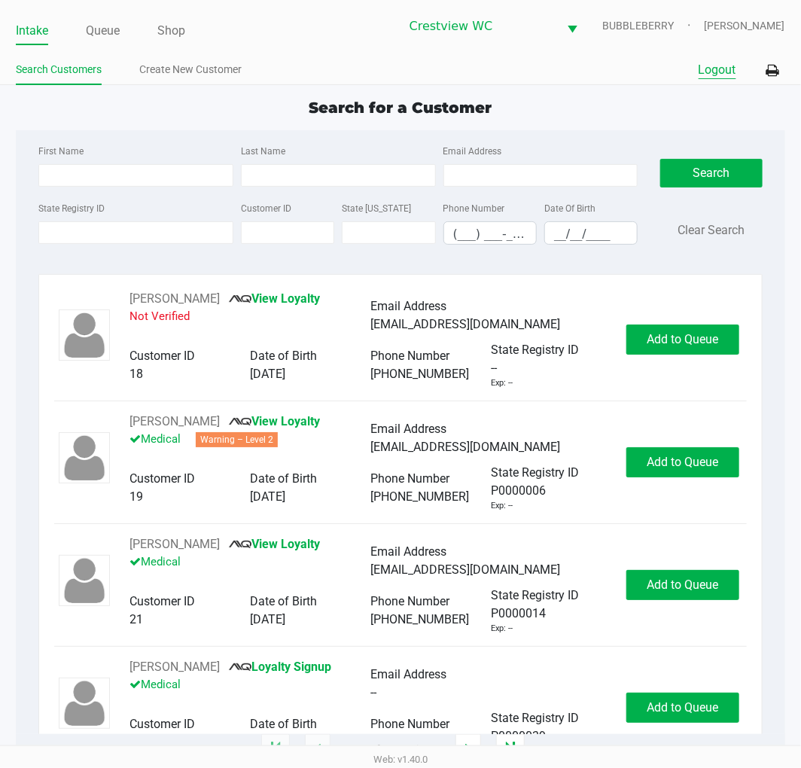
click at [715, 66] on button "Logout" at bounding box center [718, 70] width 38 height 18
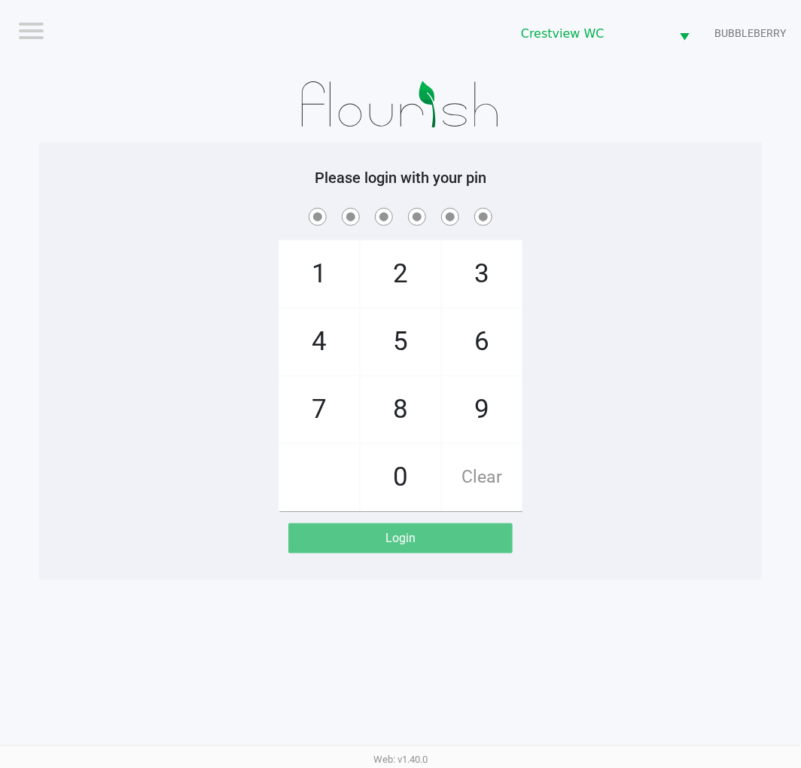
drag, startPoint x: 694, startPoint y: 230, endPoint x: 679, endPoint y: 230, distance: 14.3
click at [690, 230] on div "1 4 7 2 5 8 0 3 6 9 Clear" at bounding box center [400, 358] width 723 height 307
checkbox input "true"
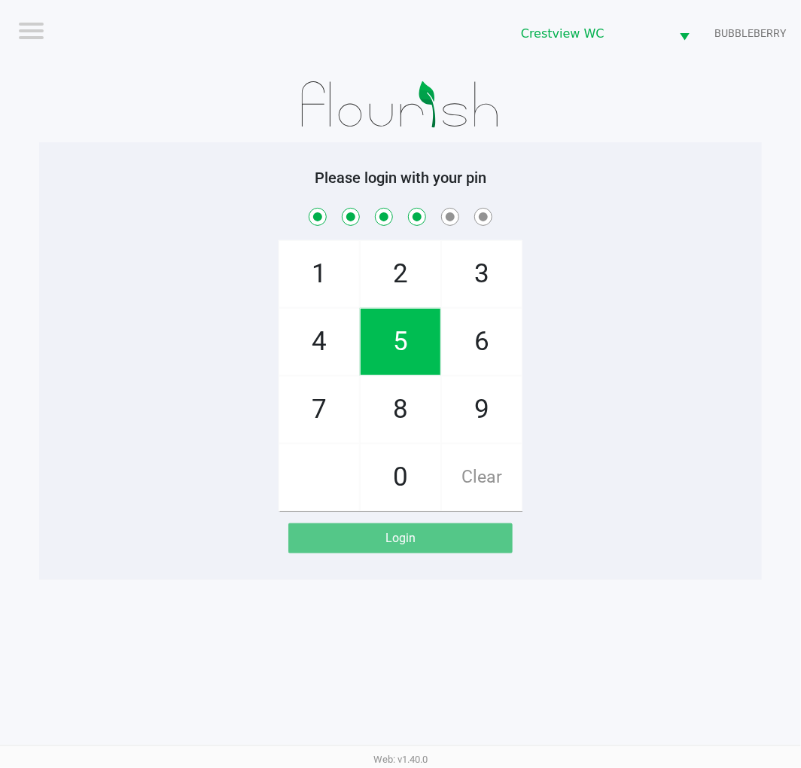
checkbox input "true"
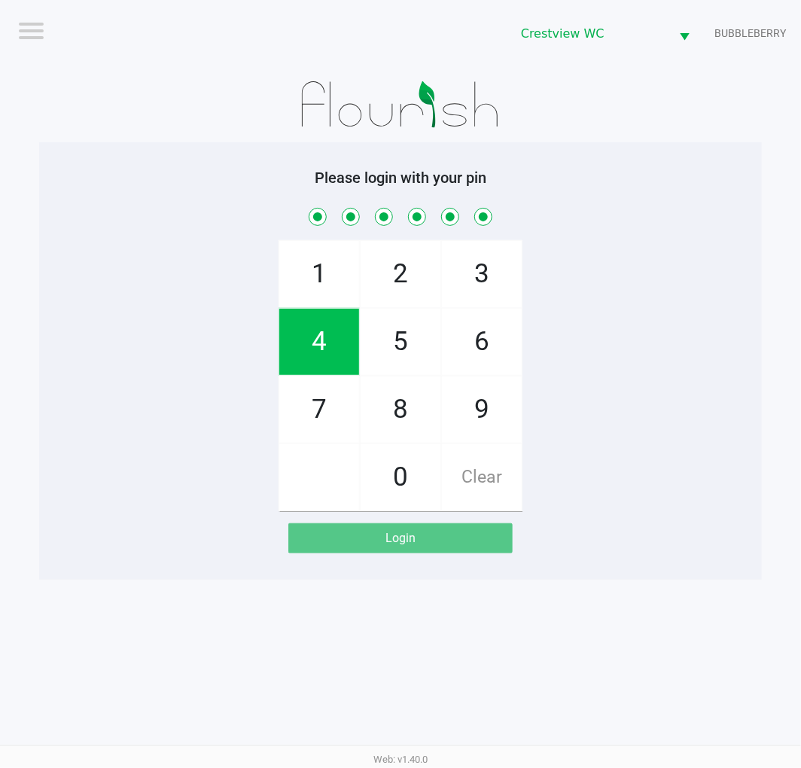
checkbox input "true"
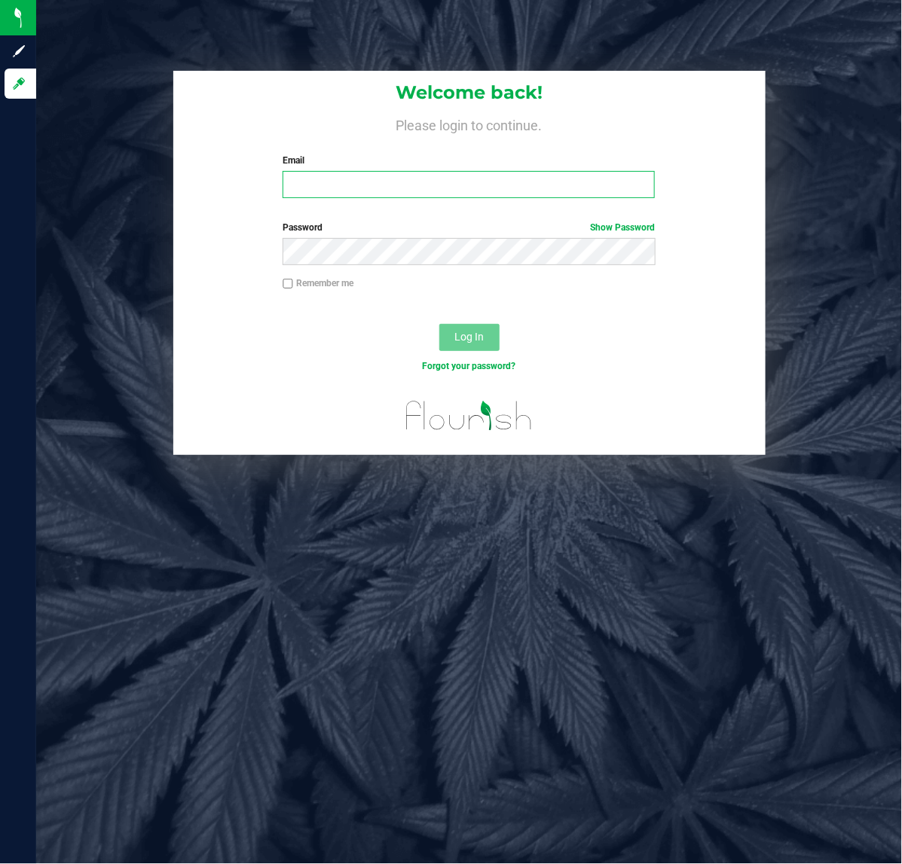
click at [430, 189] on input "Email" at bounding box center [468, 184] width 372 height 27
type input "[EMAIL_ADDRESS][DOMAIN_NAME]"
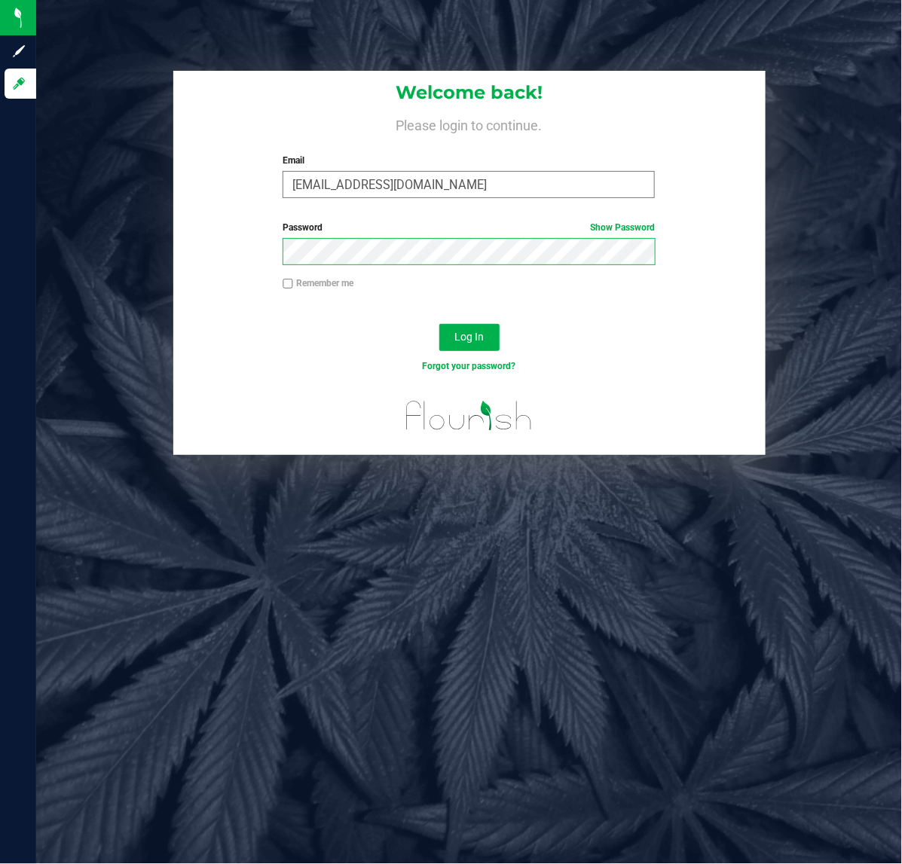
click at [439, 324] on button "Log In" at bounding box center [469, 337] width 60 height 27
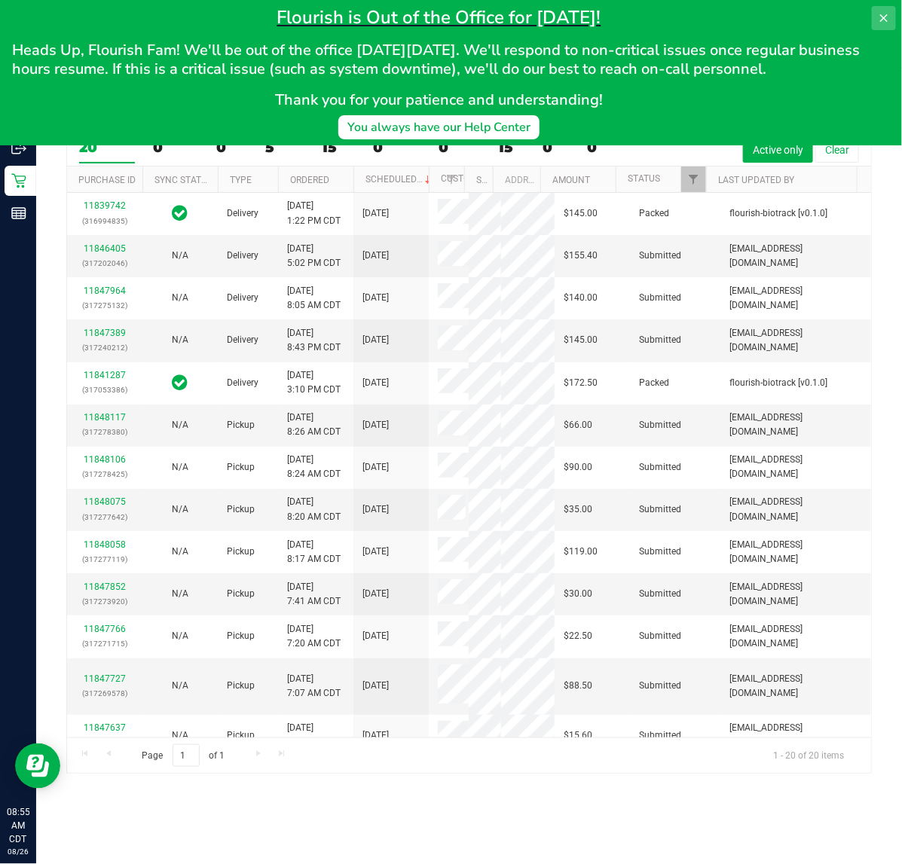
click at [883, 12] on icon at bounding box center [883, 18] width 12 height 12
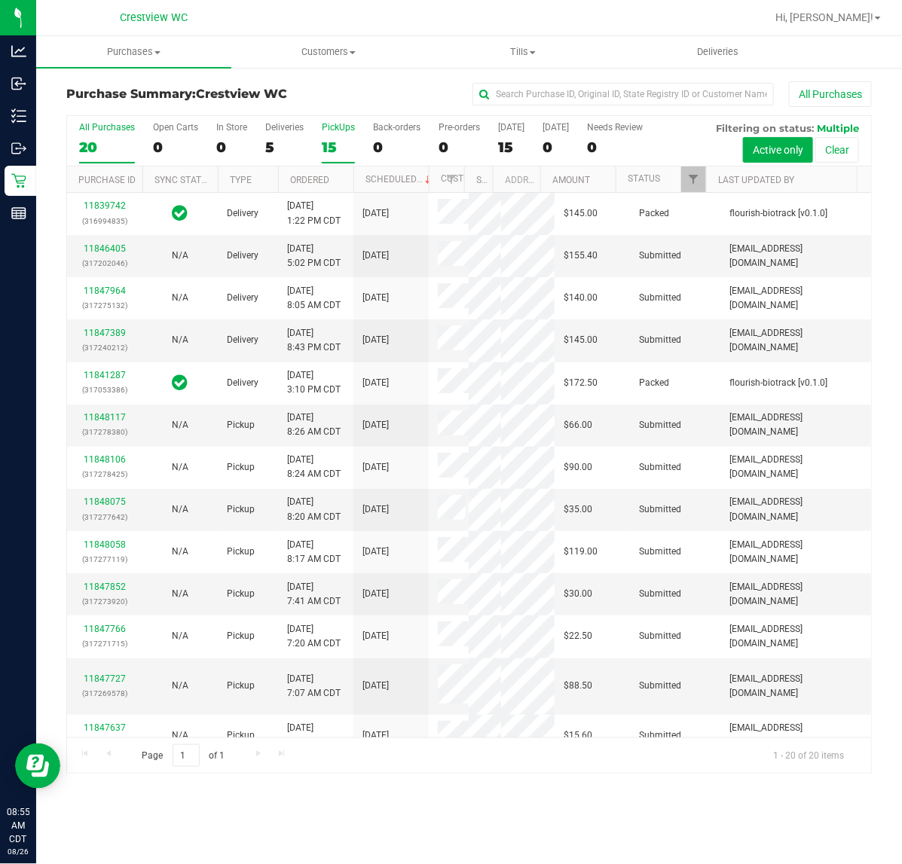
click at [324, 139] on div "15" at bounding box center [338, 147] width 33 height 17
click at [0, 0] on input "PickUps 15" at bounding box center [0, 0] width 0 height 0
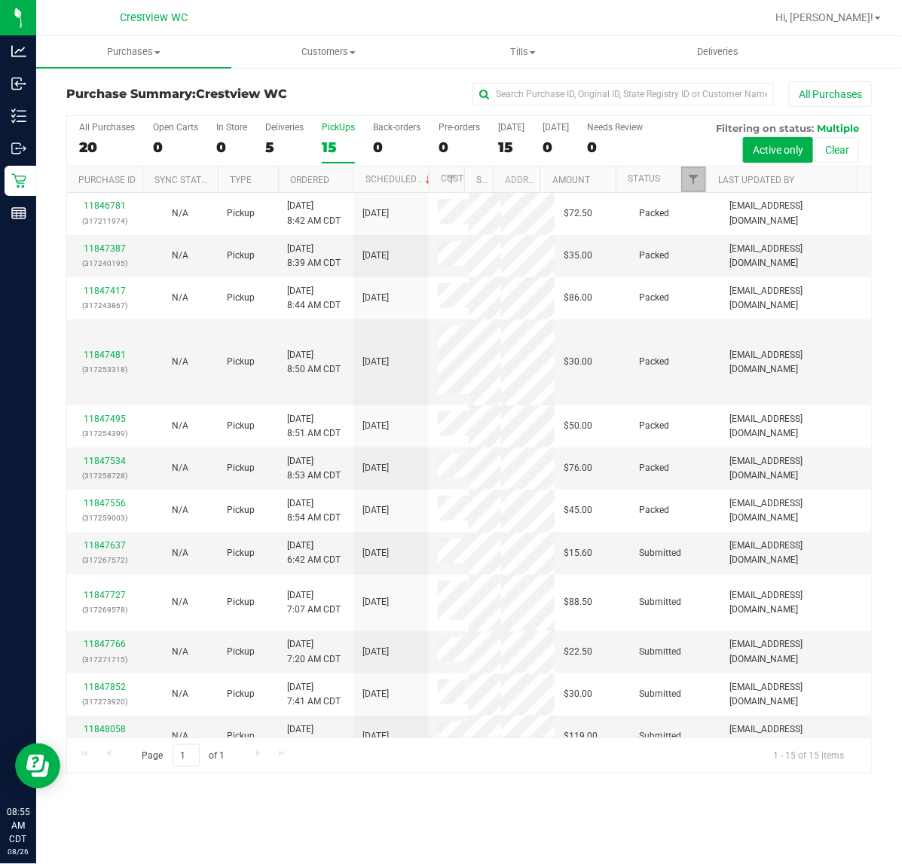
click at [684, 182] on link "Filter" at bounding box center [693, 179] width 25 height 26
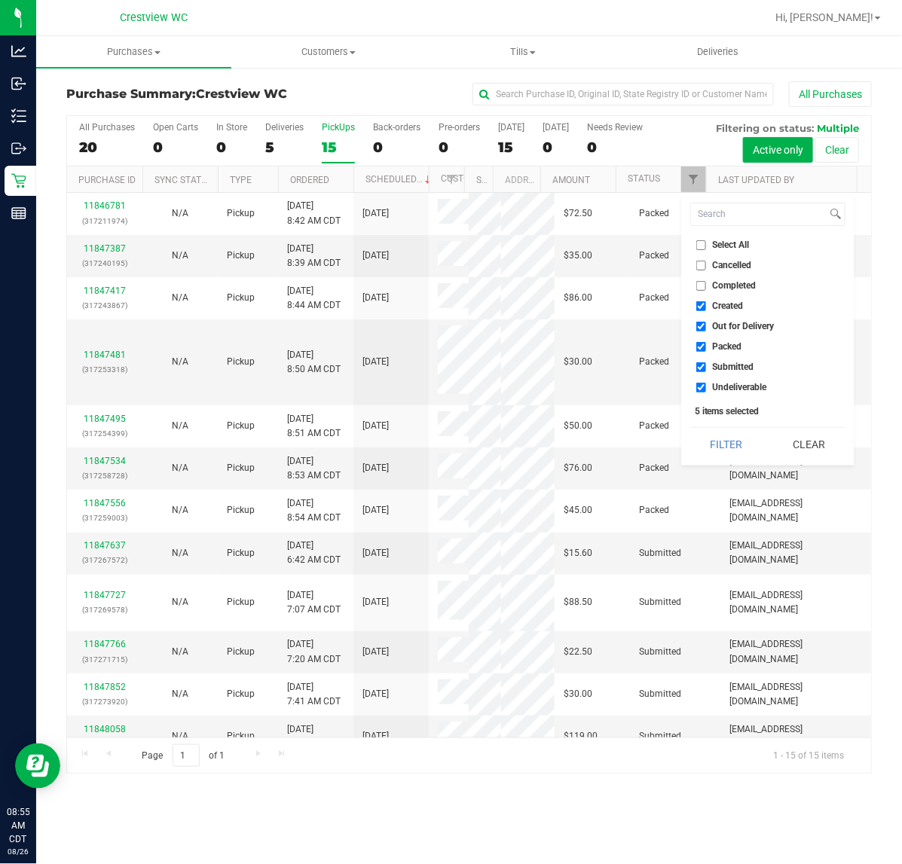
click at [724, 302] on span "Created" at bounding box center [727, 305] width 31 height 9
click at [706, 302] on input "Created" at bounding box center [701, 306] width 10 height 10
checkbox input "false"
click at [729, 328] on span "Out for Delivery" at bounding box center [743, 326] width 62 height 9
click at [706, 328] on input "Out for Delivery" at bounding box center [701, 327] width 10 height 10
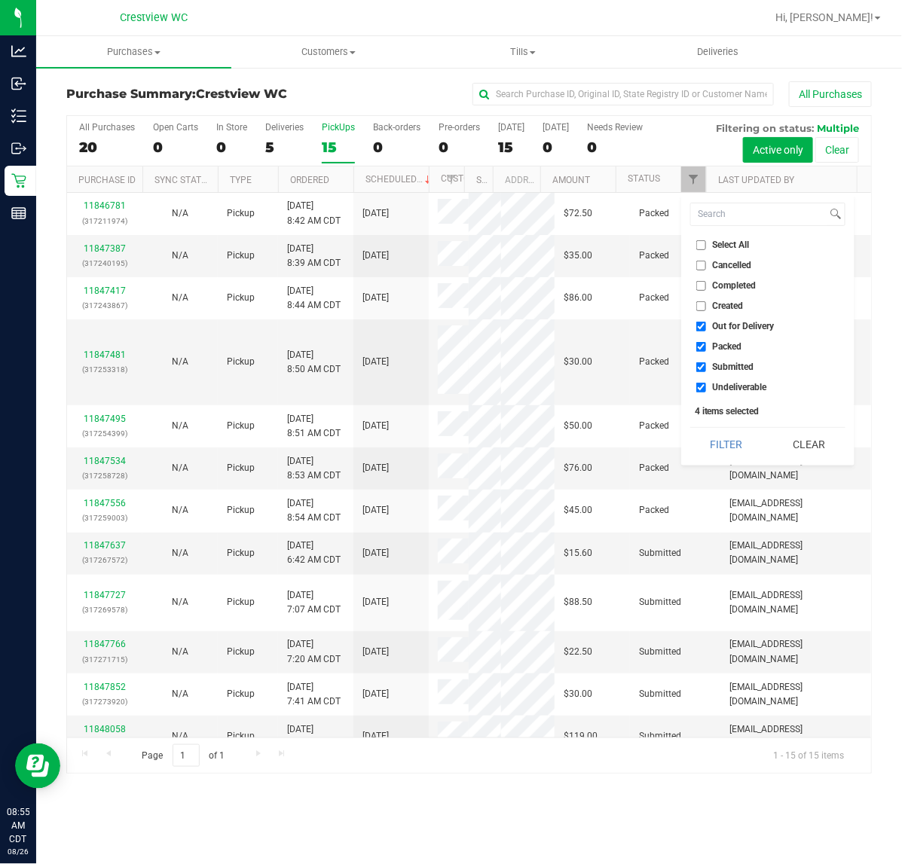
checkbox input "false"
click at [725, 346] on span "Packed" at bounding box center [726, 346] width 29 height 9
click at [706, 346] on input "Packed" at bounding box center [701, 347] width 10 height 10
checkbox input "false"
click at [759, 389] on span "Undeliverable" at bounding box center [739, 387] width 54 height 9
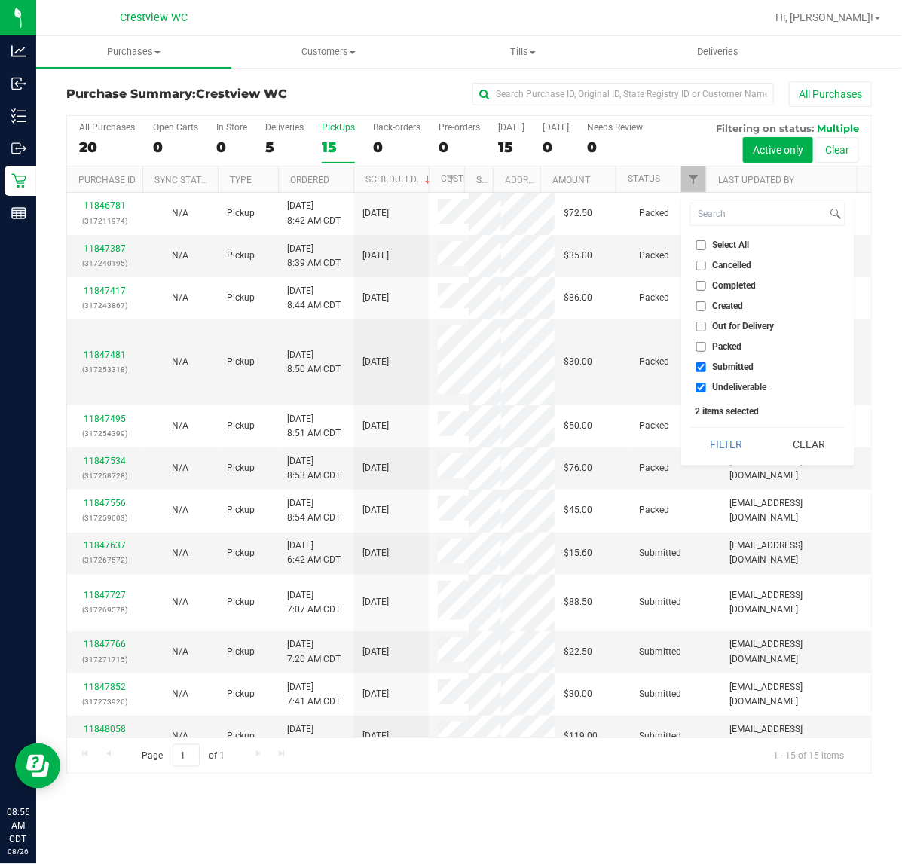
click at [706, 389] on input "Undeliverable" at bounding box center [701, 388] width 10 height 10
checkbox input "false"
click at [728, 441] on button "Filter" at bounding box center [726, 444] width 72 height 33
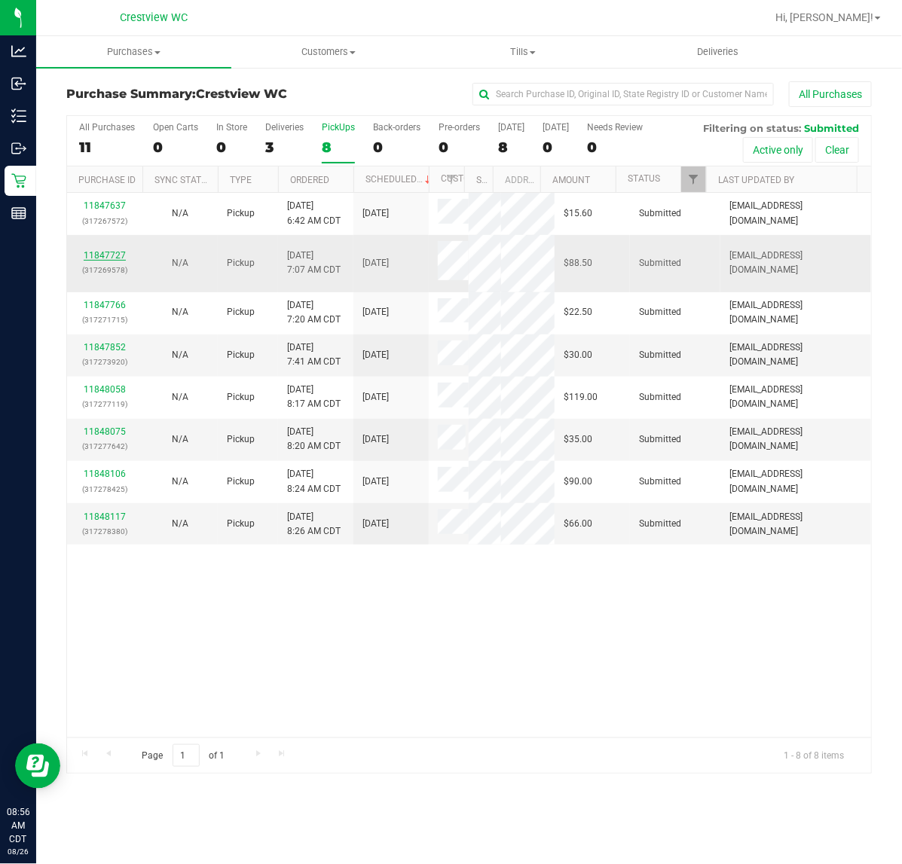
click at [117, 256] on link "11847727" at bounding box center [105, 255] width 42 height 11
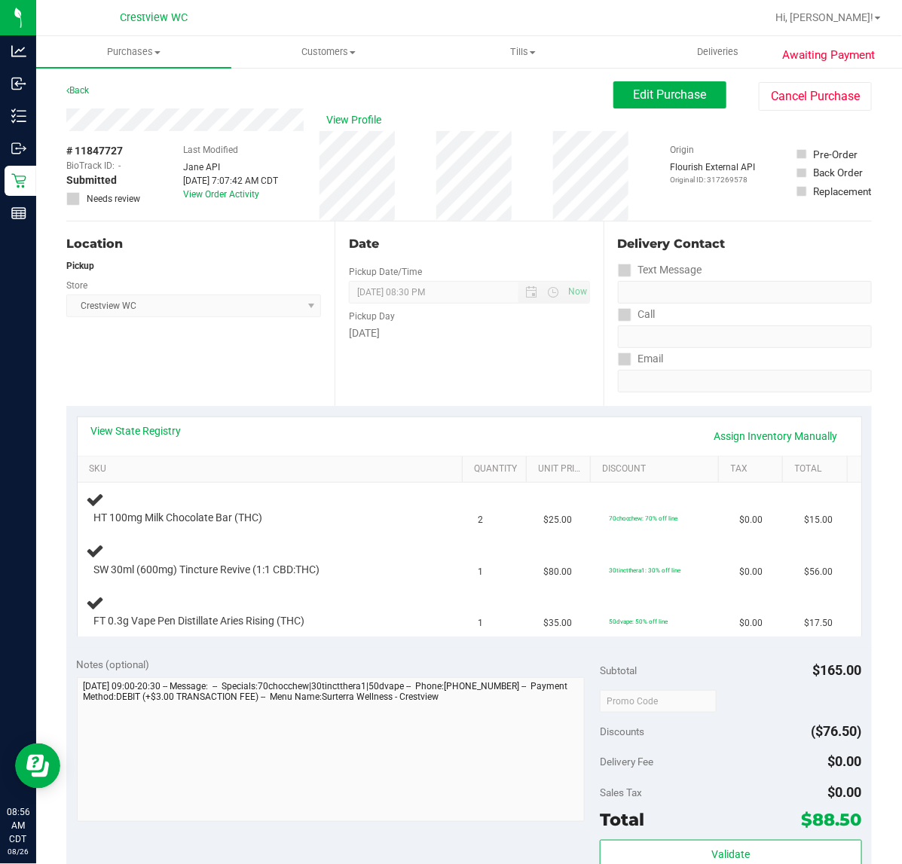
click at [198, 388] on div "Location Pickup Store Crestview WC Select Store [PERSON_NAME][GEOGRAPHIC_DATA] …" at bounding box center [200, 313] width 268 height 185
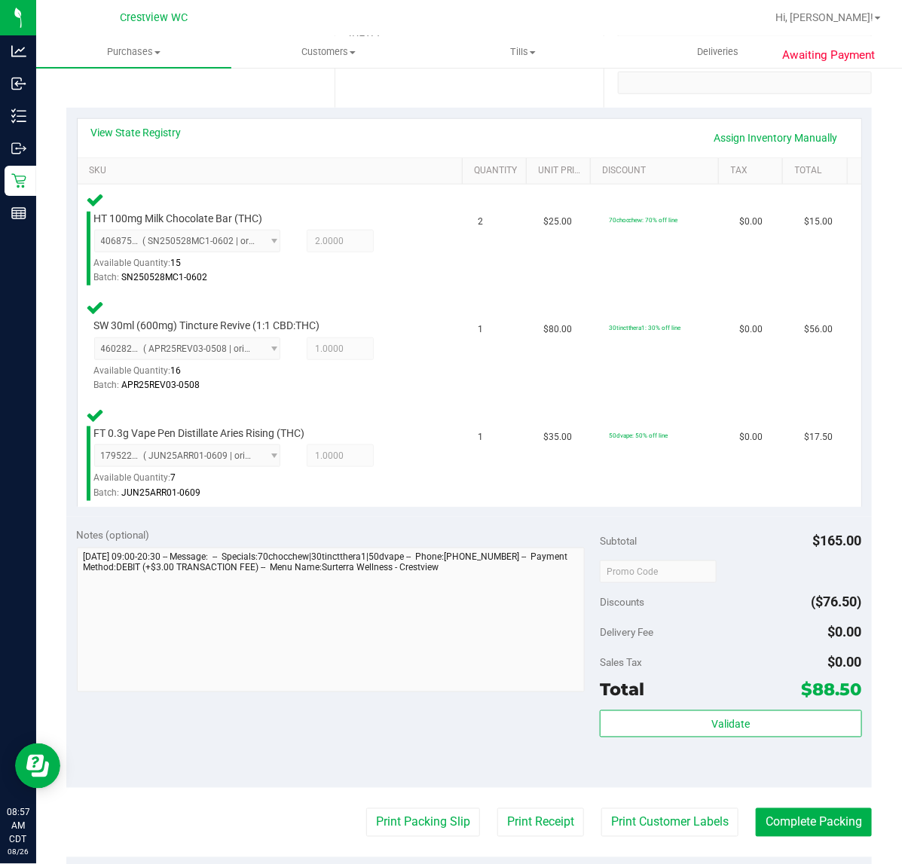
scroll to position [310, 0]
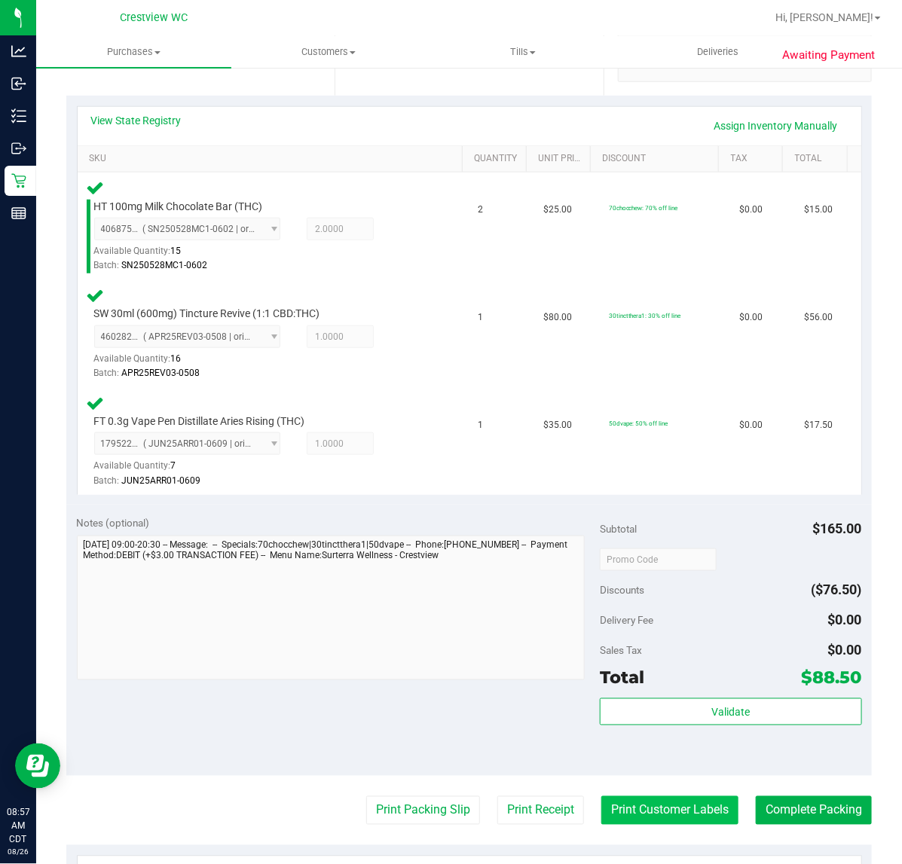
click at [679, 810] on button "Print Customer Labels" at bounding box center [669, 810] width 137 height 29
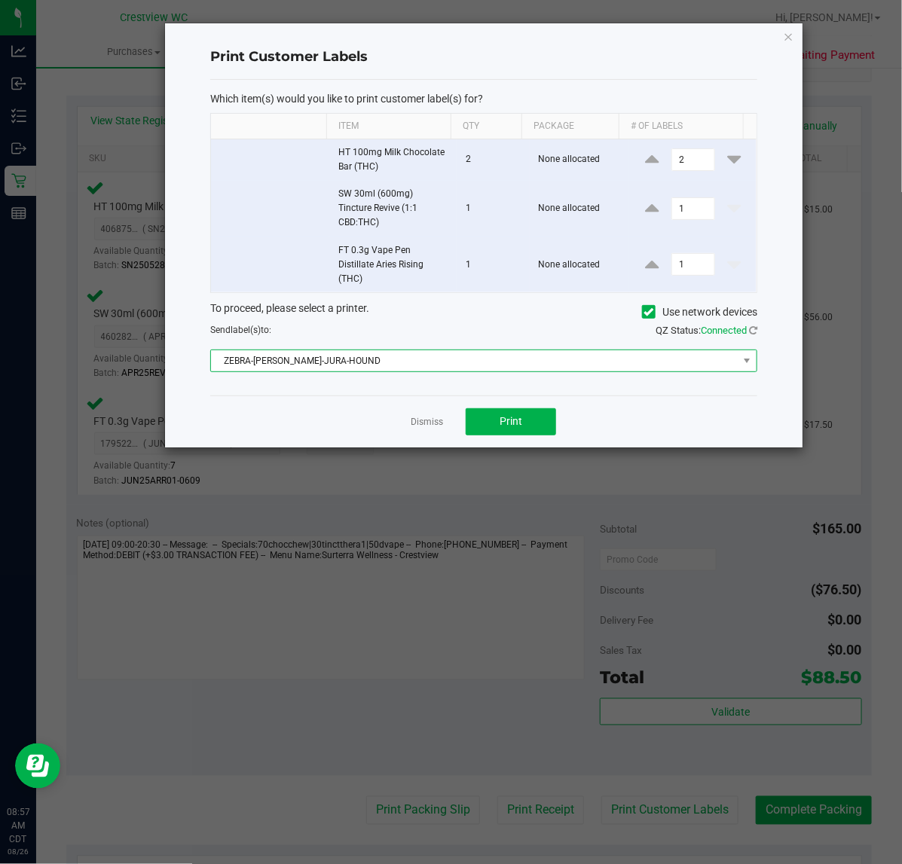
click at [456, 364] on span "ZEBRA-BRUNO-JURA-HOUND" at bounding box center [474, 360] width 526 height 21
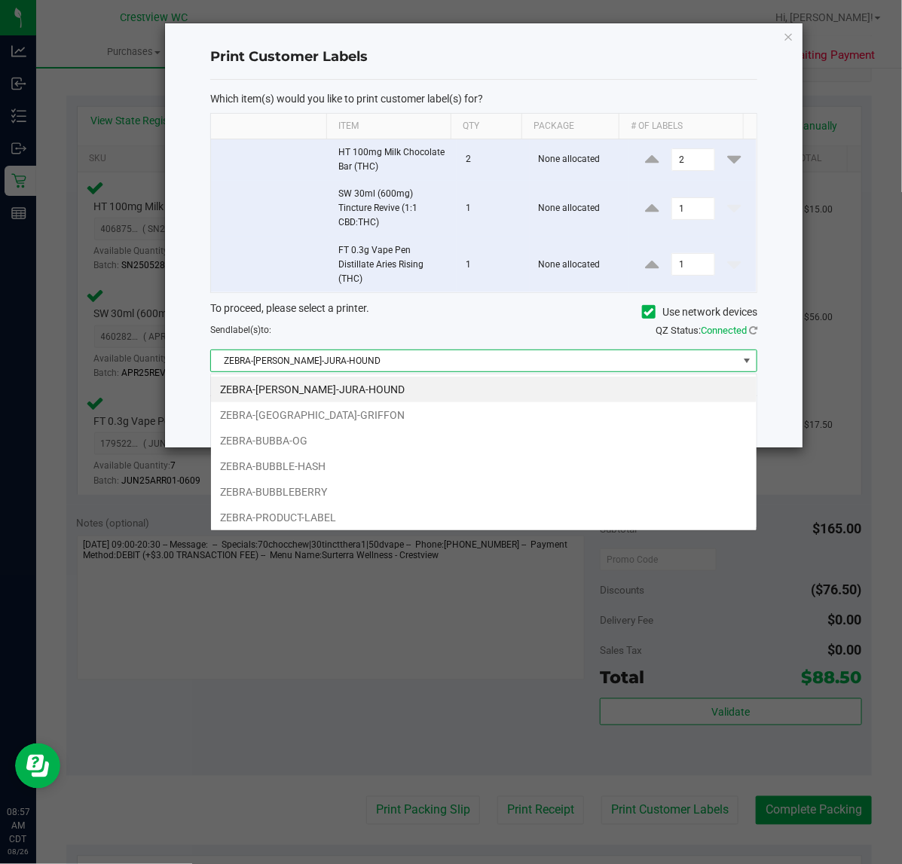
scroll to position [23, 547]
click at [354, 493] on li "ZEBRA-BUBBLEBERRY" at bounding box center [483, 492] width 545 height 26
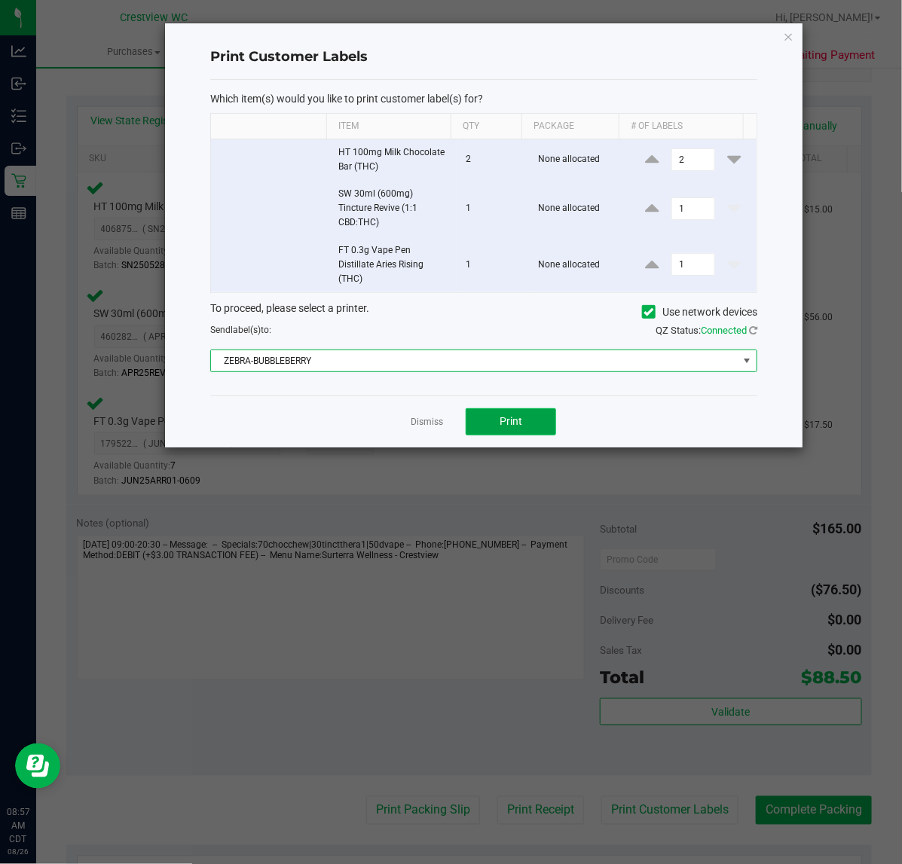
click at [538, 422] on button "Print" at bounding box center [510, 421] width 90 height 27
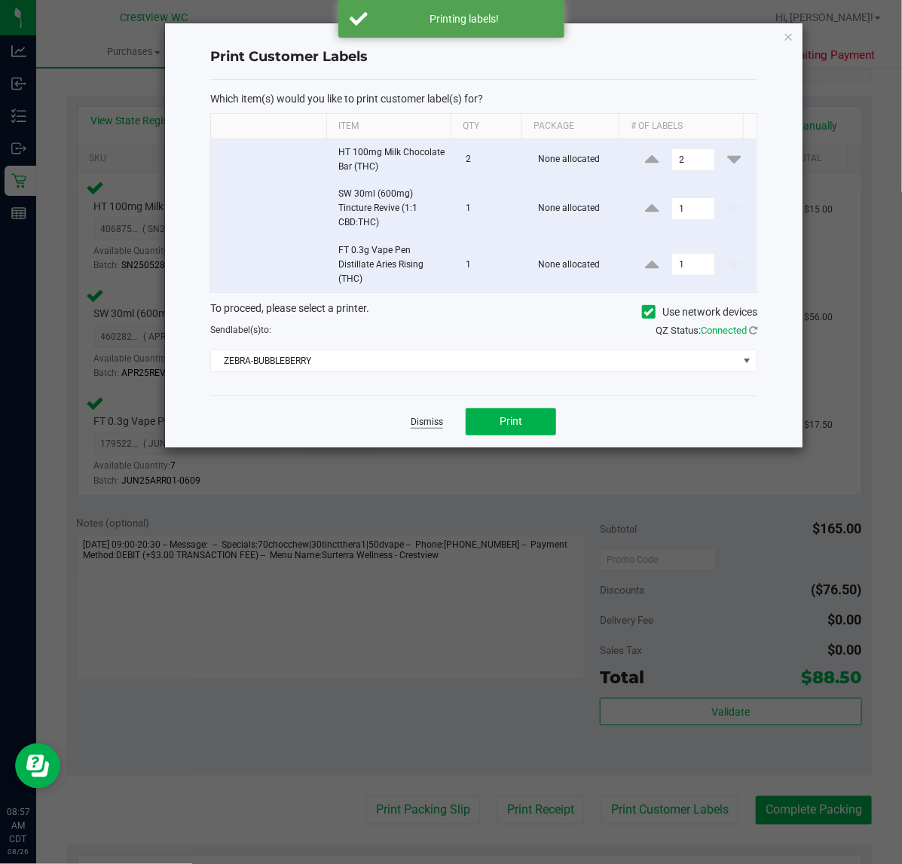
click at [432, 420] on link "Dismiss" at bounding box center [426, 422] width 32 height 13
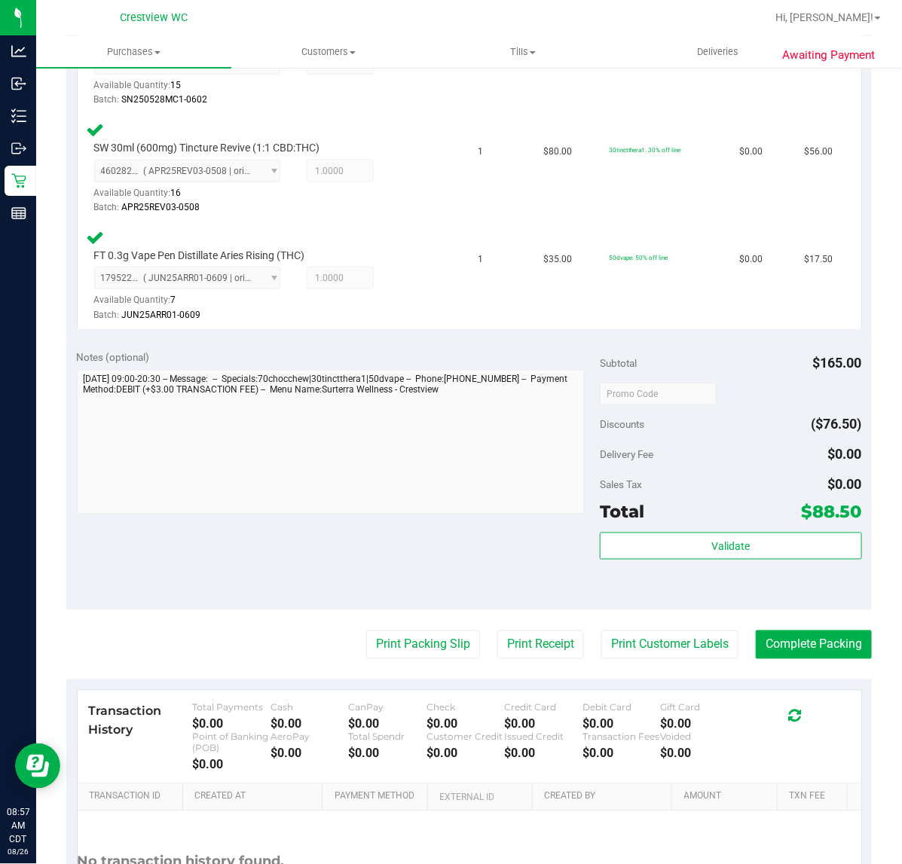
scroll to position [610, 0]
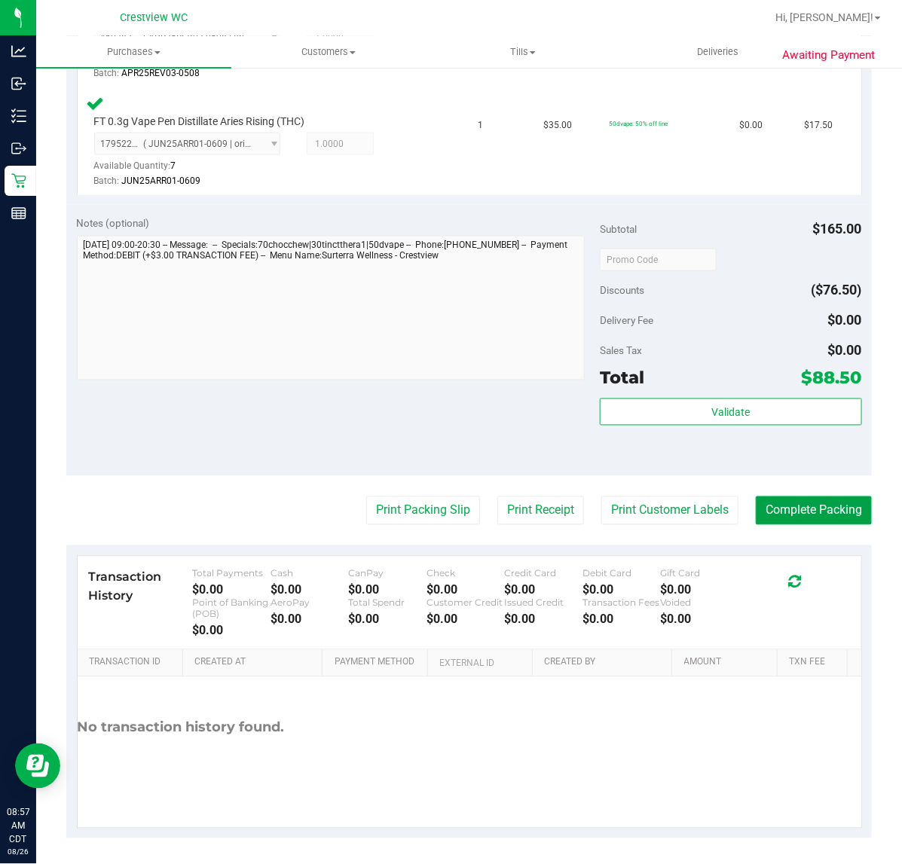
click at [780, 503] on button "Complete Packing" at bounding box center [813, 510] width 116 height 29
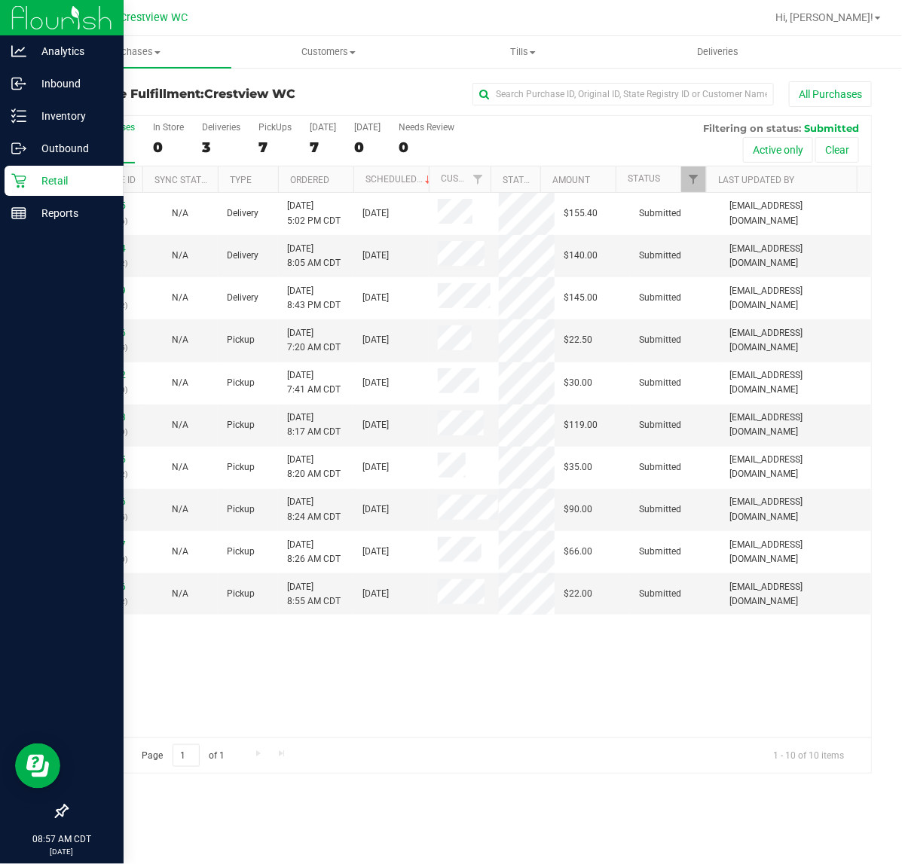
click at [11, 181] on icon at bounding box center [18, 180] width 15 height 15
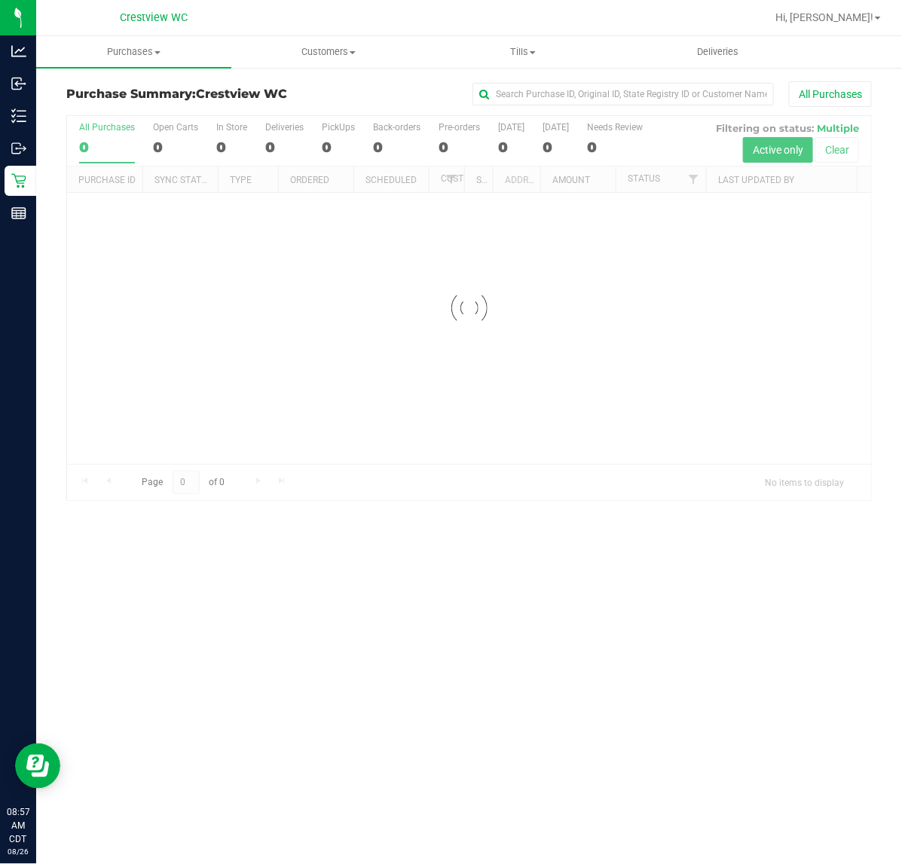
click at [330, 143] on div at bounding box center [469, 308] width 804 height 384
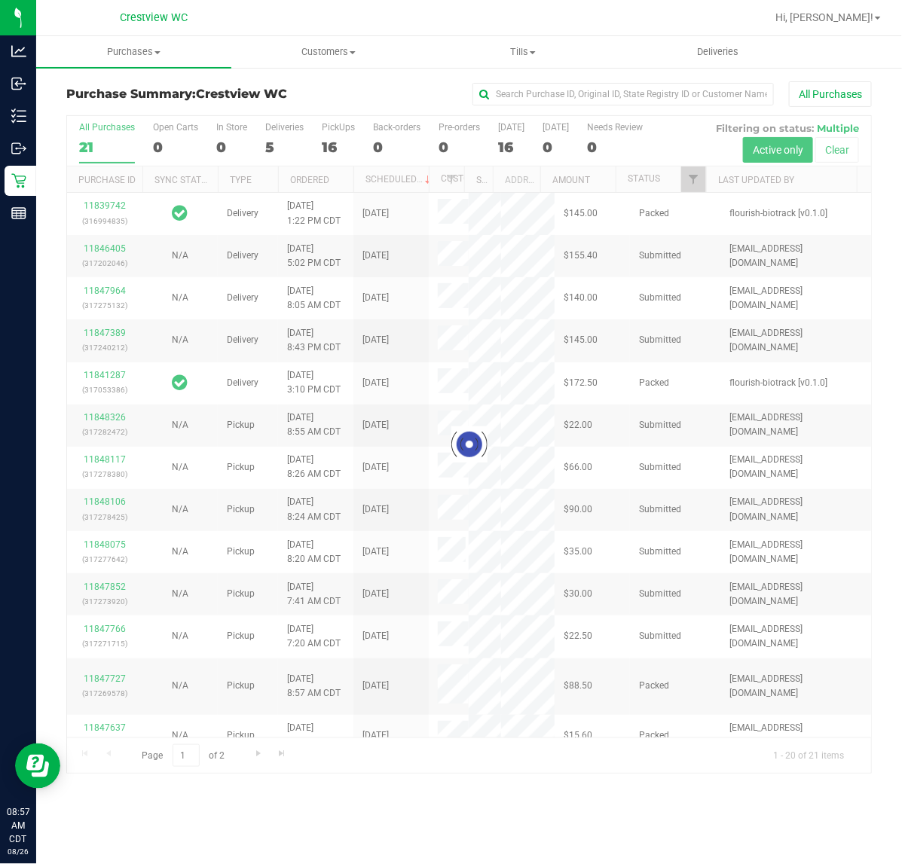
click at [318, 152] on div at bounding box center [469, 444] width 804 height 657
click at [337, 137] on div at bounding box center [469, 444] width 804 height 657
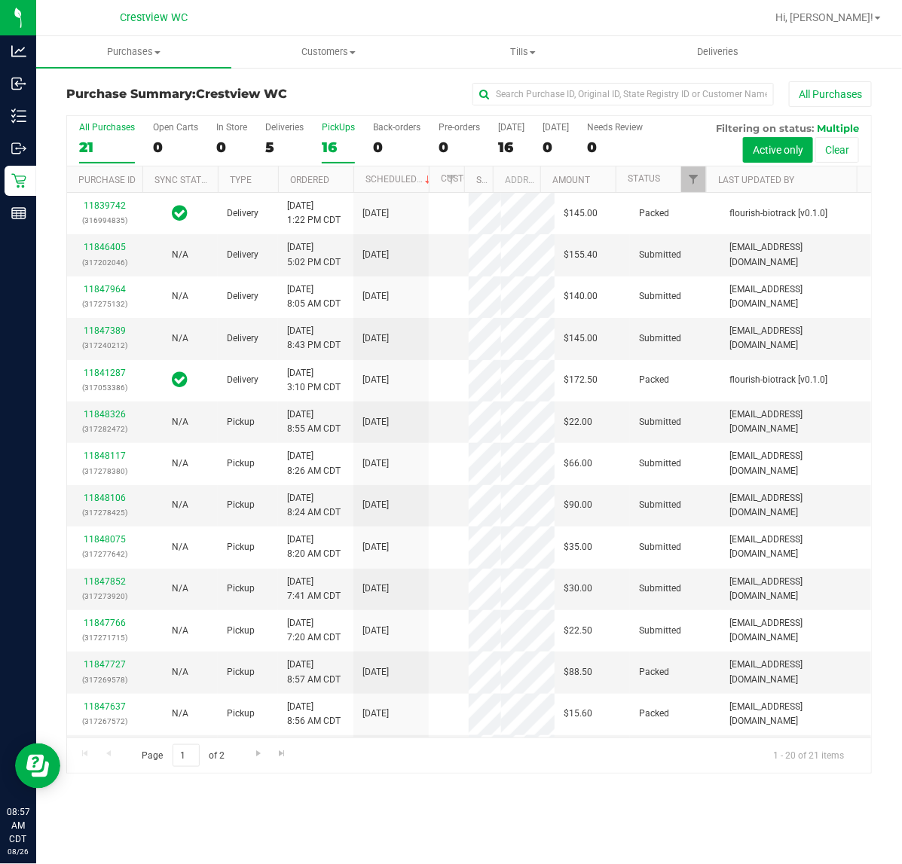
click at [332, 139] on div "16" at bounding box center [338, 147] width 33 height 17
click at [0, 0] on input "PickUps 16" at bounding box center [0, 0] width 0 height 0
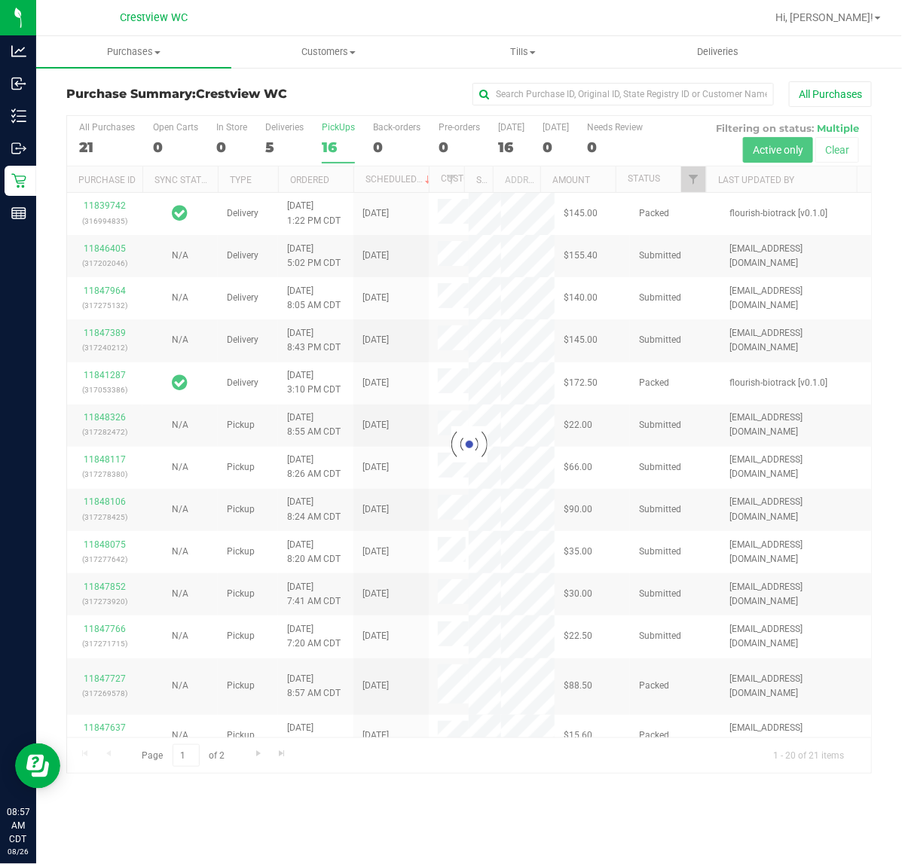
click at [554, 127] on div at bounding box center [469, 444] width 804 height 657
click at [551, 94] on input "text" at bounding box center [622, 94] width 301 height 23
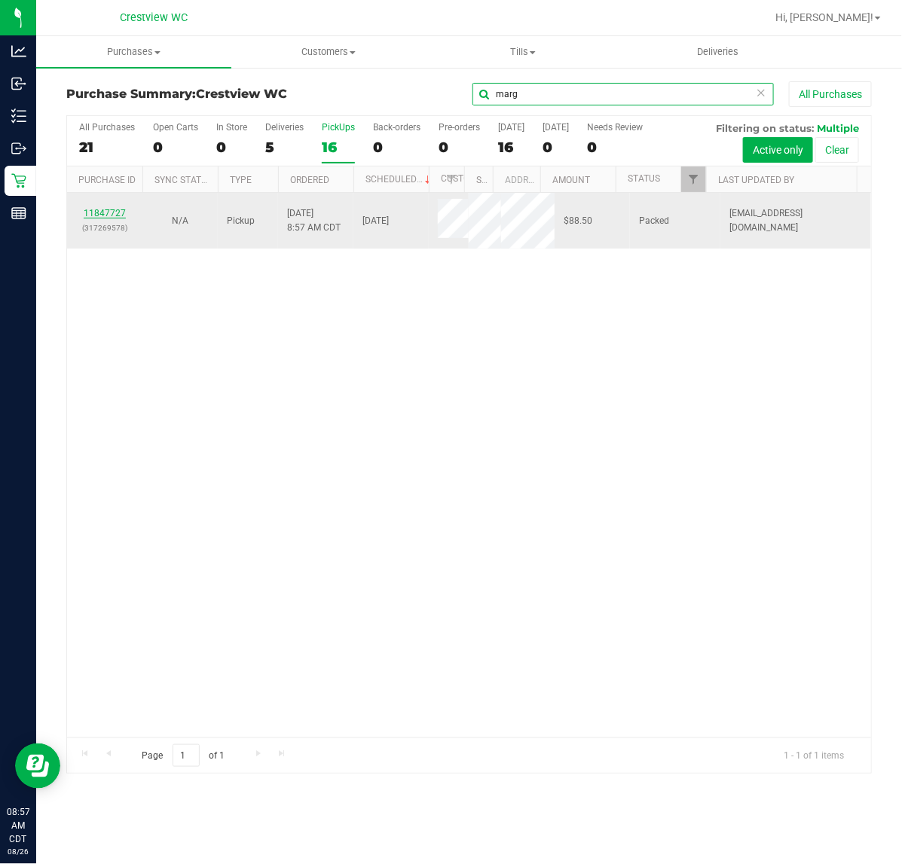
type input "marg"
click at [106, 218] on link "11847727" at bounding box center [105, 213] width 42 height 11
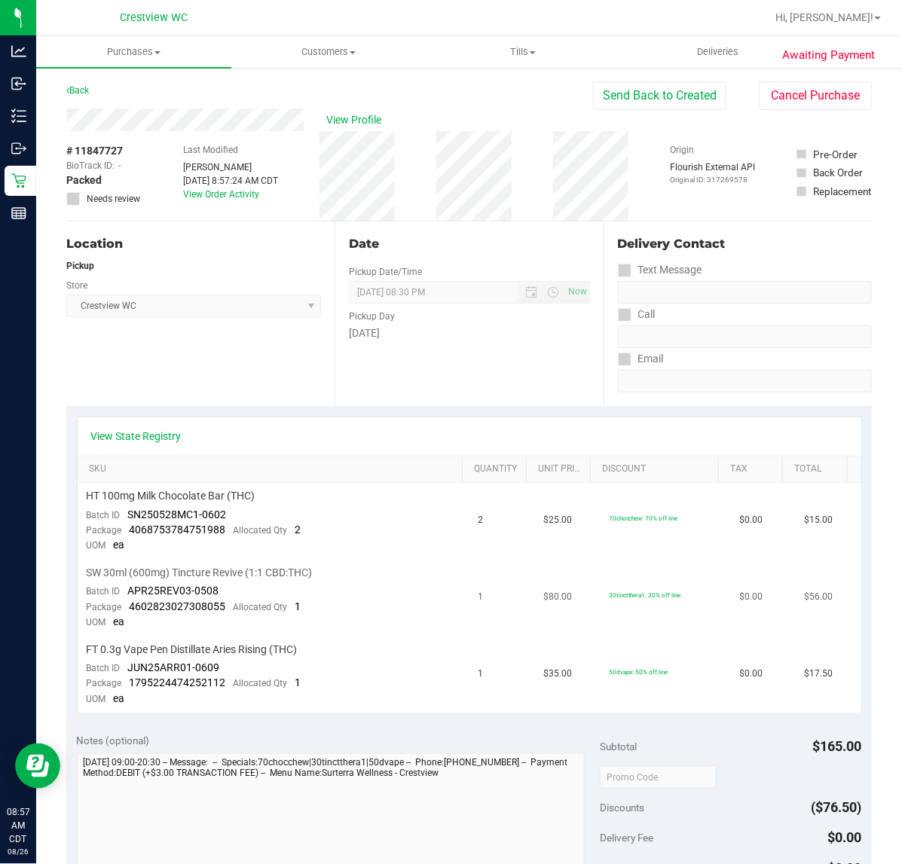
scroll to position [471, 0]
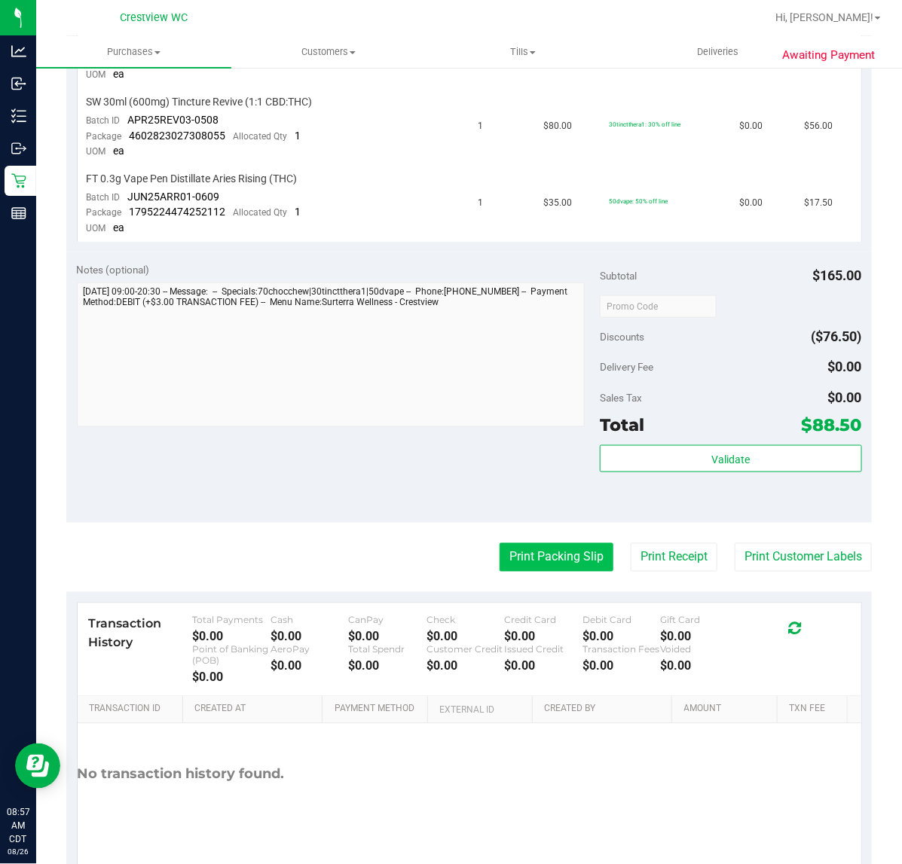
click at [548, 559] on button "Print Packing Slip" at bounding box center [556, 557] width 114 height 29
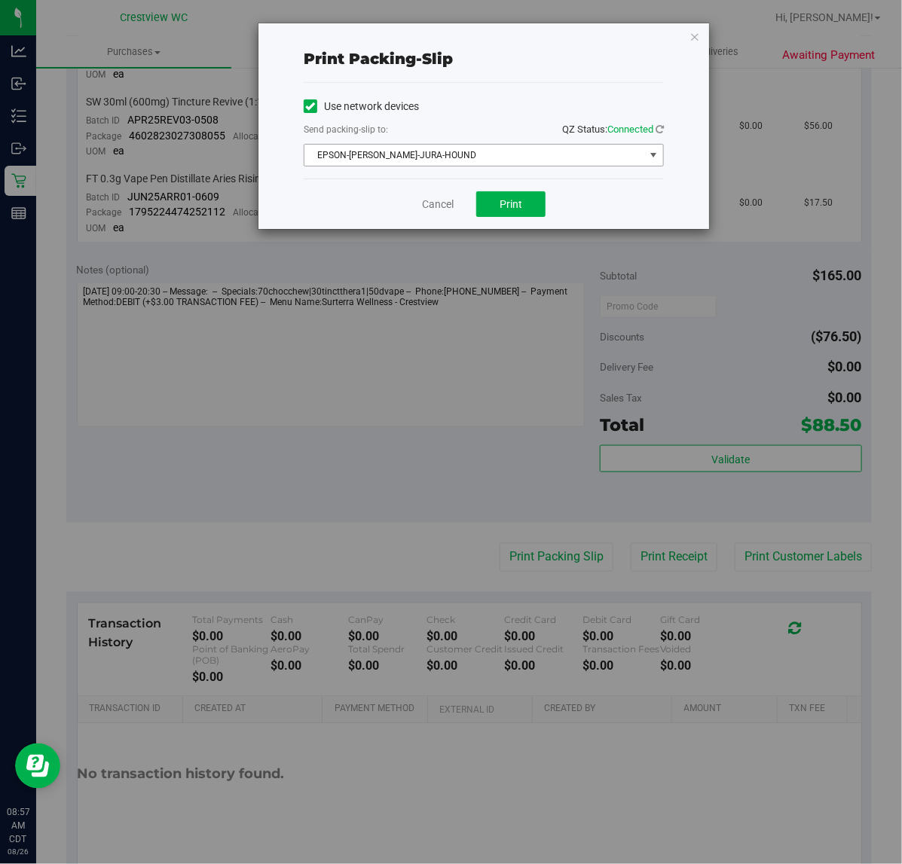
click at [511, 151] on span "EPSON-[PERSON_NAME]-JURA-HOUND" at bounding box center [474, 155] width 340 height 21
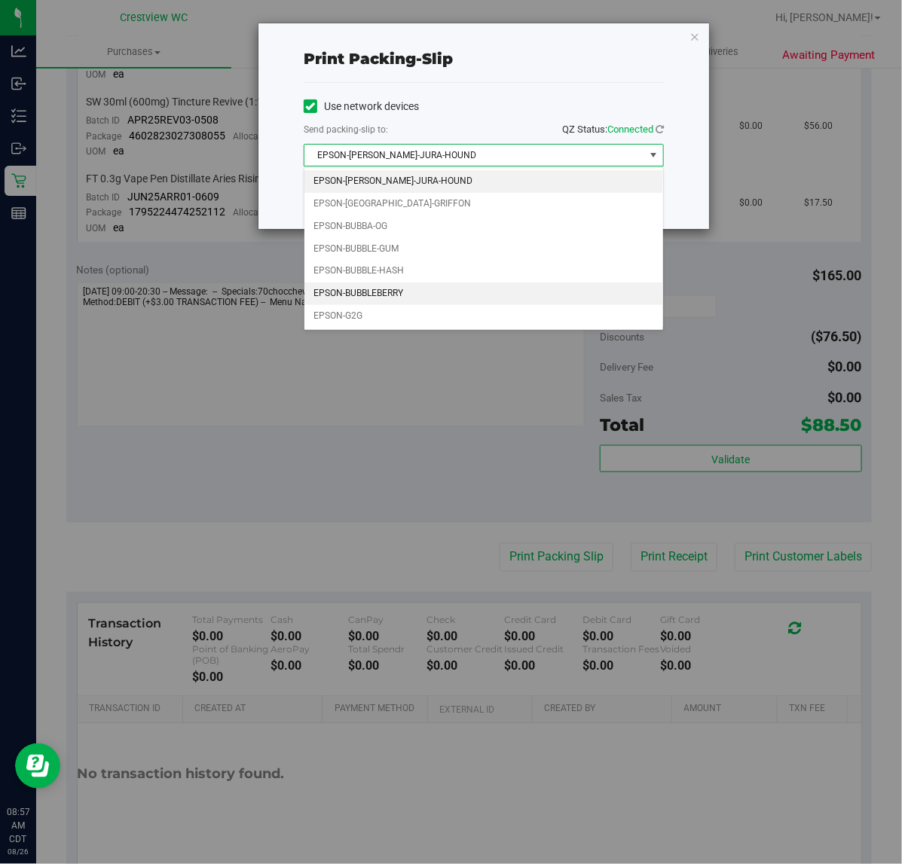
click at [346, 285] on li "EPSON-BUBBLEBERRY" at bounding box center [483, 293] width 358 height 23
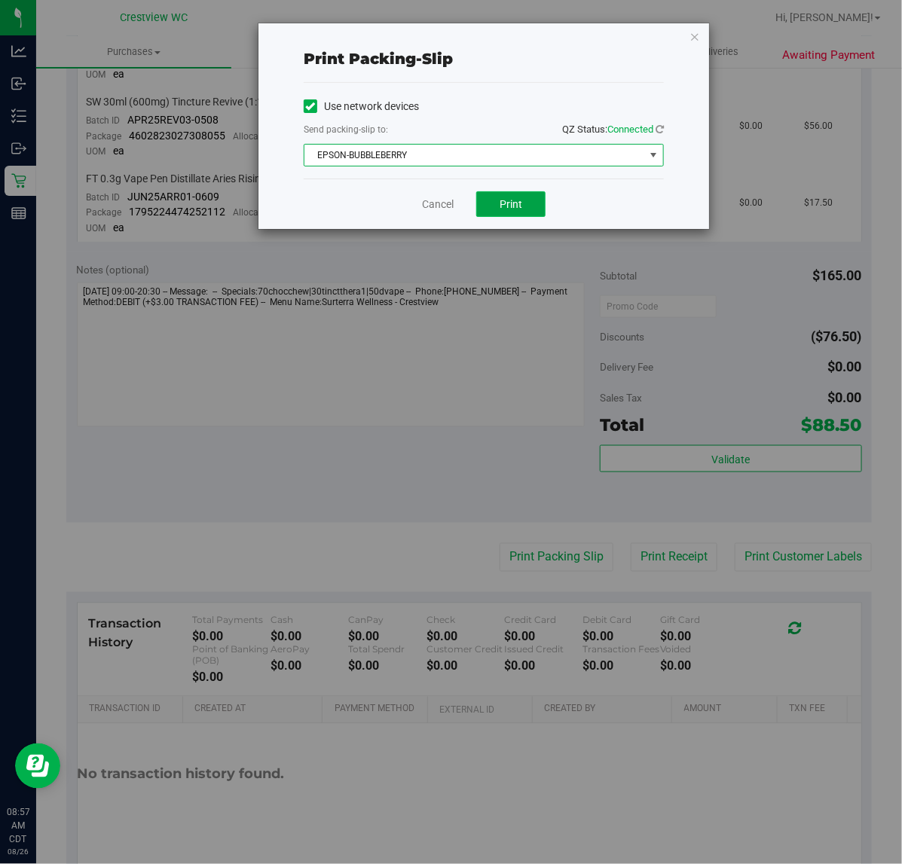
click at [503, 204] on span "Print" at bounding box center [510, 204] width 23 height 12
click at [444, 209] on link "Cancel" at bounding box center [438, 205] width 32 height 16
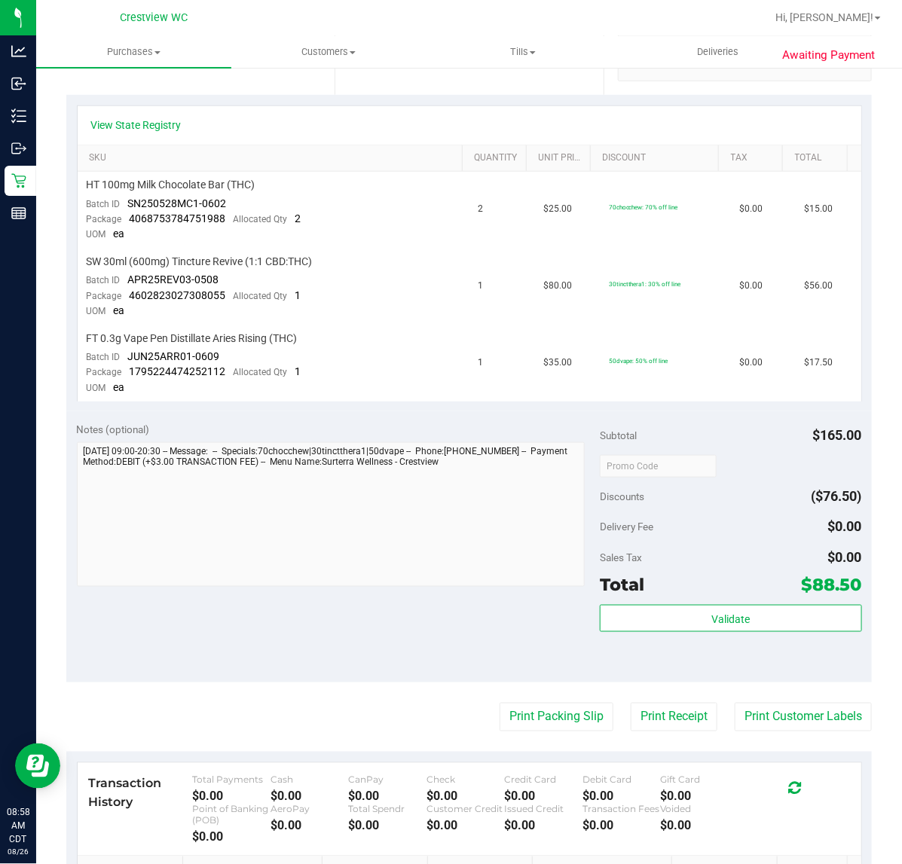
scroll to position [290, 0]
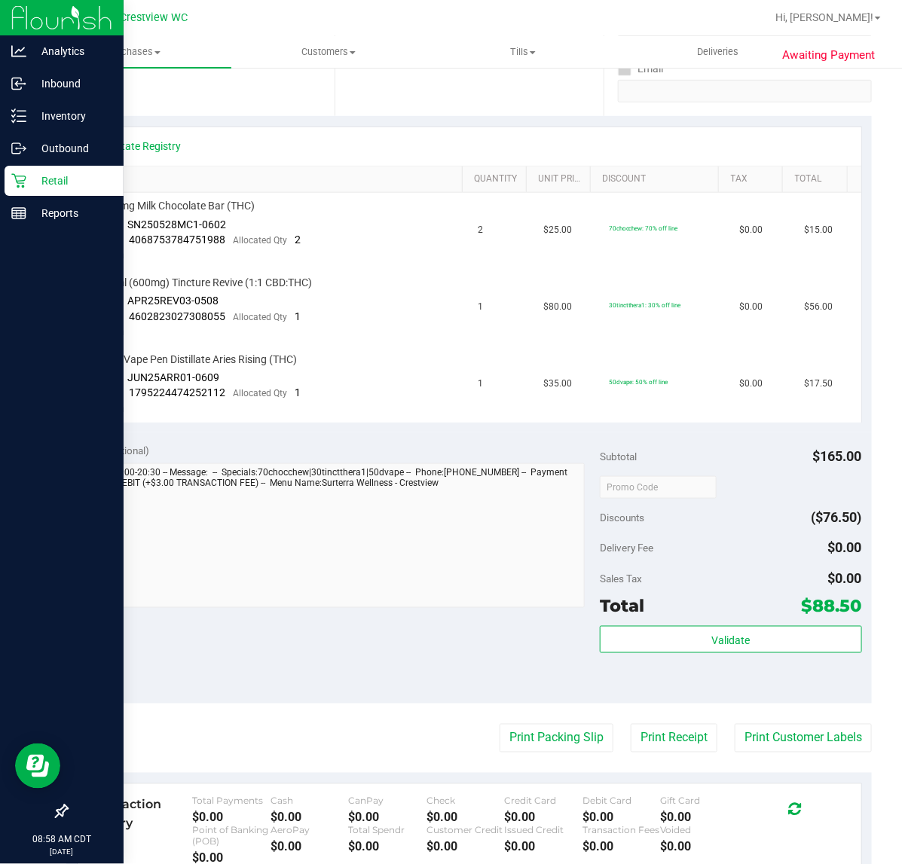
click at [14, 187] on icon at bounding box center [18, 180] width 15 height 15
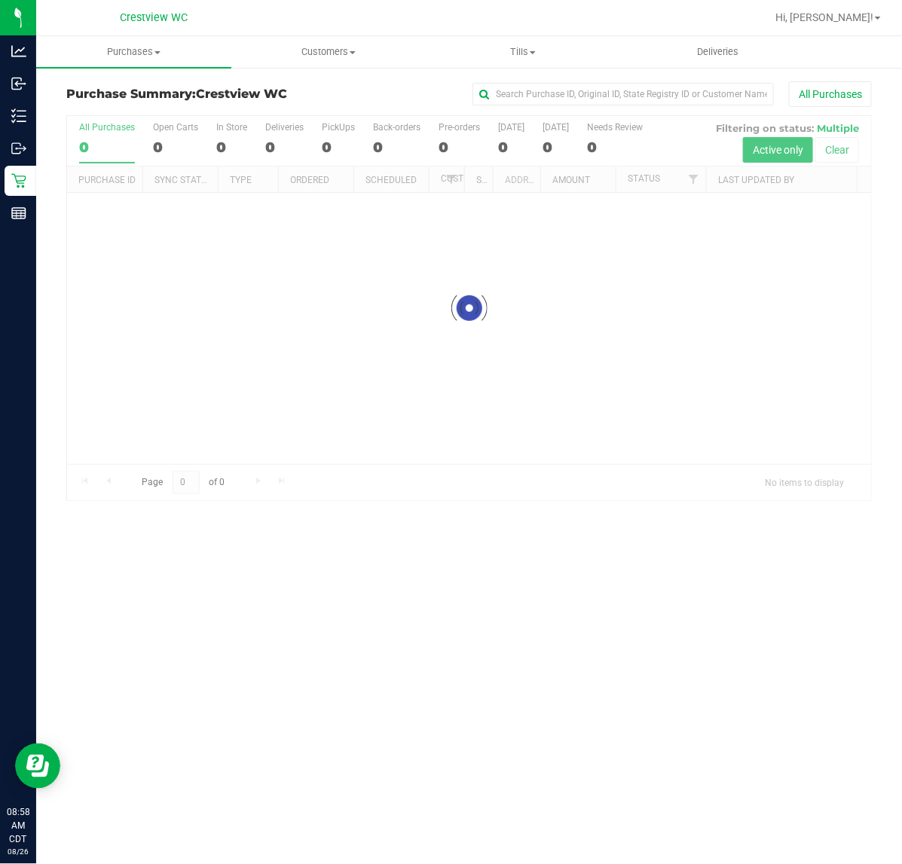
click at [324, 143] on div at bounding box center [469, 308] width 804 height 384
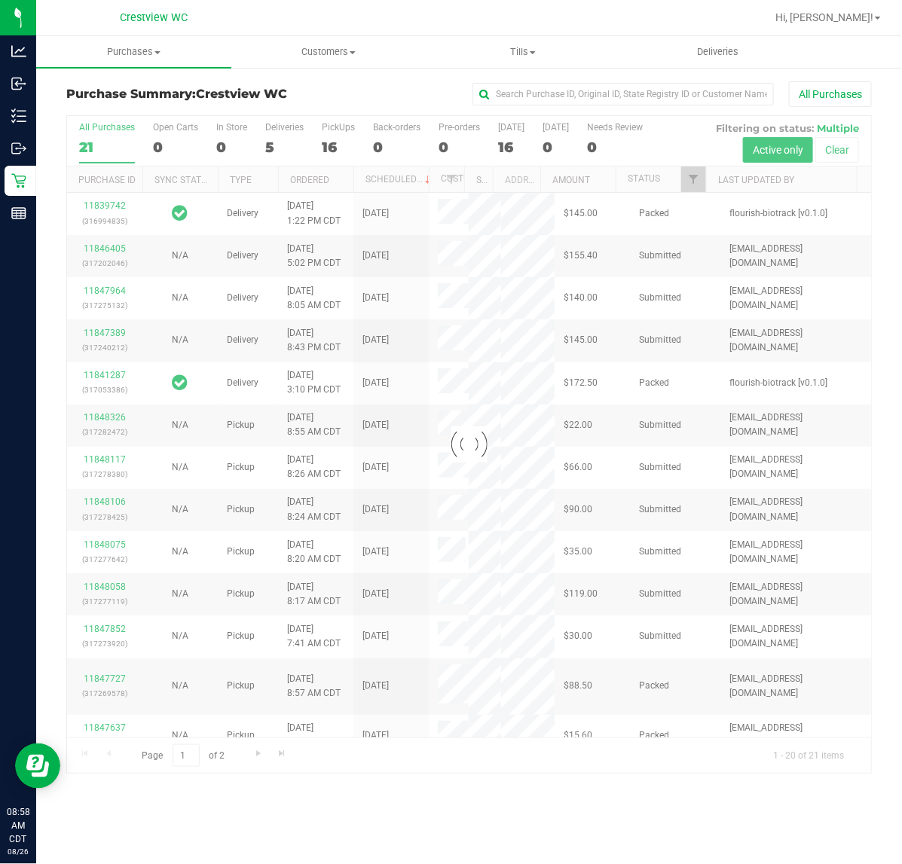
click at [328, 145] on div at bounding box center [469, 444] width 804 height 657
click at [330, 145] on div at bounding box center [469, 444] width 804 height 657
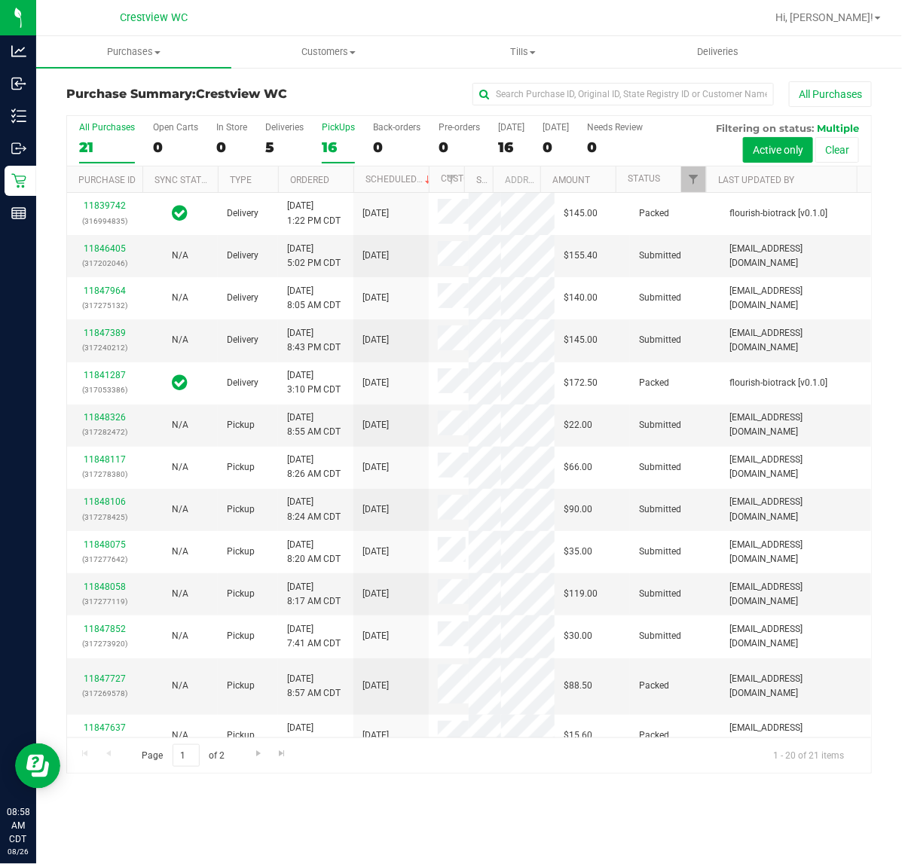
click at [329, 141] on div "16" at bounding box center [338, 147] width 33 height 17
click at [0, 0] on input "PickUps 16" at bounding box center [0, 0] width 0 height 0
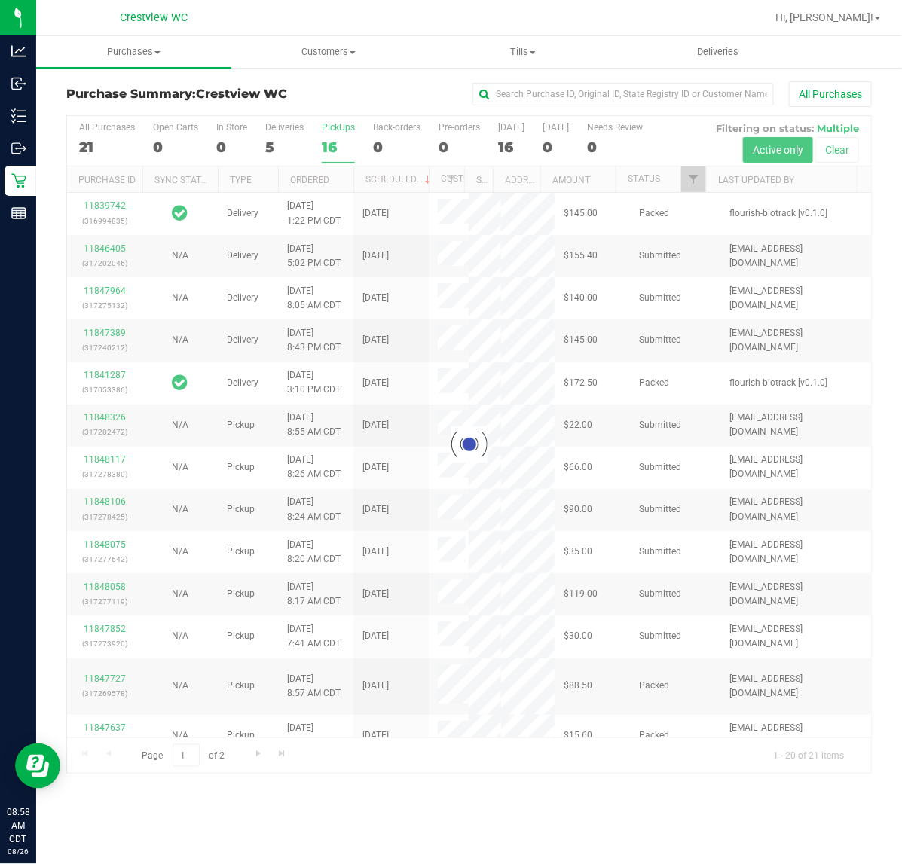
click at [691, 179] on div at bounding box center [469, 444] width 804 height 657
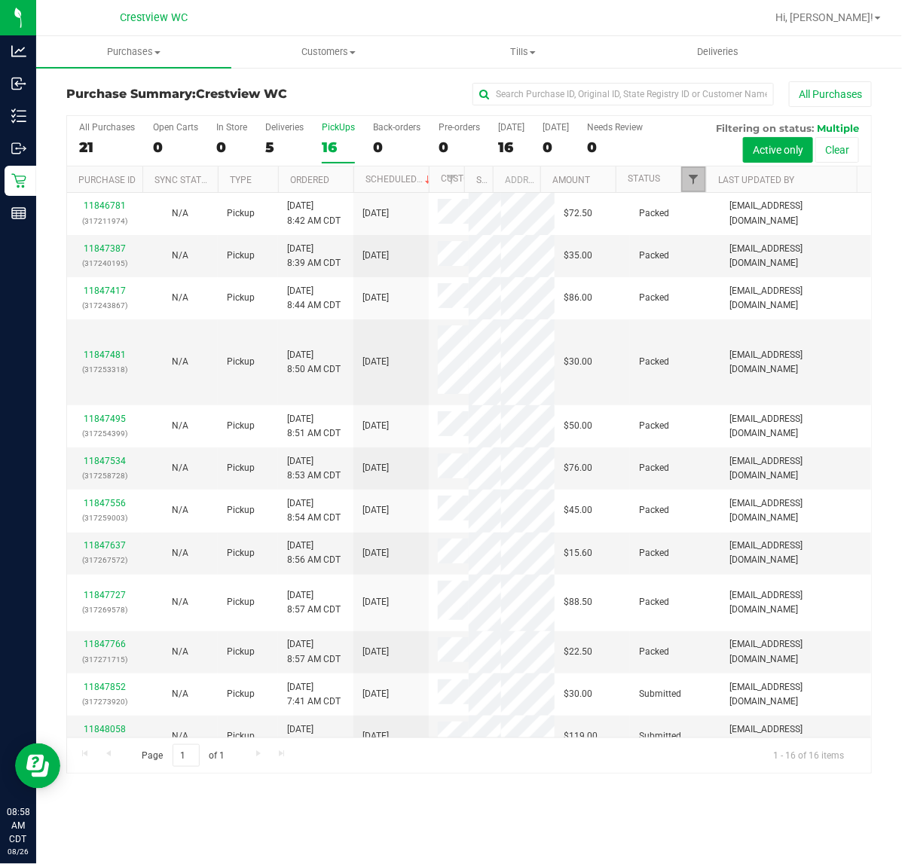
click at [691, 185] on span "Filter" at bounding box center [693, 179] width 12 height 12
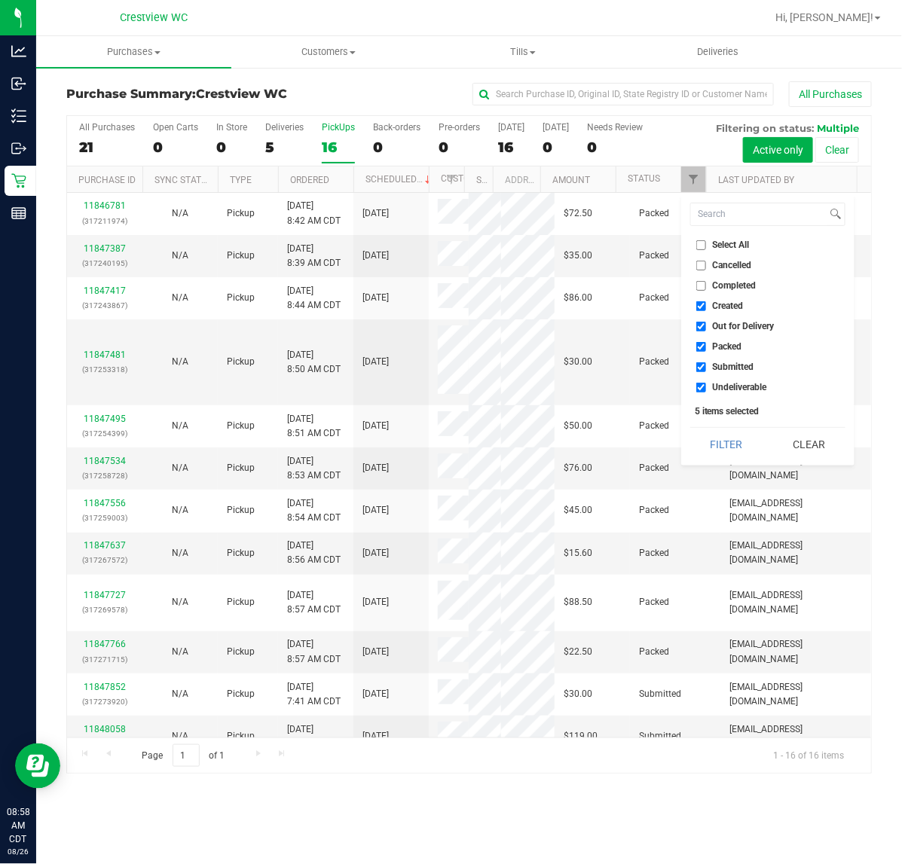
click at [731, 306] on span "Created" at bounding box center [727, 305] width 31 height 9
click at [706, 306] on input "Created" at bounding box center [701, 306] width 10 height 10
checkbox input "false"
click at [749, 325] on span "Out for Delivery" at bounding box center [743, 326] width 62 height 9
click at [706, 325] on input "Out for Delivery" at bounding box center [701, 327] width 10 height 10
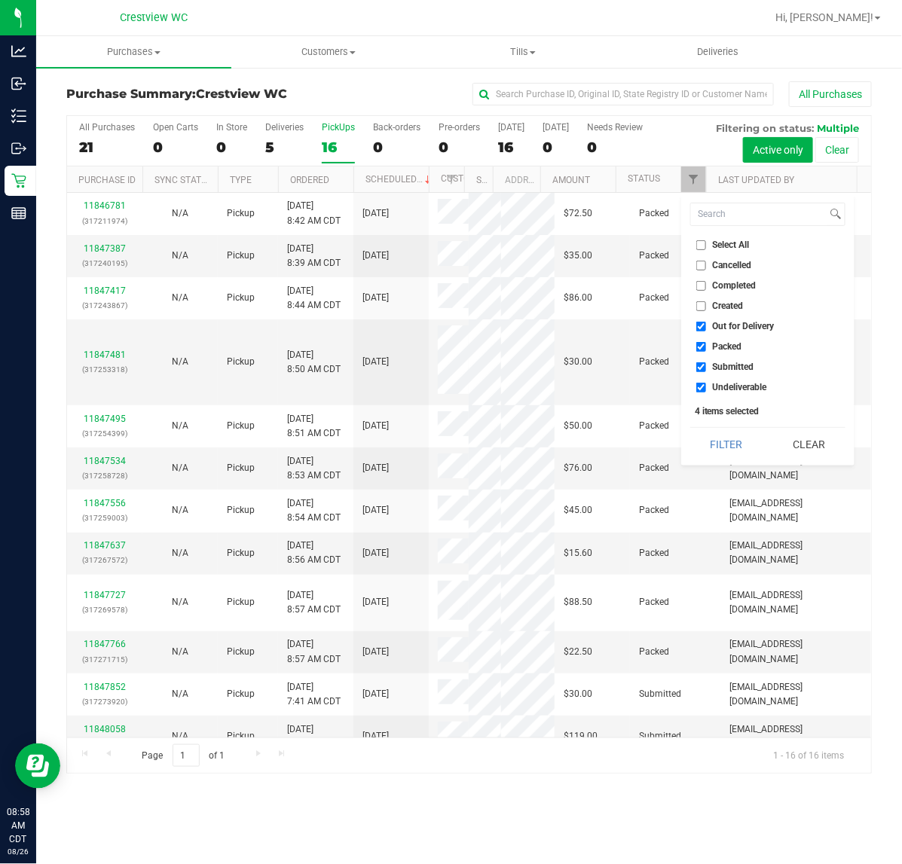
checkbox input "false"
click at [731, 346] on span "Packed" at bounding box center [726, 346] width 29 height 9
click at [706, 346] on input "Packed" at bounding box center [701, 347] width 10 height 10
checkbox input "false"
click at [751, 385] on span "Undeliverable" at bounding box center [739, 387] width 54 height 9
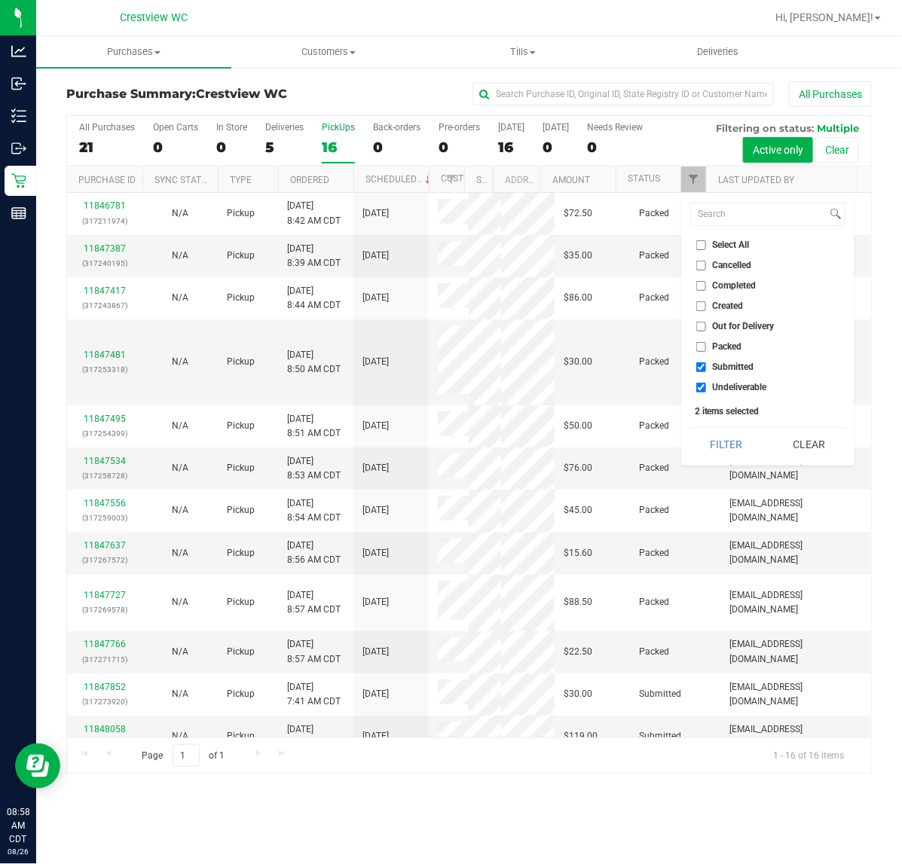
click at [706, 385] on input "Undeliverable" at bounding box center [701, 388] width 10 height 10
checkbox input "false"
click at [718, 435] on button "Filter" at bounding box center [726, 444] width 72 height 33
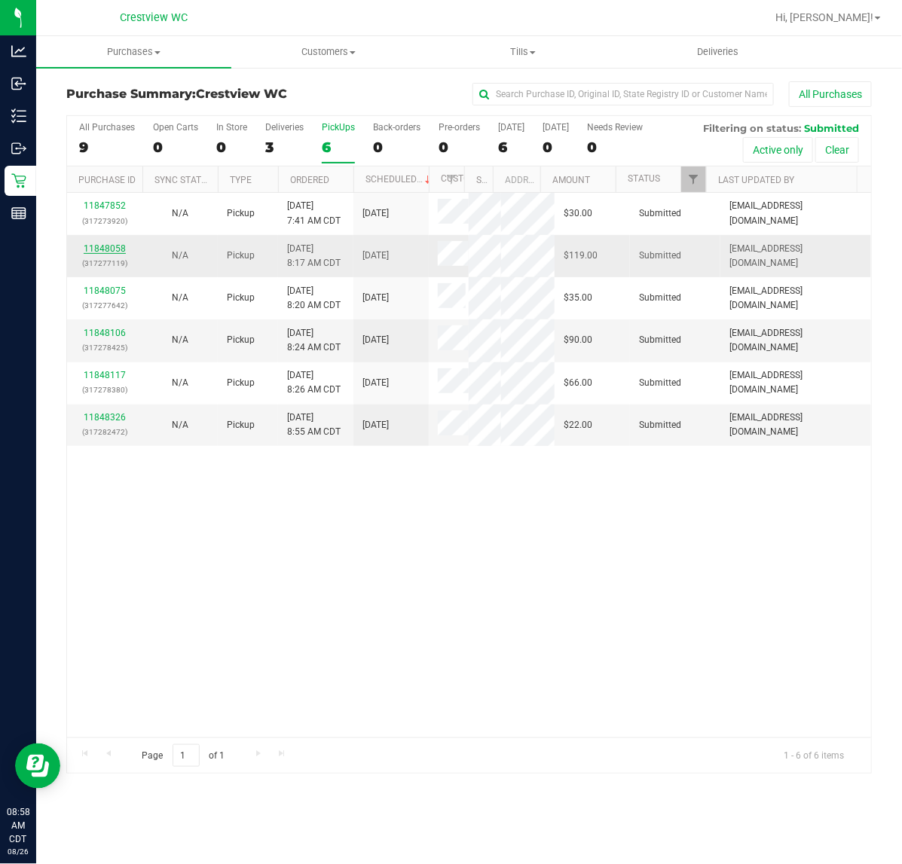
click at [115, 245] on link "11848058" at bounding box center [105, 248] width 42 height 11
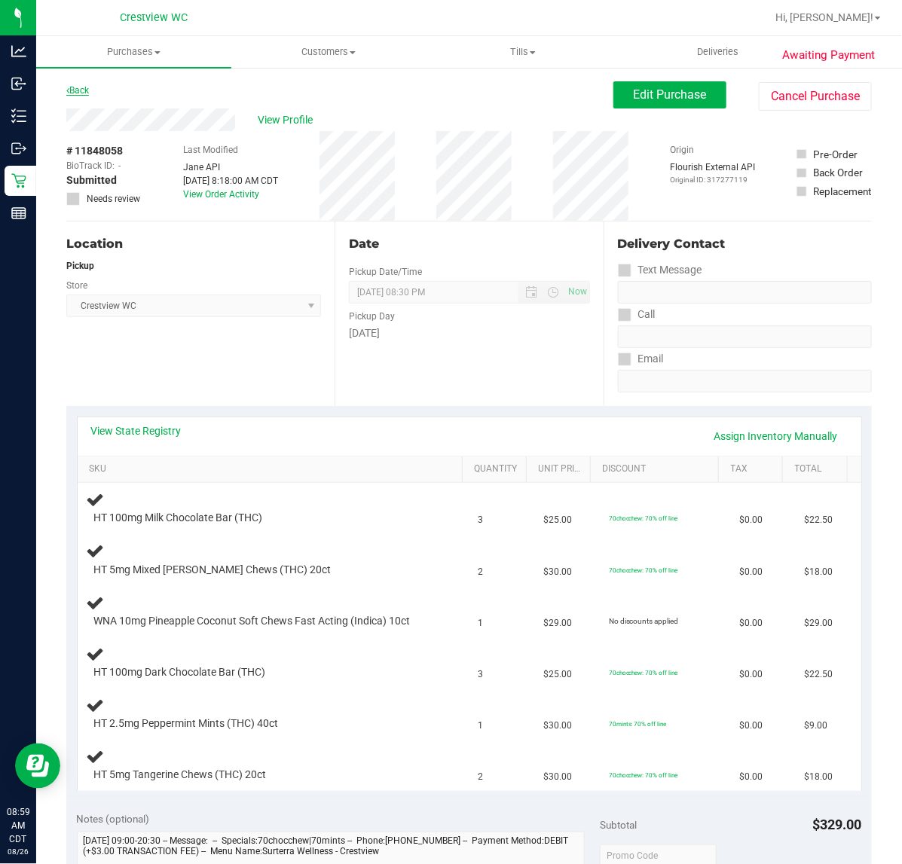
click at [72, 85] on link "Back" at bounding box center [77, 90] width 23 height 11
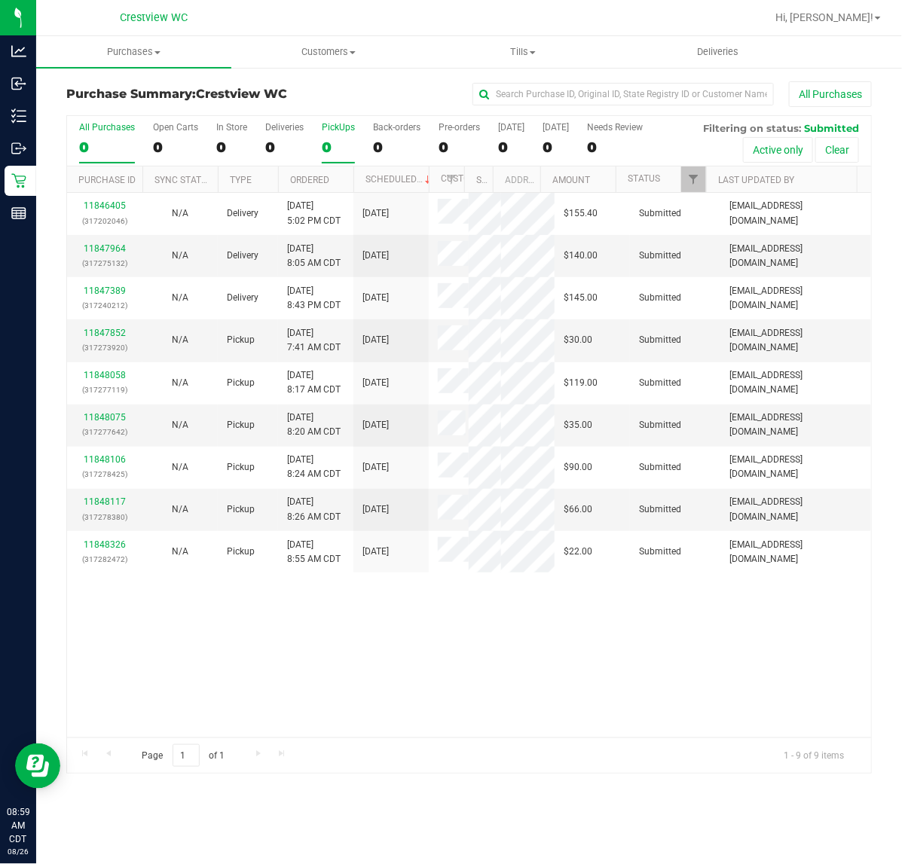
click at [337, 139] on div "0" at bounding box center [338, 147] width 33 height 17
click at [0, 0] on input "PickUps 0" at bounding box center [0, 0] width 0 height 0
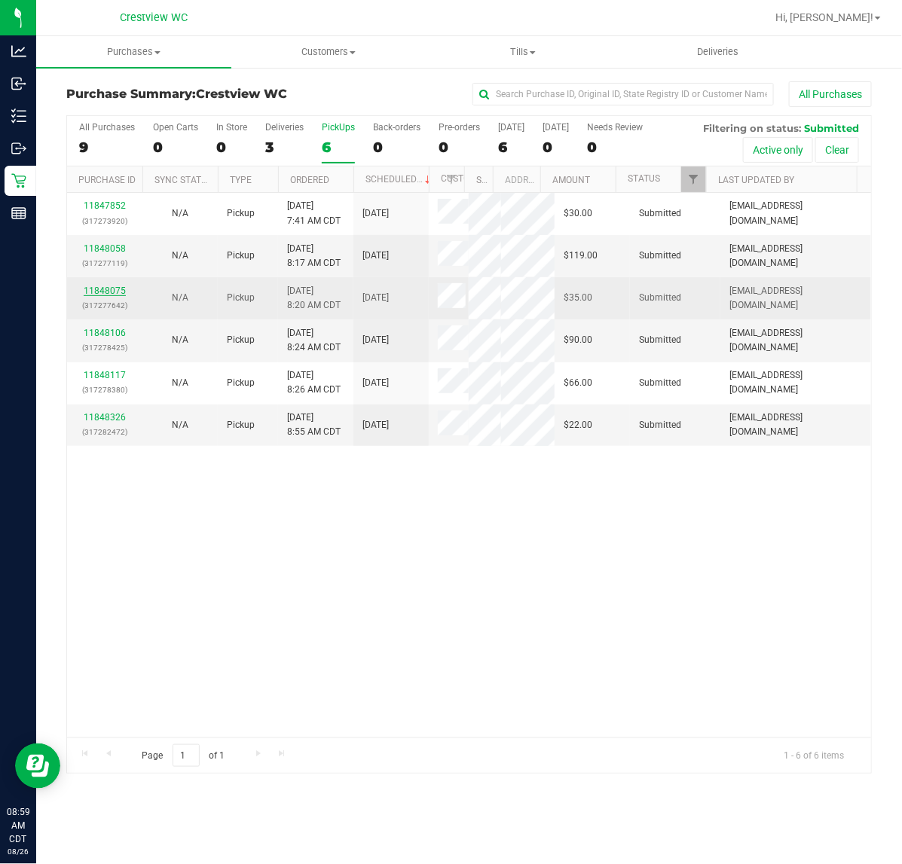
click at [117, 294] on link "11848075" at bounding box center [105, 290] width 42 height 11
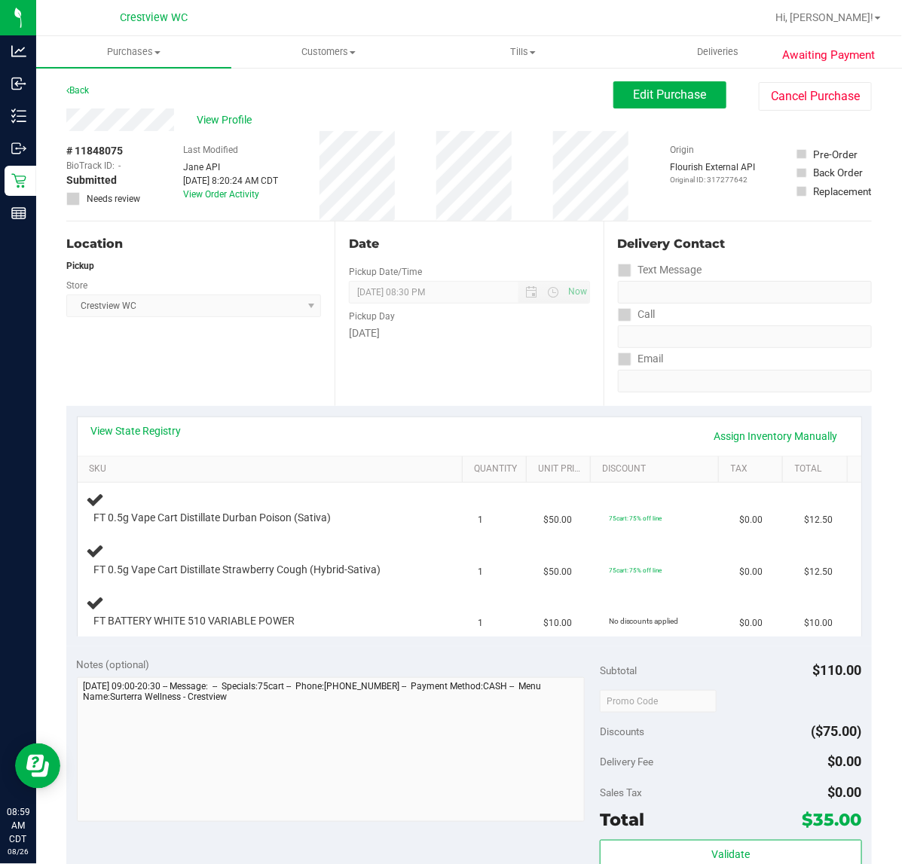
drag, startPoint x: 212, startPoint y: 392, endPoint x: 242, endPoint y: 397, distance: 29.8
click at [213, 392] on div "Location Pickup Store Crestview WC Select Store [PERSON_NAME][GEOGRAPHIC_DATA] …" at bounding box center [200, 313] width 268 height 185
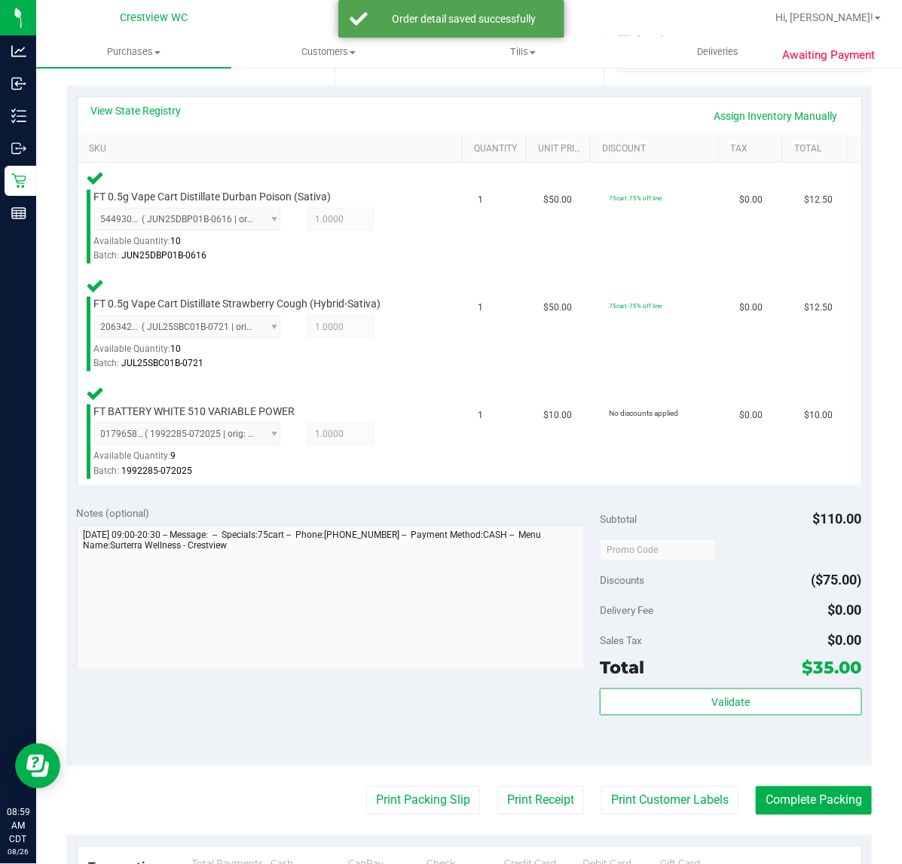
scroll to position [341, 0]
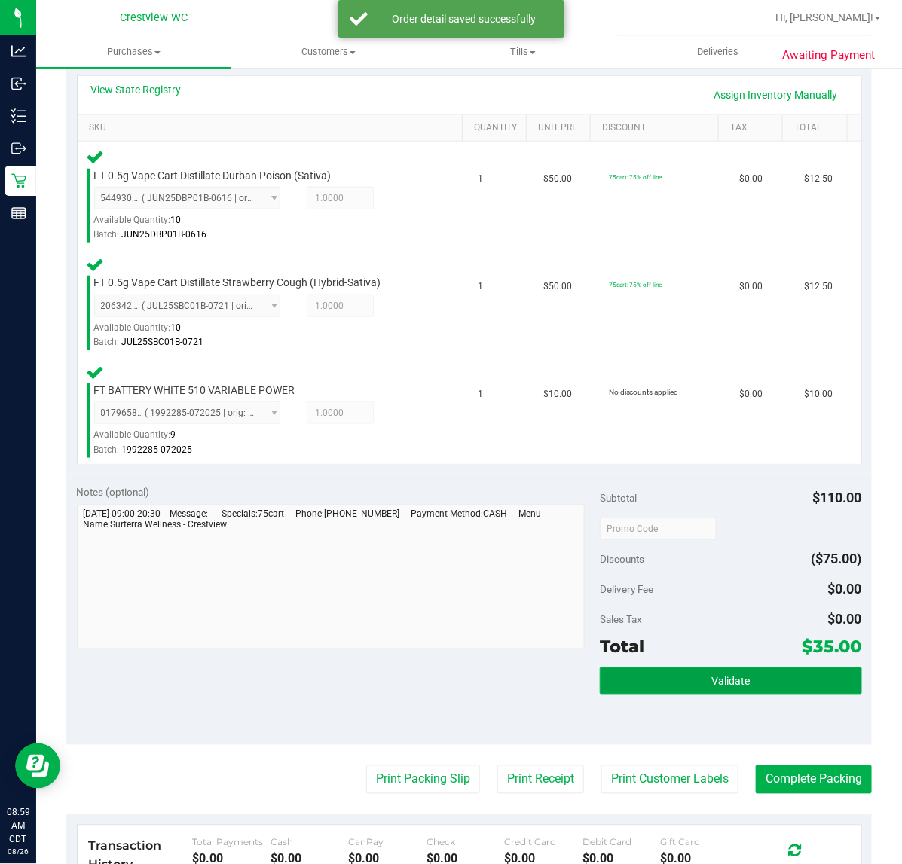
click at [702, 691] on button "Validate" at bounding box center [730, 680] width 261 height 27
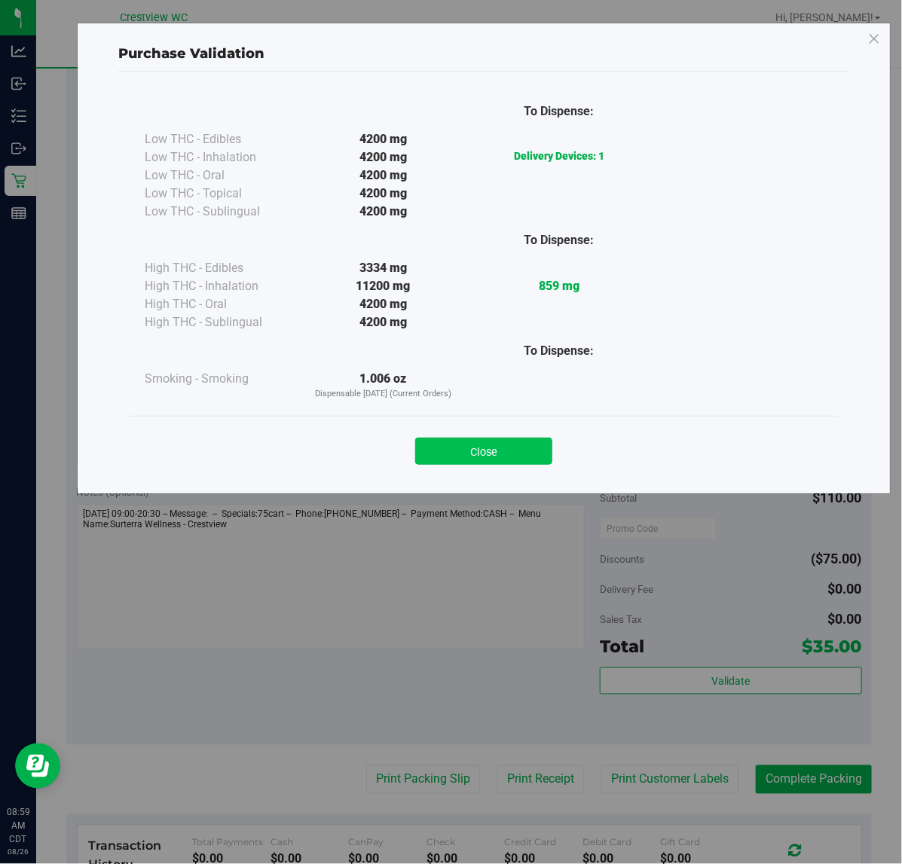
click at [518, 456] on button "Close" at bounding box center [483, 451] width 137 height 27
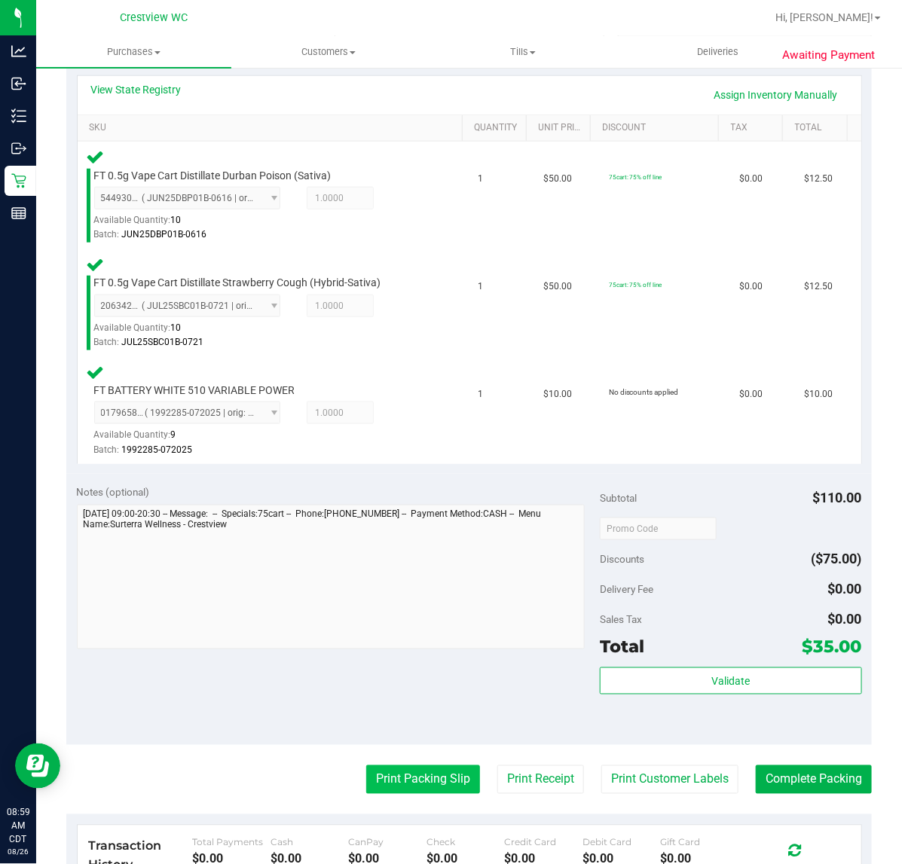
click at [426, 772] on button "Print Packing Slip" at bounding box center [423, 779] width 114 height 29
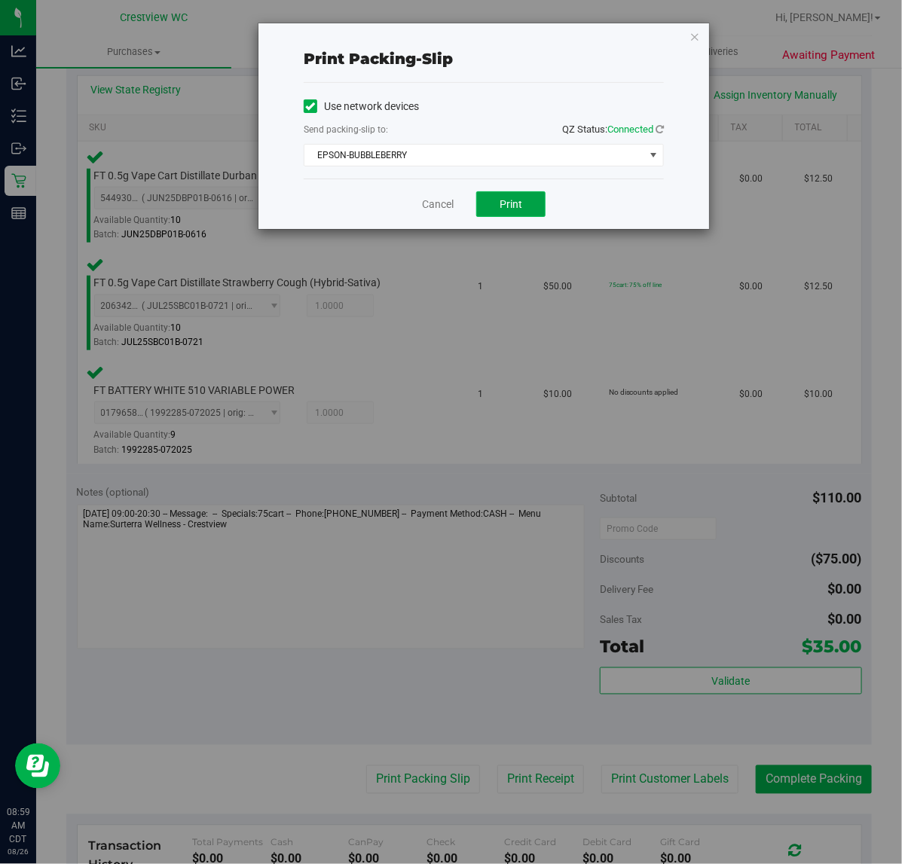
click at [511, 205] on span "Print" at bounding box center [510, 204] width 23 height 12
click at [441, 206] on link "Cancel" at bounding box center [438, 205] width 32 height 16
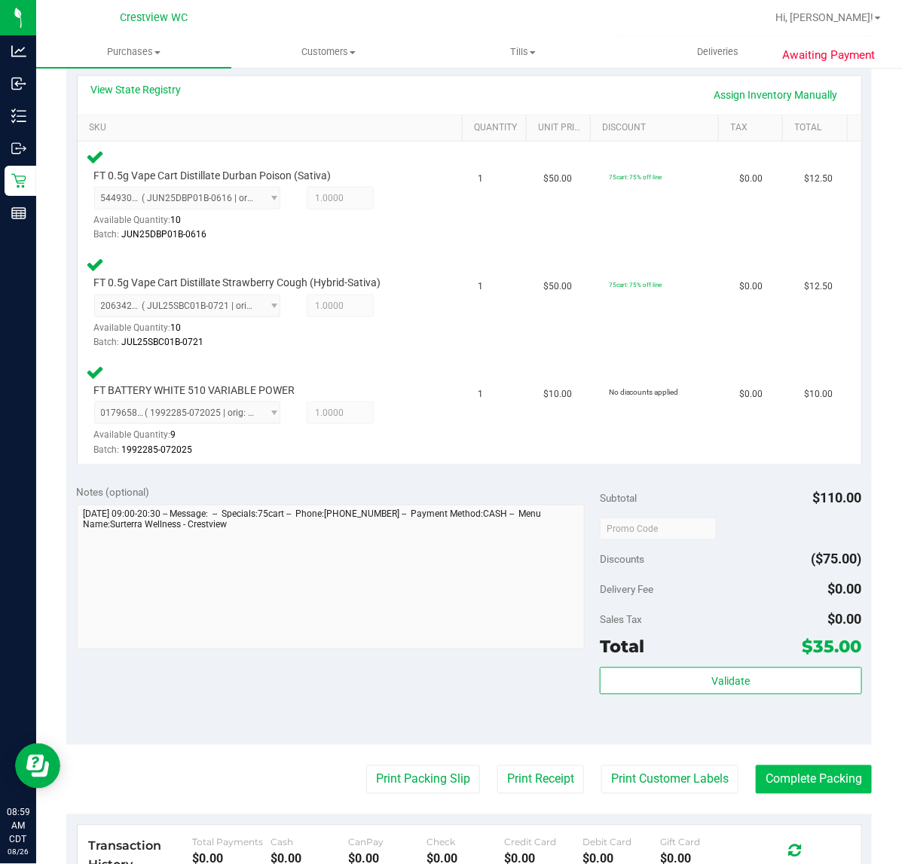
click at [816, 784] on button "Complete Packing" at bounding box center [813, 779] width 116 height 29
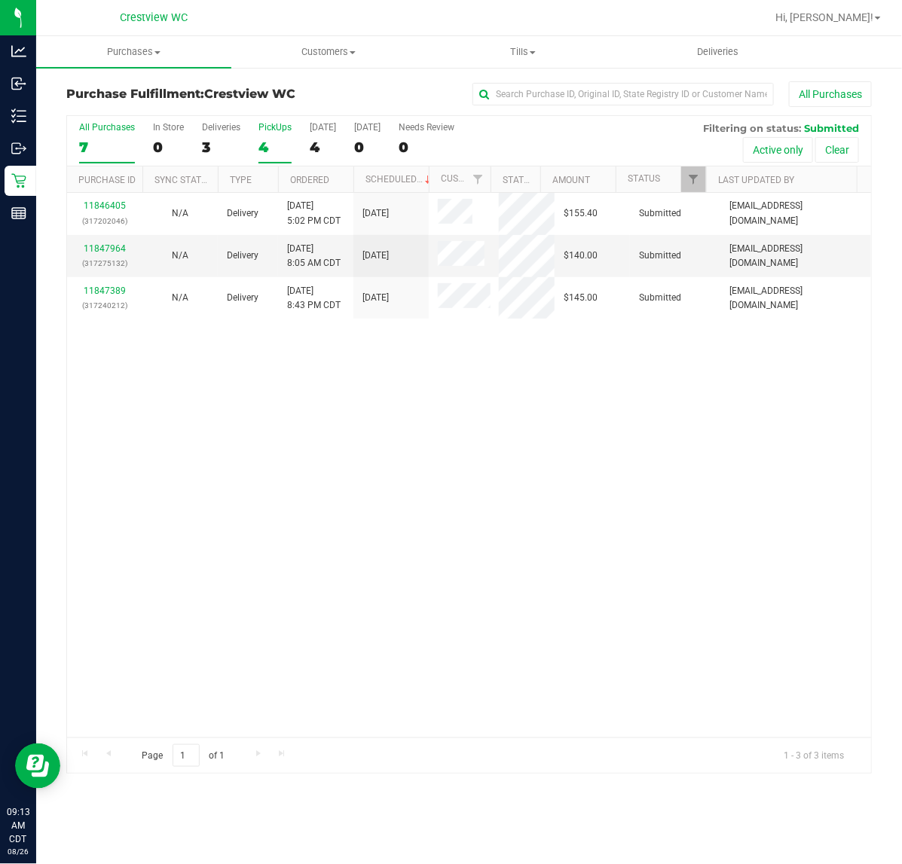
click at [261, 144] on div "4" at bounding box center [274, 147] width 33 height 17
click at [0, 0] on input "PickUps 4" at bounding box center [0, 0] width 0 height 0
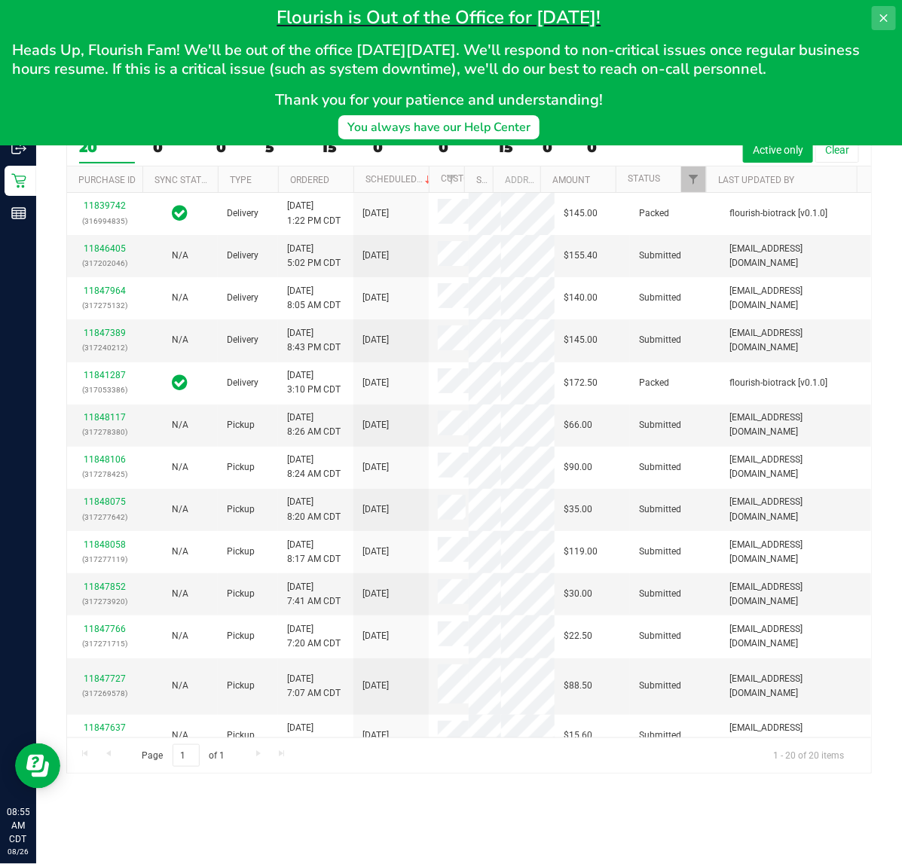
click at [876, 12] on button at bounding box center [883, 18] width 24 height 24
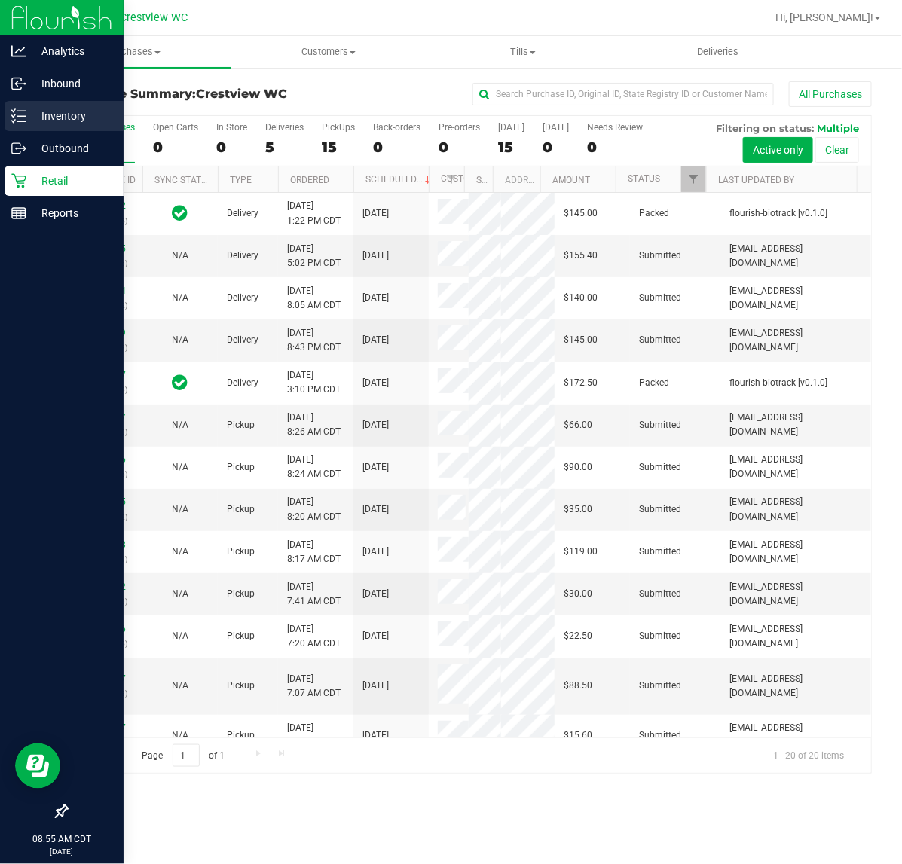
click at [46, 114] on p "Inventory" at bounding box center [71, 116] width 90 height 18
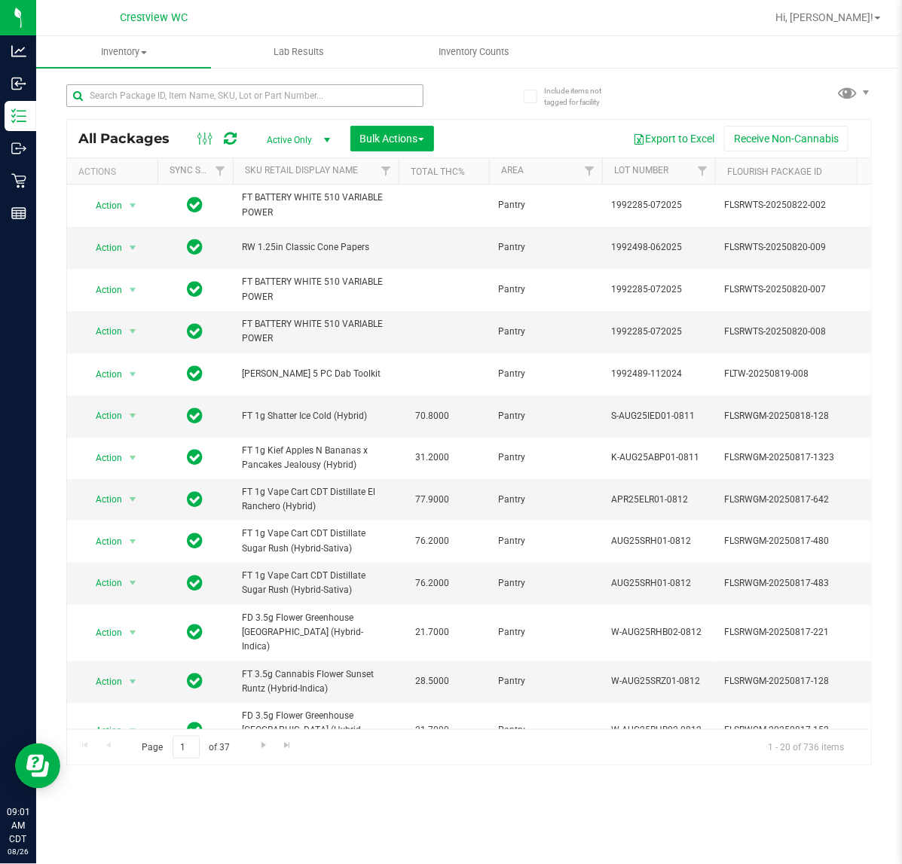
click at [166, 83] on div at bounding box center [267, 95] width 403 height 48
drag, startPoint x: 160, startPoint y: 92, endPoint x: 156, endPoint y: 85, distance: 8.1
click at [156, 88] on input "text" at bounding box center [244, 95] width 357 height 23
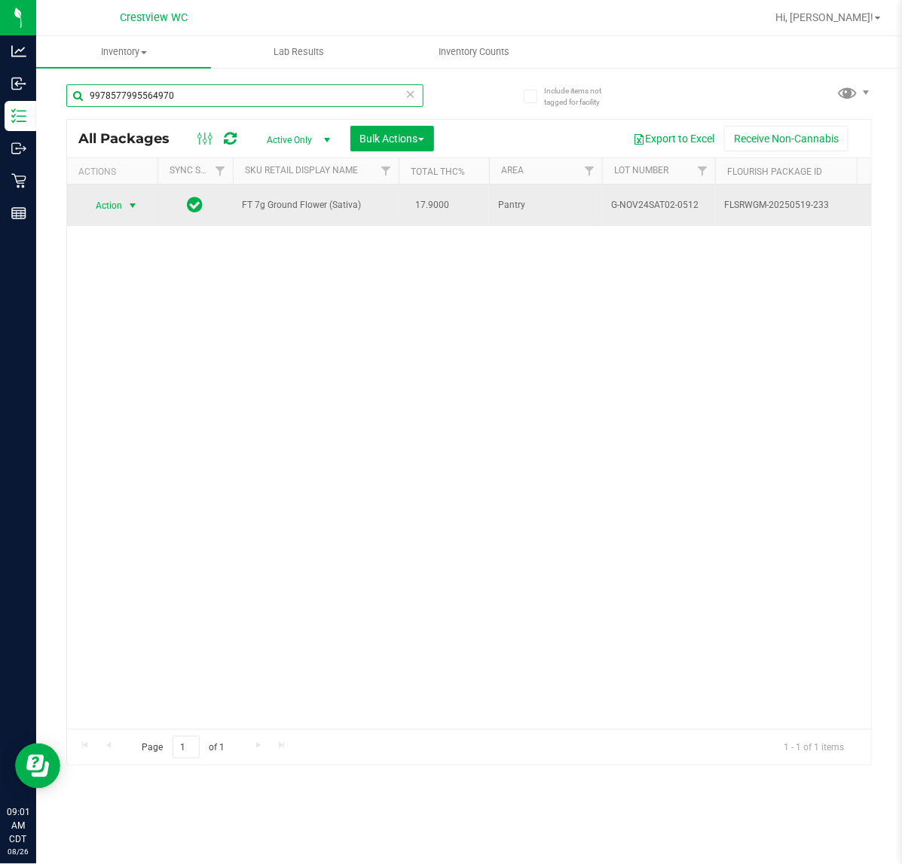
type input "9978577995564970"
click at [124, 209] on span "select" at bounding box center [133, 205] width 19 height 21
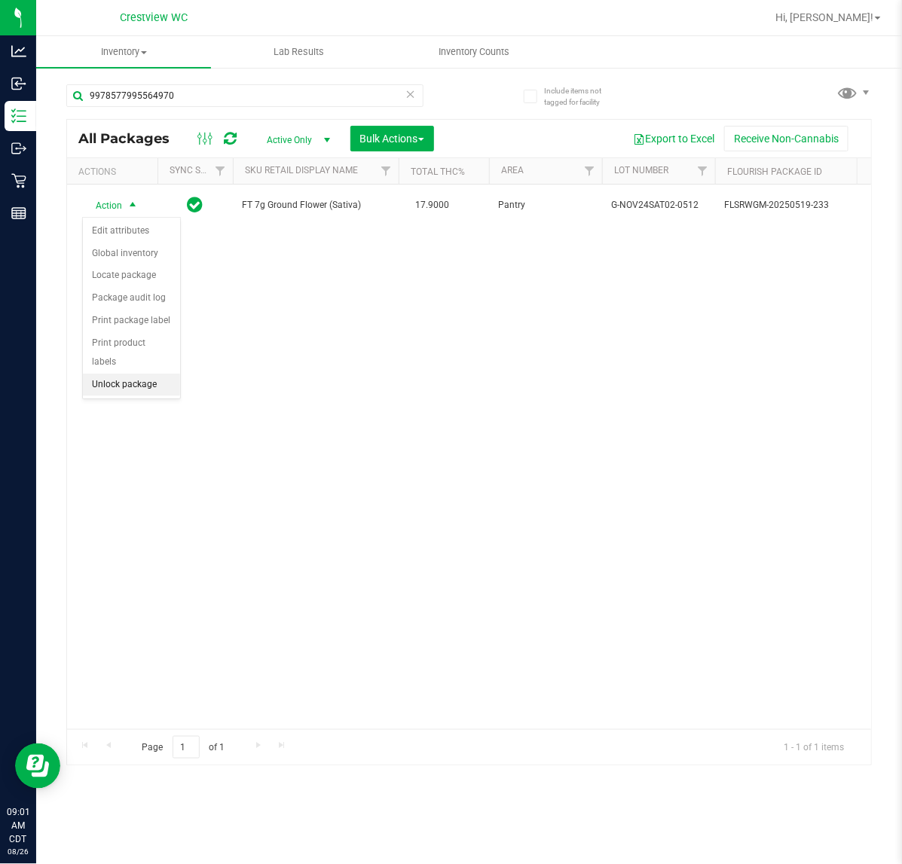
click at [133, 374] on li "Unlock package" at bounding box center [131, 385] width 97 height 23
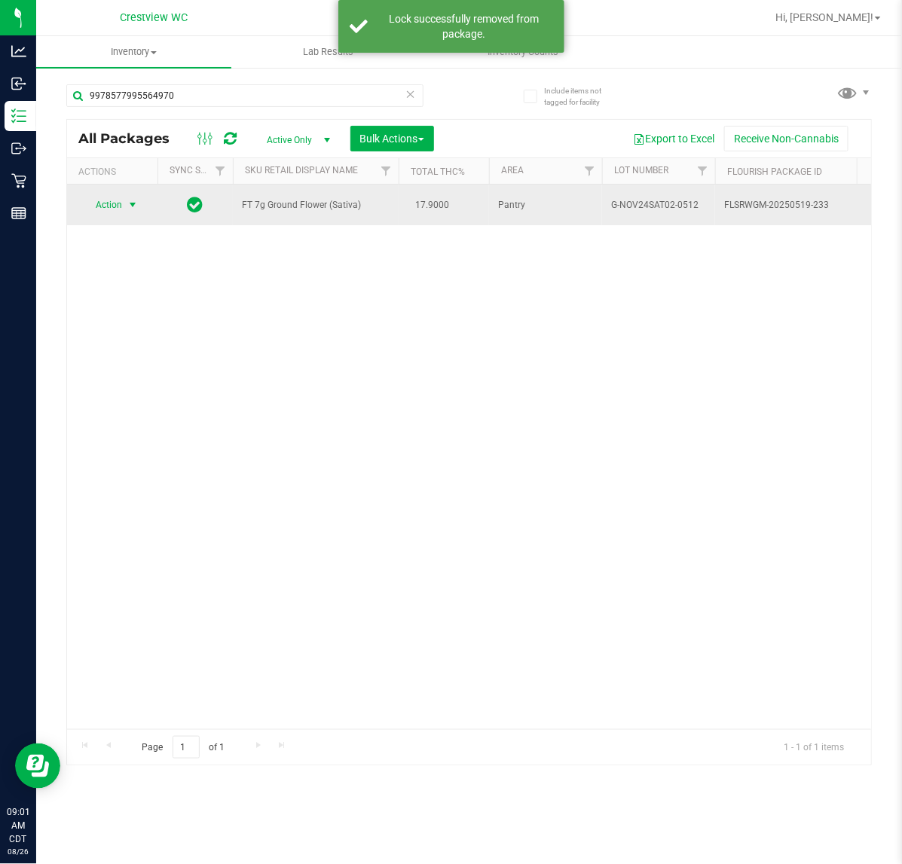
click at [115, 207] on span "Action" at bounding box center [102, 204] width 41 height 21
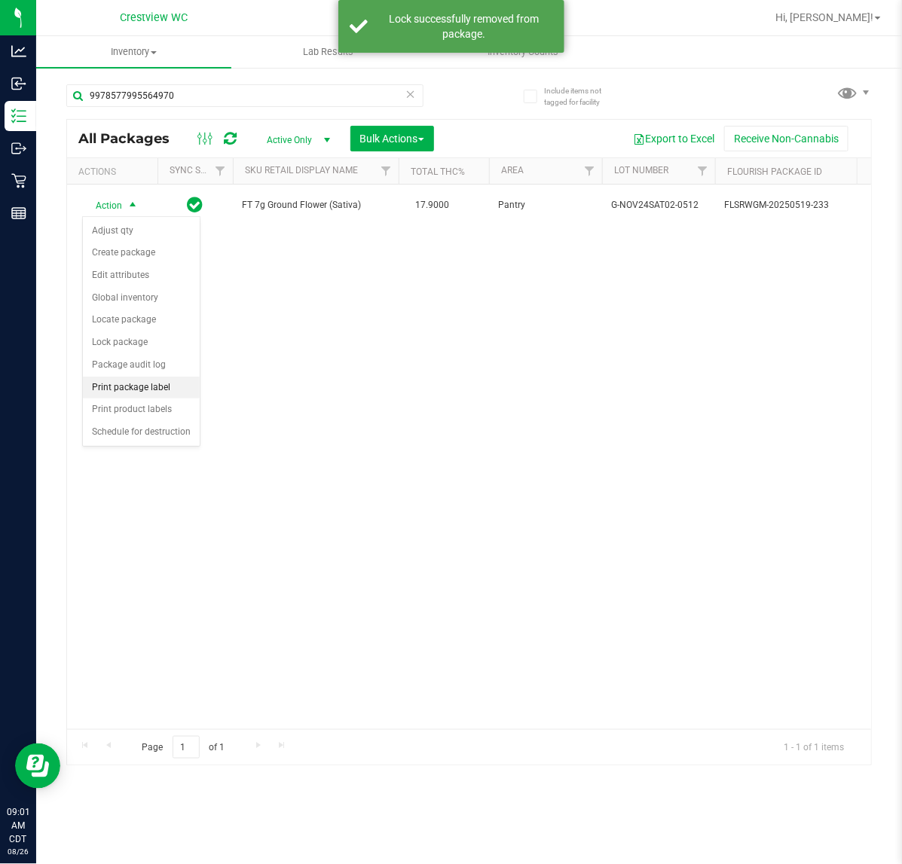
click at [167, 389] on li "Print package label" at bounding box center [141, 388] width 117 height 23
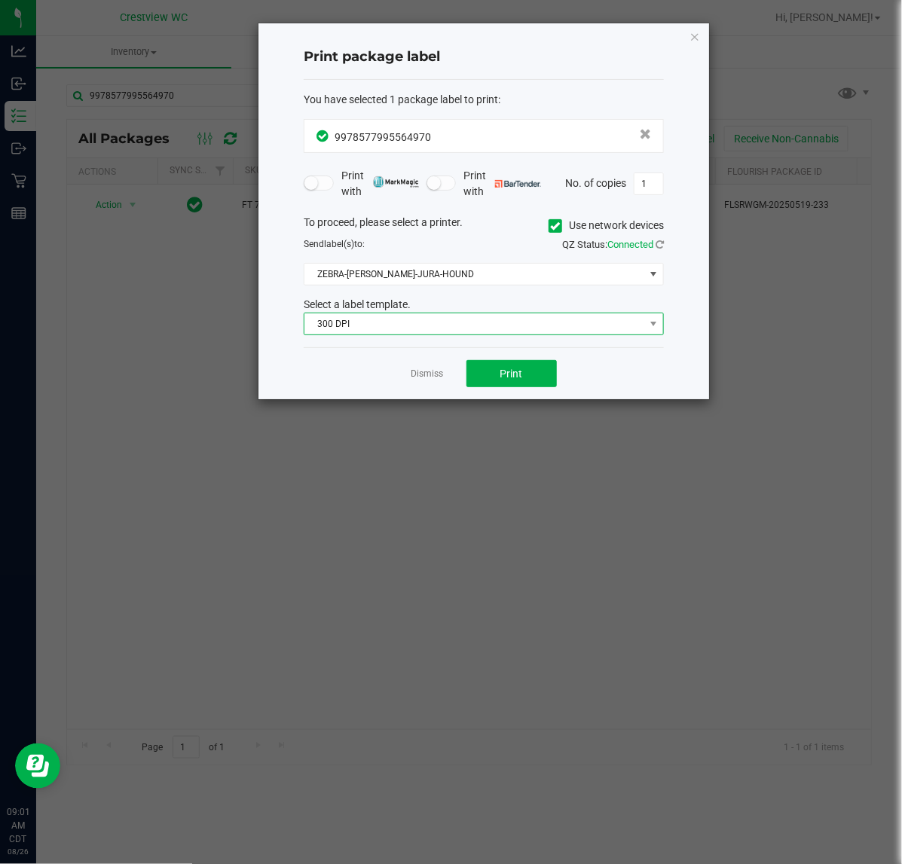
click at [514, 315] on span "300 DPI" at bounding box center [474, 323] width 340 height 21
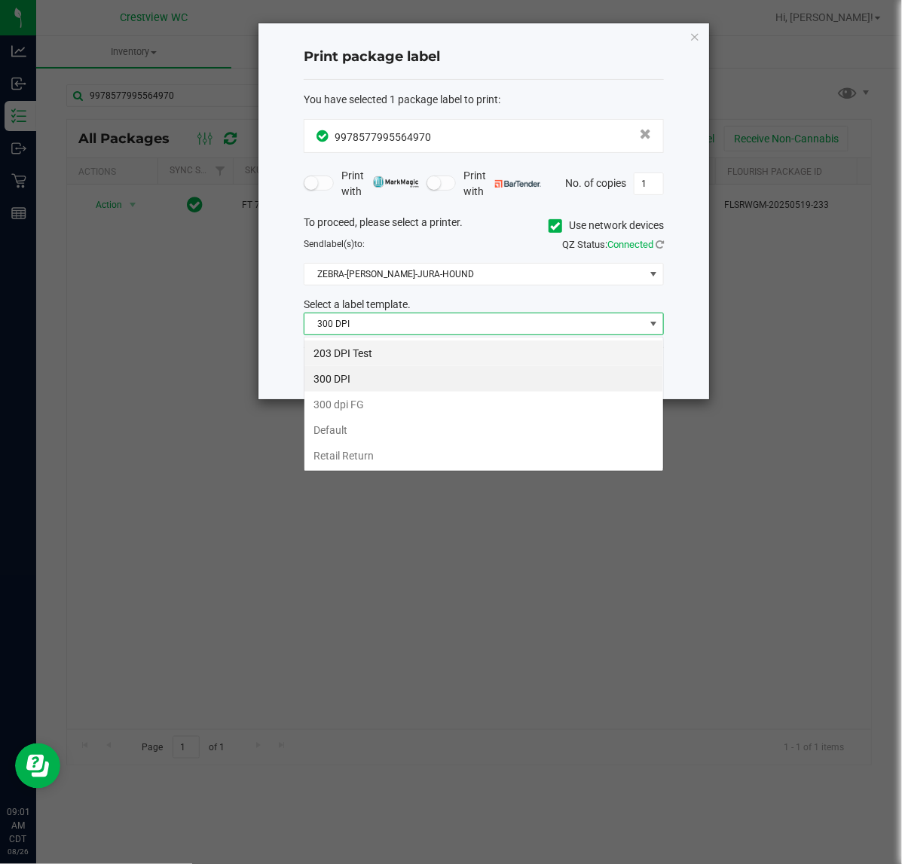
scroll to position [23, 359]
click at [389, 355] on li "203 DPI Test" at bounding box center [483, 353] width 358 height 26
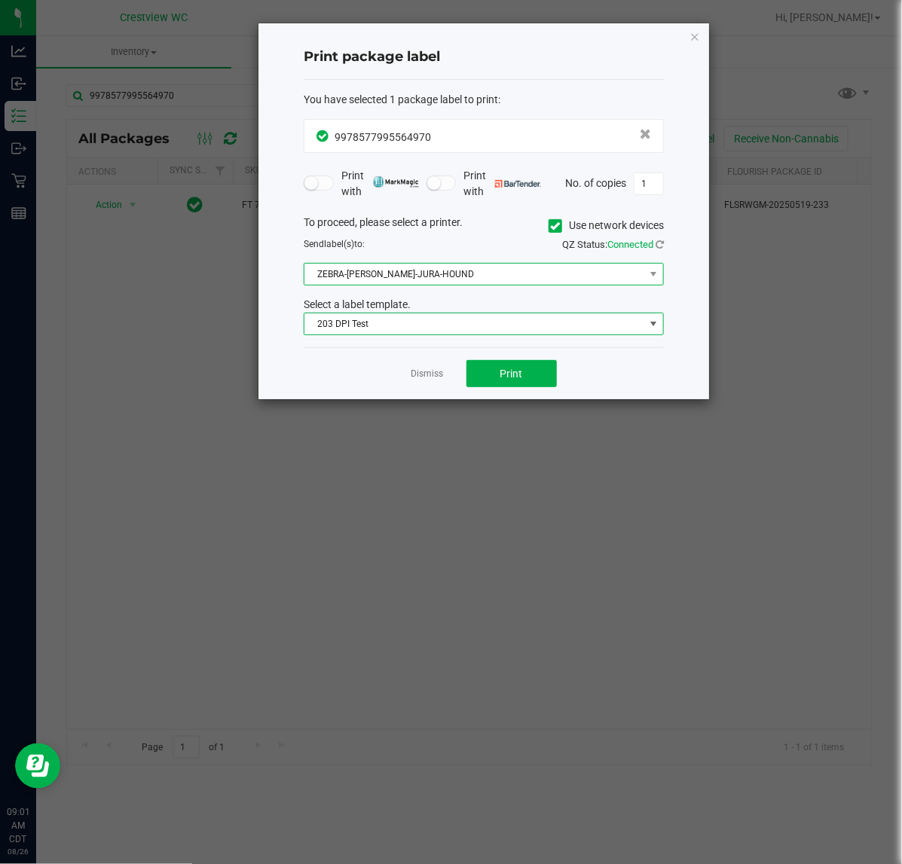
click at [445, 276] on span "ZEBRA-BRUNO-JURA-HOUND" at bounding box center [474, 274] width 340 height 21
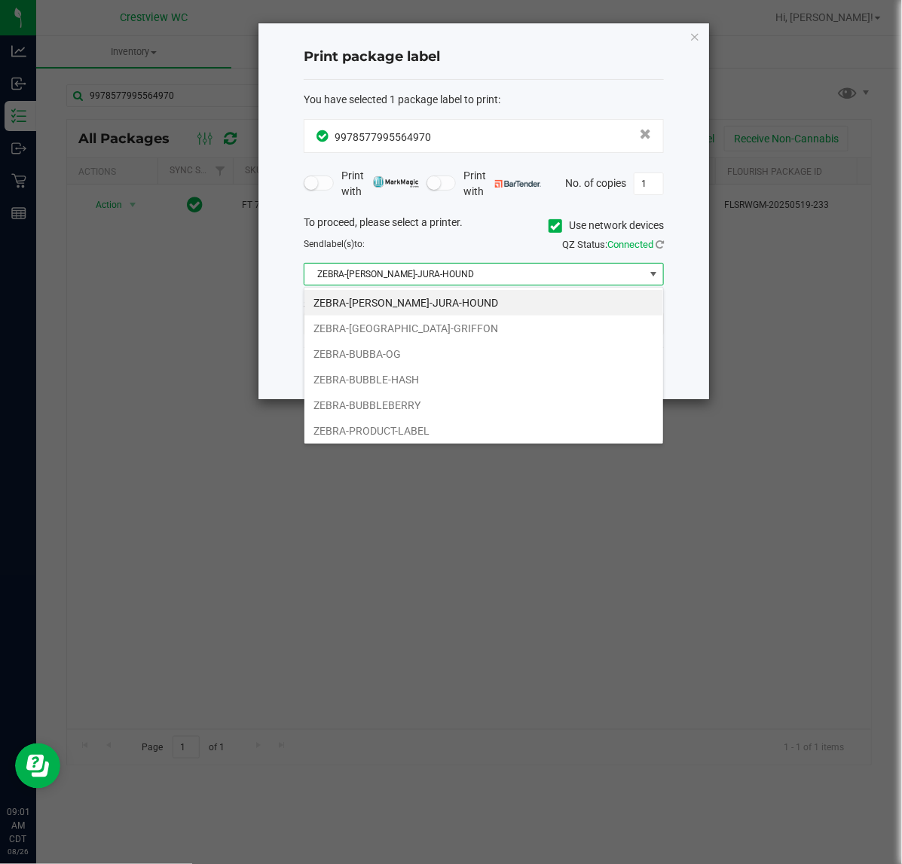
drag, startPoint x: 428, startPoint y: 407, endPoint x: 452, endPoint y: 400, distance: 25.0
click at [429, 405] on li "ZEBRA-BUBBLEBERRY" at bounding box center [483, 405] width 358 height 26
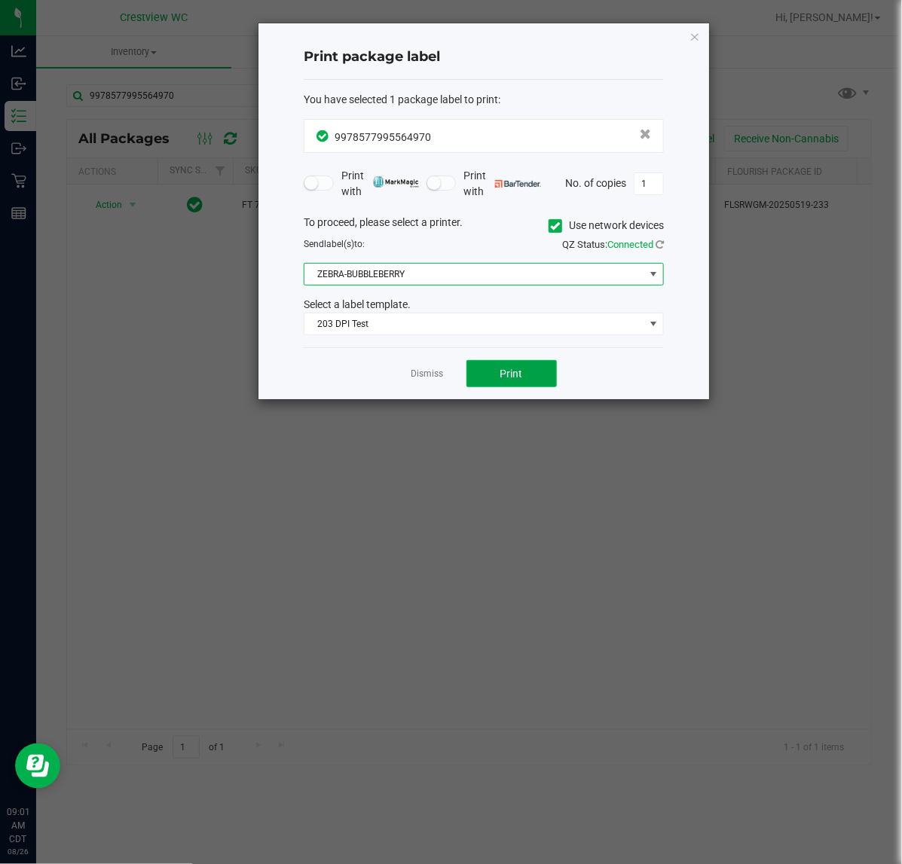
click at [495, 364] on button "Print" at bounding box center [511, 373] width 90 height 27
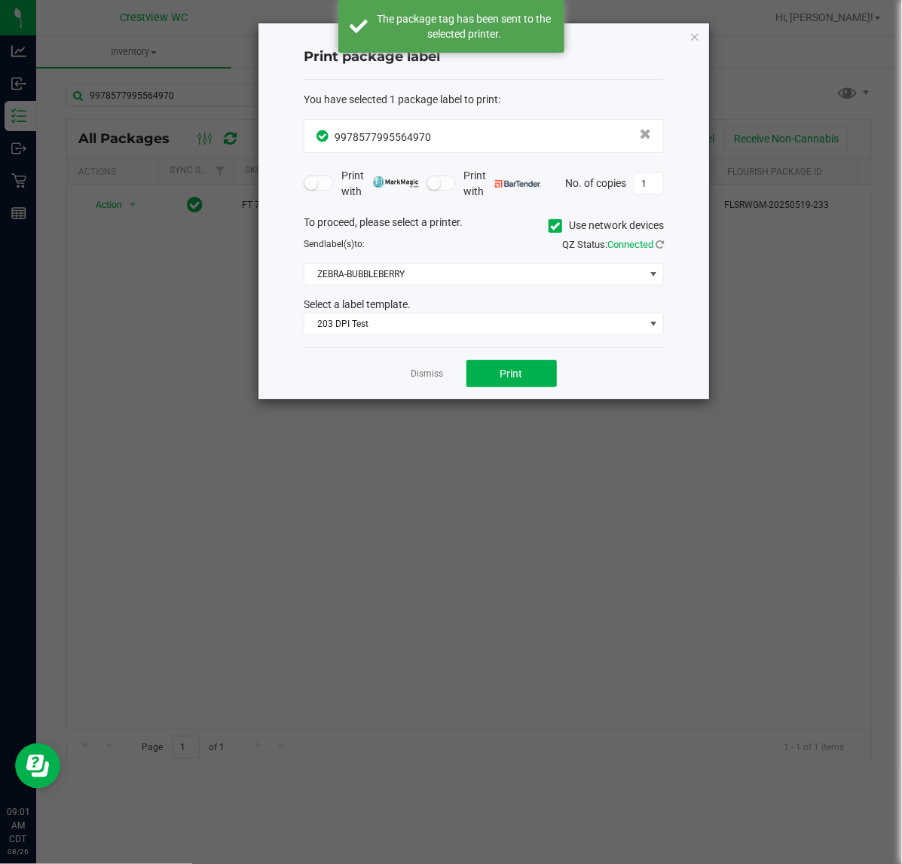
click at [218, 520] on ngb-modal-window "Print package label You have selected 1 package label to print : 99785779955649…" at bounding box center [456, 432] width 913 height 864
click at [427, 377] on link "Dismiss" at bounding box center [427, 374] width 32 height 13
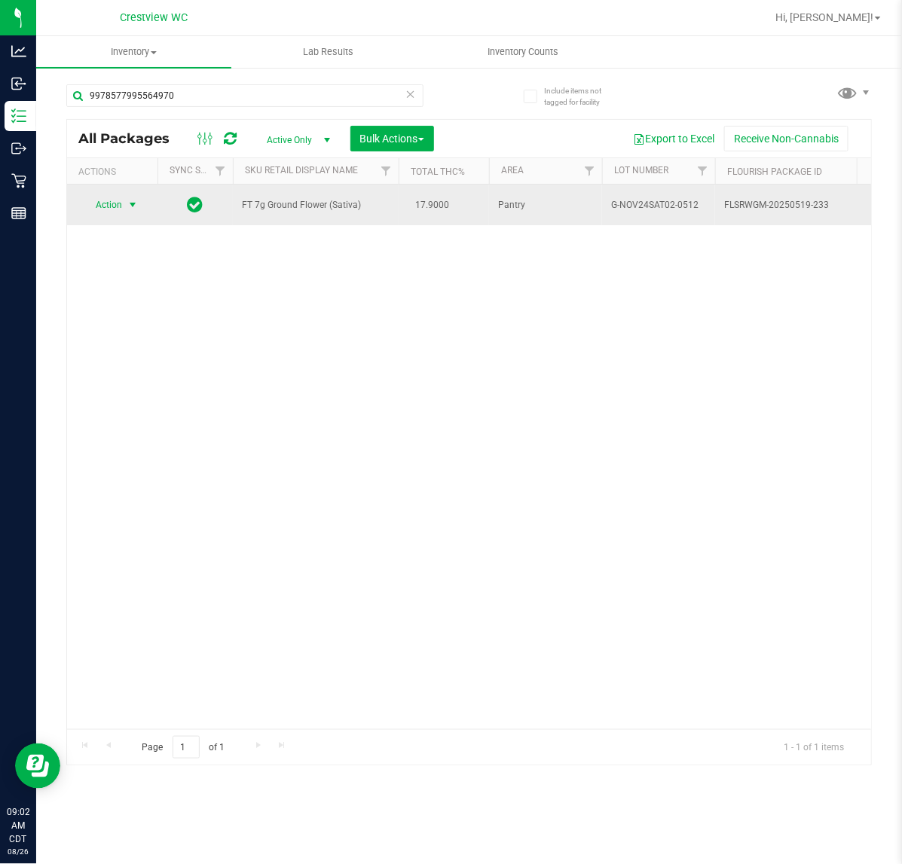
click at [106, 206] on span "Action" at bounding box center [102, 204] width 41 height 21
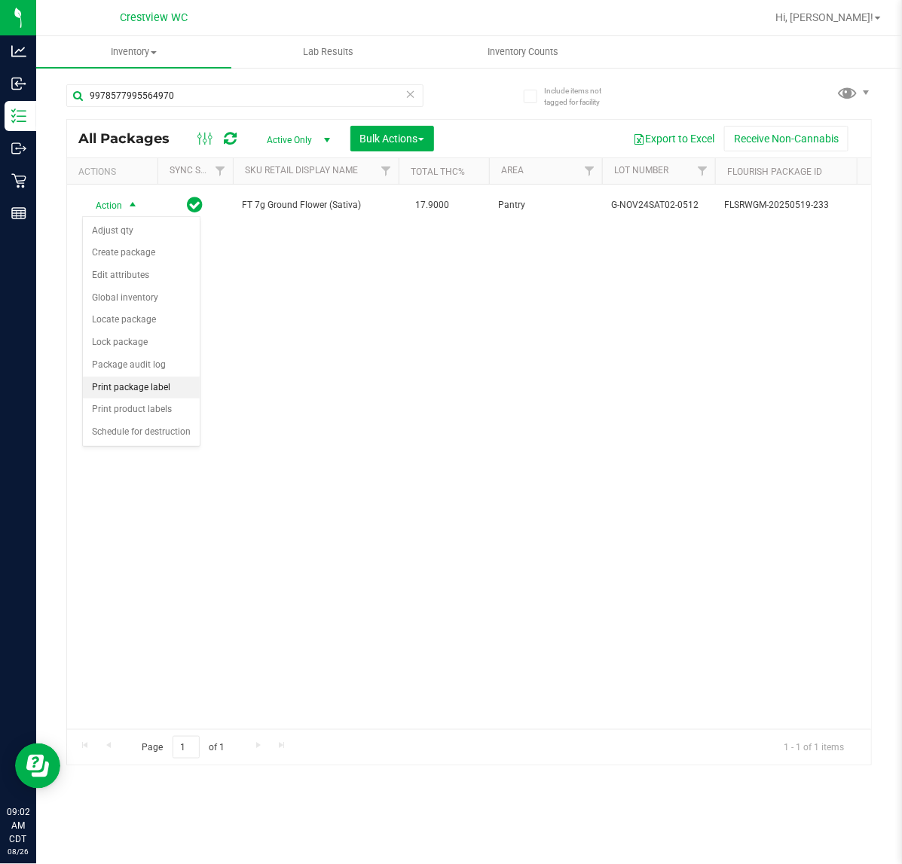
click at [147, 389] on li "Print package label" at bounding box center [141, 388] width 117 height 23
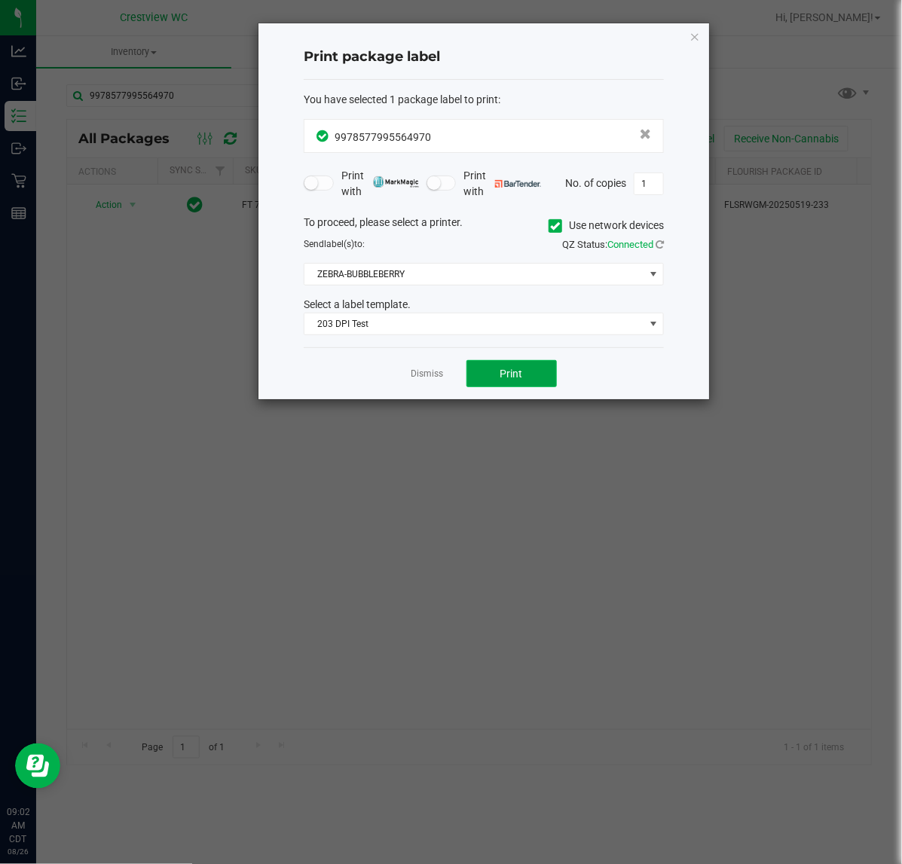
click at [524, 387] on button "Print" at bounding box center [511, 373] width 90 height 27
click at [428, 378] on link "Dismiss" at bounding box center [427, 374] width 32 height 13
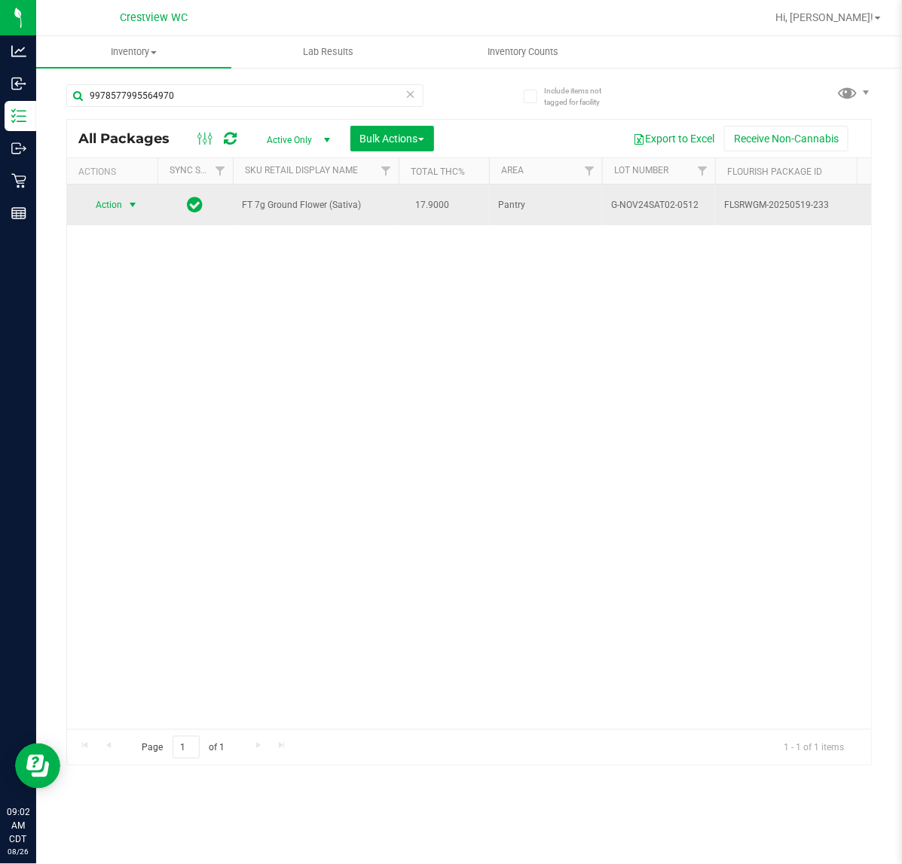
click at [111, 212] on span "Action" at bounding box center [102, 204] width 41 height 21
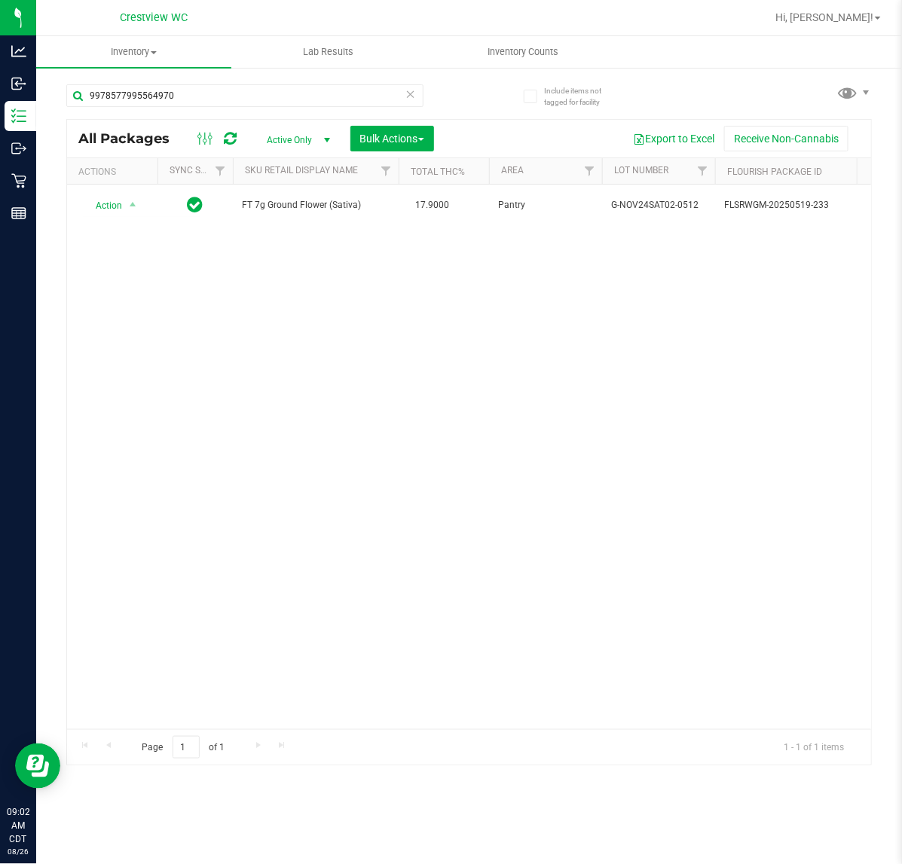
click at [324, 272] on div "Action Action Adjust qty Create package Edit attributes Global inventory Locate…" at bounding box center [469, 457] width 804 height 545
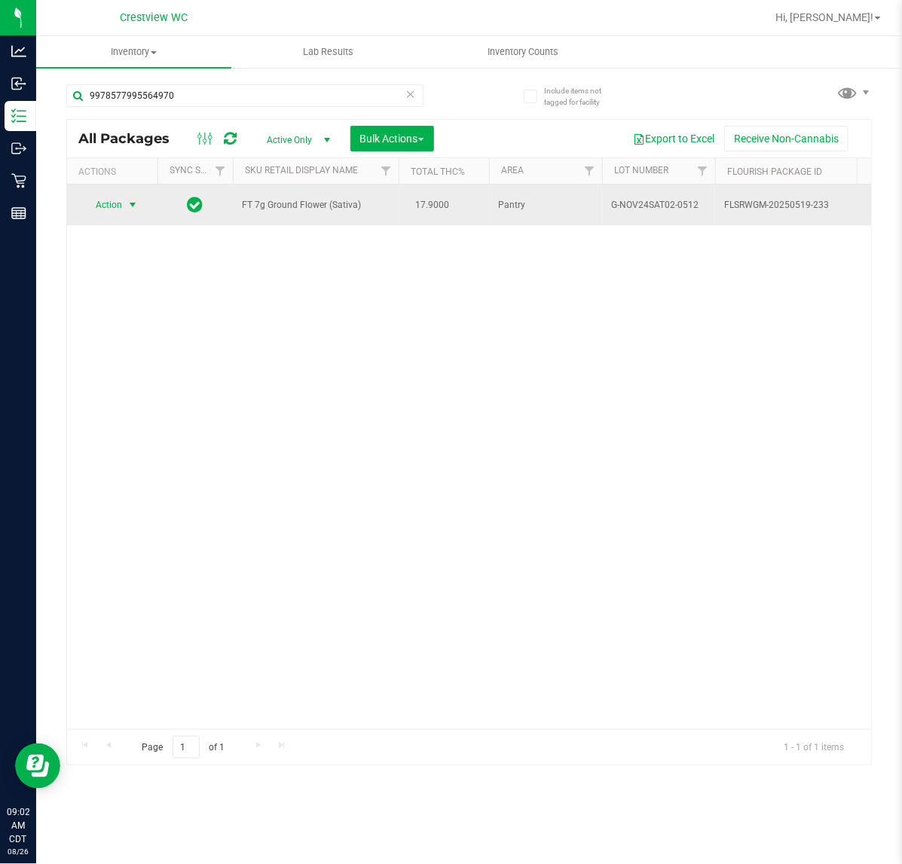
click at [127, 203] on span "select" at bounding box center [133, 205] width 12 height 12
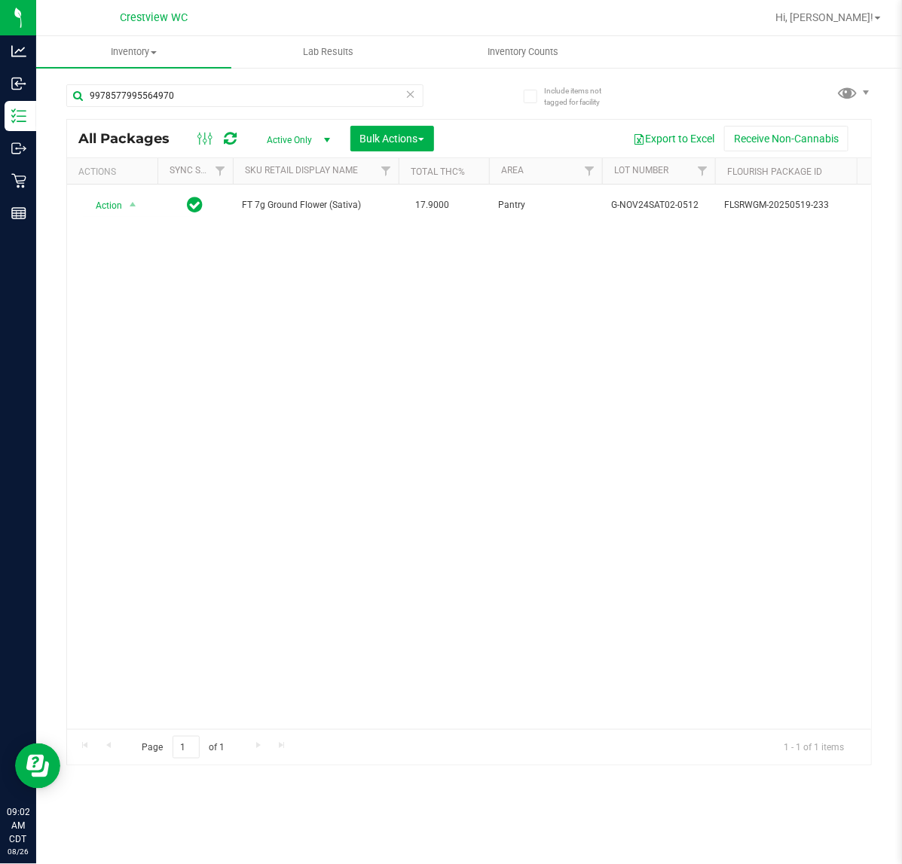
drag, startPoint x: 352, startPoint y: 390, endPoint x: 322, endPoint y: 861, distance: 471.6
click at [354, 392] on div "Action Action Adjust qty Create package Edit attributes Global inventory Locate…" at bounding box center [469, 457] width 804 height 545
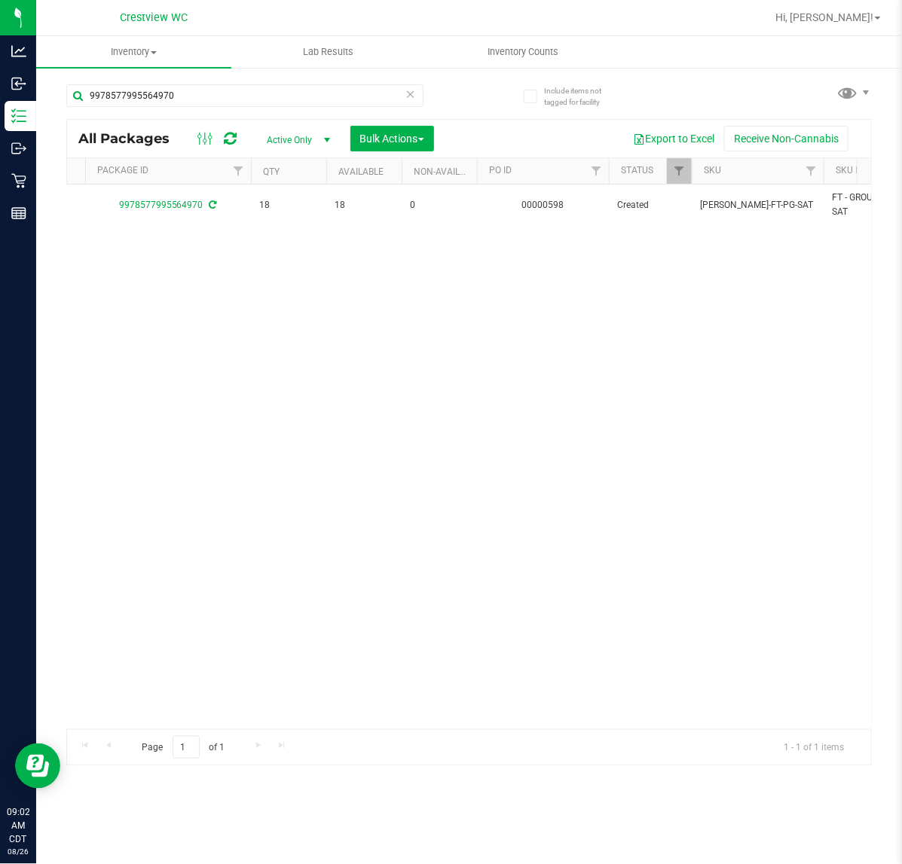
scroll to position [0, 799]
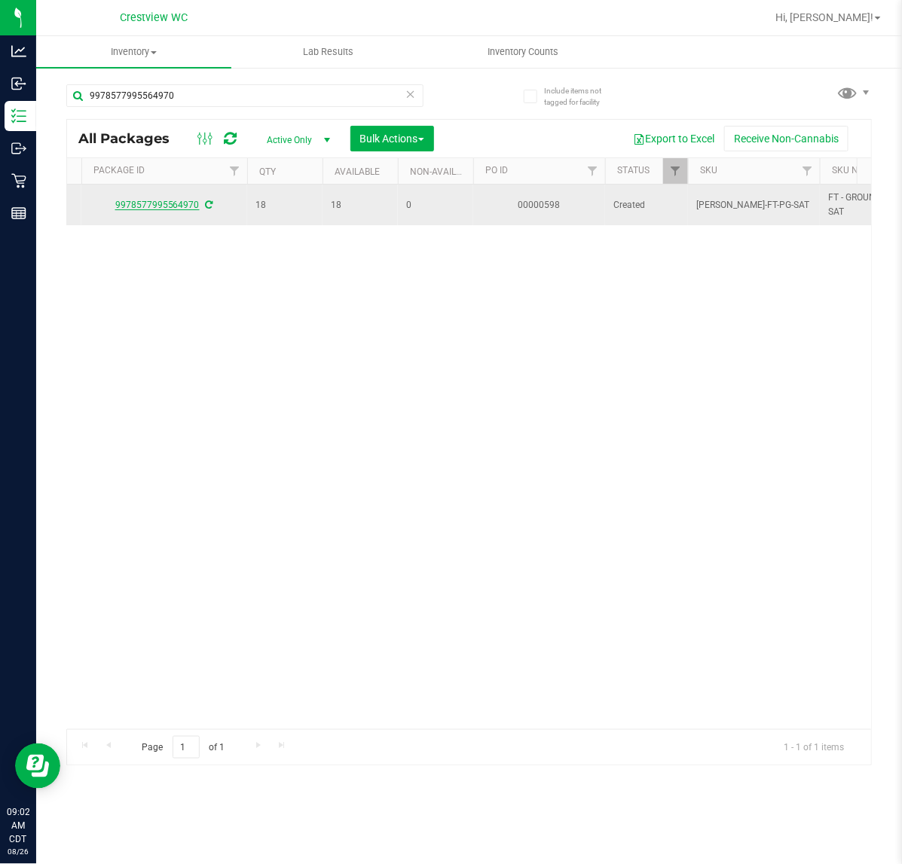
click at [172, 207] on link "9978577995564970" at bounding box center [157, 205] width 84 height 11
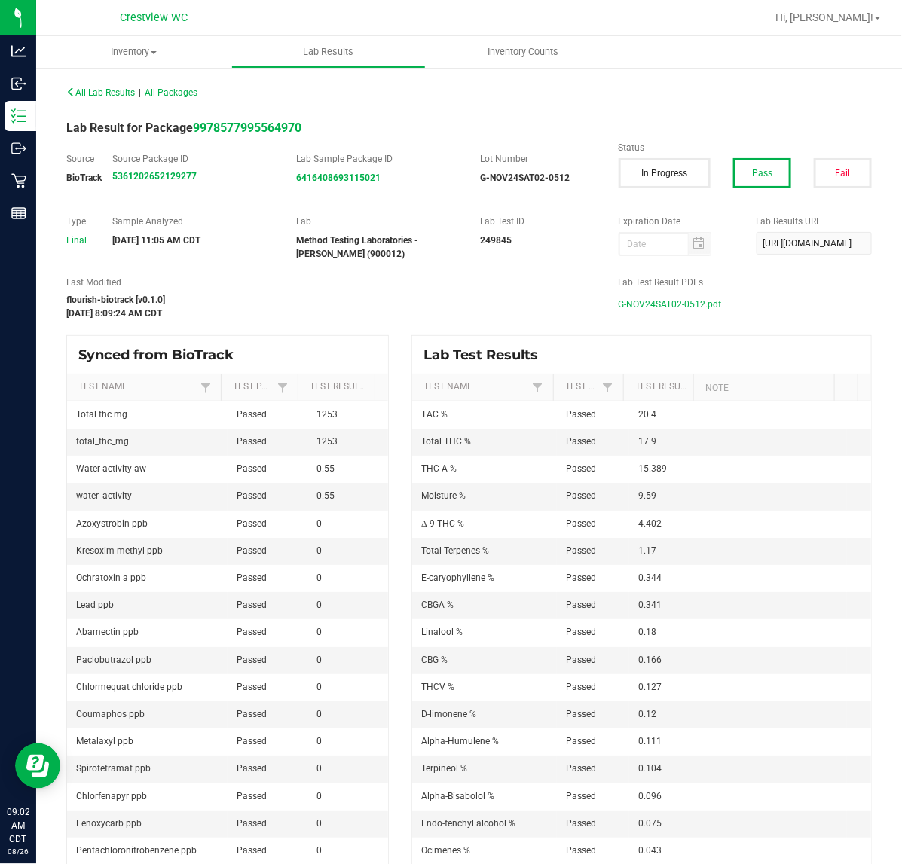
click at [650, 301] on span "G-NOV24SAT02-0512.pdf" at bounding box center [669, 304] width 103 height 23
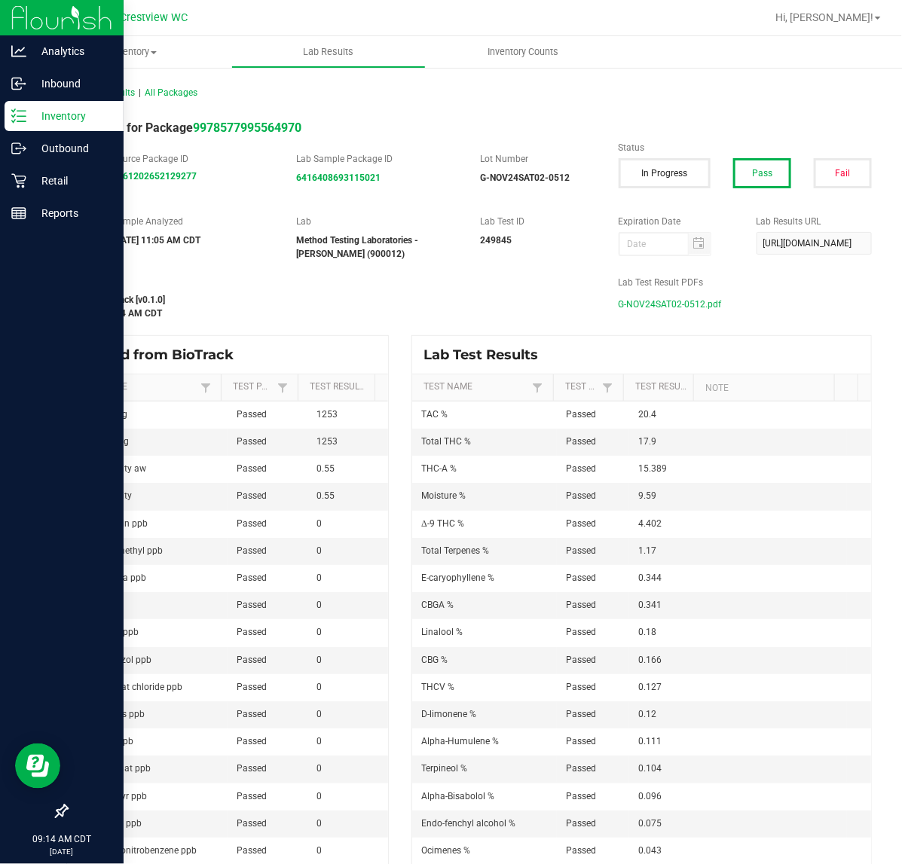
click at [43, 125] on div "Inventory" at bounding box center [64, 116] width 119 height 30
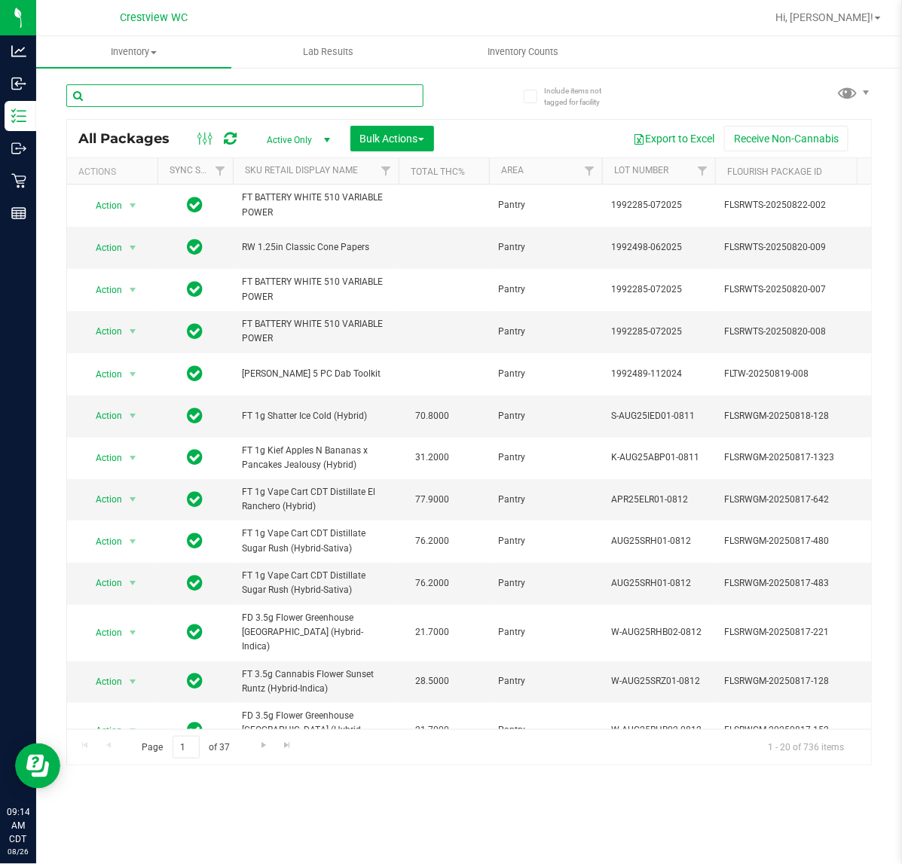
click at [136, 94] on input "text" at bounding box center [244, 95] width 357 height 23
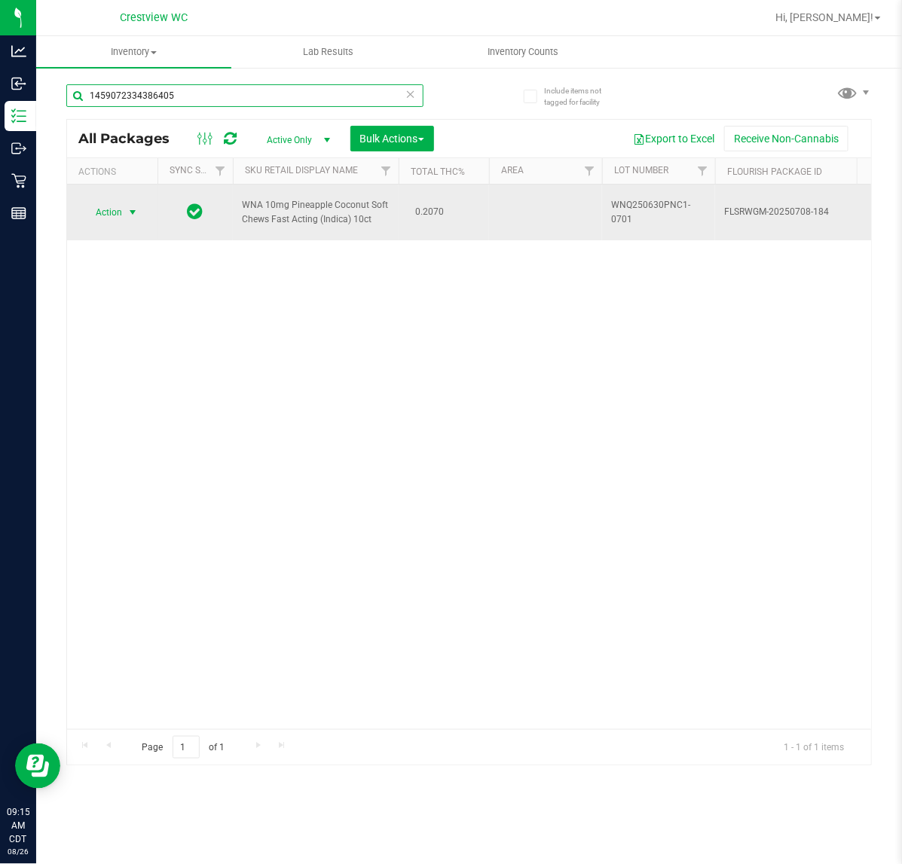
type input "1459072334386405"
click at [107, 218] on span "Action" at bounding box center [102, 212] width 41 height 21
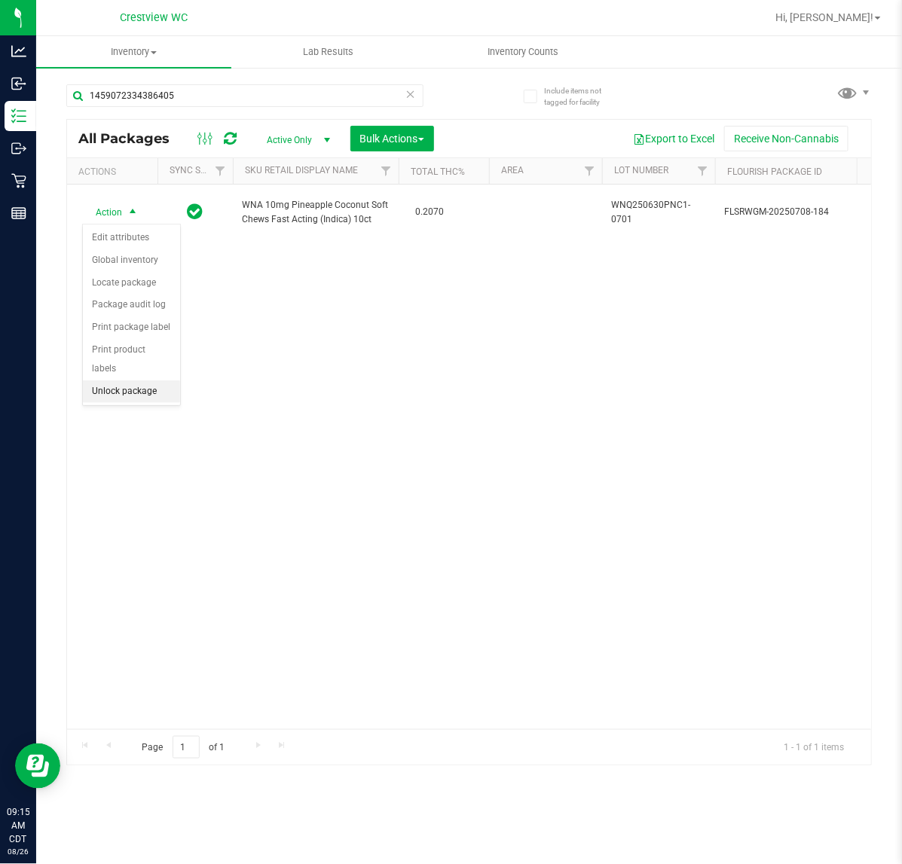
click at [142, 380] on li "Unlock package" at bounding box center [131, 391] width 97 height 23
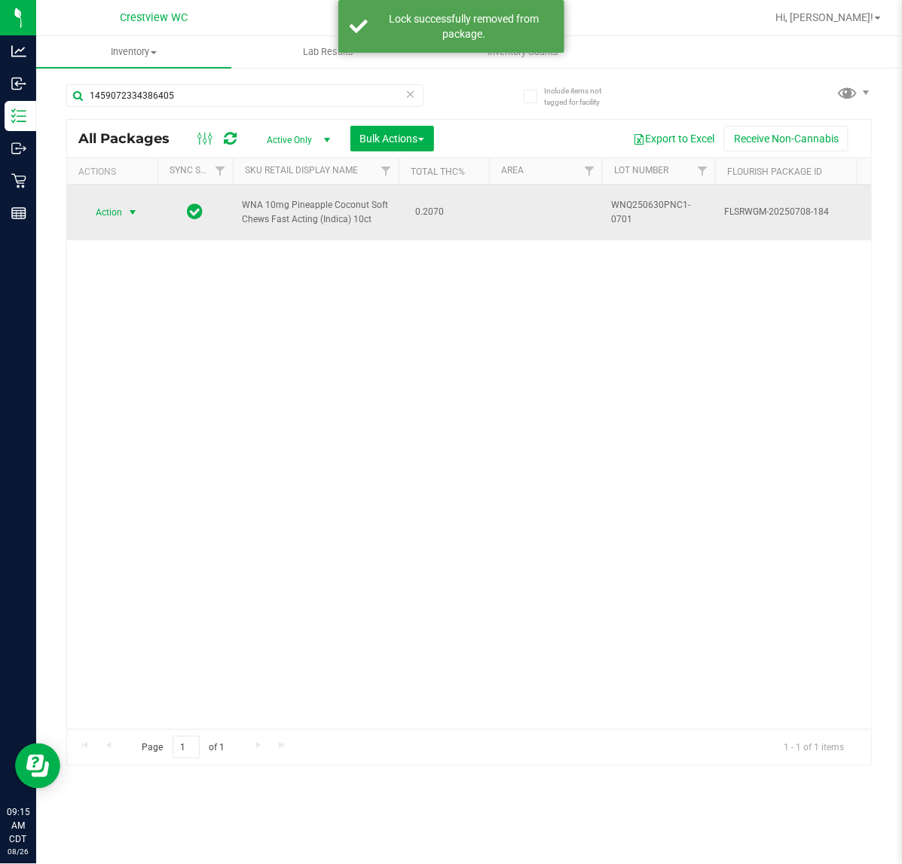
click at [124, 217] on span "select" at bounding box center [133, 212] width 19 height 21
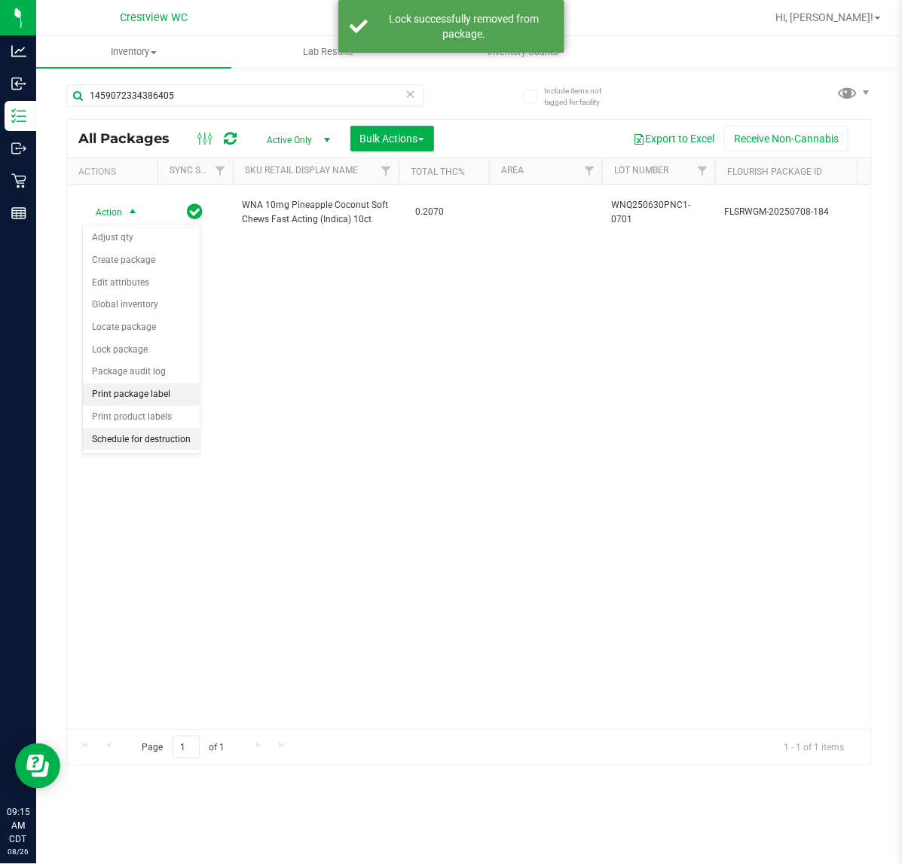
drag, startPoint x: 164, startPoint y: 396, endPoint x: 197, endPoint y: 386, distance: 34.1
click at [168, 393] on li "Print package label" at bounding box center [141, 394] width 117 height 23
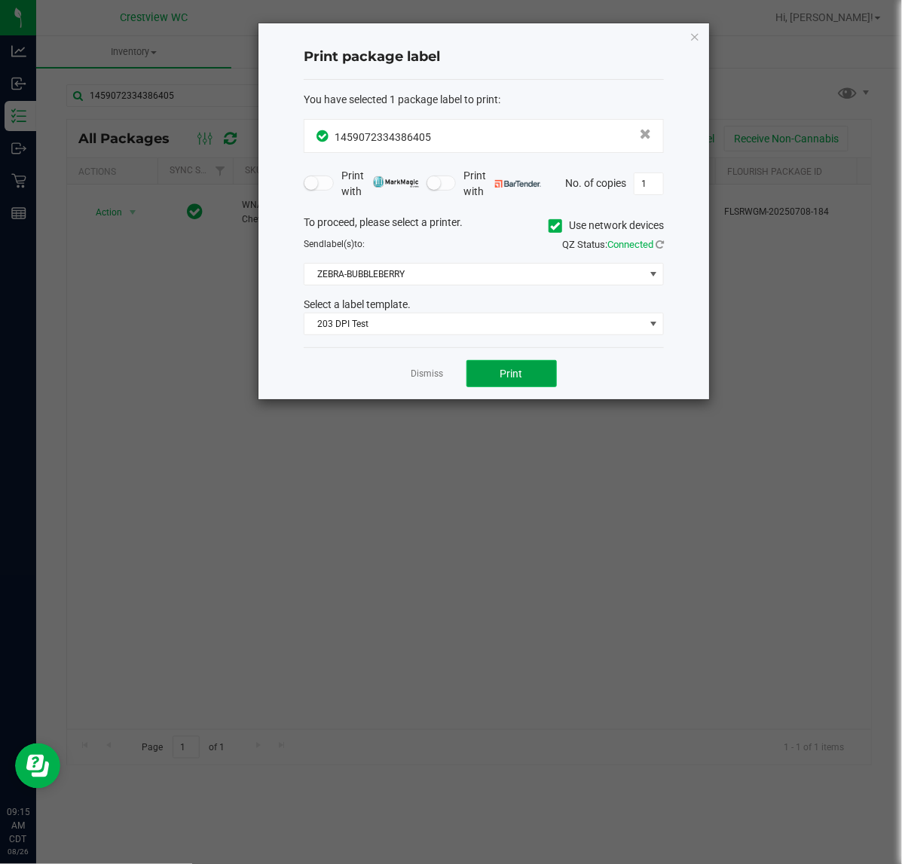
click at [502, 371] on span "Print" at bounding box center [511, 374] width 23 height 12
click at [408, 400] on div "Print package label You have selected 1 package label to print : 14590723343864…" at bounding box center [484, 211] width 452 height 377
click at [416, 375] on link "Dismiss" at bounding box center [427, 374] width 32 height 13
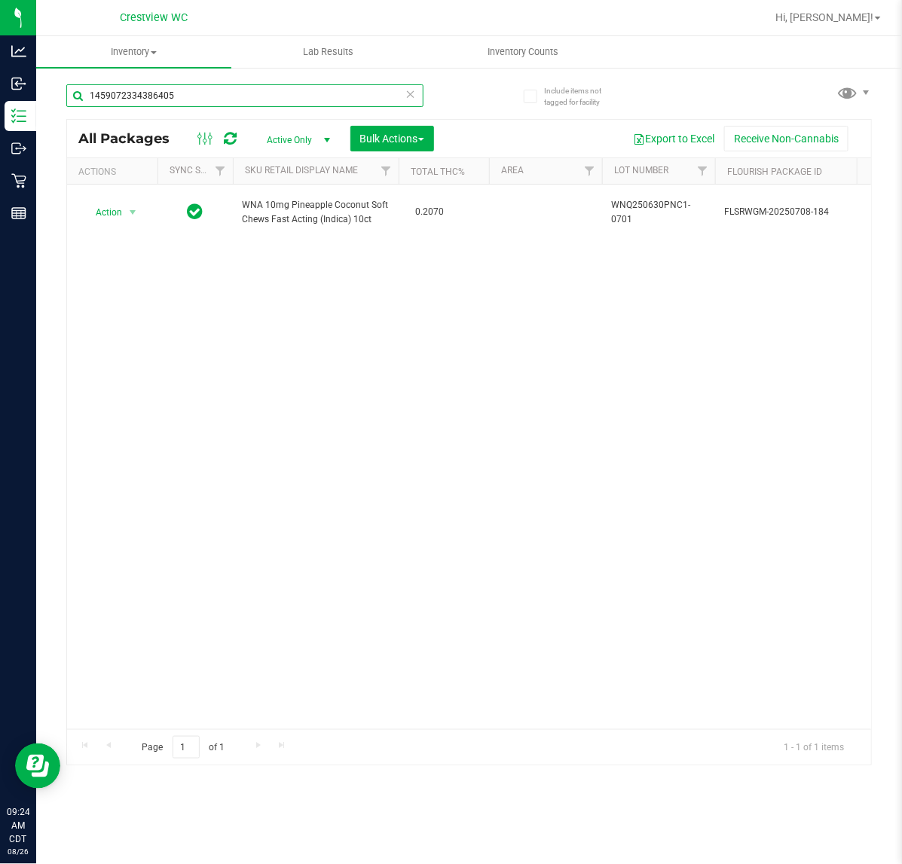
click at [227, 95] on input "1459072334386405" at bounding box center [244, 95] width 357 height 23
click at [219, 94] on input "1459072334386405" at bounding box center [244, 95] width 357 height 23
click at [218, 99] on input "1459072334386405" at bounding box center [244, 95] width 357 height 23
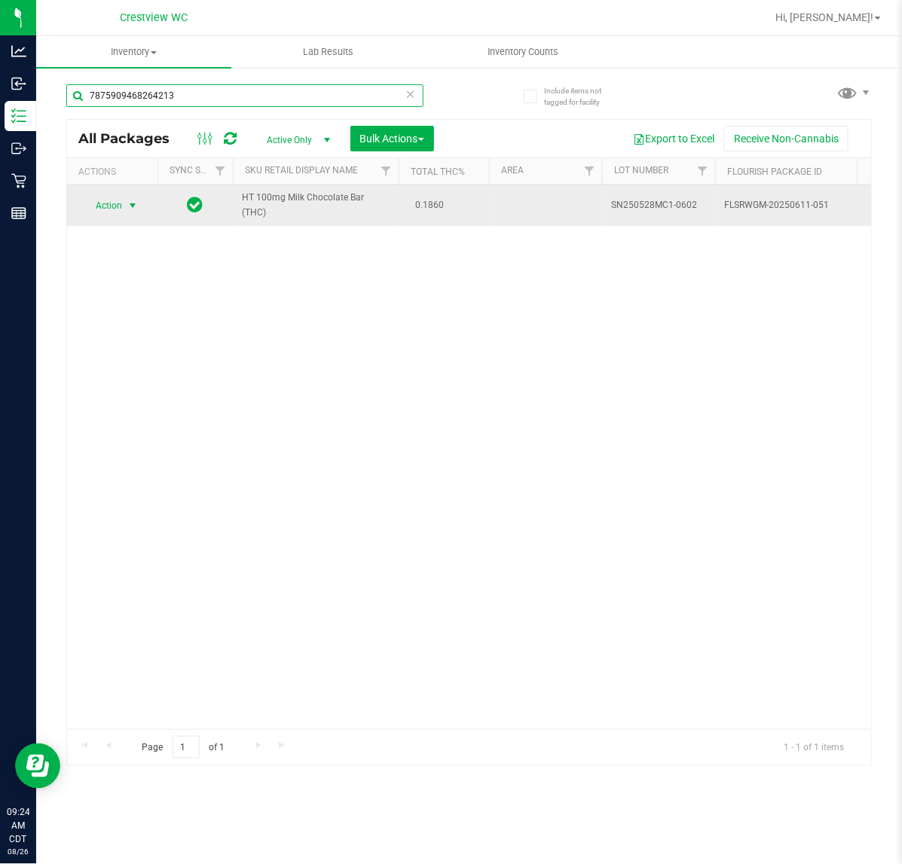
type input "7875909468264213"
click at [121, 206] on span "Action" at bounding box center [102, 205] width 41 height 21
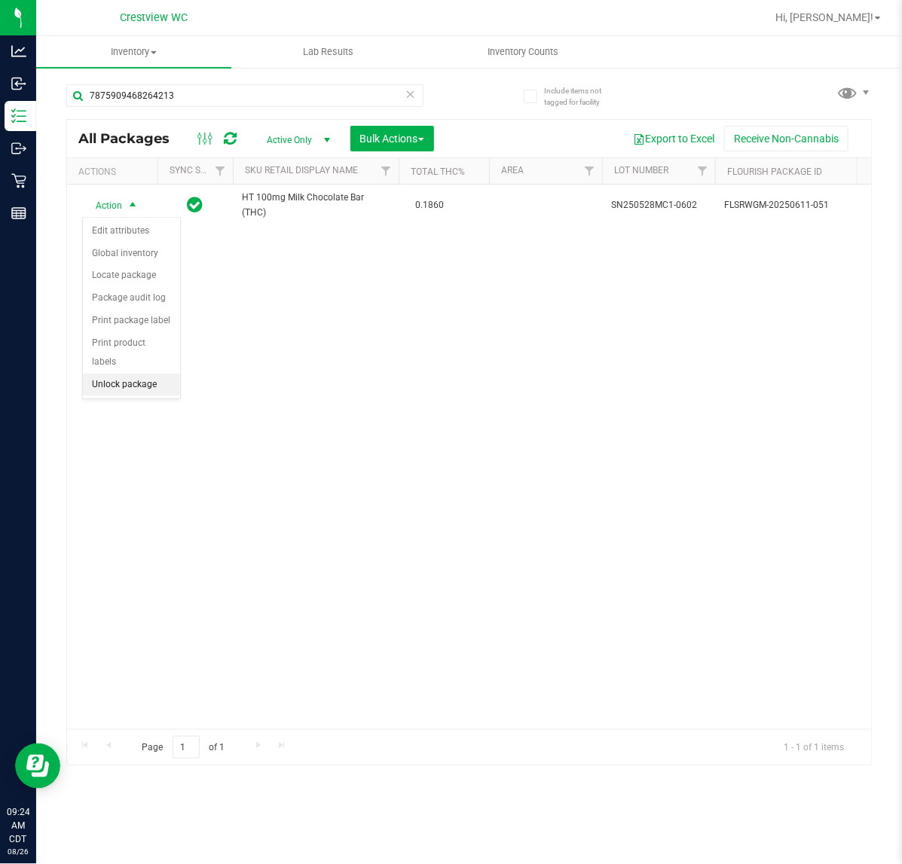
click at [143, 374] on li "Unlock package" at bounding box center [131, 385] width 97 height 23
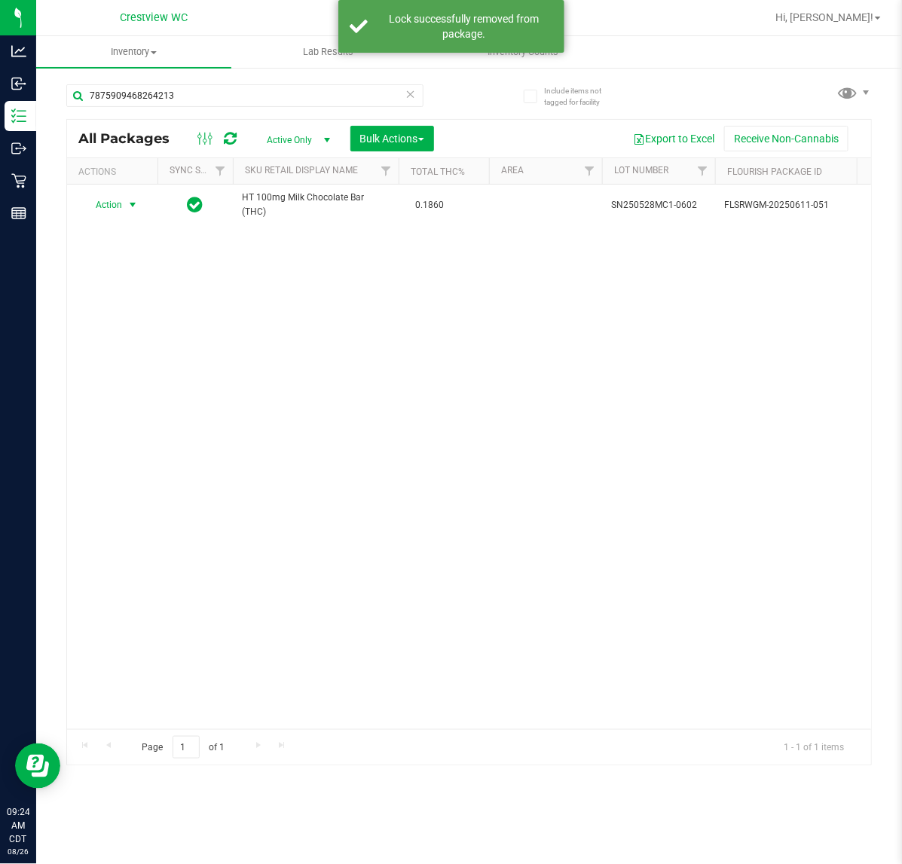
click at [115, 208] on span "Action" at bounding box center [102, 204] width 41 height 21
drag, startPoint x: 140, startPoint y: 386, endPoint x: 148, endPoint y: 386, distance: 7.6
click at [148, 386] on li "Print package label" at bounding box center [141, 388] width 117 height 23
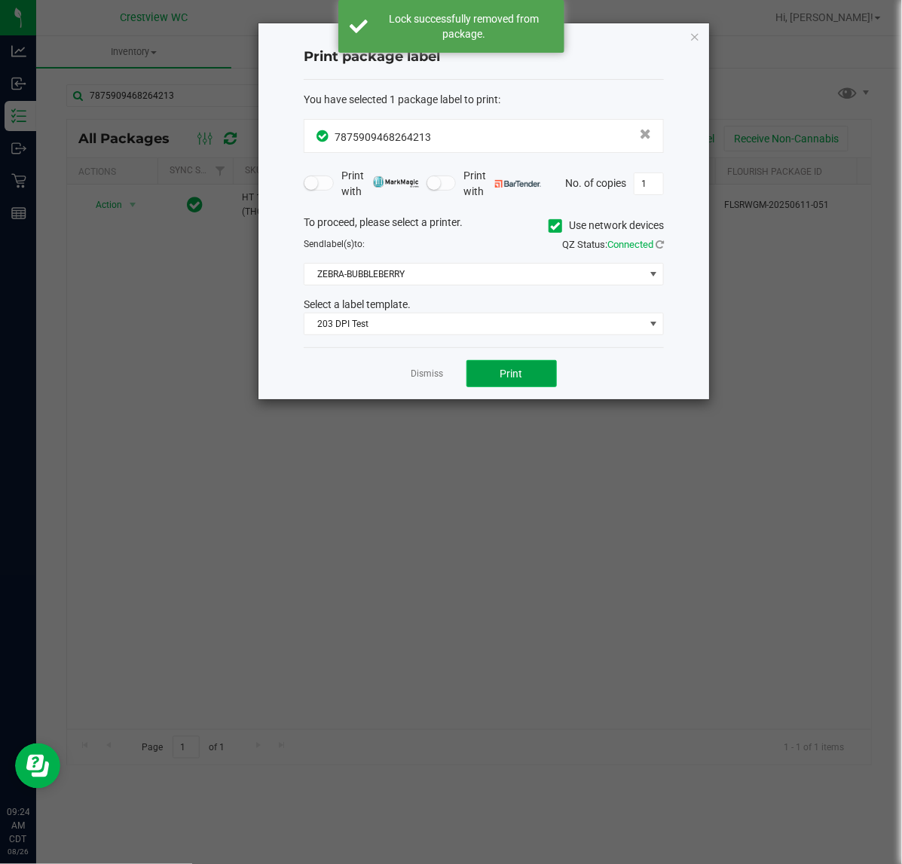
click at [494, 374] on button "Print" at bounding box center [511, 373] width 90 height 27
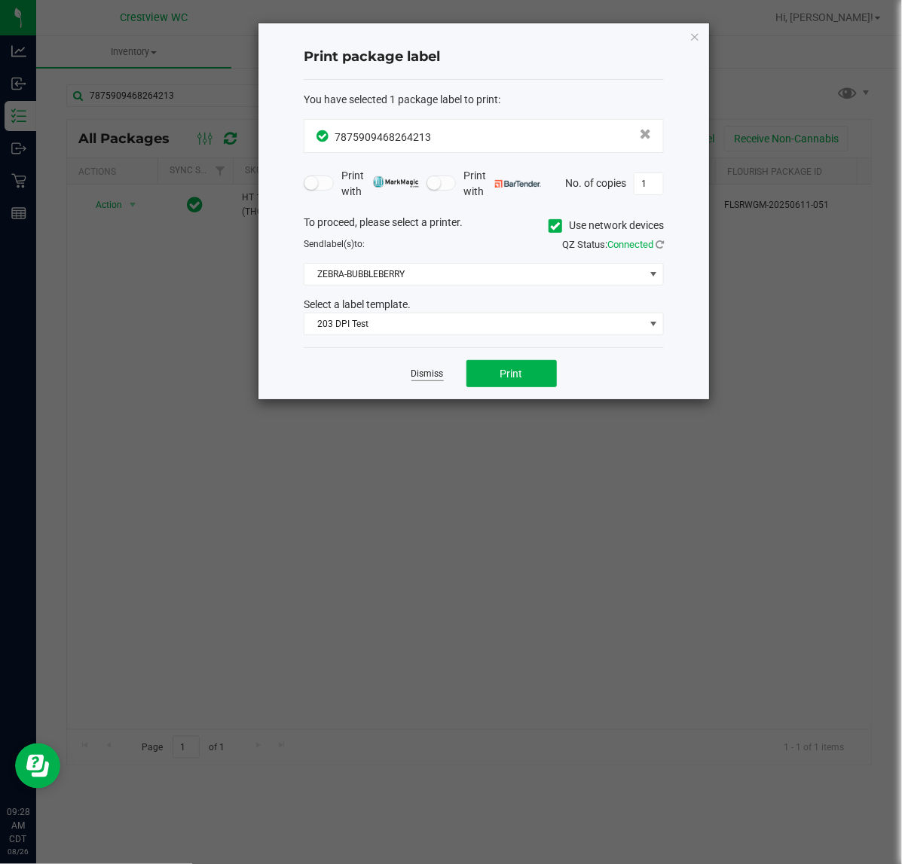
drag, startPoint x: 426, startPoint y: 383, endPoint x: 423, endPoint y: 374, distance: 8.8
click at [426, 382] on app-cancel-button "Dismiss" at bounding box center [427, 374] width 32 height 16
click at [420, 374] on link "Dismiss" at bounding box center [427, 374] width 32 height 13
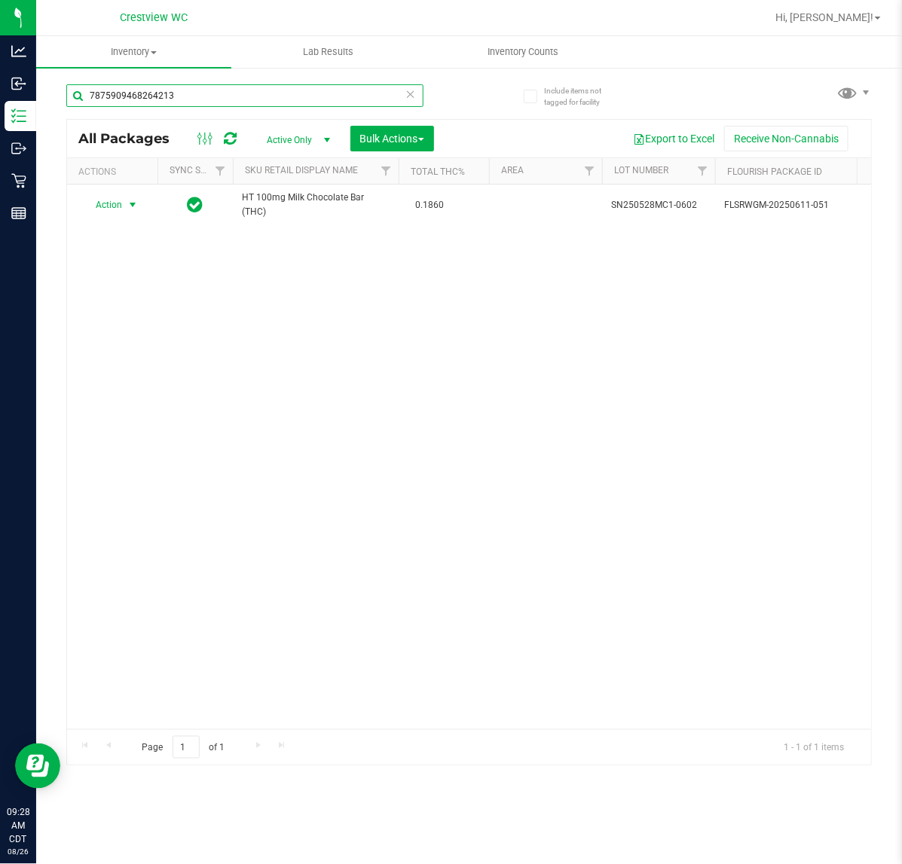
click at [125, 95] on input "7875909468264213" at bounding box center [244, 95] width 357 height 23
drag, startPoint x: 125, startPoint y: 95, endPoint x: 130, endPoint y: 87, distance: 8.8
click at [124, 93] on input "7875909468264213" at bounding box center [244, 95] width 357 height 23
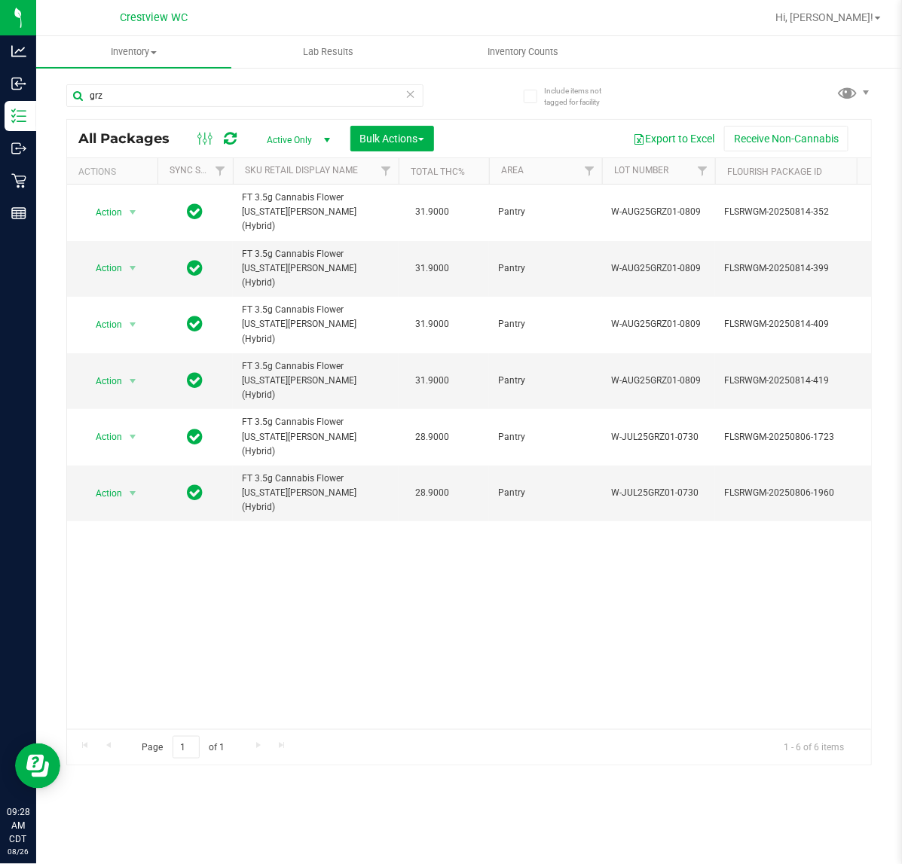
click at [246, 593] on div "Action Action Edit attributes Global inventory Locate package Package audit log…" at bounding box center [469, 457] width 804 height 545
click at [359, 604] on div "Action Action Edit attributes Global inventory Locate package Package audit log…" at bounding box center [469, 457] width 804 height 545
click at [173, 84] on input "grz" at bounding box center [244, 95] width 357 height 23
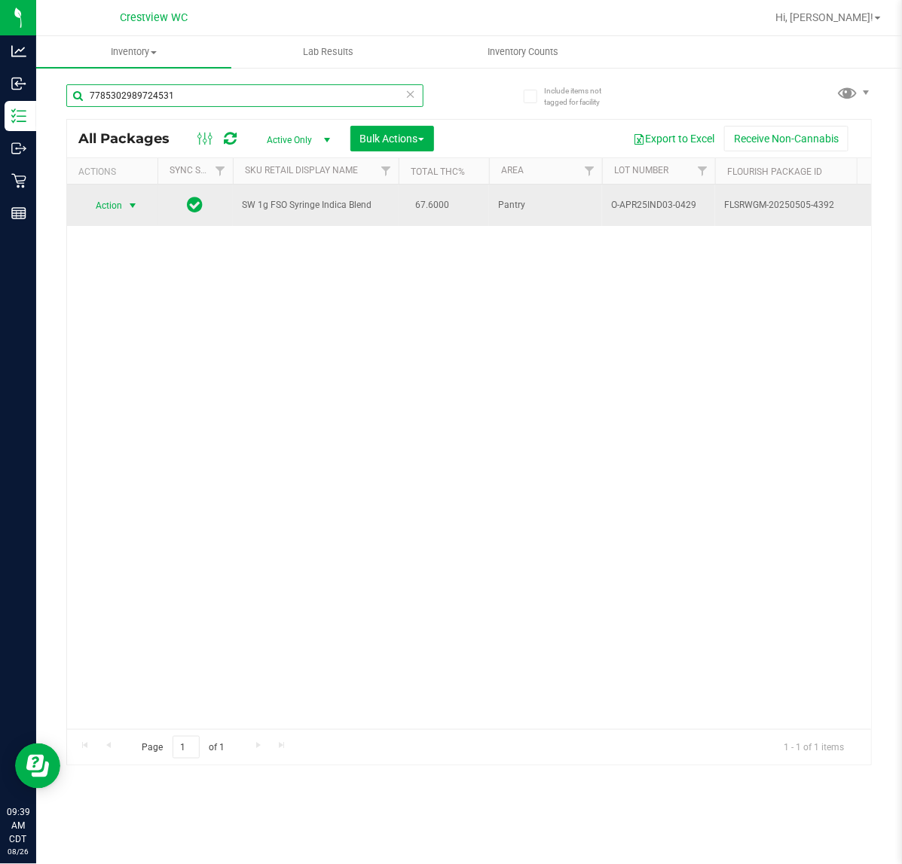
type input "7785302989724531"
click at [124, 205] on span "select" at bounding box center [133, 205] width 19 height 21
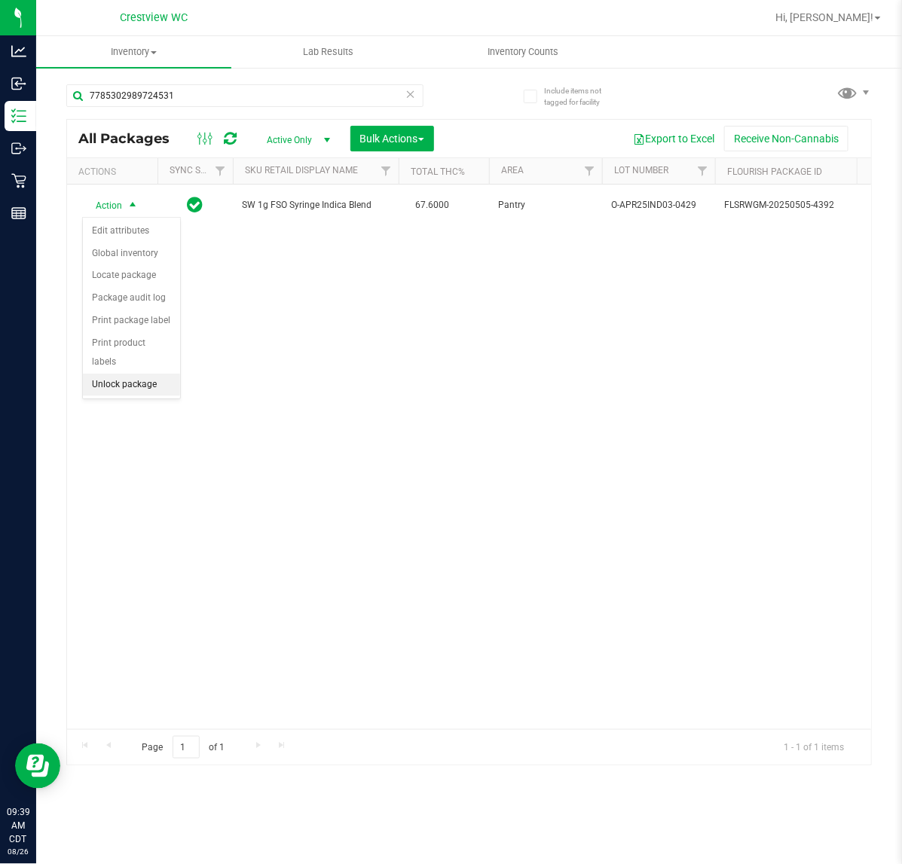
click at [148, 374] on li "Unlock package" at bounding box center [131, 385] width 97 height 23
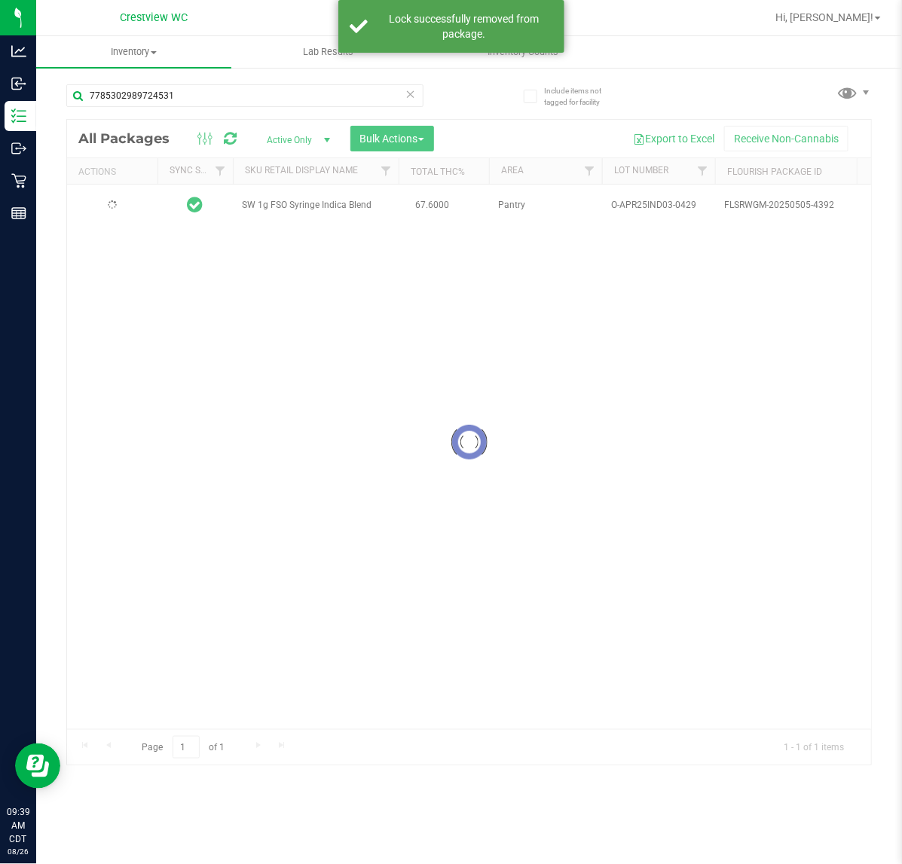
click at [111, 208] on div at bounding box center [469, 442] width 804 height 645
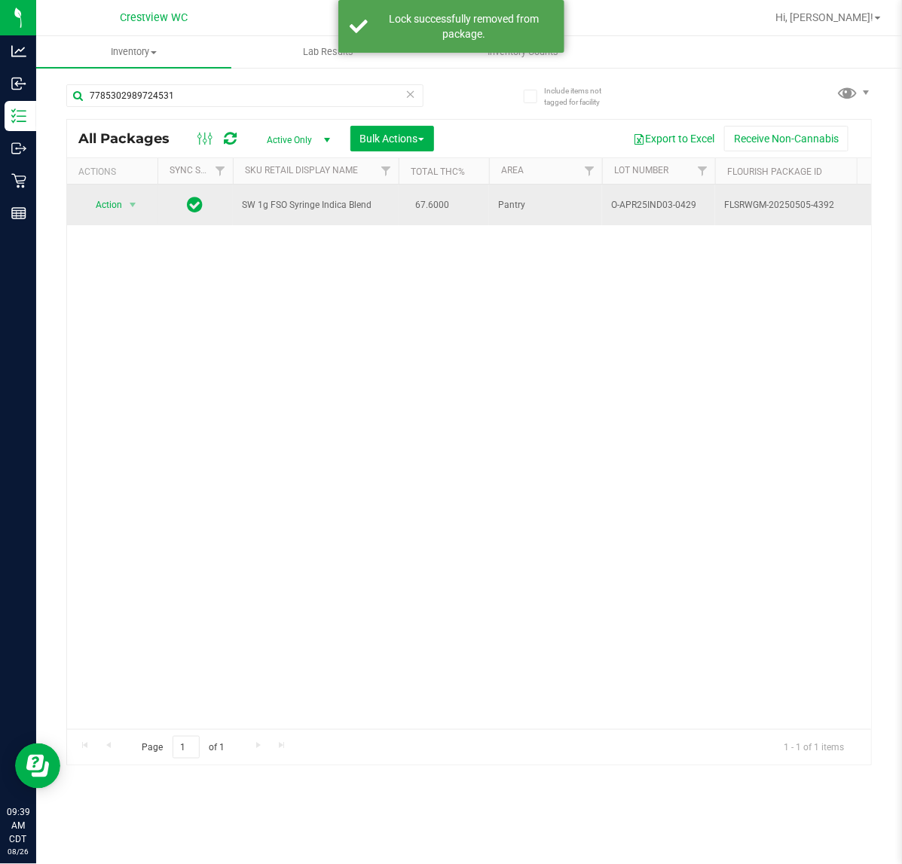
click at [117, 194] on td "Action Action Adjust qty Create package Edit attributes Global inventory Locate…" at bounding box center [112, 205] width 90 height 41
click at [122, 209] on span "Action" at bounding box center [102, 204] width 41 height 21
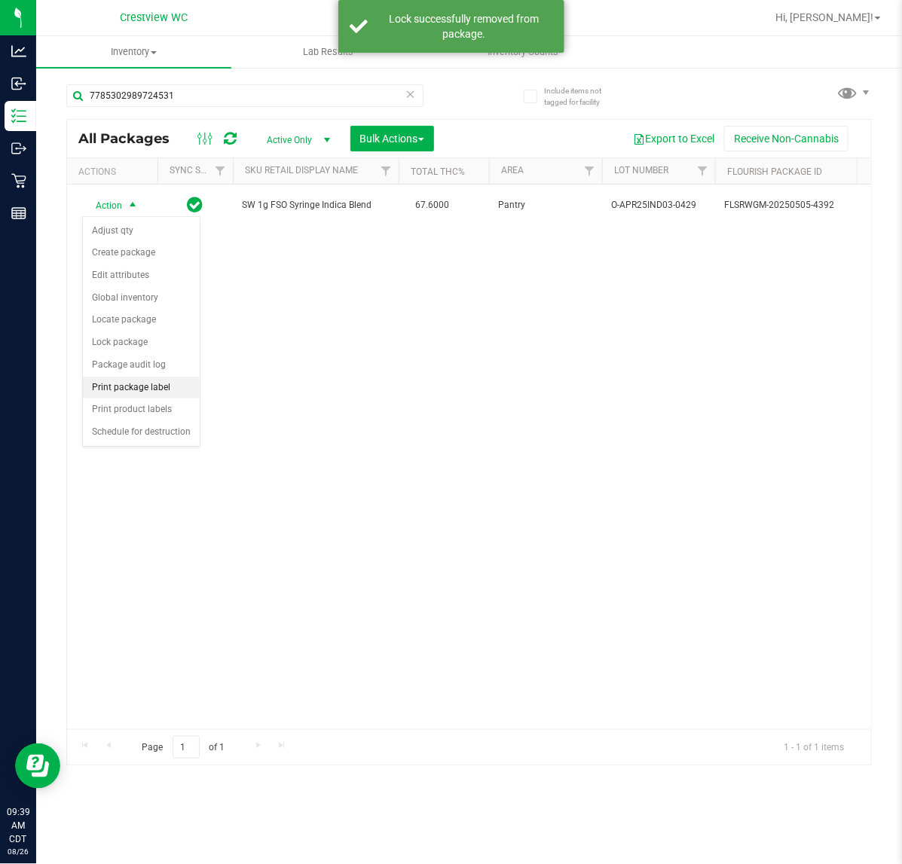
click at [166, 389] on li "Print package label" at bounding box center [141, 388] width 117 height 23
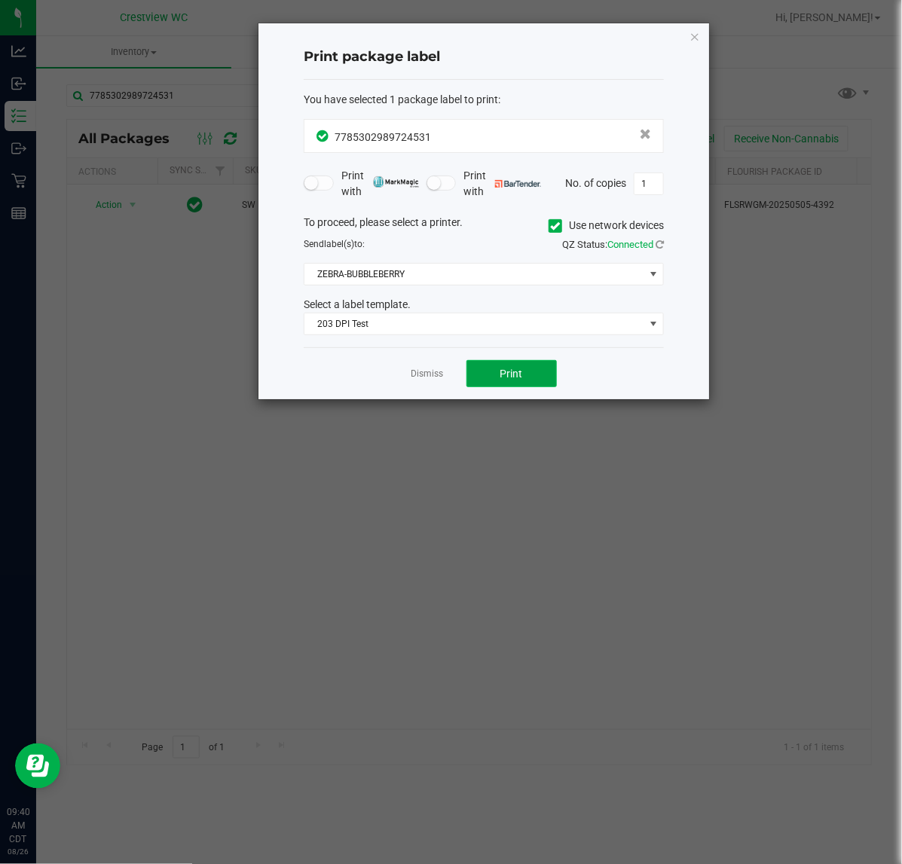
click at [509, 374] on span "Print" at bounding box center [511, 374] width 23 height 12
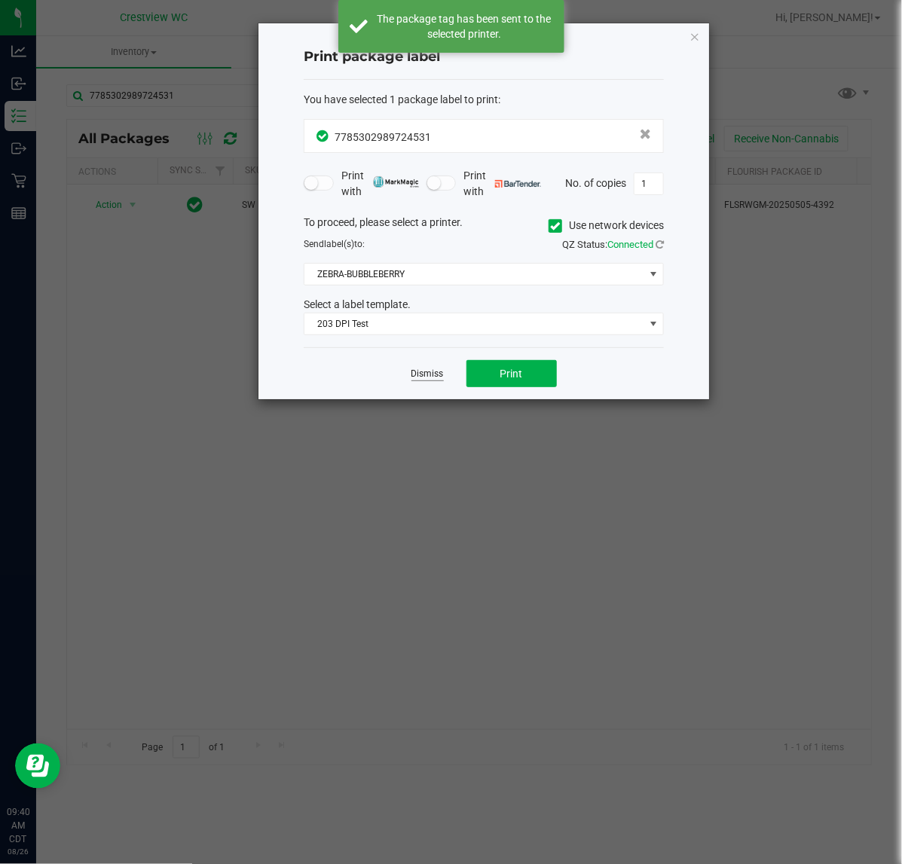
click at [423, 374] on link "Dismiss" at bounding box center [427, 374] width 32 height 13
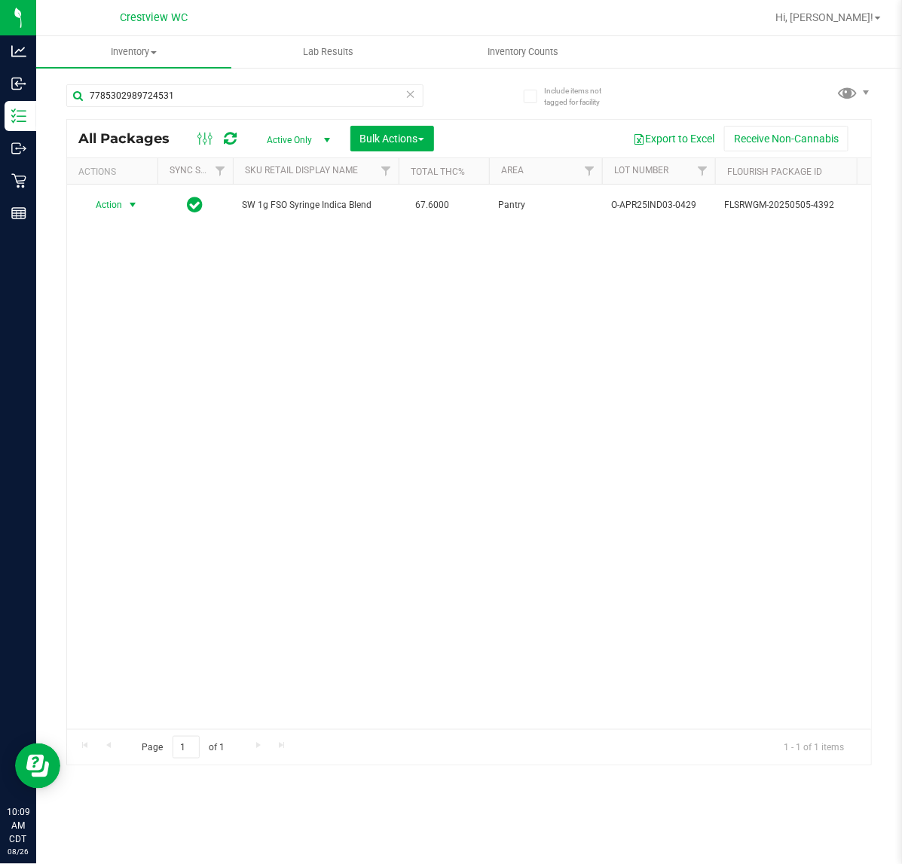
click at [224, 123] on div "All Packages Active Only Active Only Lab Samples Locked All External Internal B…" at bounding box center [469, 139] width 804 height 38
click at [226, 95] on input "7785302989724531" at bounding box center [244, 95] width 357 height 23
click at [220, 95] on input "7785302989724531" at bounding box center [244, 95] width 357 height 23
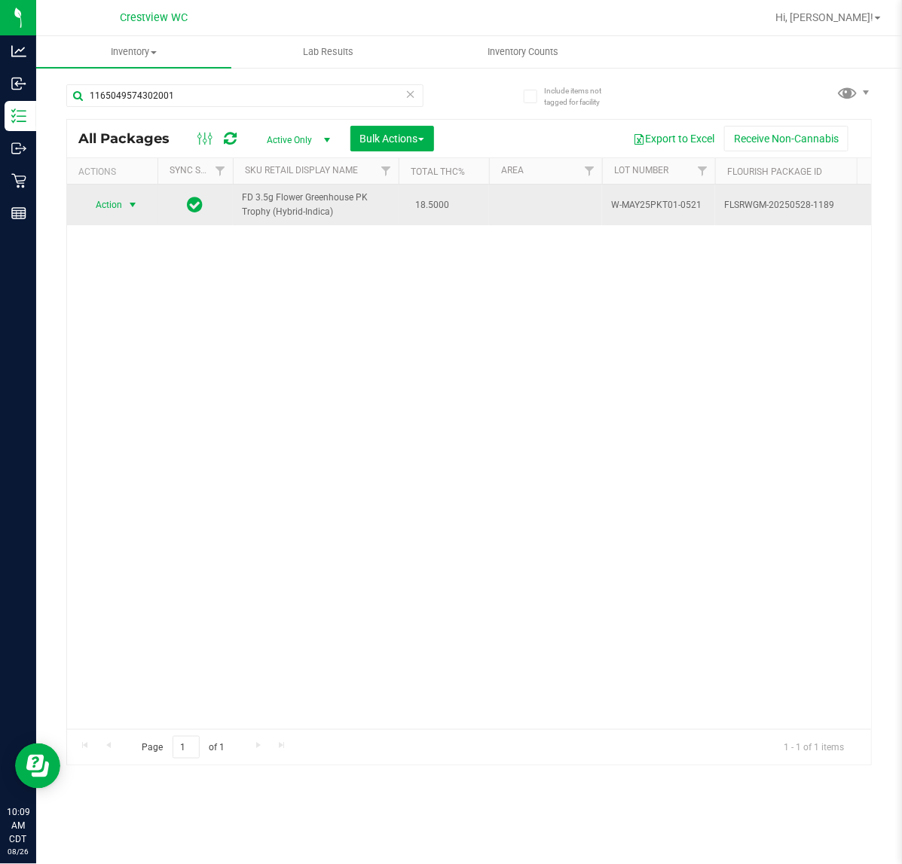
click at [111, 206] on span "Action" at bounding box center [102, 204] width 41 height 21
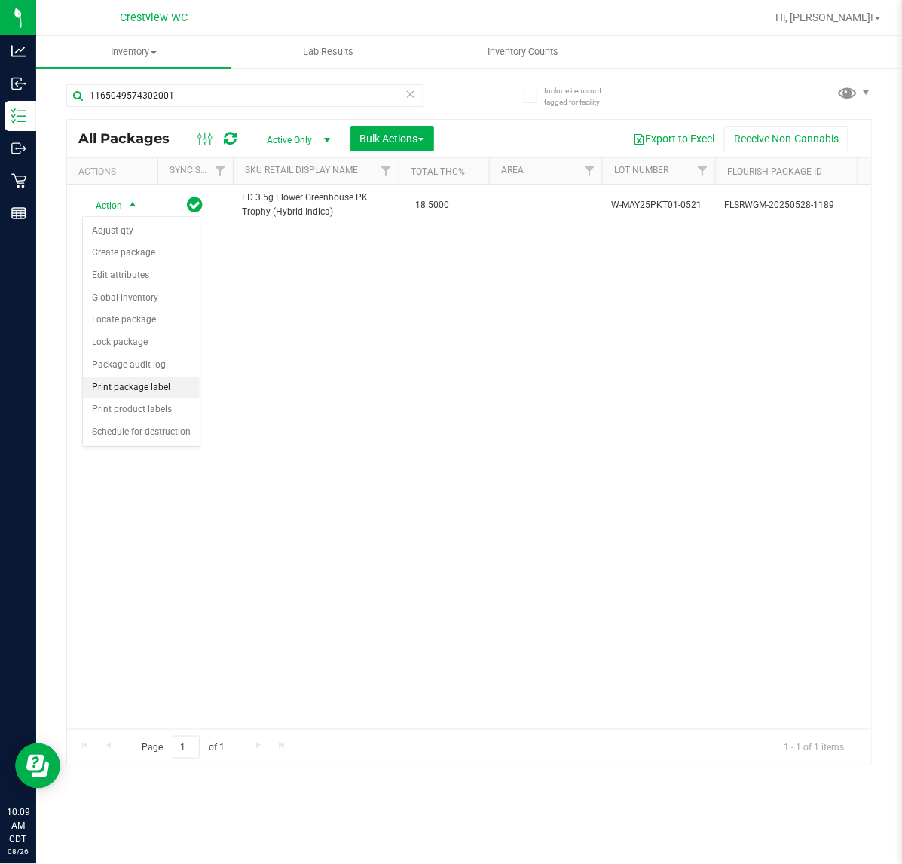
click at [157, 385] on li "Print package label" at bounding box center [141, 388] width 117 height 23
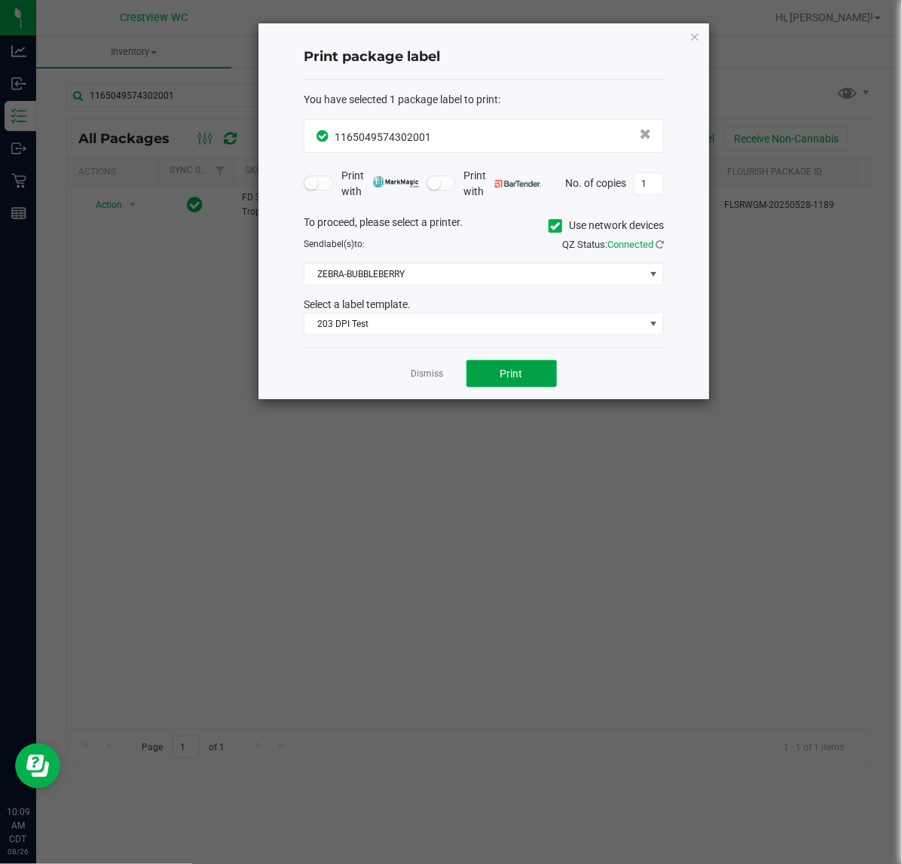
click at [524, 371] on button "Print" at bounding box center [511, 373] width 90 height 27
click at [434, 373] on link "Dismiss" at bounding box center [427, 374] width 32 height 13
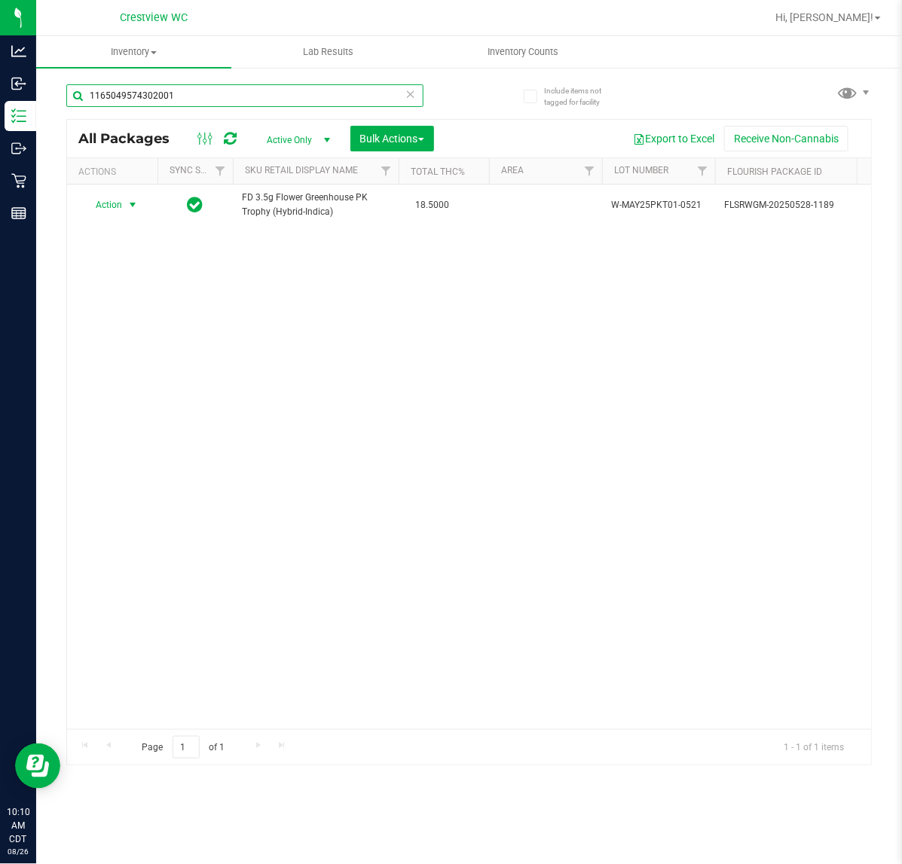
click at [207, 96] on input "1165049574302001" at bounding box center [244, 95] width 357 height 23
click at [200, 98] on input "1165049574302001" at bounding box center [244, 95] width 357 height 23
click at [209, 98] on input "1165049574302001" at bounding box center [244, 95] width 357 height 23
click at [220, 99] on input "1165049574302001" at bounding box center [244, 95] width 357 height 23
click at [226, 99] on input "1165049574302001" at bounding box center [244, 95] width 357 height 23
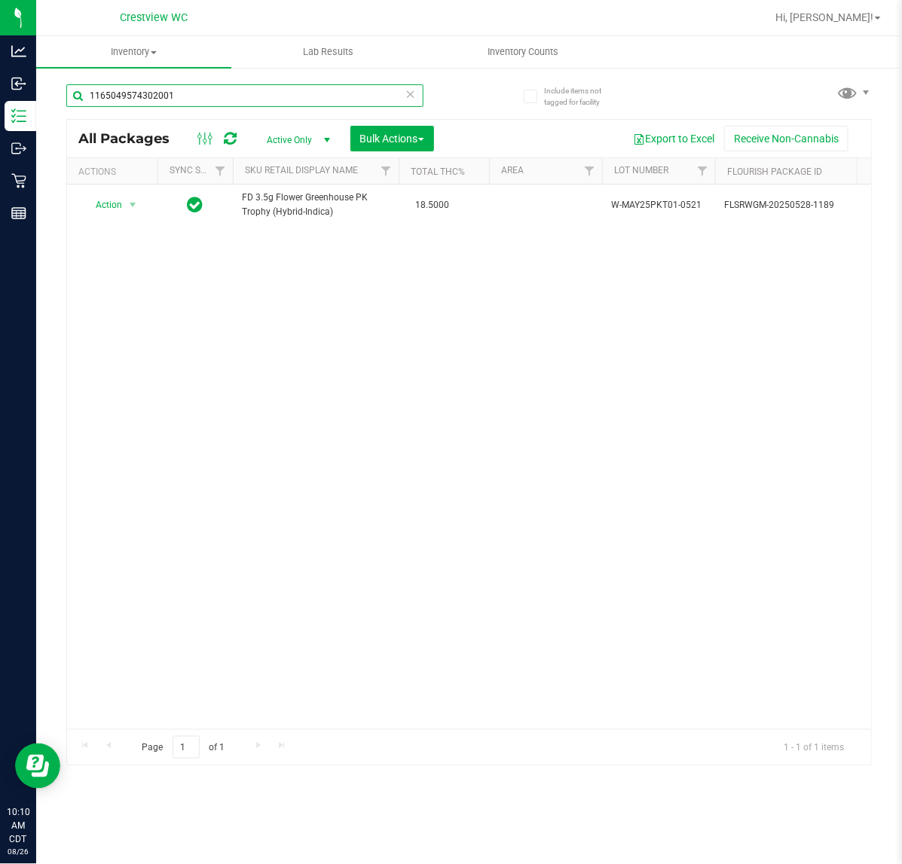
click at [216, 99] on input "1165049574302001" at bounding box center [244, 95] width 357 height 23
click at [217, 95] on input "1165049574302001" at bounding box center [244, 95] width 357 height 23
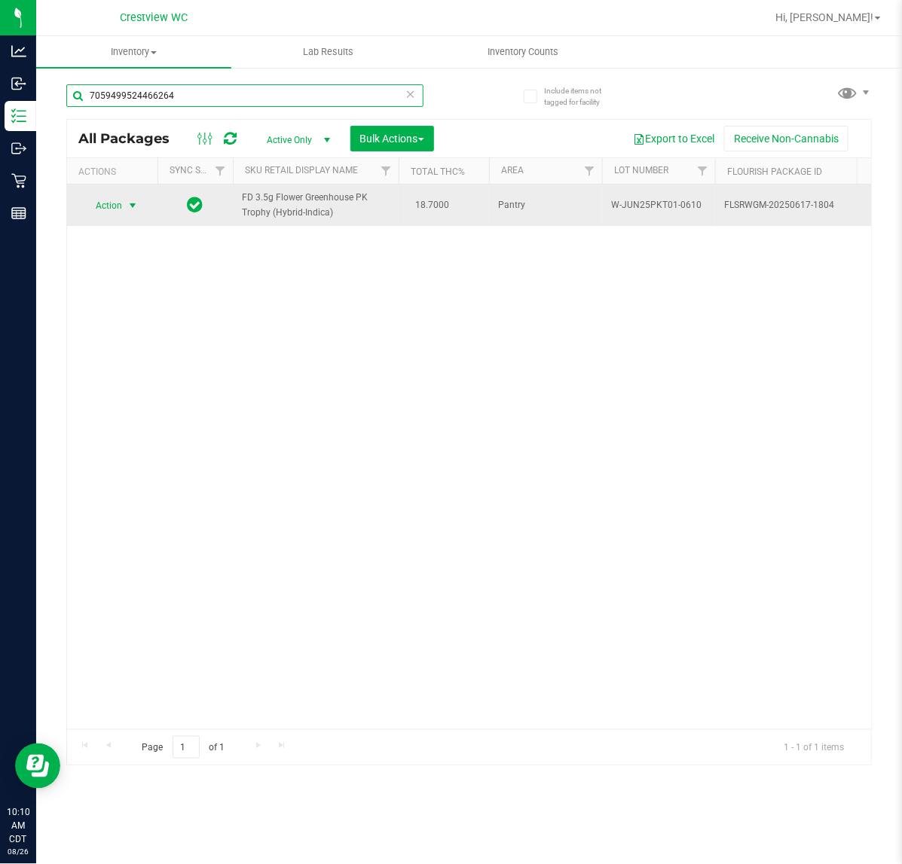
type input "7059499524466264"
click at [108, 205] on span "Action" at bounding box center [102, 205] width 41 height 21
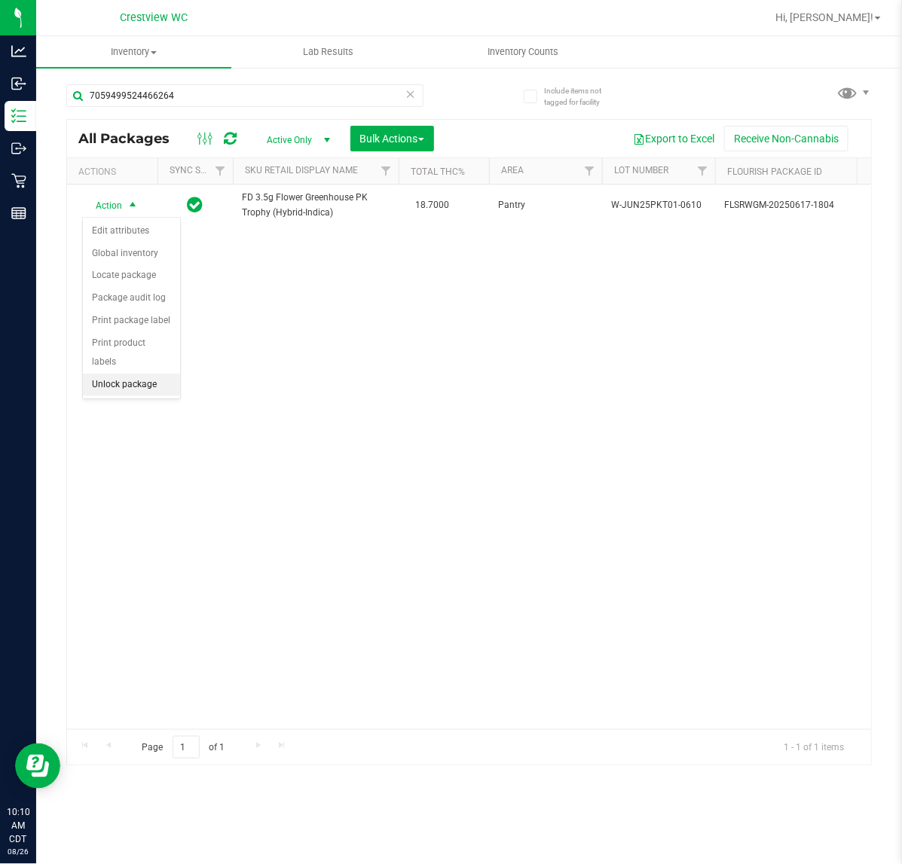
click at [136, 374] on li "Unlock package" at bounding box center [131, 385] width 97 height 23
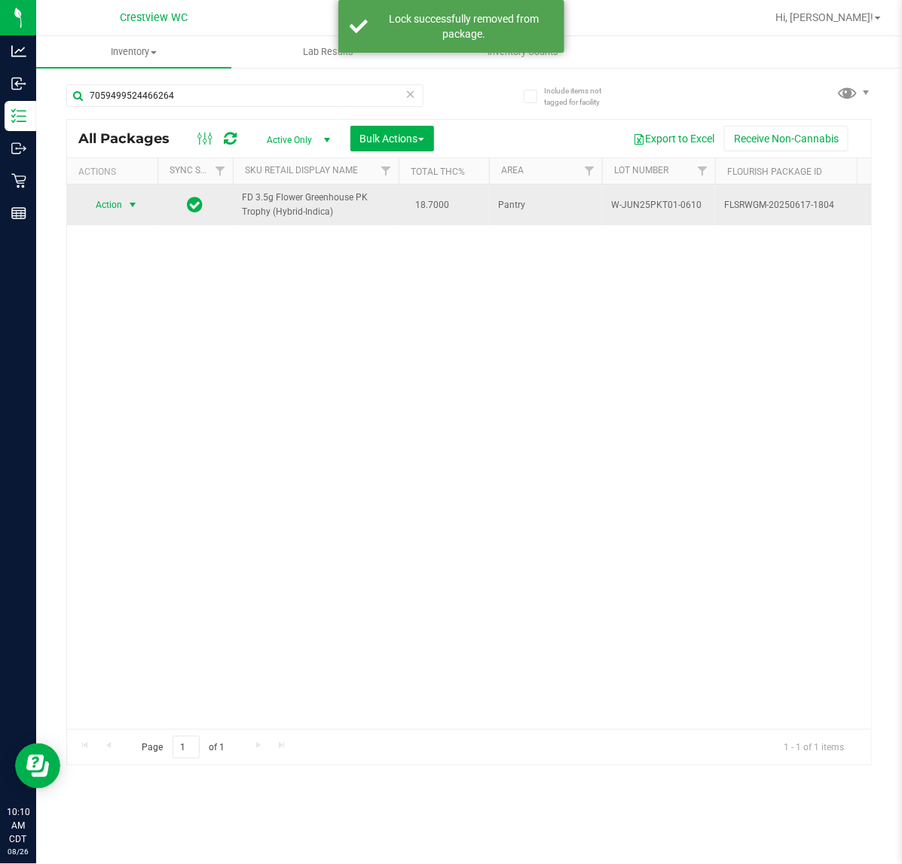
click at [139, 200] on span "select" at bounding box center [133, 204] width 19 height 21
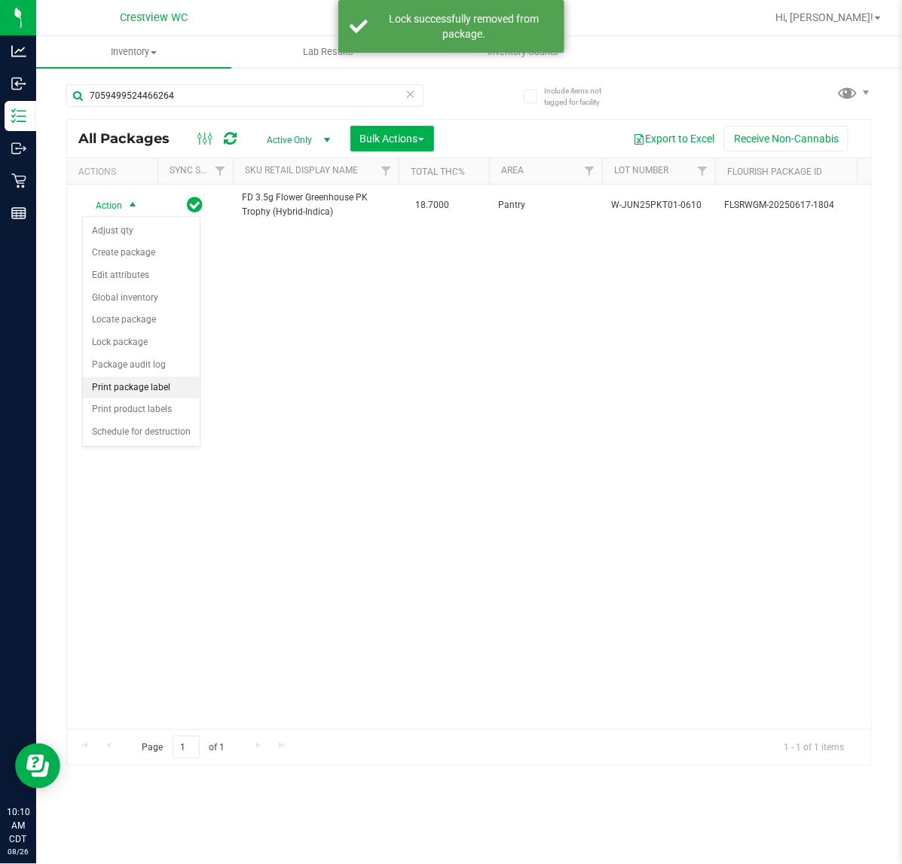
click at [166, 385] on li "Print package label" at bounding box center [141, 388] width 117 height 23
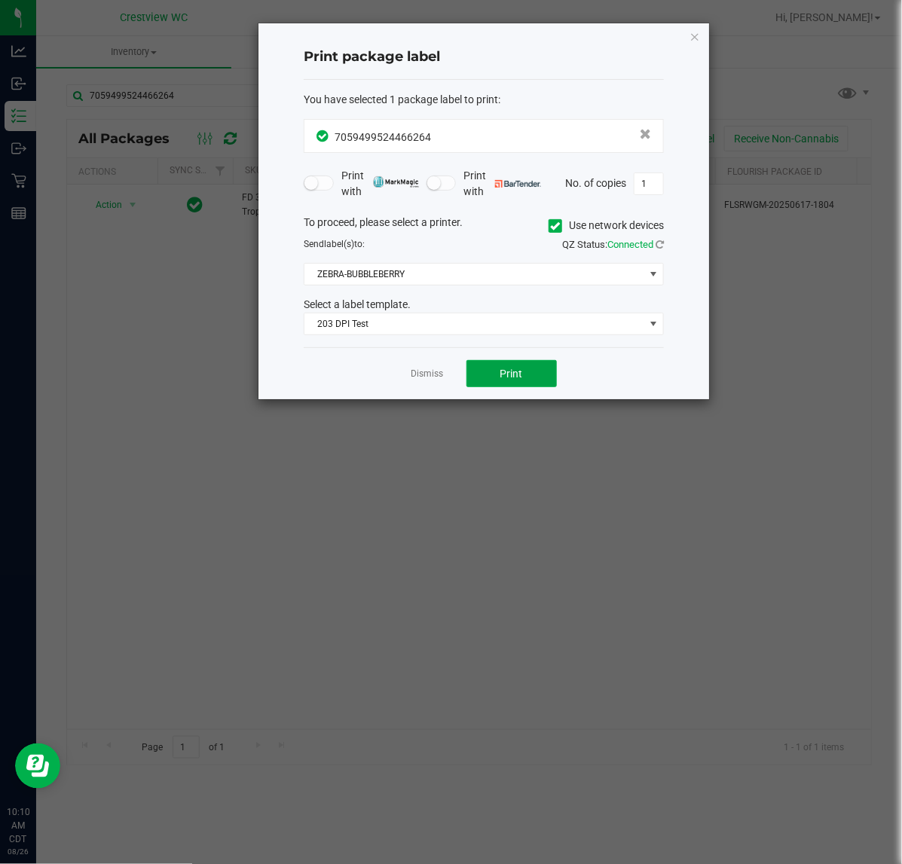
click at [495, 360] on div "Dismiss Print" at bounding box center [484, 373] width 360 height 52
click at [511, 377] on span "Print" at bounding box center [511, 374] width 23 height 12
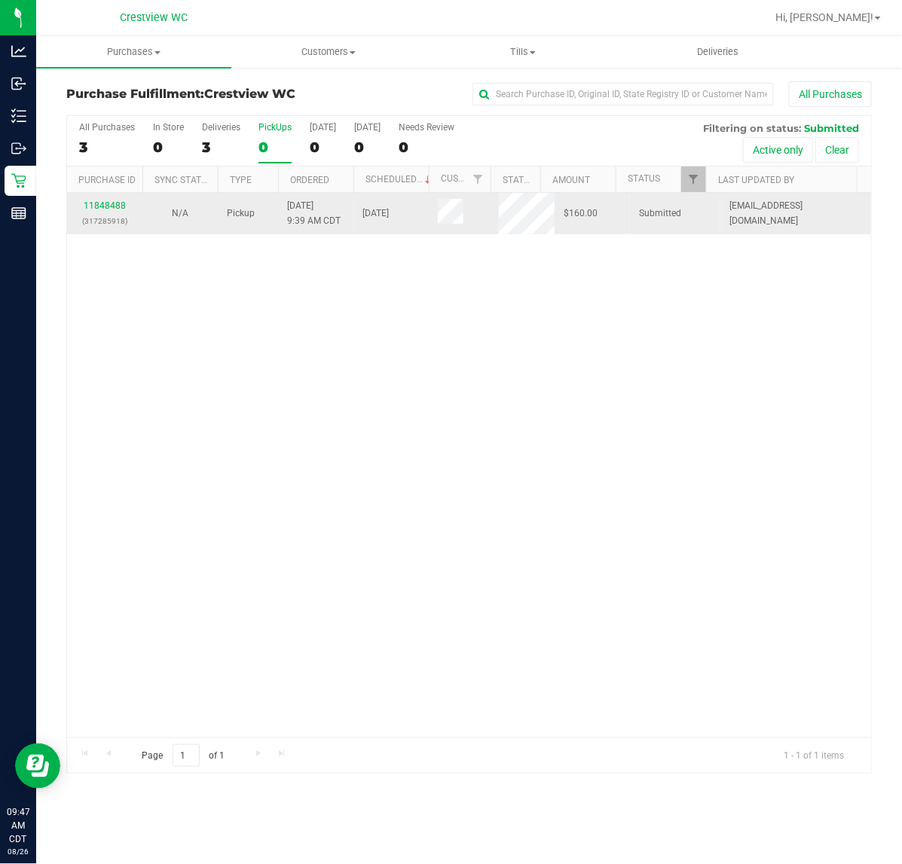
click at [111, 215] on p "(317285918)" at bounding box center [104, 221] width 57 height 14
click at [117, 202] on link "11848488" at bounding box center [105, 205] width 42 height 11
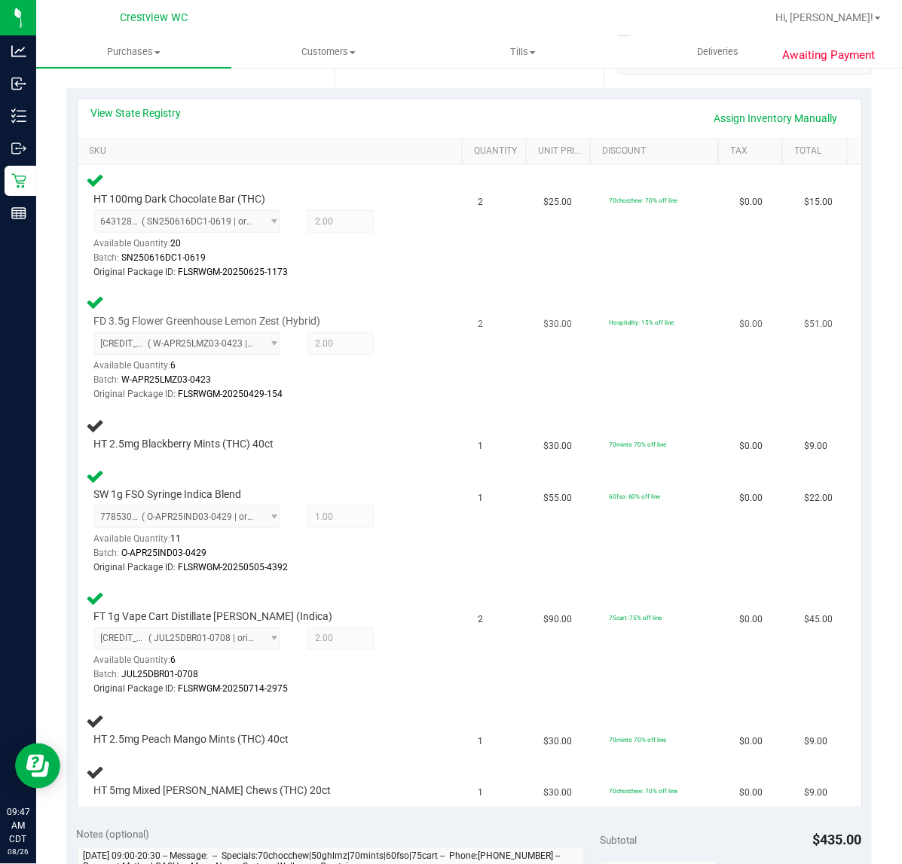
scroll to position [377, 0]
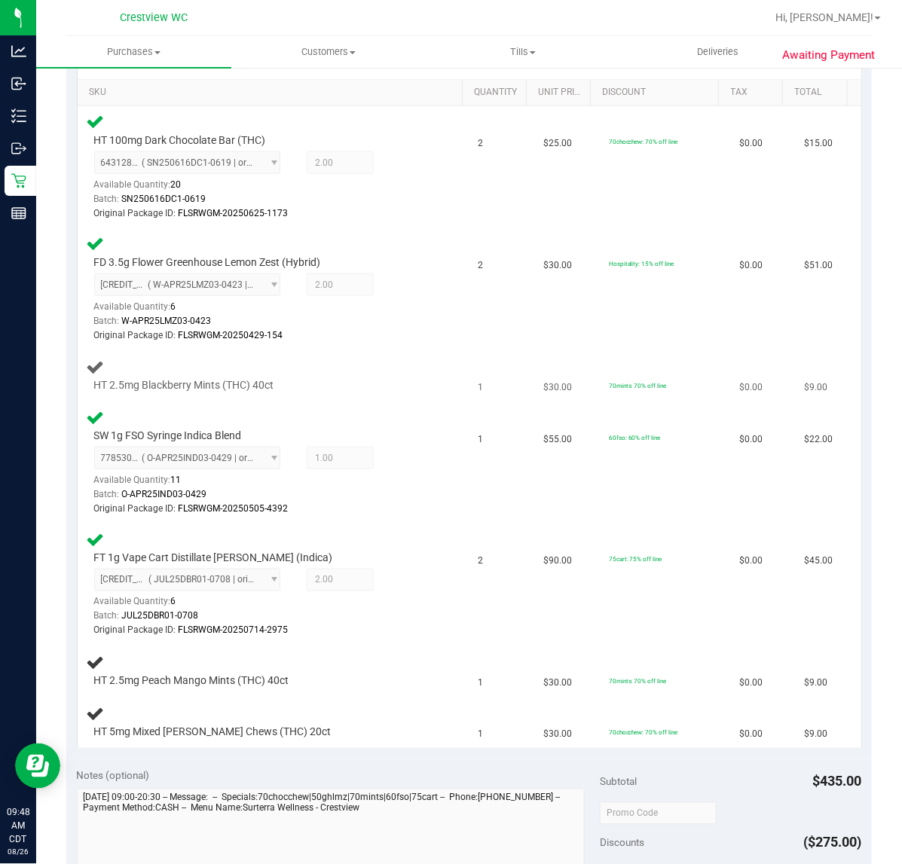
click at [390, 393] on div at bounding box center [262, 393] width 336 height 1
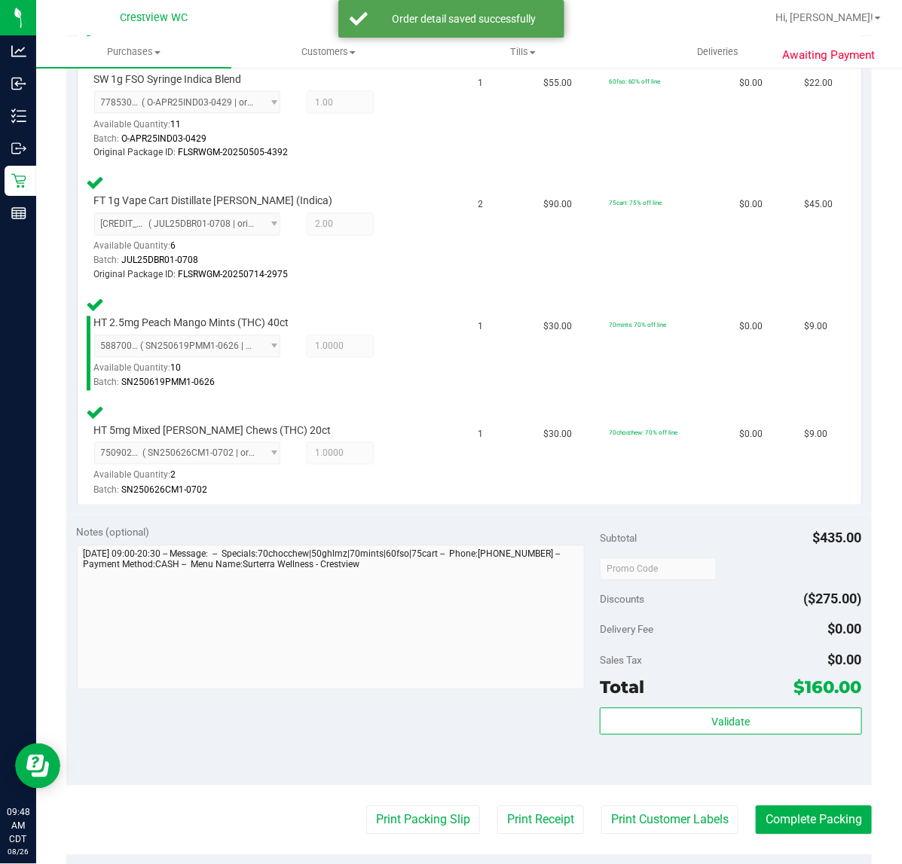
scroll to position [799, 0]
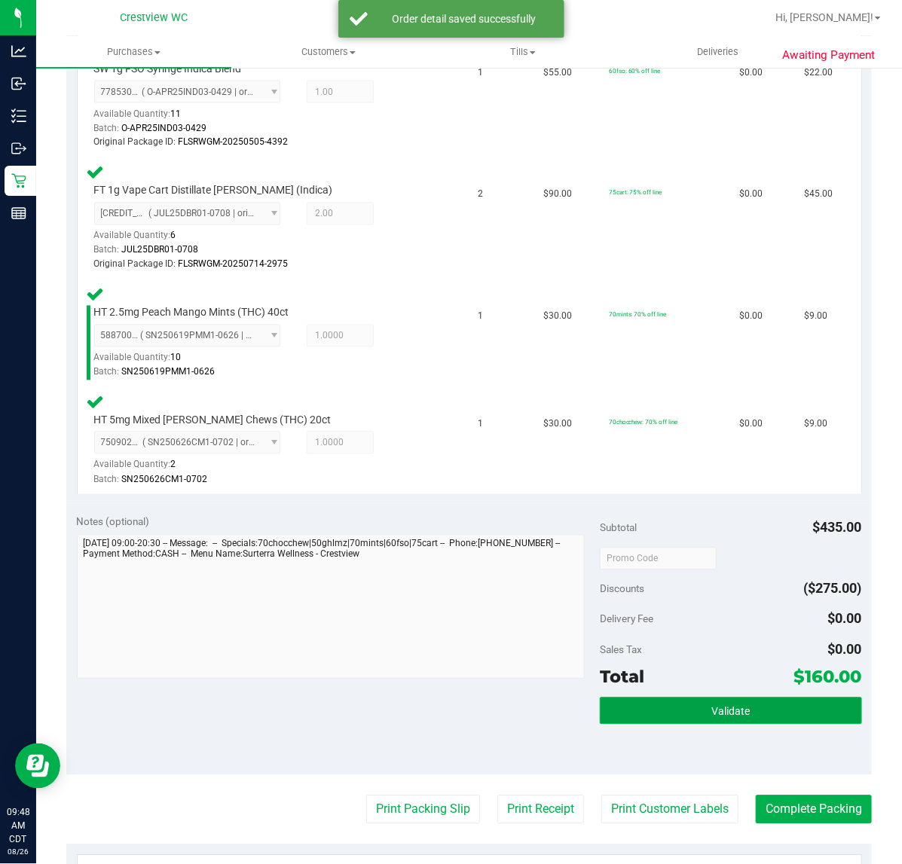
click at [725, 713] on button "Validate" at bounding box center [730, 710] width 261 height 27
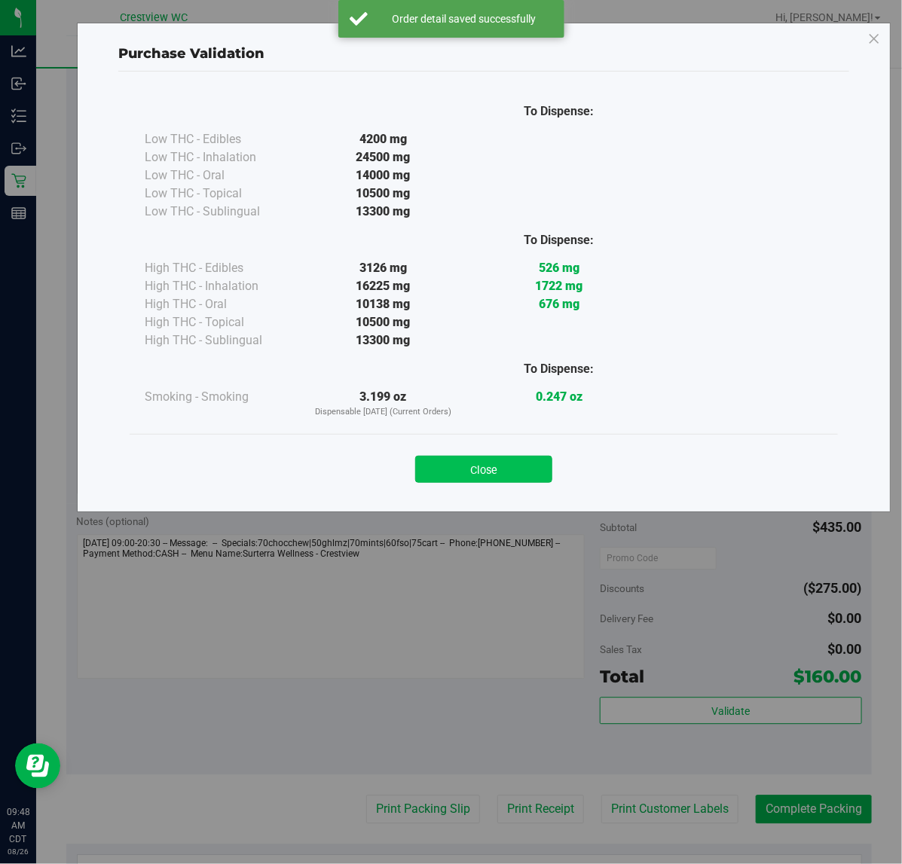
click at [499, 472] on button "Close" at bounding box center [483, 469] width 137 height 27
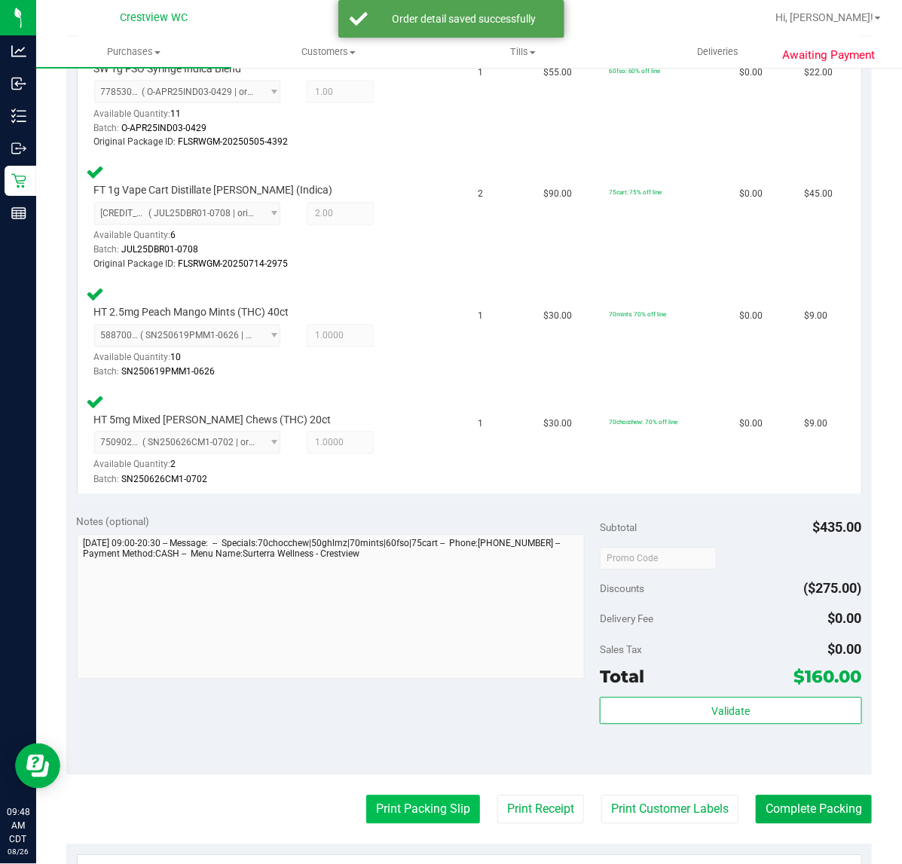
click at [418, 806] on button "Print Packing Slip" at bounding box center [423, 809] width 114 height 29
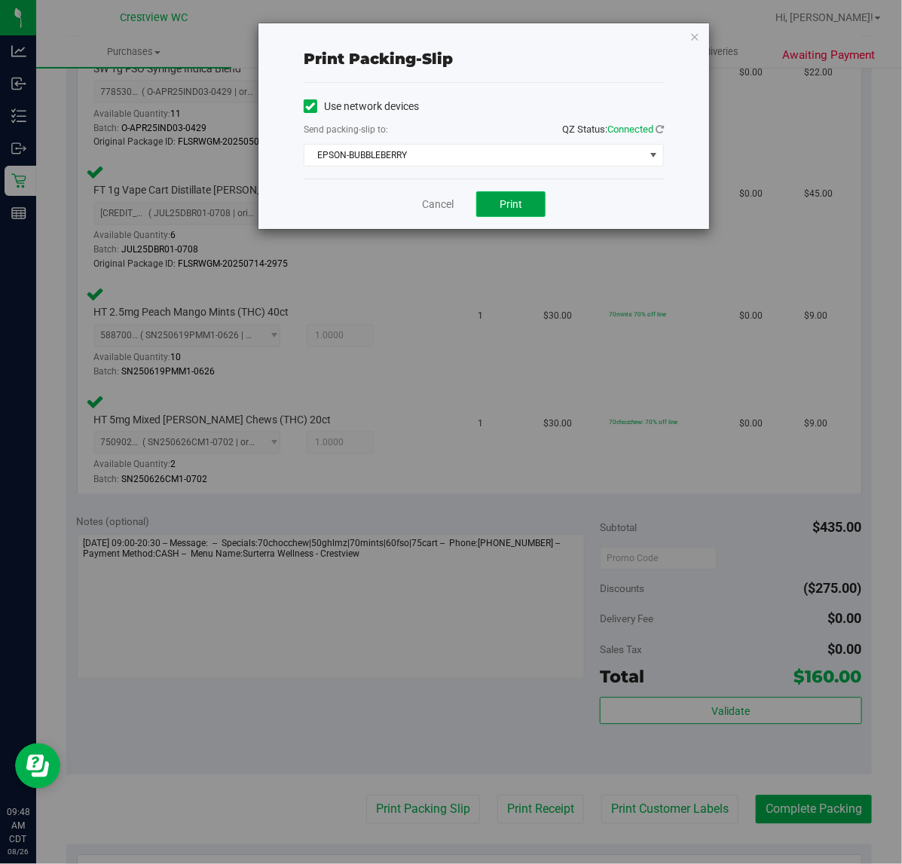
click at [517, 204] on span "Print" at bounding box center [510, 204] width 23 height 12
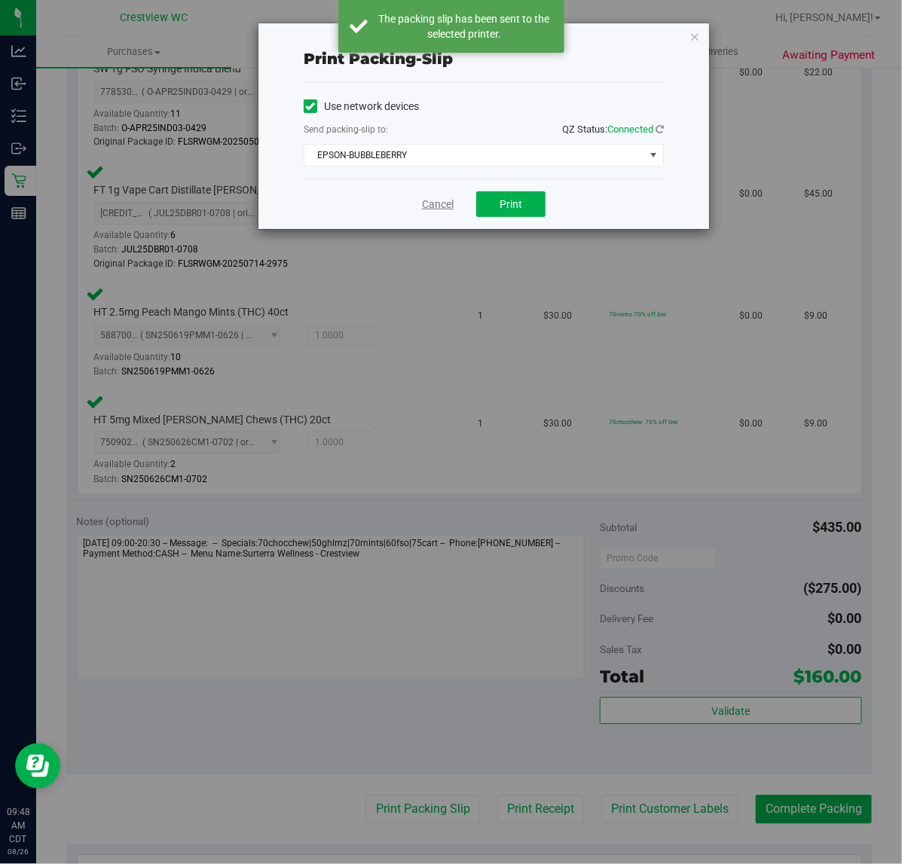
click at [441, 201] on link "Cancel" at bounding box center [438, 205] width 32 height 16
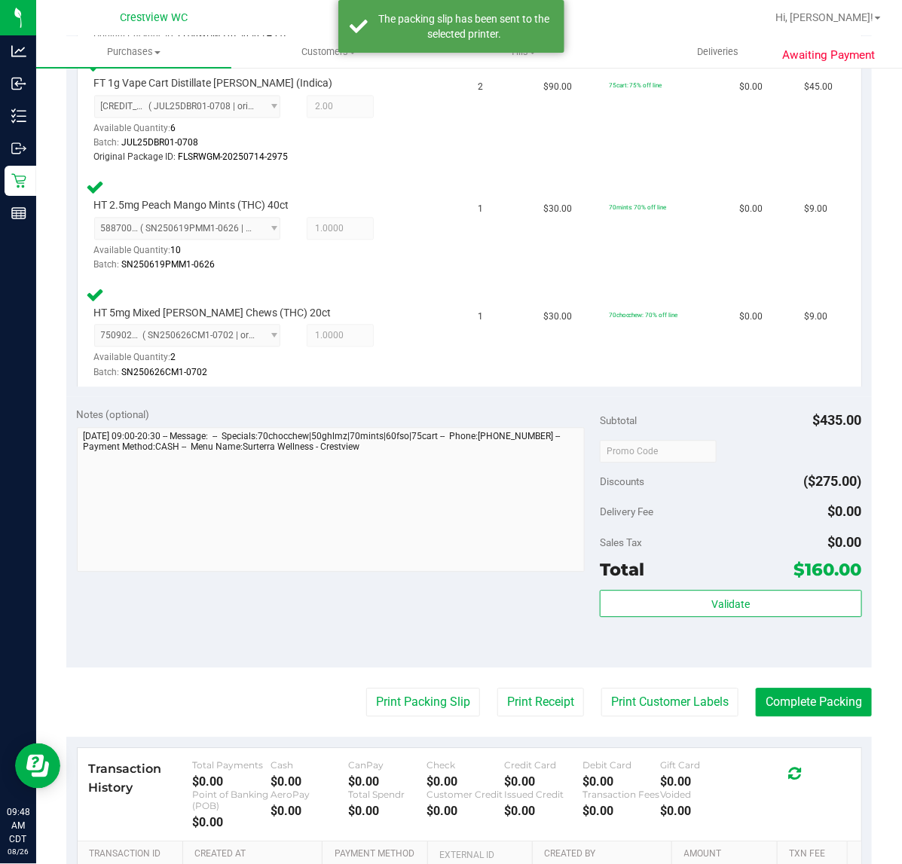
scroll to position [959, 0]
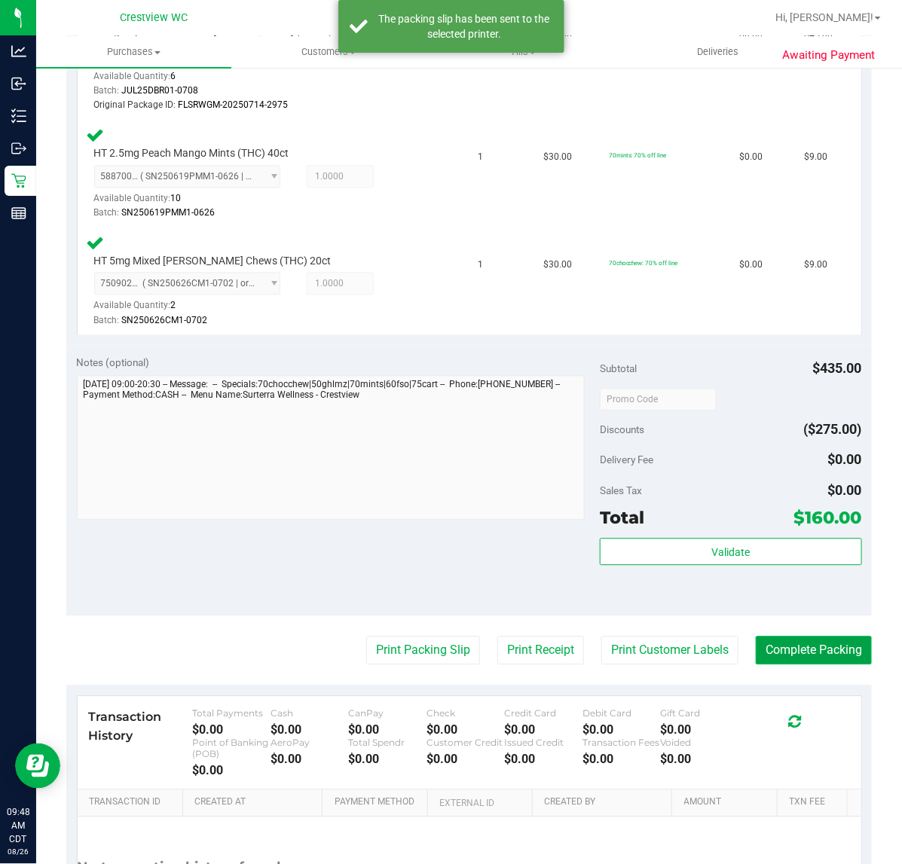
click at [789, 648] on button "Complete Packing" at bounding box center [813, 650] width 116 height 29
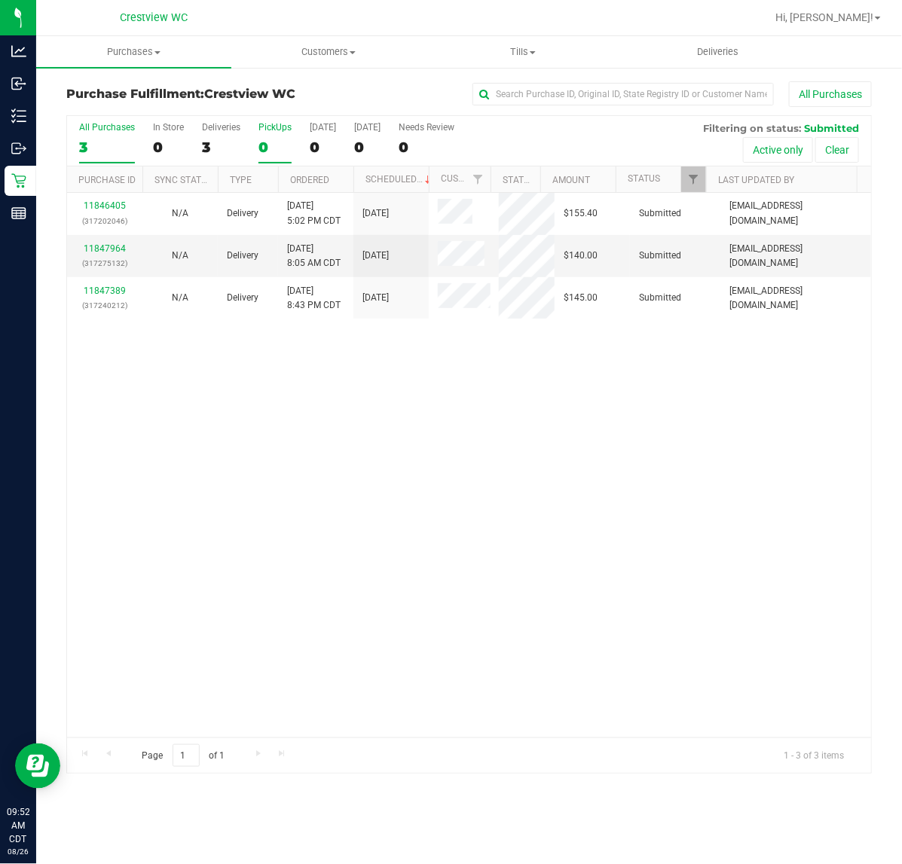
click at [268, 144] on div "0" at bounding box center [274, 147] width 33 height 17
click at [0, 0] on input "PickUps 0" at bounding box center [0, 0] width 0 height 0
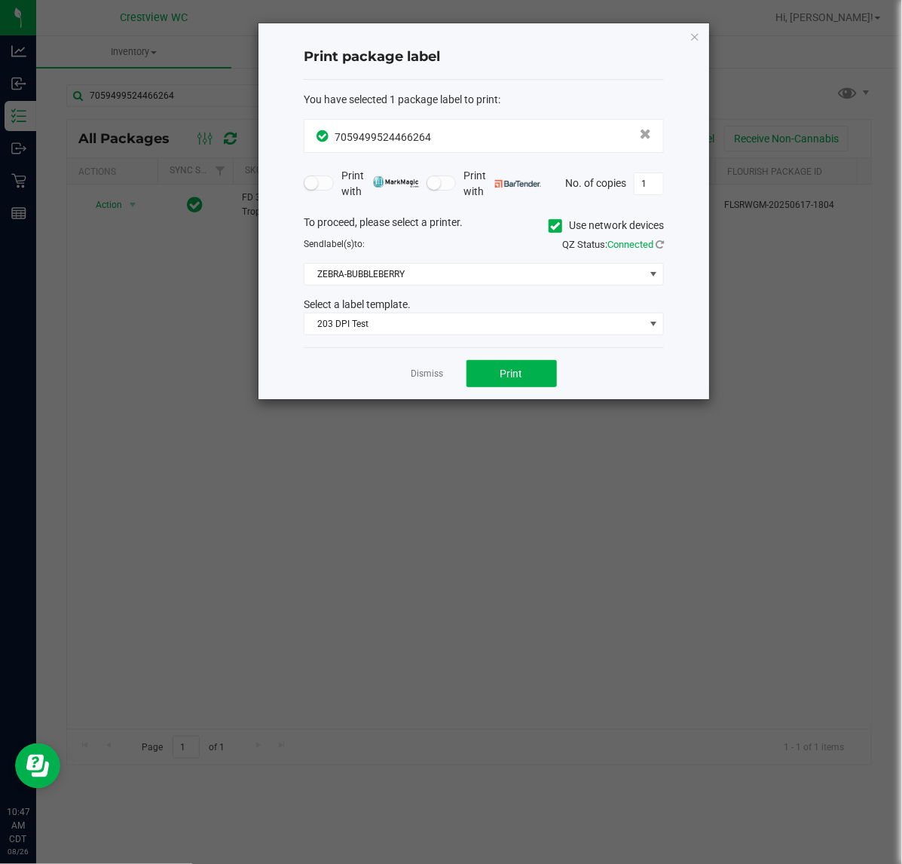
drag, startPoint x: 420, startPoint y: 382, endPoint x: 411, endPoint y: 366, distance: 18.2
click at [420, 380] on link "Dismiss" at bounding box center [427, 374] width 32 height 13
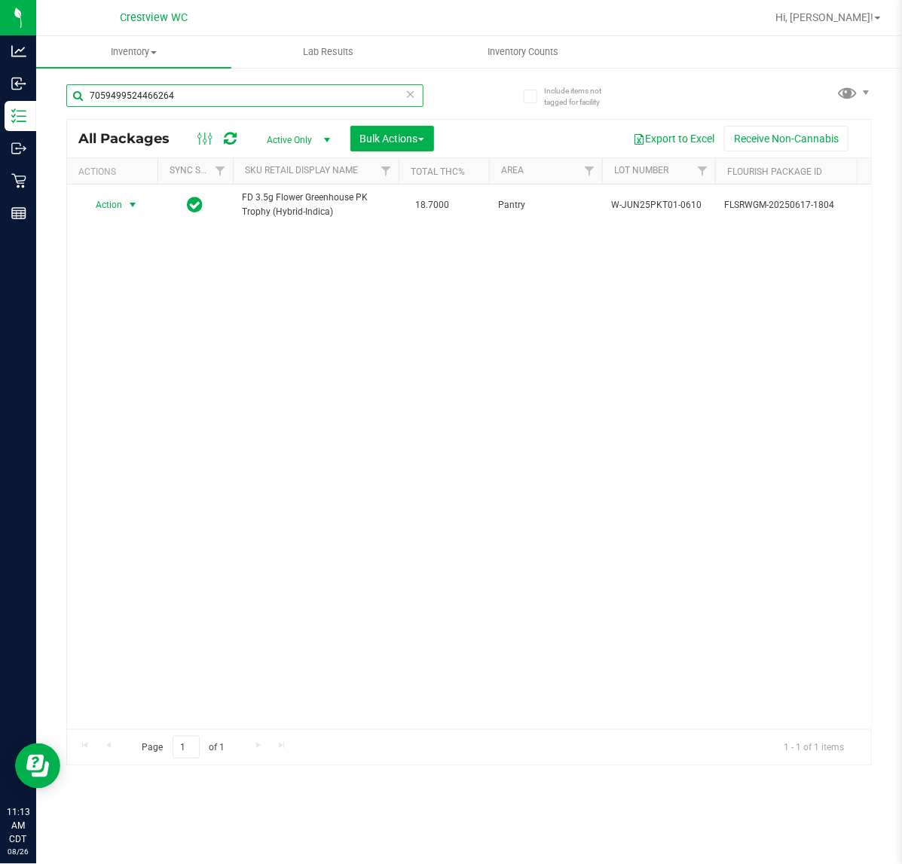
click at [179, 92] on input "7059499524466264" at bounding box center [244, 95] width 357 height 23
click at [249, 96] on input "7059499524466264" at bounding box center [244, 95] width 357 height 23
click at [251, 96] on input "7059499524466264" at bounding box center [244, 95] width 357 height 23
click at [239, 96] on input "7059499524466264" at bounding box center [244, 95] width 357 height 23
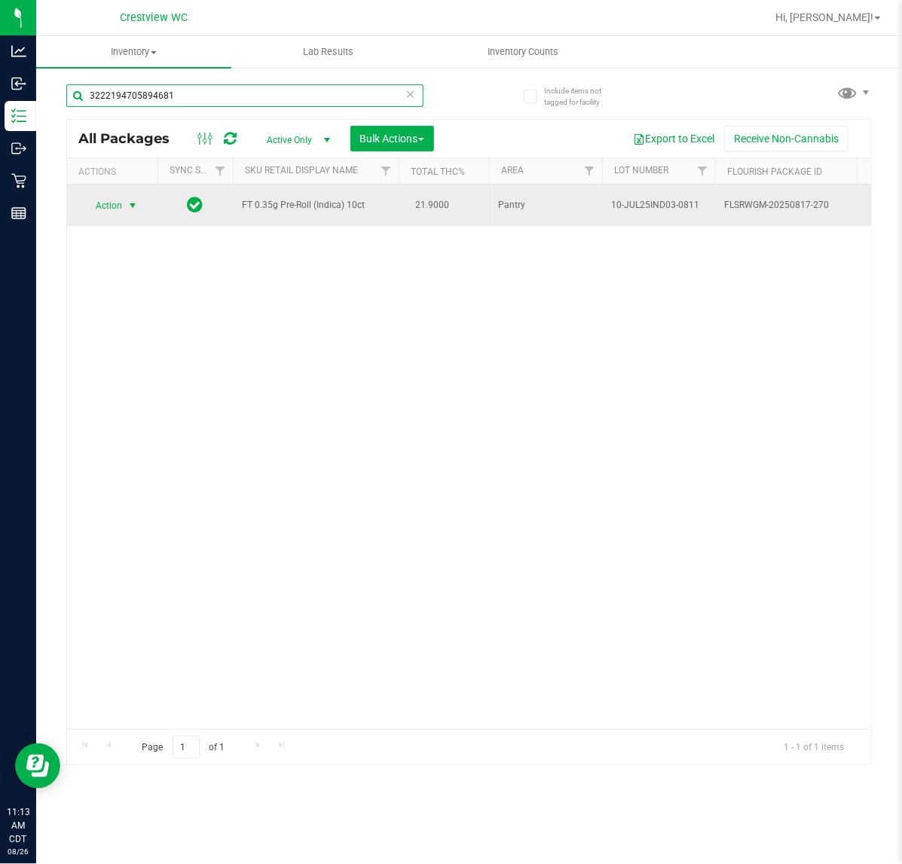
type input "3222194705894681"
click at [124, 205] on span "select" at bounding box center [133, 205] width 19 height 21
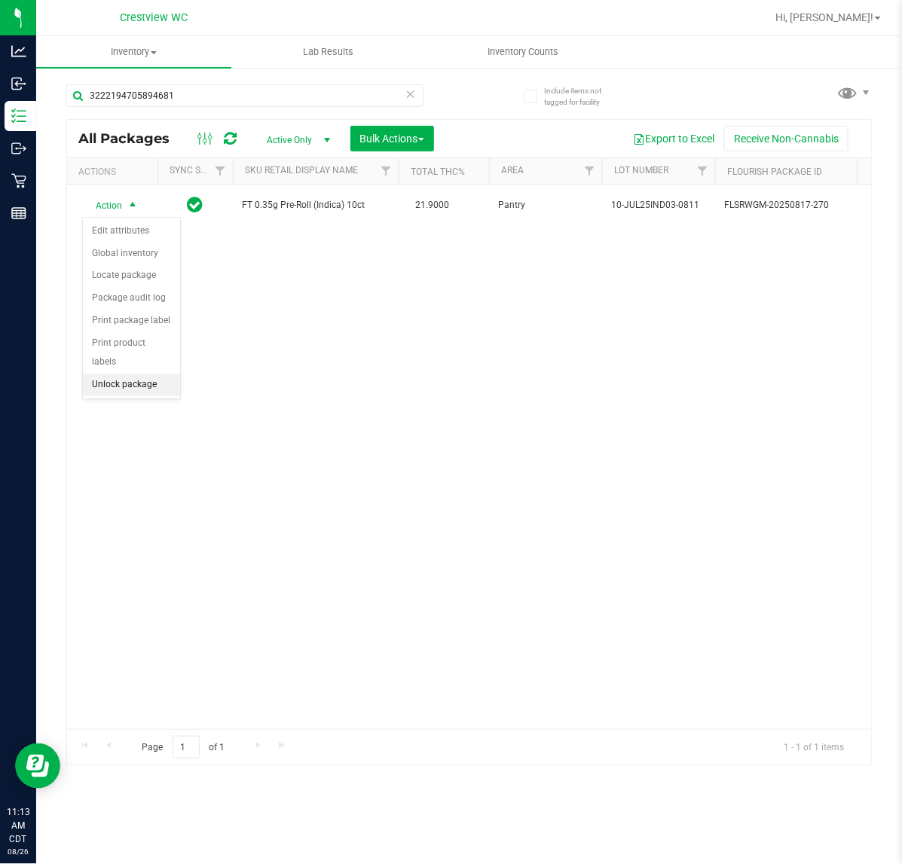
click at [140, 374] on li "Unlock package" at bounding box center [131, 385] width 97 height 23
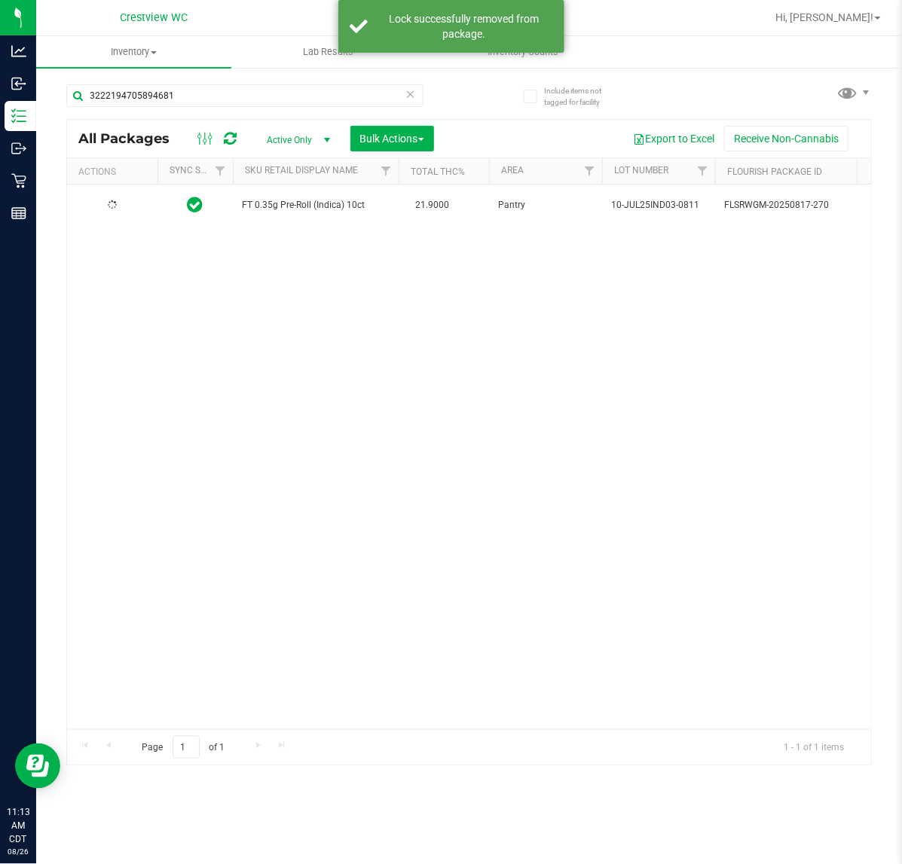
click at [121, 212] on div at bounding box center [112, 205] width 72 height 14
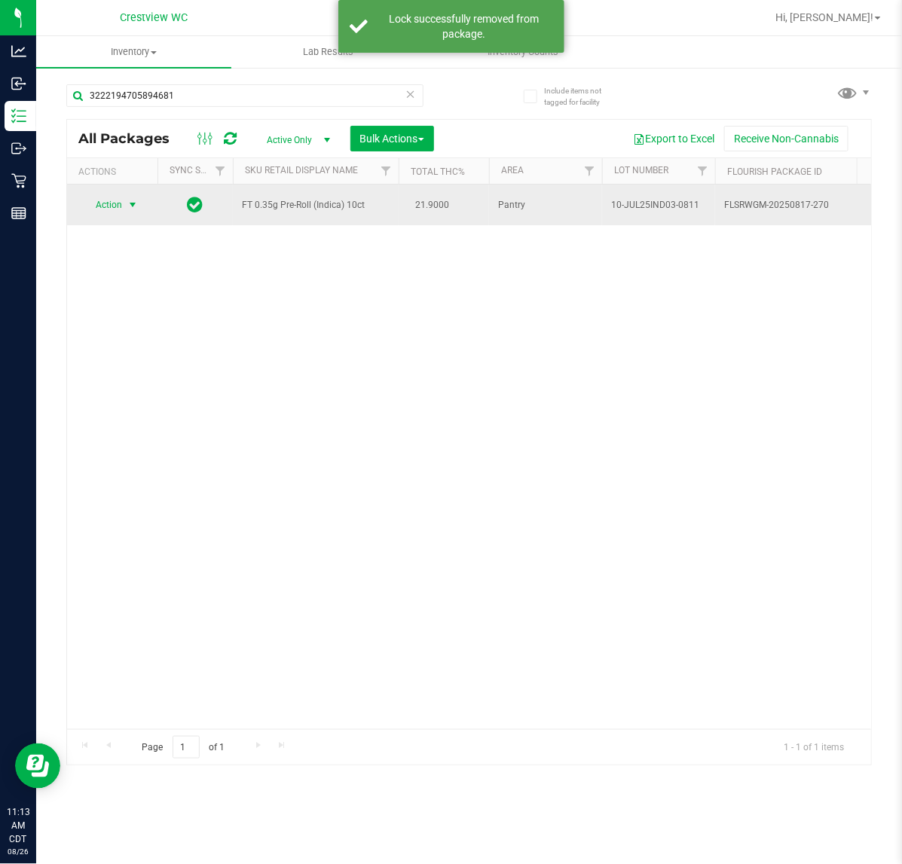
click at [118, 200] on span "Action" at bounding box center [102, 204] width 41 height 21
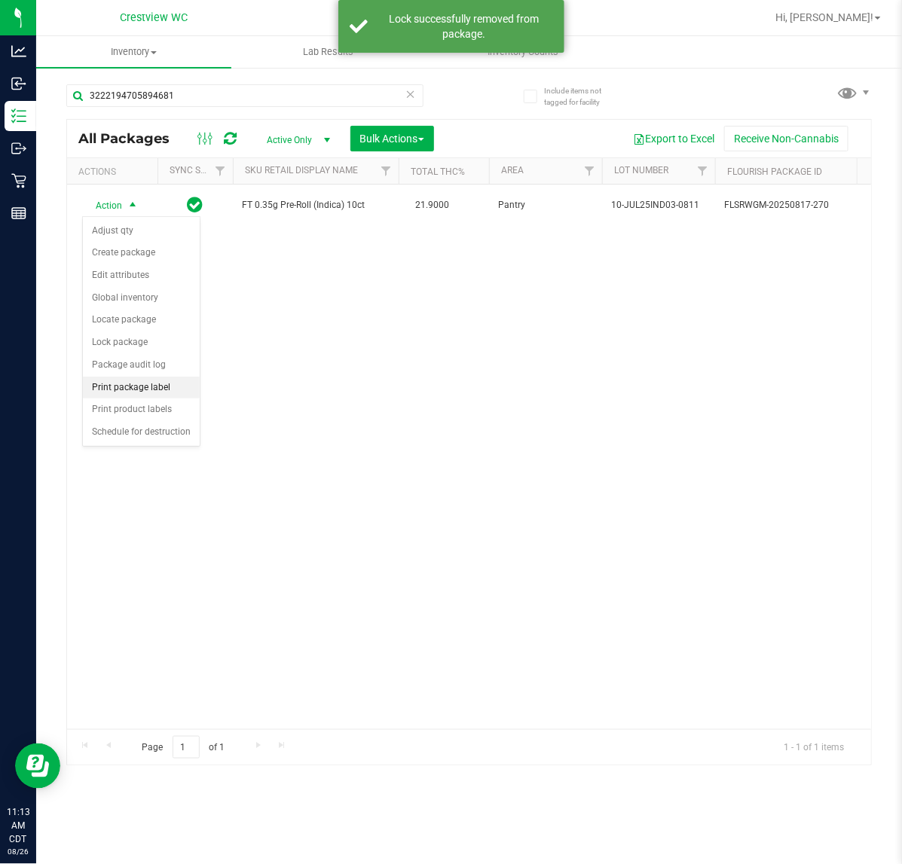
click at [164, 389] on li "Print package label" at bounding box center [141, 388] width 117 height 23
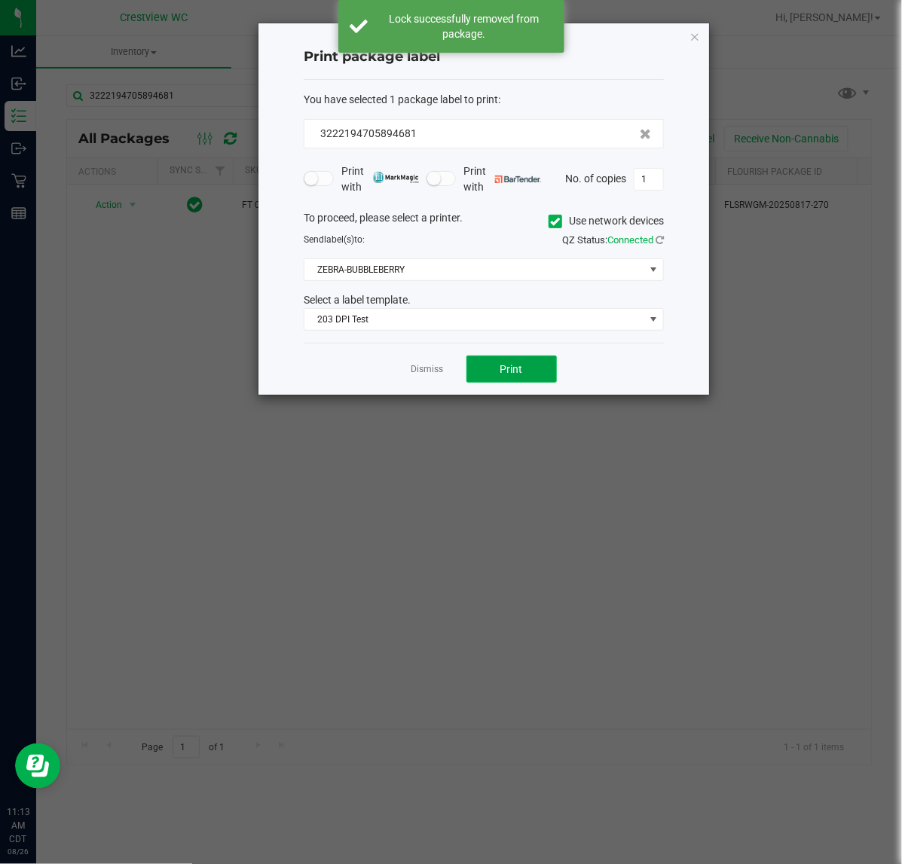
click at [491, 368] on button "Print" at bounding box center [511, 368] width 90 height 27
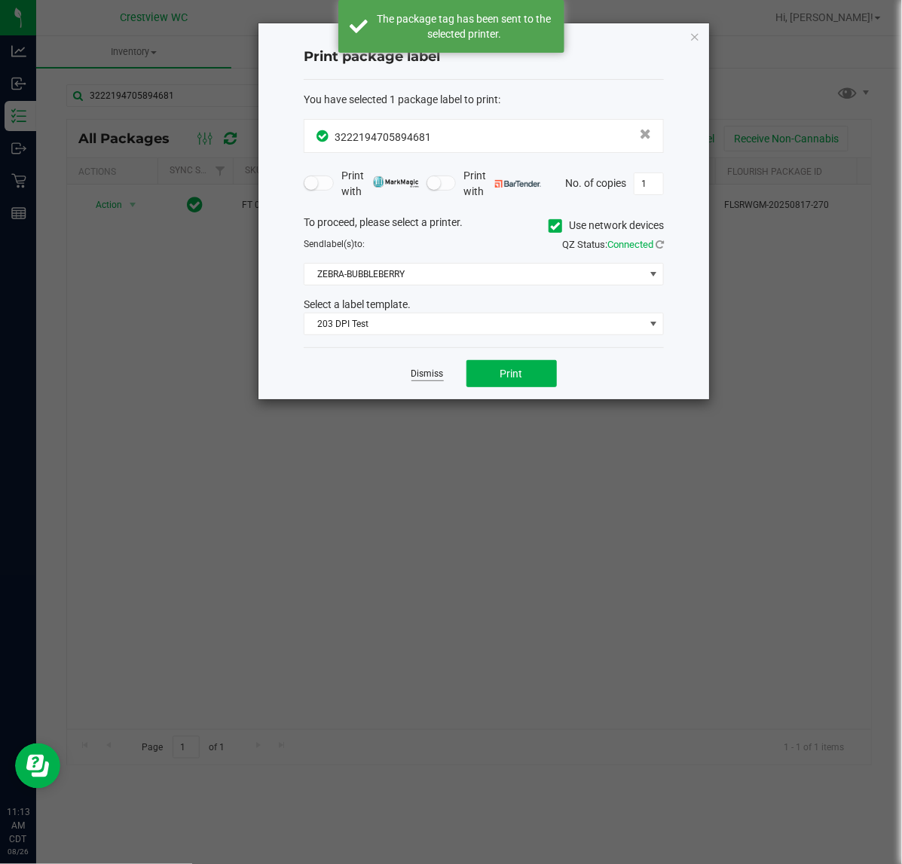
click at [433, 380] on link "Dismiss" at bounding box center [427, 374] width 32 height 13
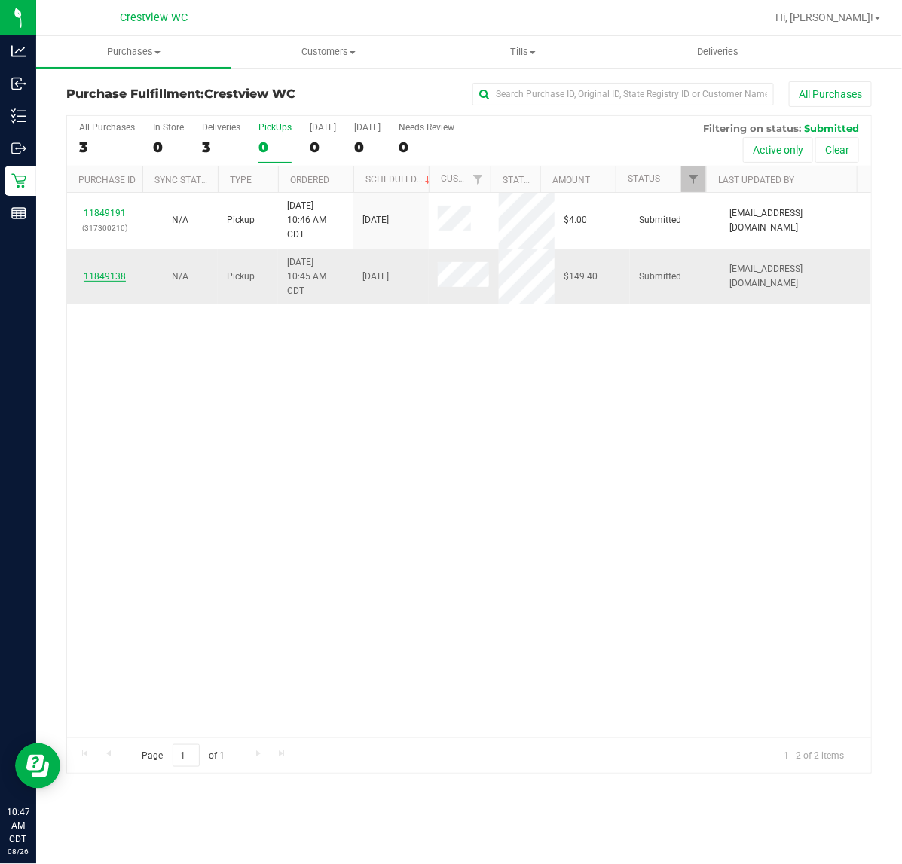
click at [87, 280] on link "11849138" at bounding box center [105, 276] width 42 height 11
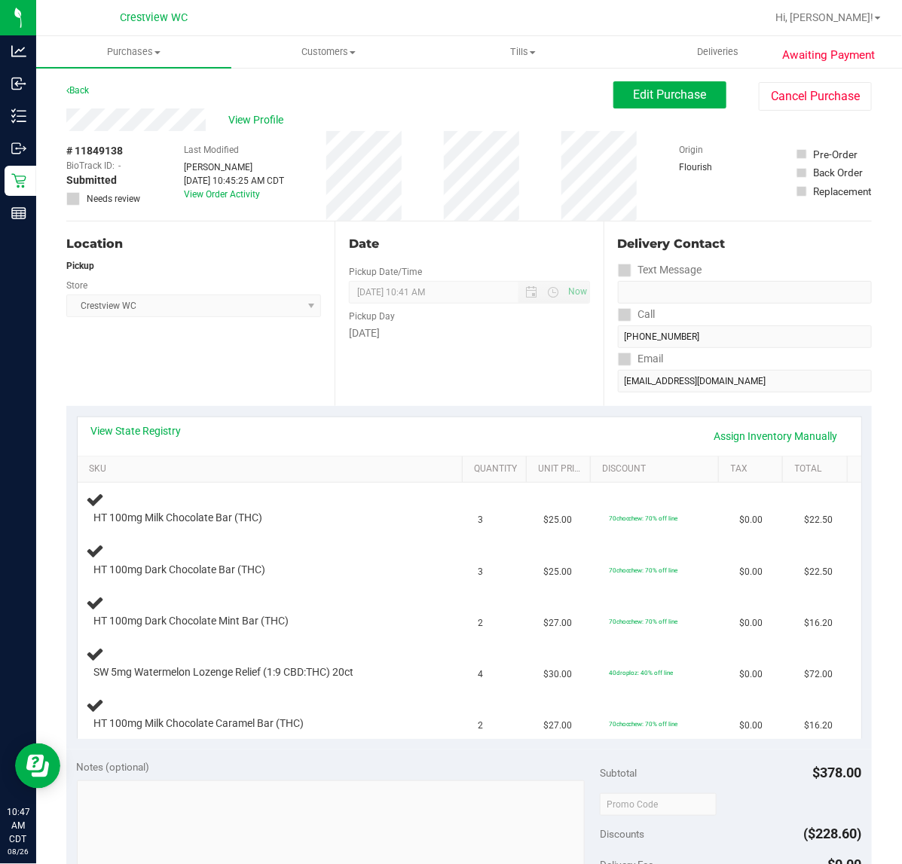
click at [230, 383] on div "Location Pickup Store Crestview WC Select Store [PERSON_NAME][GEOGRAPHIC_DATA] …" at bounding box center [200, 313] width 268 height 185
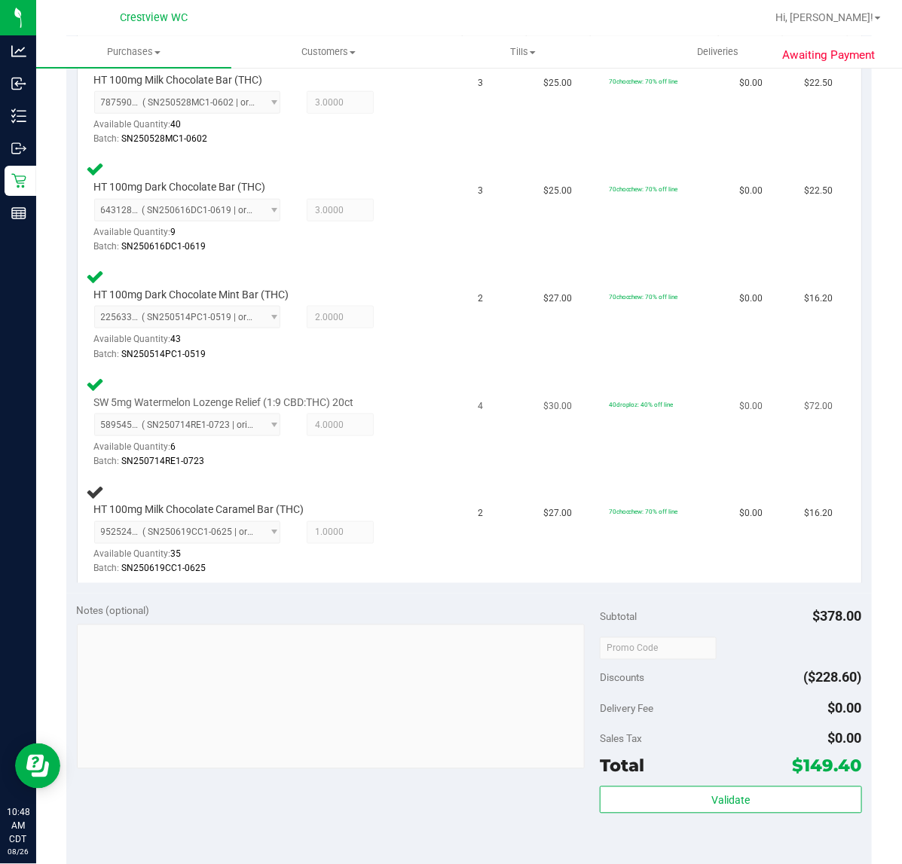
scroll to position [471, 0]
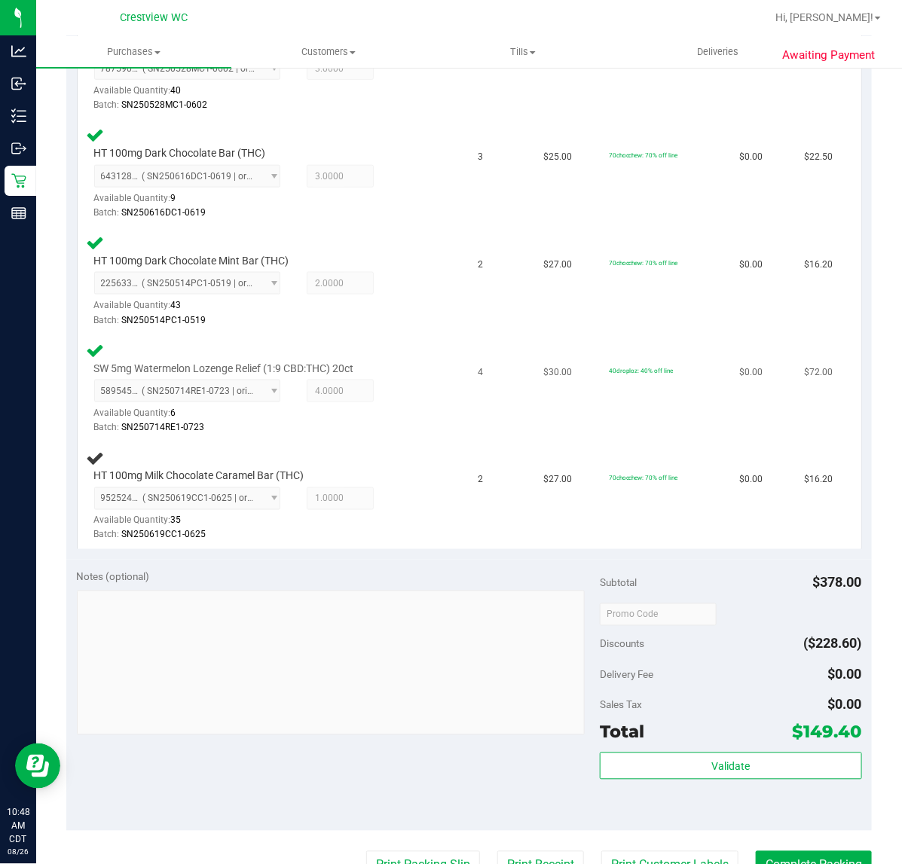
click at [388, 437] on td "SW 5mg Watermelon Lozenge Relief (1:9 CBD:THC) 20ct 5895455807476314 ( SN250714…" at bounding box center [274, 389] width 392 height 108
click at [404, 469] on div "HT 100mg Milk Chocolate Caramel Bar (THC) 9525247000517937 ( SN250619CC1-0625 |…" at bounding box center [258, 506] width 343 height 75
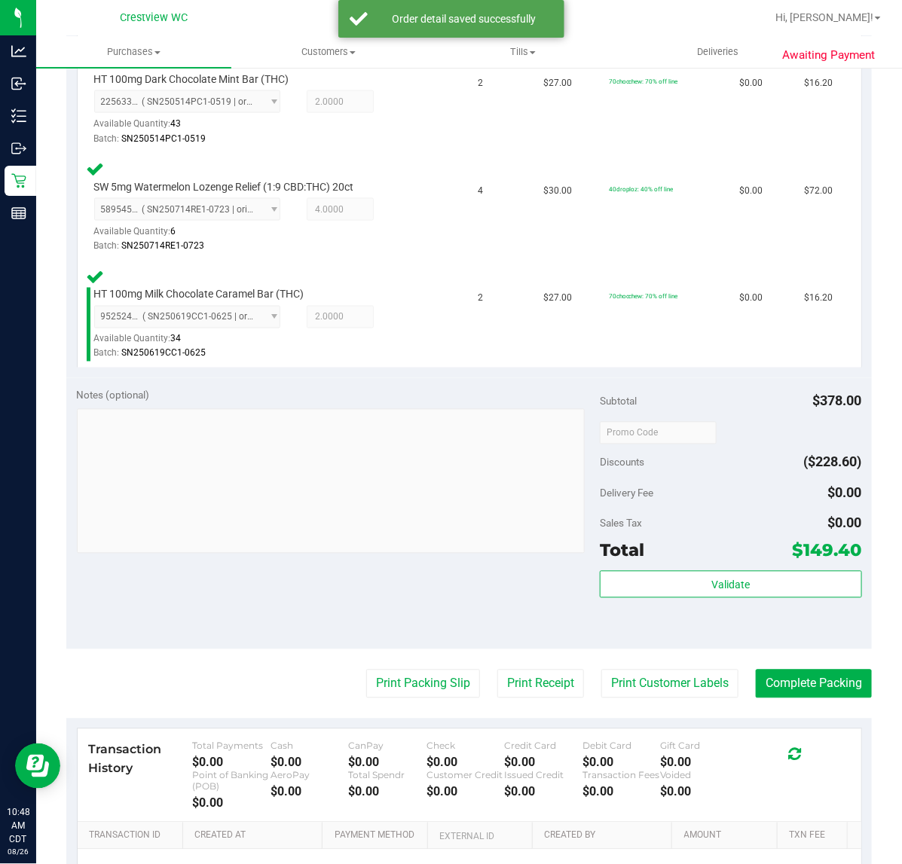
scroll to position [823, 0]
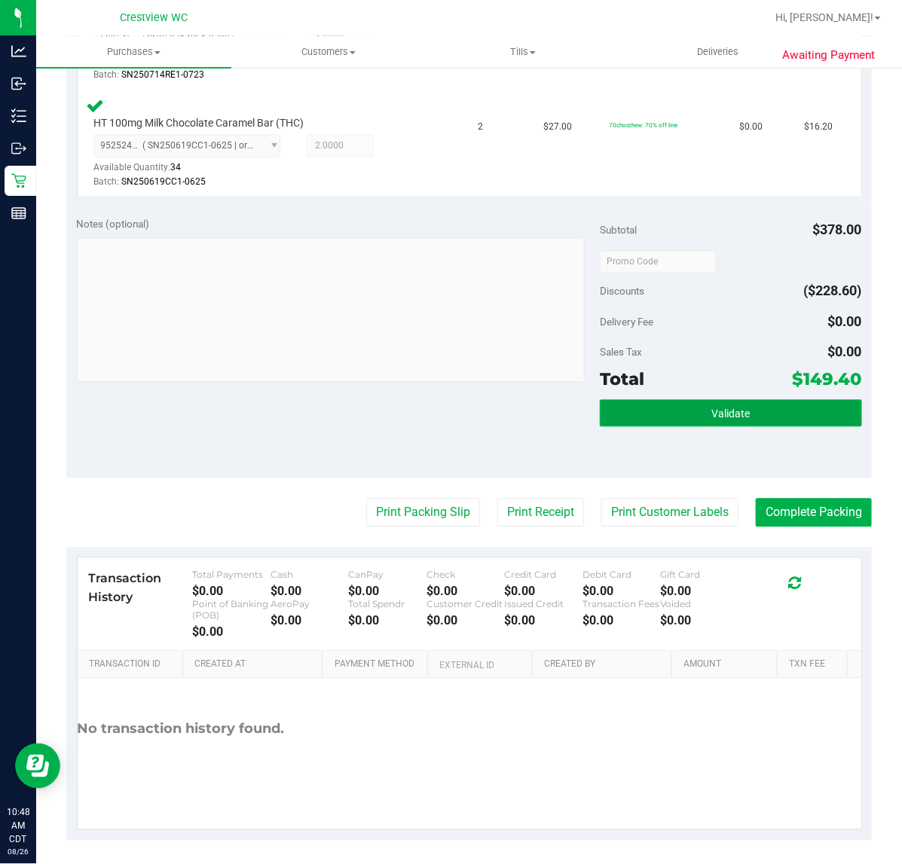
click at [713, 409] on span "Validate" at bounding box center [730, 414] width 38 height 12
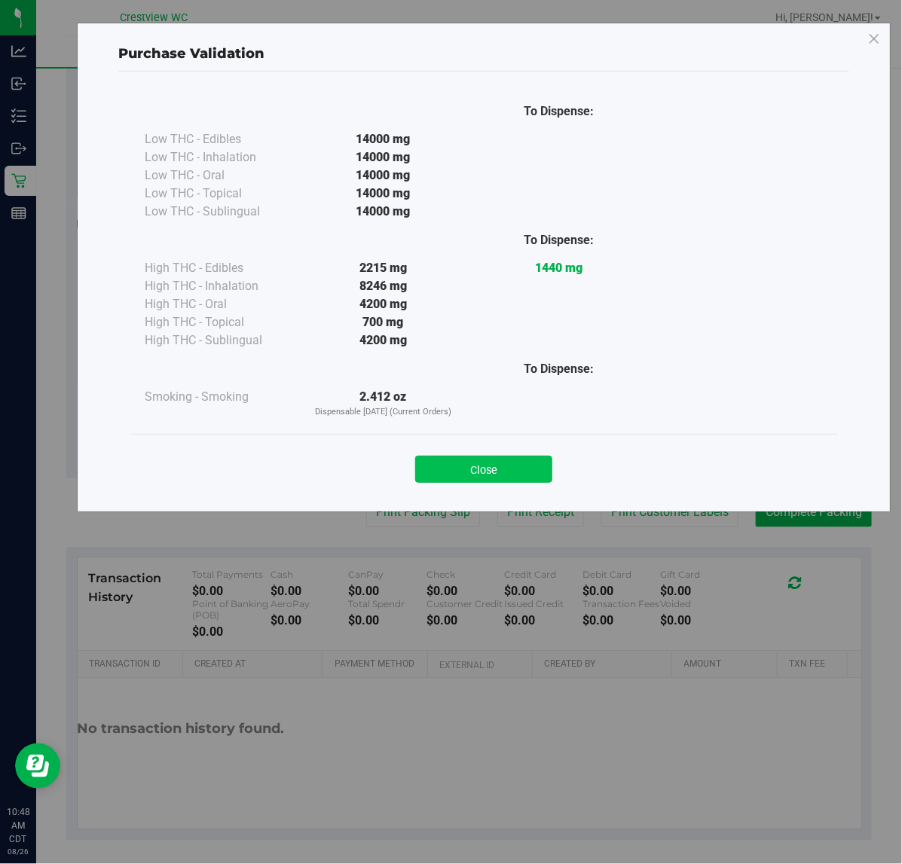
click at [527, 475] on button "Close" at bounding box center [483, 469] width 137 height 27
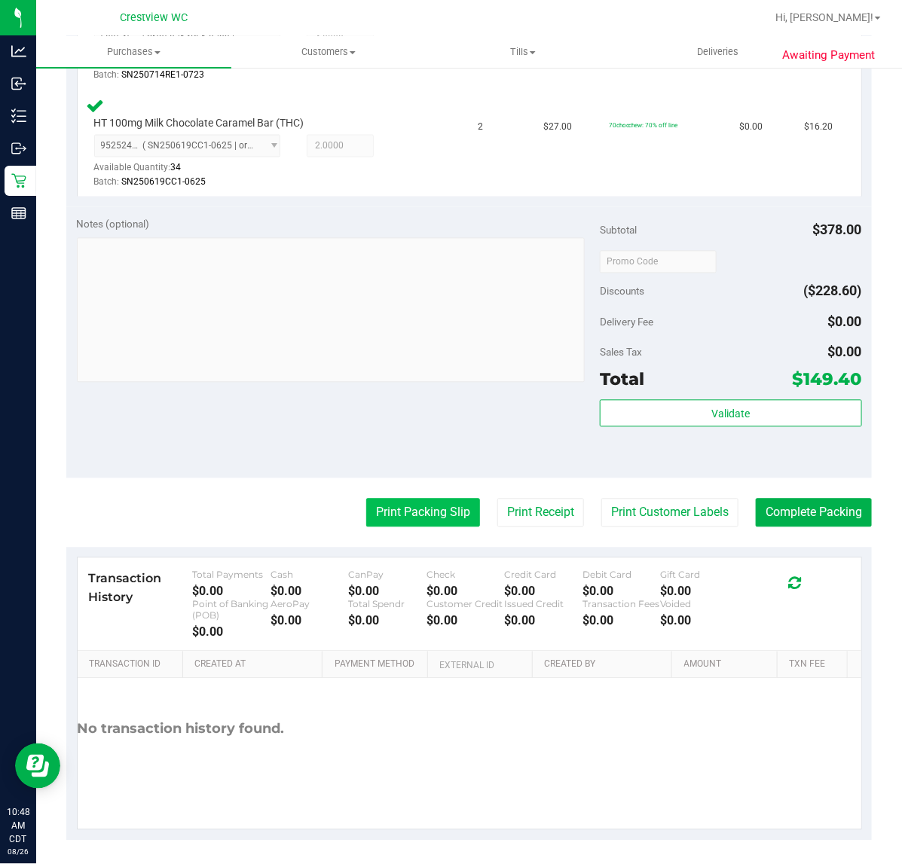
click at [380, 509] on button "Print Packing Slip" at bounding box center [423, 513] width 114 height 29
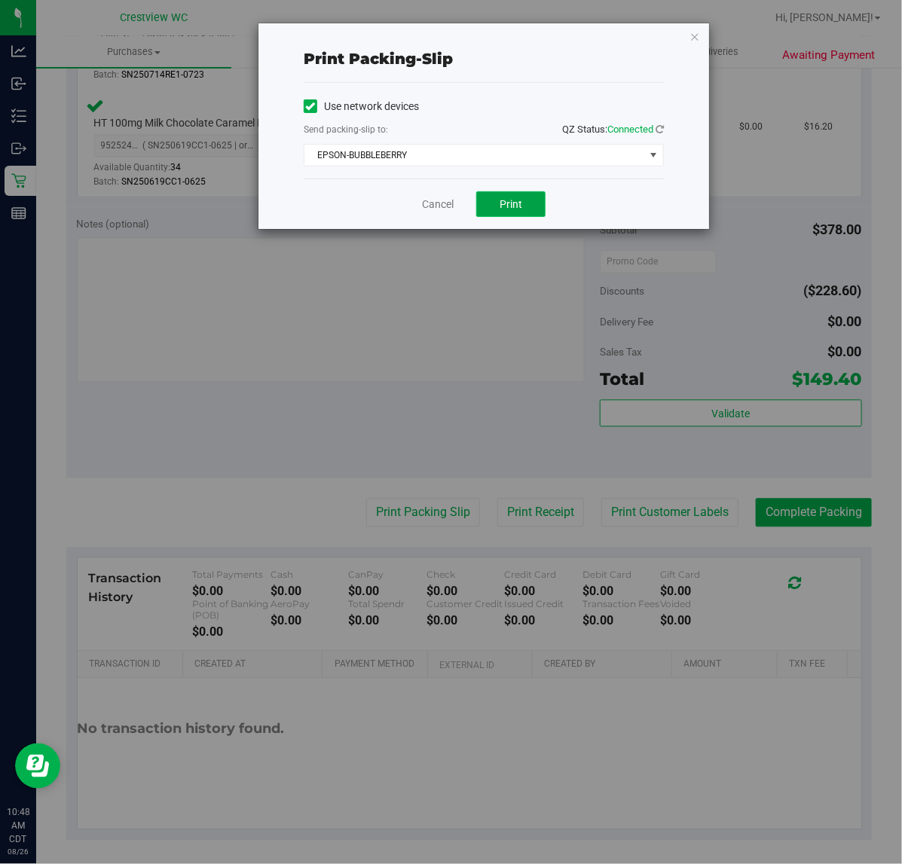
click at [490, 203] on button "Print" at bounding box center [510, 204] width 69 height 26
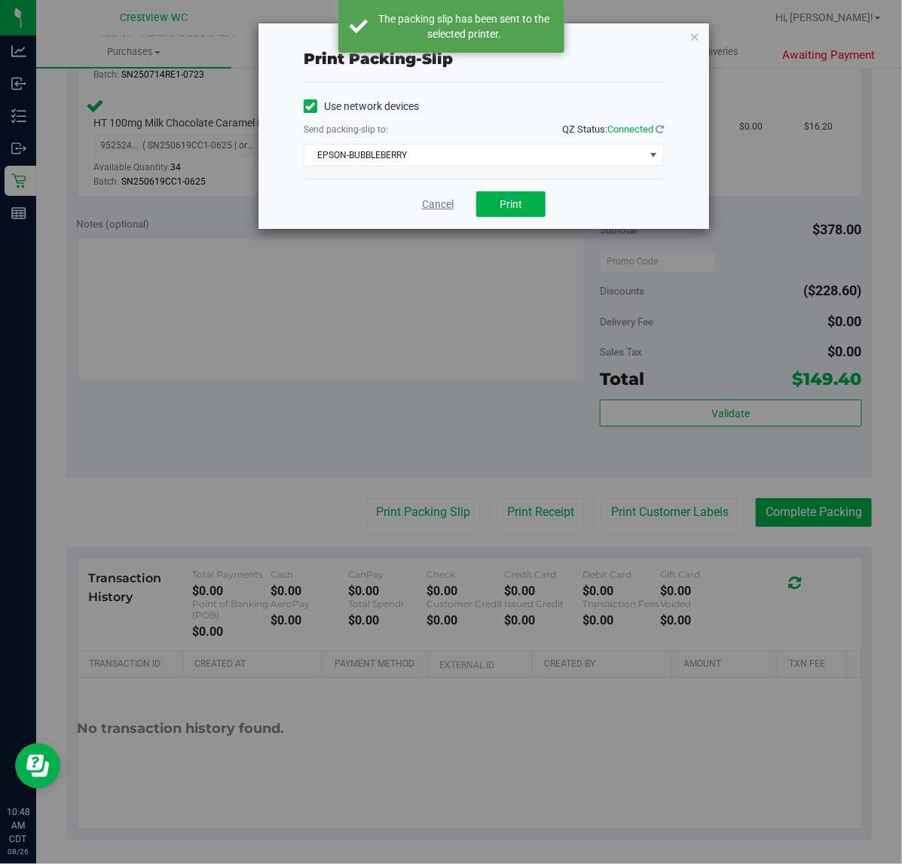
click at [432, 208] on link "Cancel" at bounding box center [438, 205] width 32 height 16
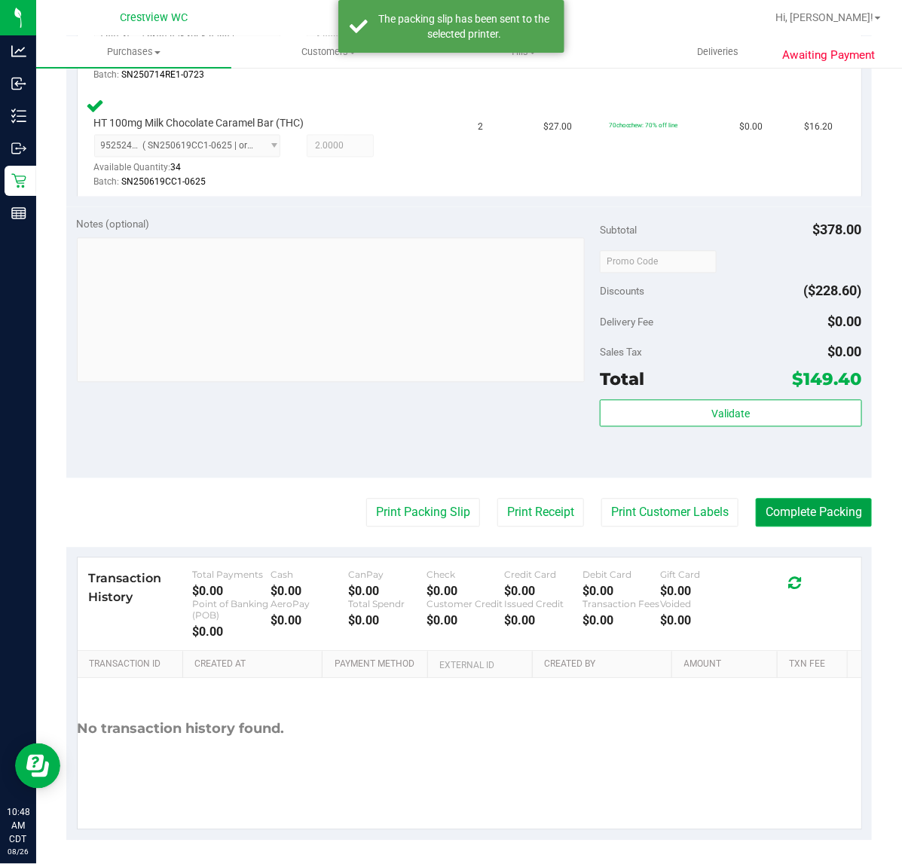
click at [798, 508] on button "Complete Packing" at bounding box center [813, 513] width 116 height 29
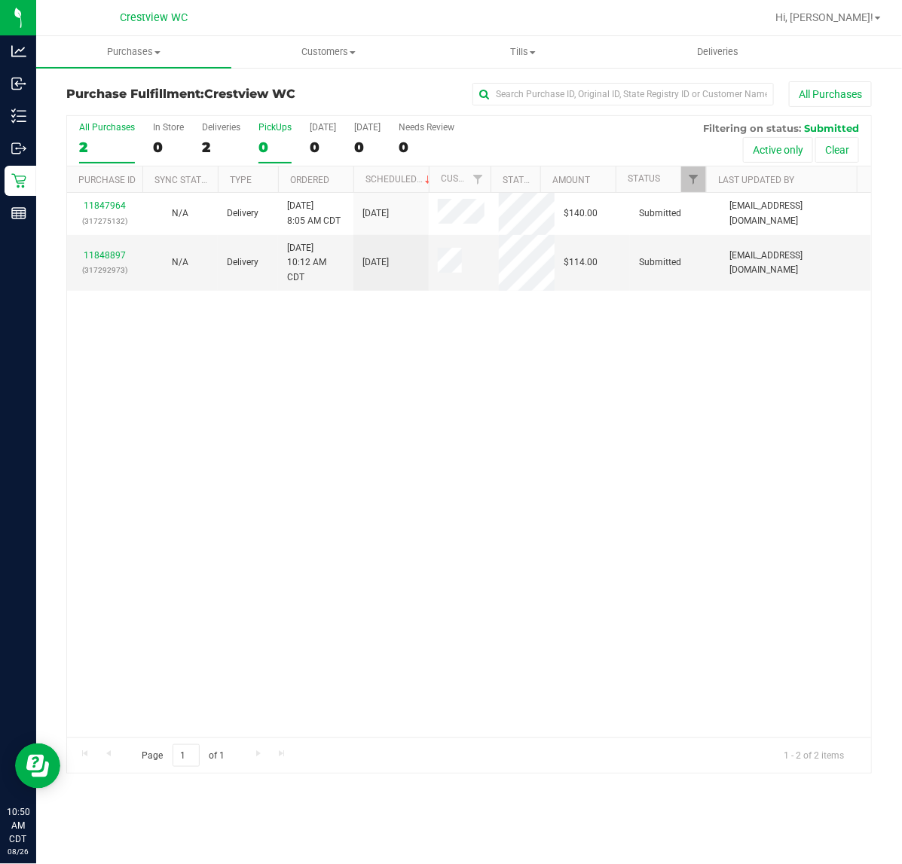
click at [265, 147] on div "0" at bounding box center [274, 147] width 33 height 17
click at [0, 0] on input "PickUps 0" at bounding box center [0, 0] width 0 height 0
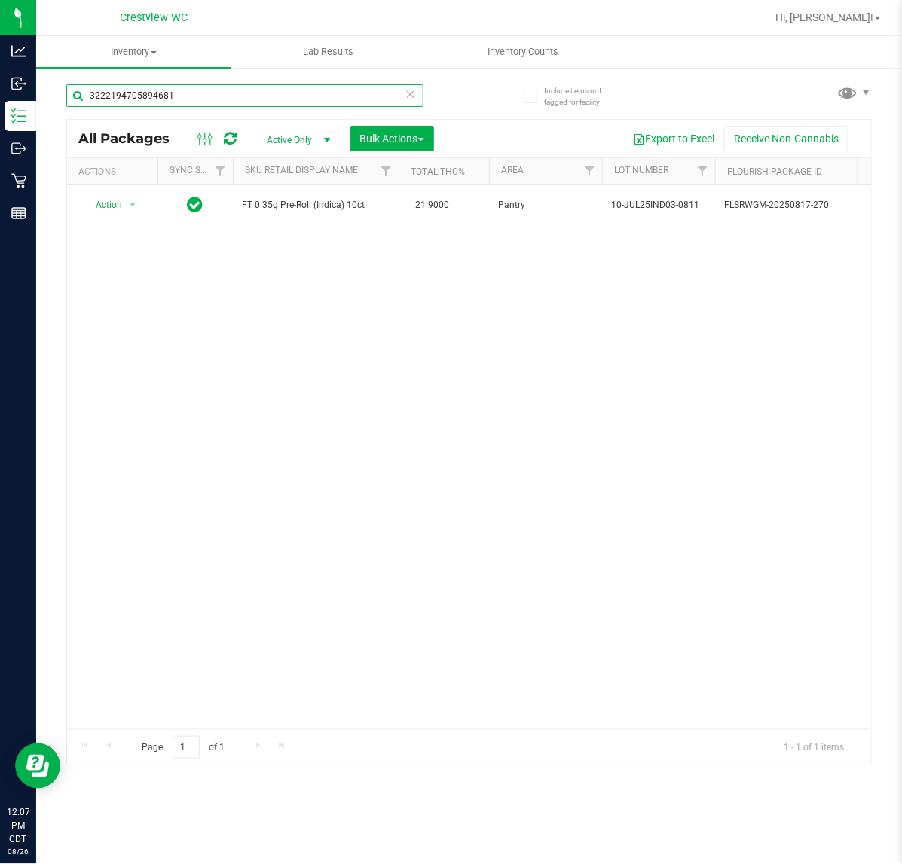
click at [215, 96] on input "3222194705894681" at bounding box center [244, 95] width 357 height 23
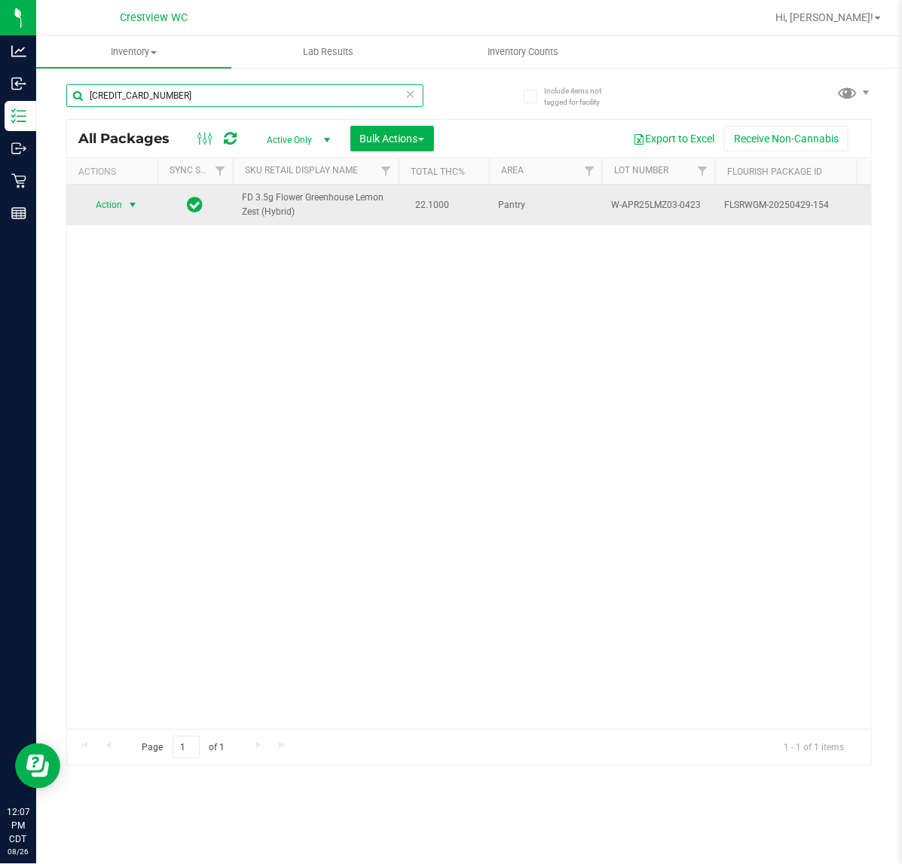
type input "[CREDIT_CARD_NUMBER]"
click at [134, 208] on span "select" at bounding box center [133, 205] width 12 height 12
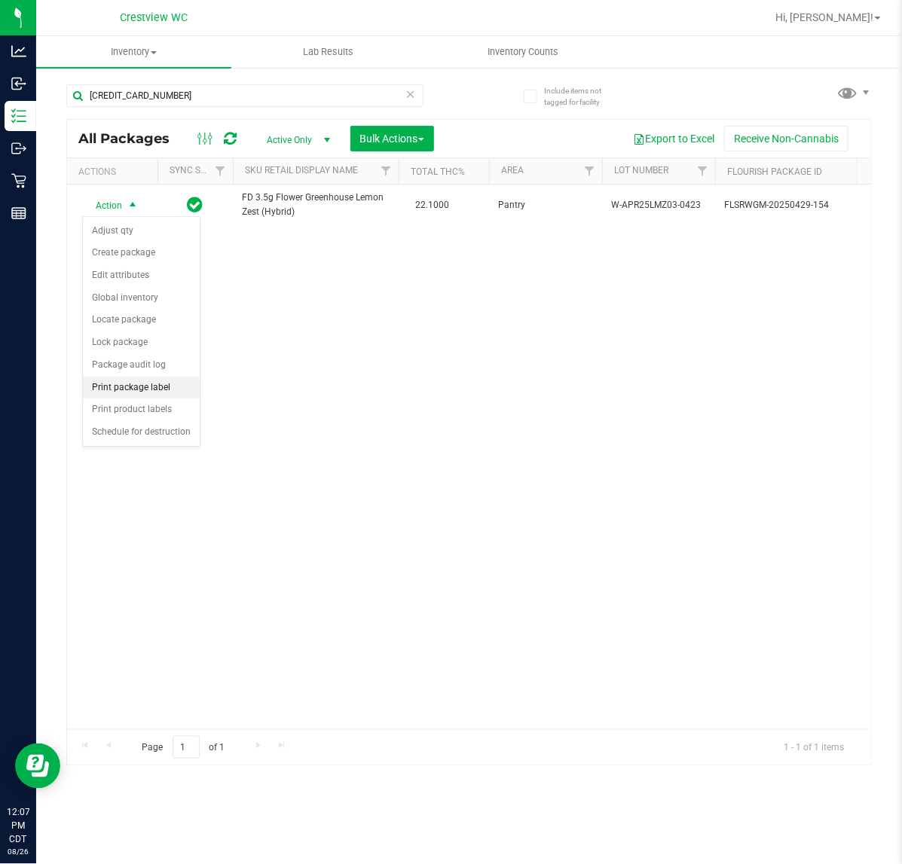
click at [151, 393] on li "Print package label" at bounding box center [141, 388] width 117 height 23
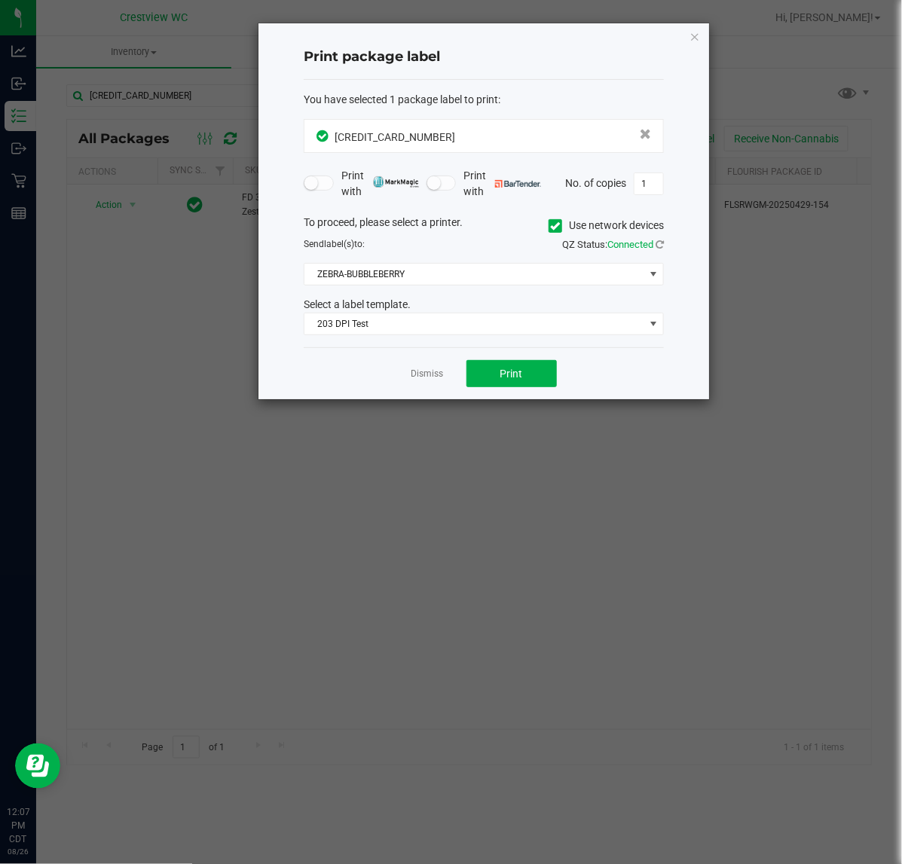
click at [502, 358] on div "Dismiss Print" at bounding box center [484, 373] width 360 height 52
click at [509, 378] on span "Print" at bounding box center [511, 374] width 23 height 12
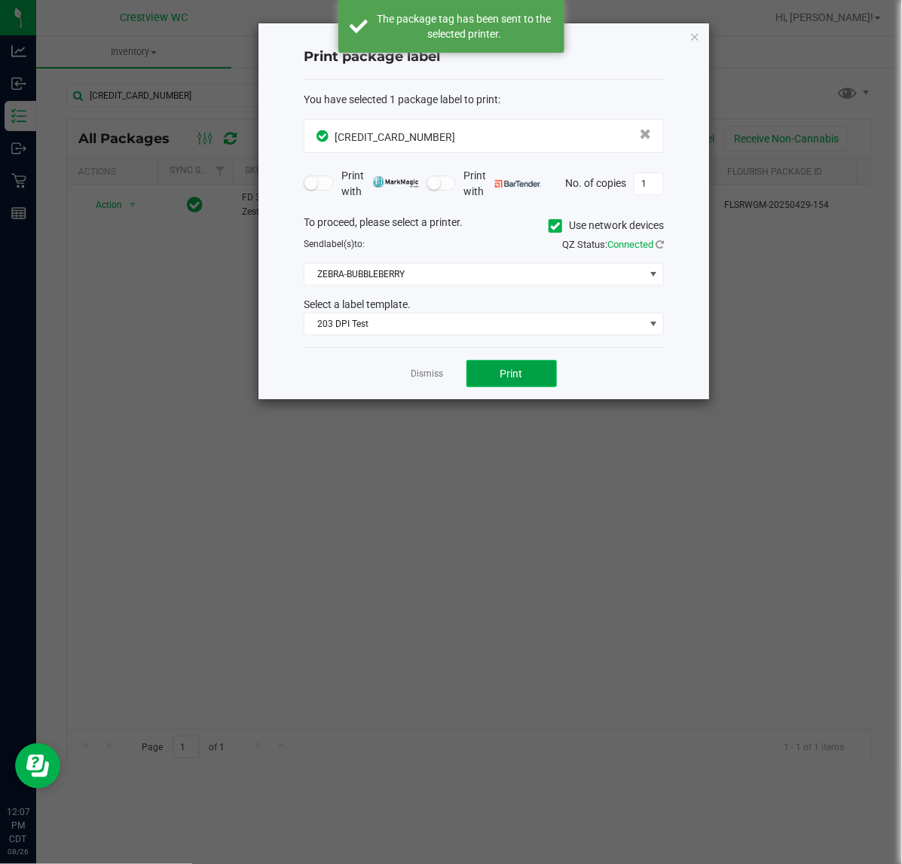
click at [509, 378] on span "Print" at bounding box center [511, 374] width 23 height 12
click at [509, 377] on span "Print" at bounding box center [511, 374] width 23 height 12
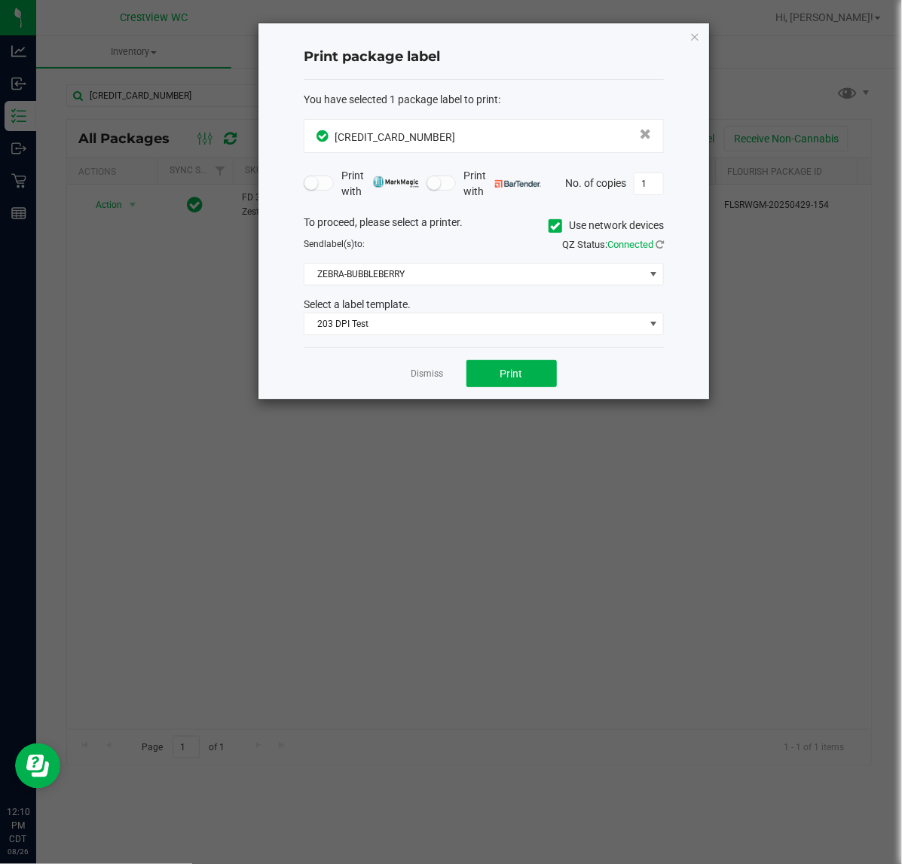
click at [415, 400] on div "Print package label You have selected 1 package label to print : [CREDIT_CARD_N…" at bounding box center [484, 211] width 452 height 377
click at [430, 374] on link "Dismiss" at bounding box center [427, 374] width 32 height 13
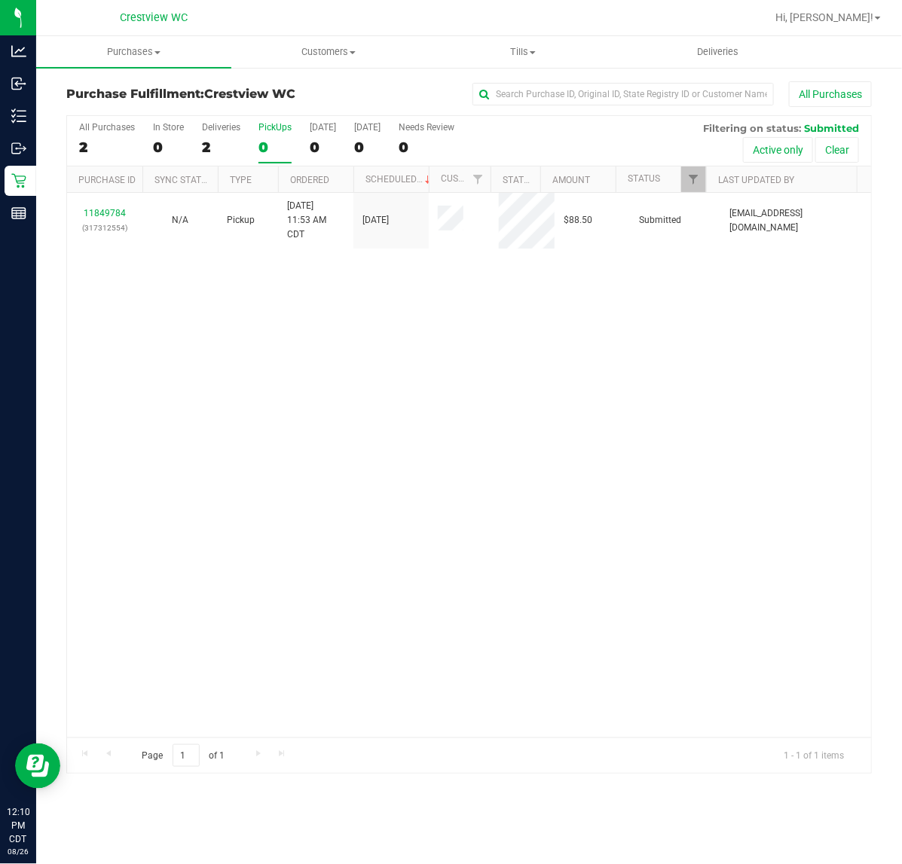
click at [371, 548] on div "11849784 (317312554) N/A Pickup [DATE] 11:53 AM CDT 8/26/2025 $88.50 Submitted …" at bounding box center [469, 465] width 804 height 545
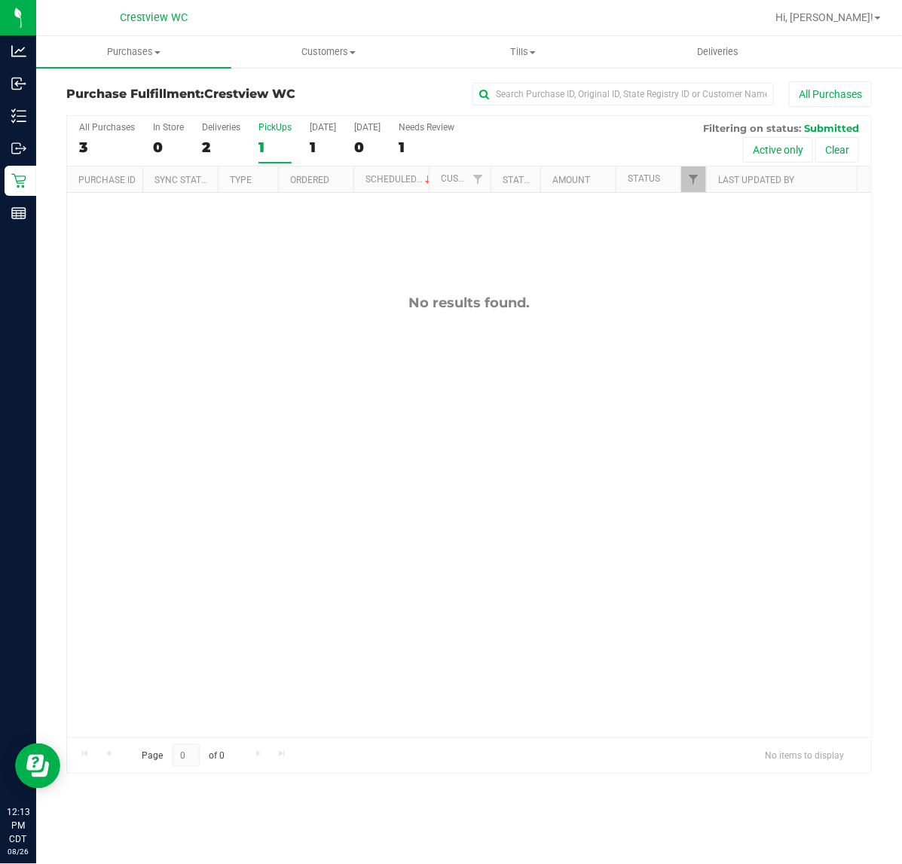
click at [264, 149] on div "1" at bounding box center [274, 147] width 33 height 17
click at [0, 0] on input "PickUps 1" at bounding box center [0, 0] width 0 height 0
click at [262, 147] on div "0" at bounding box center [274, 147] width 33 height 17
click at [0, 0] on input "PickUps 0" at bounding box center [0, 0] width 0 height 0
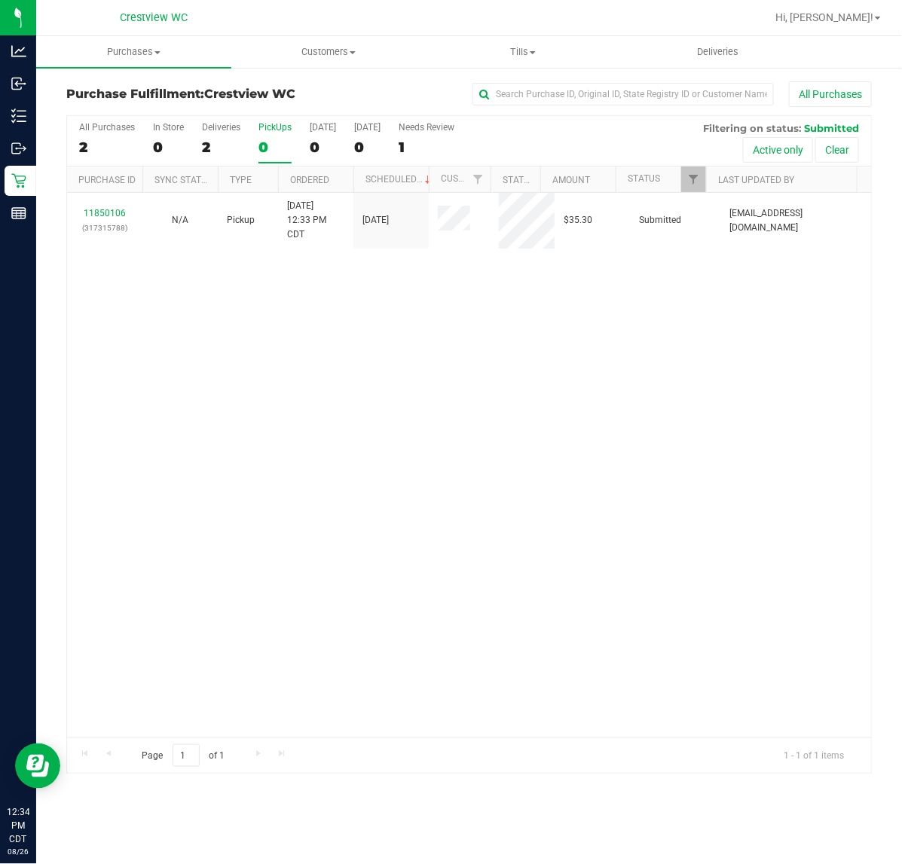
click at [449, 801] on div "Purchases Summary of purchases Fulfillment All purchases Customers All customer…" at bounding box center [468, 450] width 865 height 828
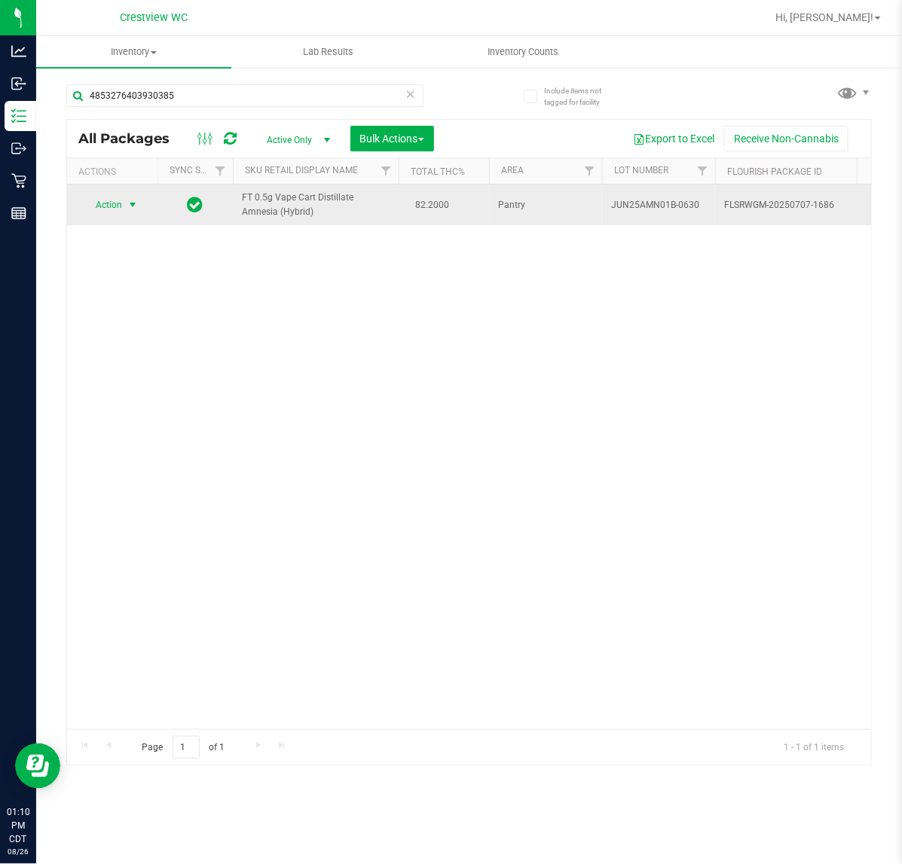
click at [130, 206] on span "select" at bounding box center [133, 205] width 12 height 12
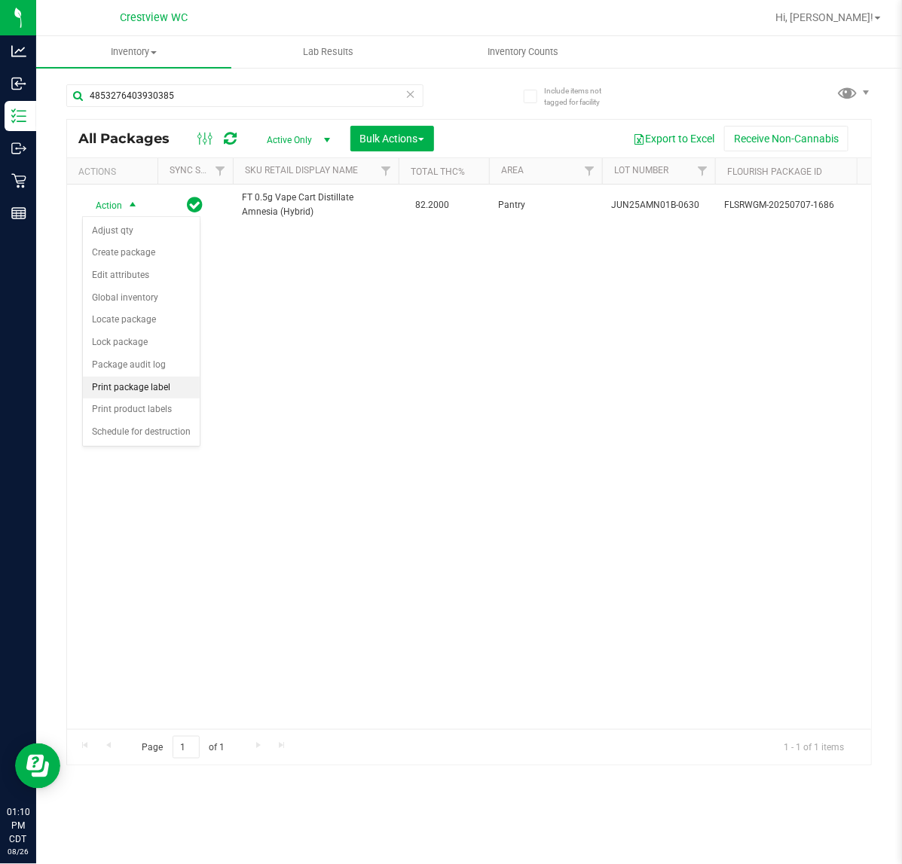
click at [154, 389] on li "Print package label" at bounding box center [141, 388] width 117 height 23
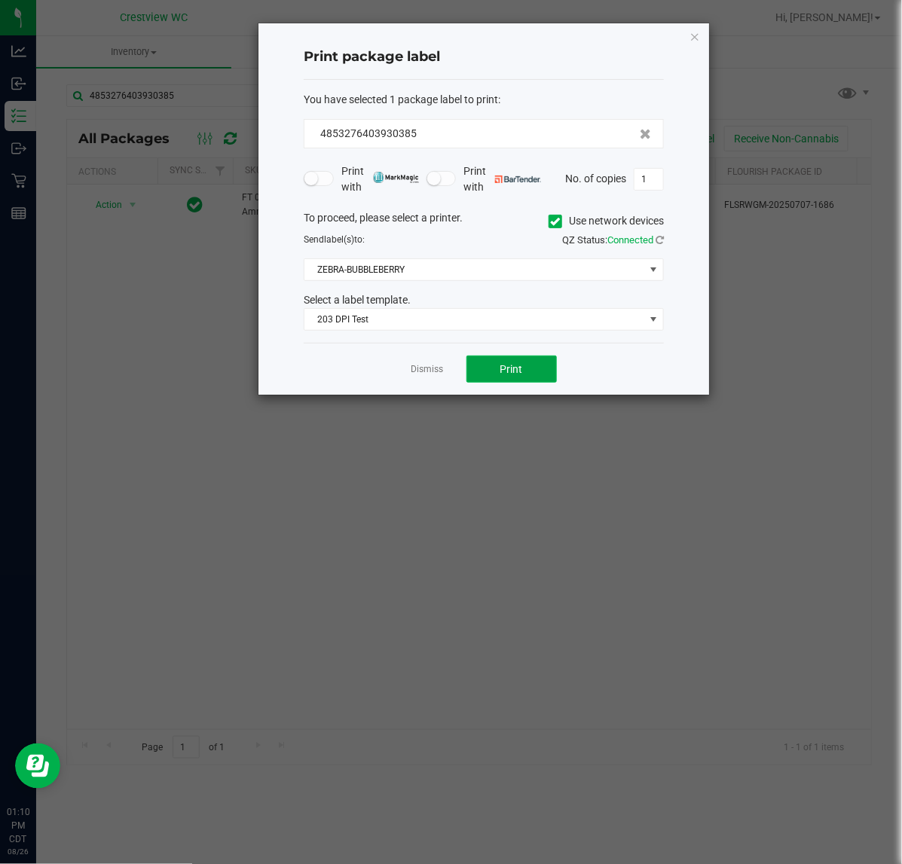
click at [538, 377] on button "Print" at bounding box center [511, 368] width 90 height 27
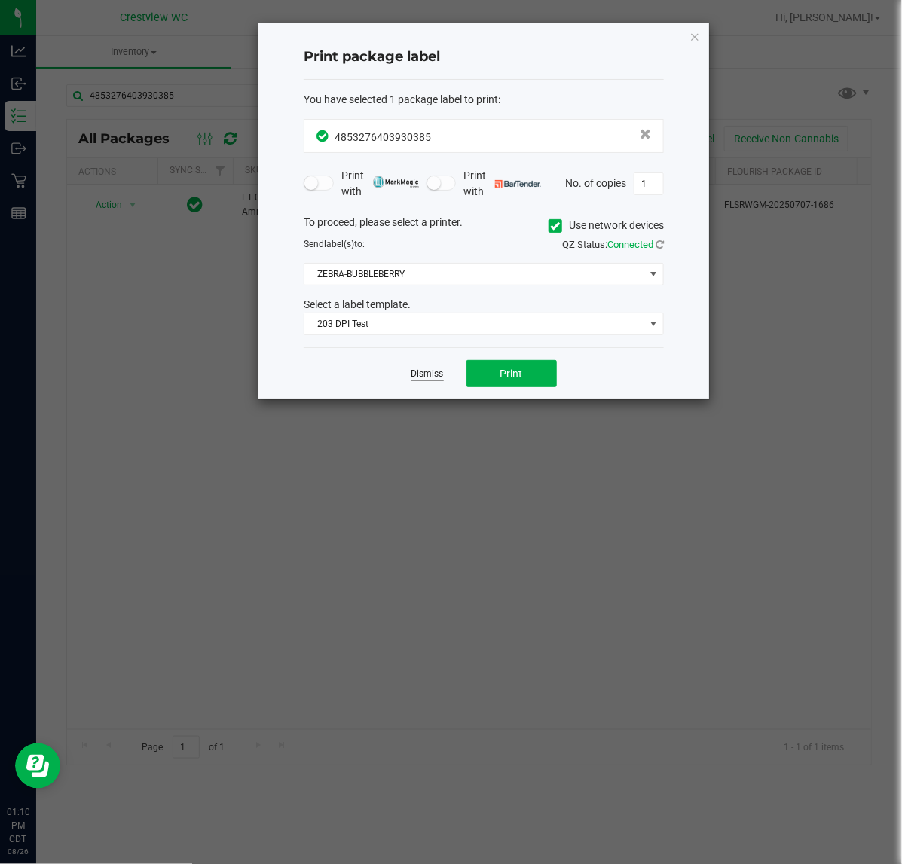
click at [415, 375] on link "Dismiss" at bounding box center [427, 374] width 32 height 13
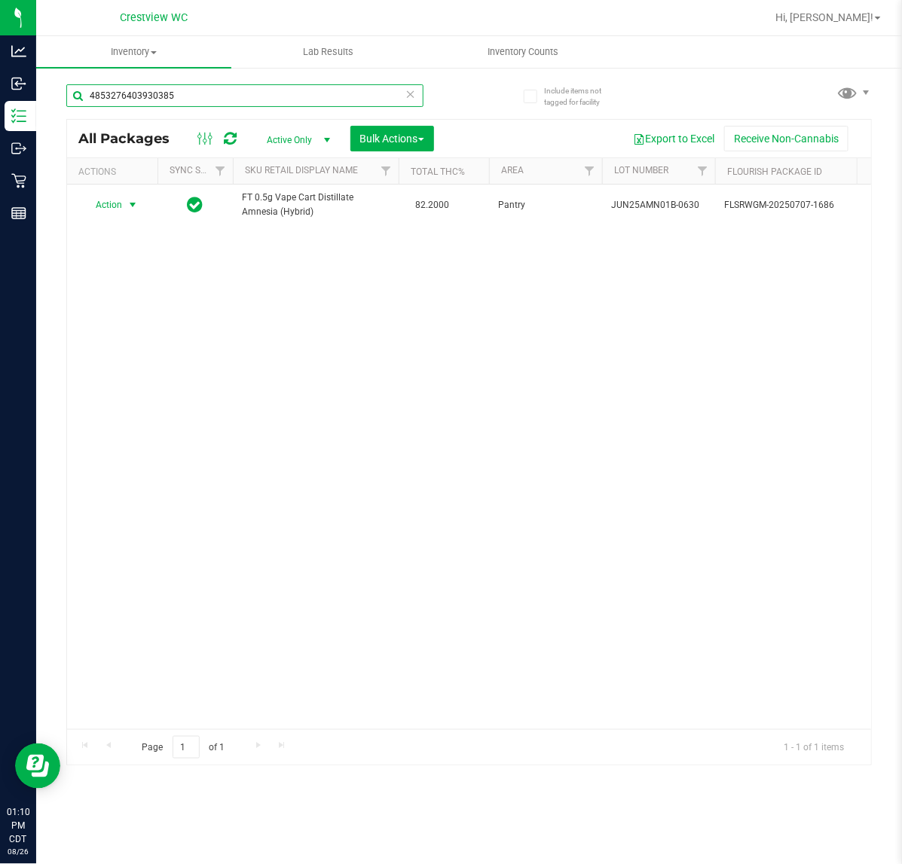
click at [251, 96] on input "4853276403930385" at bounding box center [244, 95] width 357 height 23
click at [241, 98] on input "4853276403930385" at bounding box center [244, 95] width 357 height 23
click at [243, 99] on input "4853276403930385" at bounding box center [244, 95] width 357 height 23
type input "7309052704082298"
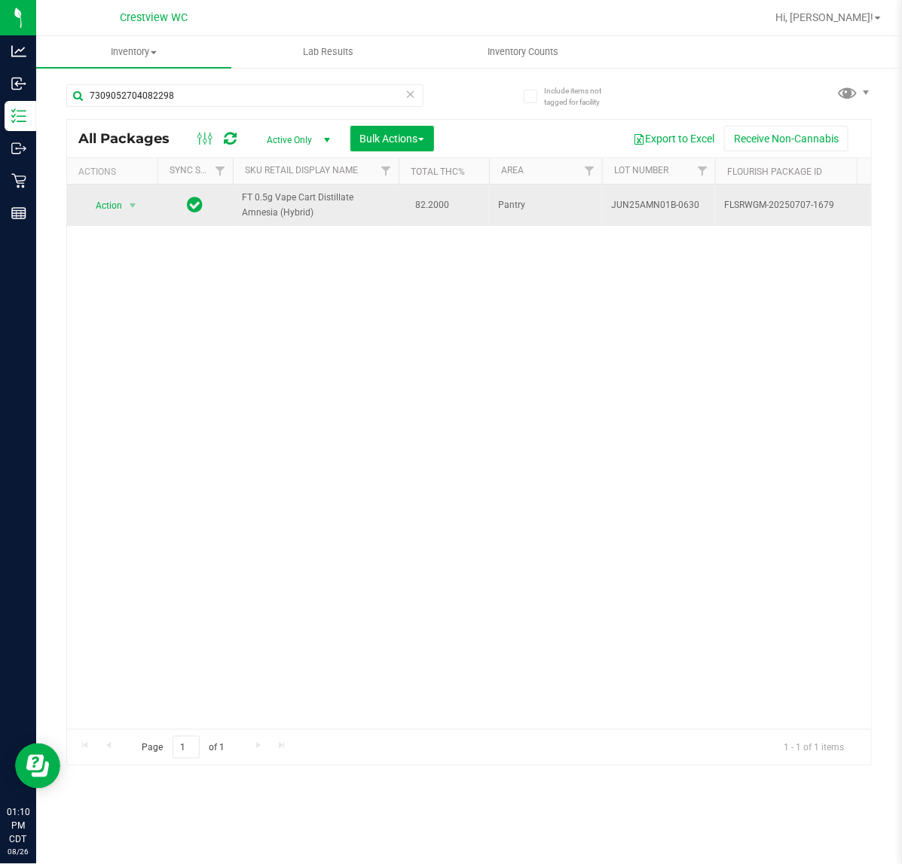
click at [108, 206] on span "Action" at bounding box center [102, 205] width 41 height 21
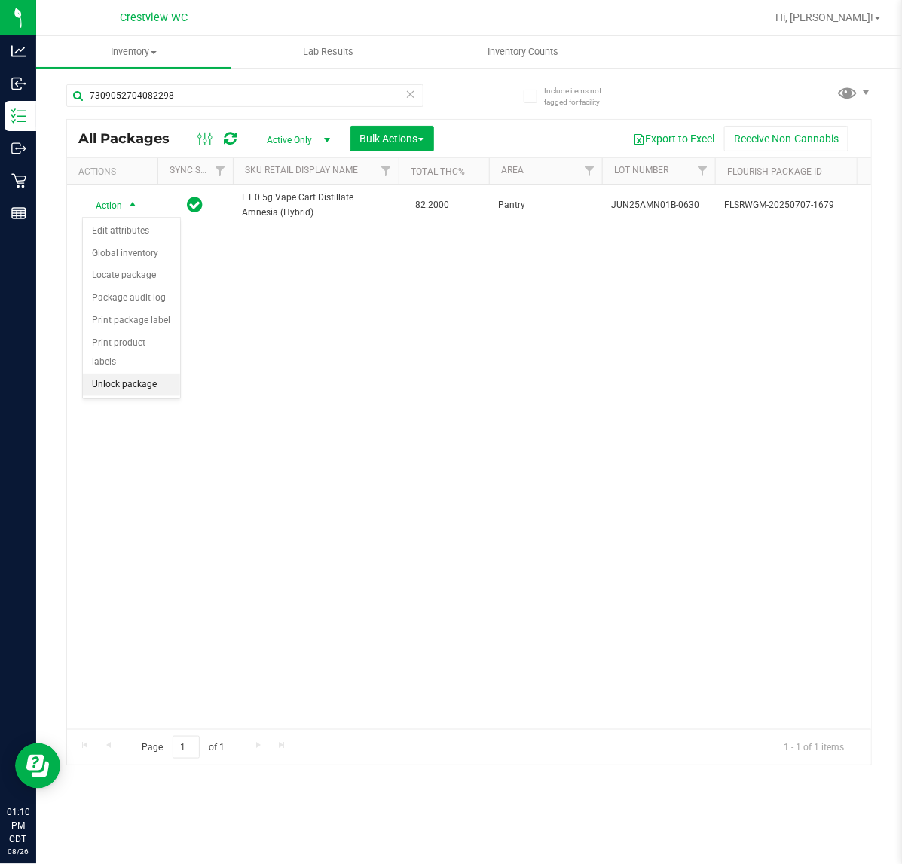
click at [143, 377] on li "Unlock package" at bounding box center [131, 385] width 97 height 23
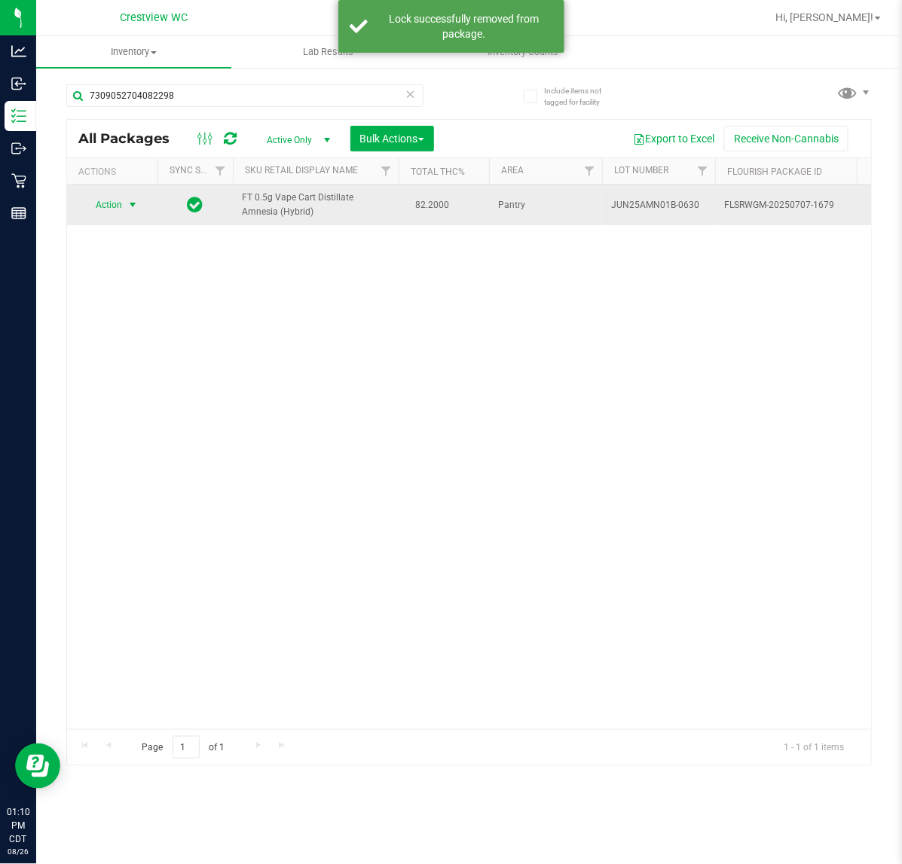
click at [133, 205] on span "select" at bounding box center [133, 205] width 12 height 12
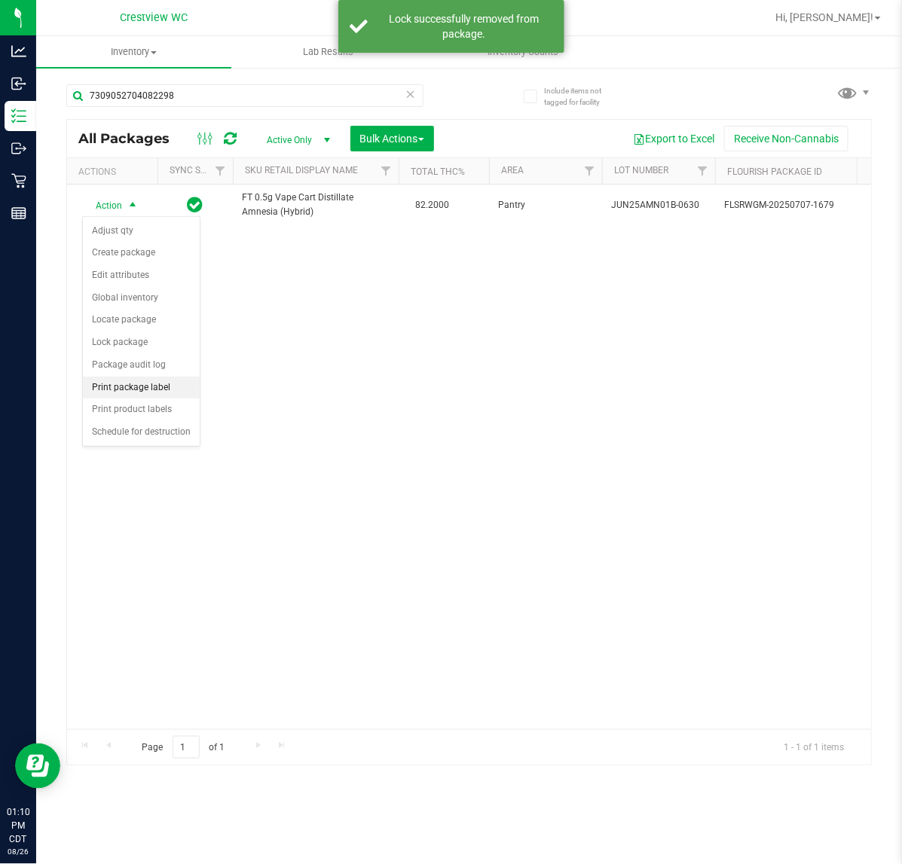
click at [149, 389] on li "Print package label" at bounding box center [141, 388] width 117 height 23
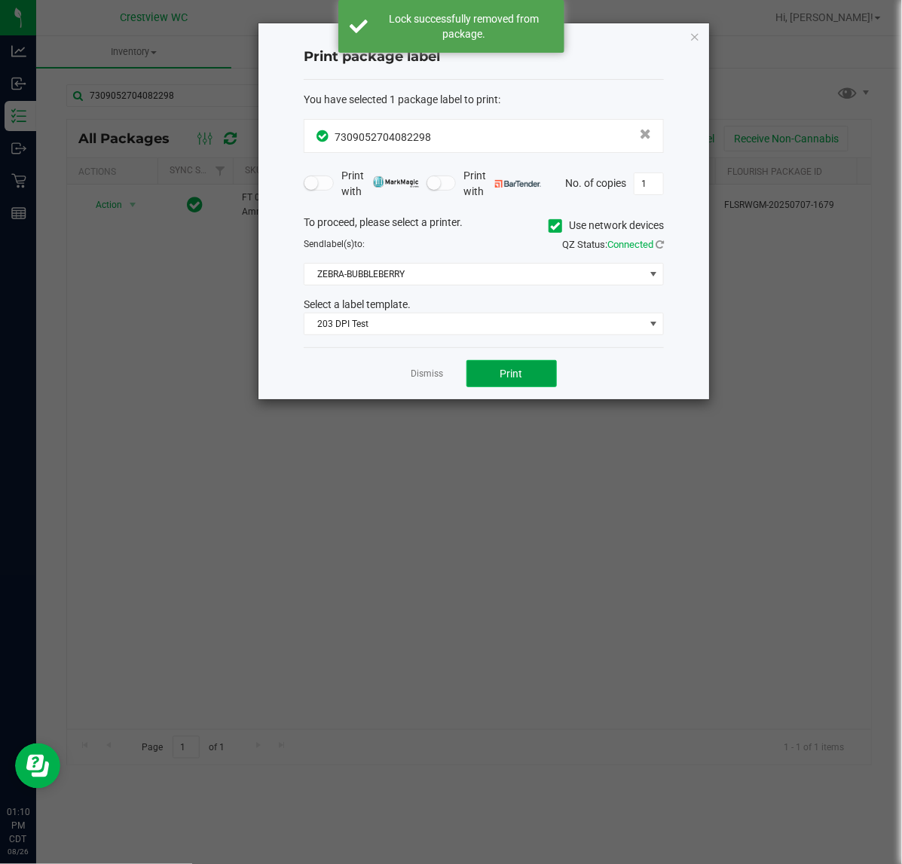
click at [552, 385] on button "Print" at bounding box center [511, 373] width 90 height 27
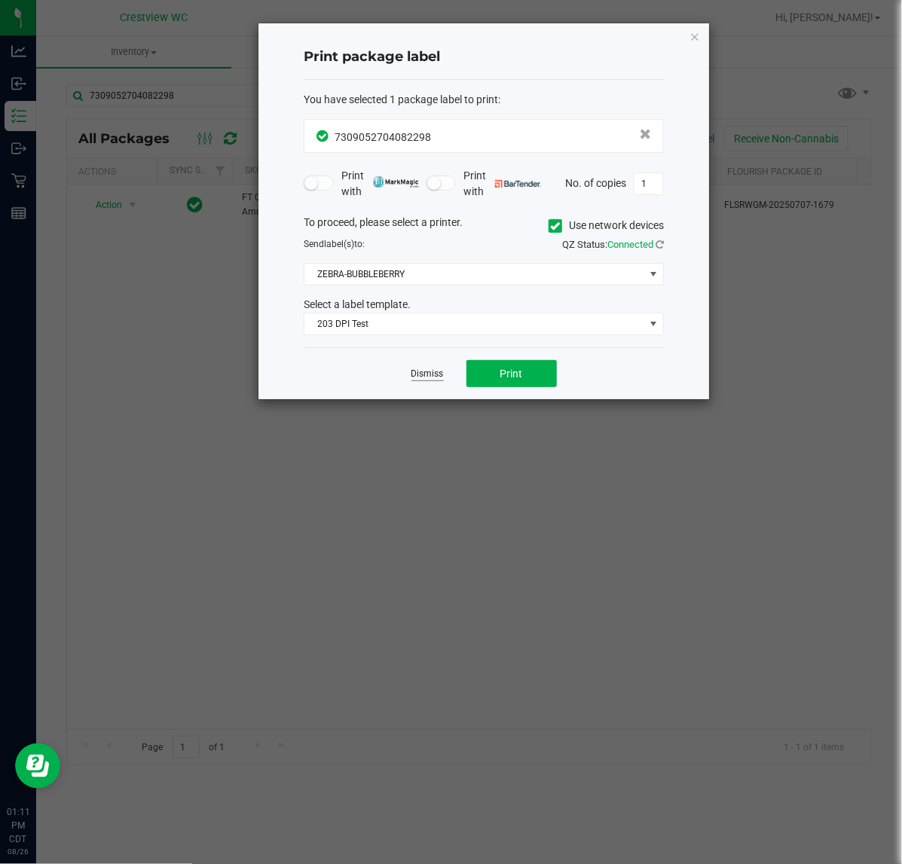
click at [420, 375] on link "Dismiss" at bounding box center [427, 374] width 32 height 13
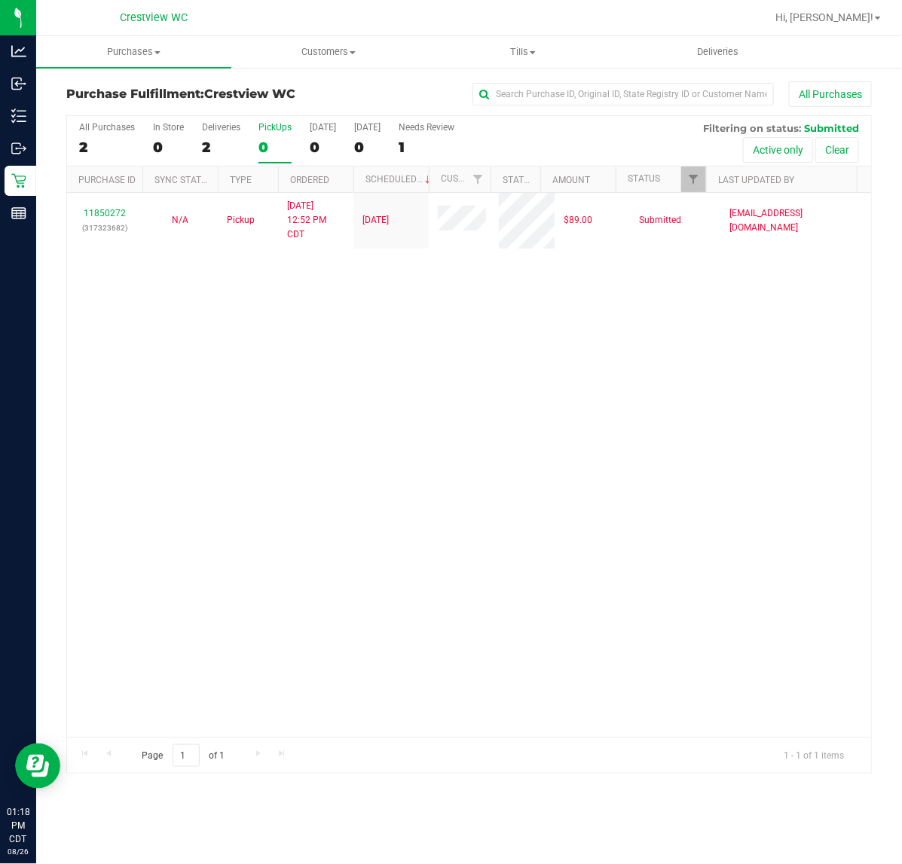
click at [318, 514] on div "11850272 (317323682) N/A Pickup [DATE] 12:52 PM CDT 8/26/2025 $89.00 Submitted …" at bounding box center [469, 465] width 804 height 545
click at [283, 136] on label "PickUps 0" at bounding box center [274, 142] width 33 height 41
click at [0, 0] on input "PickUps 0" at bounding box center [0, 0] width 0 height 0
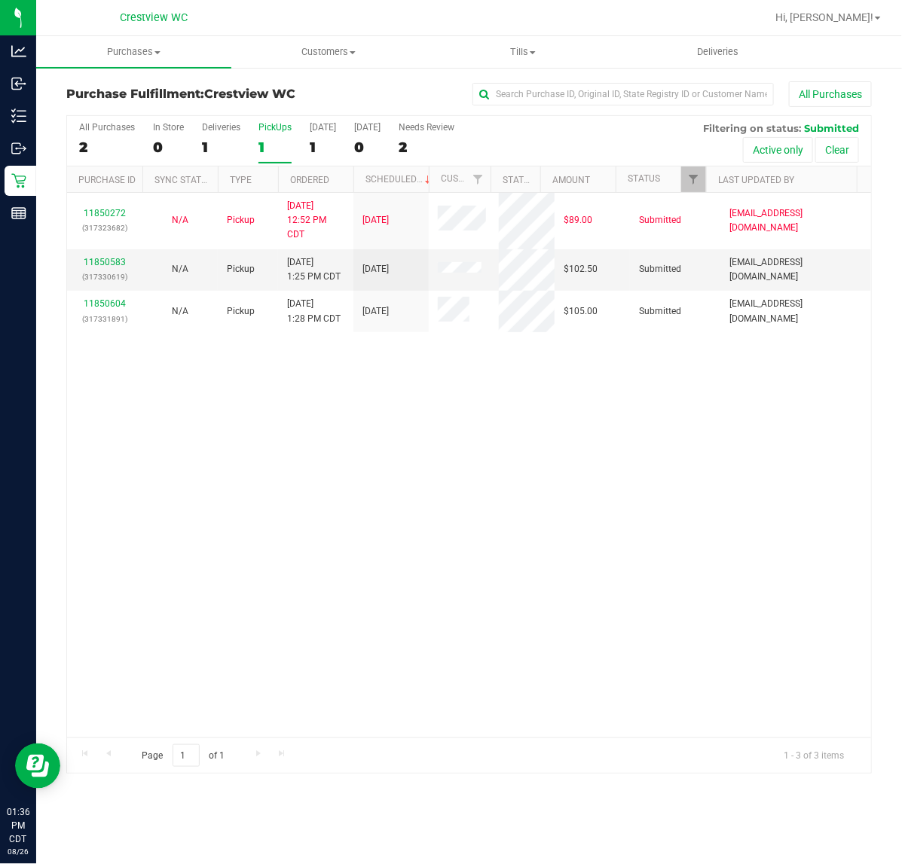
click at [284, 136] on label "PickUps 1" at bounding box center [274, 142] width 33 height 41
click at [0, 0] on input "PickUps 1" at bounding box center [0, 0] width 0 height 0
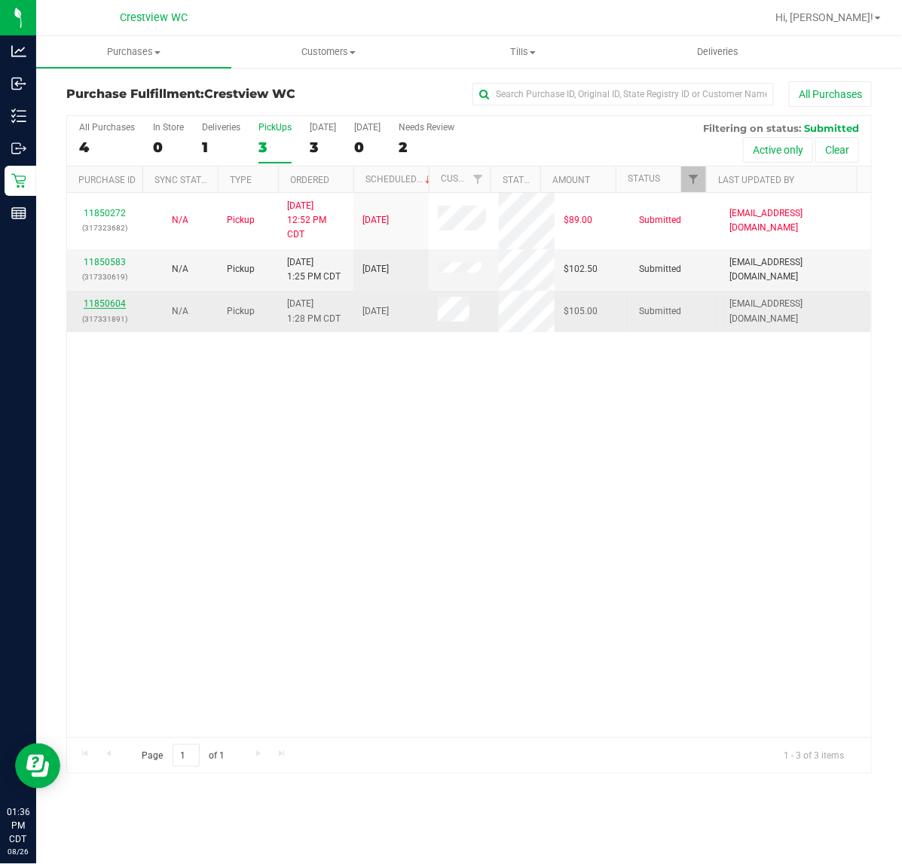
click at [91, 304] on link "11850604" at bounding box center [105, 303] width 42 height 11
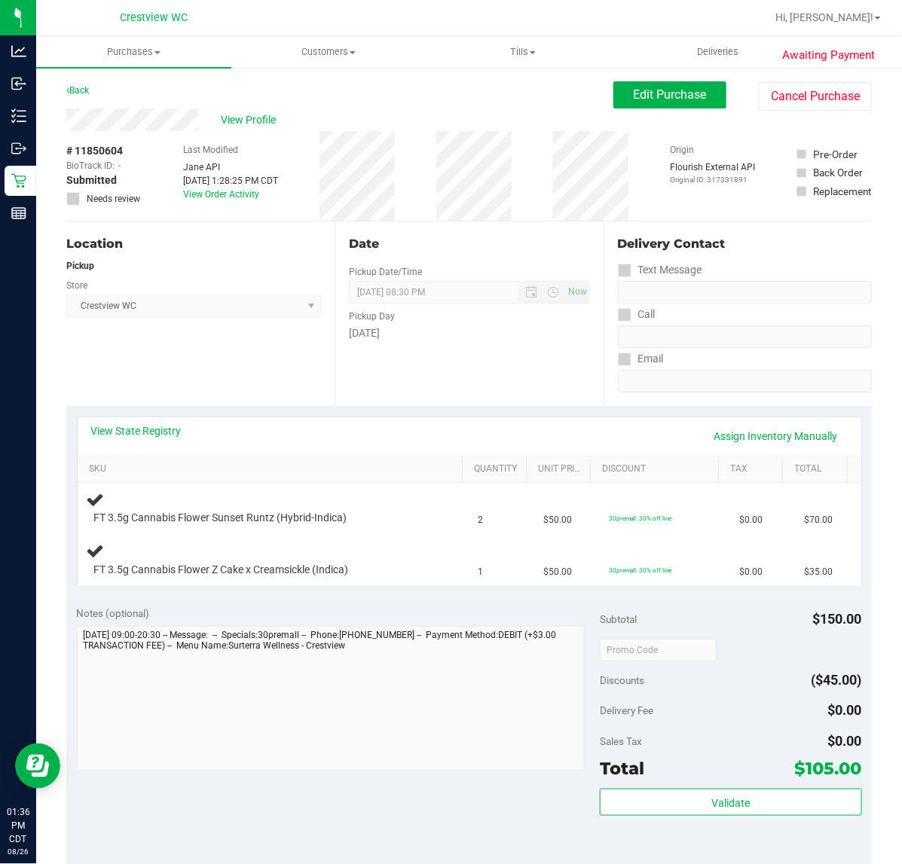
click at [228, 379] on div "Location Pickup Store Crestview WC Select Store [PERSON_NAME][GEOGRAPHIC_DATA] …" at bounding box center [200, 313] width 268 height 185
click at [238, 355] on div "Location Pickup Store Crestview WC Select Store [PERSON_NAME][GEOGRAPHIC_DATA] …" at bounding box center [200, 313] width 268 height 185
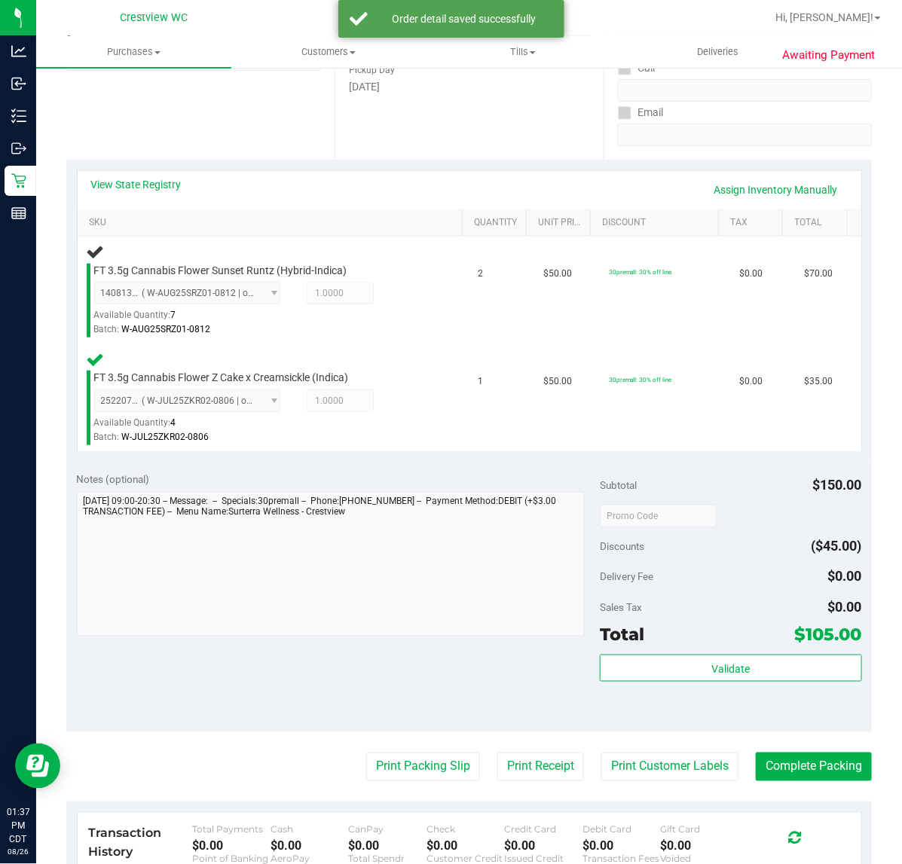
scroll to position [249, 0]
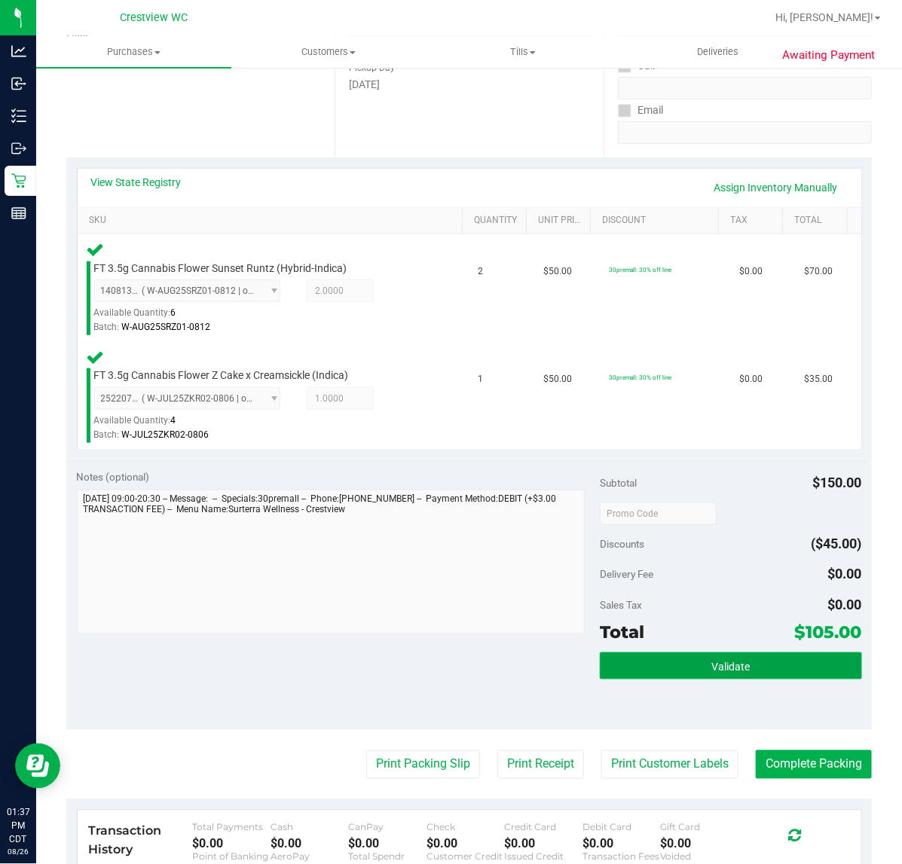
click at [723, 668] on span "Validate" at bounding box center [730, 667] width 38 height 12
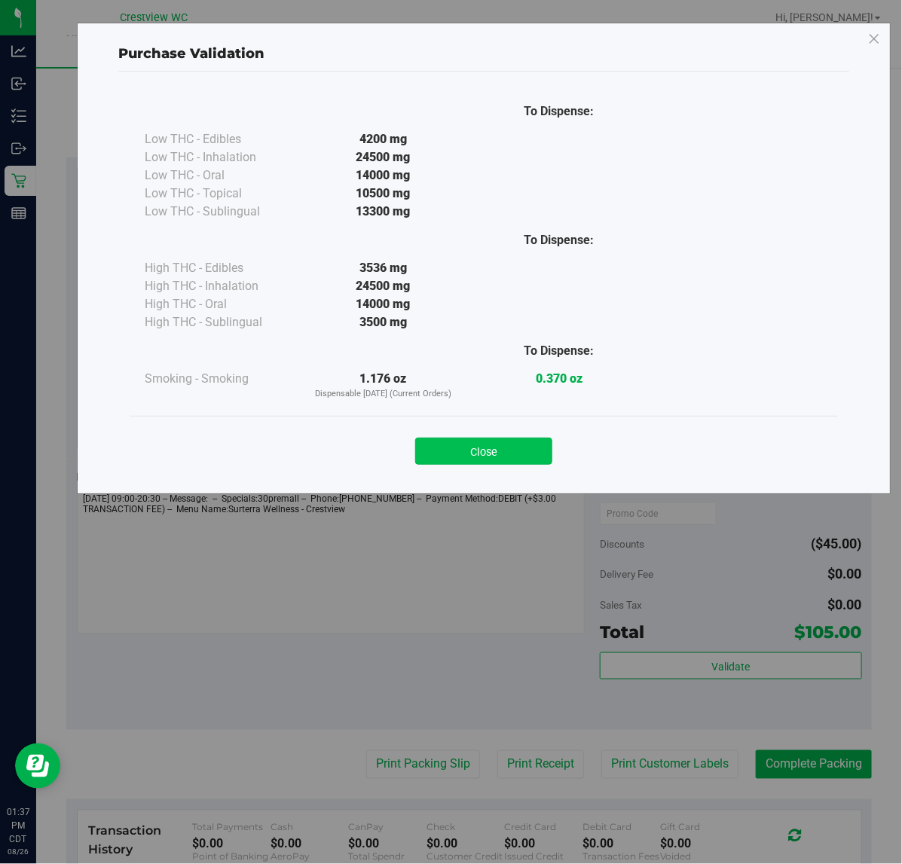
click at [511, 447] on button "Close" at bounding box center [483, 451] width 137 height 27
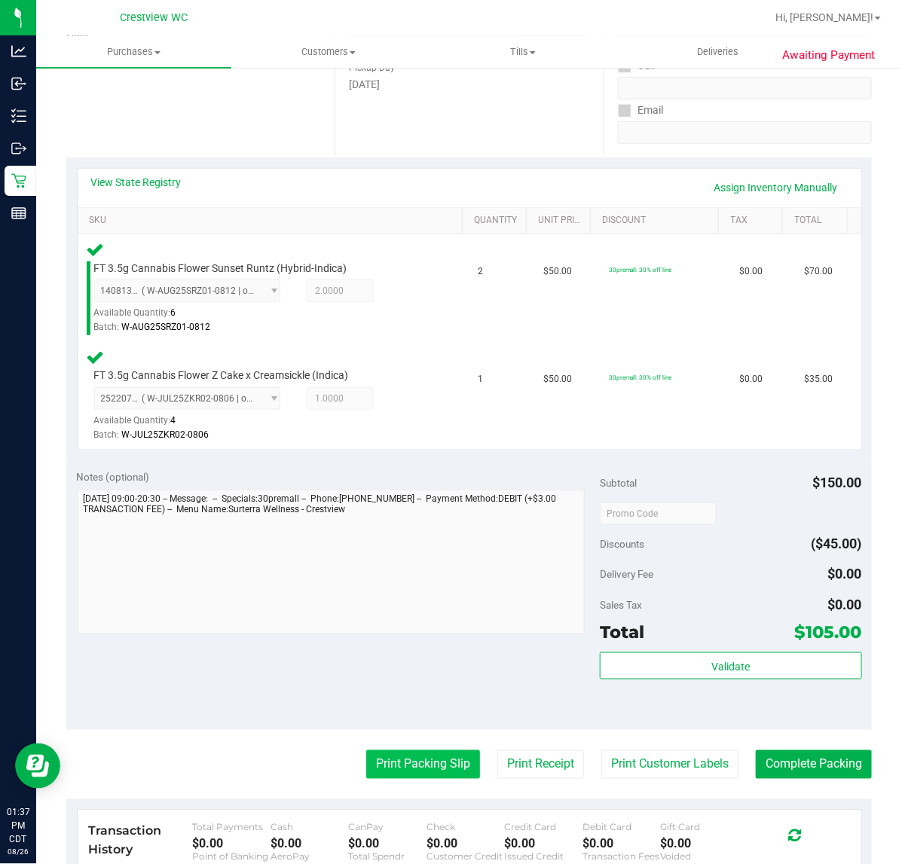
click at [418, 769] on button "Print Packing Slip" at bounding box center [423, 764] width 114 height 29
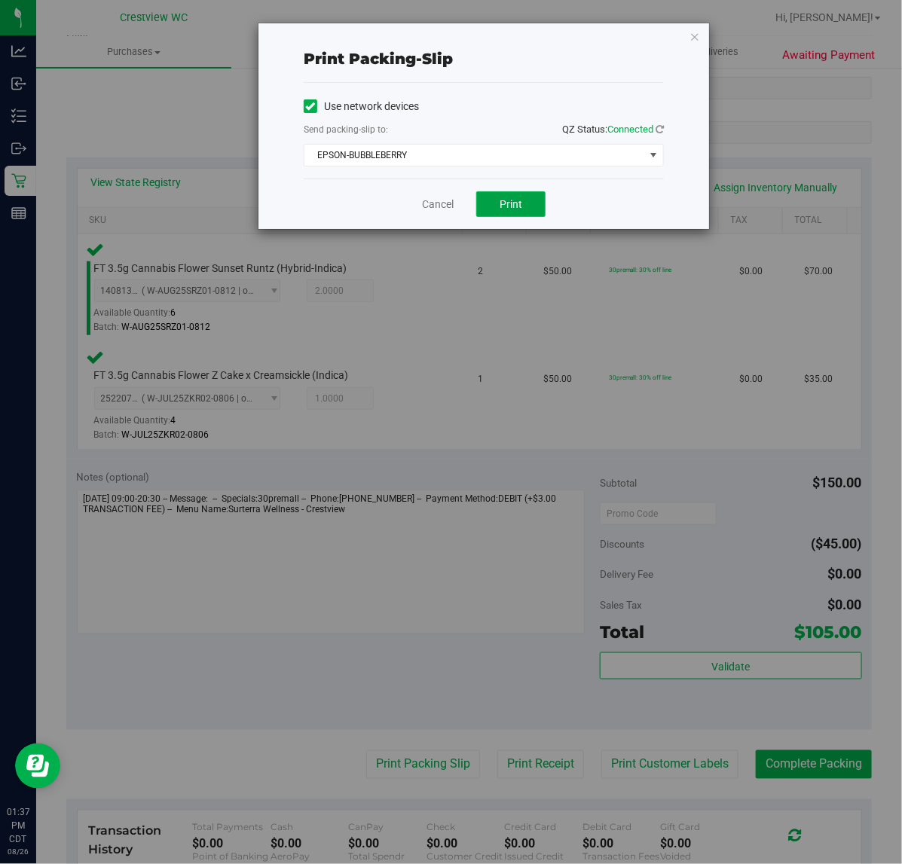
click at [520, 205] on span "Print" at bounding box center [510, 204] width 23 height 12
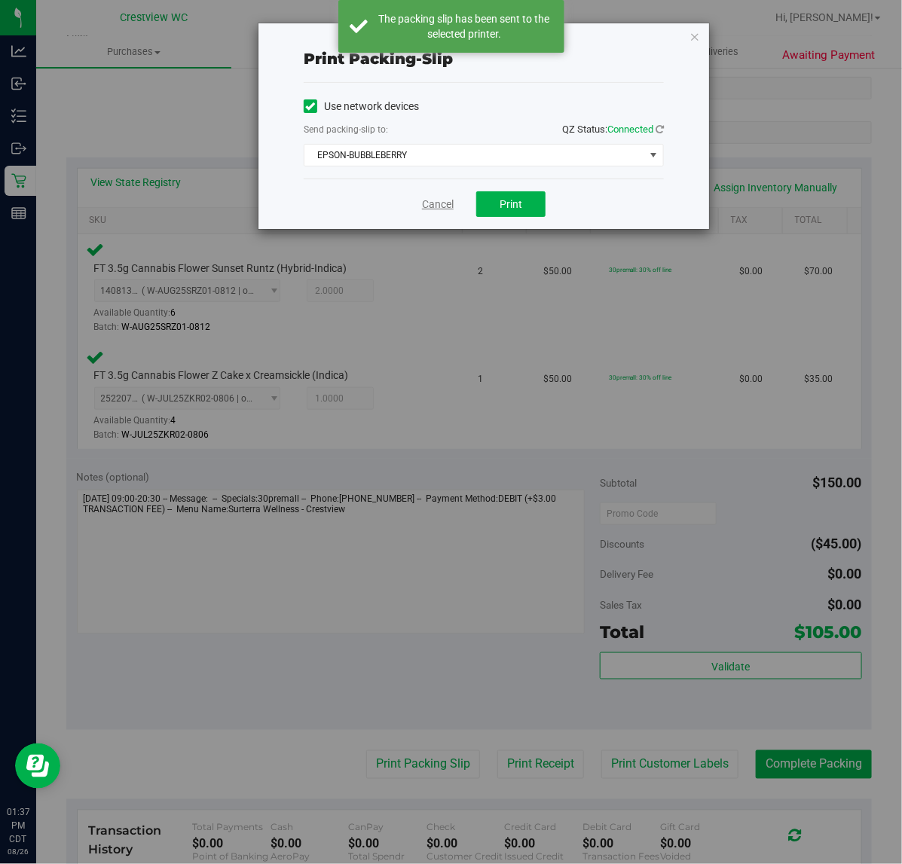
click at [434, 206] on link "Cancel" at bounding box center [438, 205] width 32 height 16
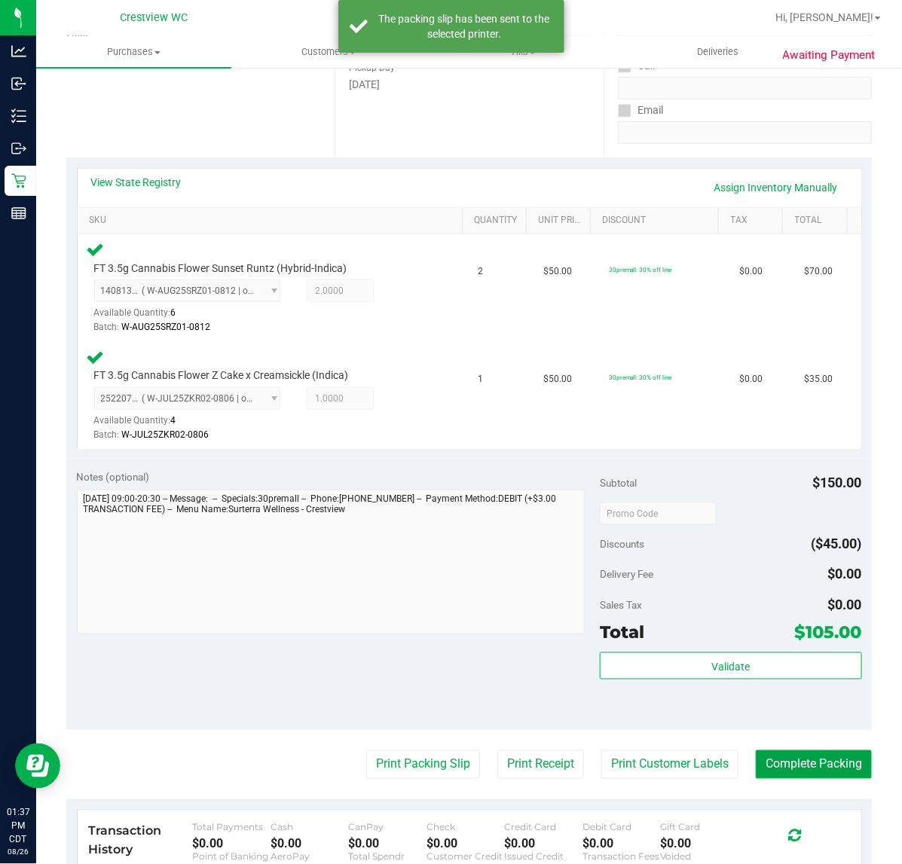
click at [792, 759] on button "Complete Packing" at bounding box center [813, 764] width 116 height 29
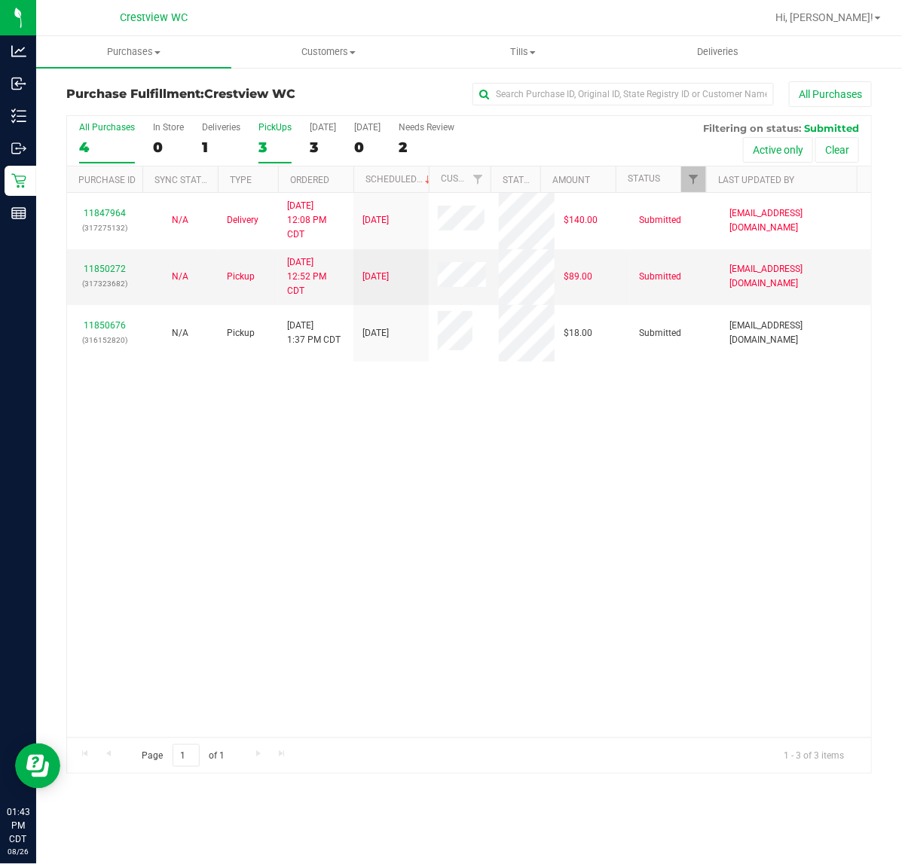
click at [258, 141] on div "3" at bounding box center [274, 147] width 33 height 17
click at [0, 0] on input "PickUps 3" at bounding box center [0, 0] width 0 height 0
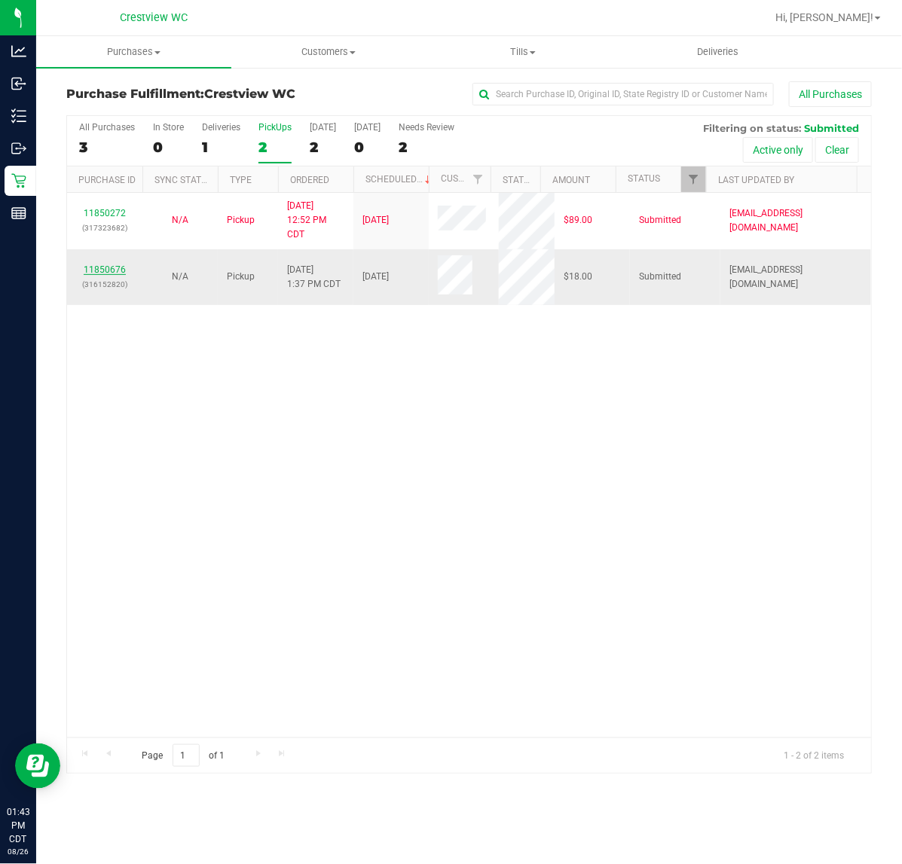
click at [111, 268] on link "11850676" at bounding box center [105, 269] width 42 height 11
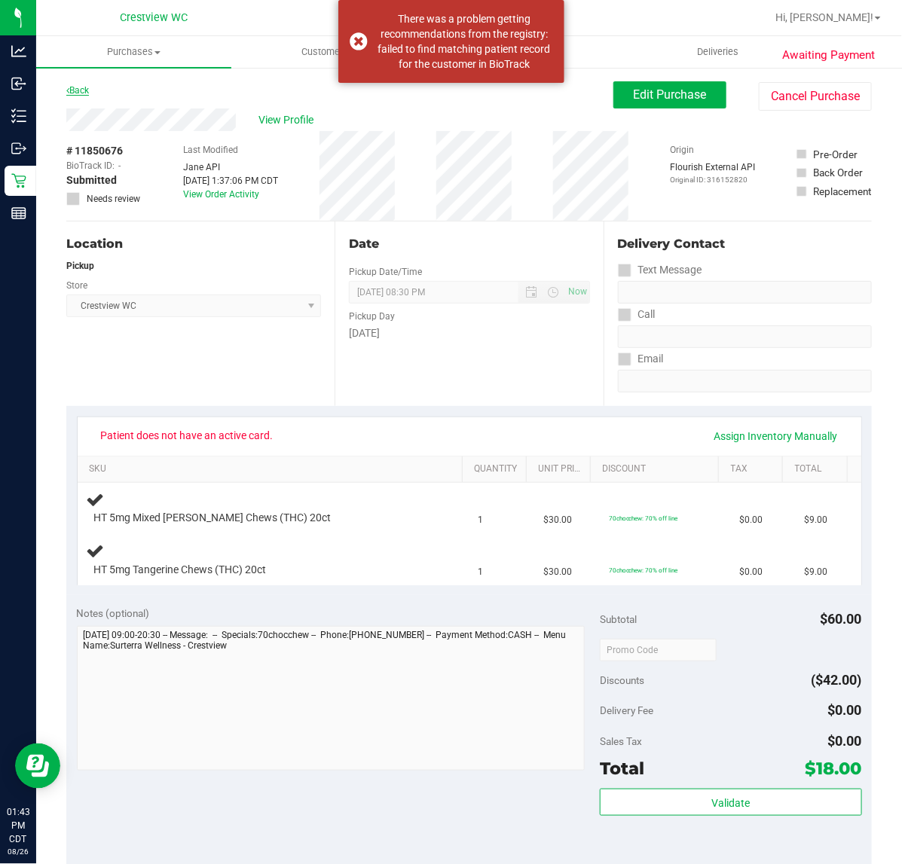
click at [78, 94] on link "Back" at bounding box center [77, 90] width 23 height 11
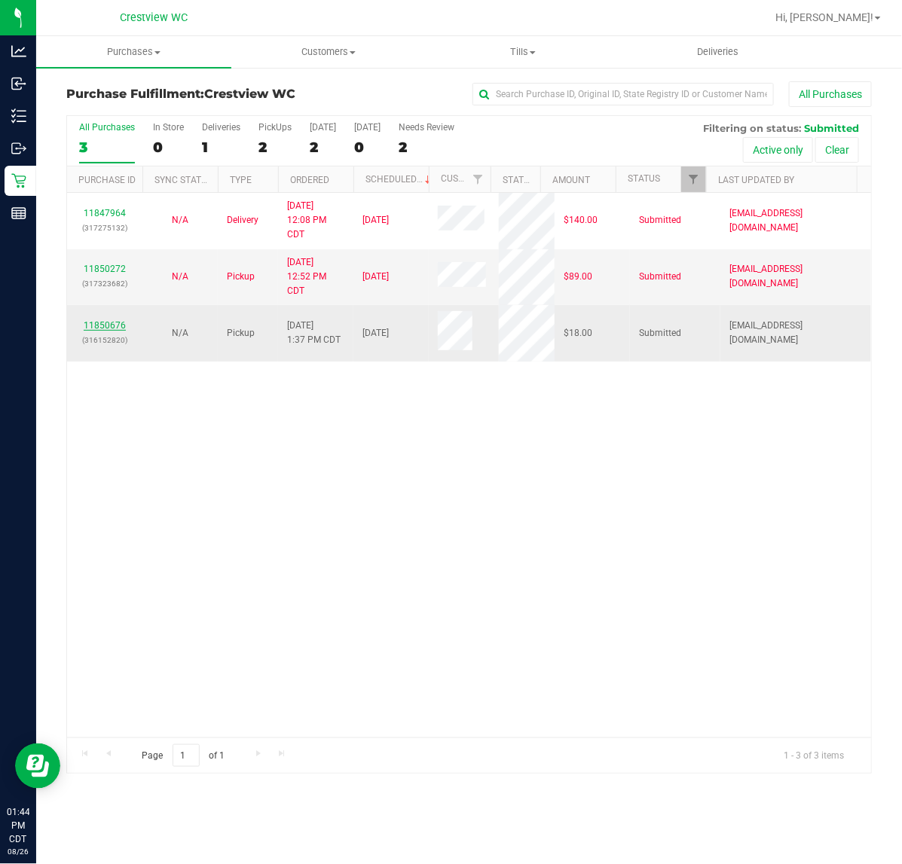
click at [117, 326] on link "11850676" at bounding box center [105, 325] width 42 height 11
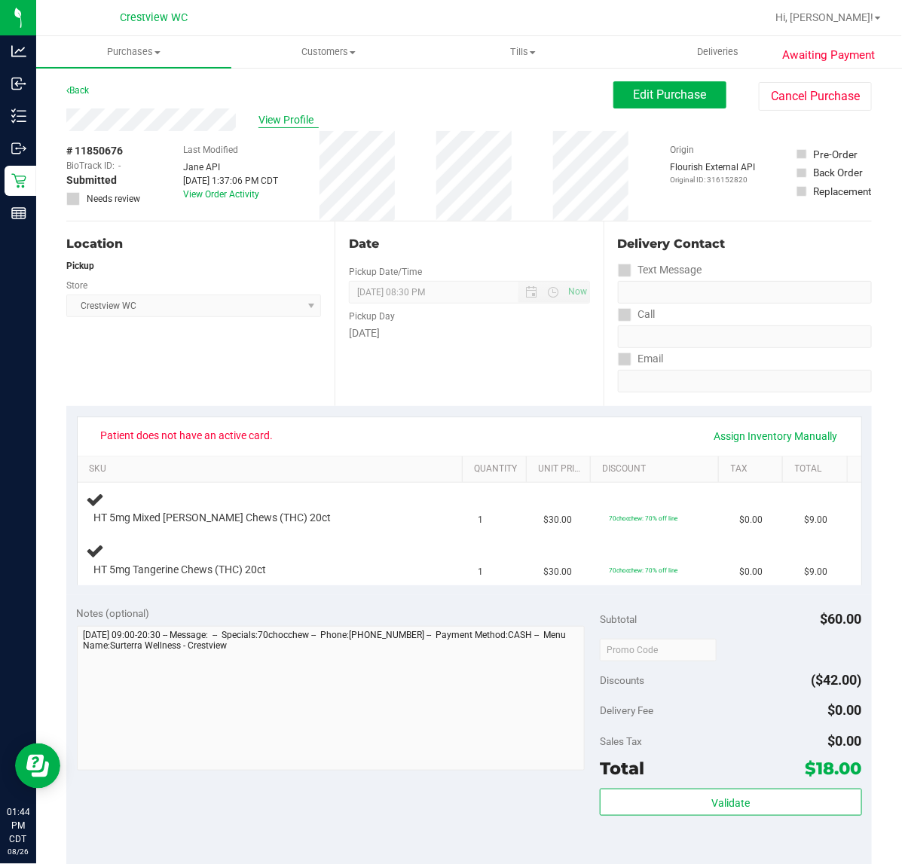
click at [267, 117] on span "View Profile" at bounding box center [288, 120] width 60 height 16
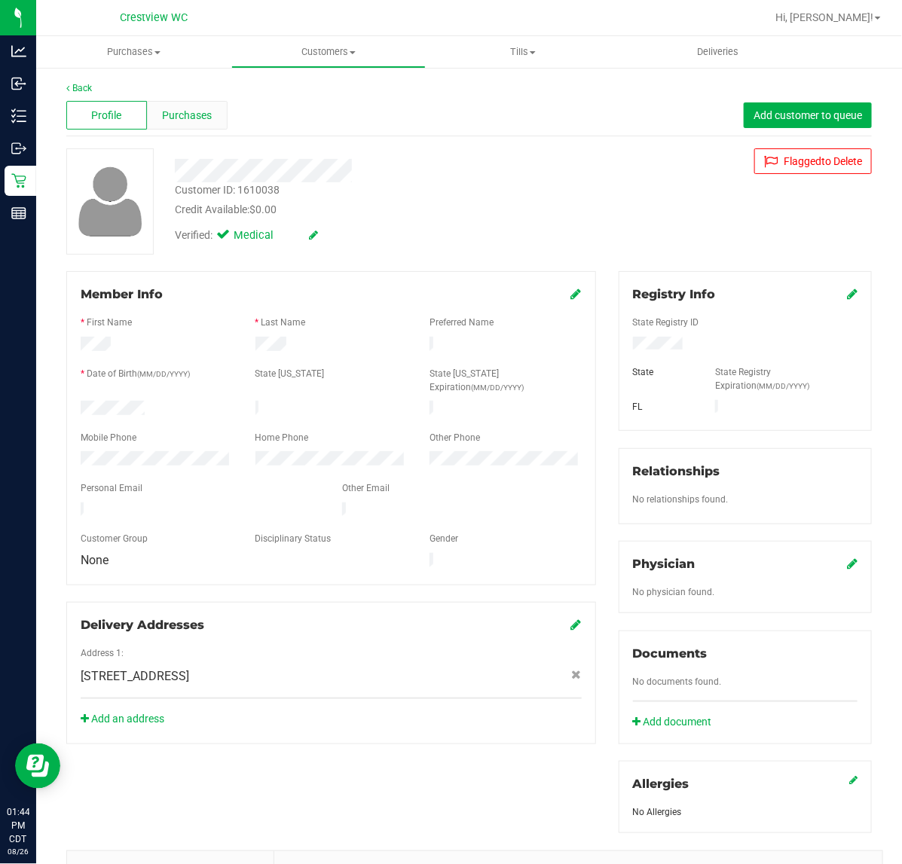
click at [183, 105] on div "Purchases" at bounding box center [187, 115] width 81 height 29
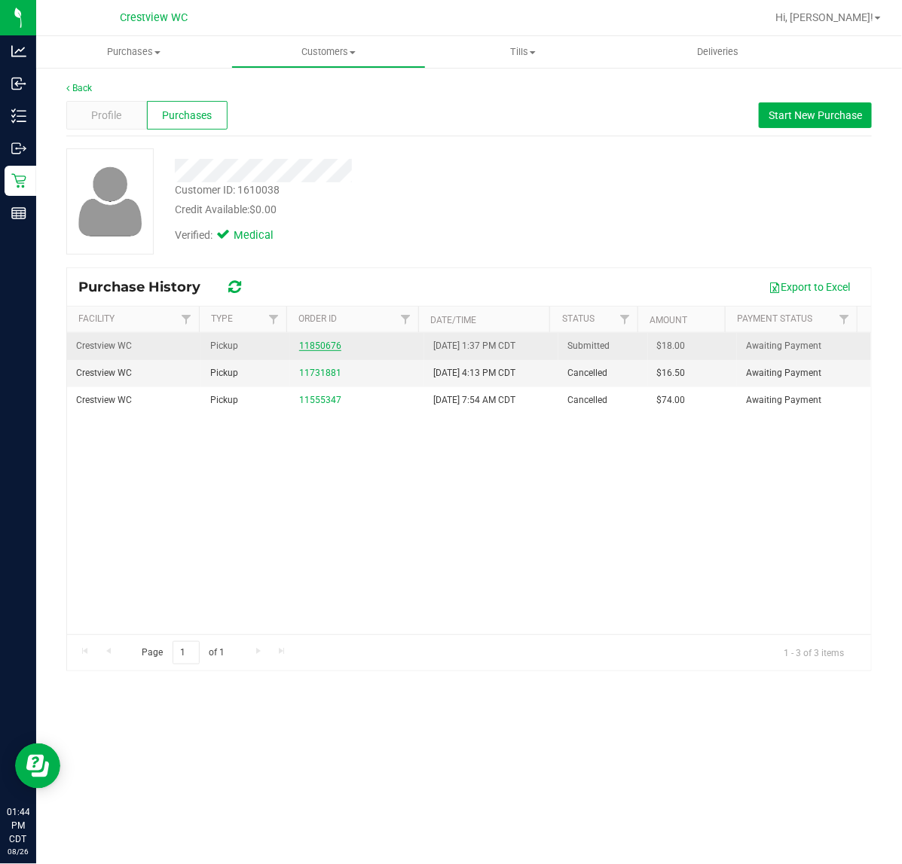
click at [318, 343] on link "11850676" at bounding box center [320, 345] width 42 height 11
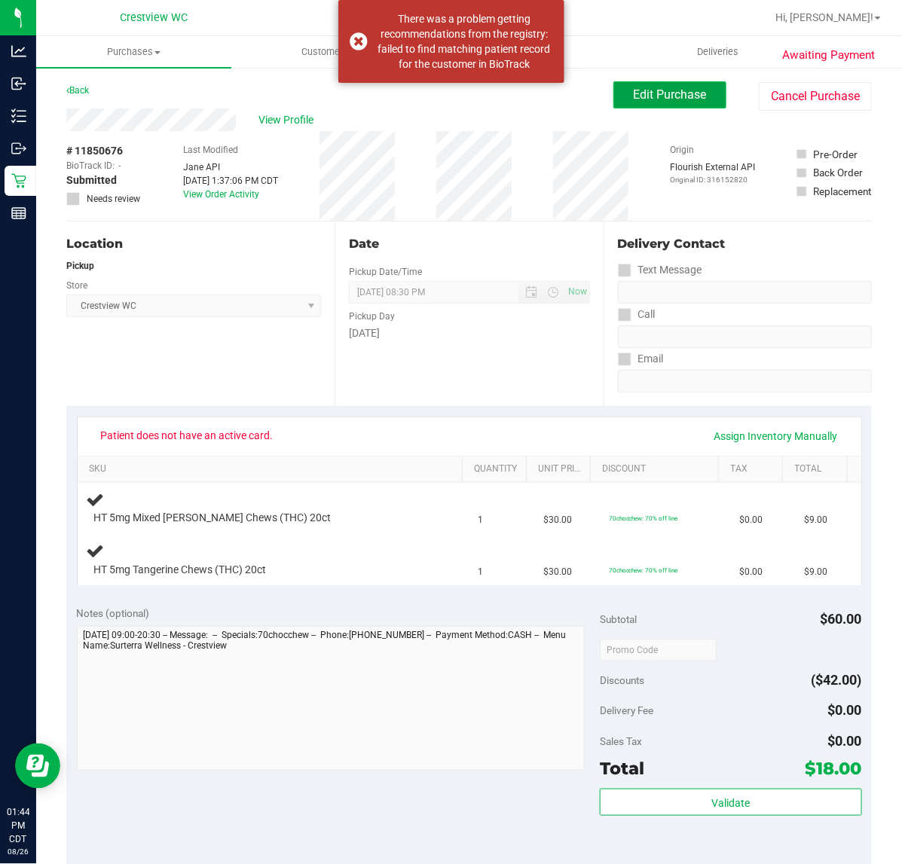
click at [674, 89] on span "Edit Purchase" at bounding box center [669, 94] width 73 height 14
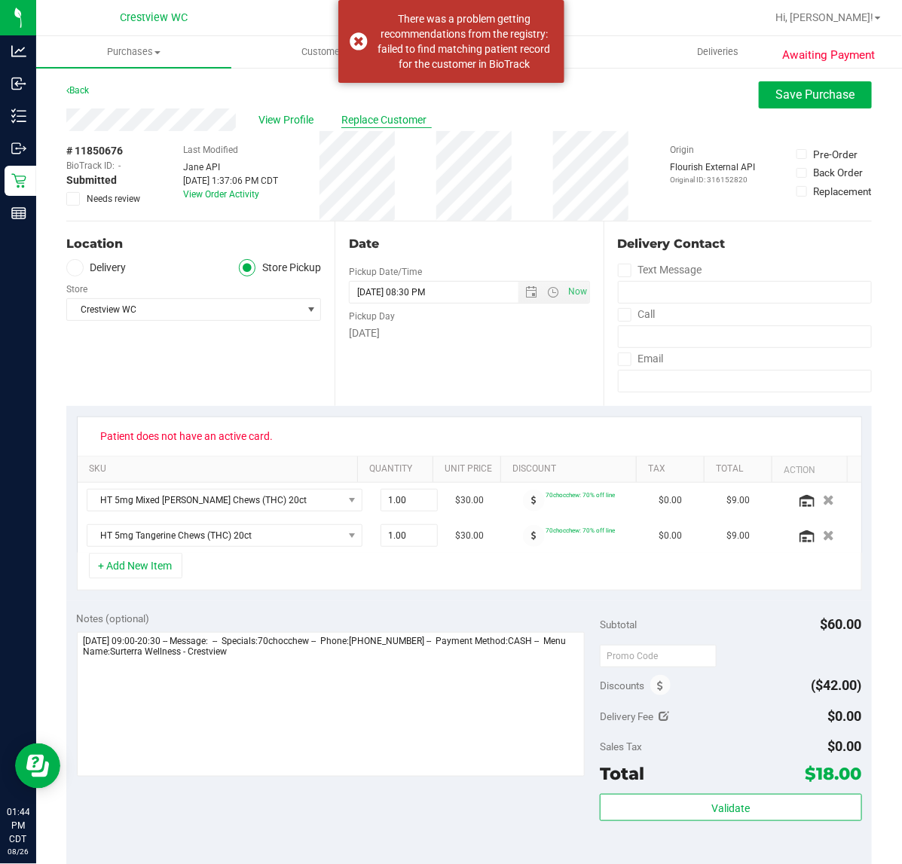
click at [367, 122] on span "Replace Customer" at bounding box center [386, 120] width 90 height 16
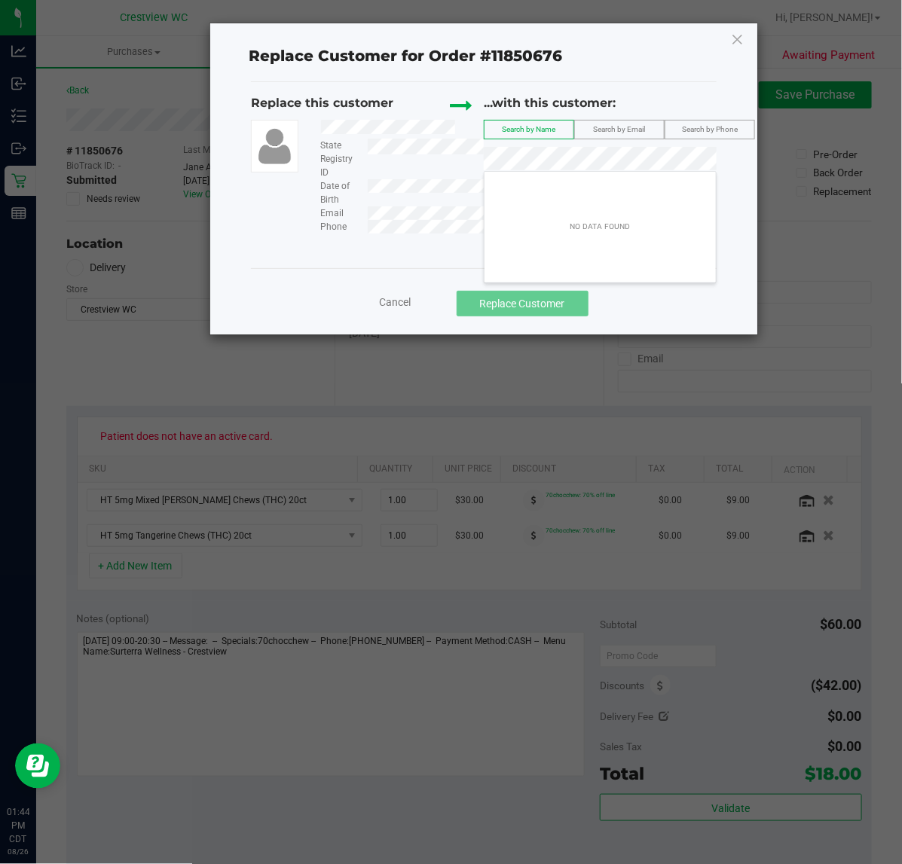
click at [687, 130] on span "Search by Phone" at bounding box center [710, 129] width 56 height 8
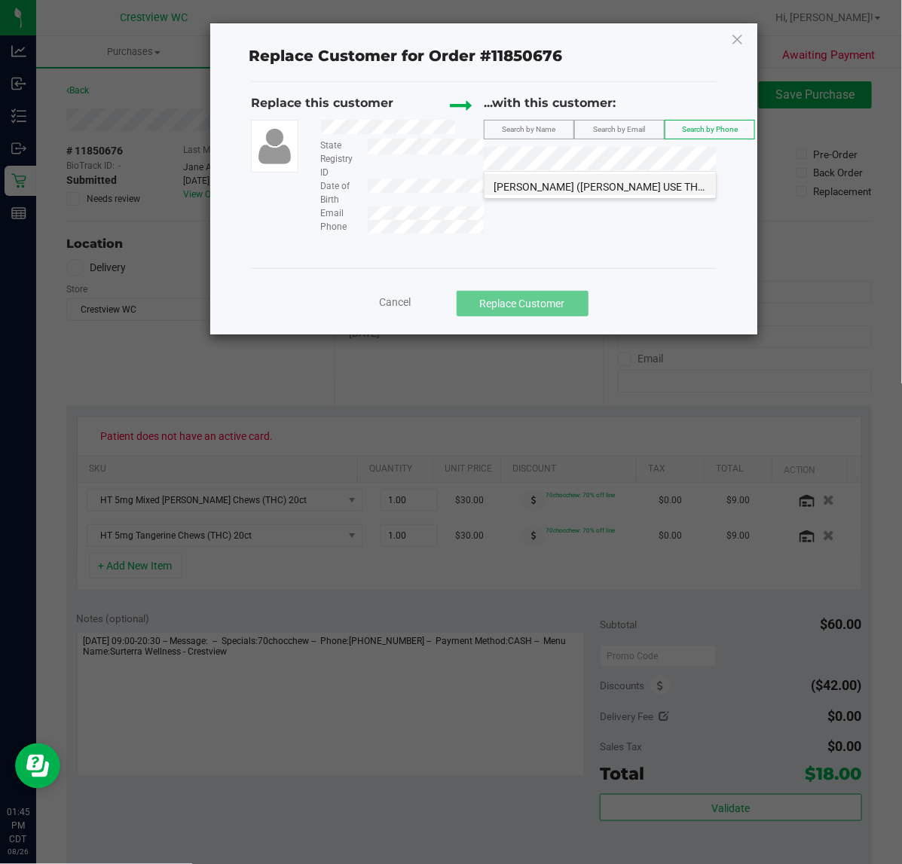
click at [562, 188] on span "[PERSON_NAME] ([PERSON_NAME] USE THIS PROFILE) [PERSON_NAME]" at bounding box center [665, 187] width 344 height 12
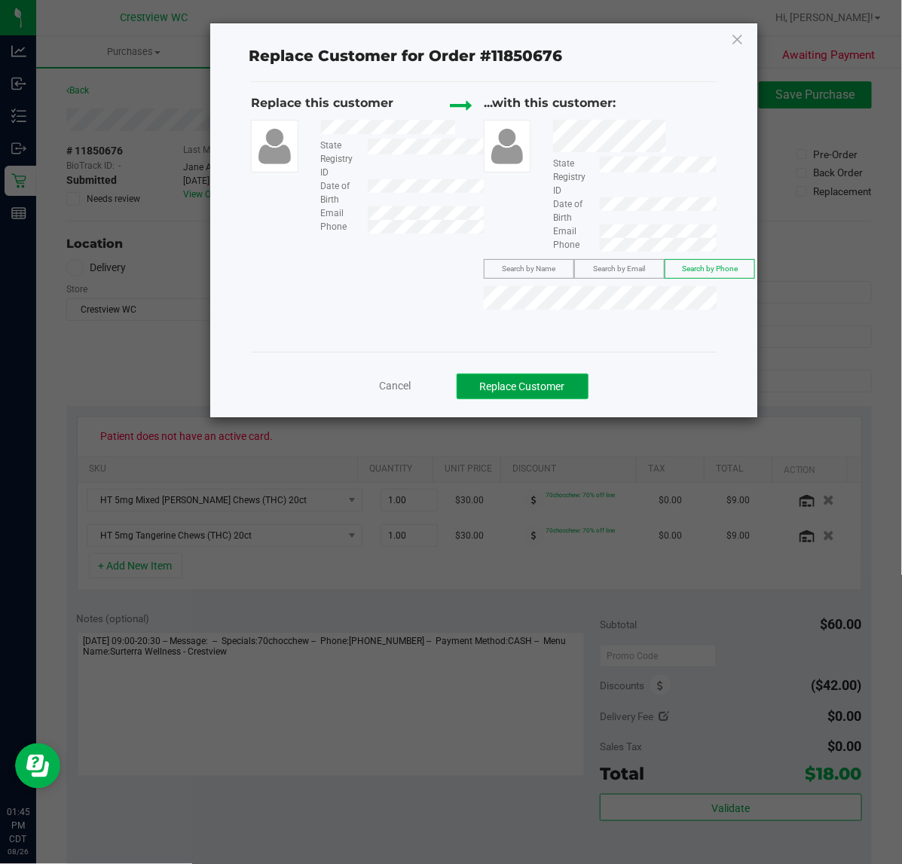
click at [539, 388] on button "Replace Customer" at bounding box center [522, 387] width 132 height 26
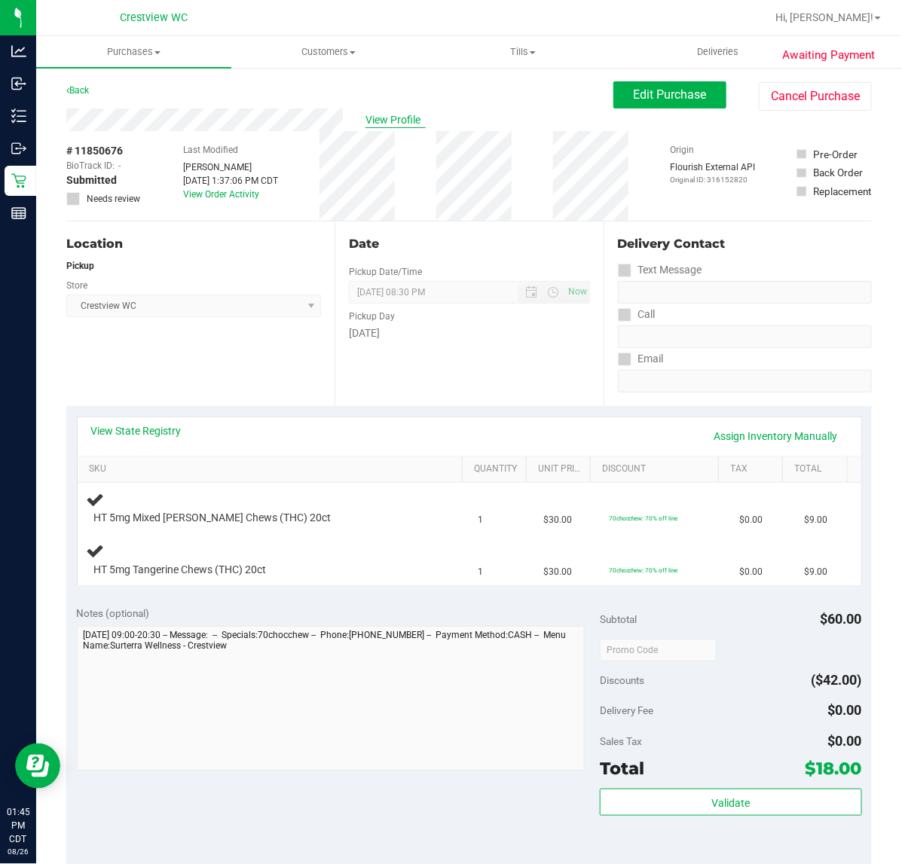
click at [385, 118] on span "View Profile" at bounding box center [395, 120] width 60 height 16
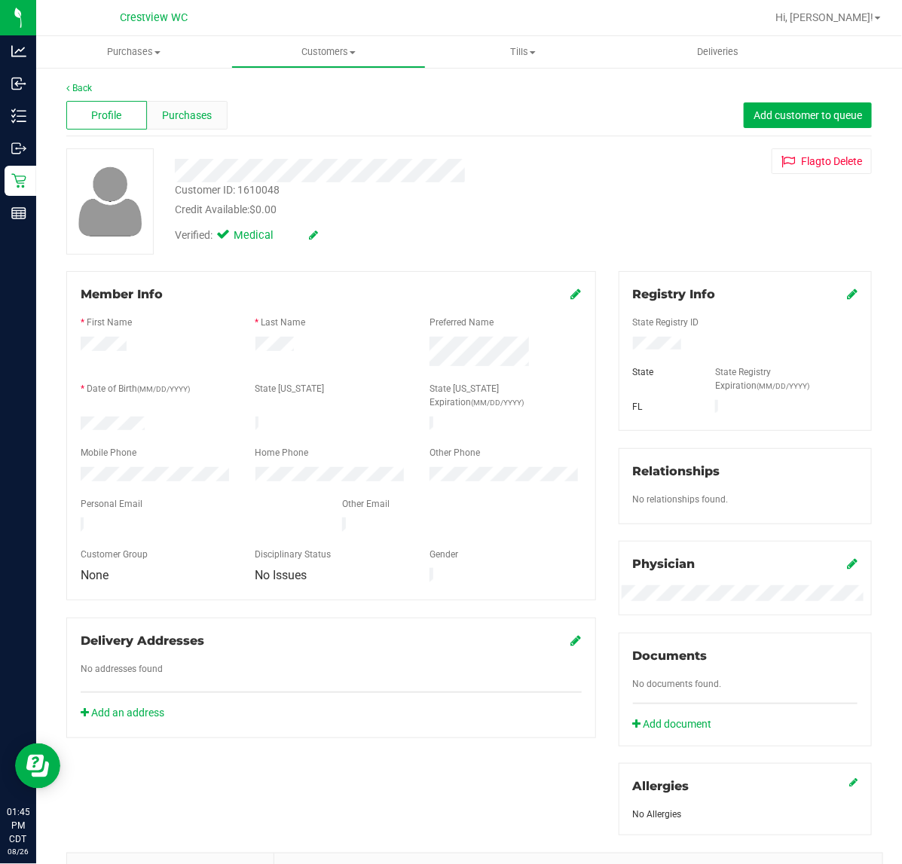
click at [196, 123] on div "Purchases" at bounding box center [187, 115] width 81 height 29
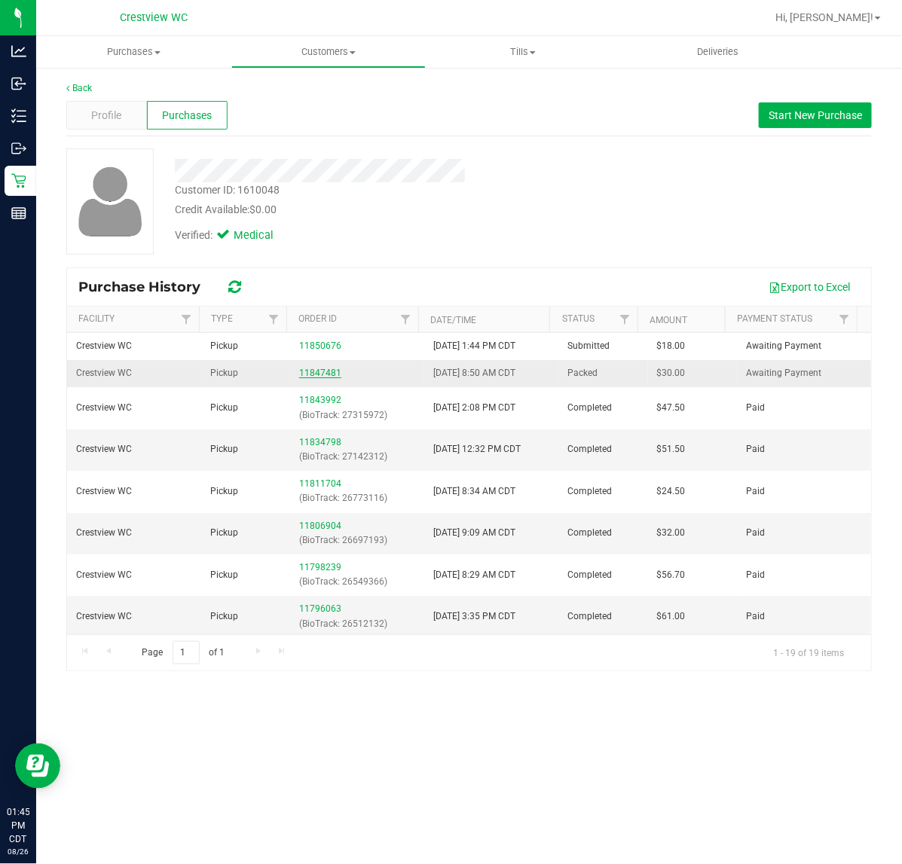
click at [324, 373] on link "11847481" at bounding box center [320, 373] width 42 height 11
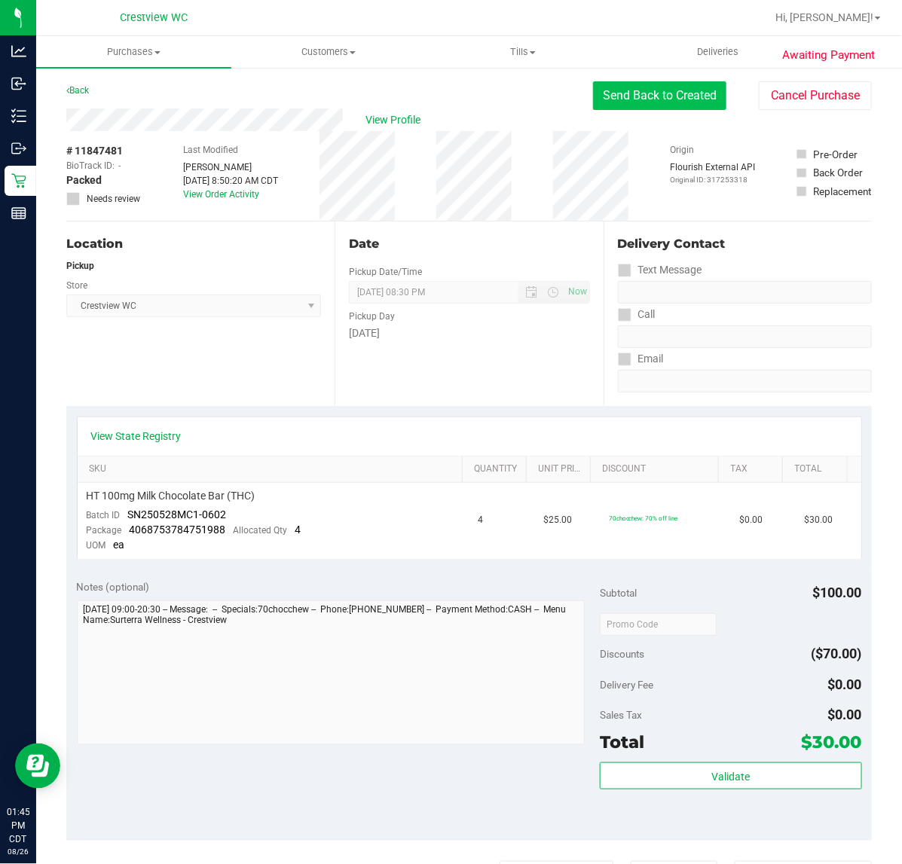
click at [673, 94] on button "Send Back to Created" at bounding box center [659, 95] width 133 height 29
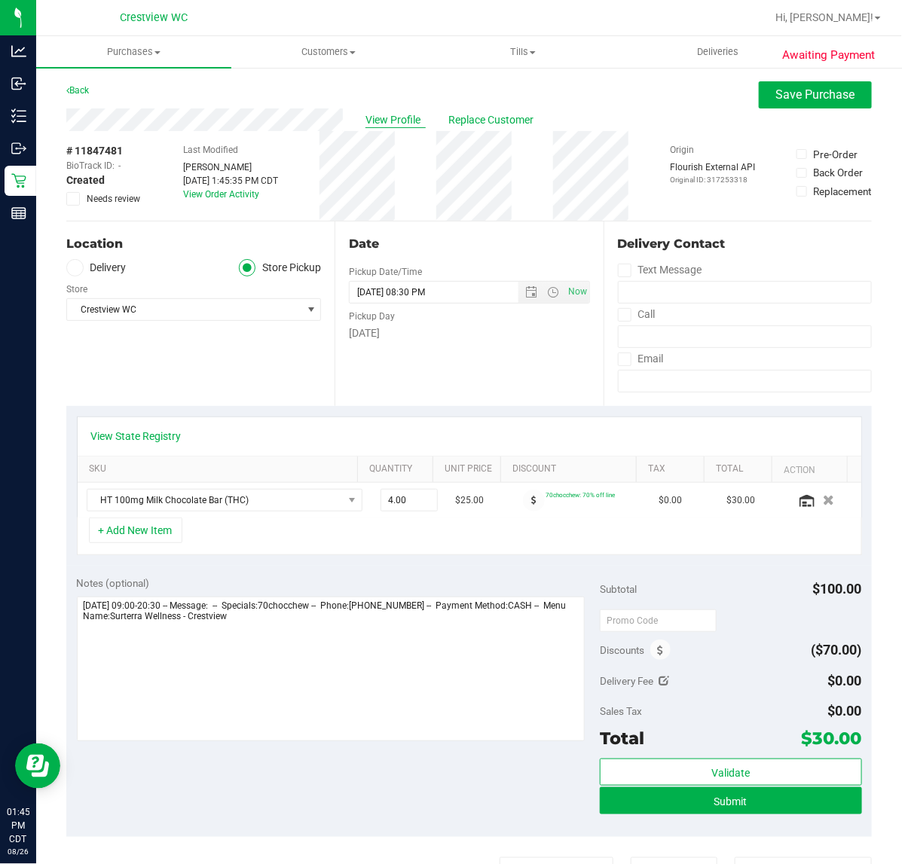
click at [401, 118] on span "View Profile" at bounding box center [395, 120] width 60 height 16
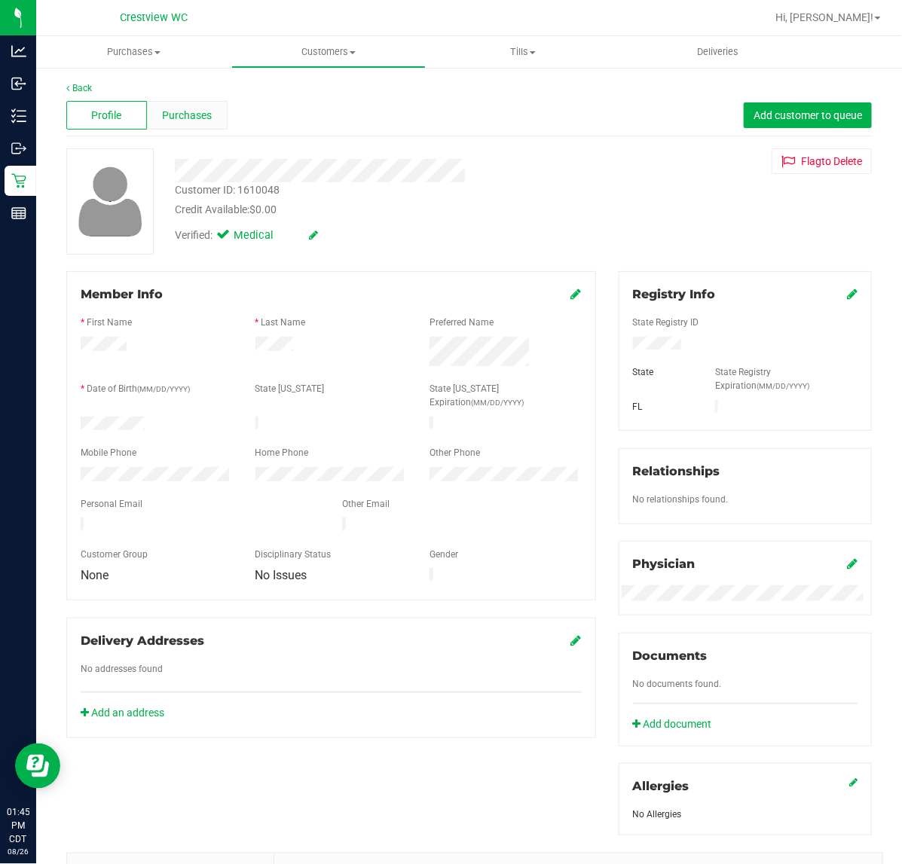
click at [196, 110] on span "Purchases" at bounding box center [187, 116] width 50 height 16
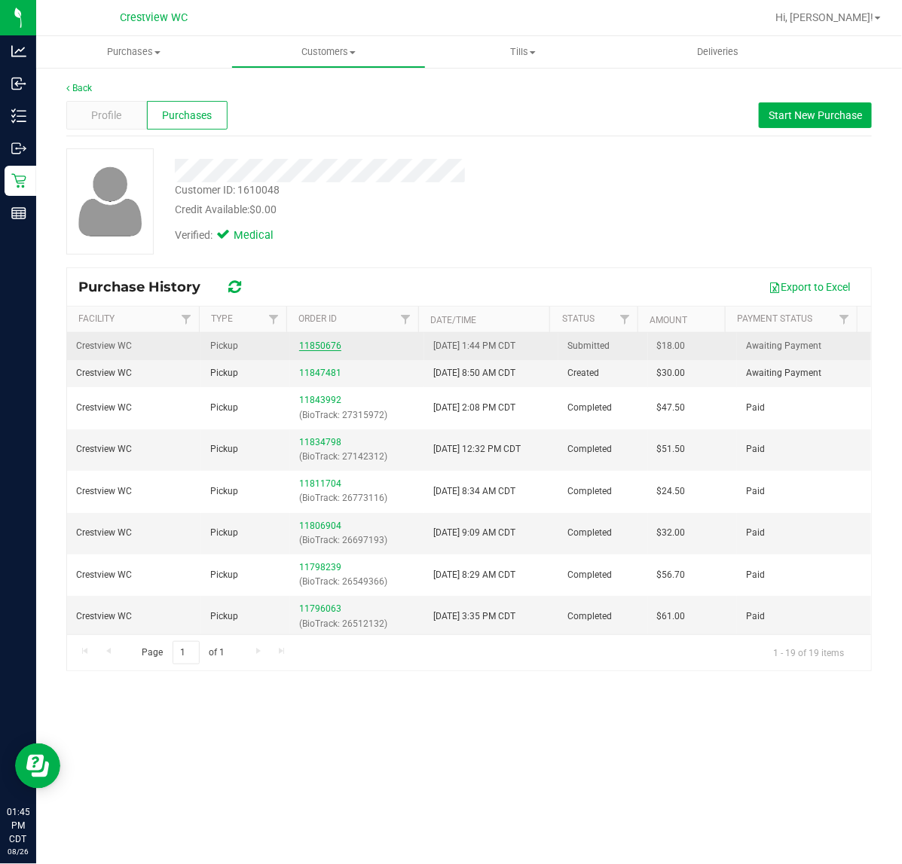
click at [315, 341] on link "11850676" at bounding box center [320, 345] width 42 height 11
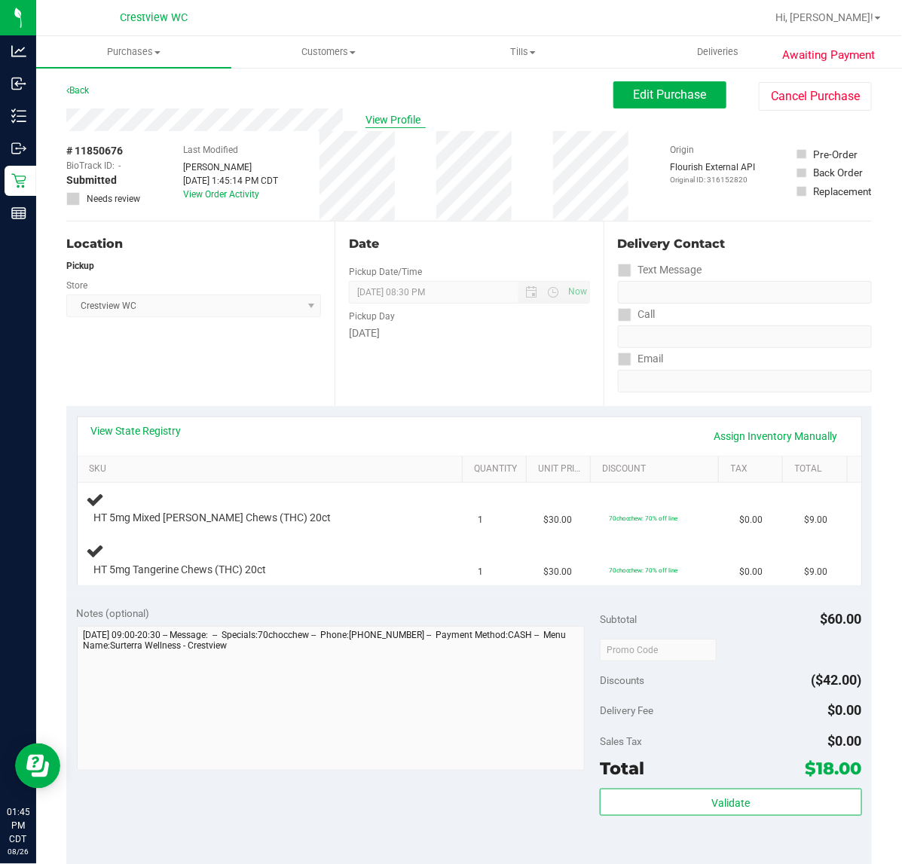
click at [375, 122] on span "View Profile" at bounding box center [395, 120] width 60 height 16
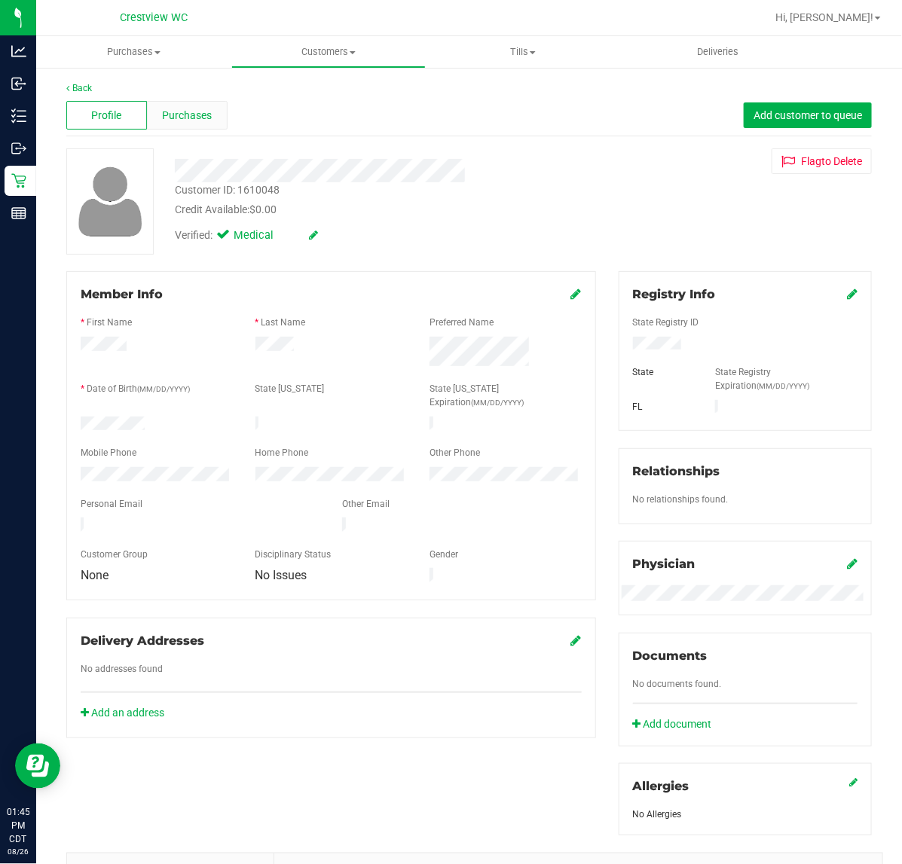
click at [185, 126] on div "Purchases" at bounding box center [187, 115] width 81 height 29
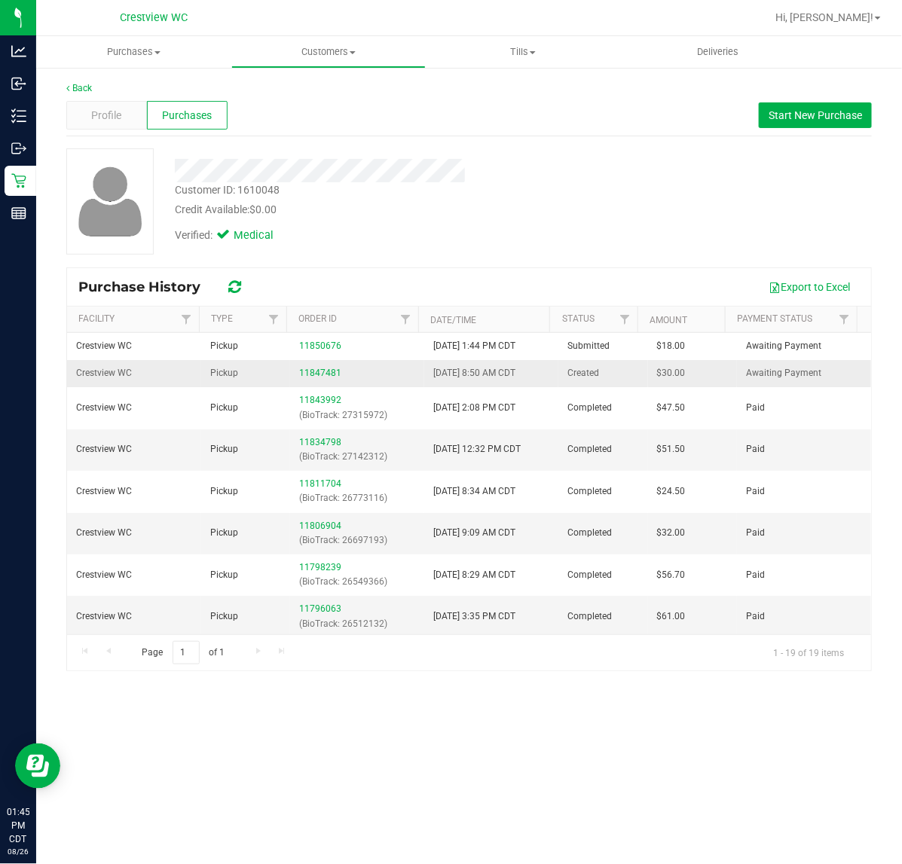
click at [340, 371] on div "11847481" at bounding box center [357, 373] width 116 height 14
click at [320, 375] on link "11847481" at bounding box center [320, 373] width 42 height 11
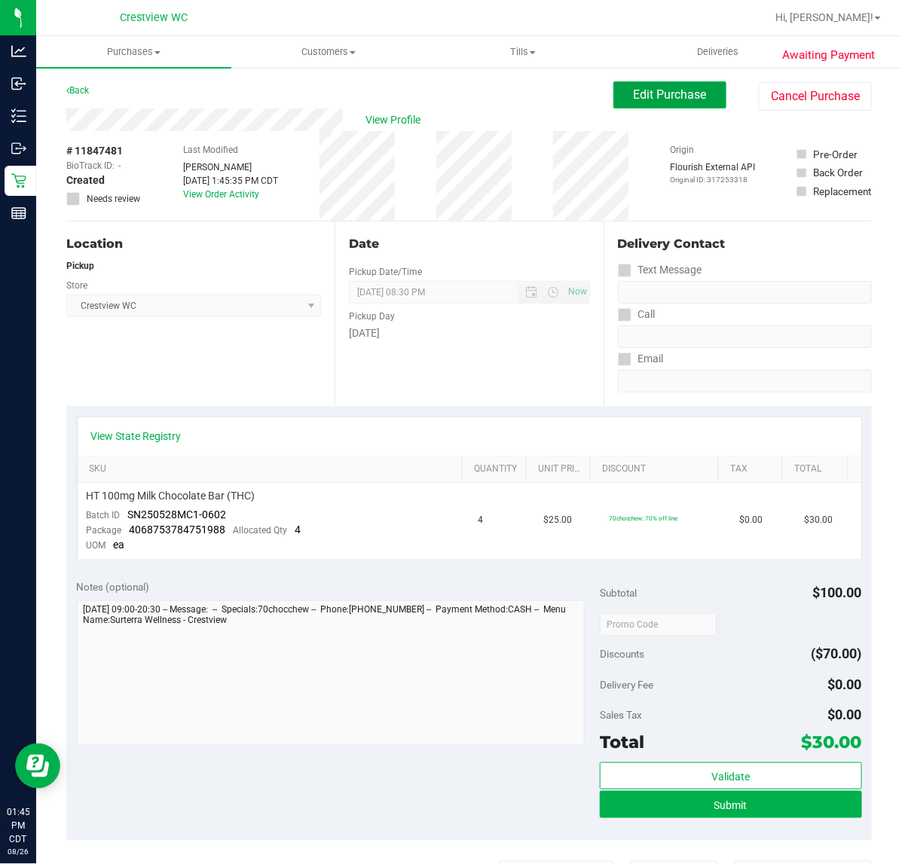
click at [670, 96] on span "Edit Purchase" at bounding box center [669, 94] width 73 height 14
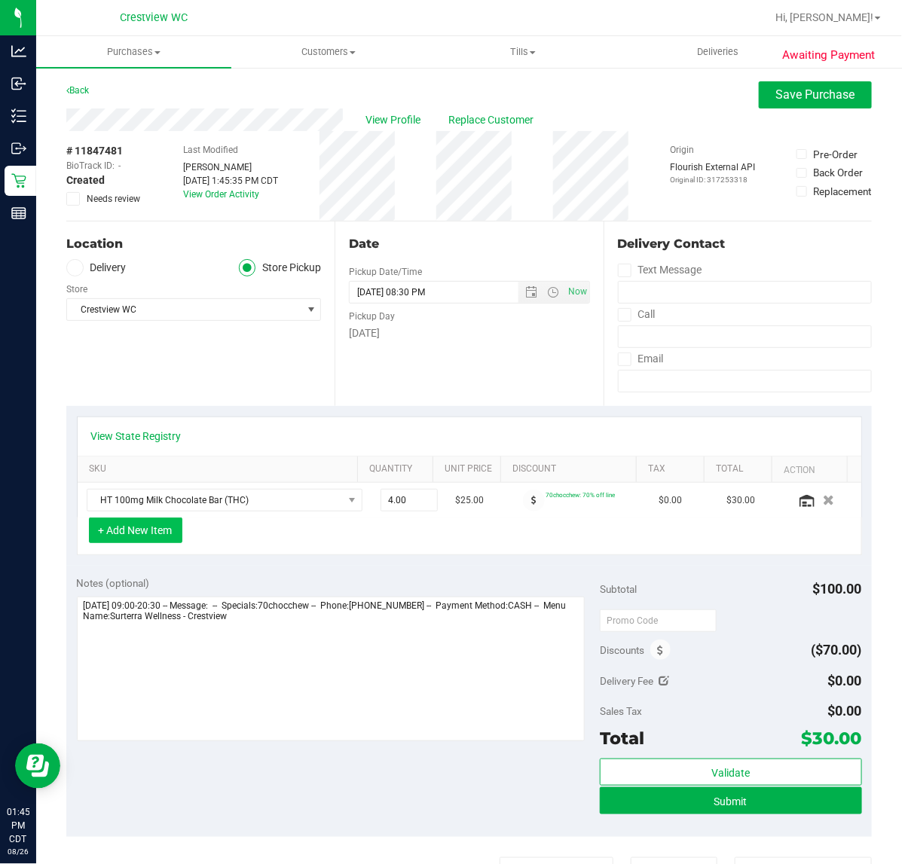
click at [178, 535] on button "+ Add New Item" at bounding box center [135, 530] width 93 height 26
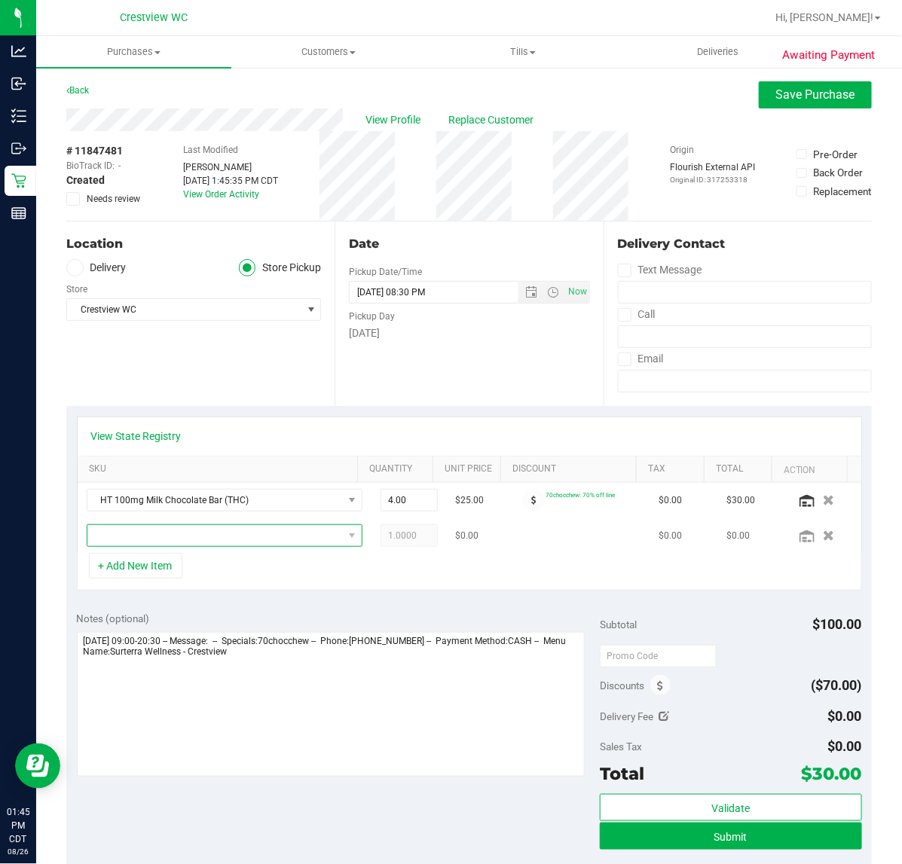
click at [230, 543] on span "NO DATA FOUND" at bounding box center [214, 535] width 255 height 21
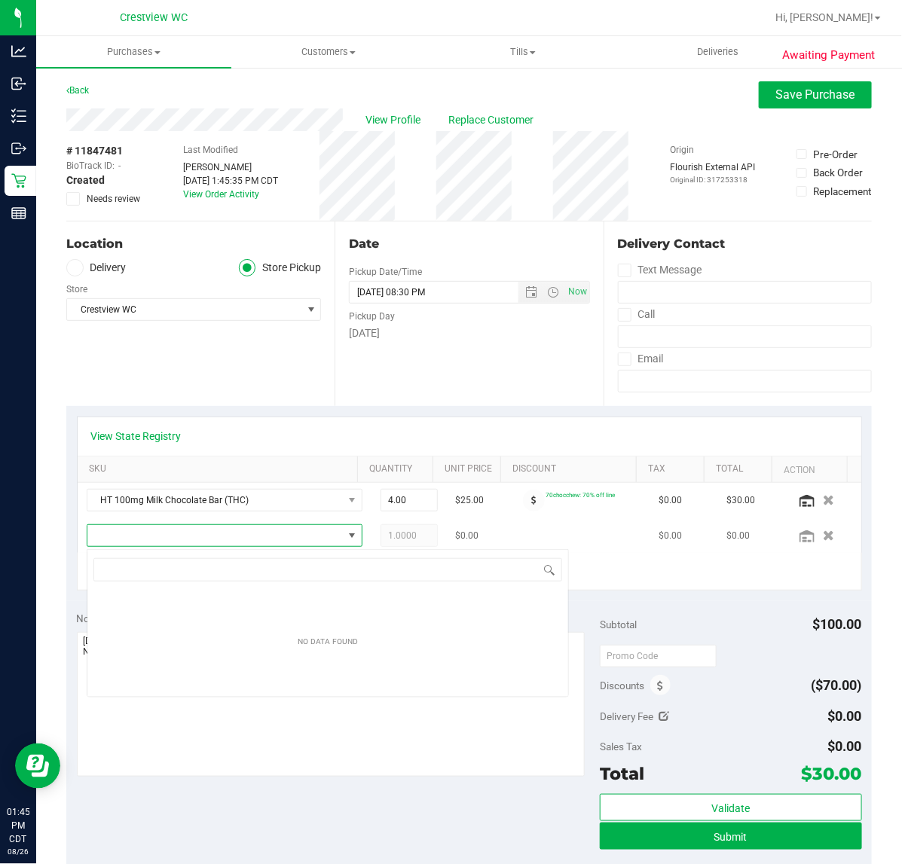
scroll to position [23, 247]
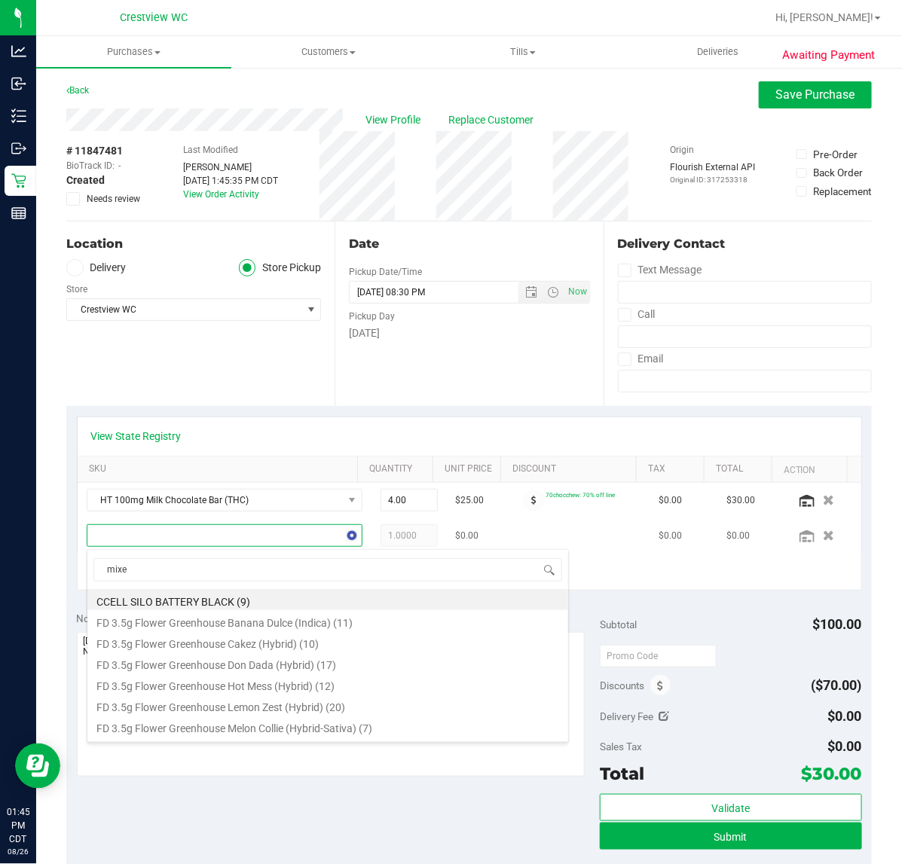
type input "mixed"
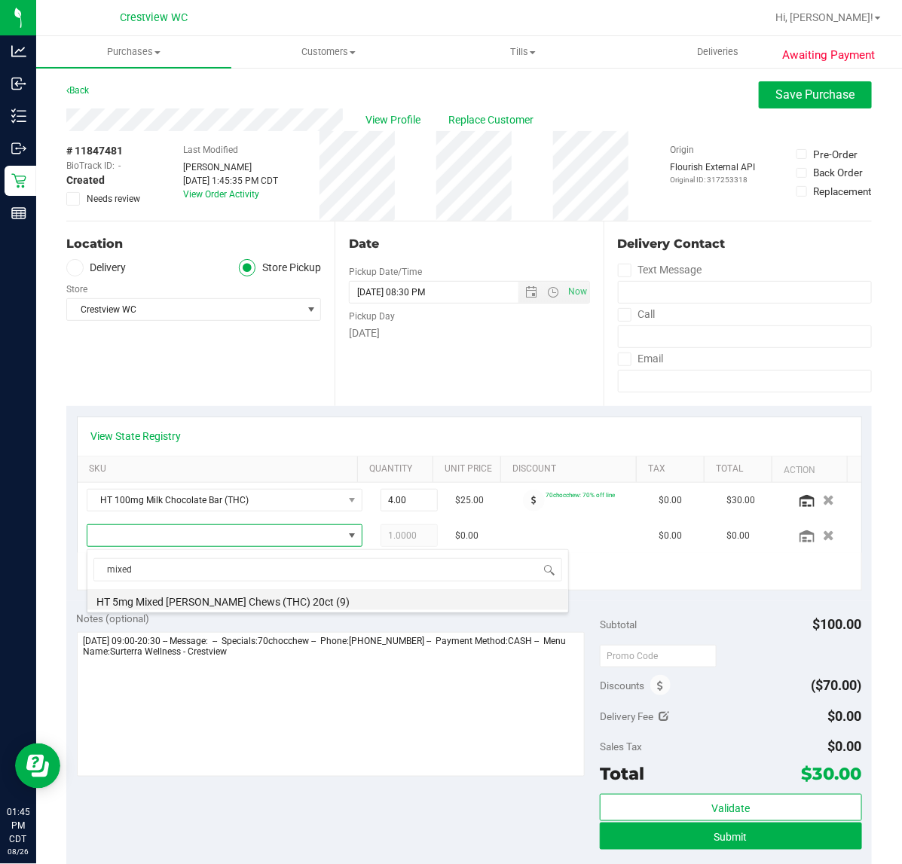
click at [299, 604] on li "HT 5mg Mixed [PERSON_NAME] Chews (THC) 20ct (9)" at bounding box center [327, 599] width 481 height 21
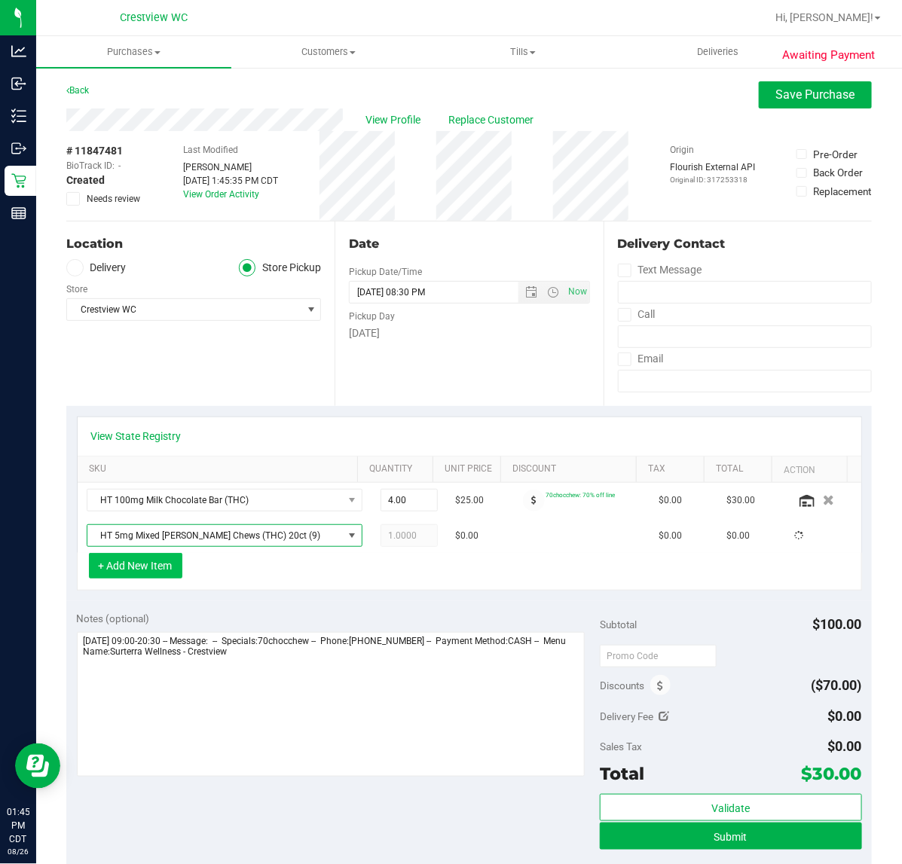
click at [160, 573] on button "+ Add New Item" at bounding box center [135, 566] width 93 height 26
click at [170, 573] on button "+ Add New Item" at bounding box center [135, 566] width 93 height 26
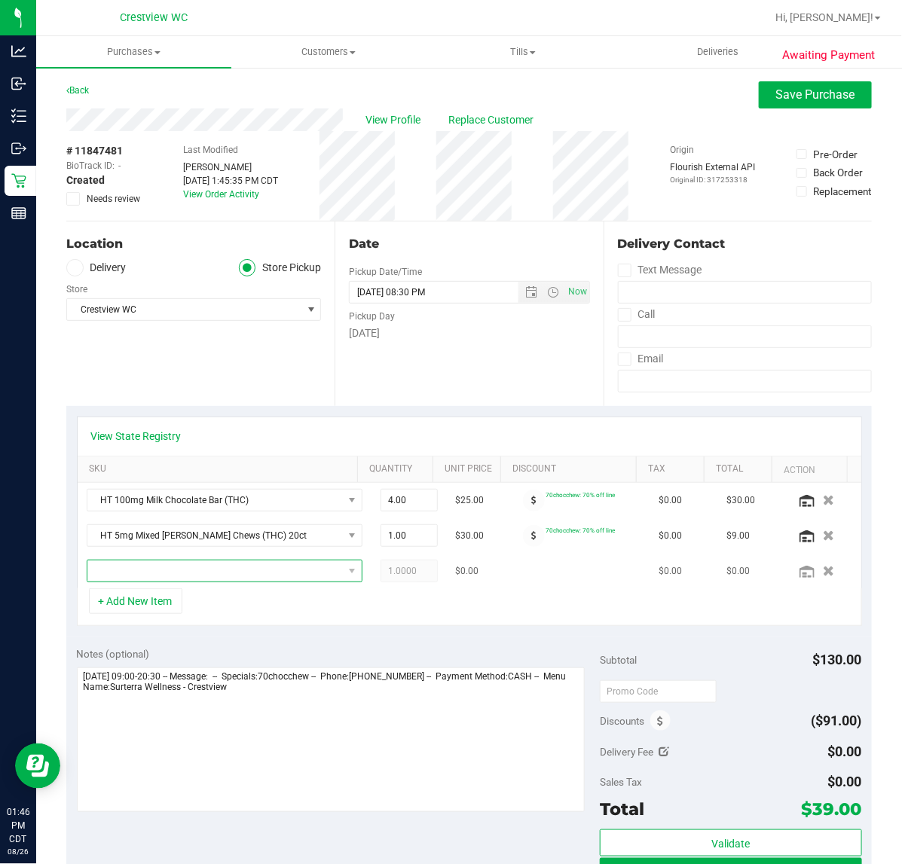
click at [243, 576] on span "NO DATA FOUND" at bounding box center [214, 570] width 255 height 21
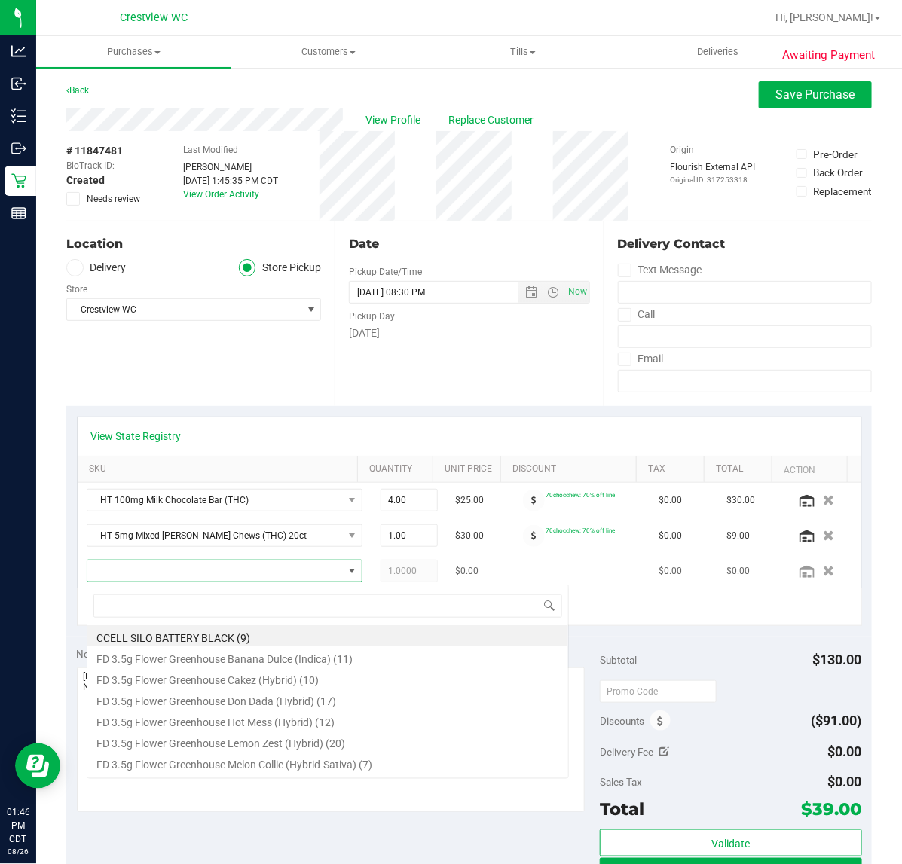
scroll to position [23, 233]
type input "tangerine"
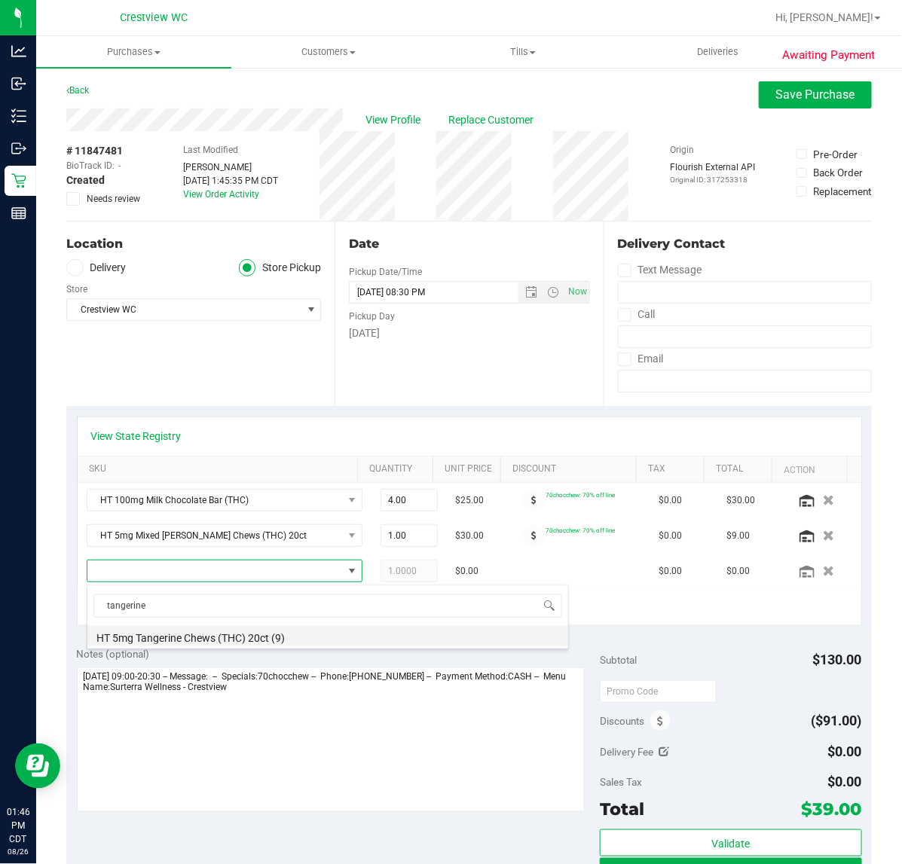
click at [249, 635] on li "HT 5mg Tangerine Chews (THC) 20ct (9)" at bounding box center [327, 635] width 481 height 21
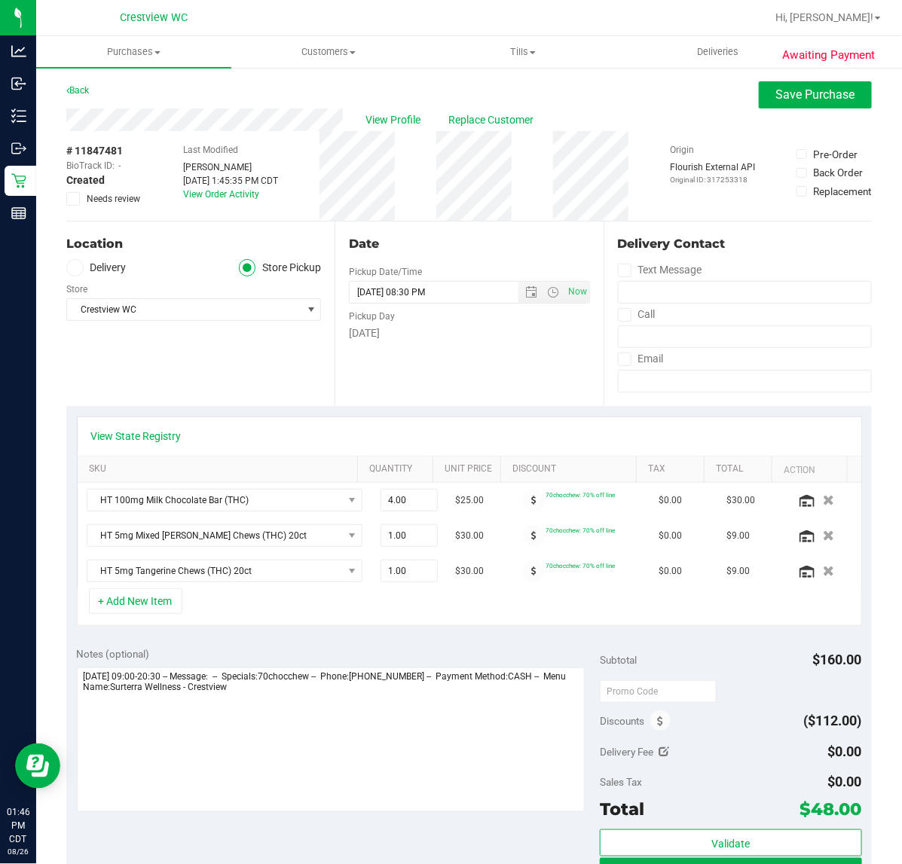
click at [532, 390] on div "Date Pickup Date/Time [DATE] Now [DATE] 08:30 PM Now Pickup Day [DATE]" at bounding box center [468, 313] width 268 height 185
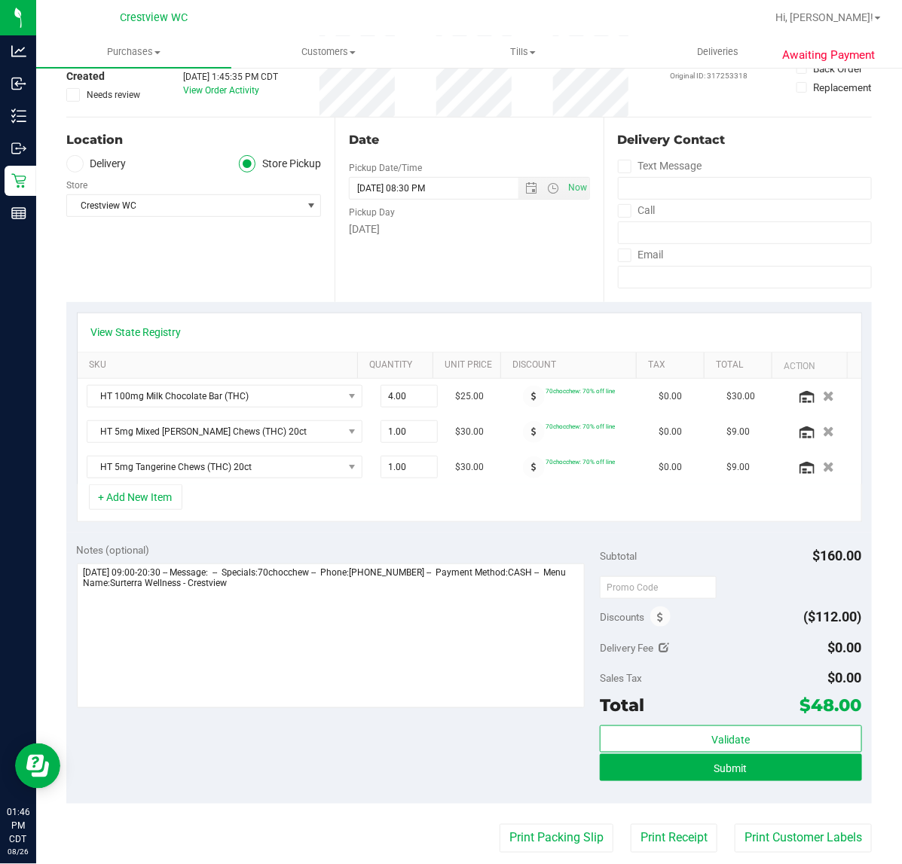
scroll to position [0, 0]
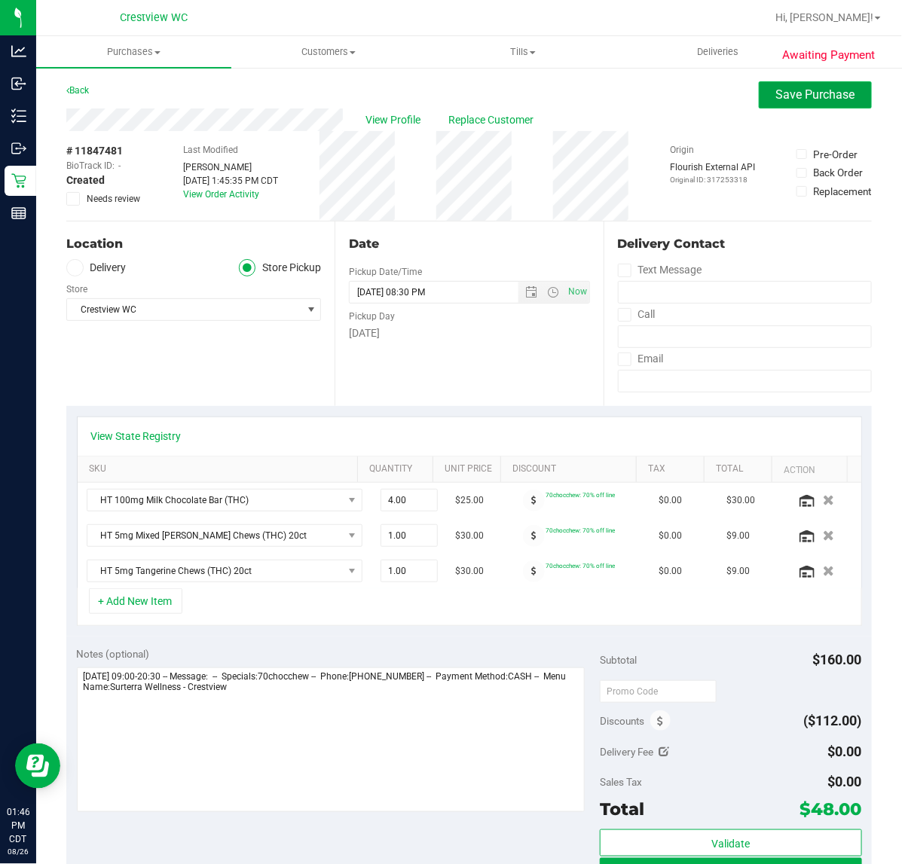
click at [829, 99] on span "Save Purchase" at bounding box center [815, 94] width 79 height 14
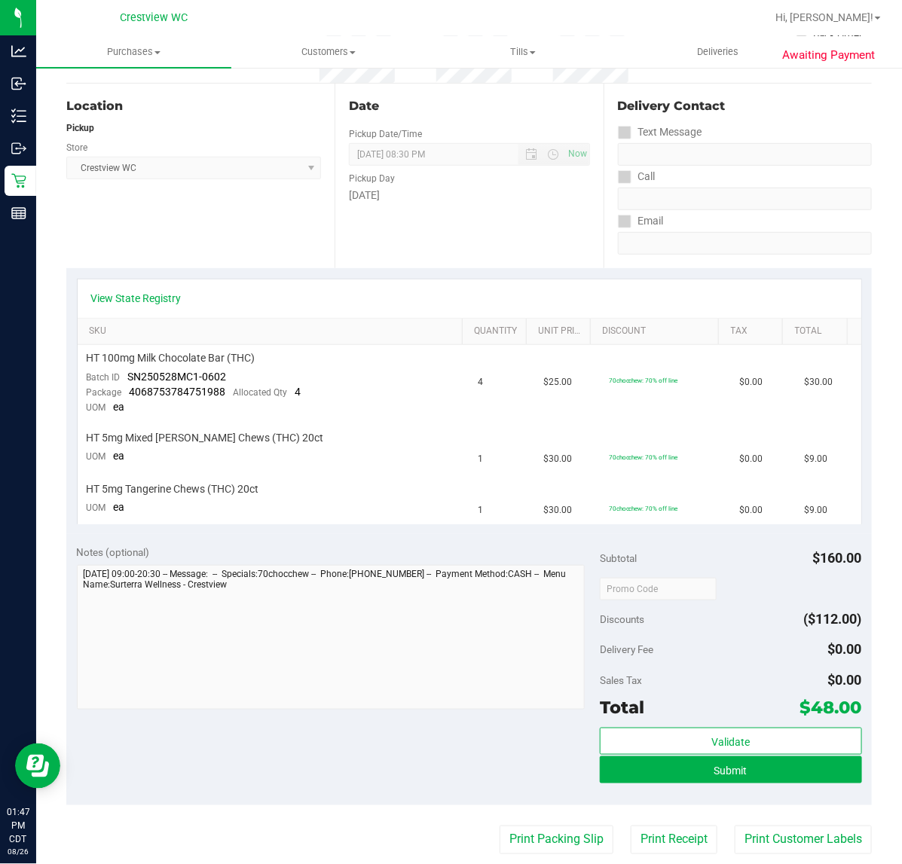
scroll to position [144, 0]
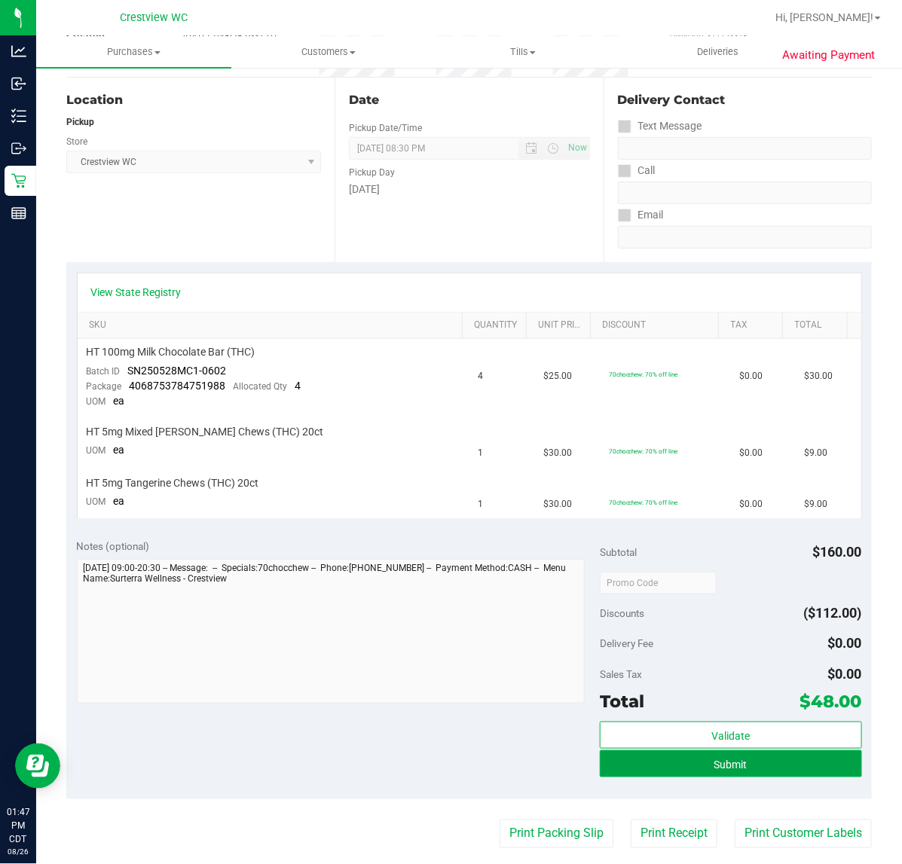
click at [780, 761] on button "Submit" at bounding box center [730, 763] width 261 height 27
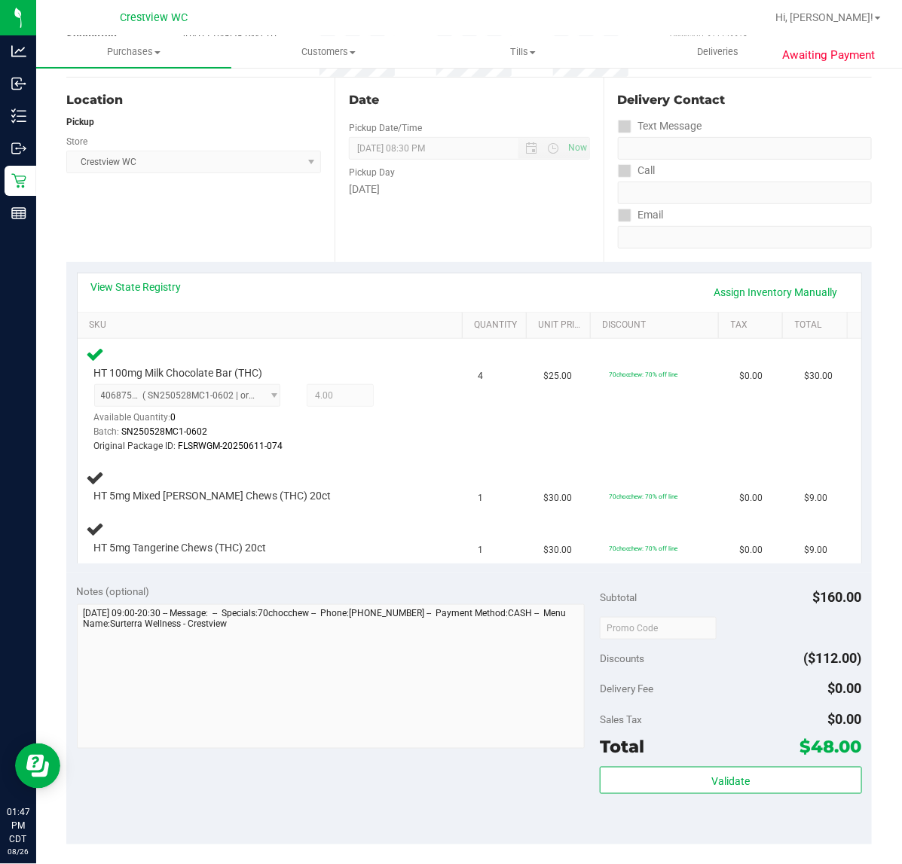
click at [227, 223] on div "Location Pickup Store Crestview WC Select Store [PERSON_NAME][GEOGRAPHIC_DATA] …" at bounding box center [200, 170] width 268 height 185
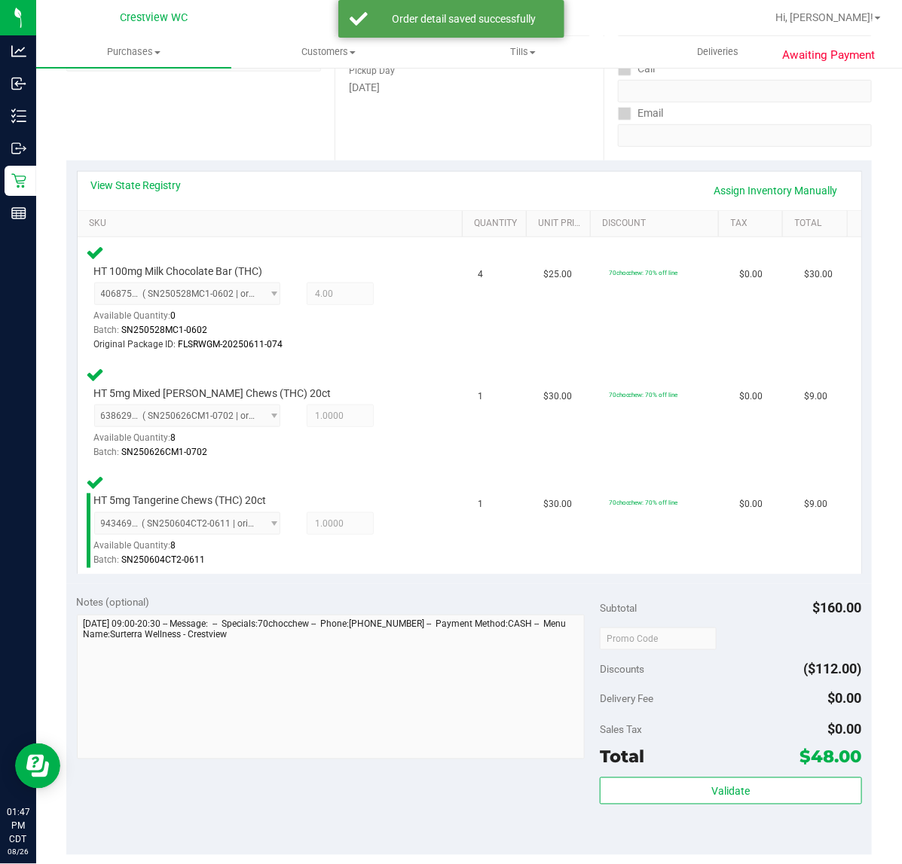
scroll to position [520, 0]
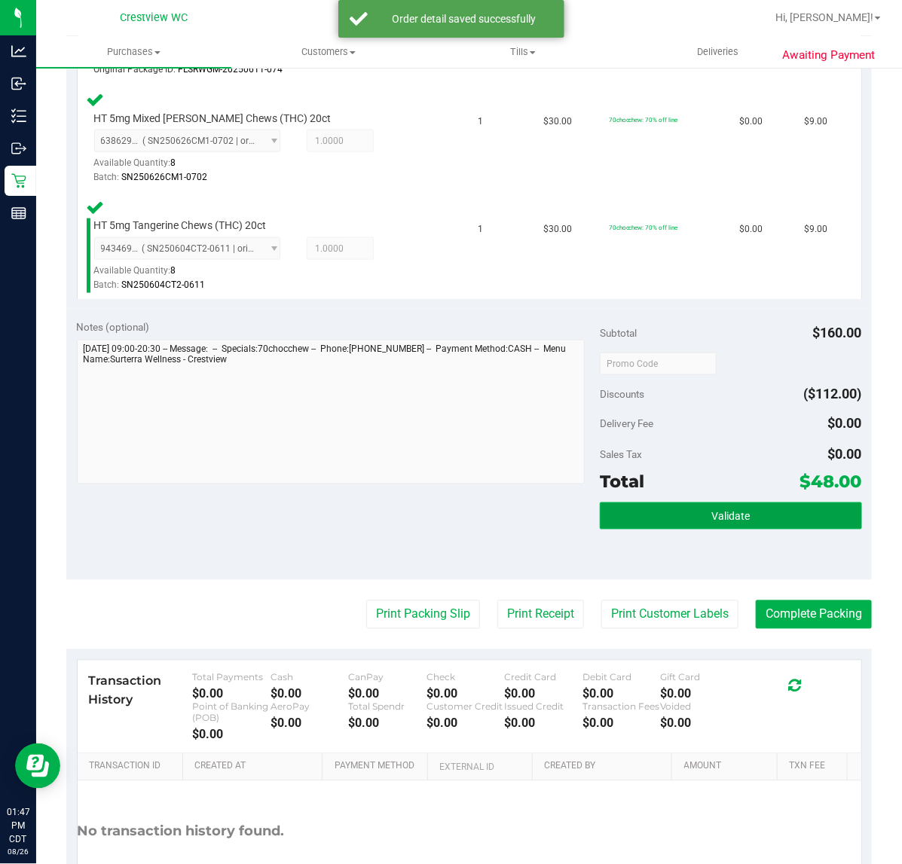
click at [664, 521] on button "Validate" at bounding box center [730, 515] width 261 height 27
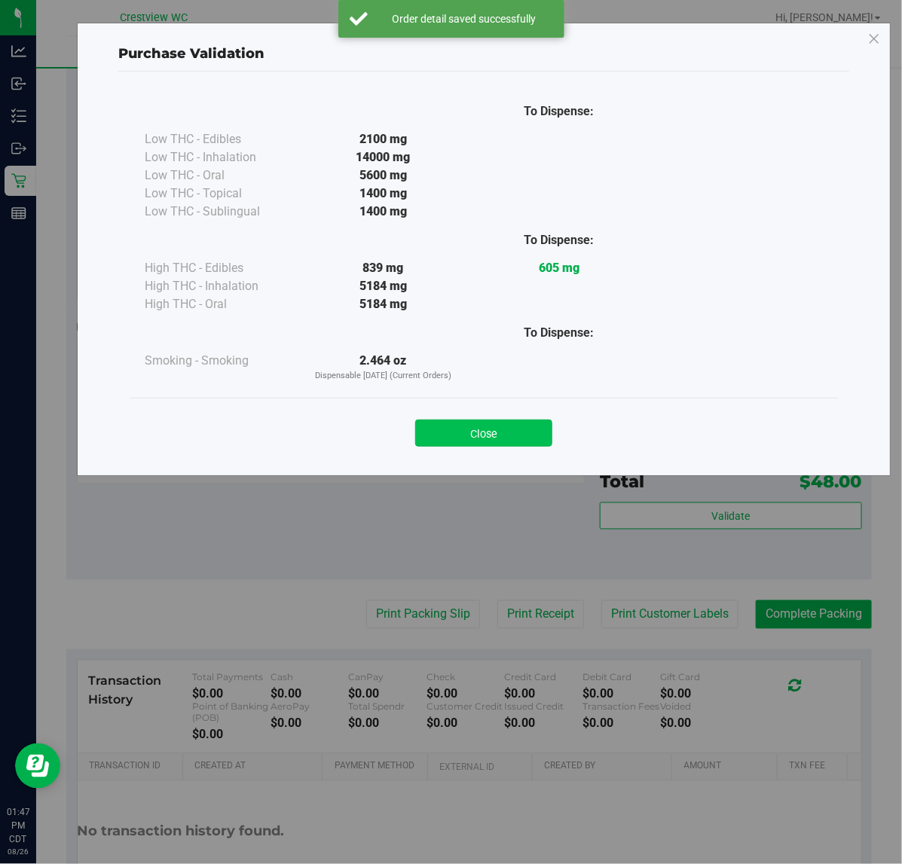
click at [481, 435] on button "Close" at bounding box center [483, 432] width 137 height 27
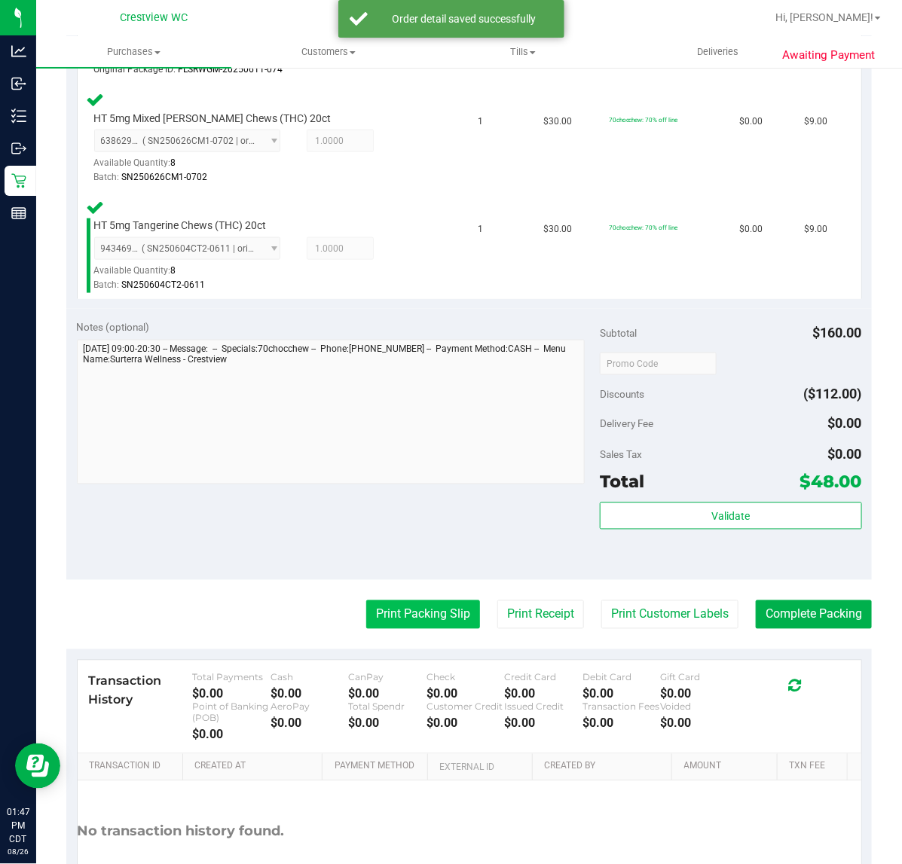
click at [418, 609] on button "Print Packing Slip" at bounding box center [423, 614] width 114 height 29
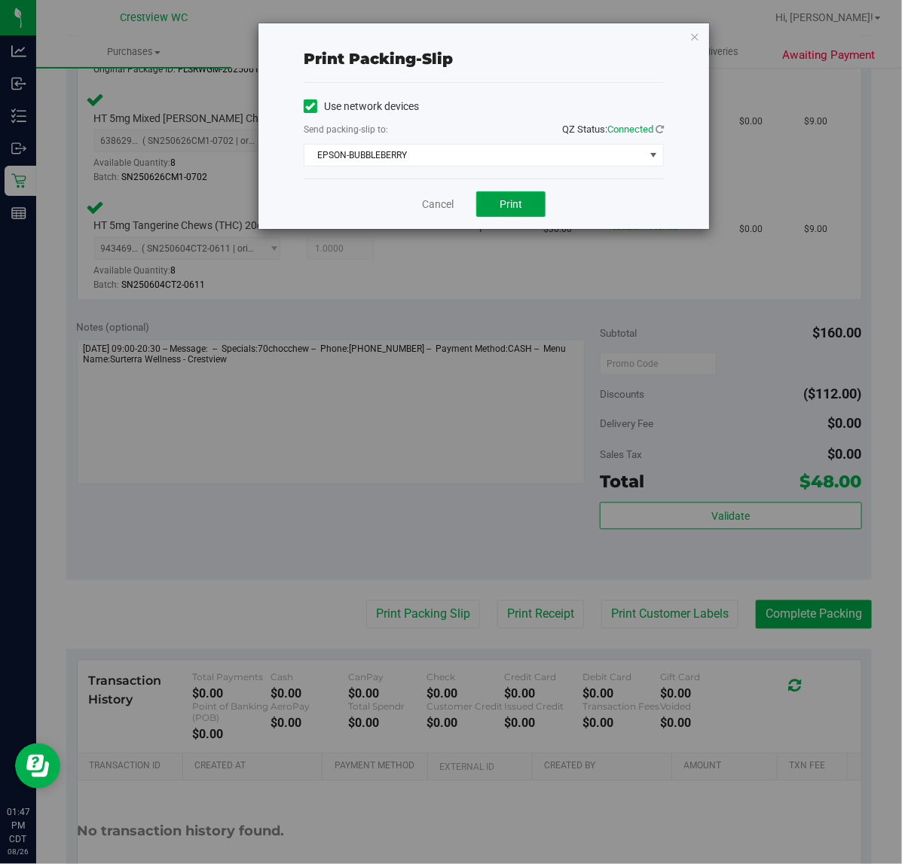
click at [492, 205] on button "Print" at bounding box center [510, 204] width 69 height 26
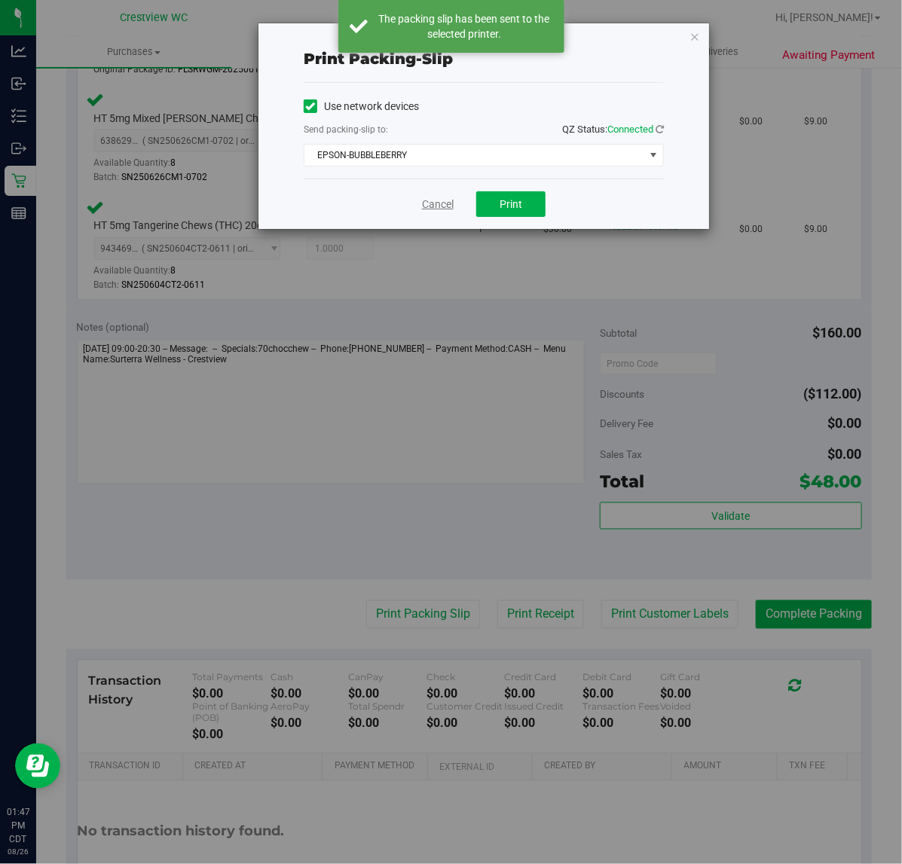
click at [438, 208] on link "Cancel" at bounding box center [438, 205] width 32 height 16
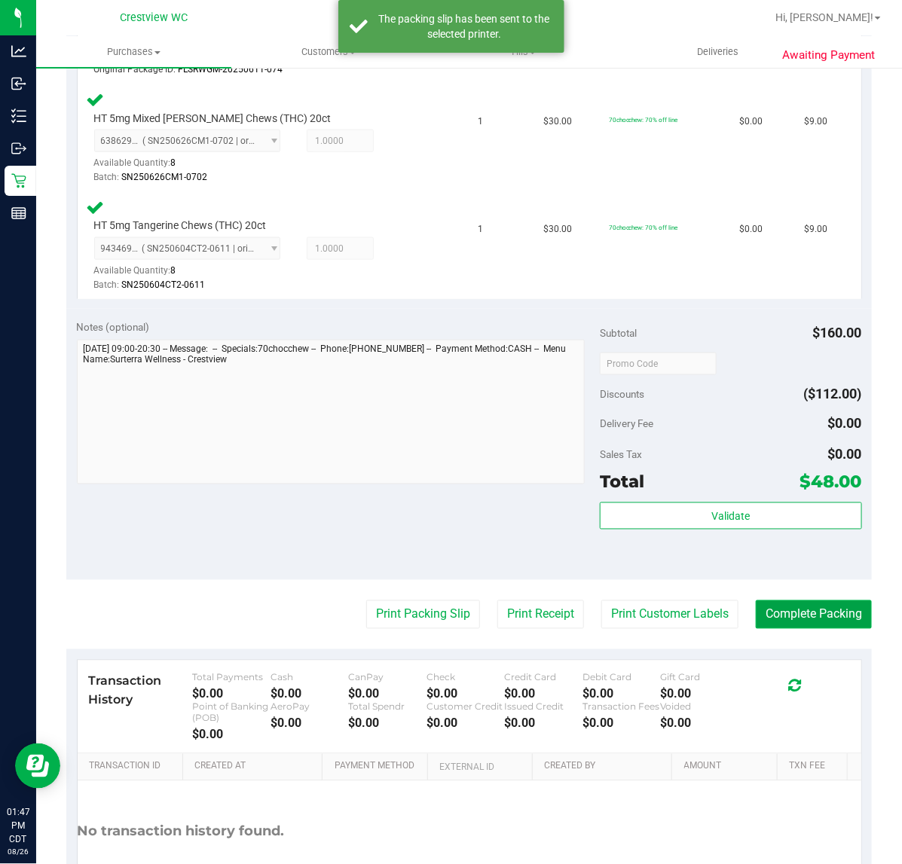
click at [823, 615] on button "Complete Packing" at bounding box center [813, 614] width 116 height 29
